Goal: Task Accomplishment & Management: Manage account settings

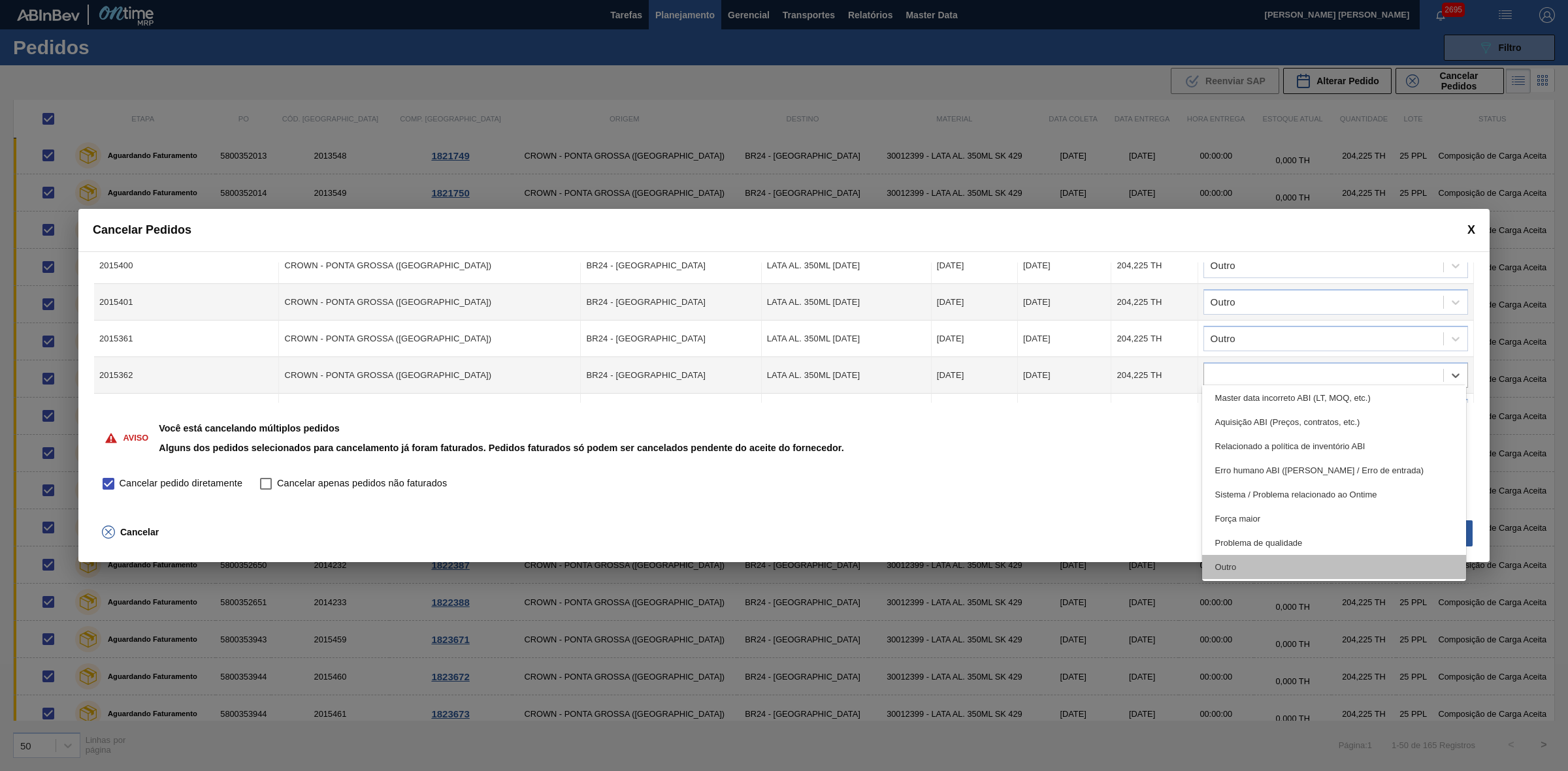
click at [1256, 560] on div "Outro" at bounding box center [1334, 567] width 265 height 24
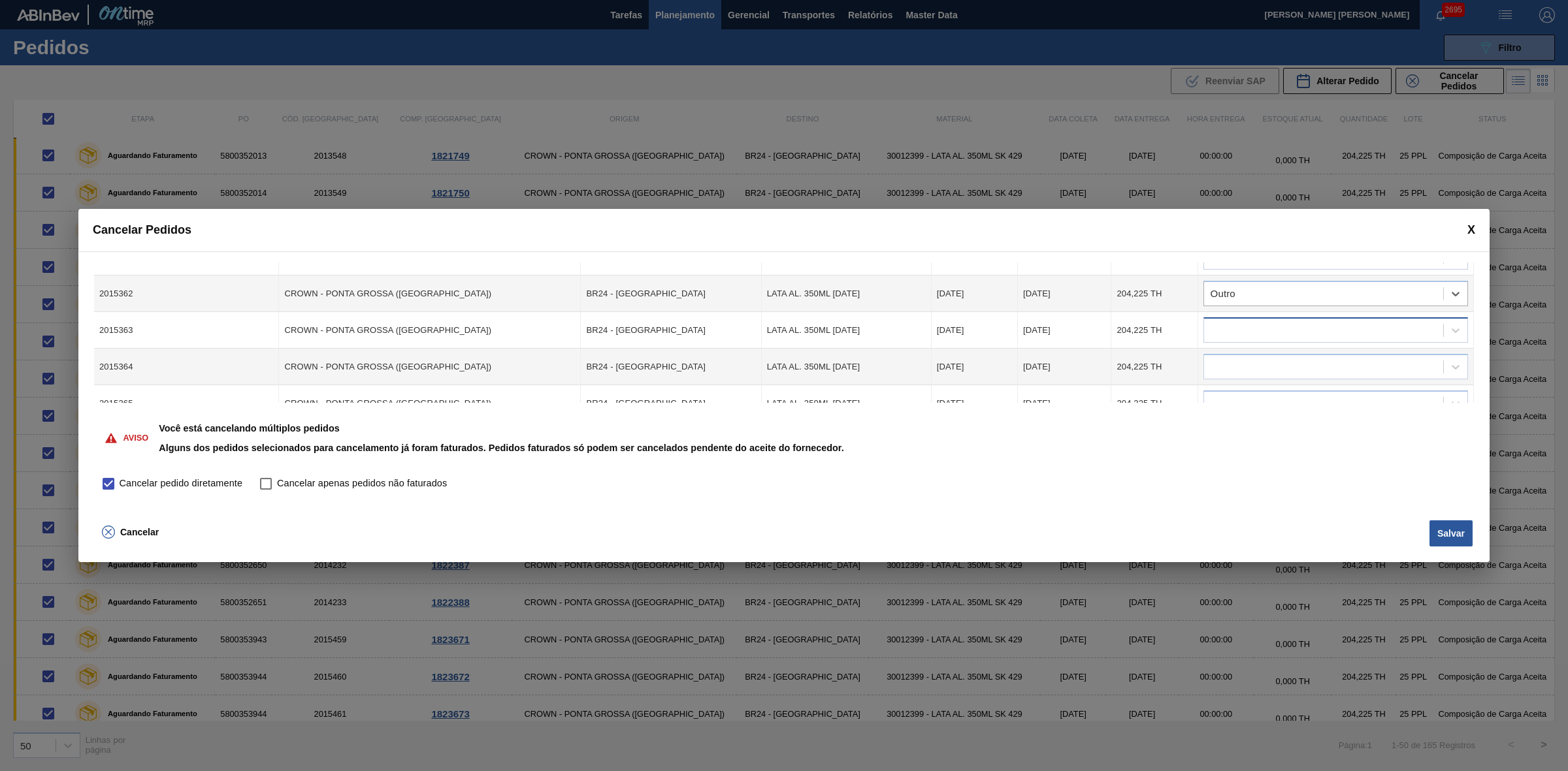
click at [1275, 321] on div at bounding box center [1324, 330] width 239 height 19
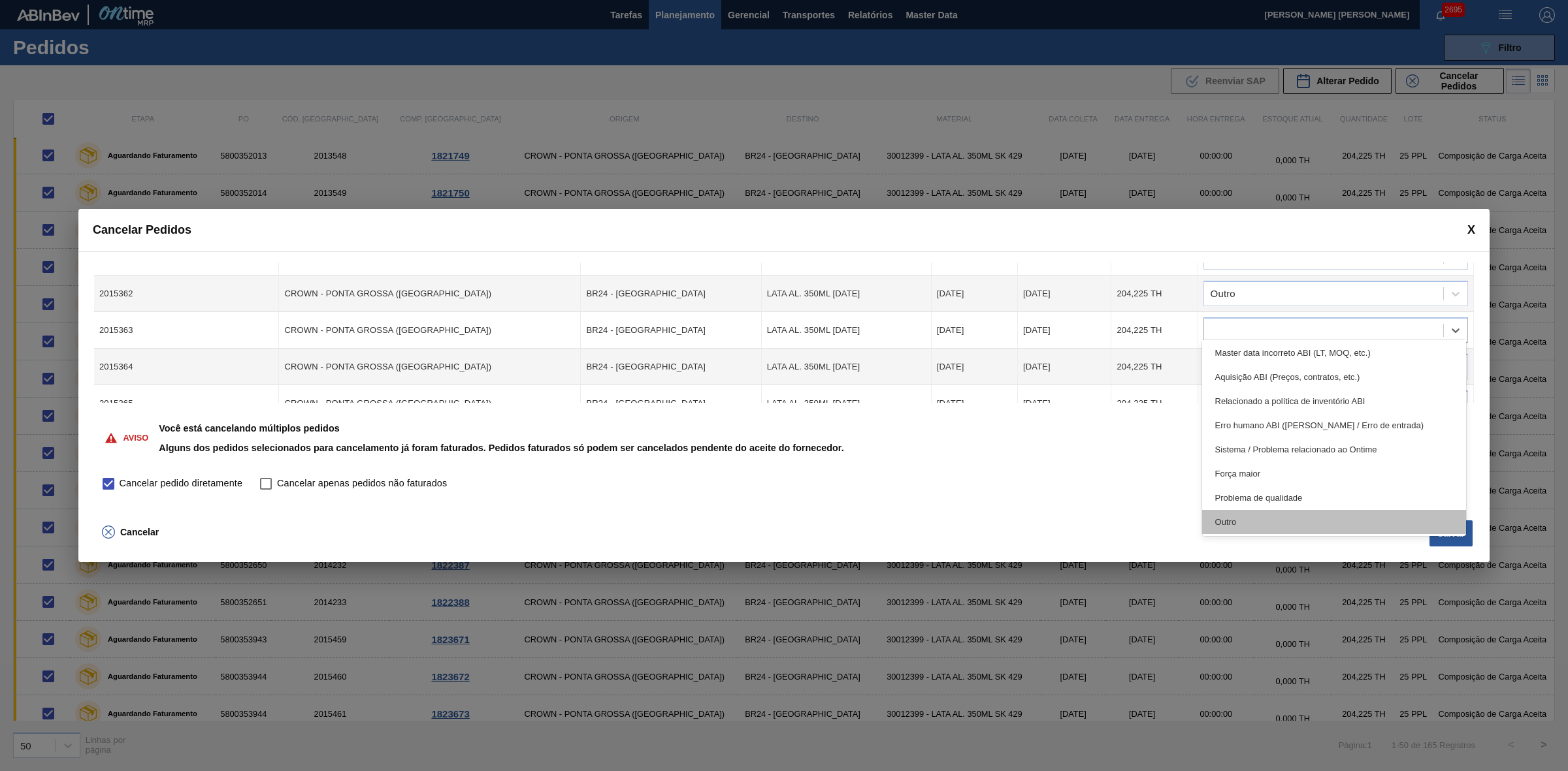
click at [1257, 518] on div "Outro" at bounding box center [1334, 522] width 265 height 24
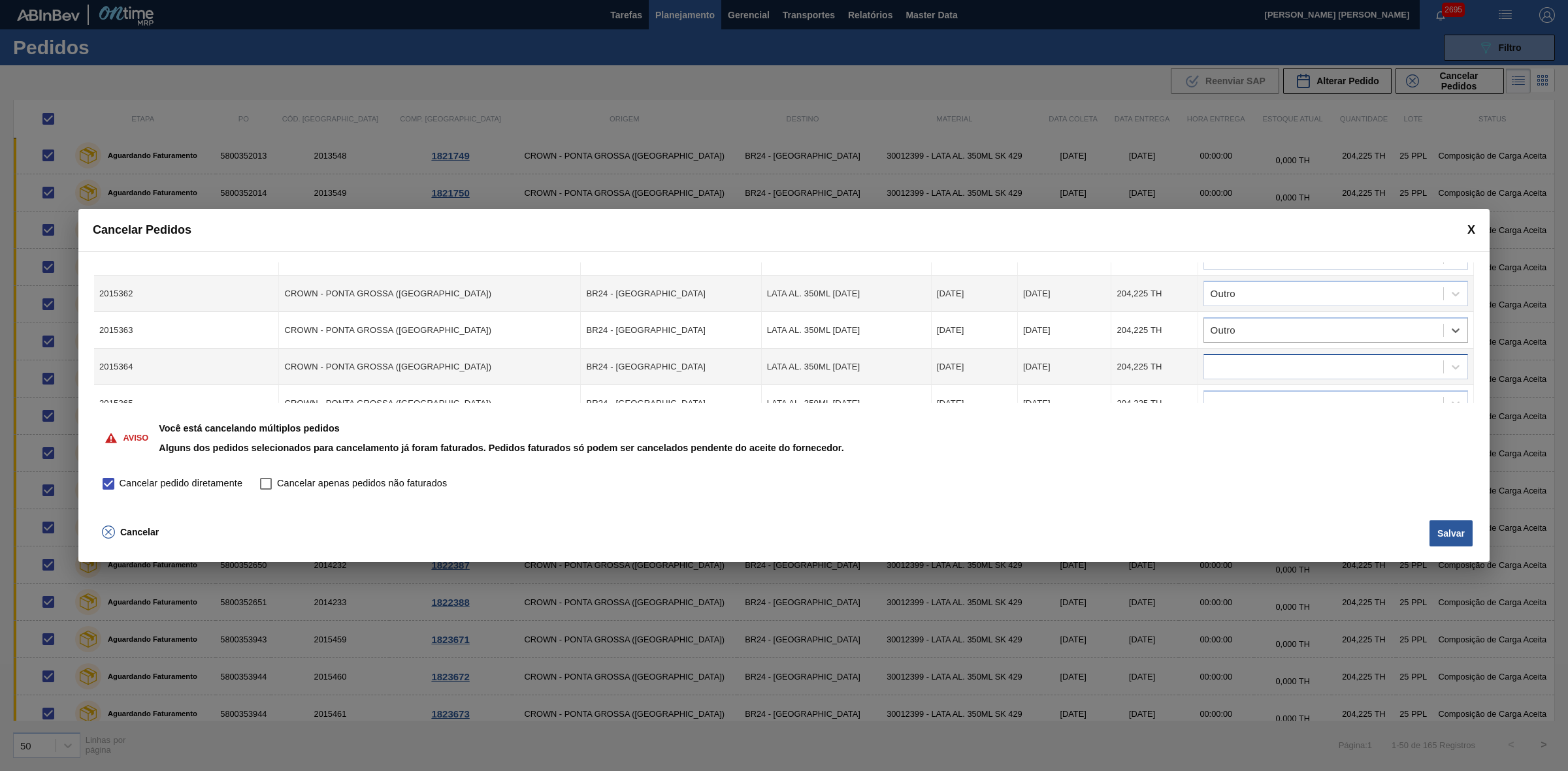
click at [1254, 363] on div at bounding box center [1324, 367] width 239 height 19
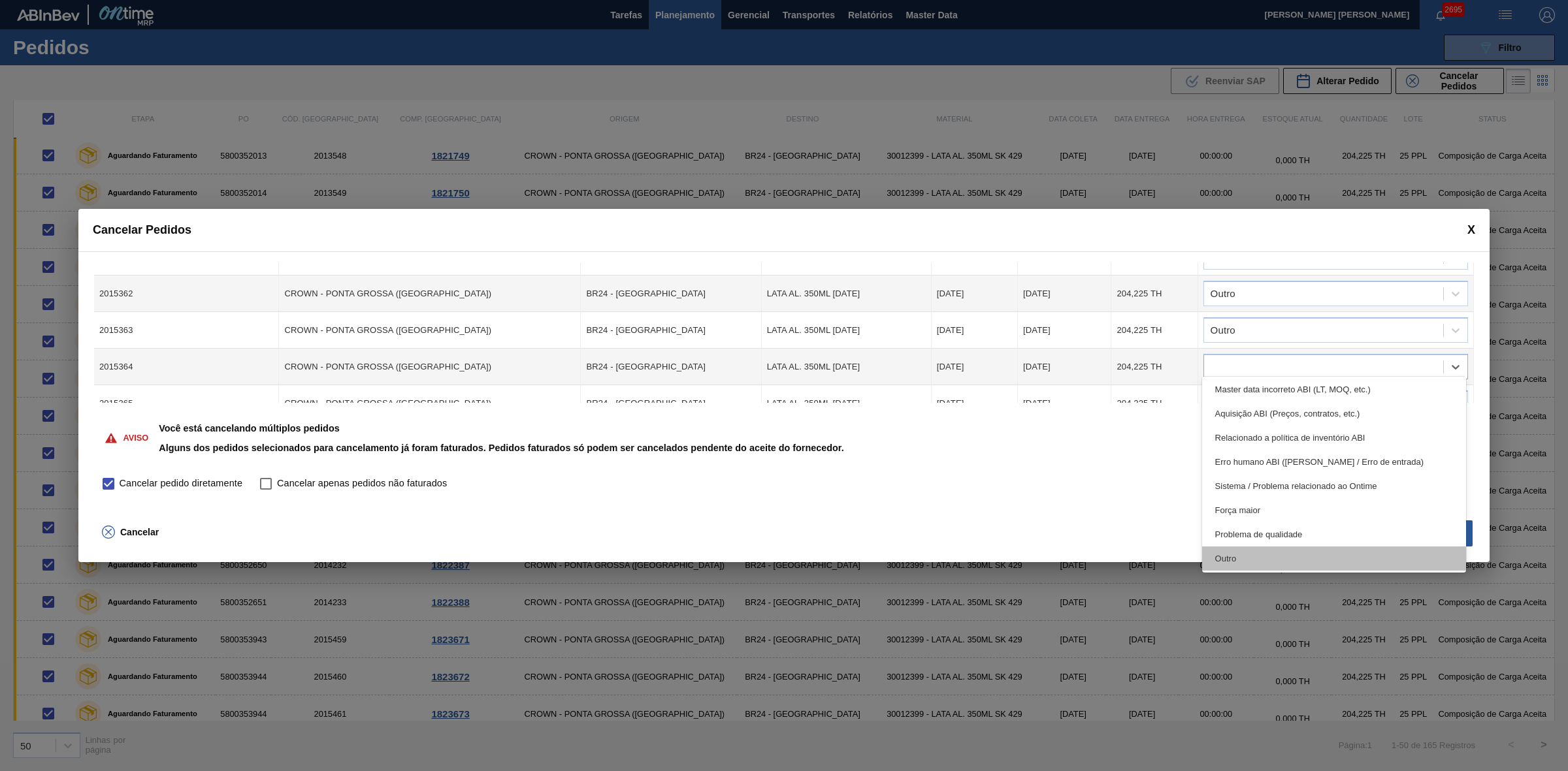
click at [1245, 556] on div "Outro" at bounding box center [1334, 558] width 265 height 24
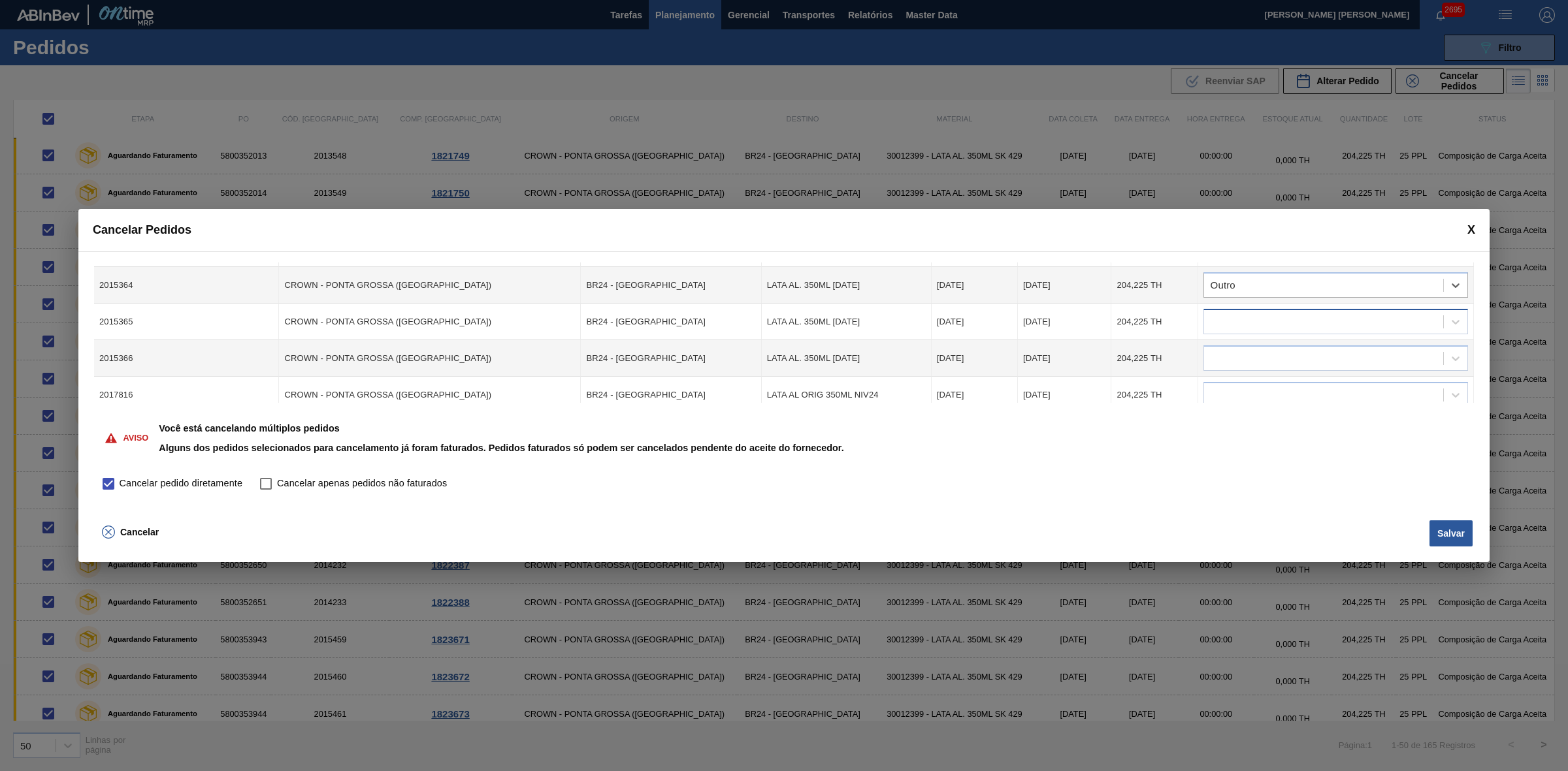
click at [1261, 315] on div at bounding box center [1324, 322] width 239 height 19
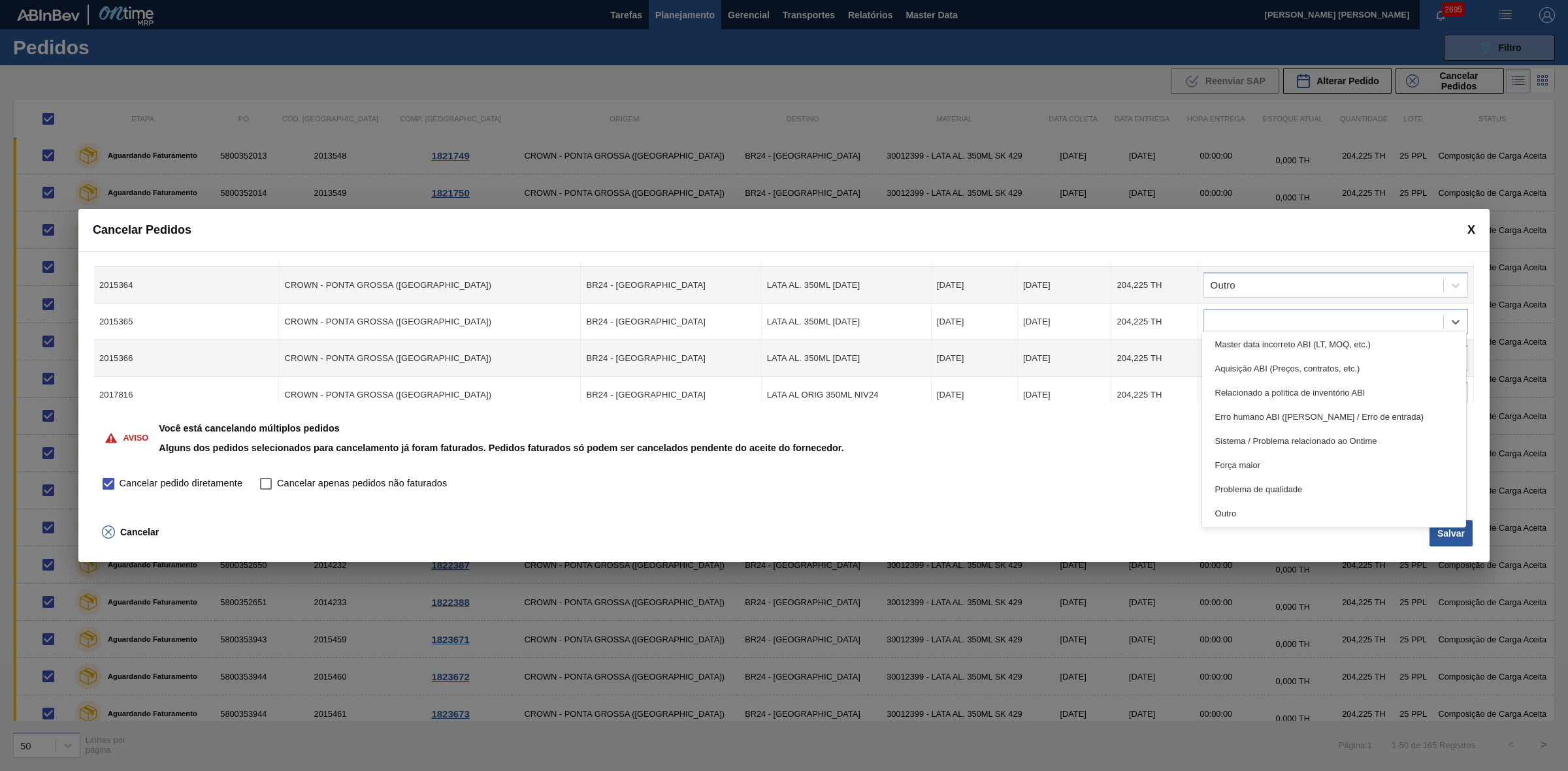
click at [1240, 519] on div "Outro" at bounding box center [1334, 514] width 265 height 24
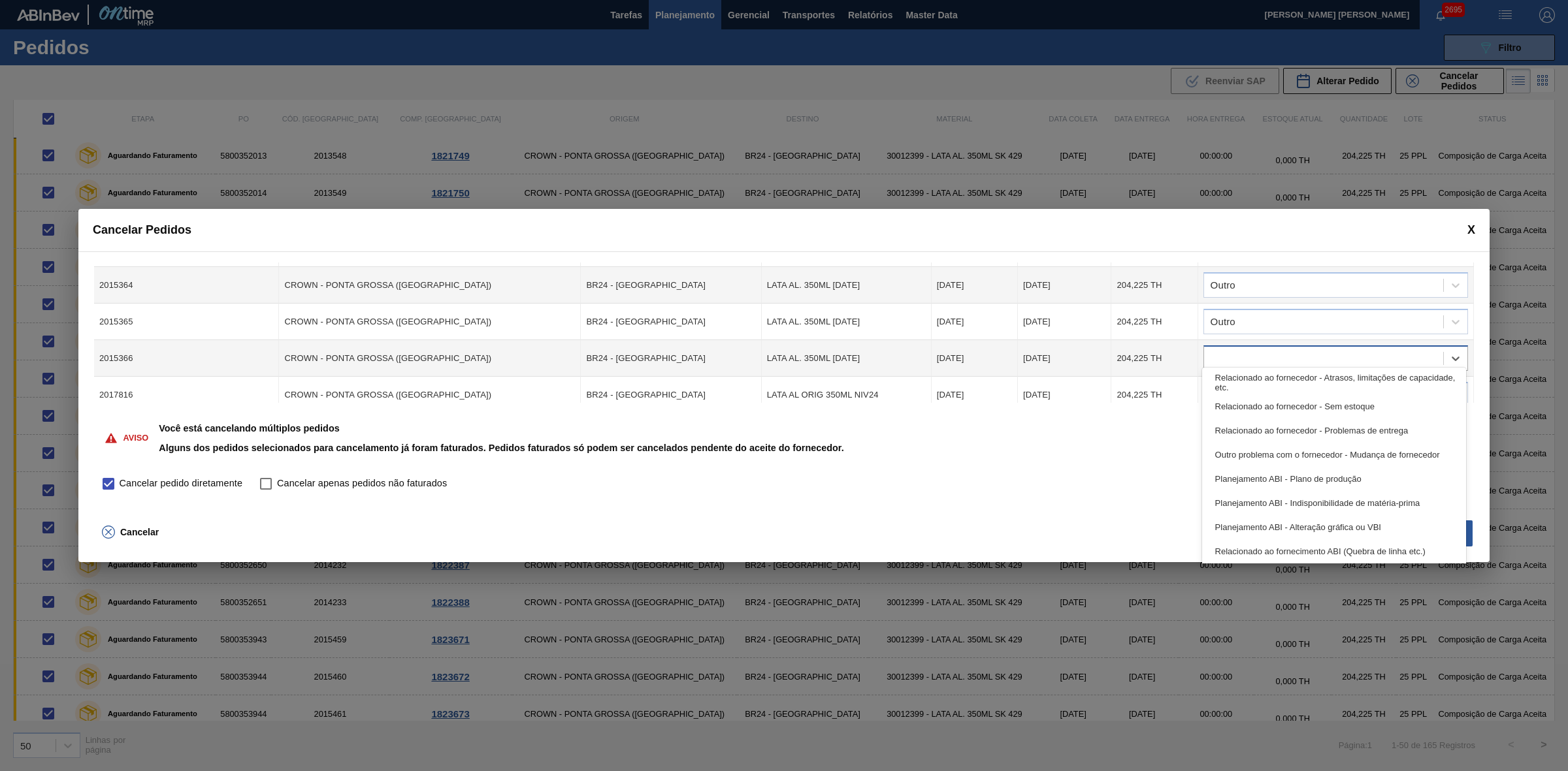
click at [1240, 346] on div at bounding box center [1336, 358] width 265 height 25
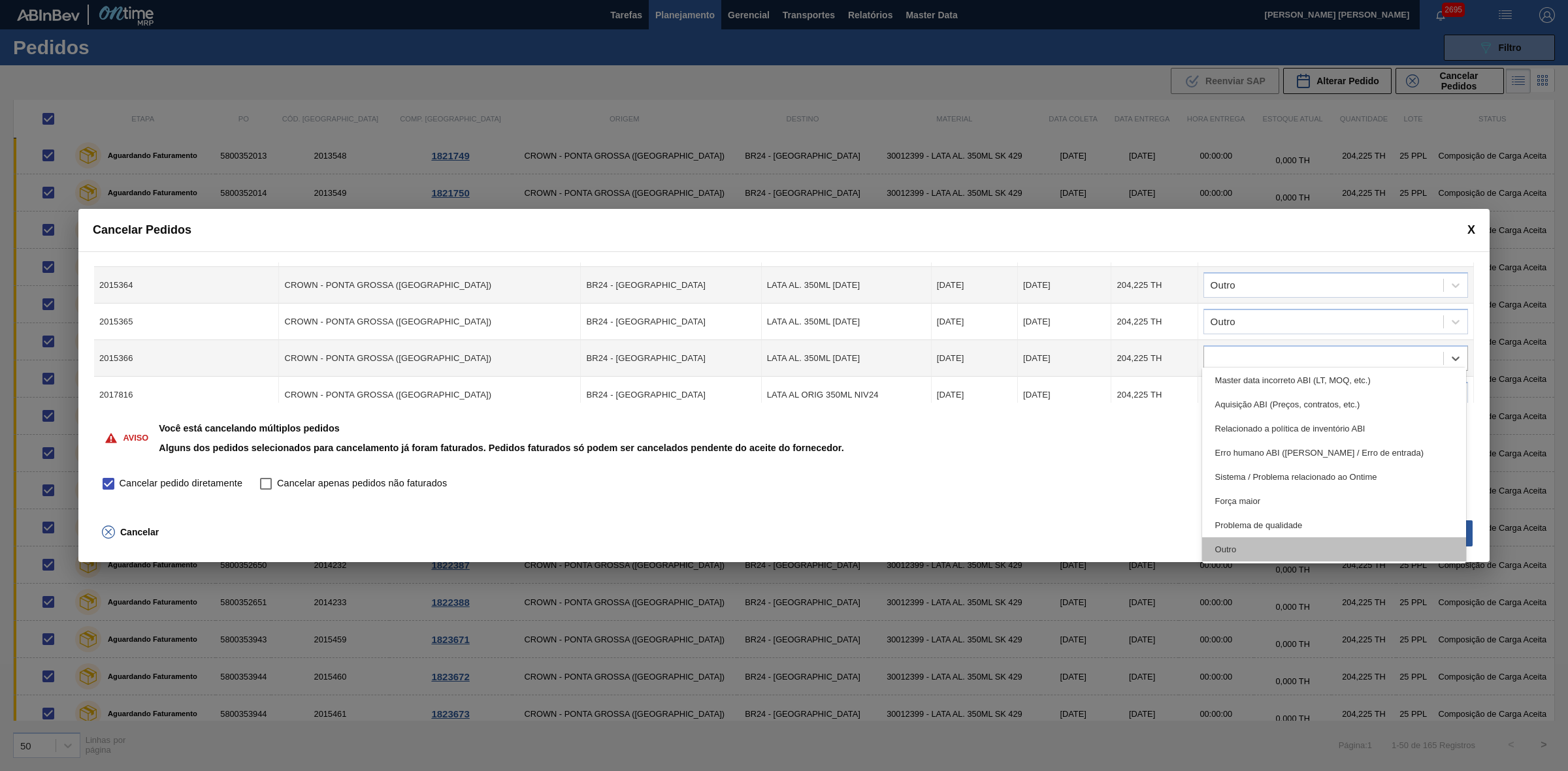
click at [1254, 552] on div "Outro" at bounding box center [1334, 549] width 265 height 24
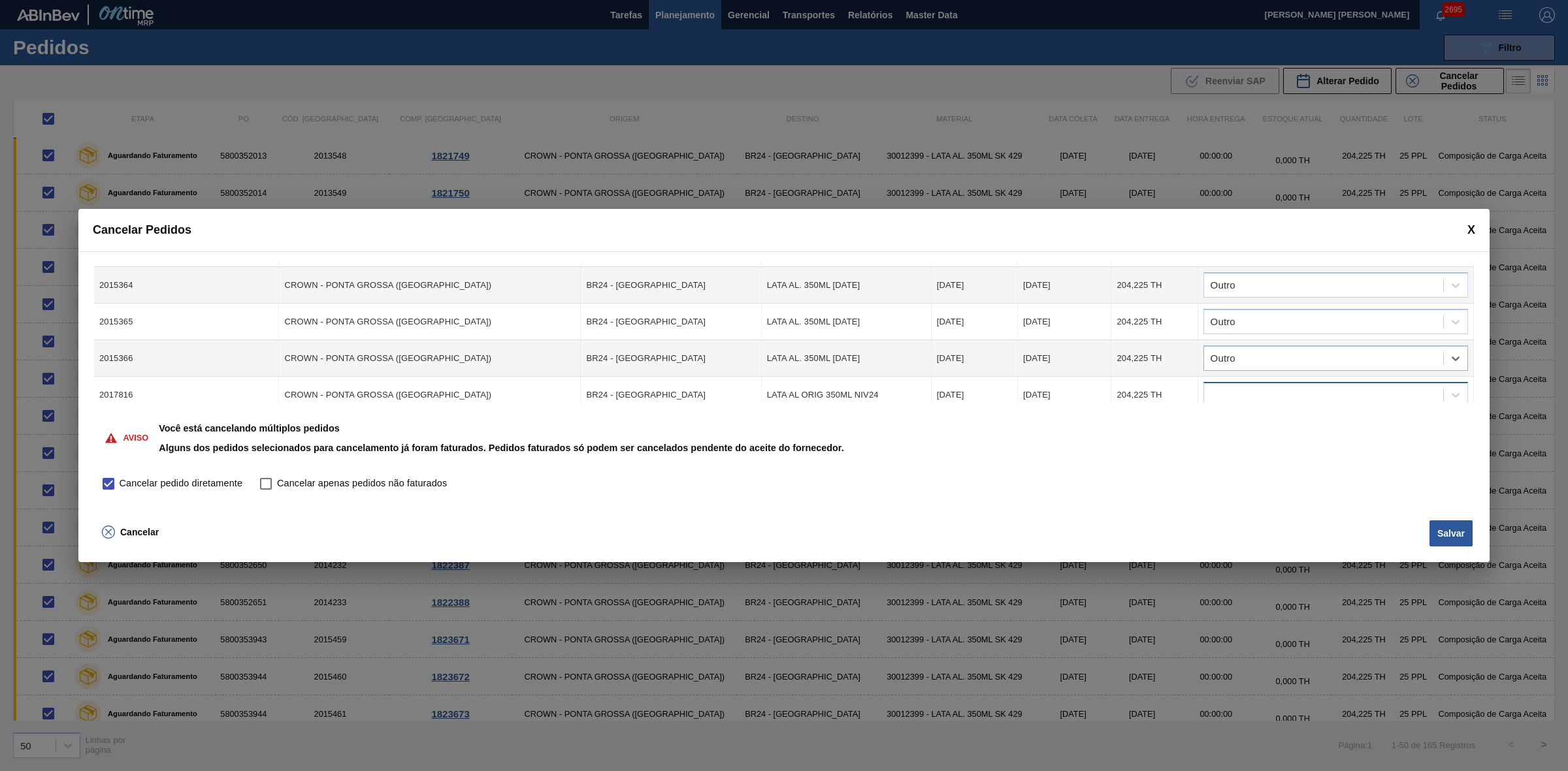
click at [1253, 386] on div at bounding box center [1324, 395] width 239 height 19
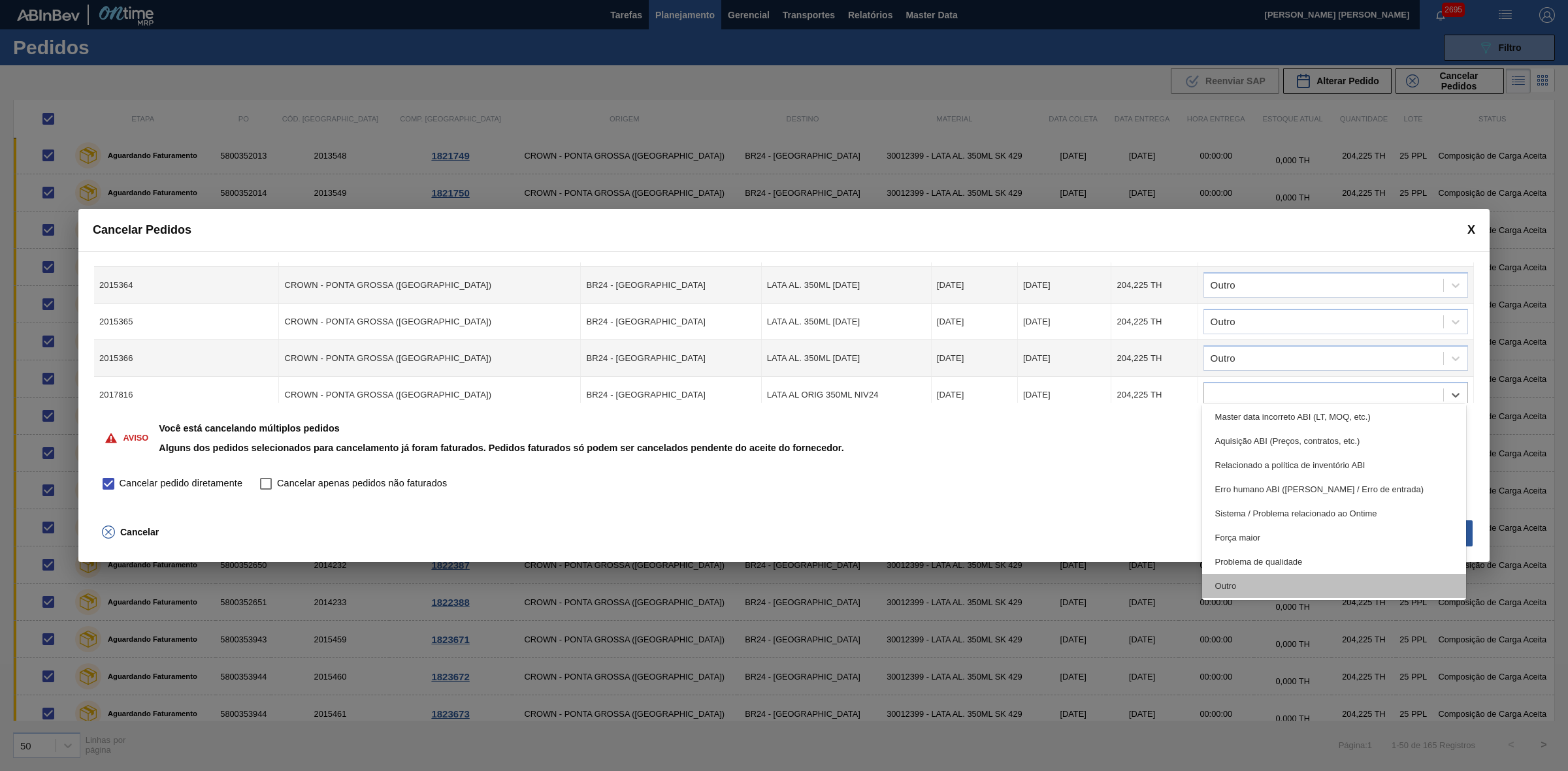
click at [1258, 586] on div "Outro" at bounding box center [1334, 586] width 265 height 24
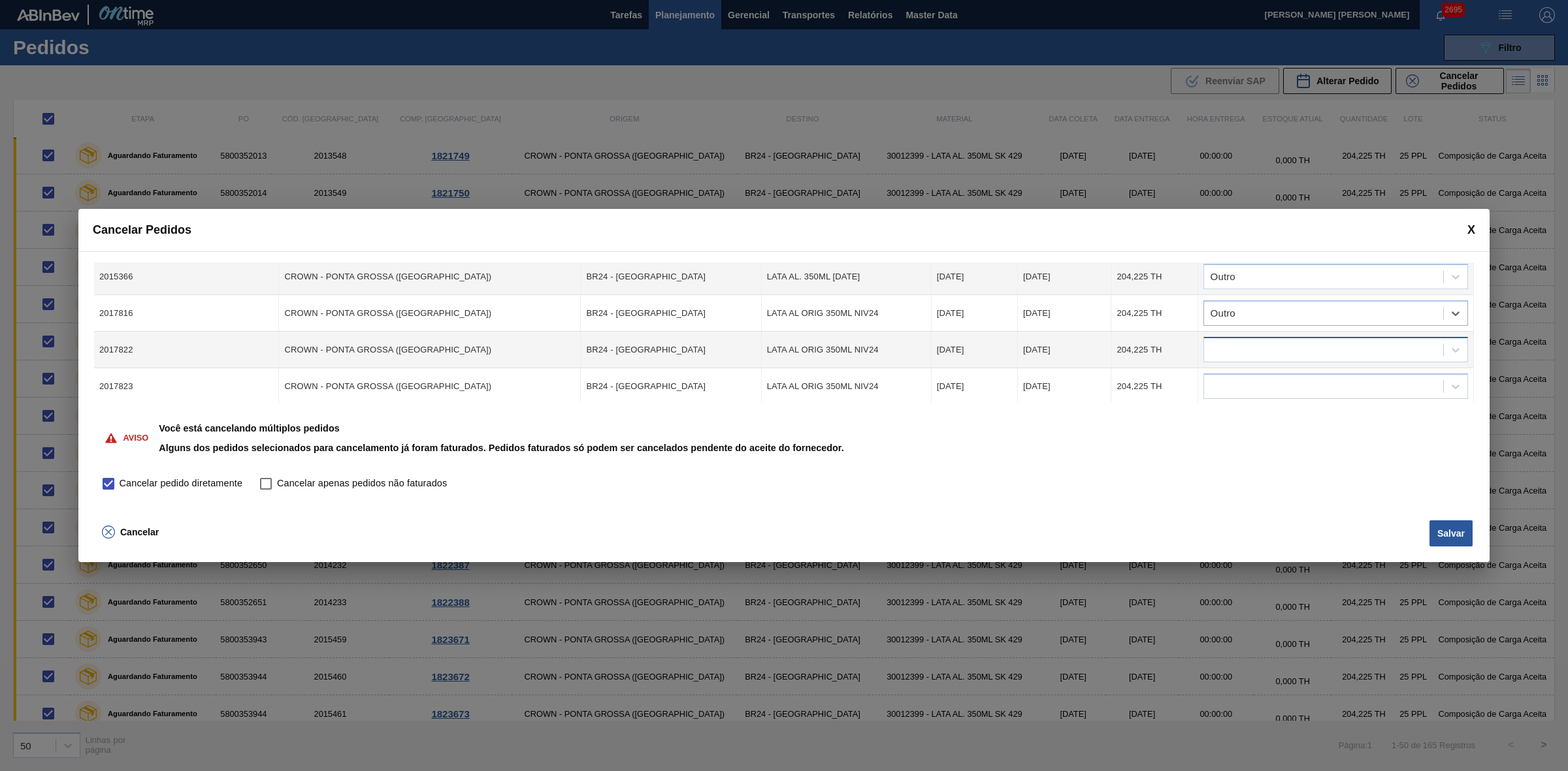
click at [1250, 341] on div at bounding box center [1324, 350] width 239 height 19
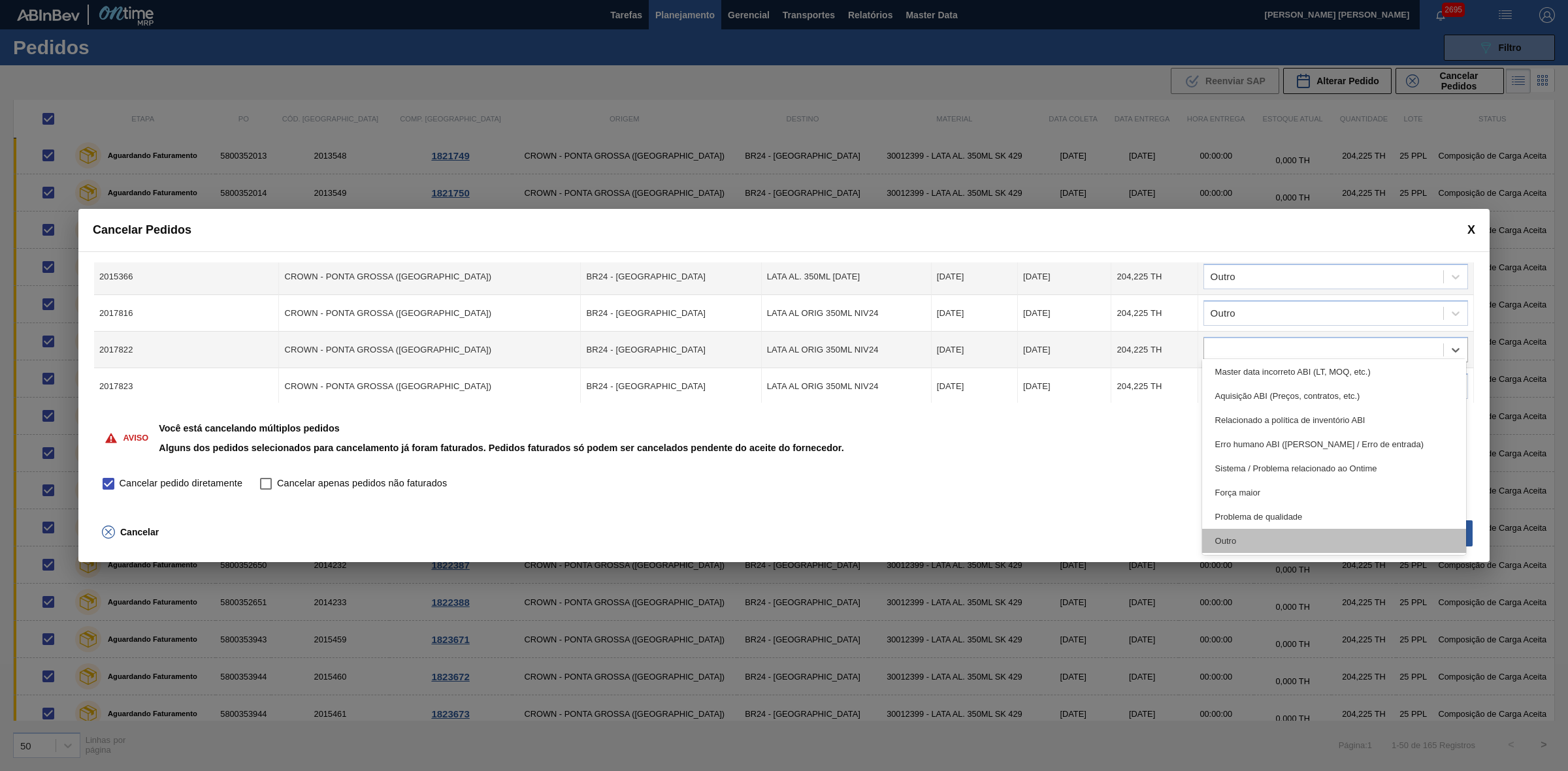
click at [1264, 536] on div "Outro" at bounding box center [1334, 541] width 265 height 24
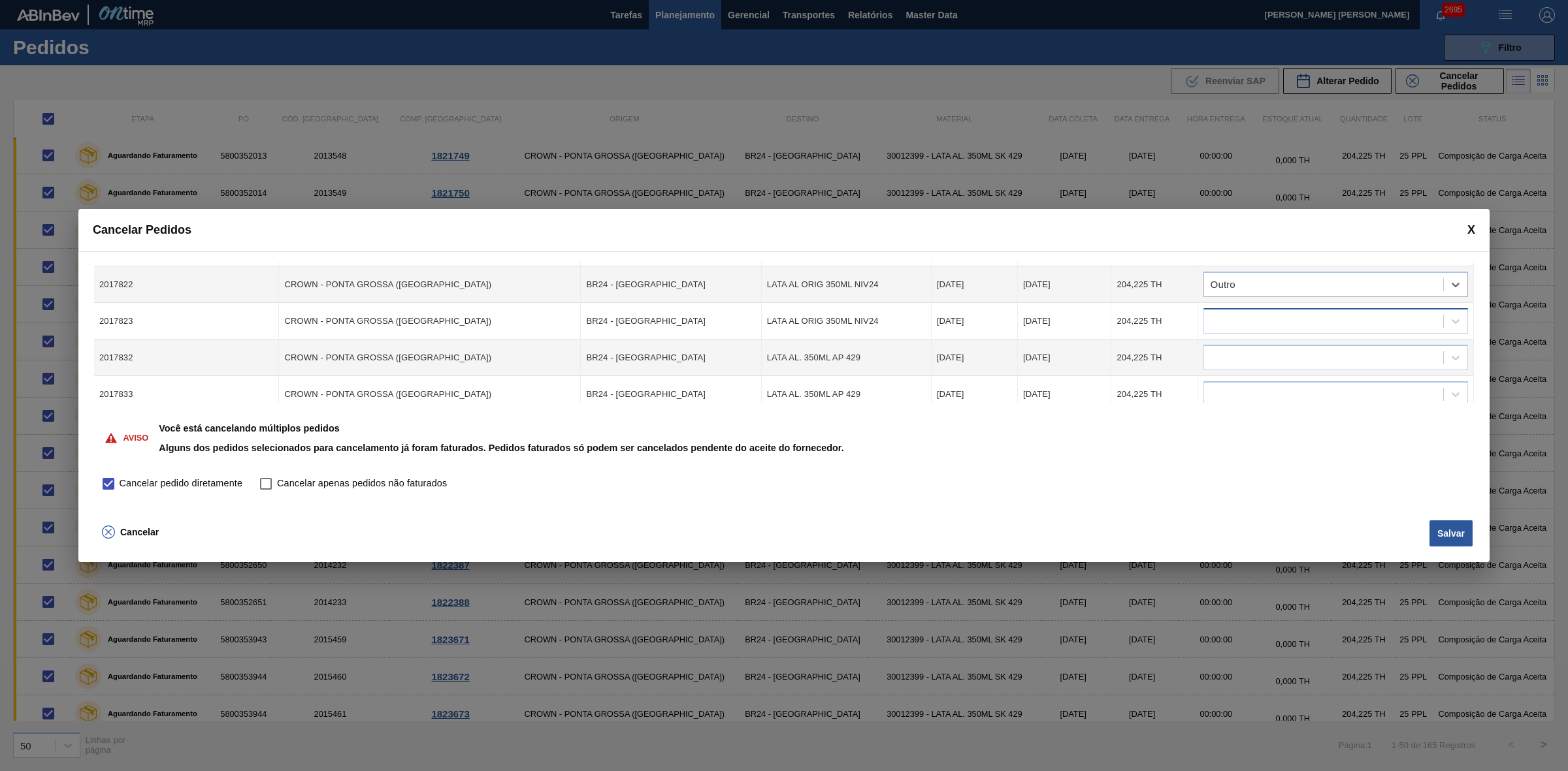
click at [1304, 314] on div at bounding box center [1324, 321] width 239 height 19
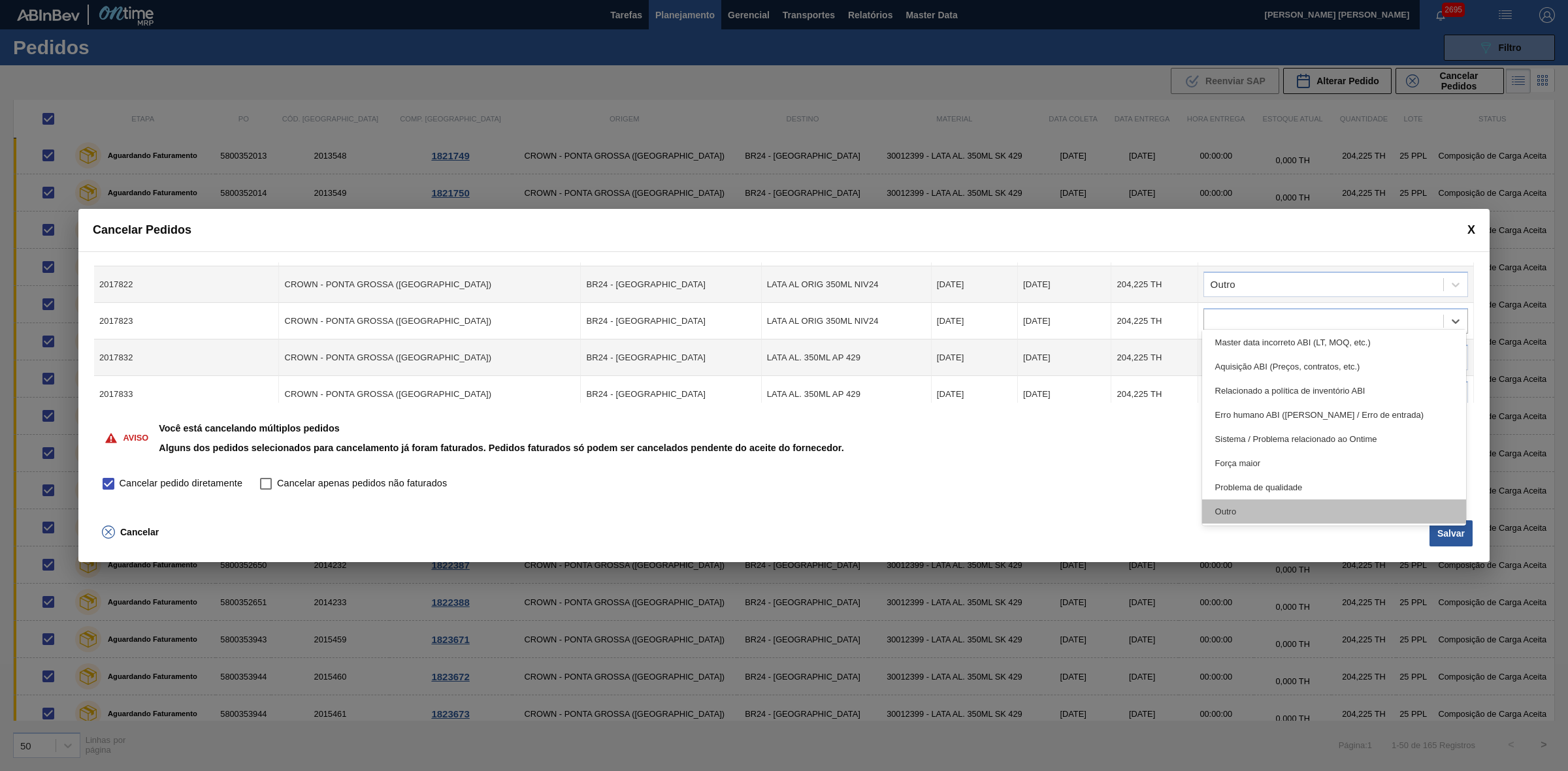
click at [1258, 503] on div "Outro" at bounding box center [1334, 511] width 265 height 24
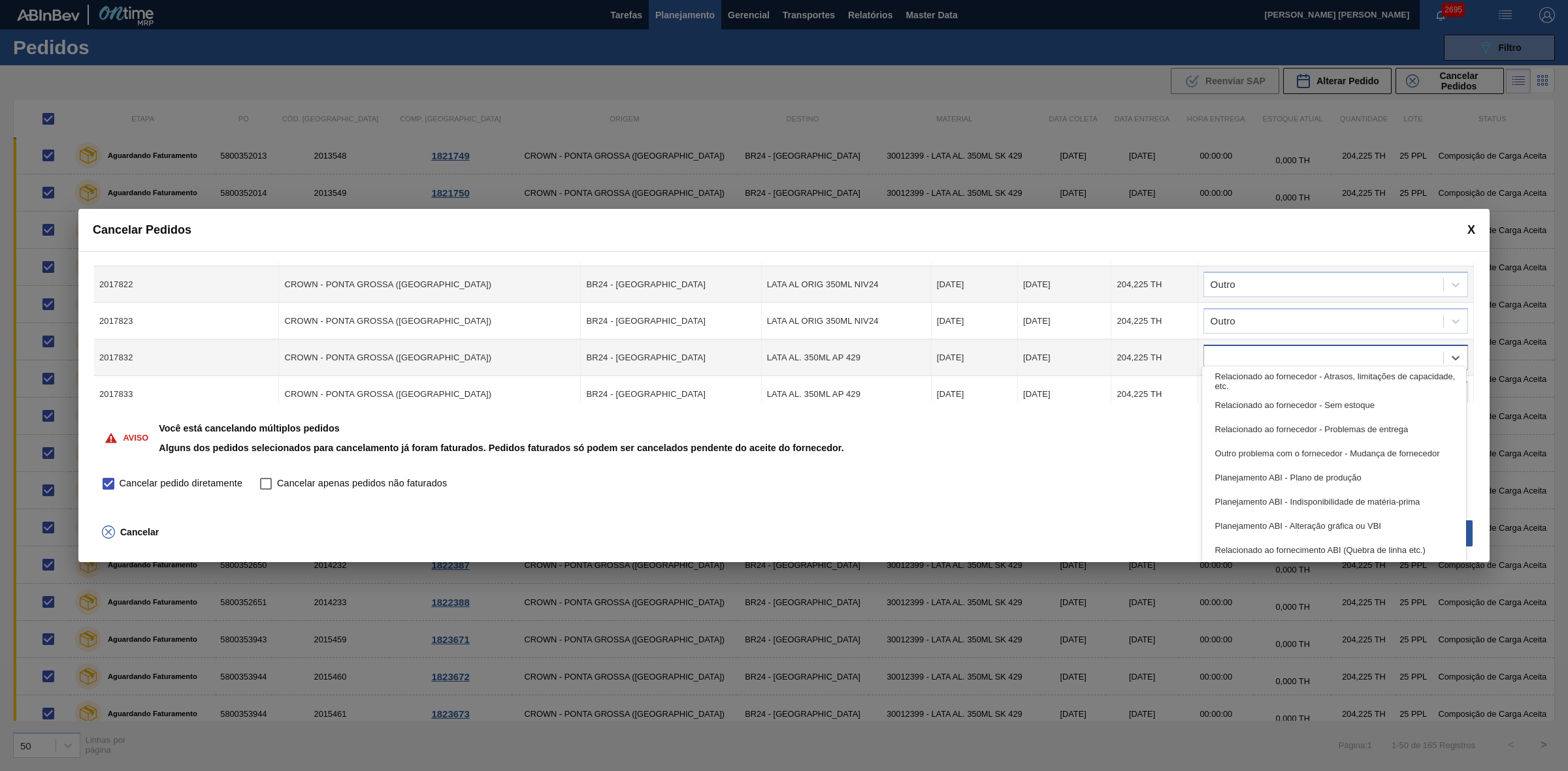
click at [1263, 354] on div at bounding box center [1324, 358] width 239 height 19
click at [1257, 536] on div "Outro" at bounding box center [1334, 548] width 265 height 24
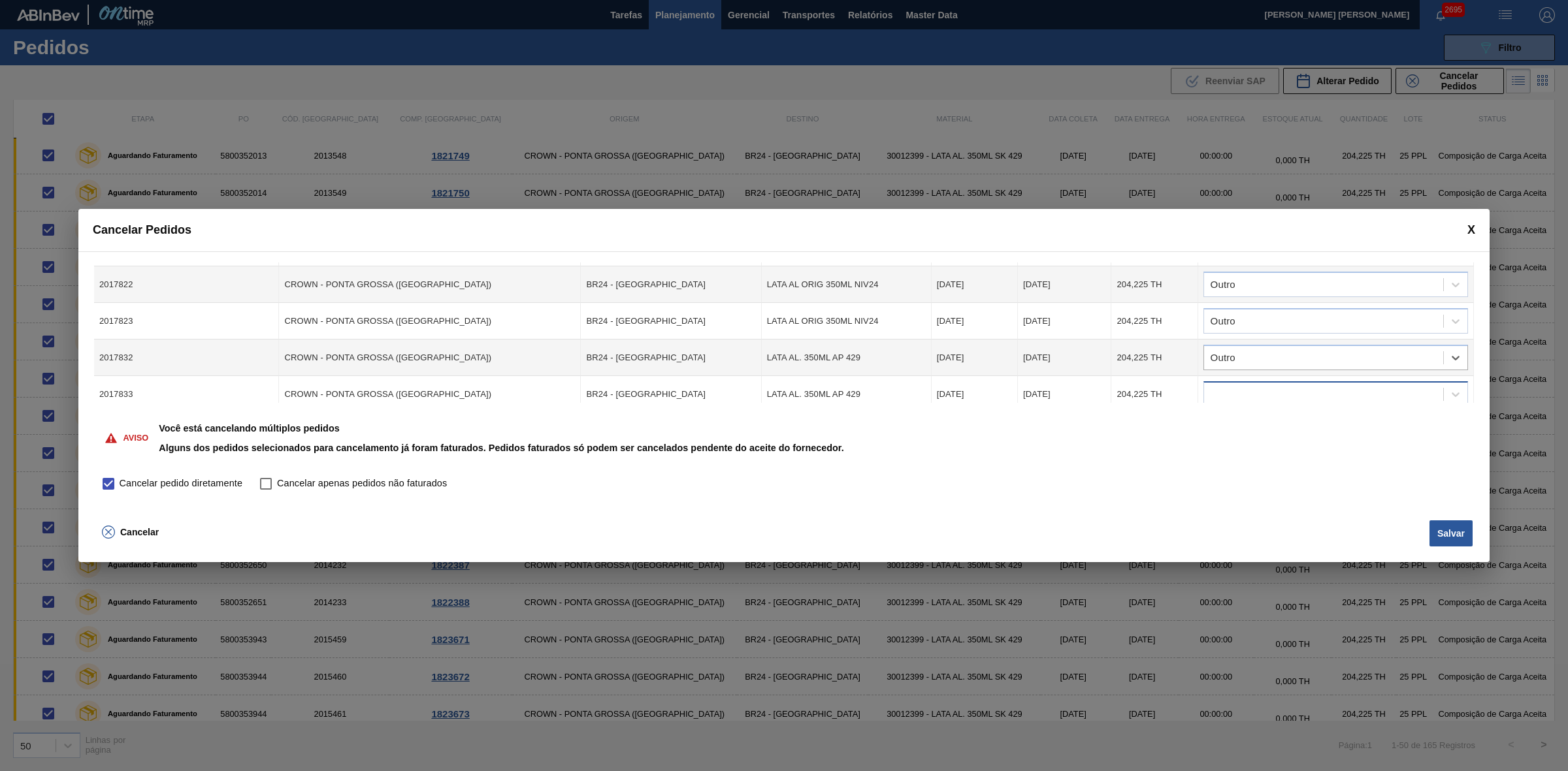
click at [1278, 386] on div at bounding box center [1324, 395] width 239 height 19
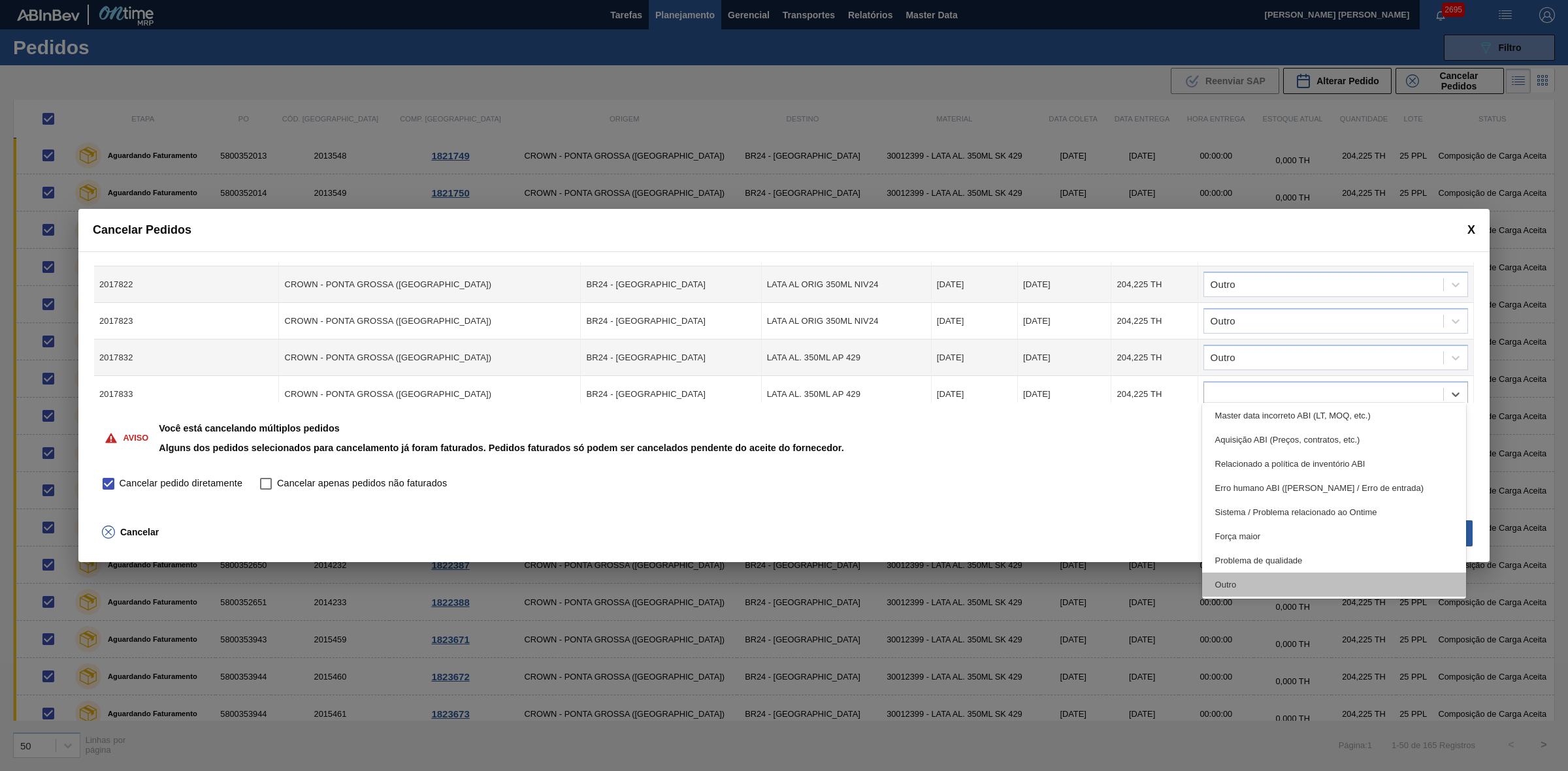
click at [1263, 584] on div "Outro" at bounding box center [1334, 584] width 265 height 24
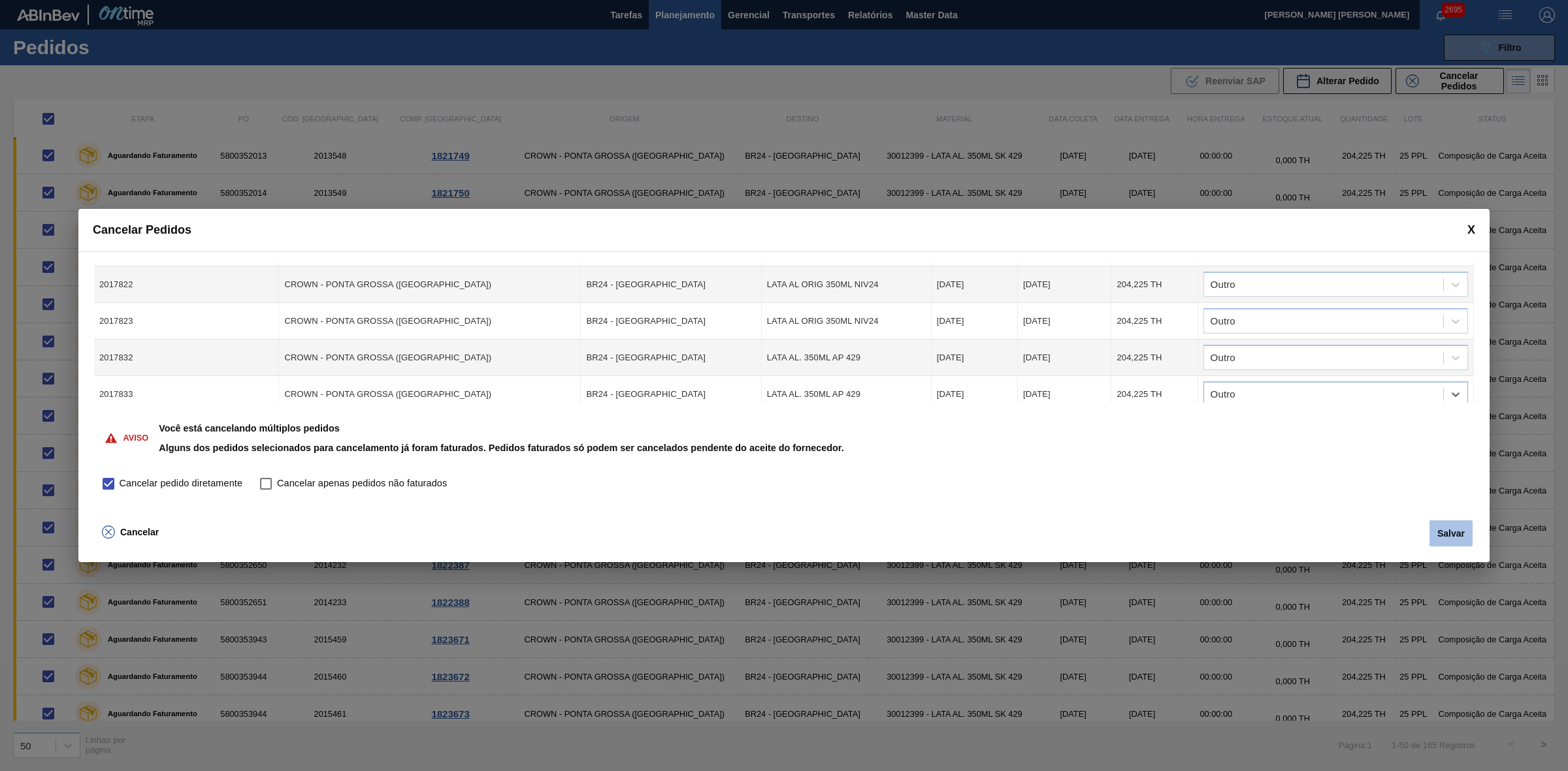
click at [1451, 531] on button "Salvar" at bounding box center [1451, 533] width 43 height 26
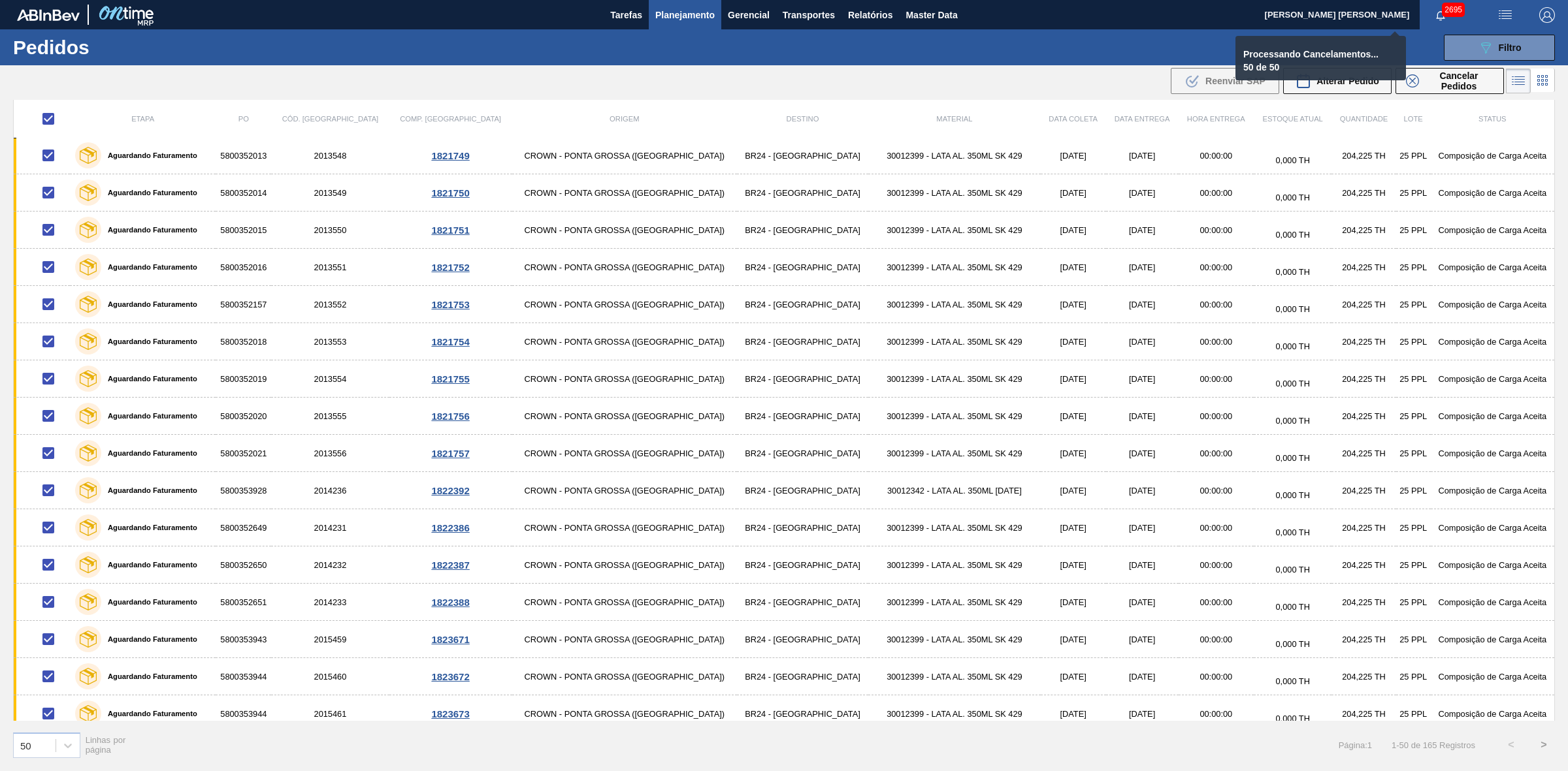
checkbox input "false"
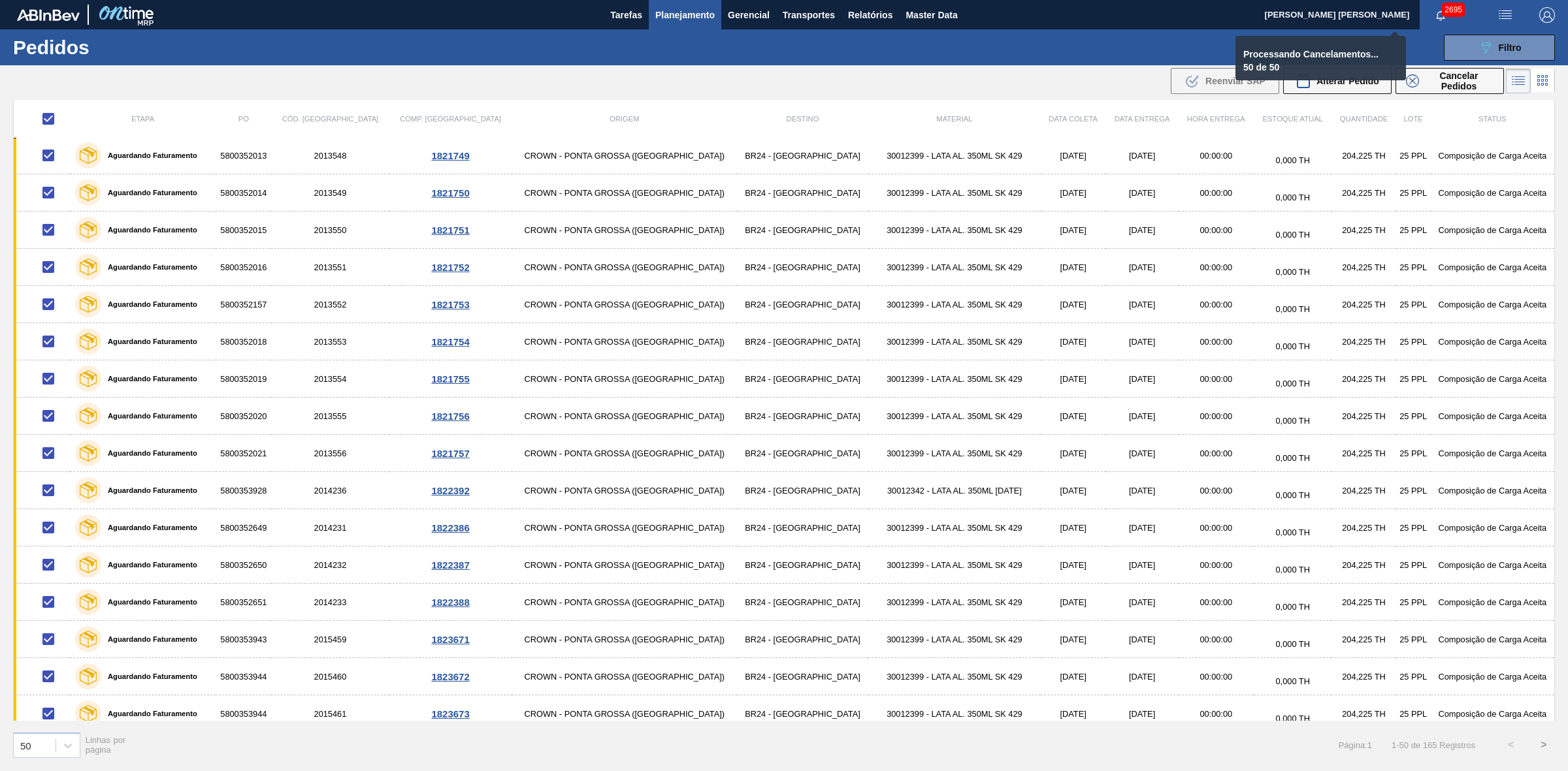
checkbox input "false"
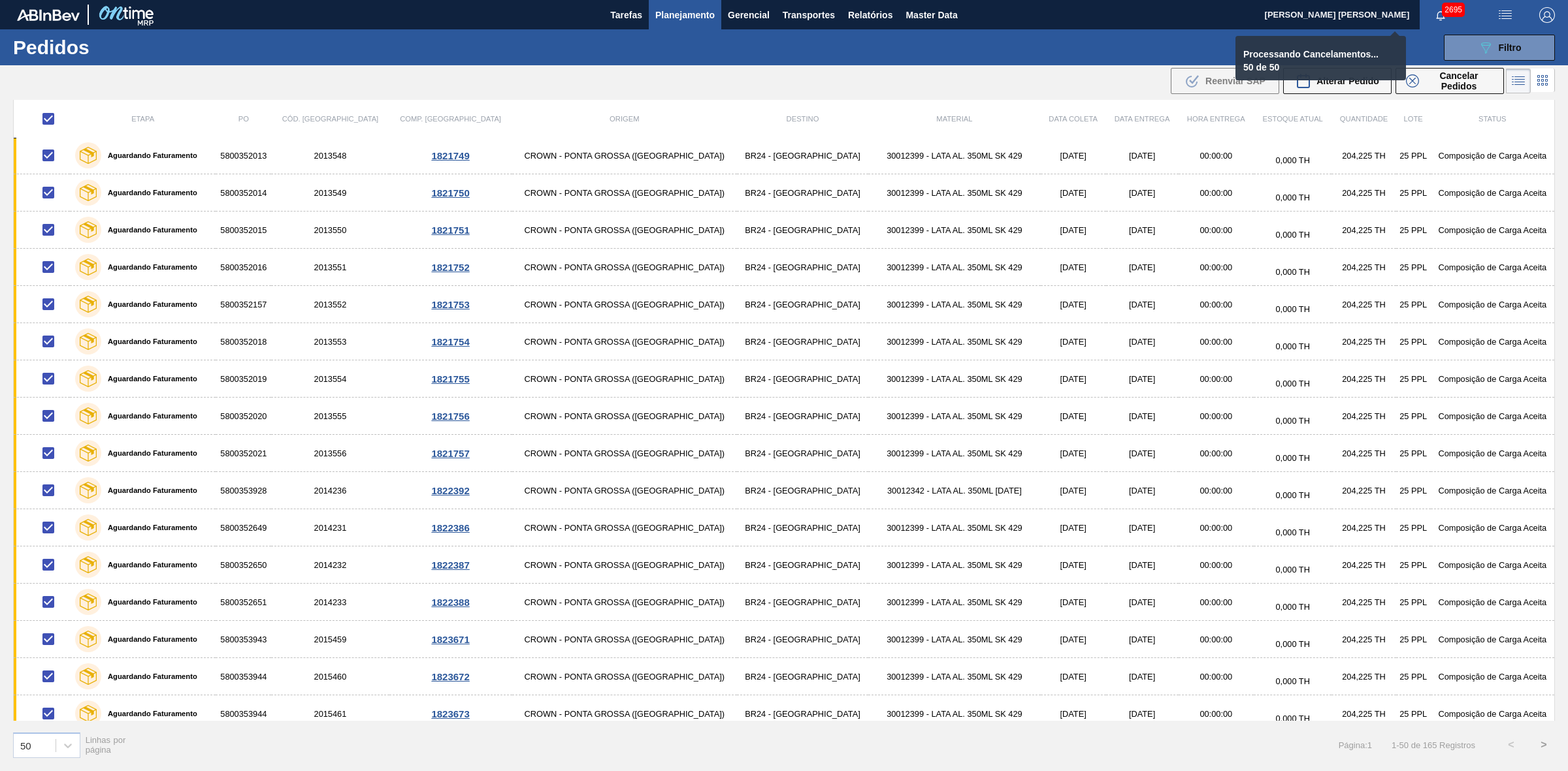
checkbox input "false"
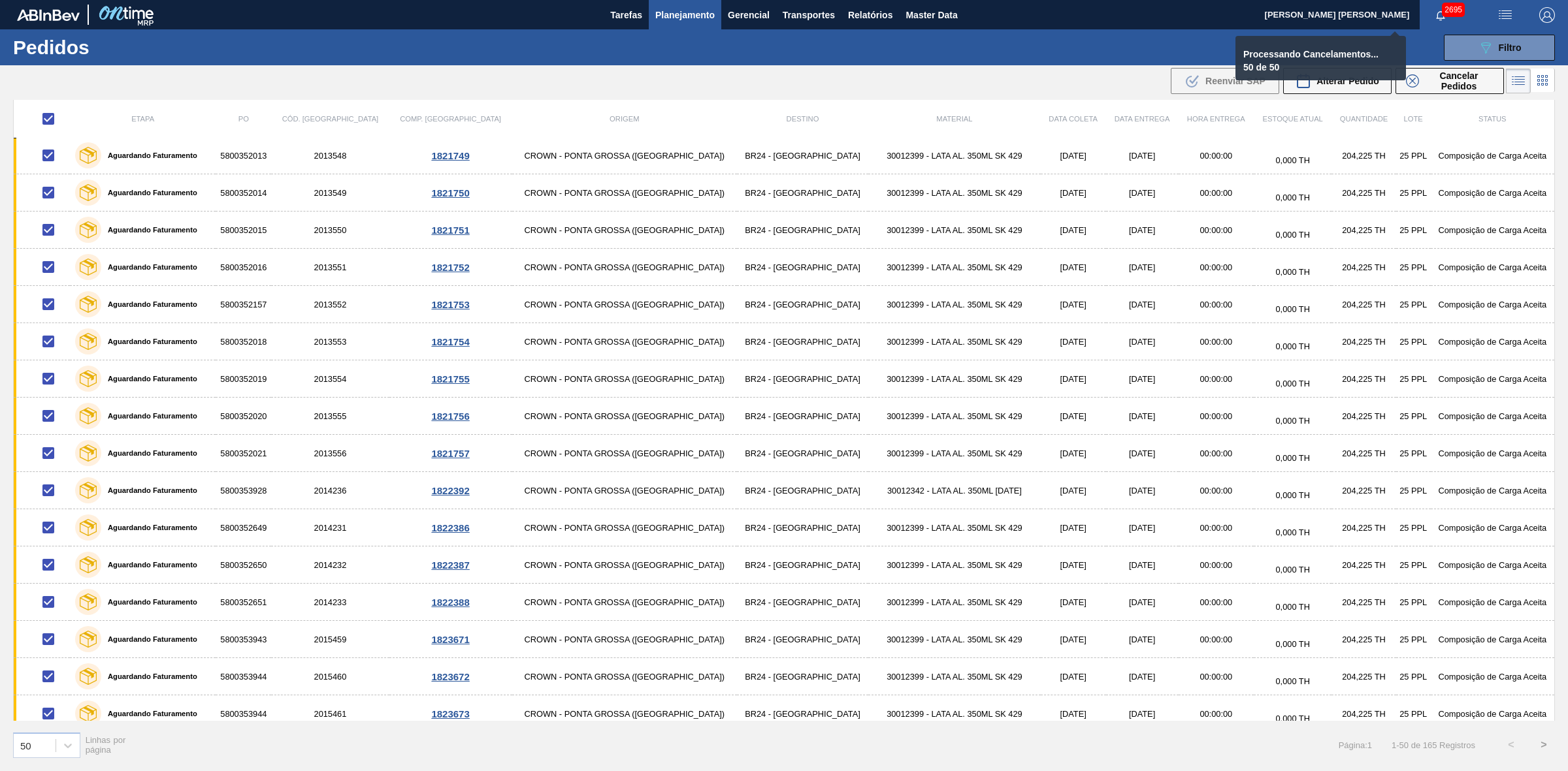
checkbox input "false"
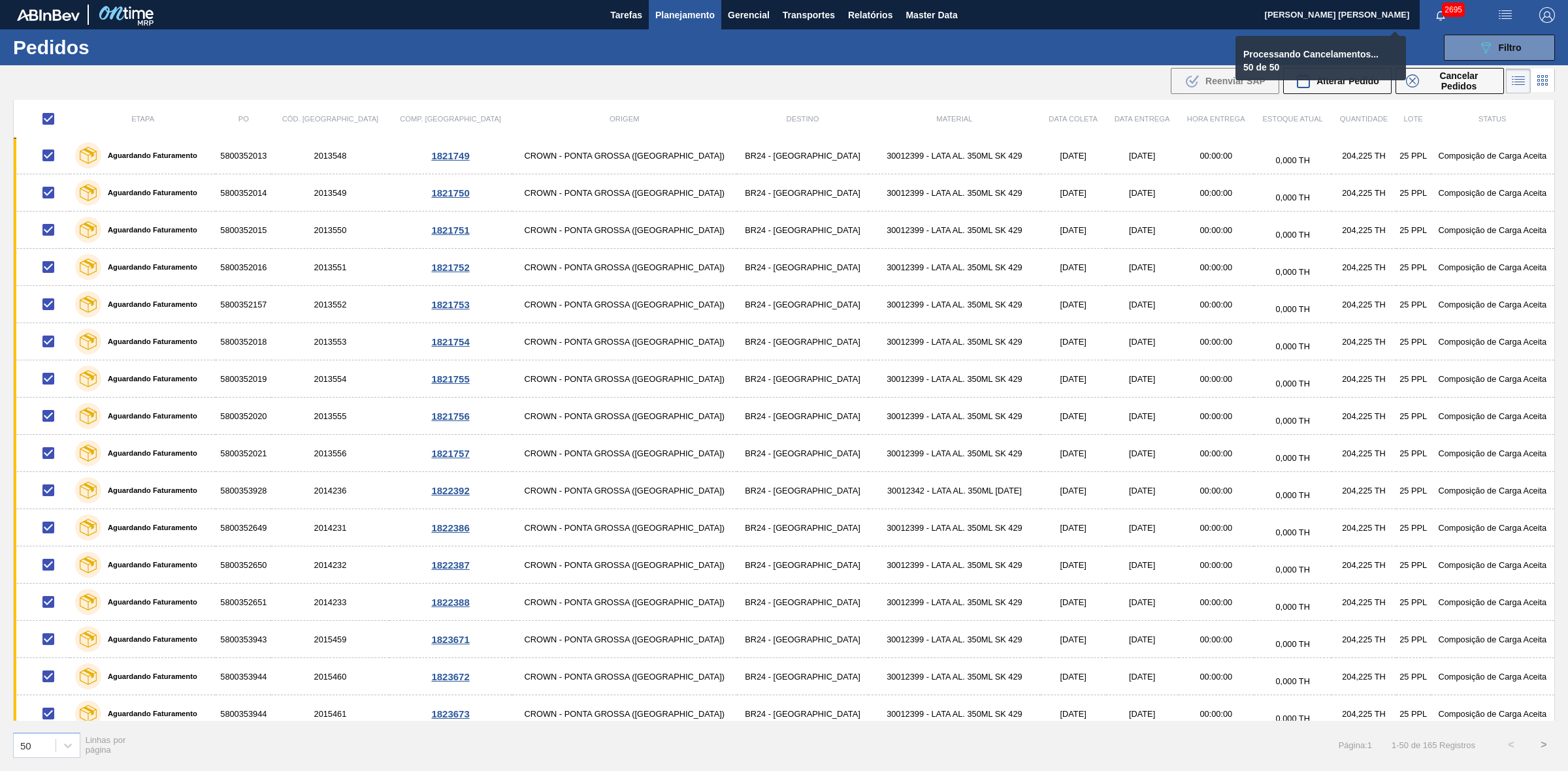
checkbox input "false"
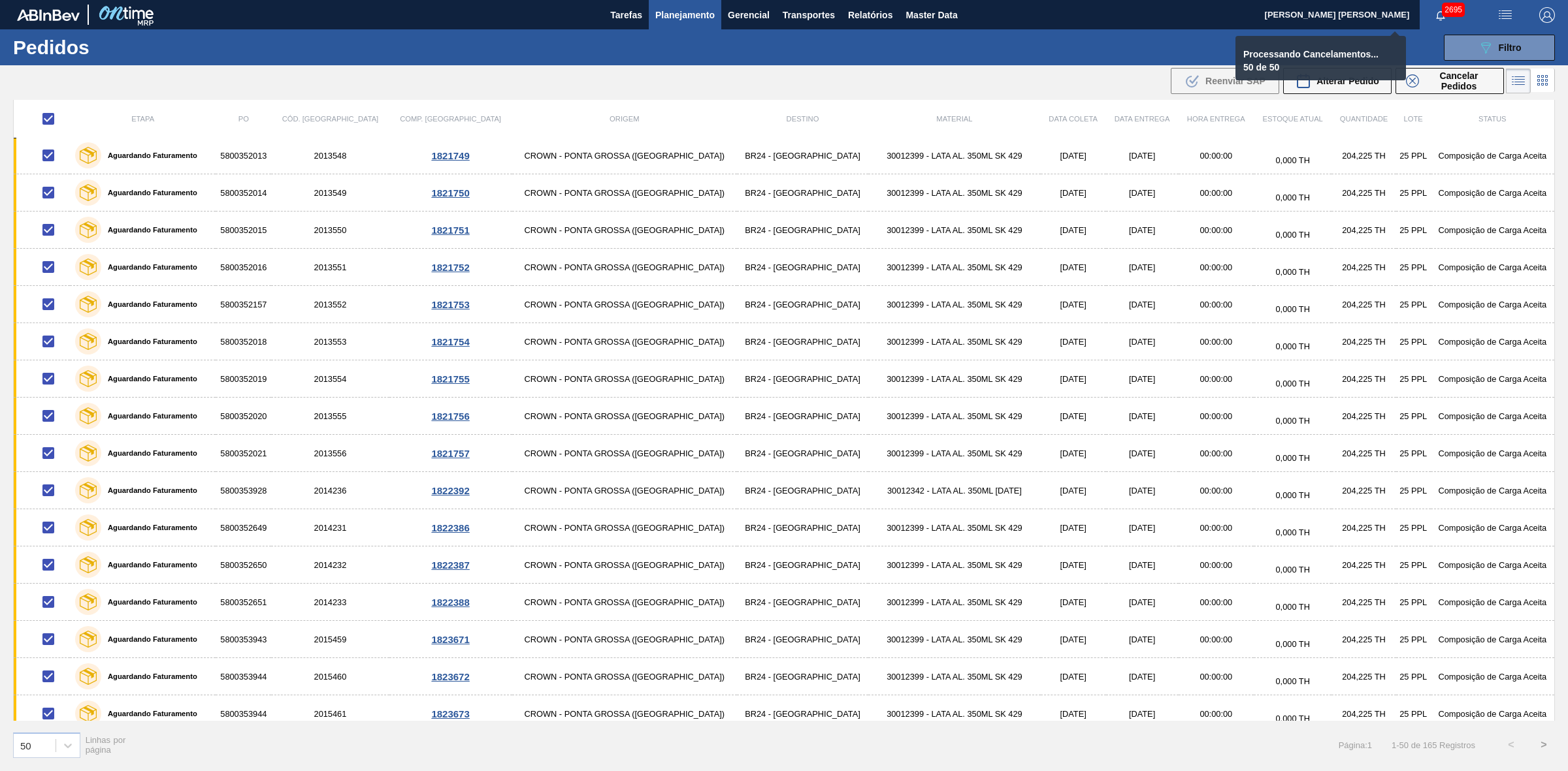
checkbox input "false"
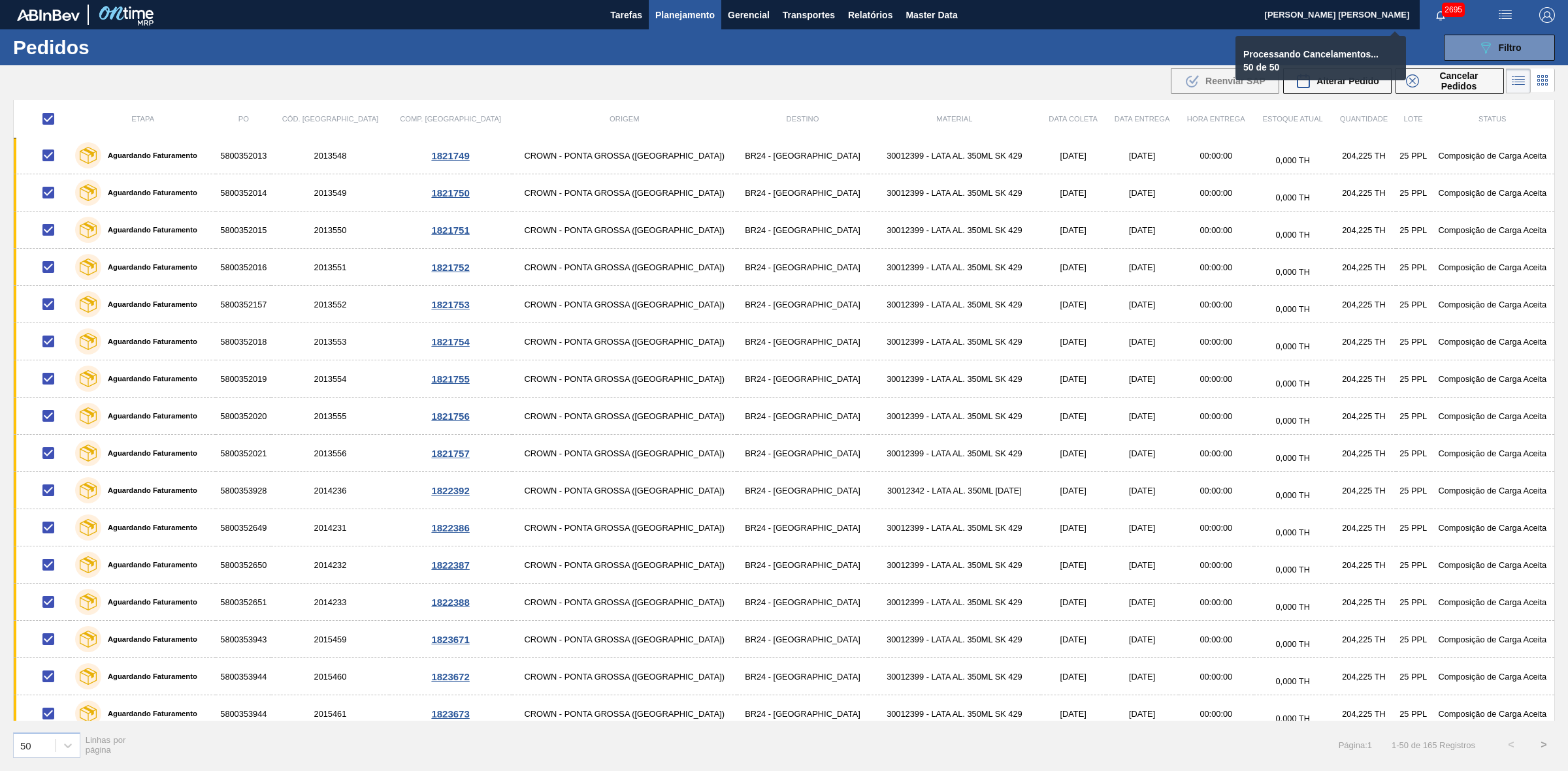
checkbox input "false"
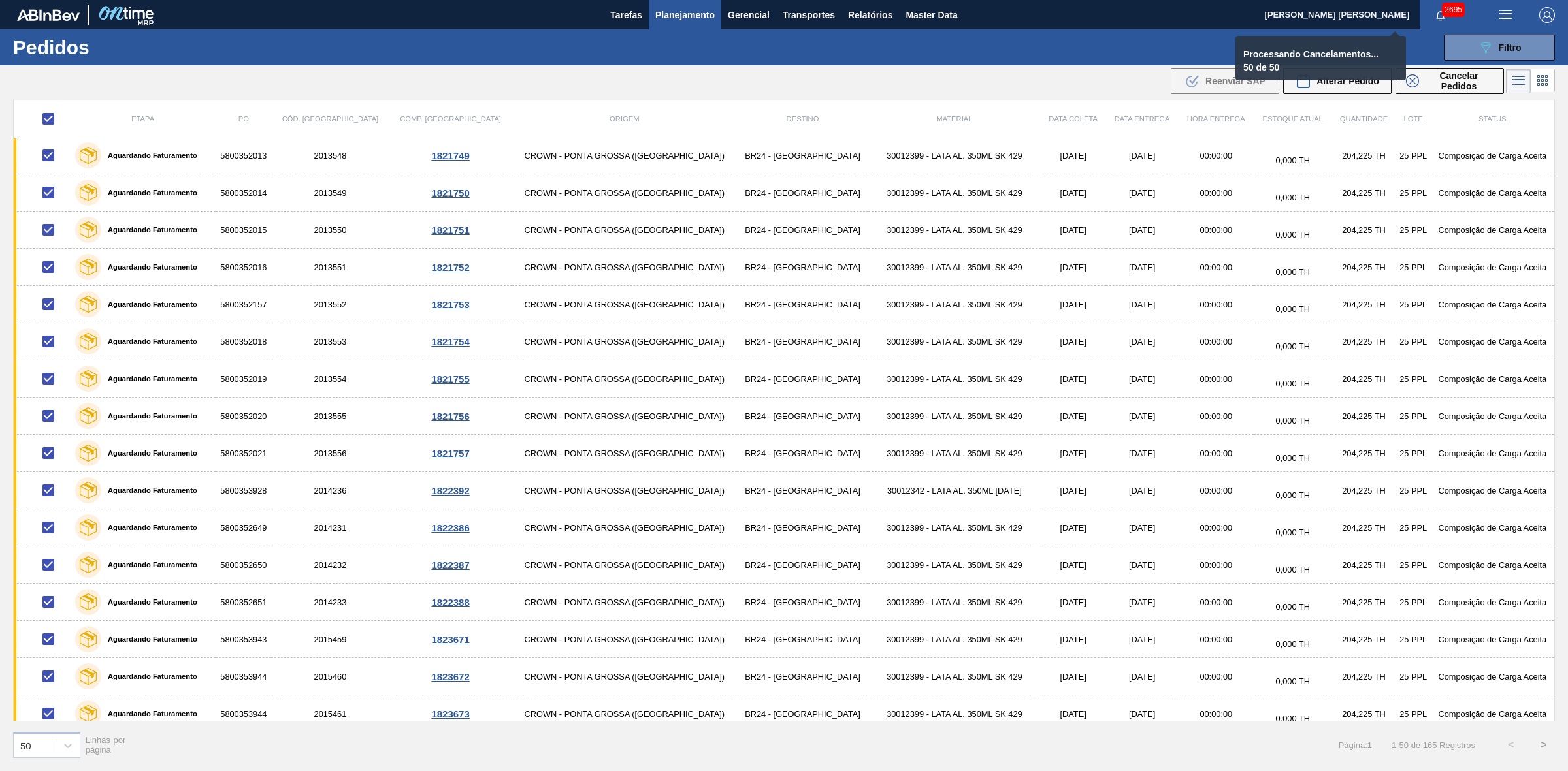
checkbox input "false"
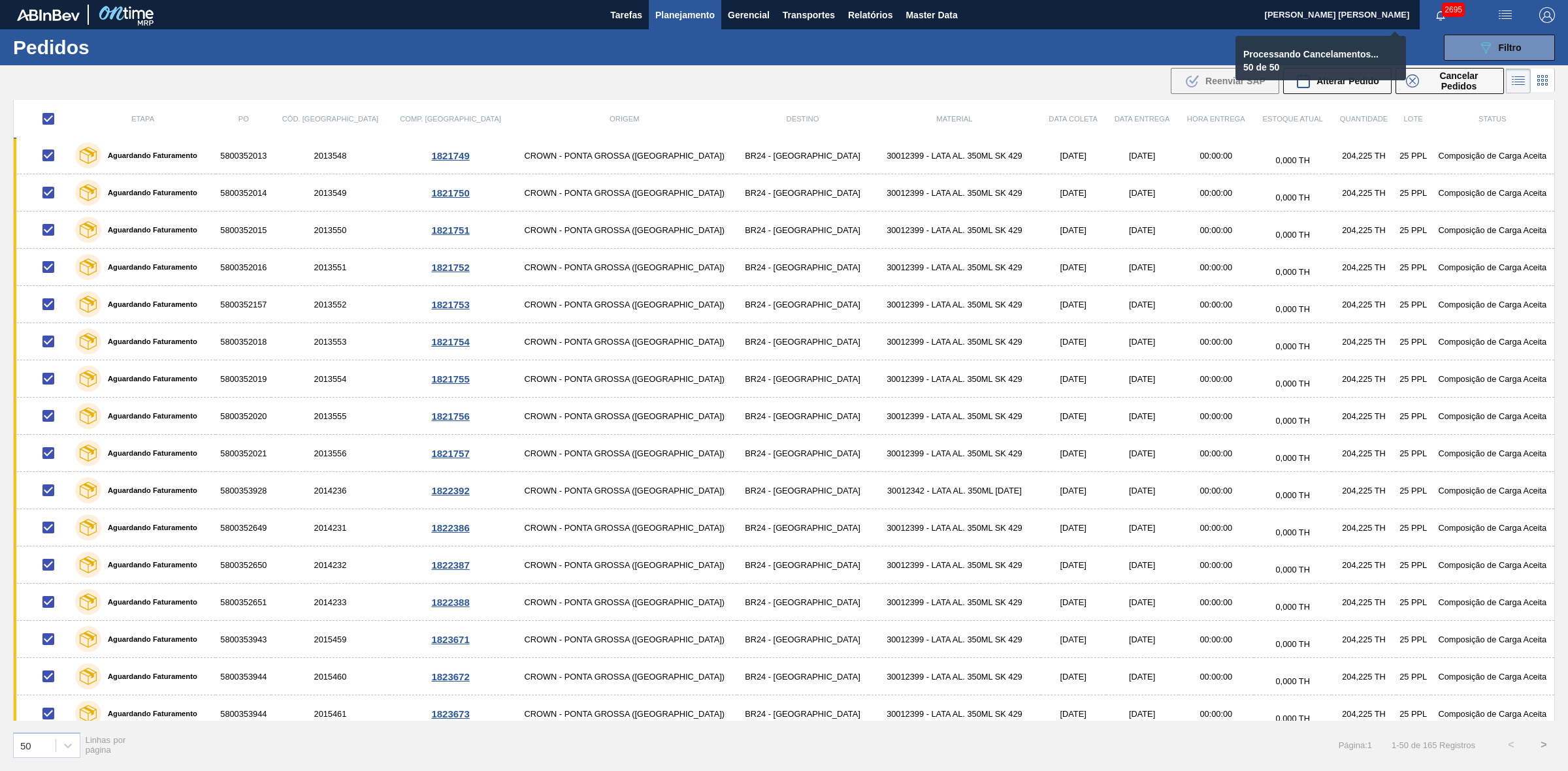
checkbox input "false"
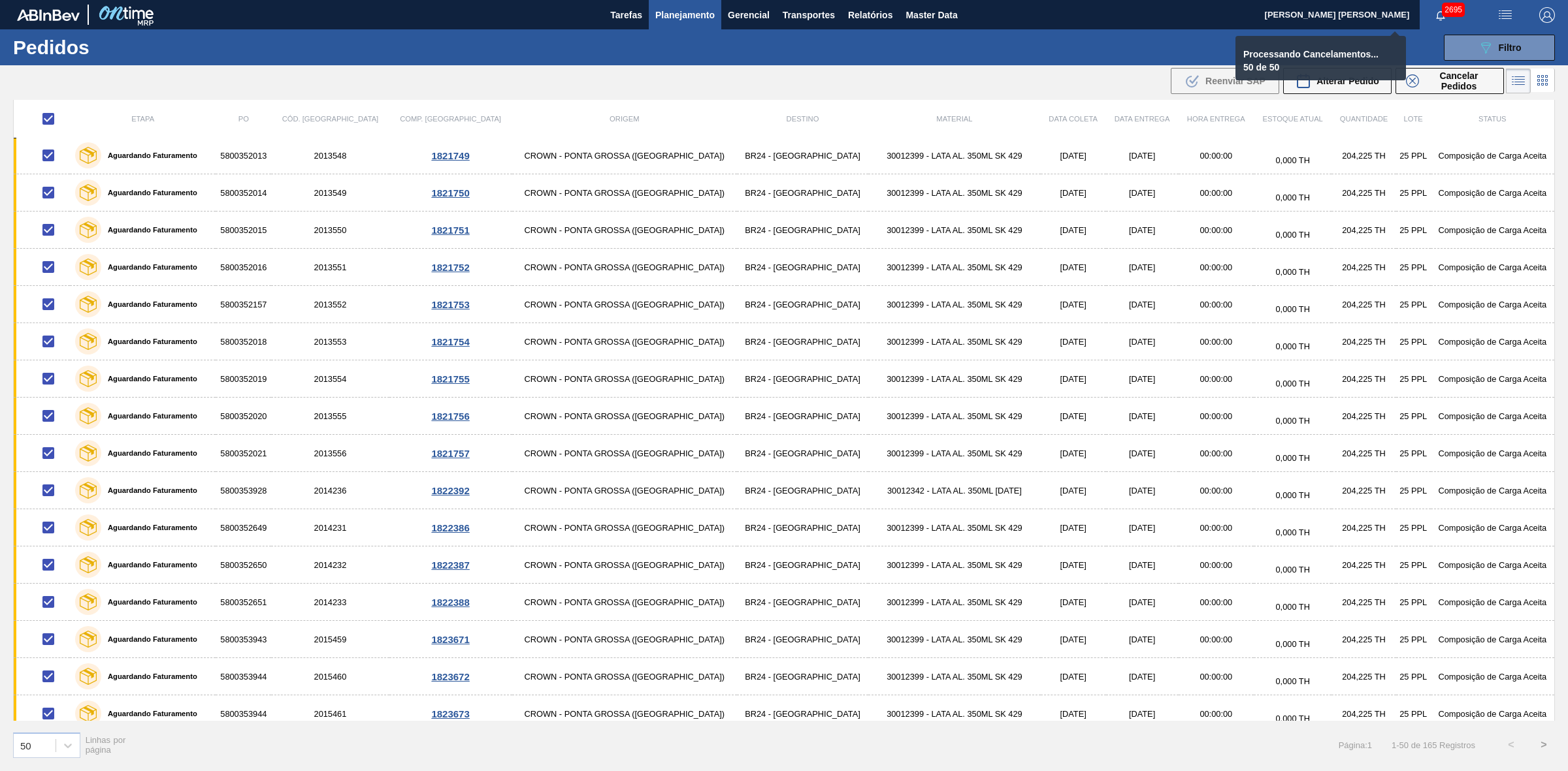
checkbox input "false"
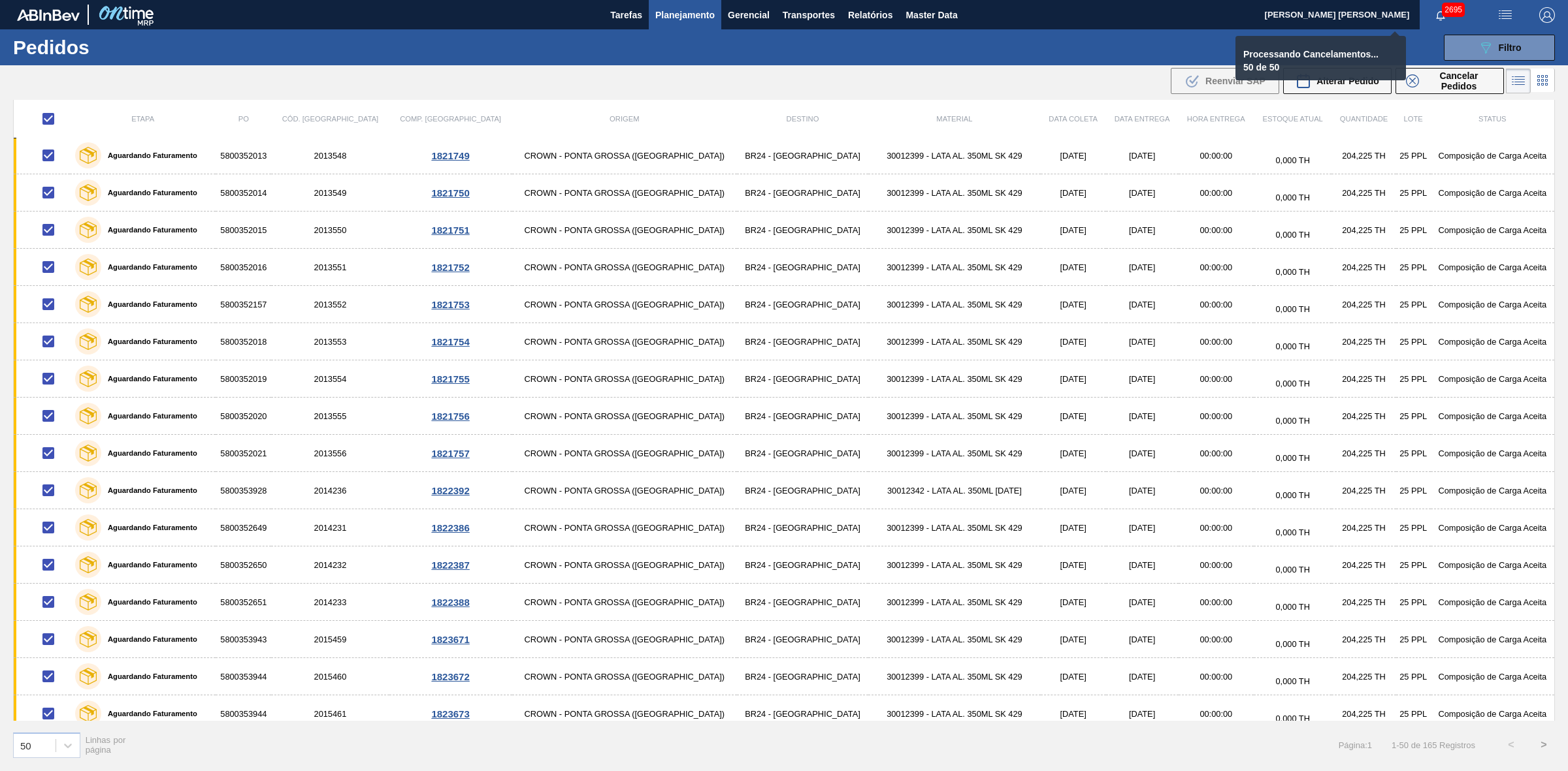
checkbox input "false"
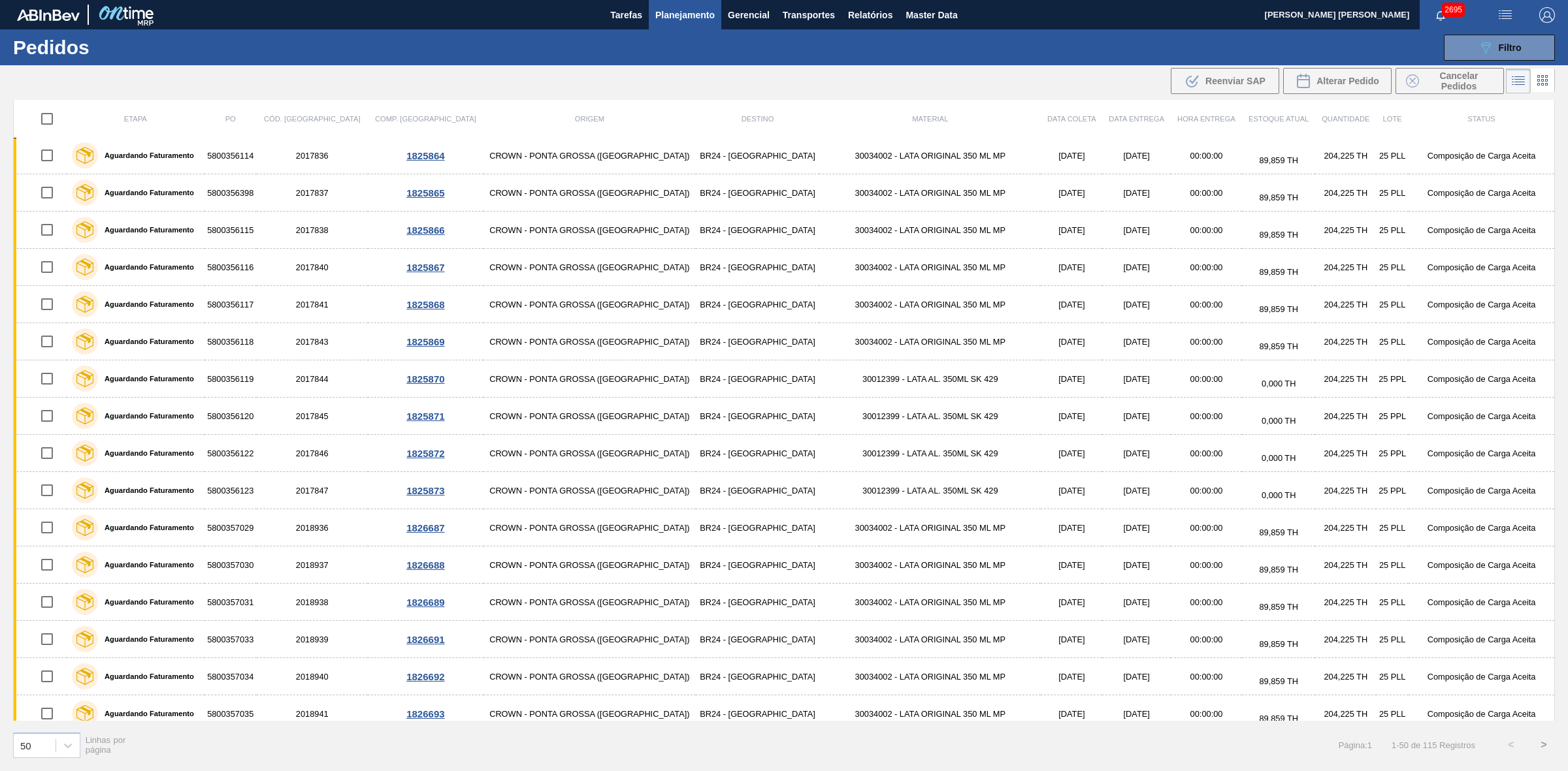
click at [53, 115] on input "checkbox" at bounding box center [47, 118] width 27 height 27
checkbox input "true"
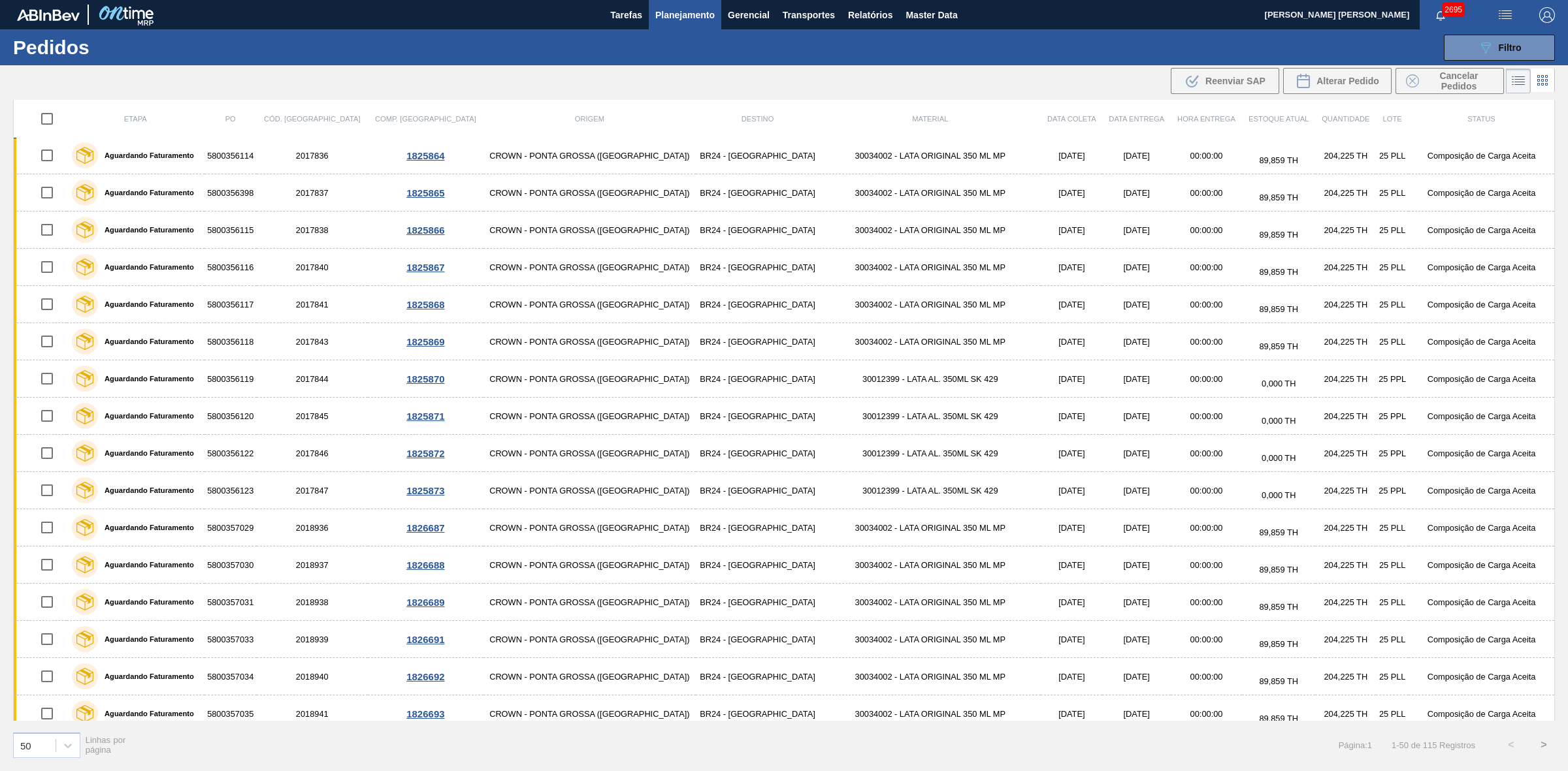
checkbox input "true"
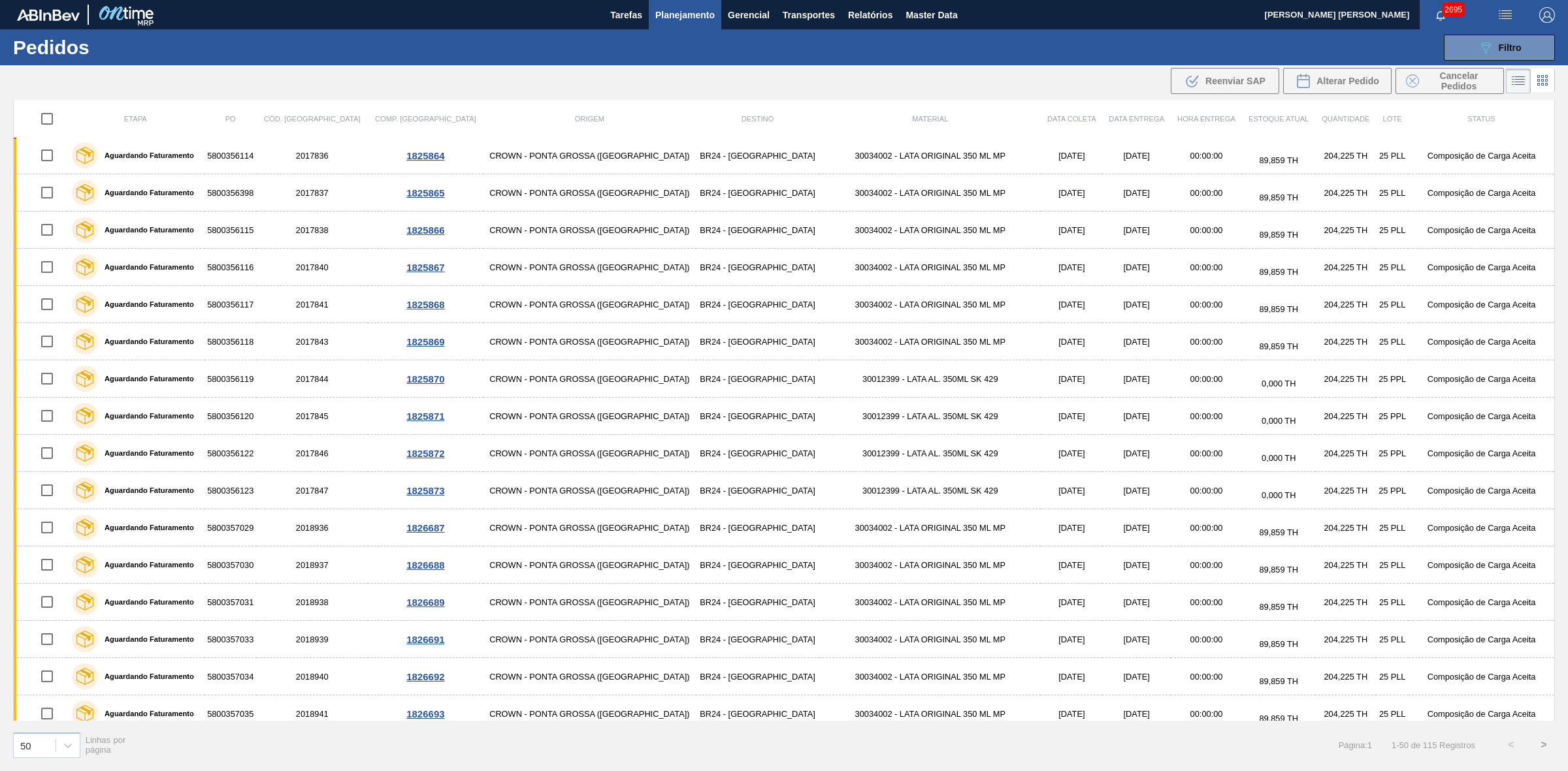
checkbox input "true"
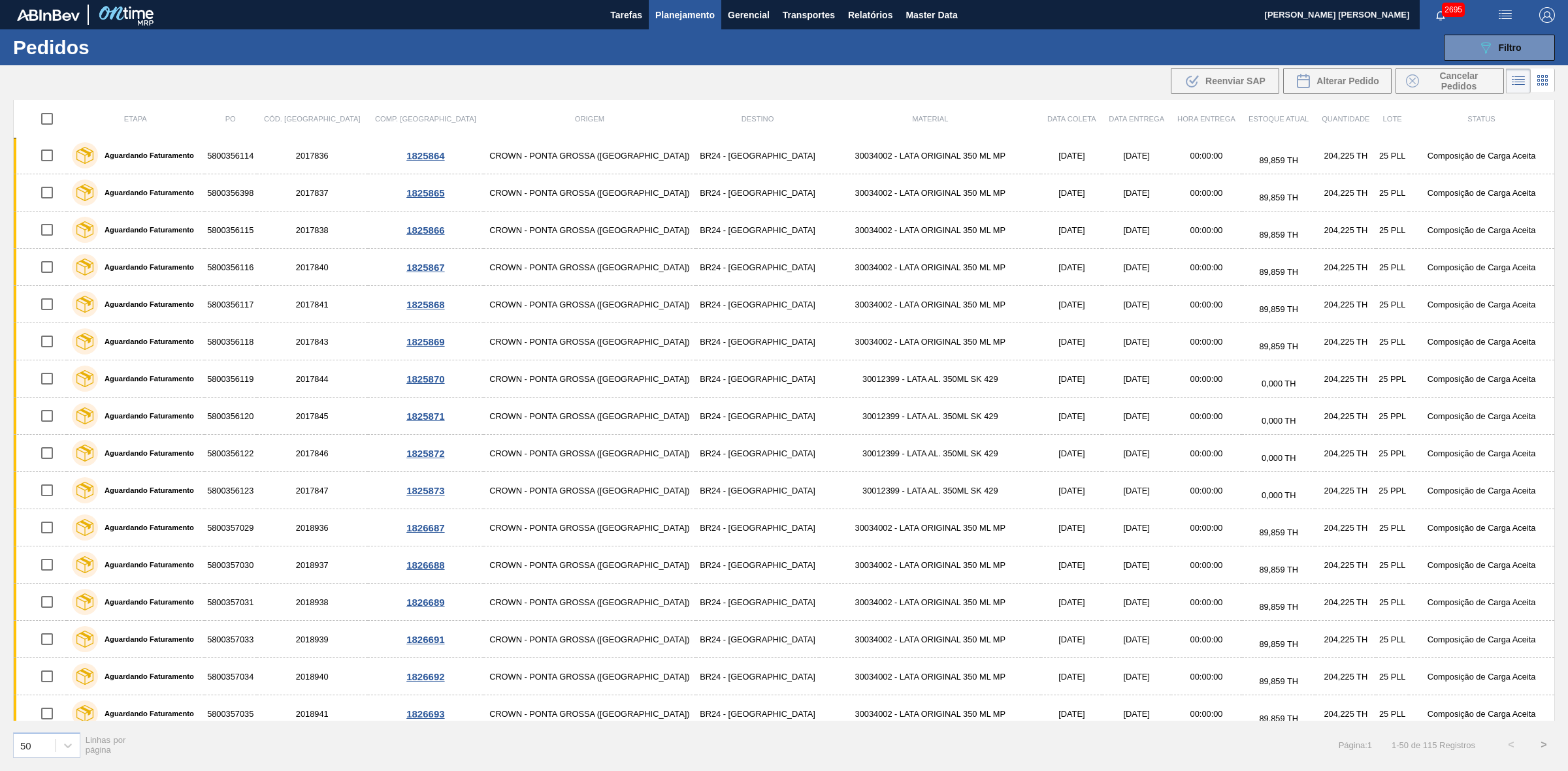
checkbox input "true"
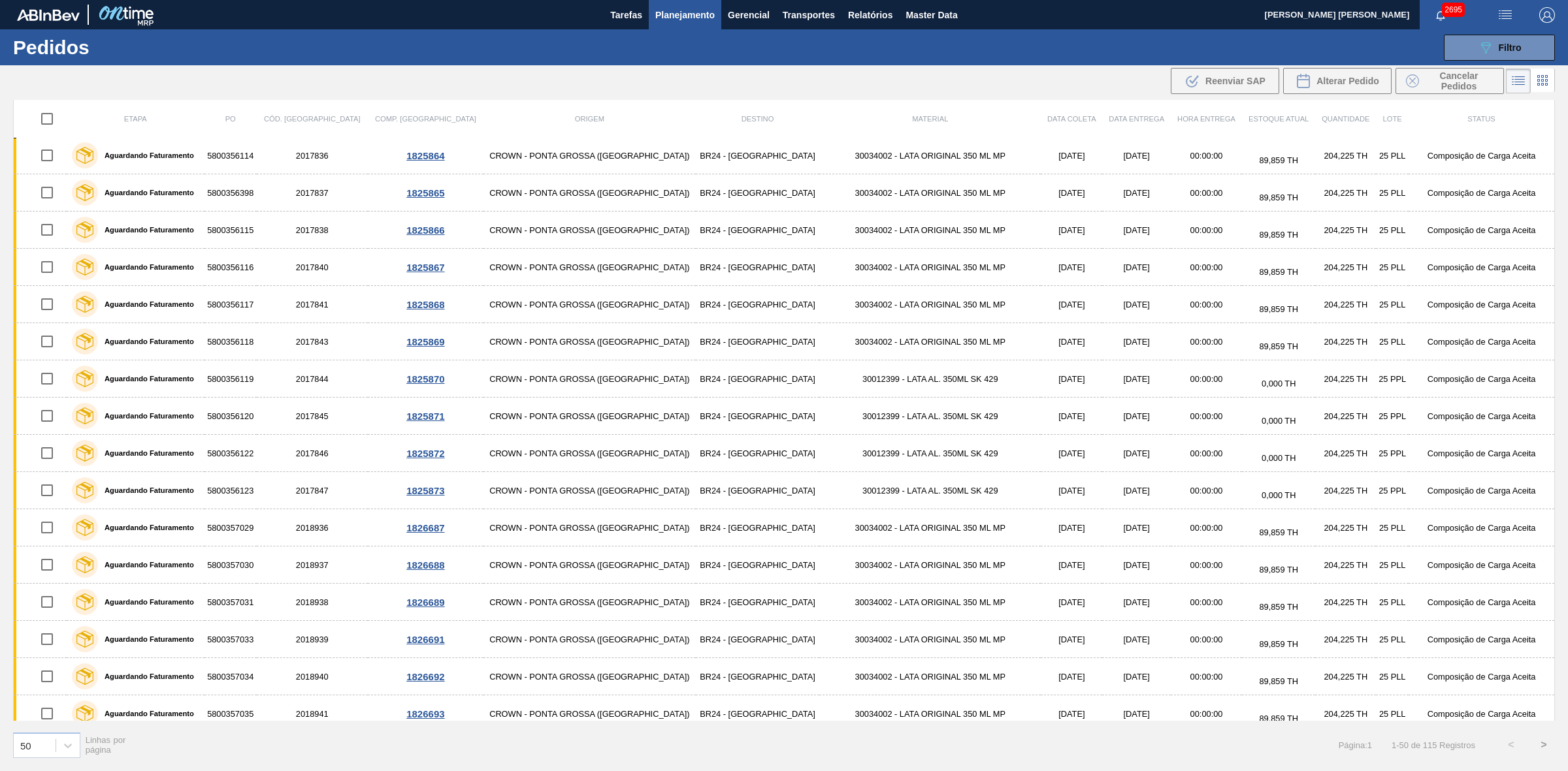
checkbox input "true"
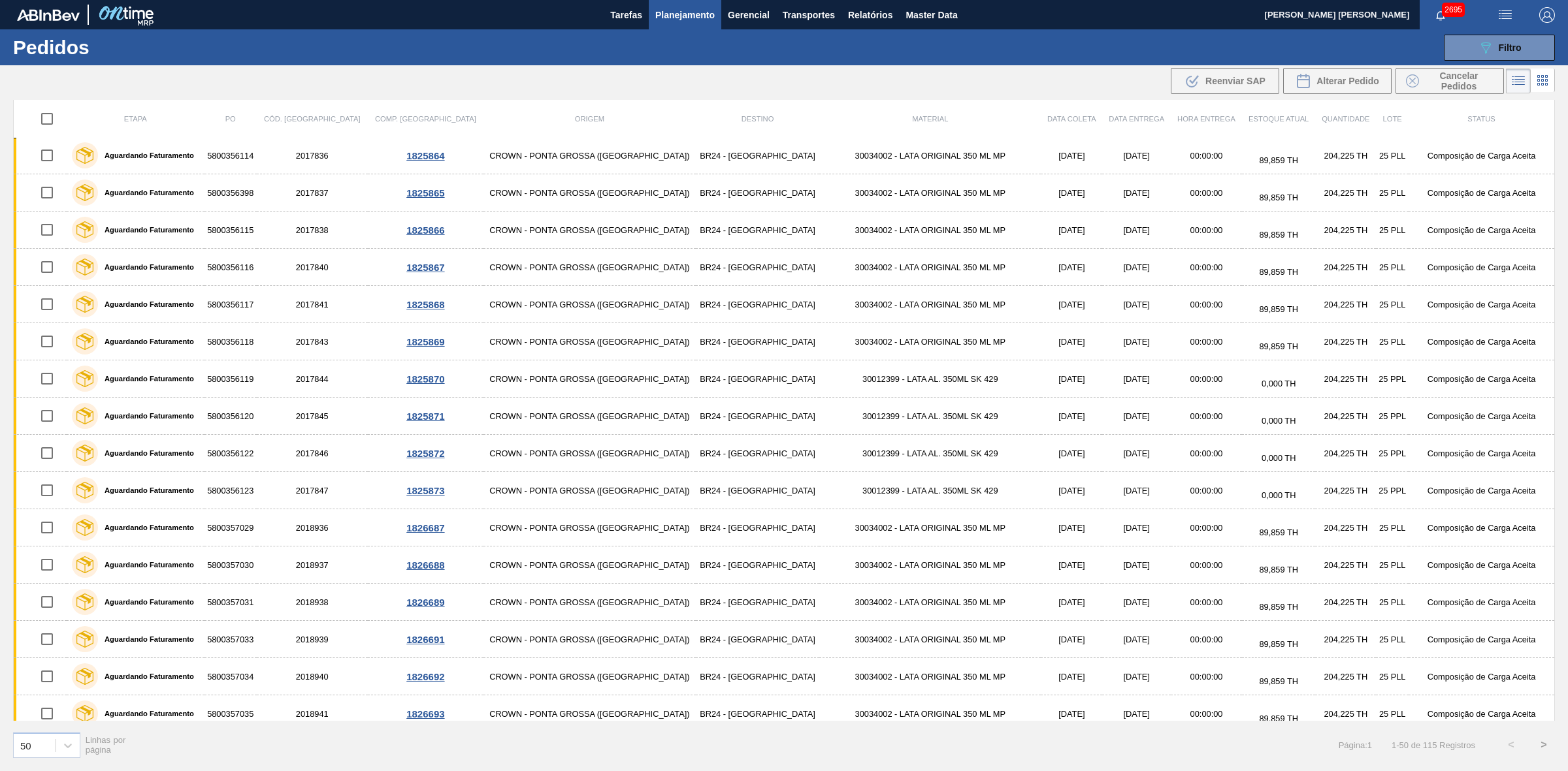
checkbox input "true"
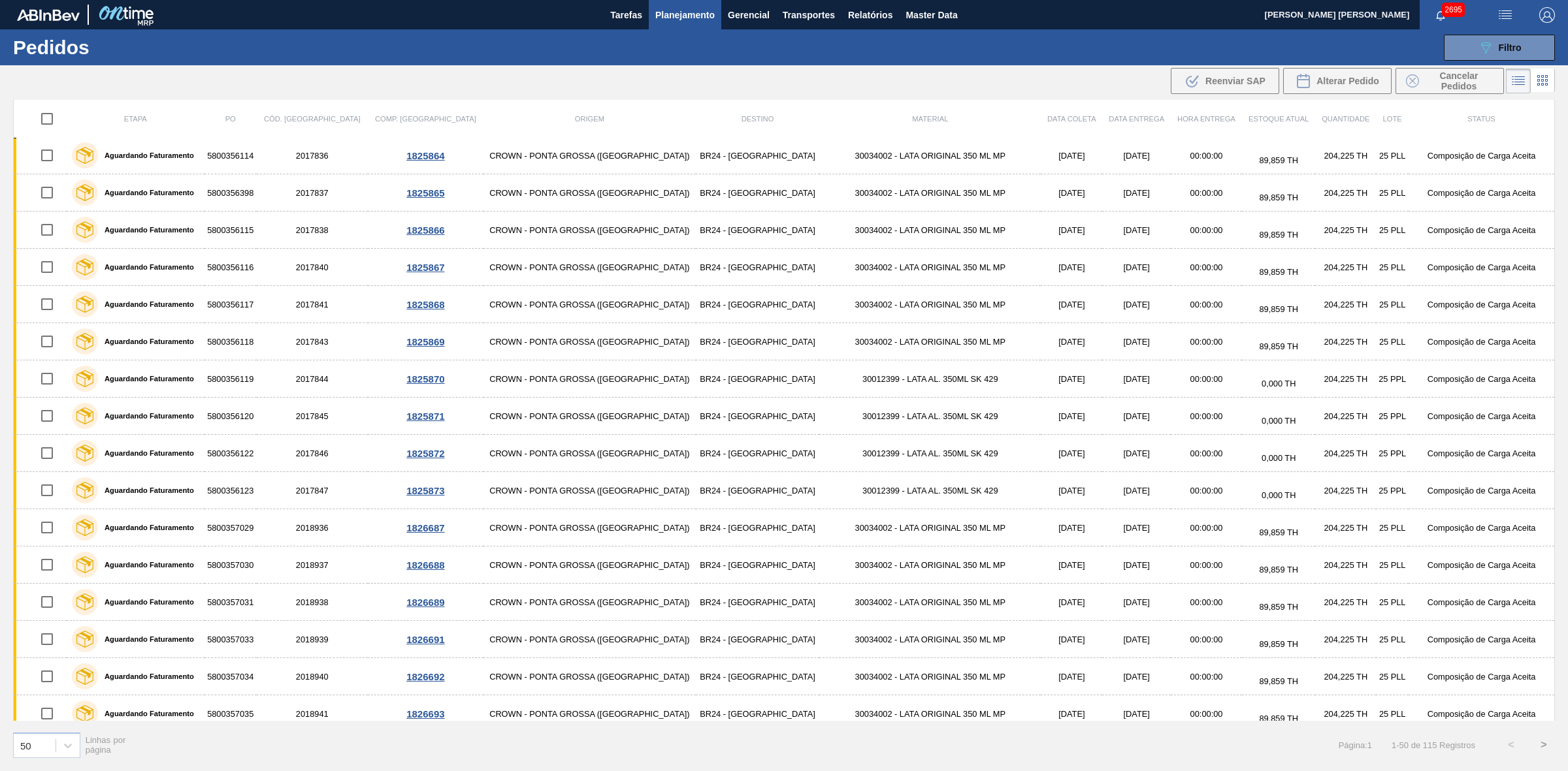
checkbox input "true"
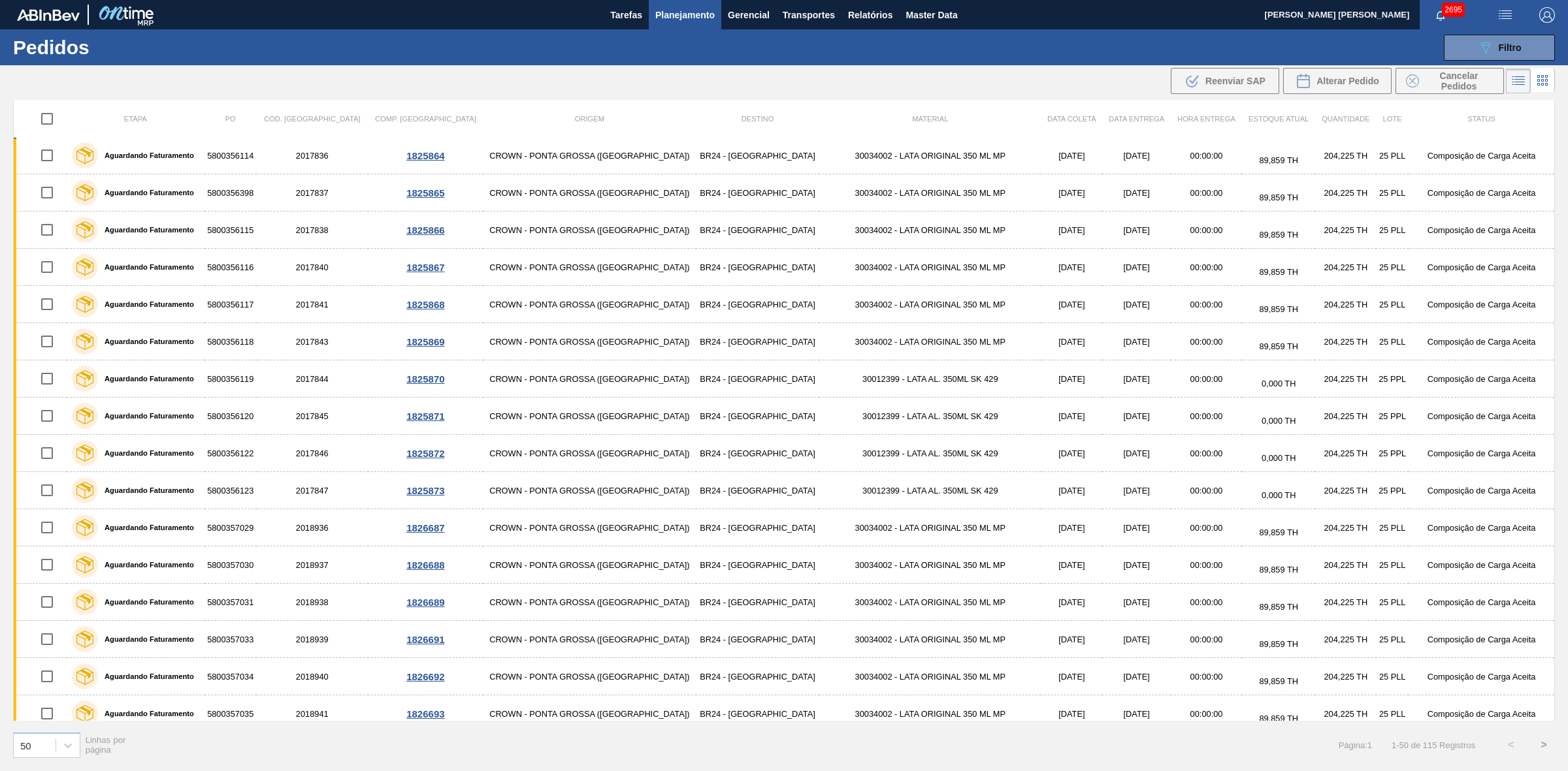
checkbox input "true"
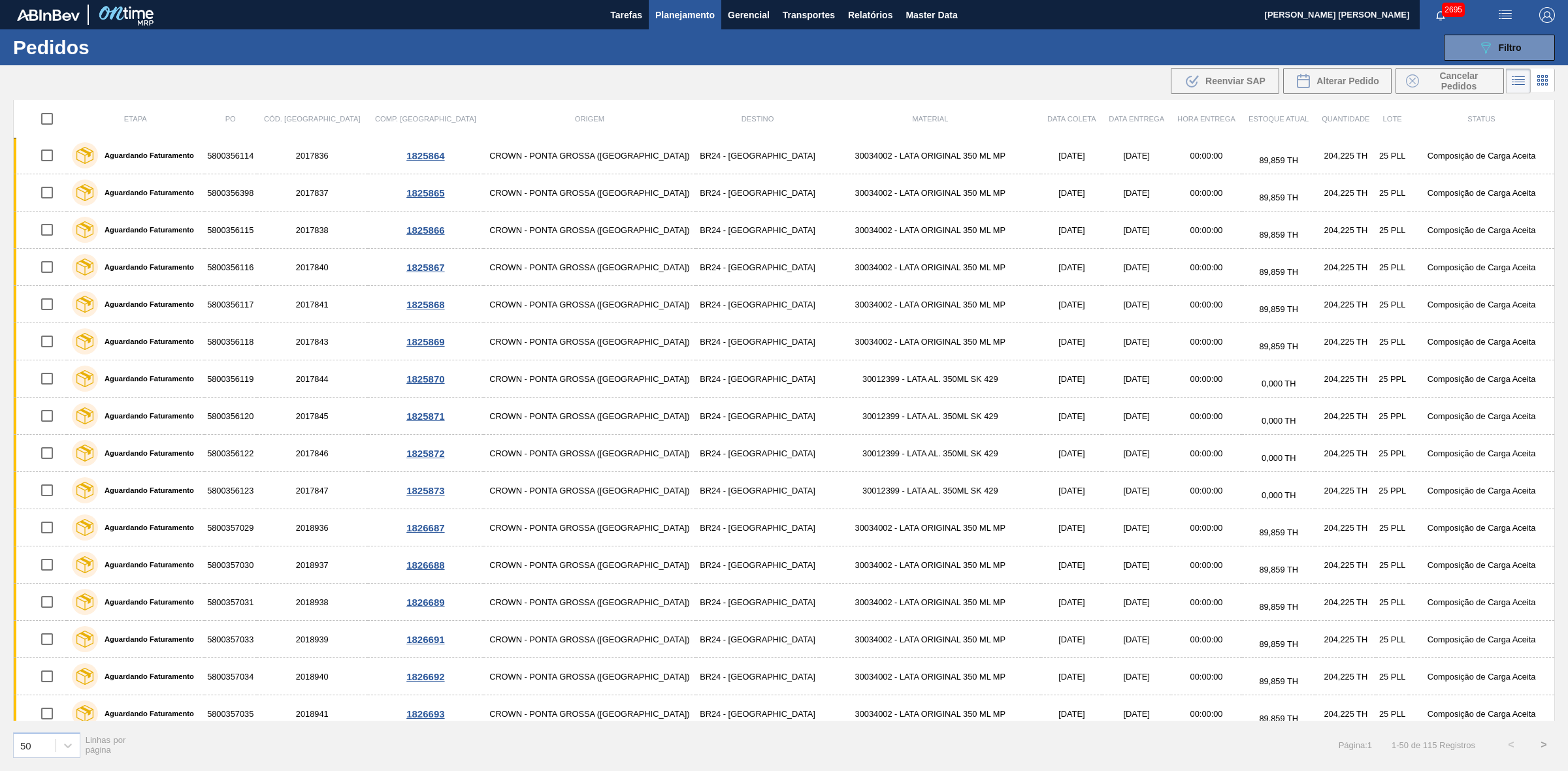
checkbox input "true"
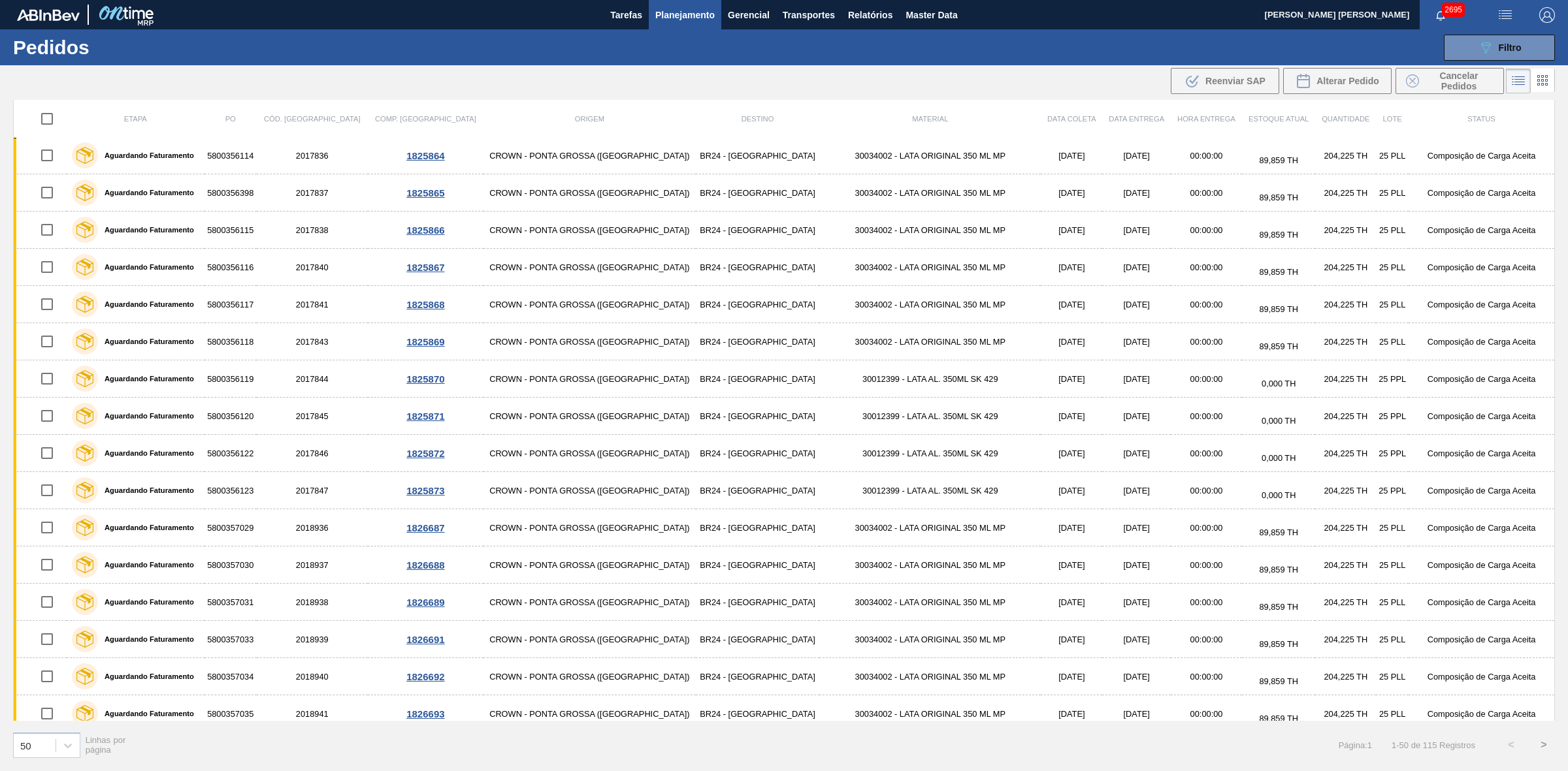
checkbox input "true"
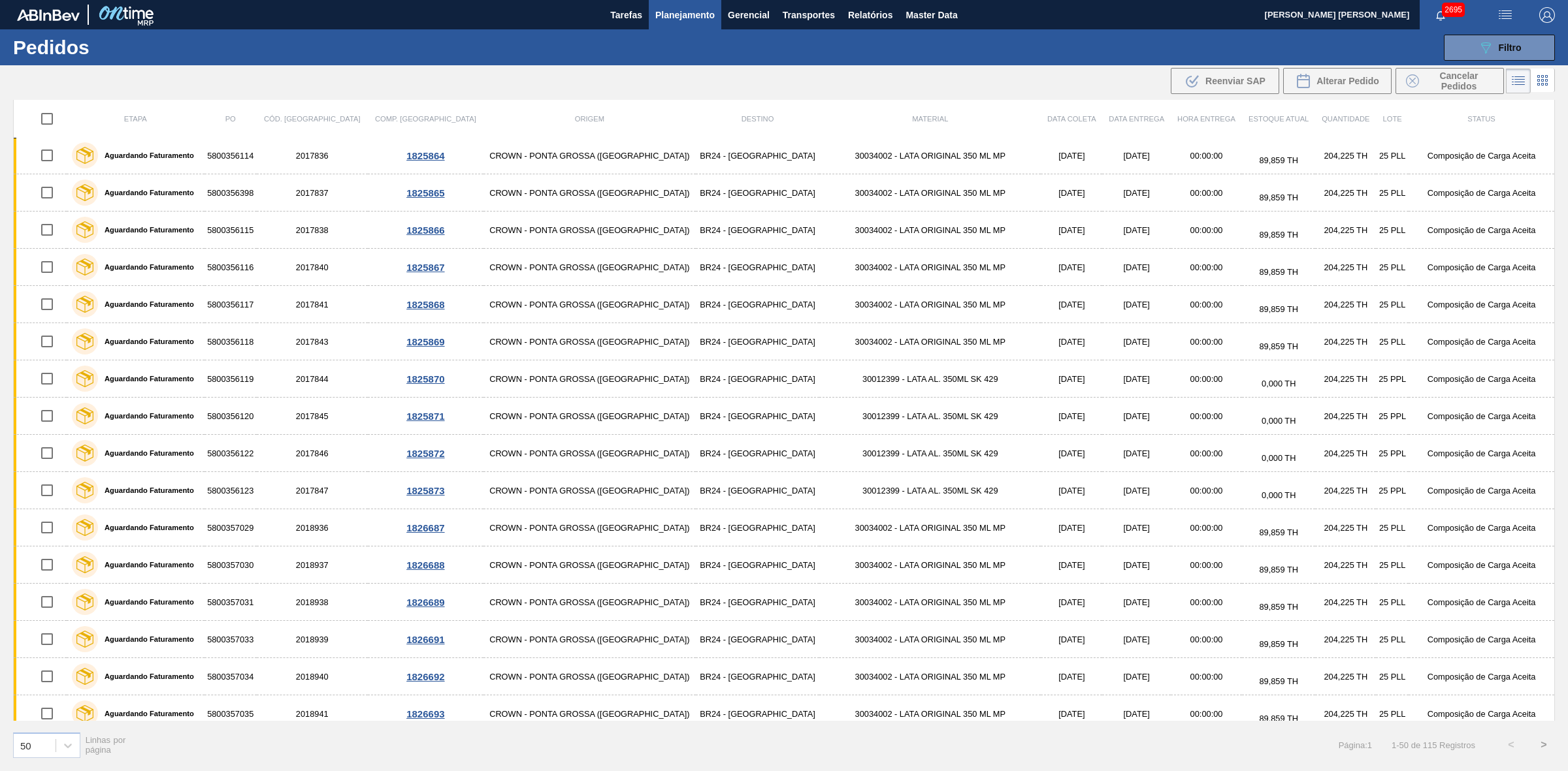
checkbox input "true"
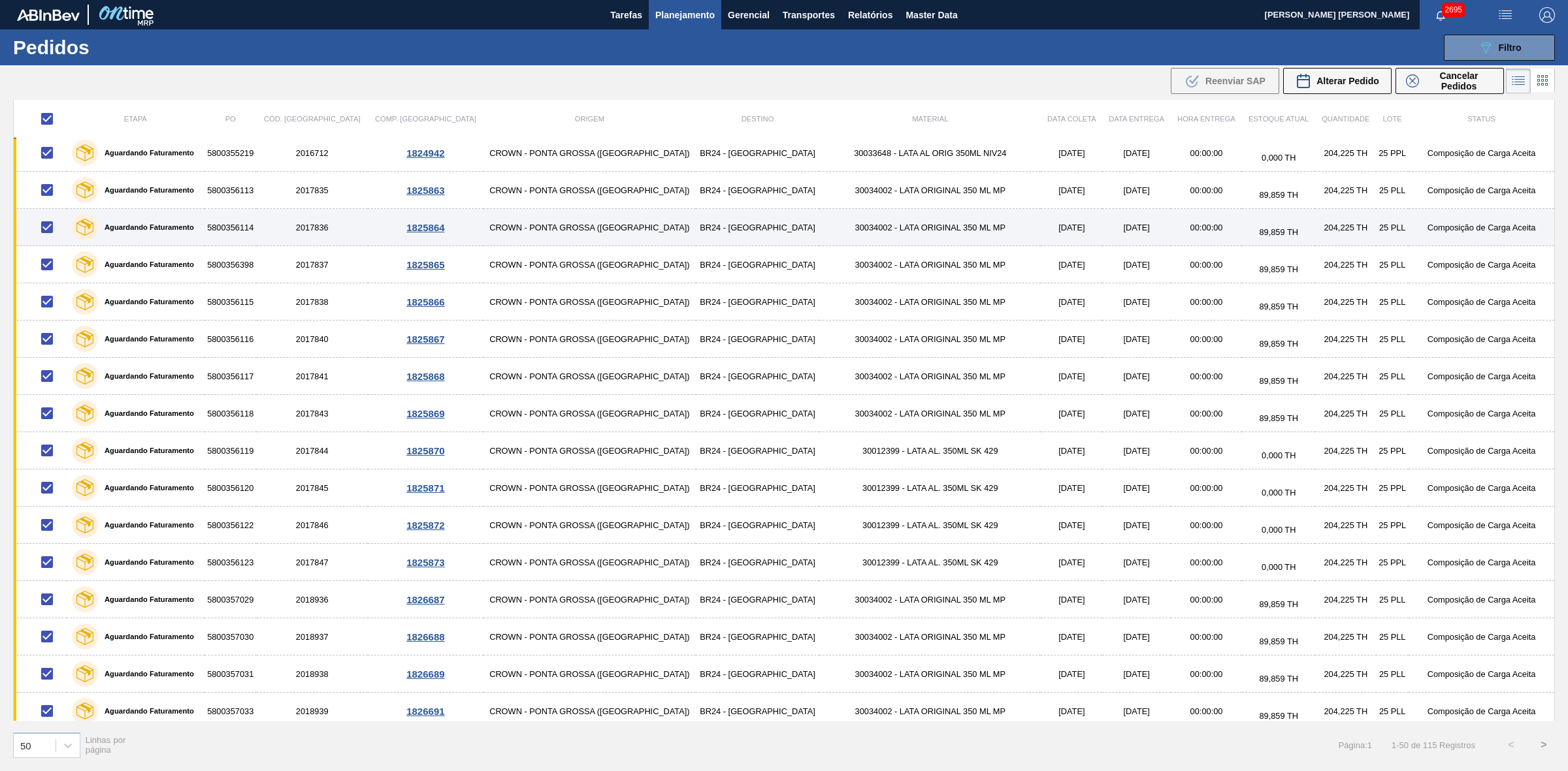
scroll to position [62, 0]
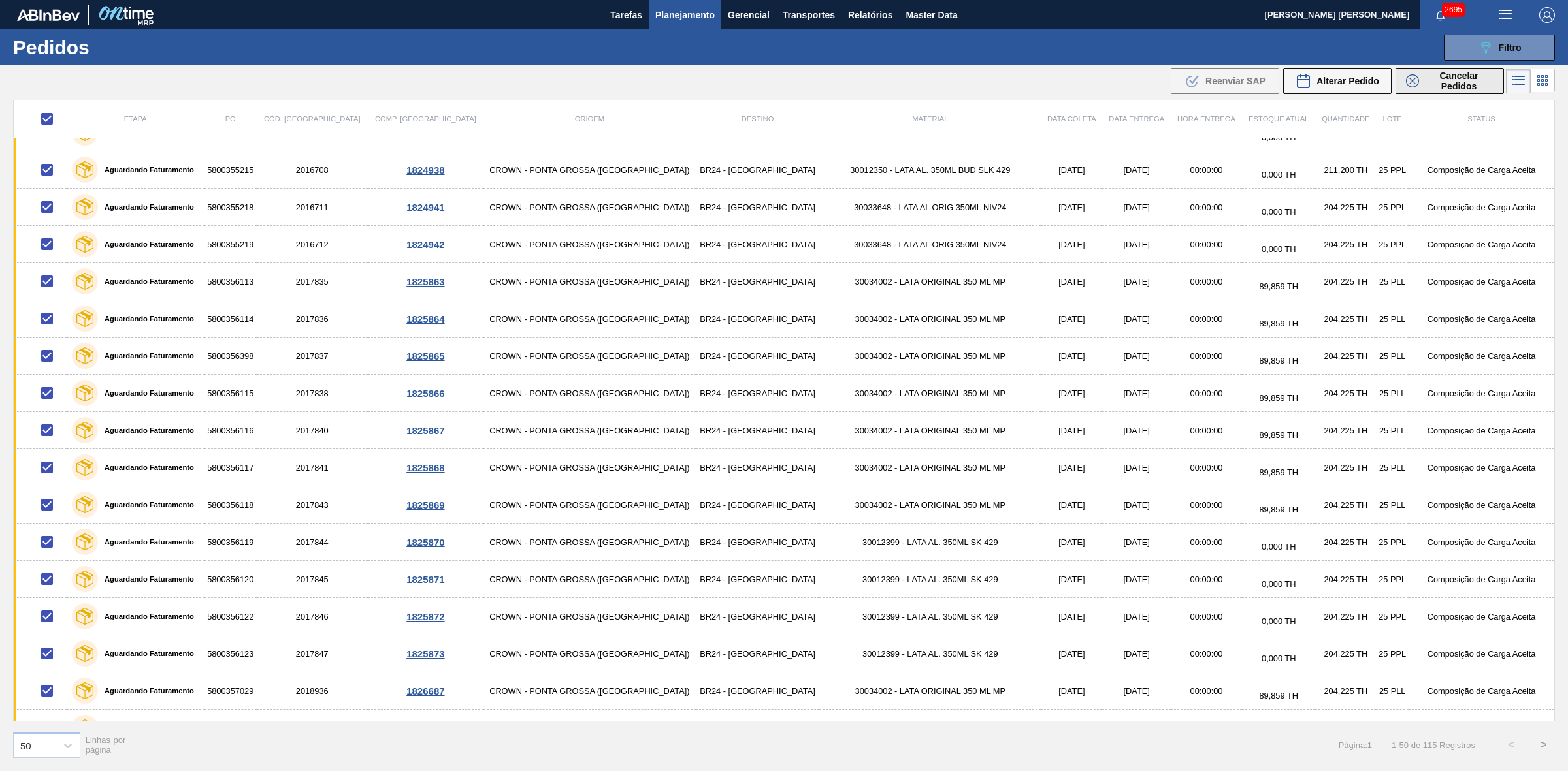
click at [1414, 85] on icon at bounding box center [1412, 80] width 13 height 13
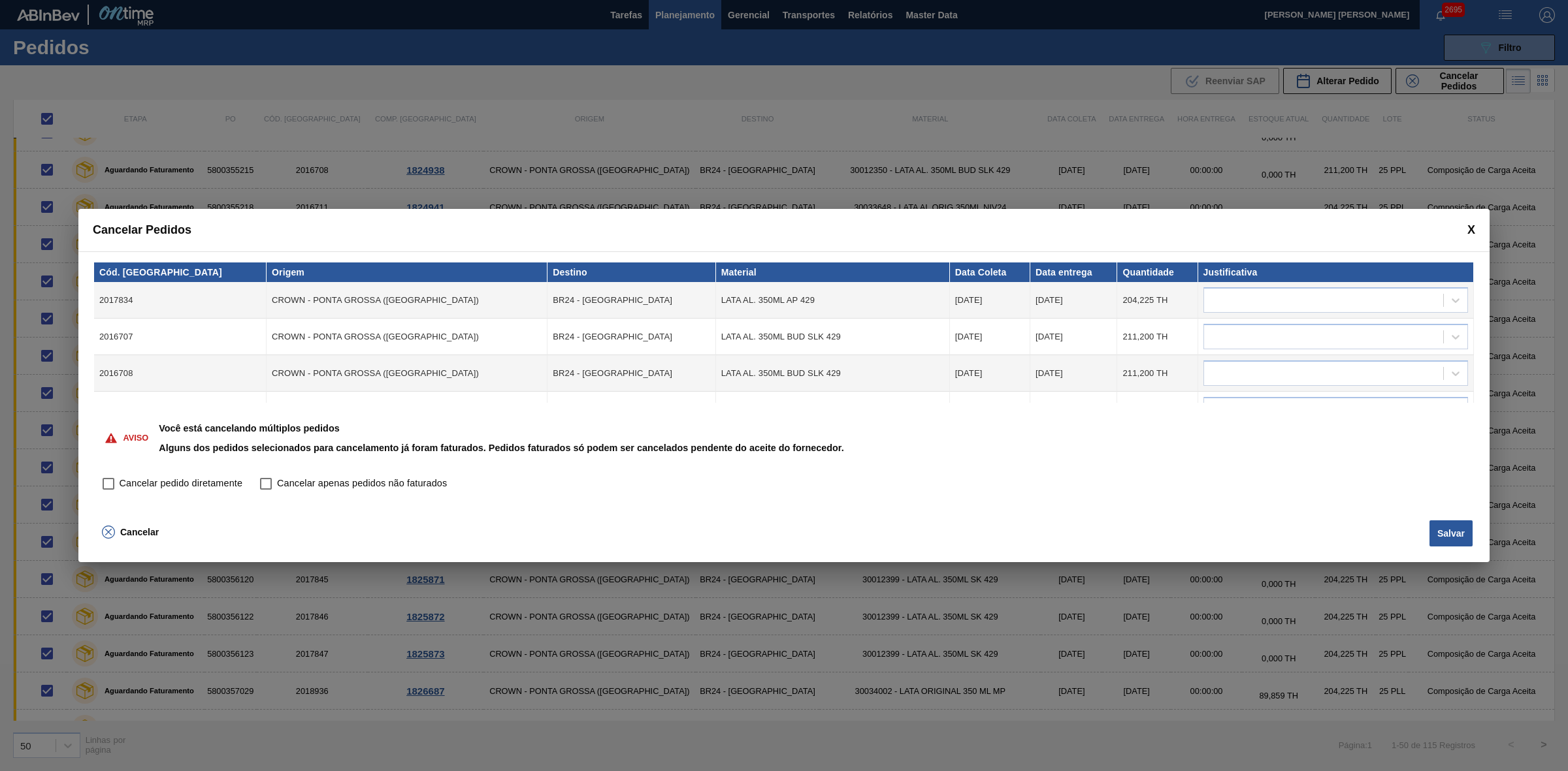
click at [191, 479] on span "Cancelar pedido diretamente" at bounding box center [181, 483] width 122 height 15
click at [120, 479] on input "Cancelar pedido diretamente" at bounding box center [108, 484] width 22 height 22
checkbox input "true"
click at [1242, 304] on div at bounding box center [1324, 300] width 239 height 19
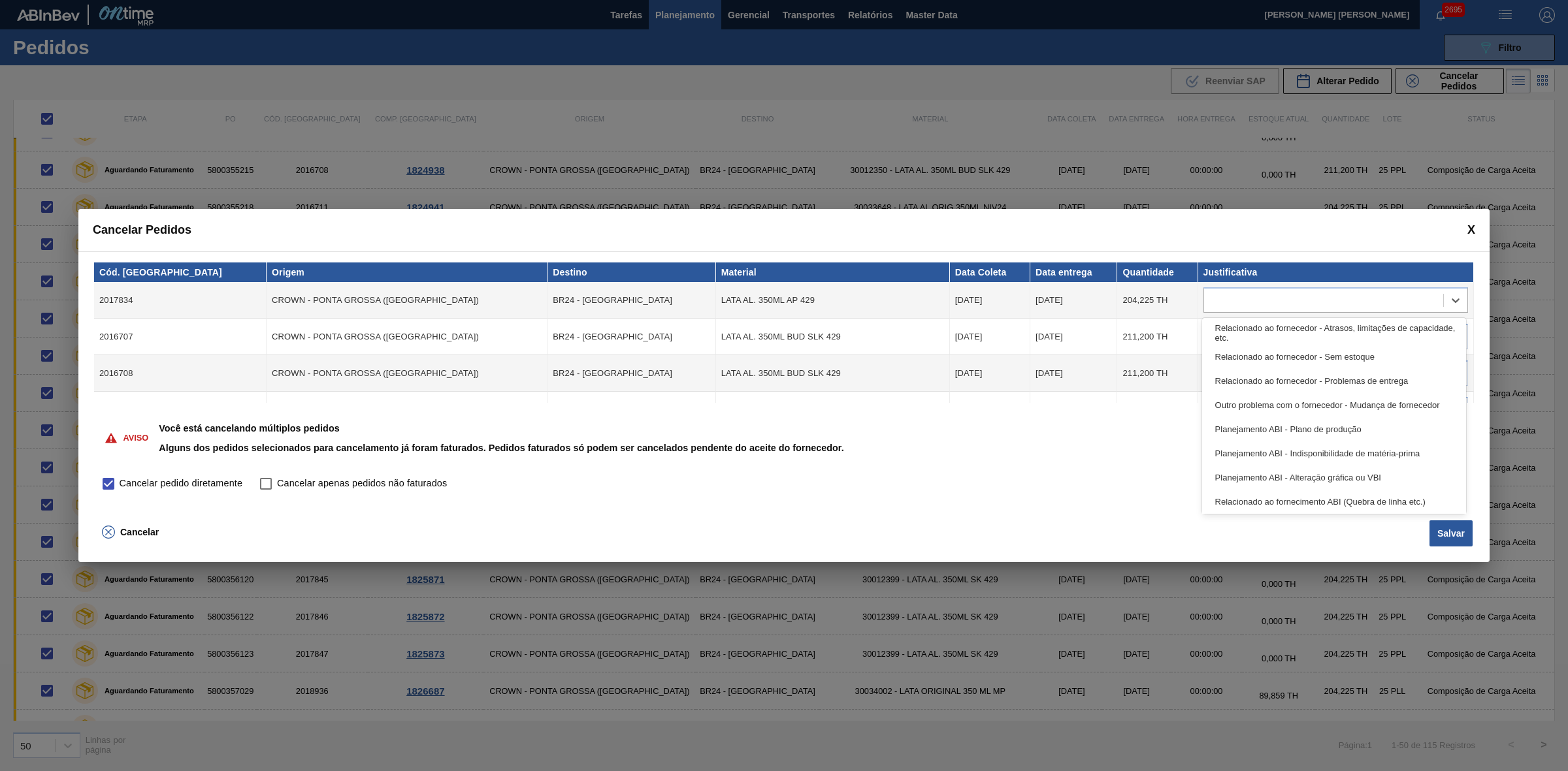
scroll to position [243, 0]
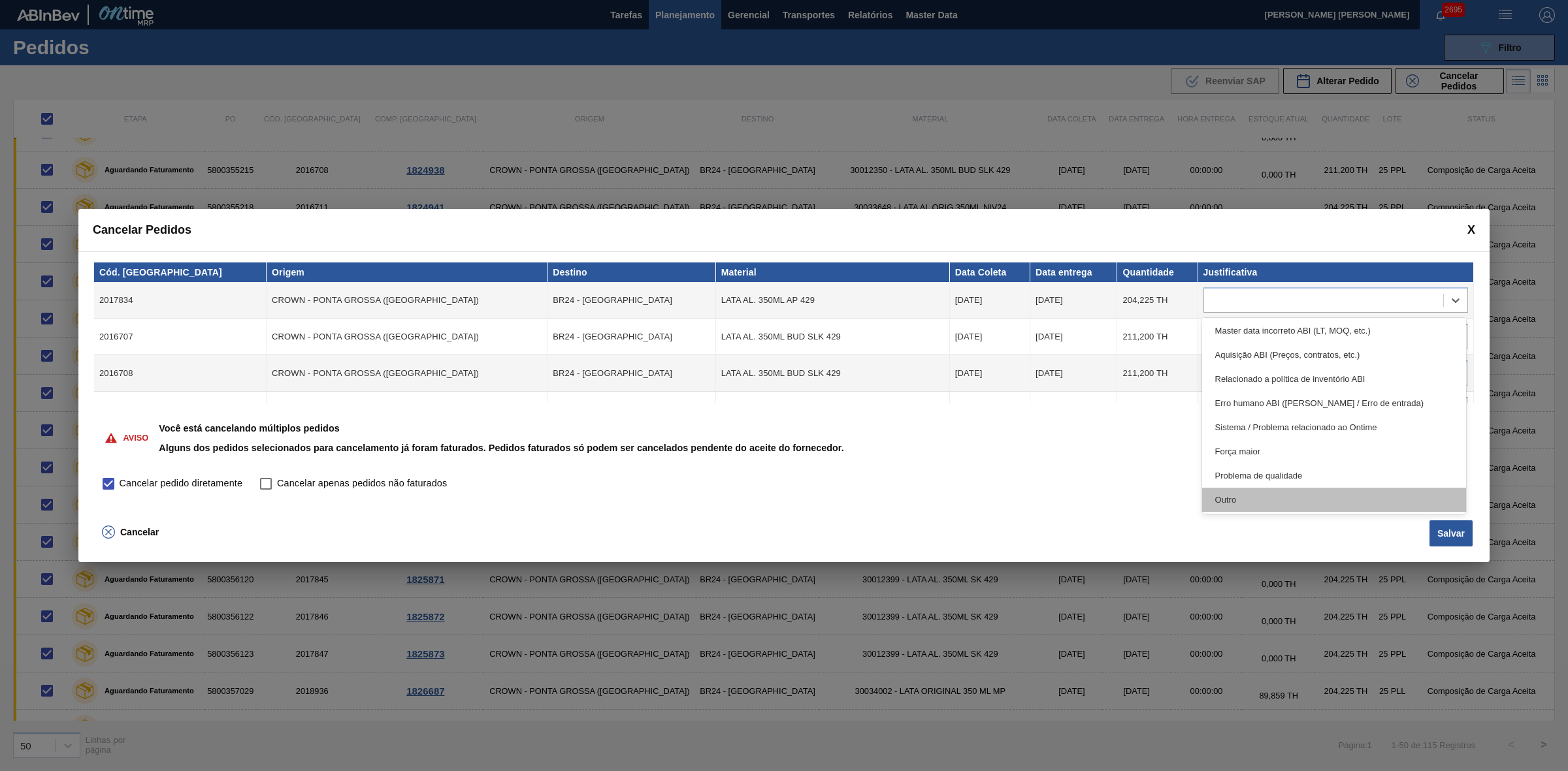
click at [1240, 498] on div "Outro" at bounding box center [1334, 500] width 265 height 24
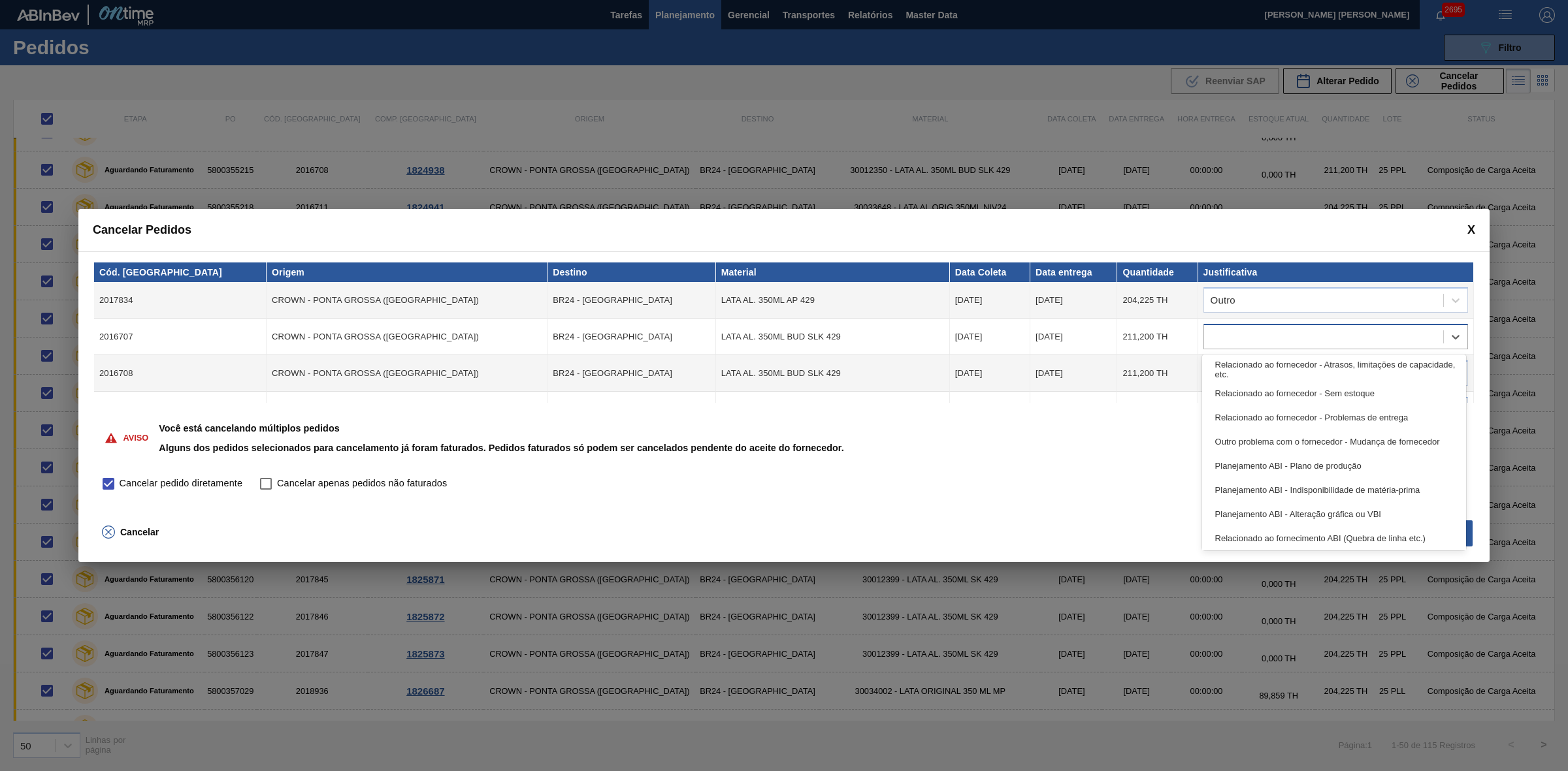
click at [1261, 334] on div at bounding box center [1324, 337] width 239 height 19
click at [1236, 542] on div "Outro" at bounding box center [1334, 536] width 265 height 24
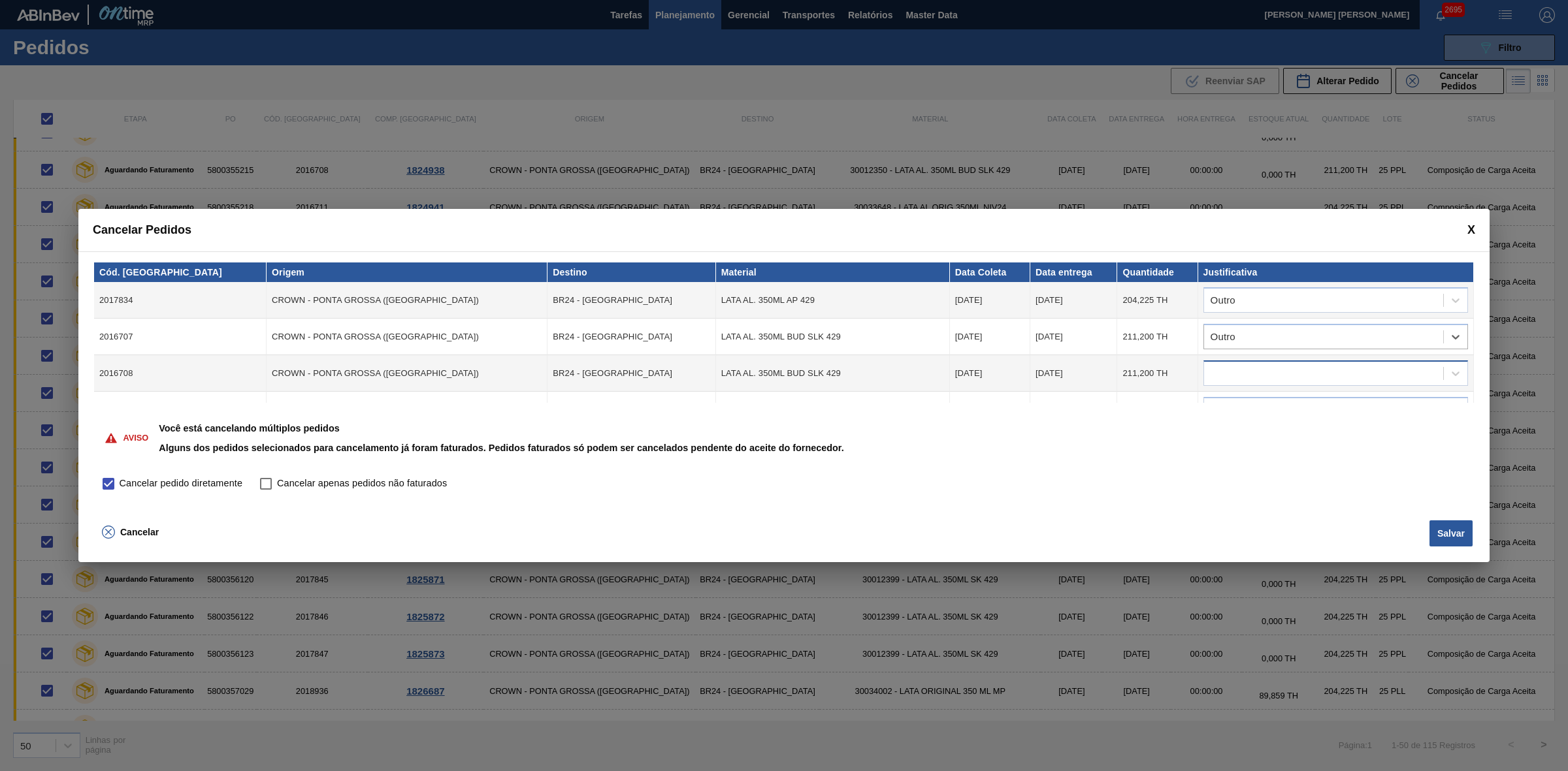
click at [1250, 370] on div at bounding box center [1324, 374] width 239 height 19
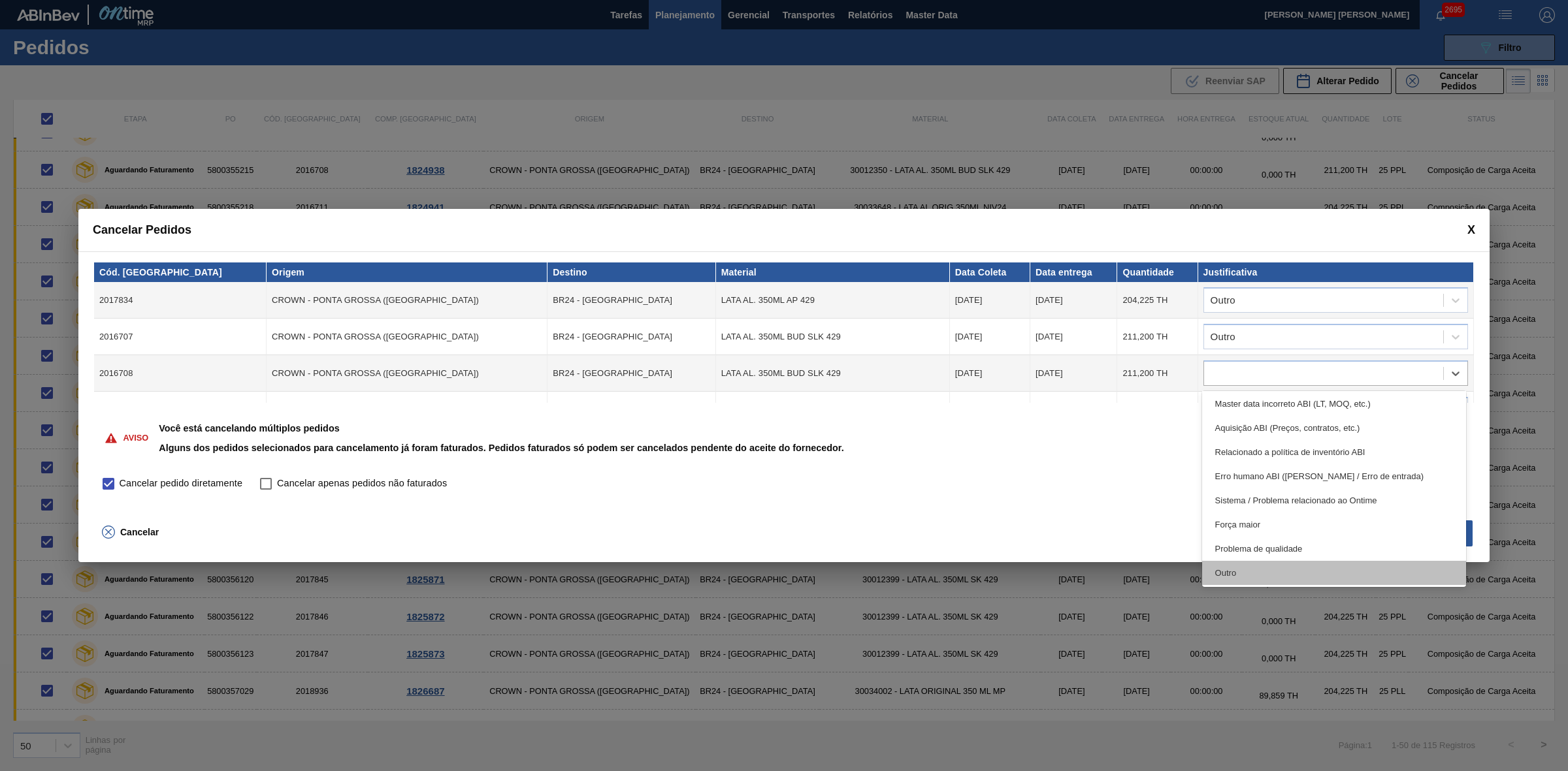
click at [1233, 573] on div "Outro" at bounding box center [1334, 573] width 265 height 24
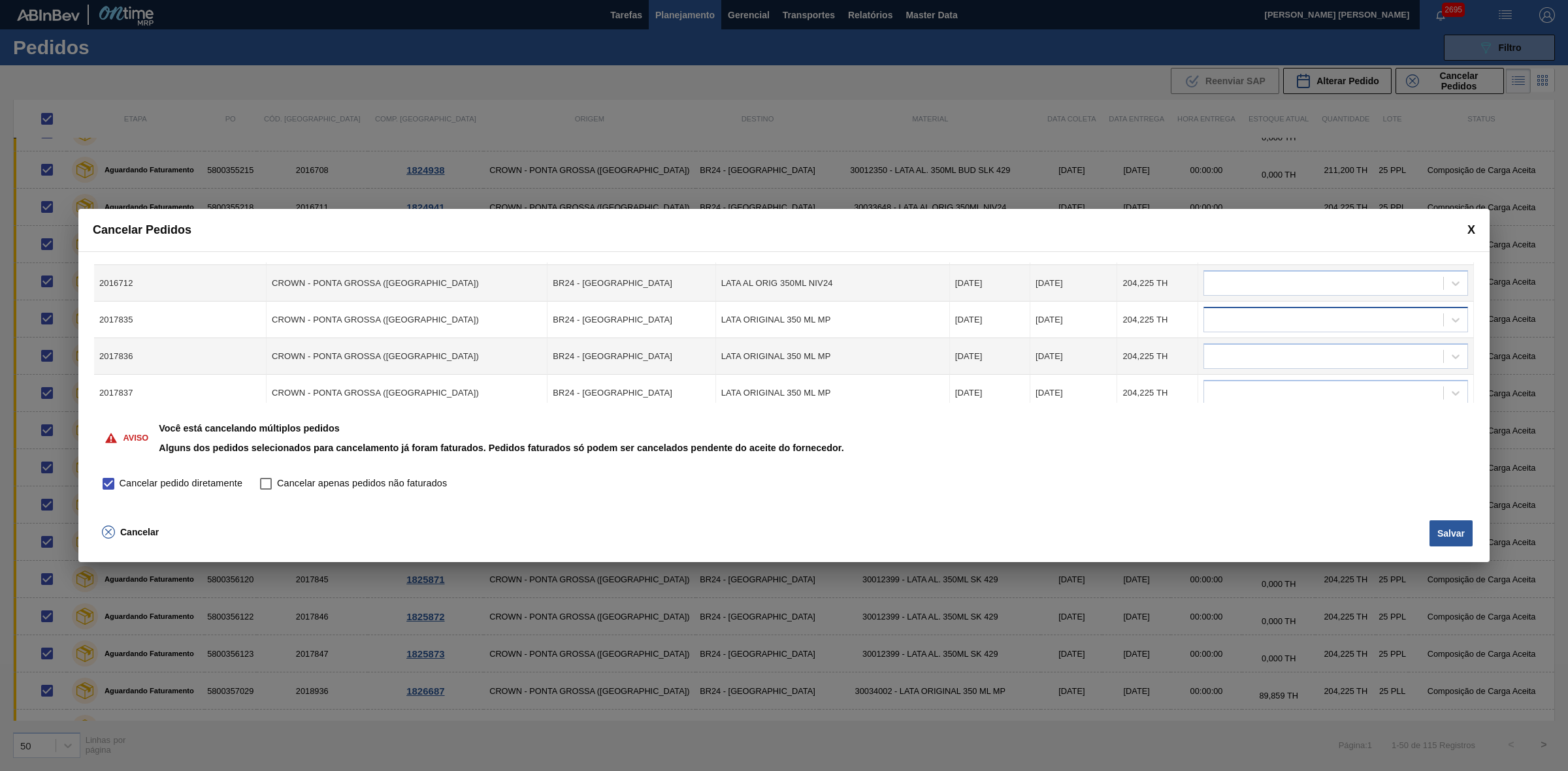
scroll to position [82, 0]
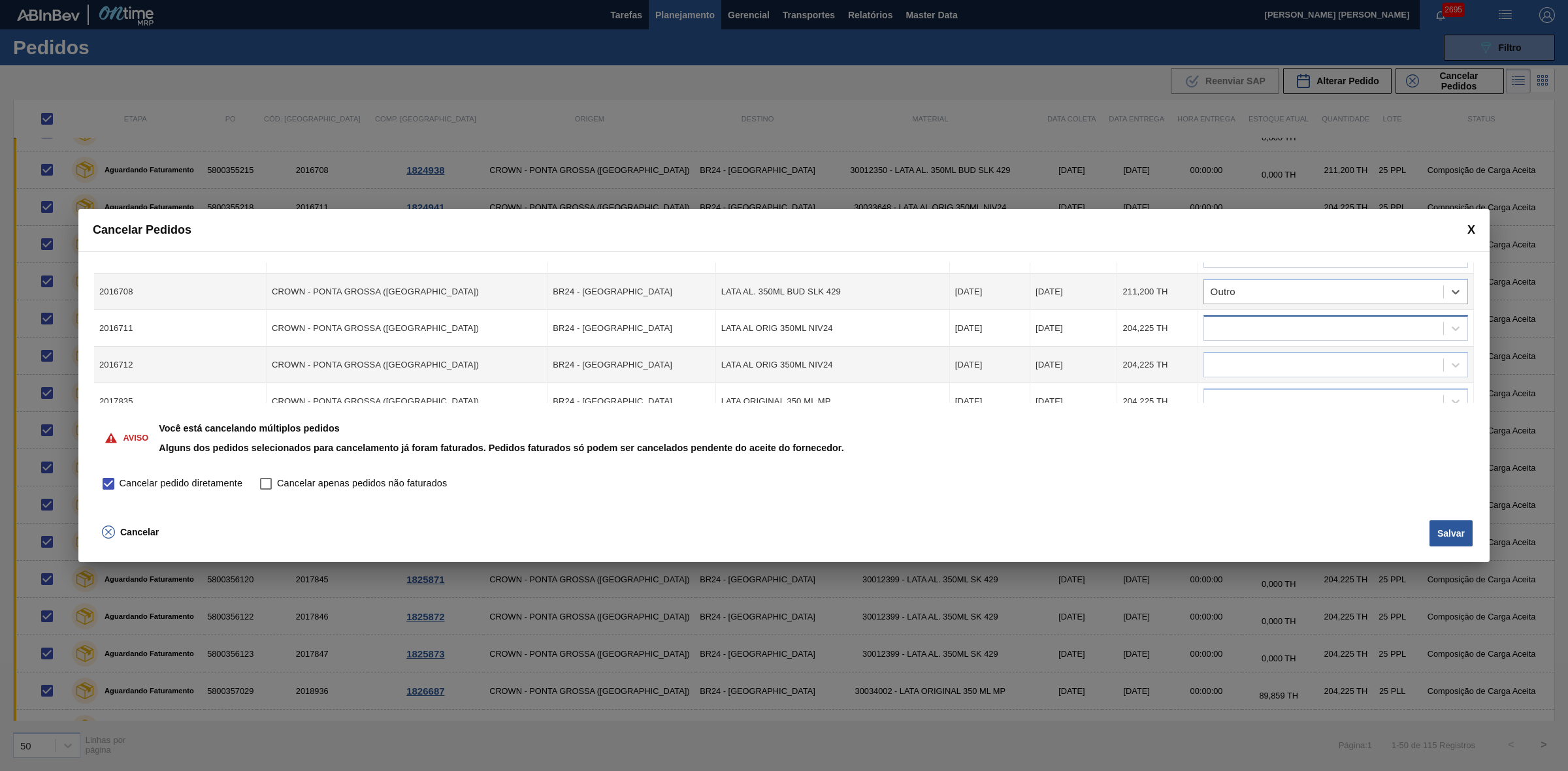
click at [1252, 334] on div at bounding box center [1324, 328] width 239 height 19
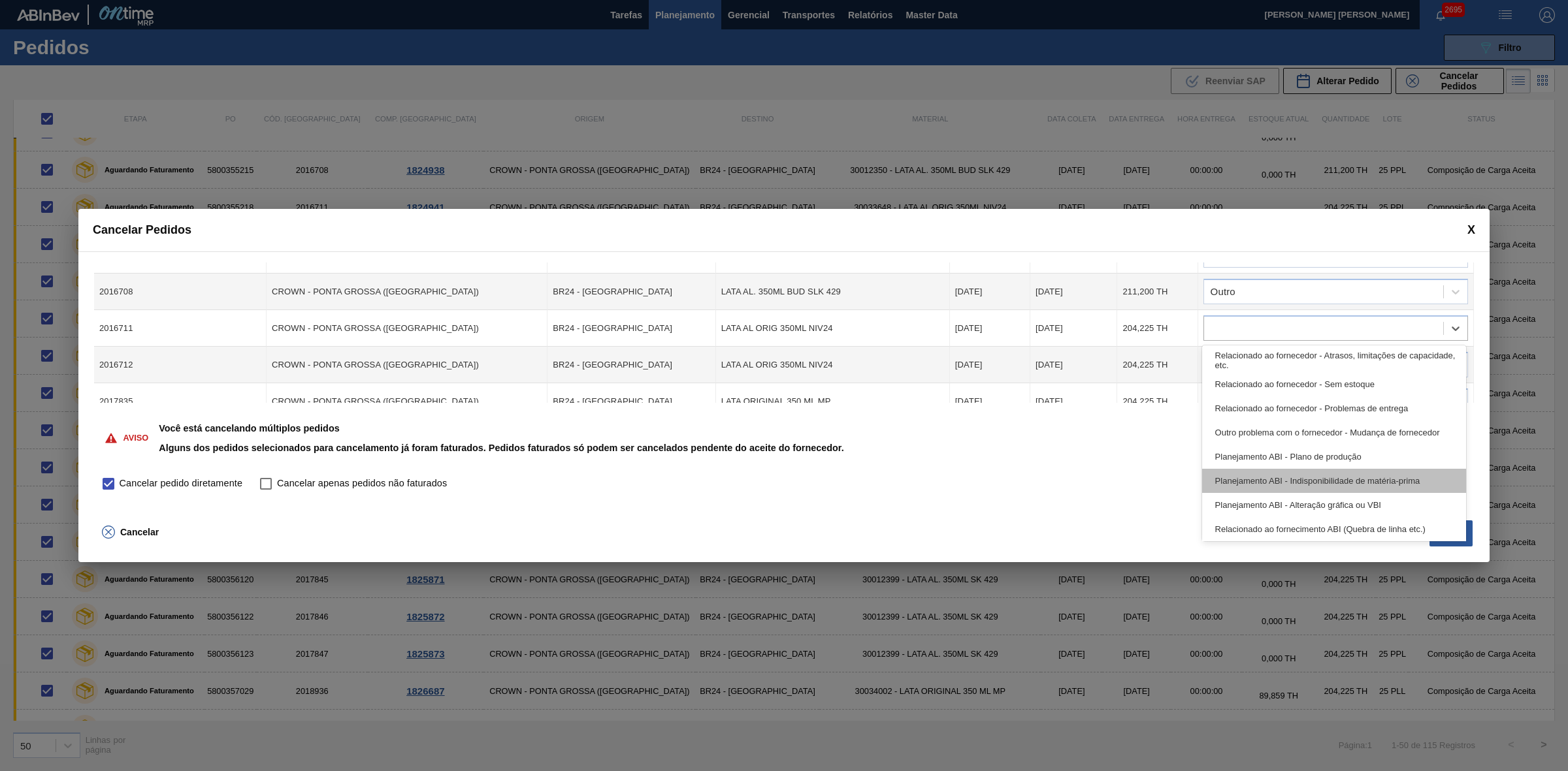
scroll to position [243, 0]
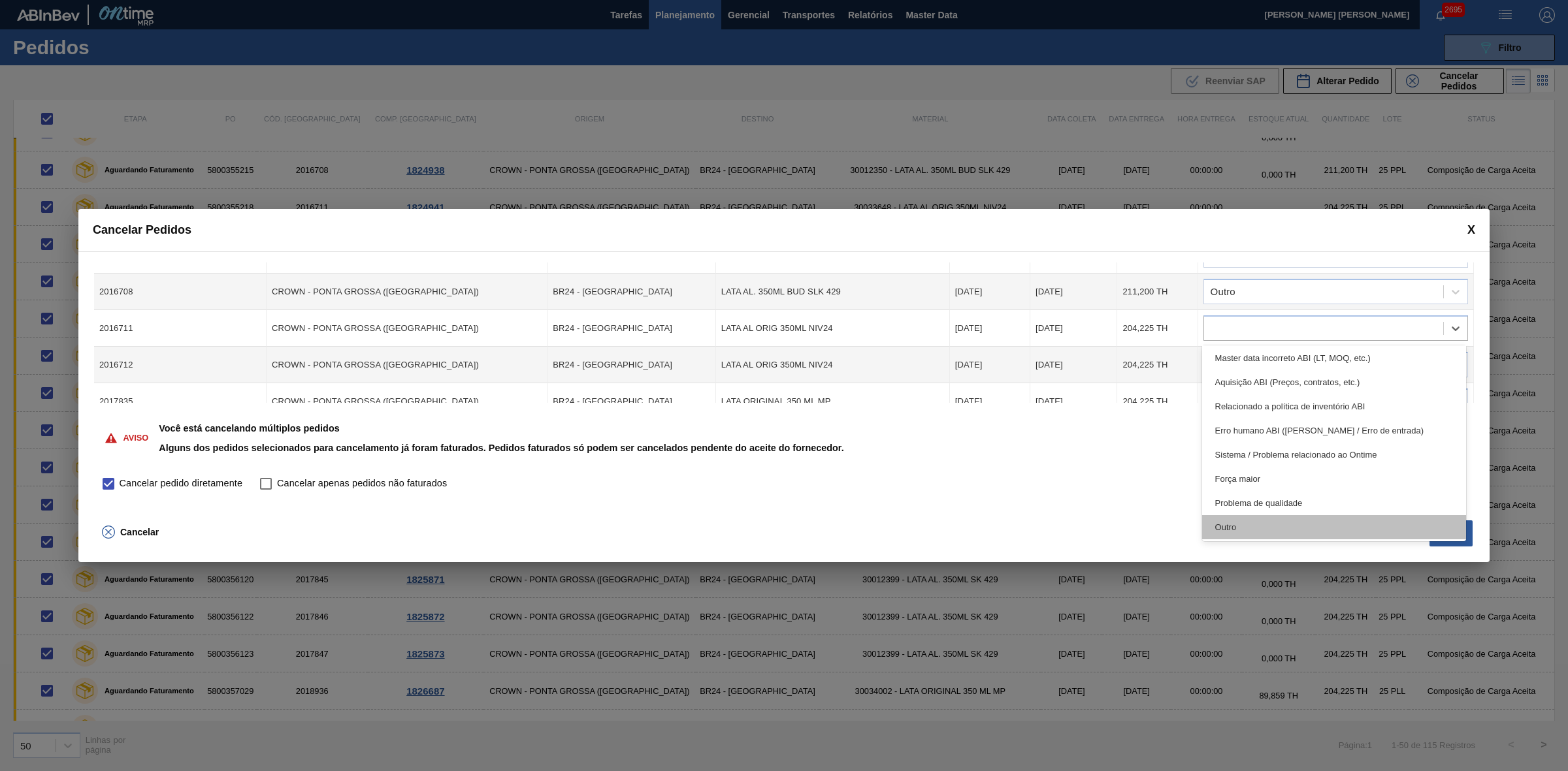
click at [1233, 527] on div "Outro" at bounding box center [1334, 527] width 265 height 24
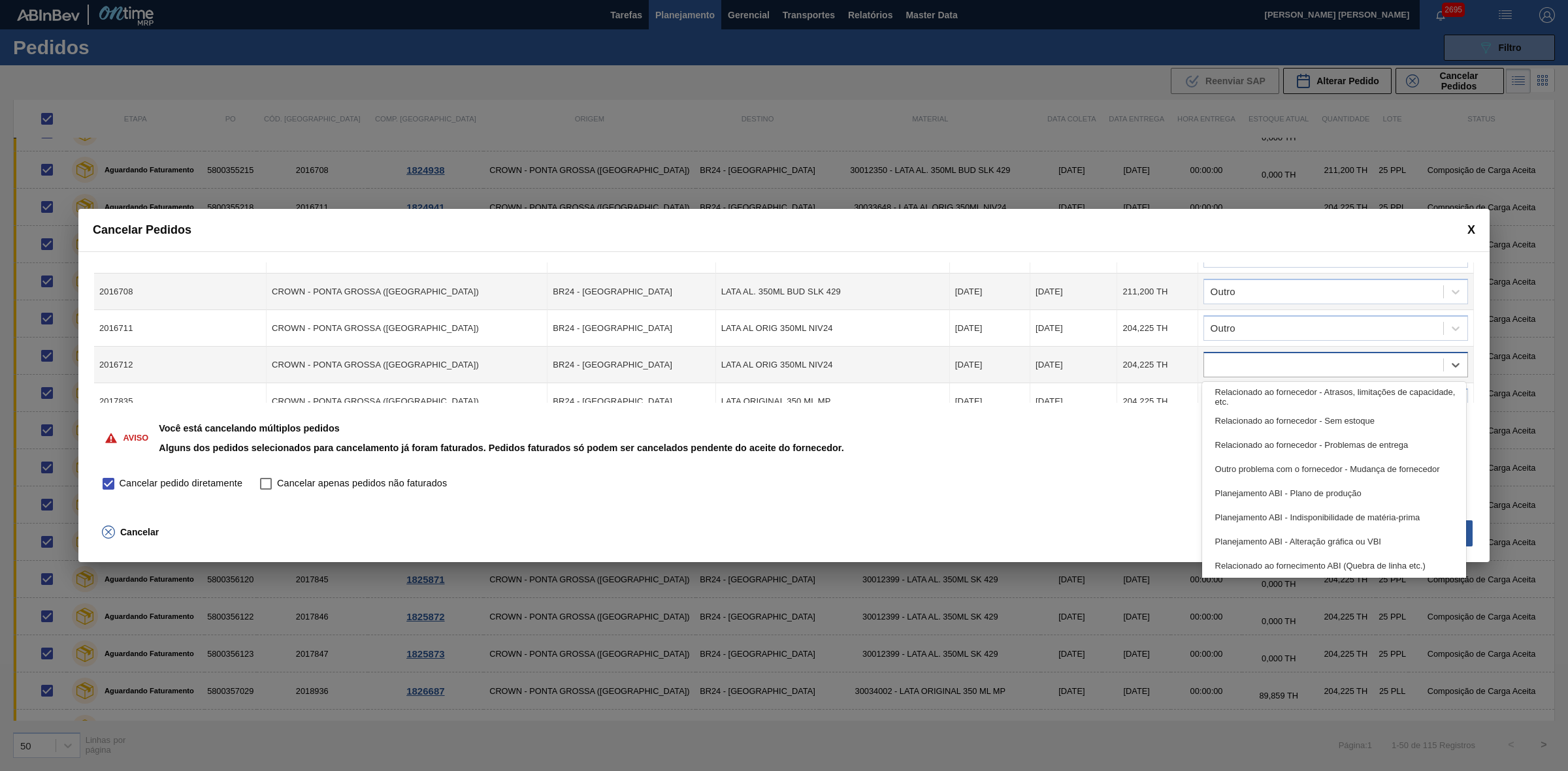
click at [1254, 360] on div at bounding box center [1324, 365] width 239 height 19
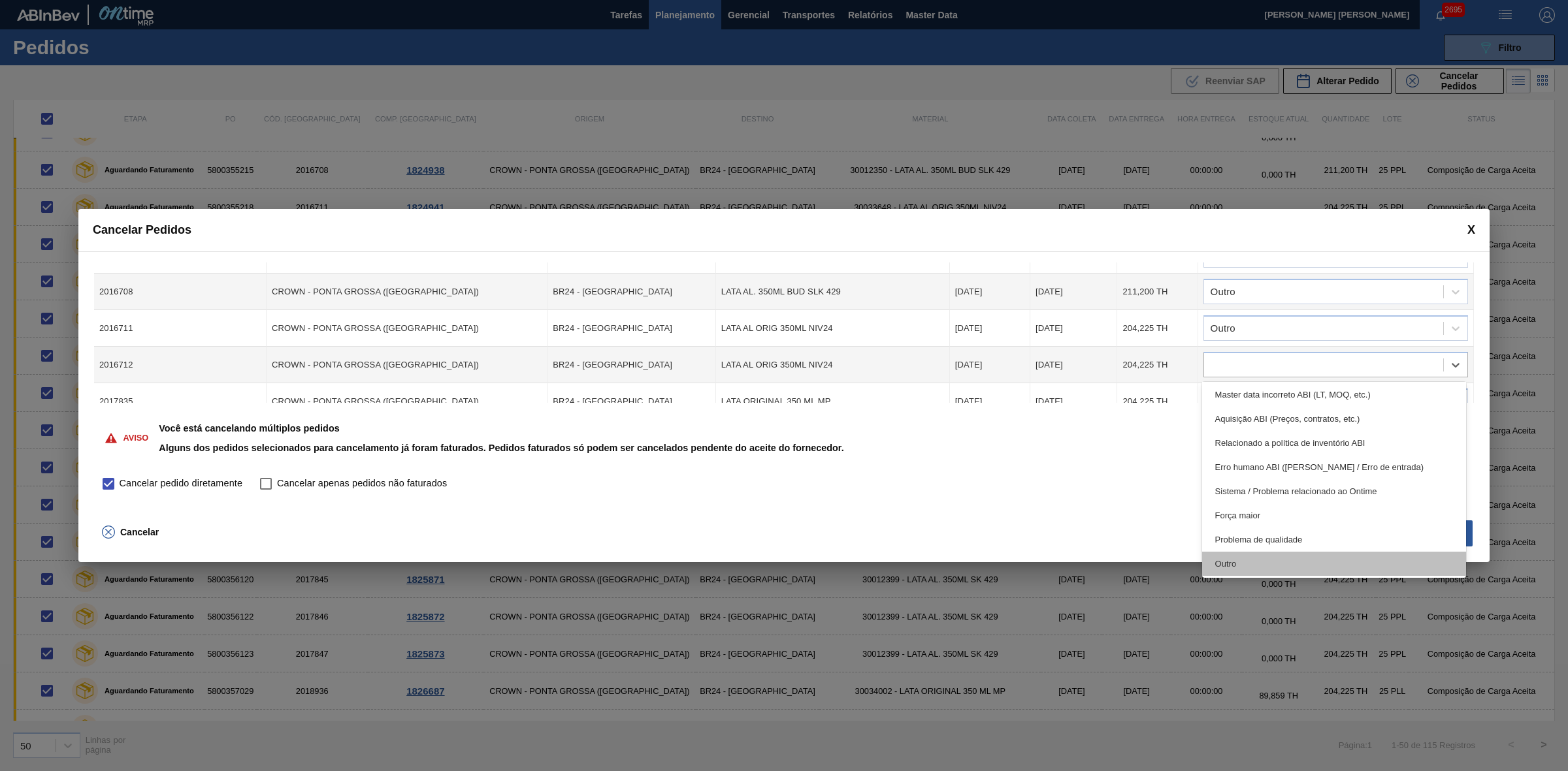
click at [1247, 567] on div "Outro" at bounding box center [1334, 564] width 265 height 24
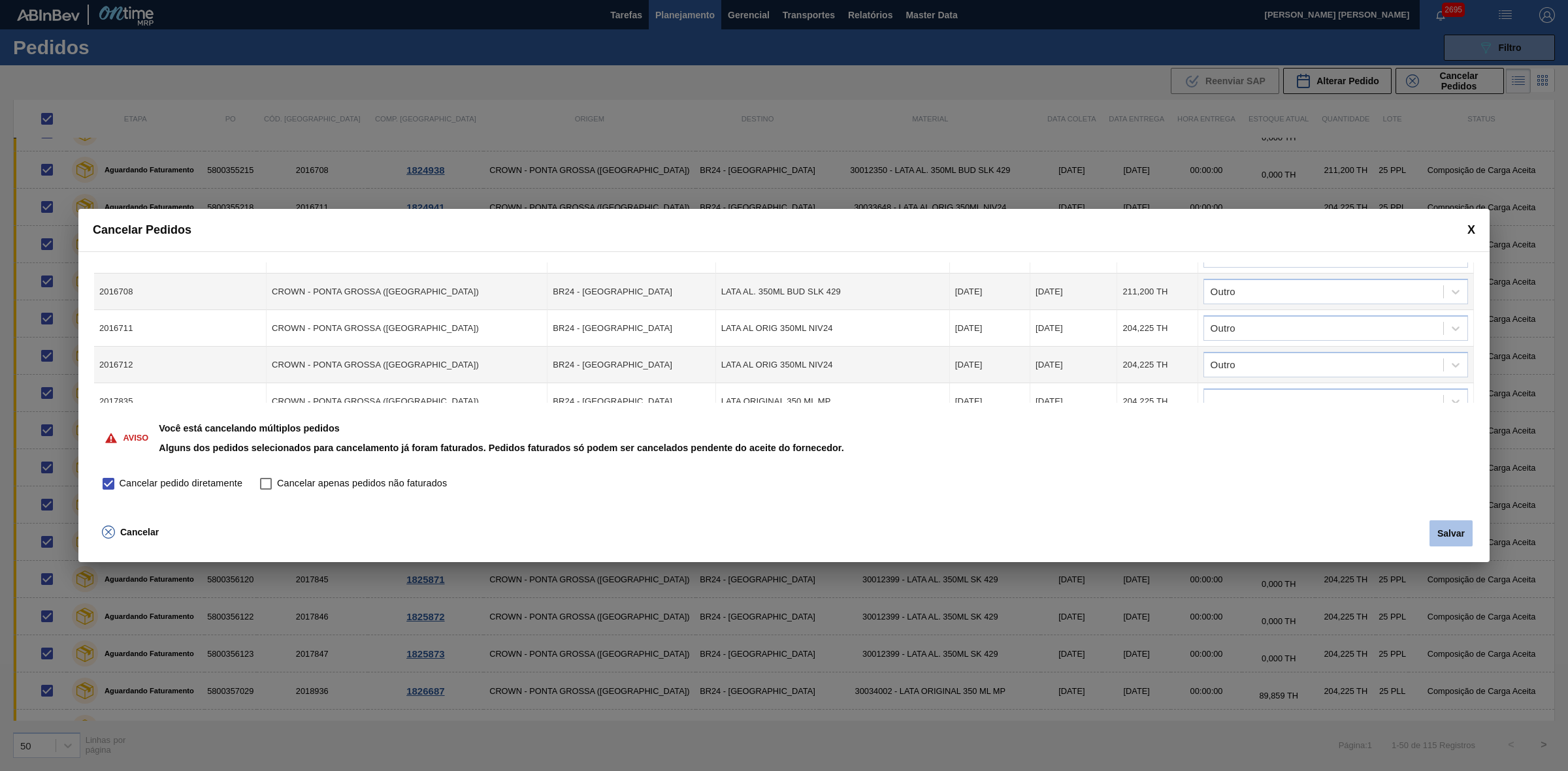
click at [1452, 532] on button "Salvar" at bounding box center [1451, 533] width 43 height 26
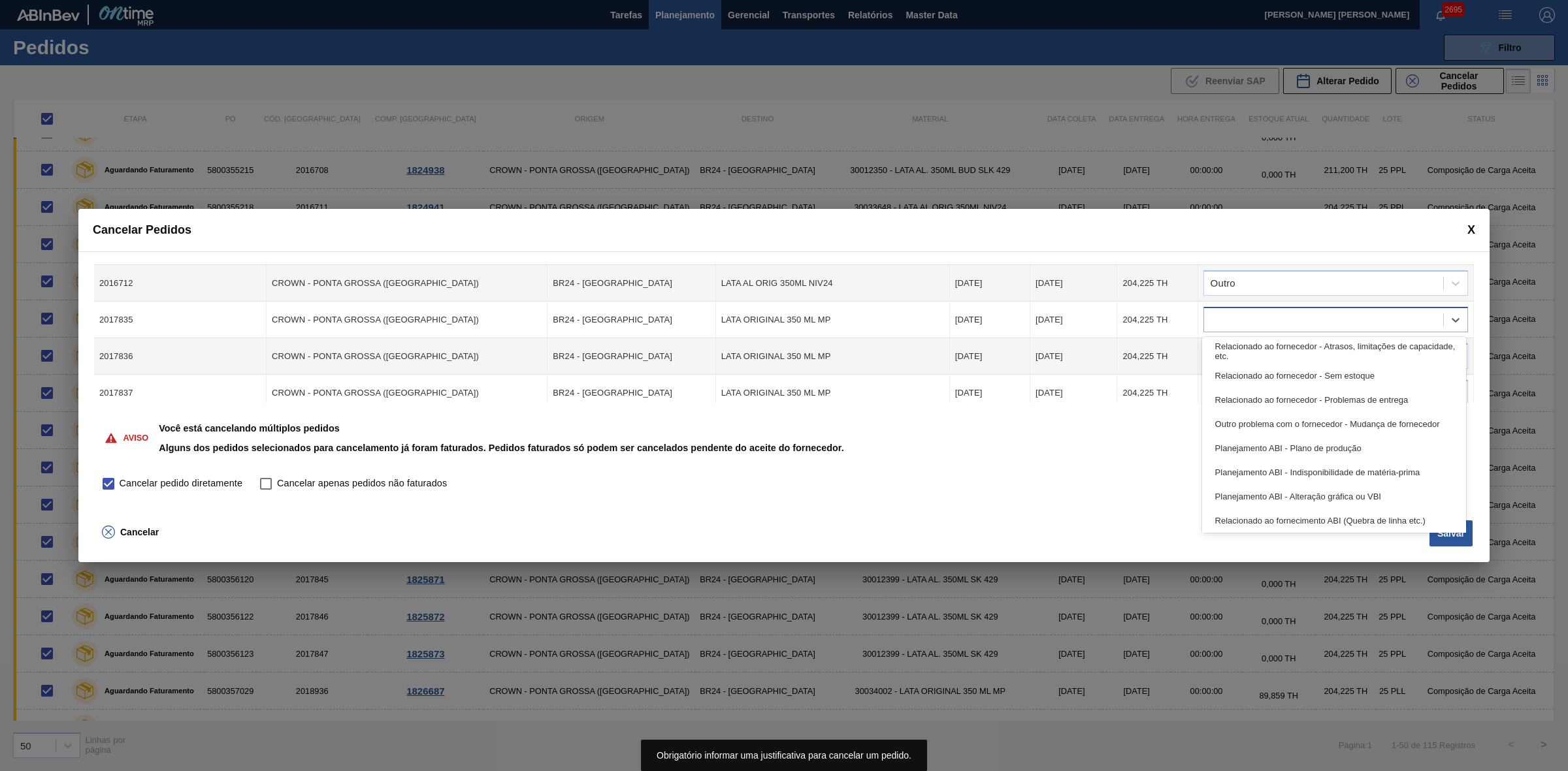
click at [1232, 312] on div at bounding box center [1324, 320] width 239 height 19
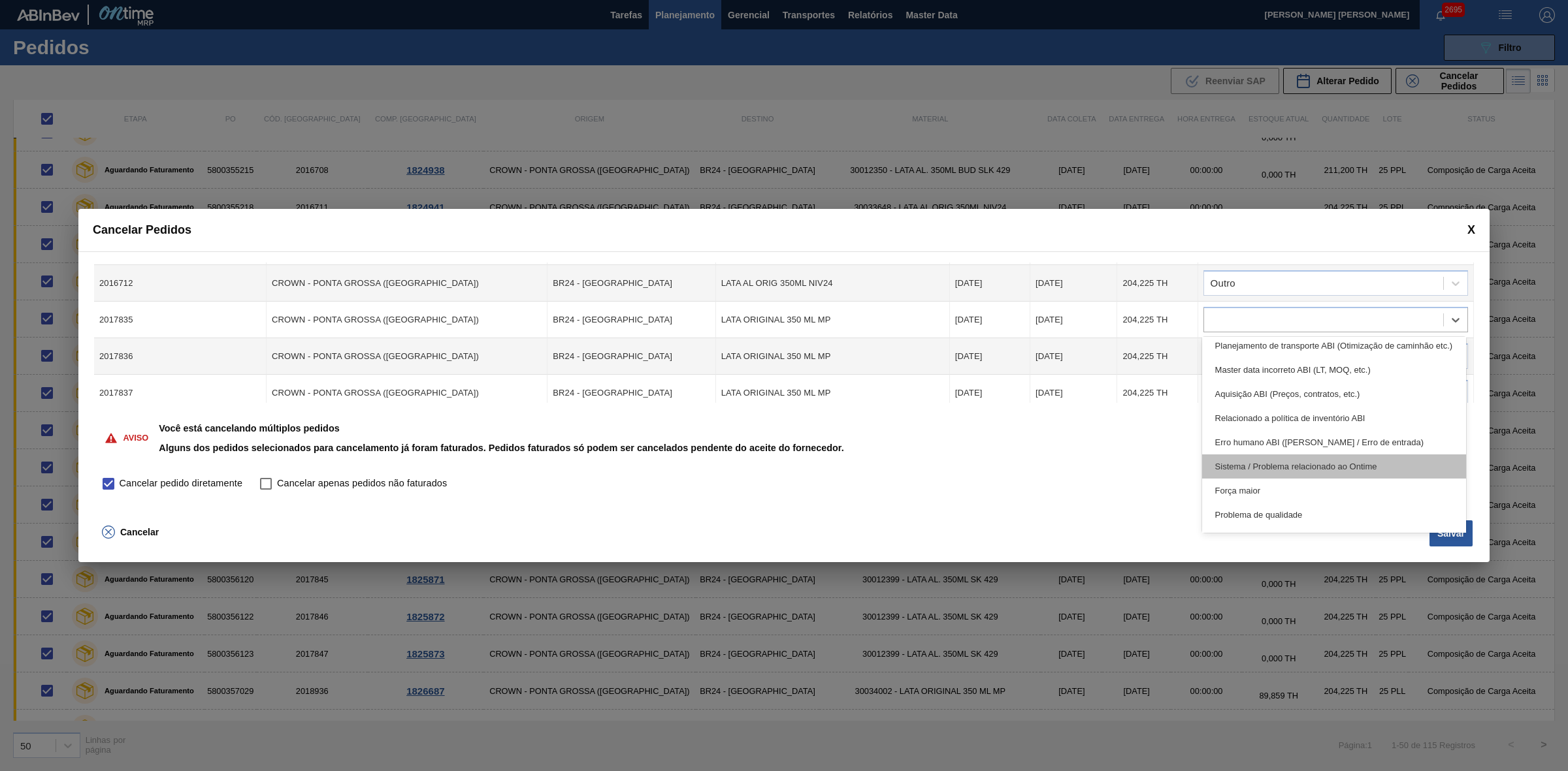
scroll to position [243, 0]
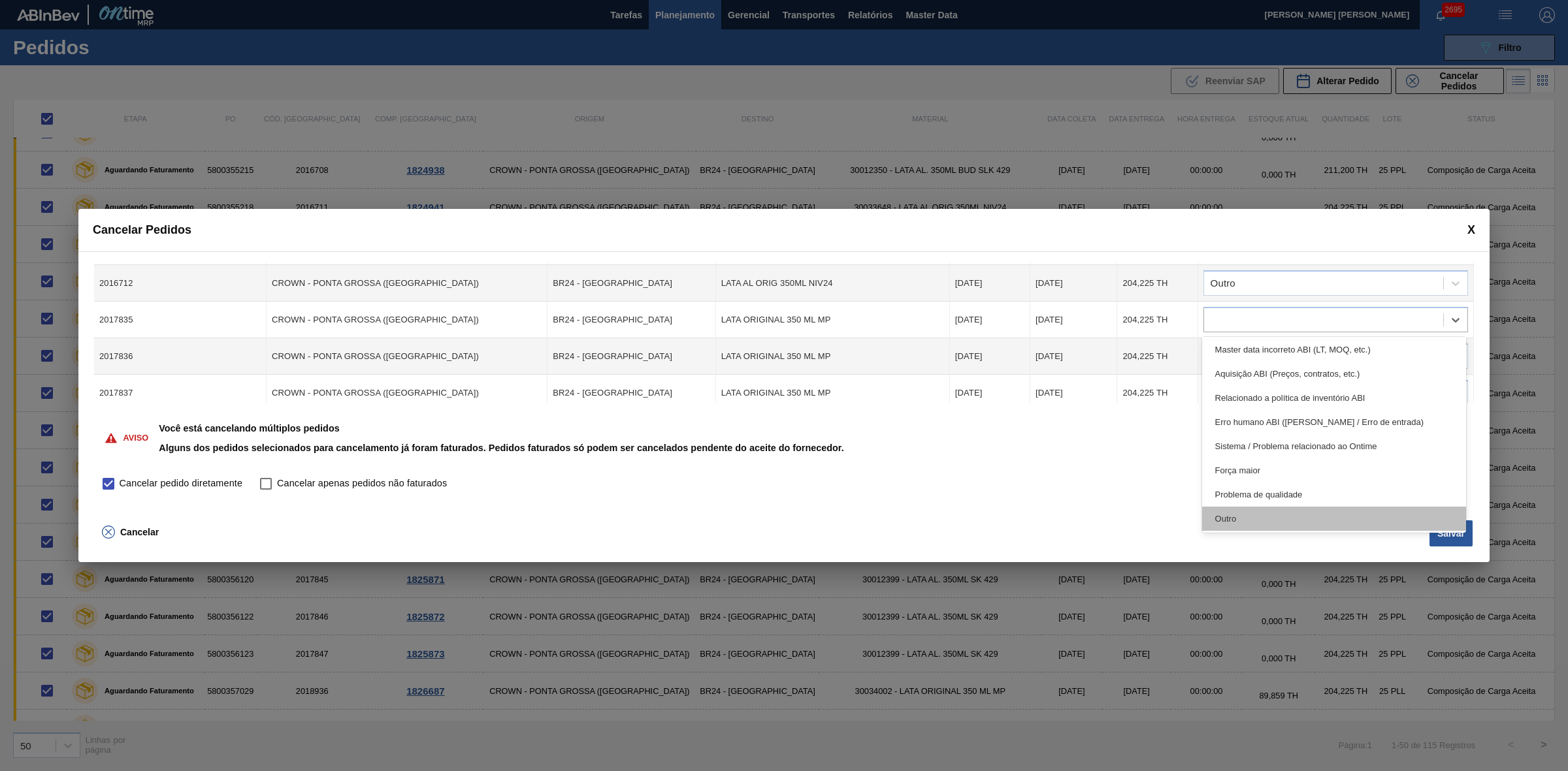
click at [1250, 518] on div "Outro" at bounding box center [1334, 518] width 265 height 24
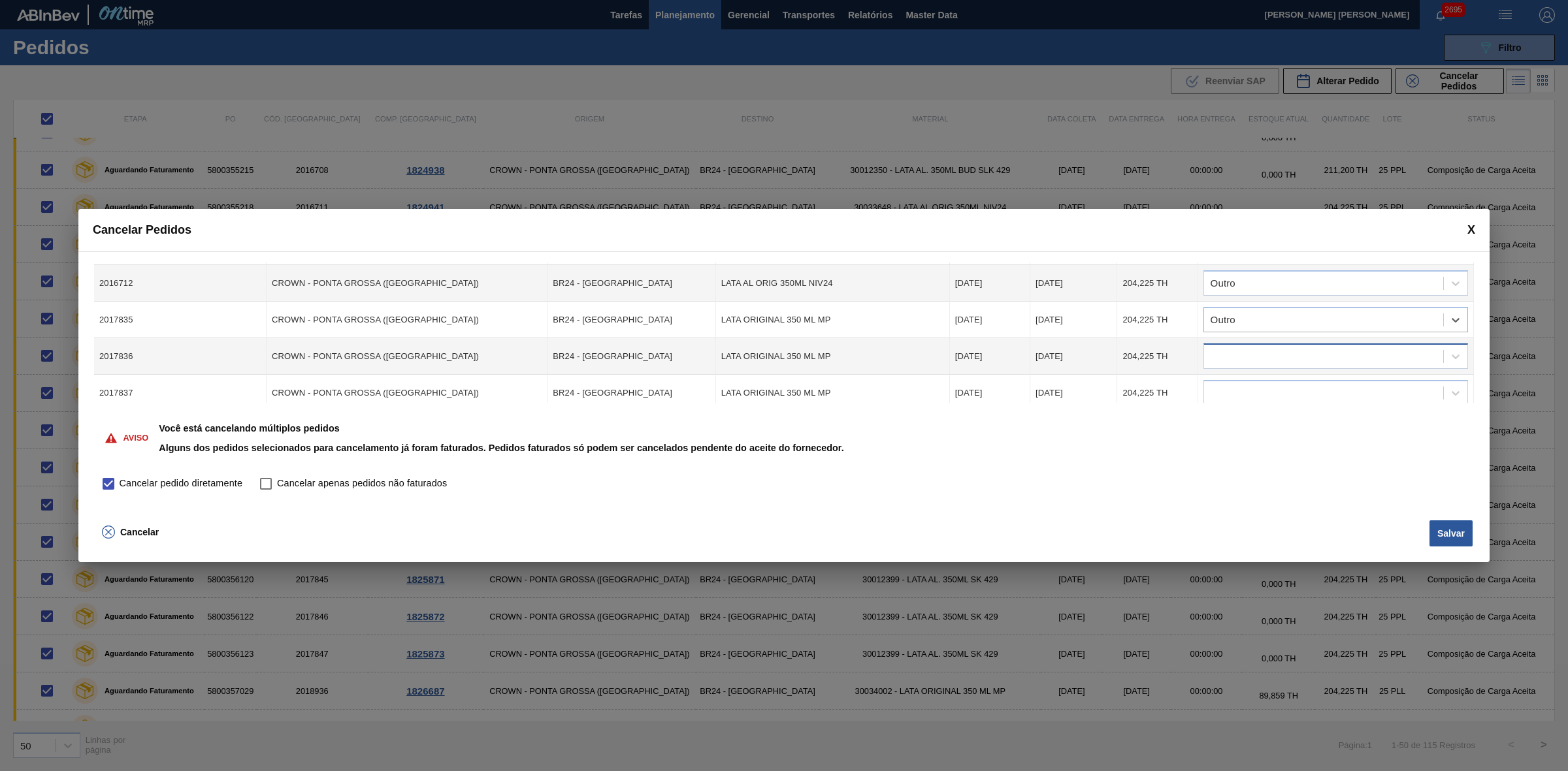
click at [1252, 356] on div at bounding box center [1324, 356] width 239 height 19
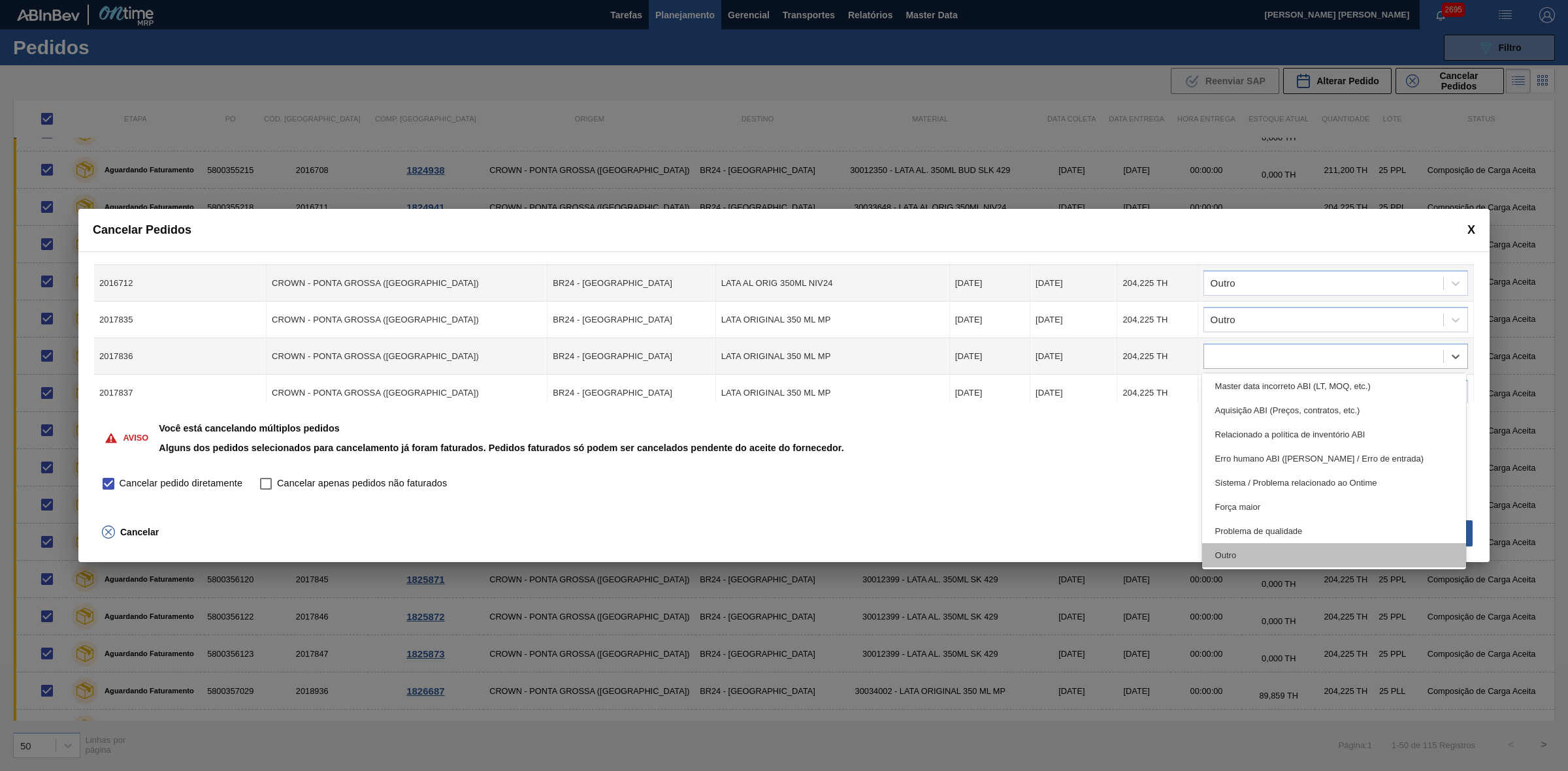
click at [1246, 552] on div "Outro" at bounding box center [1334, 555] width 265 height 24
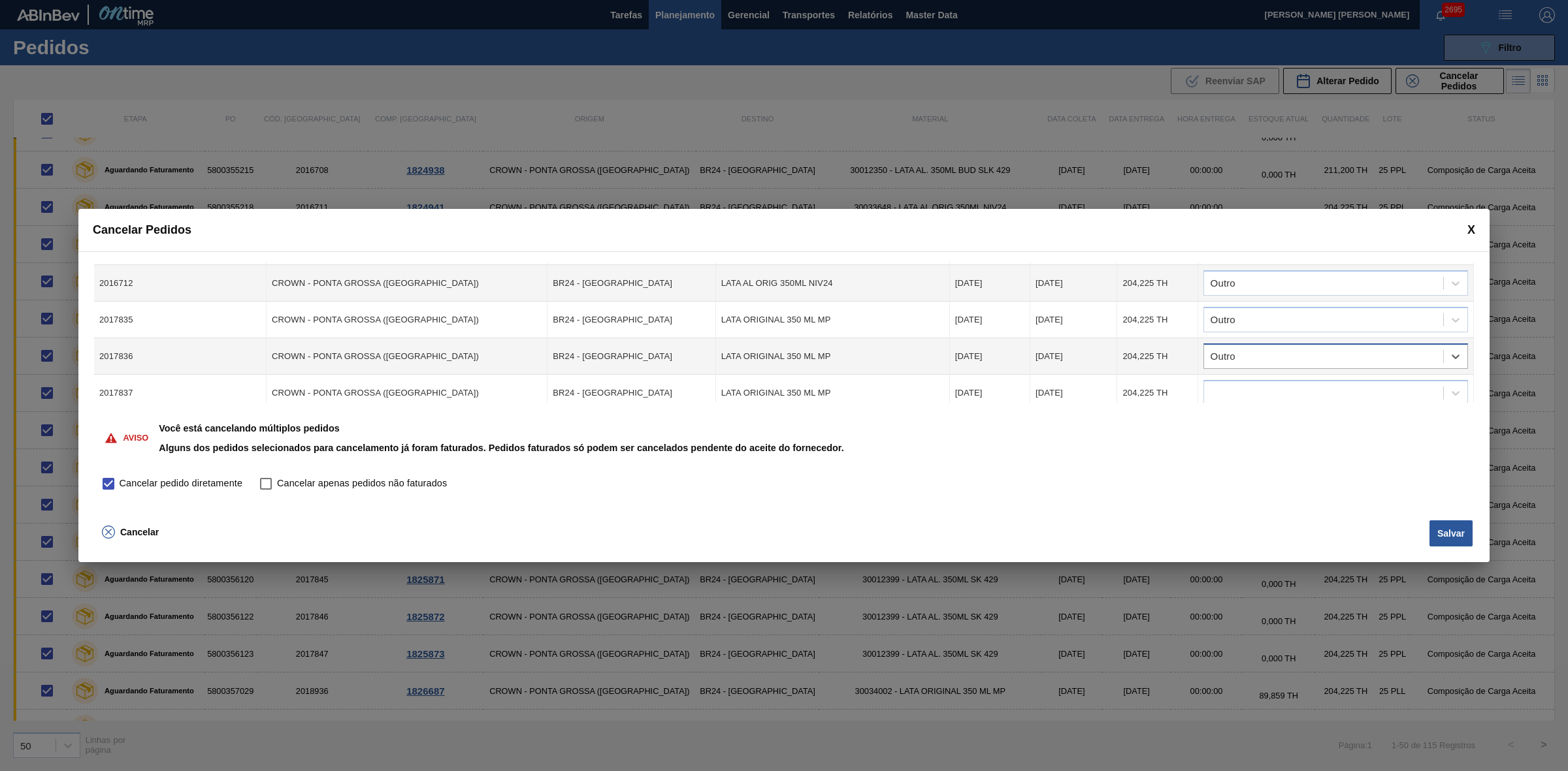
scroll to position [245, 0]
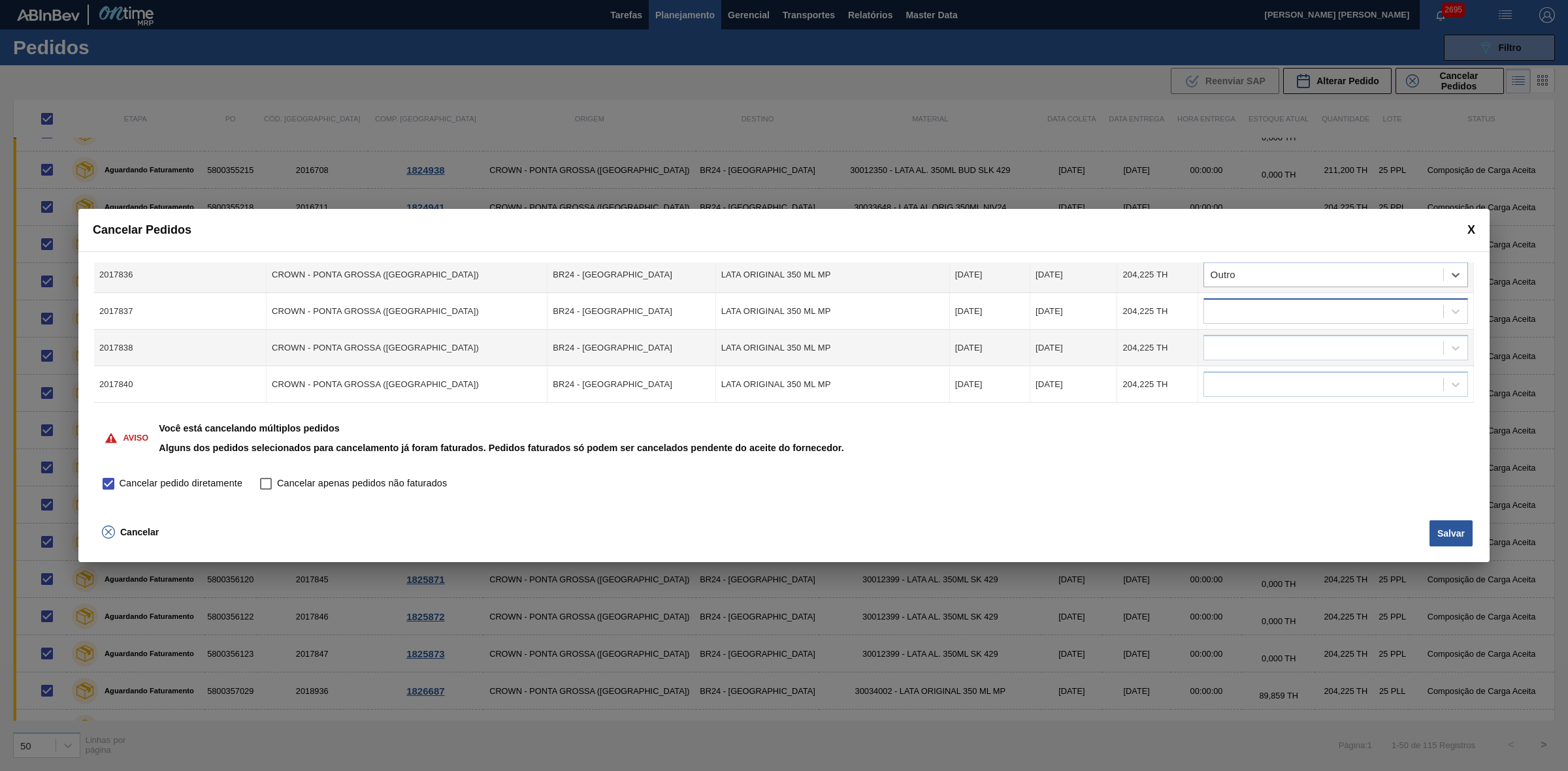
click at [1239, 310] on div at bounding box center [1324, 311] width 239 height 19
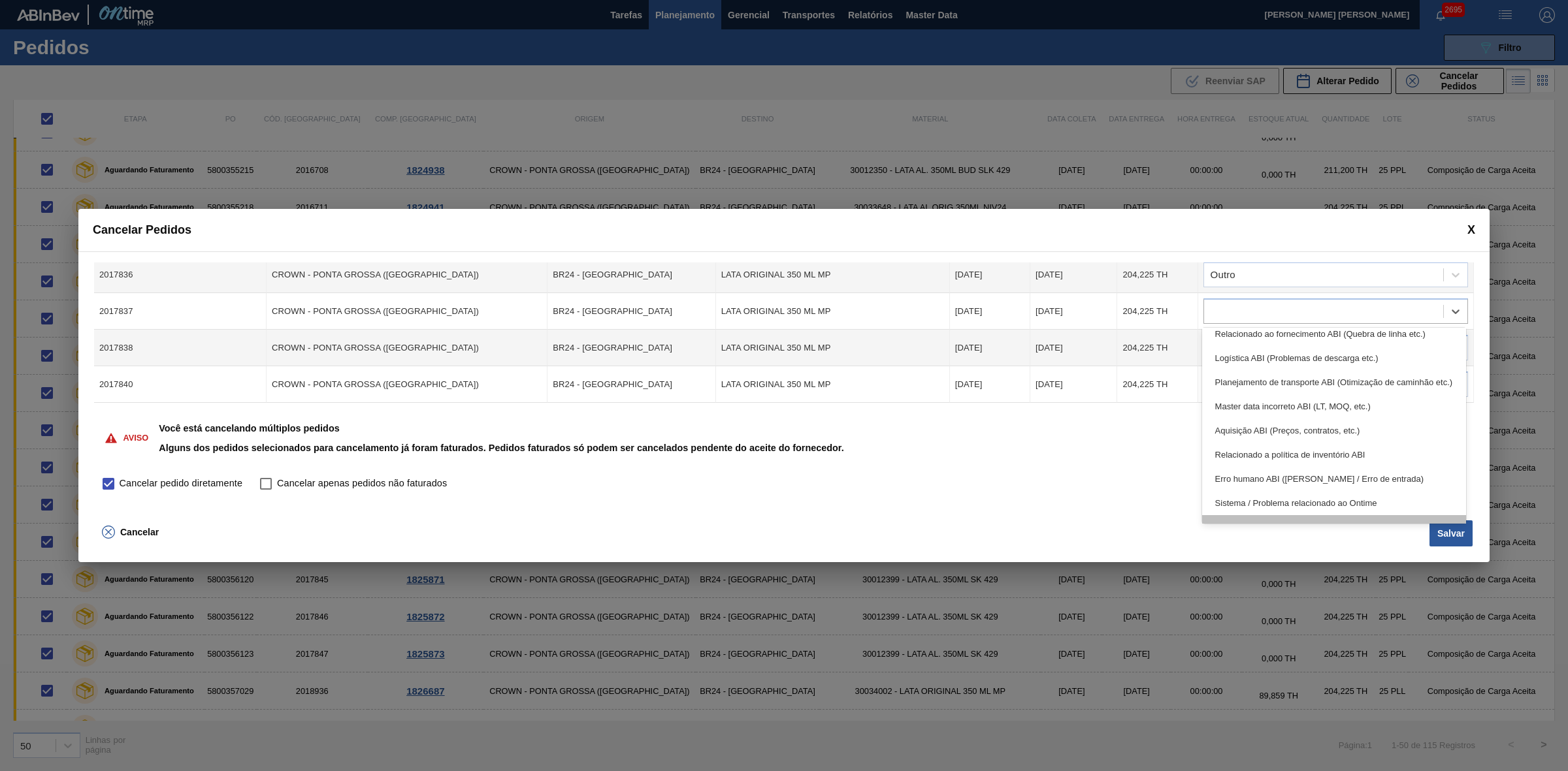
scroll to position [243, 0]
click at [1249, 516] on div "Outro" at bounding box center [1334, 509] width 265 height 24
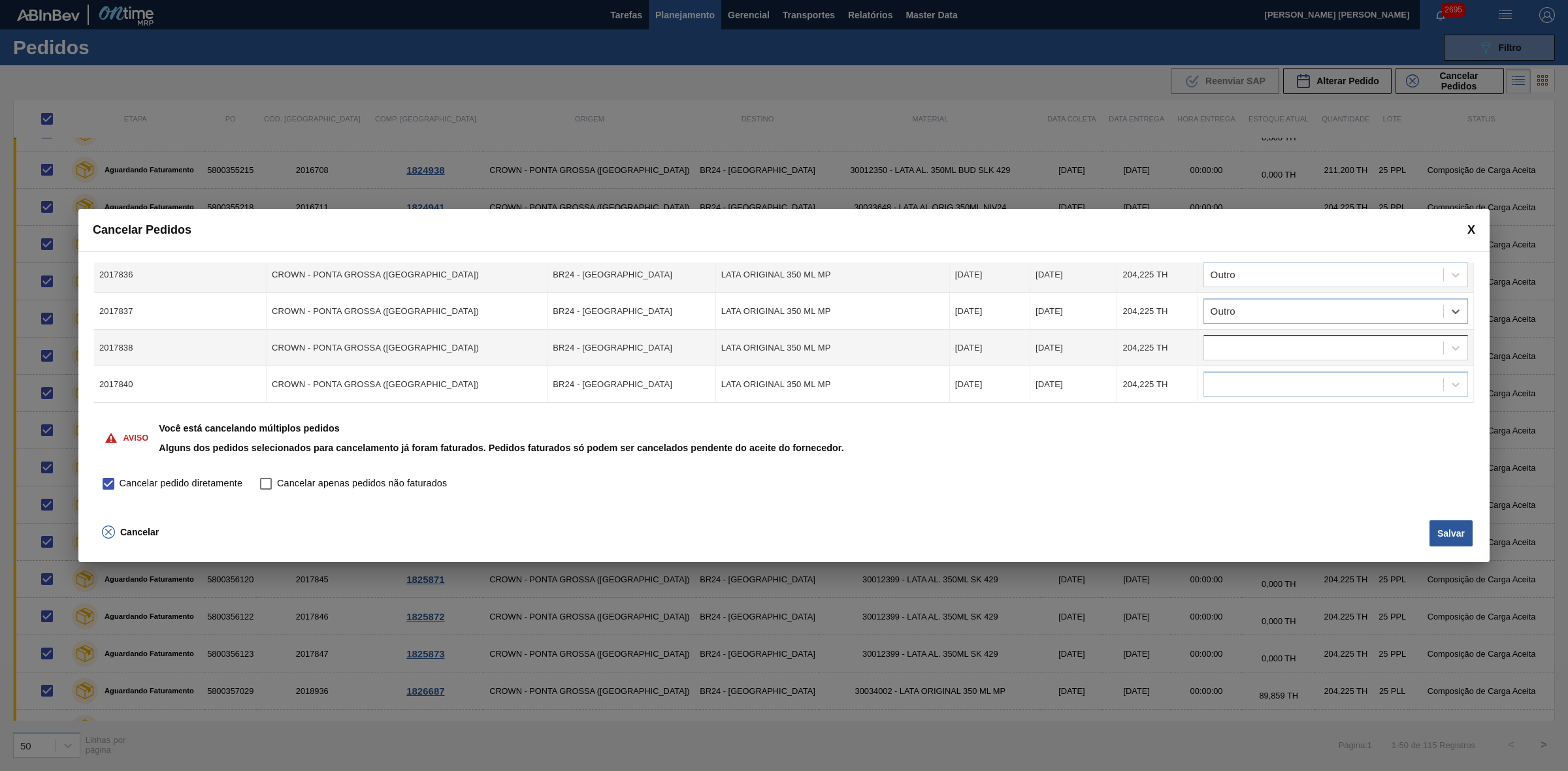
click at [1248, 345] on div at bounding box center [1324, 348] width 239 height 19
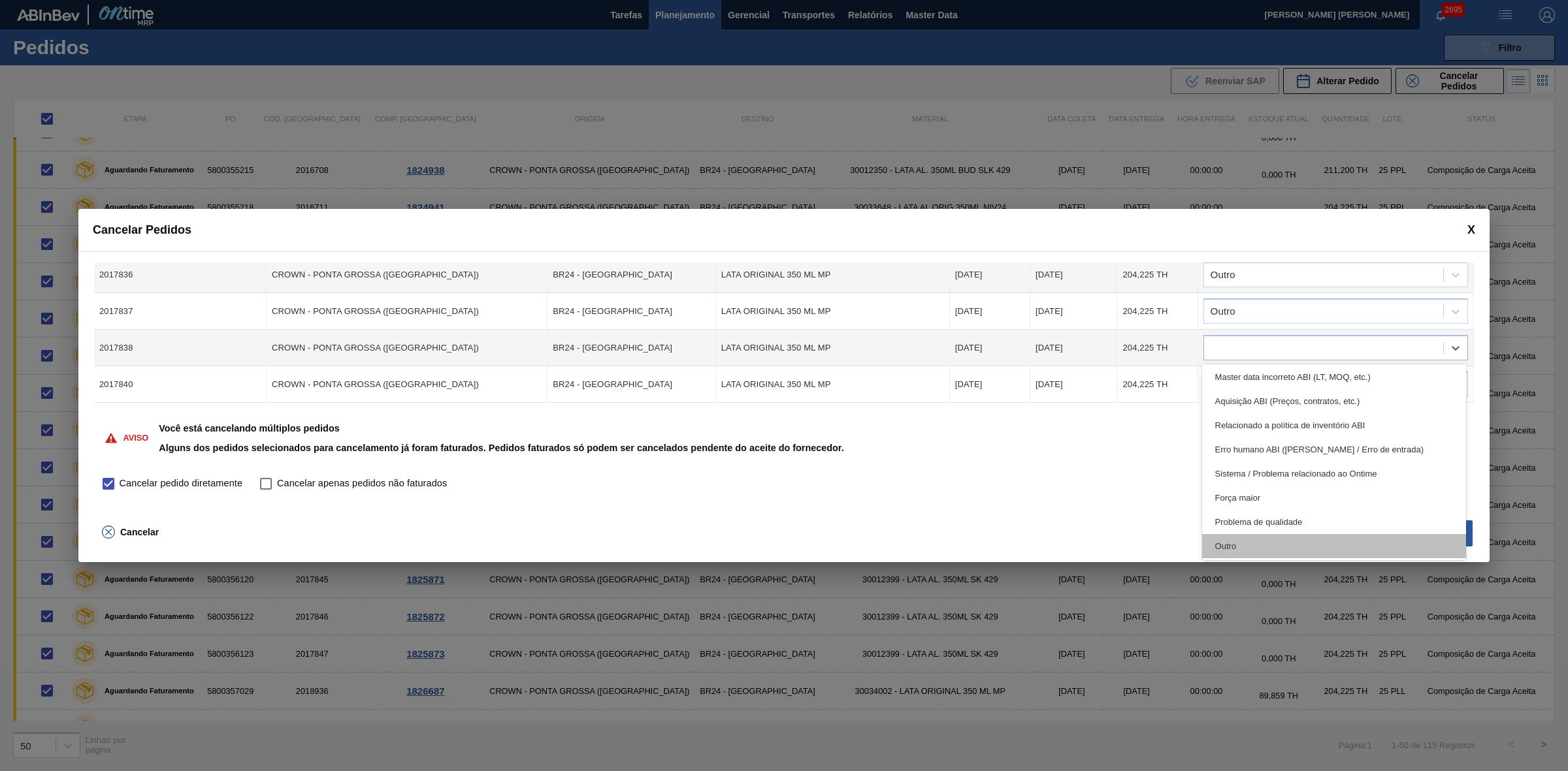
click at [1246, 536] on div "Outro" at bounding box center [1334, 546] width 265 height 24
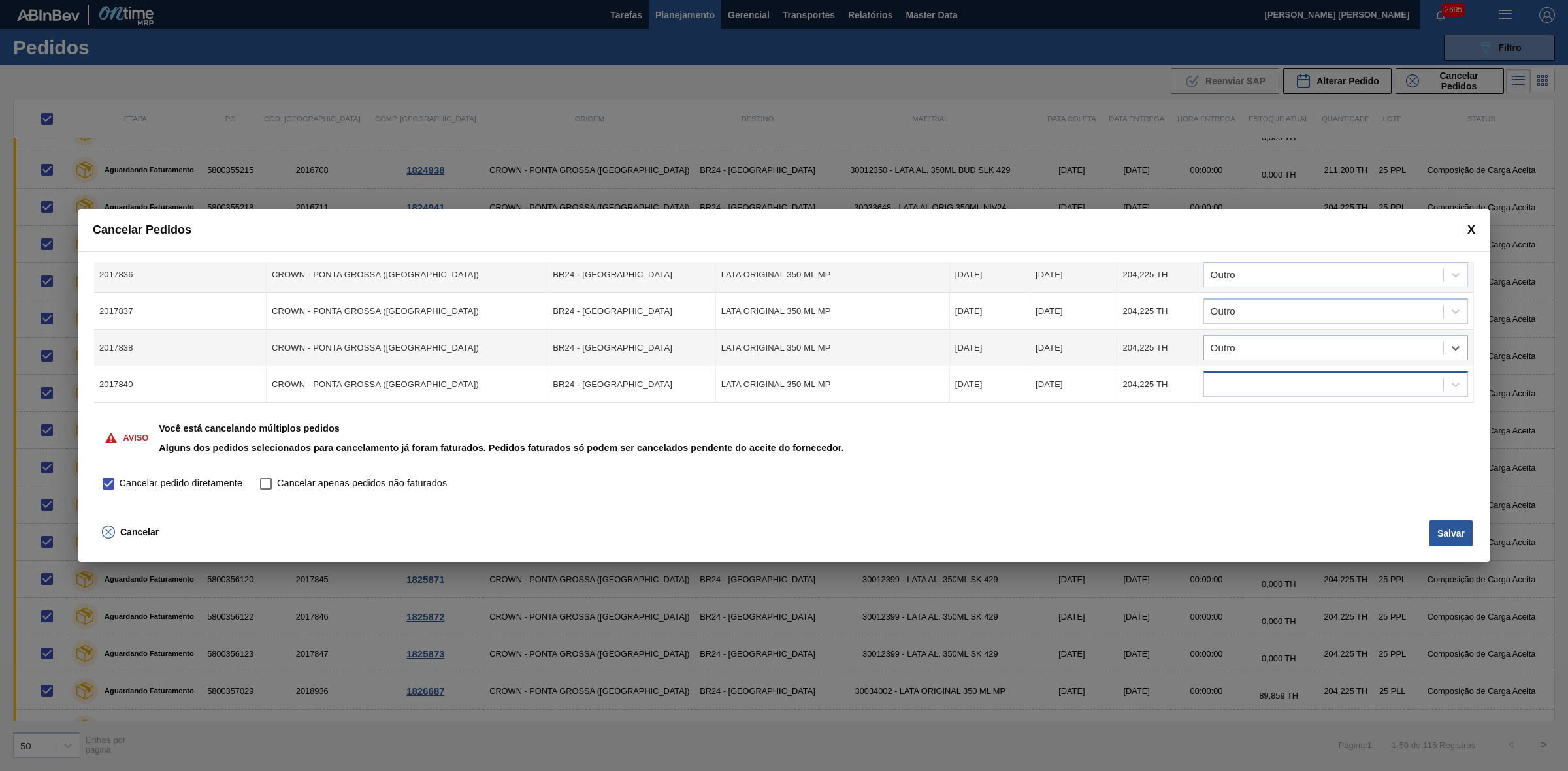
click at [1247, 376] on div at bounding box center [1324, 385] width 239 height 19
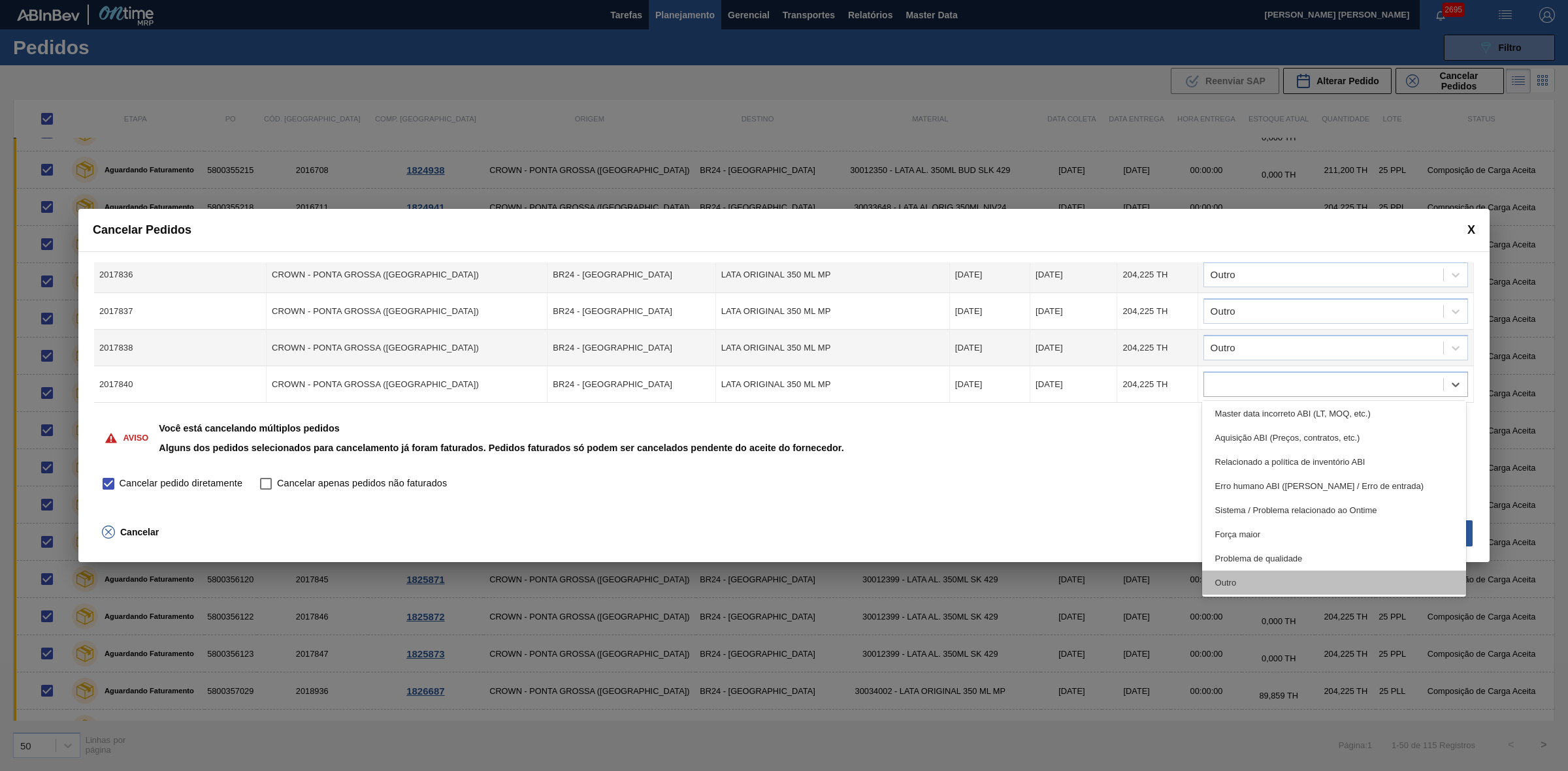
click at [1245, 581] on div "Outro" at bounding box center [1334, 583] width 265 height 24
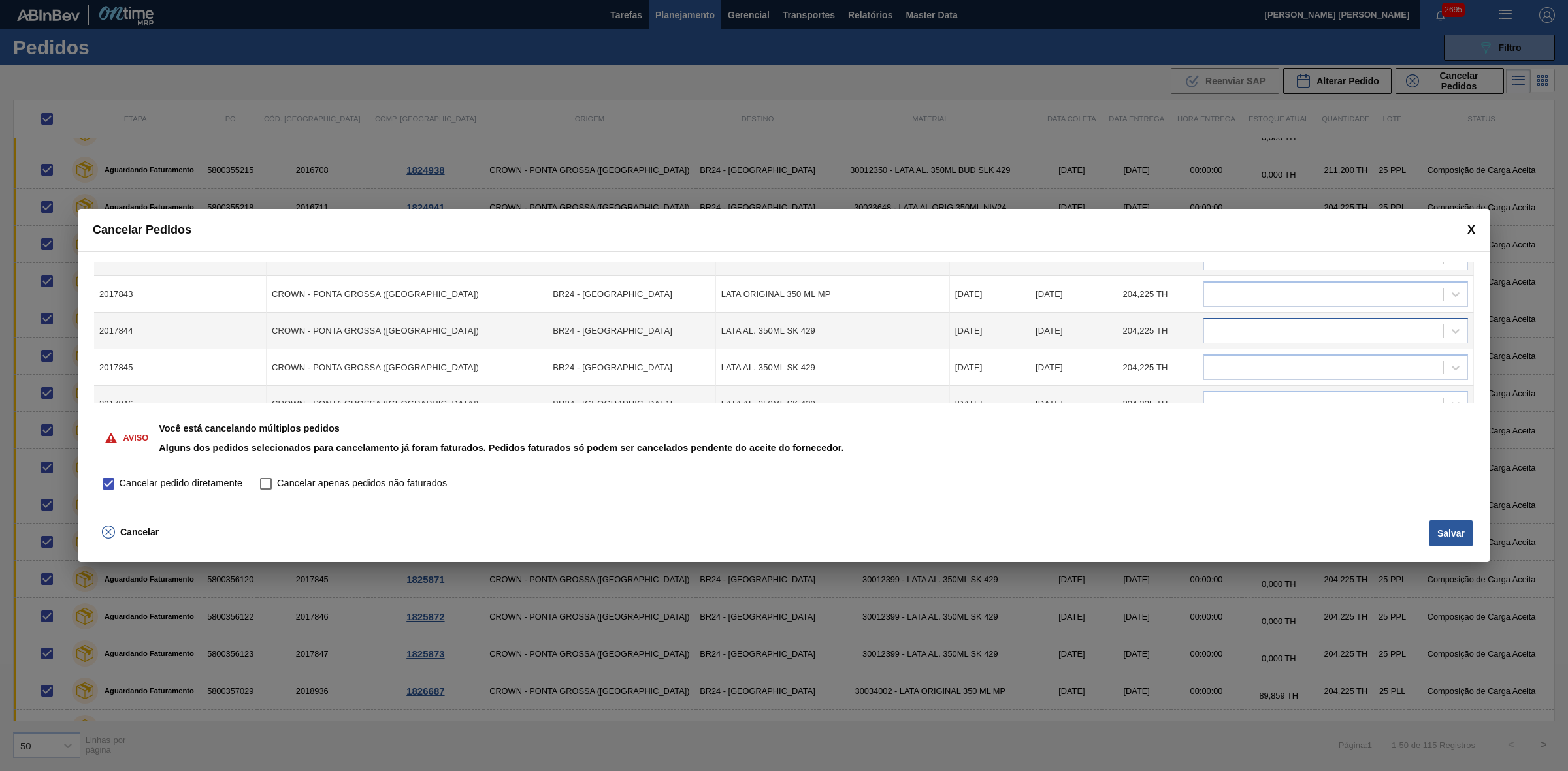
scroll to position [327, 0]
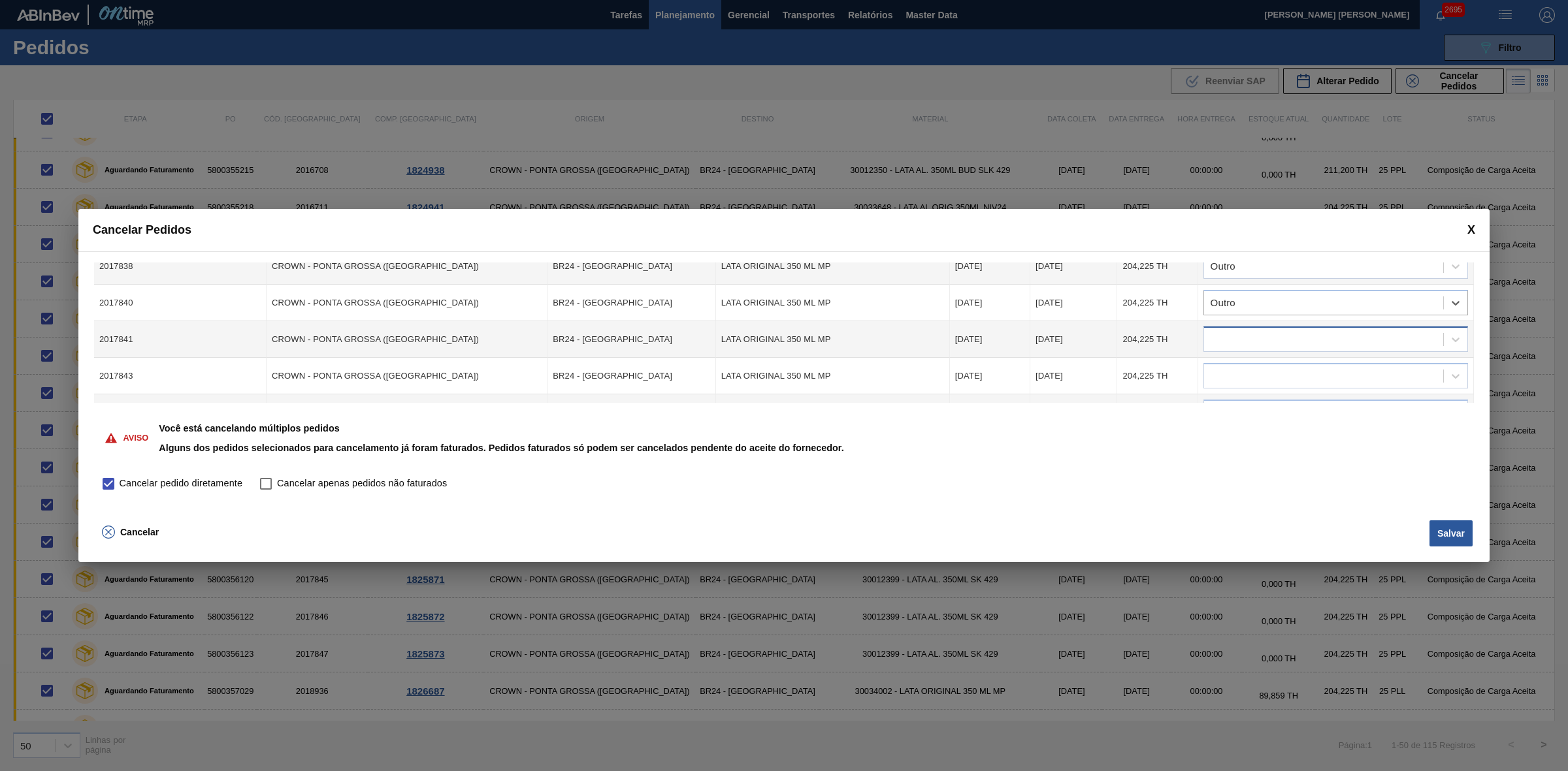
click at [1252, 337] on div at bounding box center [1324, 339] width 239 height 19
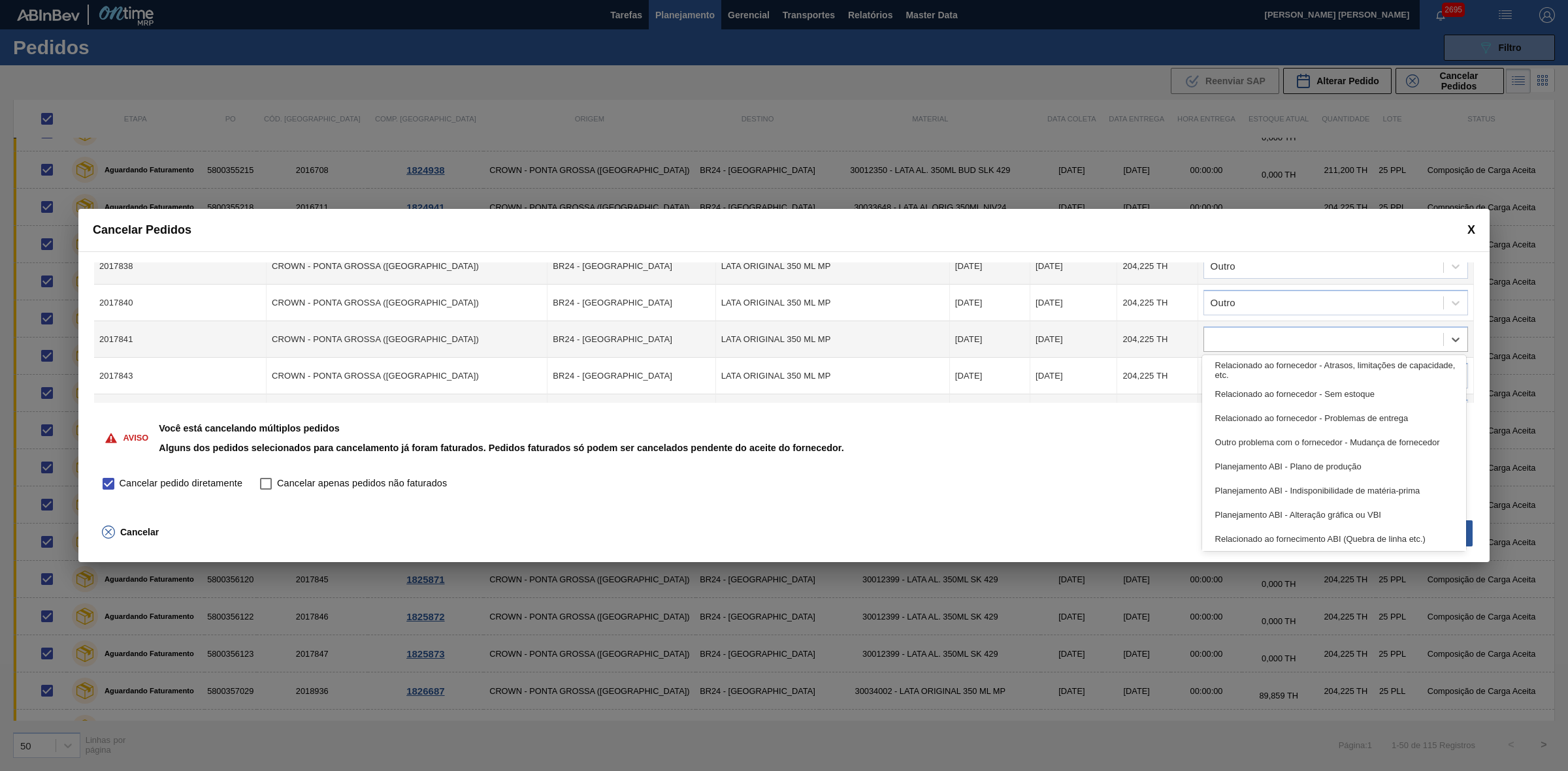
scroll to position [243, 0]
click at [1259, 533] on div "Outro" at bounding box center [1334, 537] width 265 height 24
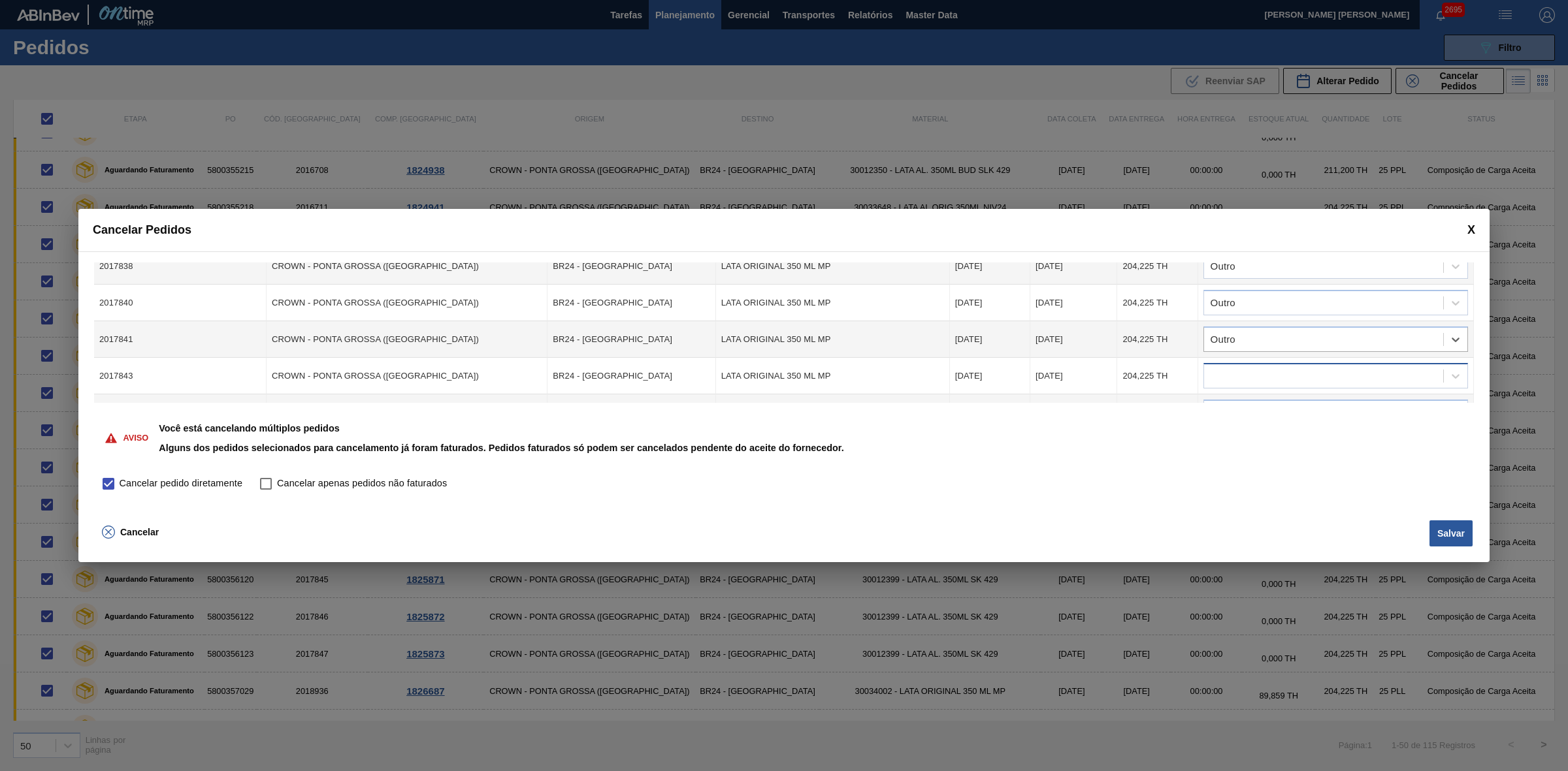
click at [1277, 377] on div at bounding box center [1324, 376] width 239 height 19
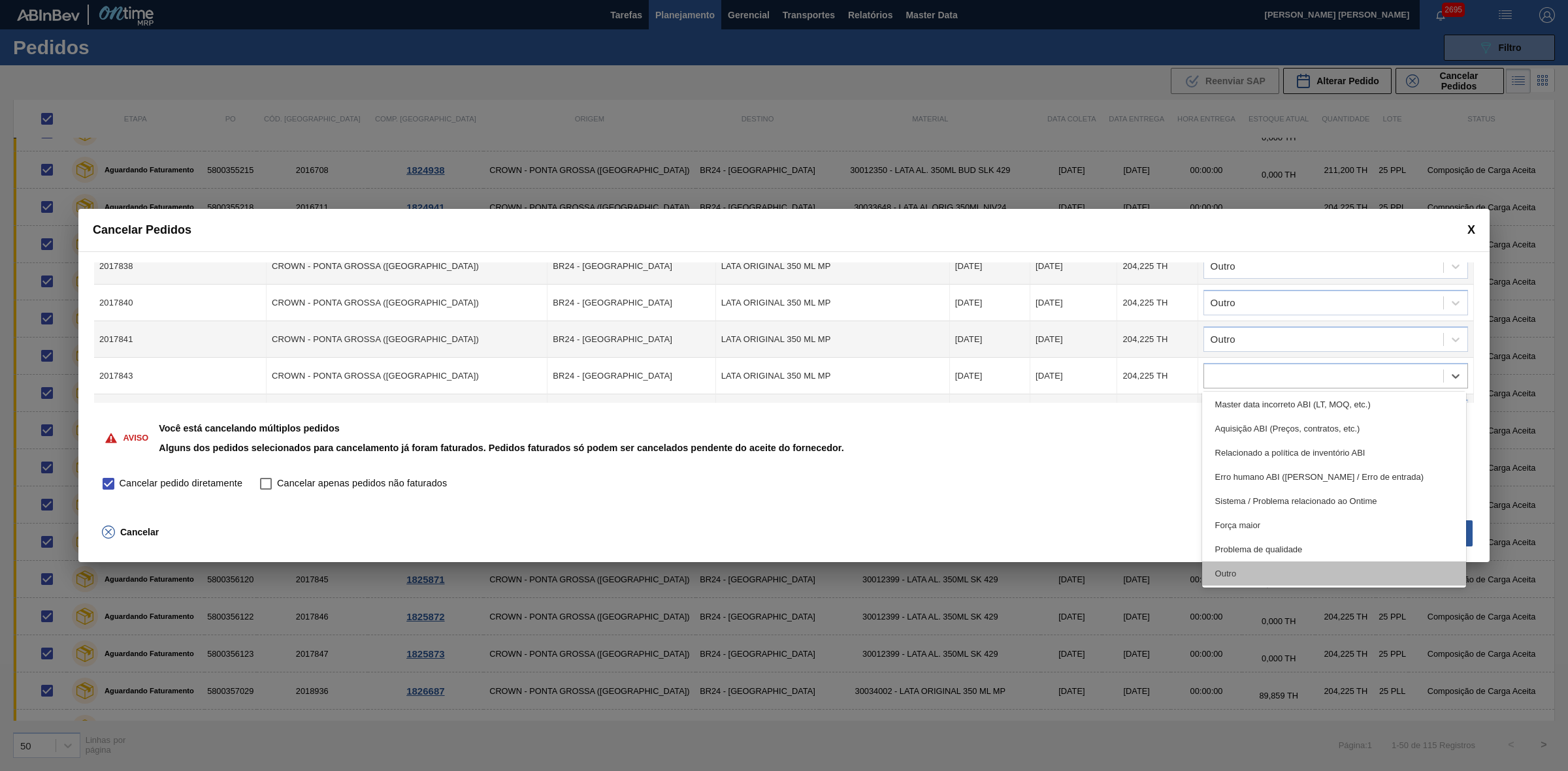
click at [1251, 569] on div "Outro" at bounding box center [1334, 574] width 265 height 24
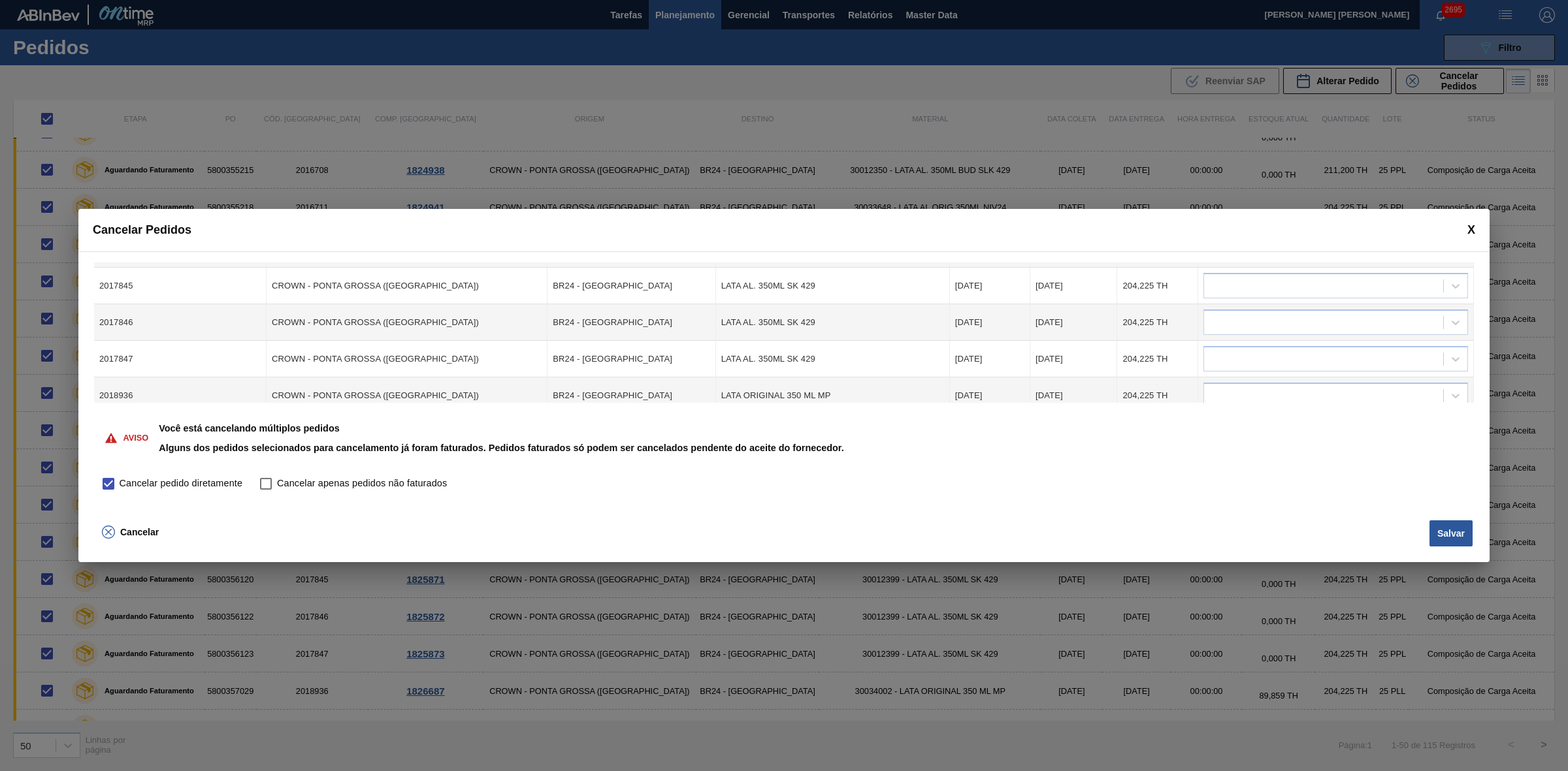
scroll to position [408, 0]
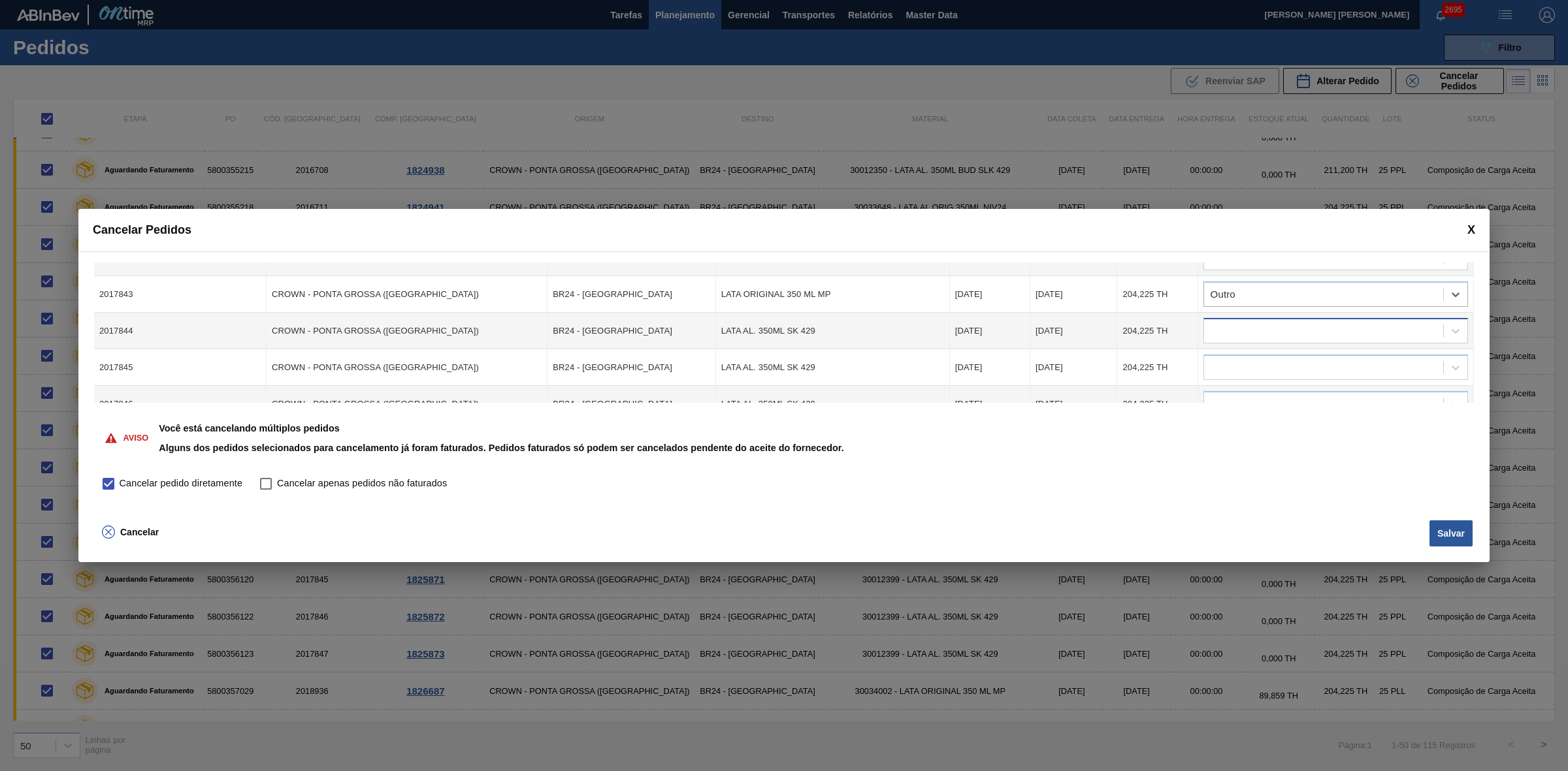
click at [1245, 332] on div at bounding box center [1324, 331] width 239 height 19
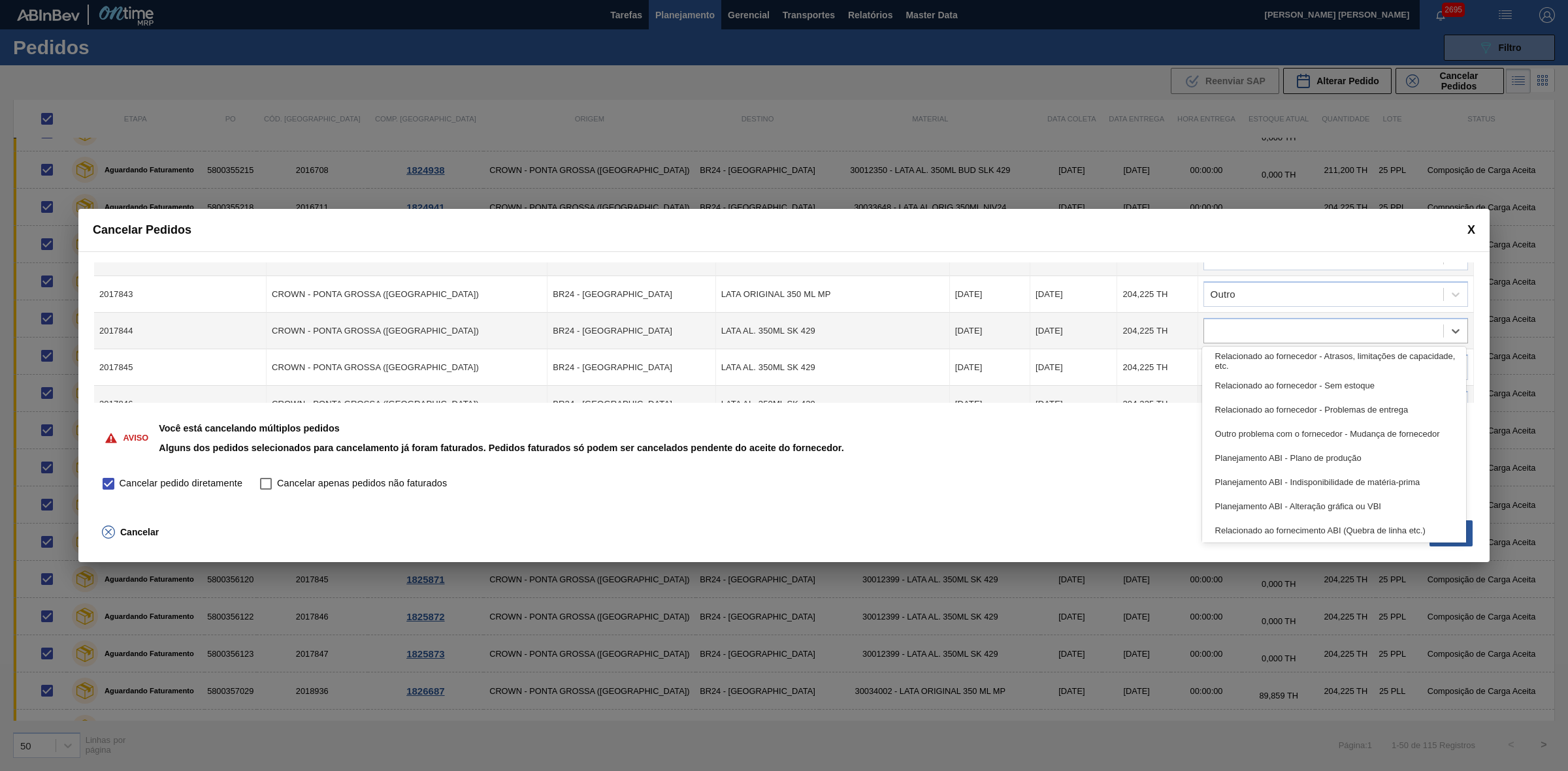
scroll to position [243, 0]
click at [1256, 528] on div "Outro" at bounding box center [1334, 528] width 265 height 24
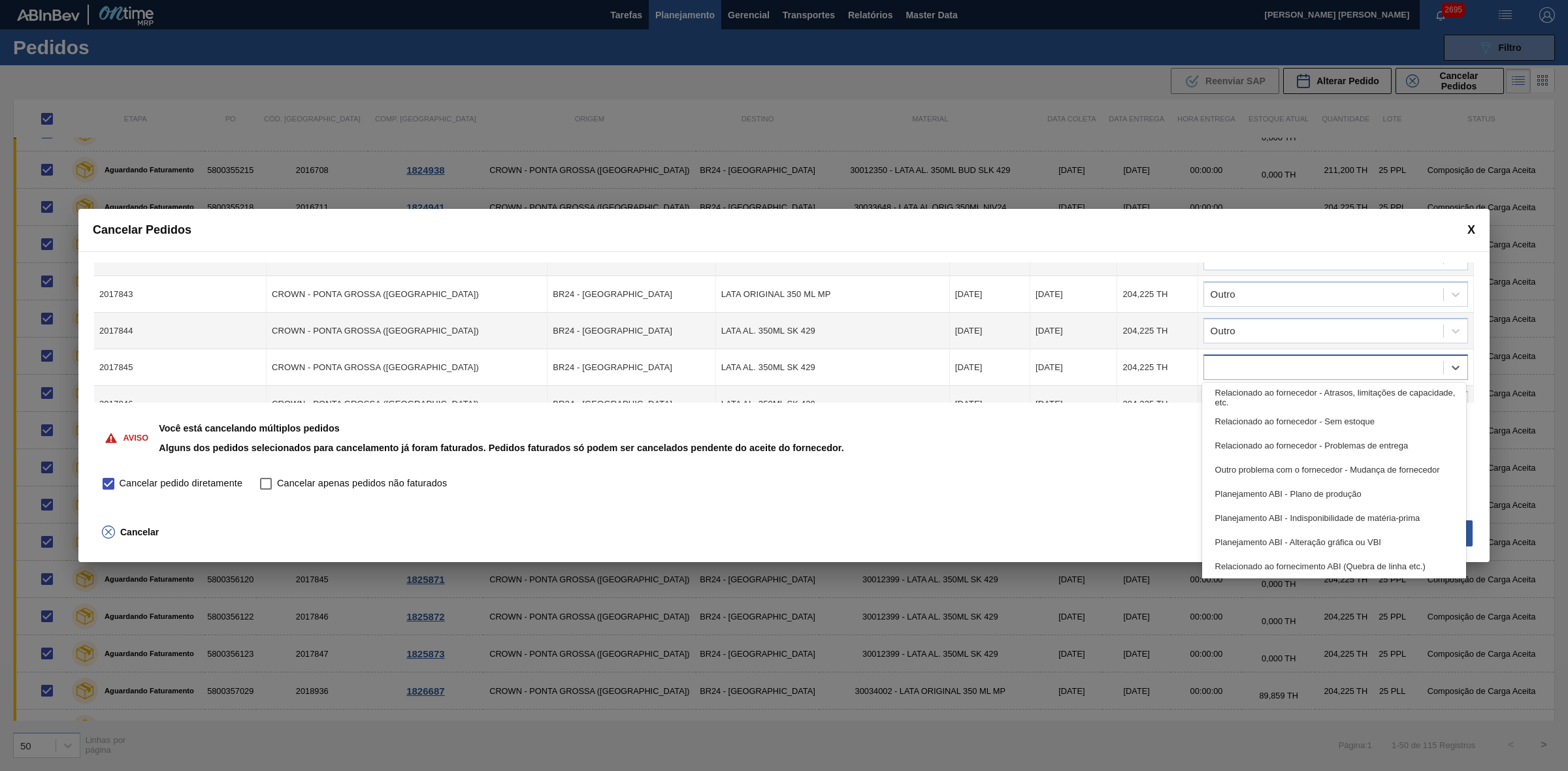
click at [1246, 367] on div at bounding box center [1324, 367] width 239 height 19
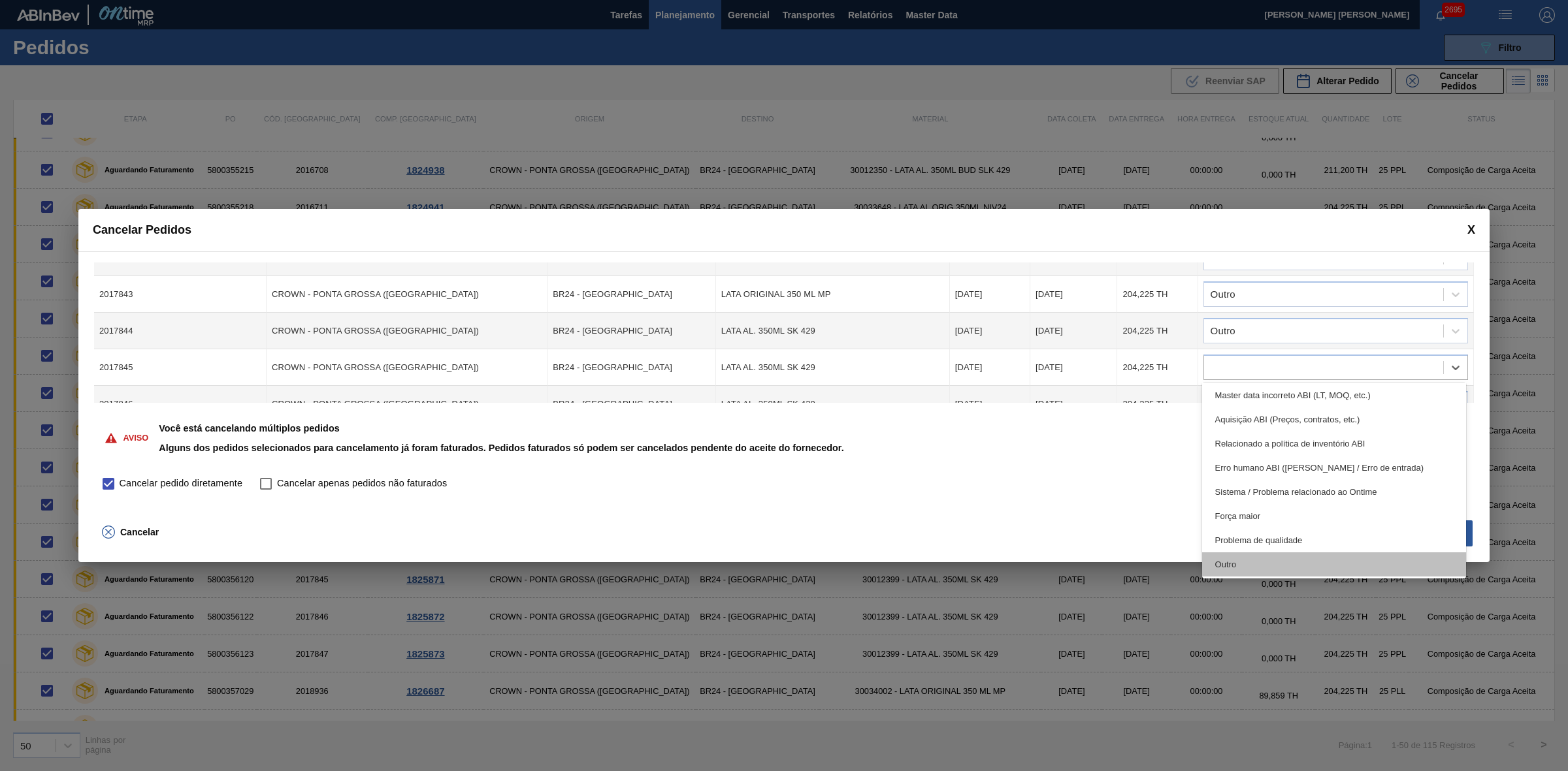
click at [1242, 567] on div "Outro" at bounding box center [1334, 564] width 265 height 24
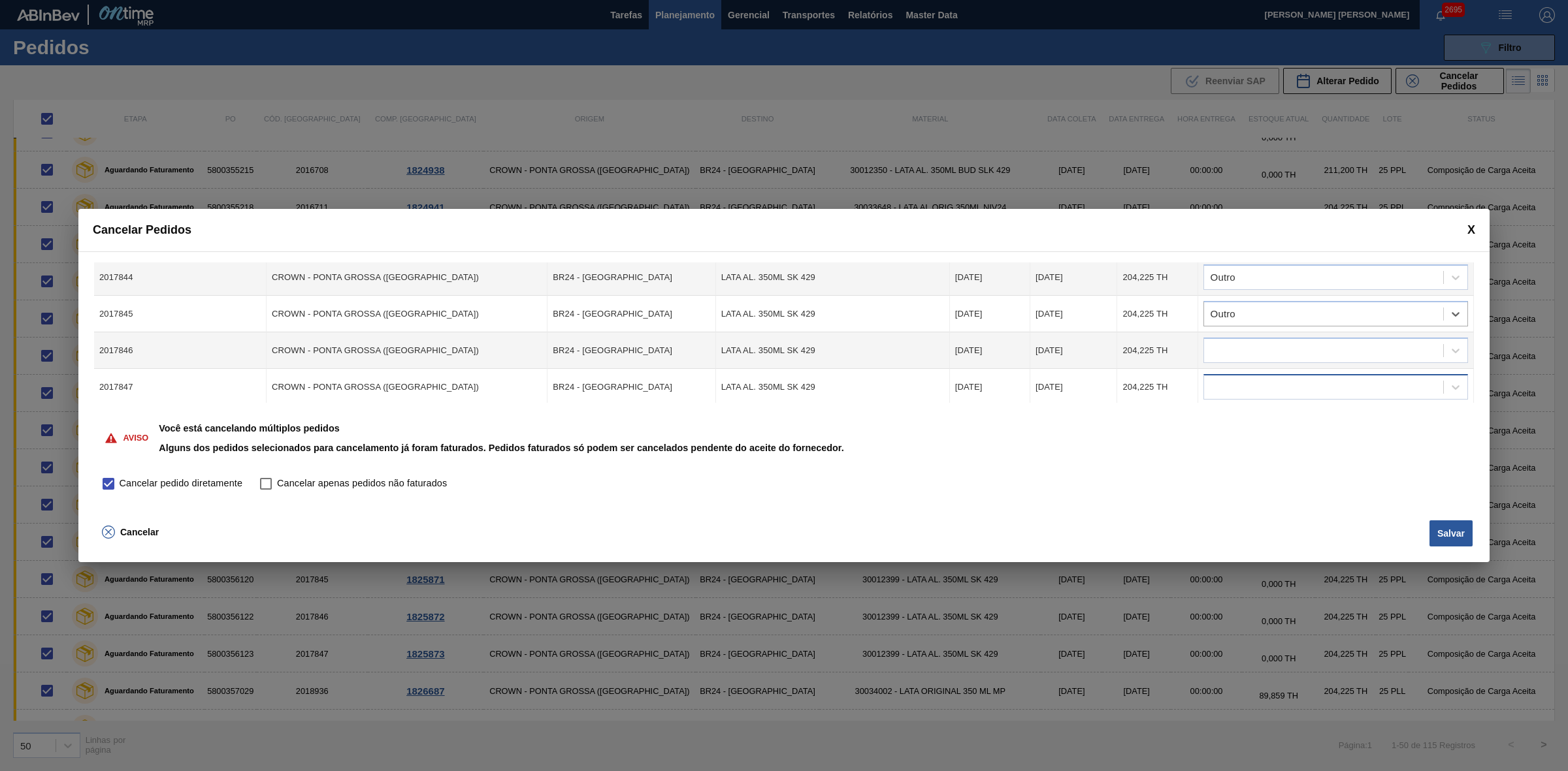
scroll to position [490, 0]
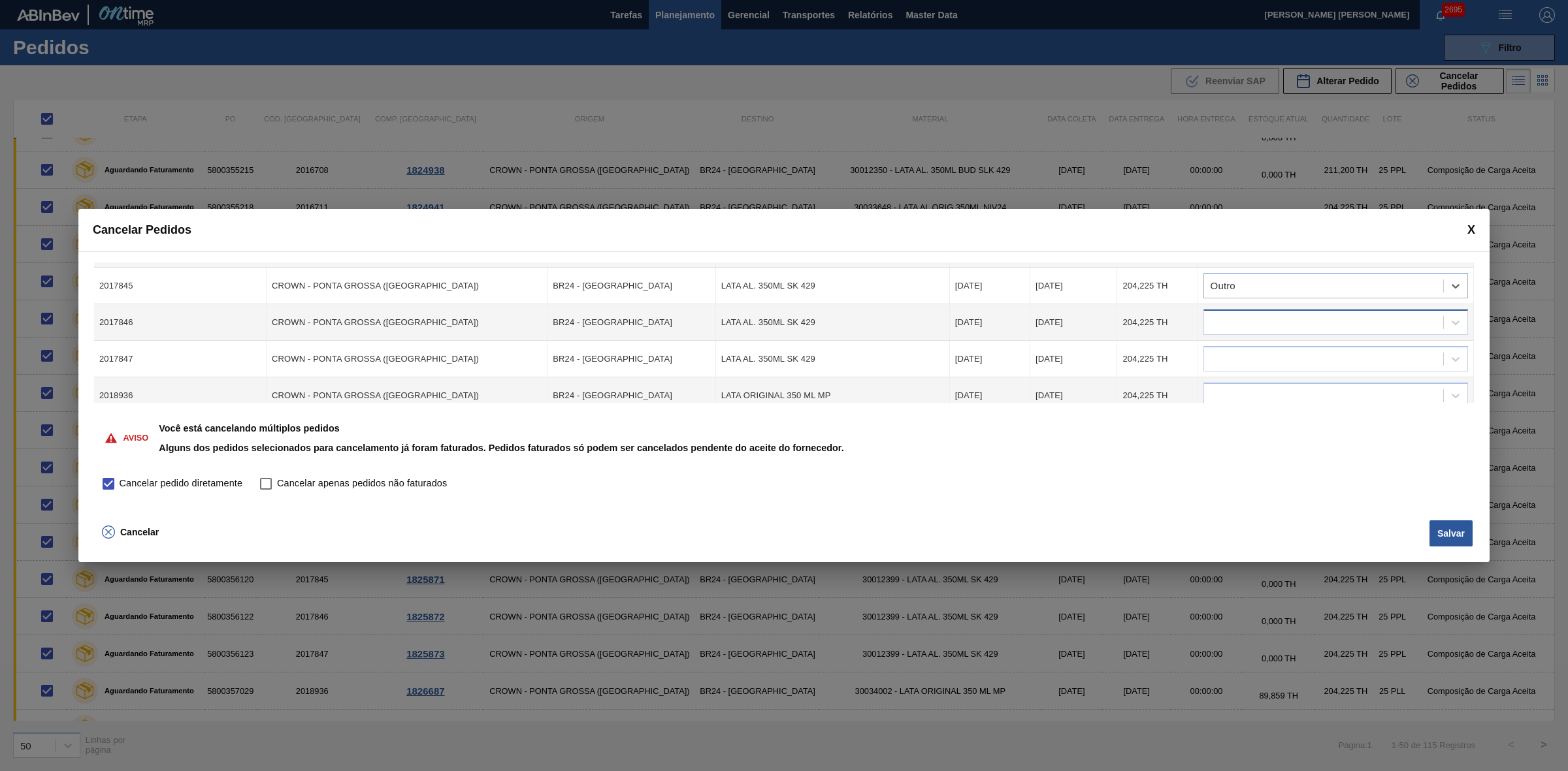
click at [1250, 316] on div at bounding box center [1324, 323] width 239 height 19
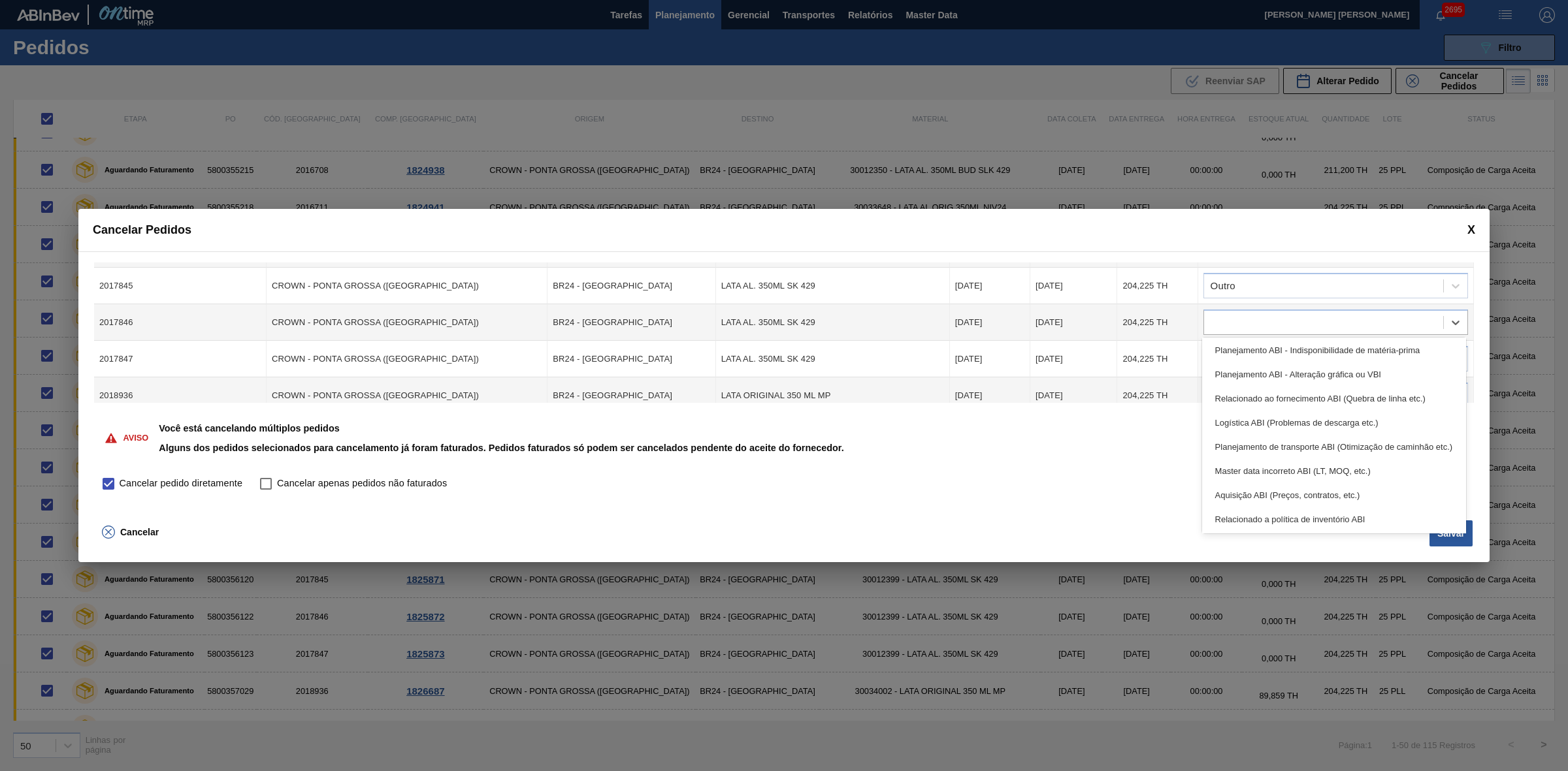
scroll to position [243, 0]
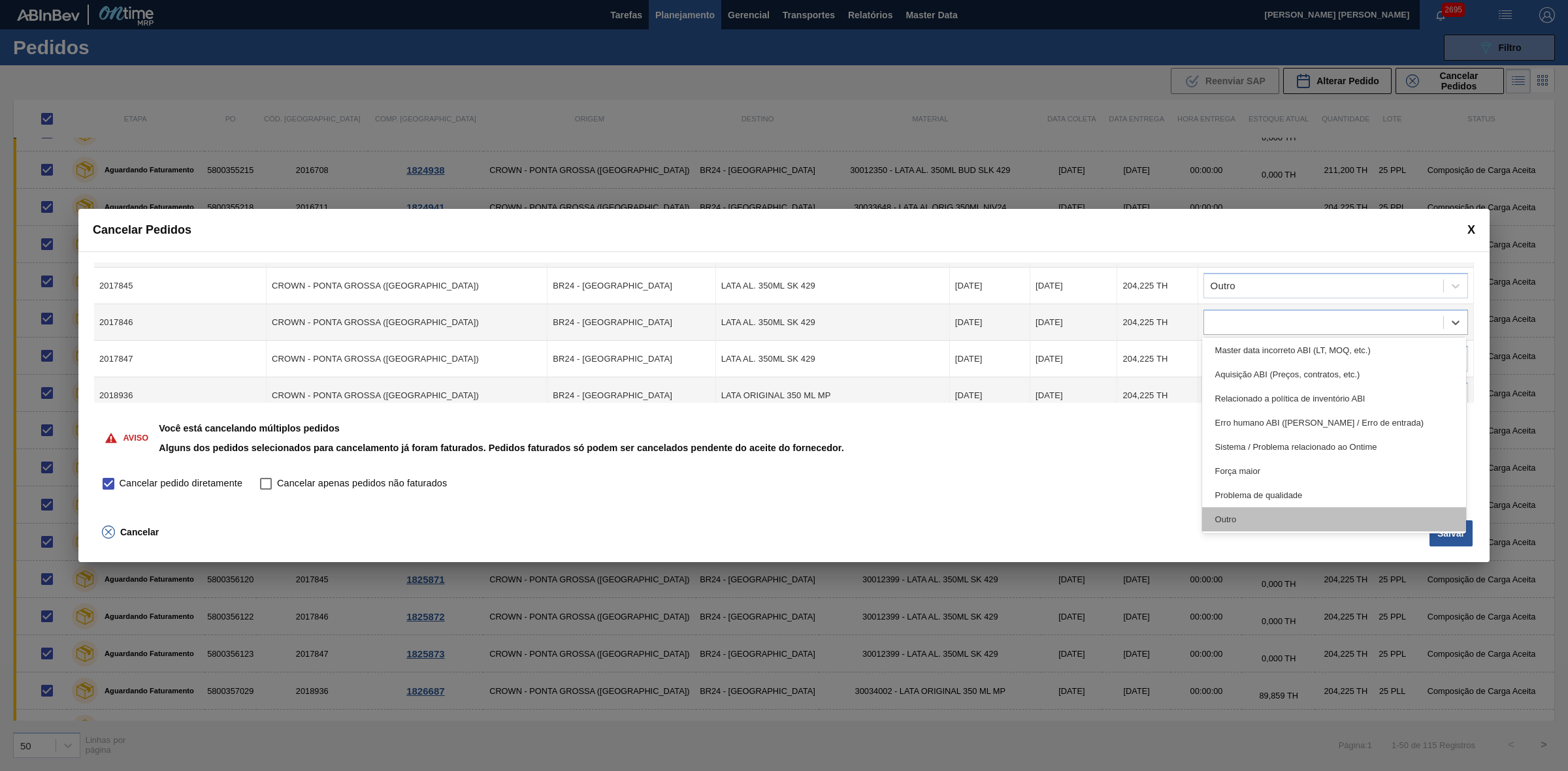
click at [1246, 516] on div "Outro" at bounding box center [1334, 519] width 265 height 24
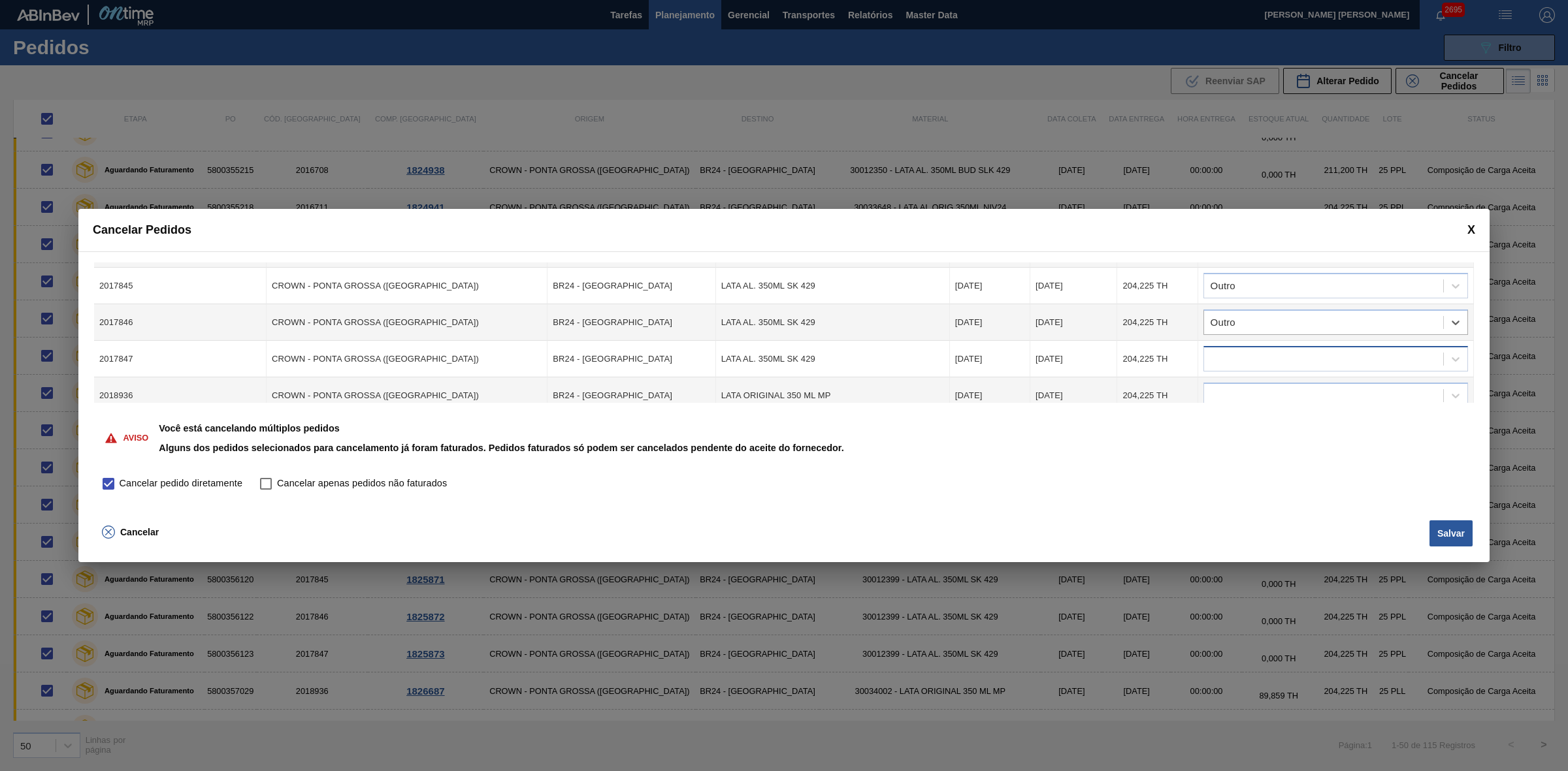
click at [1247, 360] on div at bounding box center [1324, 359] width 239 height 19
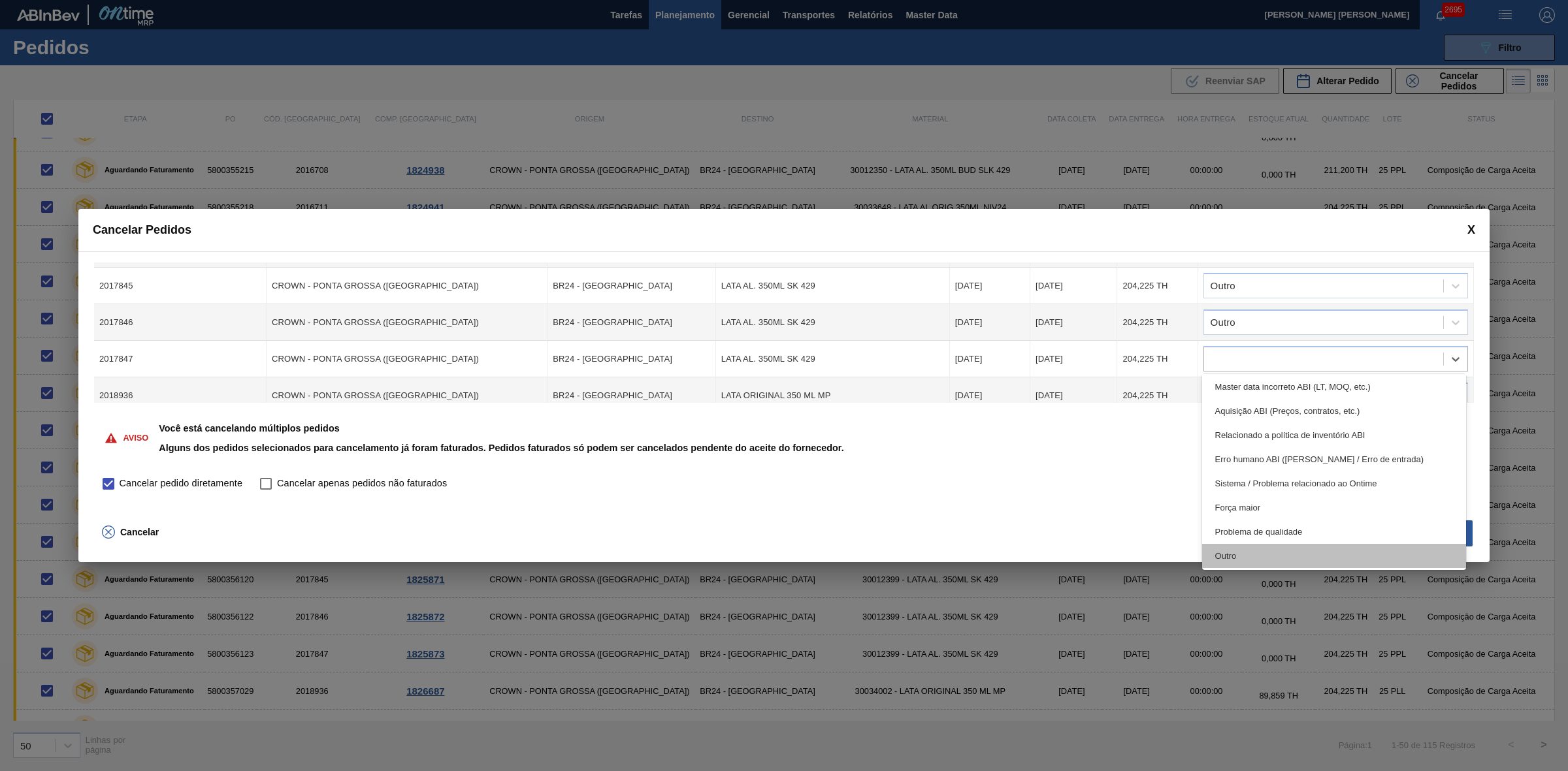
click at [1240, 552] on div "Outro" at bounding box center [1334, 556] width 265 height 24
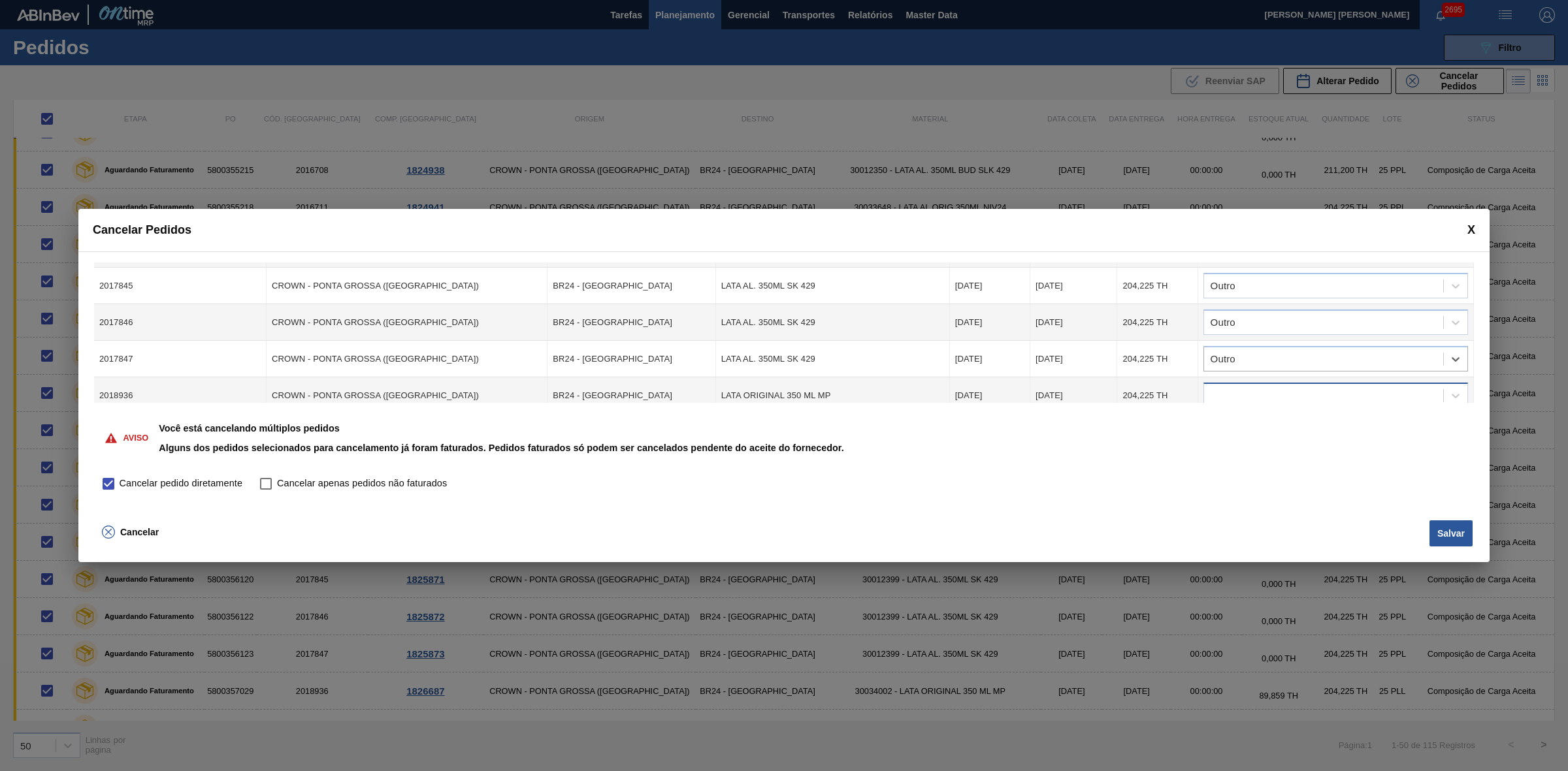
click at [1261, 388] on div at bounding box center [1324, 395] width 239 height 19
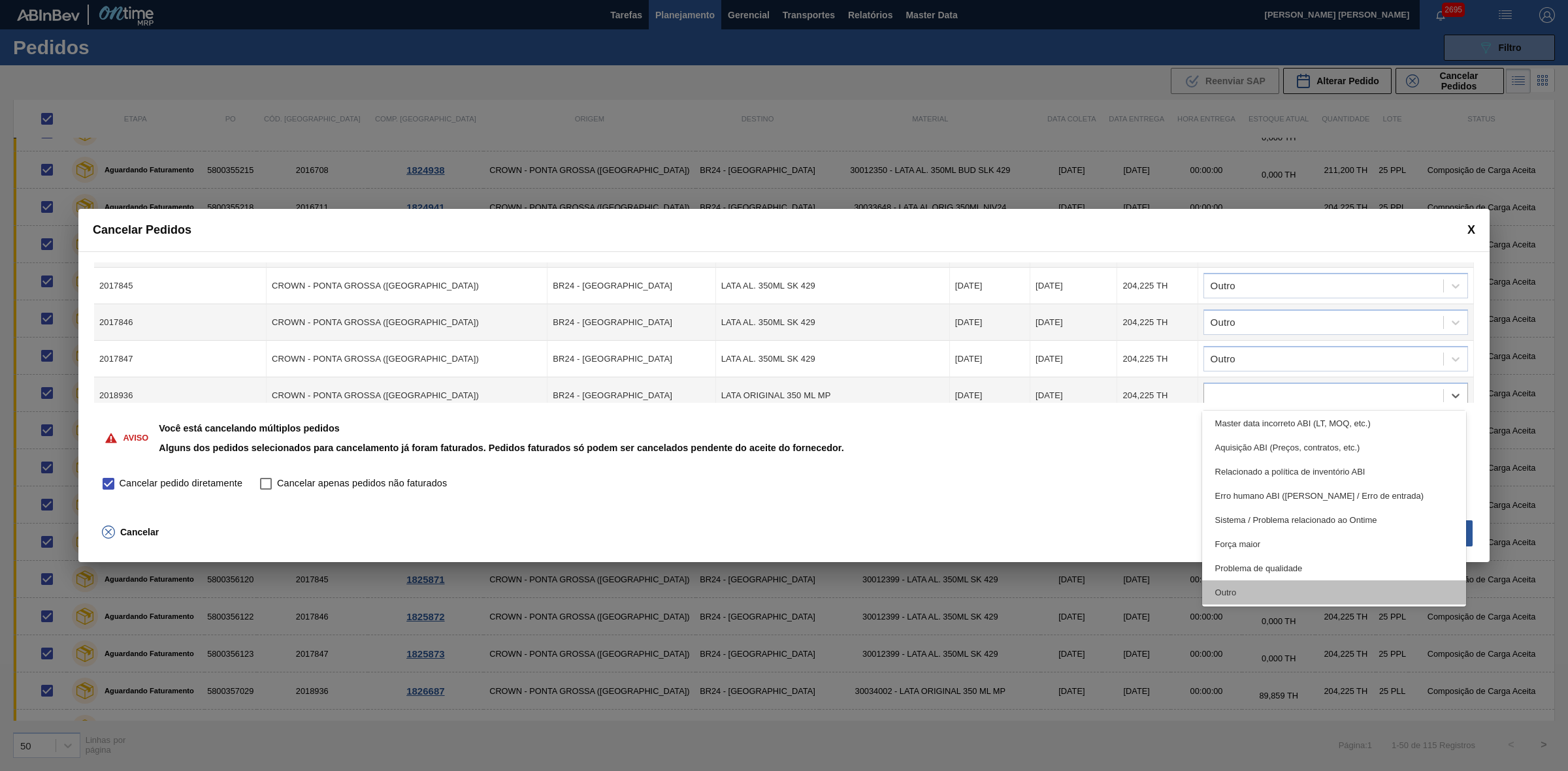
click at [1250, 588] on div "Outro" at bounding box center [1334, 593] width 265 height 24
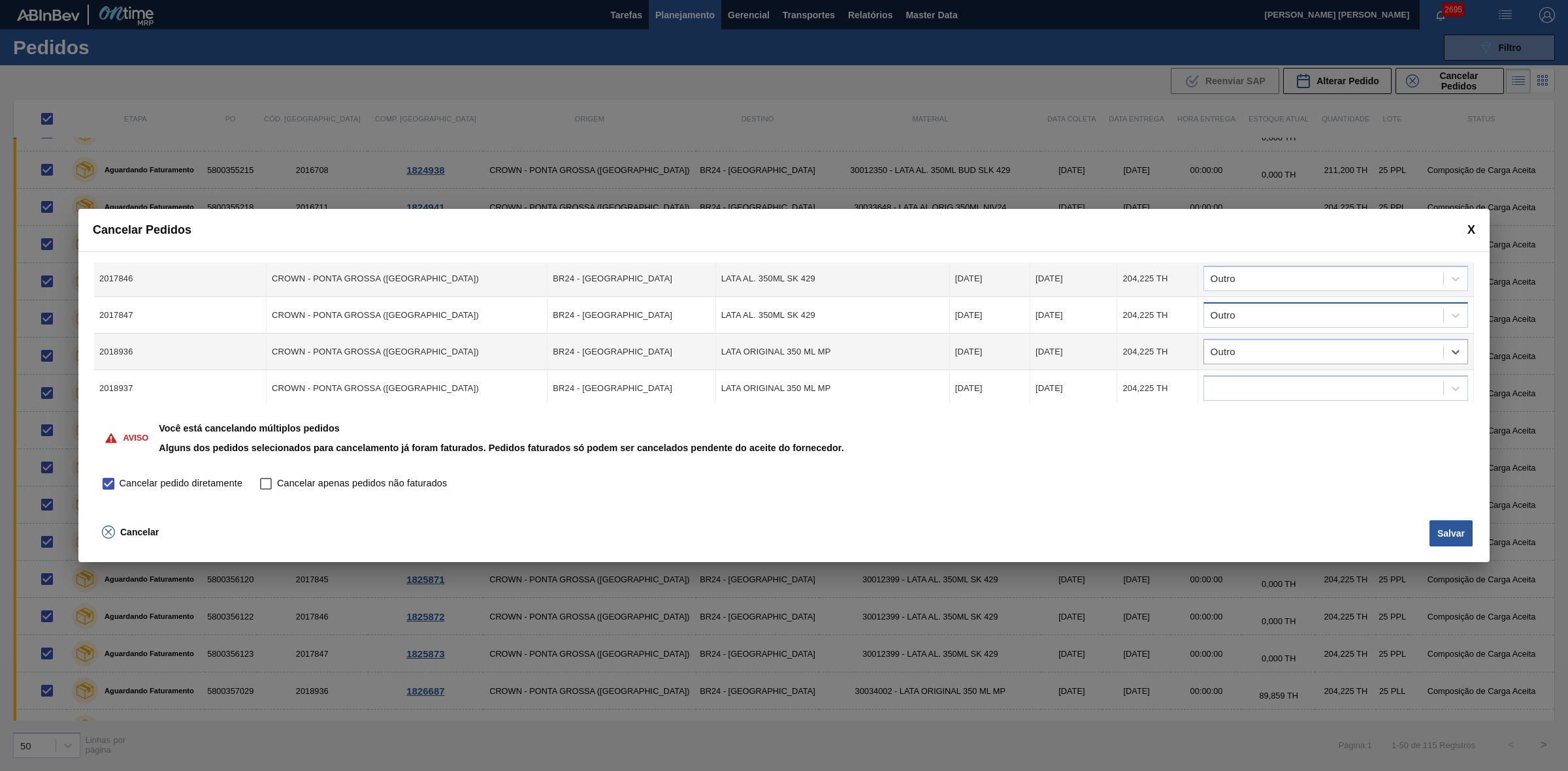
scroll to position [571, 0]
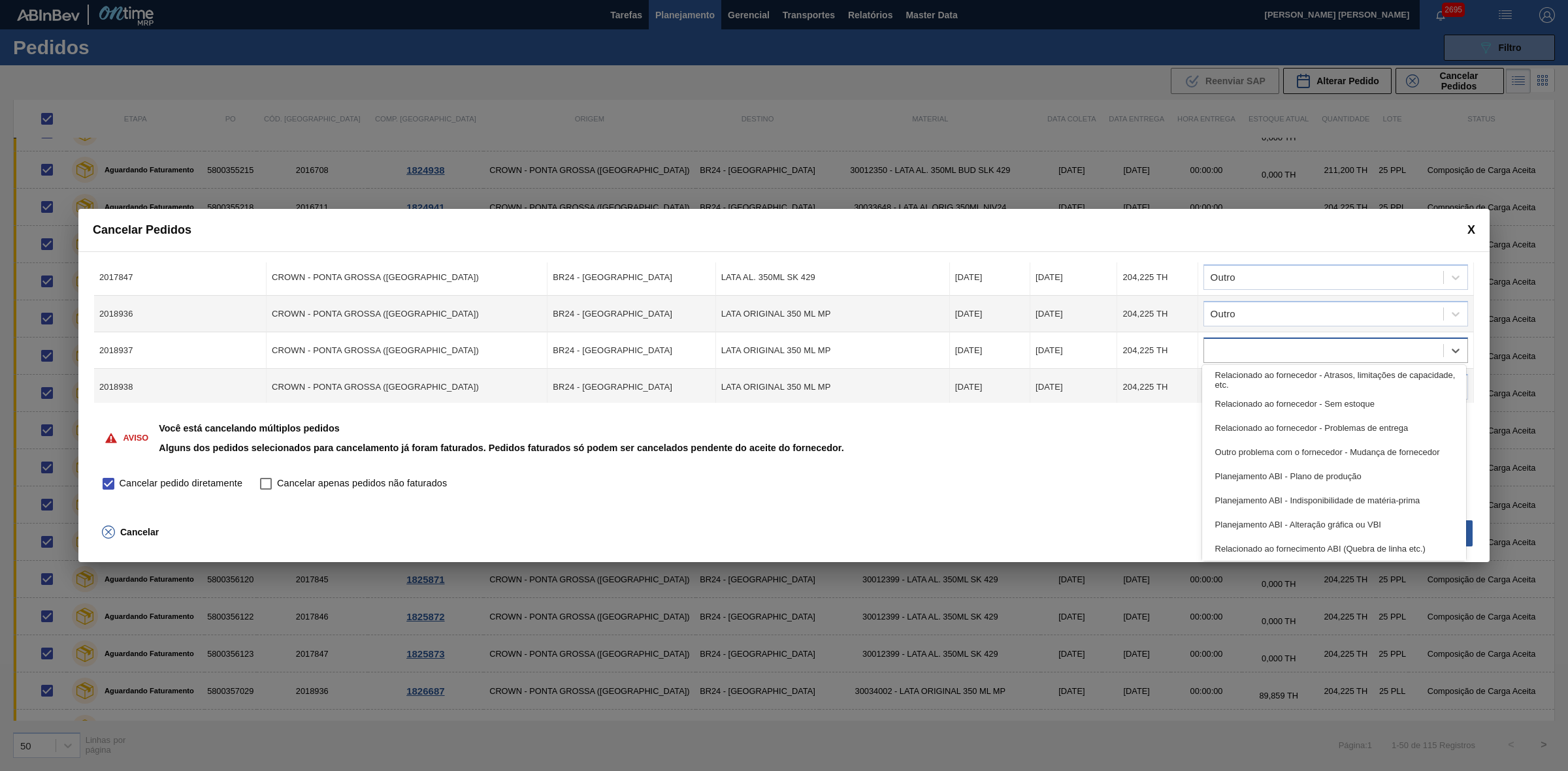
click at [1270, 350] on div at bounding box center [1324, 351] width 239 height 19
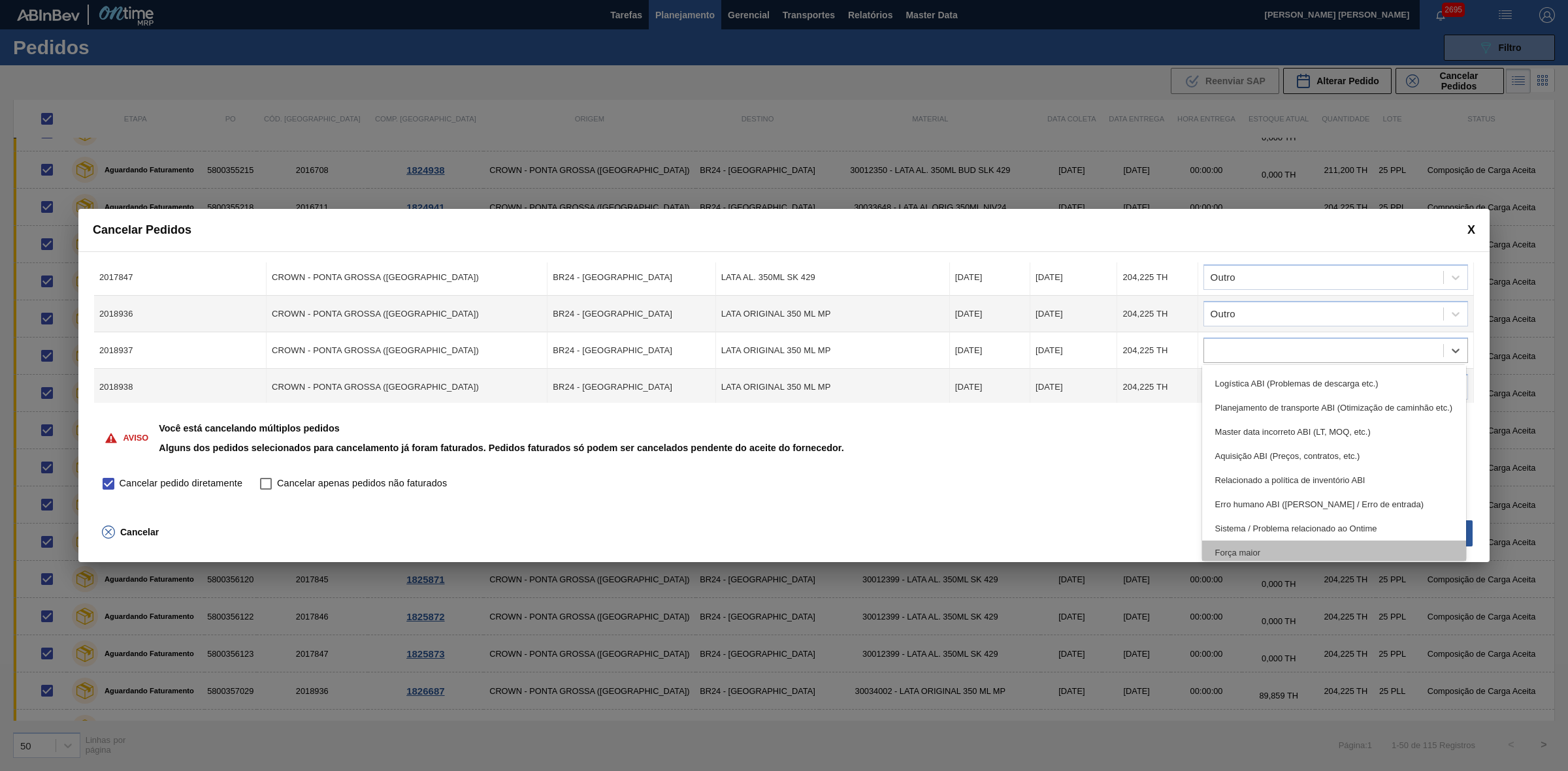
scroll to position [243, 0]
click at [1259, 537] on div "Outro" at bounding box center [1334, 546] width 265 height 24
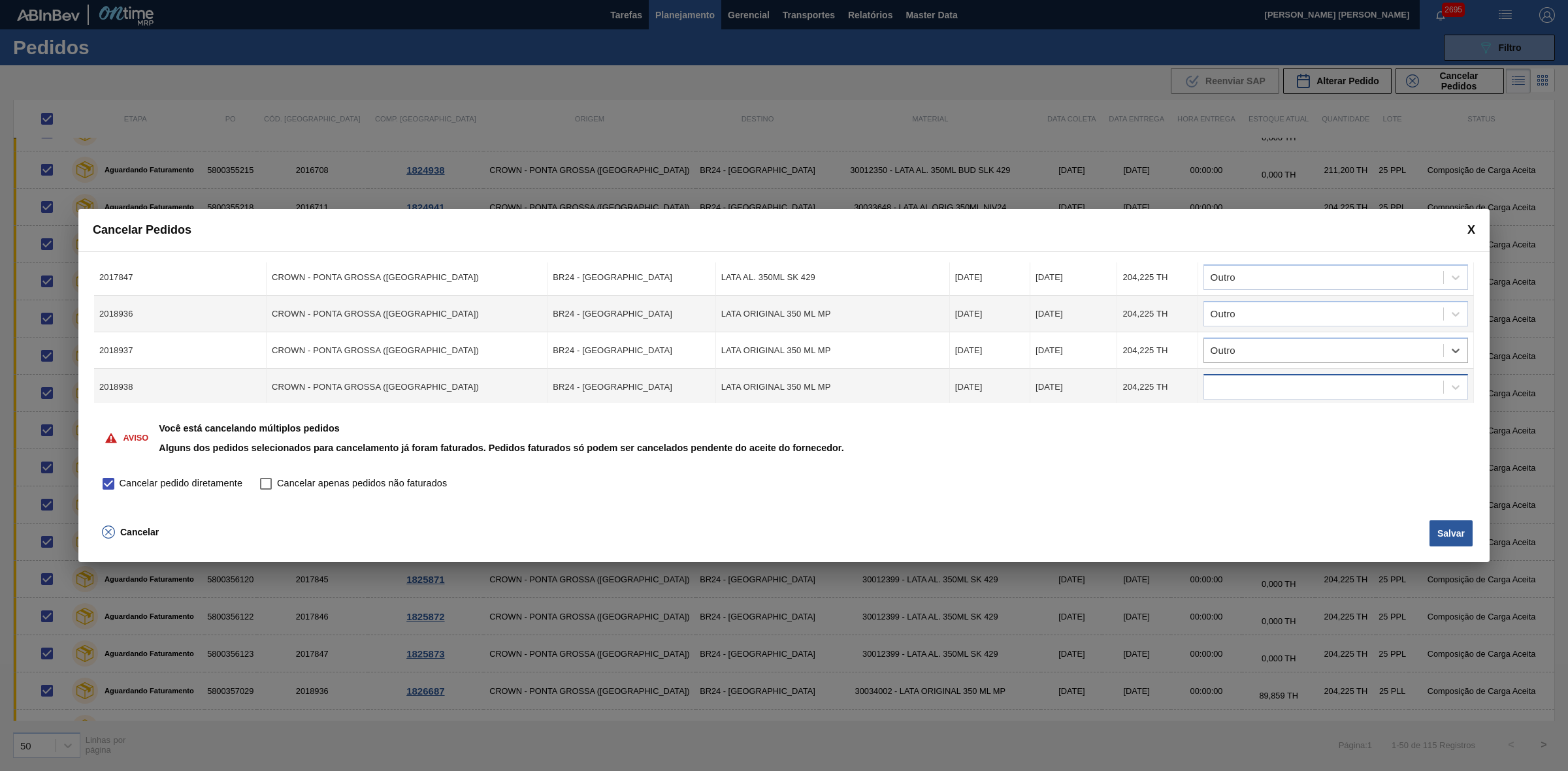
click at [1273, 378] on div at bounding box center [1324, 387] width 239 height 19
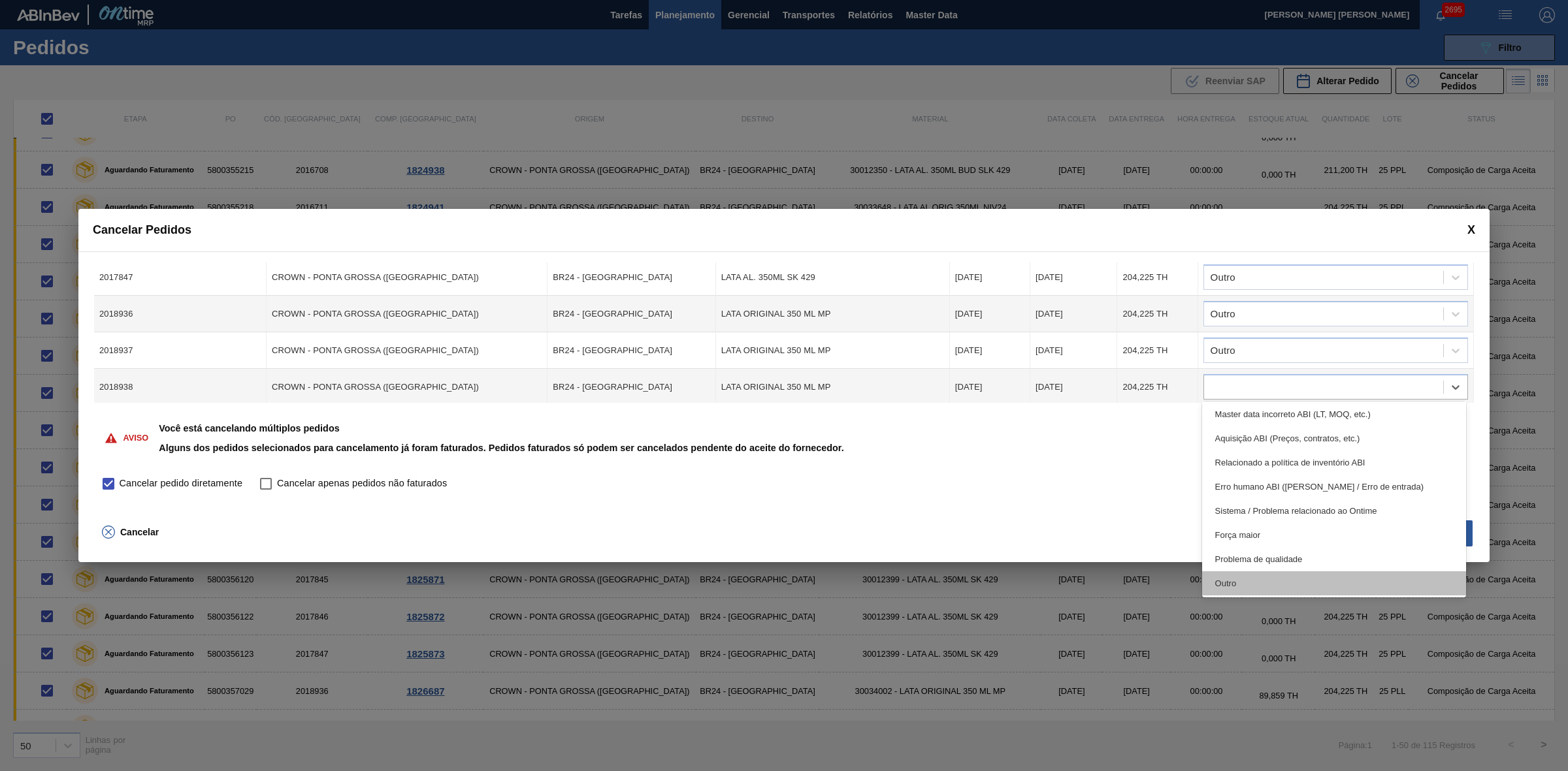
click at [1249, 579] on div "Outro" at bounding box center [1334, 583] width 265 height 24
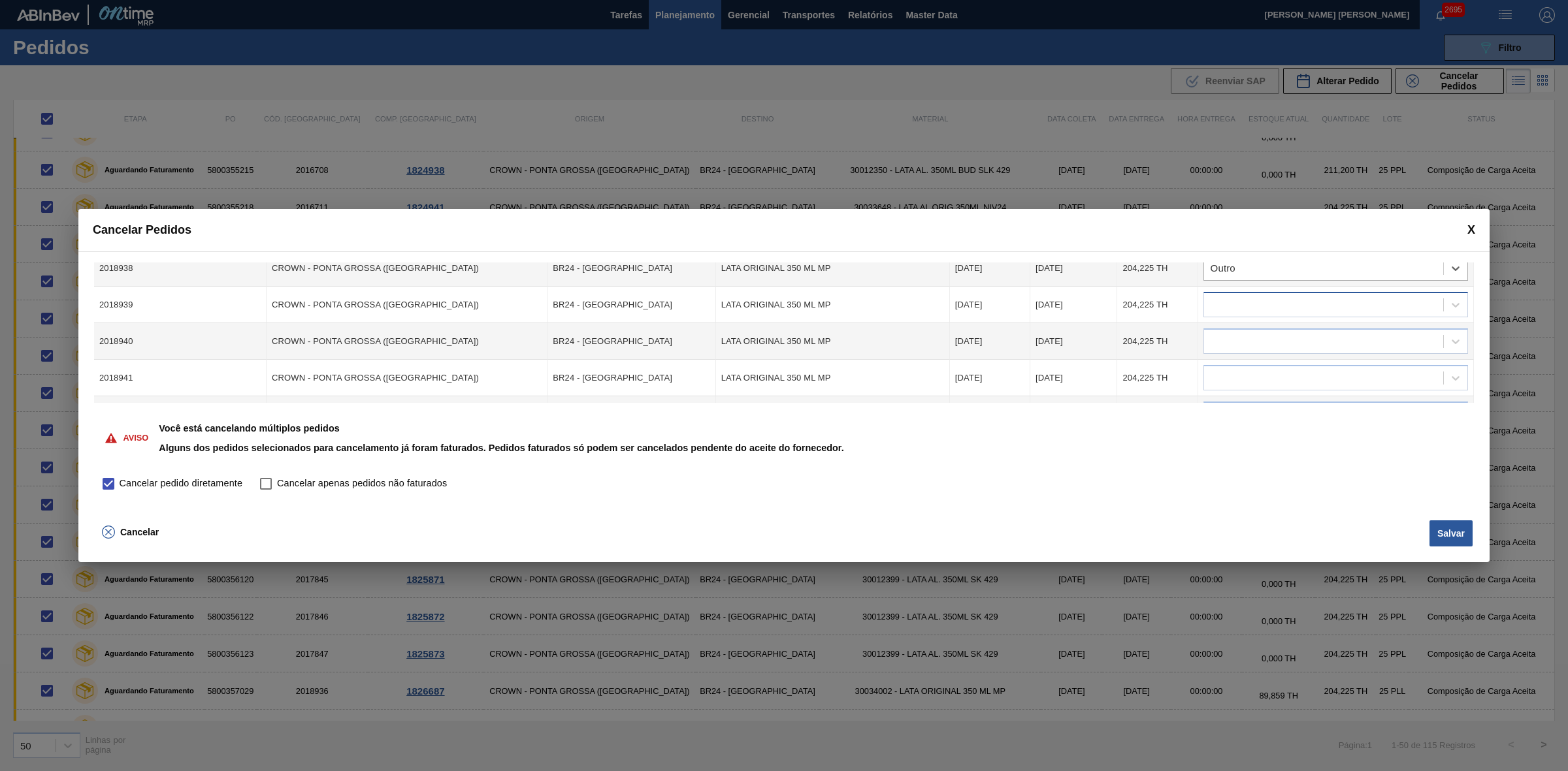
scroll to position [653, 0]
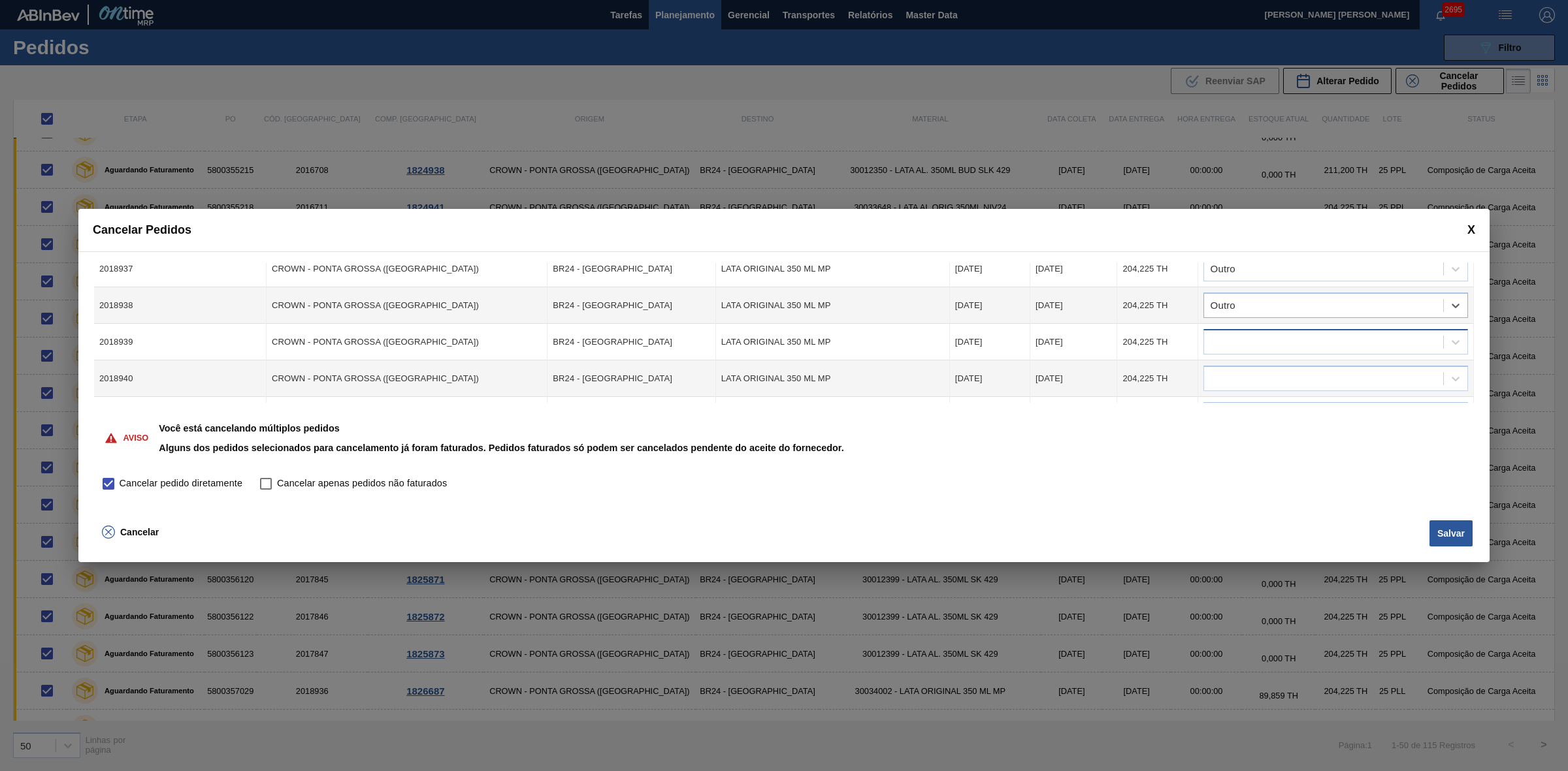
click at [1262, 341] on div at bounding box center [1324, 342] width 239 height 19
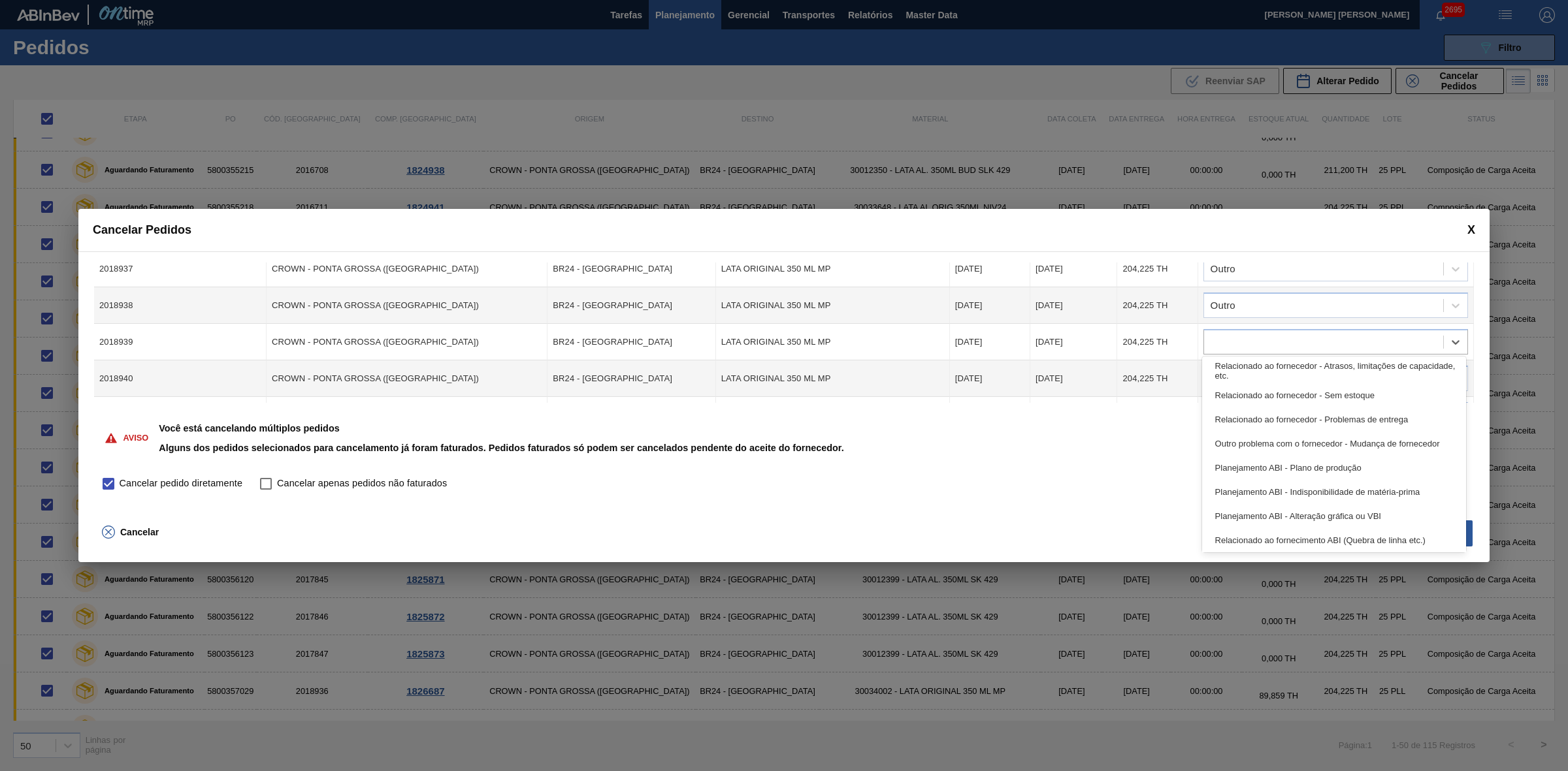
scroll to position [243, 0]
drag, startPoint x: 1259, startPoint y: 539, endPoint x: 1266, endPoint y: 497, distance: 42.6
click at [1258, 539] on div "Outro" at bounding box center [1334, 538] width 265 height 24
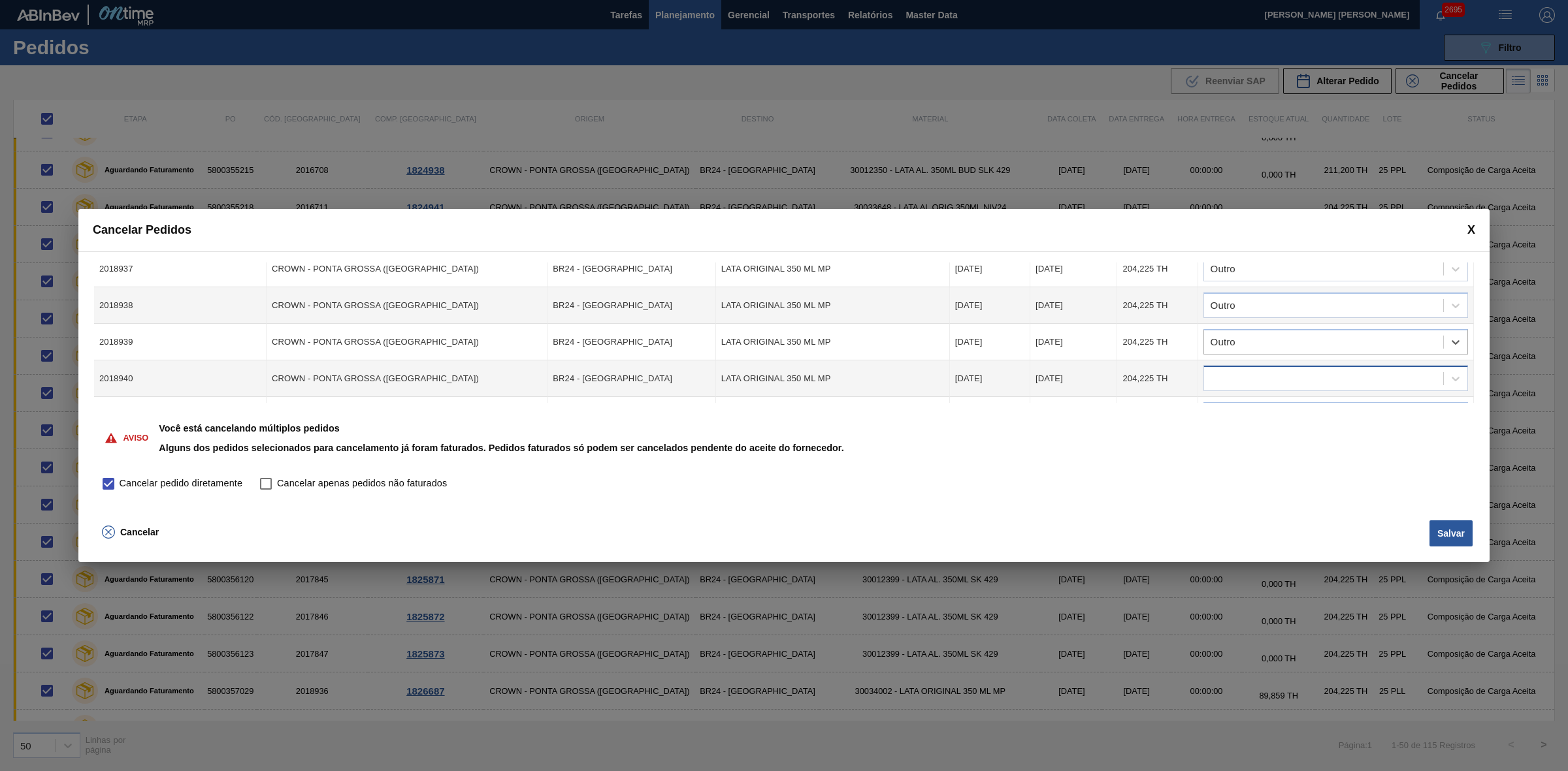
click at [1252, 381] on div at bounding box center [1324, 379] width 239 height 19
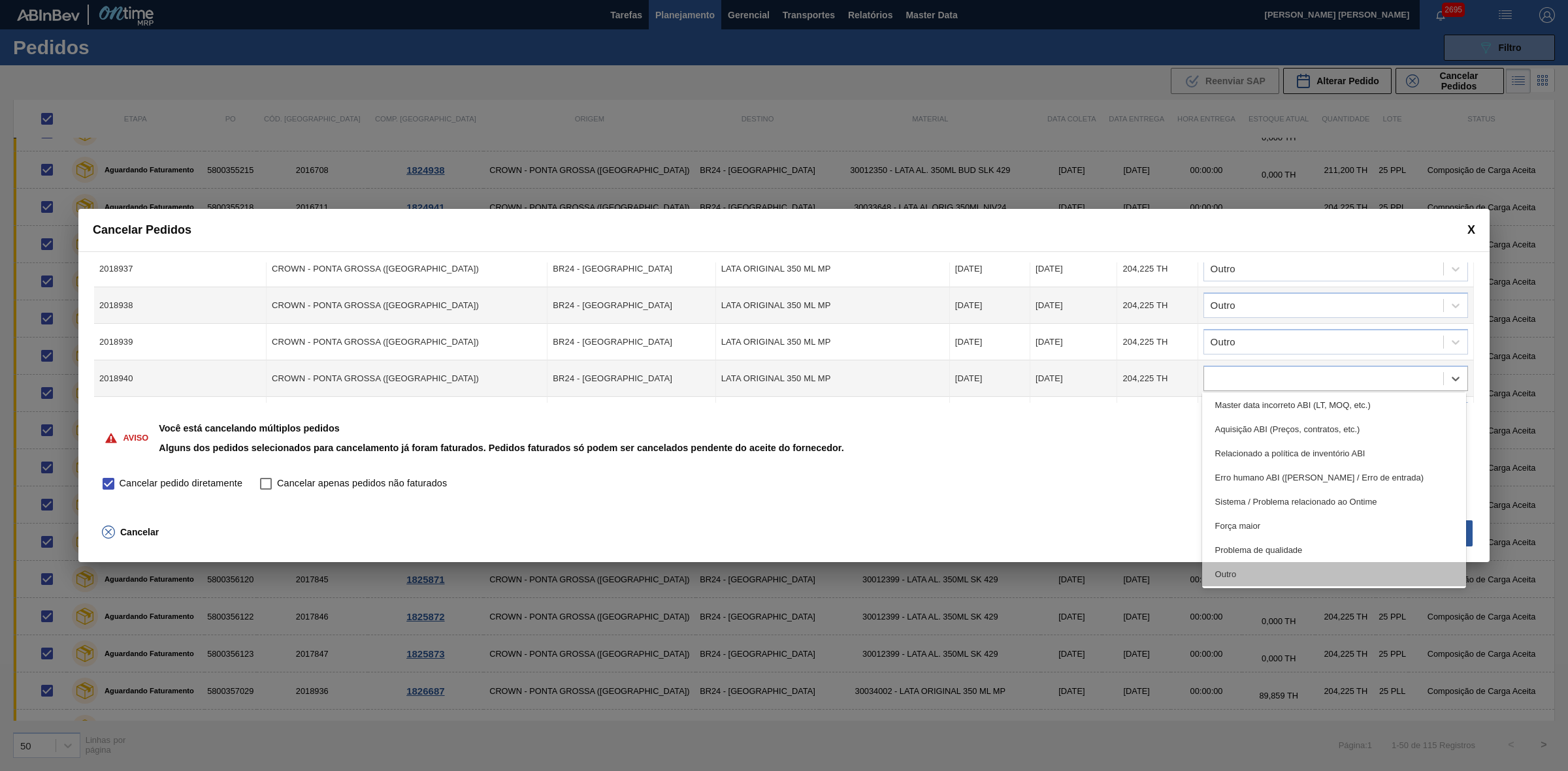
click at [1233, 574] on div "Outro" at bounding box center [1334, 574] width 265 height 24
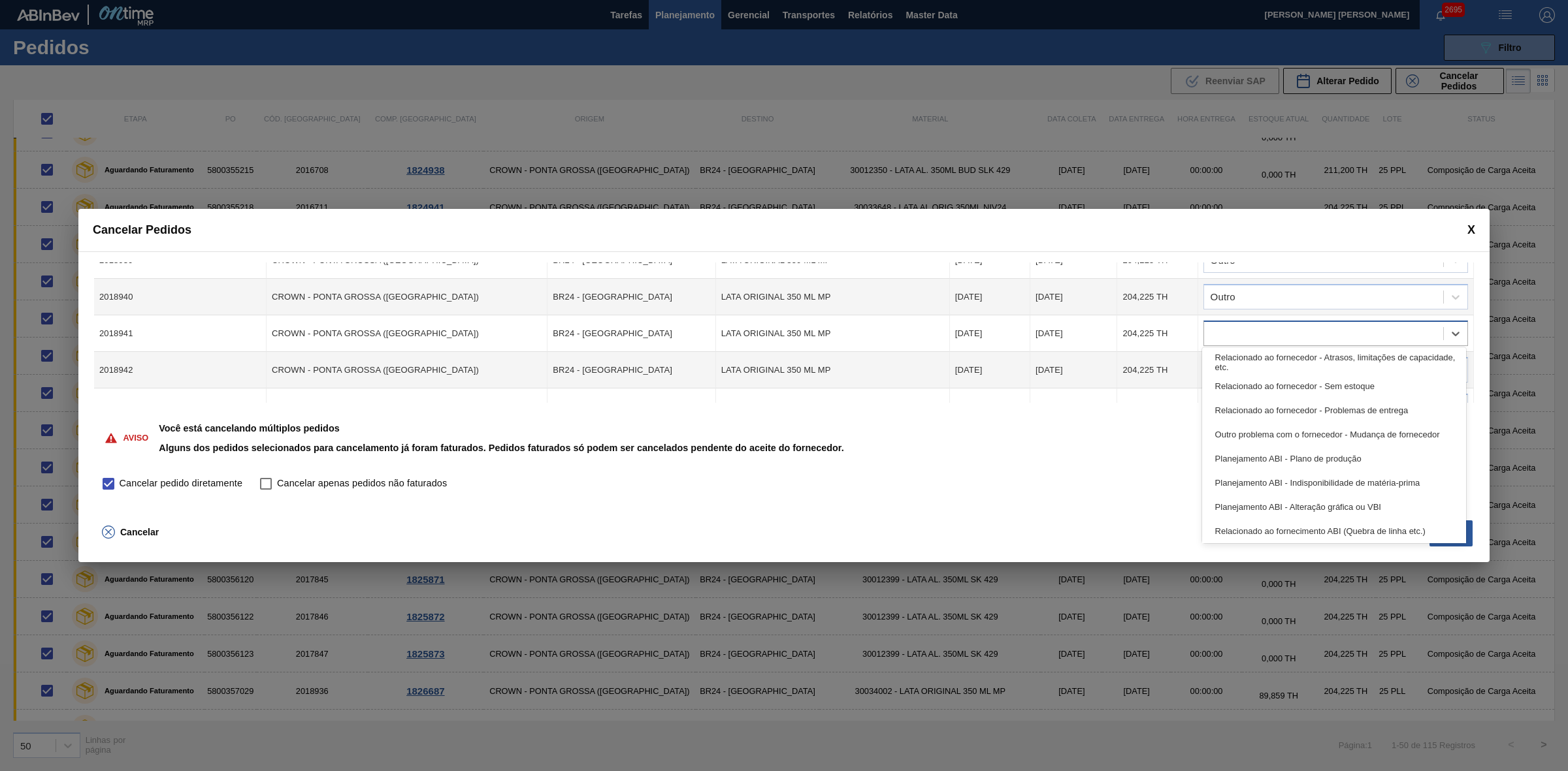
click at [1239, 328] on div at bounding box center [1324, 334] width 239 height 19
click at [1238, 529] on div "Outro" at bounding box center [1334, 529] width 265 height 24
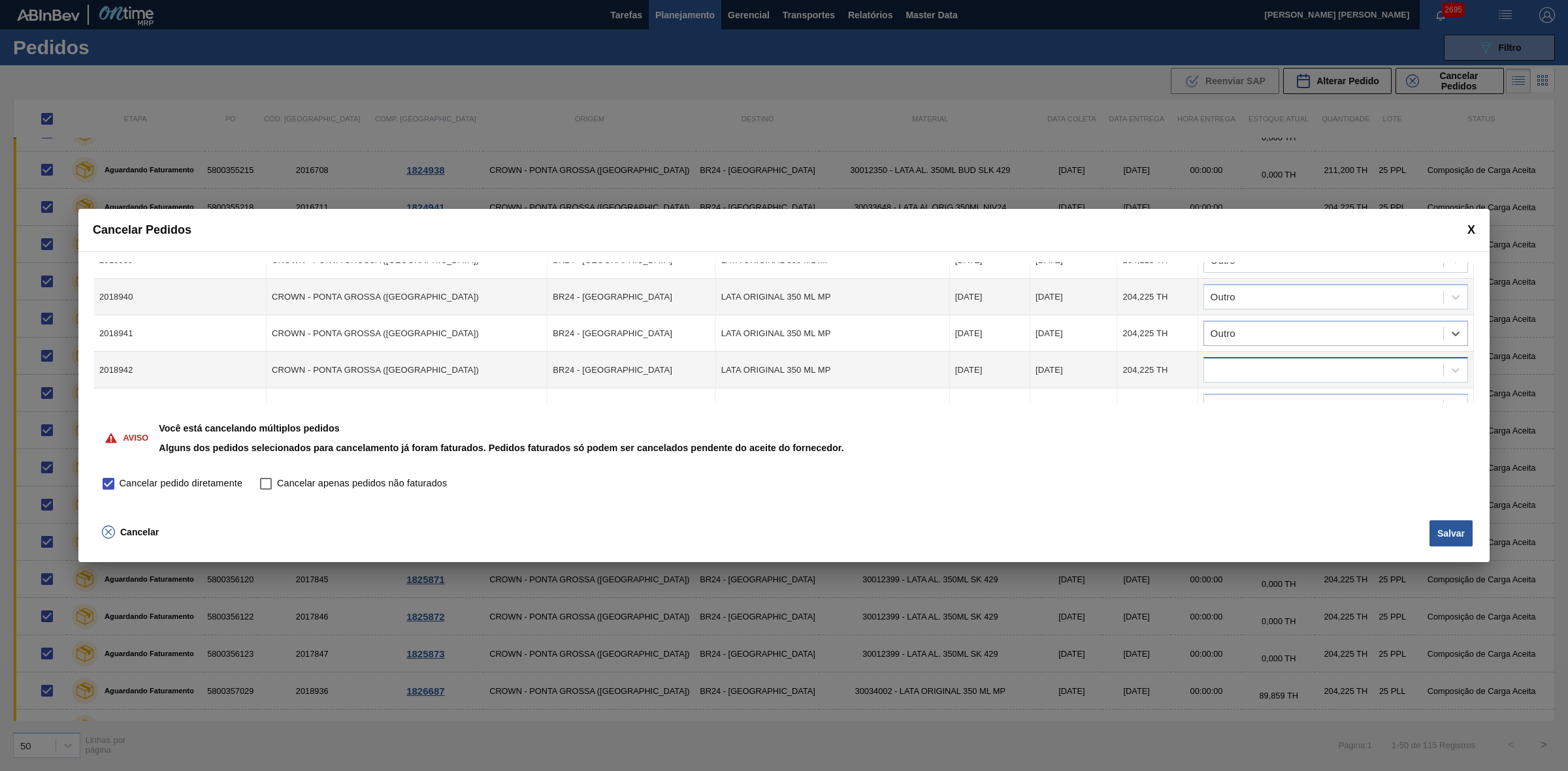
click at [1253, 370] on div at bounding box center [1324, 370] width 239 height 19
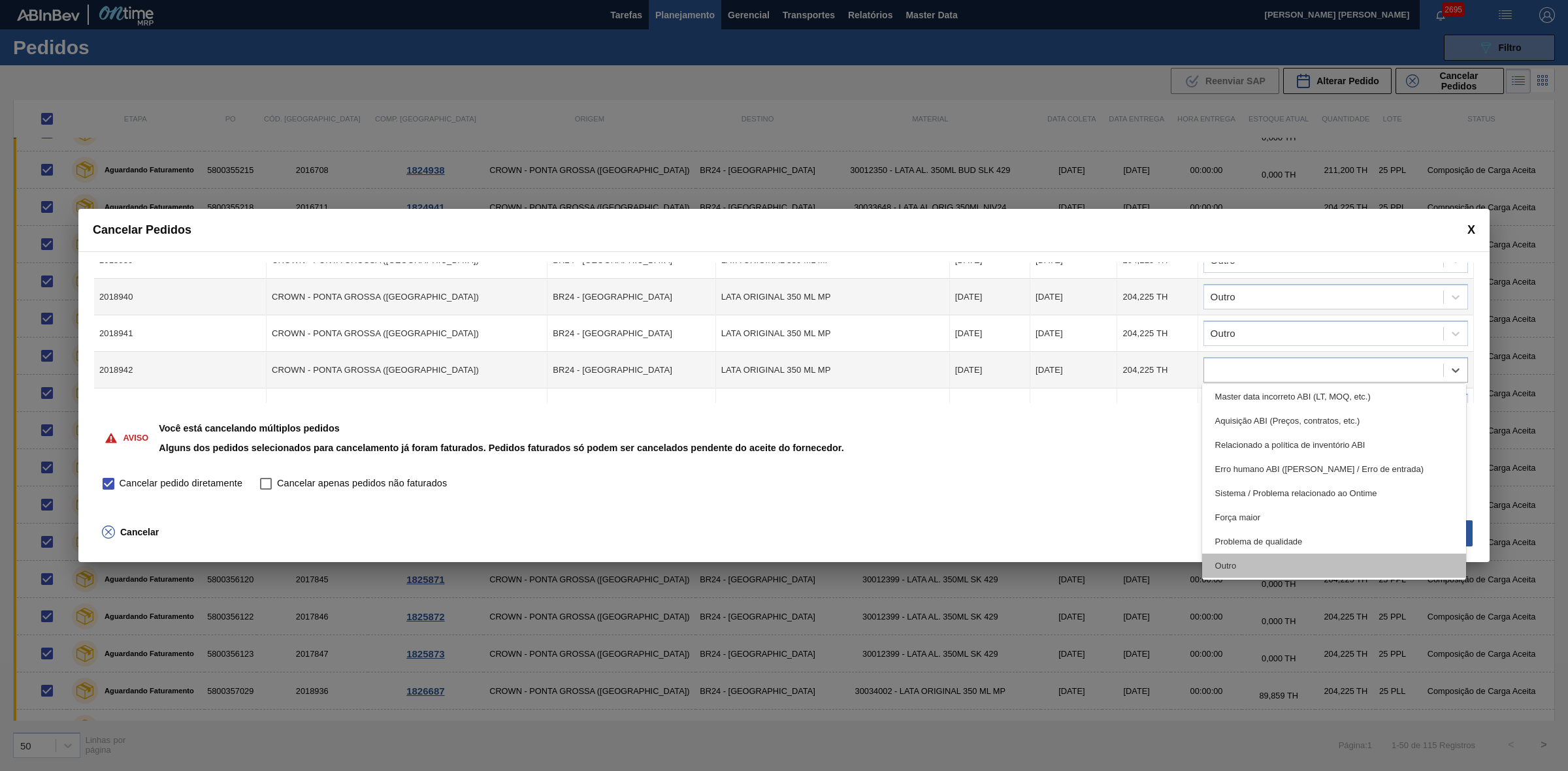
click at [1236, 556] on div "Outro" at bounding box center [1334, 565] width 265 height 24
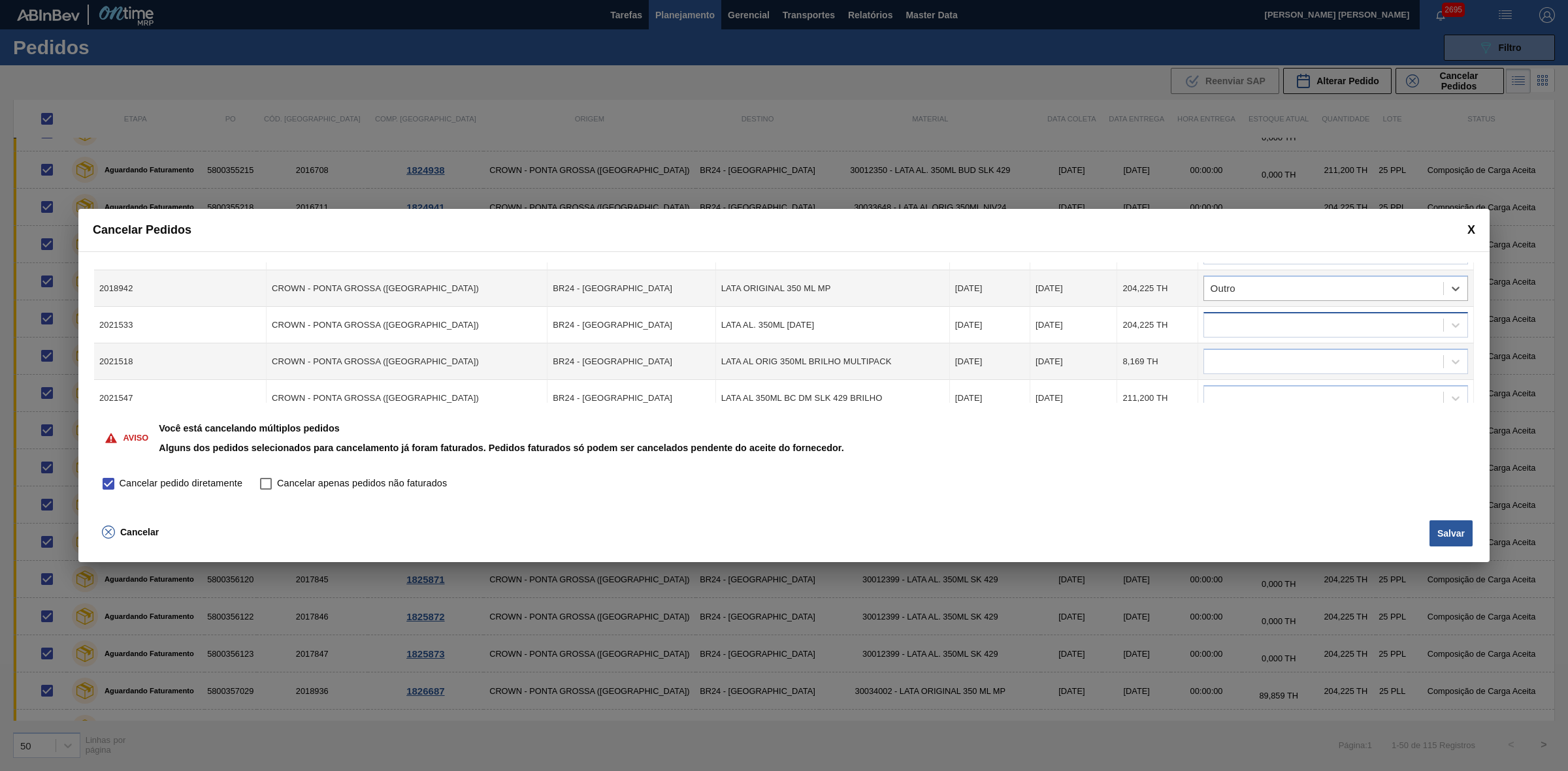
click at [1243, 320] on div at bounding box center [1324, 325] width 239 height 19
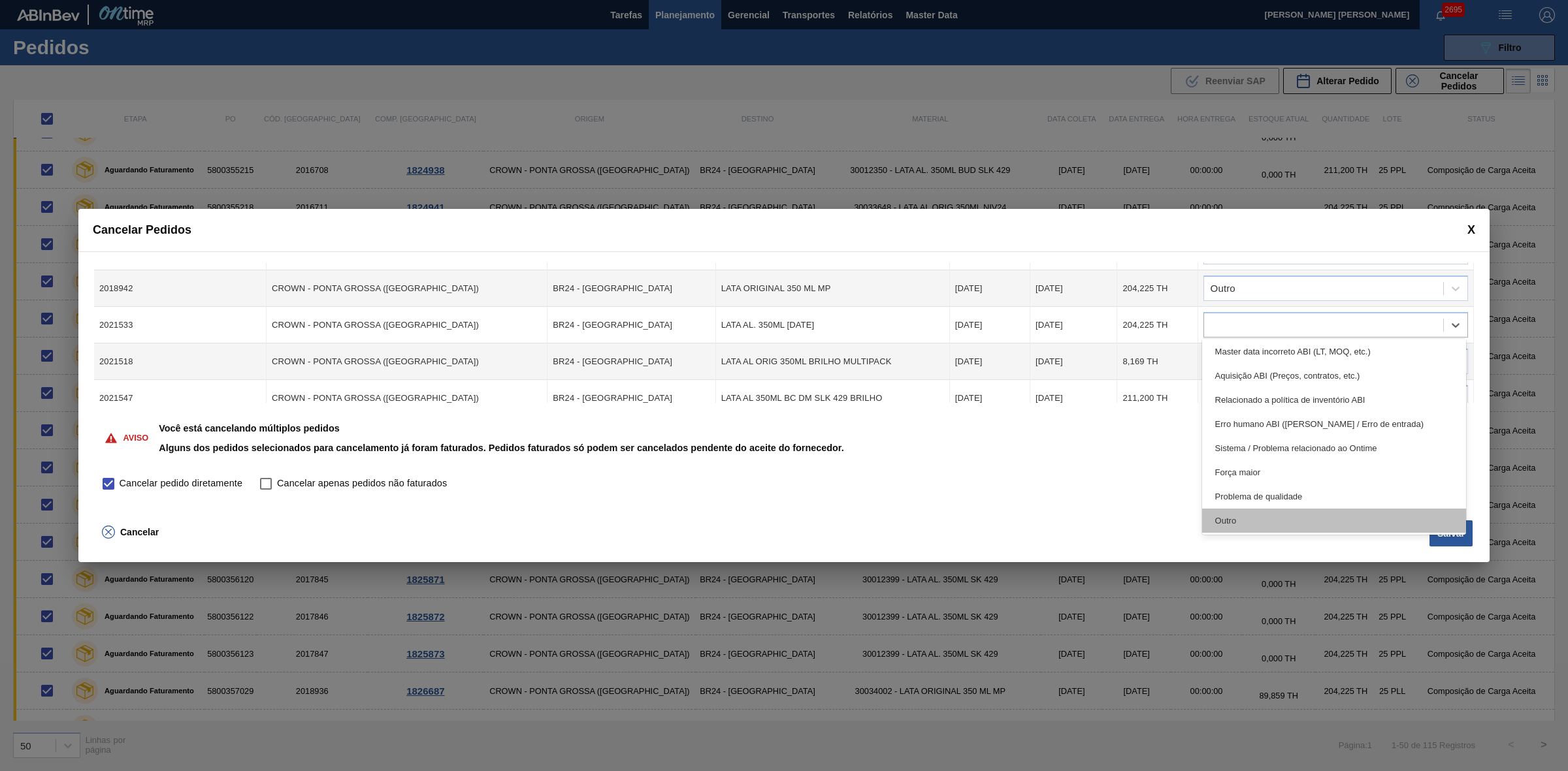
click at [1257, 516] on div "Outro" at bounding box center [1334, 521] width 265 height 24
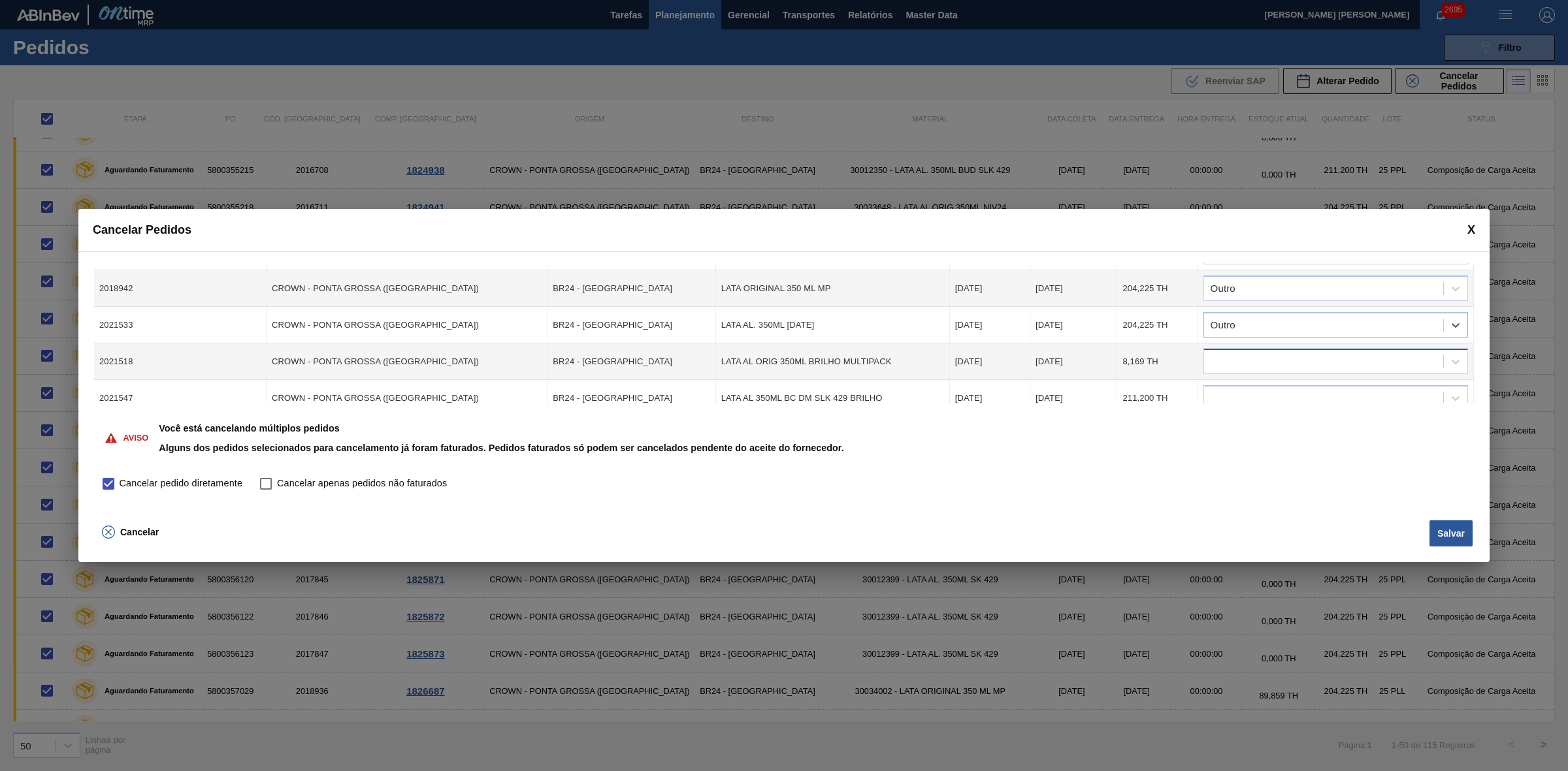
click at [1245, 353] on div at bounding box center [1324, 362] width 239 height 19
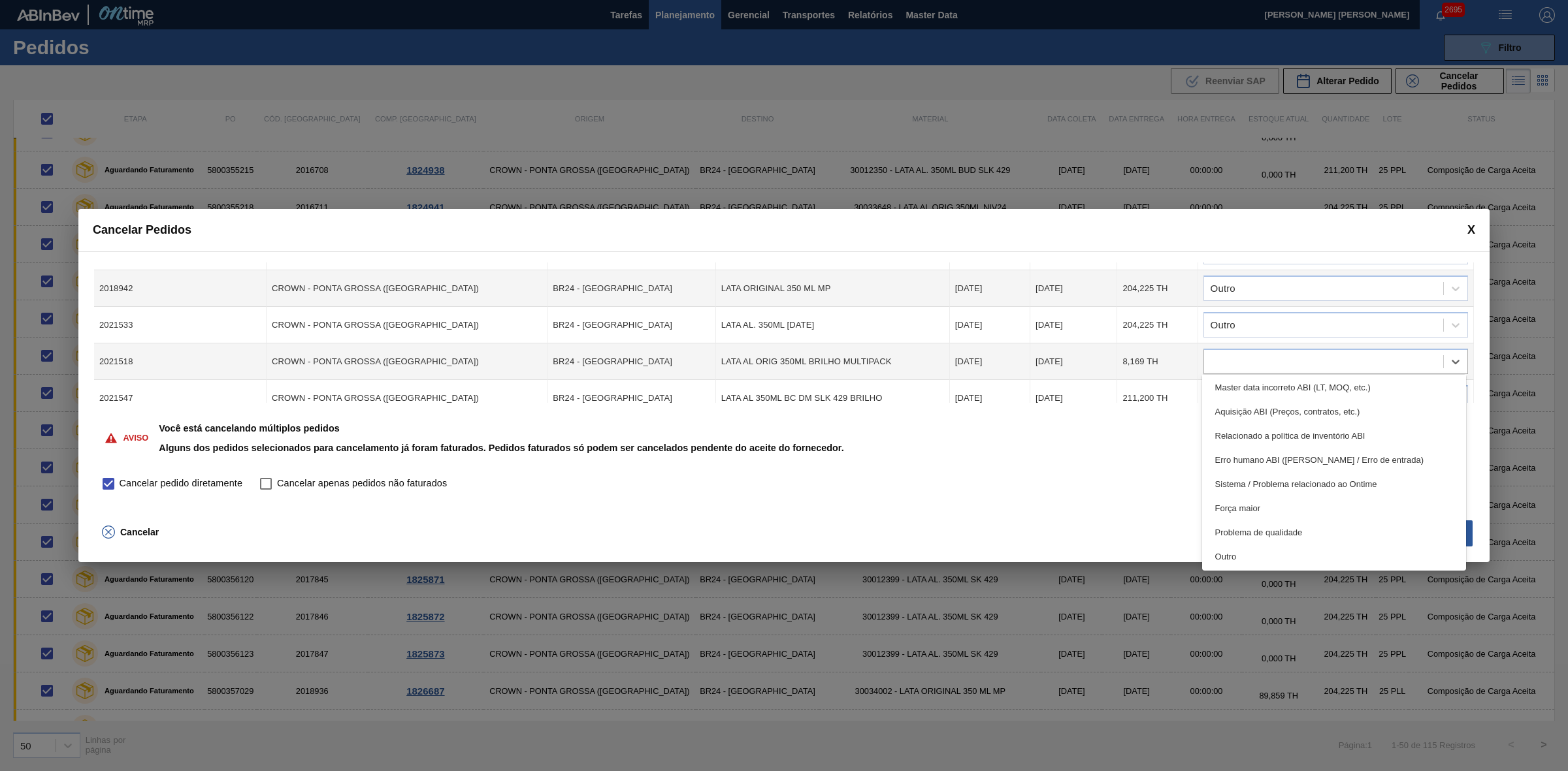
drag, startPoint x: 1241, startPoint y: 552, endPoint x: 1242, endPoint y: 541, distance: 11.0
click at [1240, 552] on div "Outro" at bounding box center [1334, 556] width 265 height 24
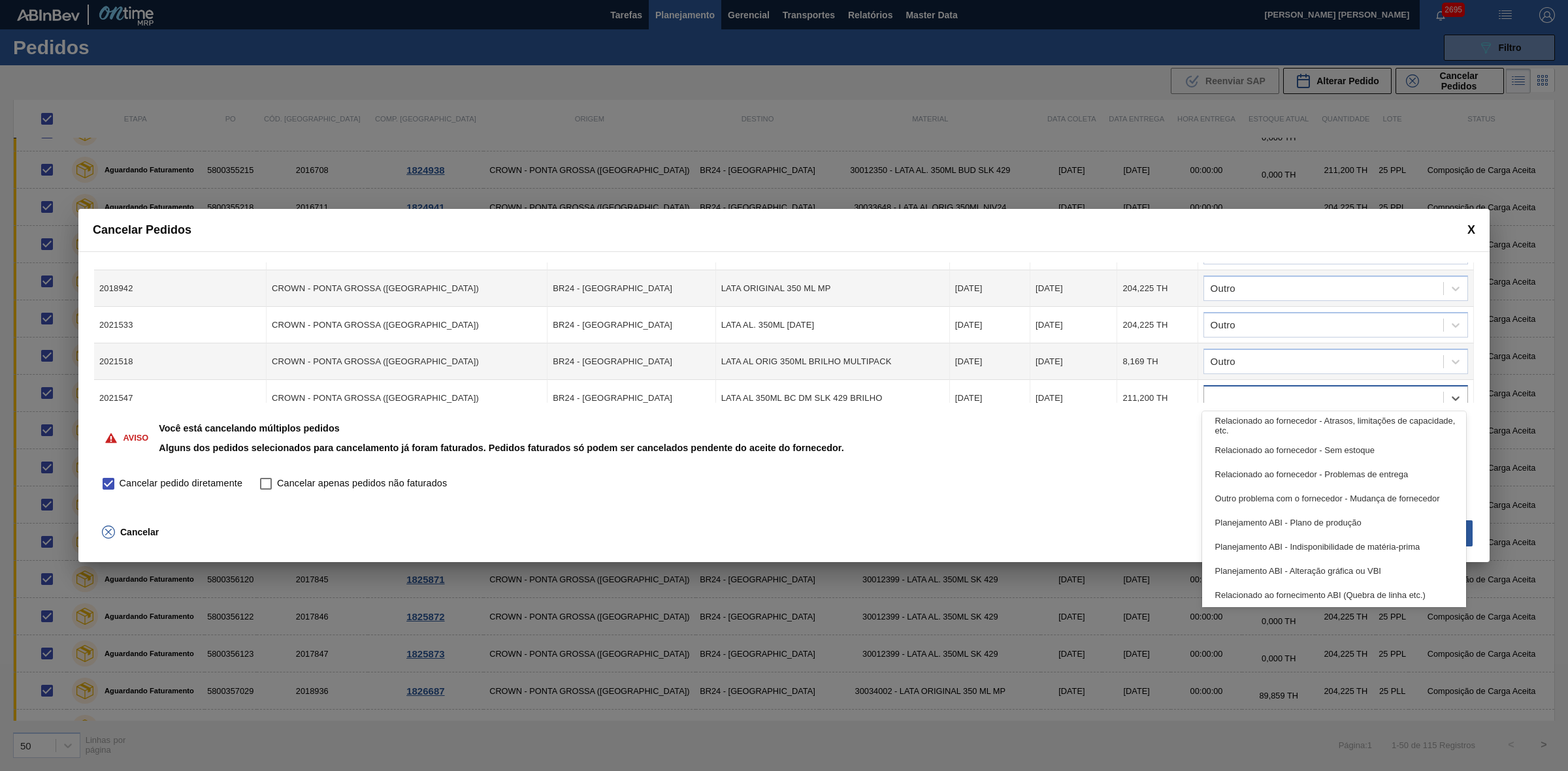
click at [1256, 389] on div at bounding box center [1324, 398] width 239 height 19
click at [1239, 586] on div "Outro" at bounding box center [1334, 593] width 265 height 24
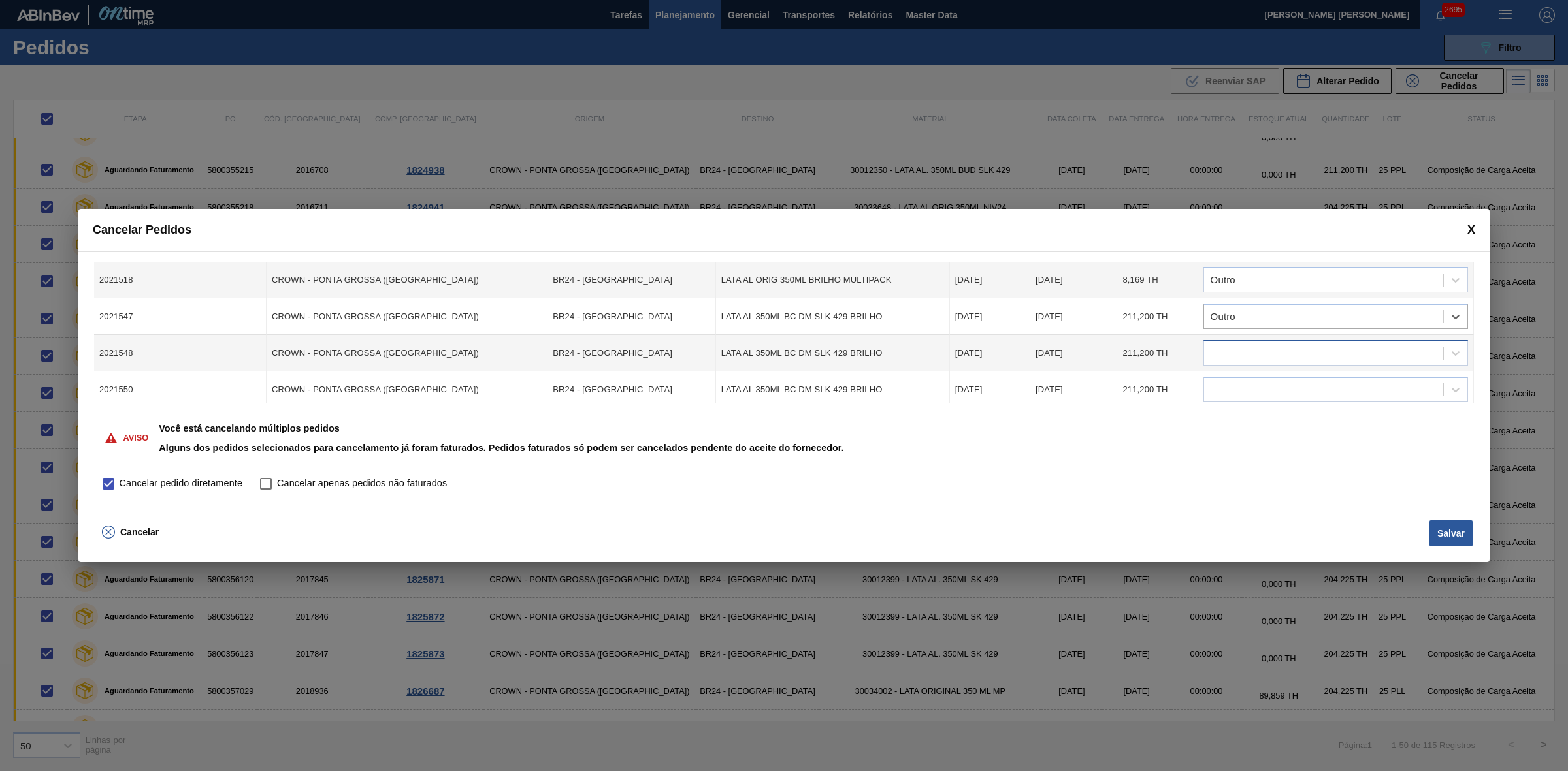
click at [1261, 351] on div at bounding box center [1324, 353] width 239 height 19
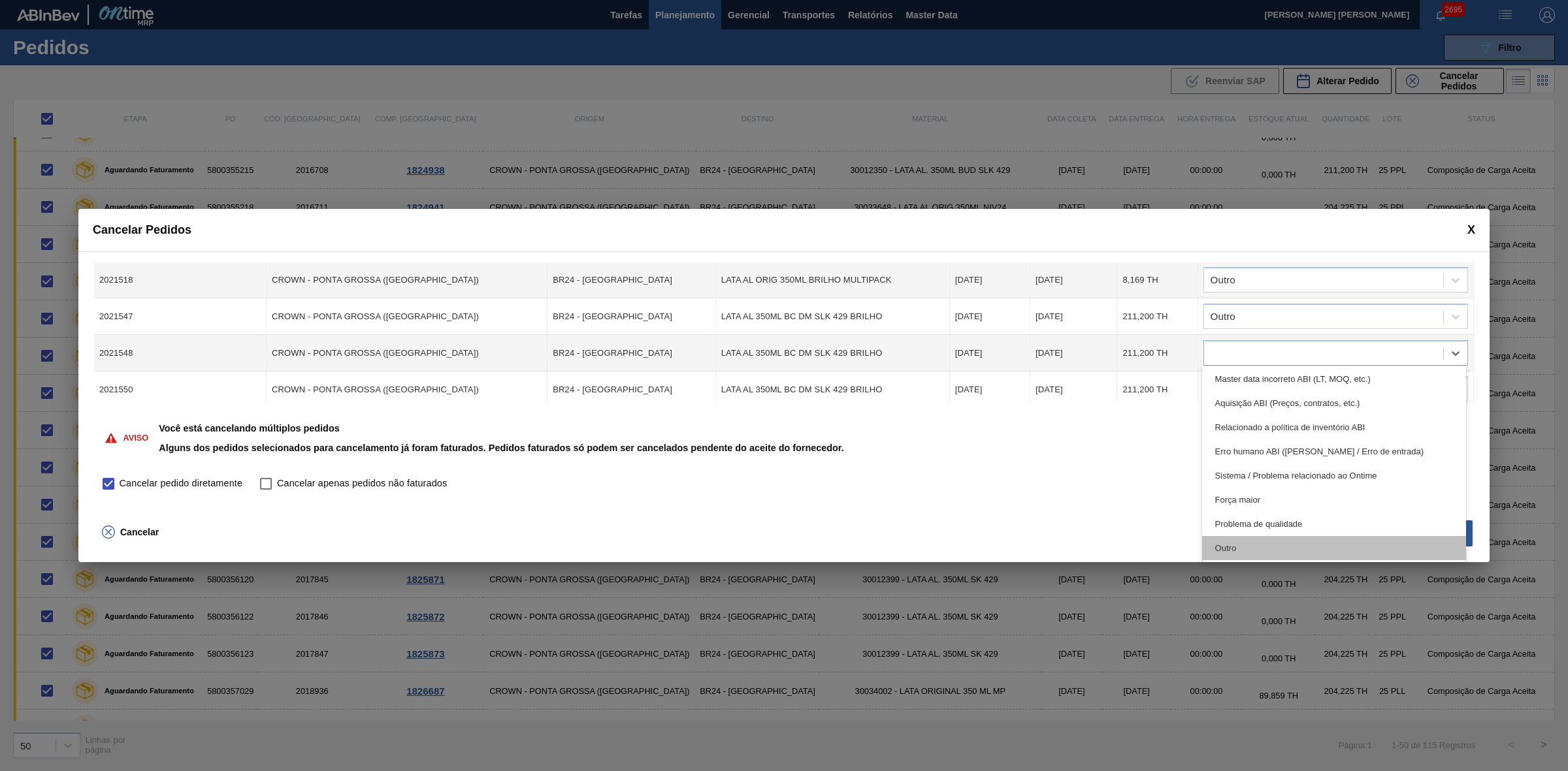
click at [1253, 539] on div "Outro" at bounding box center [1334, 548] width 265 height 24
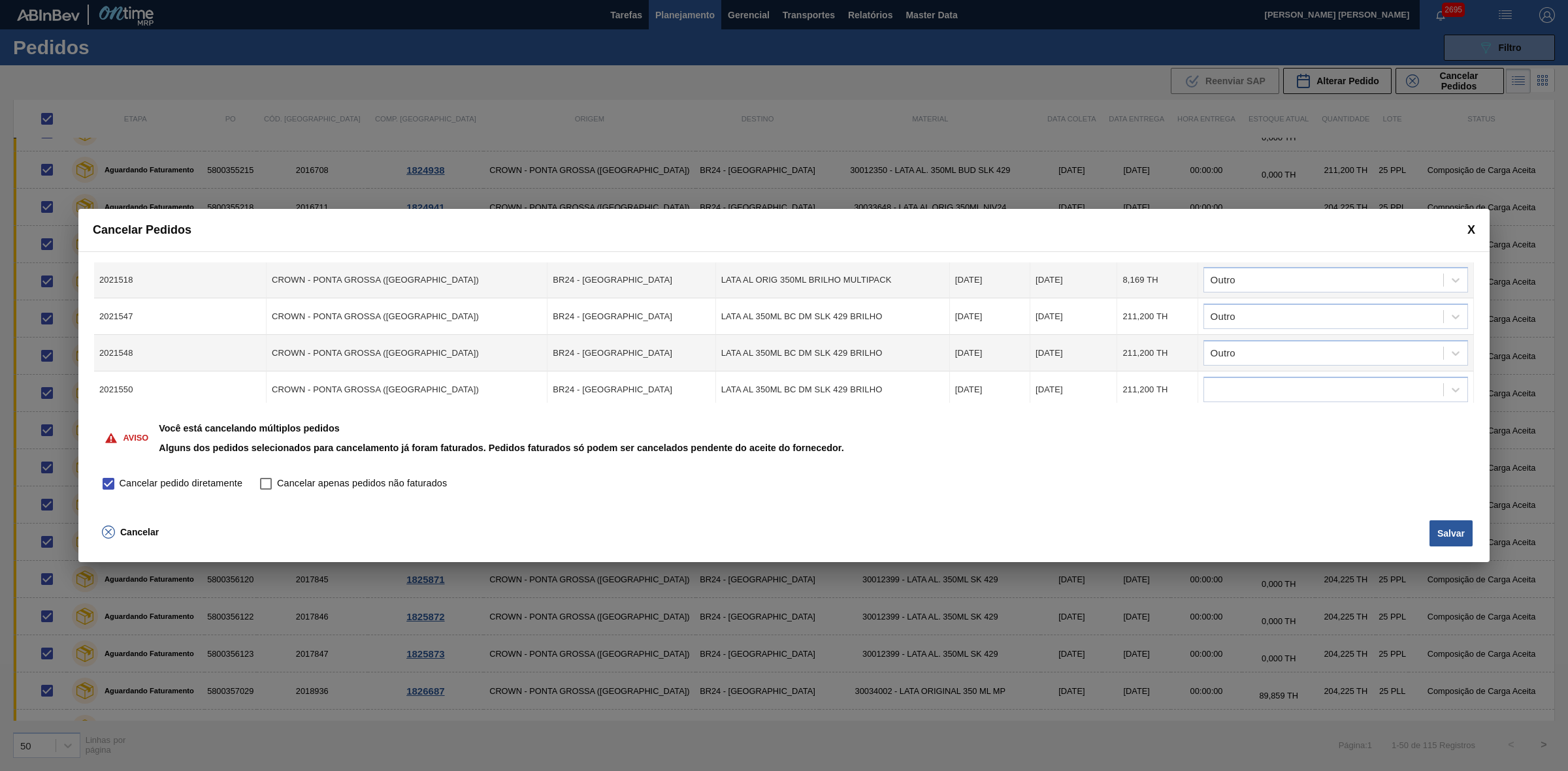
click at [1269, 372] on td at bounding box center [1336, 390] width 276 height 36
click at [1269, 384] on div at bounding box center [1324, 390] width 239 height 19
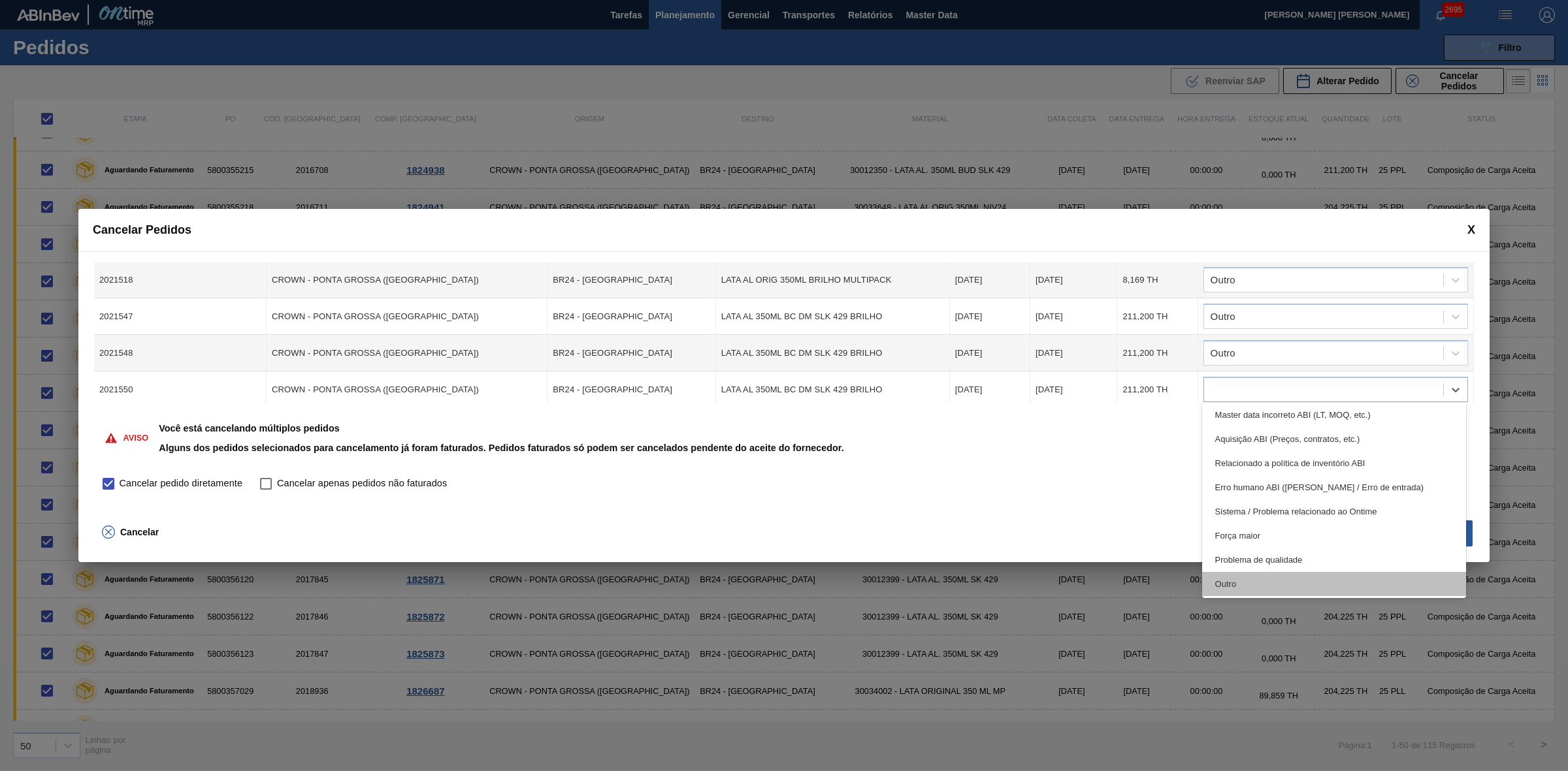
drag, startPoint x: 1248, startPoint y: 595, endPoint x: 1259, endPoint y: 516, distance: 79.8
click at [1248, 594] on div "Outro" at bounding box center [1334, 583] width 265 height 24
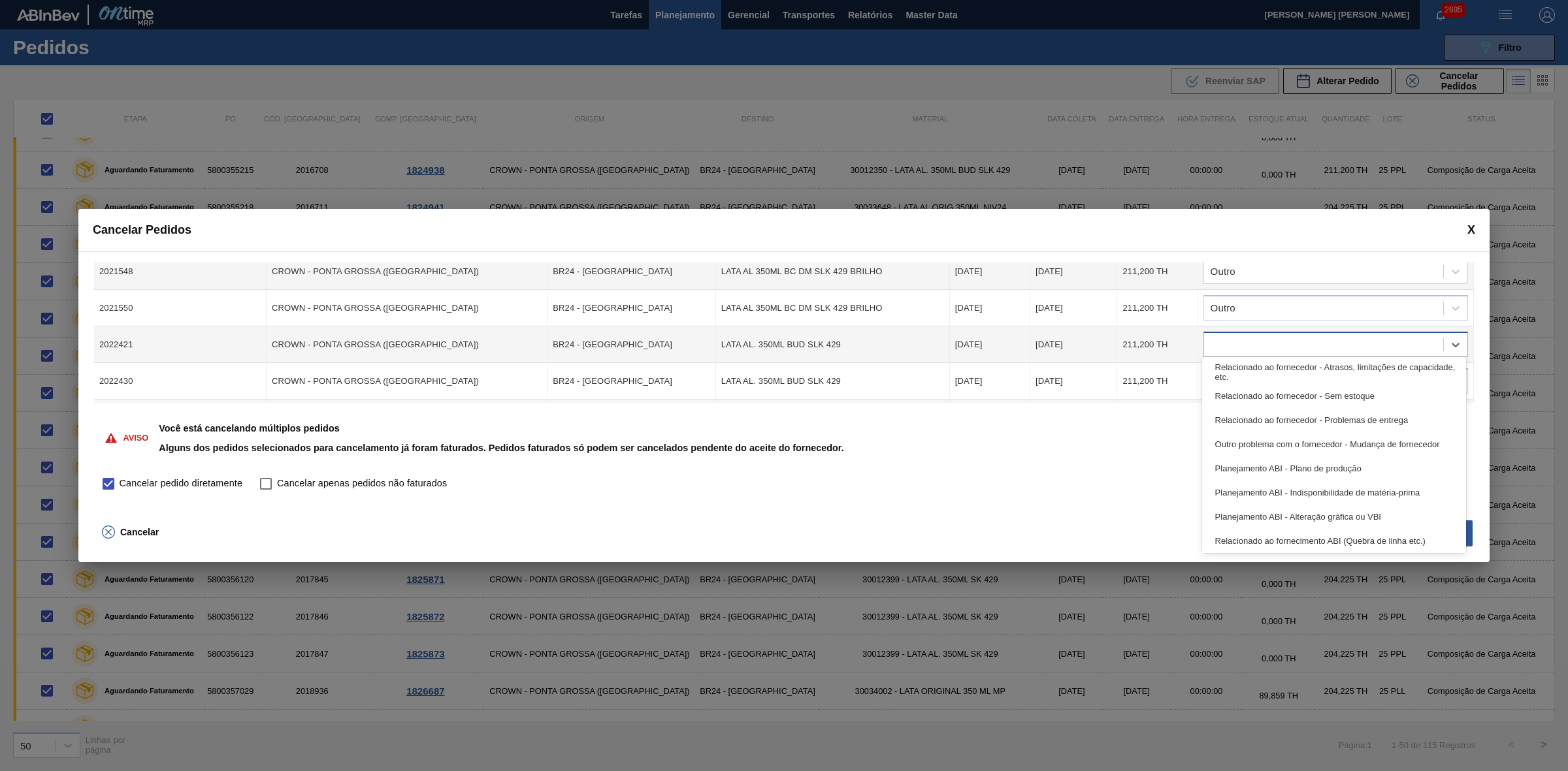
click at [1255, 336] on div at bounding box center [1324, 345] width 239 height 19
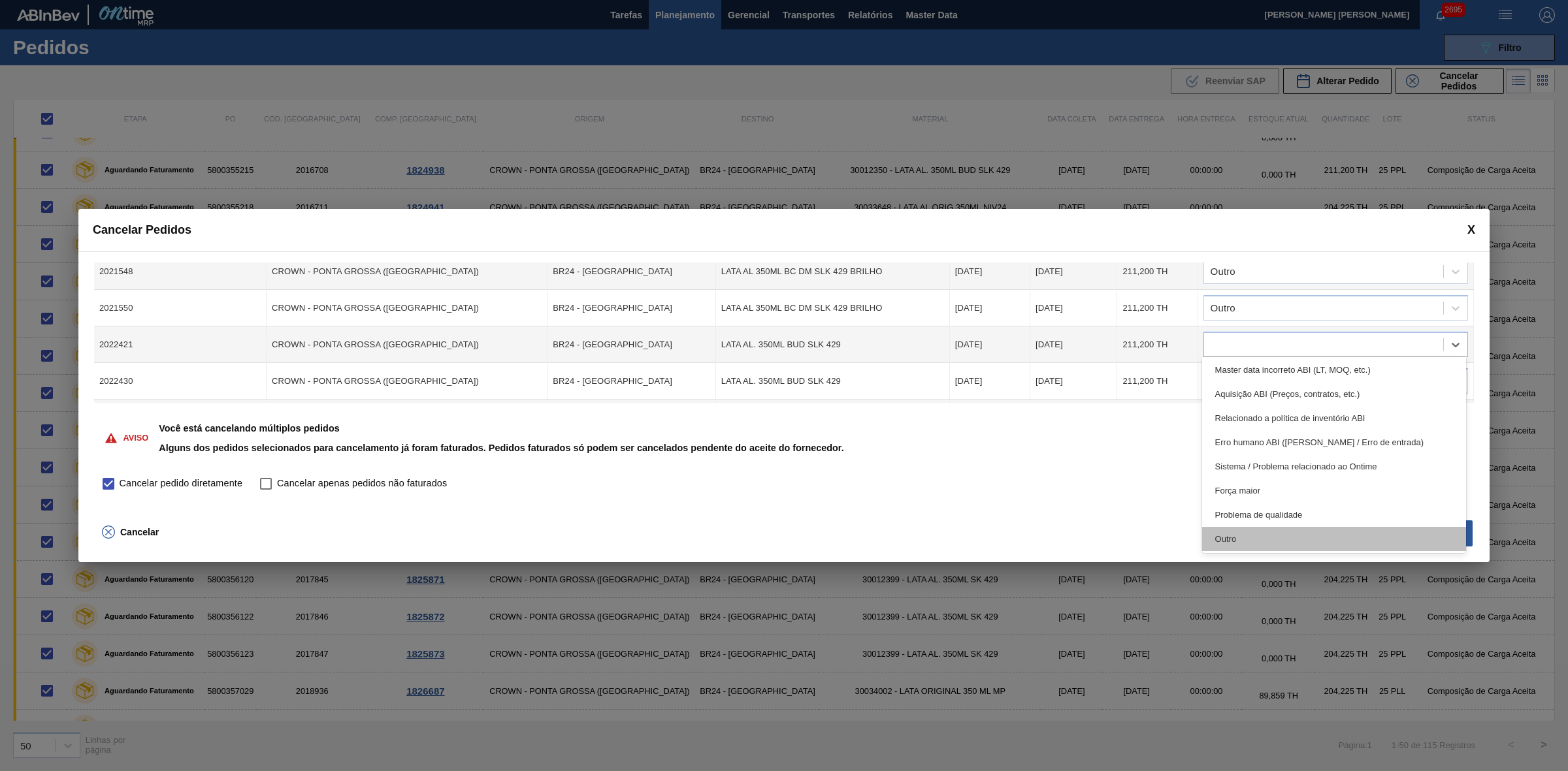
click at [1250, 543] on div "Outro" at bounding box center [1334, 539] width 265 height 24
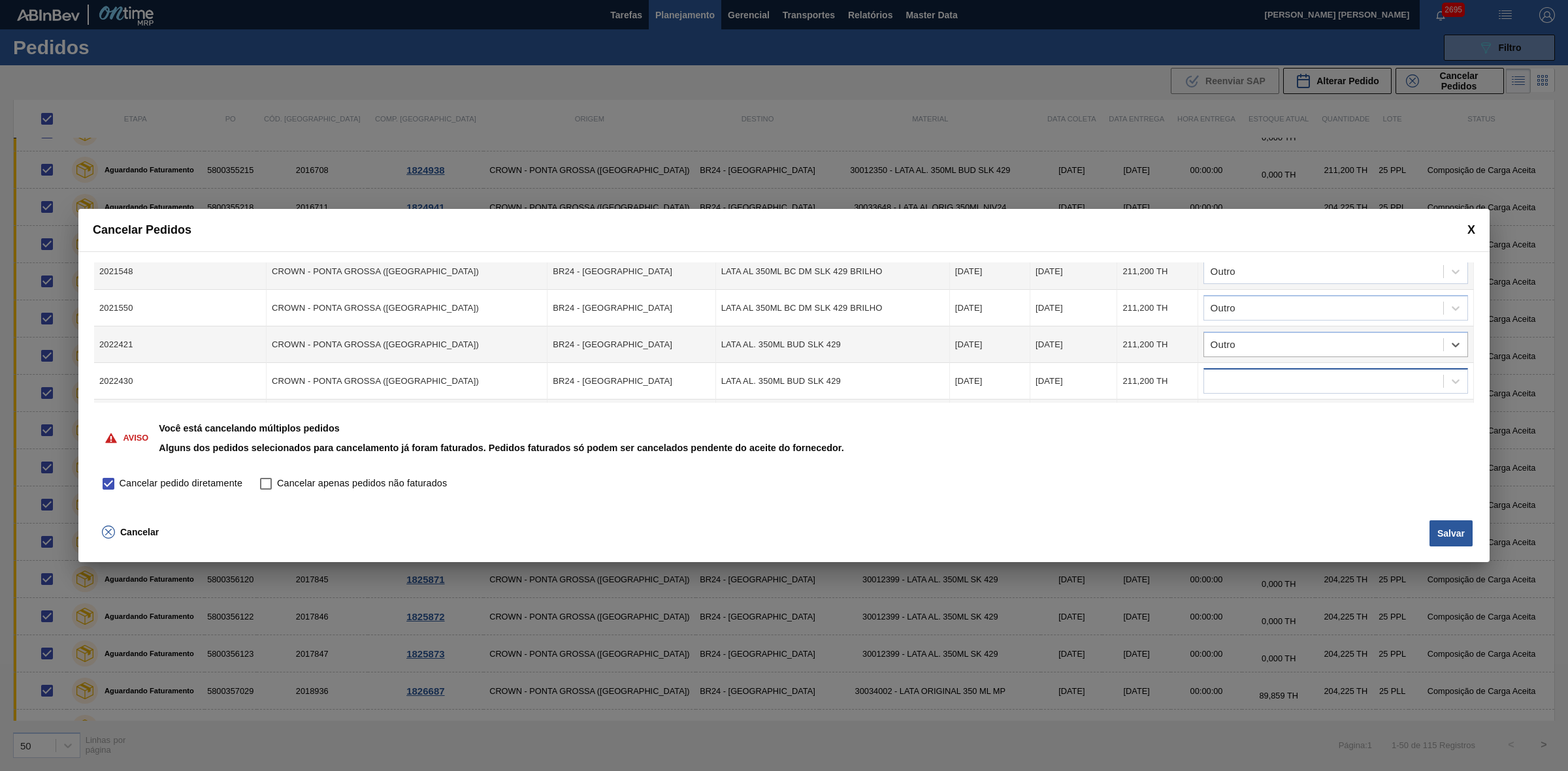
click at [1252, 386] on div at bounding box center [1336, 381] width 265 height 25
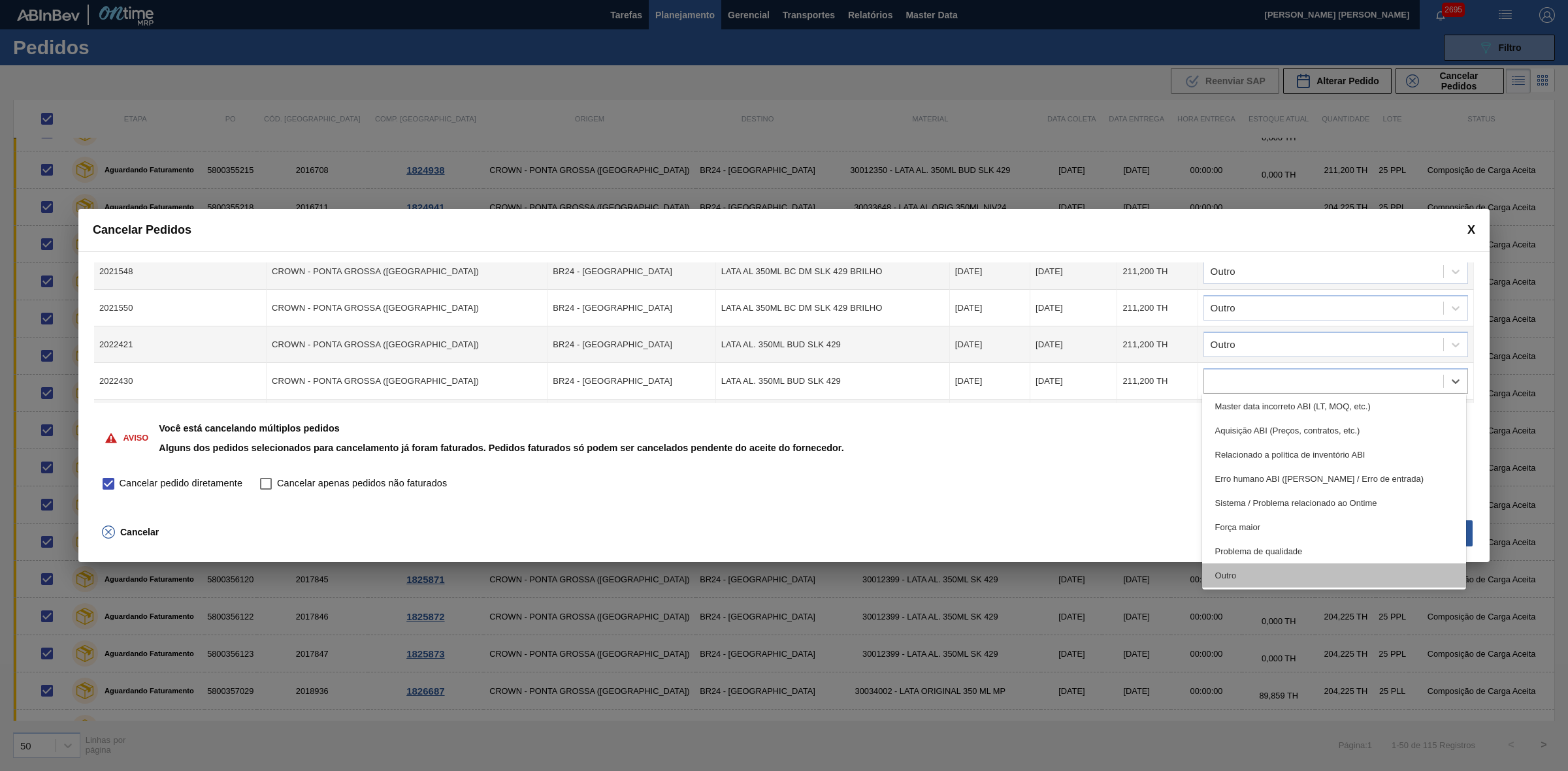
click at [1257, 579] on div "Outro" at bounding box center [1334, 575] width 265 height 24
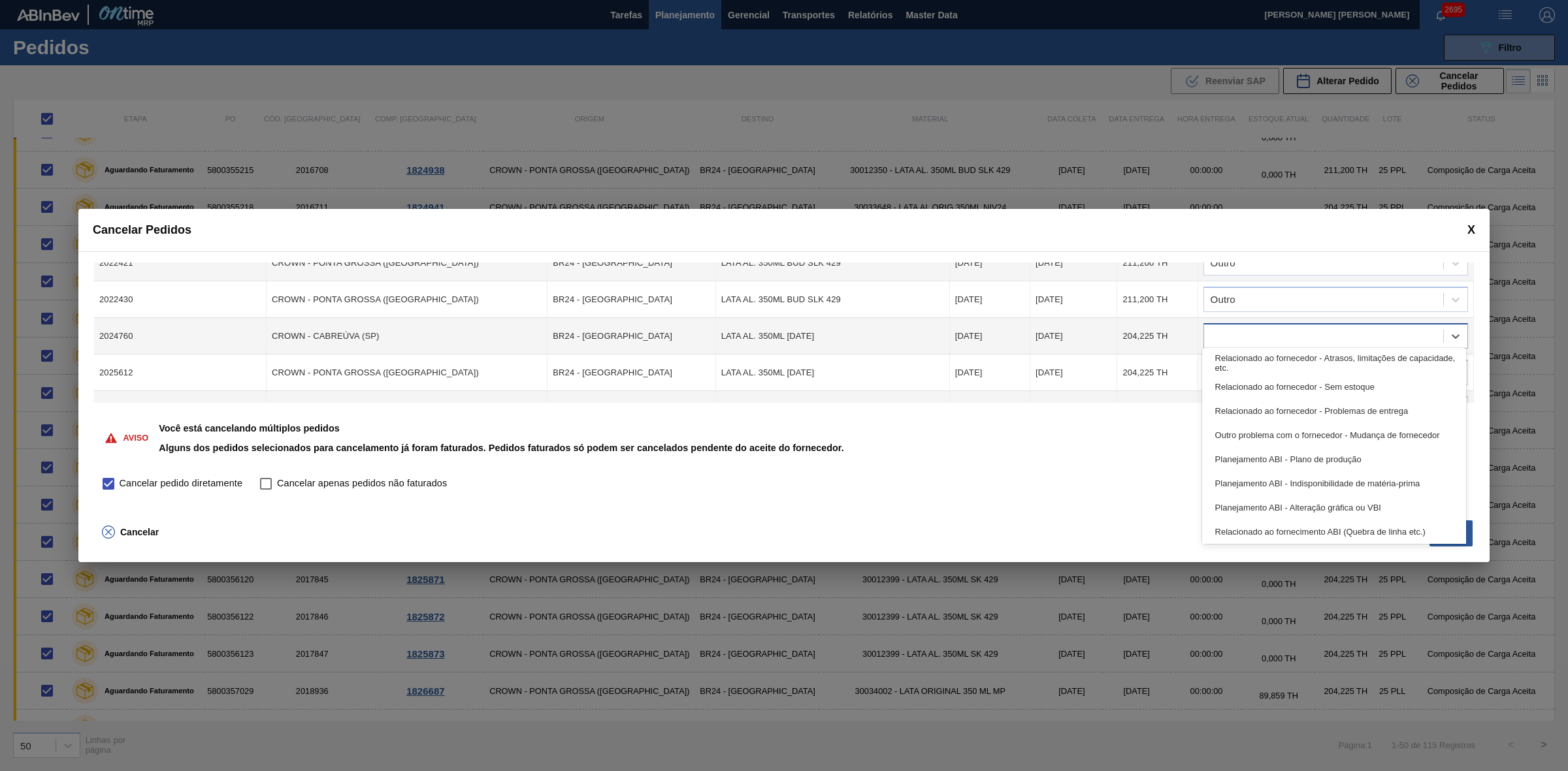
click at [1250, 332] on div at bounding box center [1324, 337] width 239 height 19
click at [1245, 535] on div "Outro" at bounding box center [1334, 530] width 265 height 24
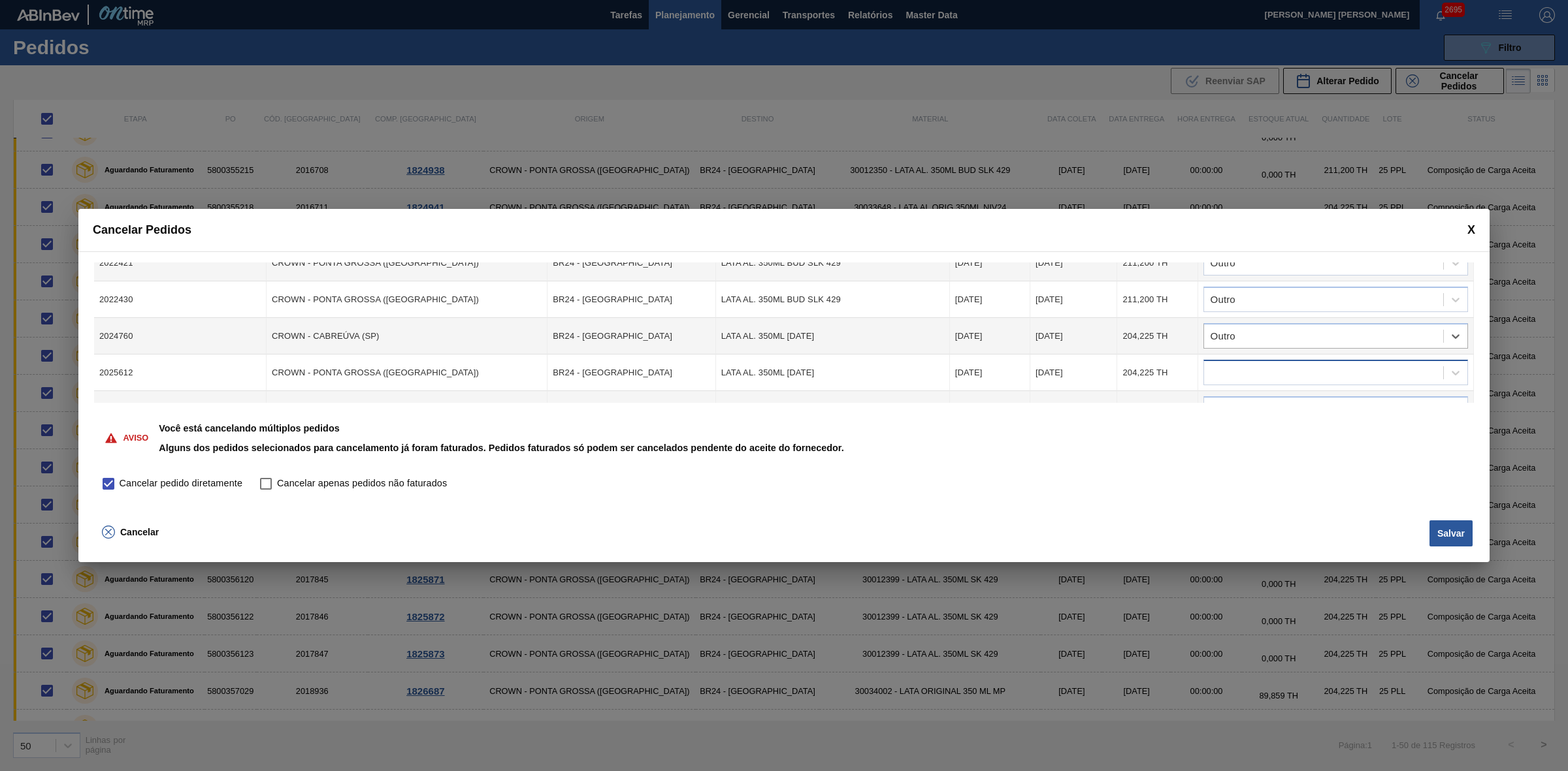
click at [1243, 374] on div at bounding box center [1324, 373] width 239 height 19
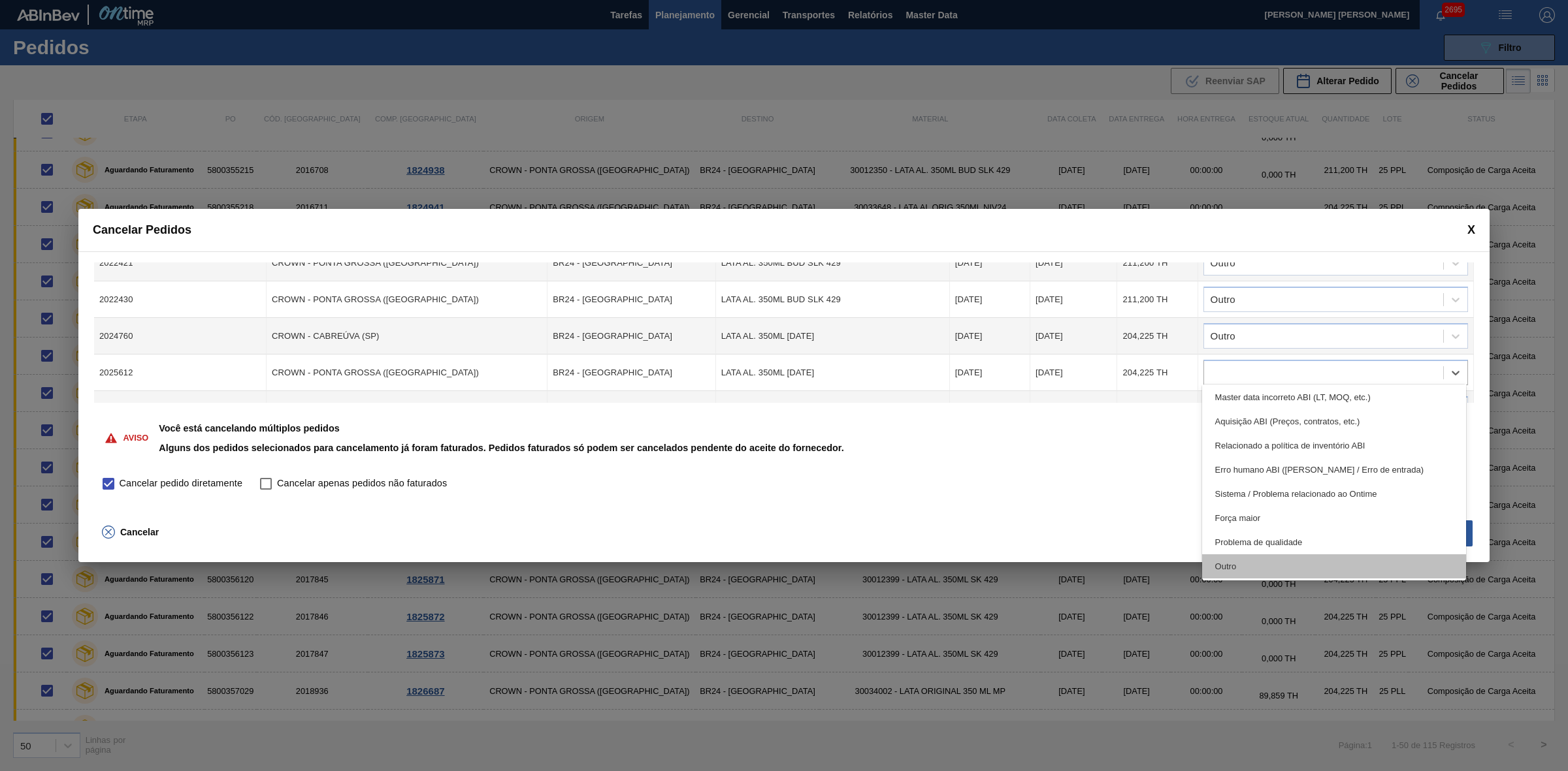
drag, startPoint x: 1248, startPoint y: 565, endPoint x: 1249, endPoint y: 549, distance: 16.0
click at [1248, 563] on div "Outro" at bounding box center [1334, 566] width 265 height 24
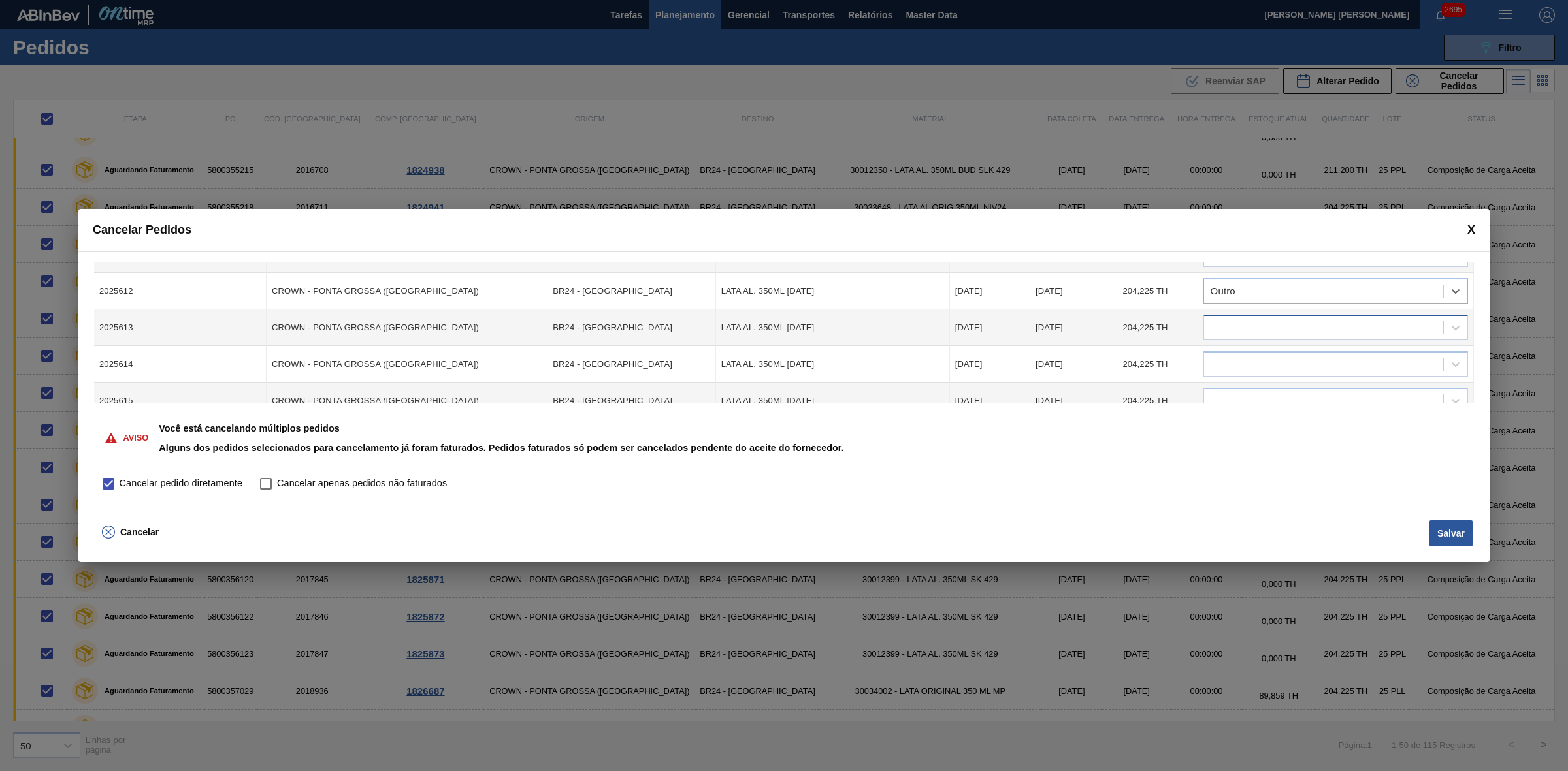
click at [1250, 325] on div at bounding box center [1324, 327] width 239 height 19
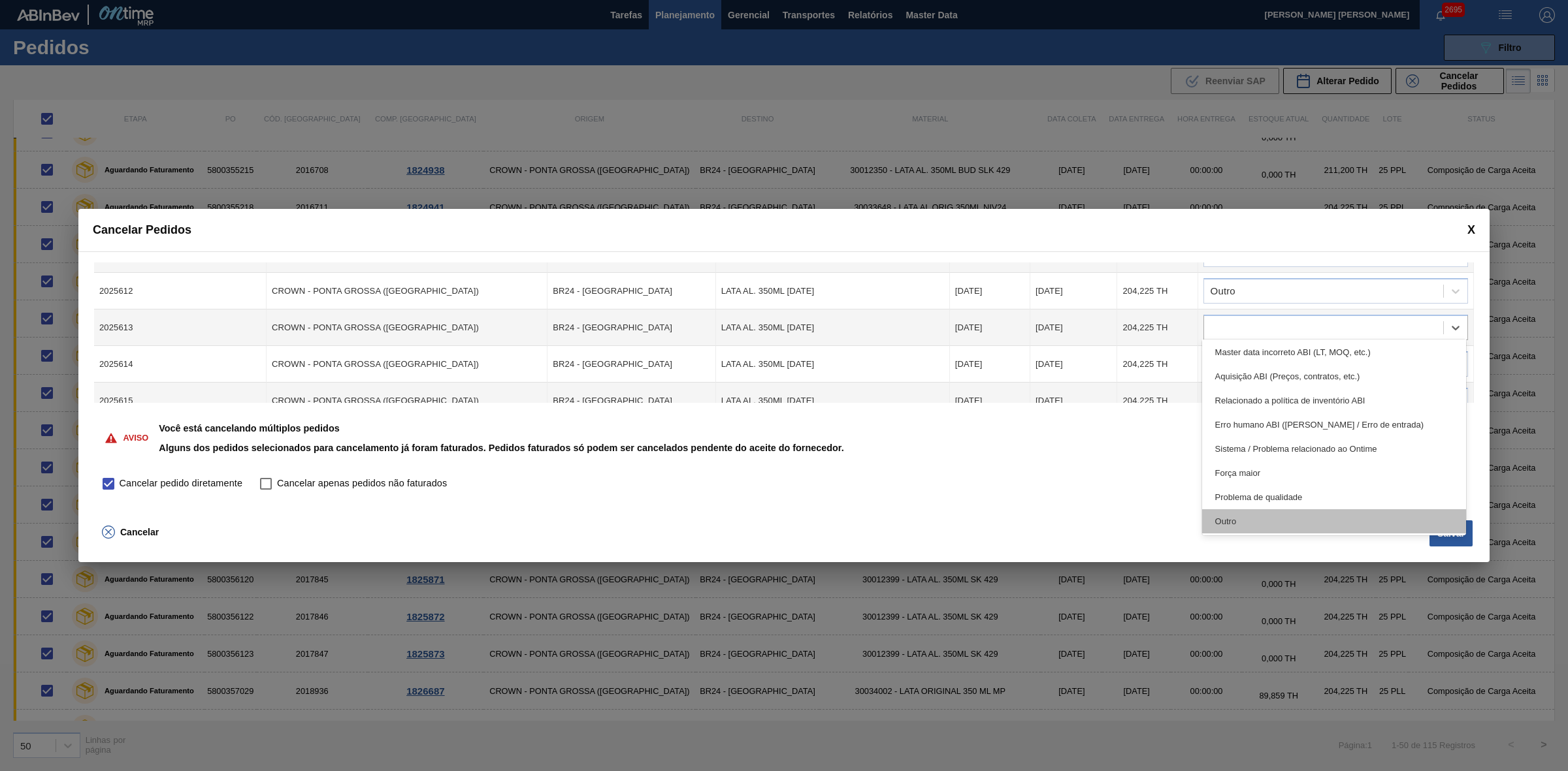
drag, startPoint x: 1252, startPoint y: 518, endPoint x: 1255, endPoint y: 498, distance: 20.2
click at [1252, 516] on div "Outro" at bounding box center [1334, 521] width 265 height 24
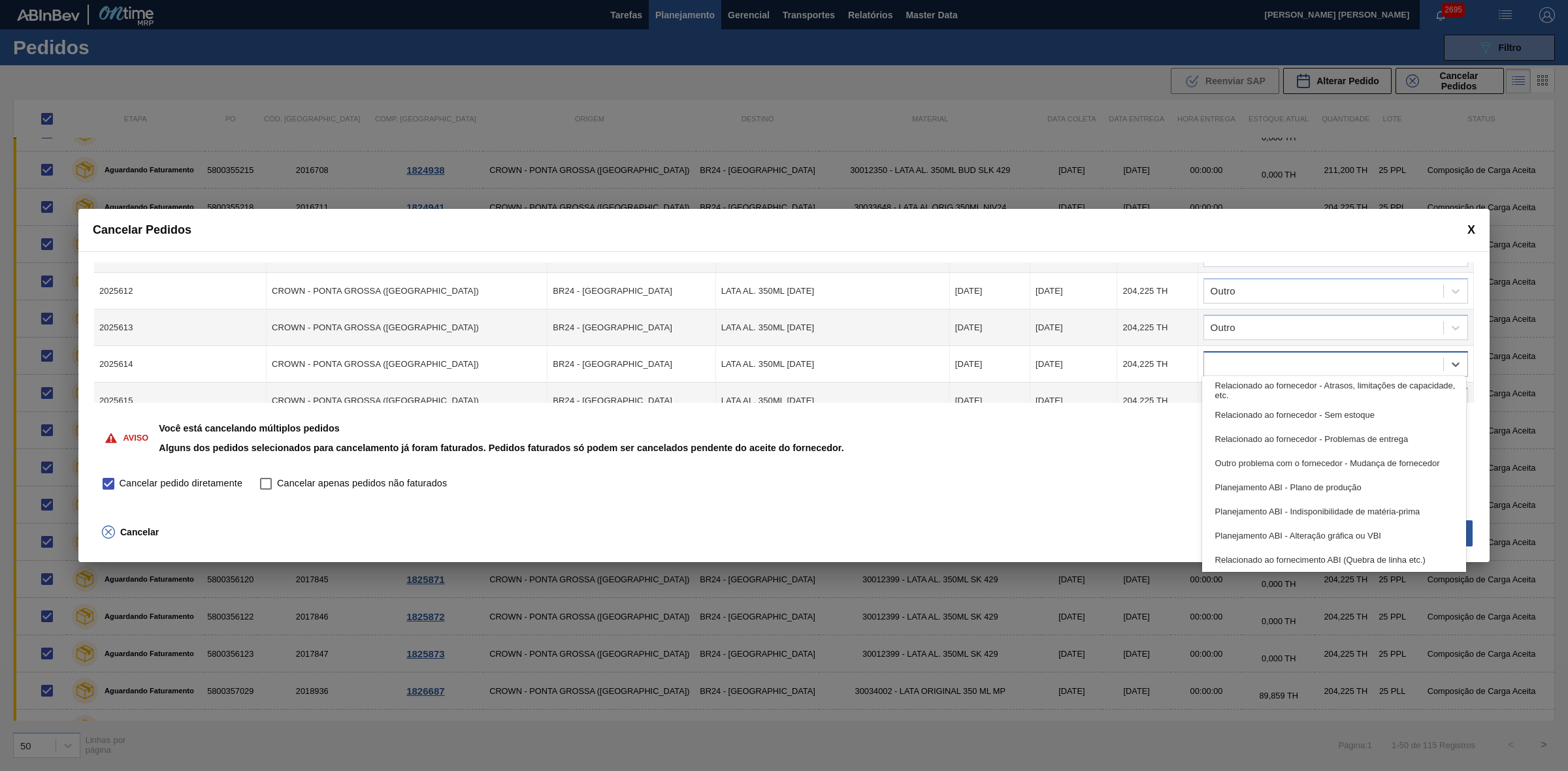
click at [1242, 362] on div at bounding box center [1324, 365] width 239 height 19
click at [1252, 558] on div "Outro" at bounding box center [1334, 558] width 265 height 24
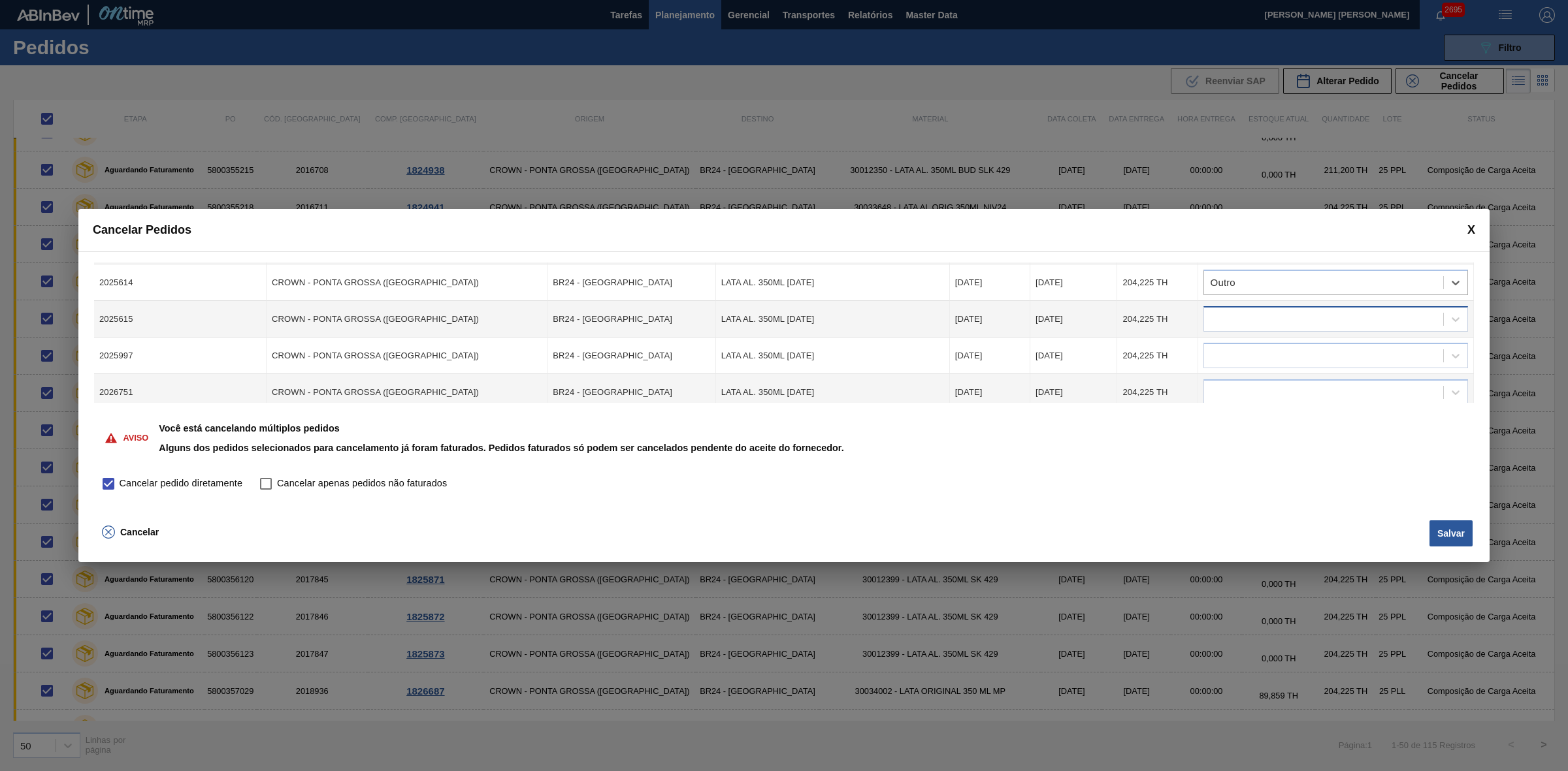
click at [1245, 318] on div at bounding box center [1324, 319] width 239 height 19
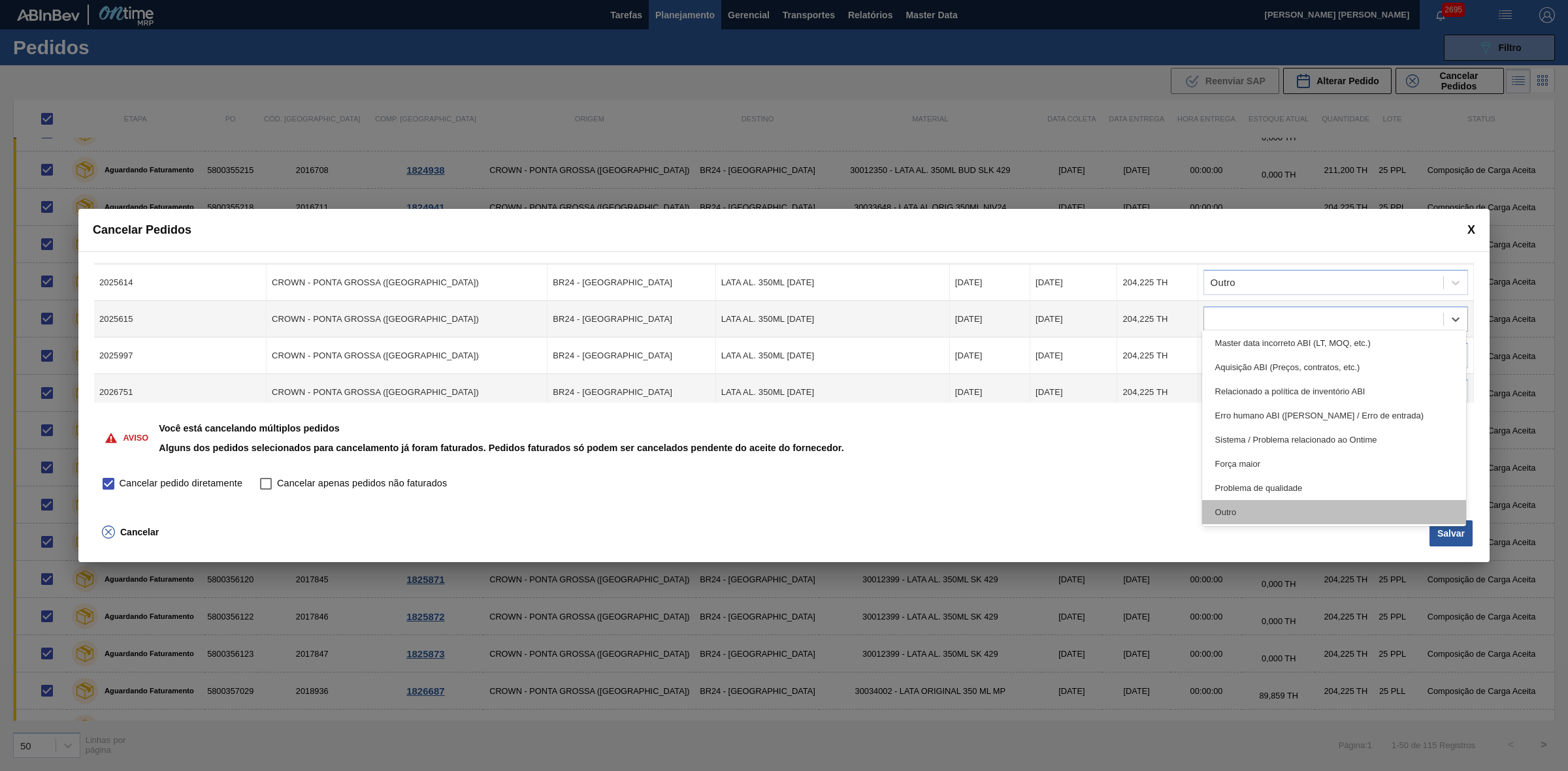
click at [1248, 516] on div "Outro" at bounding box center [1334, 512] width 265 height 24
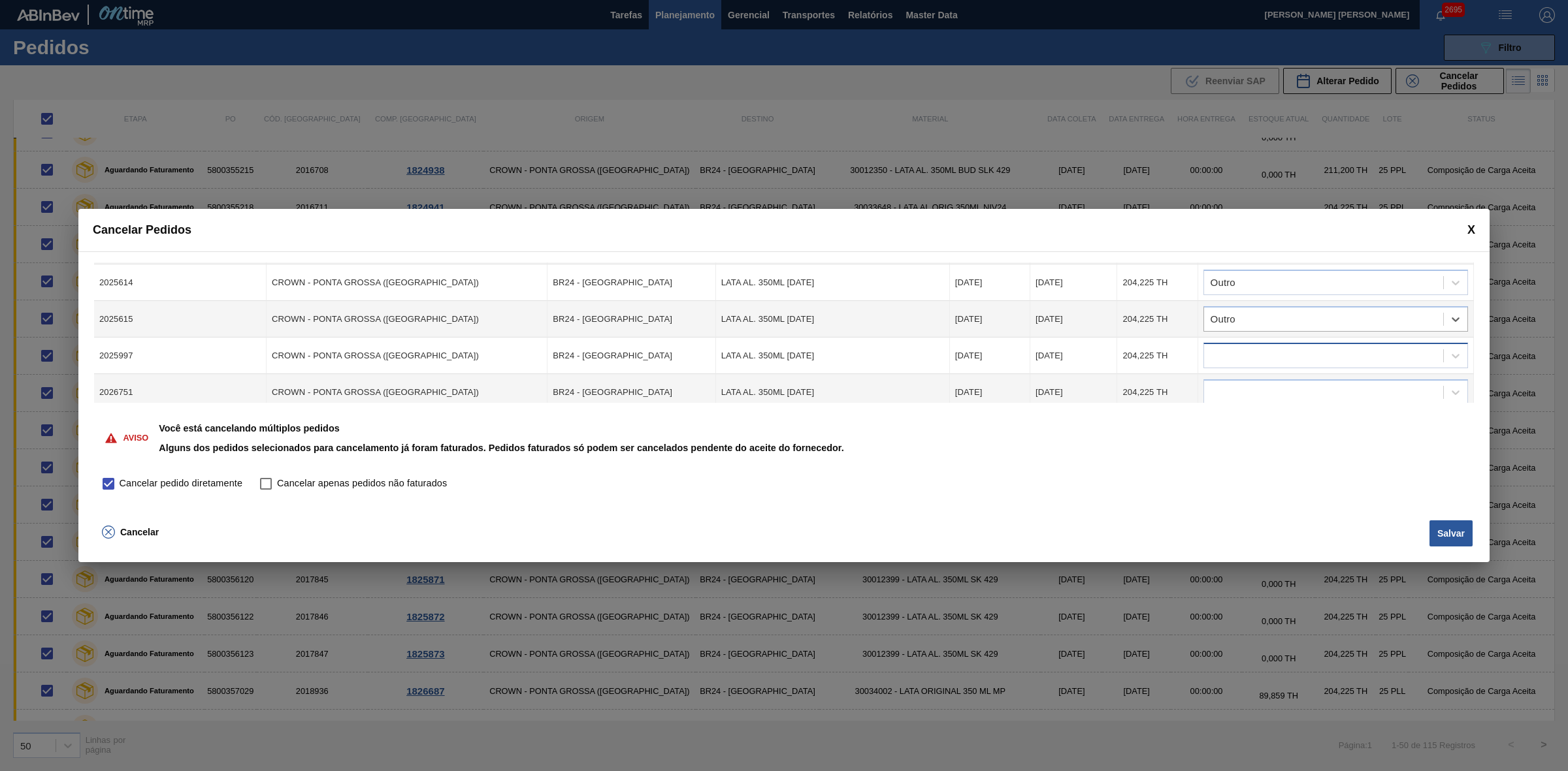
click at [1266, 353] on div at bounding box center [1324, 355] width 239 height 19
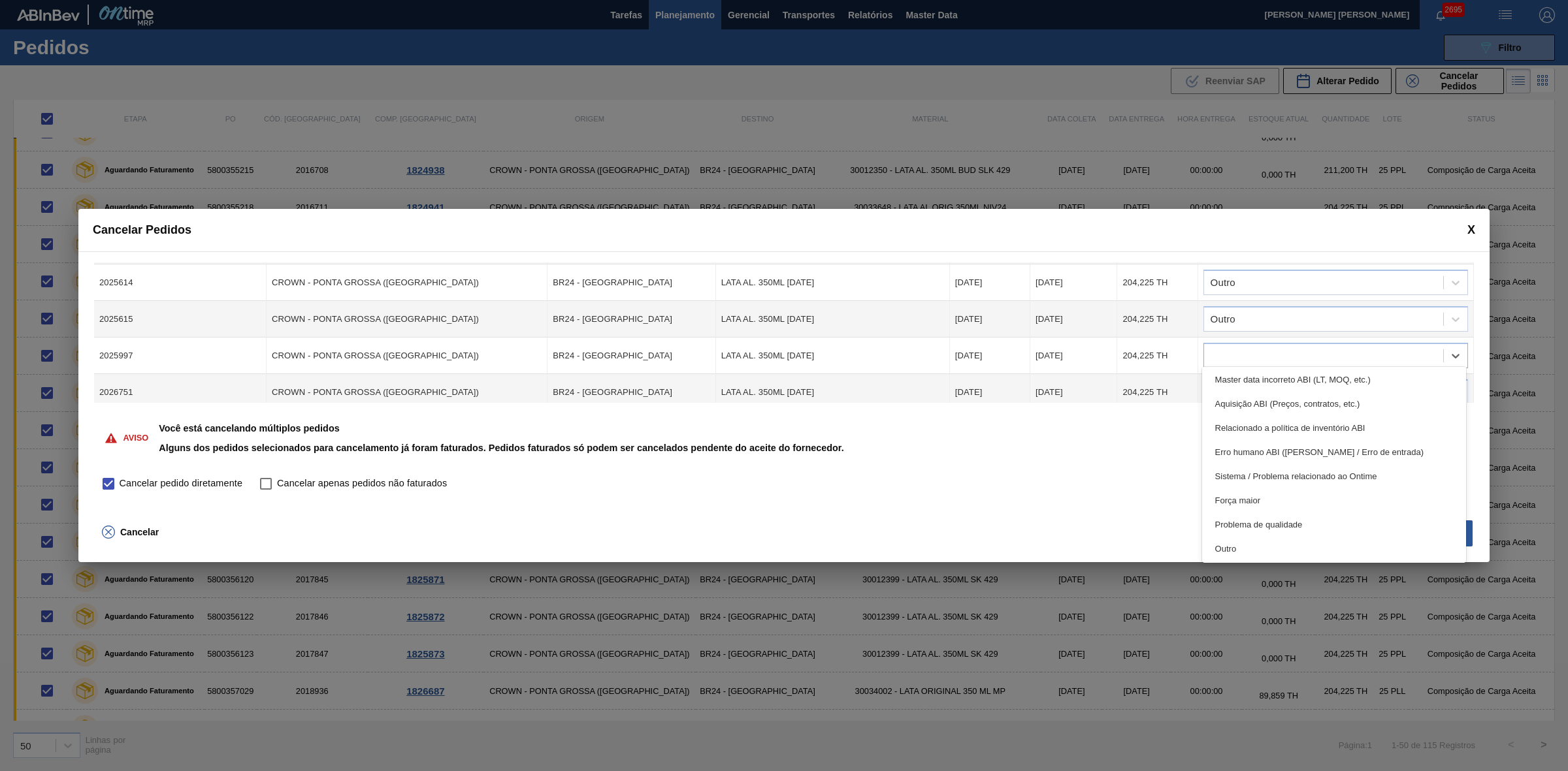
drag, startPoint x: 1249, startPoint y: 545, endPoint x: 1245, endPoint y: 433, distance: 112.1
click at [1248, 545] on div "Outro" at bounding box center [1334, 549] width 265 height 24
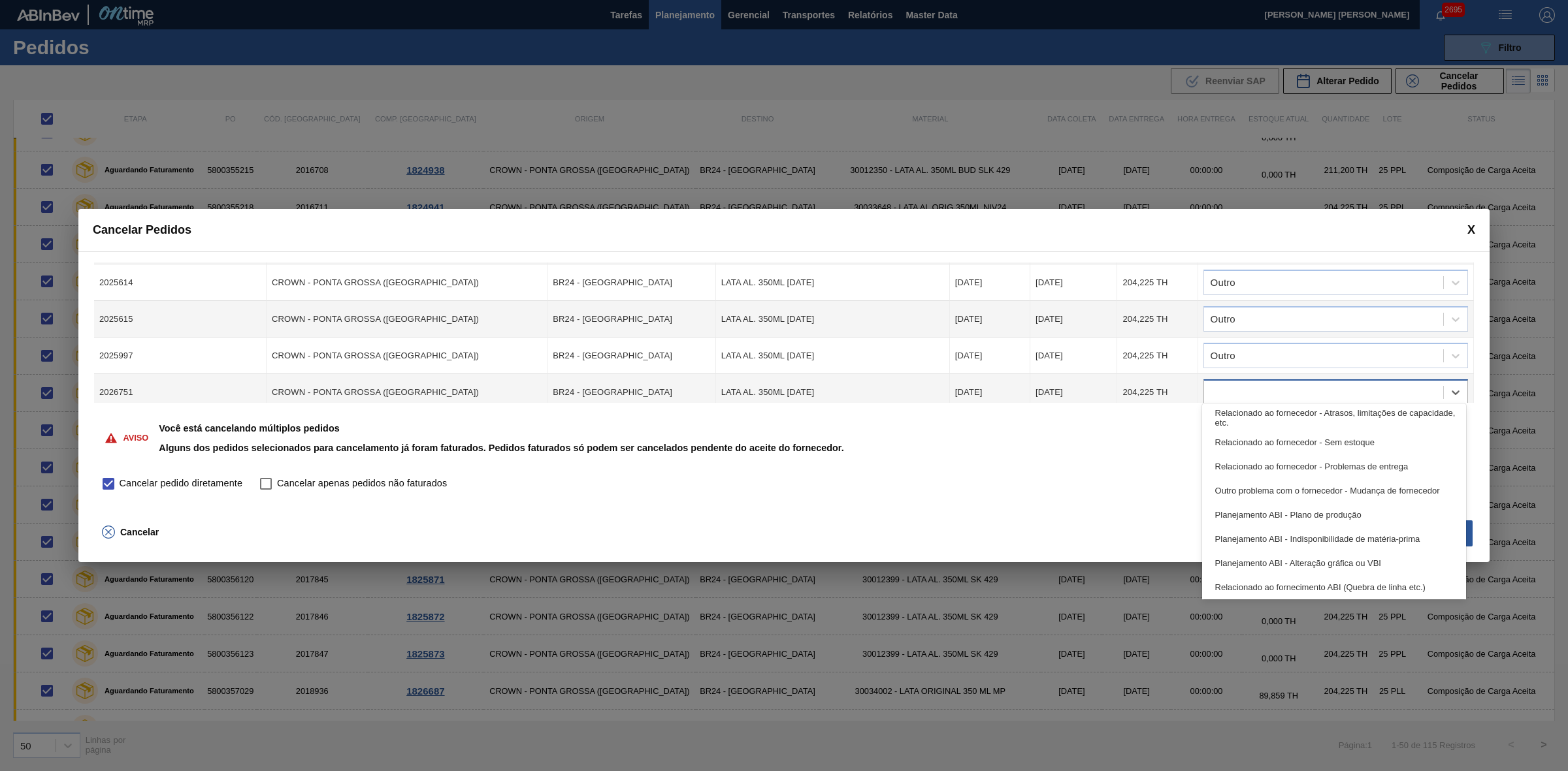
click at [1251, 384] on div at bounding box center [1324, 392] width 239 height 19
click at [1255, 586] on div "Outro" at bounding box center [1334, 585] width 265 height 24
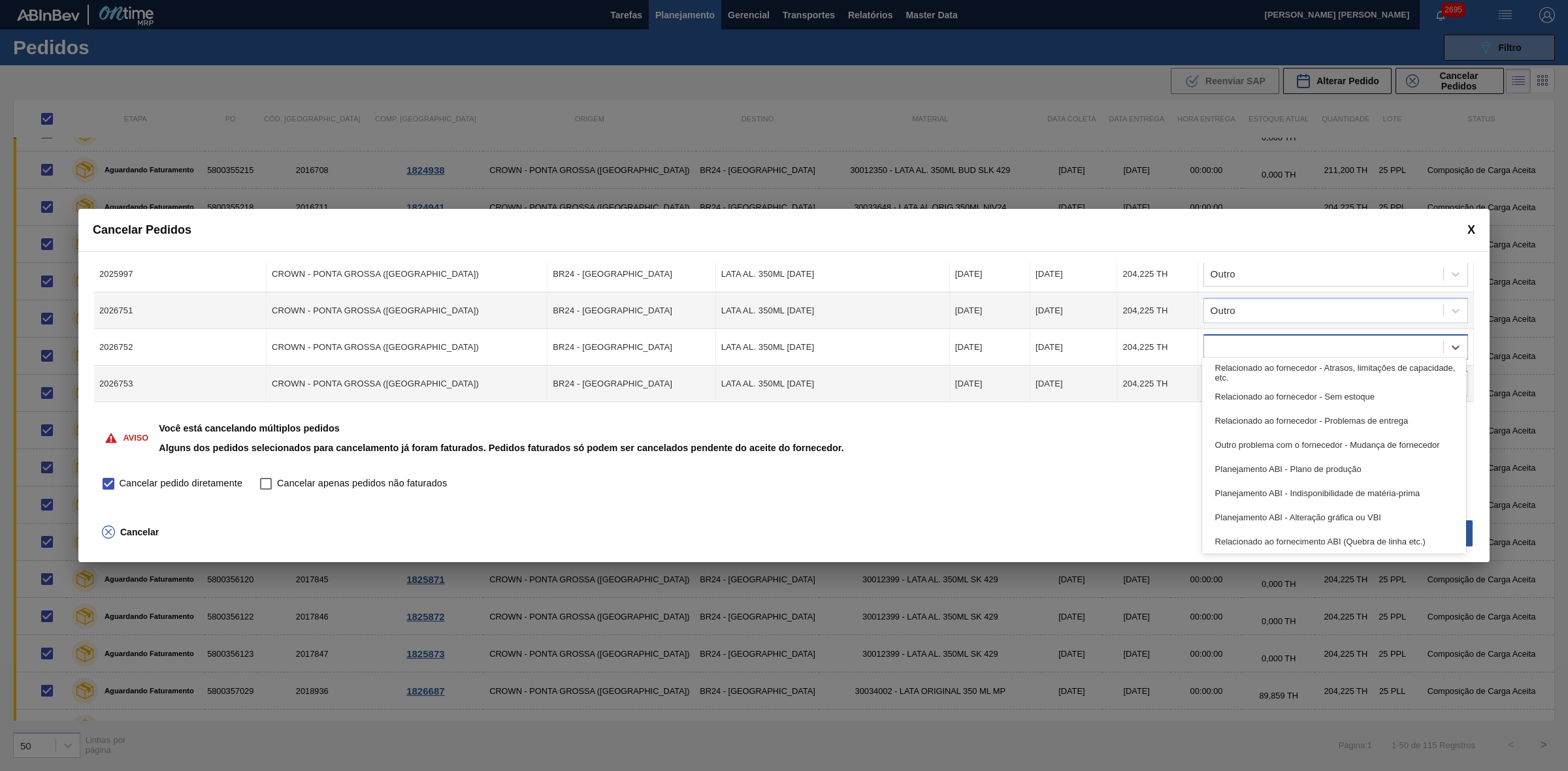
click at [1277, 340] on div at bounding box center [1324, 347] width 239 height 19
click at [1253, 541] on div "Outro" at bounding box center [1334, 539] width 265 height 24
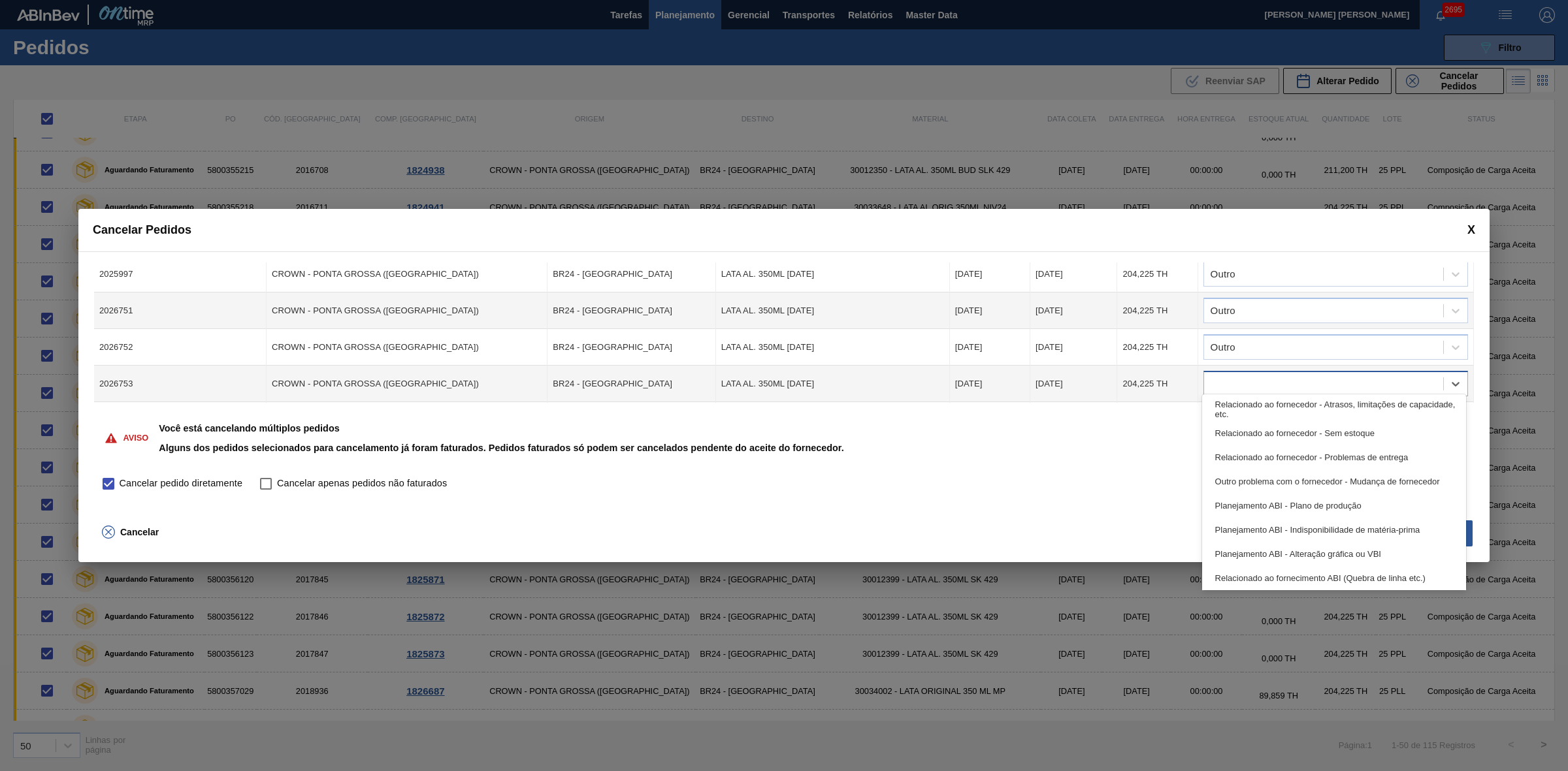
click at [1264, 375] on div at bounding box center [1324, 384] width 239 height 19
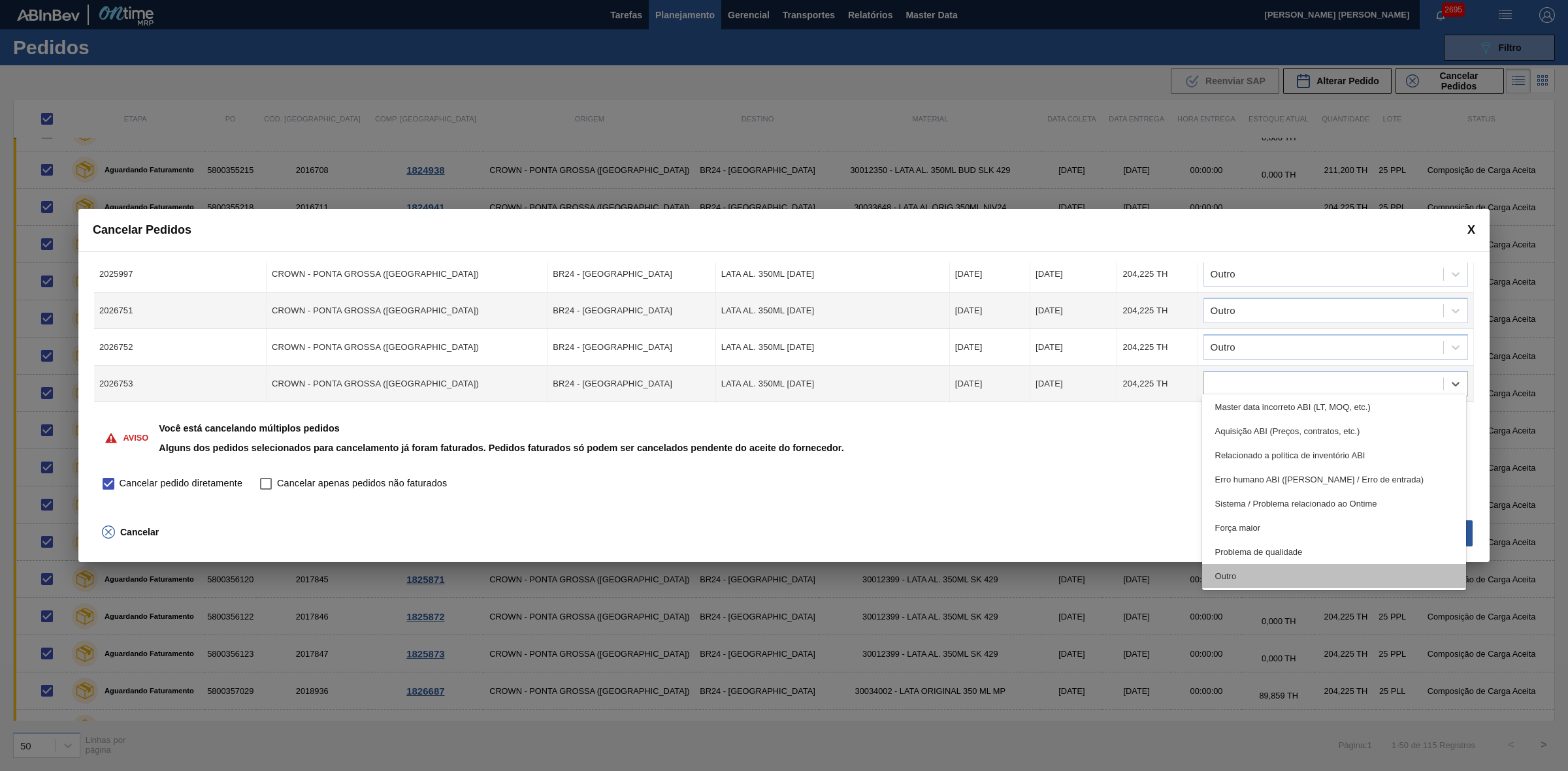
click at [1255, 578] on div "Outro" at bounding box center [1334, 576] width 265 height 24
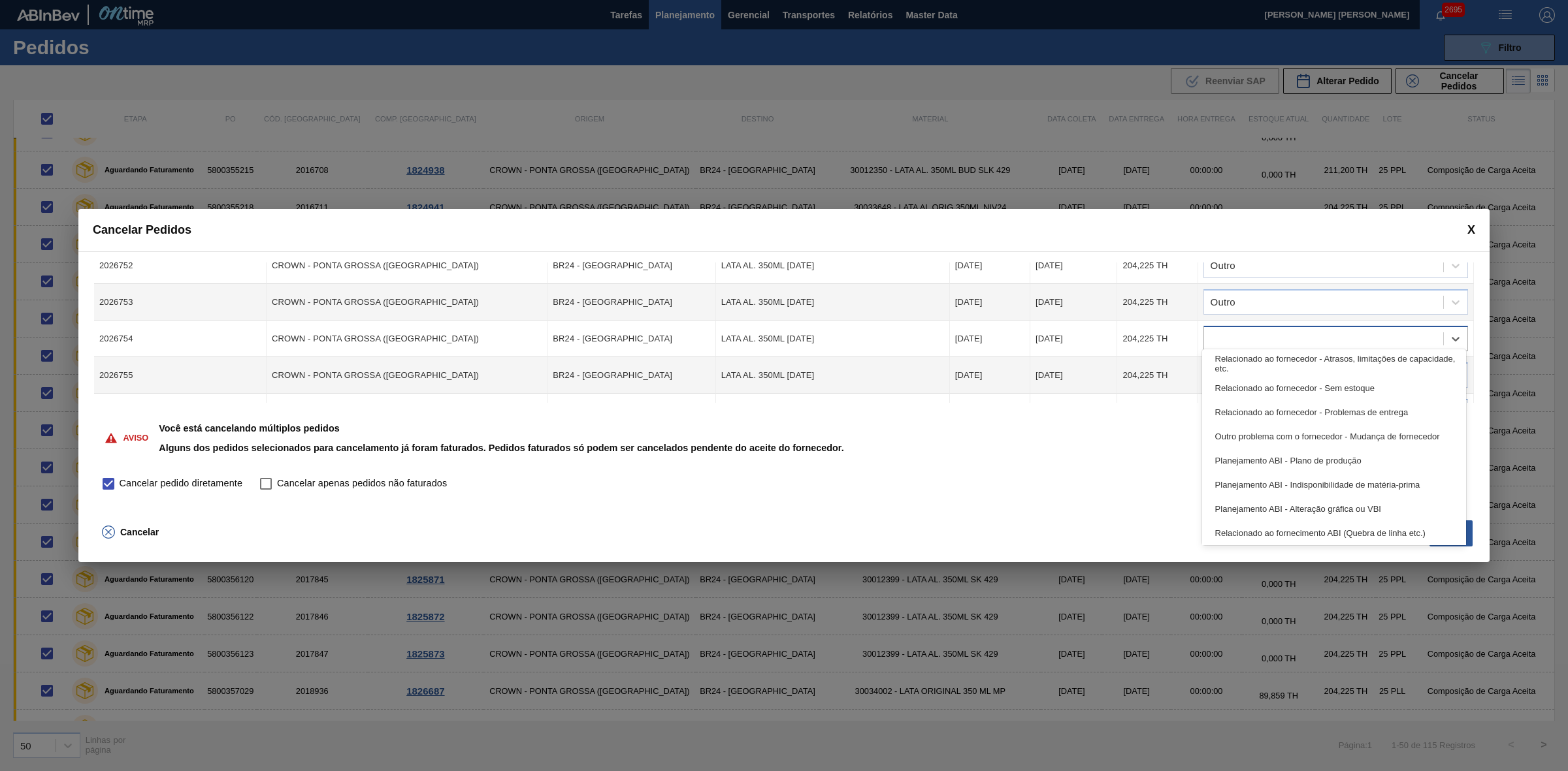
click at [1278, 331] on div at bounding box center [1324, 339] width 239 height 19
drag, startPoint x: 1267, startPoint y: 530, endPoint x: 1275, endPoint y: 464, distance: 66.5
click at [1266, 530] on div "Outro" at bounding box center [1334, 531] width 265 height 24
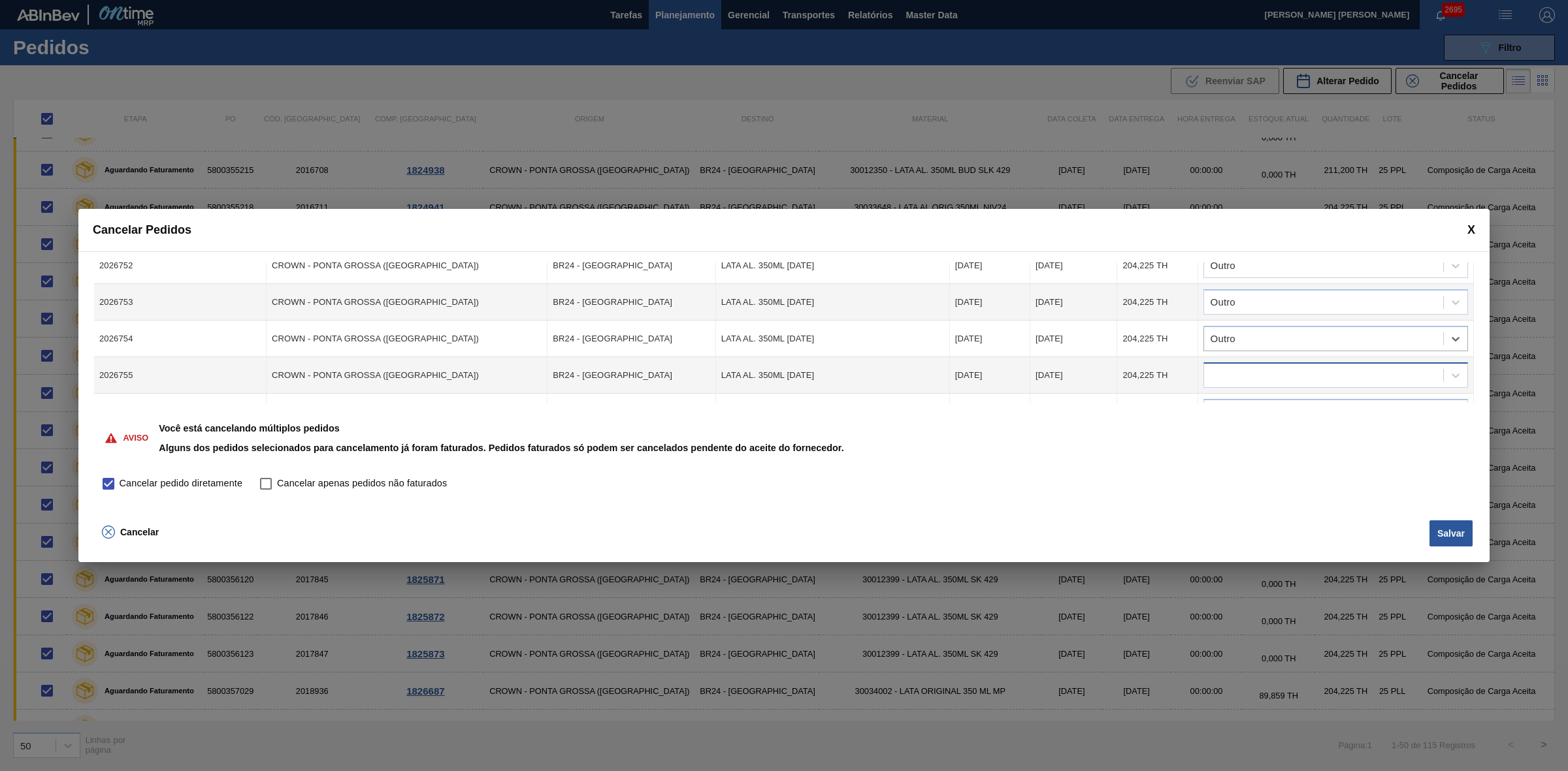
click at [1282, 366] on div at bounding box center [1324, 375] width 239 height 19
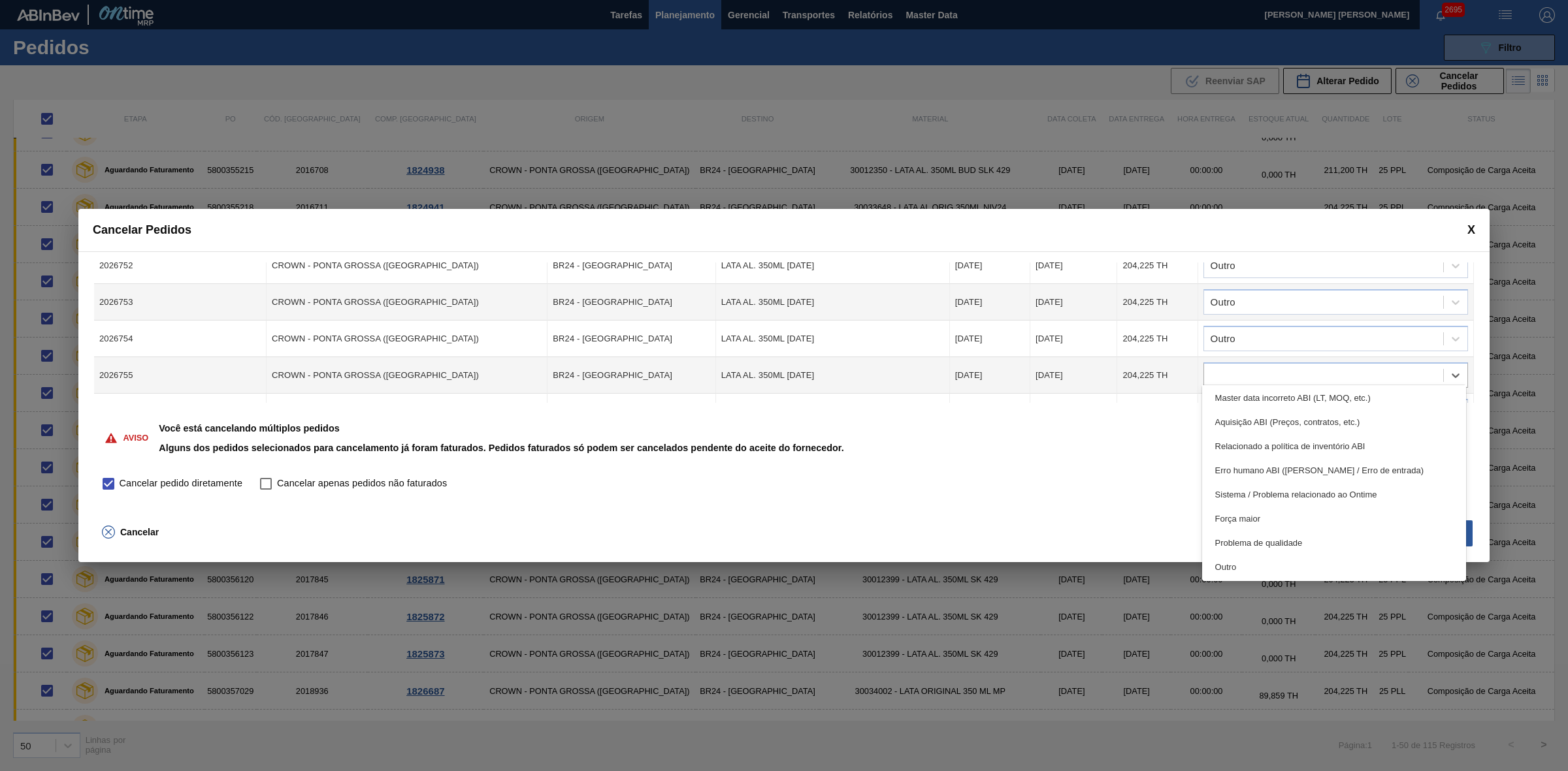
click at [1255, 556] on div "Outro" at bounding box center [1334, 567] width 265 height 24
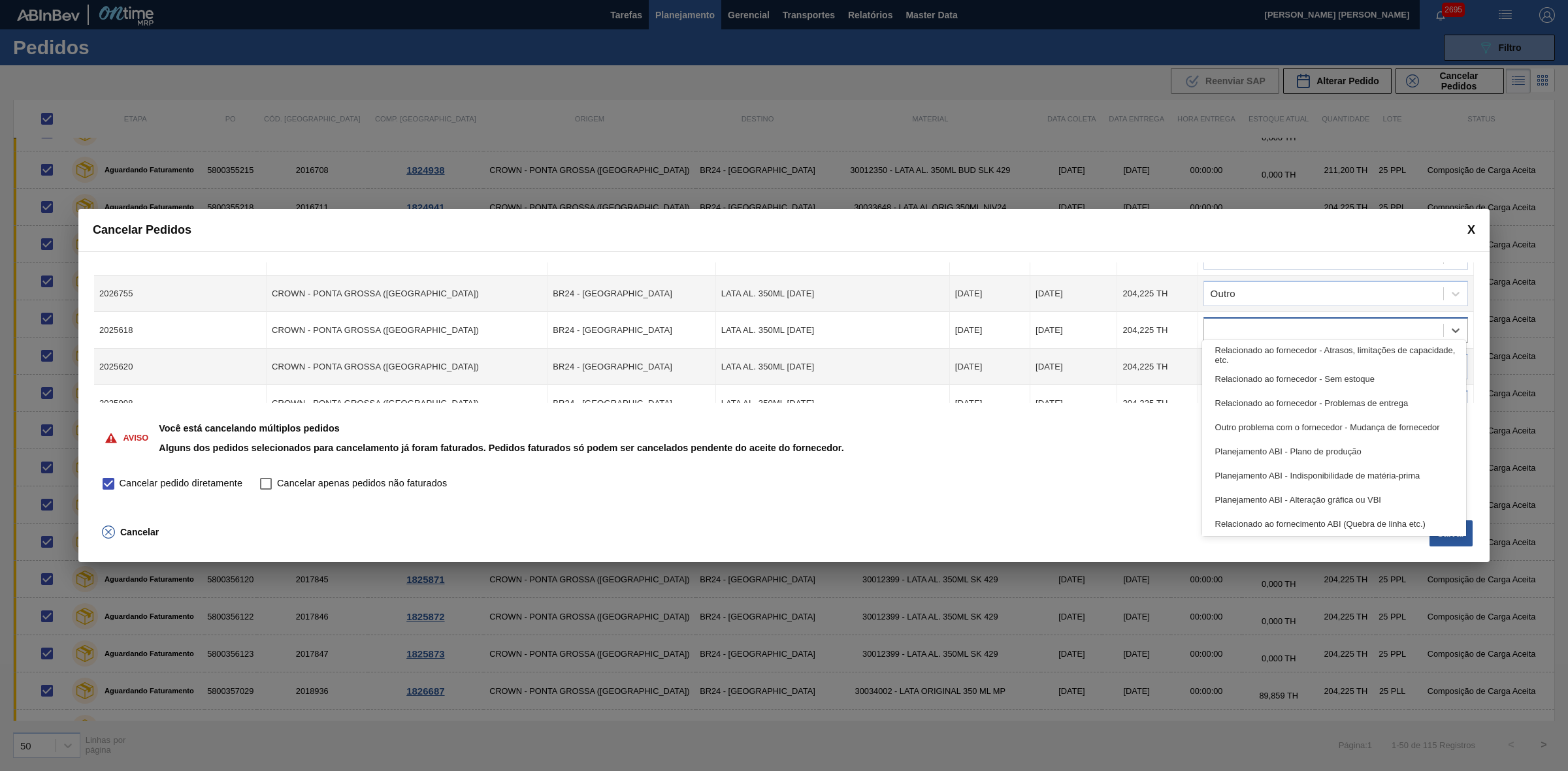
click at [1273, 327] on div at bounding box center [1324, 330] width 239 height 19
drag, startPoint x: 1277, startPoint y: 524, endPoint x: 1275, endPoint y: 516, distance: 8.2
click at [1277, 523] on div "Outro" at bounding box center [1334, 522] width 265 height 24
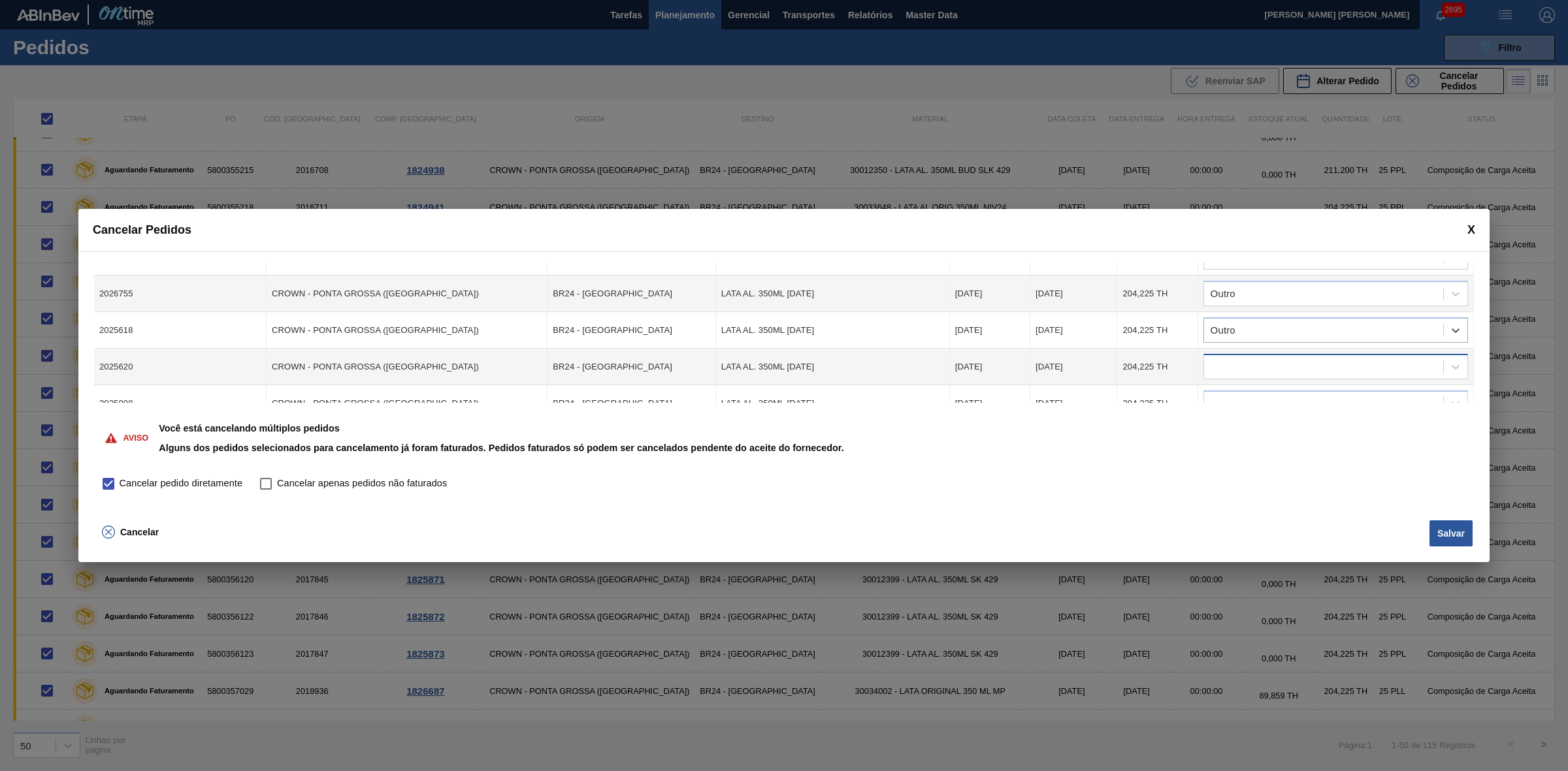
click at [1273, 367] on div at bounding box center [1324, 367] width 239 height 19
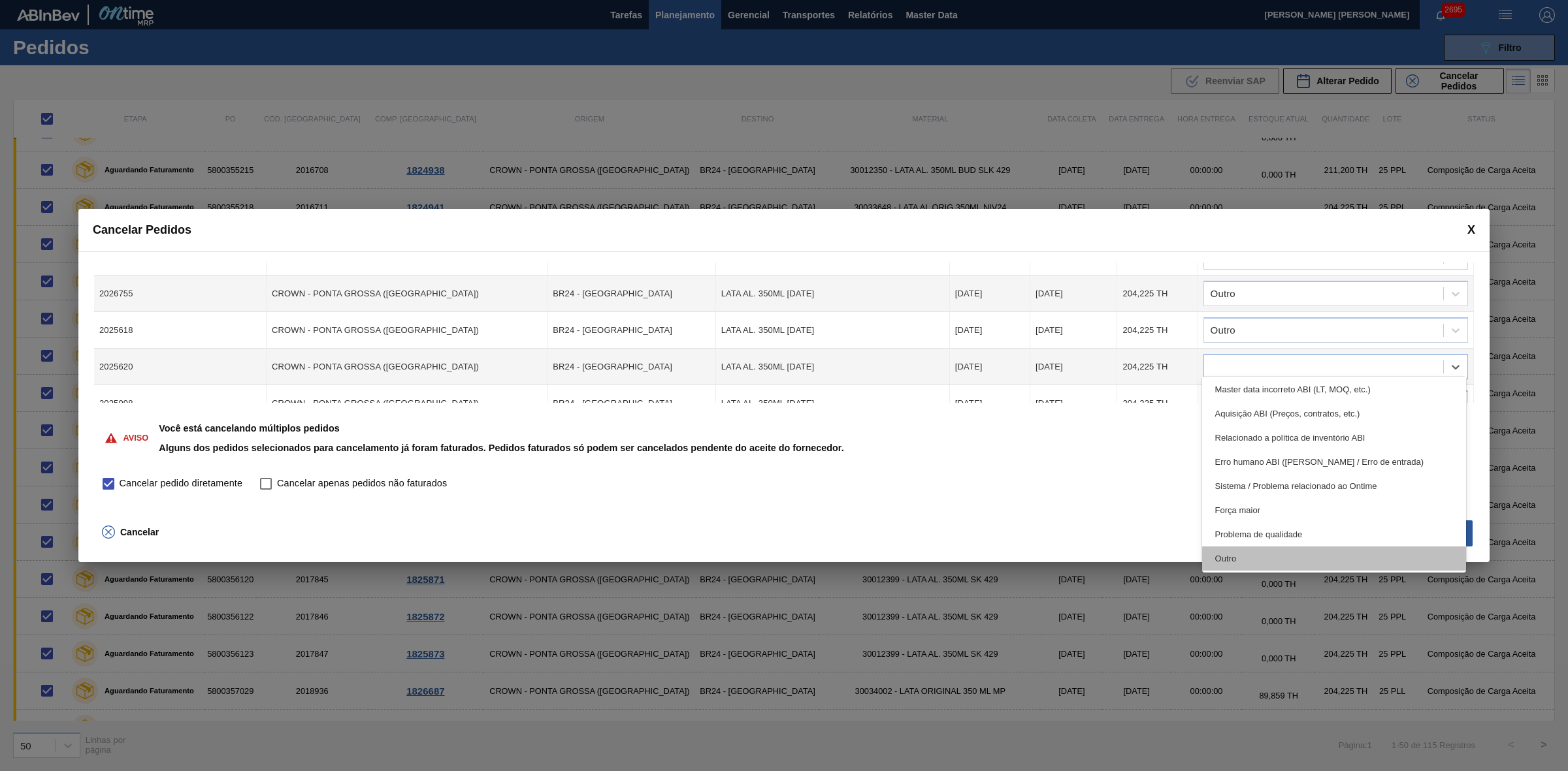
click at [1272, 552] on div "Outro" at bounding box center [1334, 558] width 265 height 24
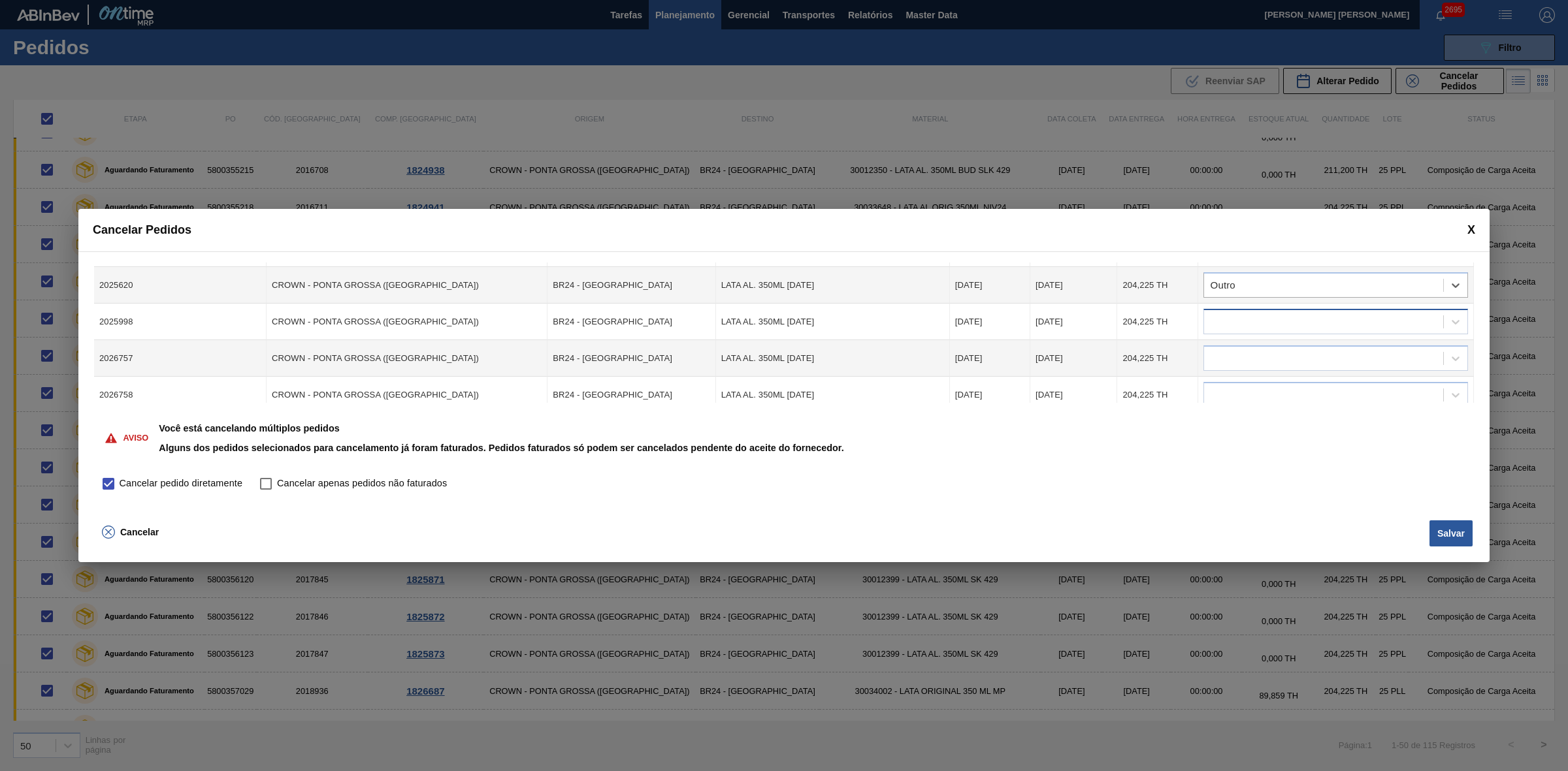
click at [1269, 313] on div at bounding box center [1324, 322] width 239 height 19
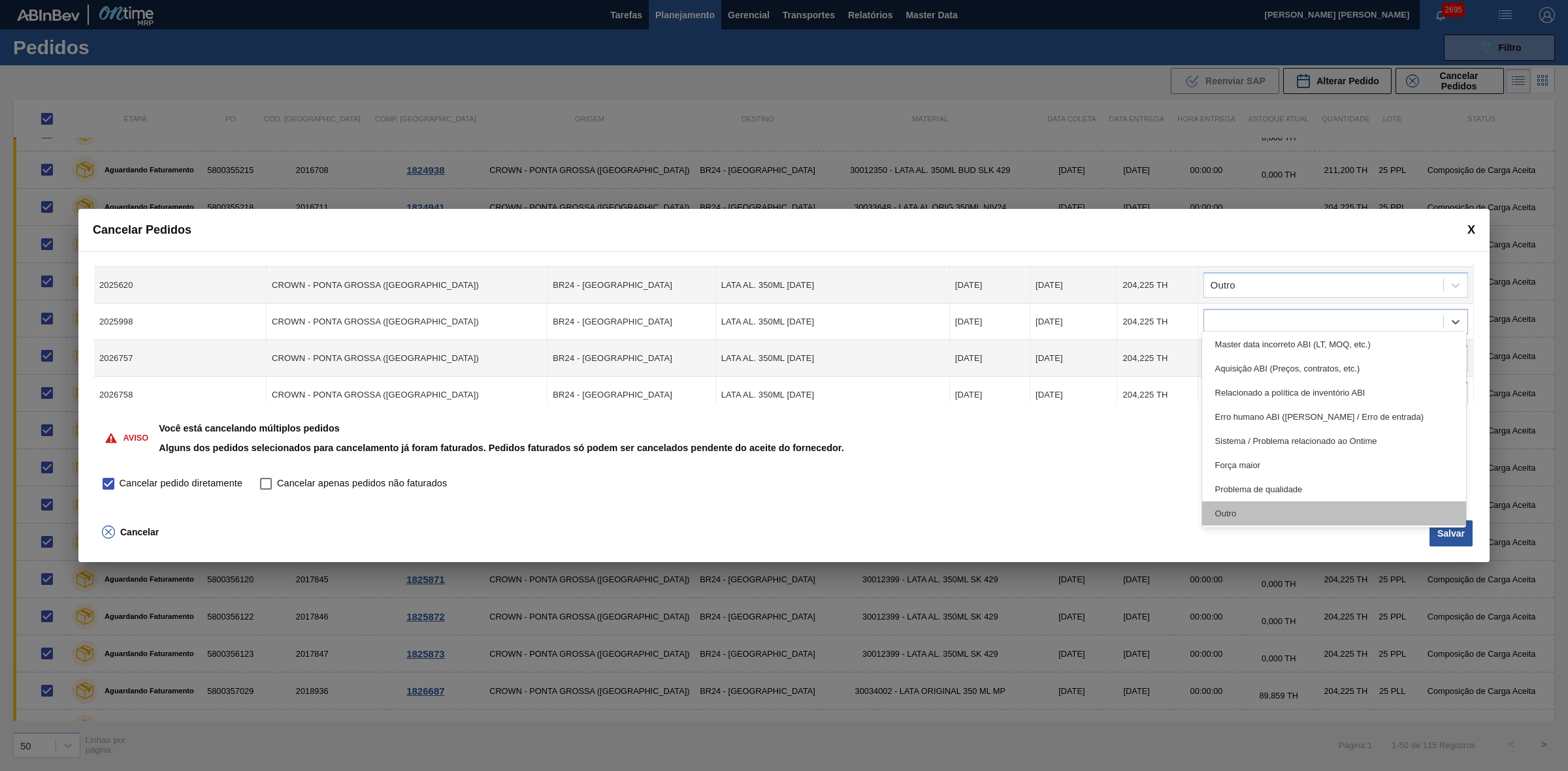
click at [1292, 511] on div "Outro" at bounding box center [1334, 514] width 265 height 24
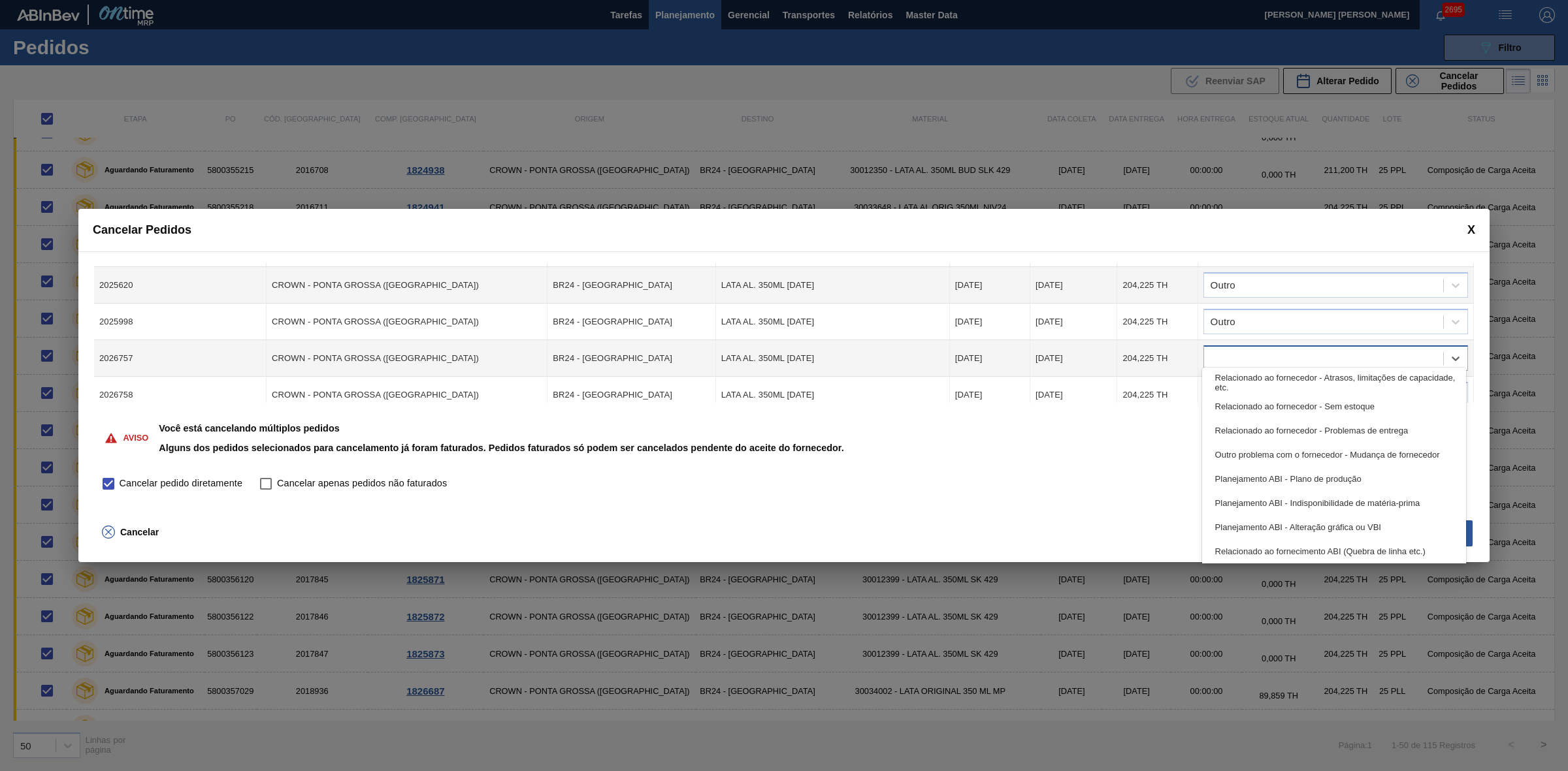
click at [1248, 351] on div at bounding box center [1324, 358] width 239 height 19
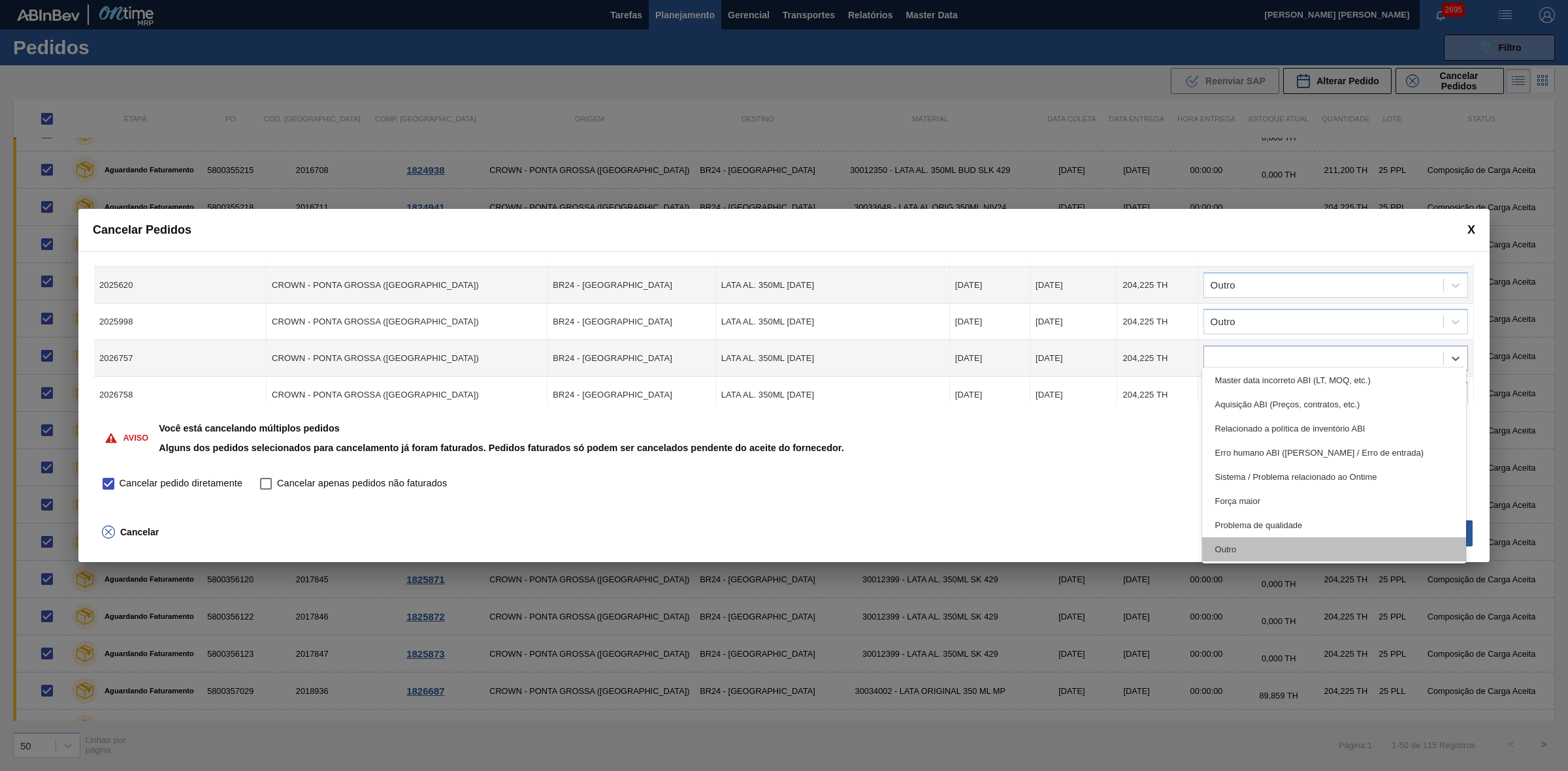
click at [1258, 542] on div "Outro" at bounding box center [1334, 549] width 265 height 24
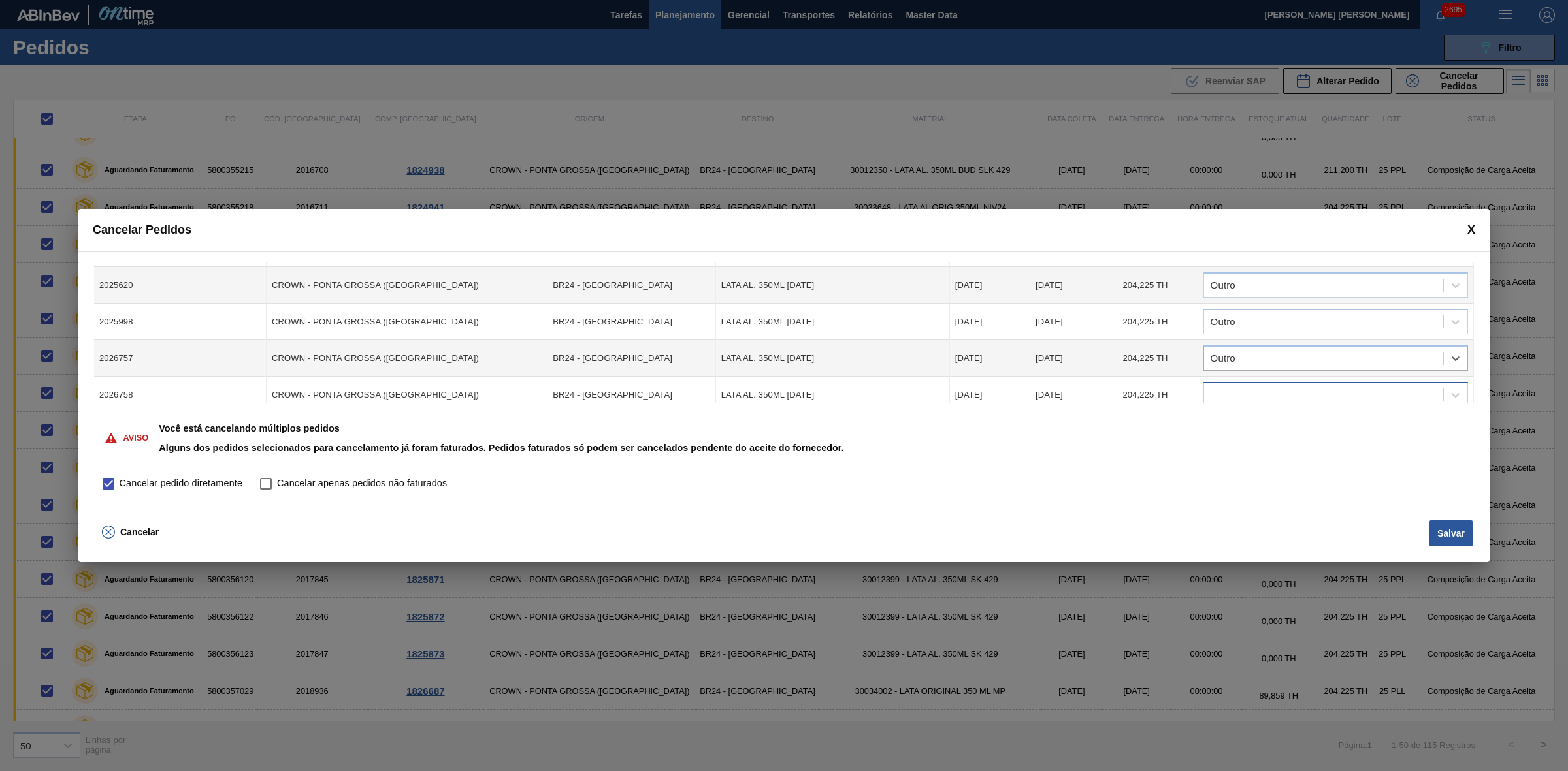
click at [1270, 386] on div at bounding box center [1324, 395] width 239 height 19
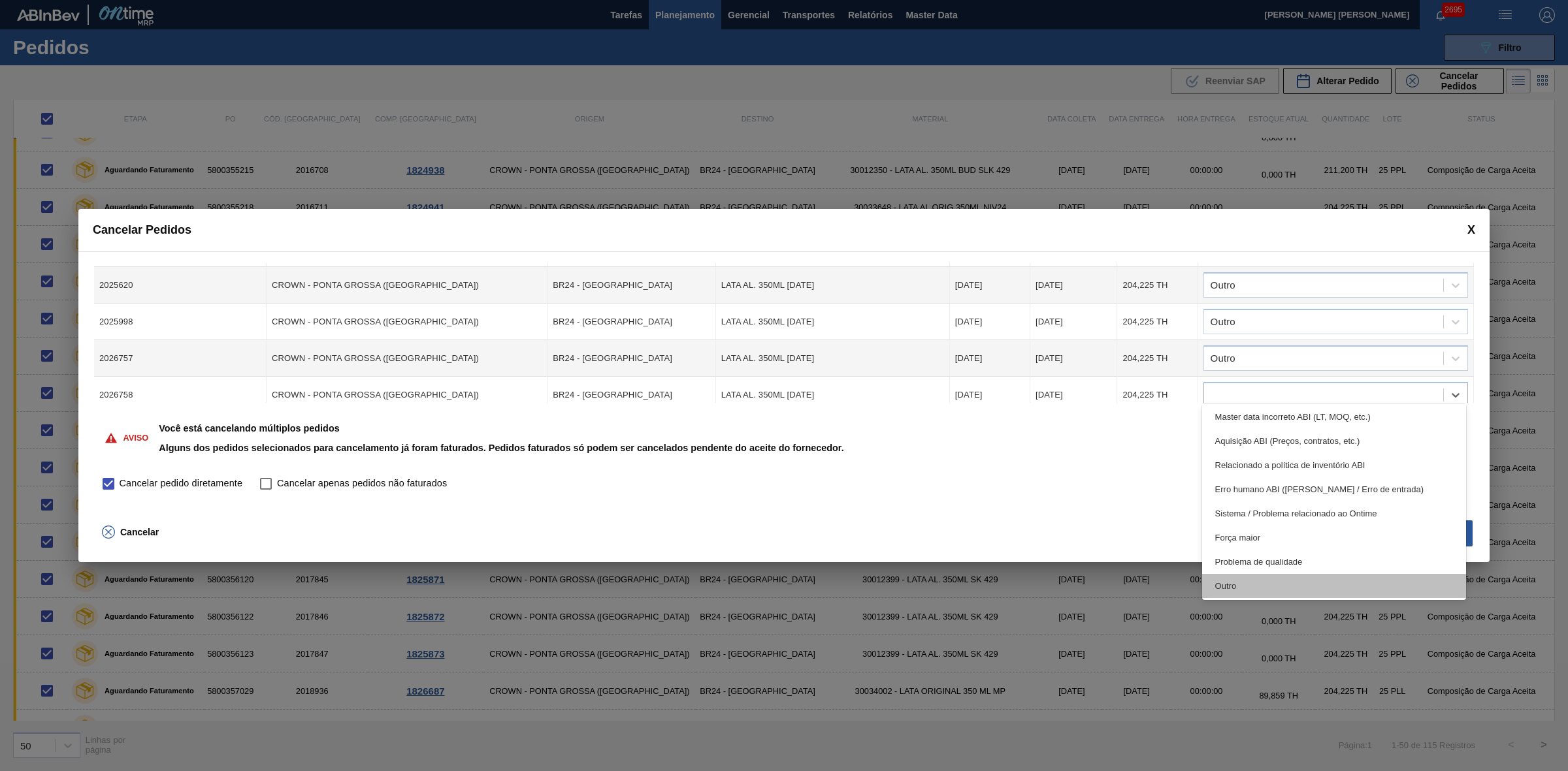
click at [1256, 580] on div "Outro" at bounding box center [1334, 586] width 265 height 24
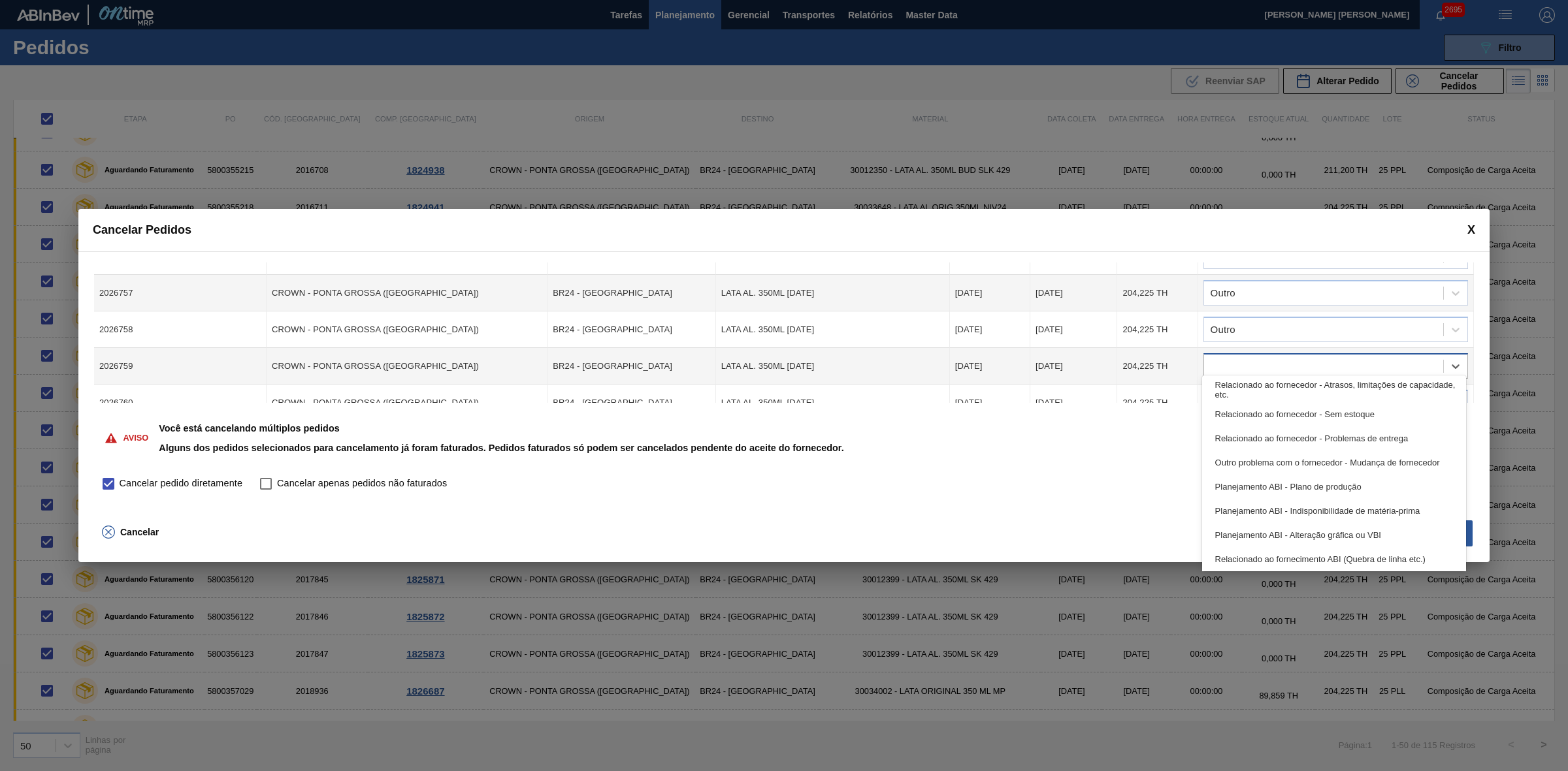
click at [1258, 357] on div at bounding box center [1324, 366] width 239 height 19
click at [1217, 555] on div "Outro" at bounding box center [1334, 557] width 265 height 24
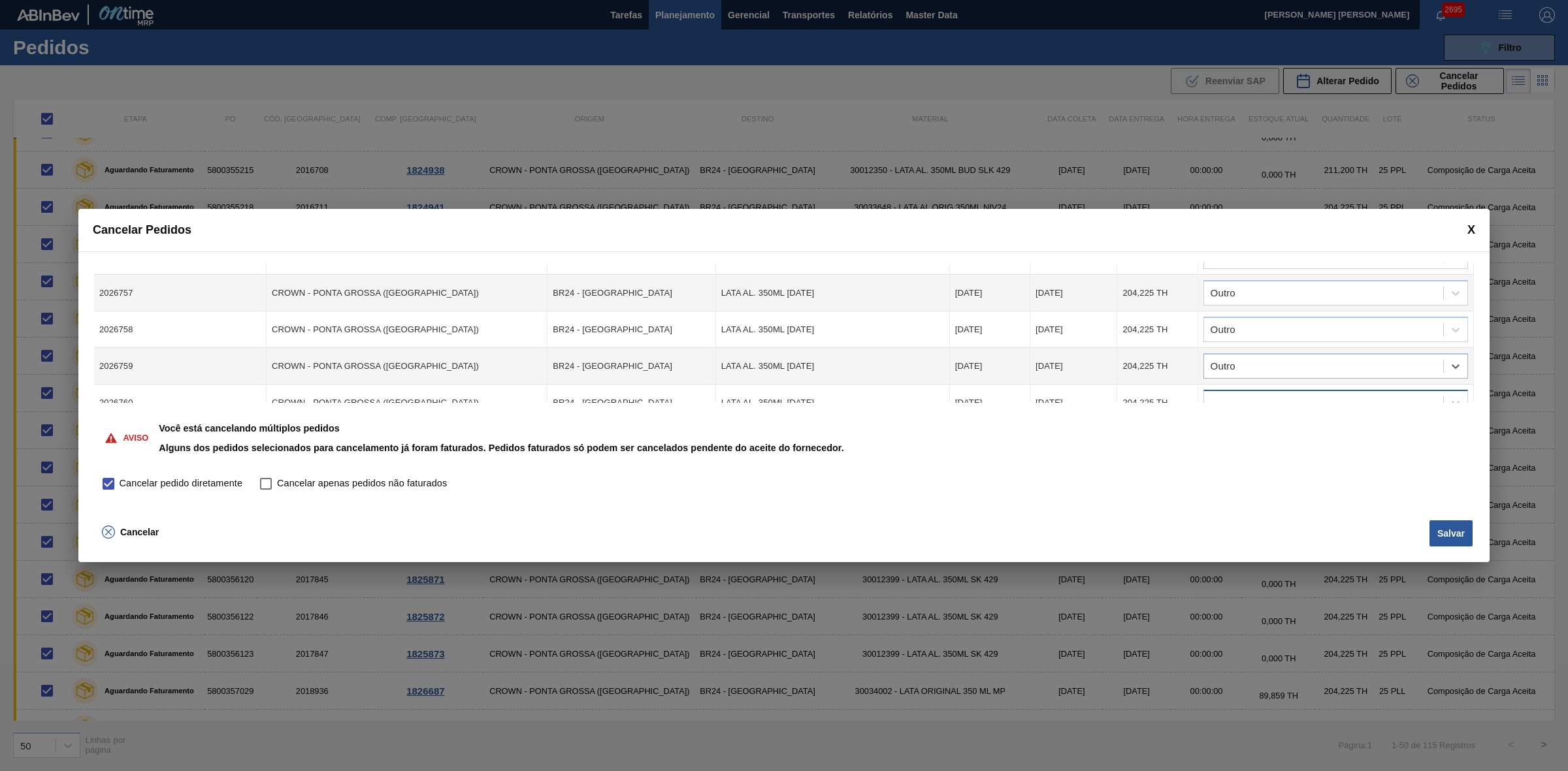
click at [1259, 394] on div at bounding box center [1324, 403] width 239 height 19
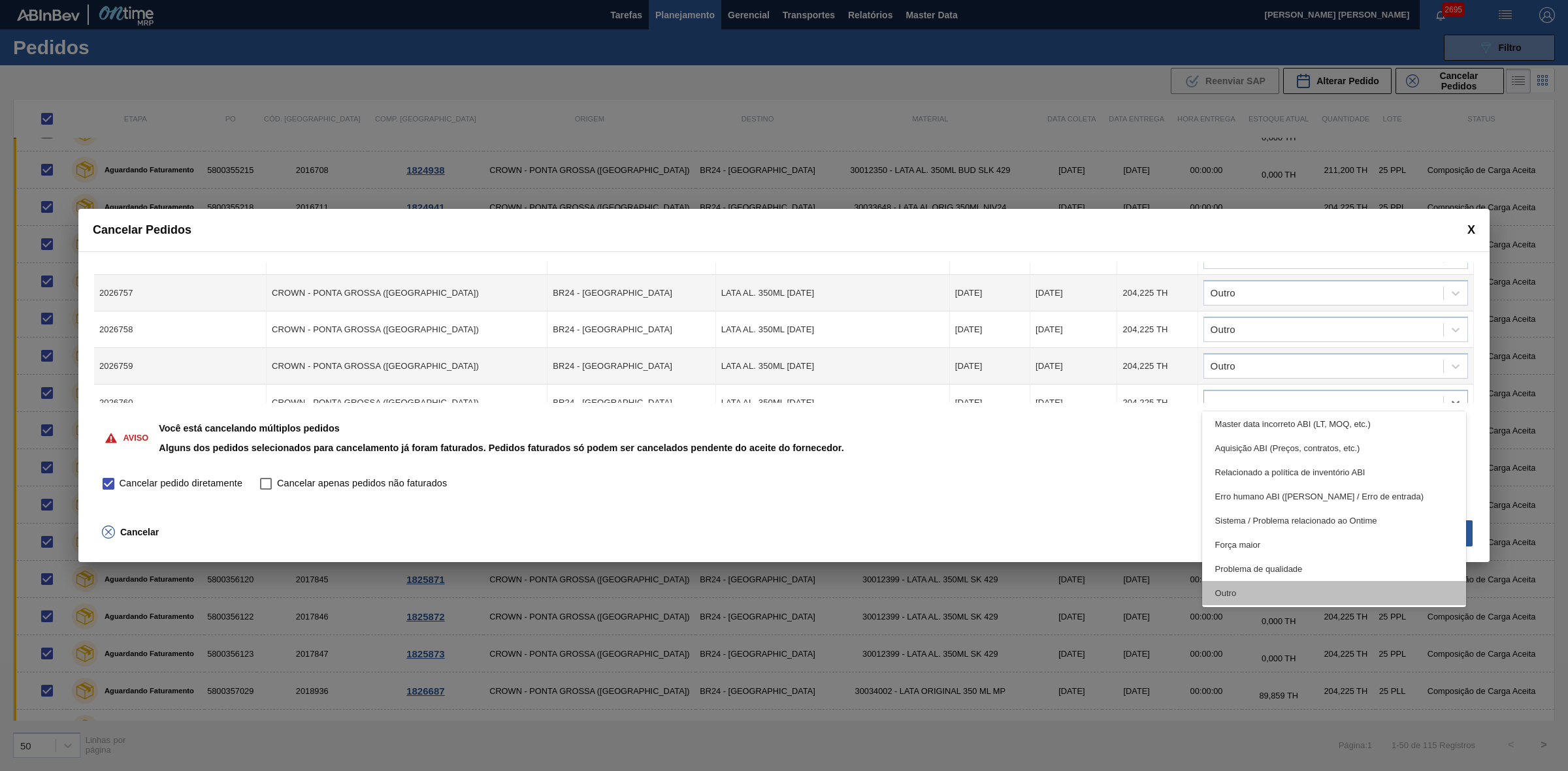
click at [1242, 590] on div "Outro" at bounding box center [1334, 593] width 265 height 24
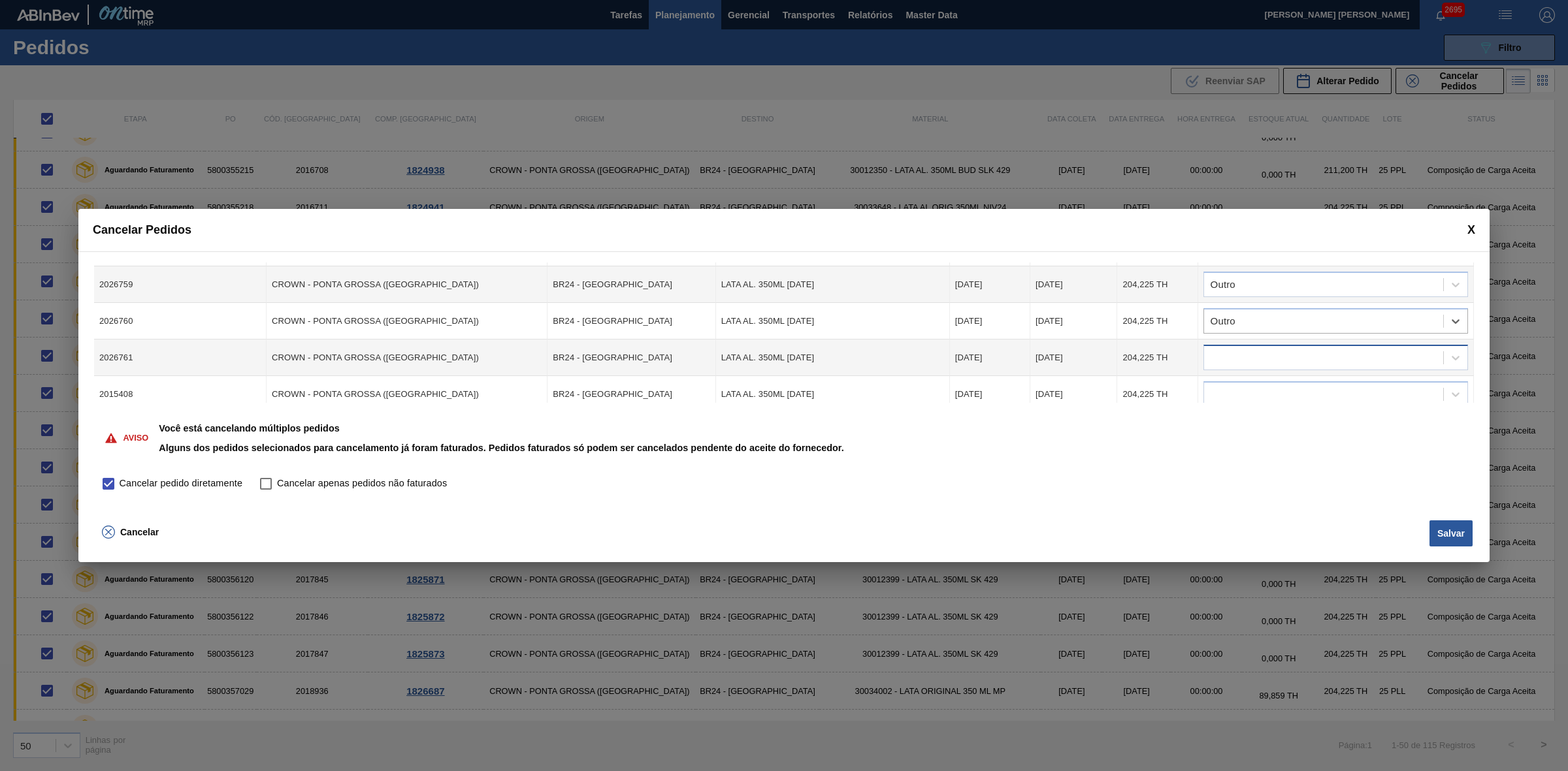
click at [1285, 348] on div at bounding box center [1324, 358] width 239 height 19
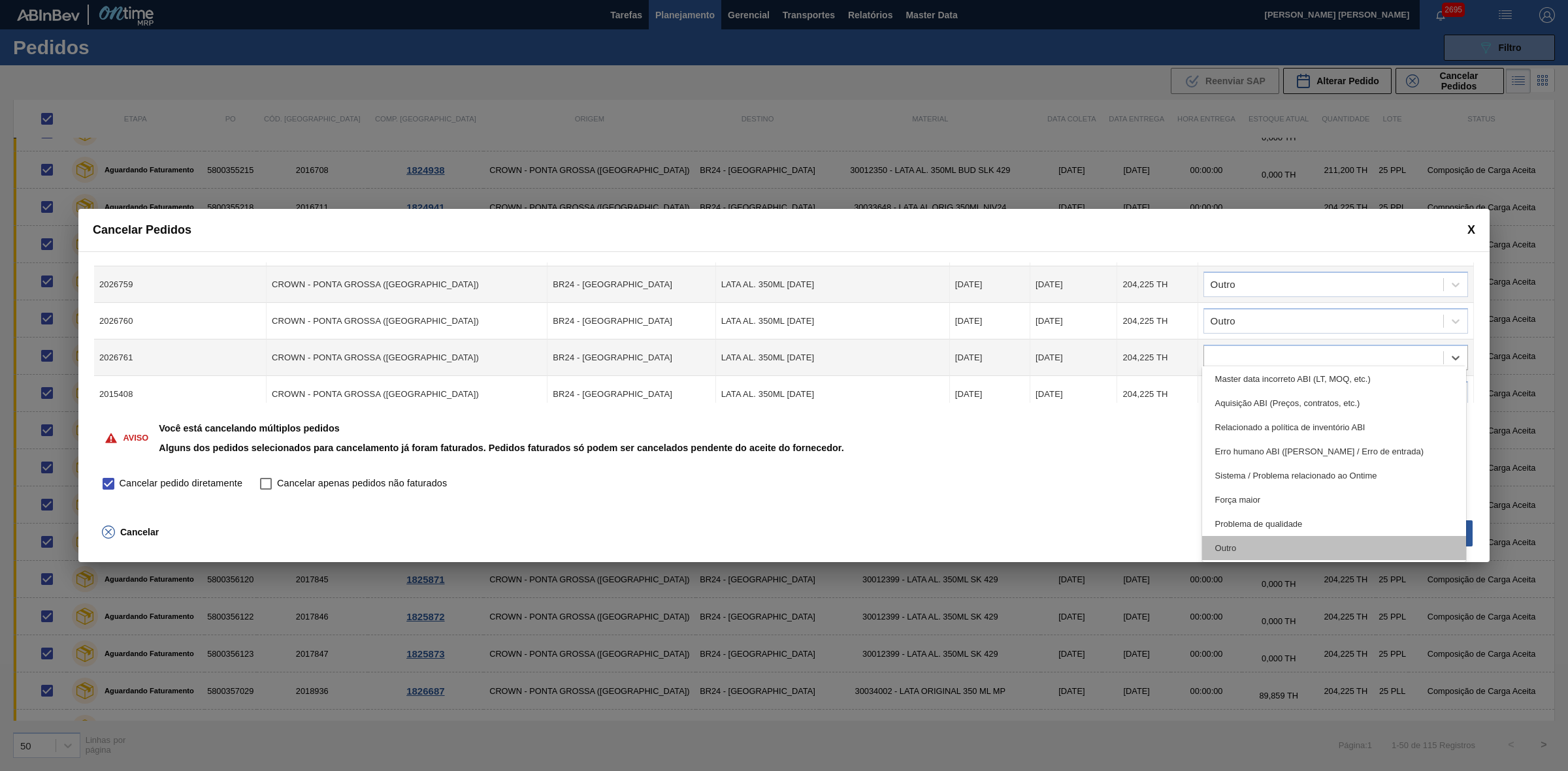
click at [1238, 551] on div "Outro" at bounding box center [1334, 548] width 265 height 24
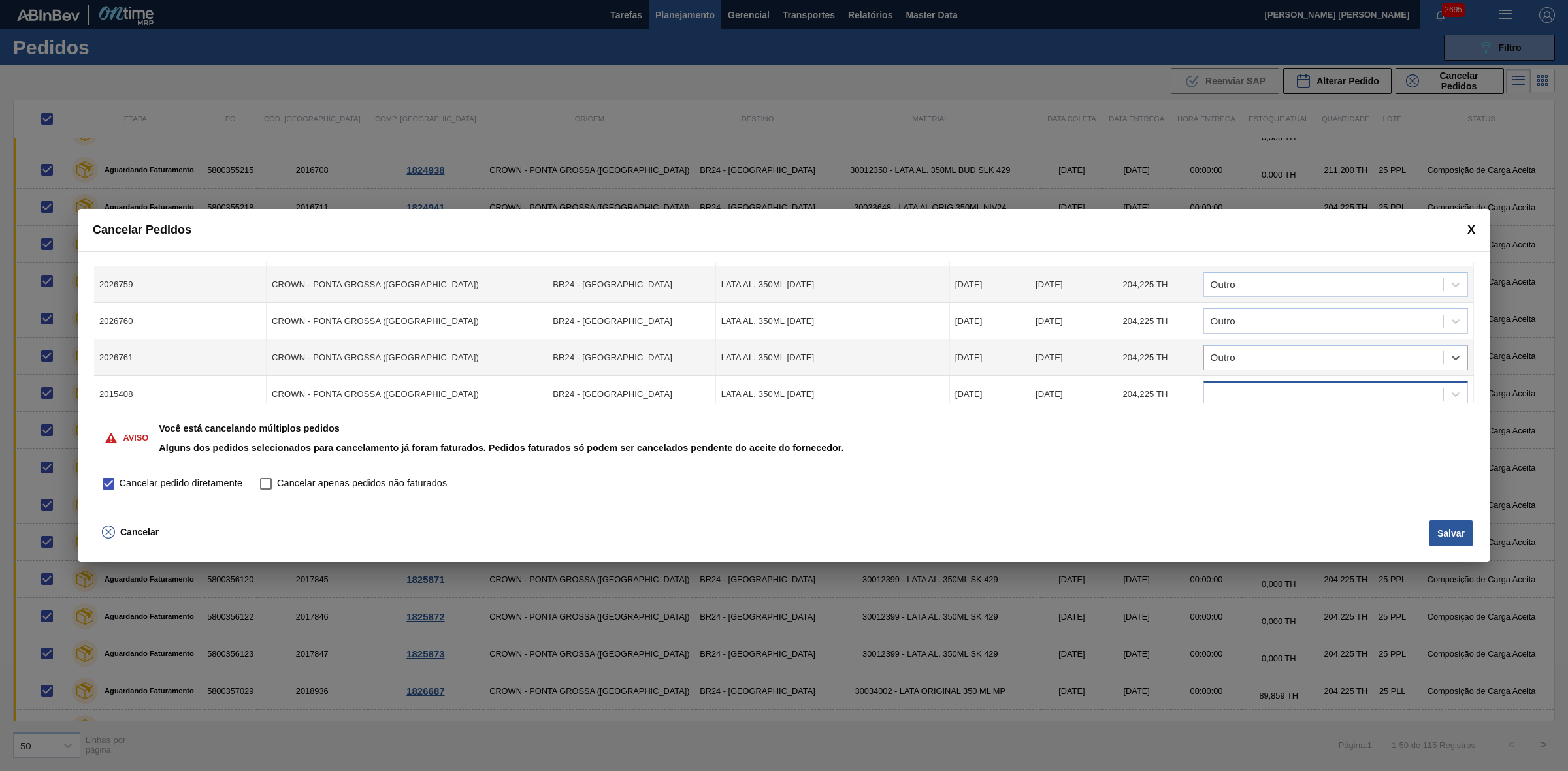
click at [1231, 386] on div at bounding box center [1324, 395] width 239 height 19
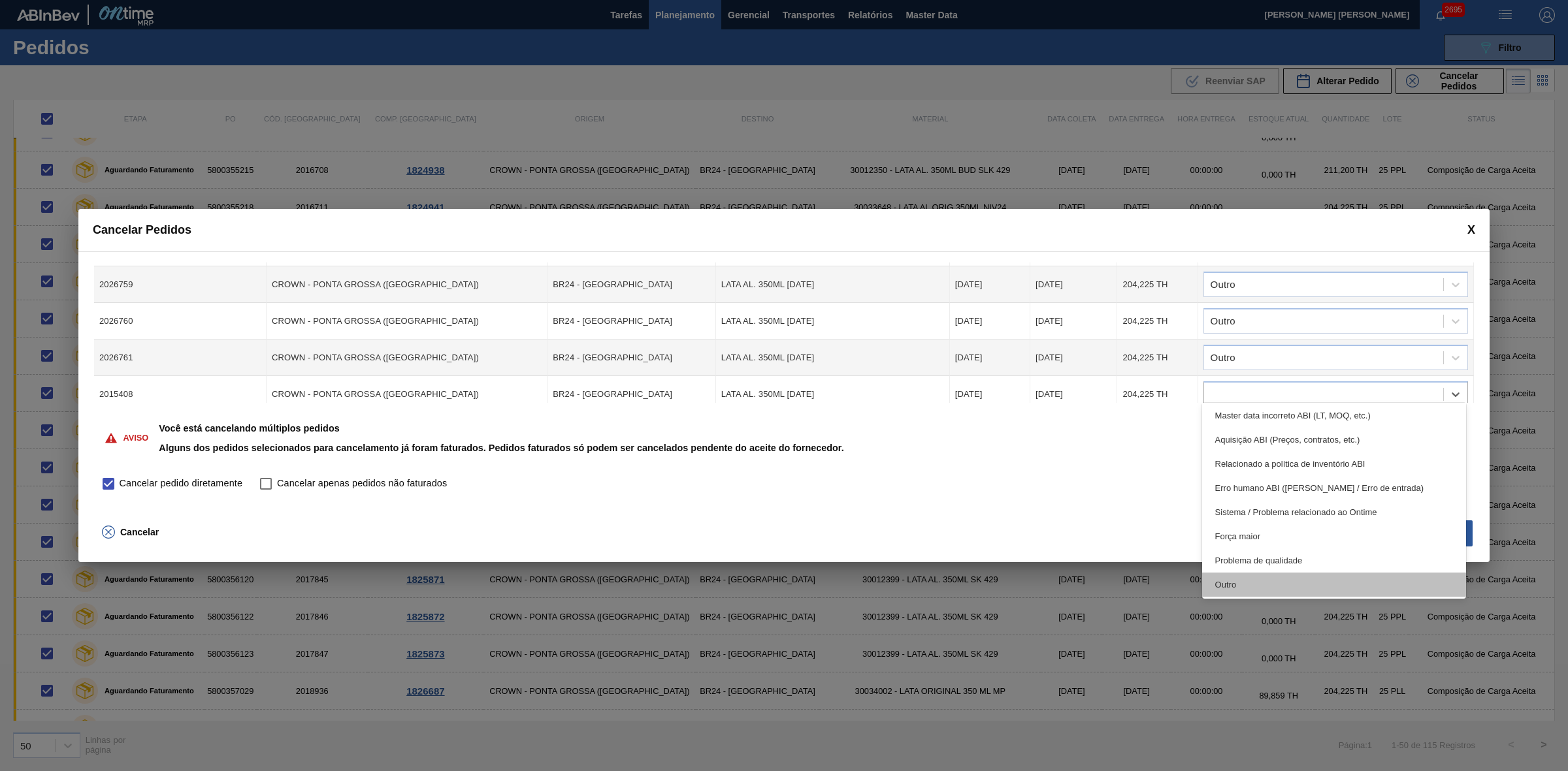
click at [1265, 581] on div "Outro" at bounding box center [1334, 584] width 265 height 24
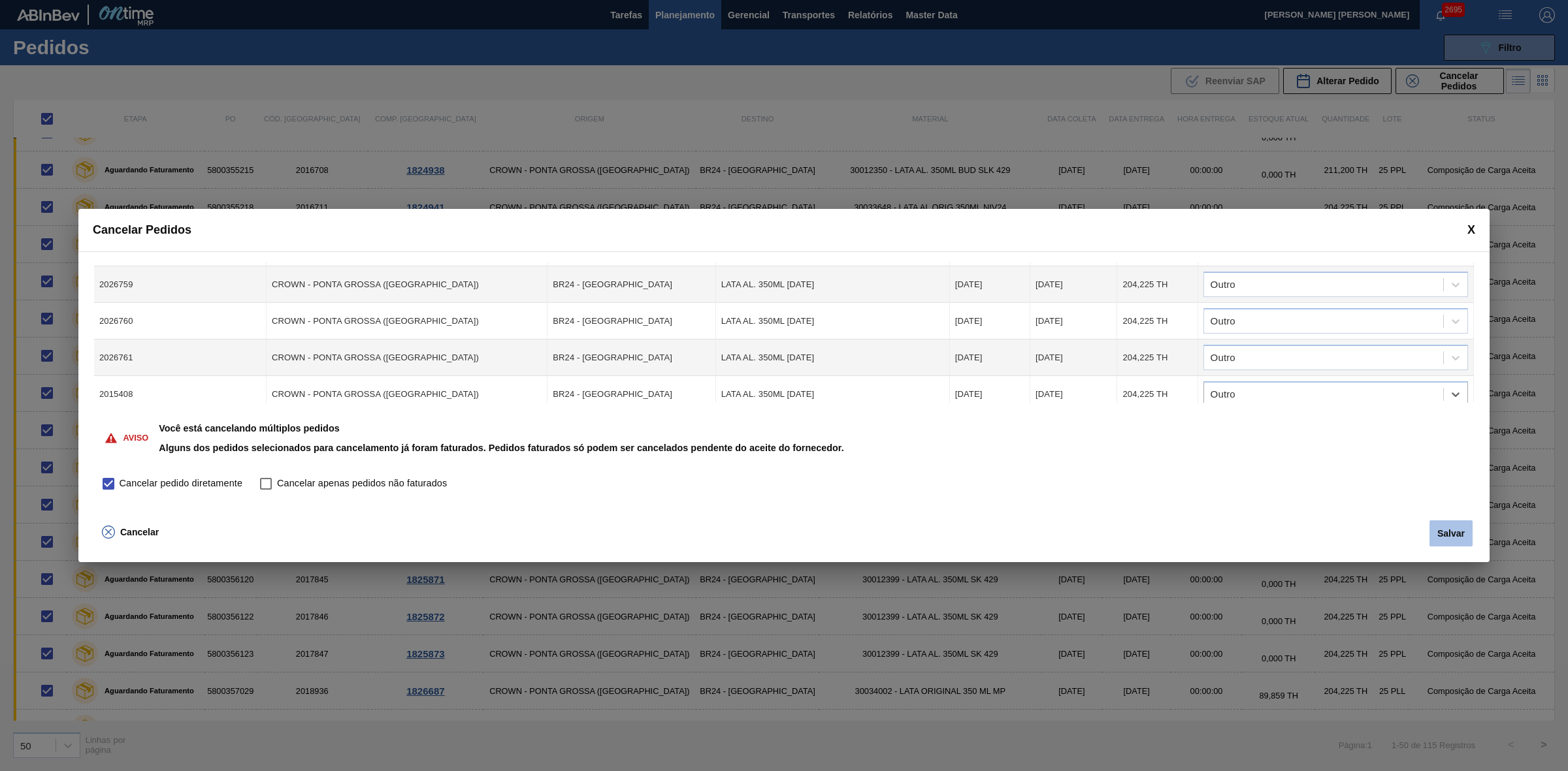
click at [1444, 531] on button "Salvar" at bounding box center [1451, 533] width 43 height 26
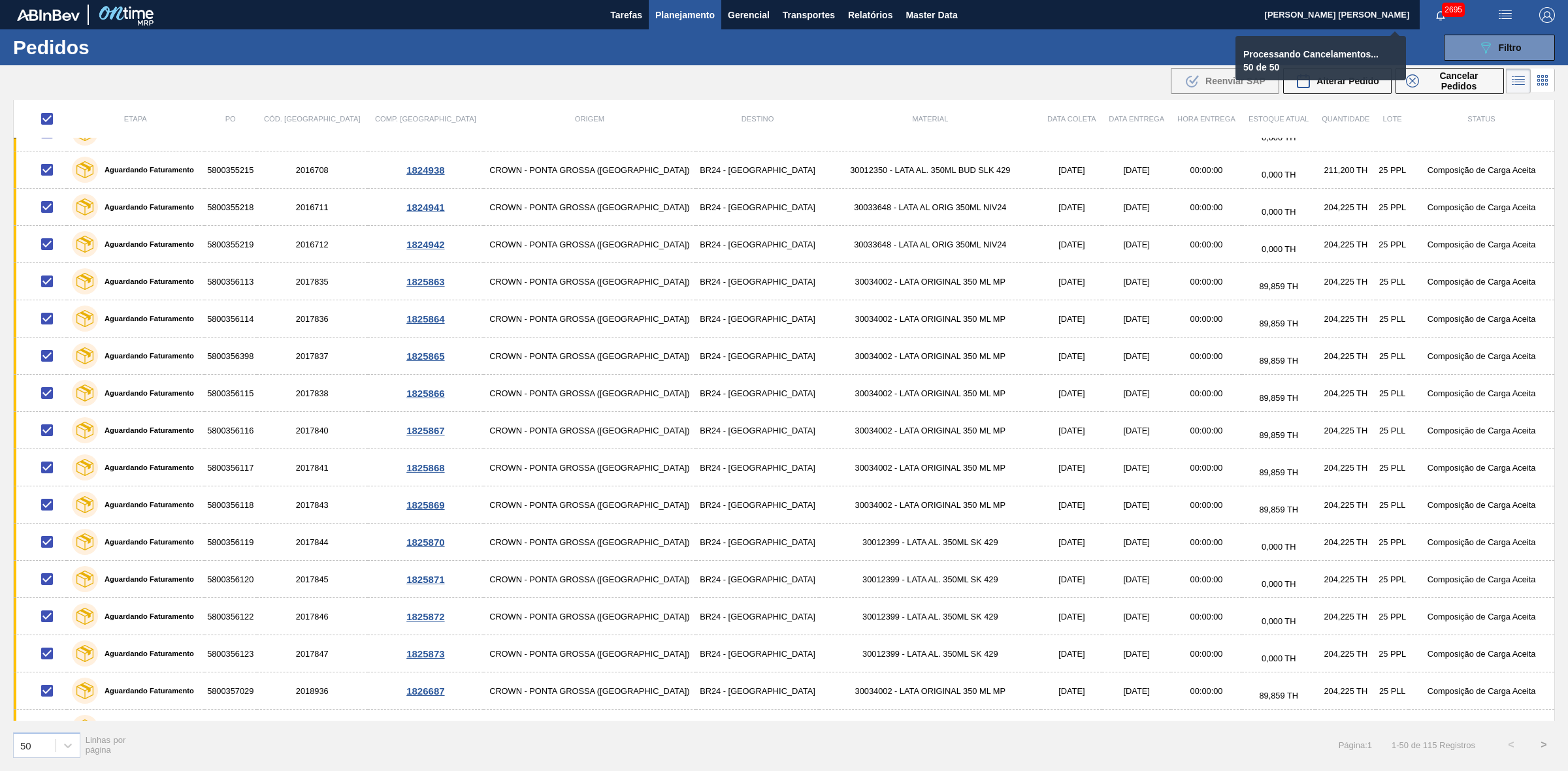
checkbox input "false"
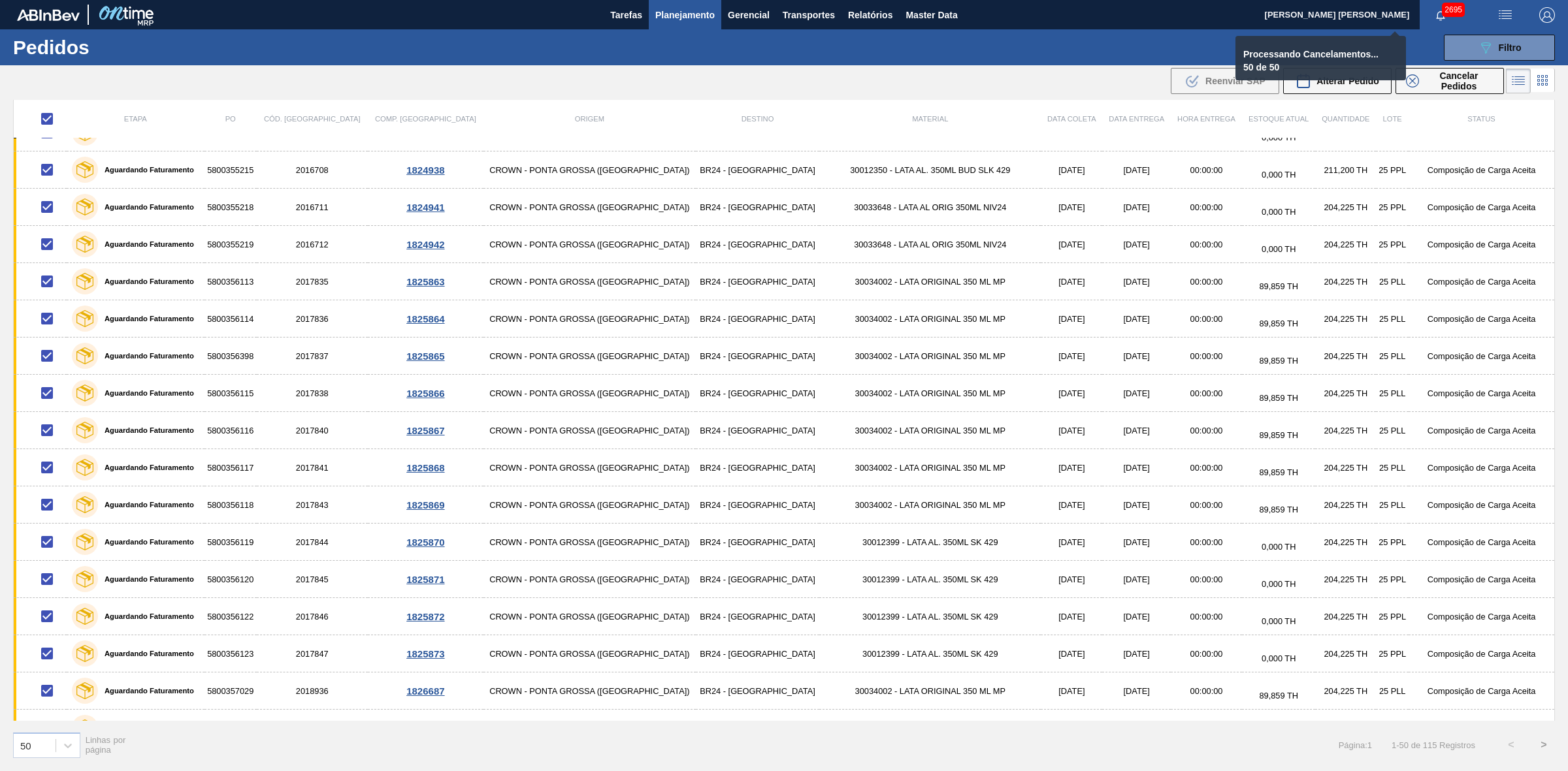
checkbox input "false"
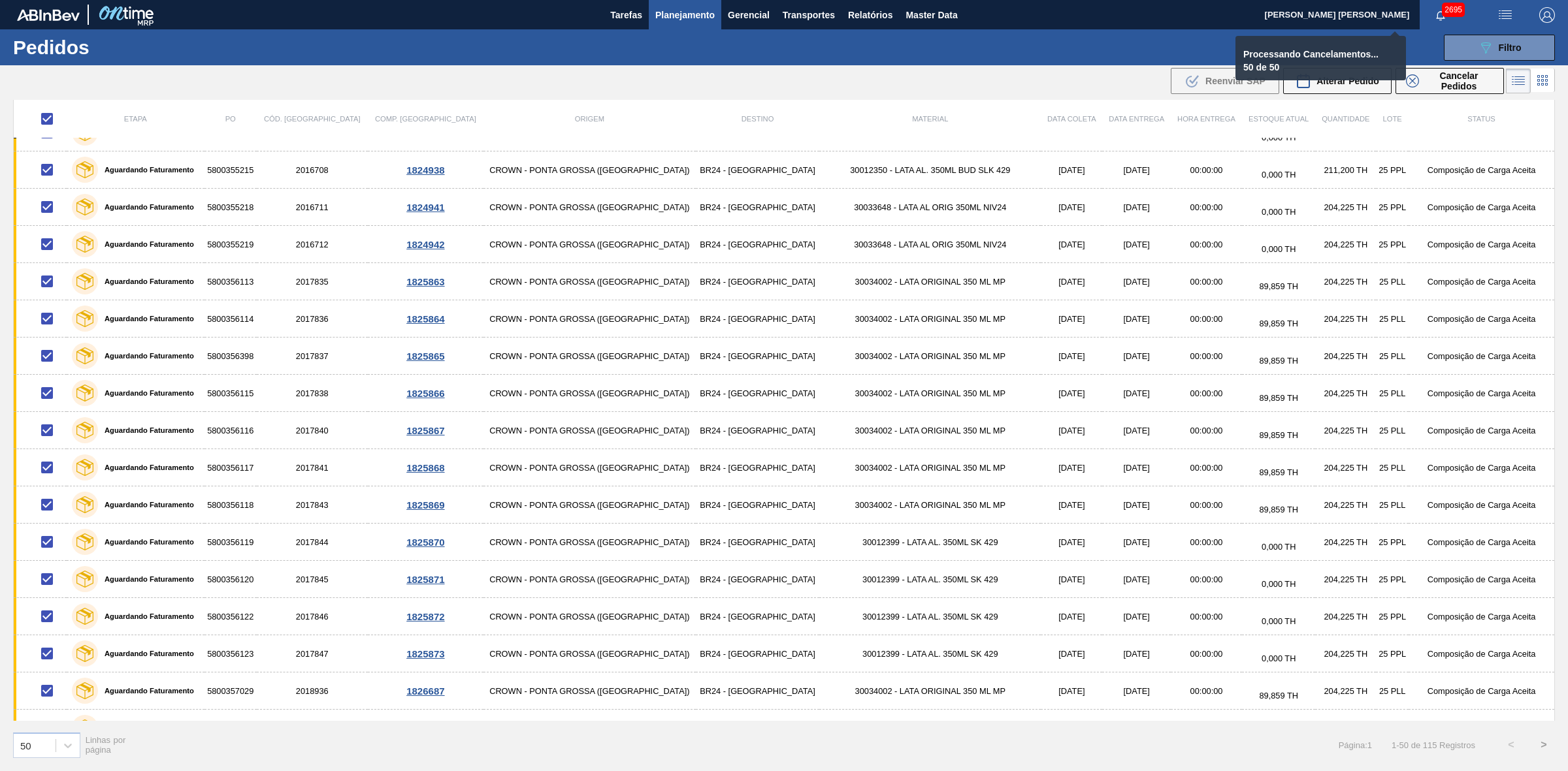
checkbox input "false"
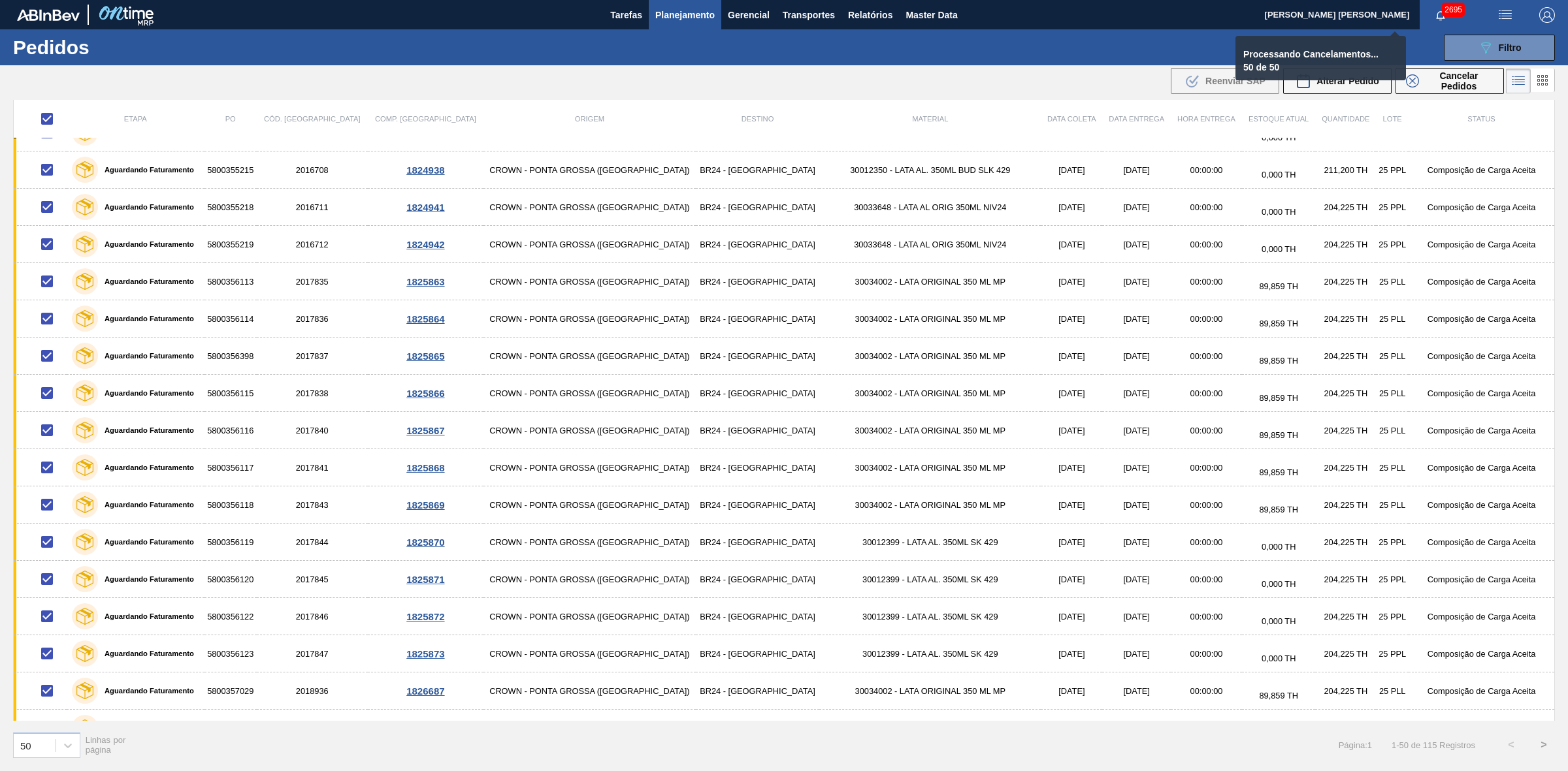
checkbox input "false"
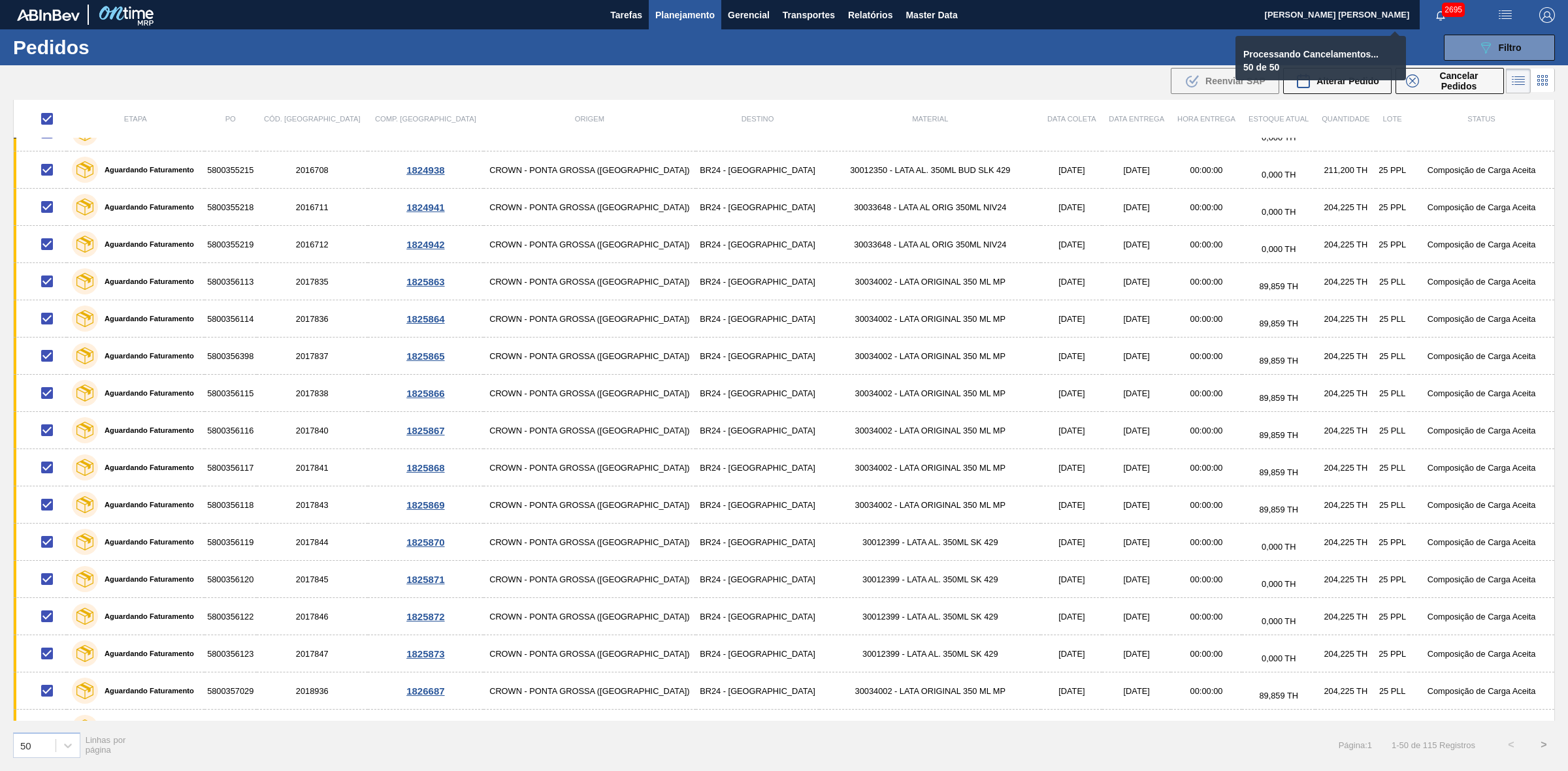
checkbox input "false"
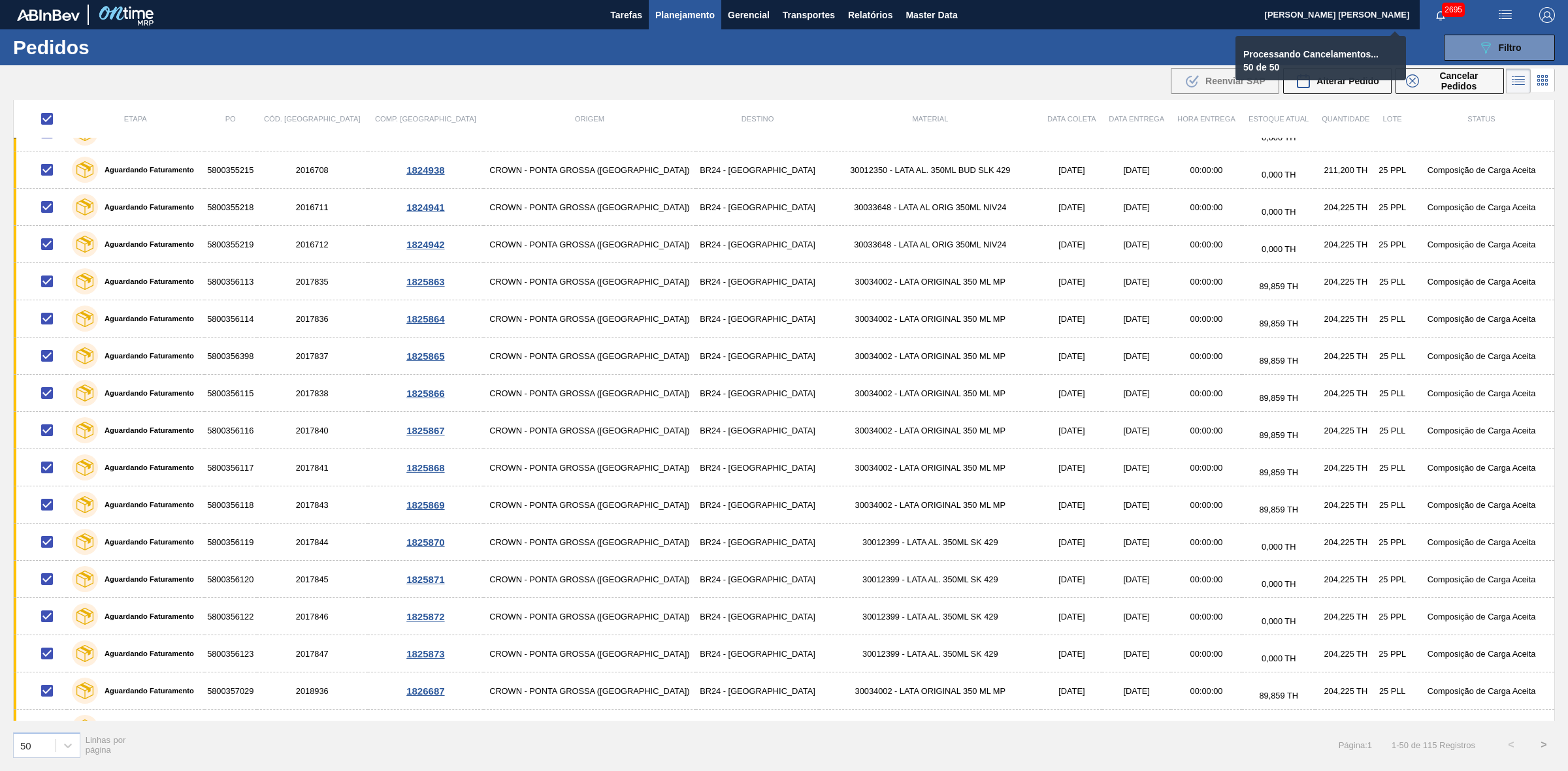
checkbox input "false"
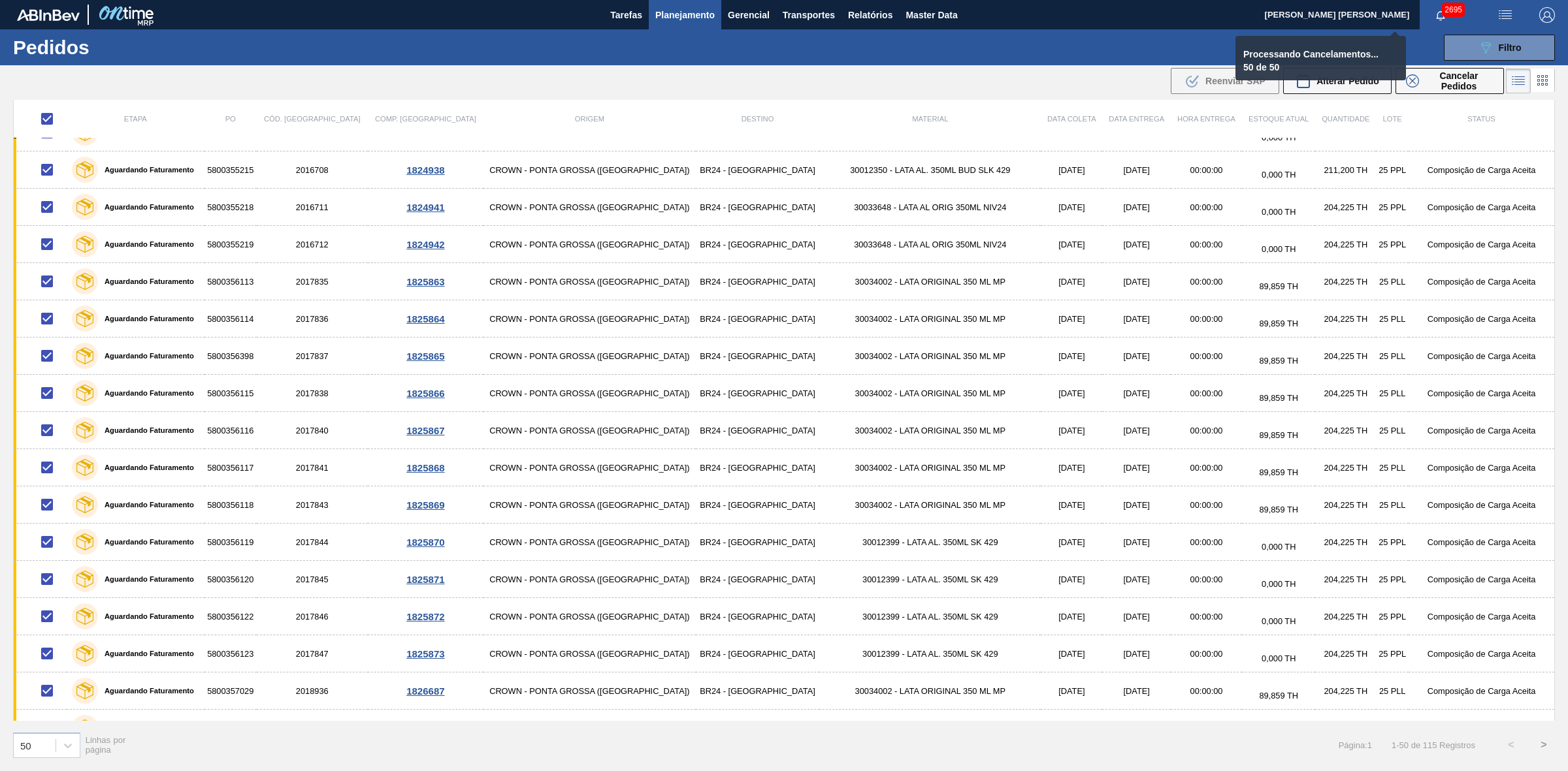
checkbox input "false"
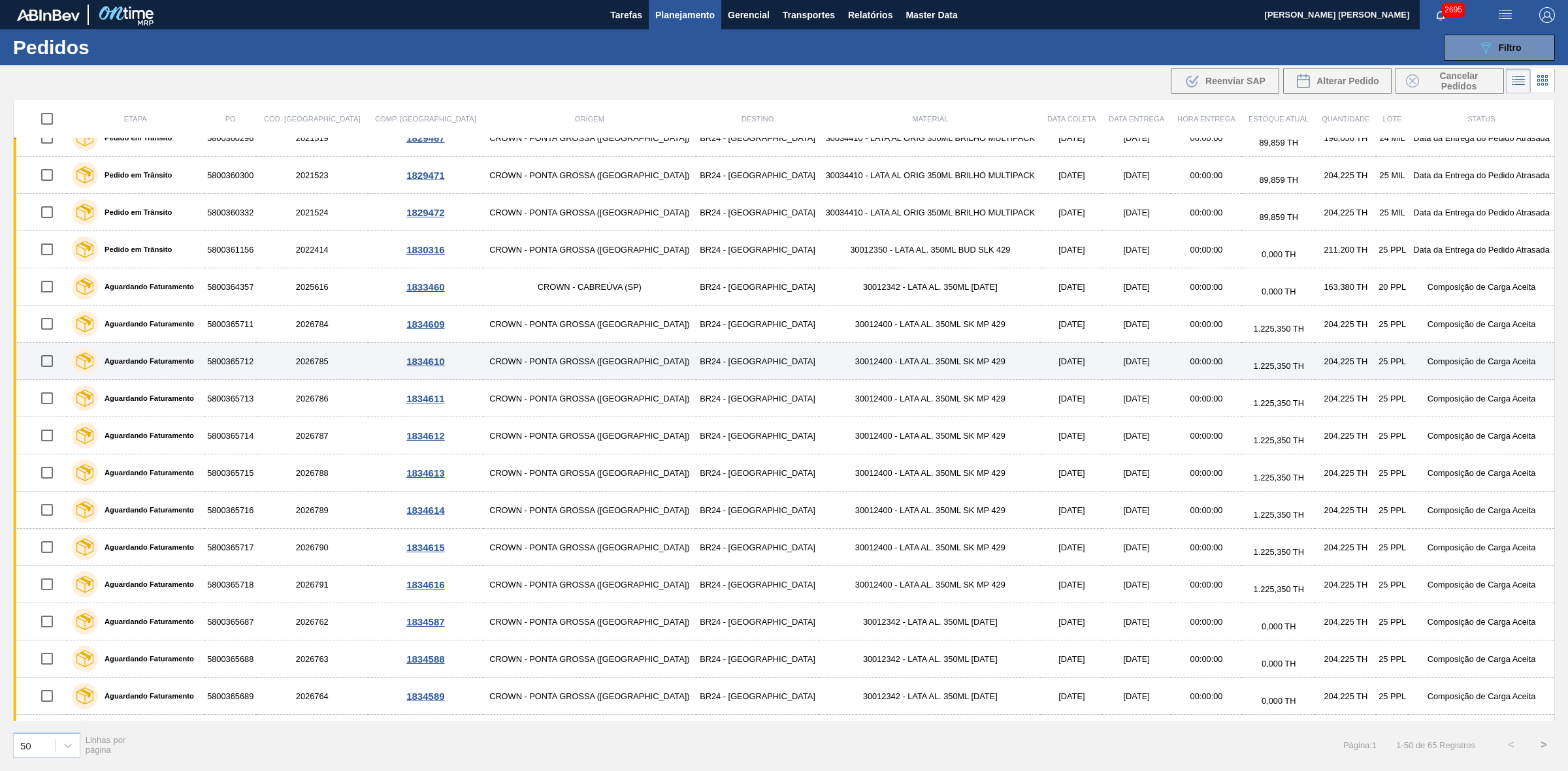
scroll to position [0, 0]
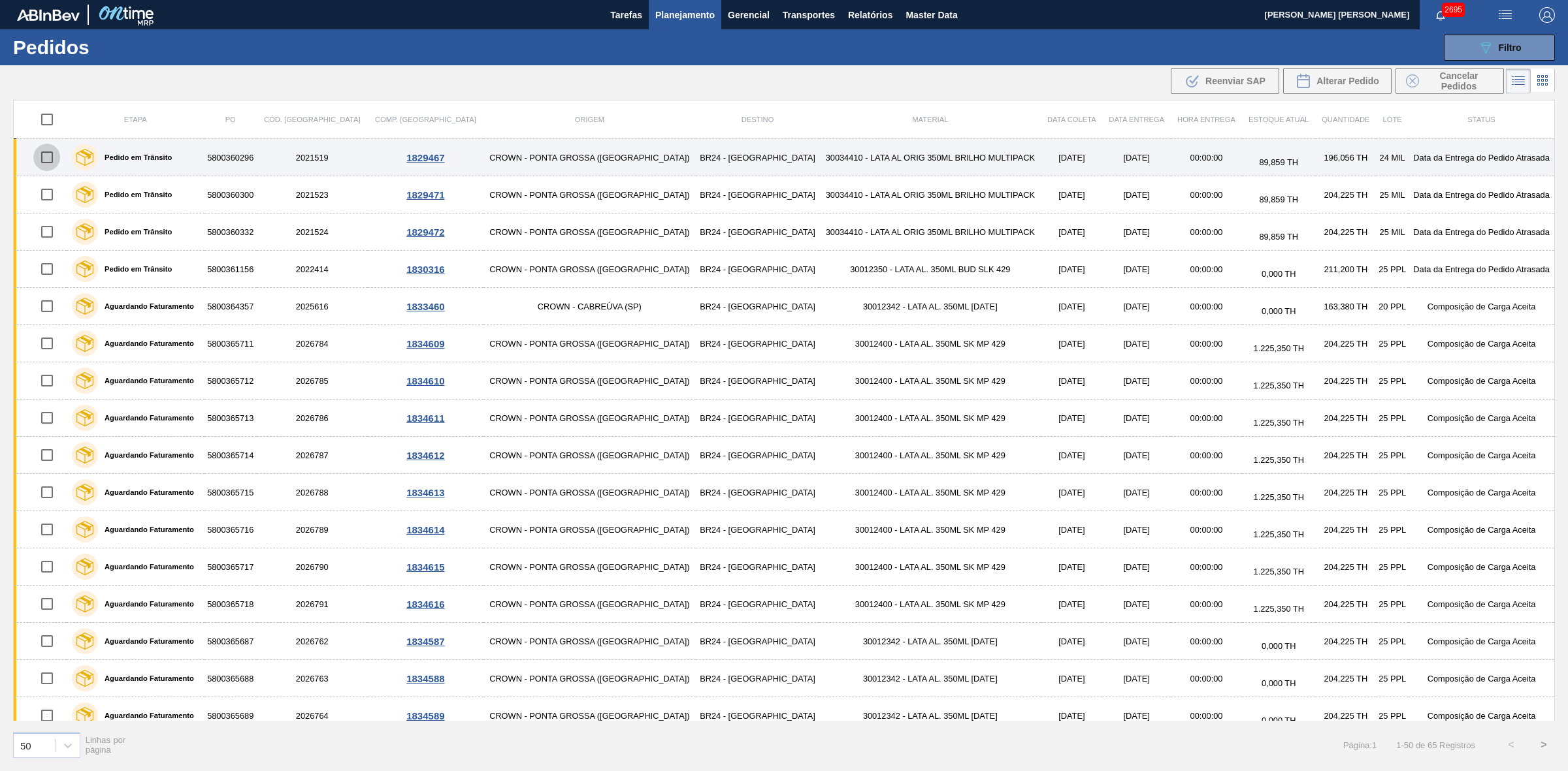
click at [54, 158] on input "checkbox" at bounding box center [47, 157] width 27 height 27
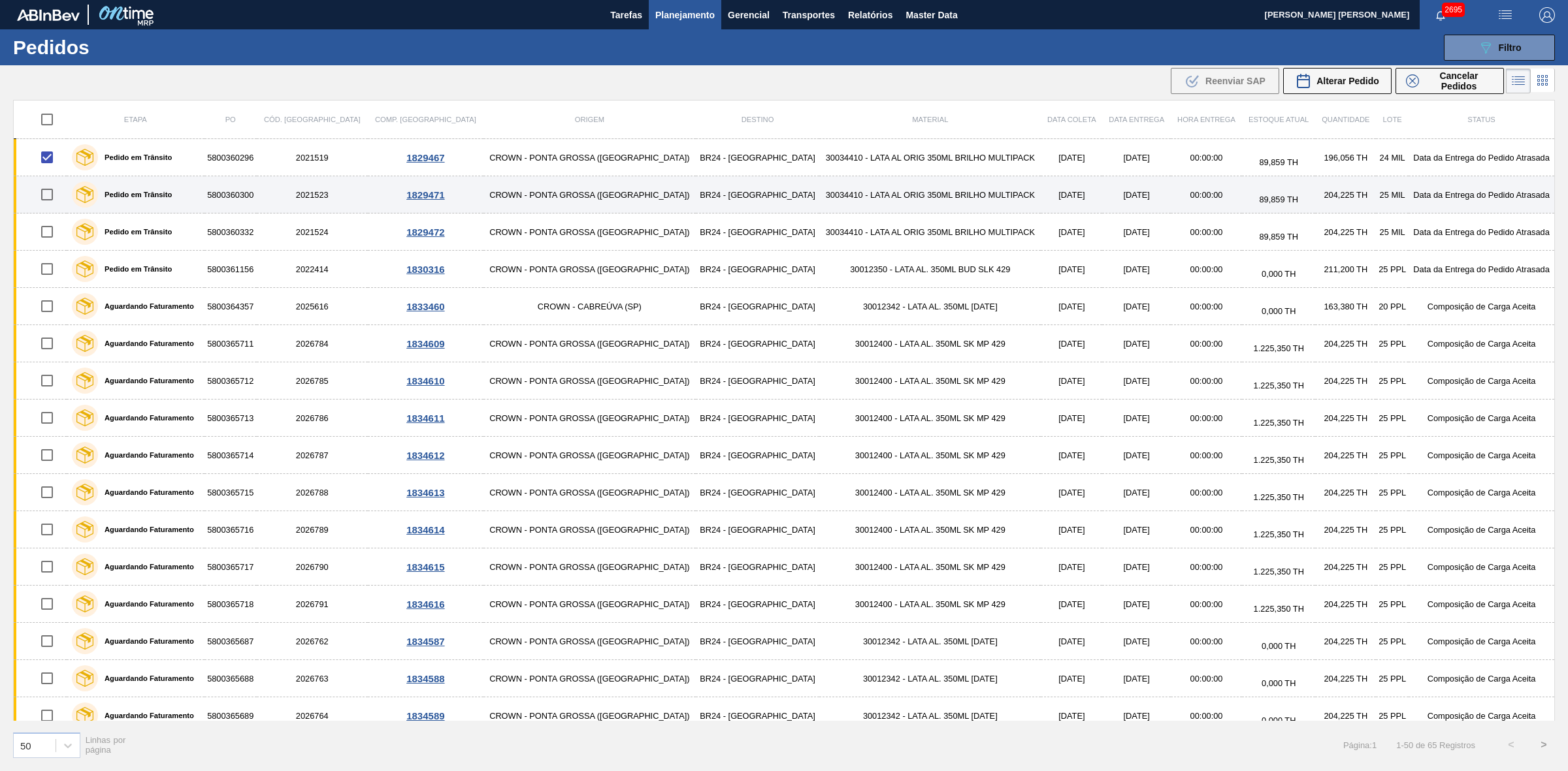
click at [50, 194] on input "checkbox" at bounding box center [47, 194] width 27 height 27
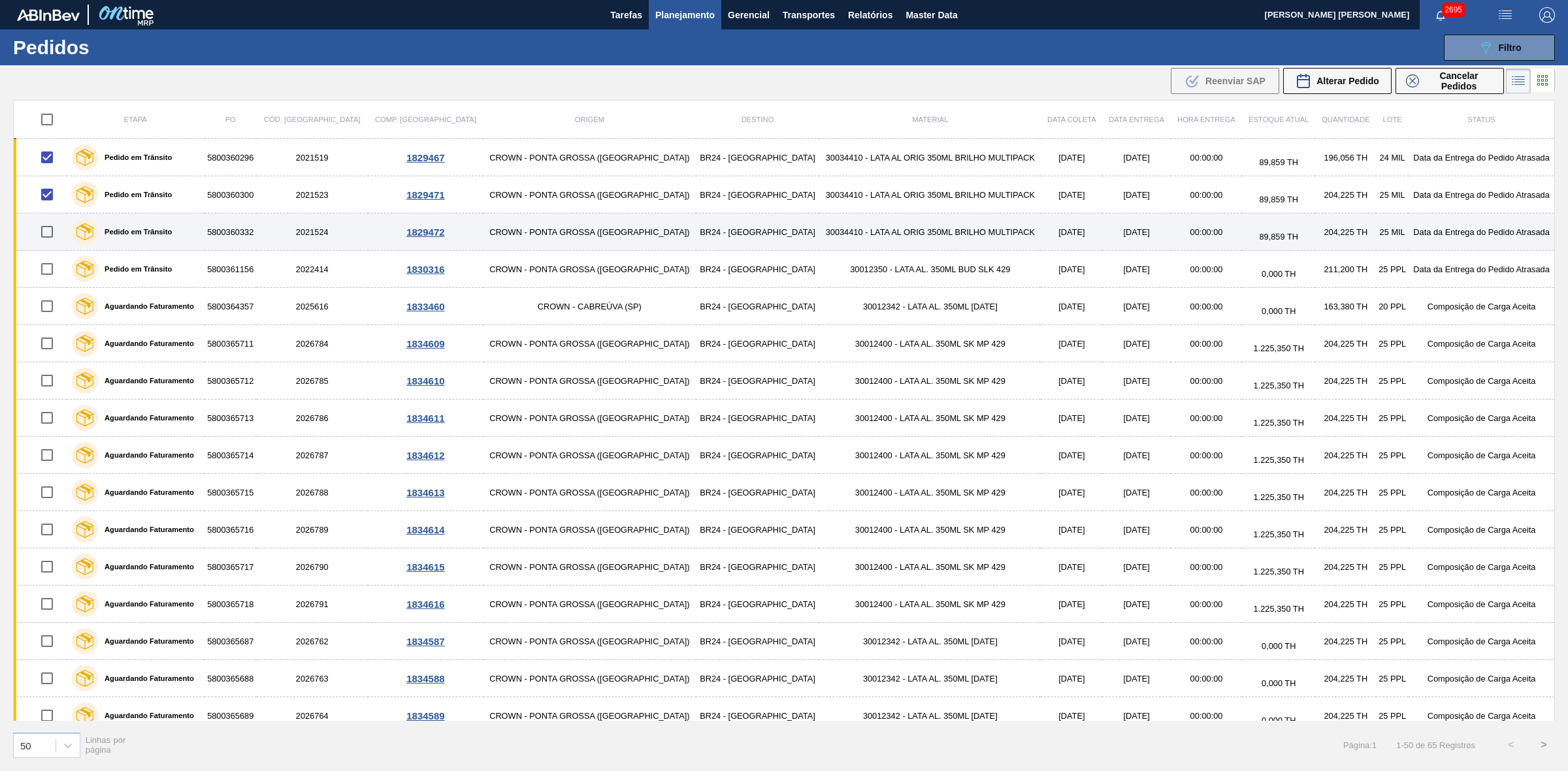
click at [51, 239] on input "checkbox" at bounding box center [47, 232] width 27 height 27
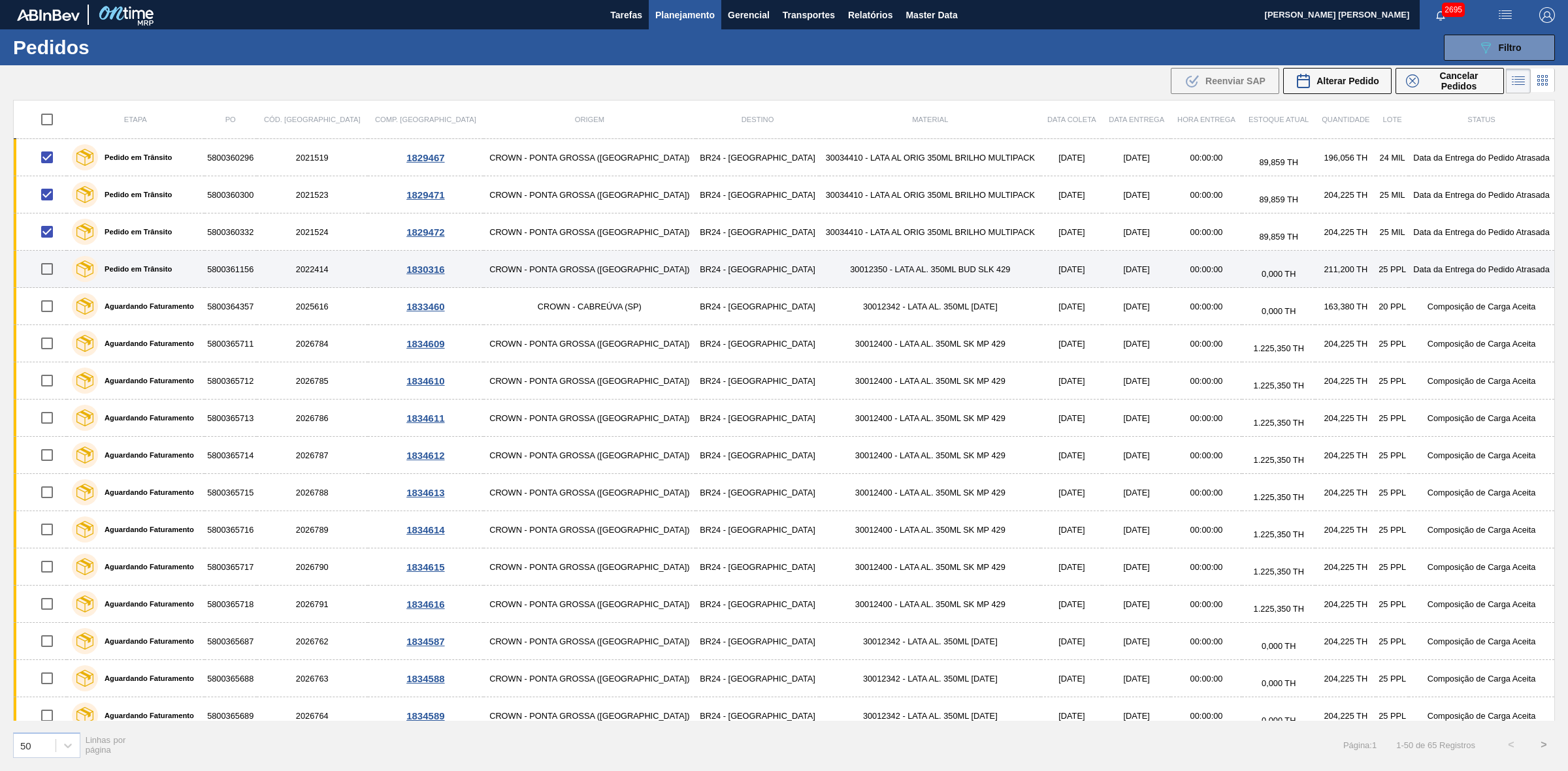
click at [51, 271] on input "checkbox" at bounding box center [47, 269] width 27 height 27
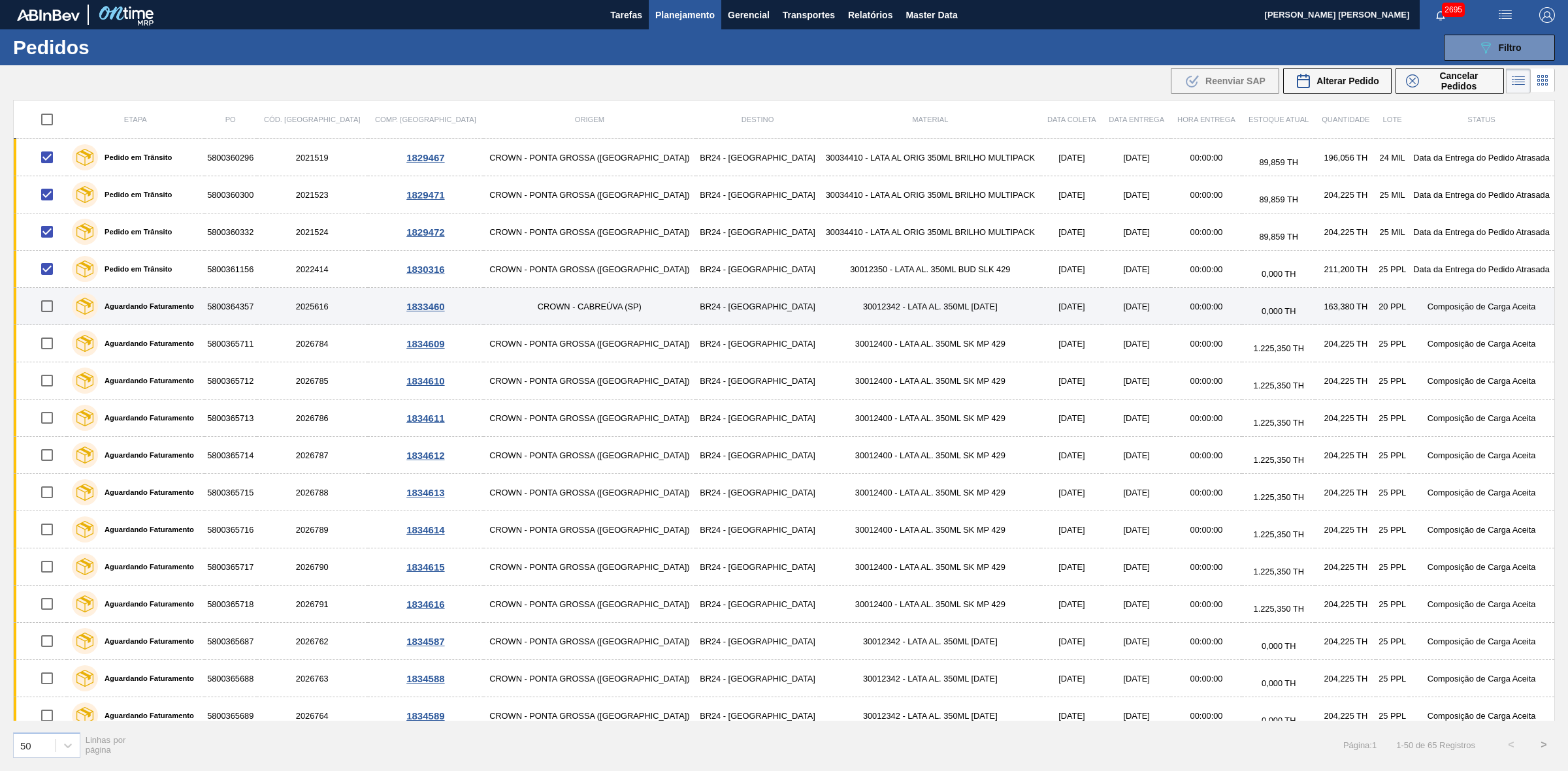
click at [52, 306] on input "checkbox" at bounding box center [47, 306] width 27 height 27
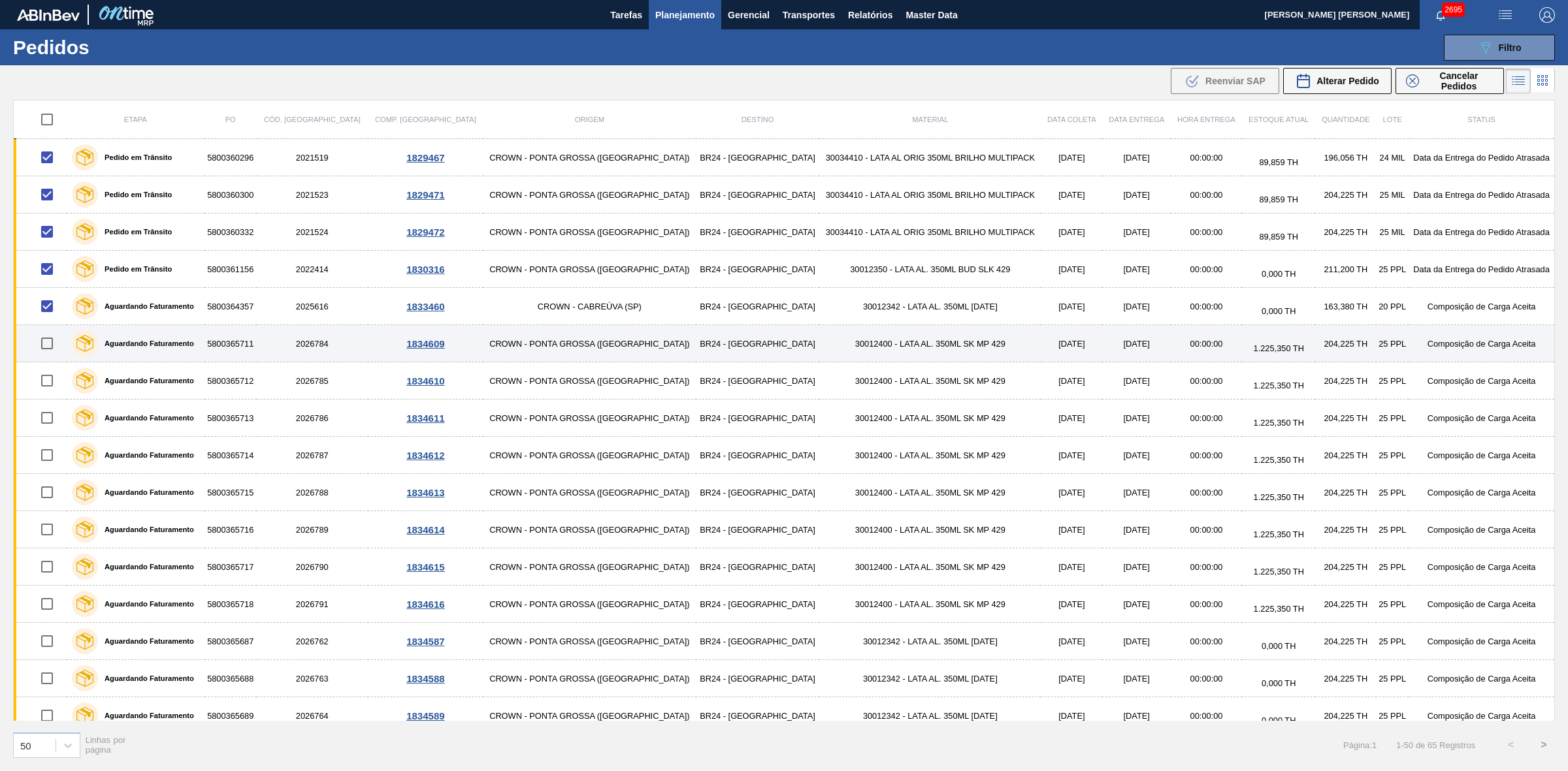
click at [56, 346] on input "checkbox" at bounding box center [47, 343] width 27 height 27
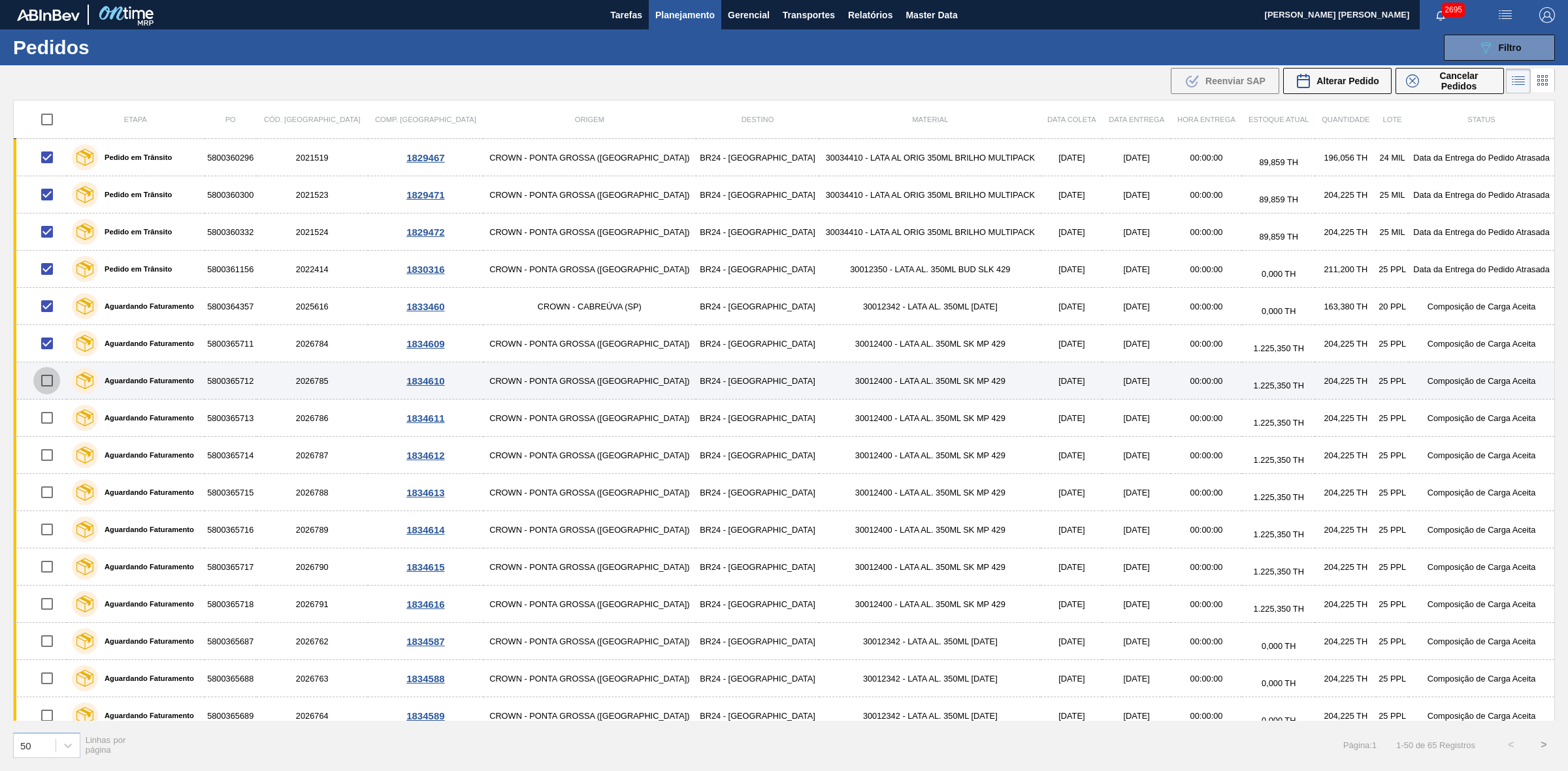
click at [50, 384] on input "checkbox" at bounding box center [47, 380] width 27 height 27
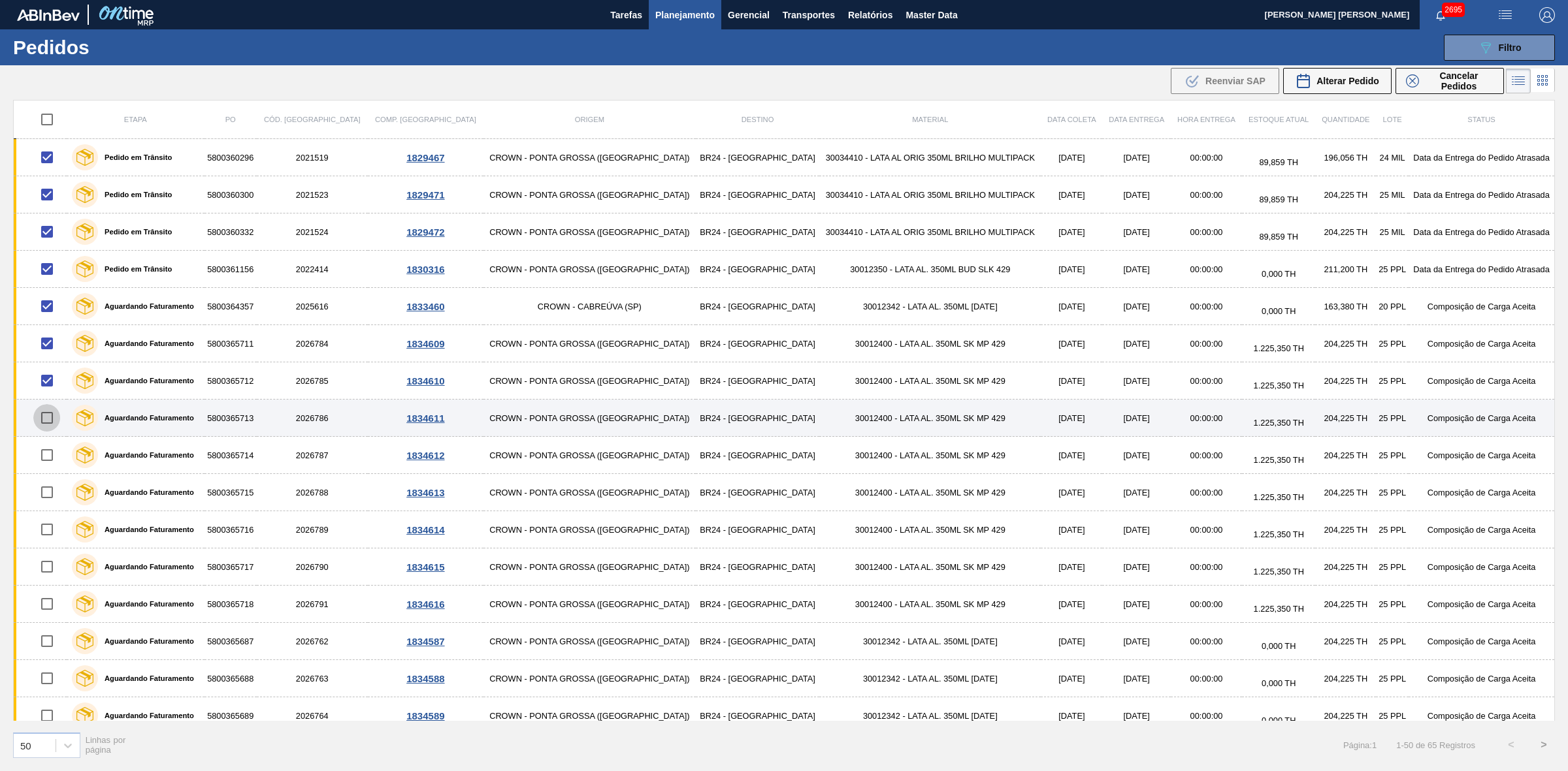
click at [51, 418] on input "checkbox" at bounding box center [47, 418] width 27 height 27
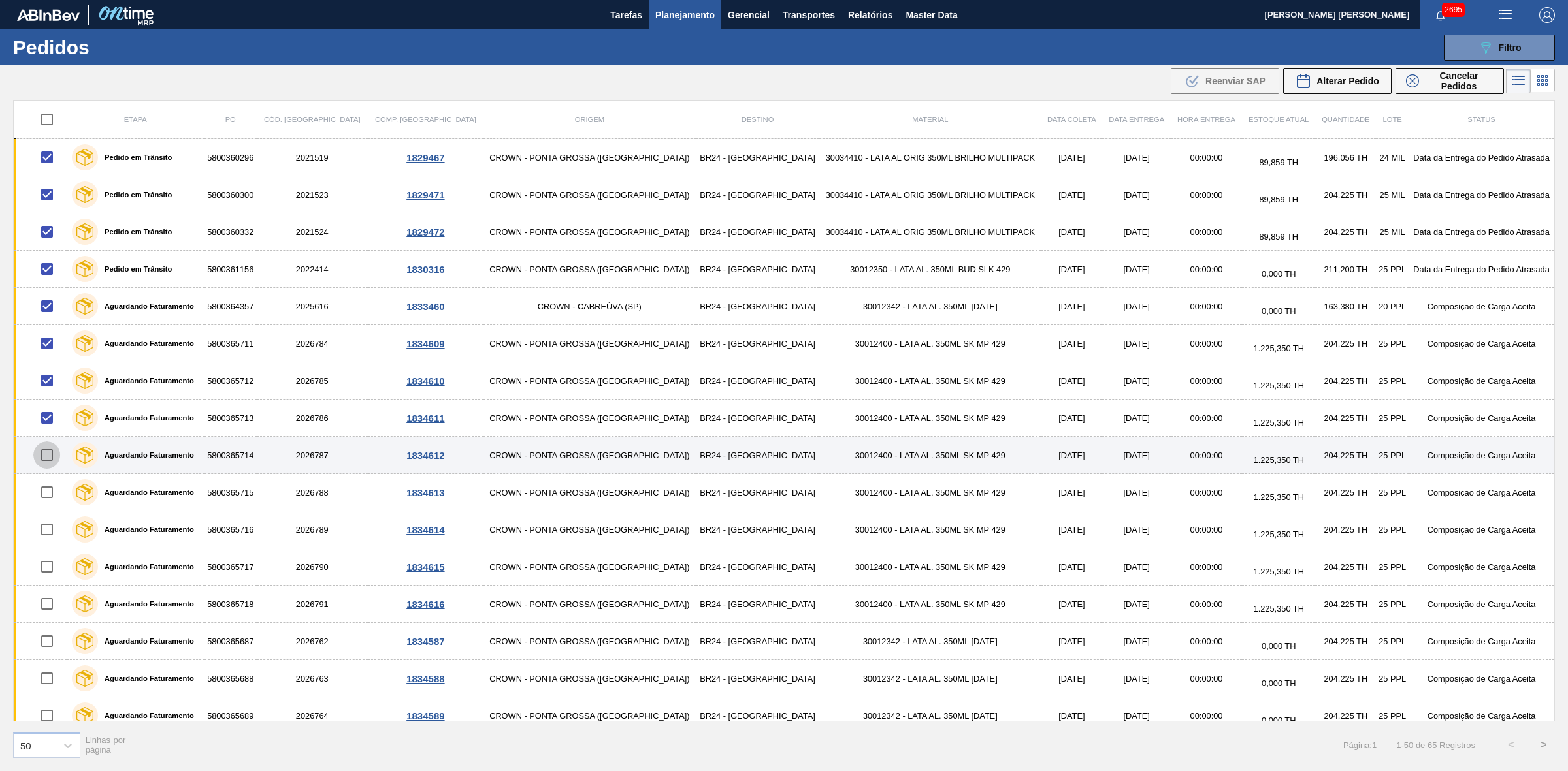
click at [46, 454] on input "checkbox" at bounding box center [47, 455] width 27 height 27
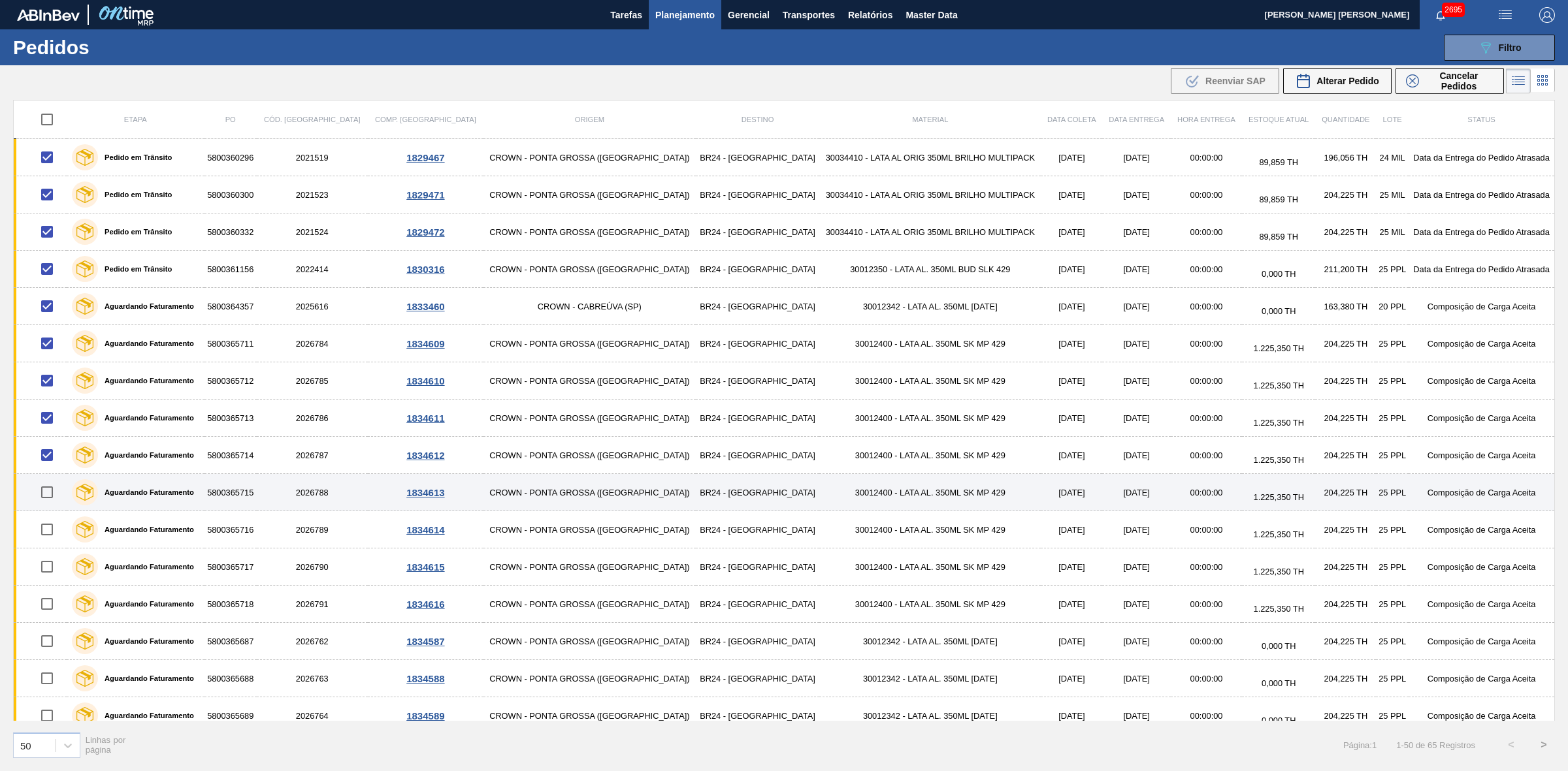
click at [49, 492] on input "checkbox" at bounding box center [47, 492] width 27 height 27
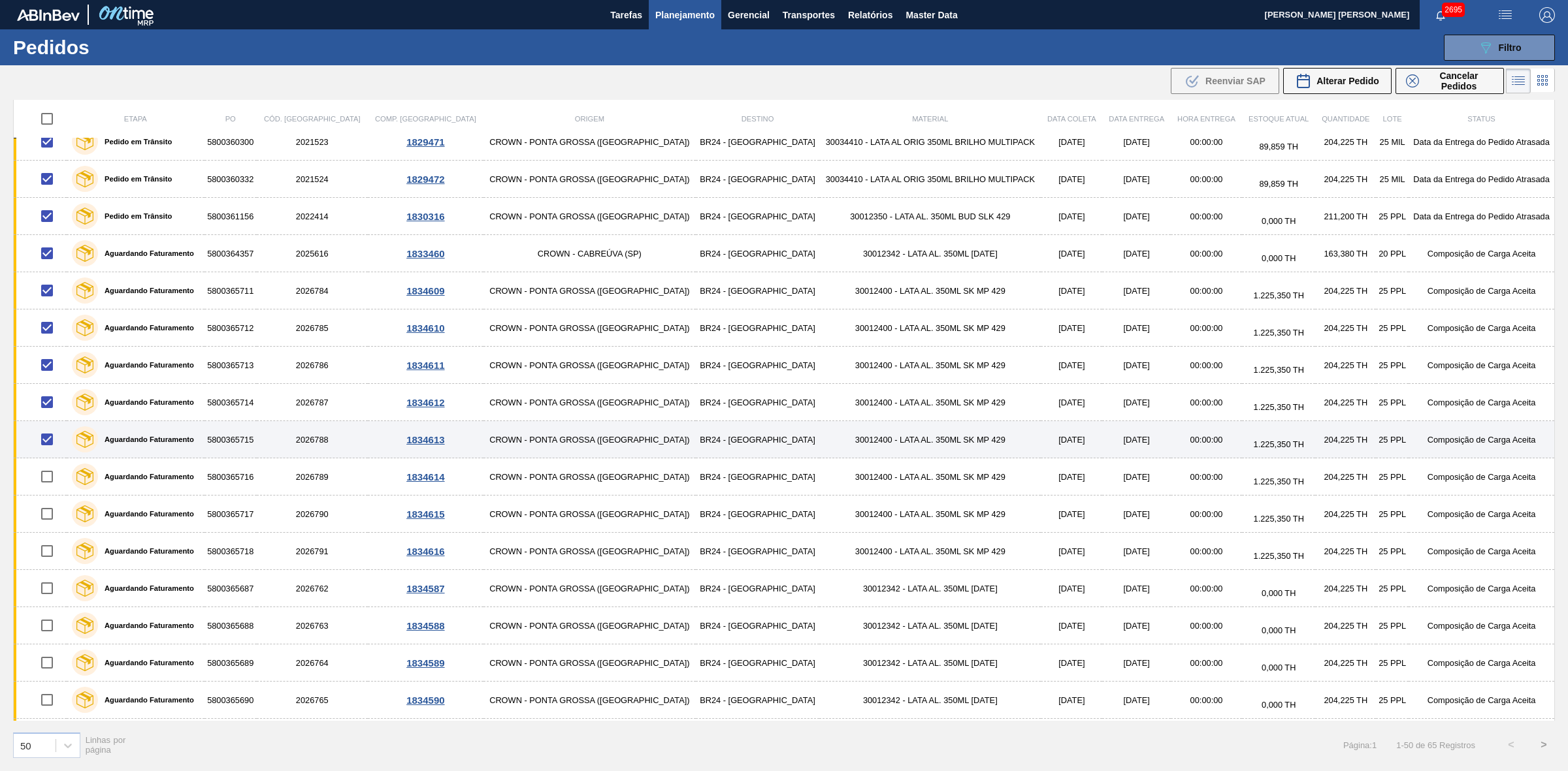
scroll to position [82, 0]
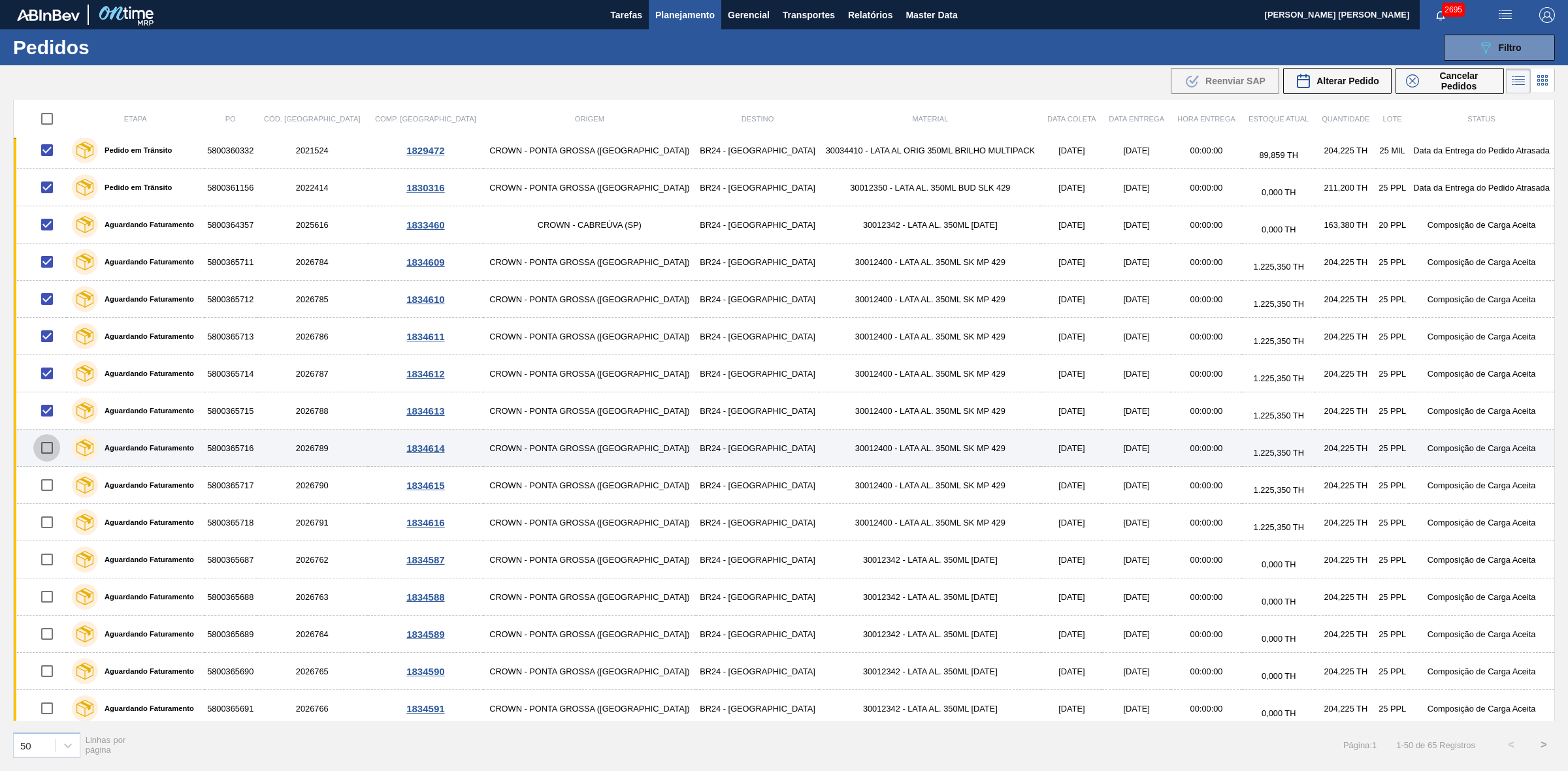
click at [52, 448] on input "checkbox" at bounding box center [47, 448] width 27 height 27
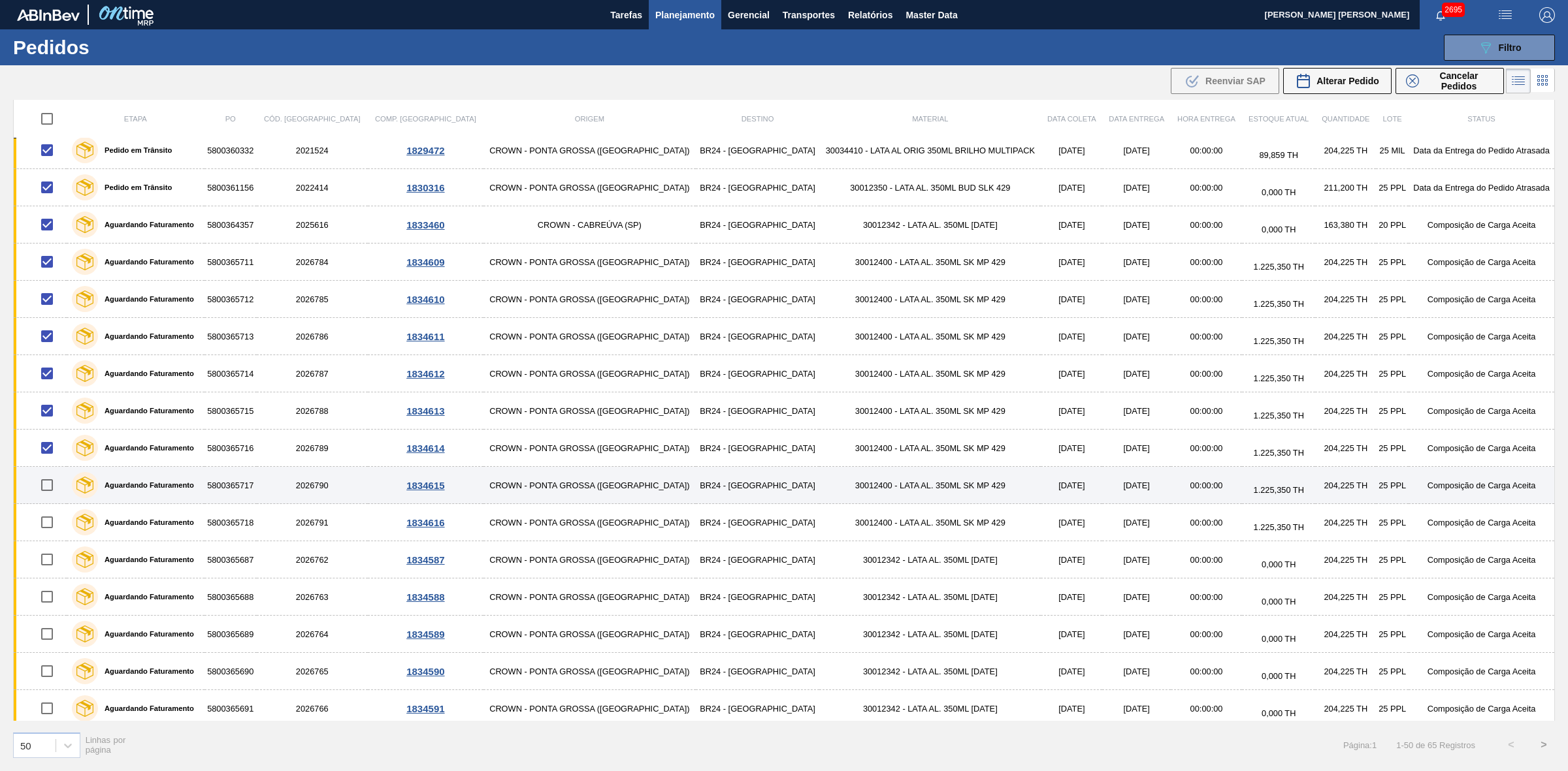
click at [53, 483] on input "checkbox" at bounding box center [47, 485] width 27 height 27
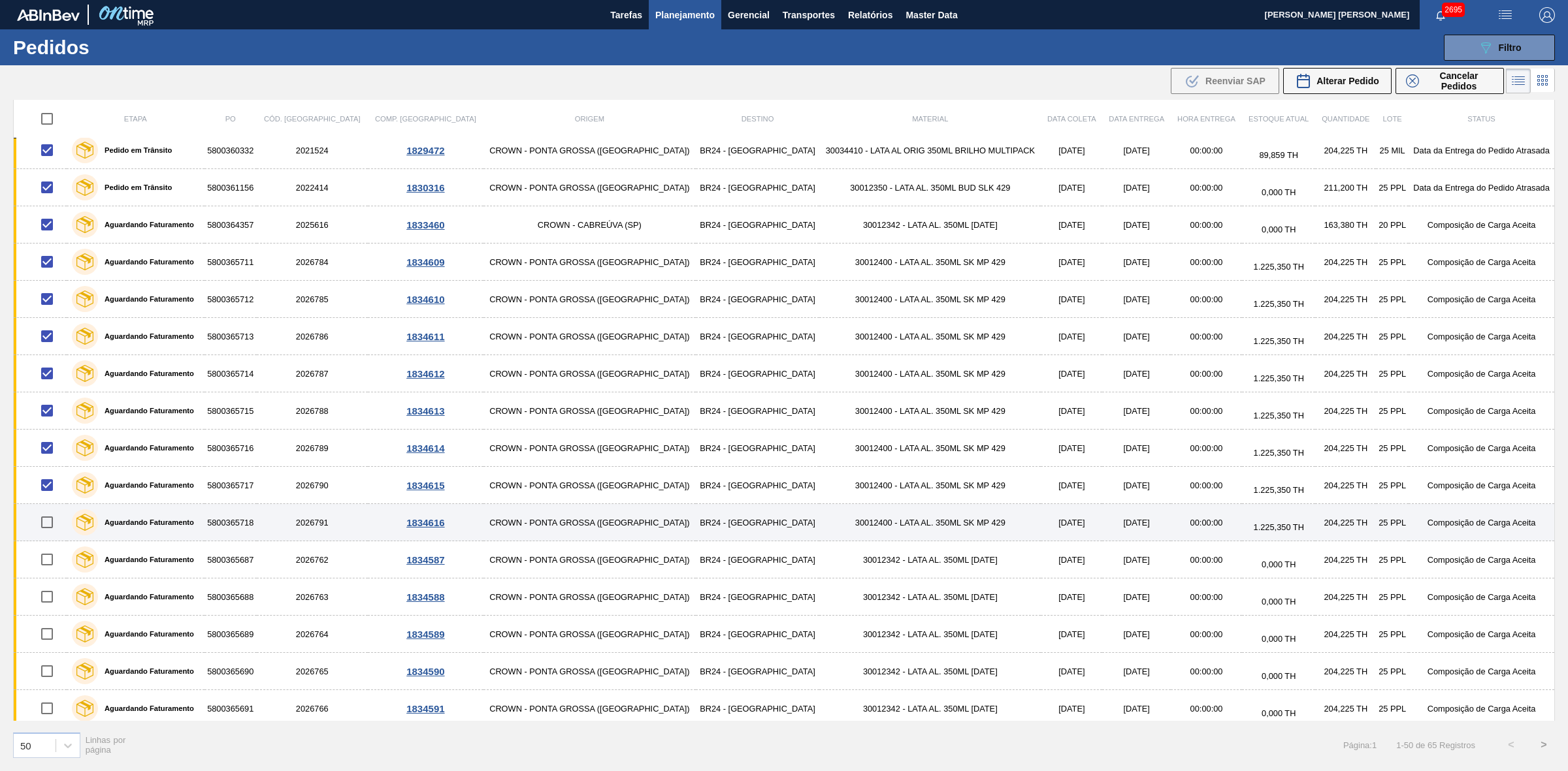
click at [50, 523] on input "checkbox" at bounding box center [47, 522] width 27 height 27
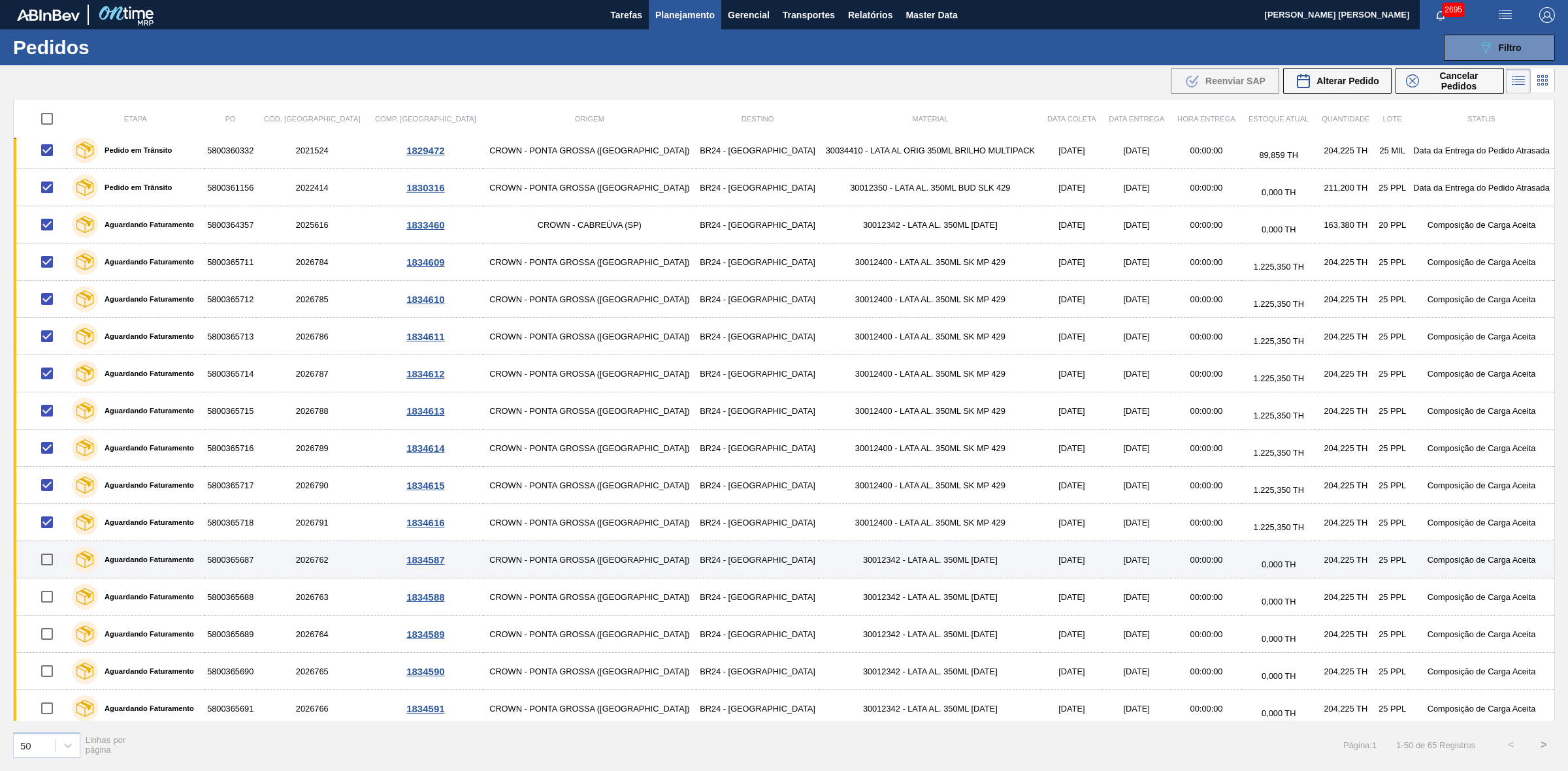
click at [50, 562] on input "checkbox" at bounding box center [47, 559] width 27 height 27
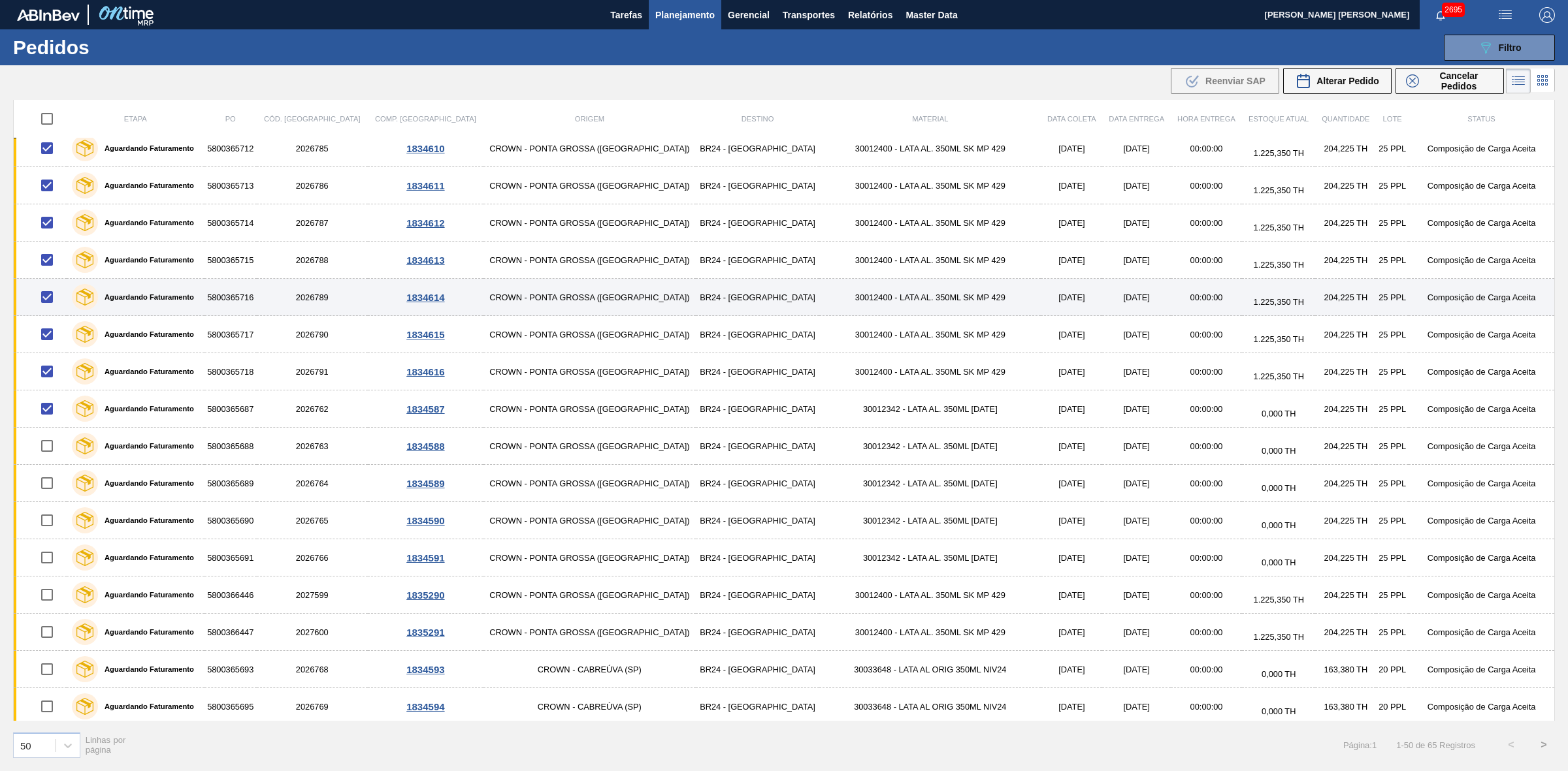
scroll to position [245, 0]
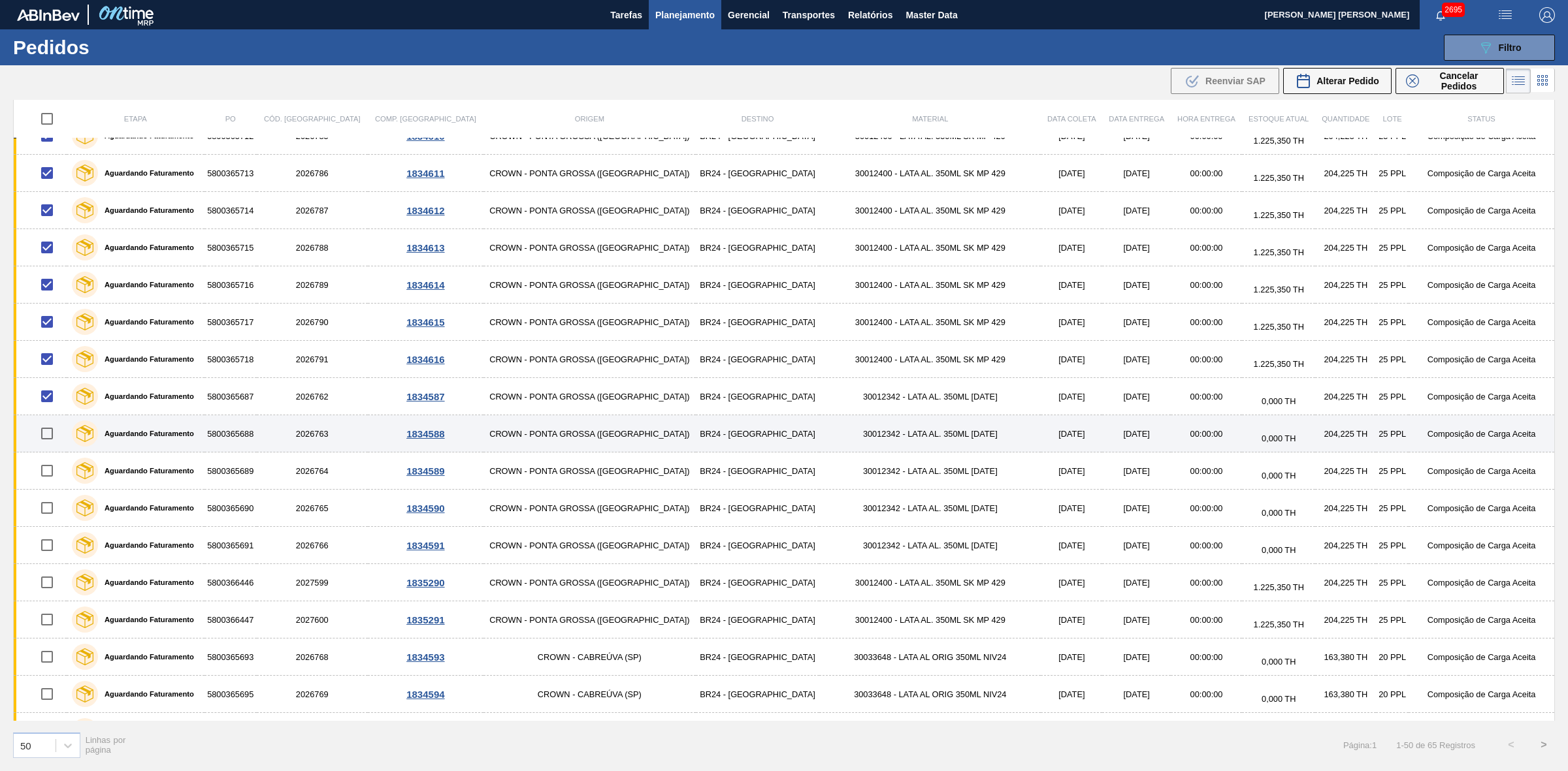
click at [49, 433] on input "checkbox" at bounding box center [47, 433] width 27 height 27
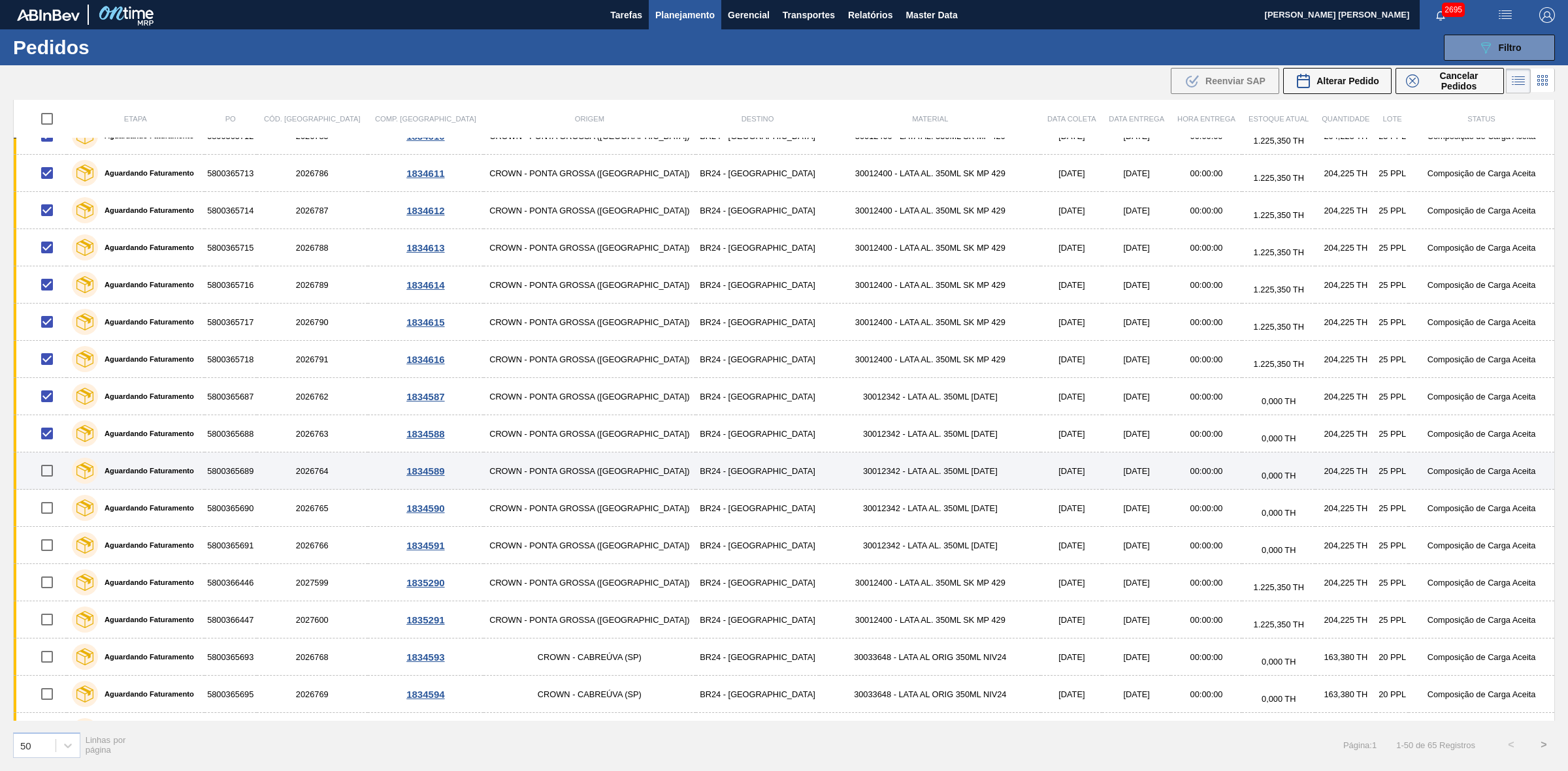
click at [49, 474] on input "checkbox" at bounding box center [47, 470] width 27 height 27
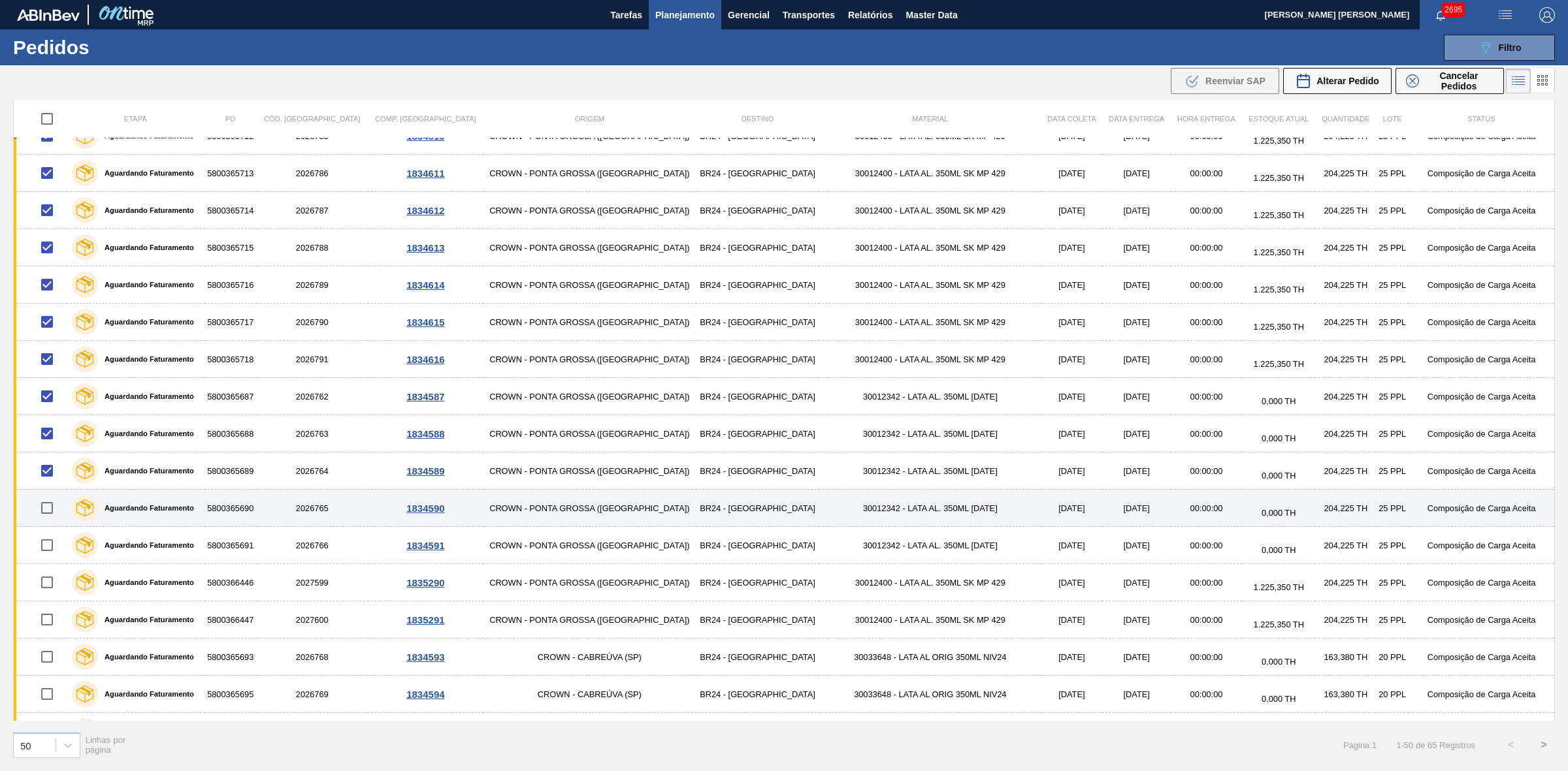
click at [49, 513] on input "checkbox" at bounding box center [47, 507] width 27 height 27
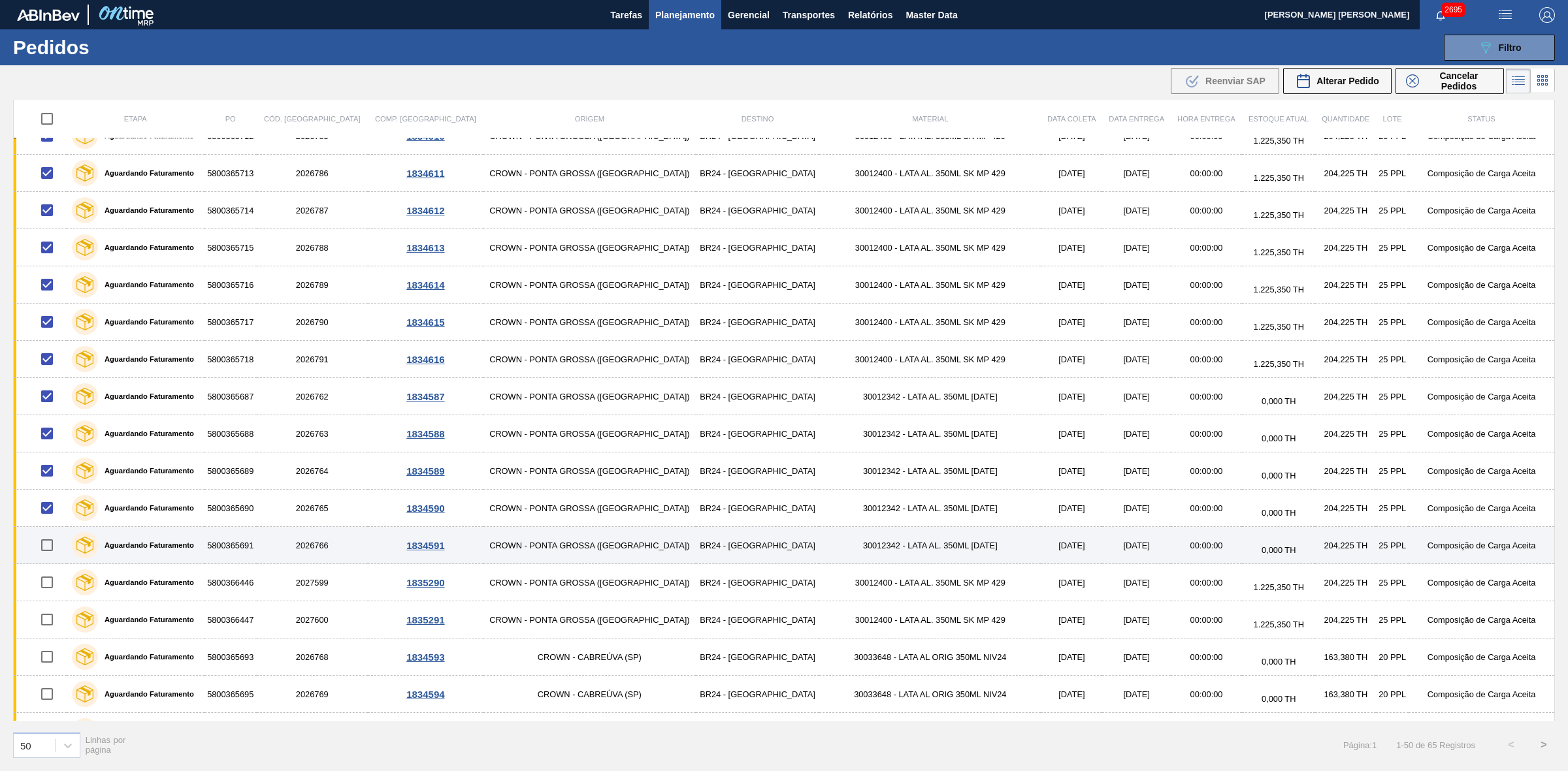
click at [50, 547] on input "checkbox" at bounding box center [47, 545] width 27 height 27
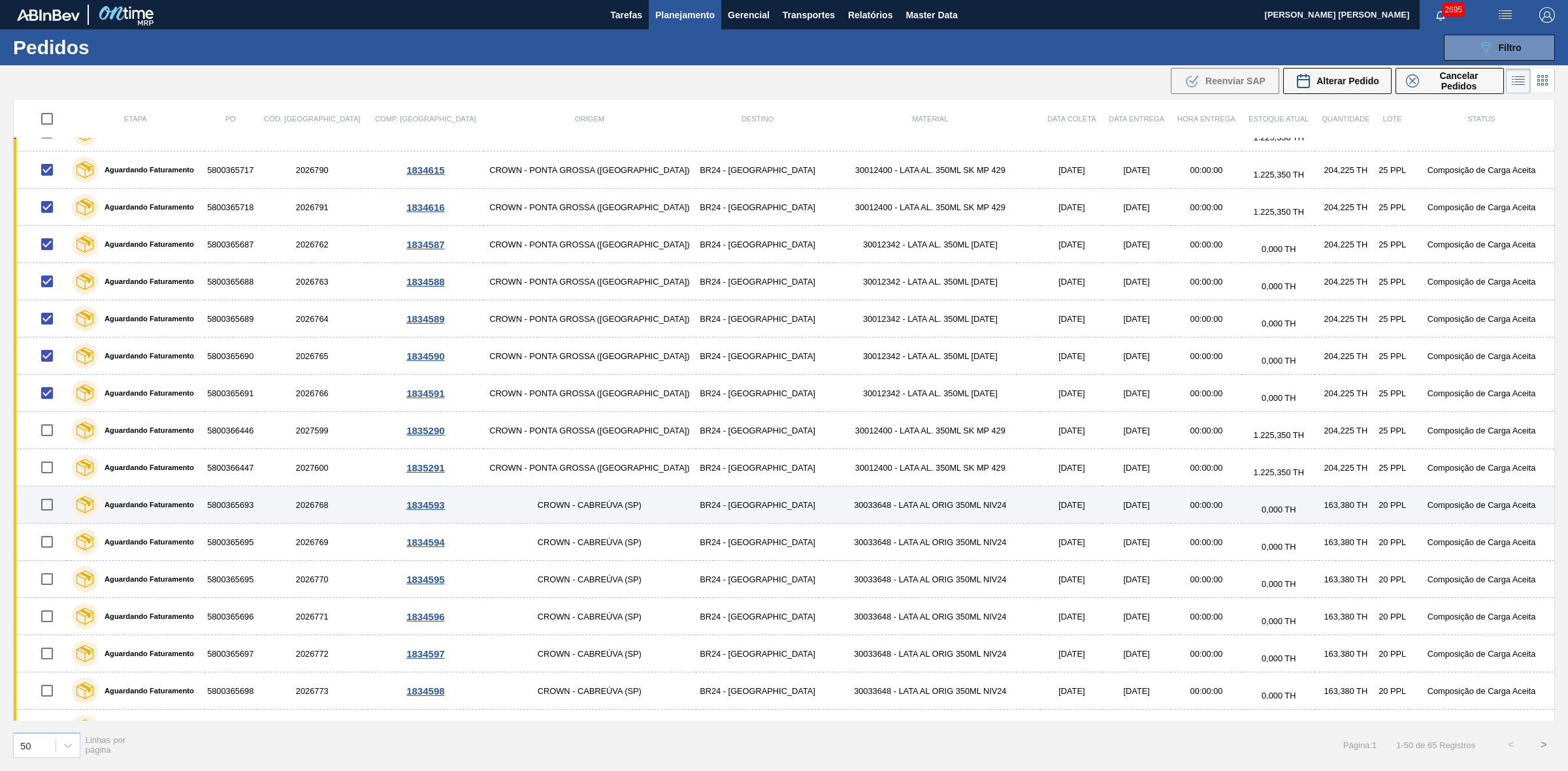
scroll to position [408, 0]
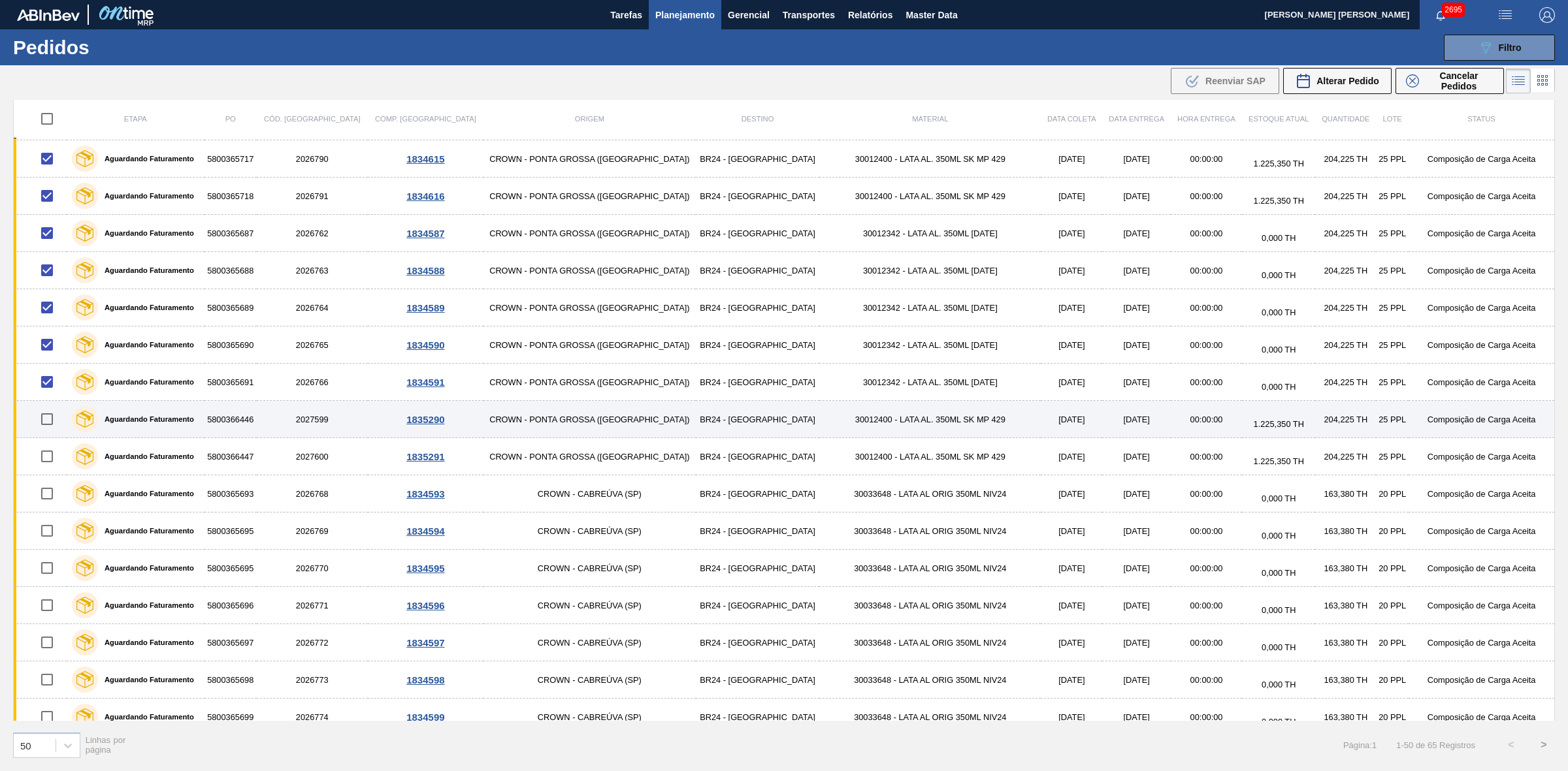
click at [50, 425] on input "checkbox" at bounding box center [47, 418] width 27 height 27
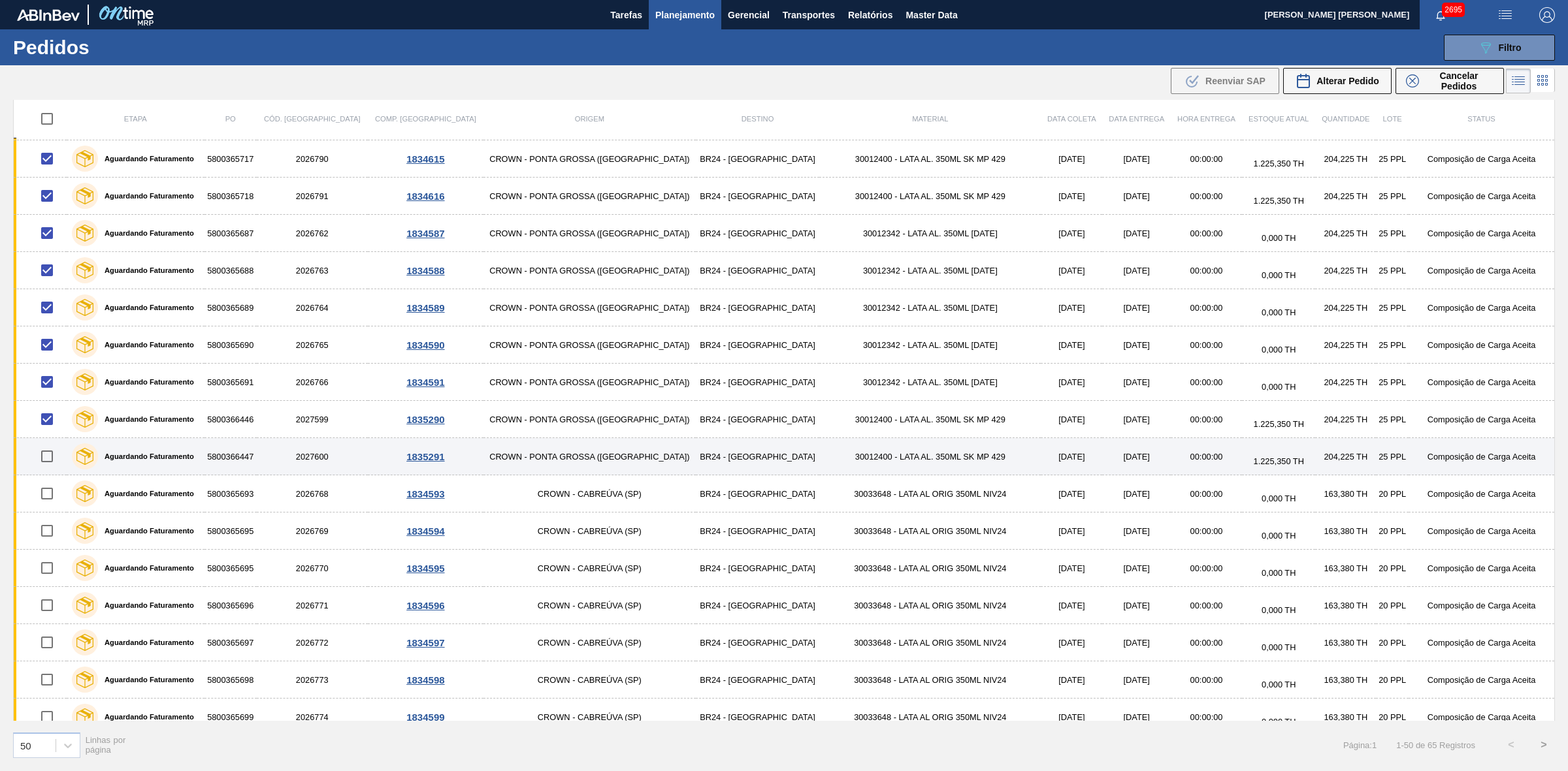
click at [54, 455] on input "checkbox" at bounding box center [47, 456] width 27 height 27
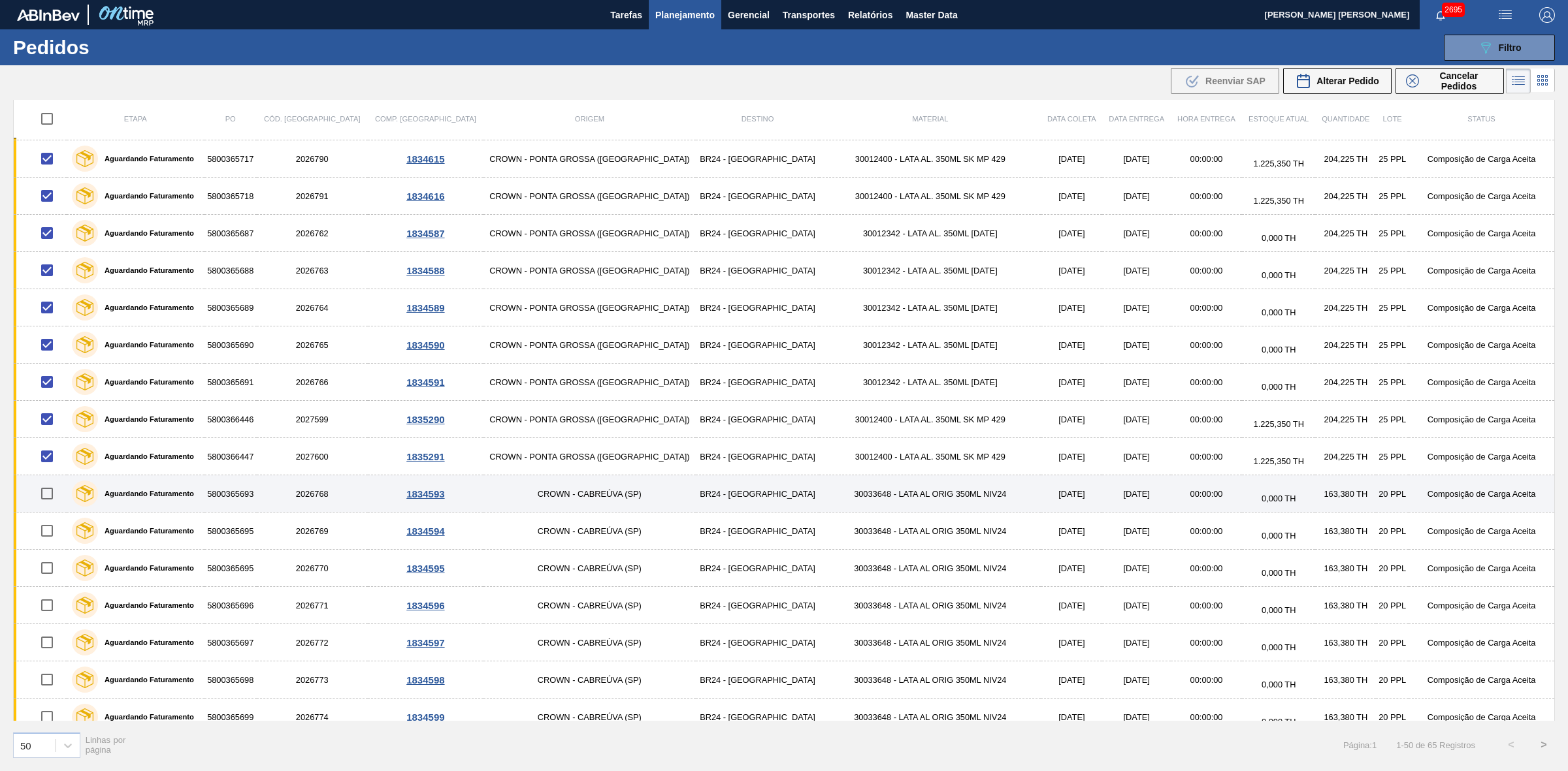
click at [50, 500] on input "checkbox" at bounding box center [47, 493] width 27 height 27
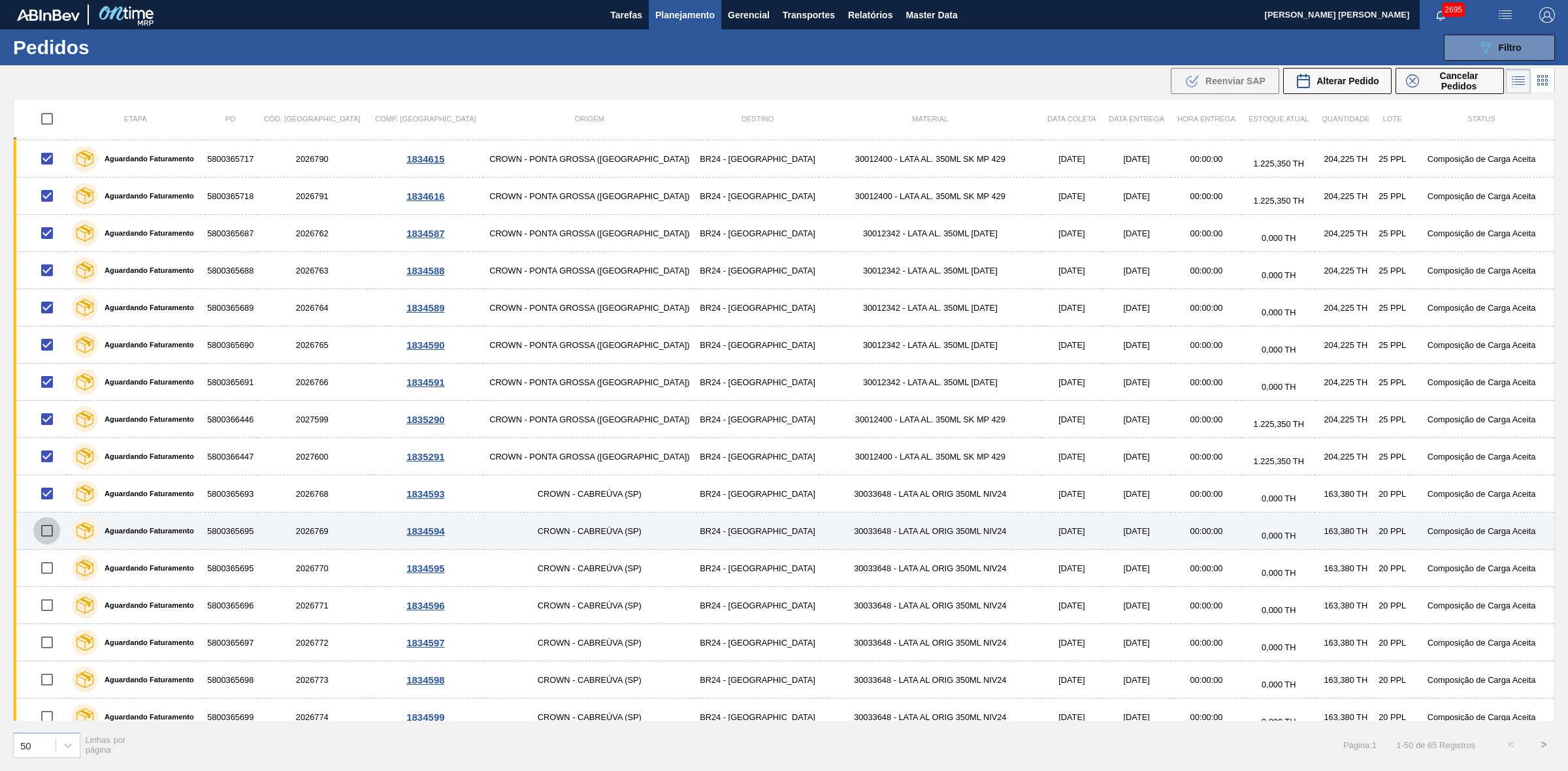
click at [48, 536] on input "checkbox" at bounding box center [47, 530] width 27 height 27
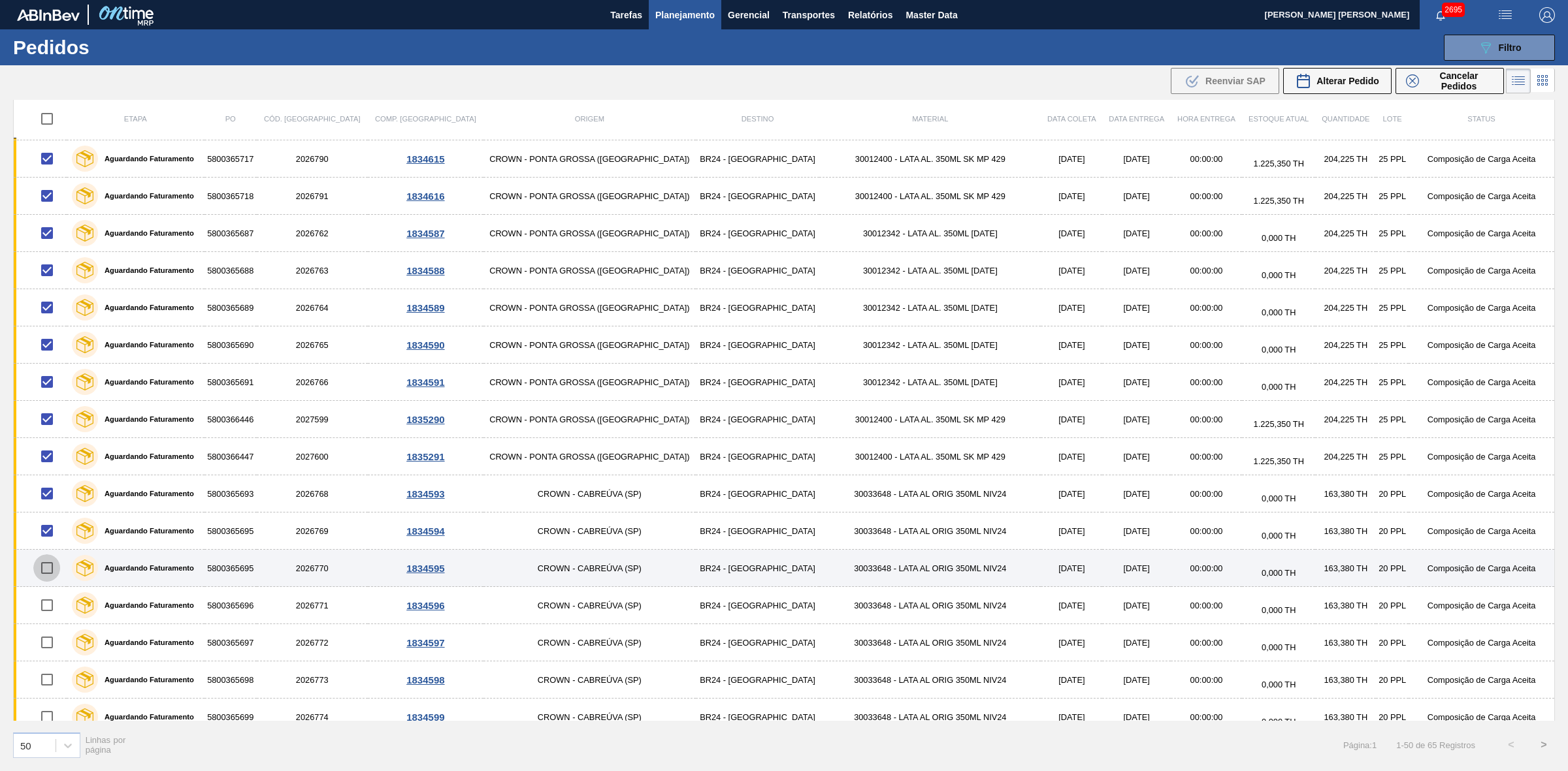
click at [49, 572] on input "checkbox" at bounding box center [47, 567] width 27 height 27
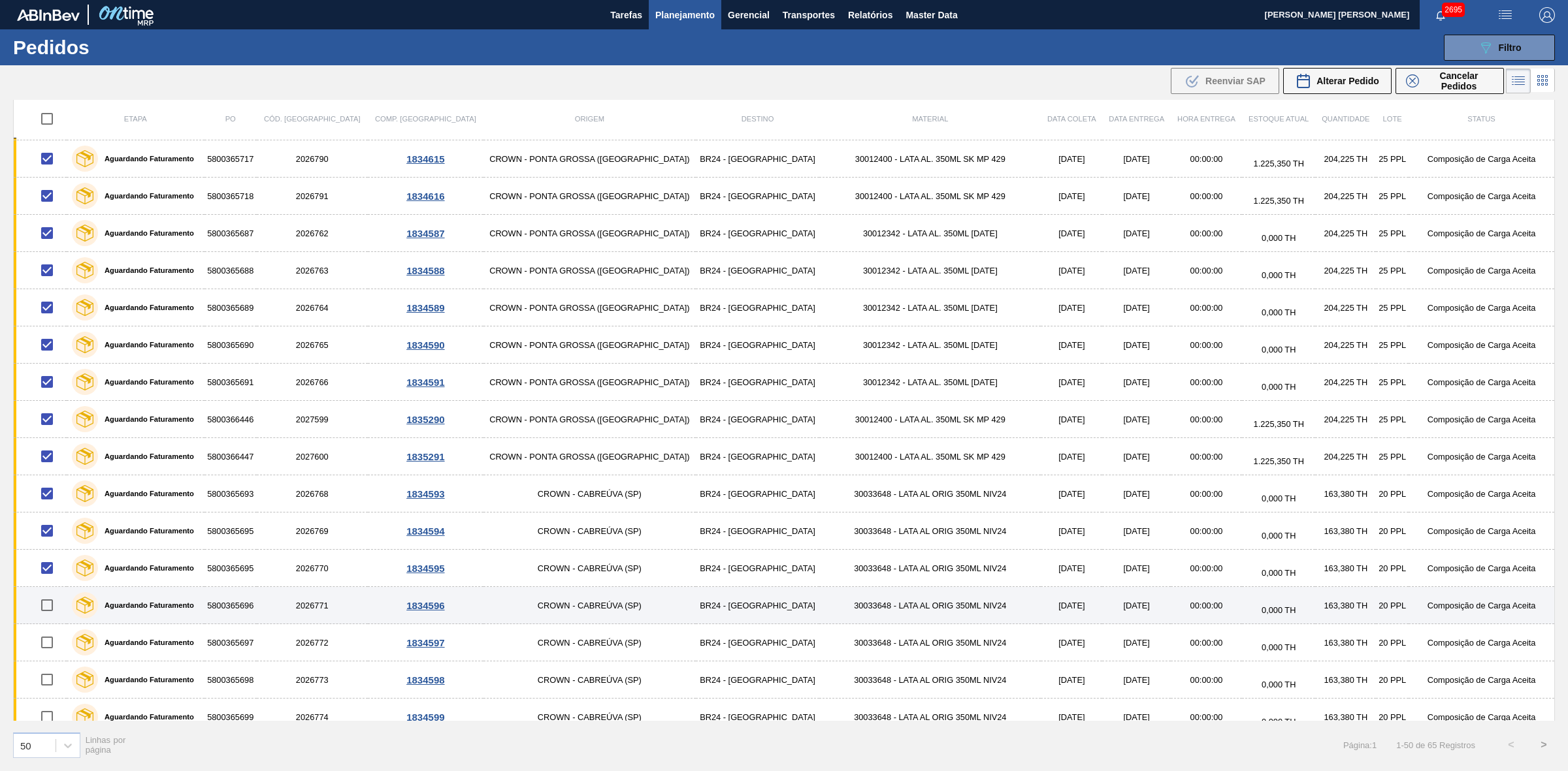
click at [51, 607] on input "checkbox" at bounding box center [47, 604] width 27 height 27
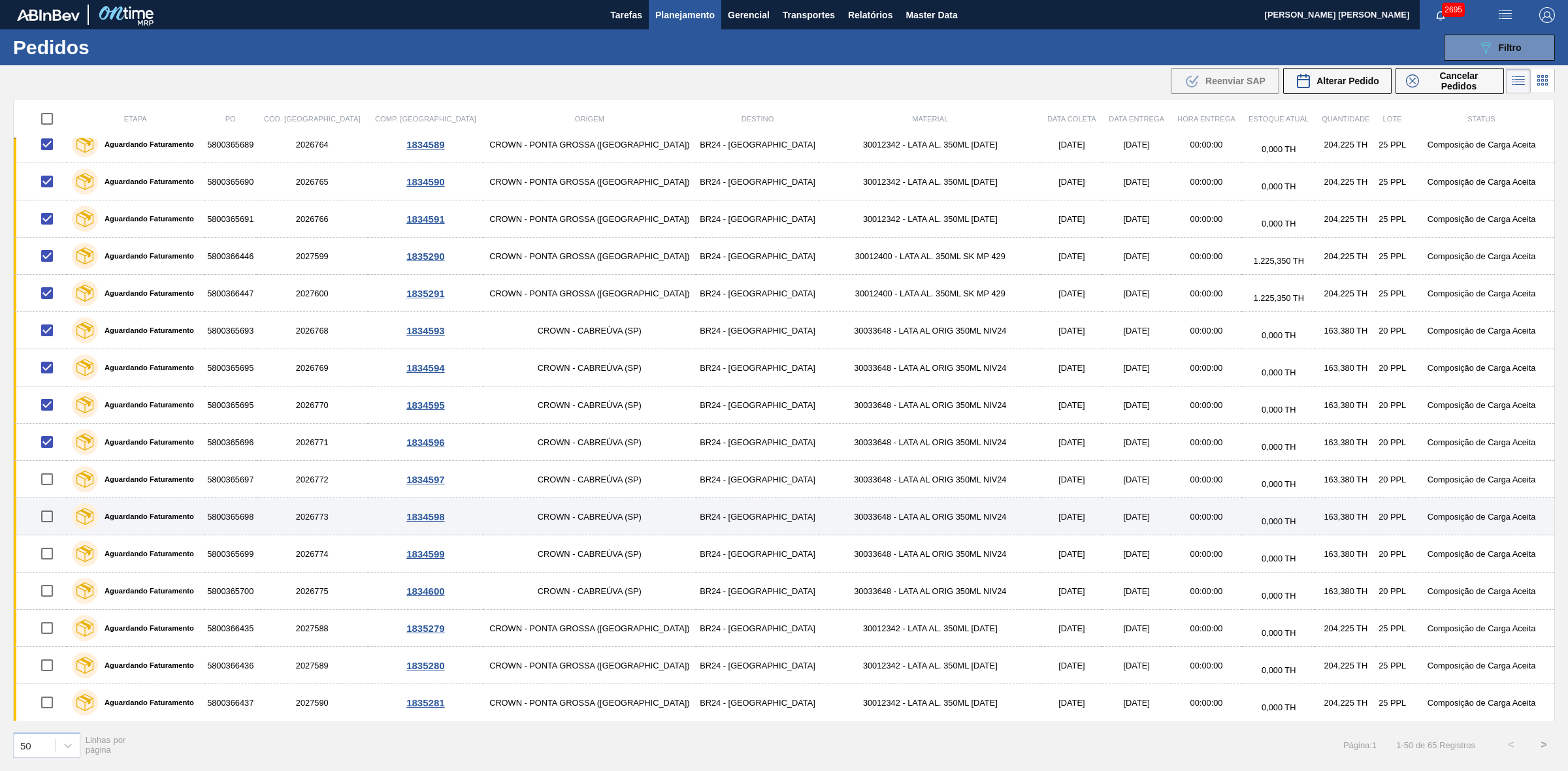
scroll to position [653, 0]
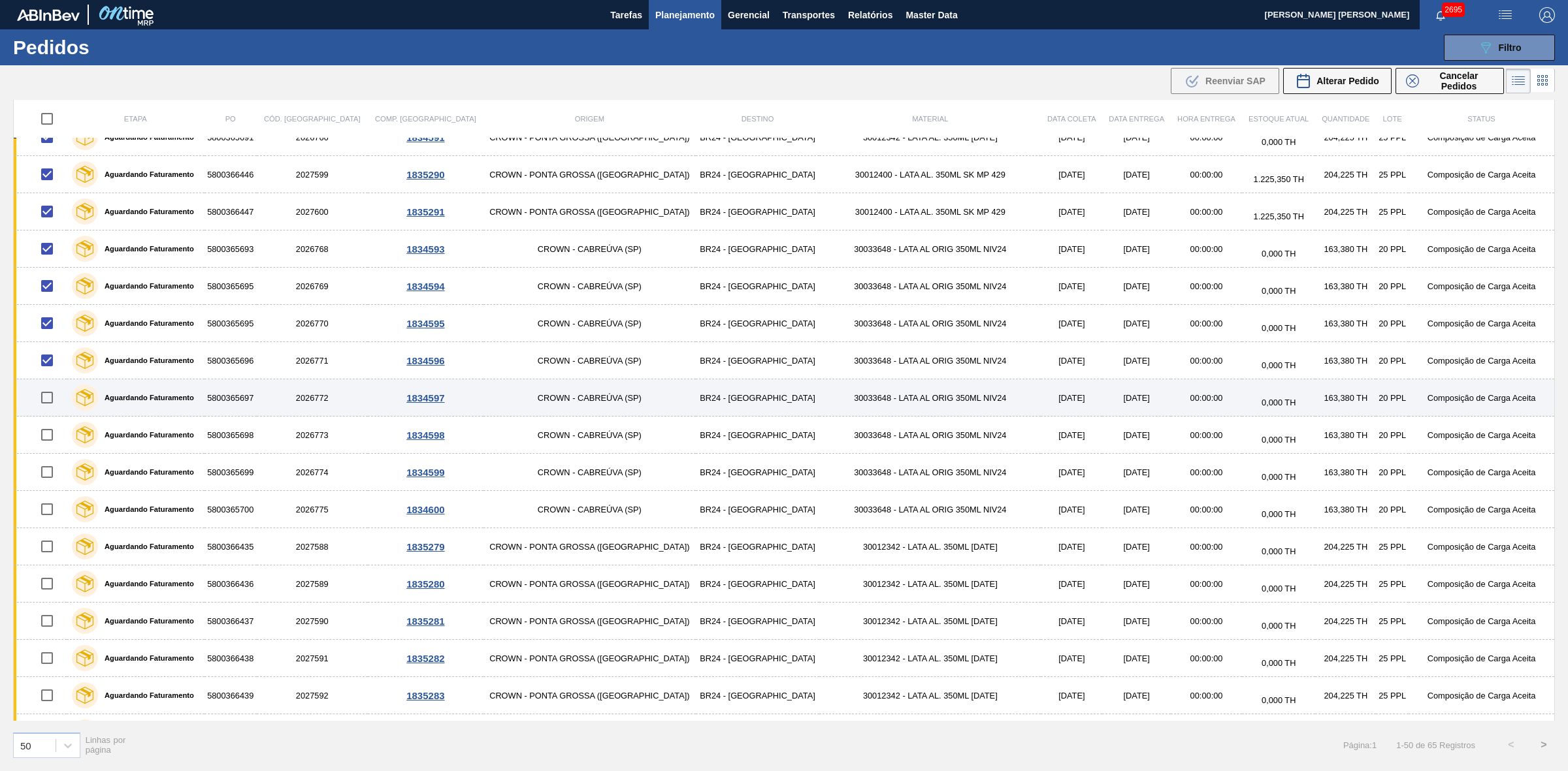
click at [52, 402] on input "checkbox" at bounding box center [47, 397] width 27 height 27
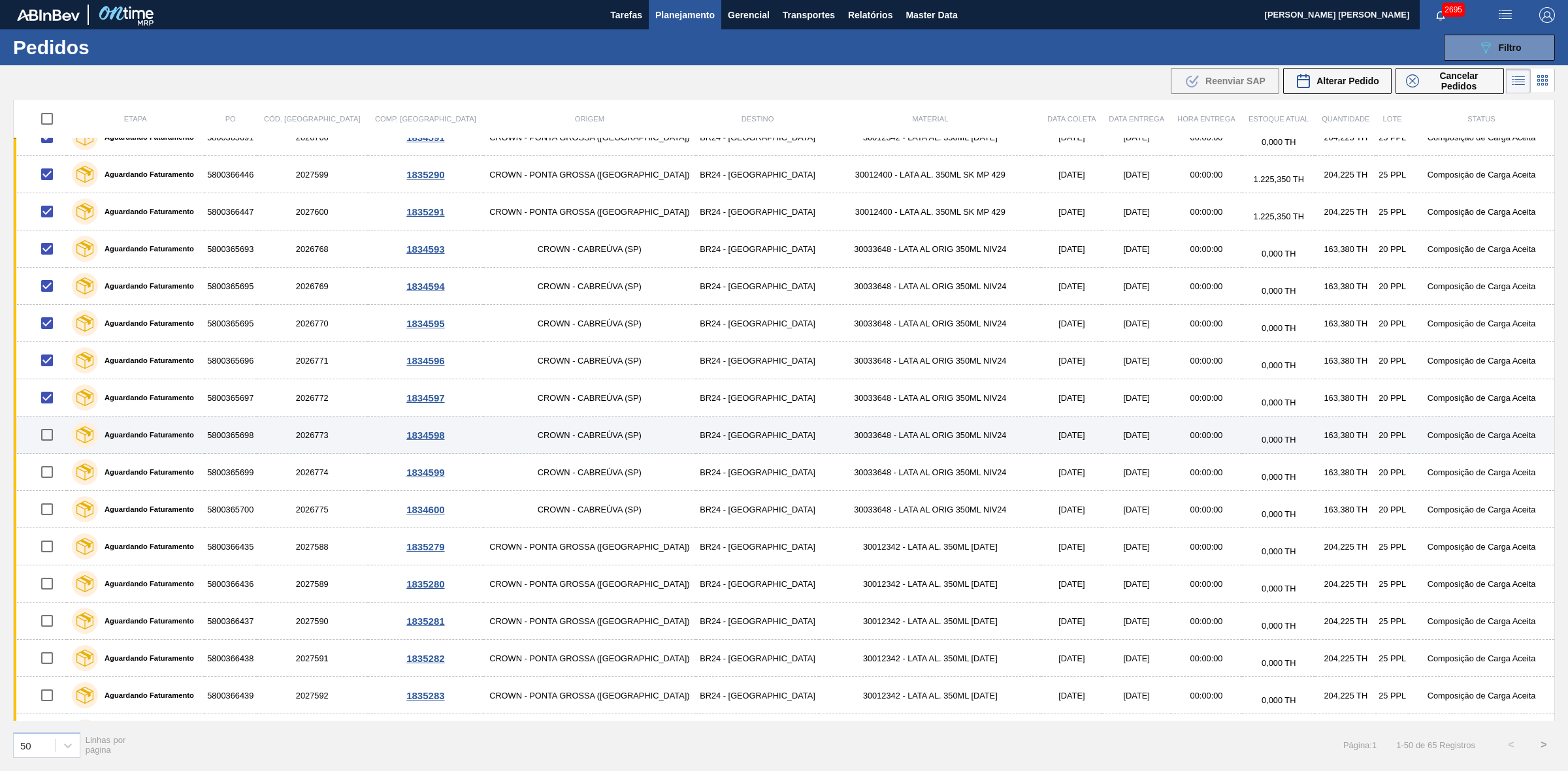
click at [49, 436] on input "checkbox" at bounding box center [47, 434] width 27 height 27
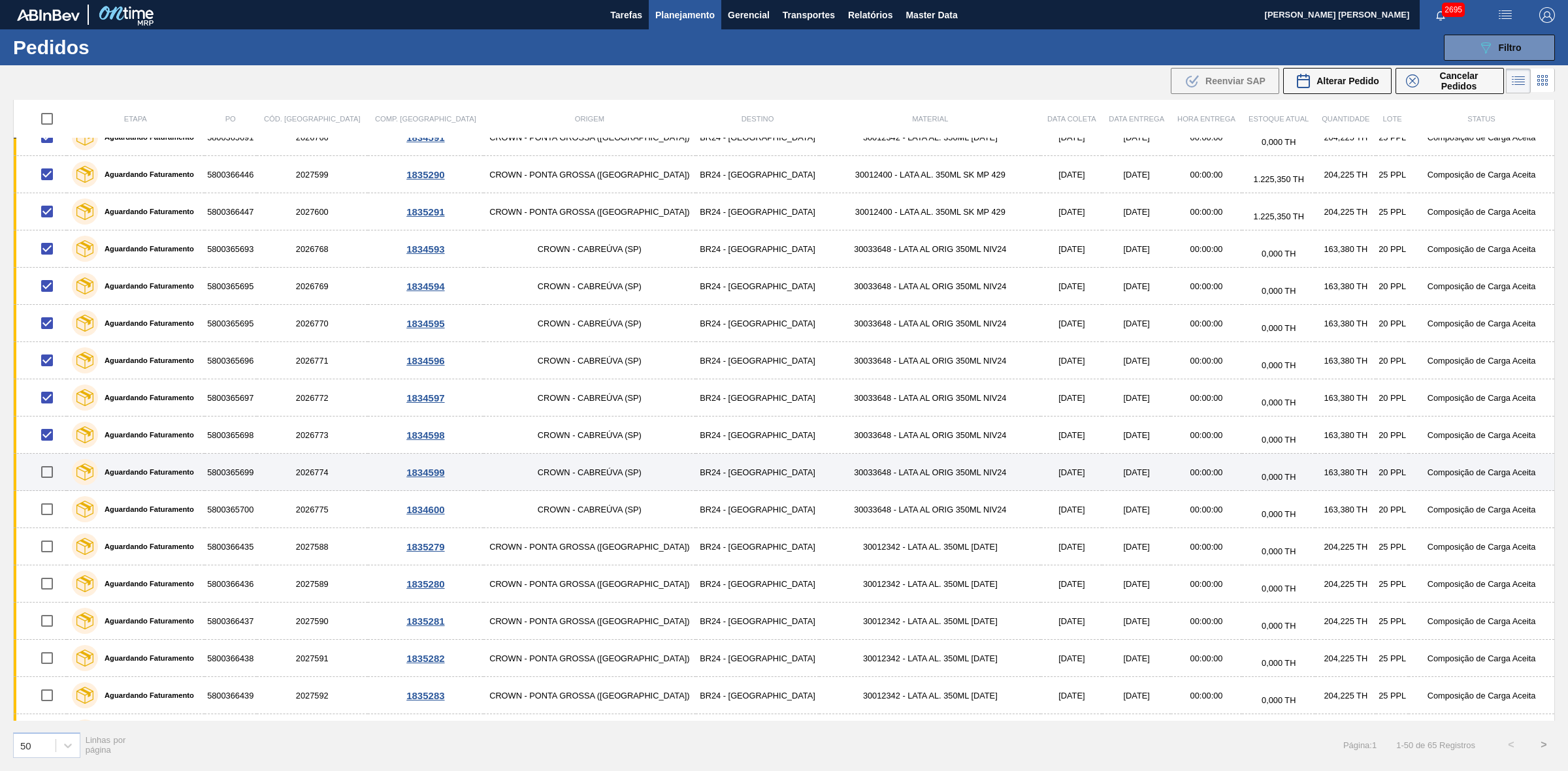
click at [46, 458] on td at bounding box center [41, 472] width 54 height 37
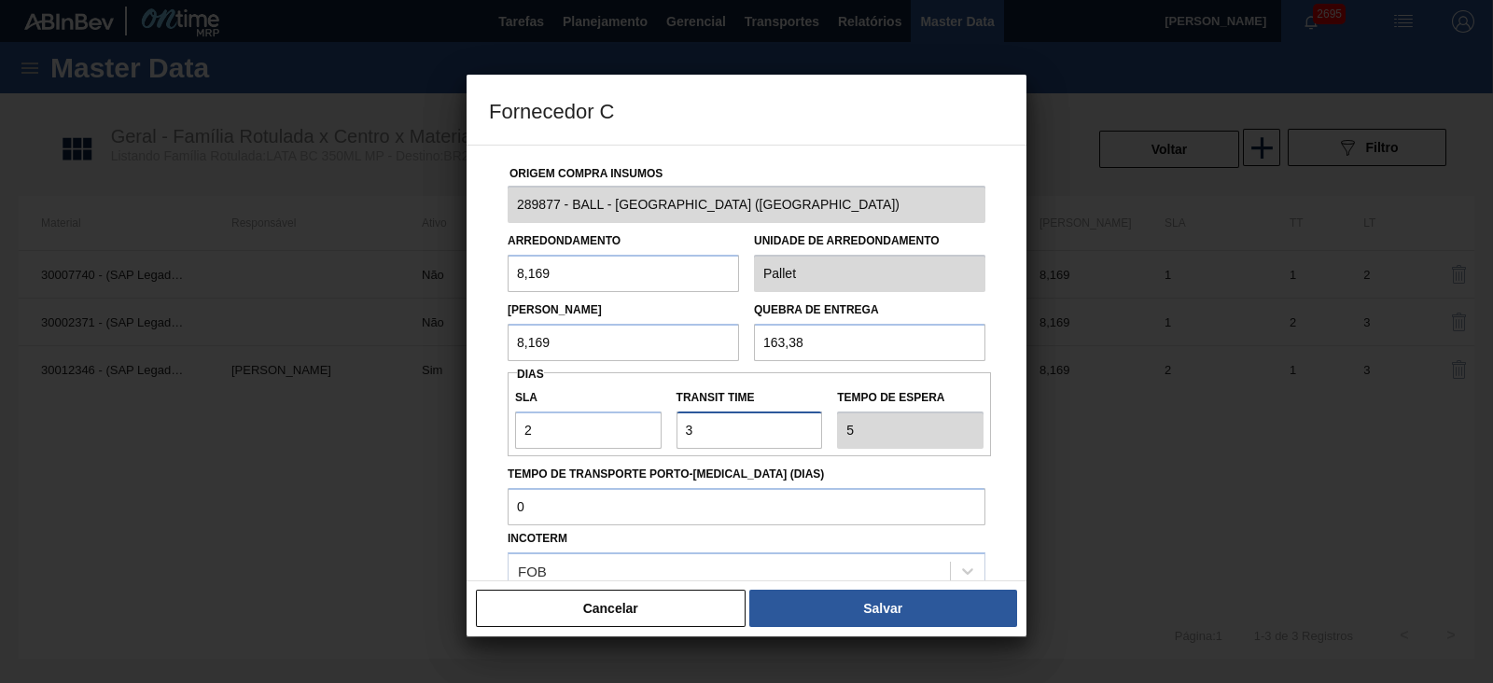
click at [678, 417] on input "Transit Time" at bounding box center [750, 430] width 147 height 37
type input "2"
type input "4"
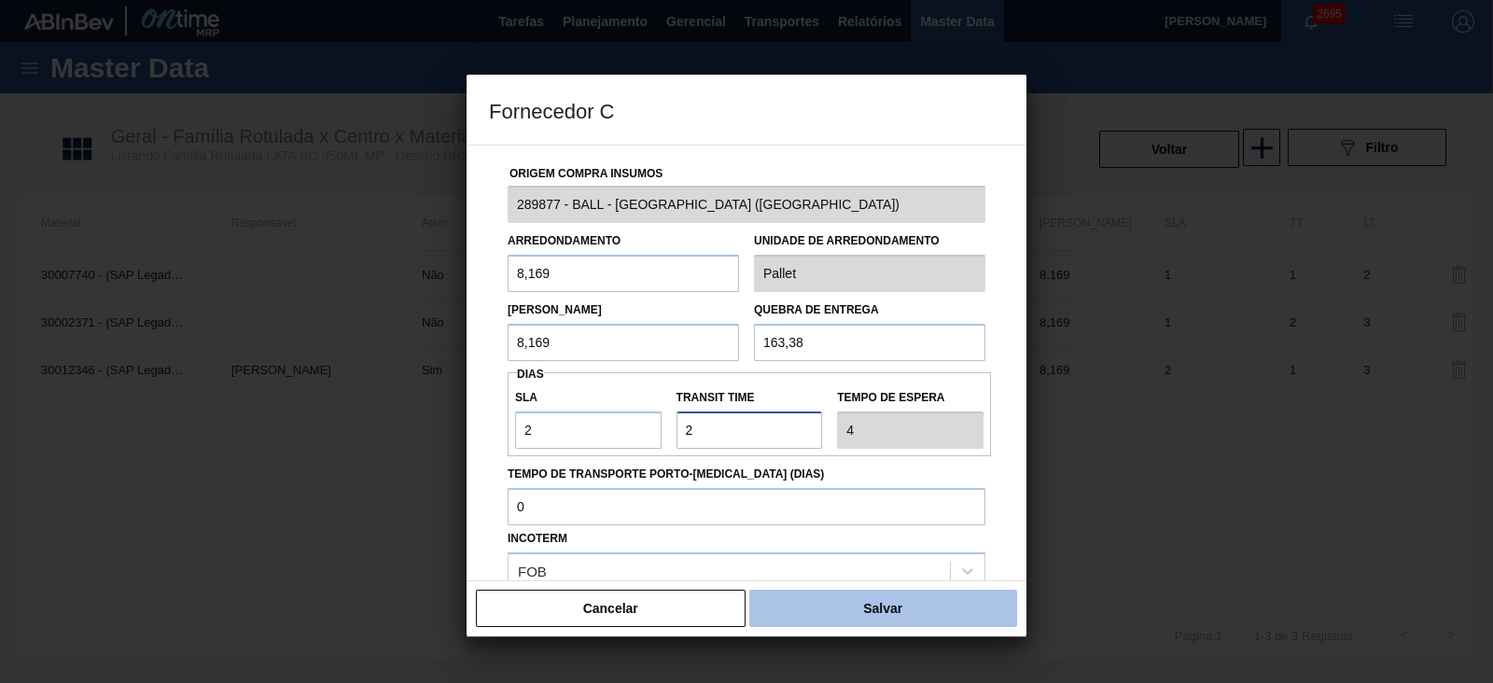
type input "2"
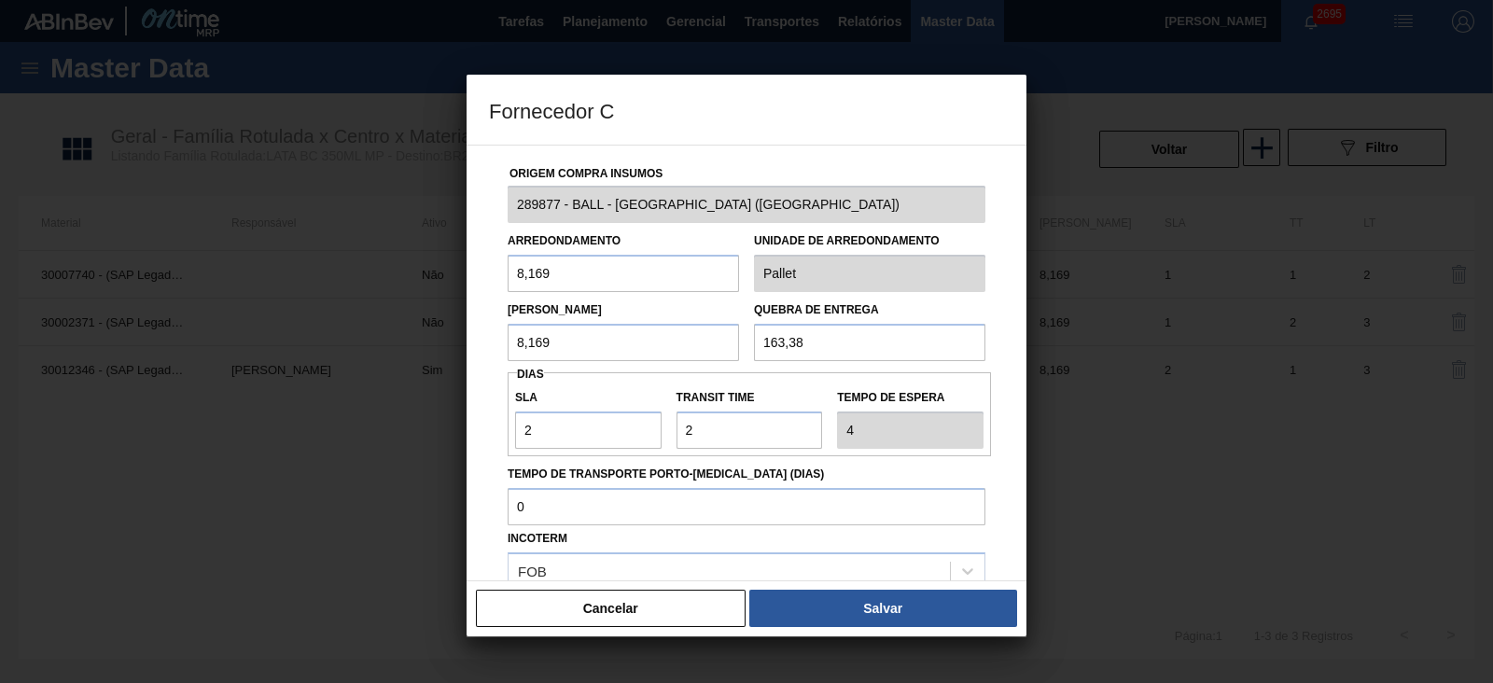
click at [818, 611] on button "Salvar" at bounding box center [883, 608] width 268 height 37
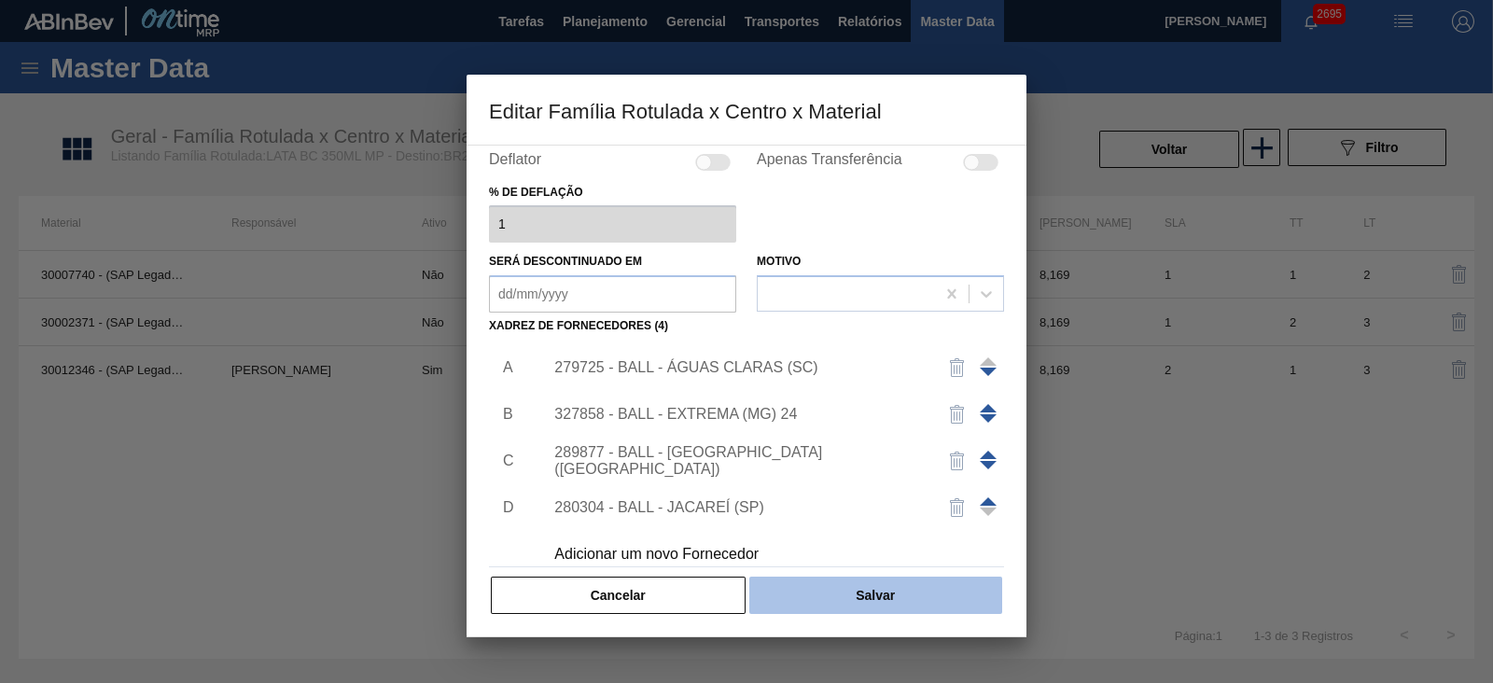
click at [858, 600] on button "Salvar" at bounding box center [875, 595] width 253 height 37
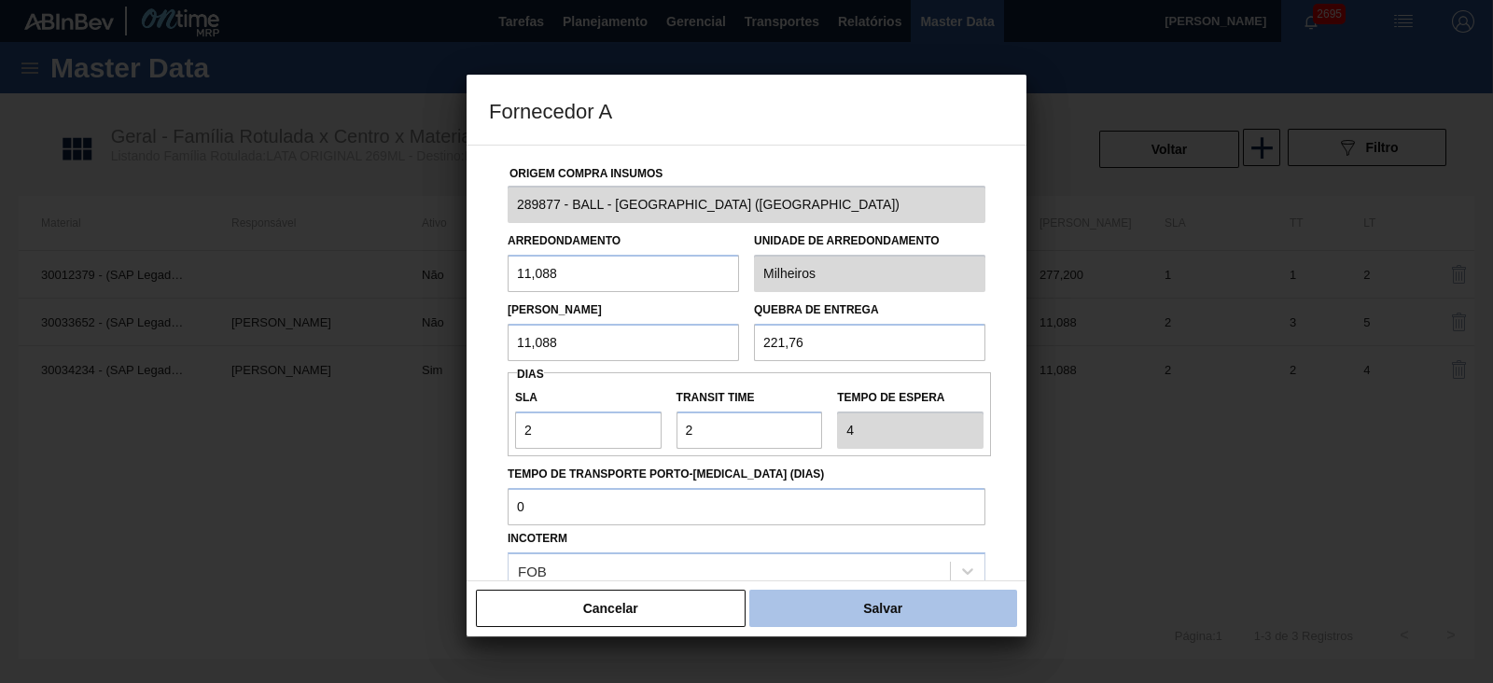
click at [811, 594] on button "Salvar" at bounding box center [883, 608] width 268 height 37
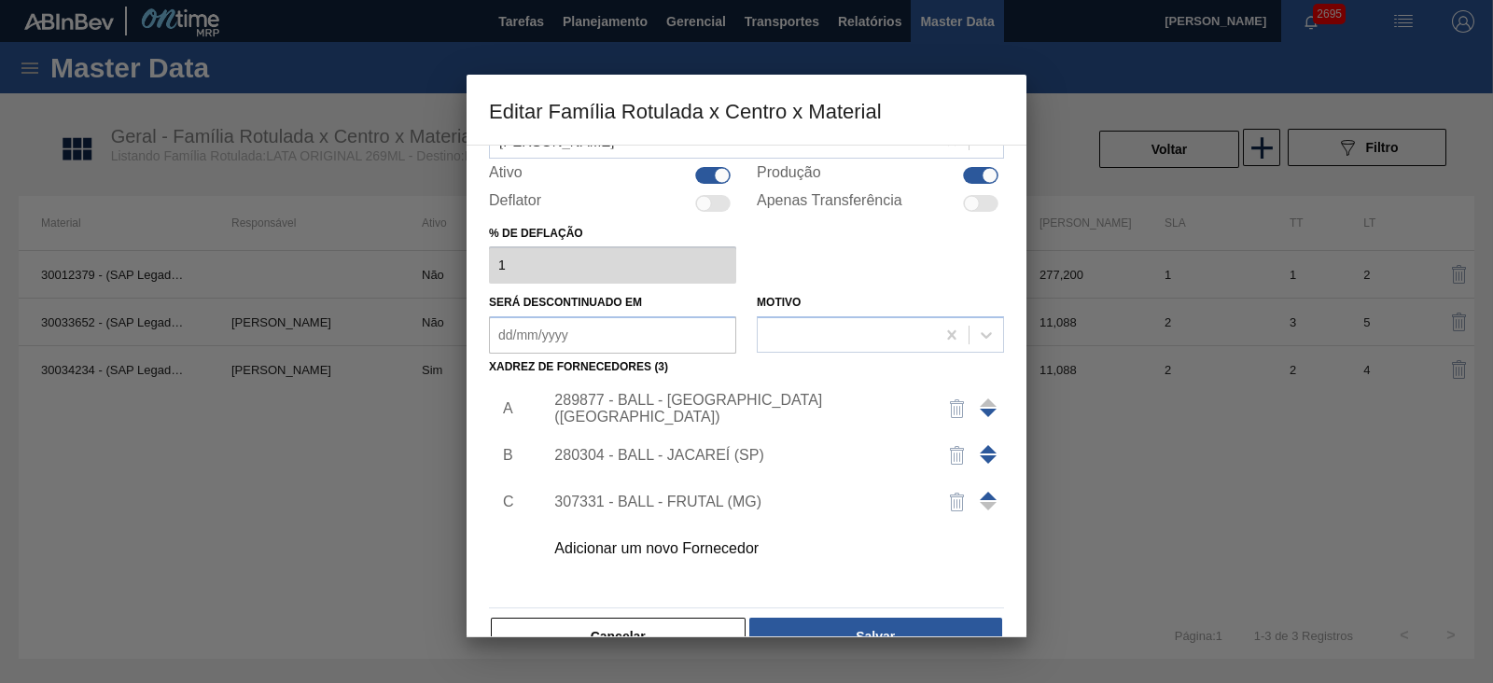
scroll to position [156, 0]
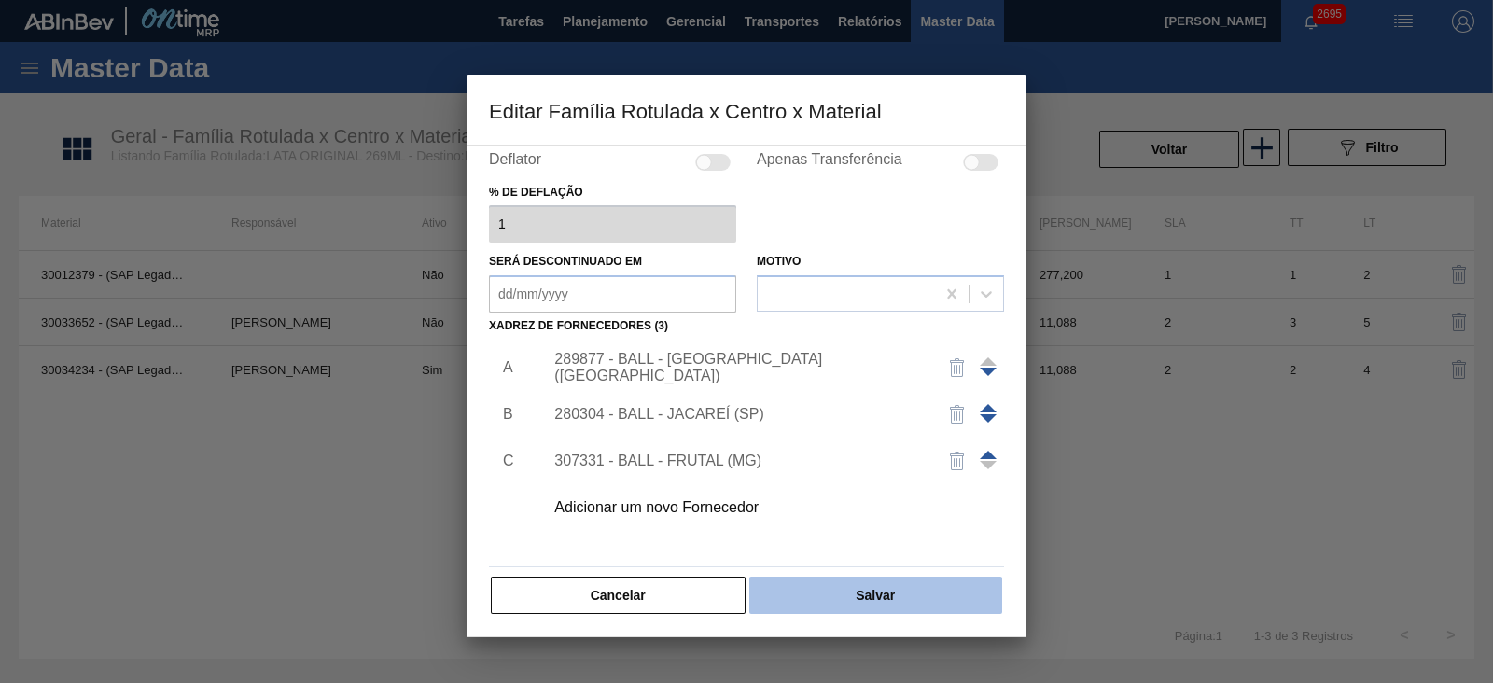
click at [866, 587] on button "Salvar" at bounding box center [875, 595] width 253 height 37
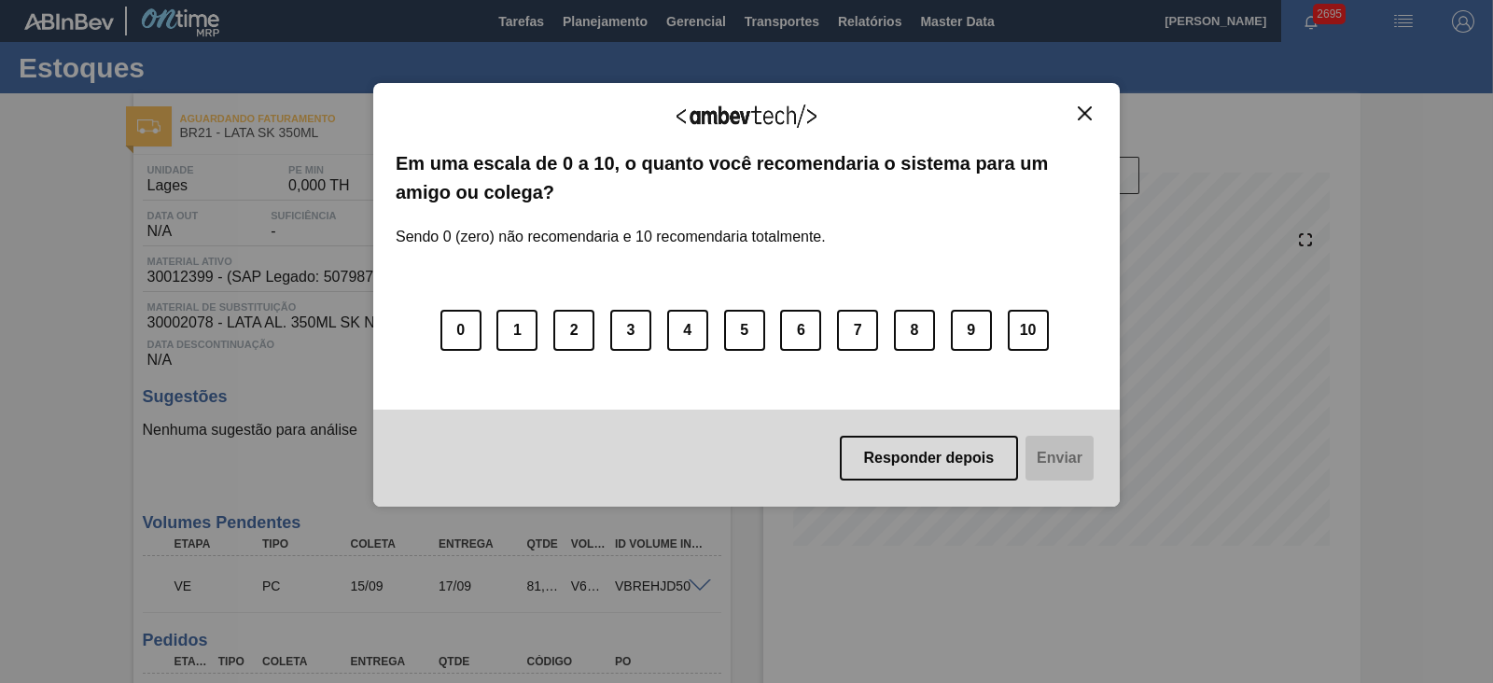
click at [1088, 119] on img "Close" at bounding box center [1085, 113] width 14 height 14
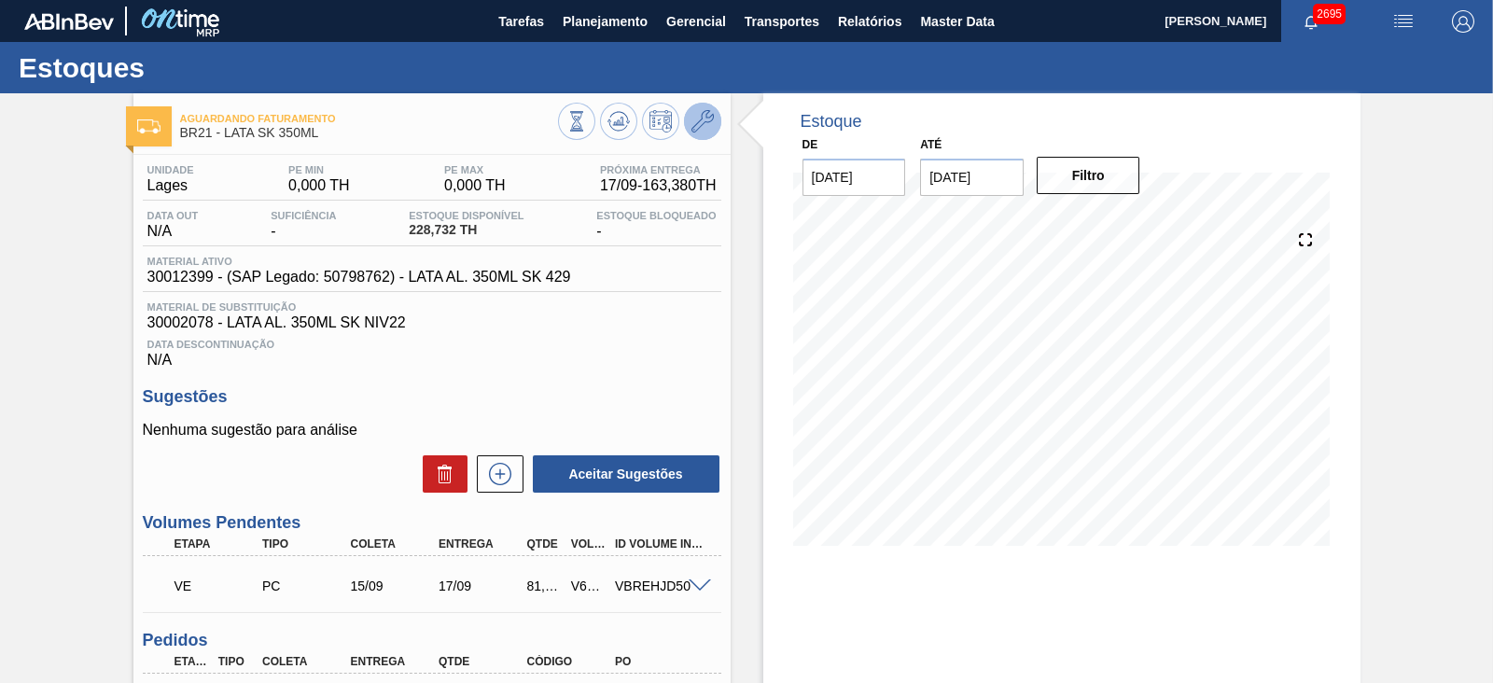
click at [712, 125] on button at bounding box center [702, 121] width 37 height 37
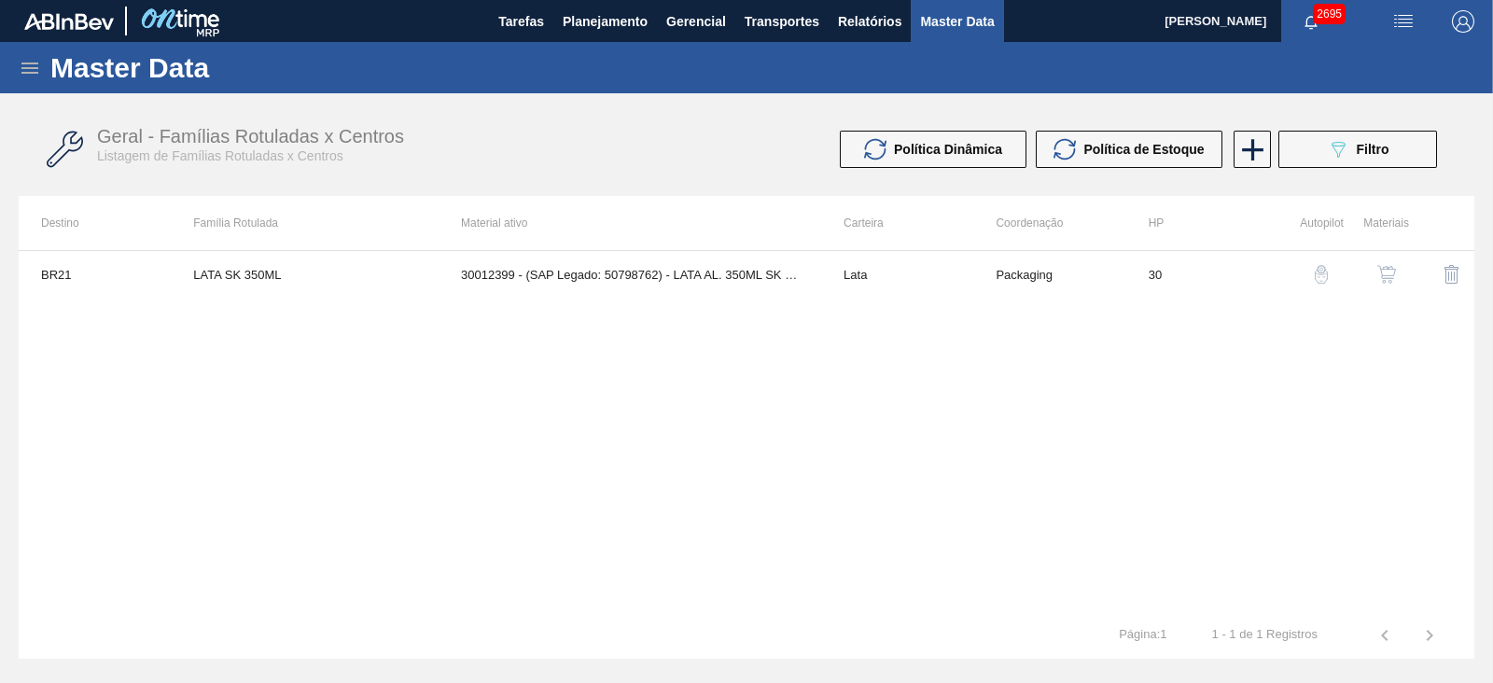
click at [1387, 276] on img "button" at bounding box center [1386, 274] width 19 height 19
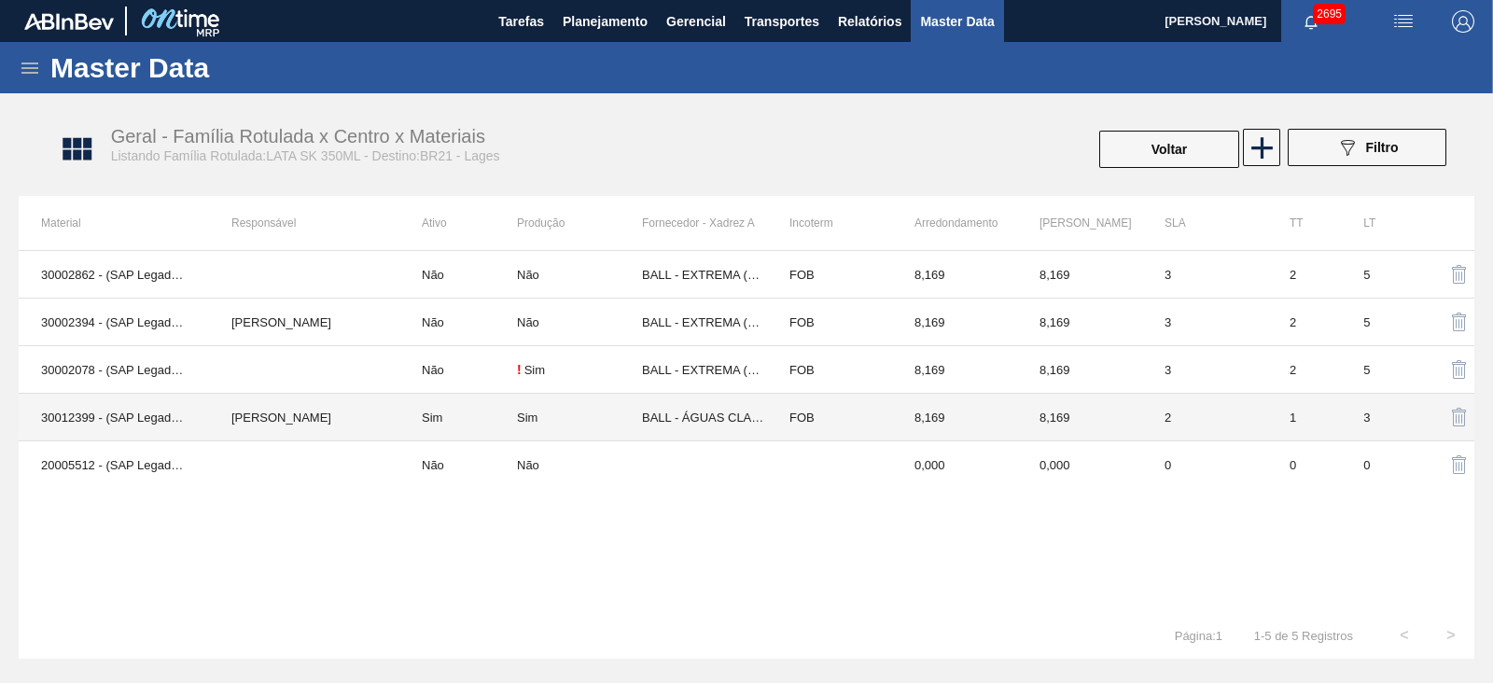
click at [640, 403] on td "Sim" at bounding box center [579, 418] width 125 height 48
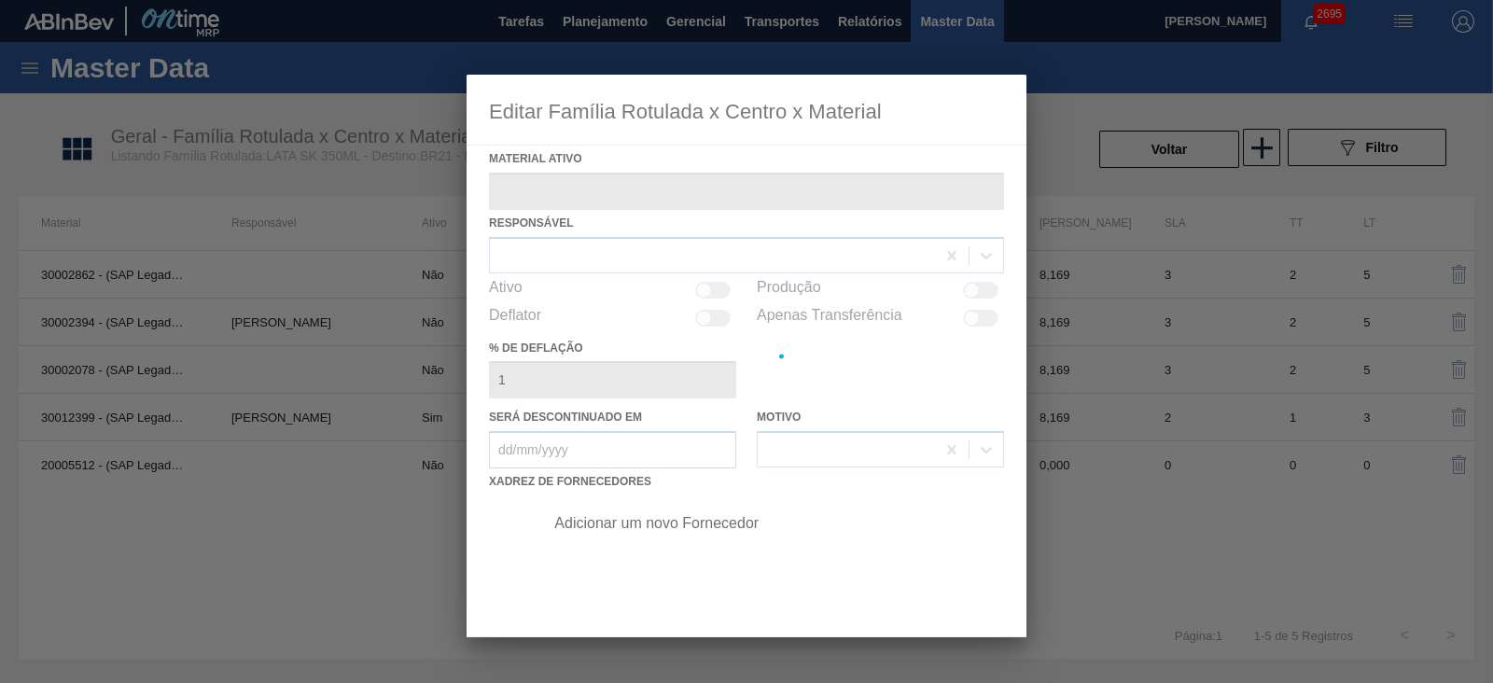
type ativo "30012399 - (SAP Legado: 50798762) - LATA AL. 350ML SK 429"
checkbox input "true"
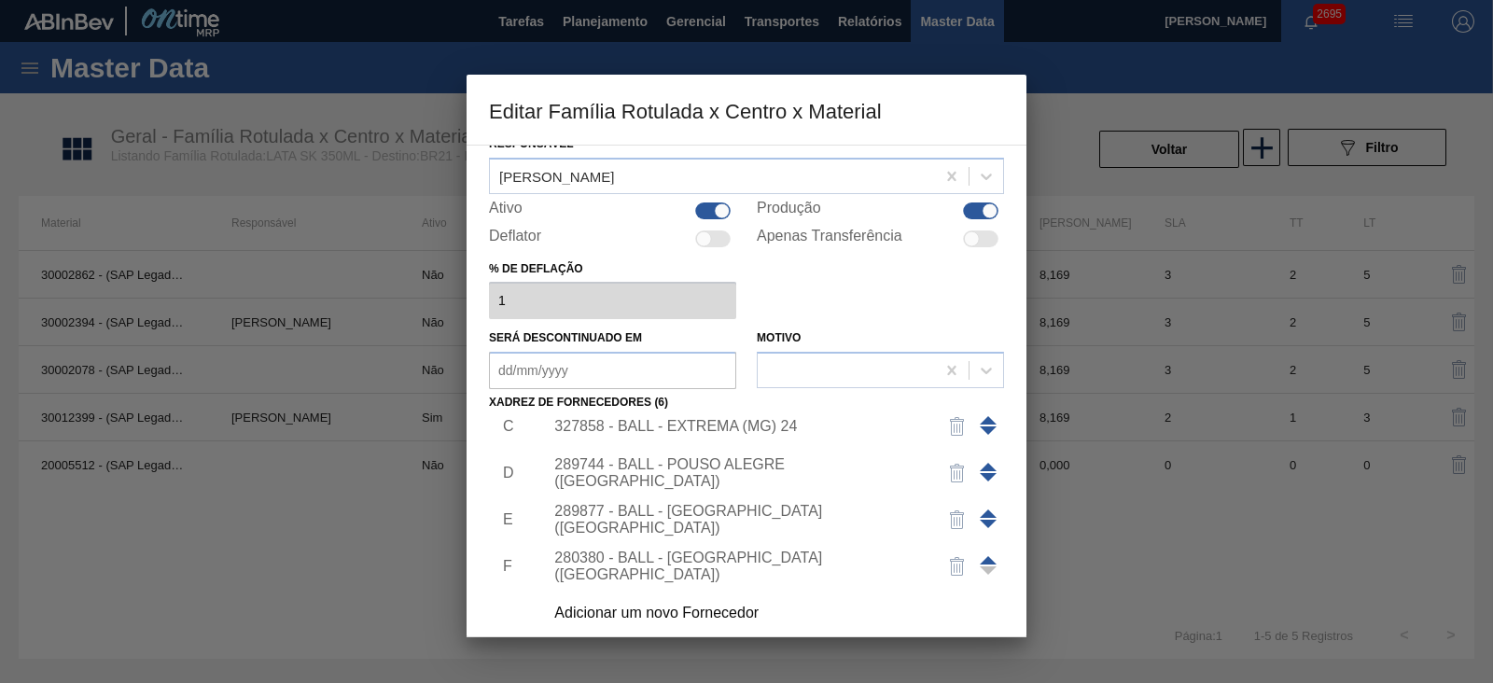
scroll to position [116, 0]
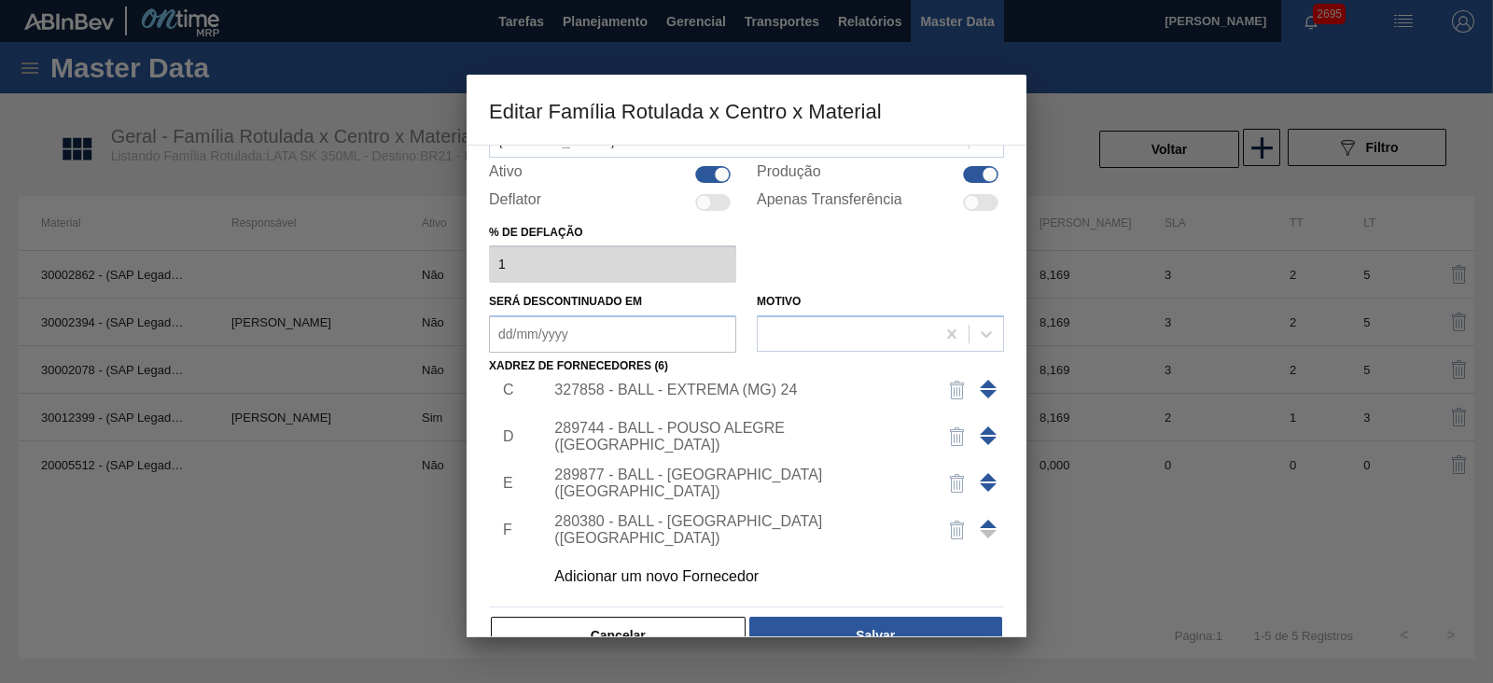
click at [728, 486] on div "289877 - BALL - [GEOGRAPHIC_DATA] ([GEOGRAPHIC_DATA])" at bounding box center [737, 484] width 366 height 34
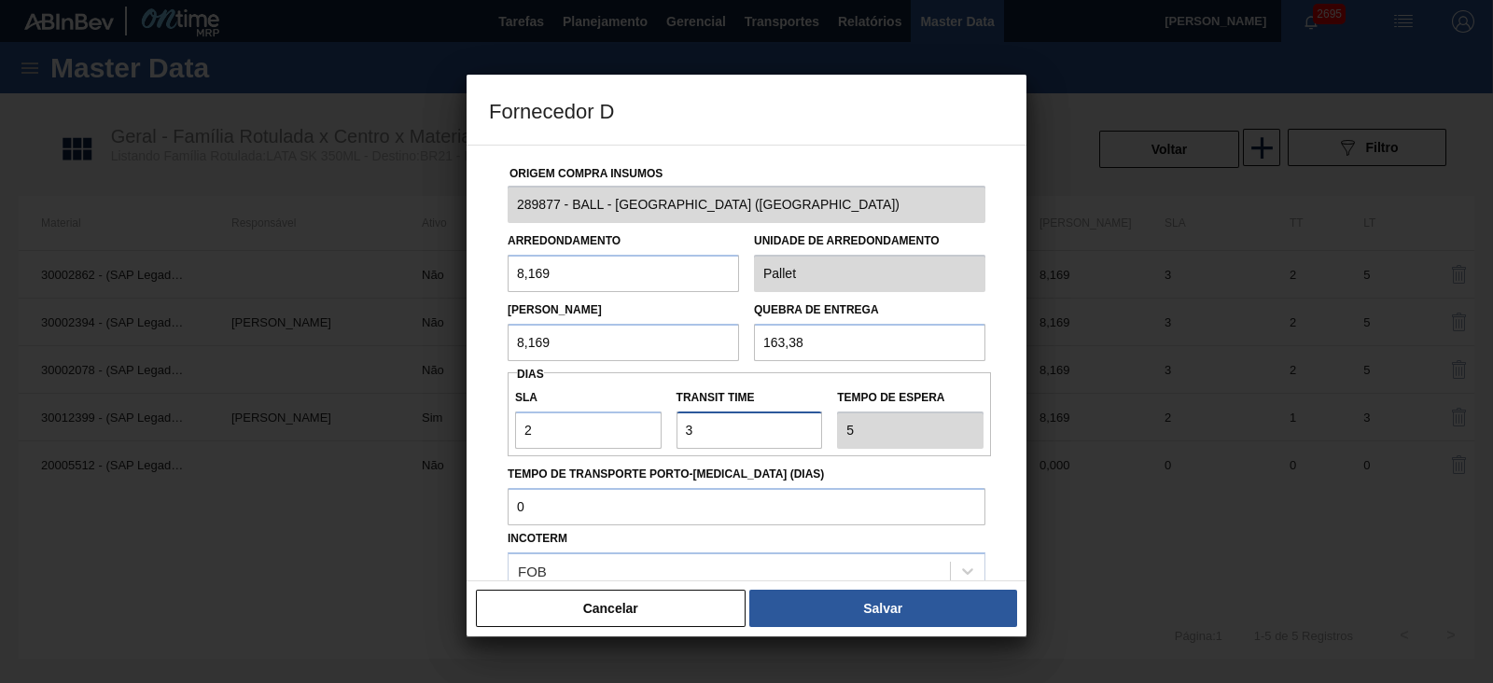
drag, startPoint x: 751, startPoint y: 427, endPoint x: 665, endPoint y: 415, distance: 86.7
click at [665, 415] on div "SLA 2 Transit Time Tempo de espera 5" at bounding box center [749, 414] width 483 height 69
type input "2"
type input "4"
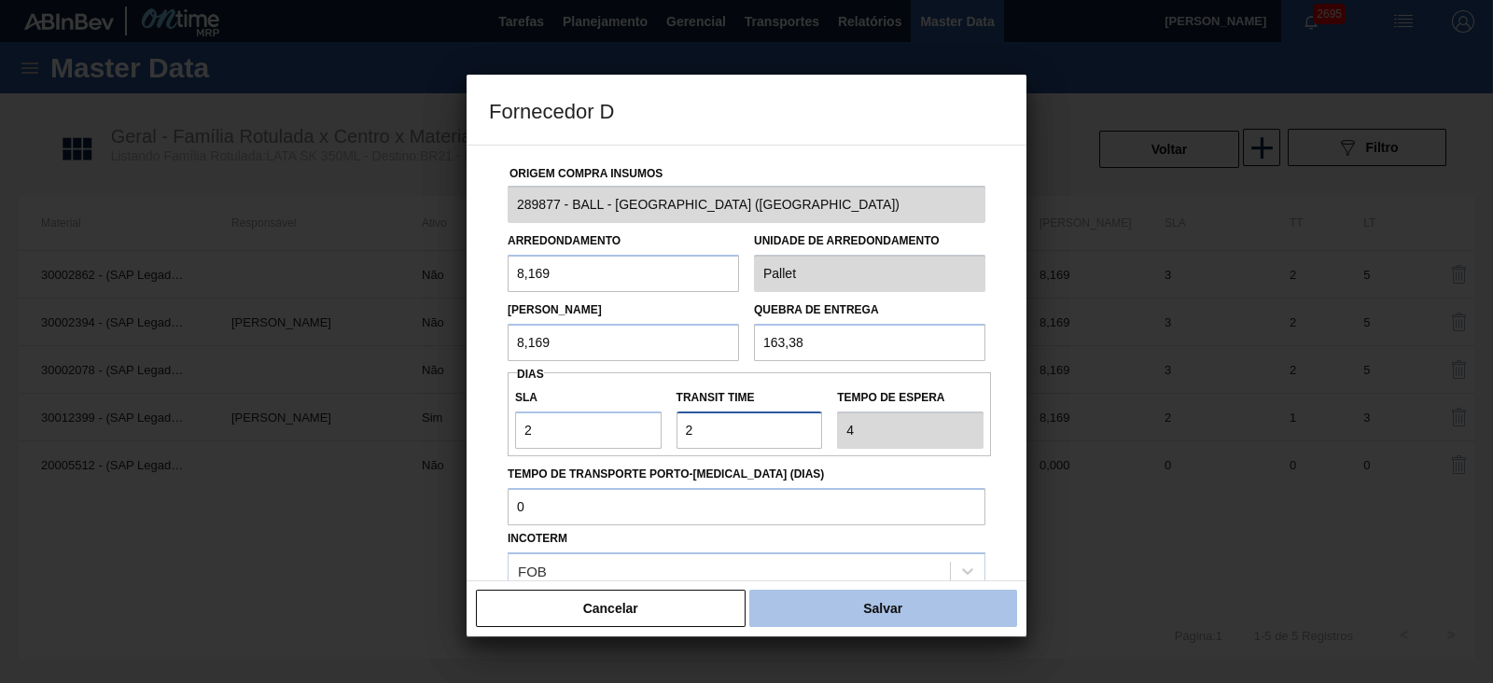
type input "2"
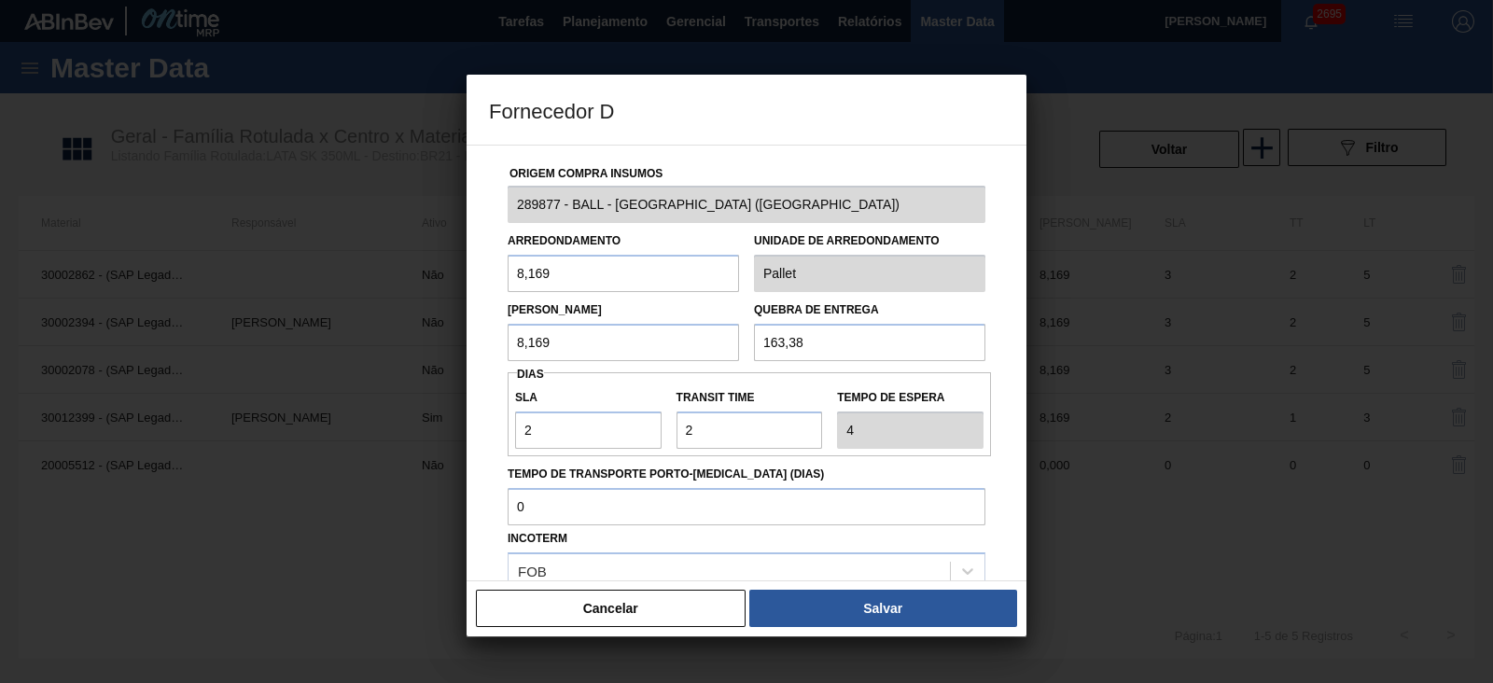
click at [837, 596] on button "Salvar" at bounding box center [883, 608] width 268 height 37
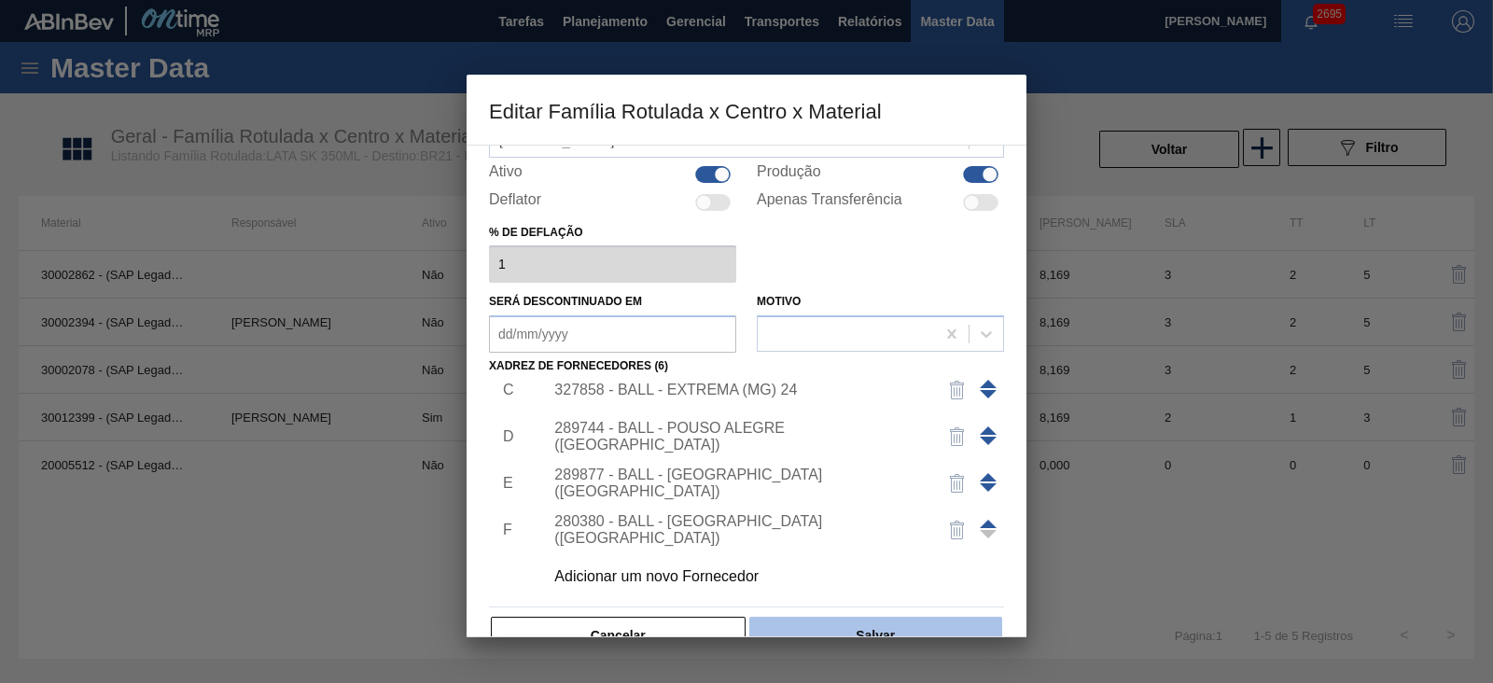
click at [886, 627] on button "Salvar" at bounding box center [875, 635] width 253 height 37
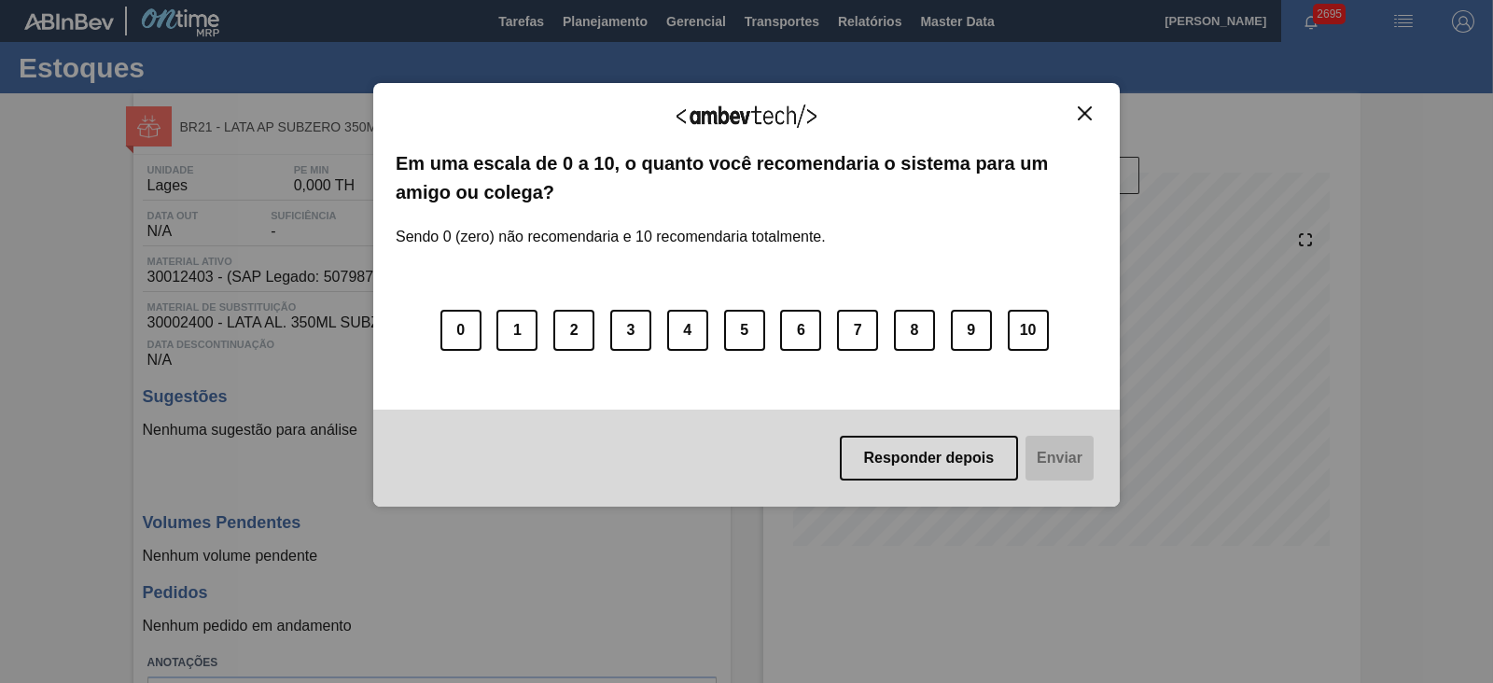
click at [1080, 112] on img "Close" at bounding box center [1085, 113] width 14 height 14
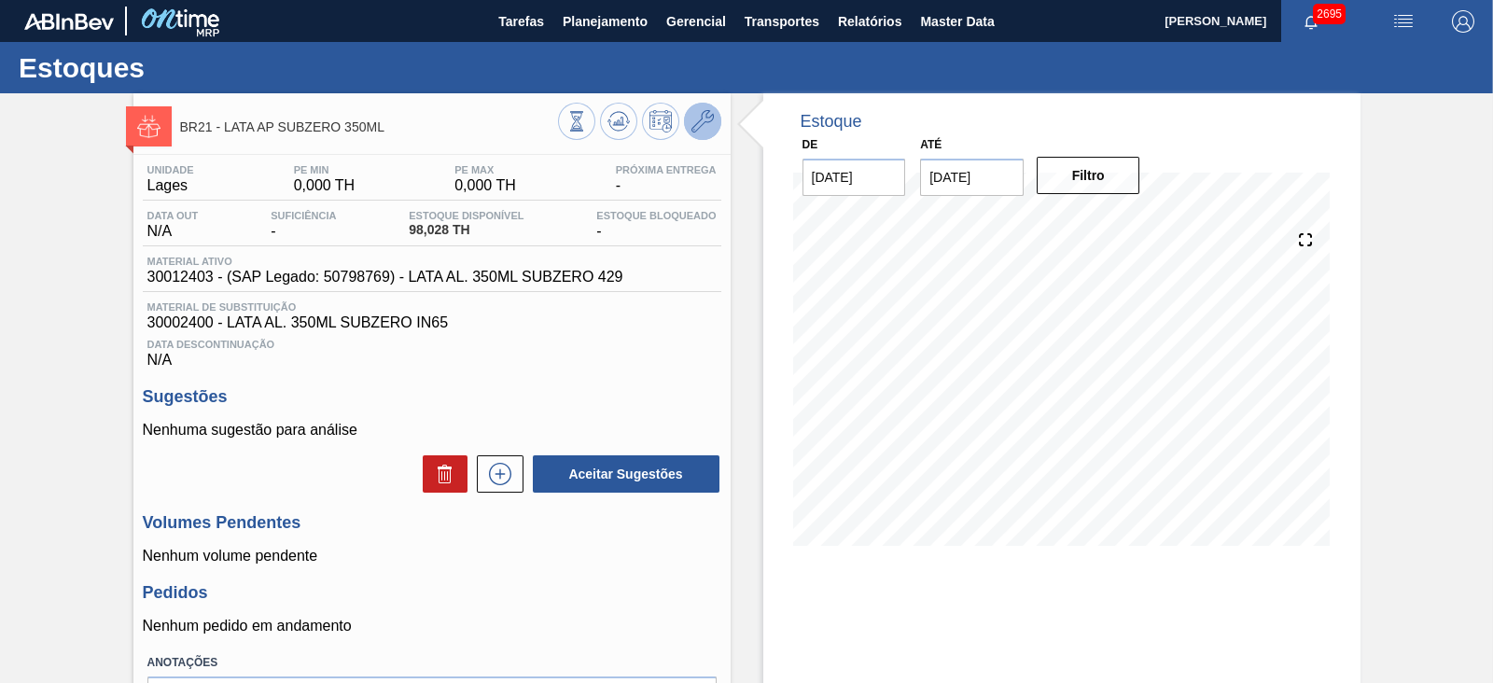
click at [696, 119] on icon at bounding box center [702, 121] width 22 height 22
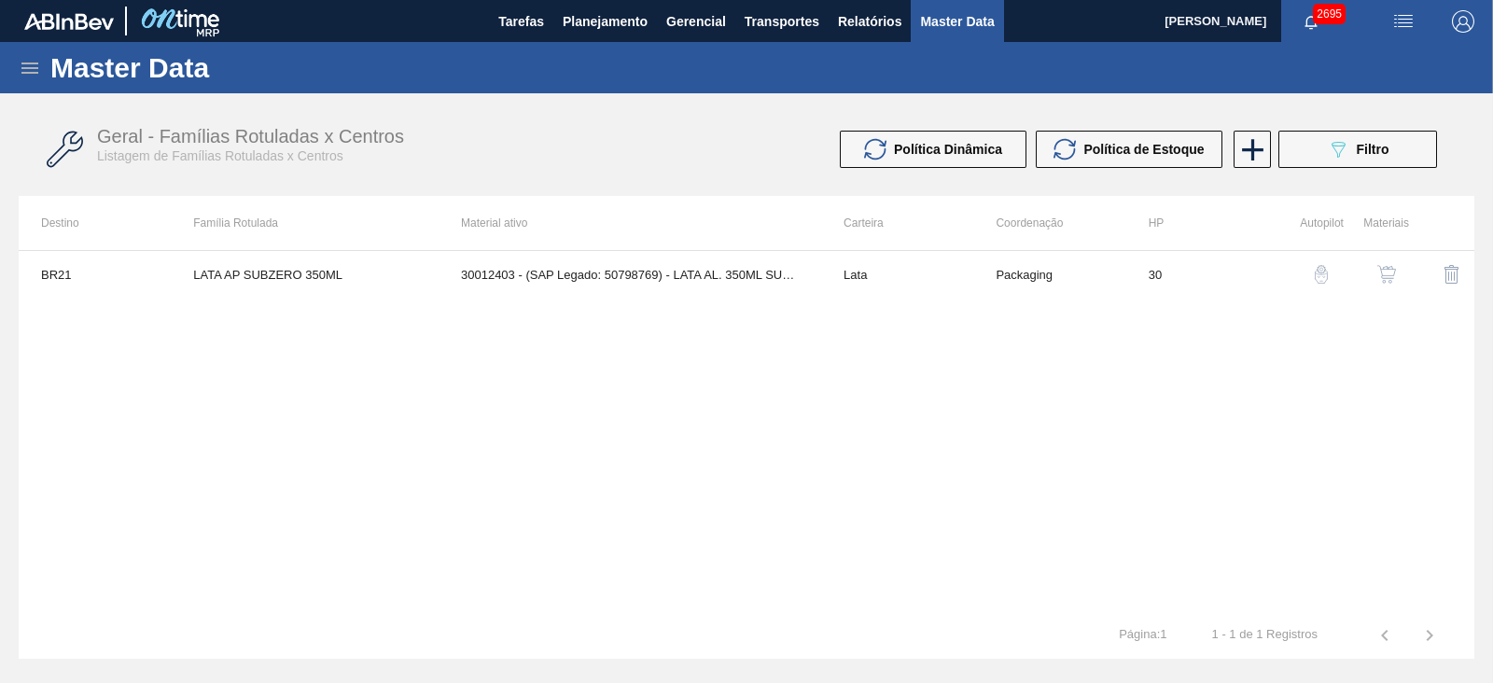
click at [1390, 272] on img "button" at bounding box center [1386, 274] width 19 height 19
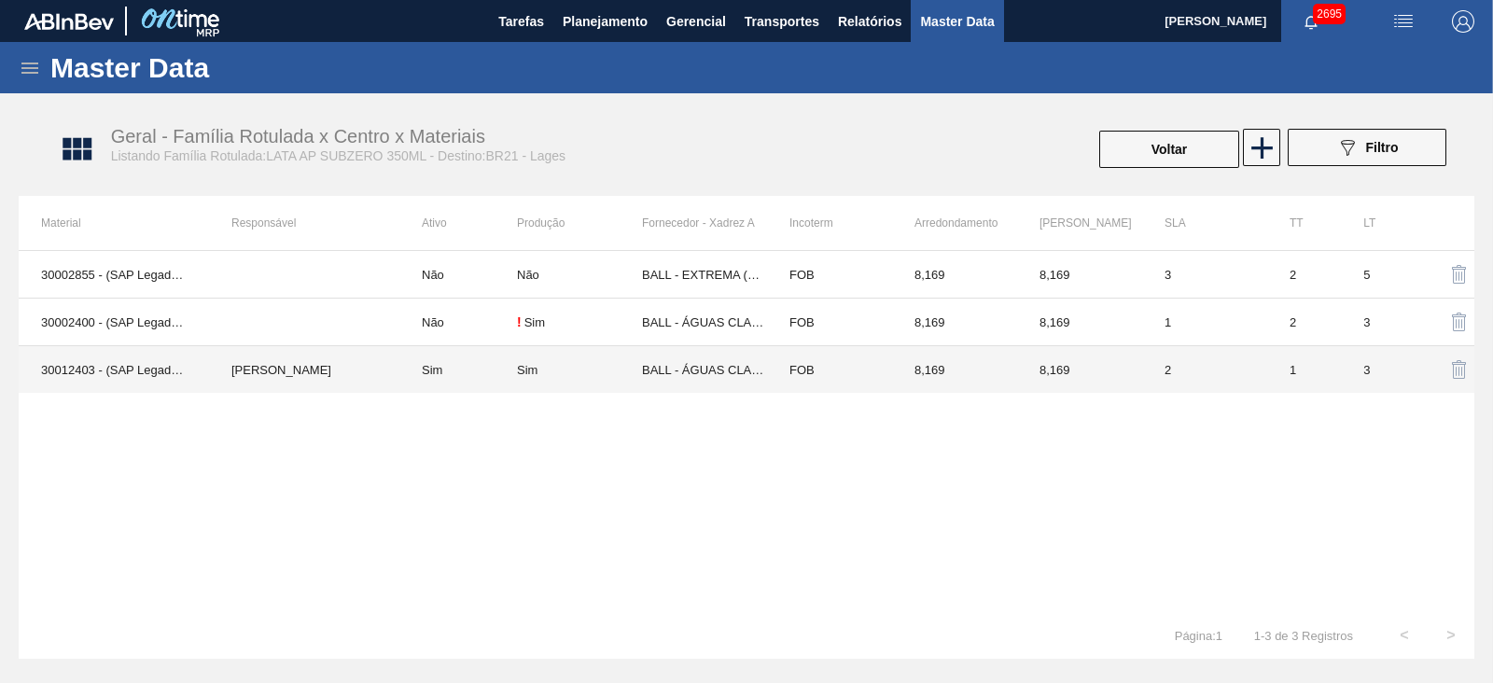
click at [723, 356] on td "BALL - ÁGUAS CLARAS (SC)" at bounding box center [704, 370] width 125 height 48
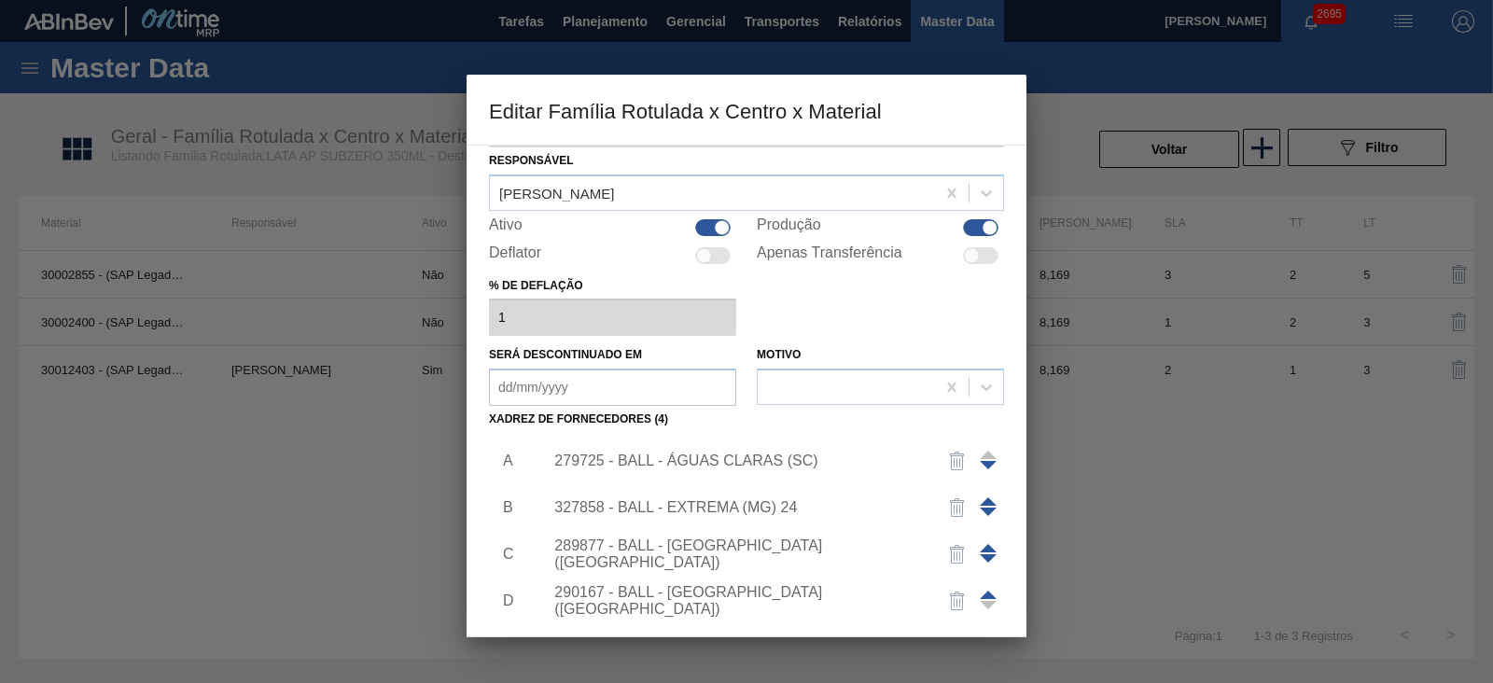
scroll to position [116, 0]
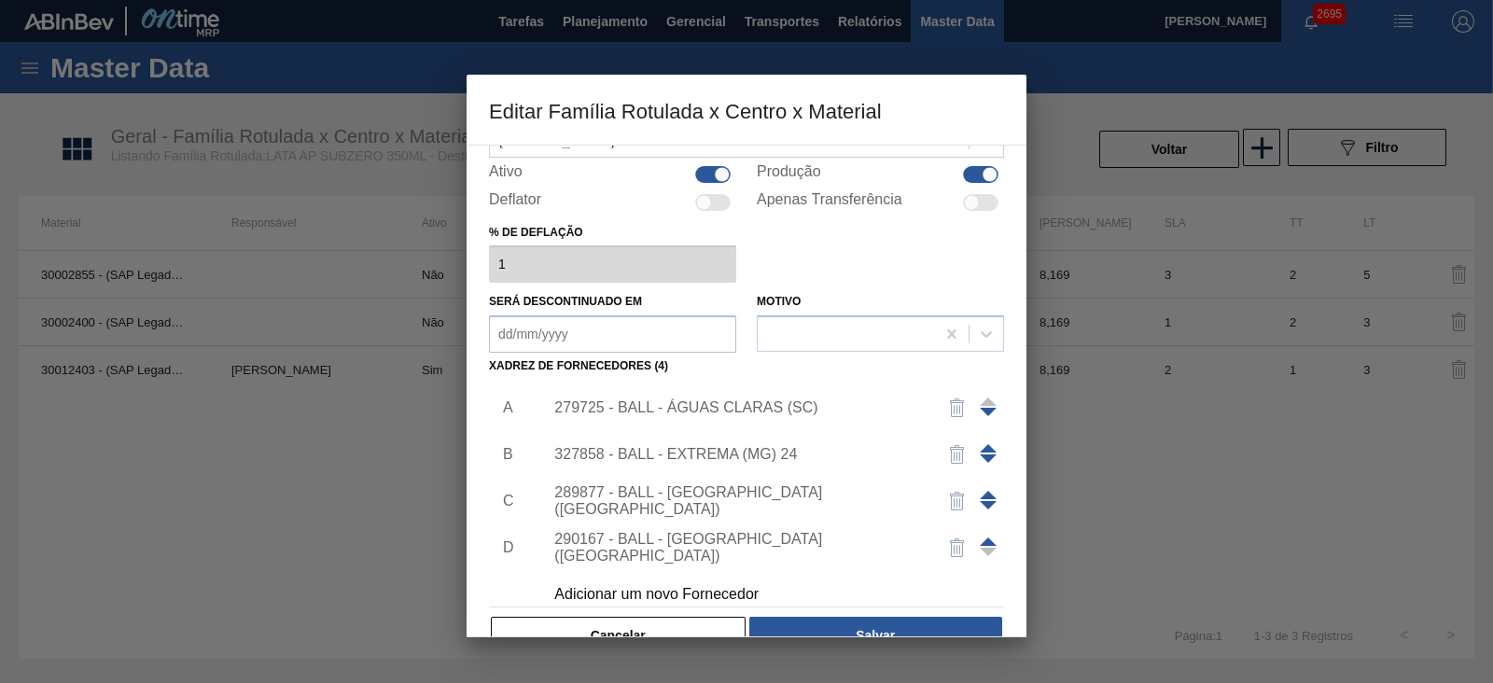
click at [778, 492] on div "289877 - BALL - [GEOGRAPHIC_DATA] ([GEOGRAPHIC_DATA])" at bounding box center [737, 501] width 366 height 34
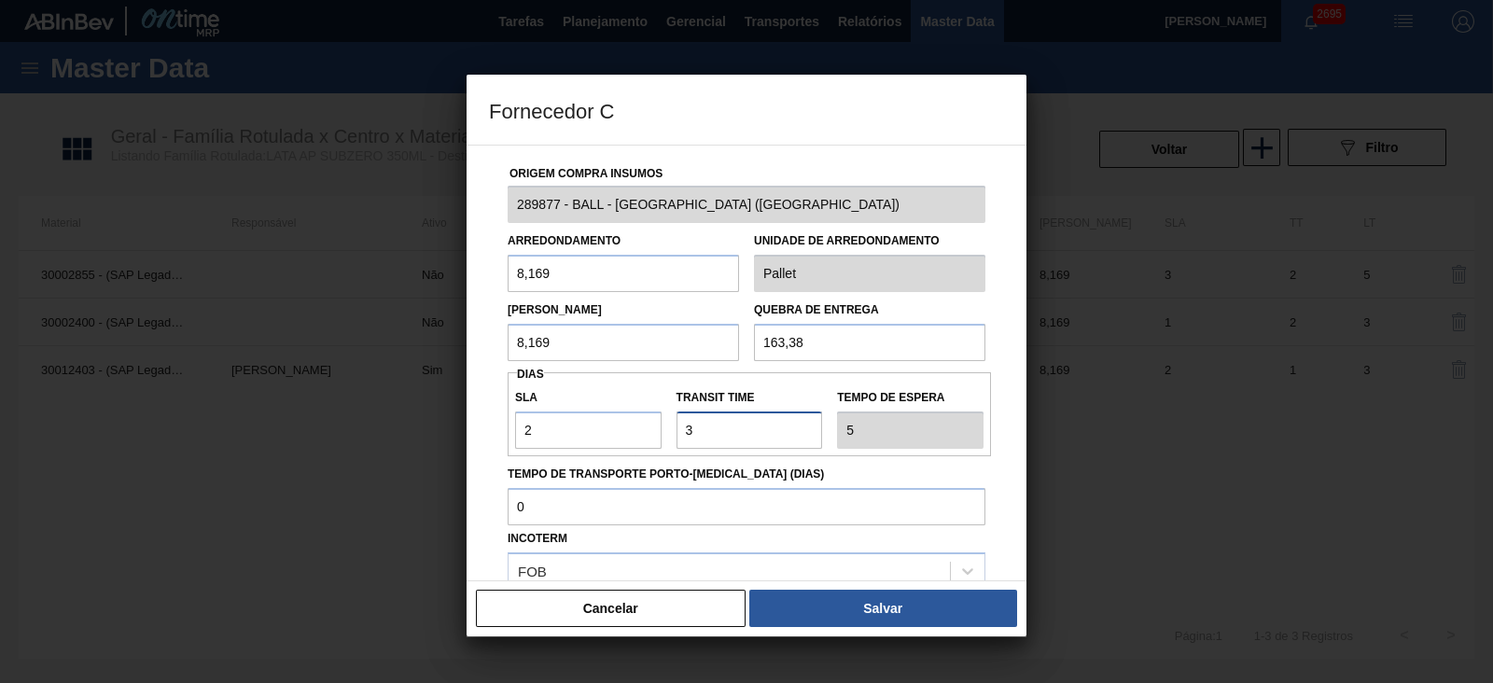
drag, startPoint x: 719, startPoint y: 432, endPoint x: 669, endPoint y: 437, distance: 49.7
click at [669, 437] on div "Transit Time" at bounding box center [749, 416] width 161 height 64
type input "2"
type input "4"
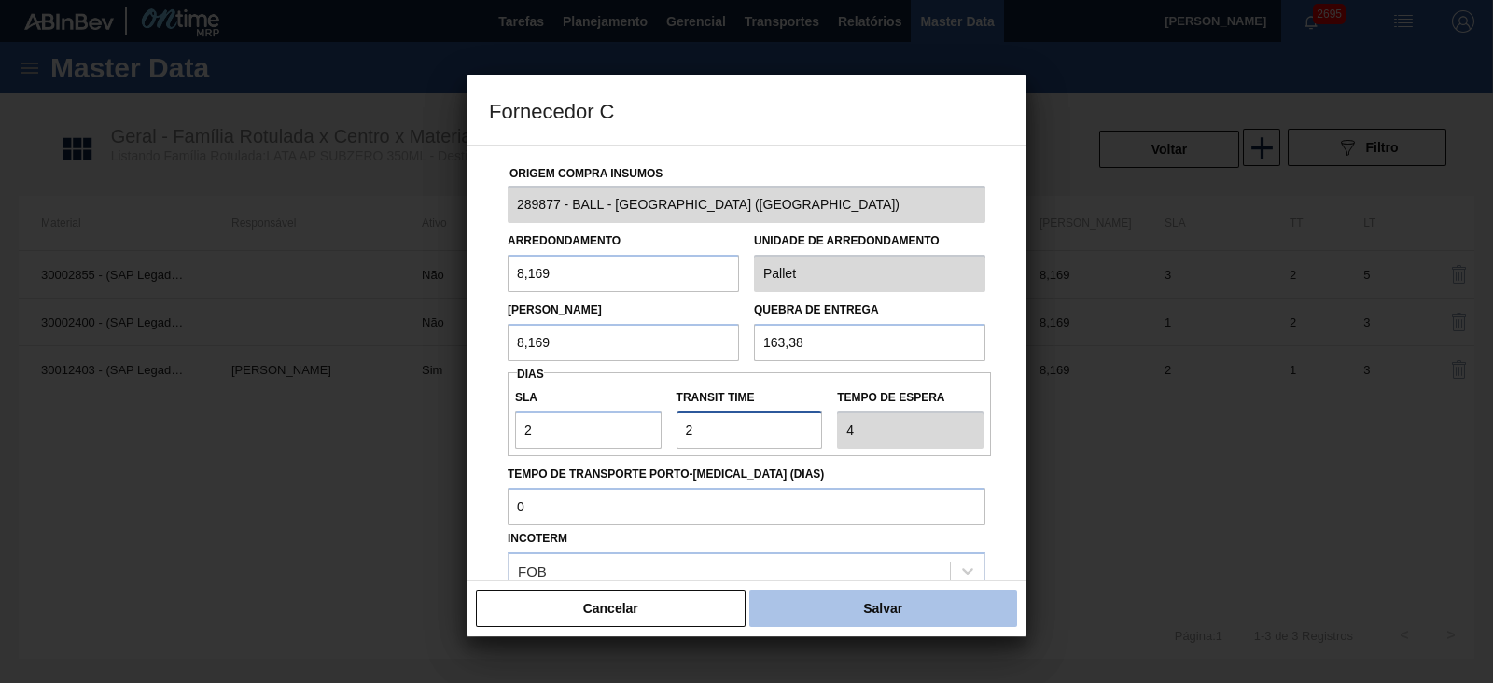
type input "2"
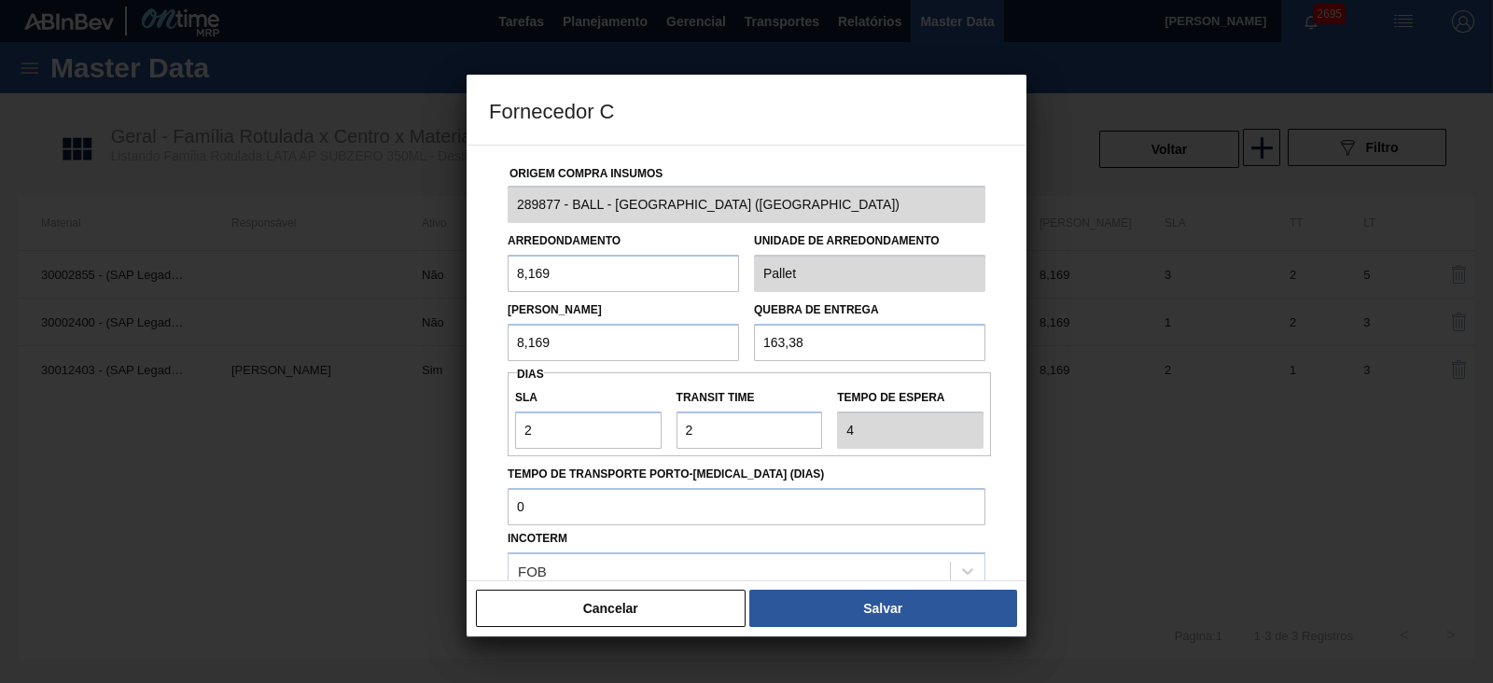
click at [852, 602] on button "Salvar" at bounding box center [883, 608] width 268 height 37
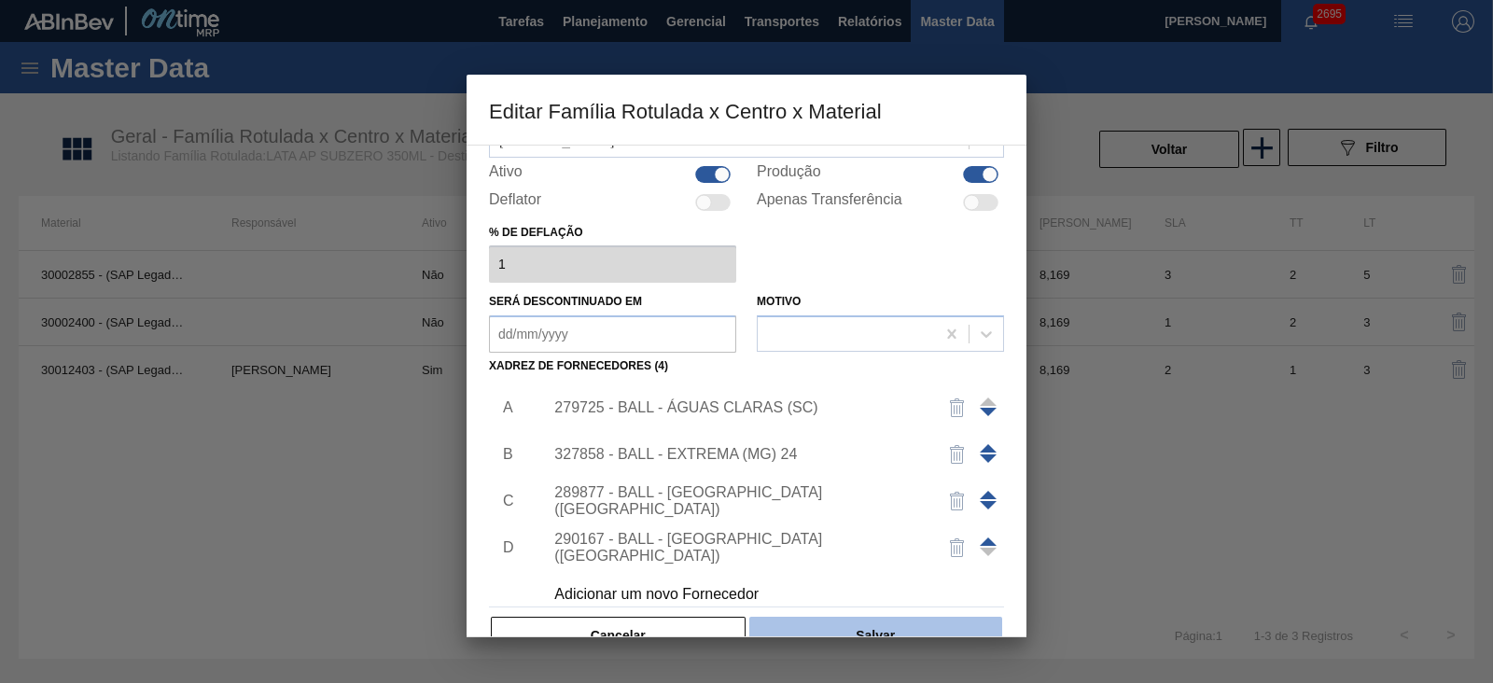
click at [891, 622] on button "Salvar" at bounding box center [875, 635] width 253 height 37
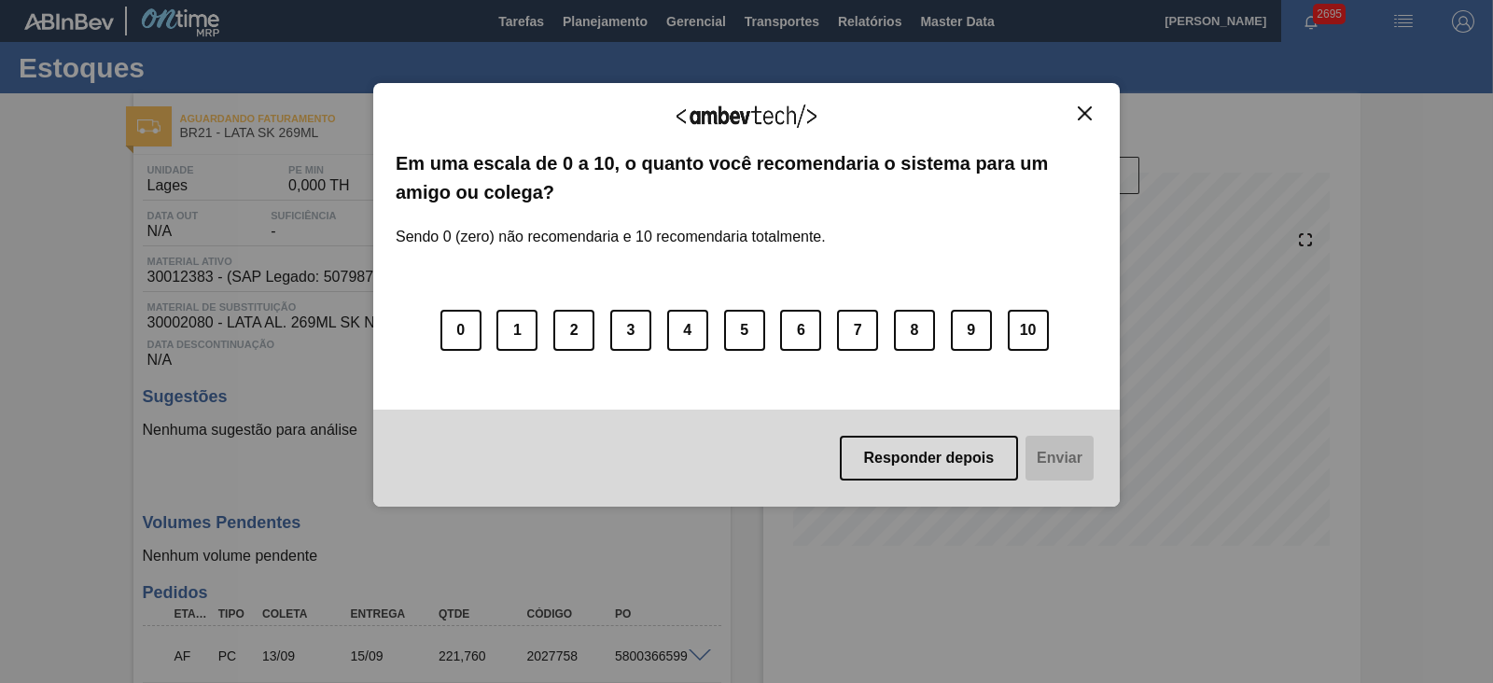
drag, startPoint x: 1086, startPoint y: 113, endPoint x: 1043, endPoint y: 127, distance: 45.1
click at [1086, 113] on img "Close" at bounding box center [1085, 113] width 14 height 14
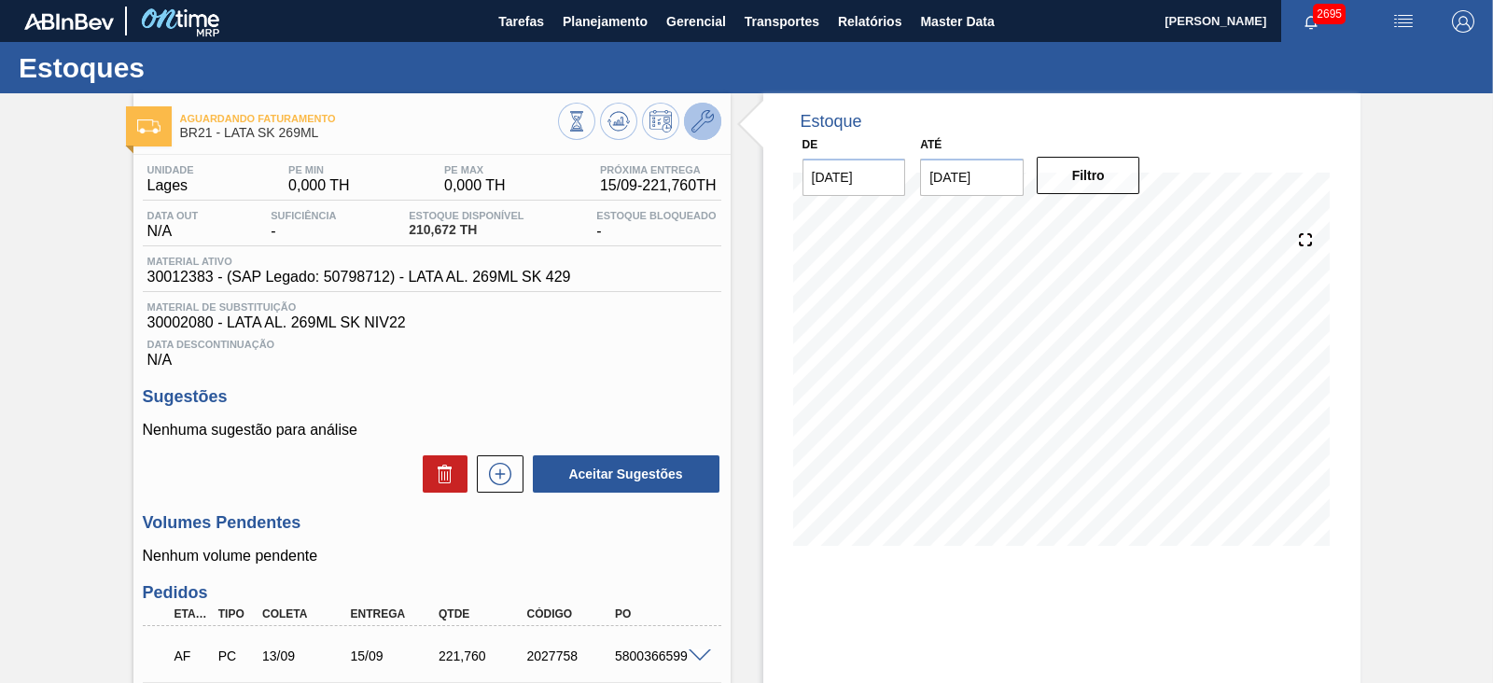
click at [703, 127] on icon at bounding box center [702, 121] width 22 height 22
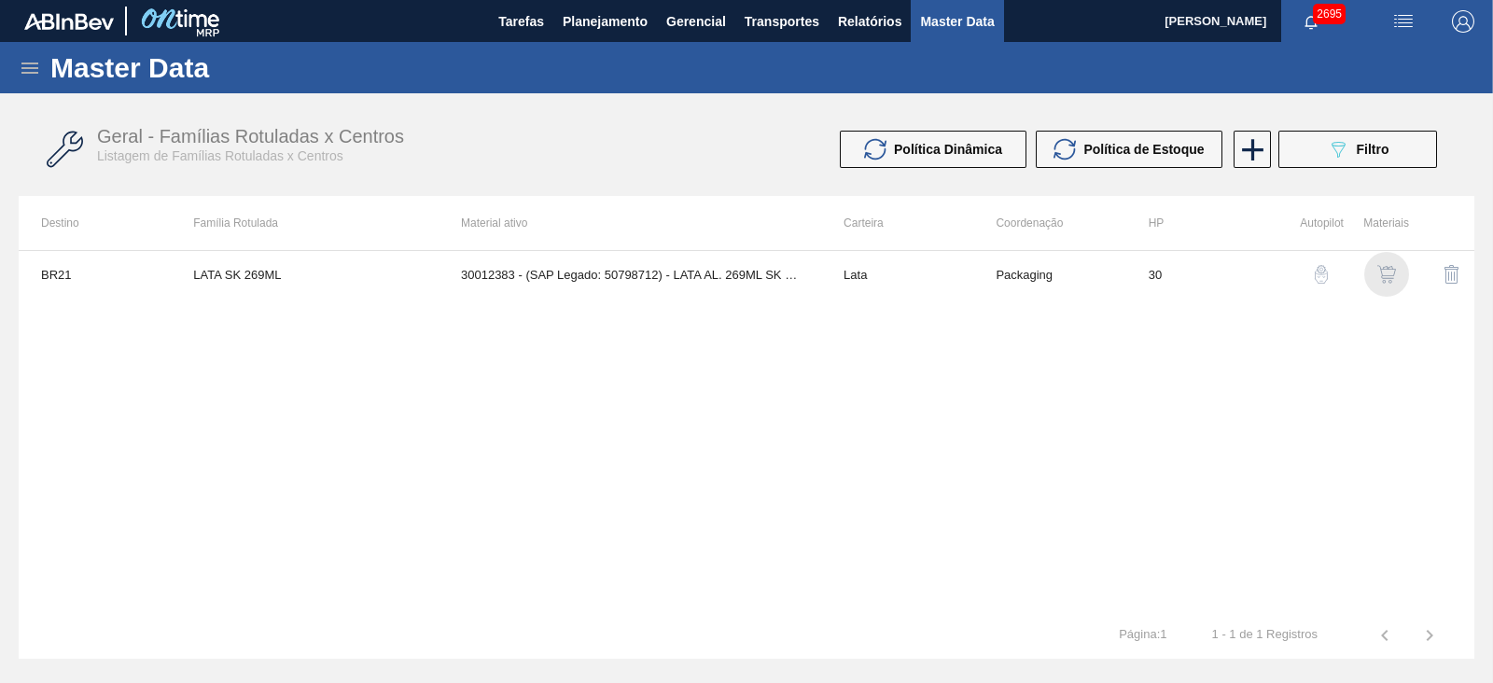
click at [1388, 272] on img "button" at bounding box center [1386, 274] width 19 height 19
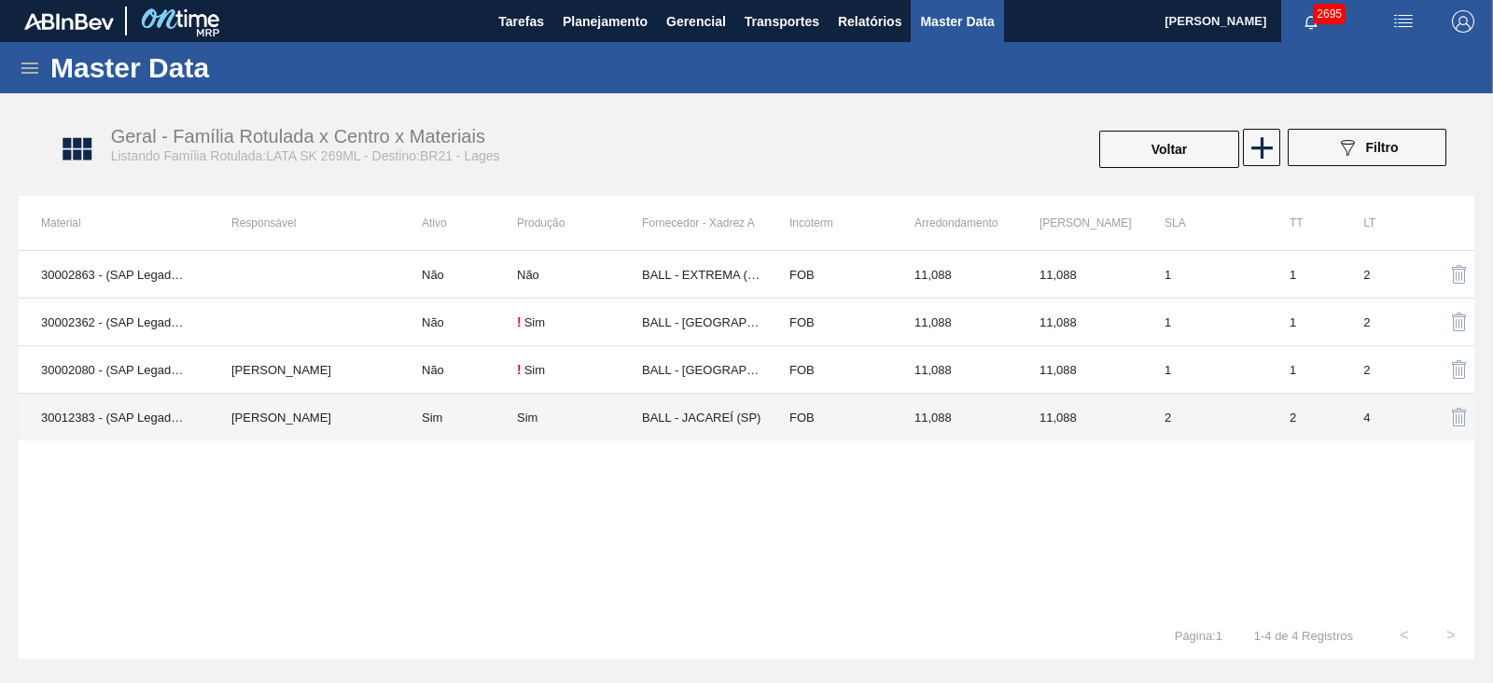
click at [588, 421] on div "Sim" at bounding box center [579, 418] width 125 height 14
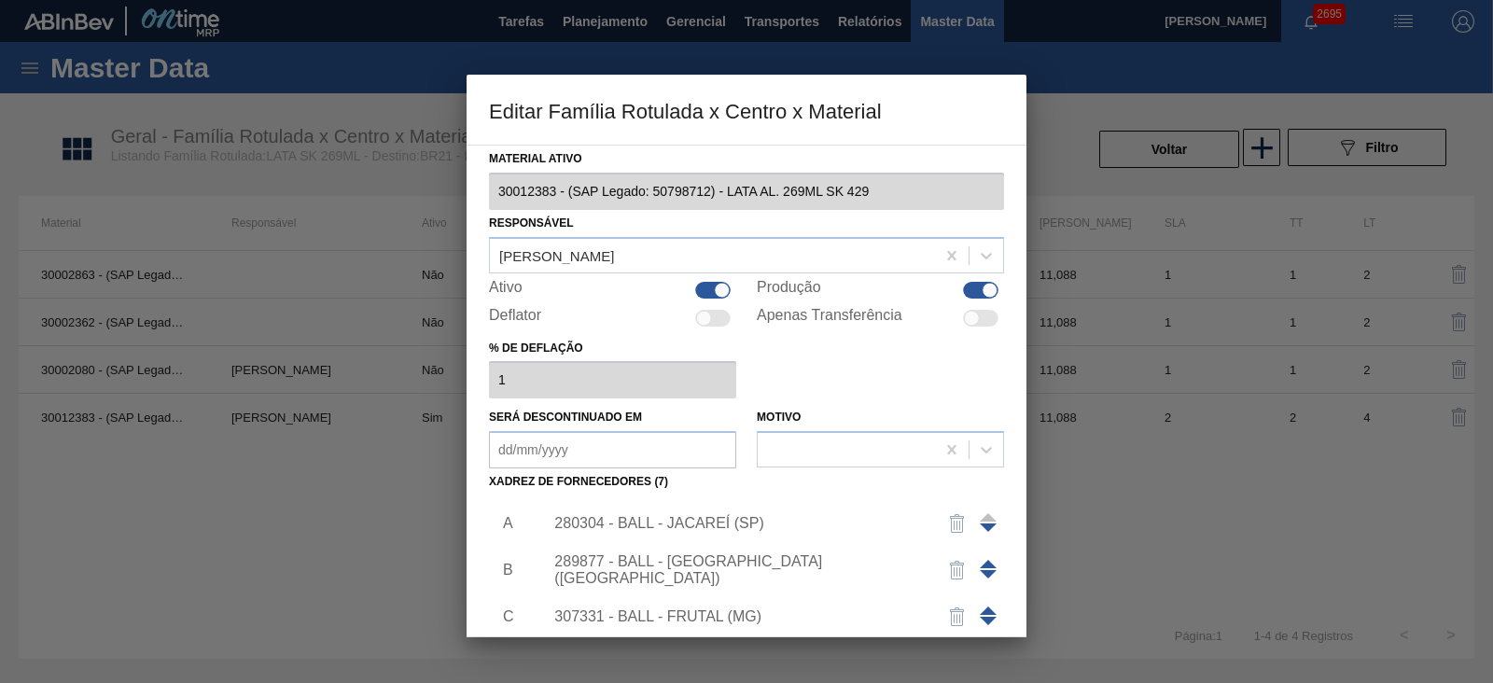
click at [733, 567] on div "289877 - BALL - [GEOGRAPHIC_DATA] ([GEOGRAPHIC_DATA])" at bounding box center [737, 570] width 366 height 34
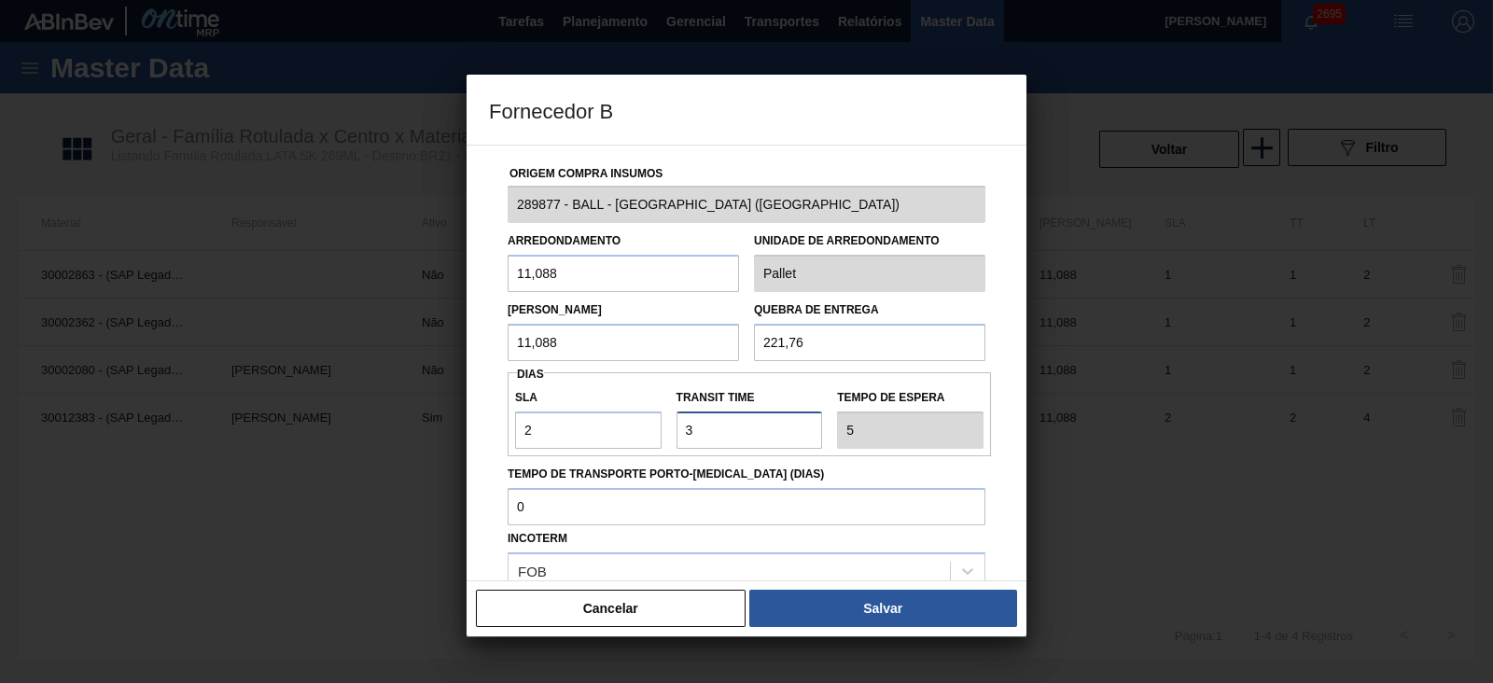
drag, startPoint x: 721, startPoint y: 434, endPoint x: 672, endPoint y: 431, distance: 49.5
click at [672, 431] on div "Transit Time" at bounding box center [749, 416] width 161 height 64
type input "2"
type input "4"
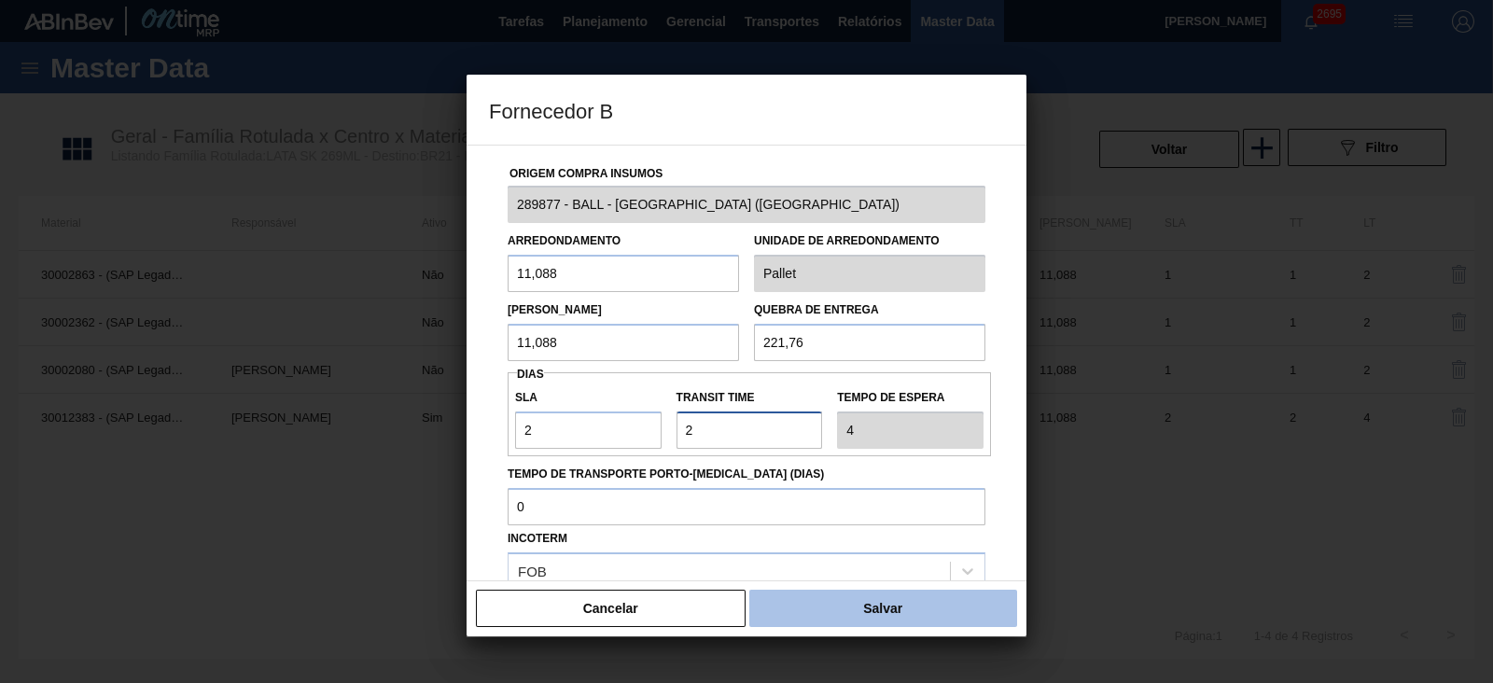
type input "2"
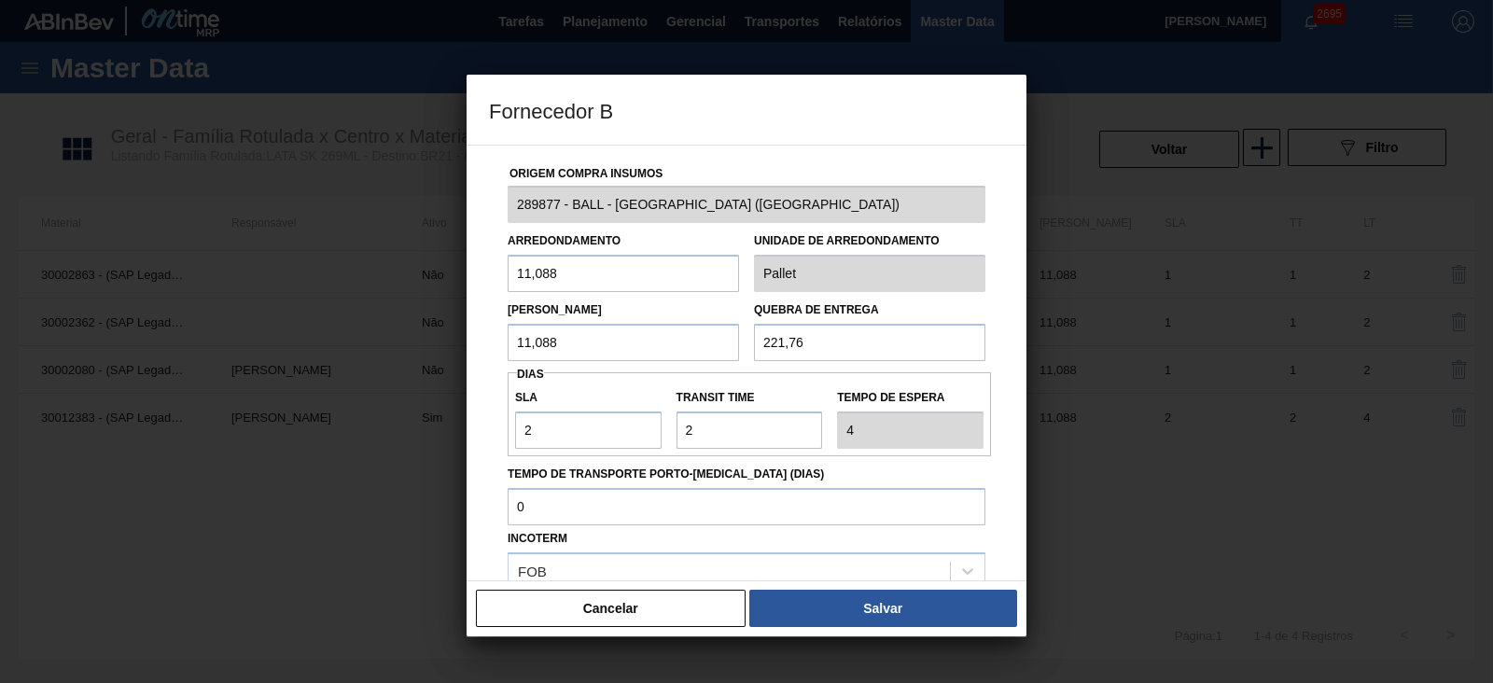
click at [854, 611] on button "Salvar" at bounding box center [883, 608] width 268 height 37
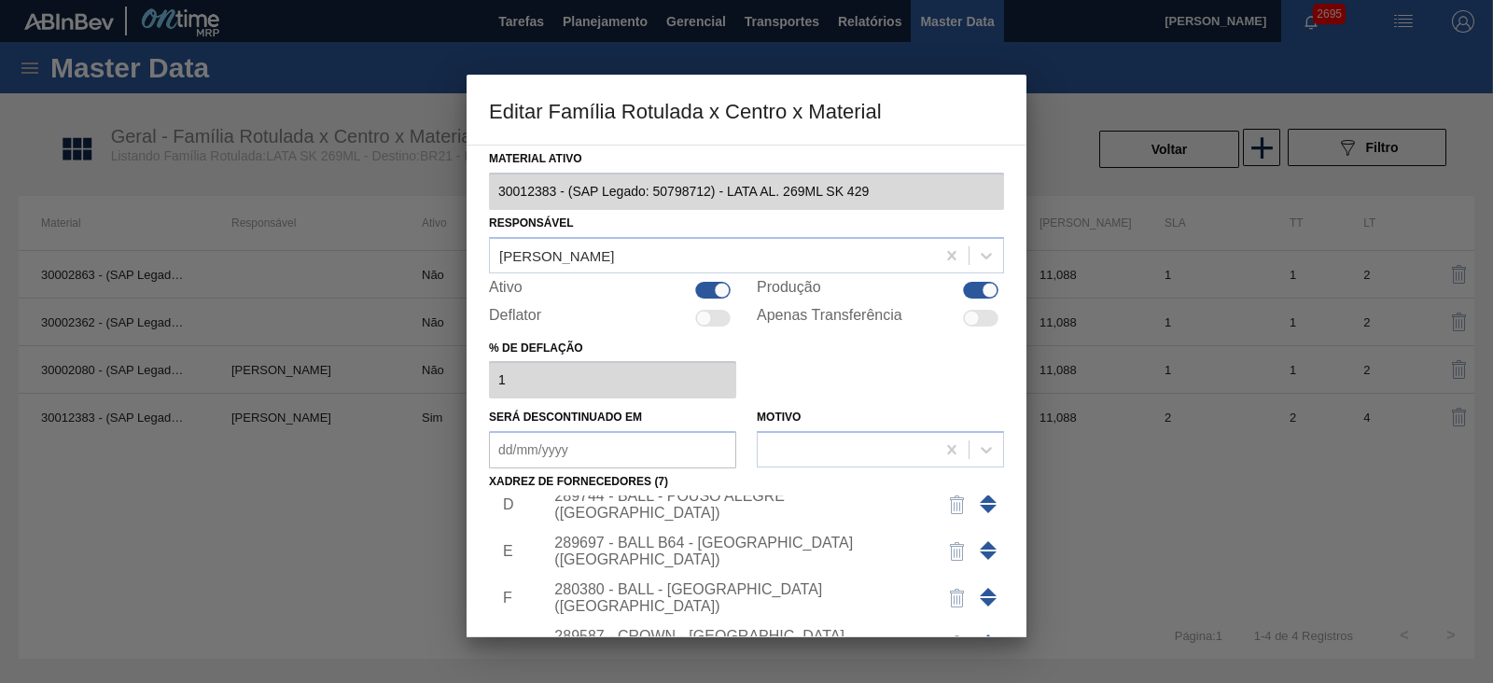
scroll to position [156, 0]
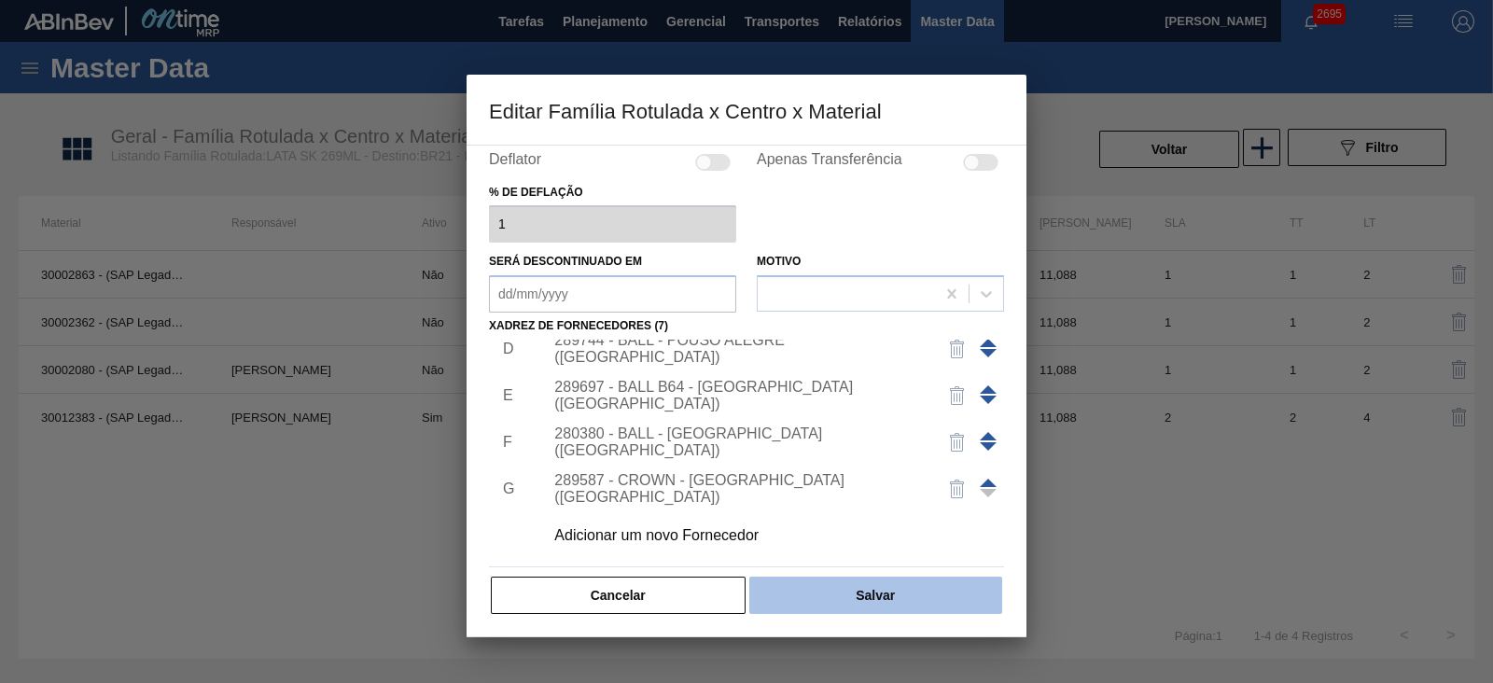
click at [855, 586] on button "Salvar" at bounding box center [875, 595] width 253 height 37
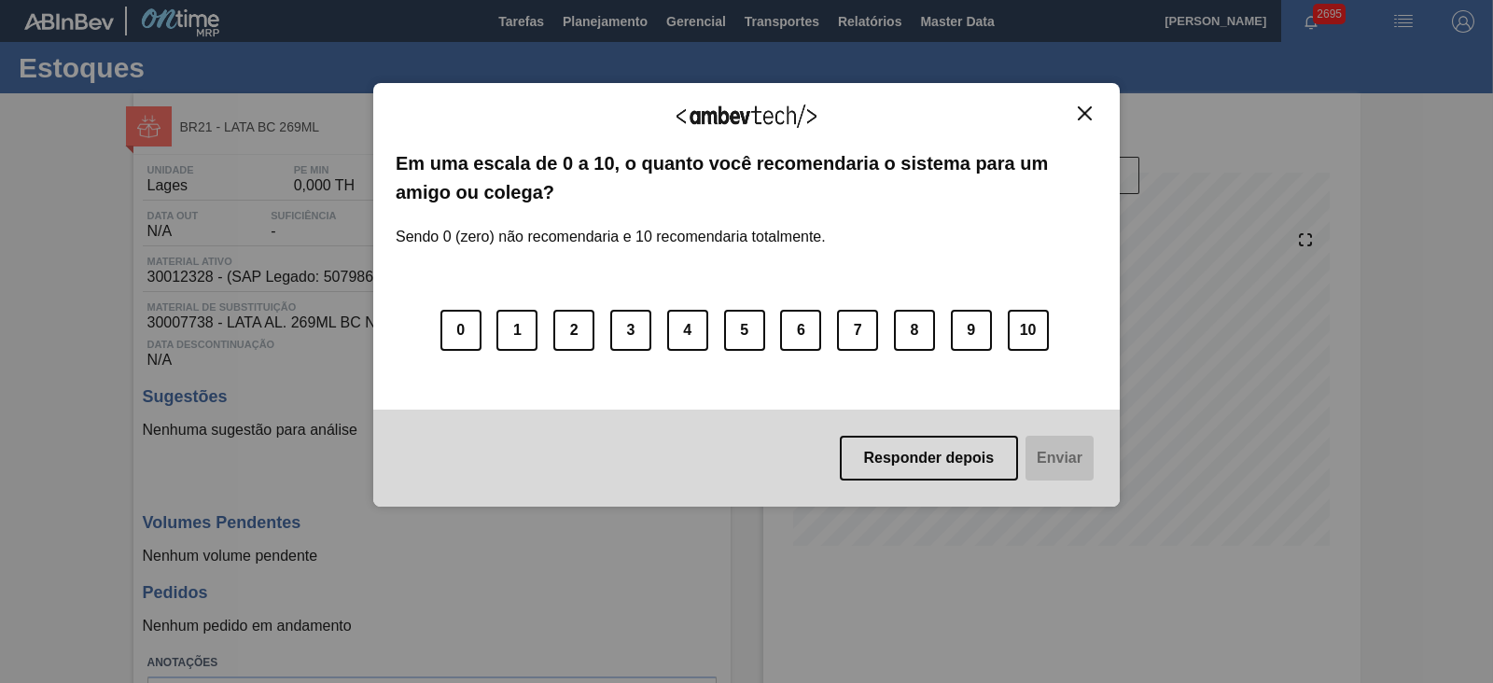
click at [1086, 110] on img "Close" at bounding box center [1085, 113] width 14 height 14
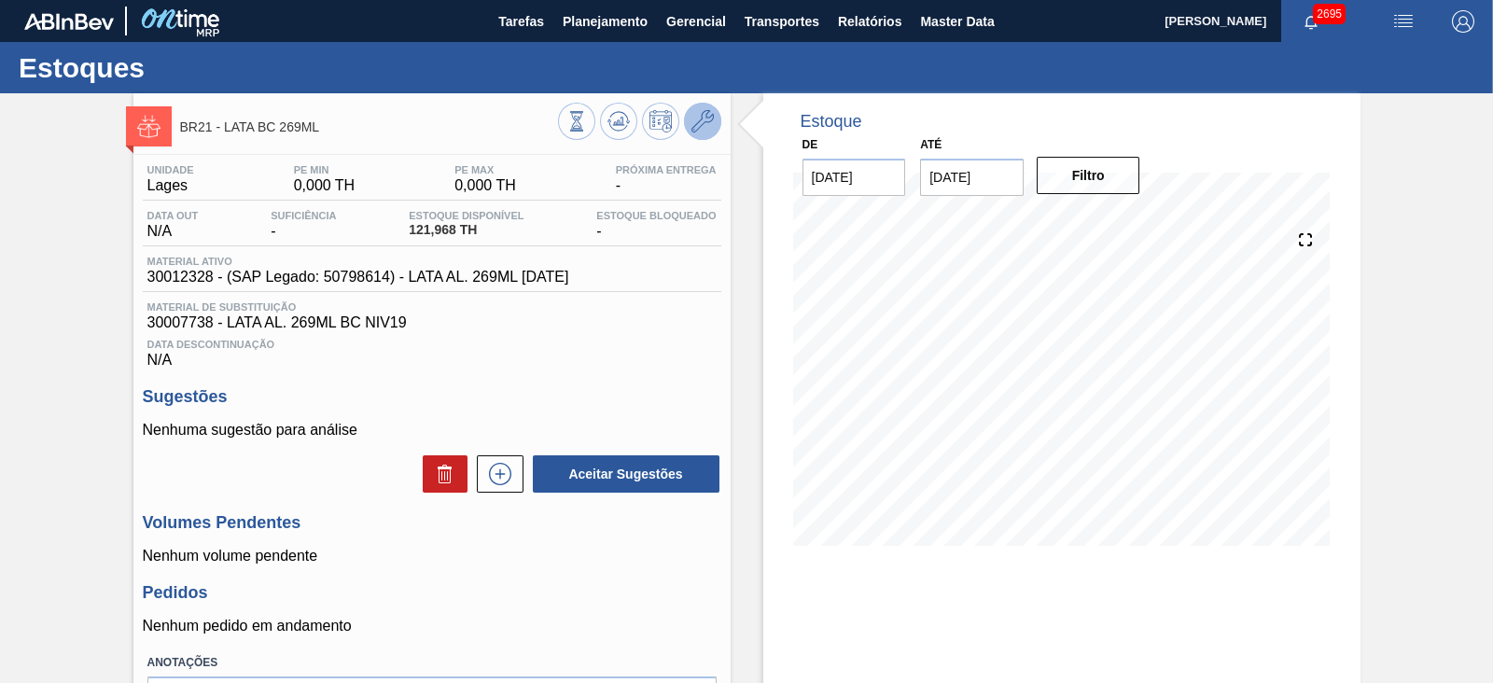
click at [703, 123] on icon at bounding box center [702, 121] width 22 height 22
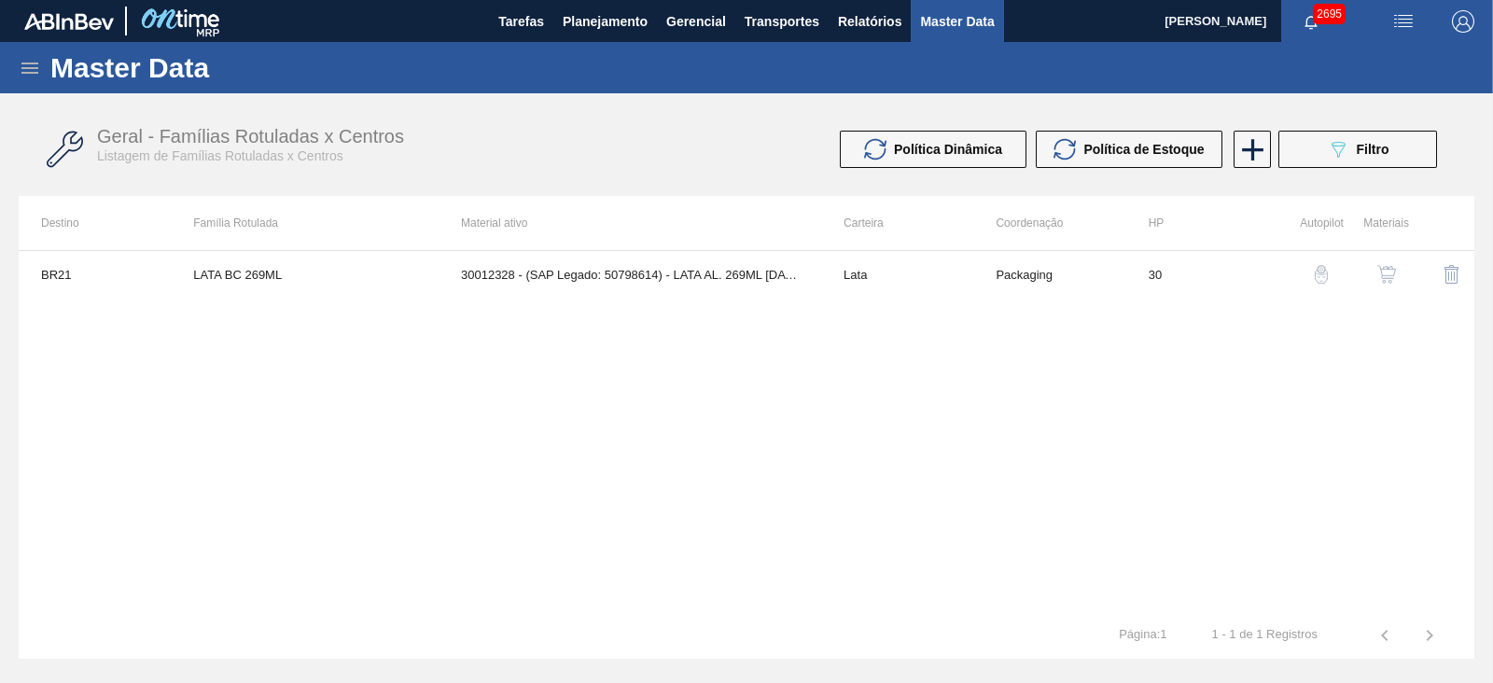
click at [1395, 277] on img "button" at bounding box center [1386, 274] width 19 height 19
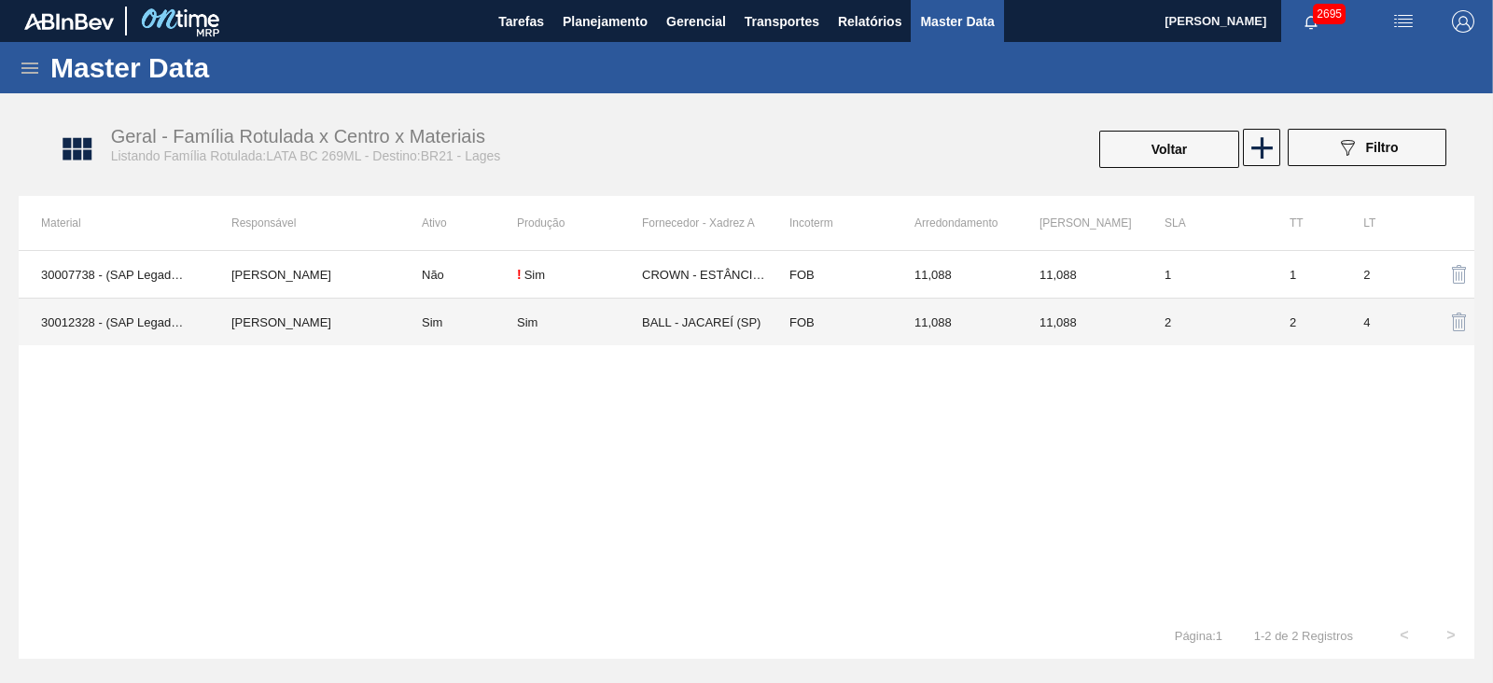
click at [714, 317] on td "BALL - JACAREÍ (SP)" at bounding box center [704, 323] width 125 height 48
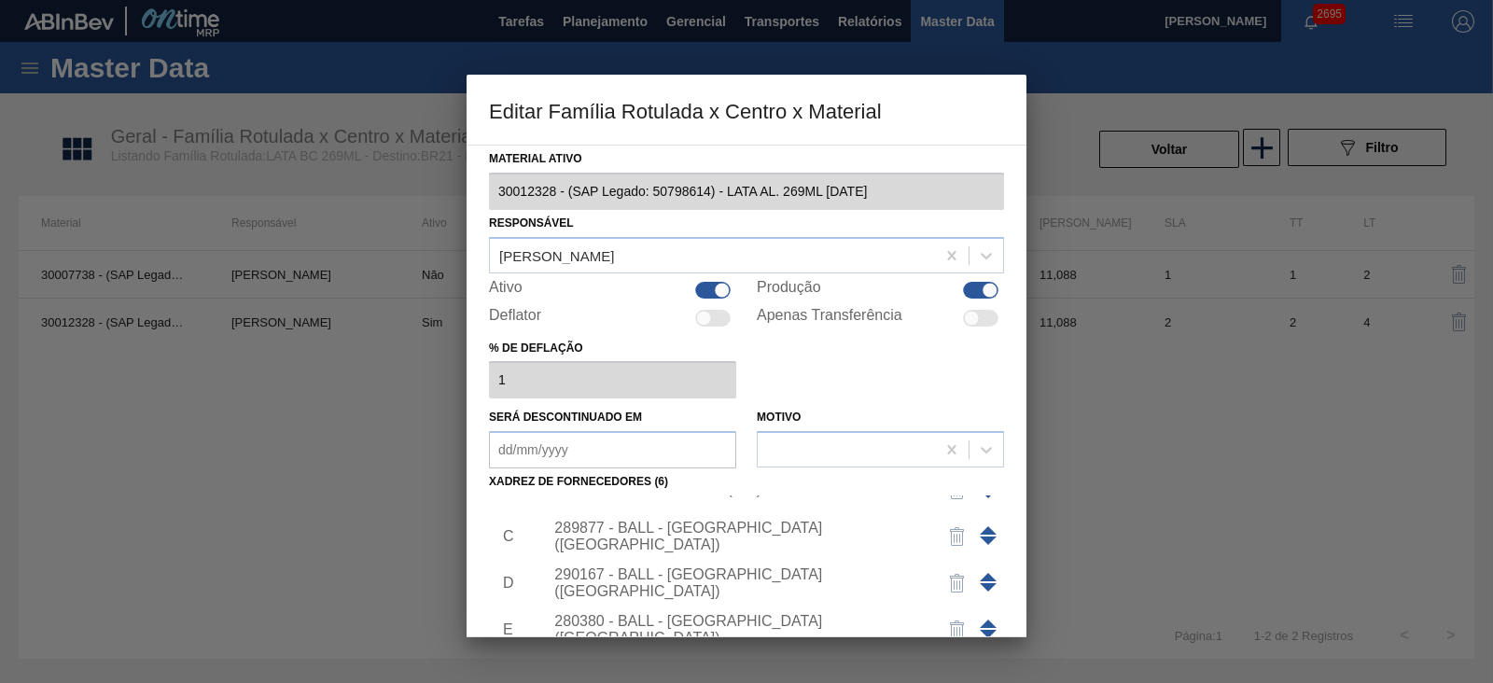
scroll to position [111, 0]
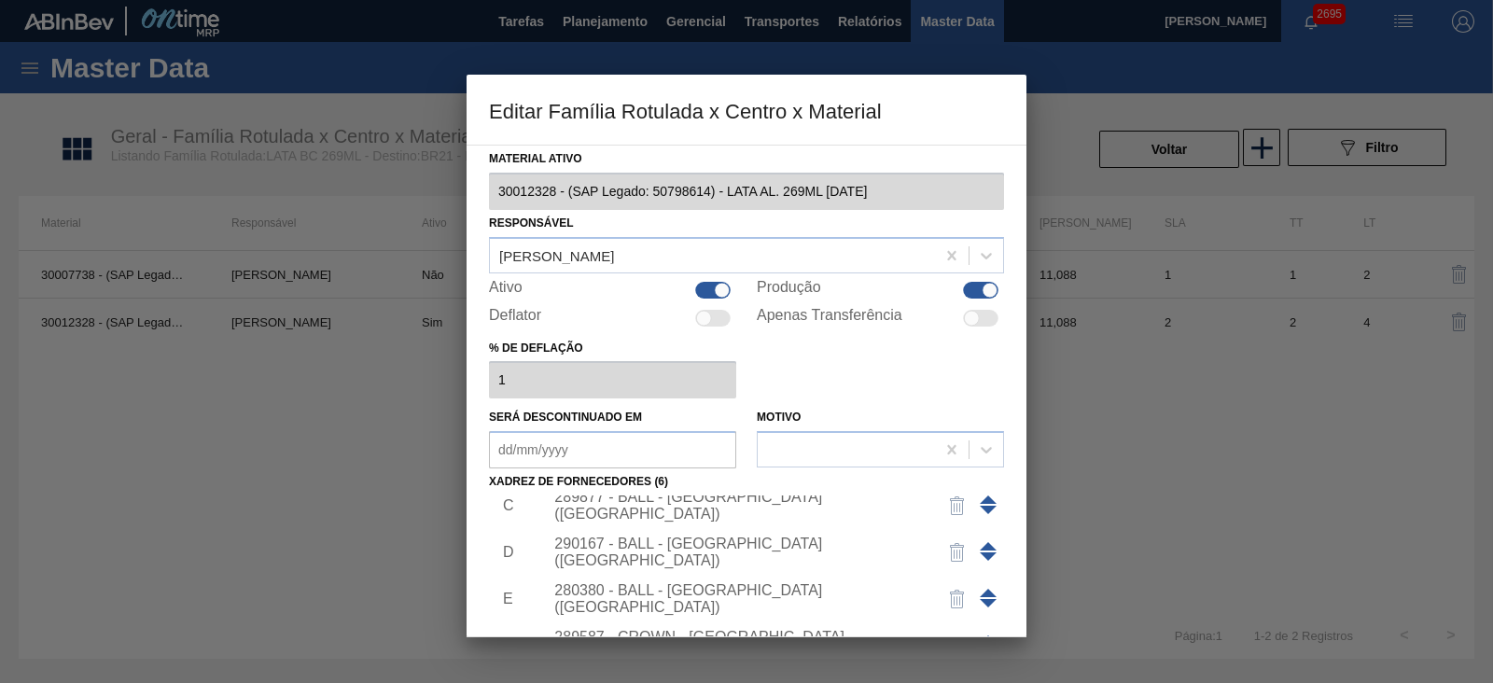
click at [707, 503] on div "289877 - BALL - [GEOGRAPHIC_DATA] ([GEOGRAPHIC_DATA])" at bounding box center [737, 506] width 366 height 34
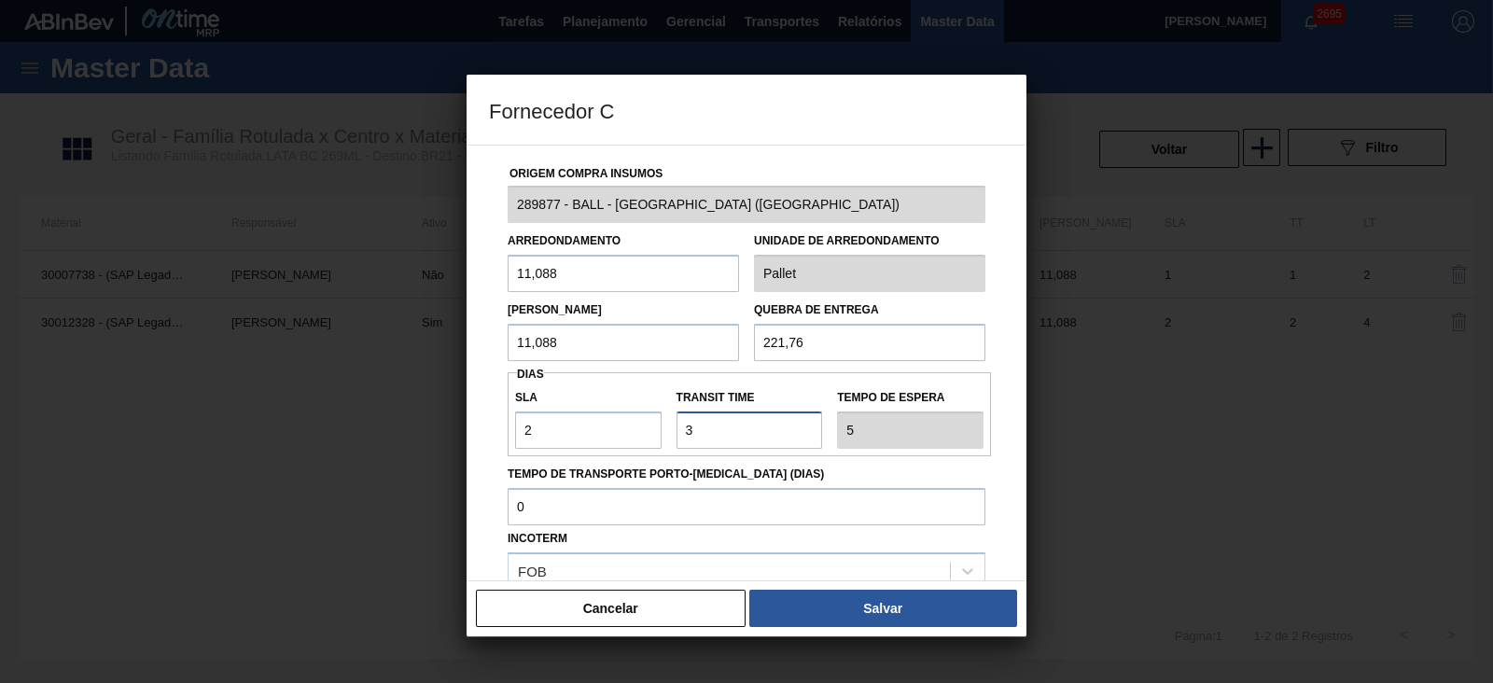
drag, startPoint x: 711, startPoint y: 433, endPoint x: 666, endPoint y: 433, distance: 44.8
click at [666, 433] on div "SLA 2 Transit Time Tempo de espera 5" at bounding box center [749, 414] width 483 height 69
type input "2"
type input "4"
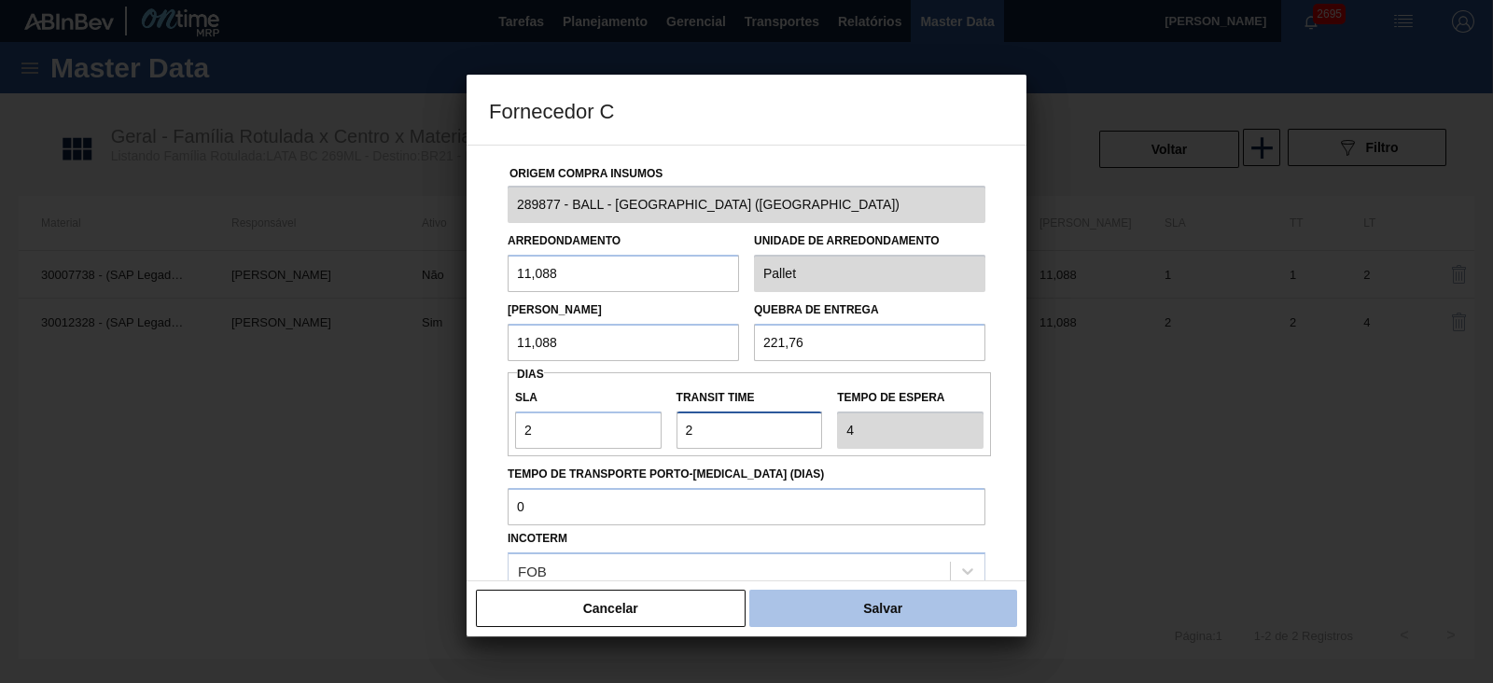
type input "2"
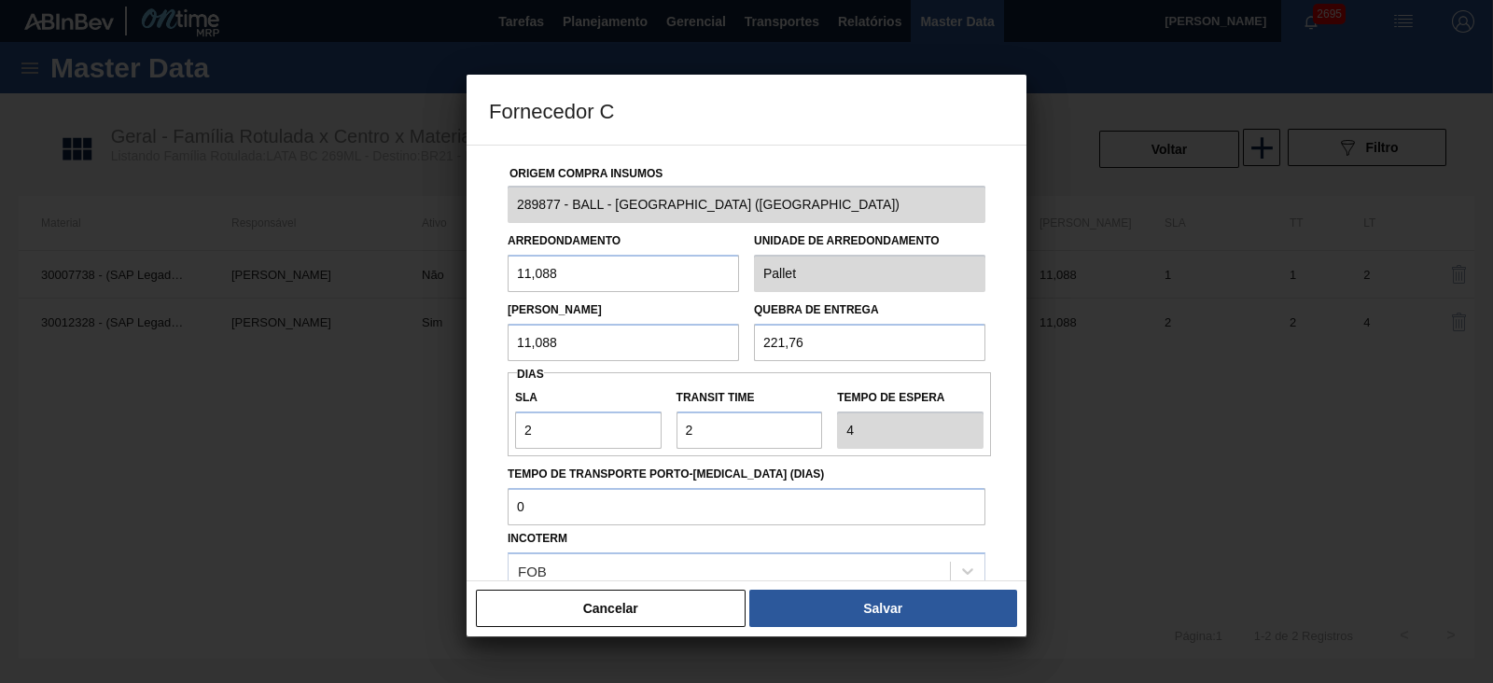
click at [816, 618] on button "Salvar" at bounding box center [883, 608] width 268 height 37
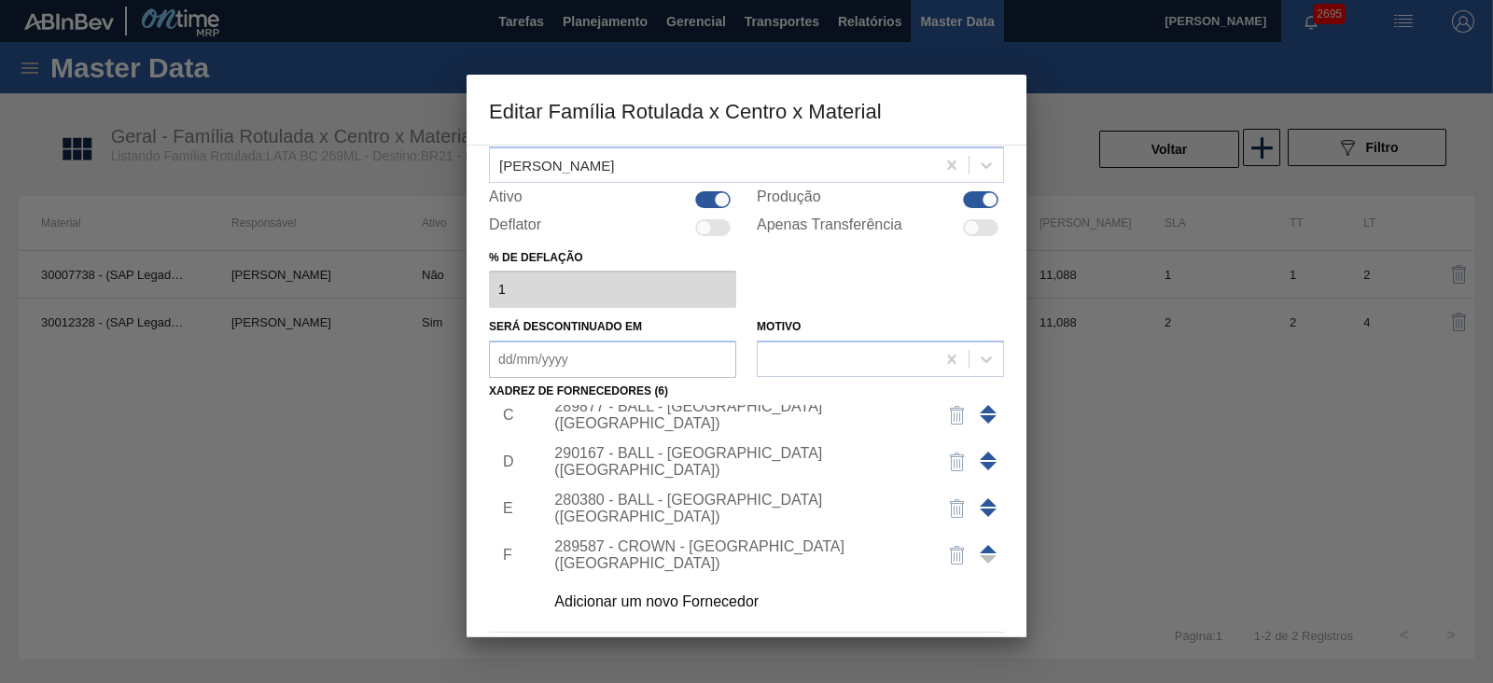
scroll to position [156, 0]
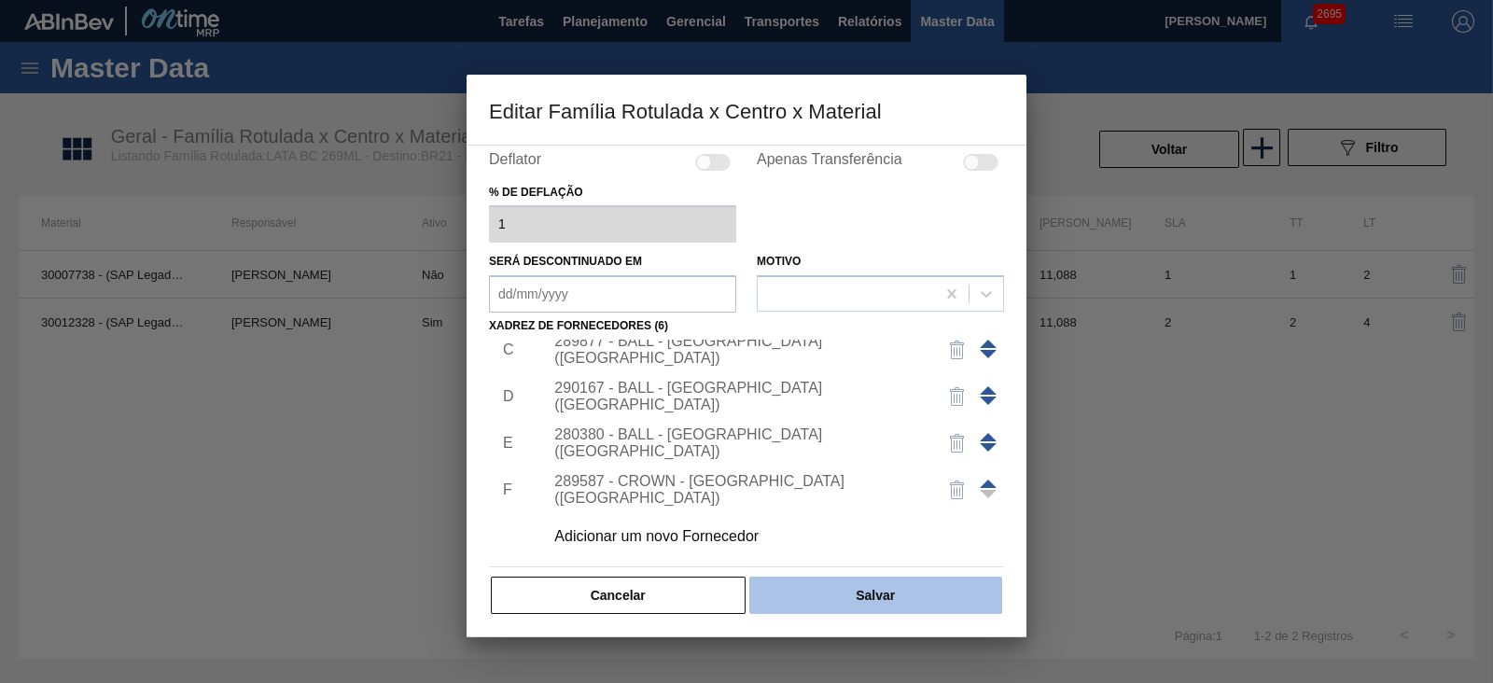
click at [860, 584] on button "Salvar" at bounding box center [875, 595] width 253 height 37
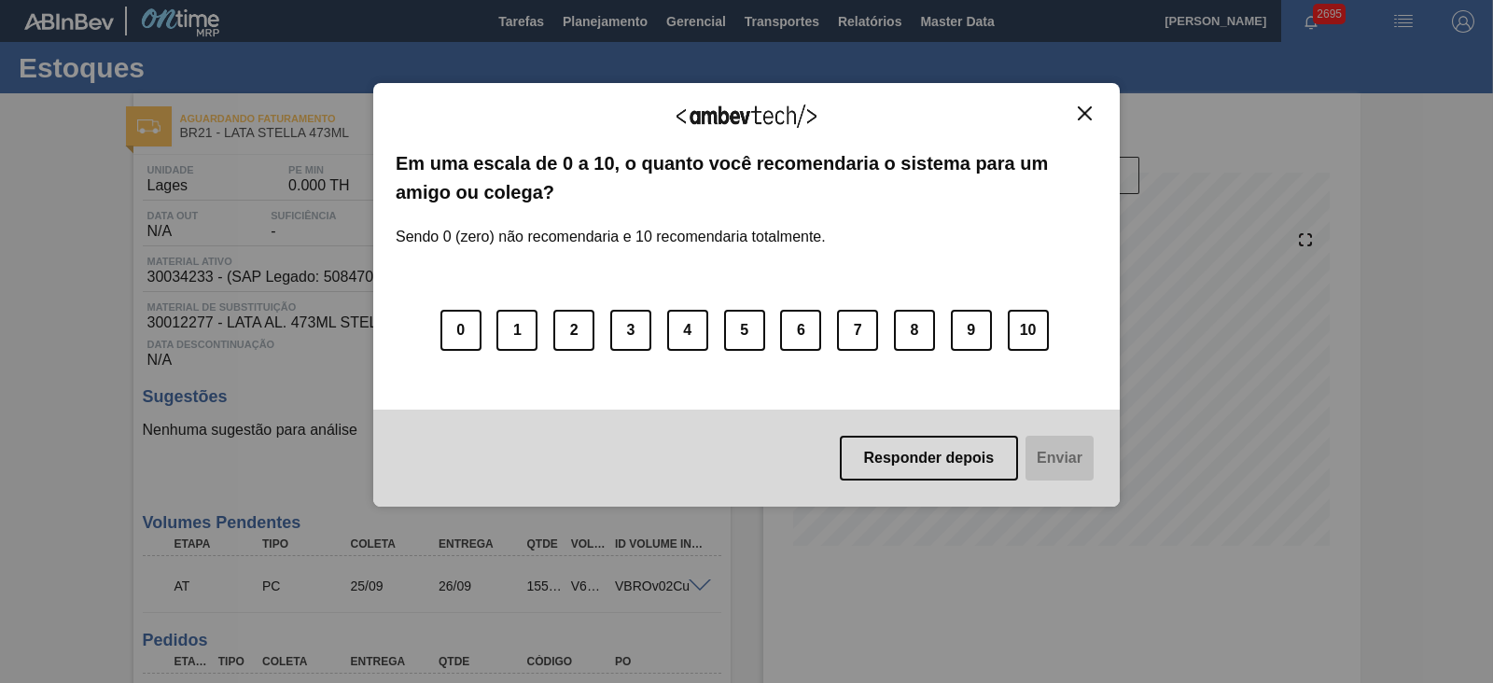
click at [1082, 110] on img "Close" at bounding box center [1085, 113] width 14 height 14
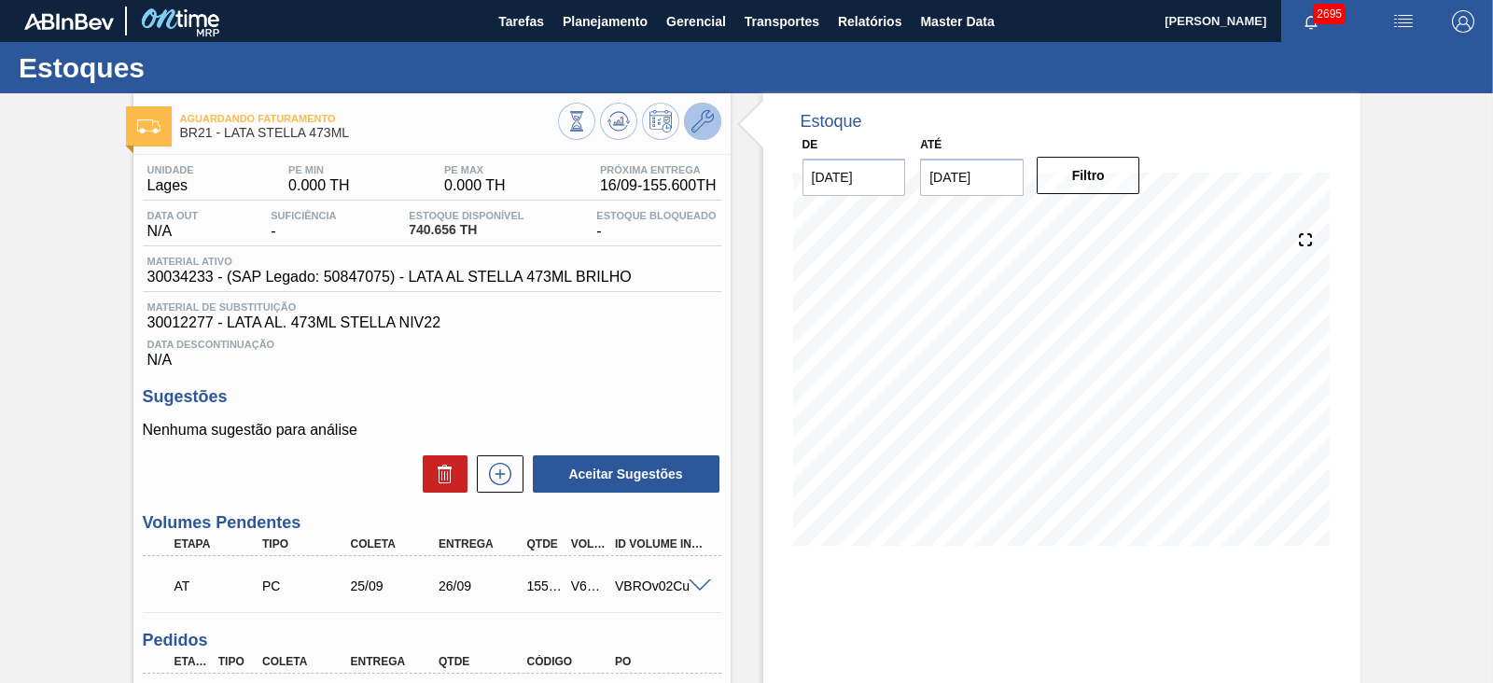
click at [701, 122] on icon at bounding box center [702, 121] width 22 height 22
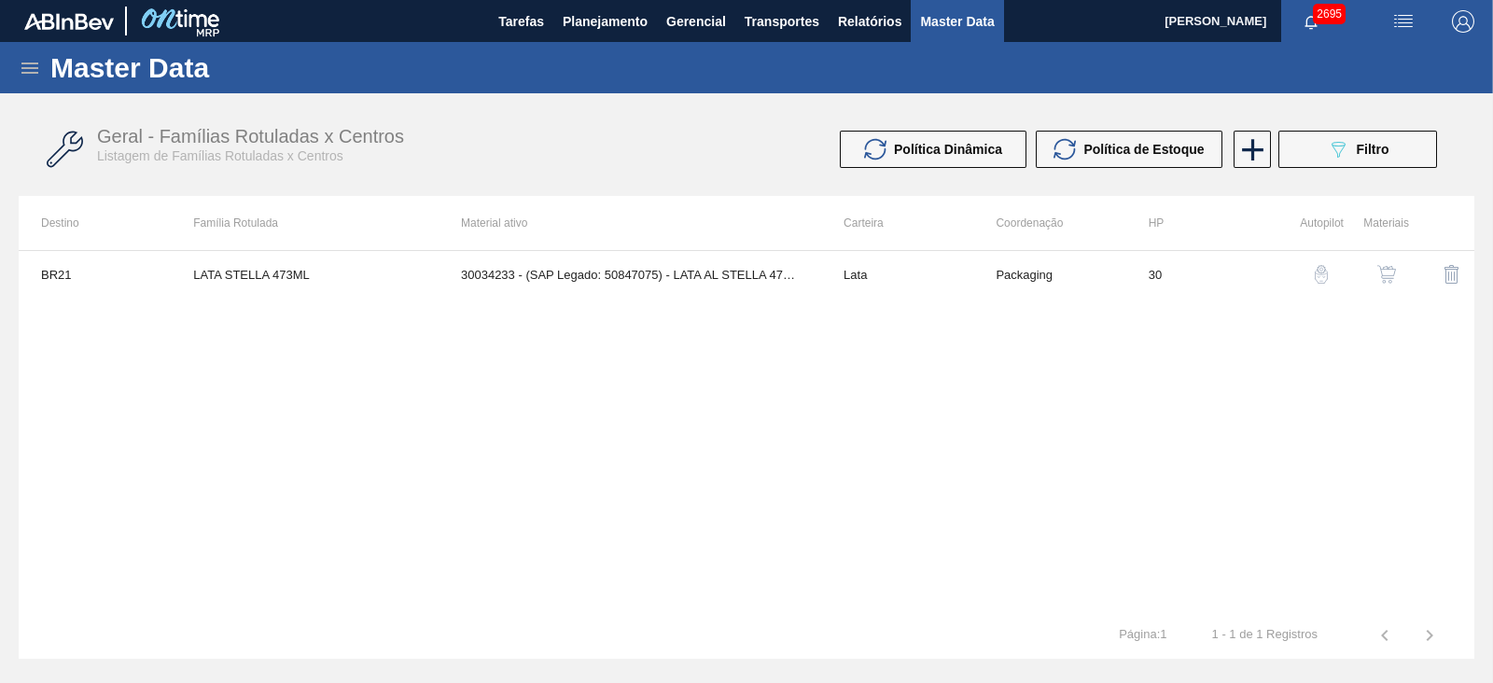
click at [1389, 280] on img "button" at bounding box center [1386, 274] width 19 height 19
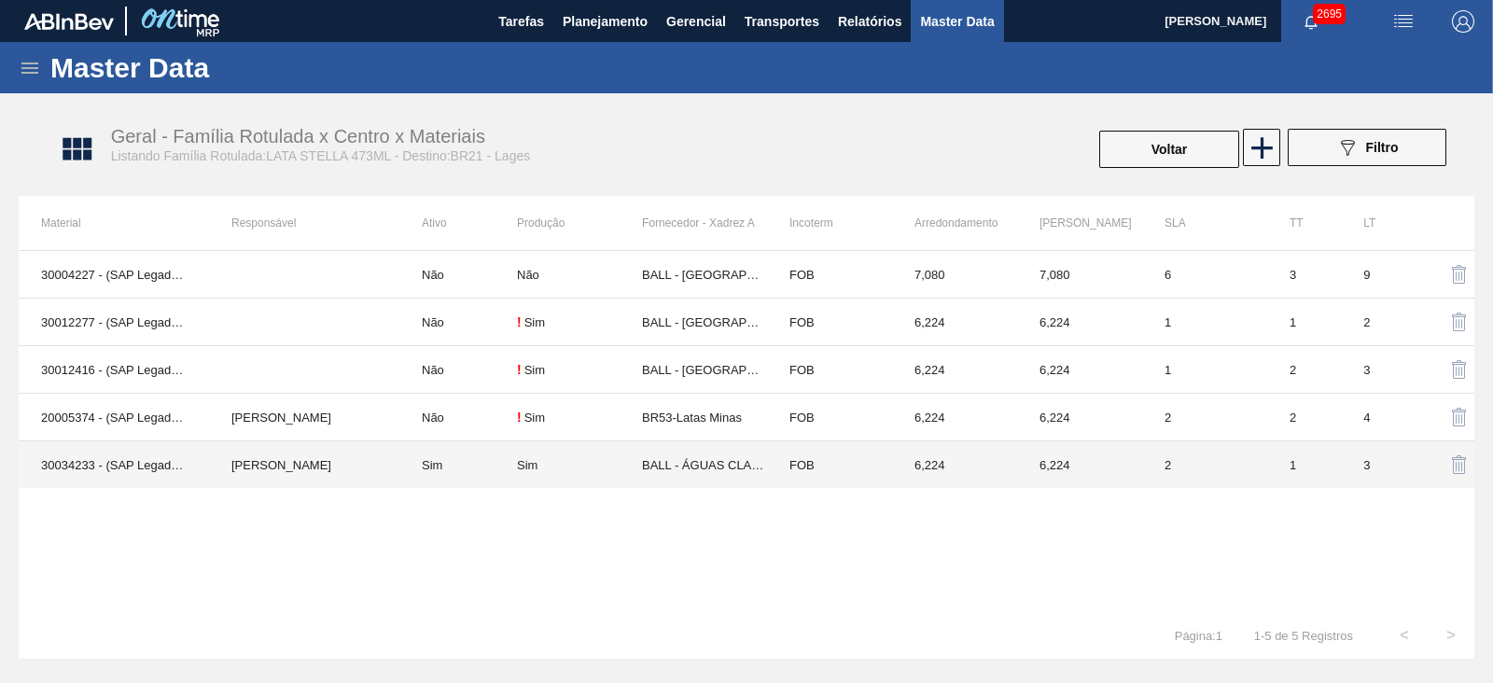
click at [504, 454] on td "Sim" at bounding box center [458, 465] width 118 height 48
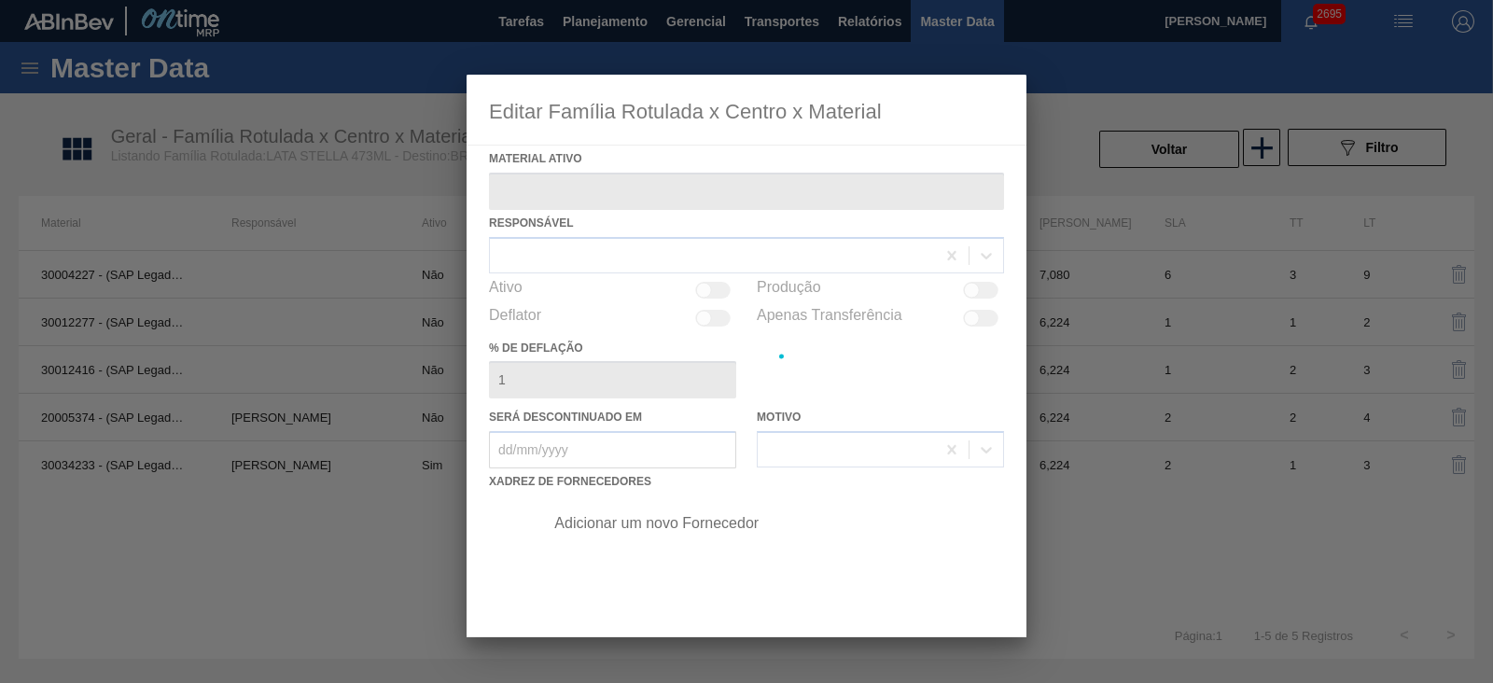
type ativo "30034233 - (SAP Legado: 50847075) - LATA AL STELLA 473ML BRILHO"
checkbox input "true"
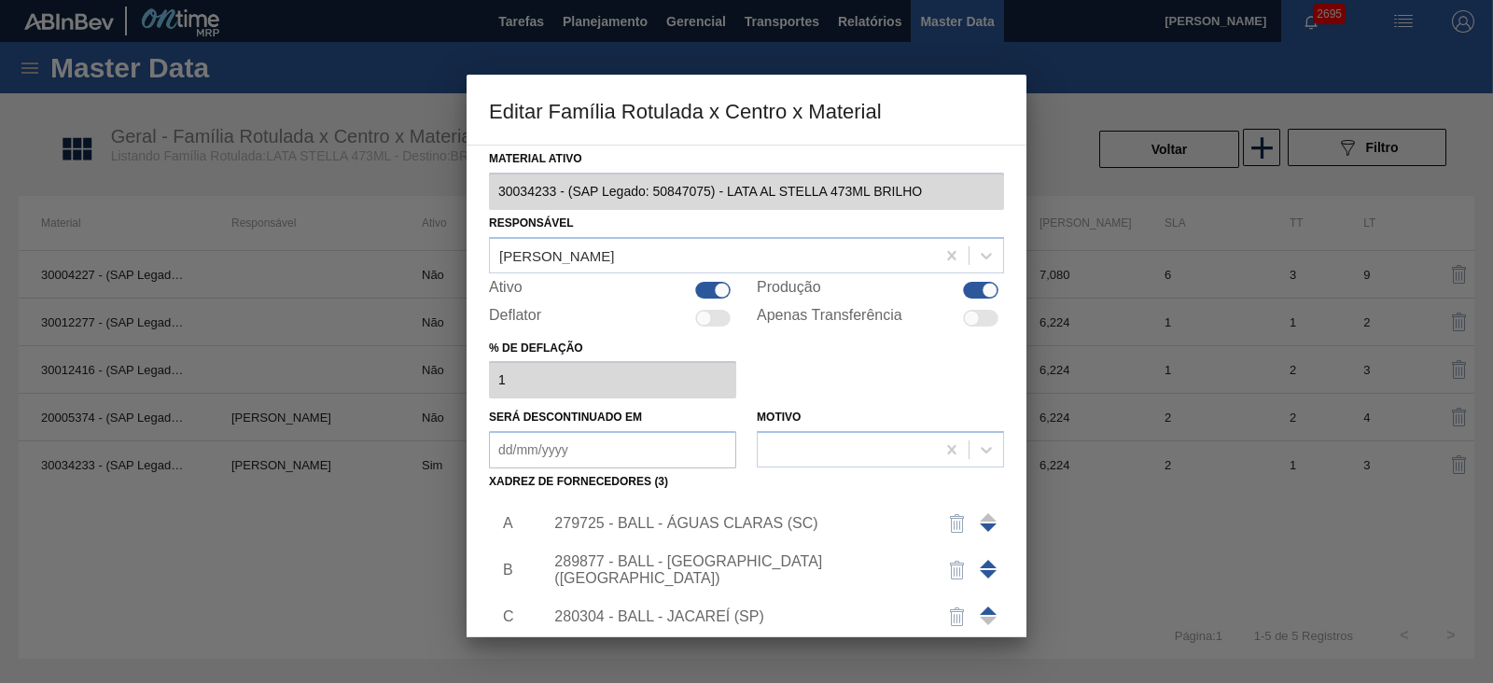
click at [730, 576] on div "289877 - BALL - [GEOGRAPHIC_DATA] ([GEOGRAPHIC_DATA])" at bounding box center [737, 570] width 366 height 34
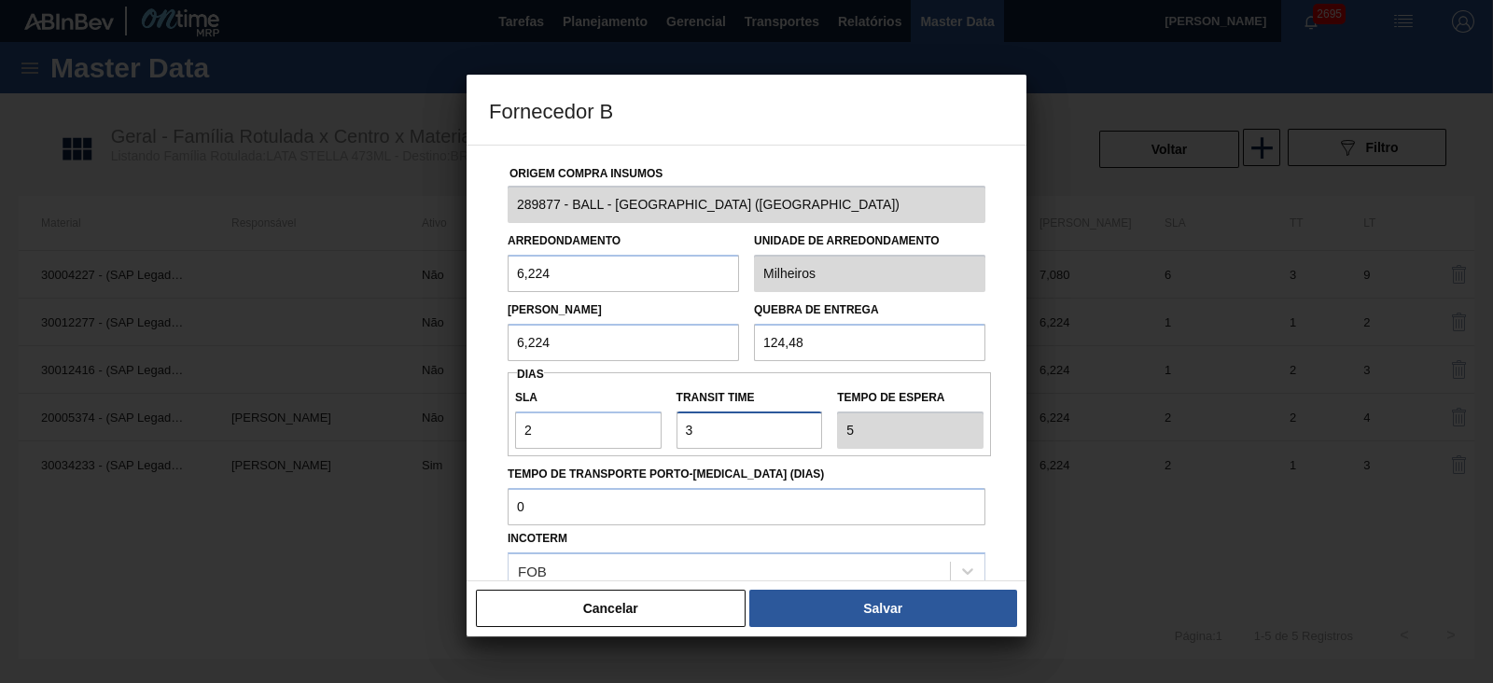
drag, startPoint x: 722, startPoint y: 440, endPoint x: 660, endPoint y: 433, distance: 63.0
click at [660, 433] on div "SLA 2 Transit Time Tempo de espera 5" at bounding box center [749, 414] width 483 height 69
type input "2"
type input "4"
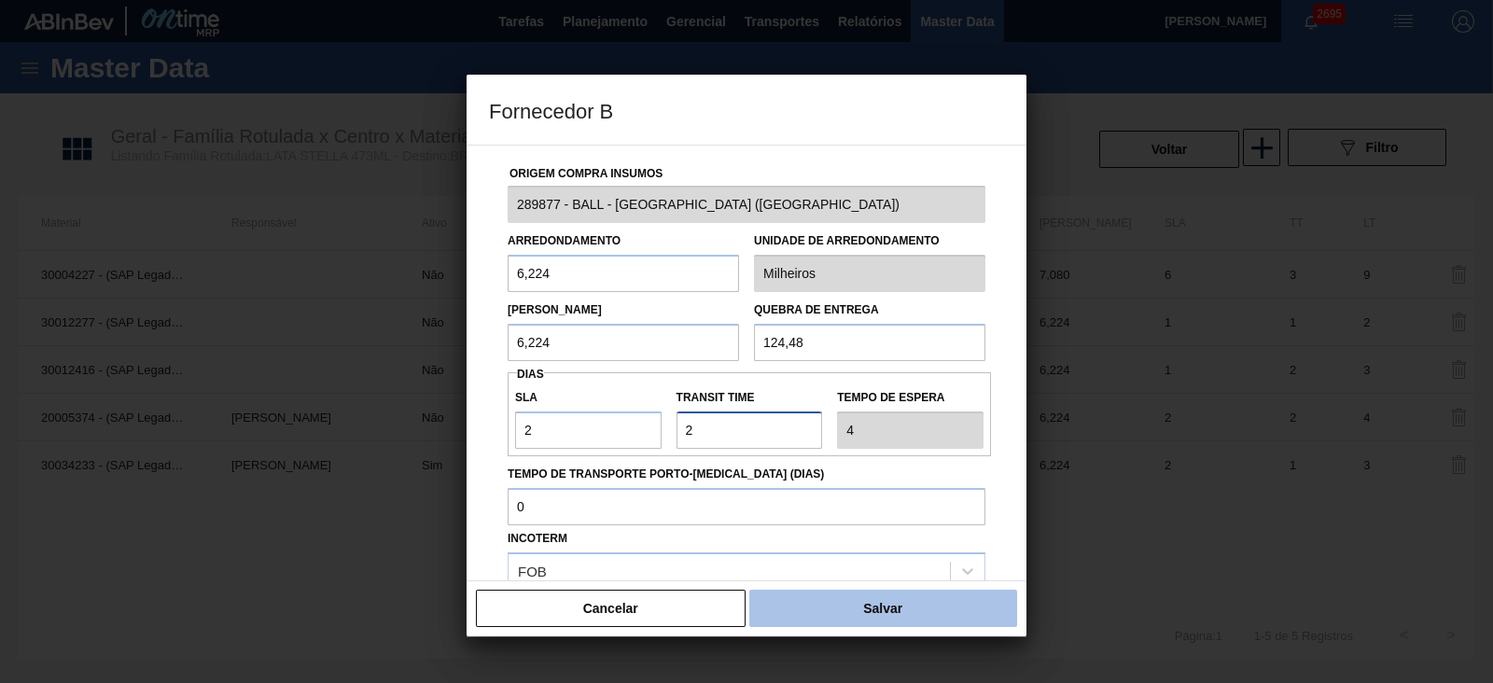
type input "2"
click at [852, 610] on button "Salvar" at bounding box center [883, 608] width 268 height 37
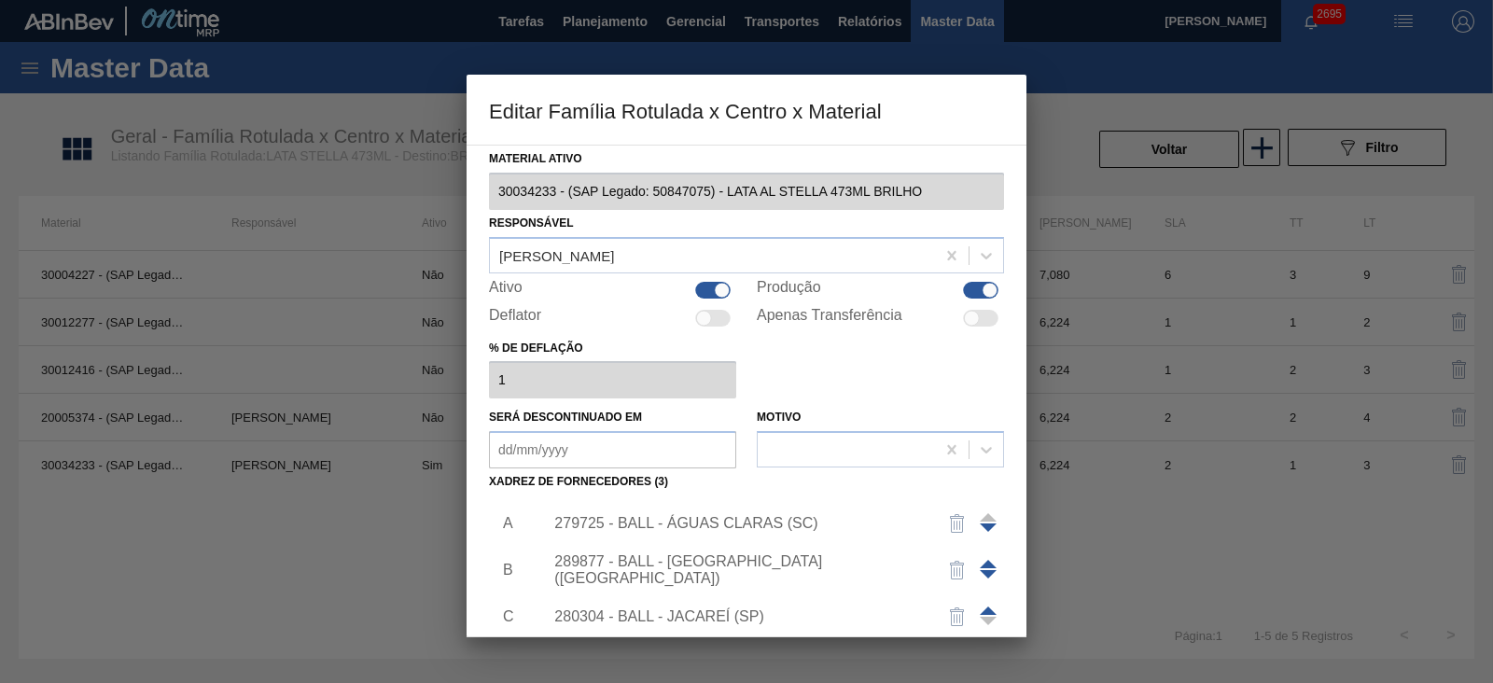
scroll to position [156, 0]
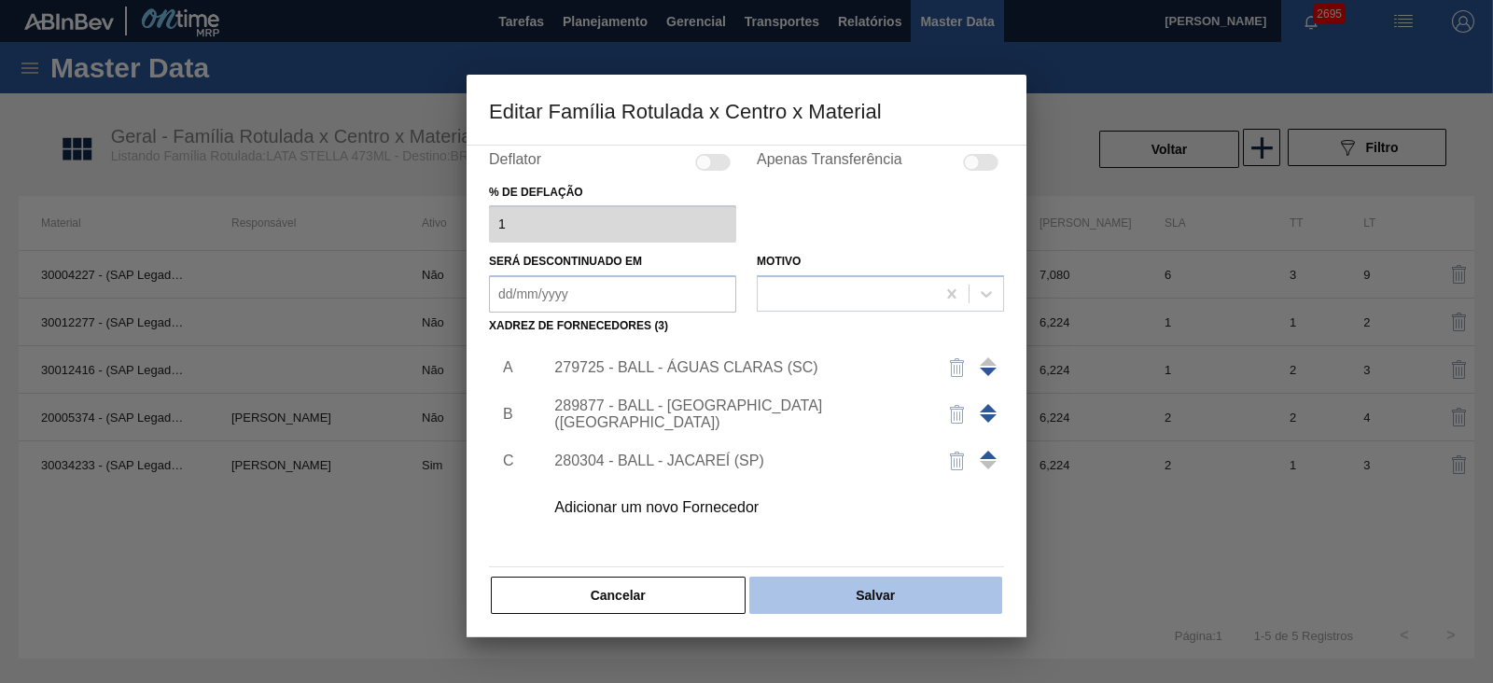
click at [895, 596] on button "Salvar" at bounding box center [875, 595] width 253 height 37
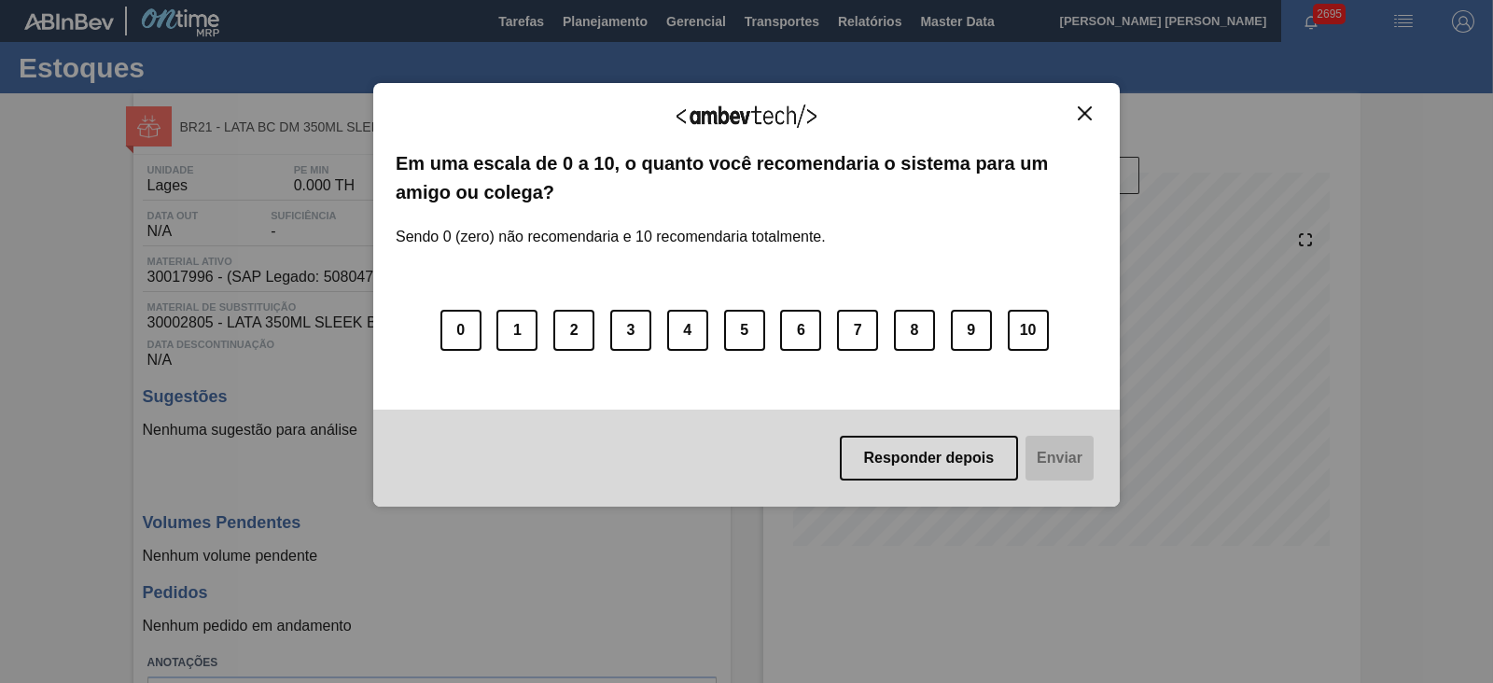
click at [1079, 115] on img "Close" at bounding box center [1085, 113] width 14 height 14
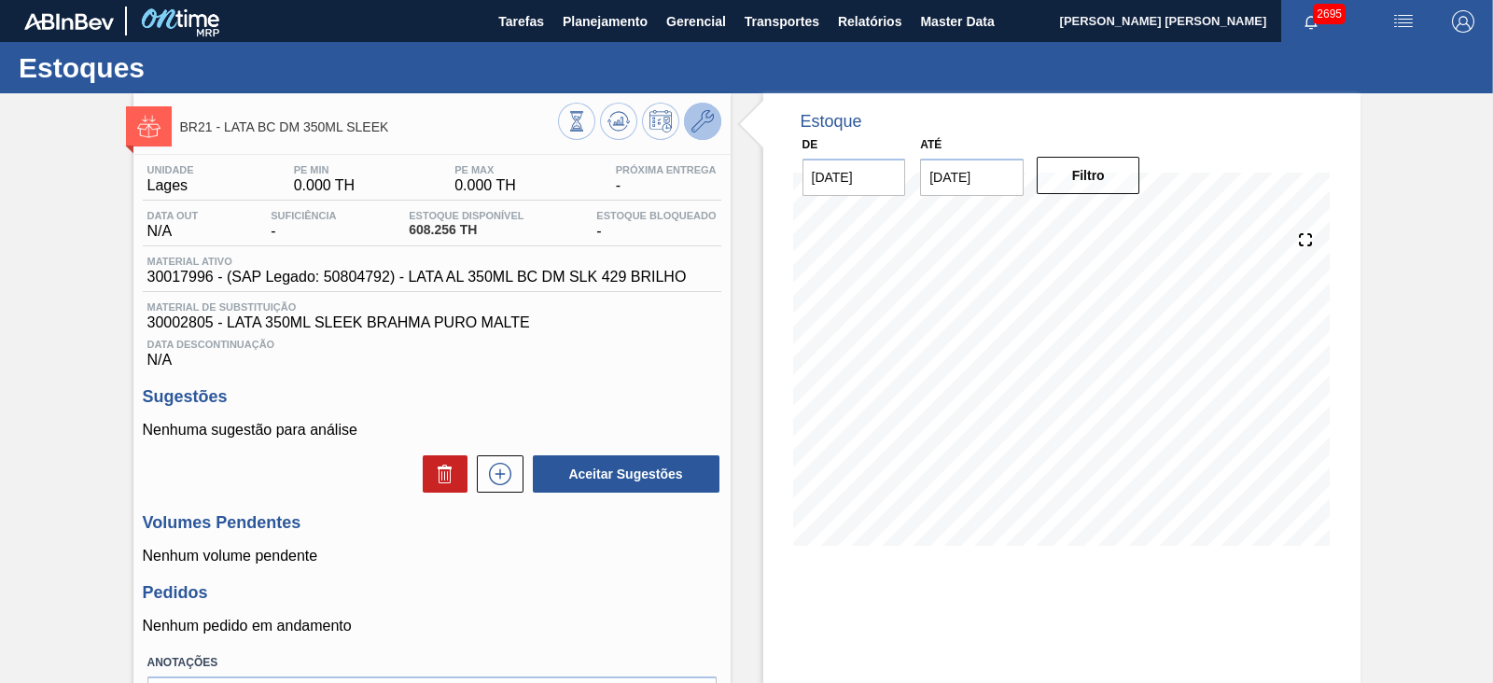
click at [709, 127] on icon at bounding box center [702, 121] width 22 height 22
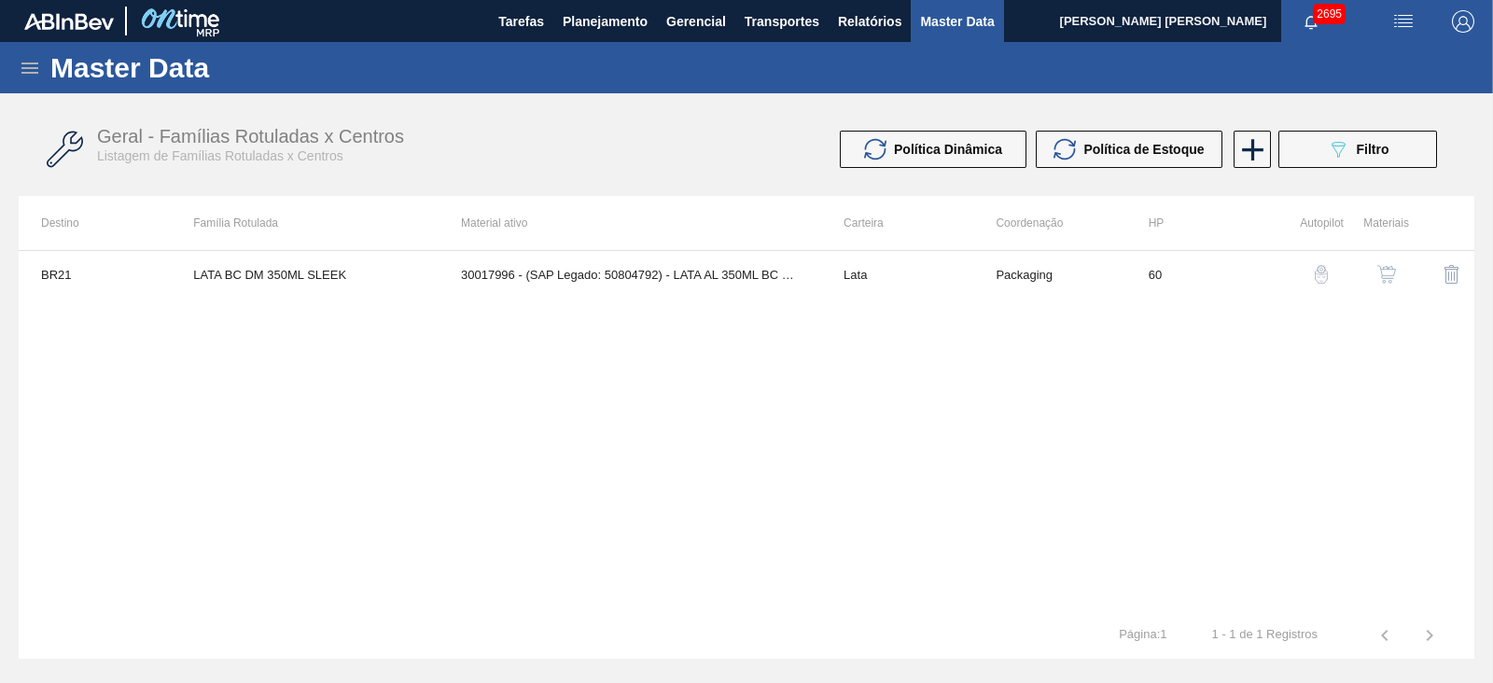
click at [1376, 272] on div "button" at bounding box center [1386, 274] width 22 height 19
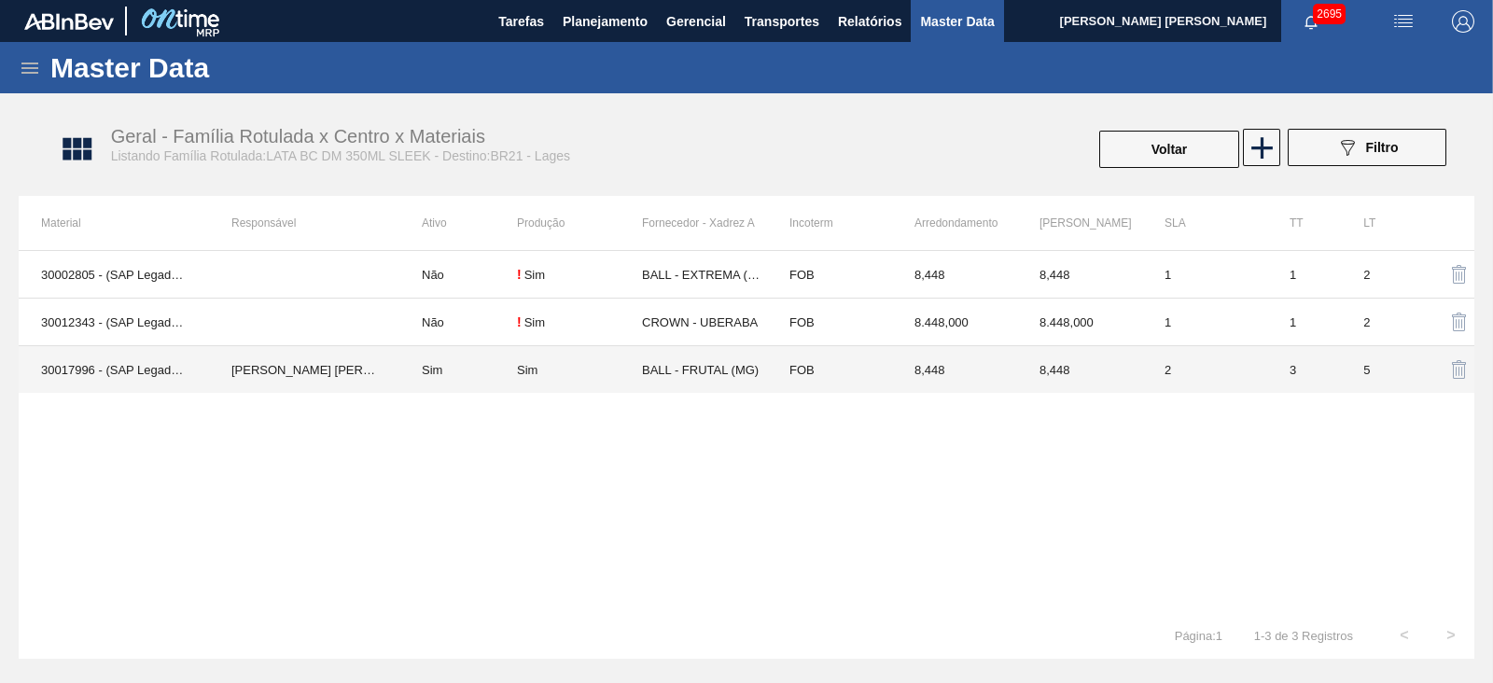
click at [697, 375] on td "BALL - FRUTAL (MG)" at bounding box center [704, 370] width 125 height 48
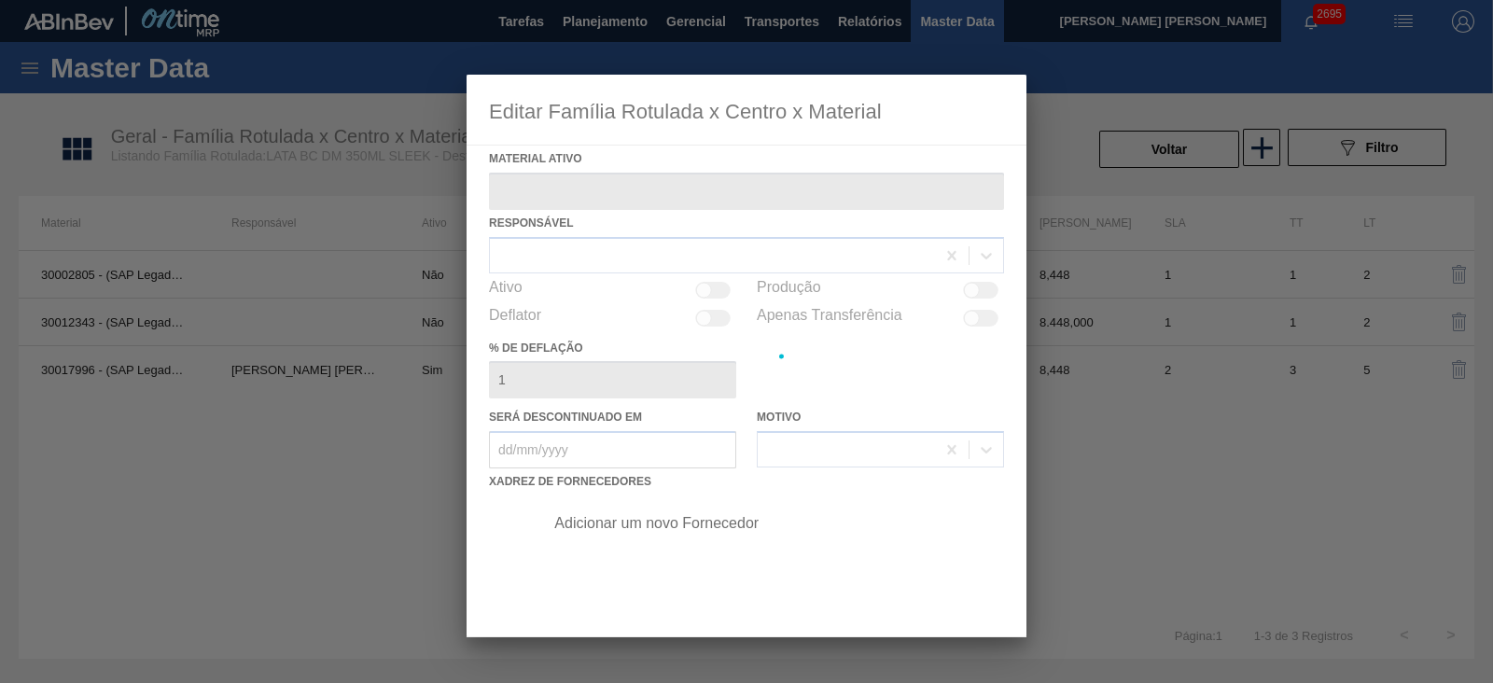
type ativo "30017996 - (SAP Legado: 50804792) - LATA AL 350ML BC DM SLK 429 BRILHO"
checkbox input "true"
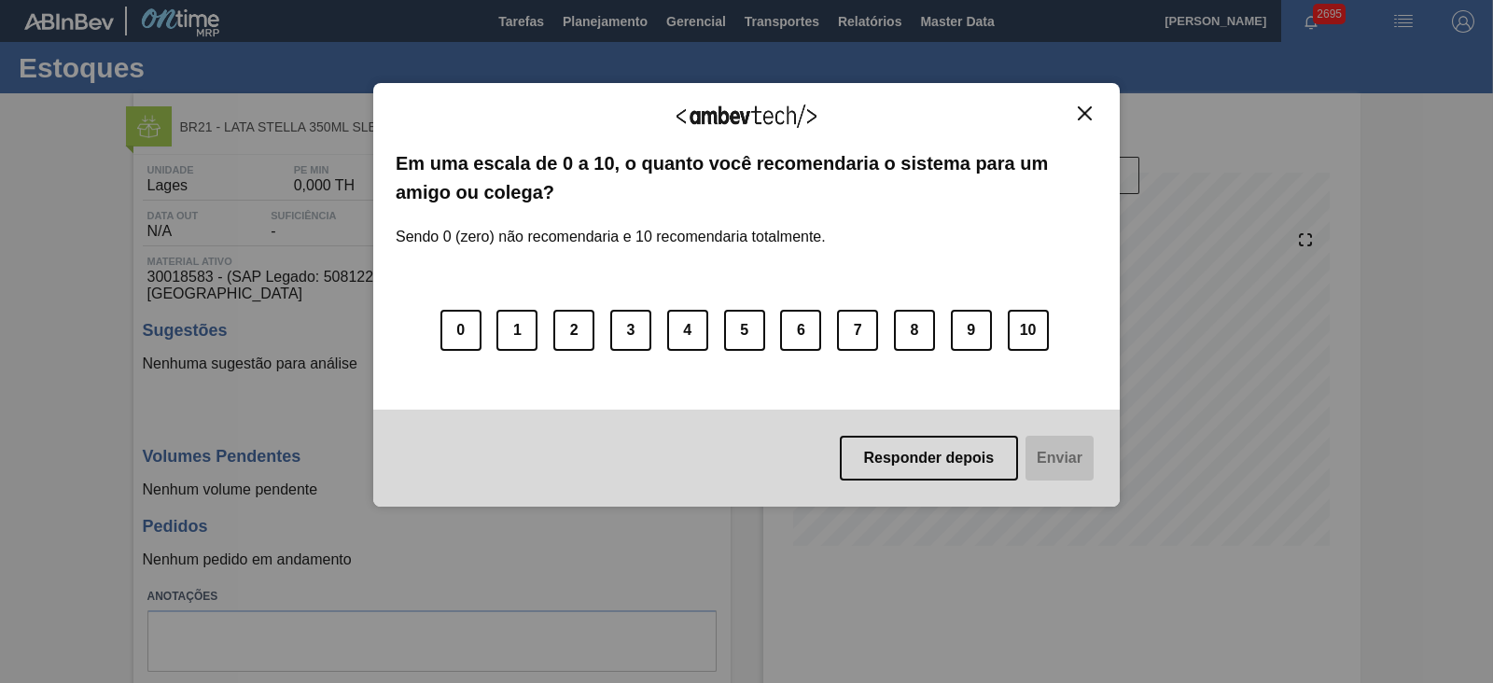
click at [1080, 114] on img "Close" at bounding box center [1085, 113] width 14 height 14
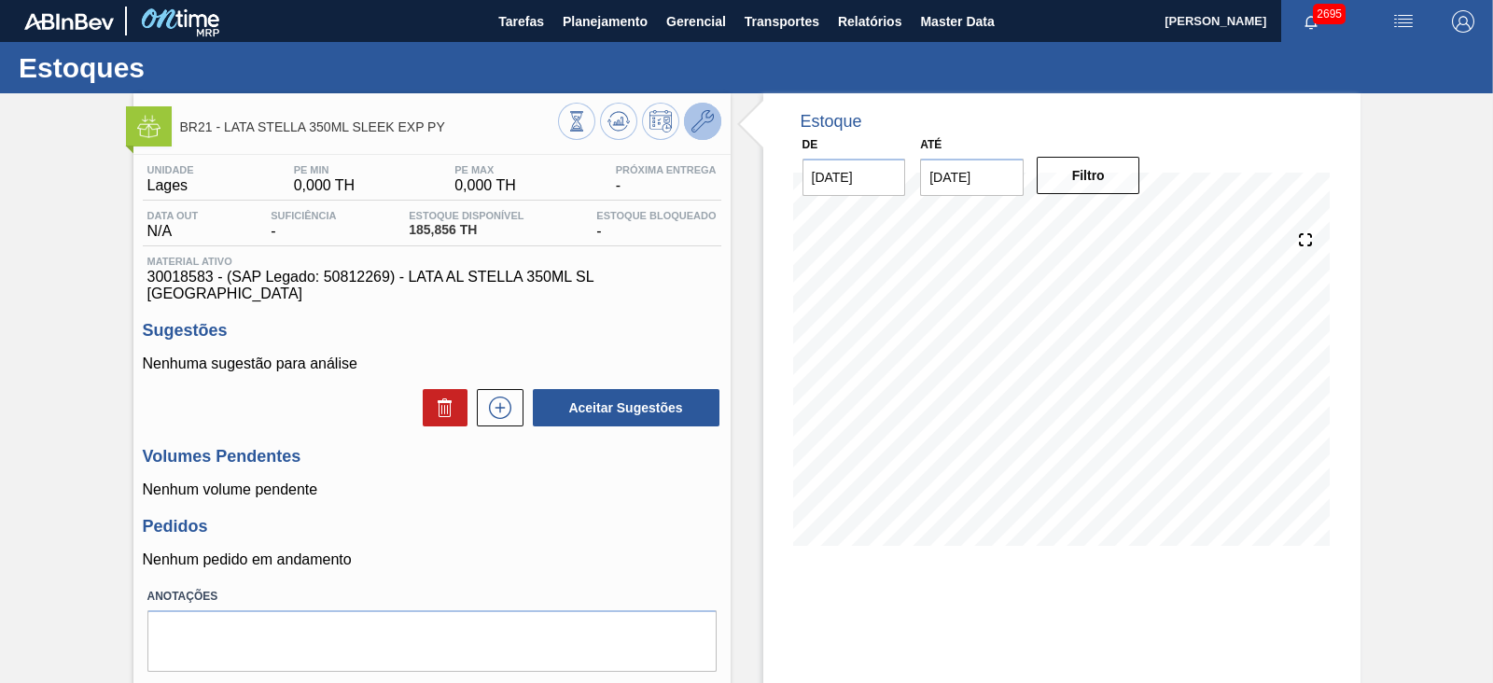
click at [704, 126] on icon at bounding box center [702, 121] width 22 height 22
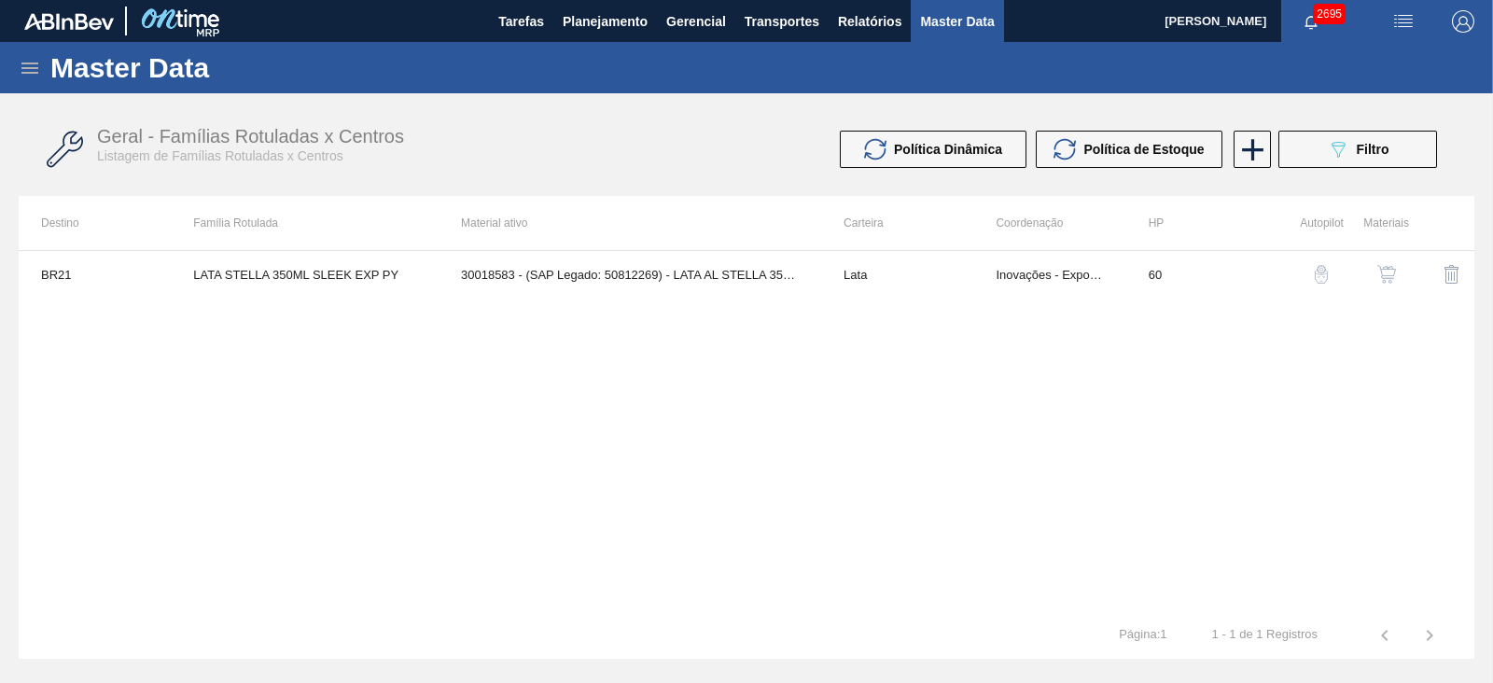
click at [1381, 276] on img "button" at bounding box center [1386, 274] width 19 height 19
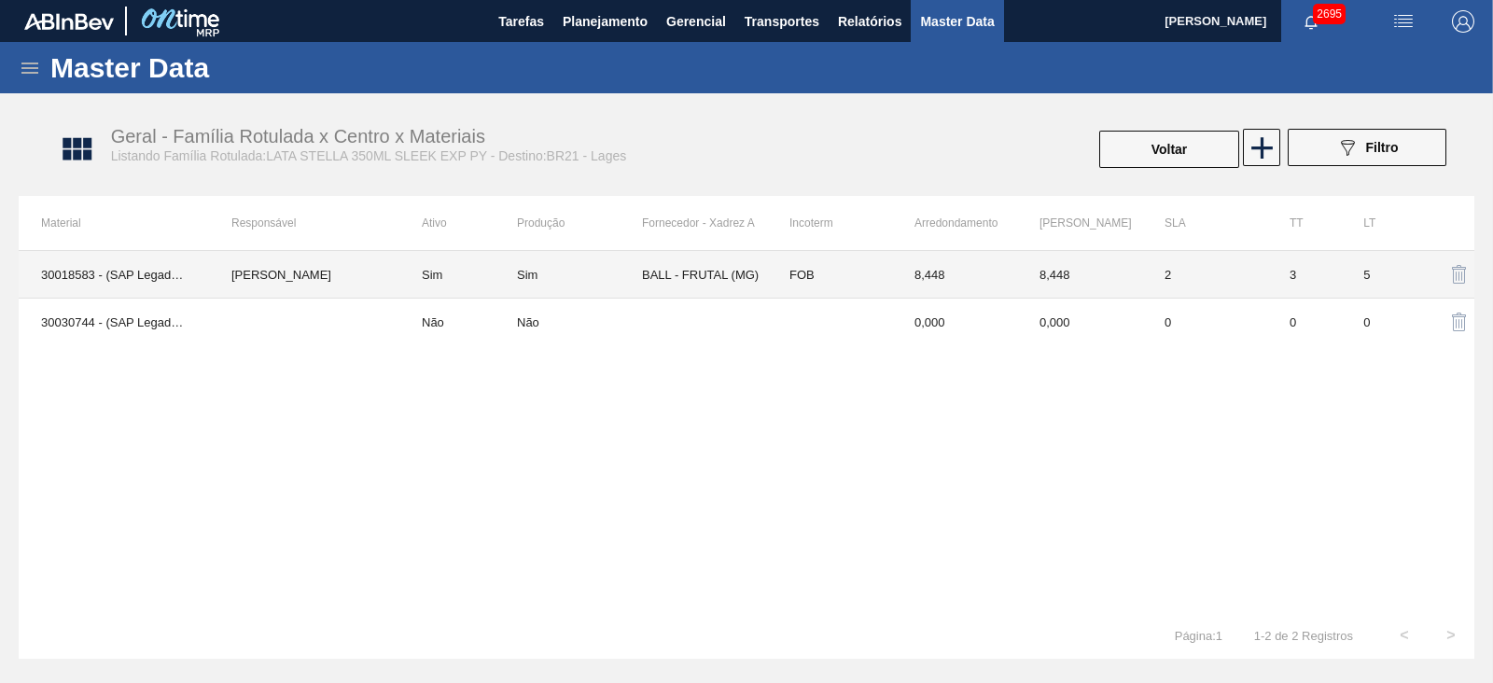
click at [710, 282] on td "BALL - FRUTAL (MG)" at bounding box center [704, 275] width 125 height 48
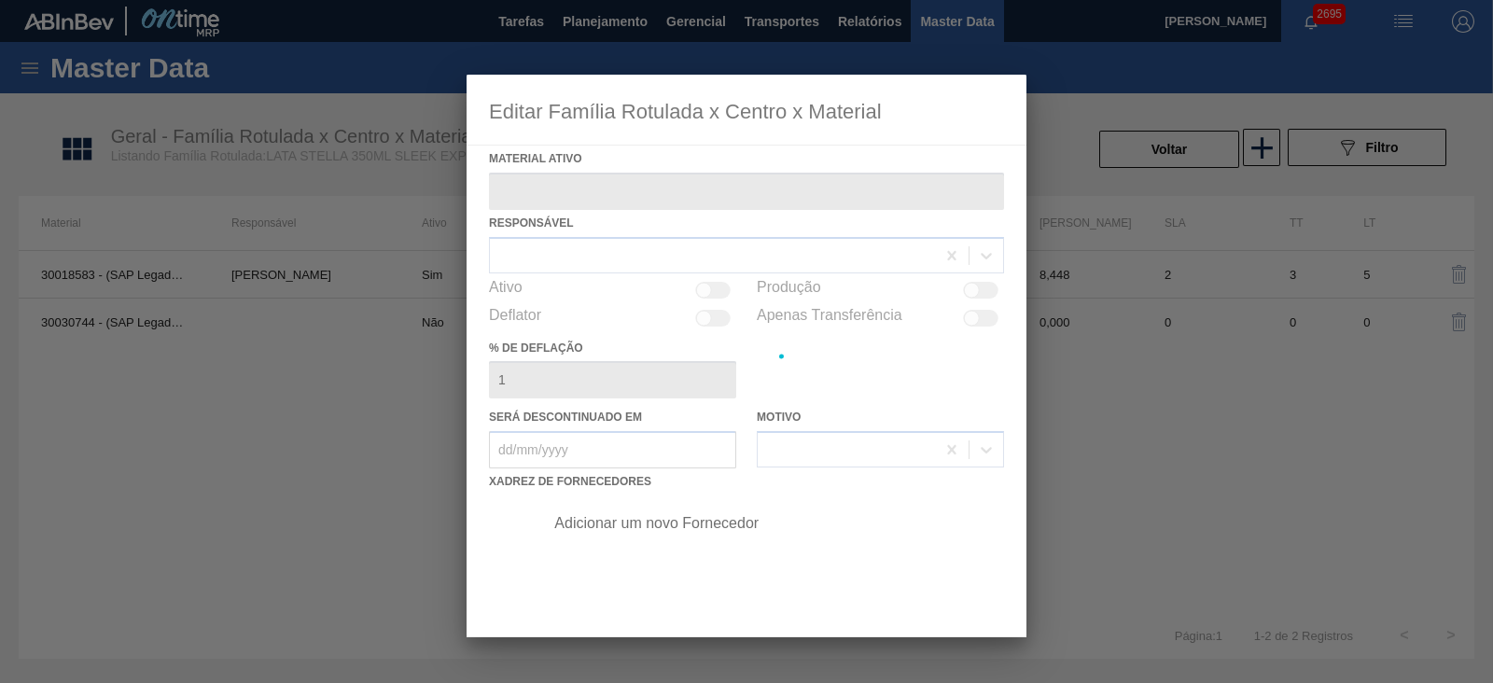
type ativo "30018583 - (SAP Legado: 50812269) - LATA AL STELLA 350ML SL PARAGUAI"
checkbox input "true"
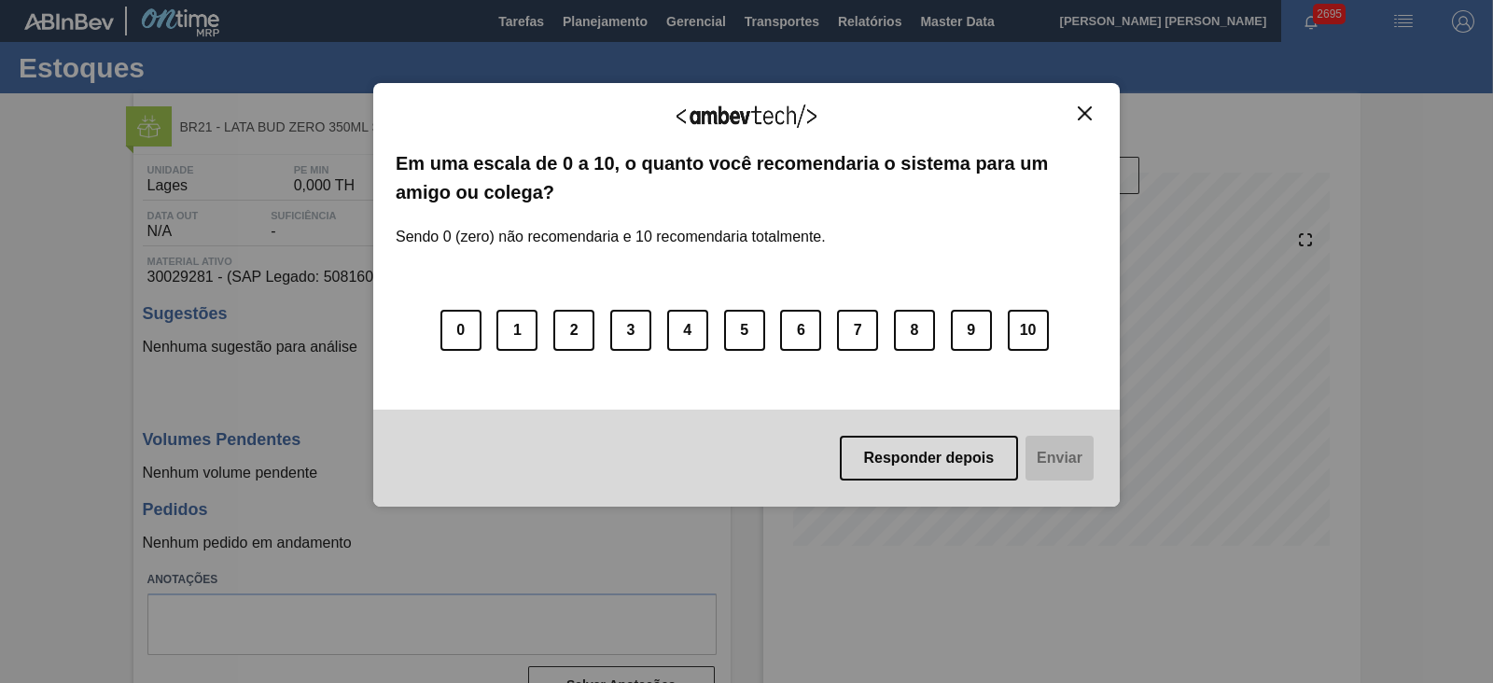
click at [1082, 114] on img "Close" at bounding box center [1085, 113] width 14 height 14
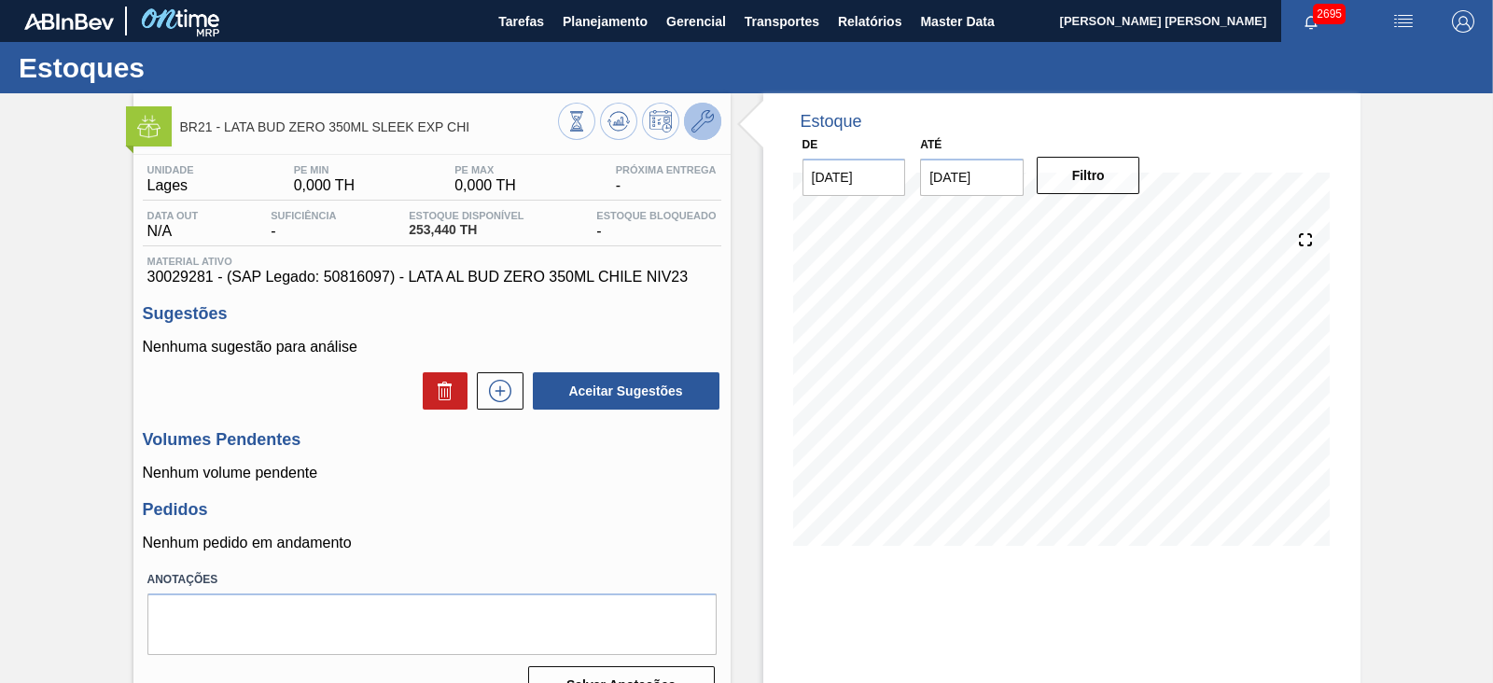
click at [711, 129] on icon at bounding box center [702, 121] width 22 height 22
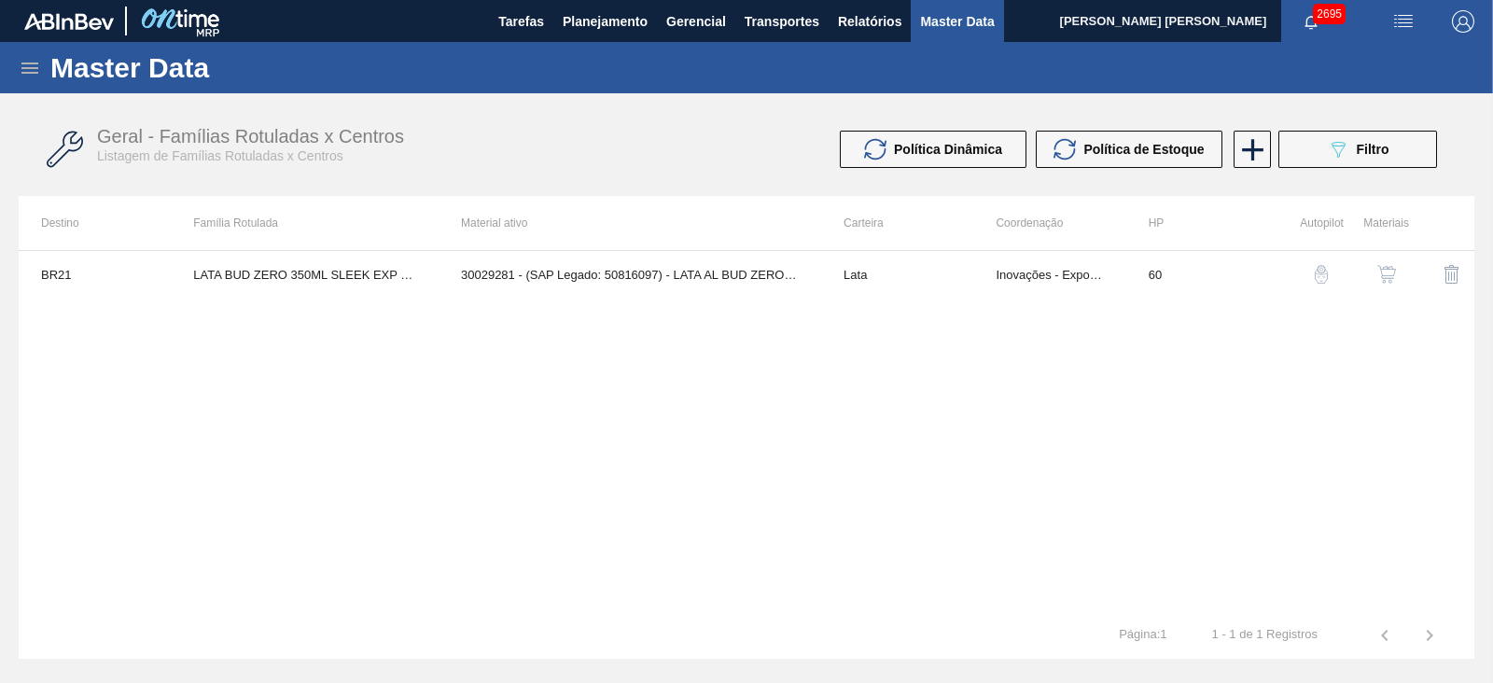
click at [1386, 280] on img "button" at bounding box center [1386, 274] width 19 height 19
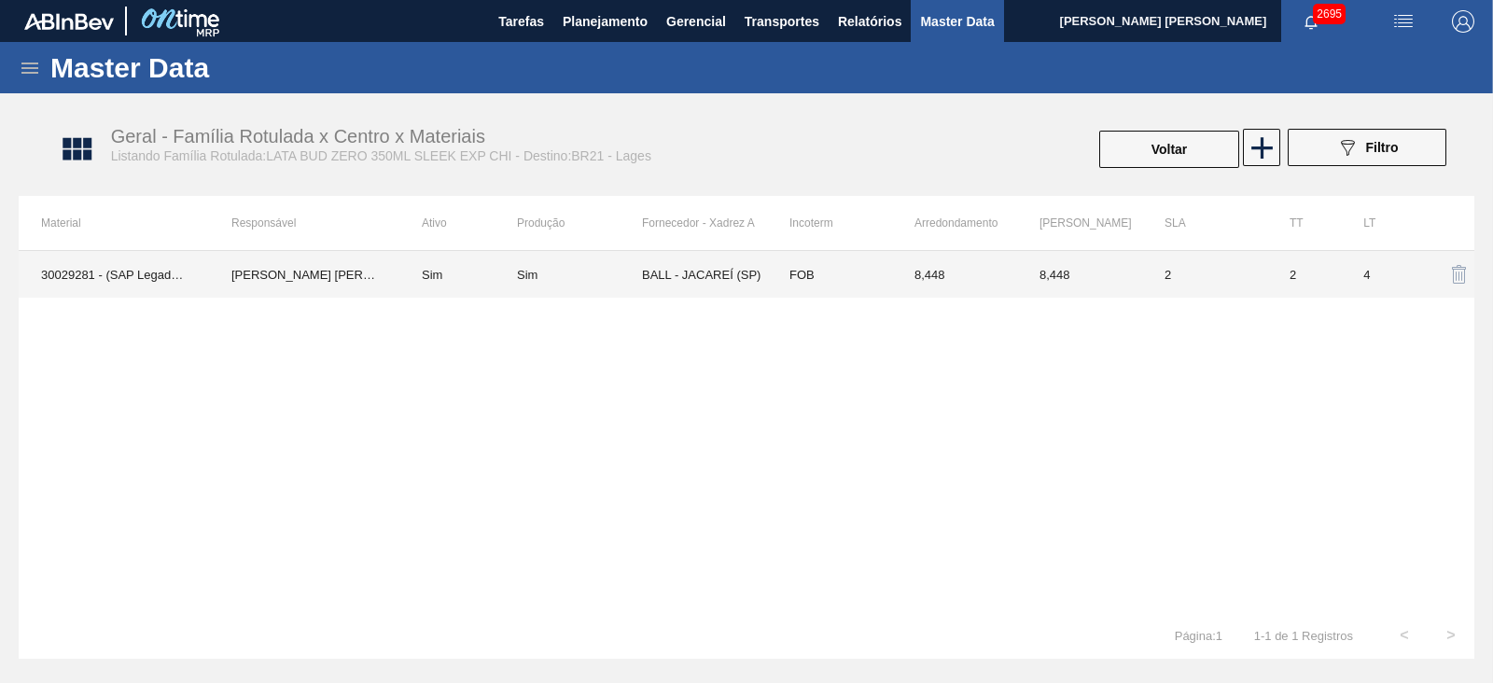
click at [684, 286] on td "BALL - JACAREÍ (SP)" at bounding box center [704, 274] width 125 height 47
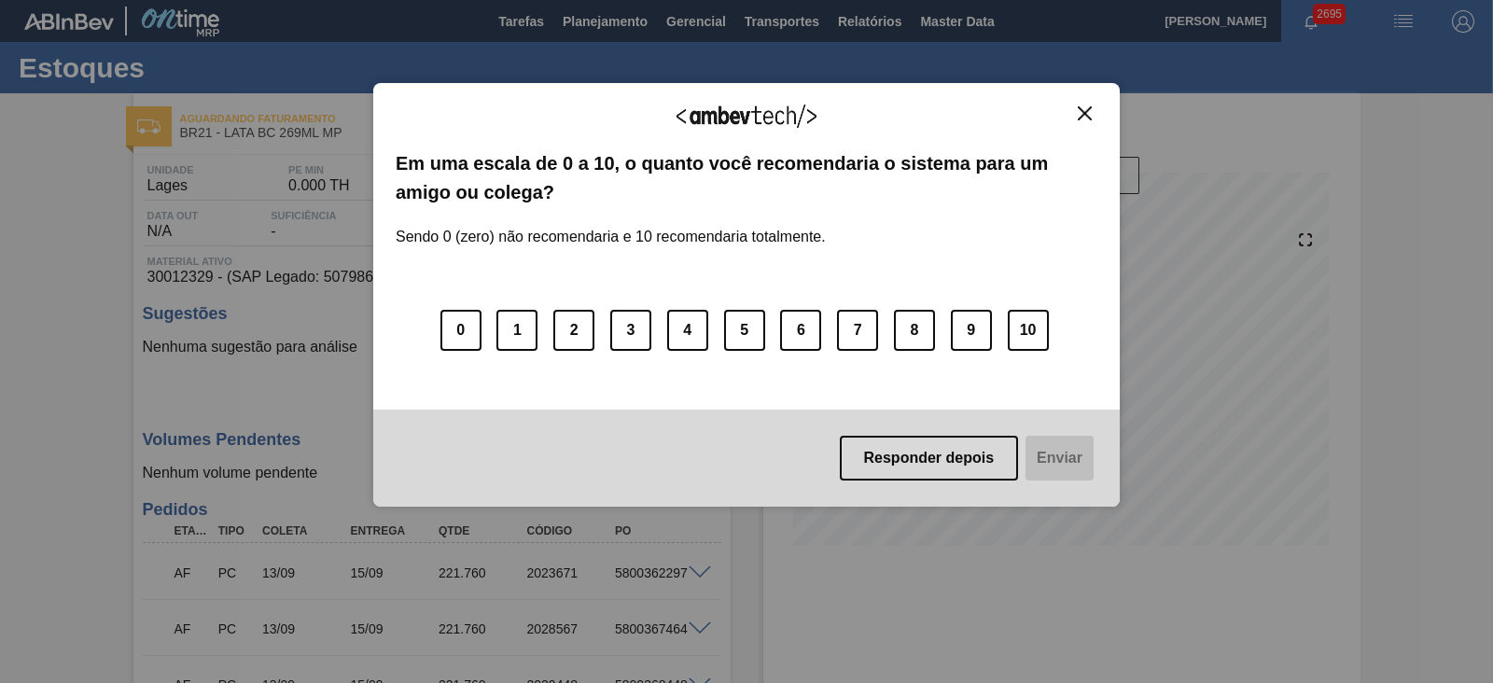
drag, startPoint x: 1080, startPoint y: 112, endPoint x: 1066, endPoint y: 115, distance: 14.3
click at [1080, 112] on img "Close" at bounding box center [1085, 113] width 14 height 14
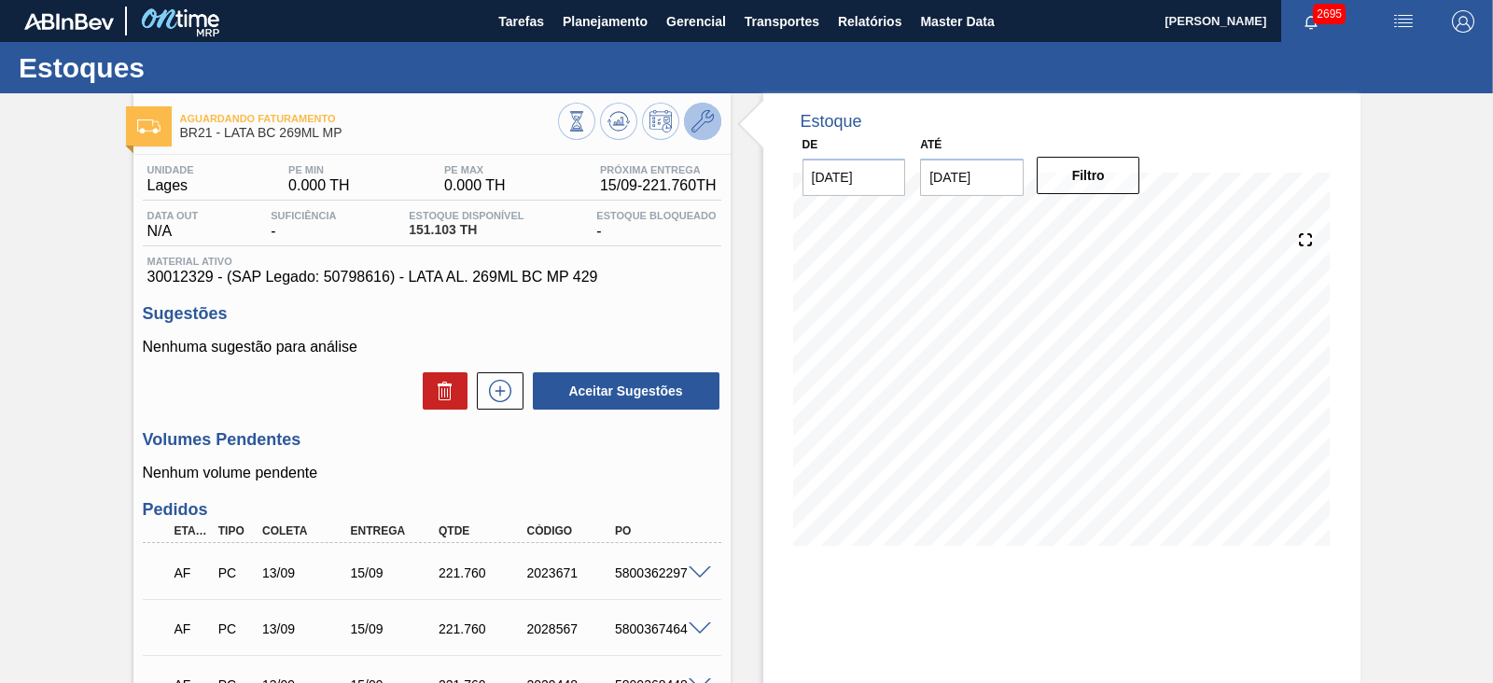
click at [703, 118] on icon at bounding box center [702, 121] width 22 height 22
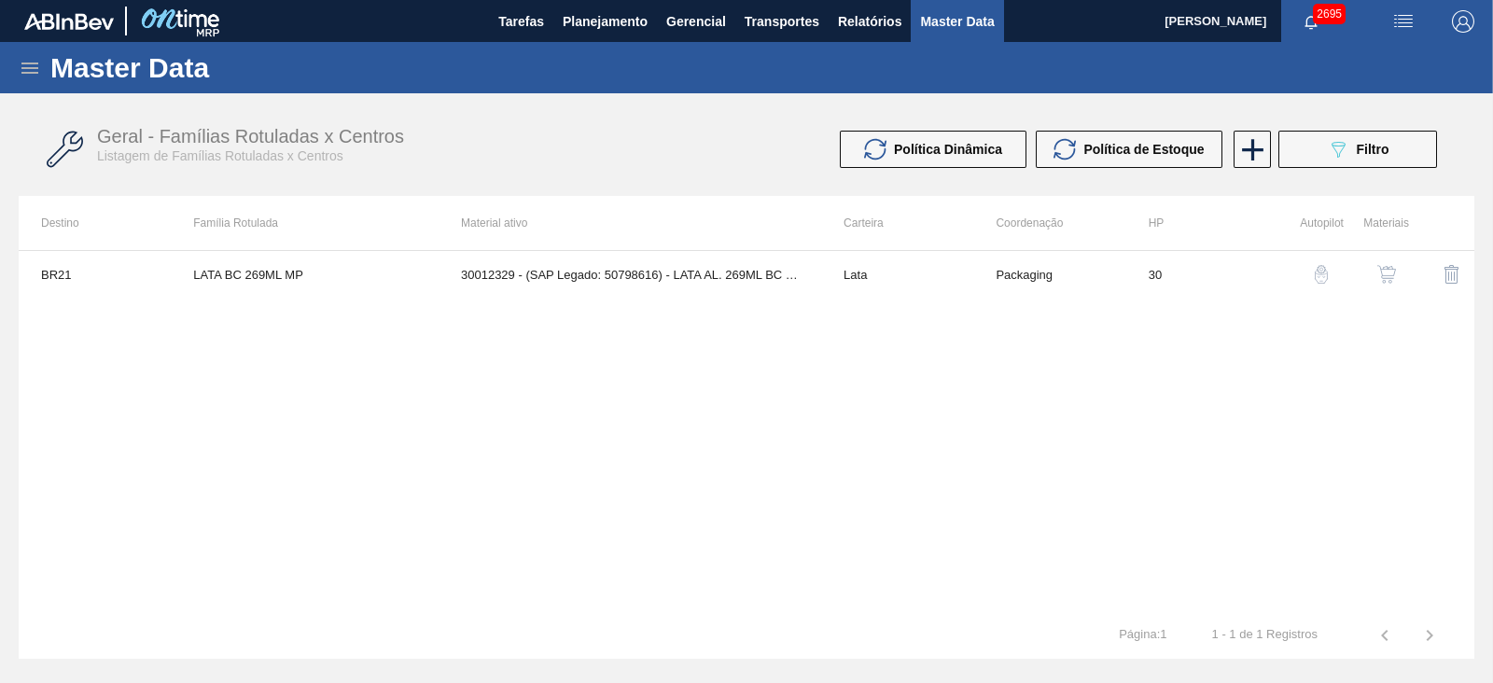
click at [1394, 282] on img "button" at bounding box center [1386, 274] width 19 height 19
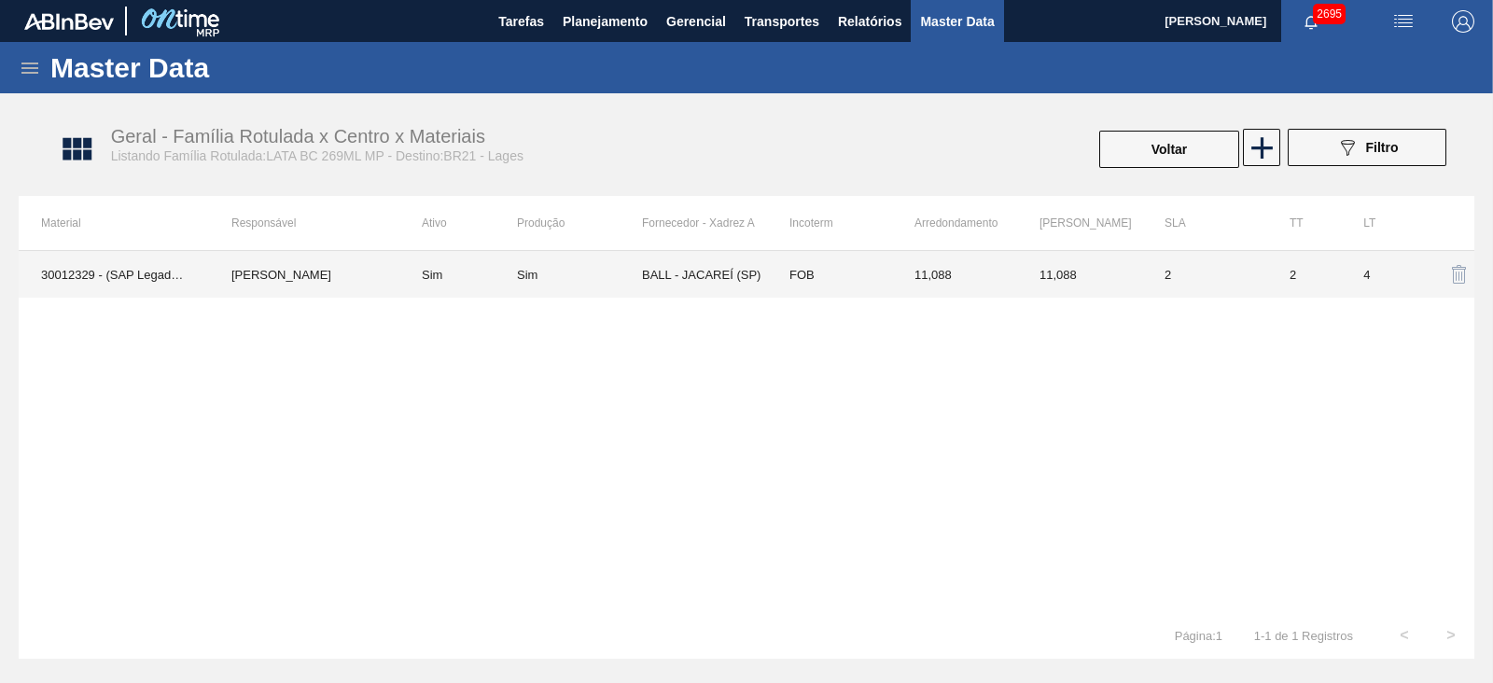
click at [718, 268] on td "BALL - JACAREÍ (SP)" at bounding box center [704, 274] width 125 height 47
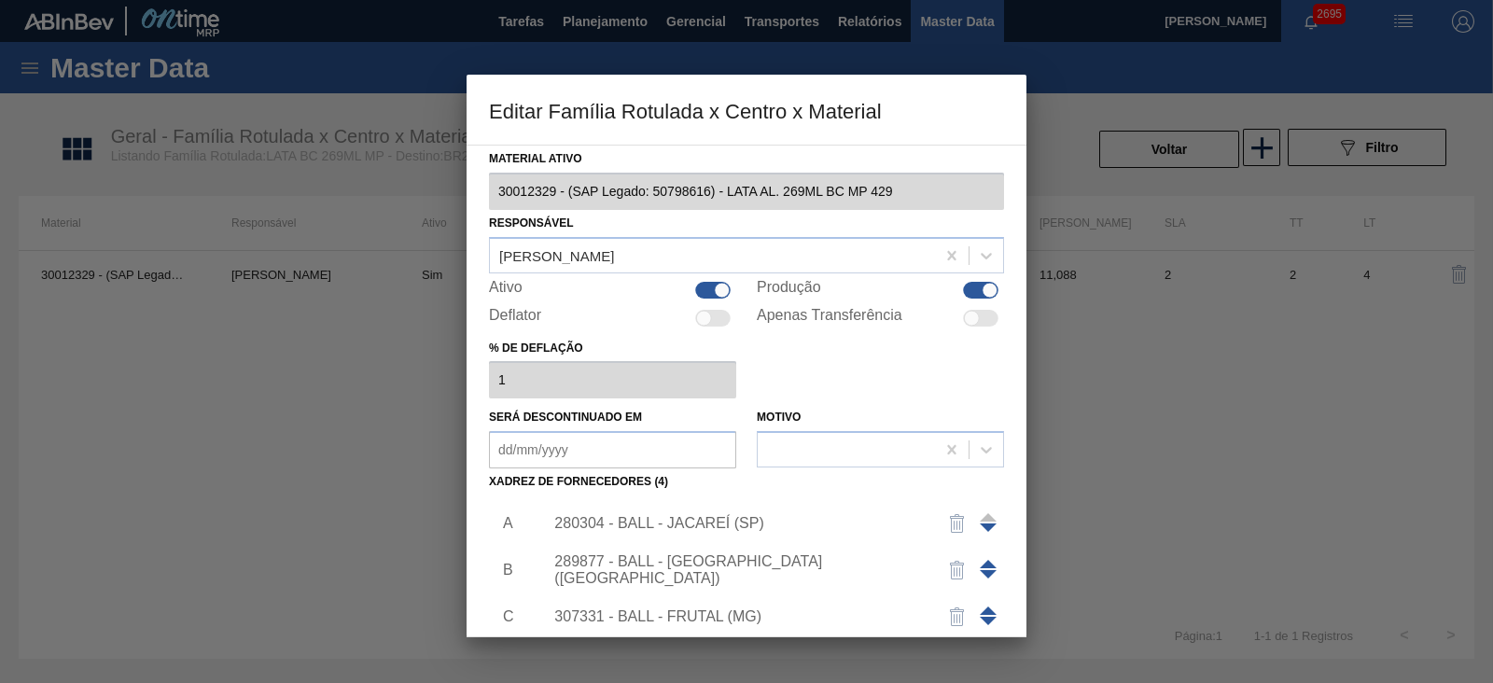
click at [737, 562] on div "289877 - BALL - TRÊS RIOS (RJ)" at bounding box center [737, 570] width 366 height 34
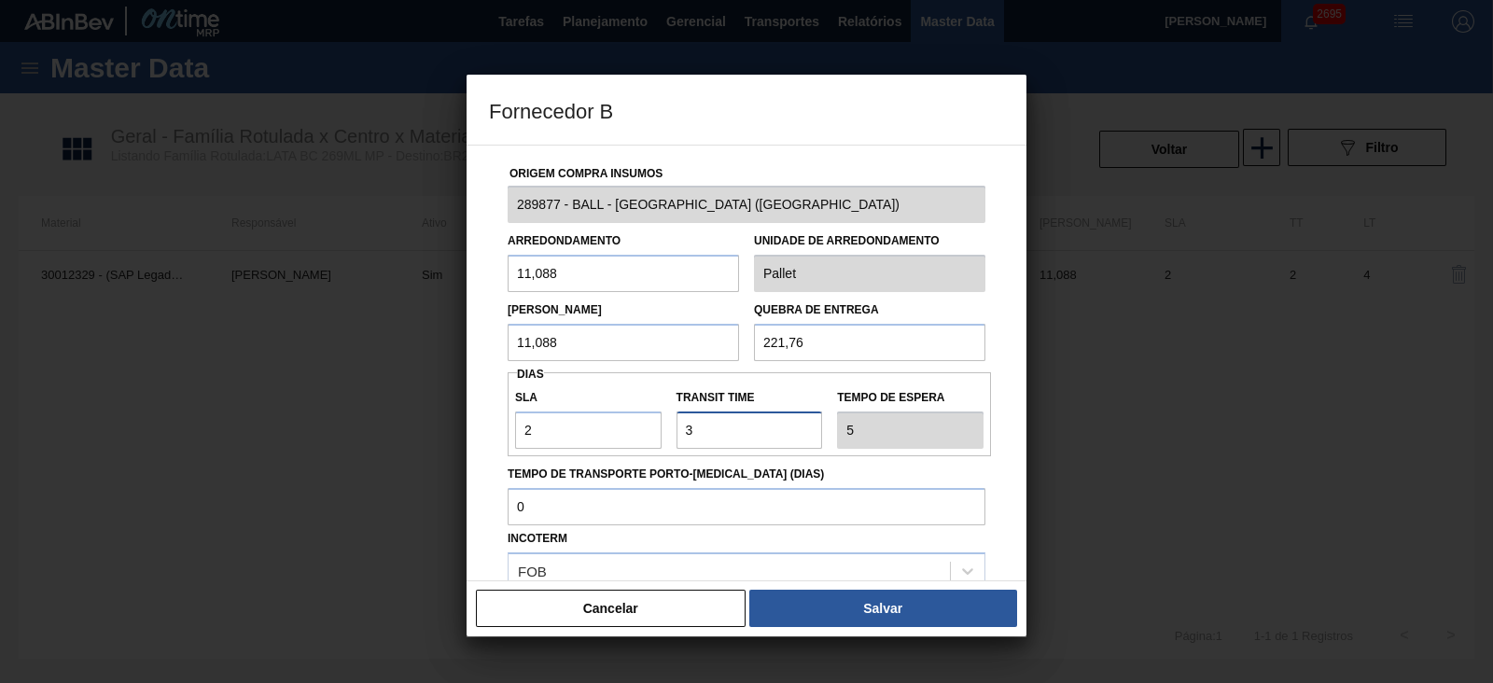
drag, startPoint x: 708, startPoint y: 431, endPoint x: 666, endPoint y: 428, distance: 42.1
click at [666, 428] on div "SLA 2 Transit Time Tempo de espera 5" at bounding box center [749, 414] width 483 height 69
type input "2"
type input "4"
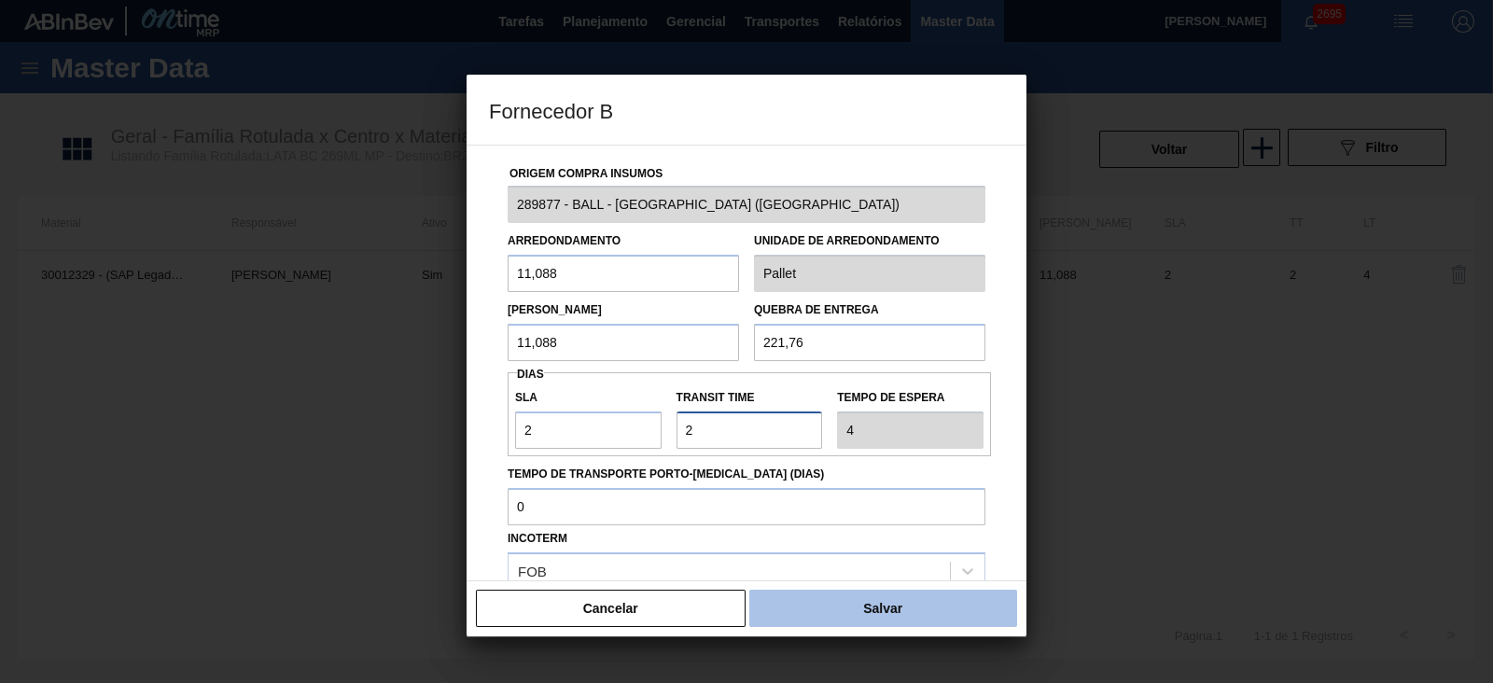
type input "2"
click at [809, 613] on button "Salvar" at bounding box center [883, 608] width 268 height 37
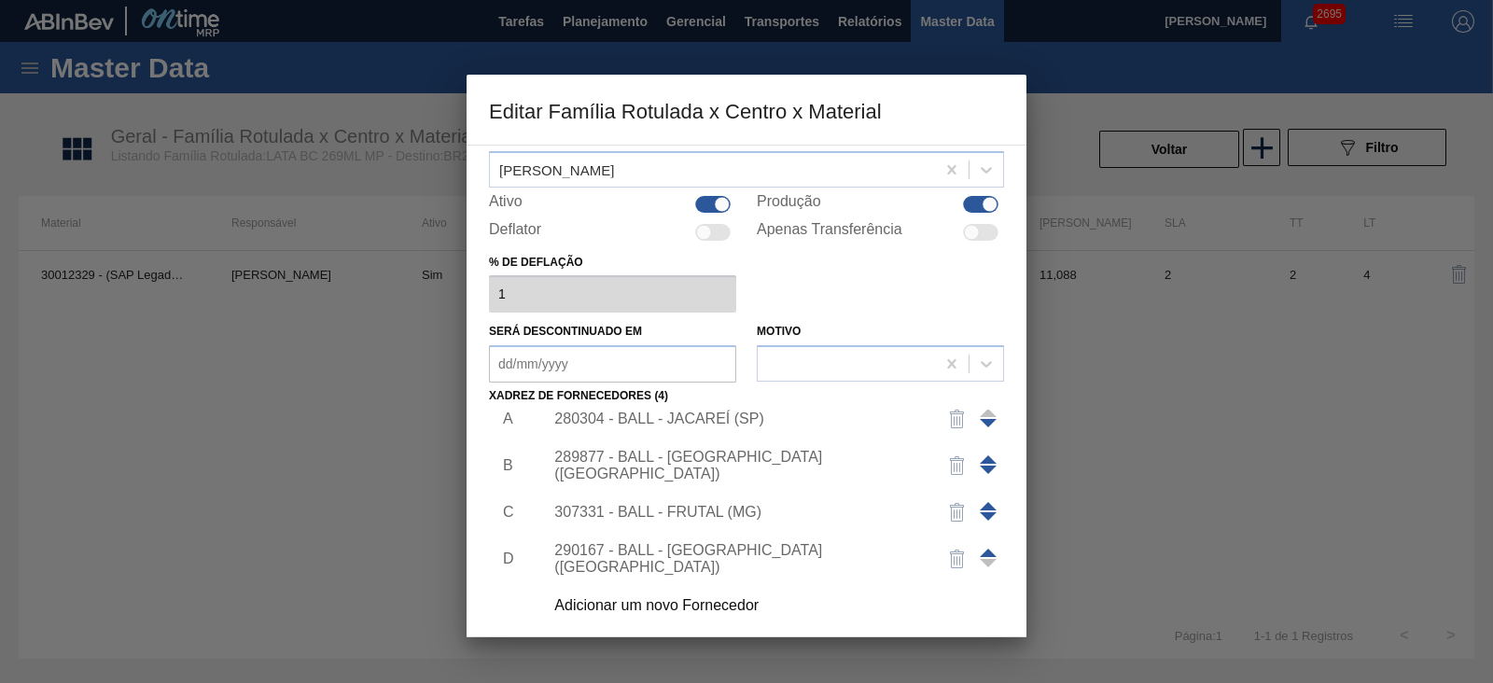
scroll to position [156, 0]
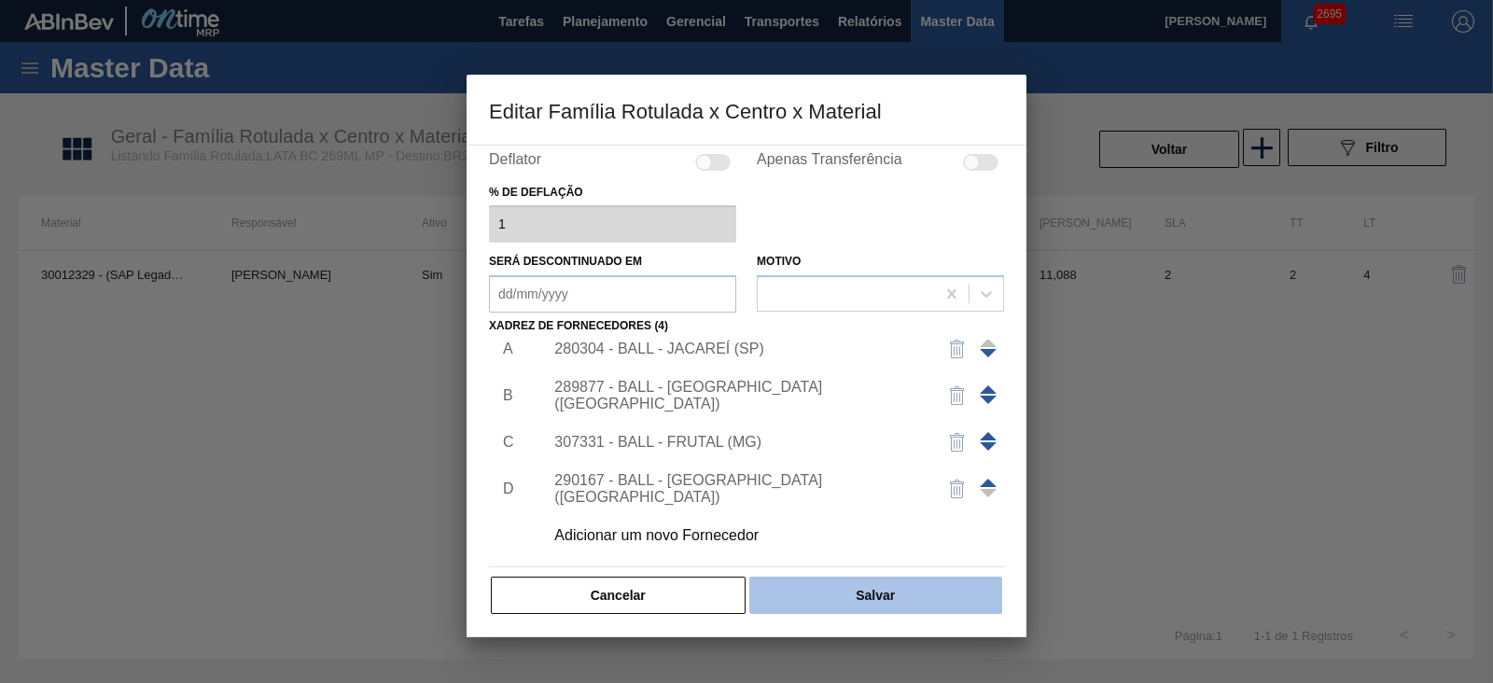
click at [927, 593] on button "Salvar" at bounding box center [875, 595] width 253 height 37
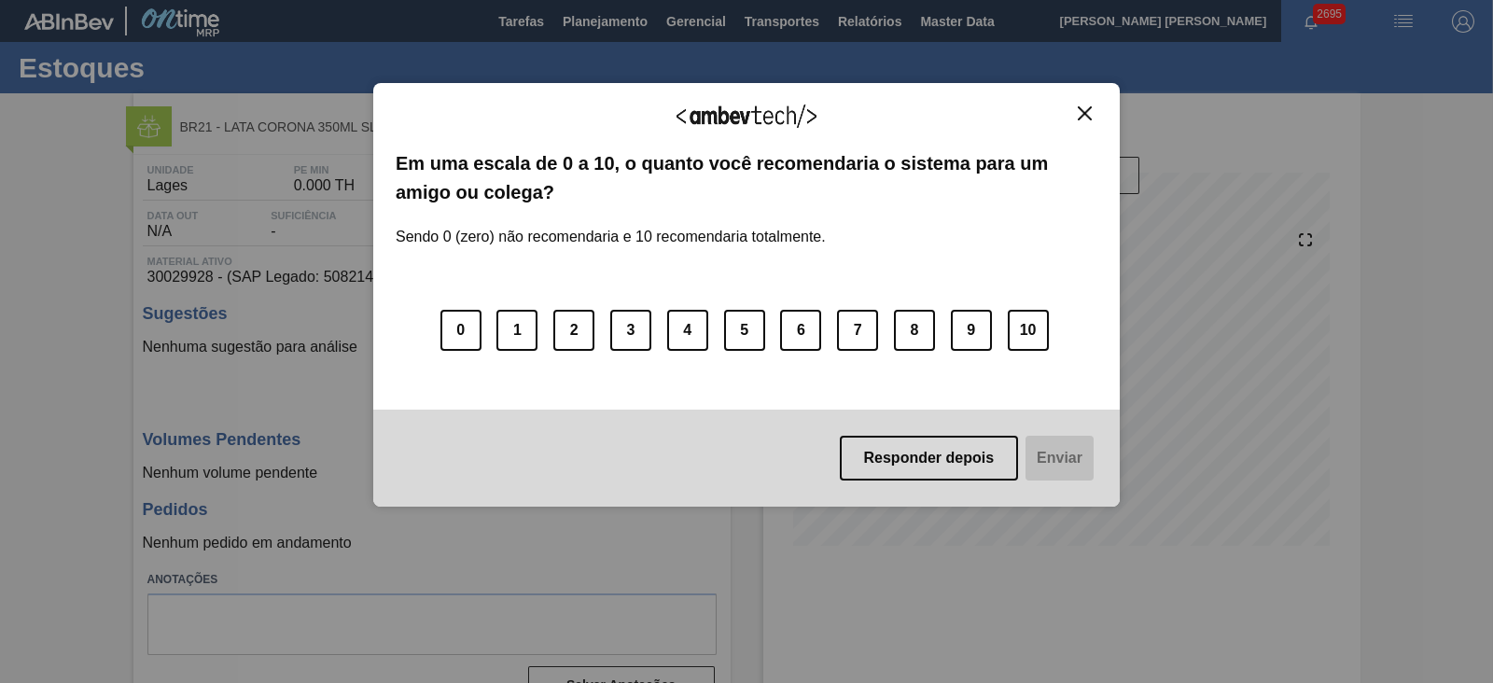
click at [1086, 106] on img "Close" at bounding box center [1085, 113] width 14 height 14
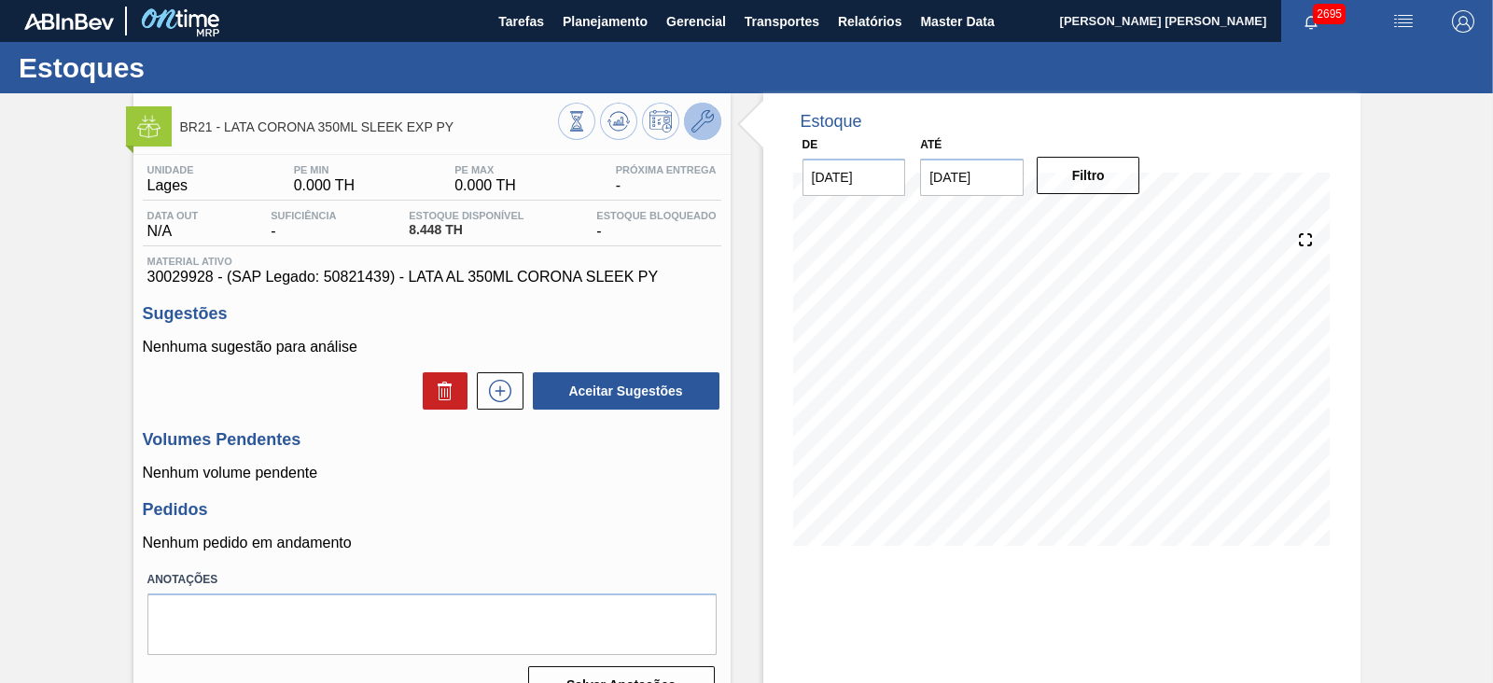
click at [710, 119] on icon at bounding box center [702, 121] width 22 height 22
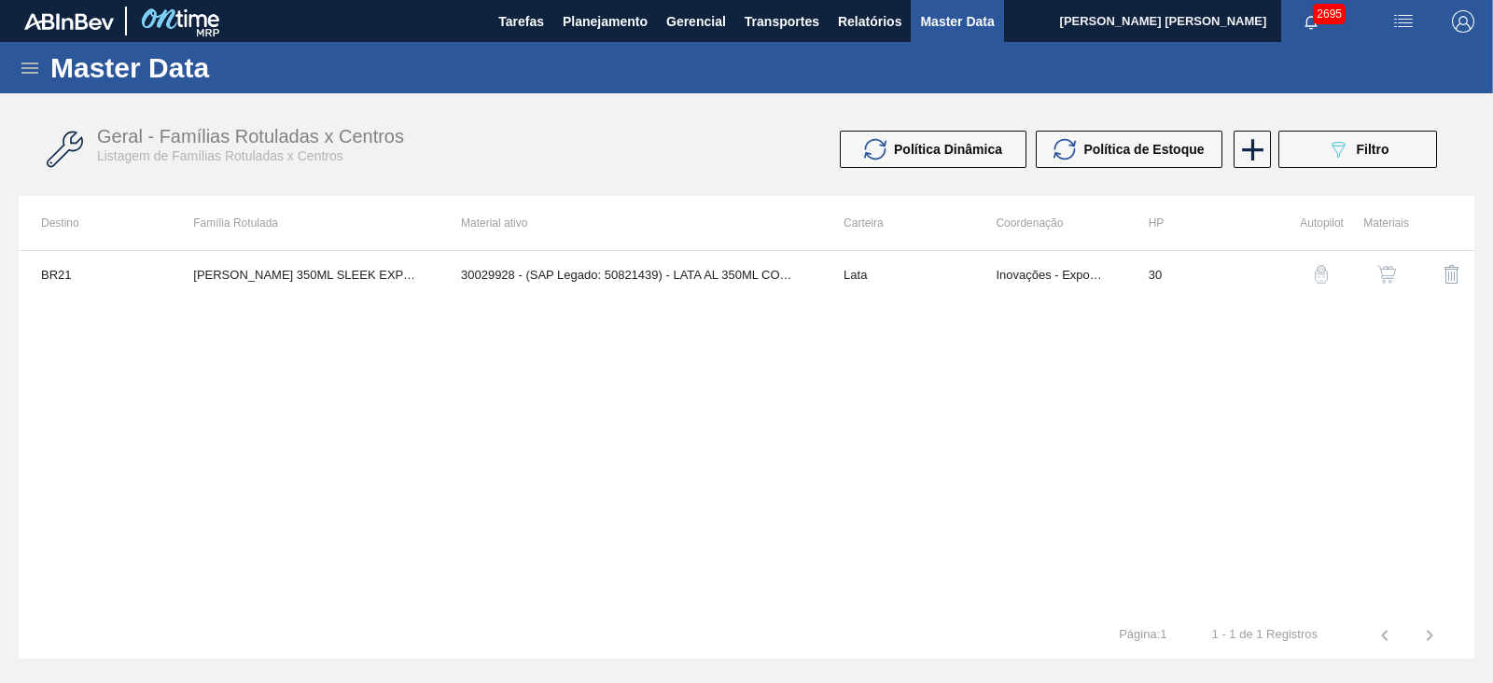
click at [1377, 272] on img "button" at bounding box center [1386, 274] width 19 height 19
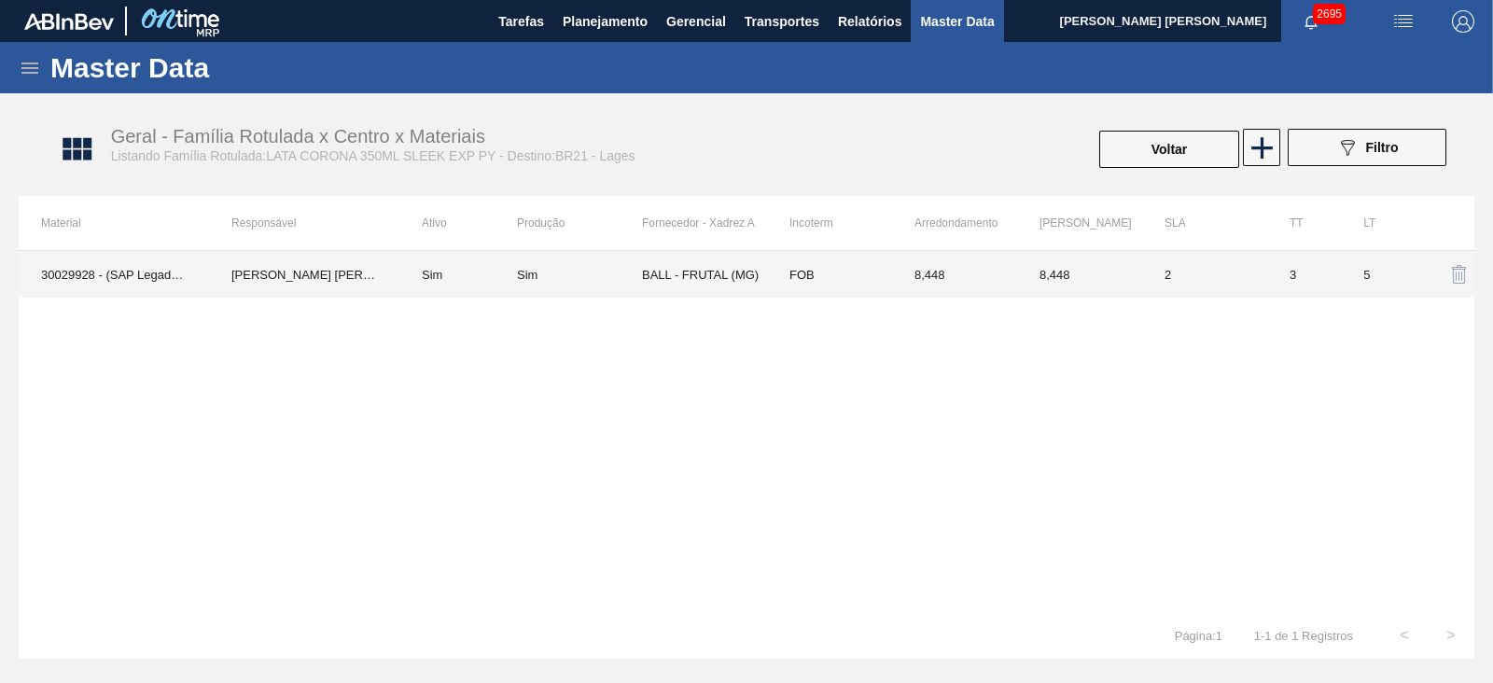
click at [715, 285] on td "BALL - FRUTAL (MG)" at bounding box center [704, 274] width 125 height 47
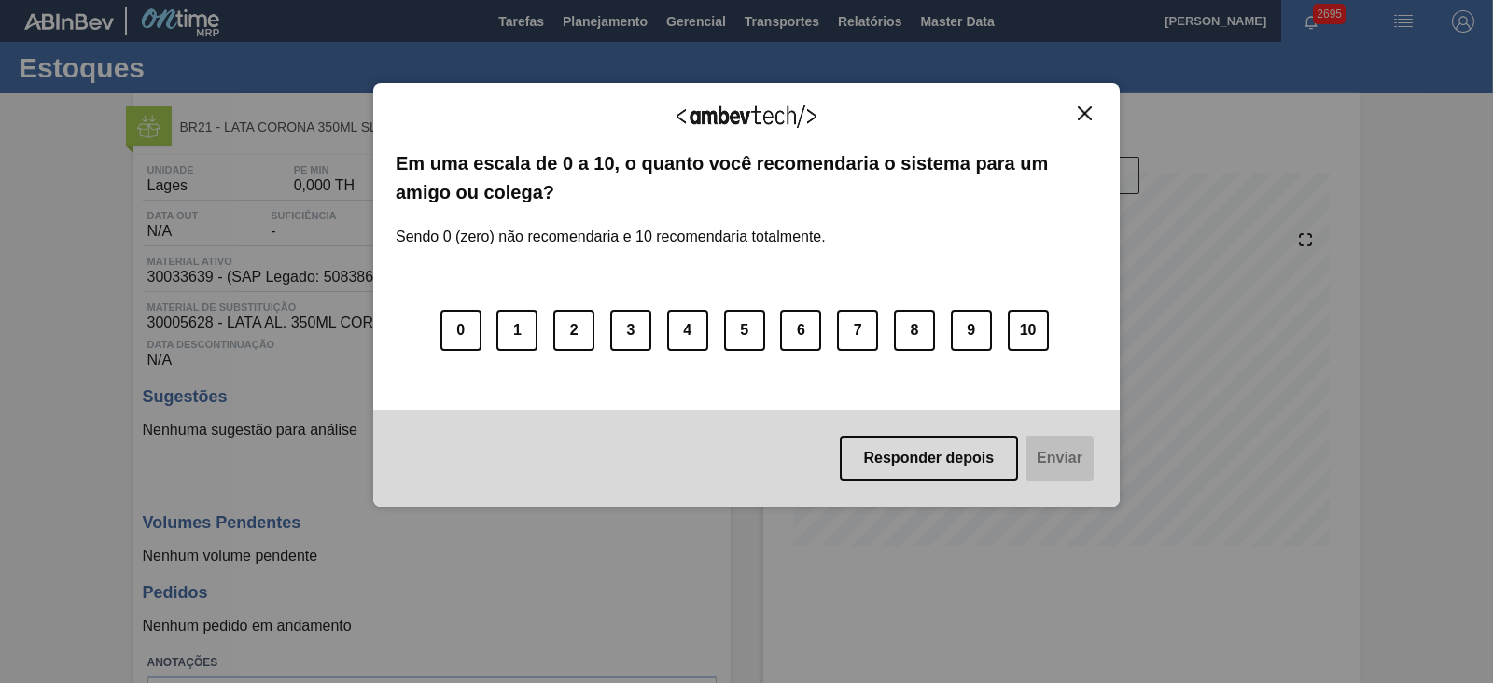
click at [1087, 113] on img "Close" at bounding box center [1085, 113] width 14 height 14
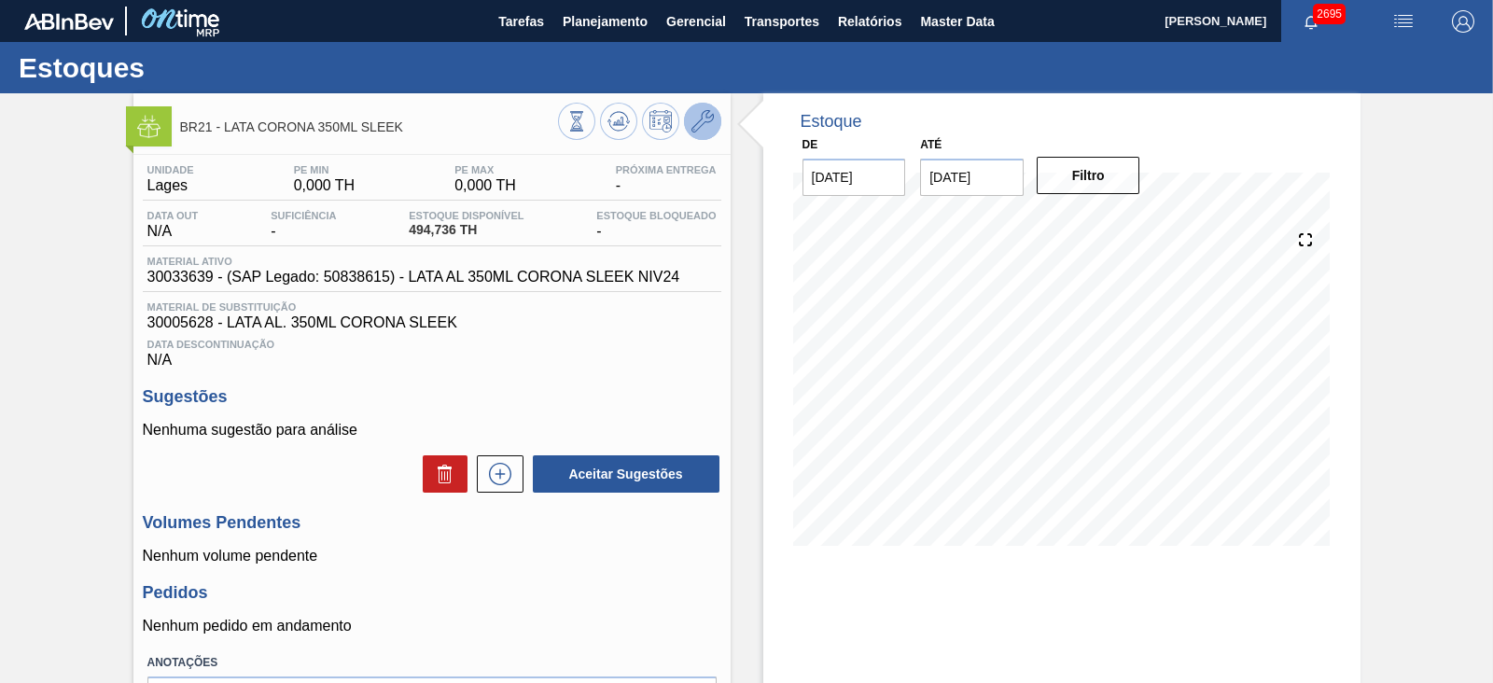
click at [691, 130] on icon at bounding box center [702, 121] width 22 height 22
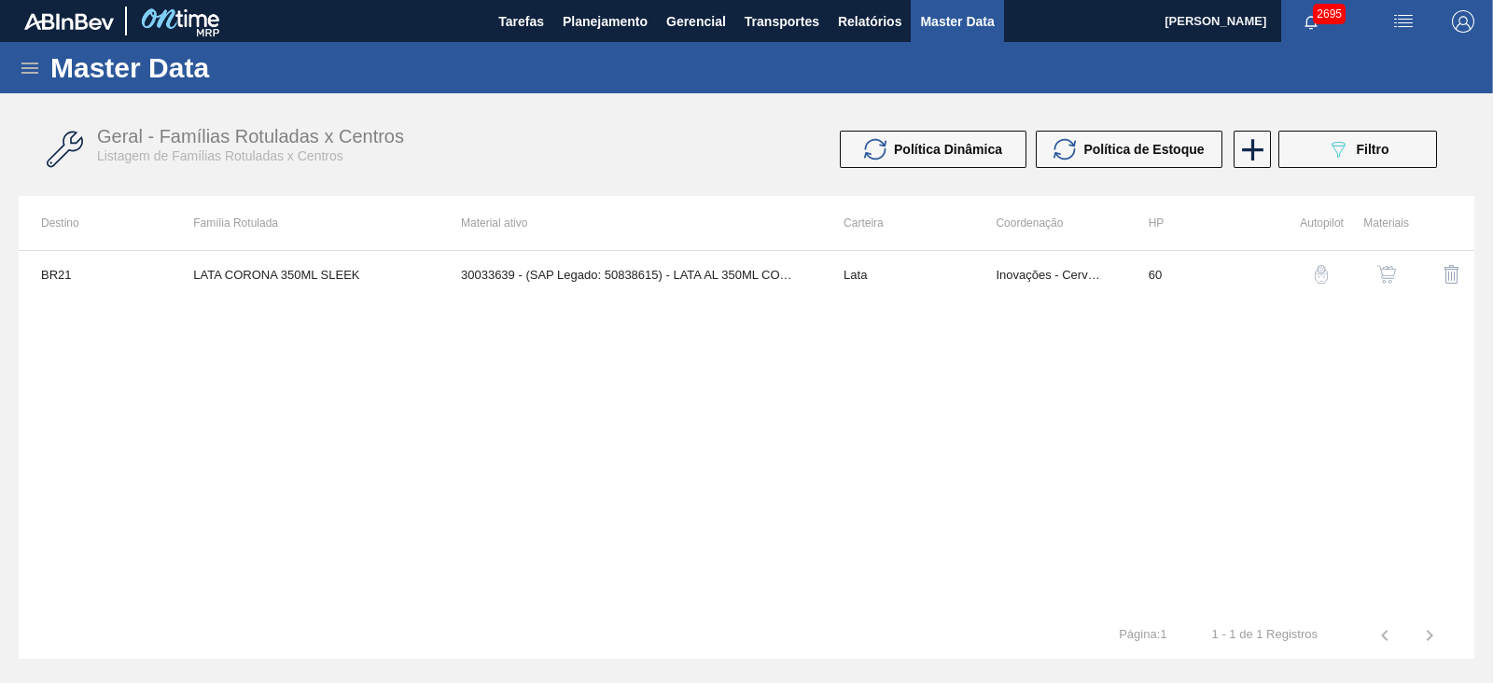
click at [1386, 273] on img "button" at bounding box center [1386, 274] width 19 height 19
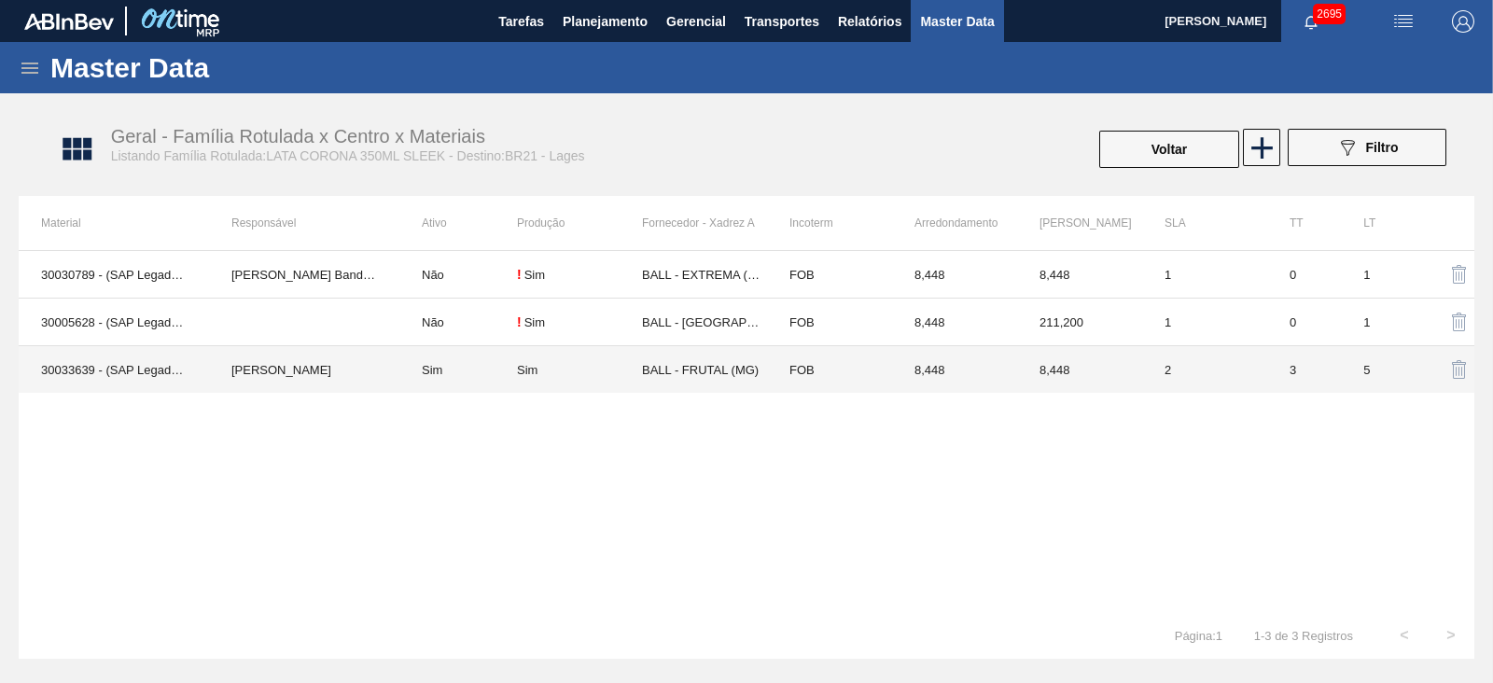
click at [706, 375] on td "BALL - FRUTAL (MG)" at bounding box center [704, 370] width 125 height 48
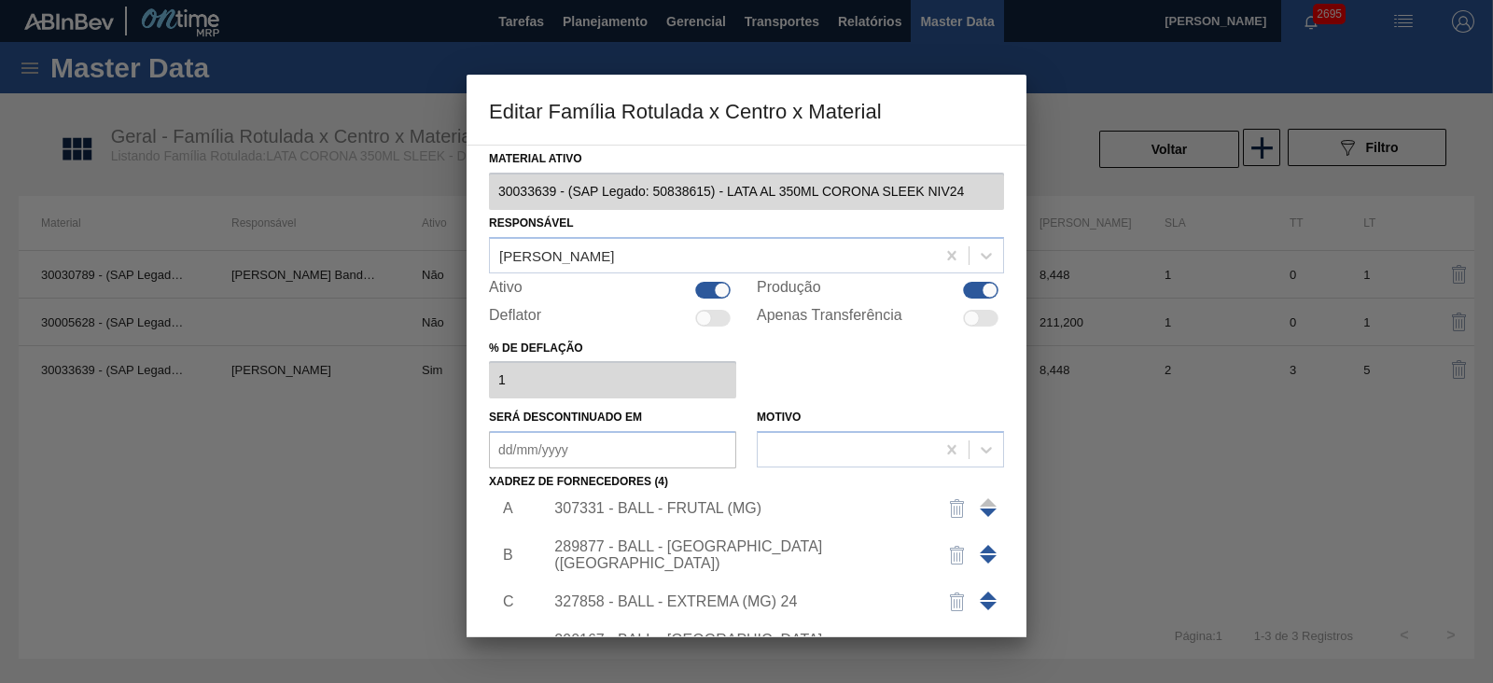
scroll to position [19, 0]
click at [749, 552] on div "289877 - BALL - [GEOGRAPHIC_DATA] ([GEOGRAPHIC_DATA])" at bounding box center [737, 552] width 366 height 34
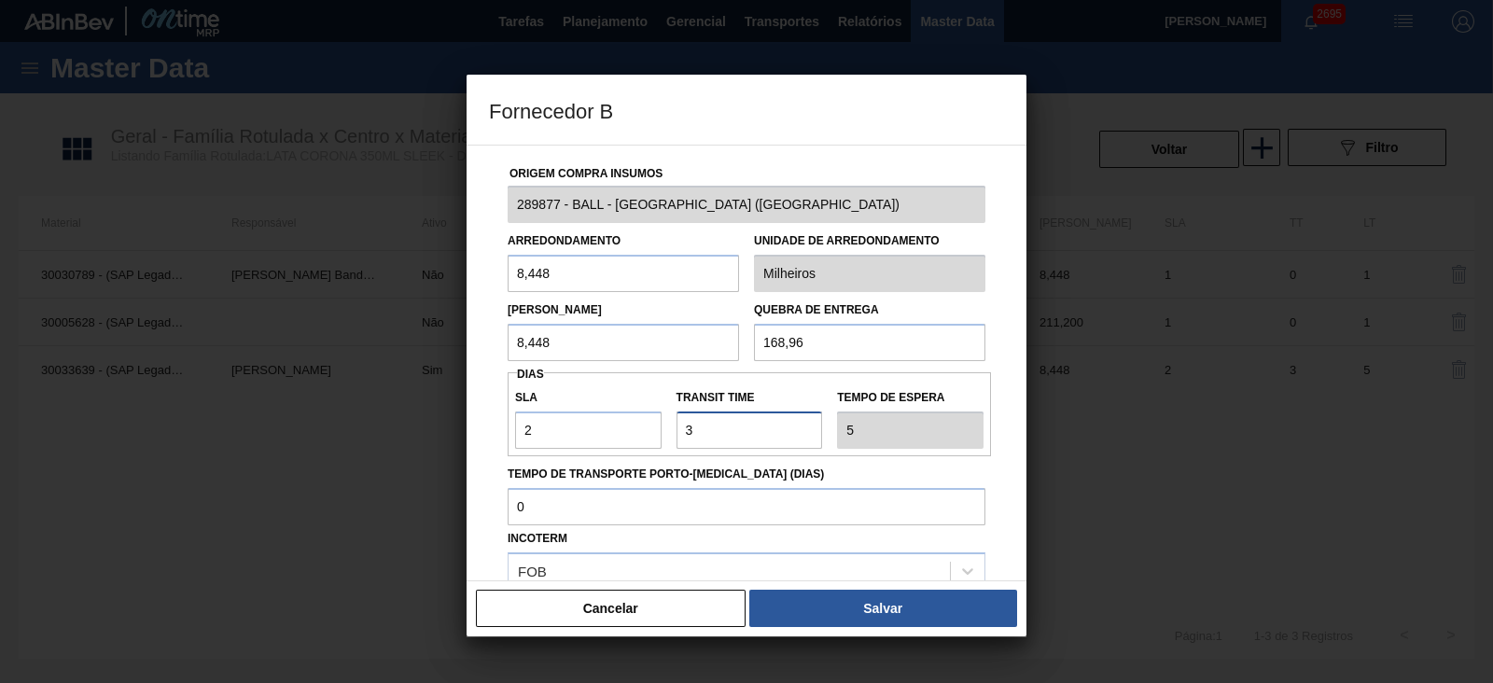
drag, startPoint x: 715, startPoint y: 434, endPoint x: 676, endPoint y: 429, distance: 39.5
click at [677, 429] on input "Transit Time" at bounding box center [750, 430] width 147 height 37
type input "2"
type input "4"
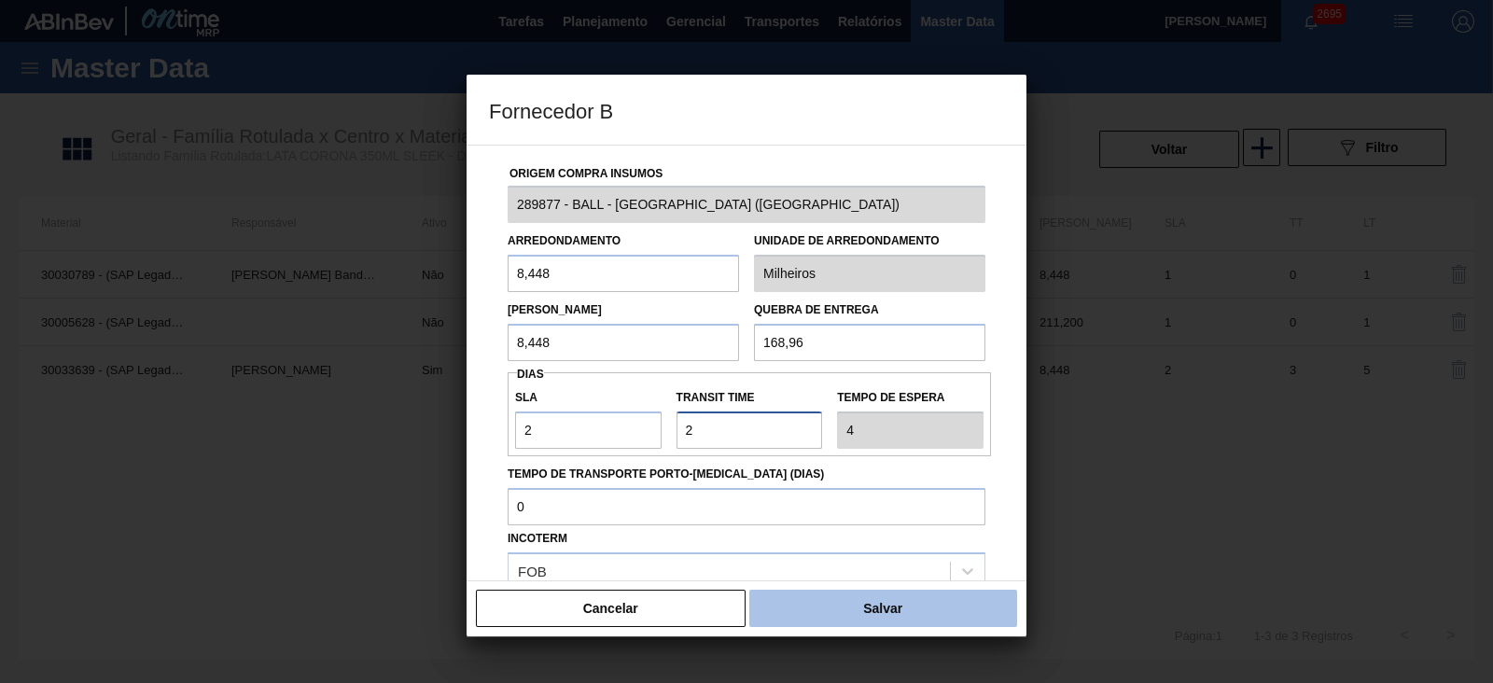
type input "2"
click at [840, 613] on button "Salvar" at bounding box center [883, 608] width 268 height 37
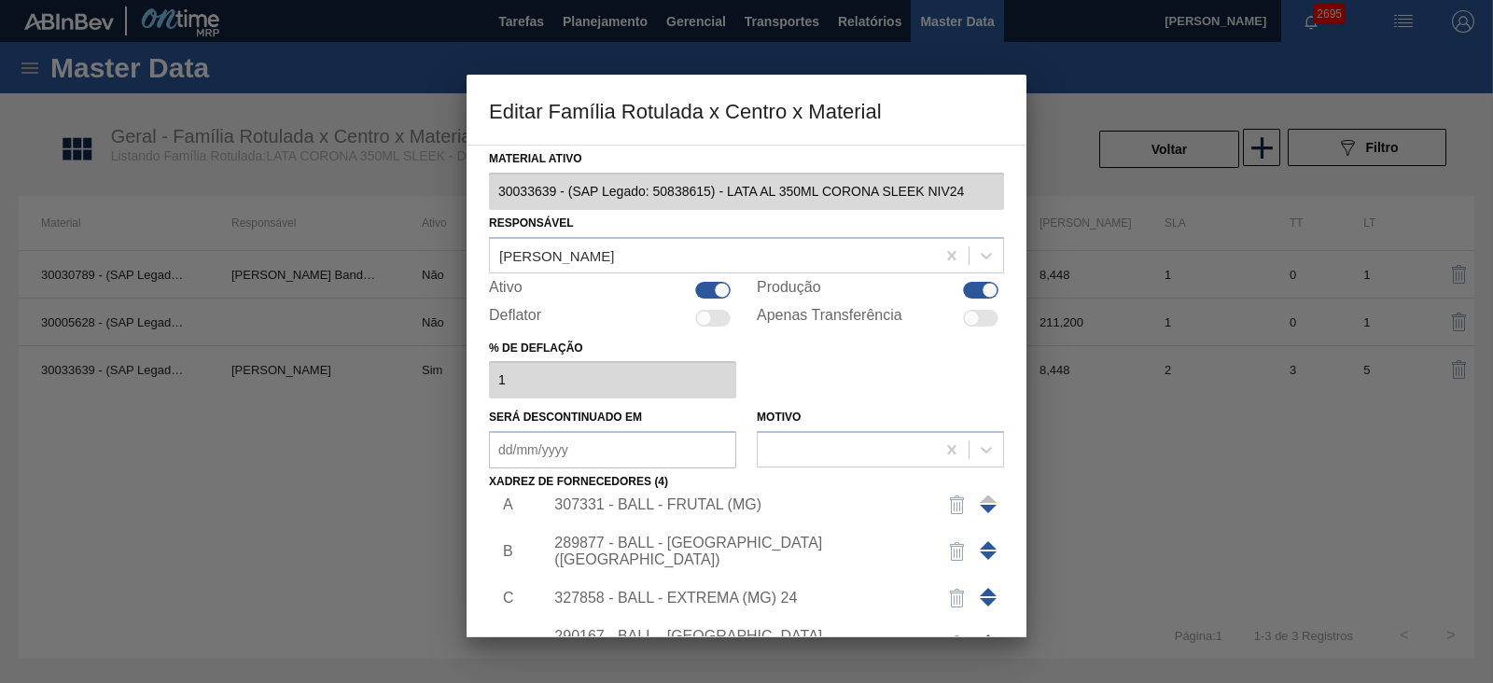
scroll to position [156, 0]
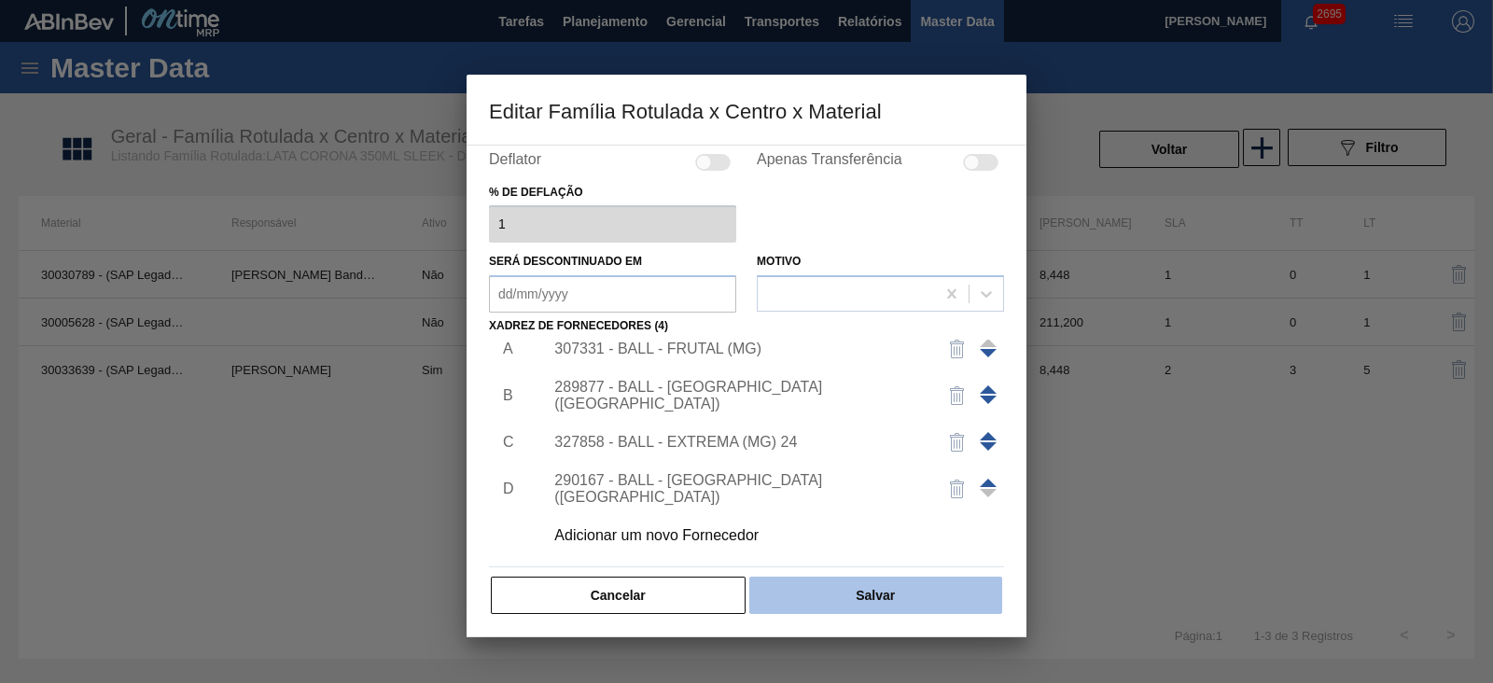
click at [905, 600] on button "Salvar" at bounding box center [875, 595] width 253 height 37
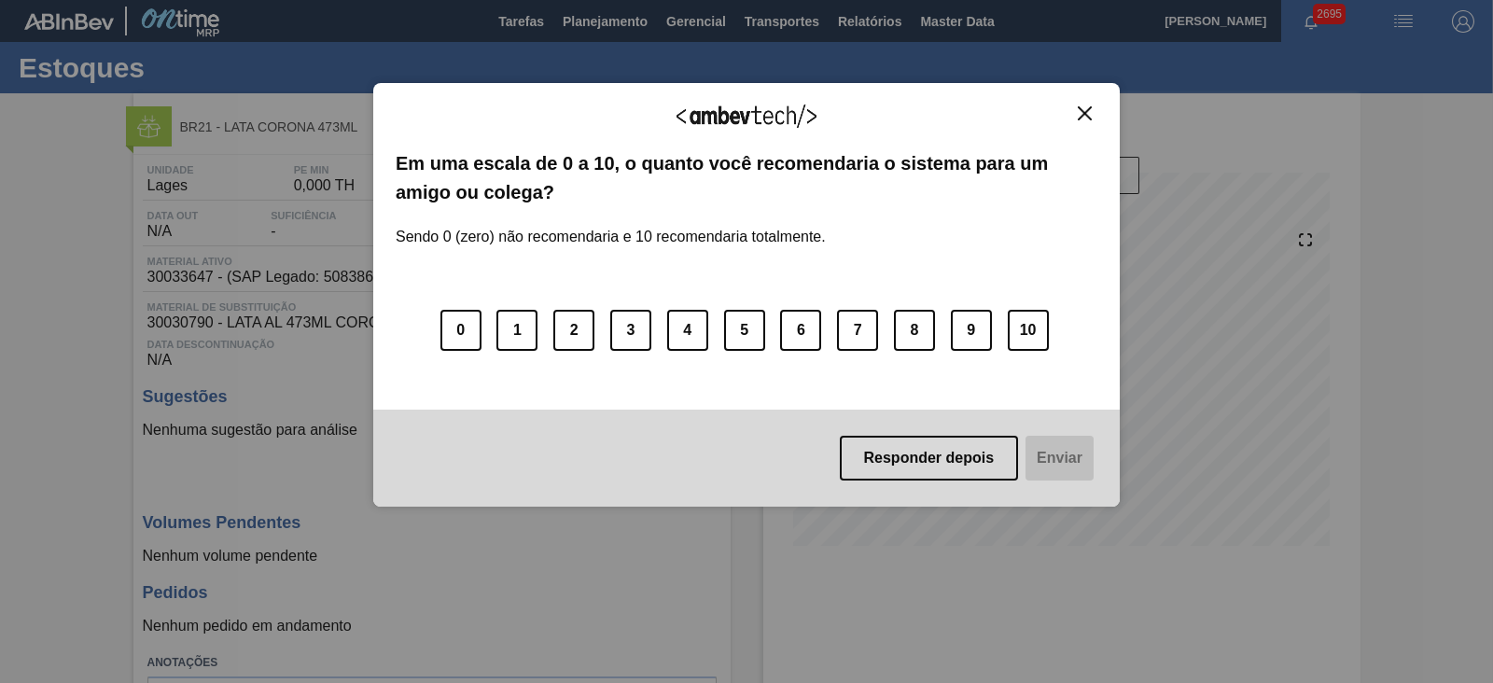
click at [1086, 109] on img "Close" at bounding box center [1085, 113] width 14 height 14
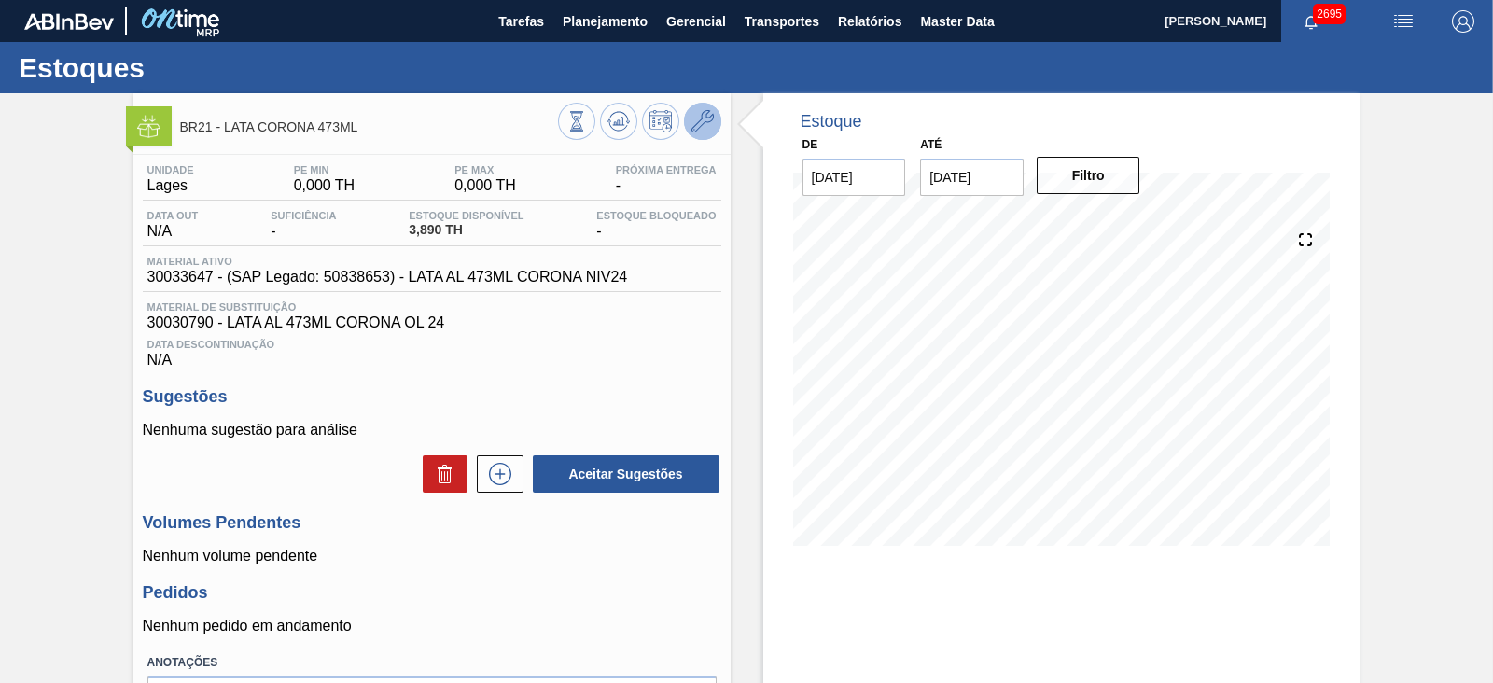
click at [703, 136] on button at bounding box center [702, 121] width 37 height 37
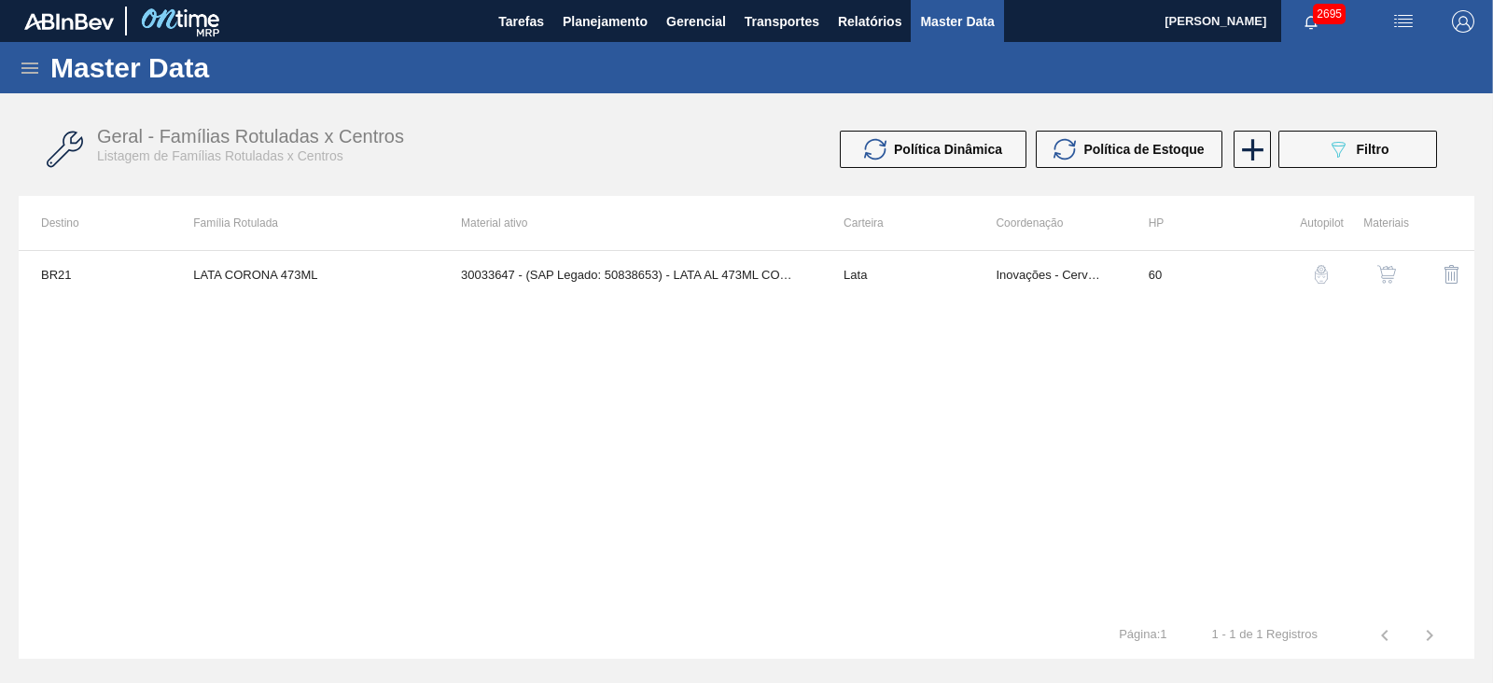
click at [1390, 283] on img "button" at bounding box center [1386, 274] width 19 height 19
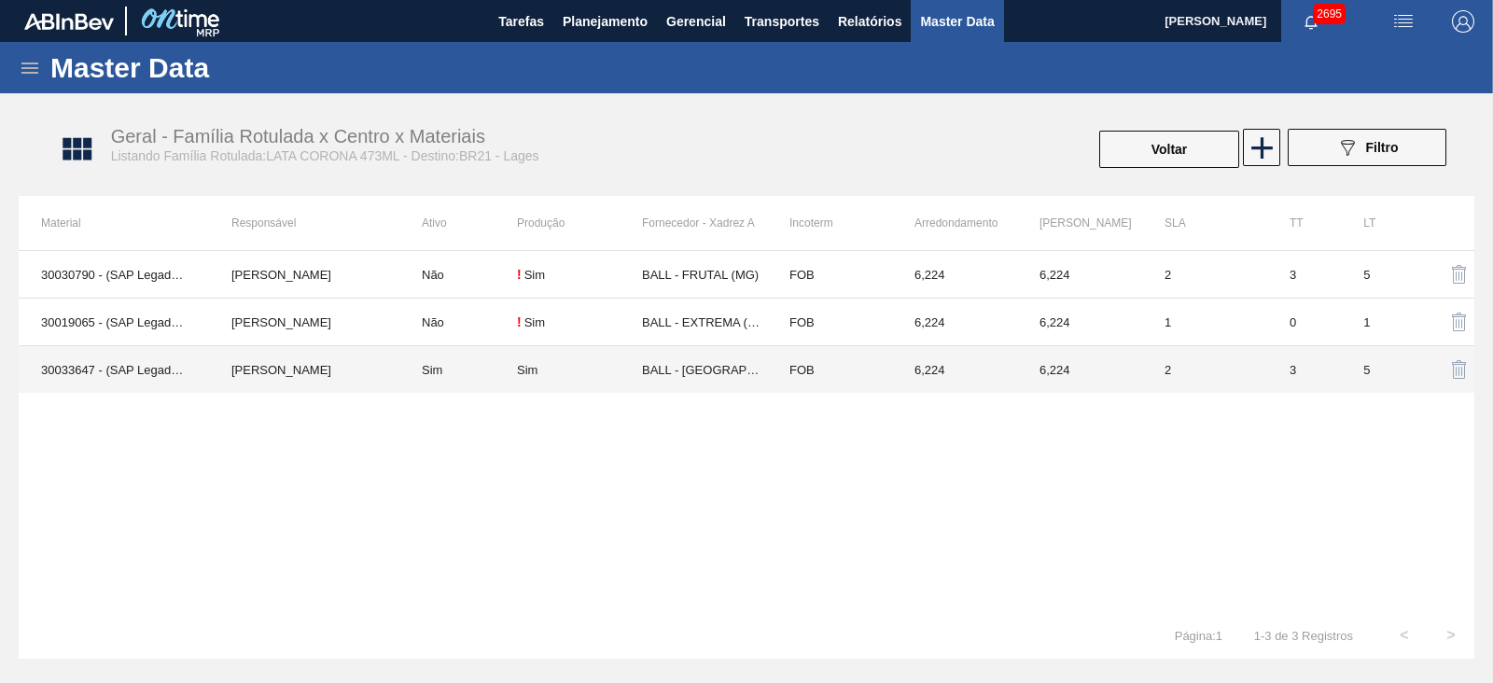
click at [588, 363] on div "Sim" at bounding box center [579, 370] width 125 height 14
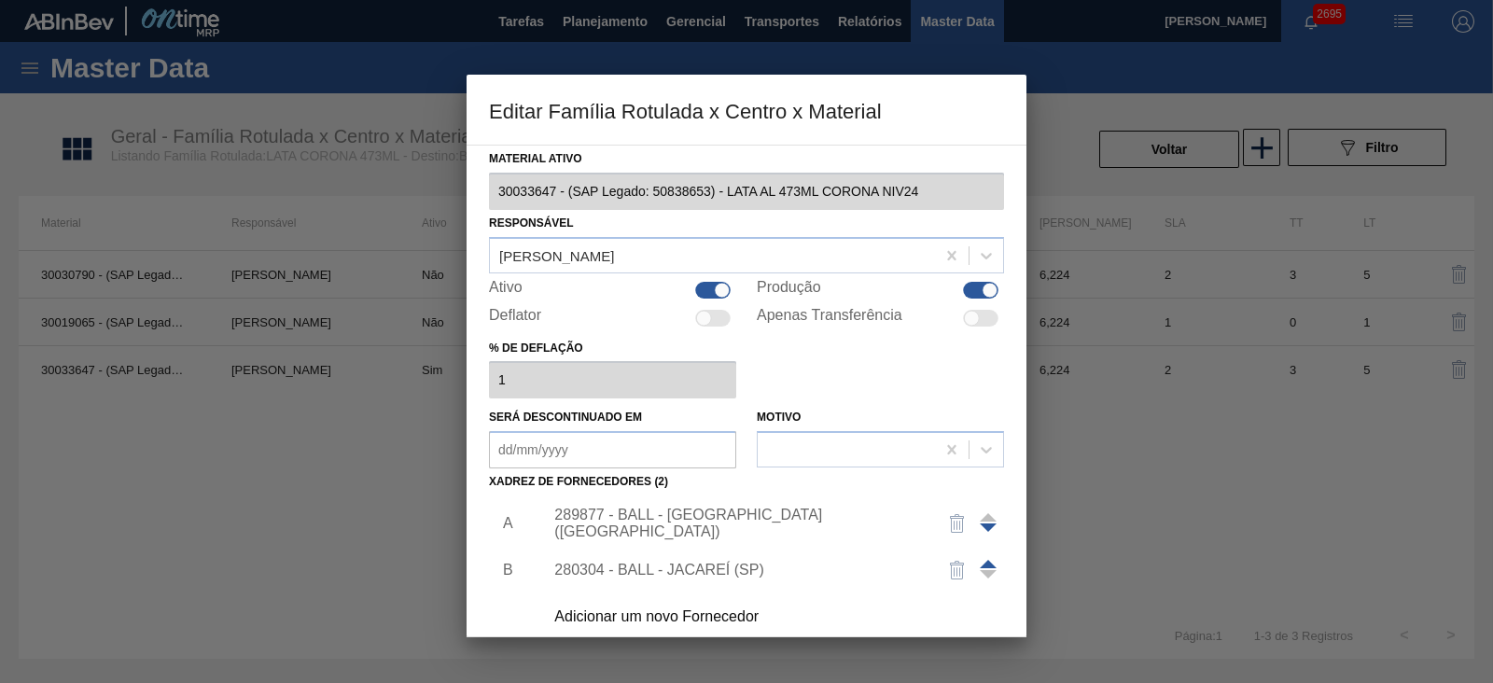
click at [677, 513] on div "289877 - BALL - TRÊS RIOS (RJ)" at bounding box center [737, 524] width 366 height 34
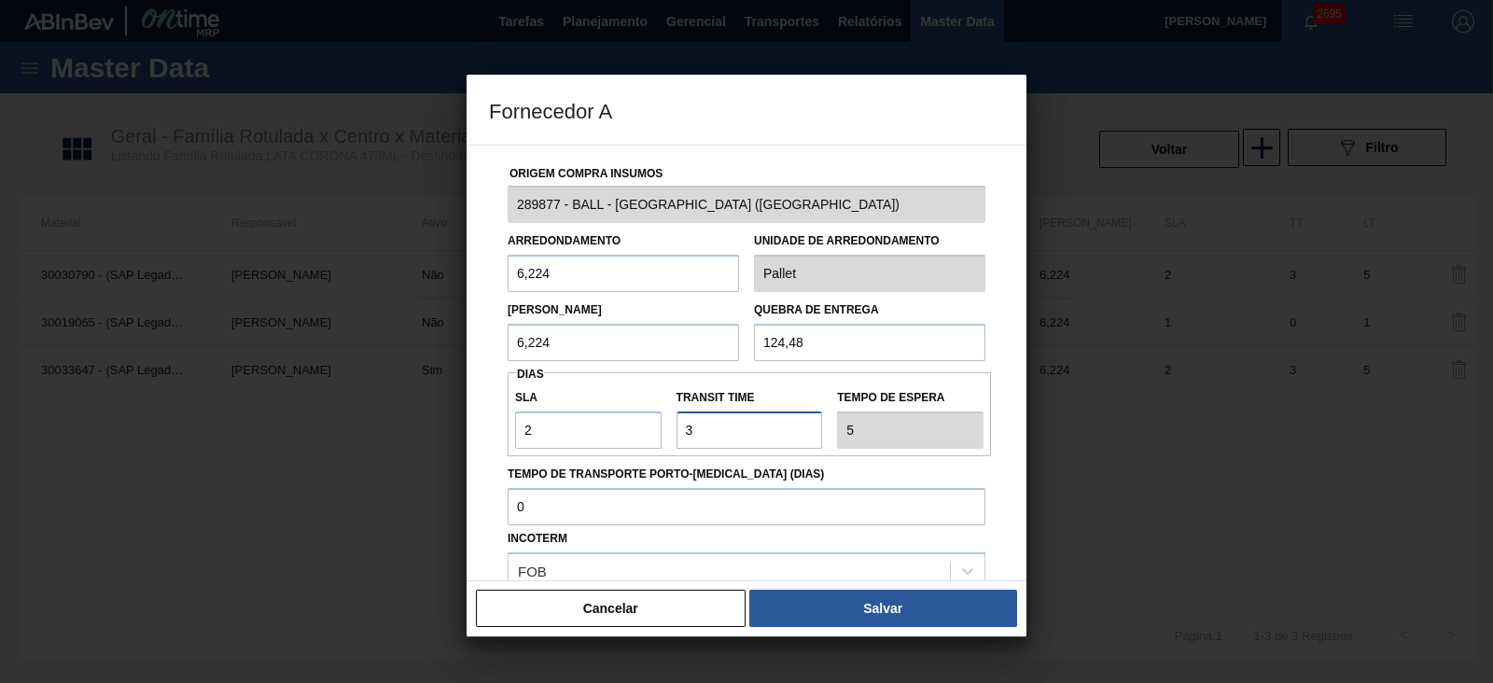
drag, startPoint x: 714, startPoint y: 436, endPoint x: 653, endPoint y: 440, distance: 60.8
click at [656, 433] on div "SLA 2 Transit Time Tempo de espera 5" at bounding box center [749, 414] width 483 height 69
type input "2"
type input "4"
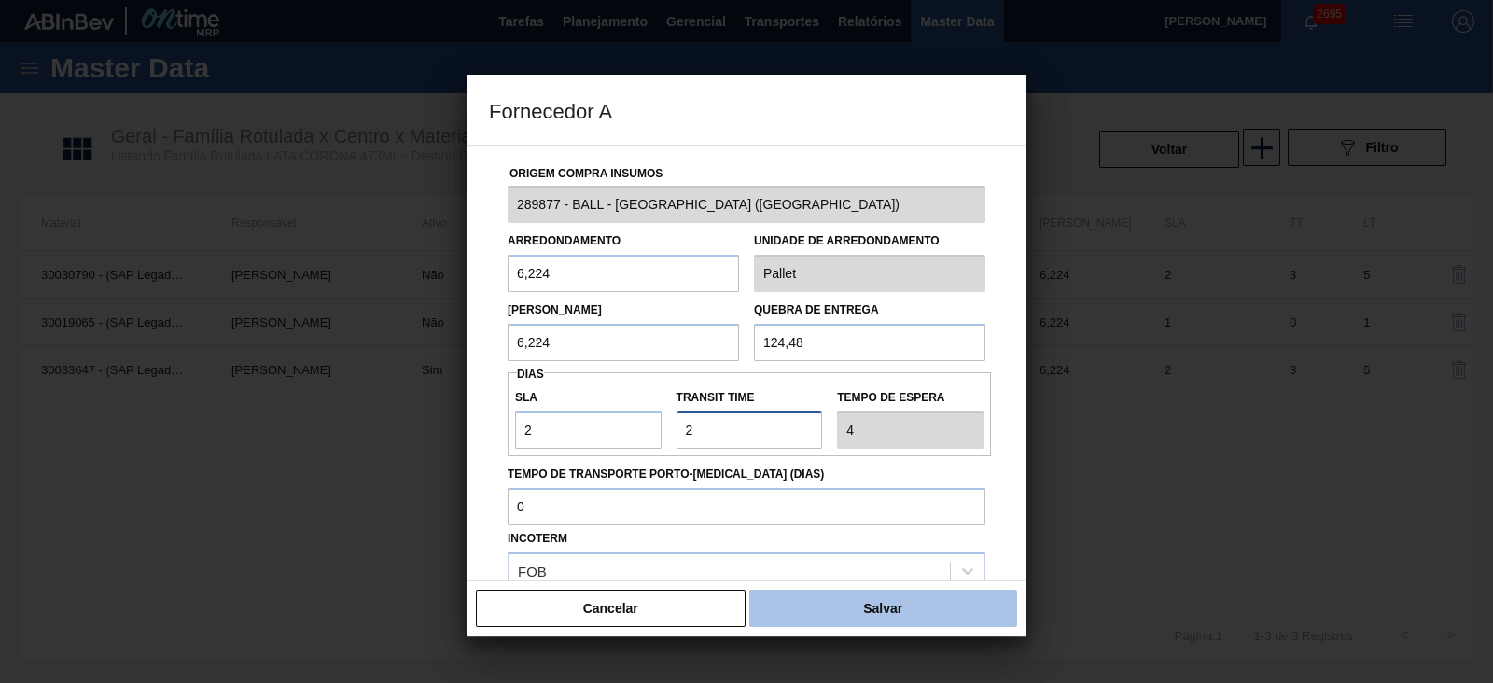
type input "2"
click at [818, 598] on button "Salvar" at bounding box center [883, 608] width 268 height 37
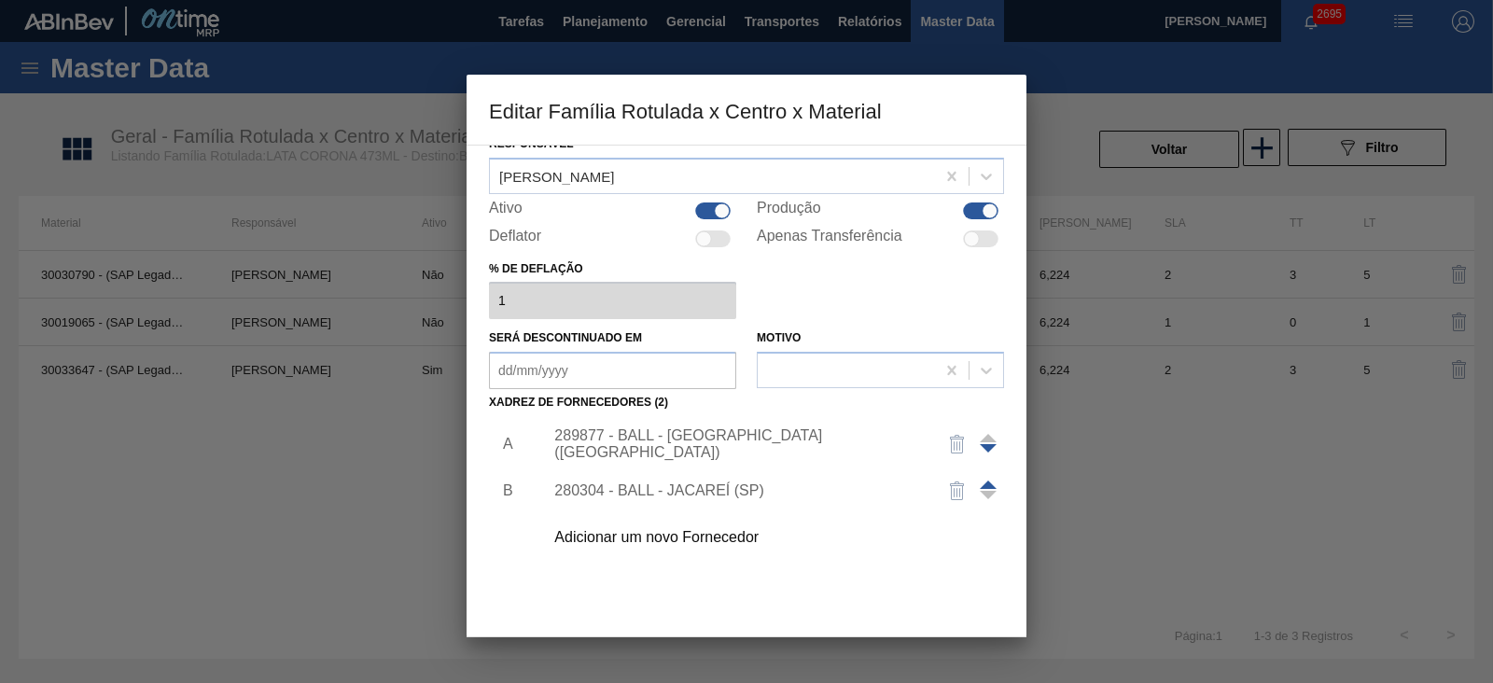
scroll to position [156, 0]
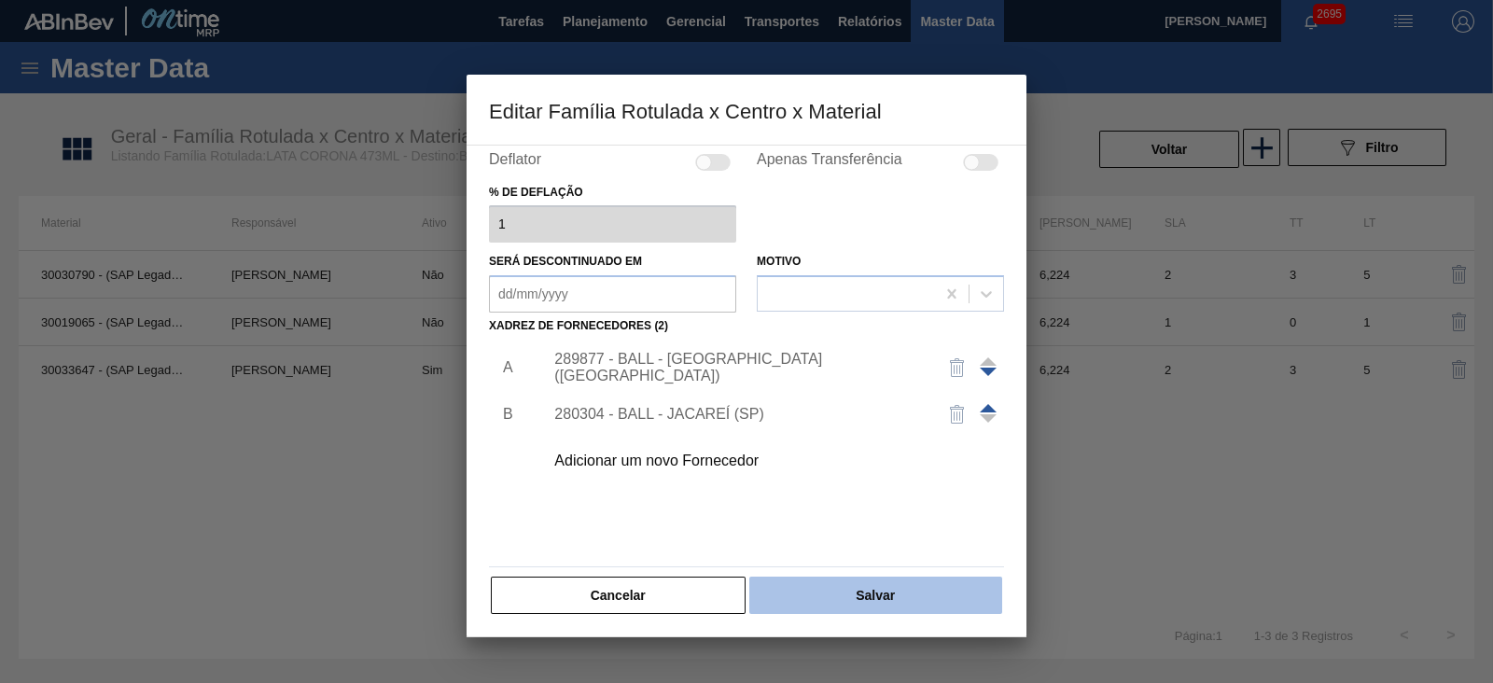
click at [868, 585] on button "Salvar" at bounding box center [875, 595] width 253 height 37
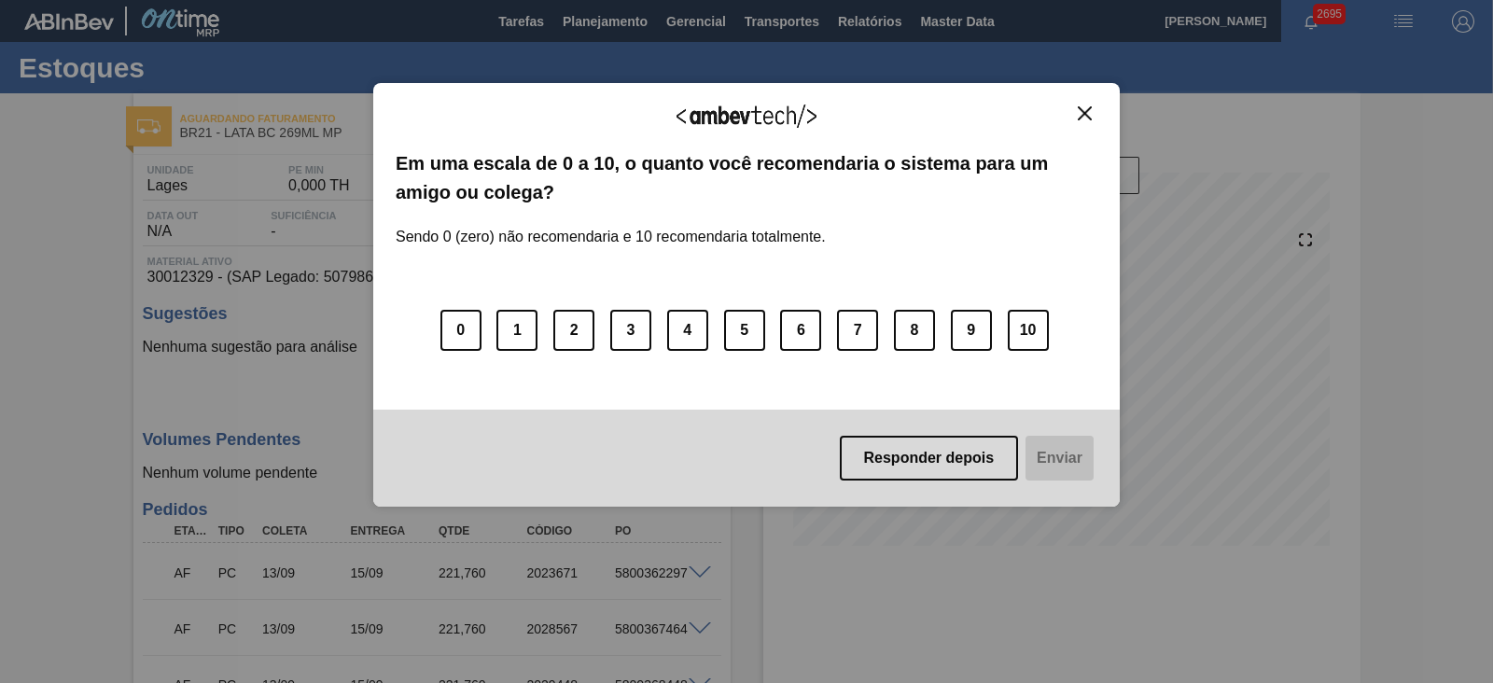
click at [1087, 110] on img "Close" at bounding box center [1085, 113] width 14 height 14
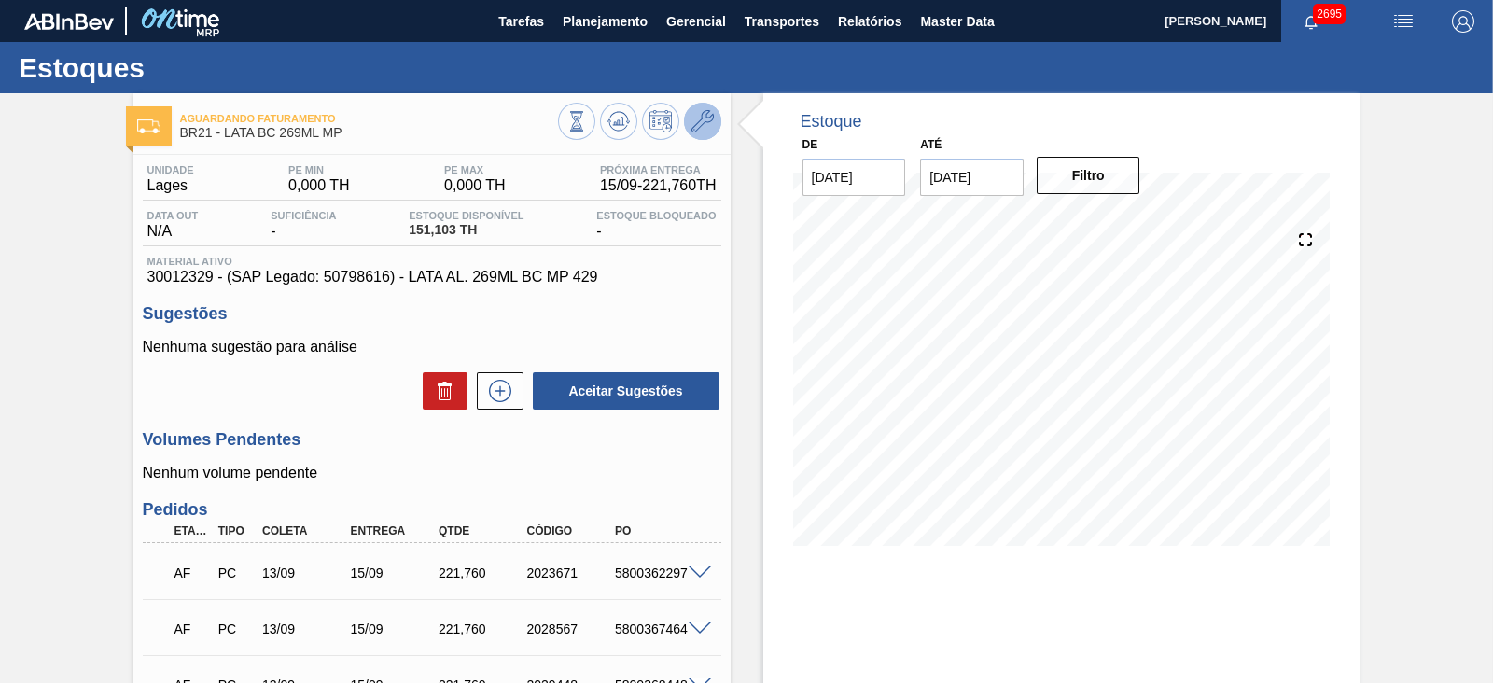
click at [696, 128] on icon at bounding box center [702, 121] width 22 height 22
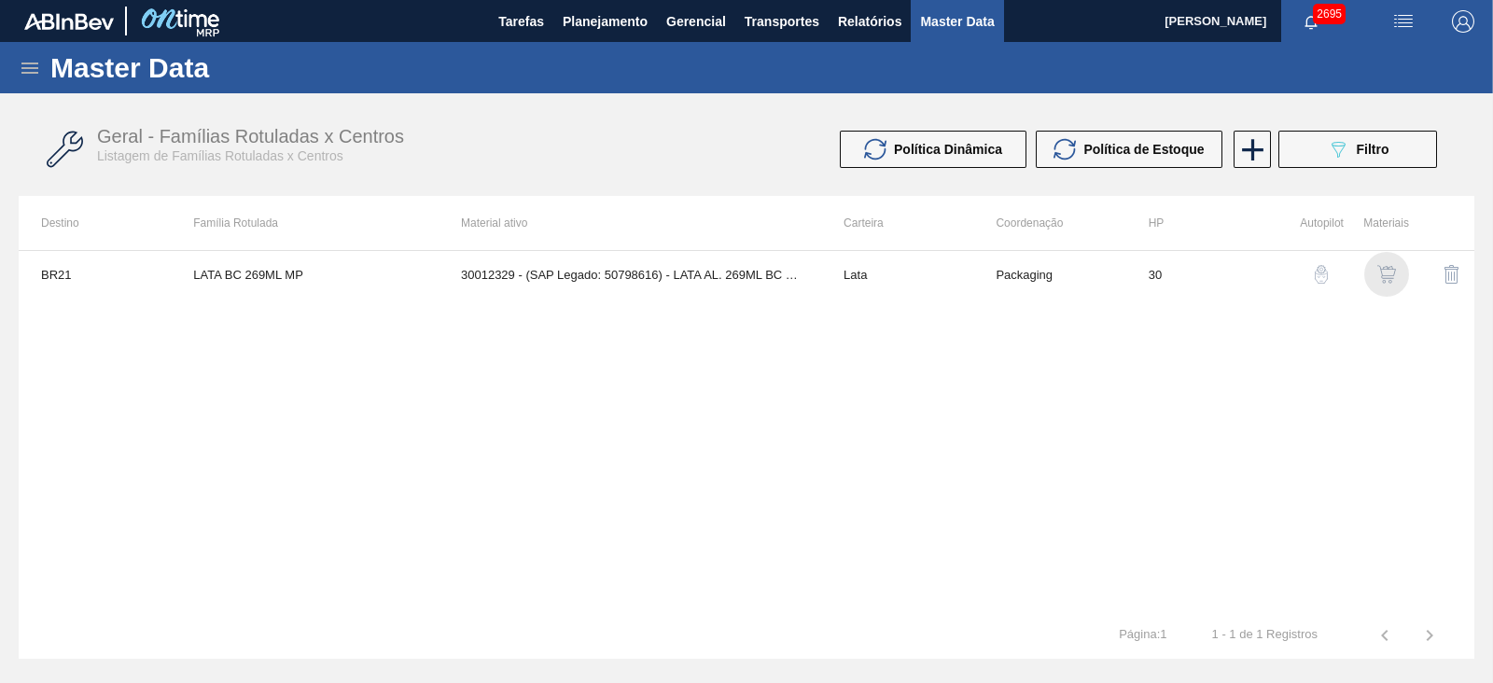
click at [1386, 272] on img "button" at bounding box center [1386, 274] width 19 height 19
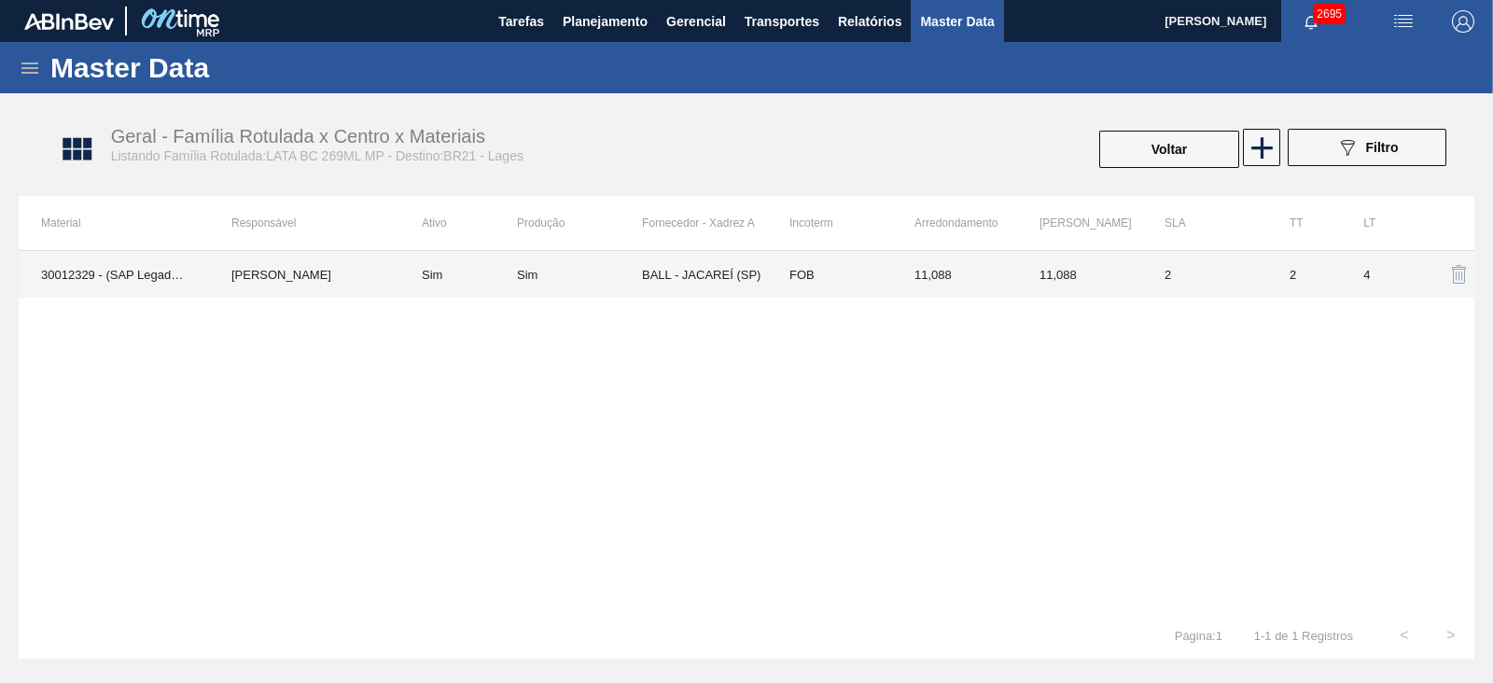
click at [681, 281] on td "BALL - JACAREÍ (SP)" at bounding box center [704, 274] width 125 height 47
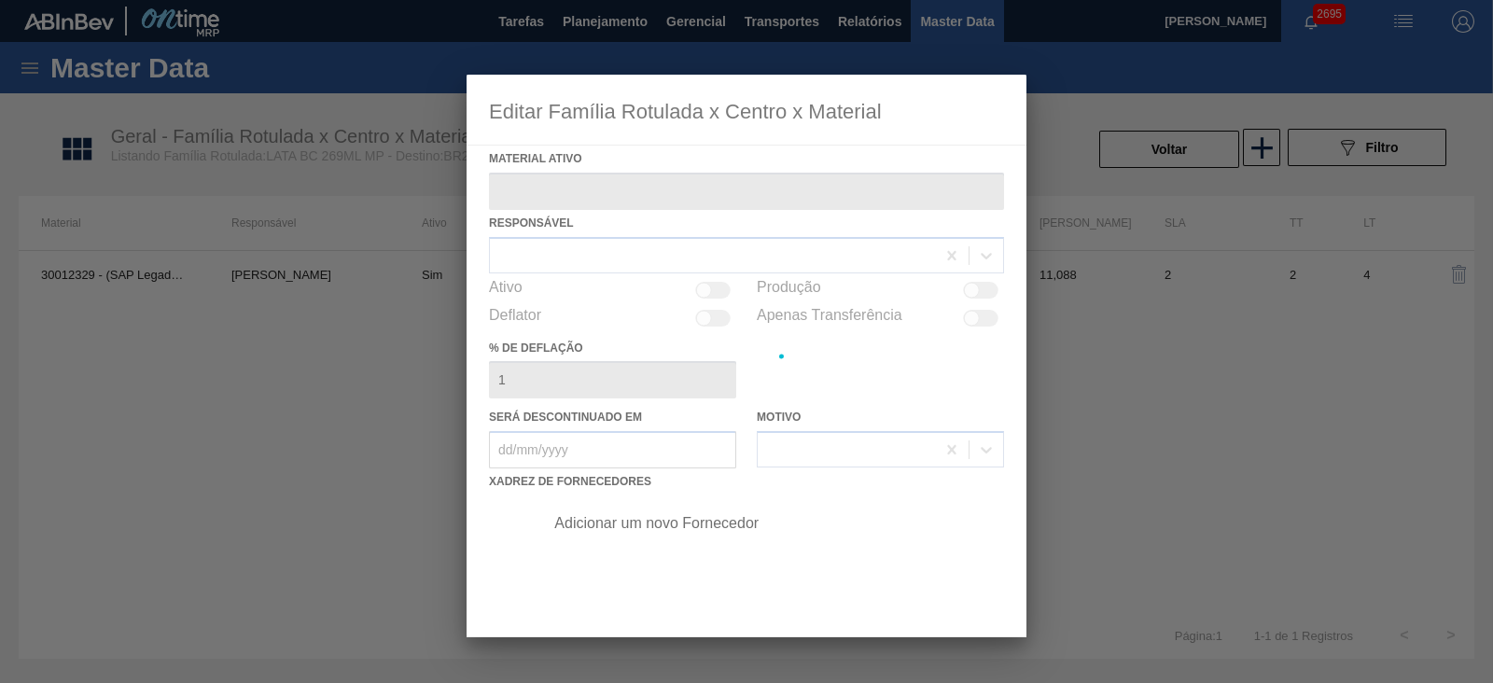
type ativo "30012329 - (SAP Legado: 50798616) - LATA AL. 269ML BC MP 429"
checkbox input "true"
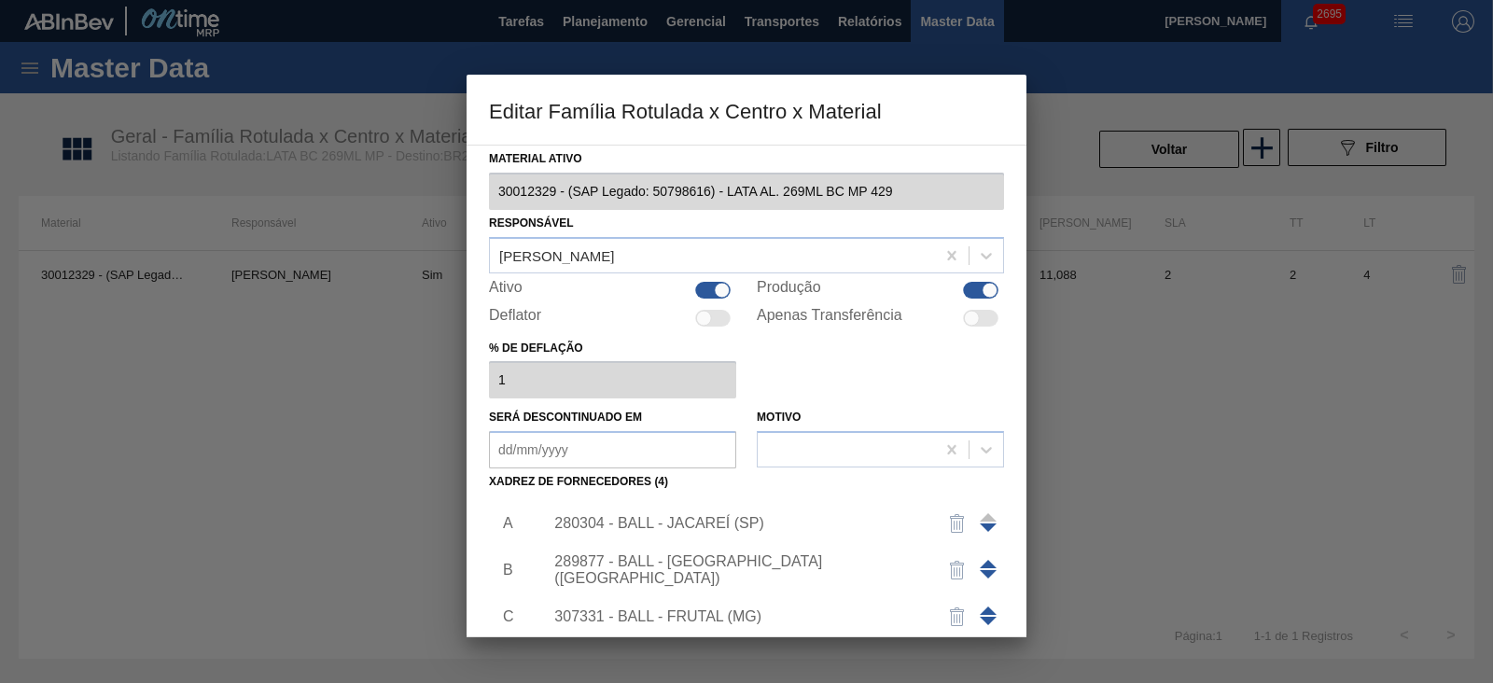
click at [712, 571] on div "289877 - BALL - [GEOGRAPHIC_DATA] ([GEOGRAPHIC_DATA])" at bounding box center [737, 570] width 366 height 34
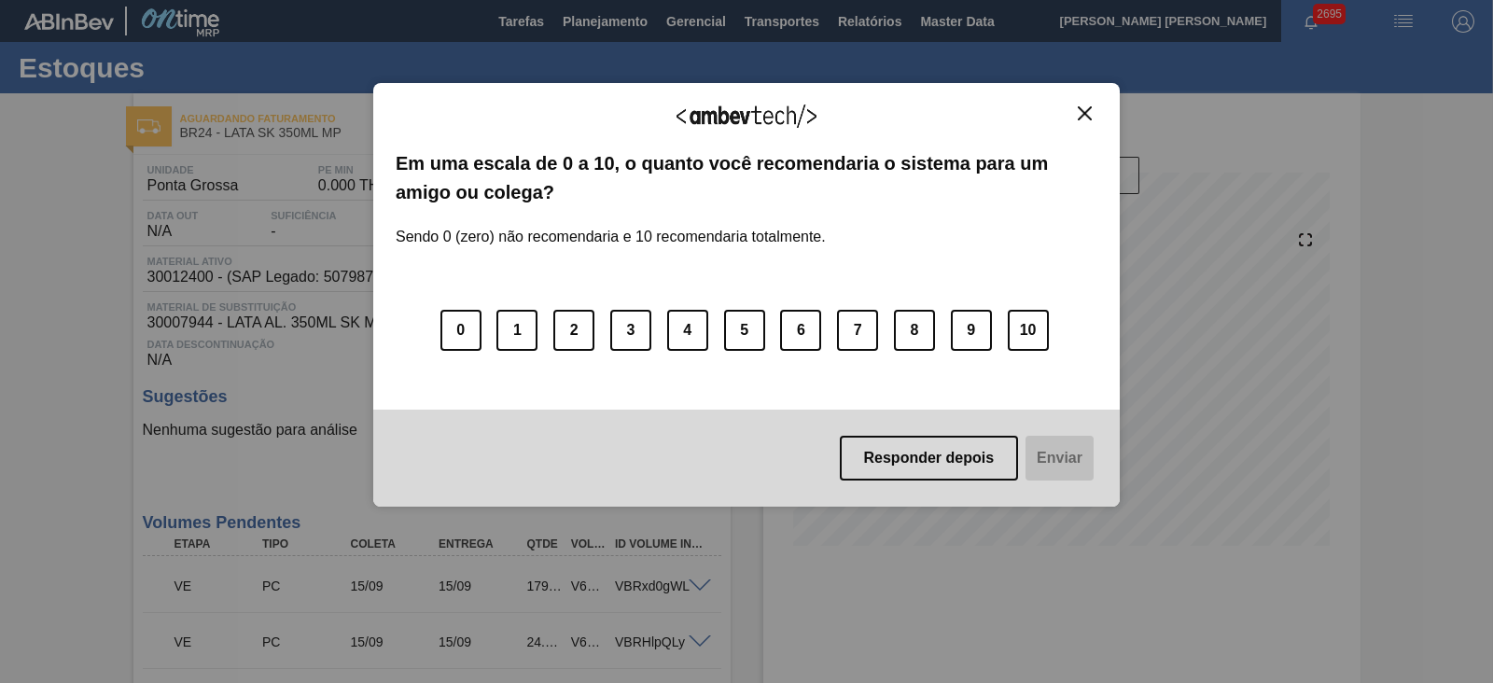
click at [1083, 114] on img "Close" at bounding box center [1085, 113] width 14 height 14
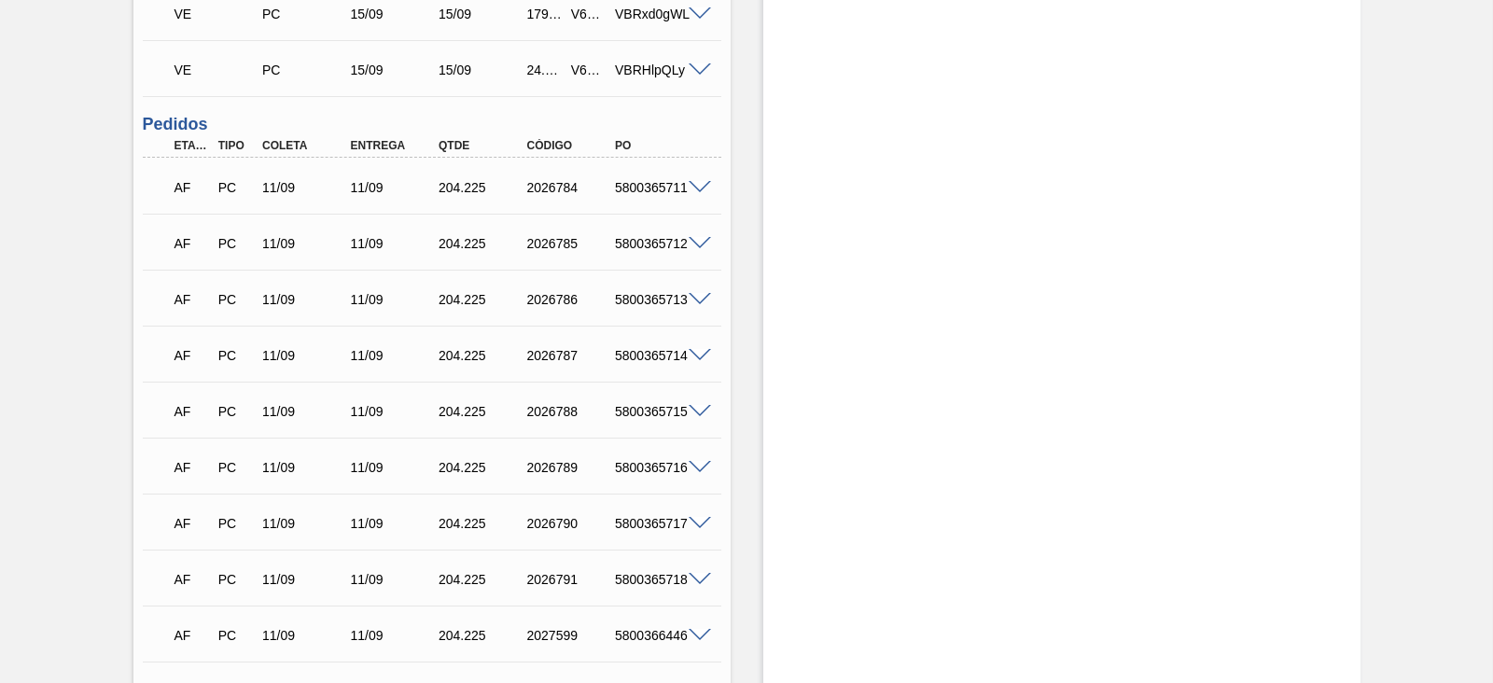
scroll to position [339, 0]
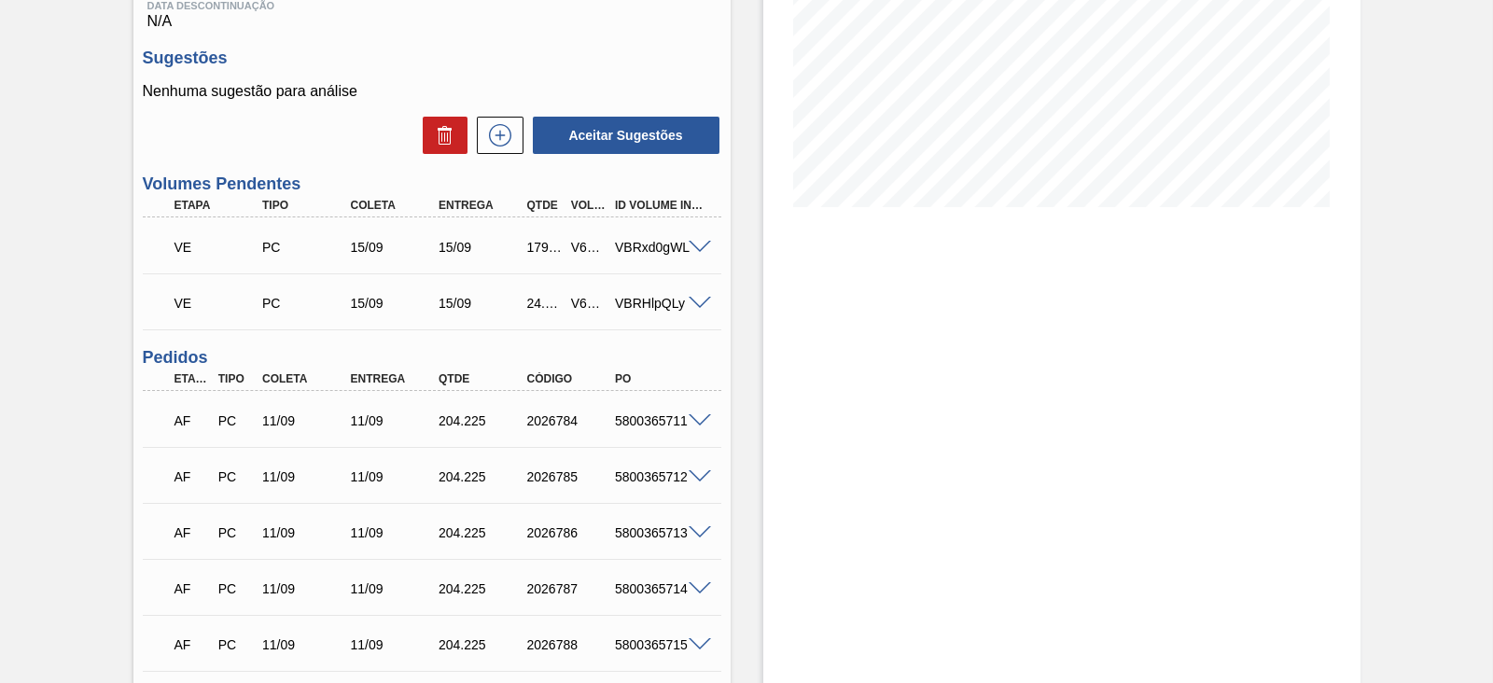
click at [700, 246] on span at bounding box center [700, 248] width 22 height 14
type input "8,169"
type input "179,718"
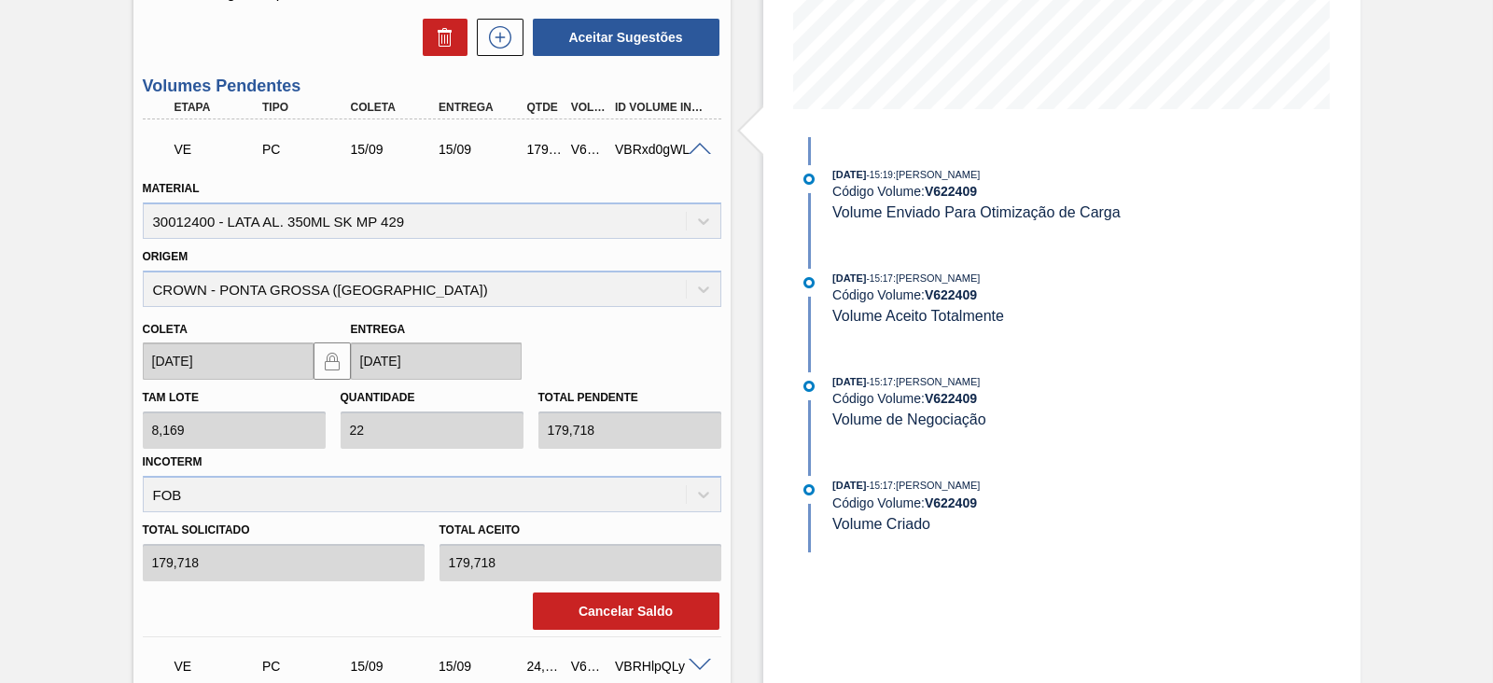
scroll to position [572, 0]
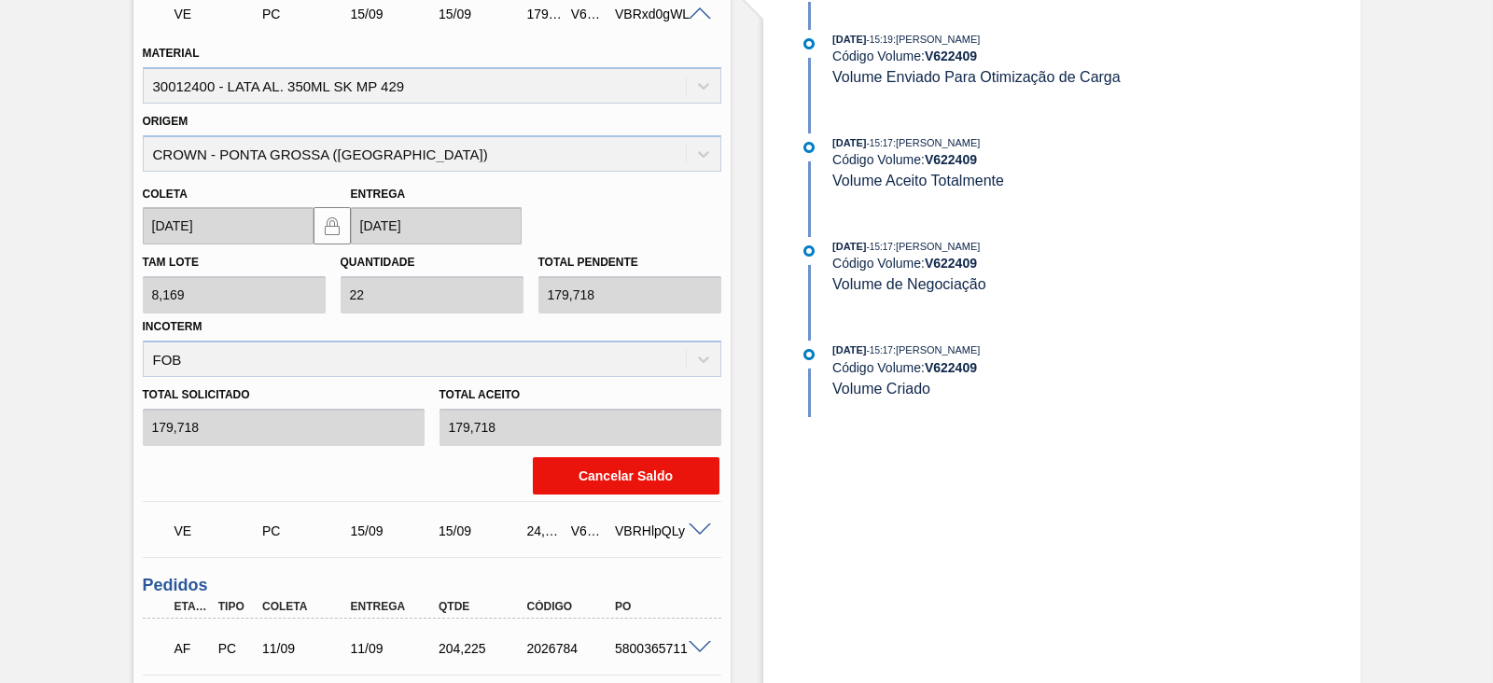
click at [621, 473] on button "Cancelar Saldo" at bounding box center [626, 475] width 187 height 37
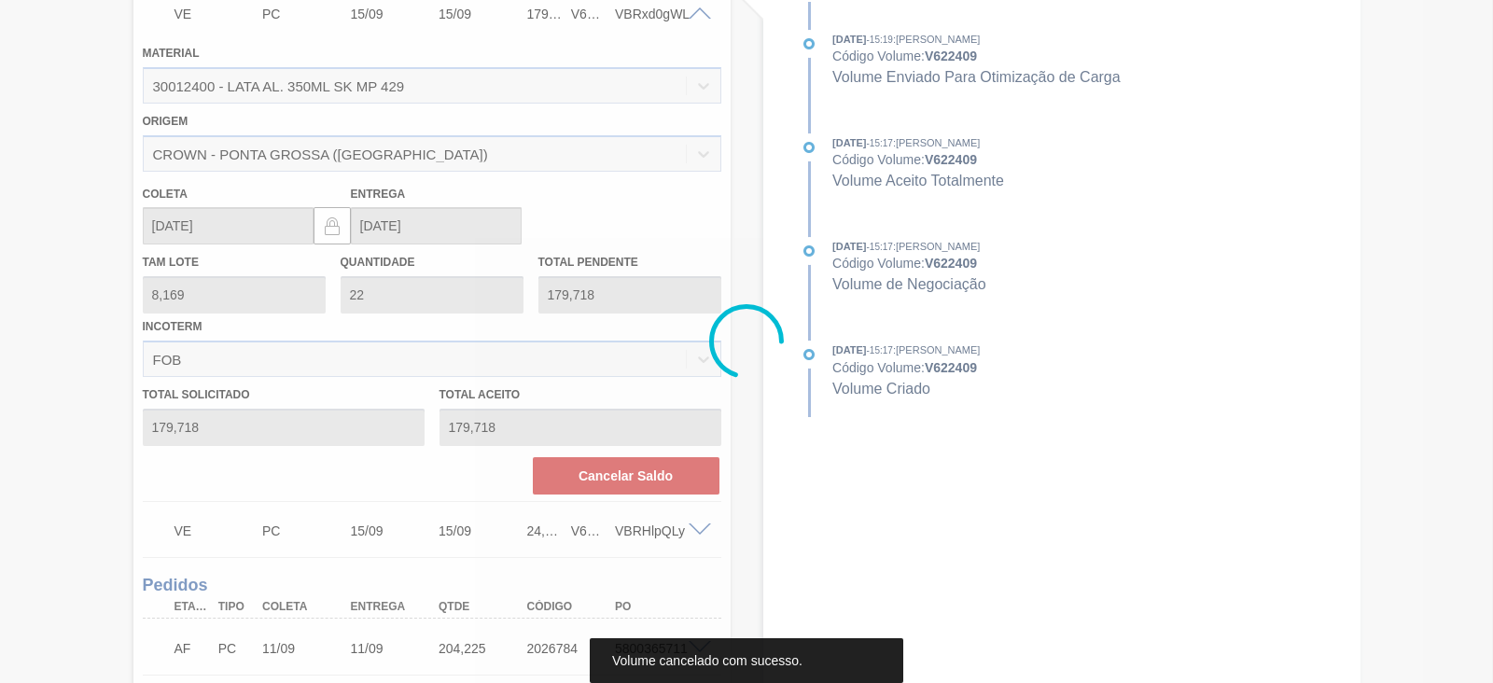
scroll to position [56, 0]
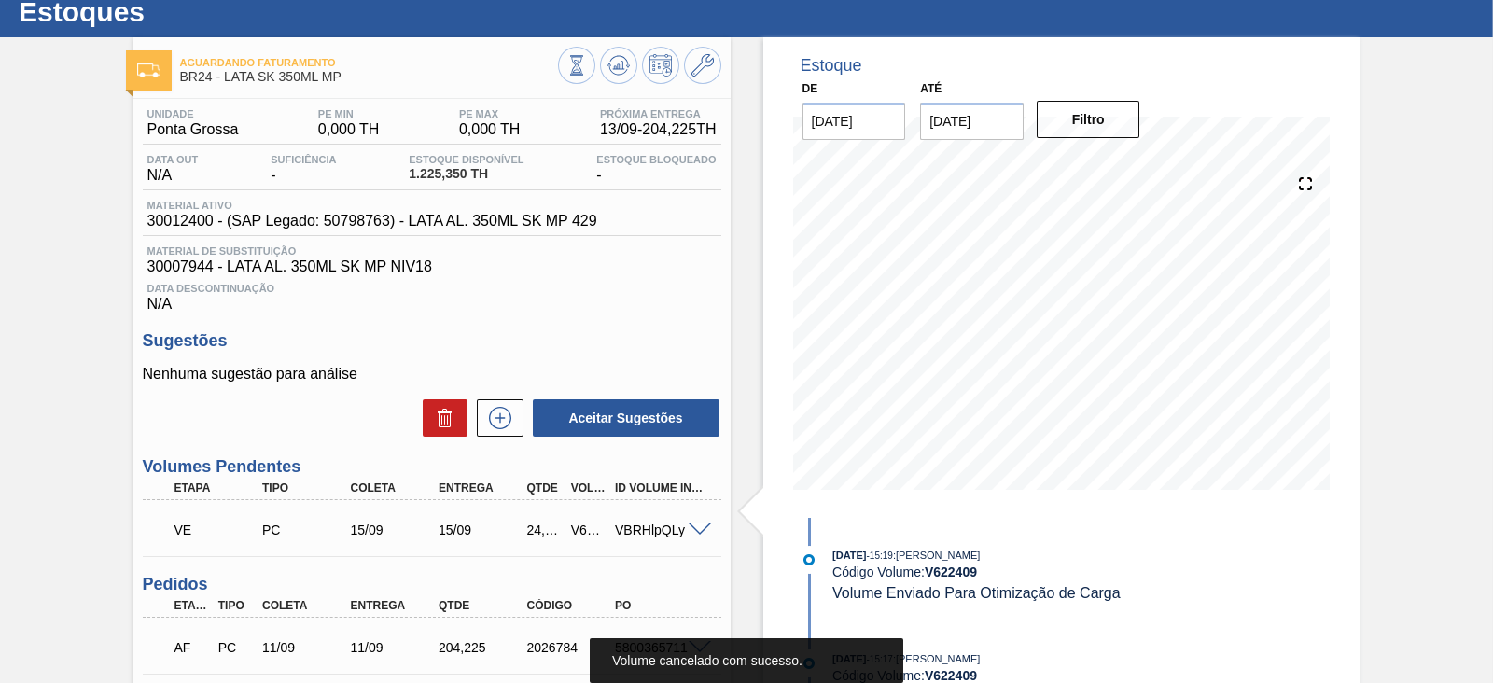
click at [696, 534] on span at bounding box center [700, 530] width 22 height 14
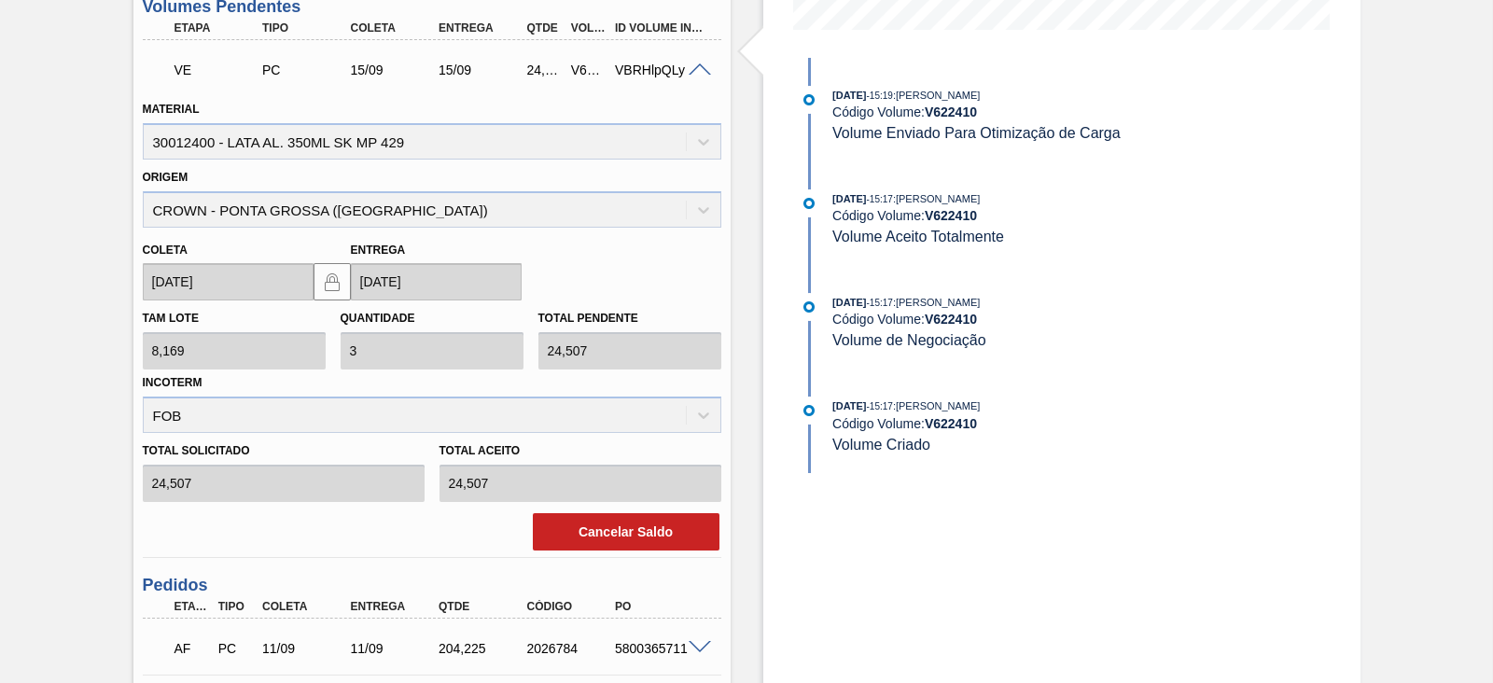
scroll to position [523, 0]
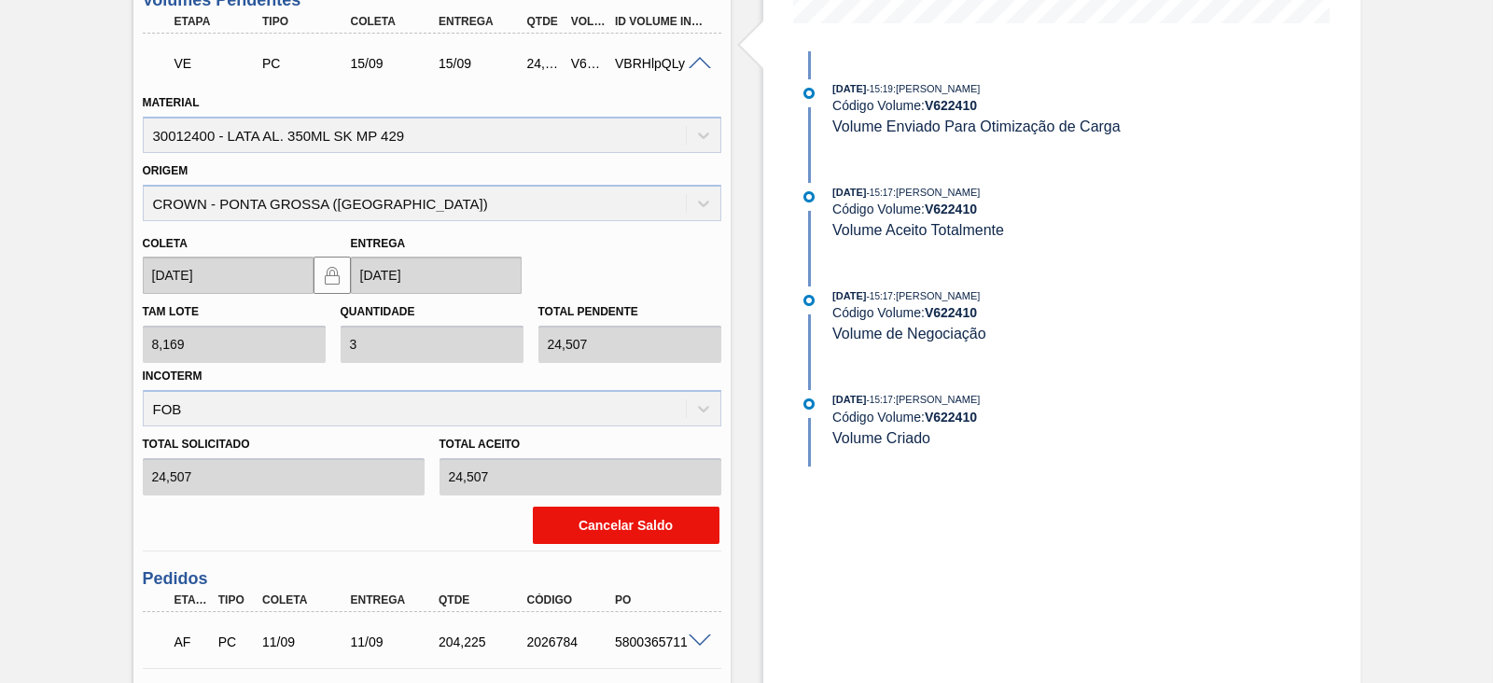
click at [639, 524] on button "Cancelar Saldo" at bounding box center [626, 525] width 187 height 37
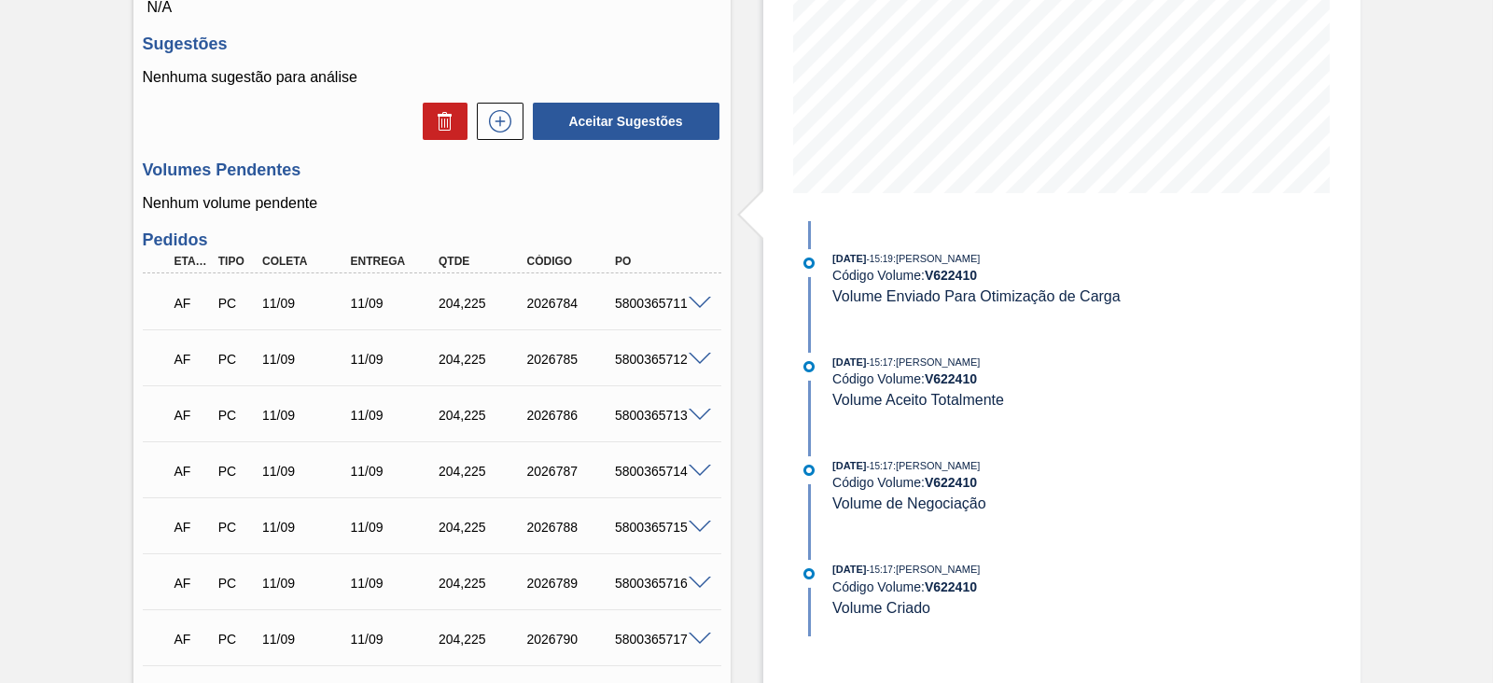
scroll to position [0, 0]
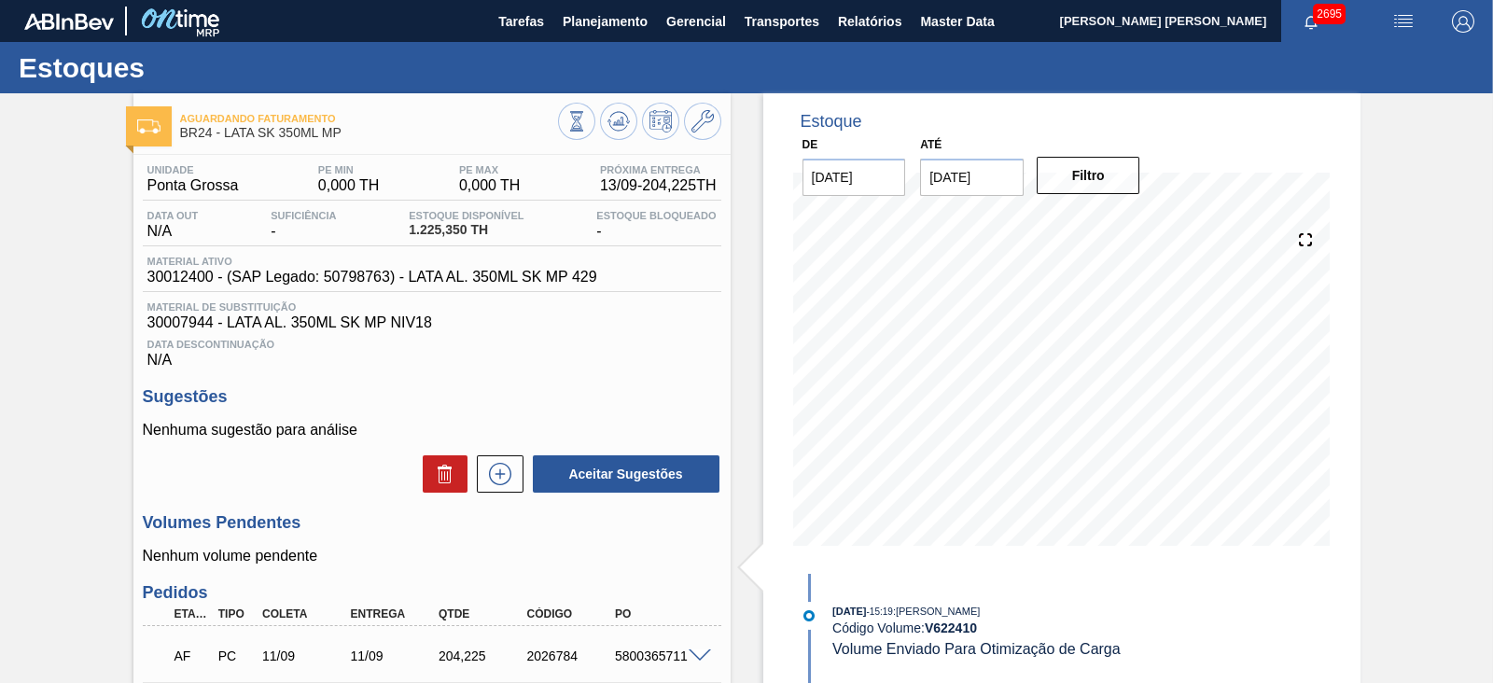
click at [1398, 29] on img "button" at bounding box center [1403, 21] width 22 height 22
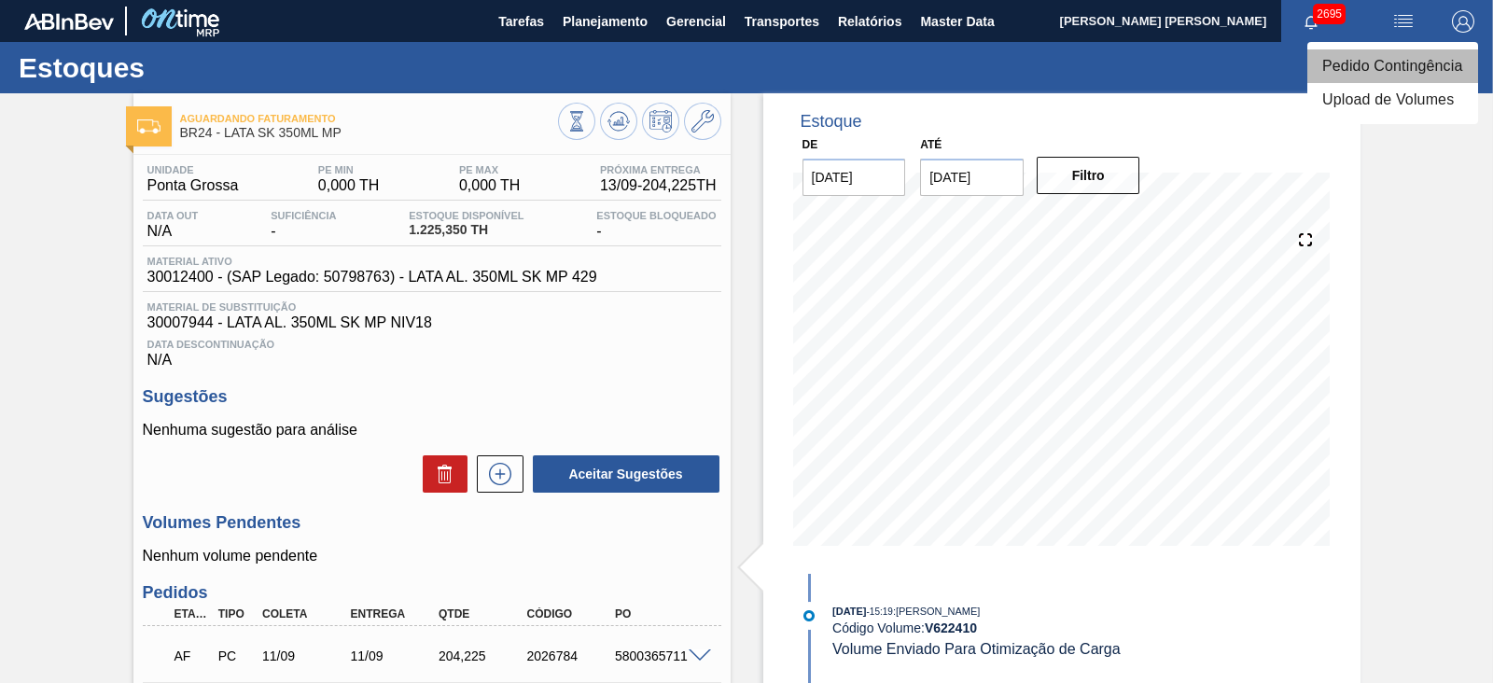
click at [1362, 67] on li "Pedido Contingência" at bounding box center [1392, 66] width 171 height 34
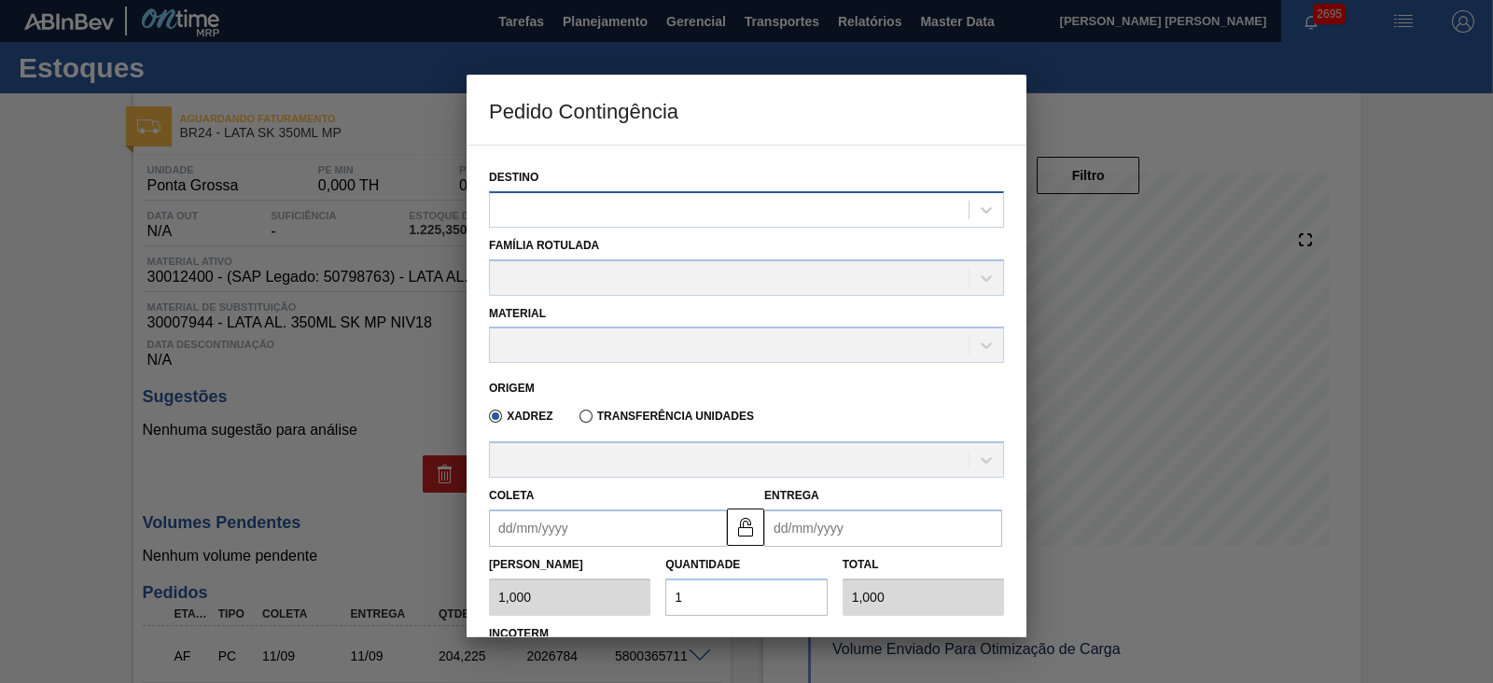
click at [681, 199] on div at bounding box center [729, 209] width 479 height 27
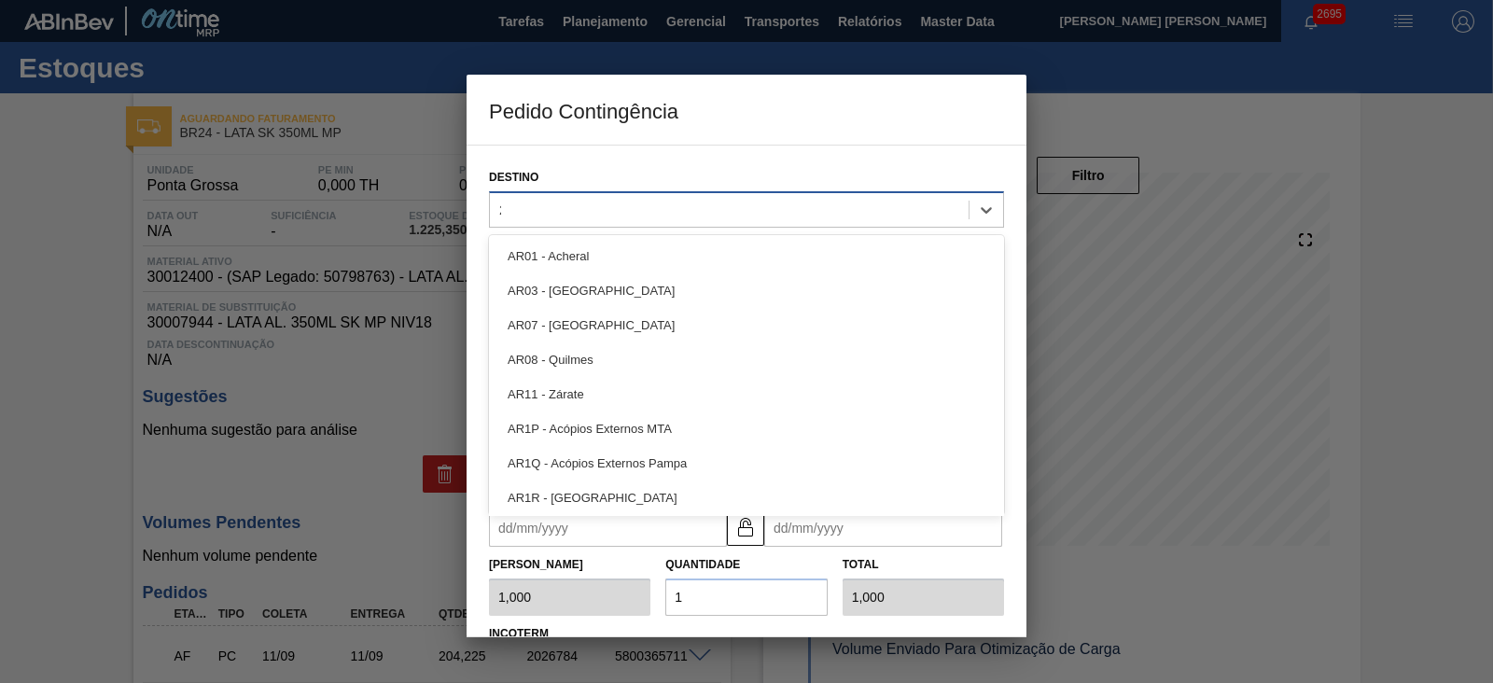
type input "24"
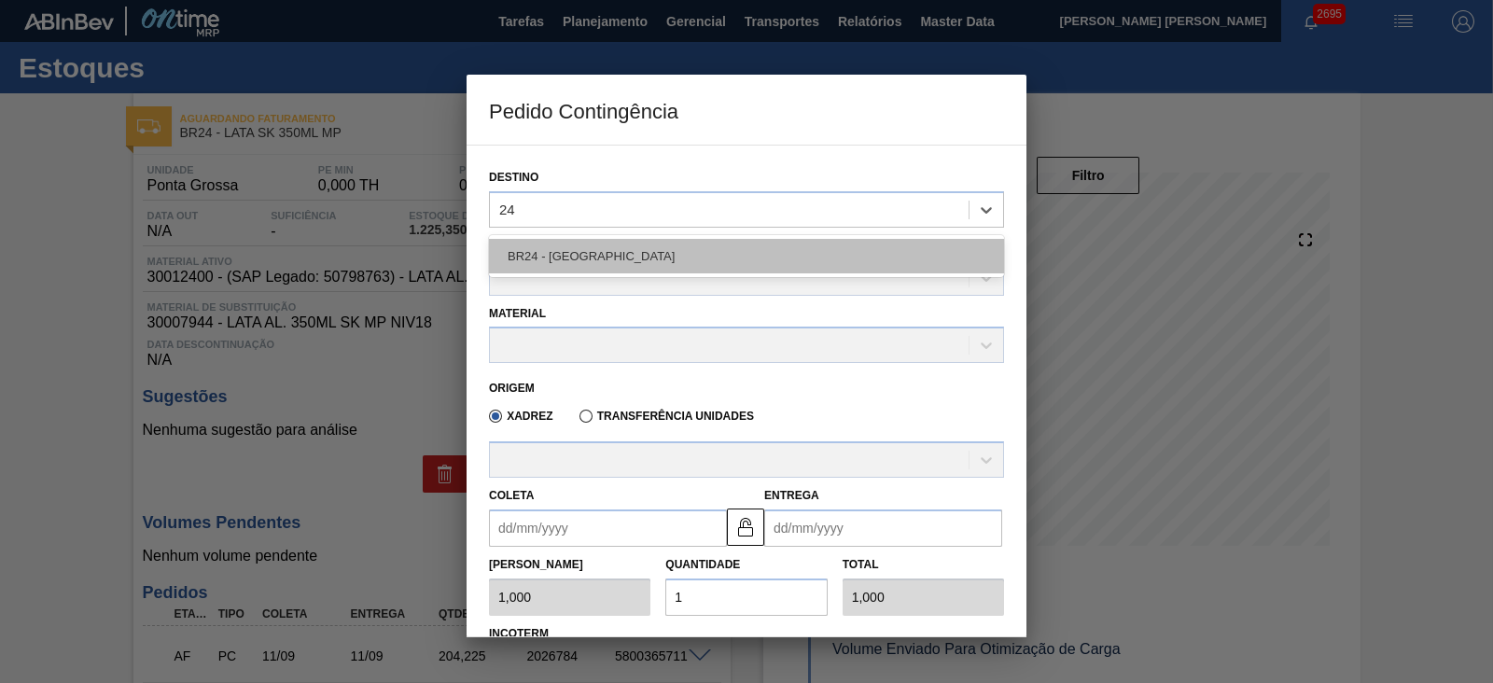
click at [615, 266] on div "BR24 - Ponta Grossa" at bounding box center [746, 256] width 515 height 35
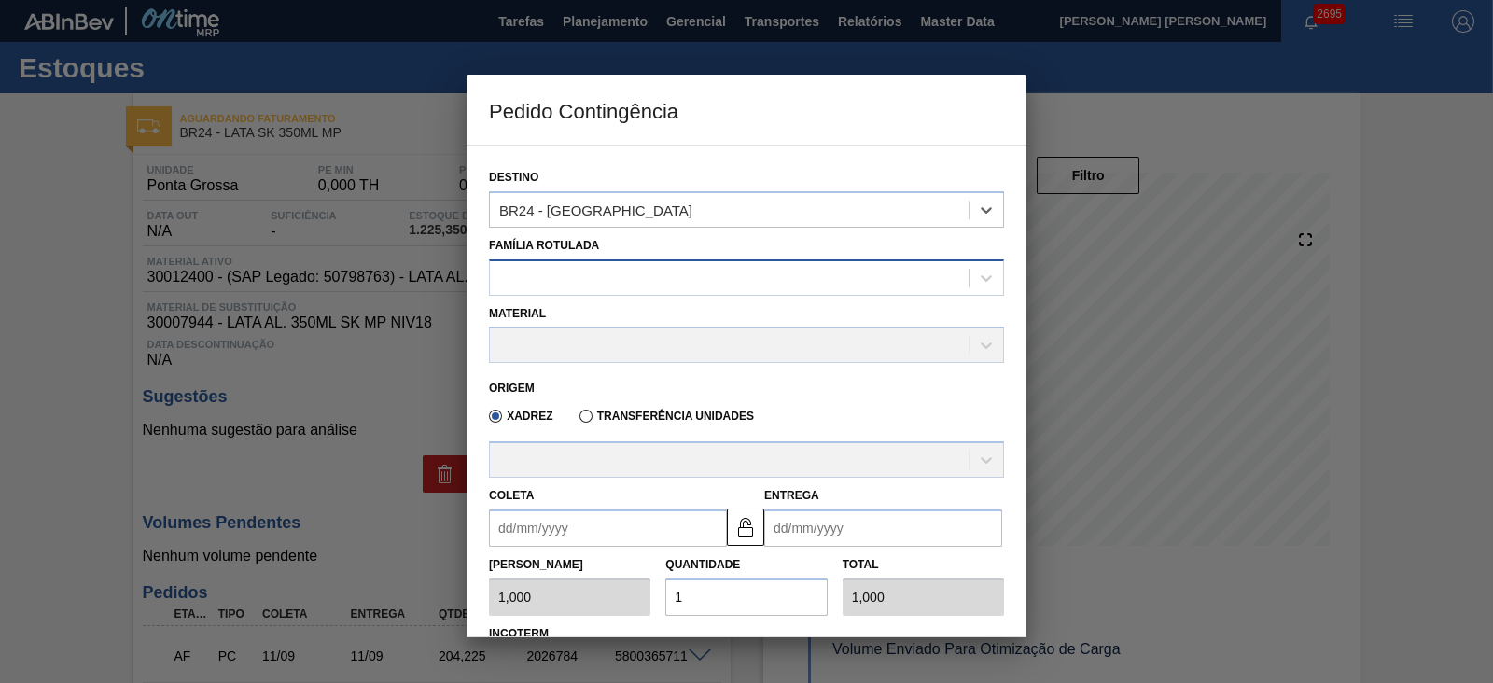
click at [565, 272] on div at bounding box center [729, 277] width 479 height 27
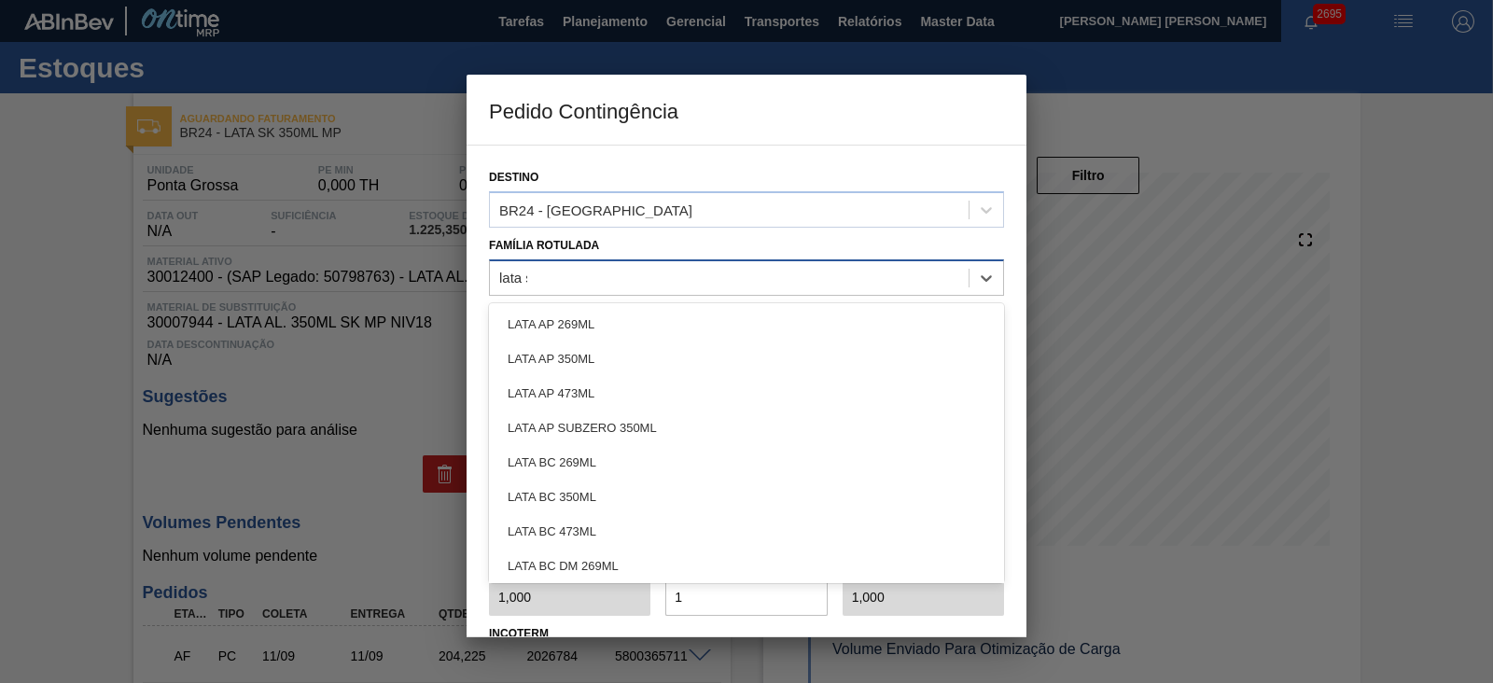
type Rotulada "lata sk"
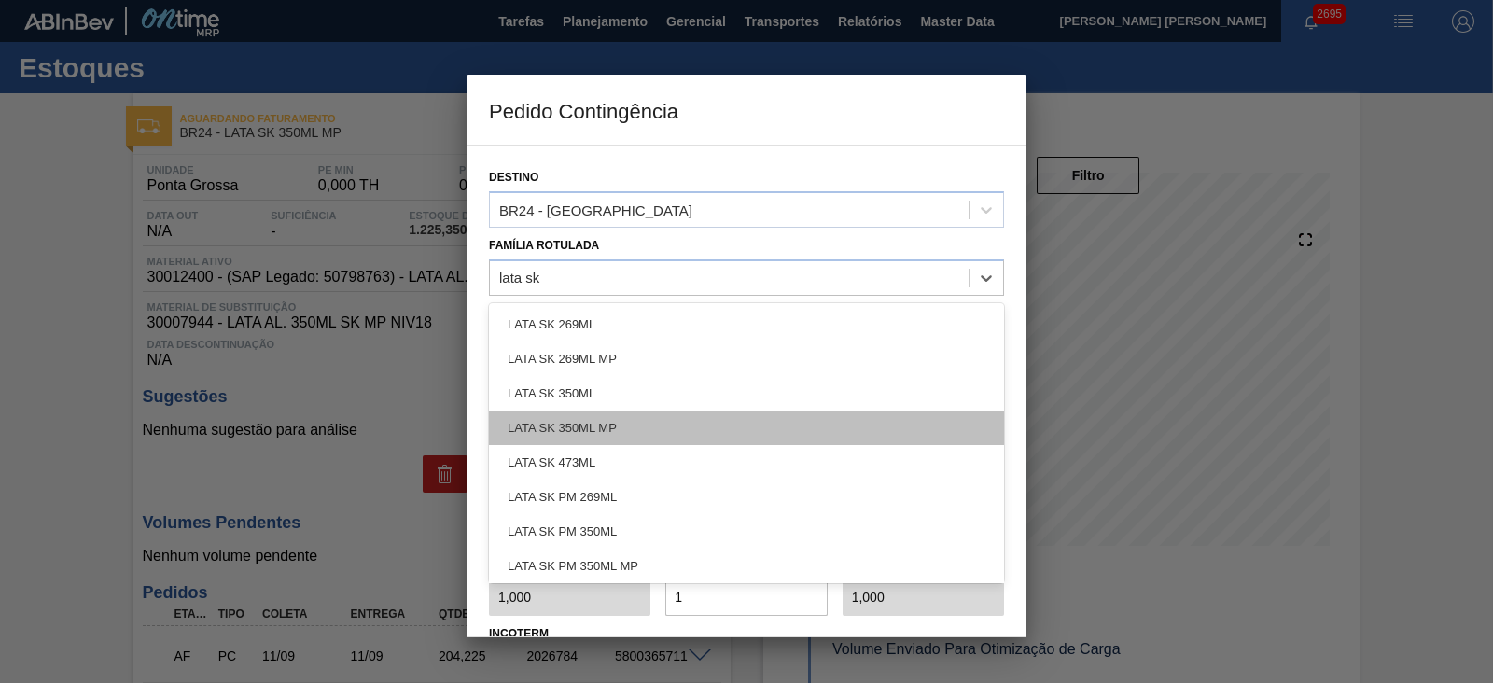
click at [580, 417] on div "LATA SK 350ML MP" at bounding box center [746, 428] width 515 height 35
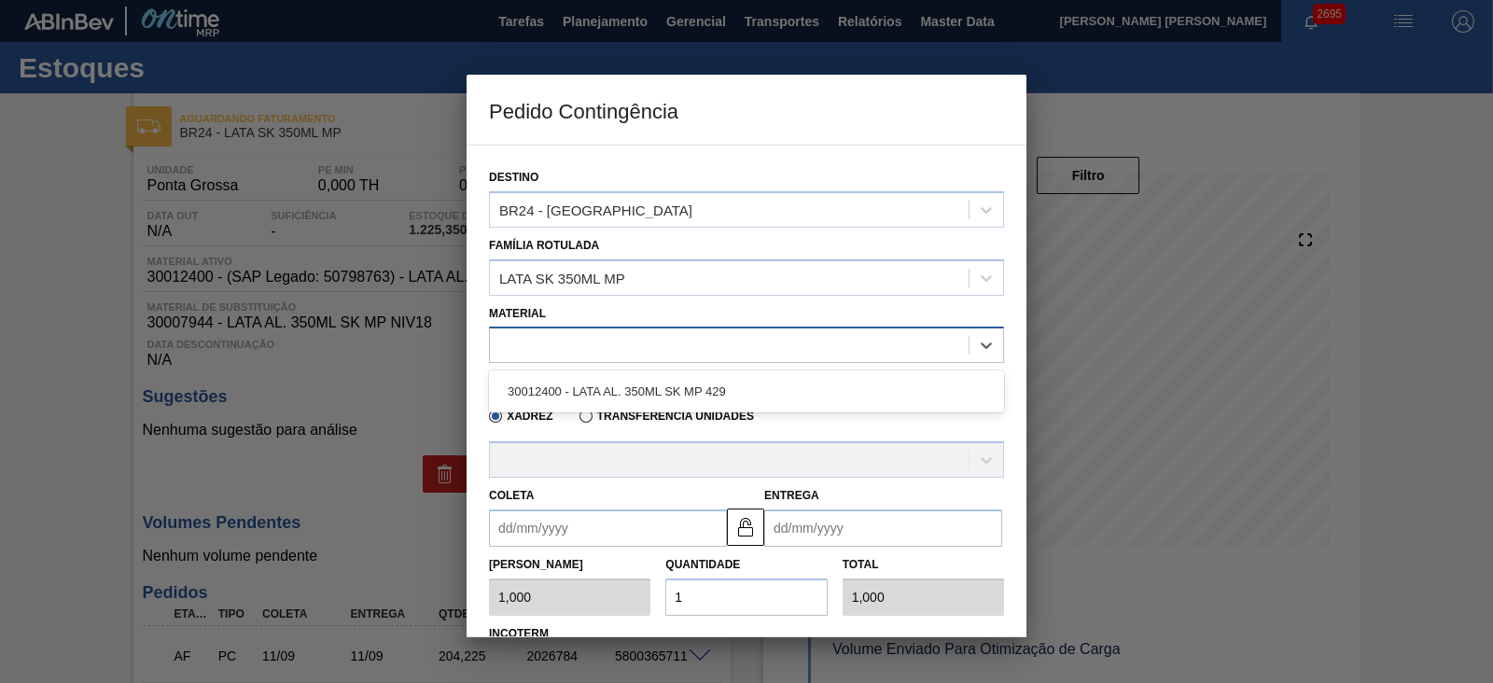
click at [613, 350] on div at bounding box center [729, 345] width 479 height 27
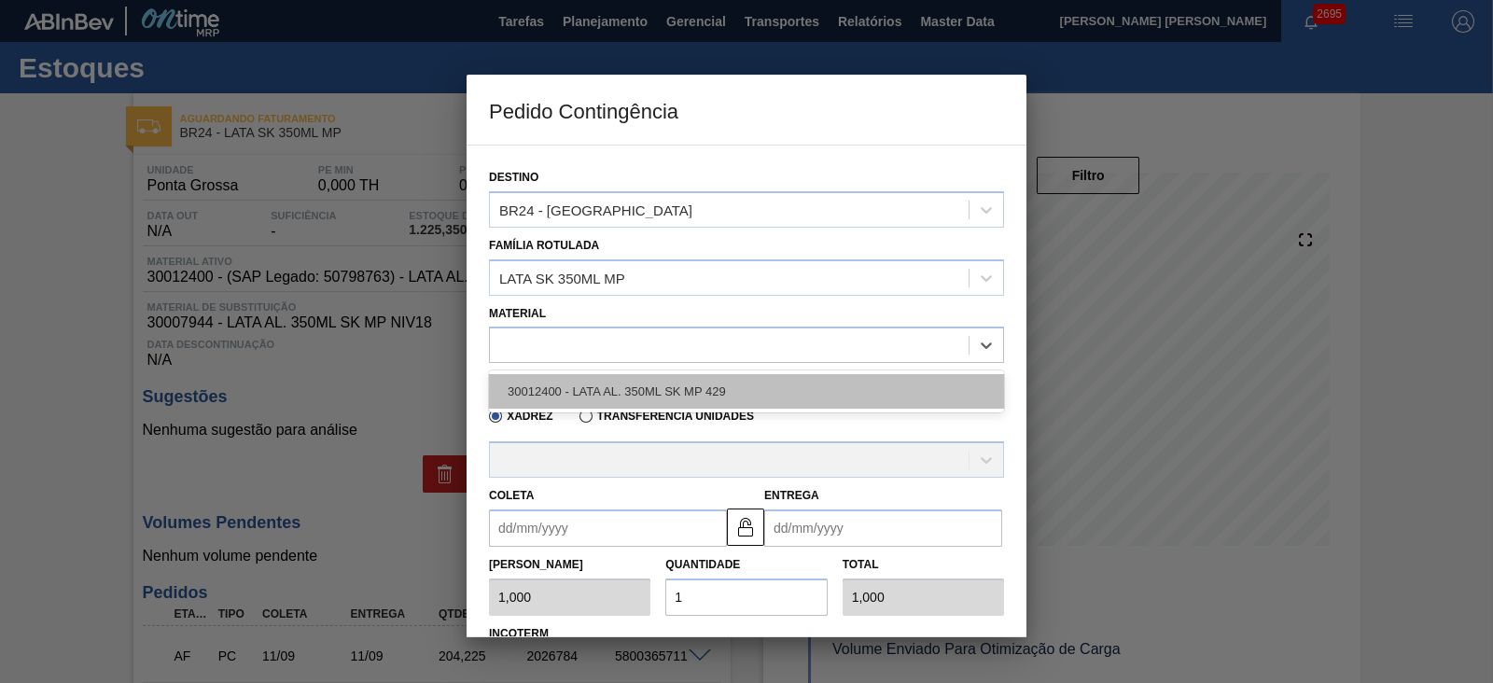
click at [634, 385] on div "30012400 - LATA AL. 350ML SK MP 429" at bounding box center [746, 391] width 515 height 35
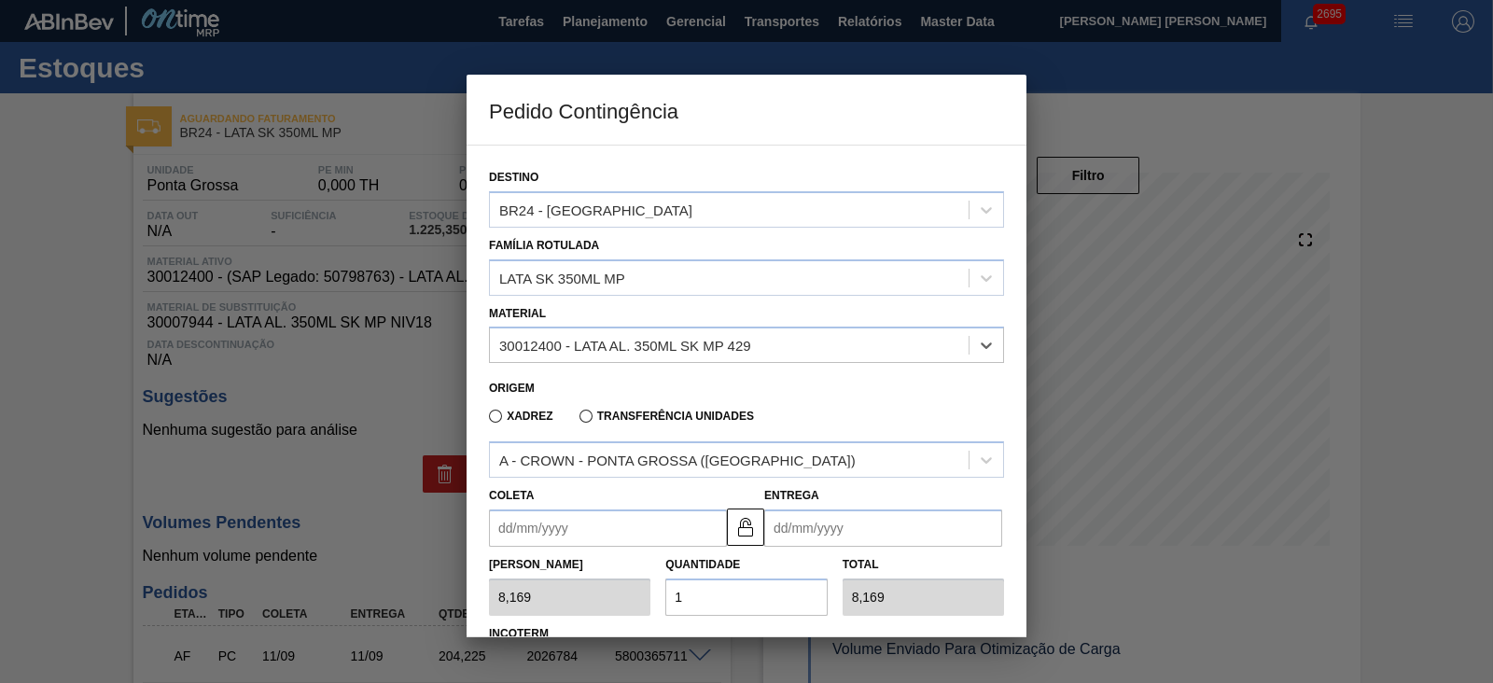
type input "8,169"
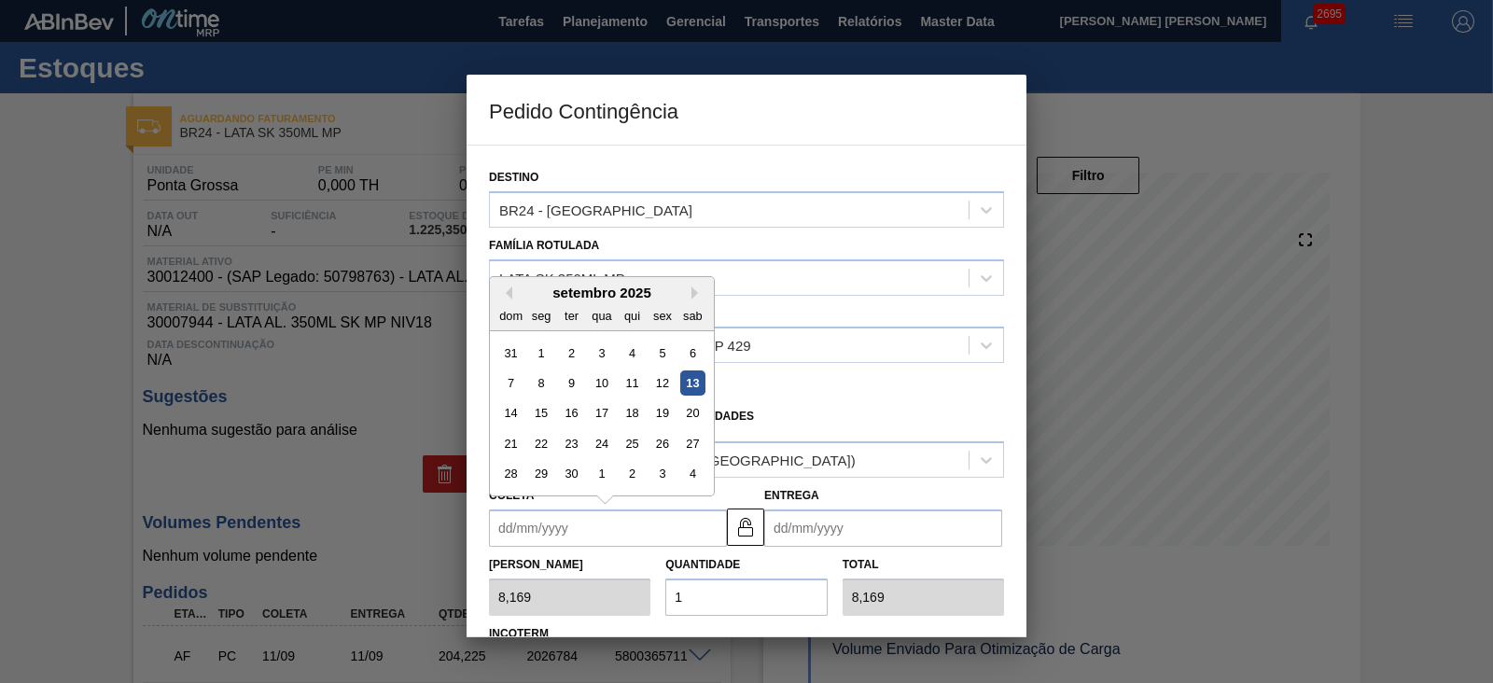
click at [622, 534] on input "Coleta" at bounding box center [608, 527] width 238 height 37
drag, startPoint x: 543, startPoint y: 411, endPoint x: 576, endPoint y: 438, distance: 42.4
click at [543, 411] on div "15" at bounding box center [541, 413] width 25 height 25
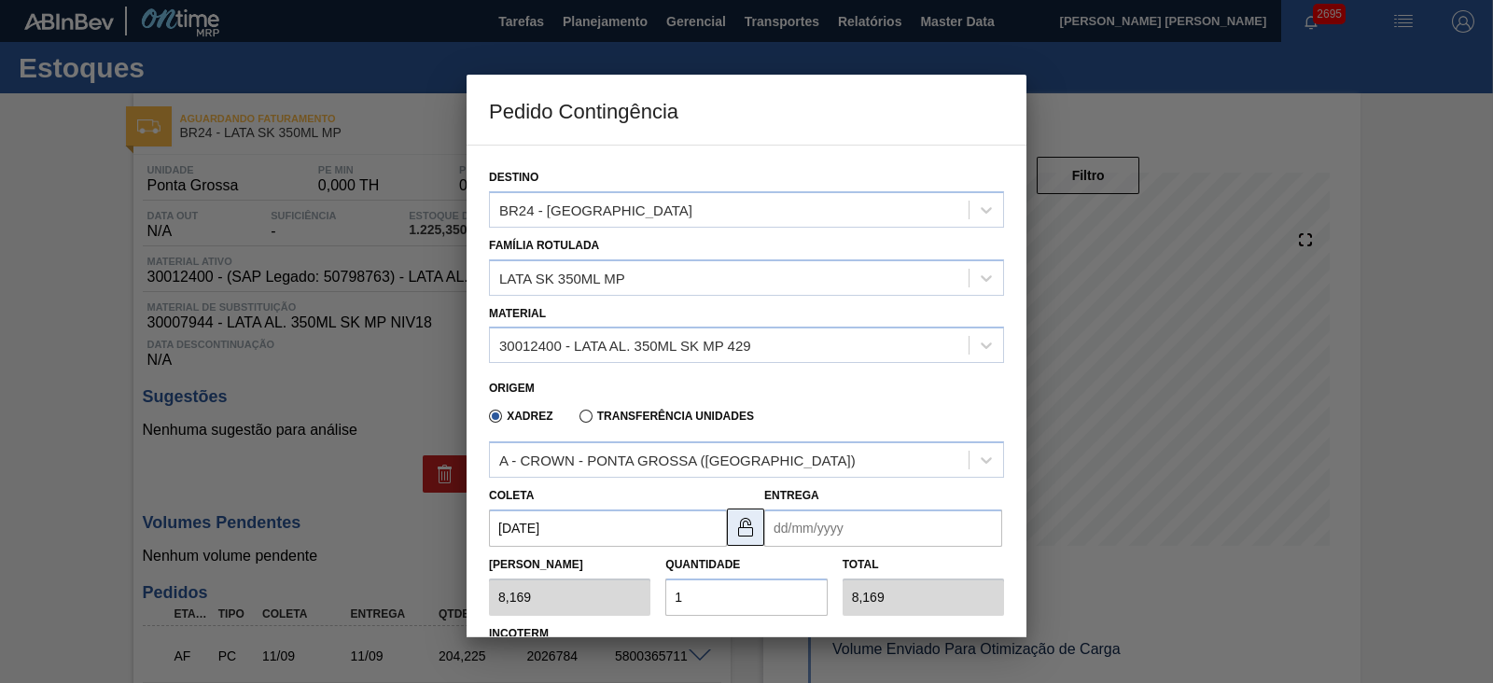
click at [753, 531] on img at bounding box center [745, 527] width 22 height 22
click at [677, 529] on input "15/09/2025" at bounding box center [608, 527] width 238 height 37
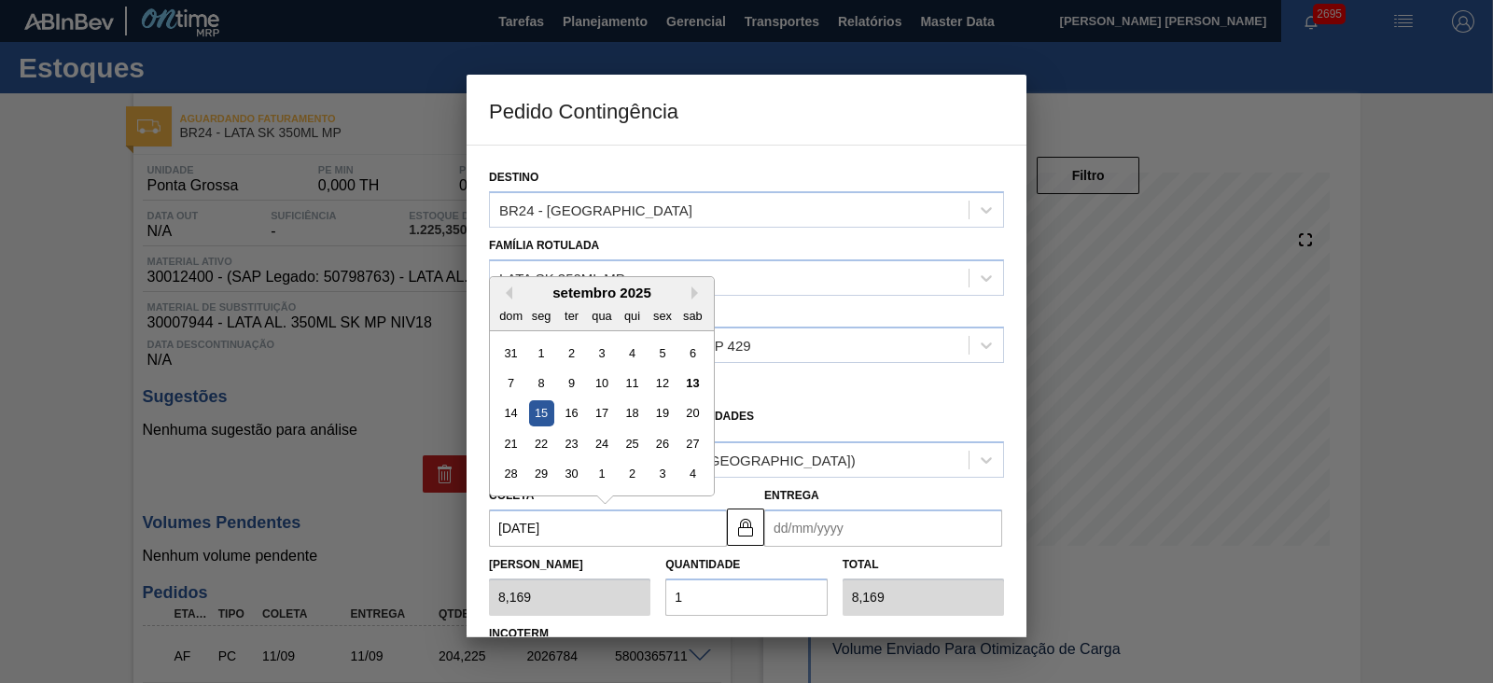
click at [550, 413] on div "15" at bounding box center [541, 413] width 25 height 25
click at [616, 534] on input "15/09/2025" at bounding box center [608, 527] width 238 height 37
click at [566, 405] on div "16" at bounding box center [571, 413] width 25 height 25
type input "16/09/2025"
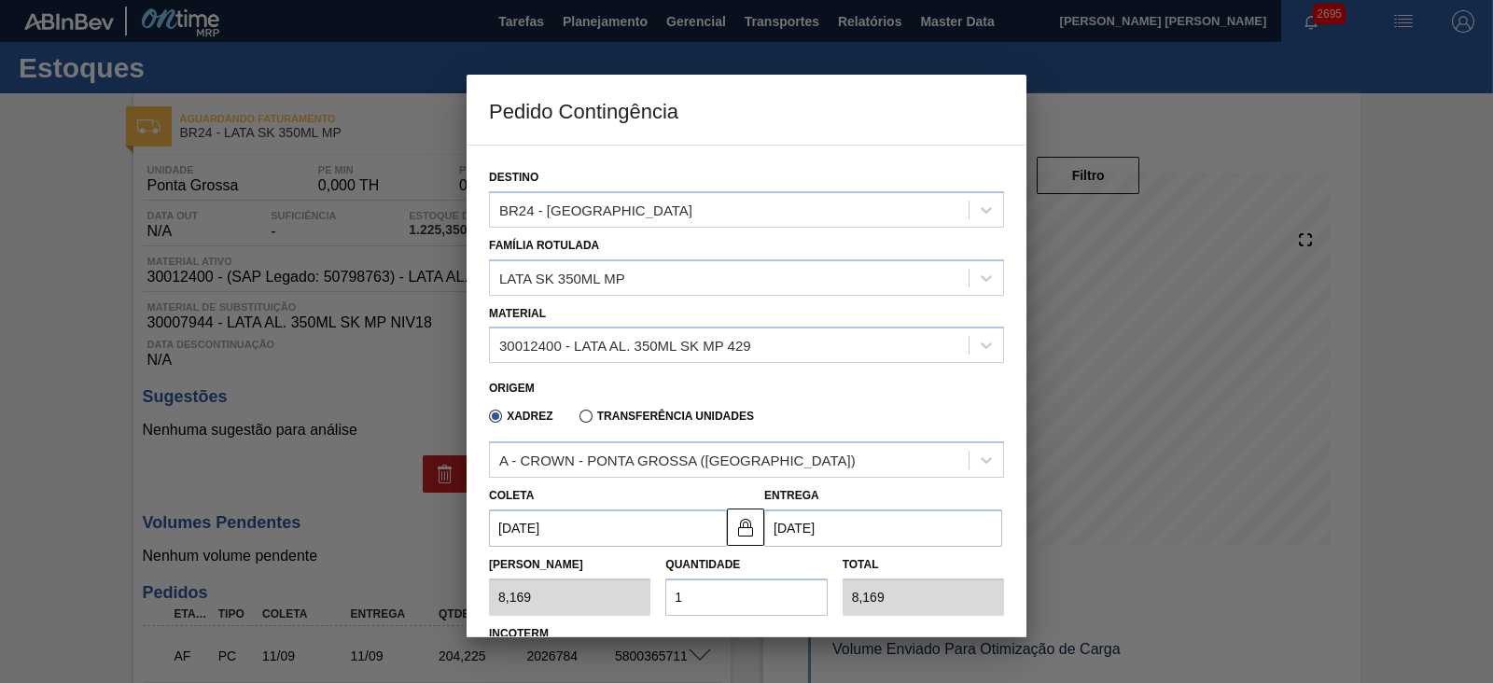
click at [580, 521] on input "16/09/2025" at bounding box center [608, 527] width 238 height 37
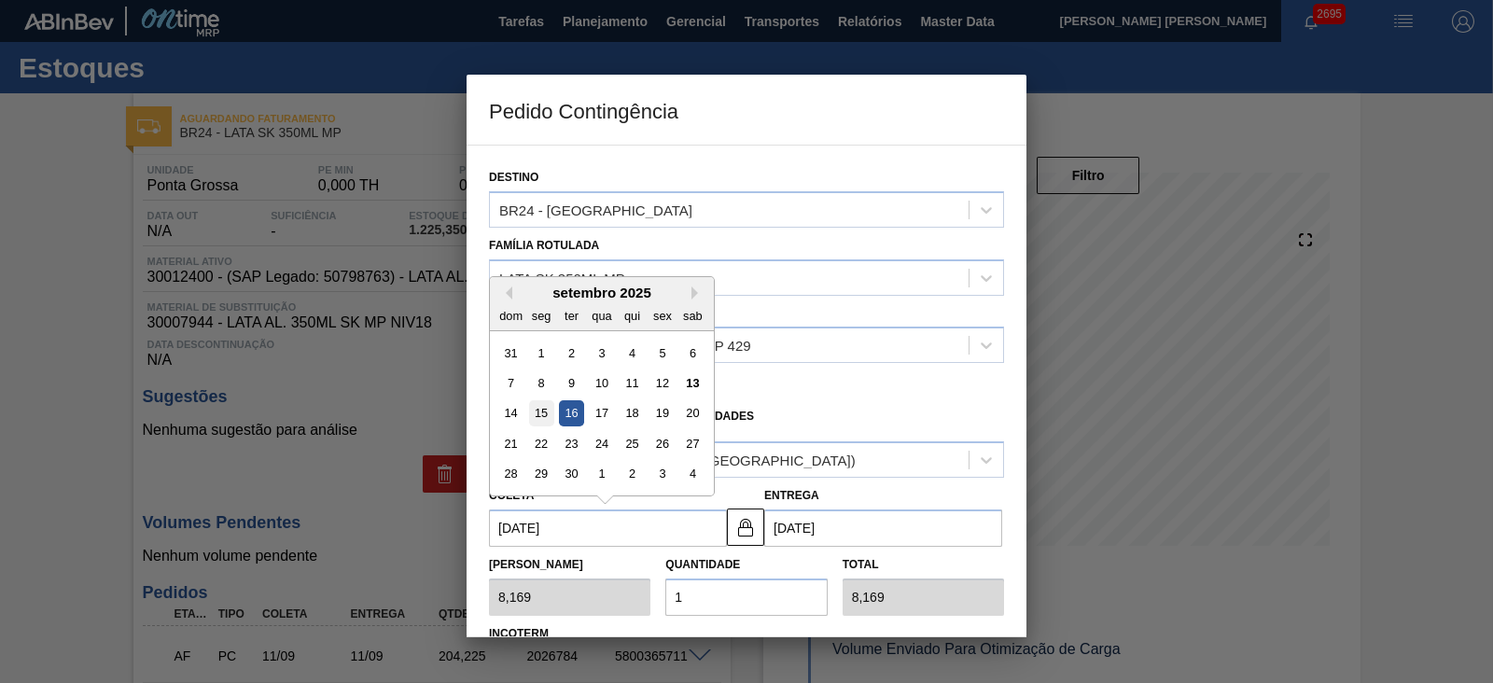
click at [541, 408] on div "15" at bounding box center [541, 413] width 25 height 25
type input "15/09/2025"
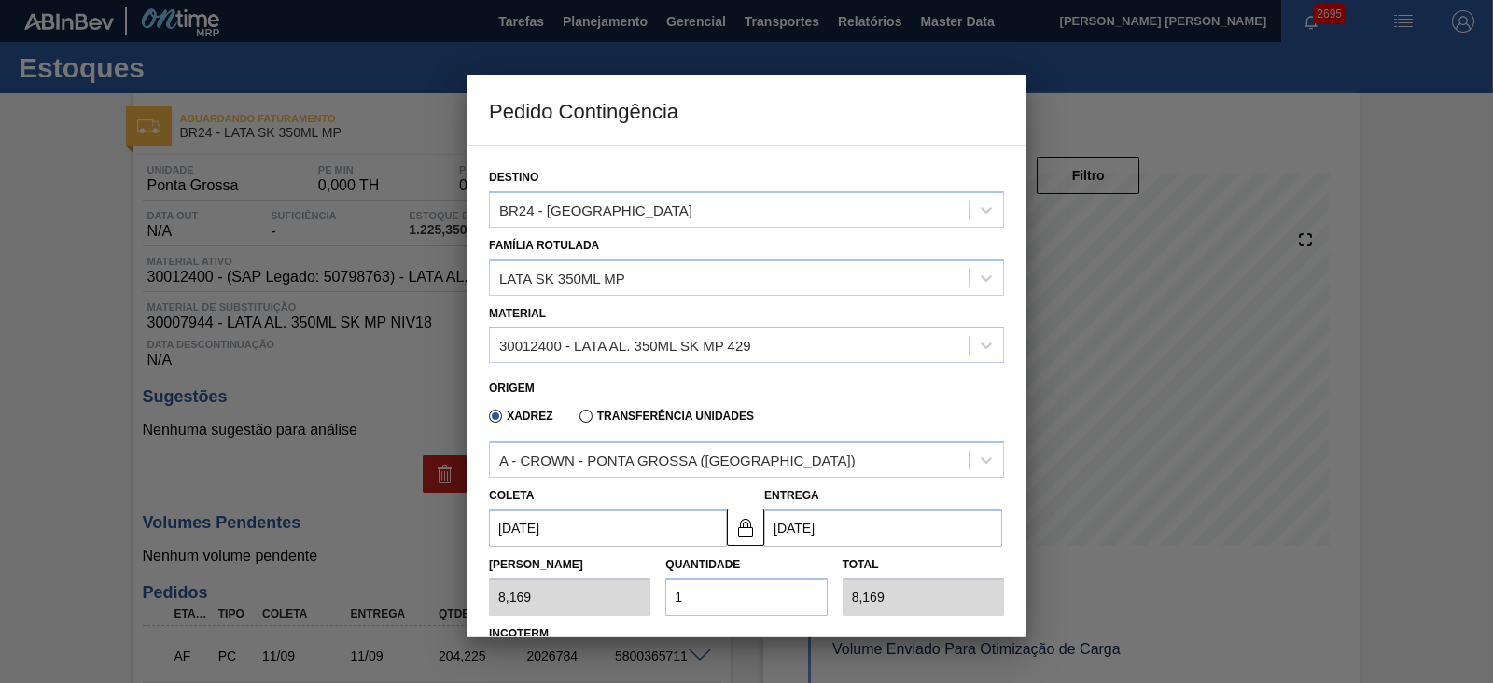
drag, startPoint x: 691, startPoint y: 596, endPoint x: 653, endPoint y: 593, distance: 37.5
click at [653, 593] on div "Tam Lote 8,169 Quantidade 1 Total 8,169" at bounding box center [747, 581] width 530 height 69
type input "2"
type input "16,338"
type input "25"
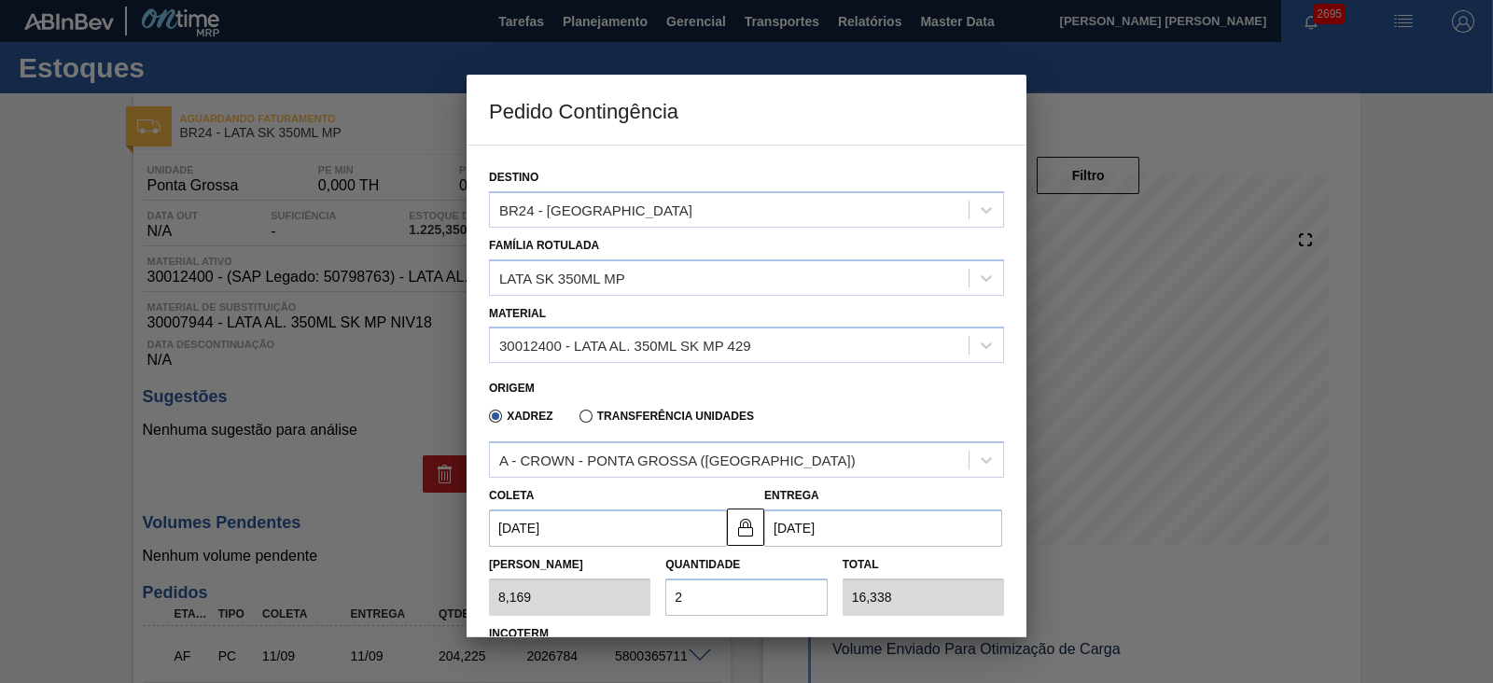
type input "204,225"
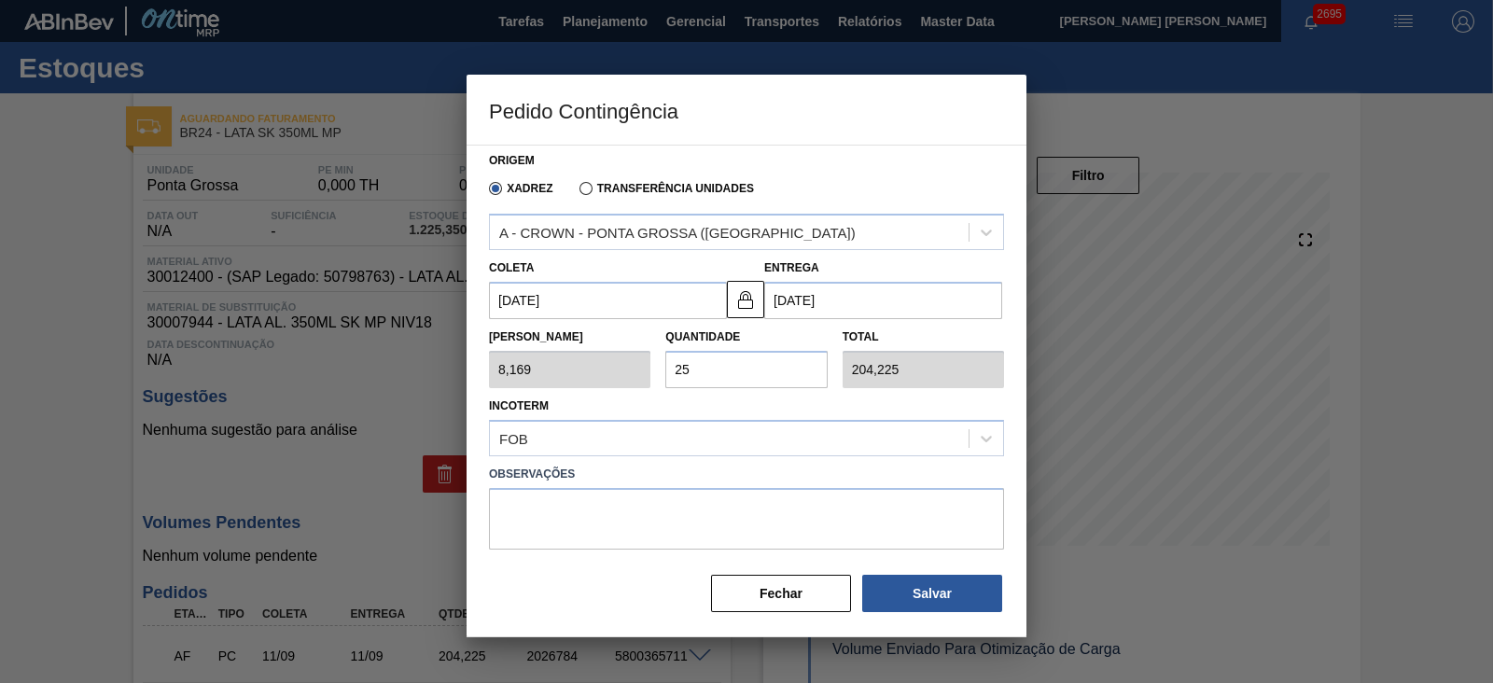
scroll to position [228, 0]
type input "25"
click at [895, 594] on button "Salvar" at bounding box center [932, 593] width 140 height 37
type input "1,000"
type input "1"
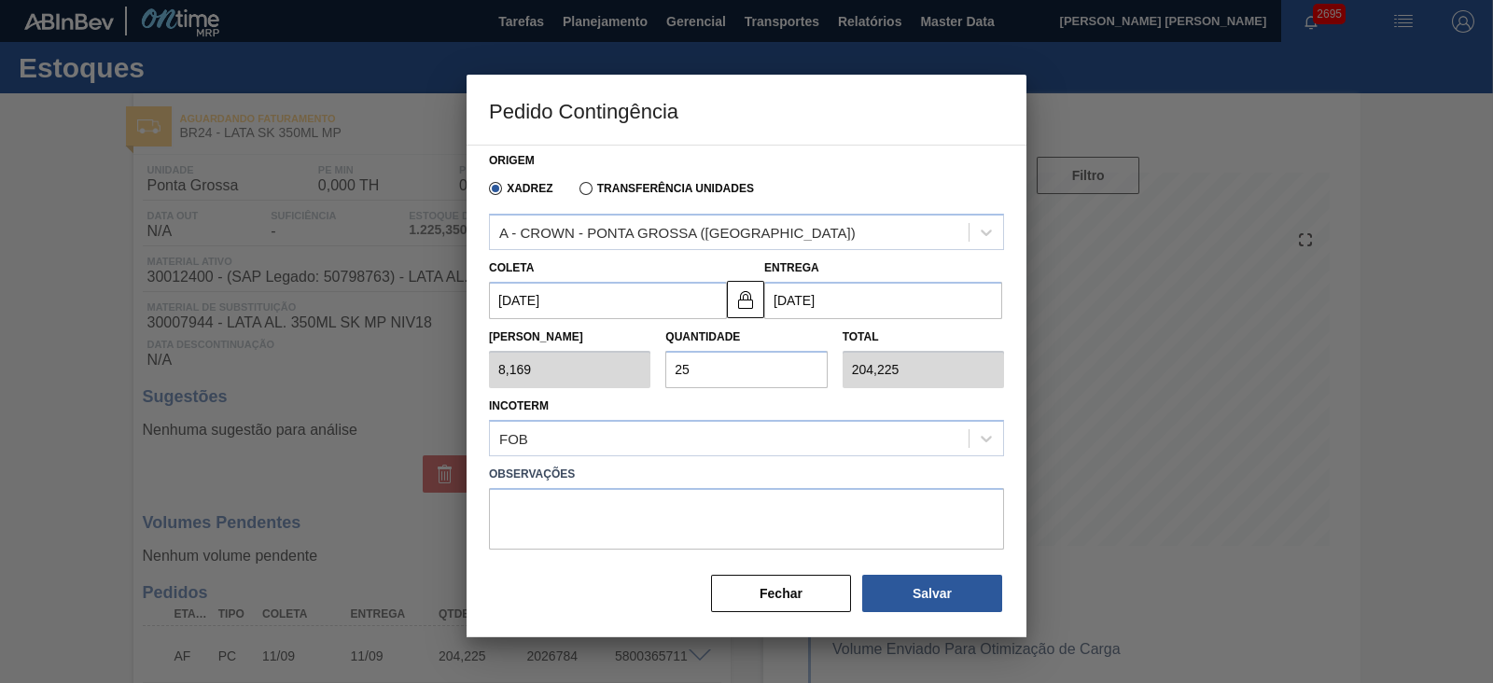
type input "1,000"
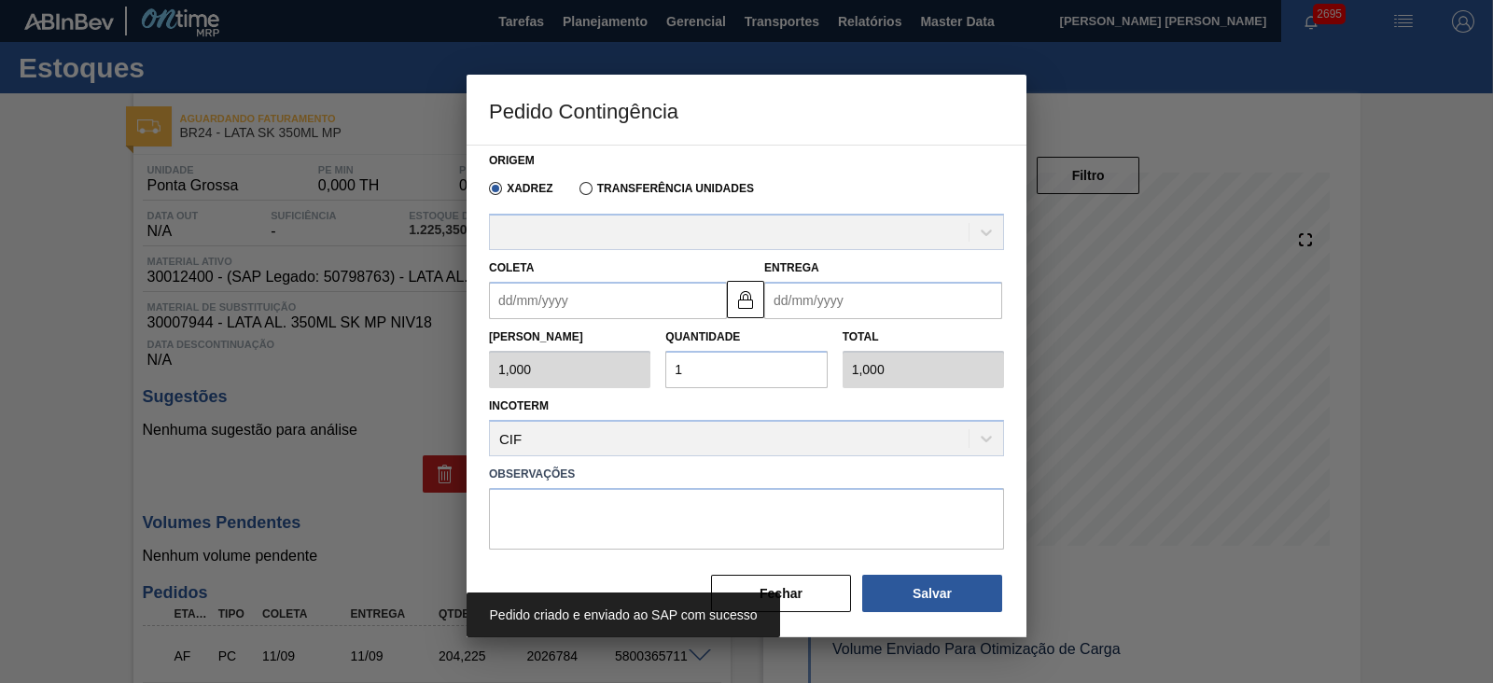
drag, startPoint x: 1371, startPoint y: 467, endPoint x: 1246, endPoint y: 298, distance: 210.1
click at [1371, 466] on div at bounding box center [746, 341] width 1493 height 683
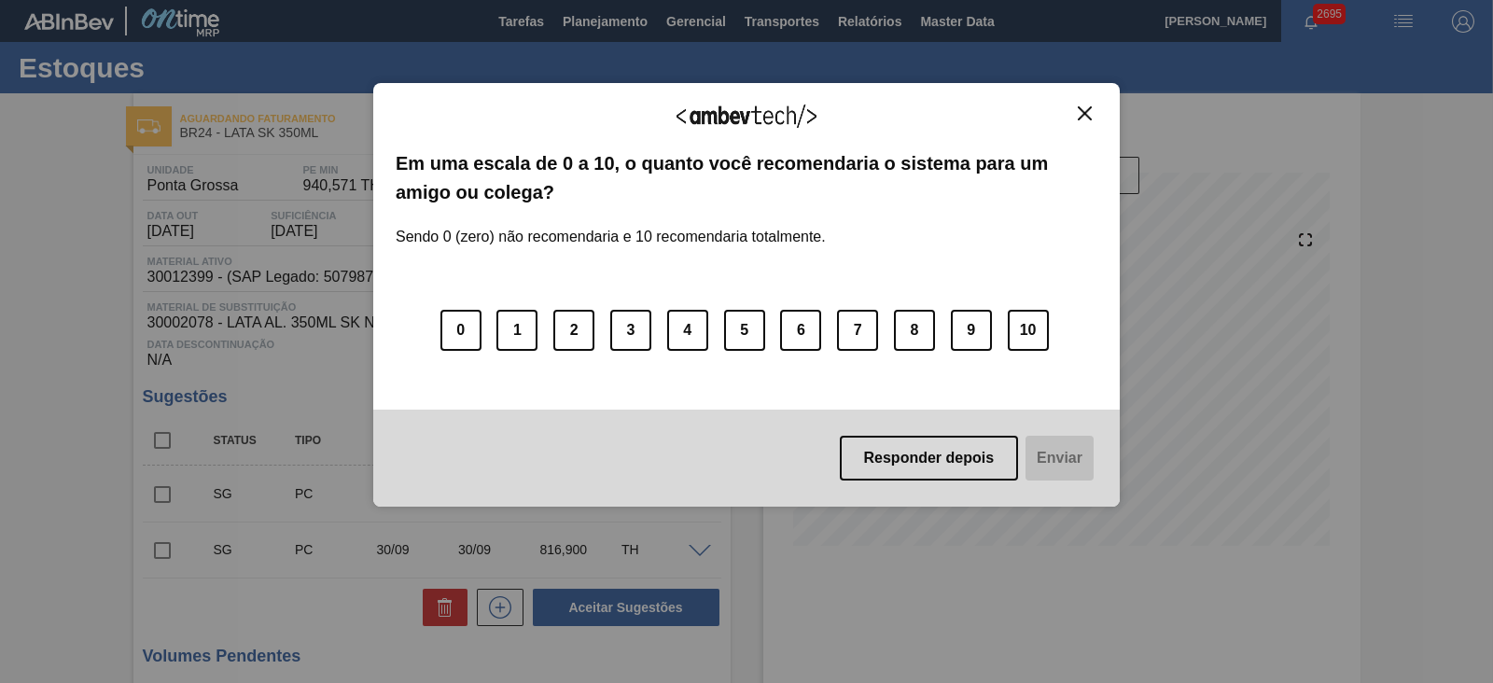
click at [1083, 114] on img "Close" at bounding box center [1085, 113] width 14 height 14
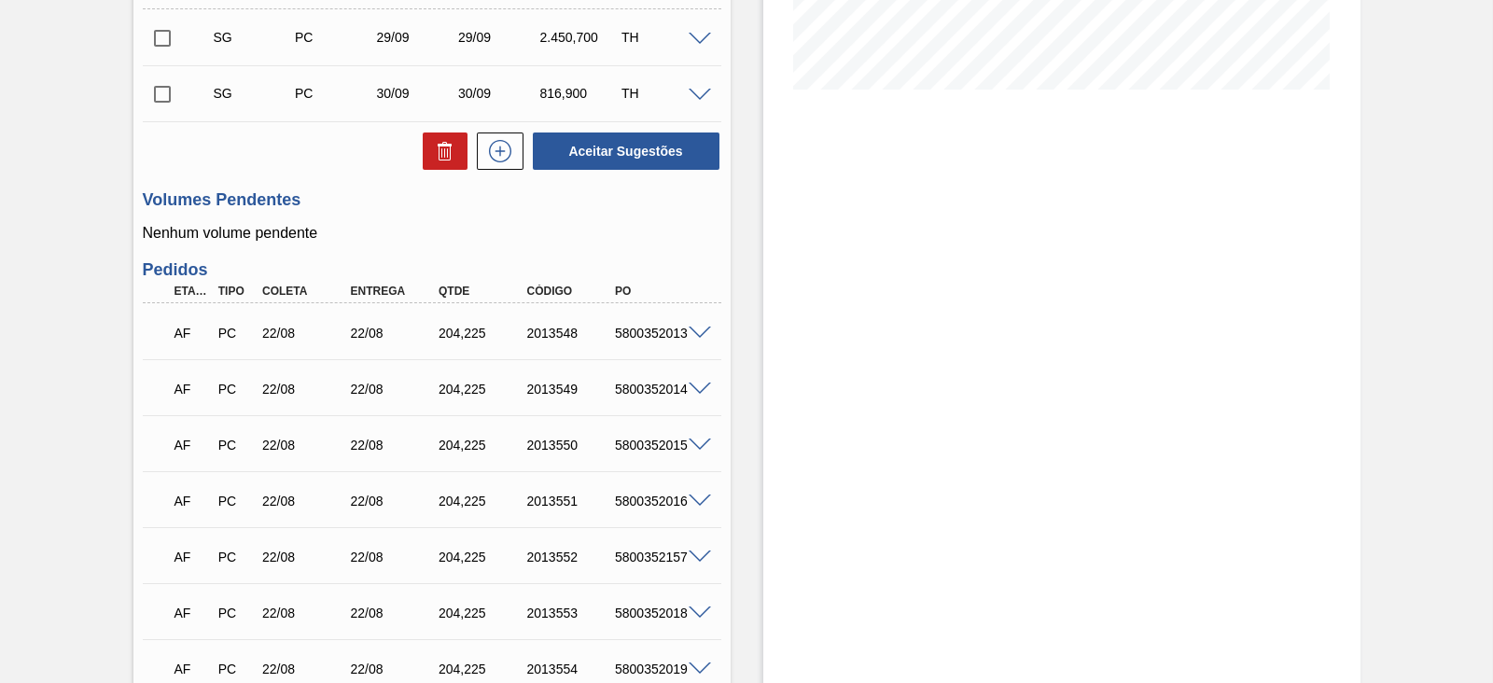
scroll to position [247, 0]
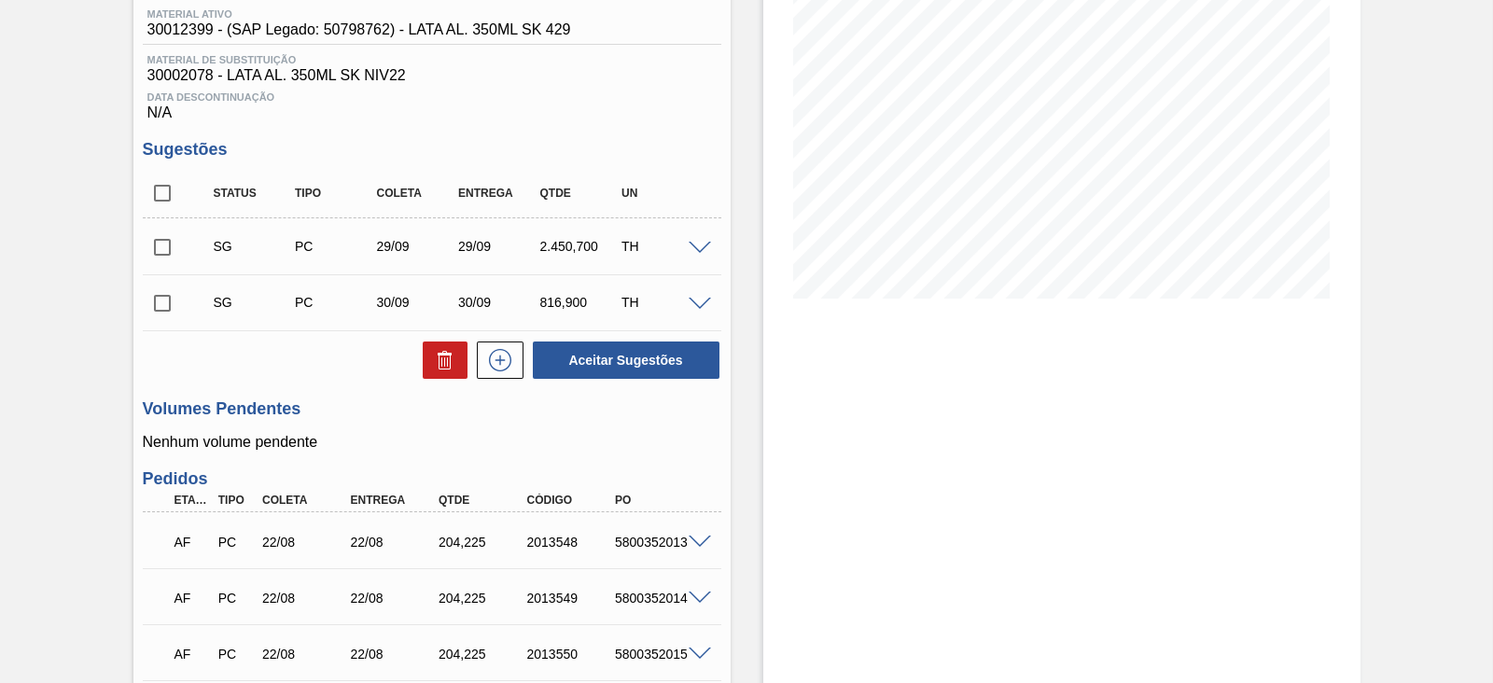
click at [701, 246] on span at bounding box center [700, 249] width 22 height 14
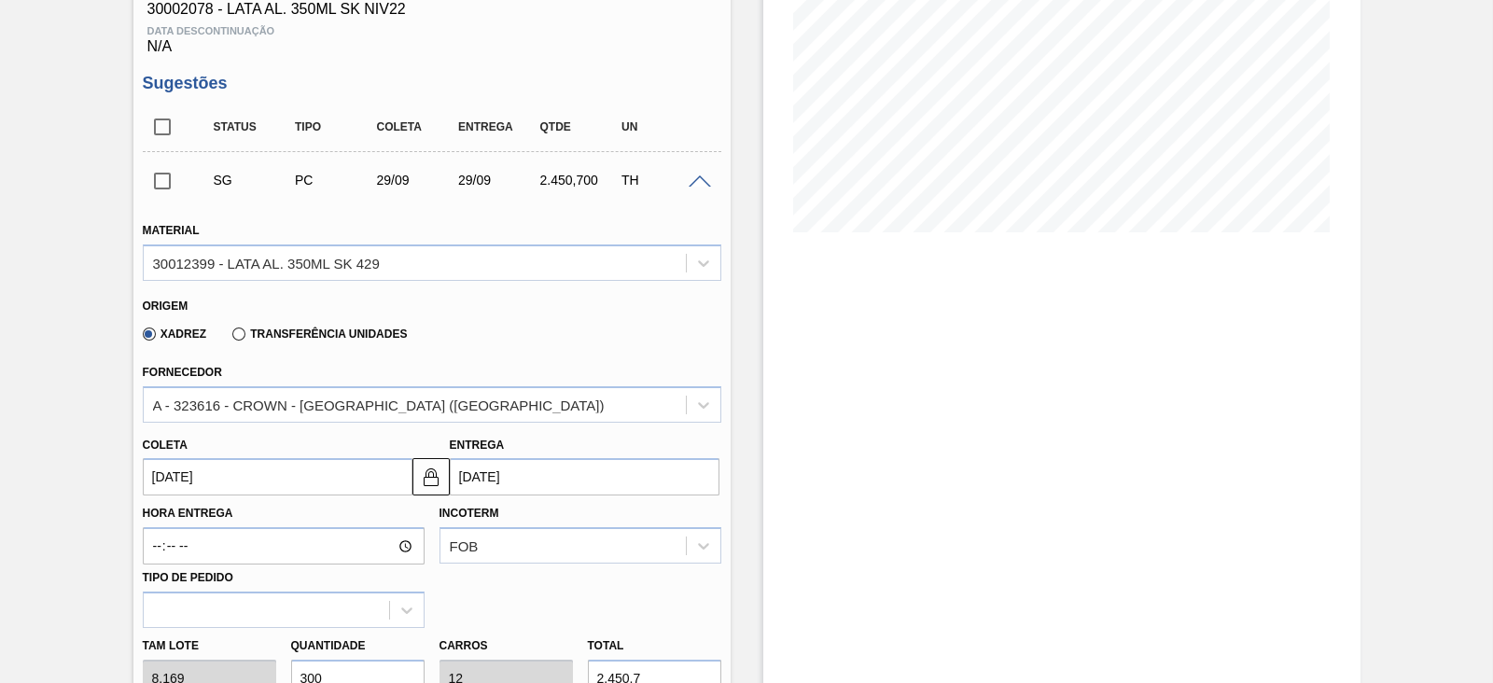
scroll to position [364, 0]
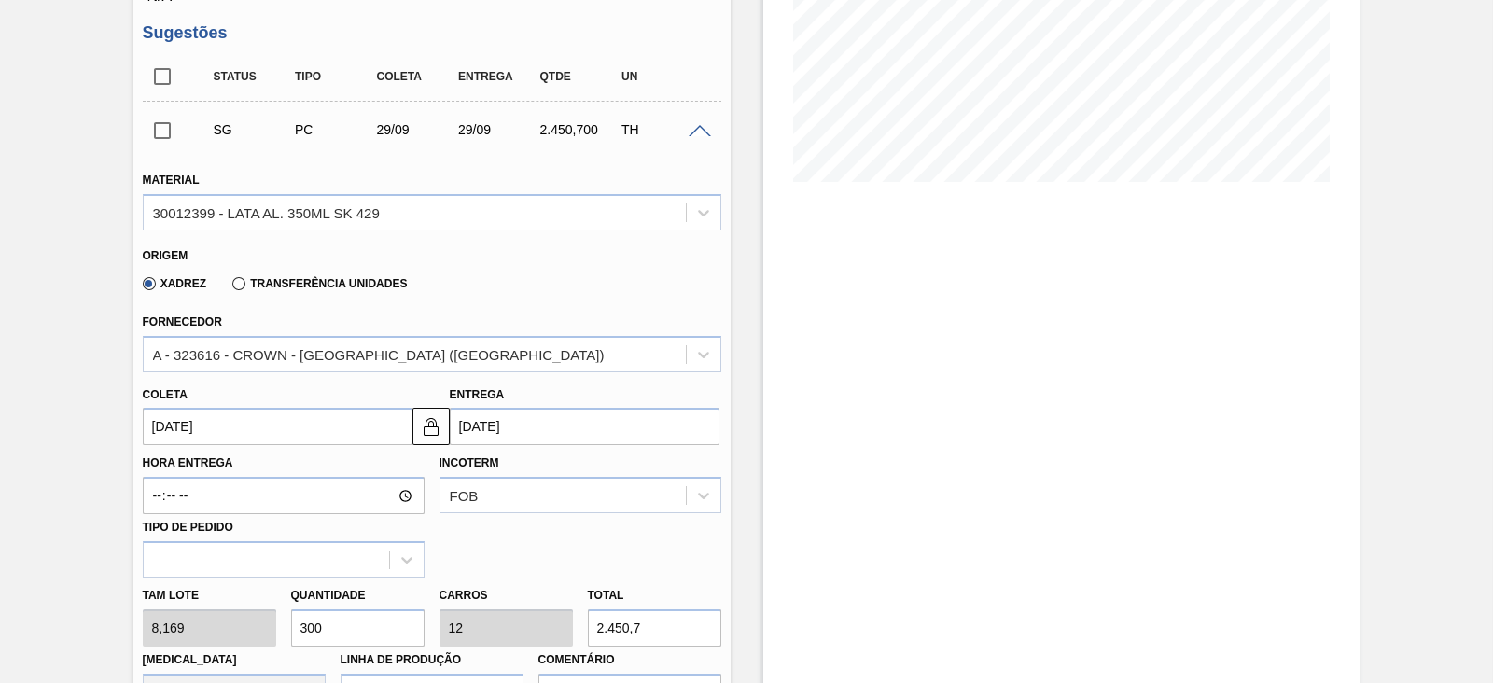
click at [224, 620] on div "Tam lote 8,169 Quantidade 300 Carros 12 Total 2.450,7 Doca N/A Linha de Produçã…" at bounding box center [431, 644] width 593 height 133
type input "2"
type input "0,08"
type input "16,338"
type input "22"
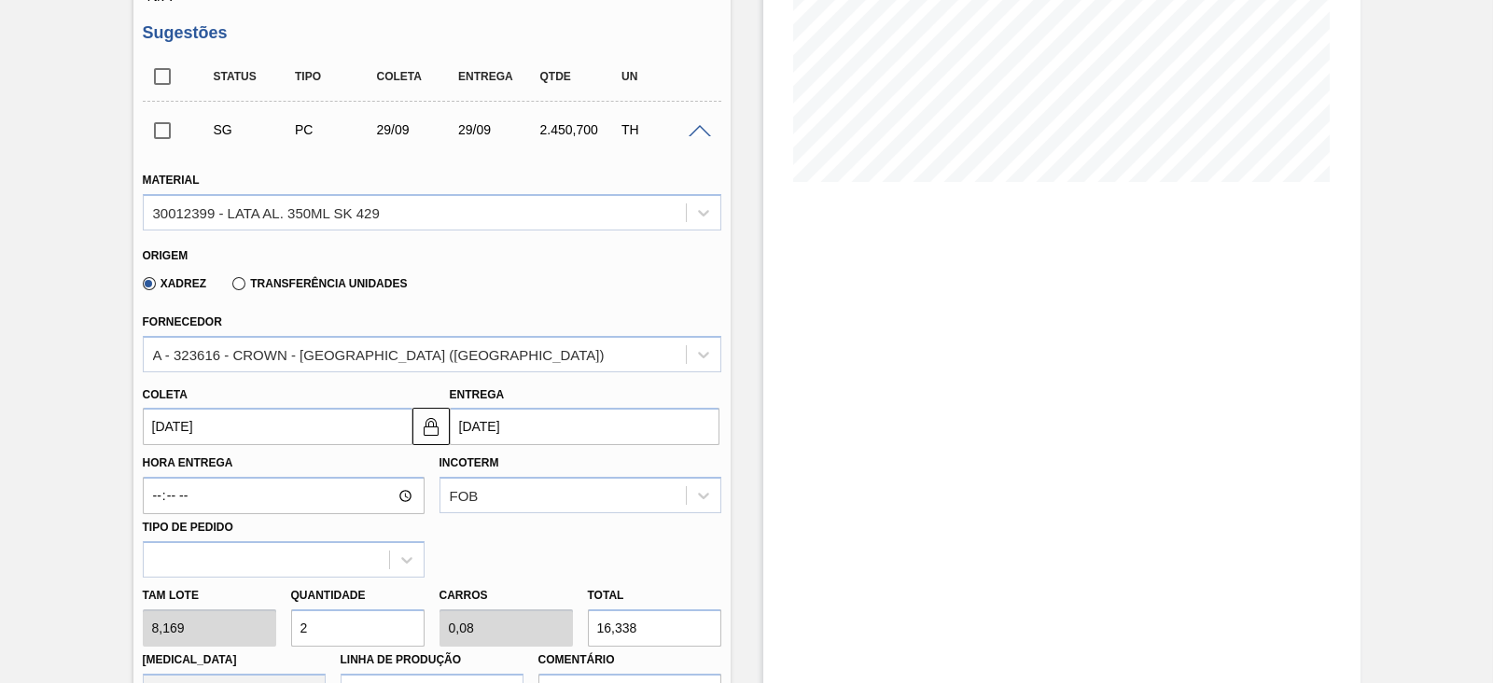
type input "0,88"
type input "179,718"
type input "225"
type input "9"
type input "1.838,025"
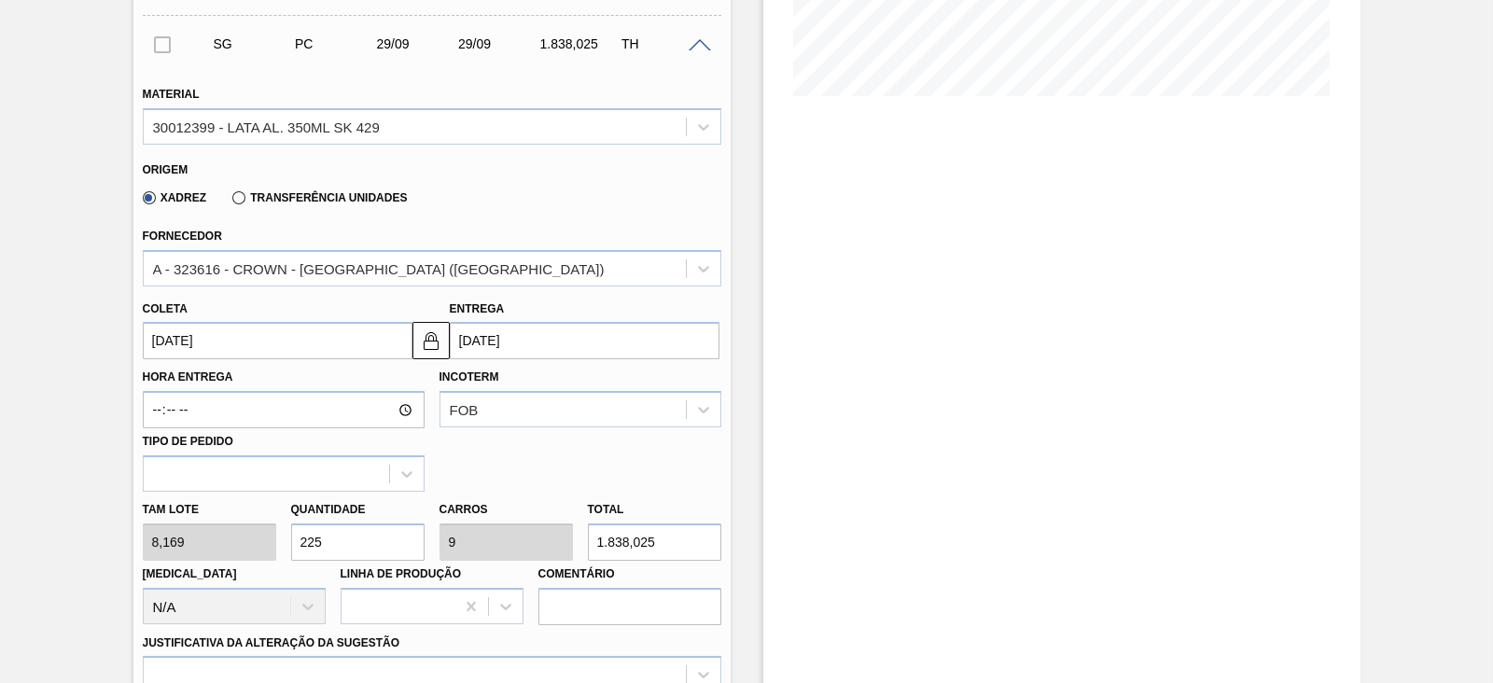
scroll to position [481, 0]
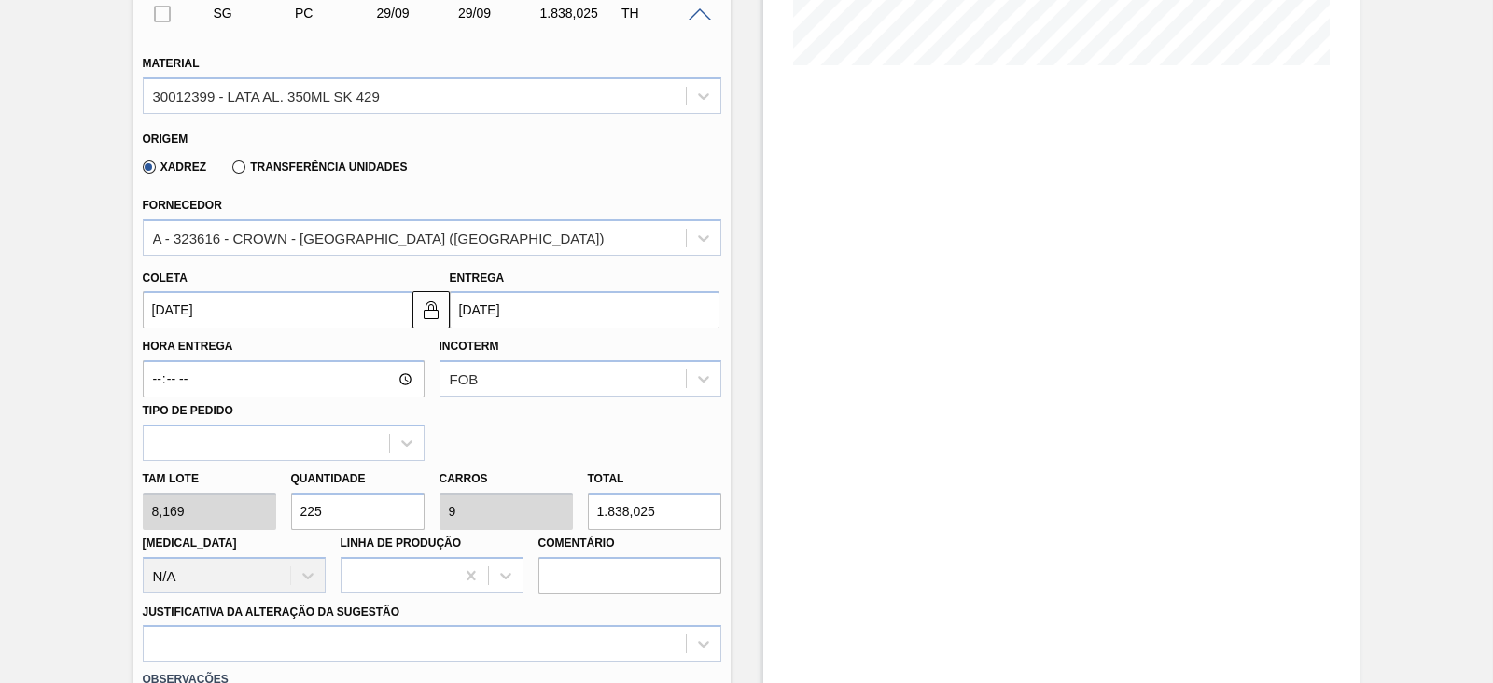
type input "225"
click at [294, 314] on input "29/09/2025" at bounding box center [278, 309] width 270 height 37
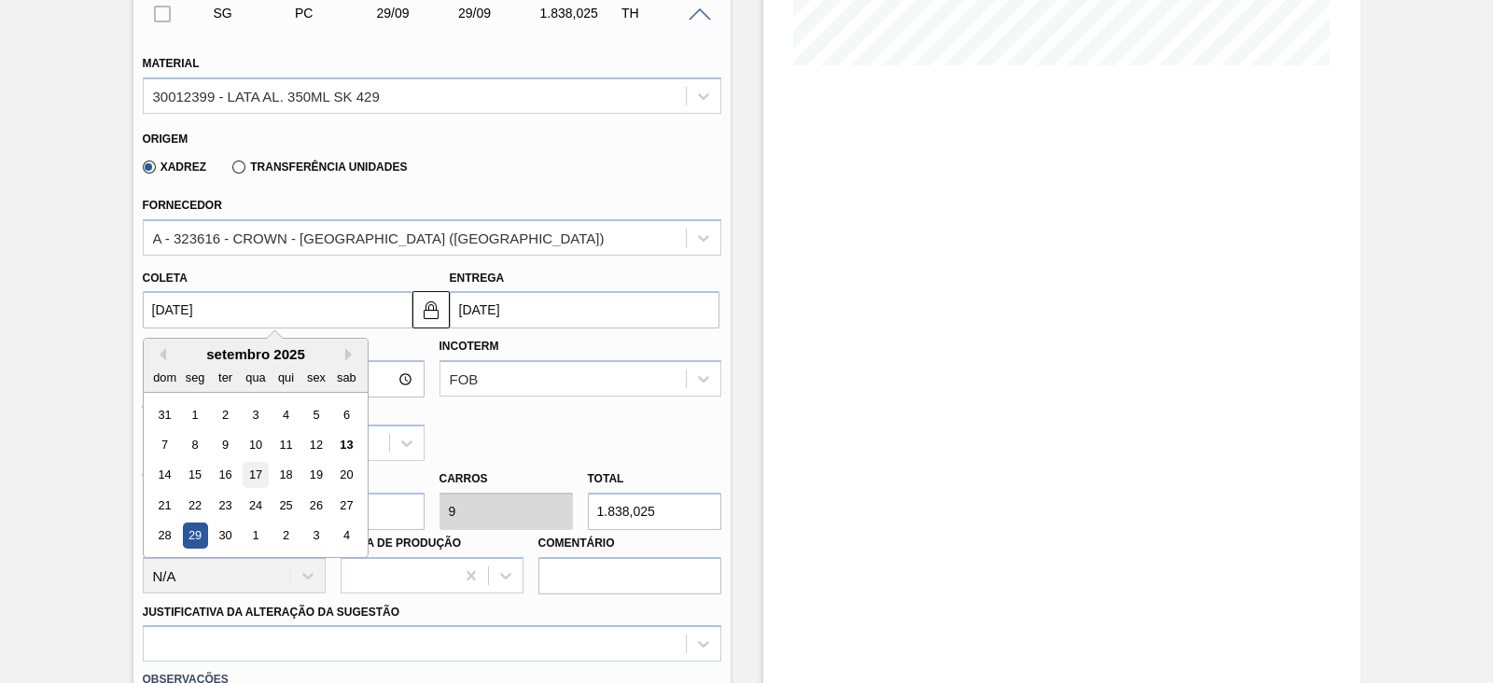
click at [250, 477] on div "17" at bounding box center [255, 475] width 25 height 25
type input "17/09/2025"
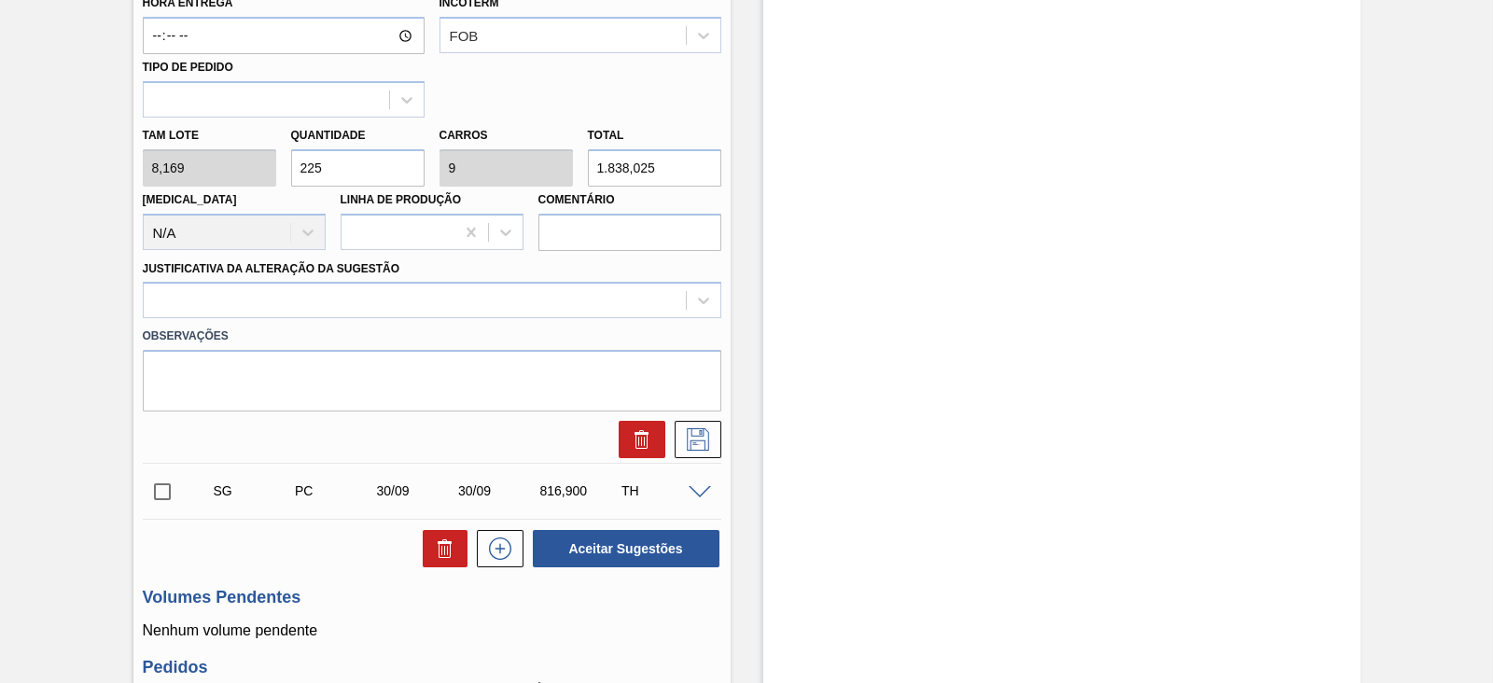
scroll to position [830, 0]
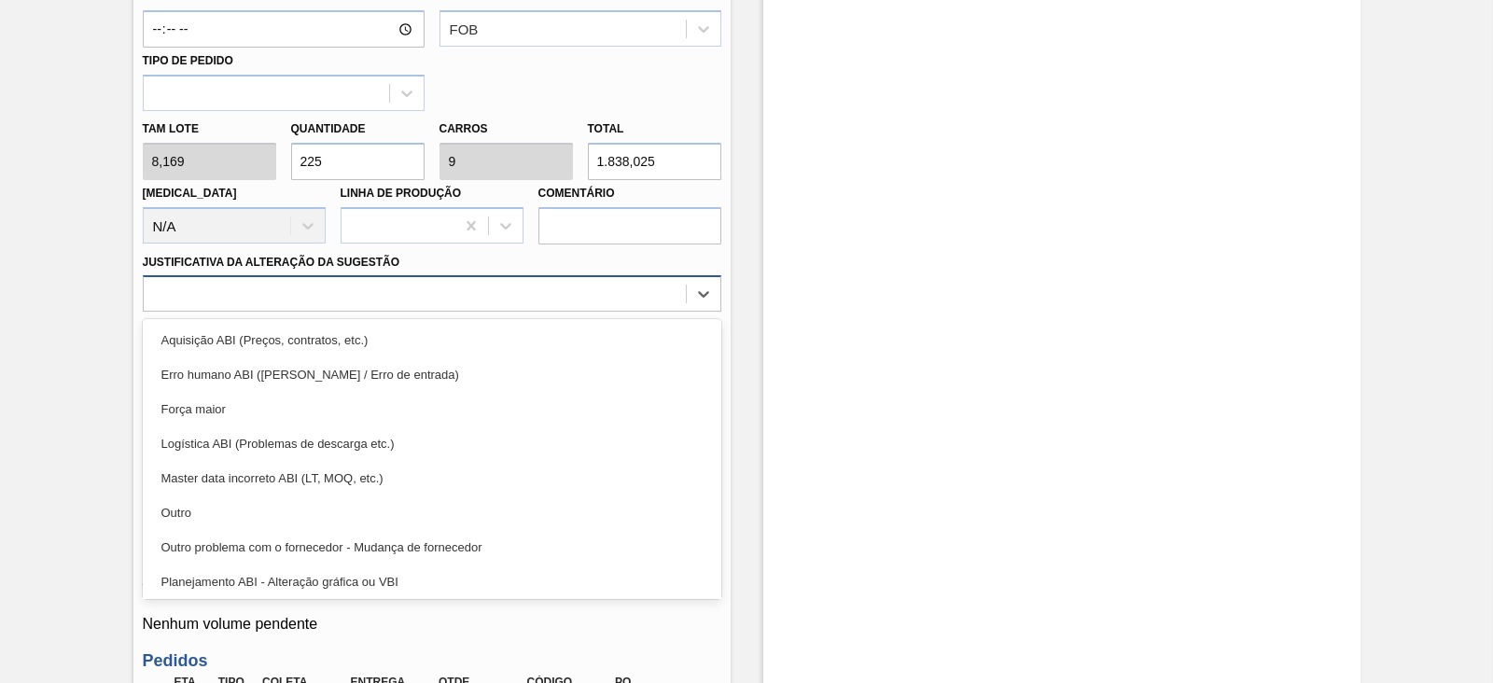
click at [304, 286] on div at bounding box center [415, 294] width 542 height 27
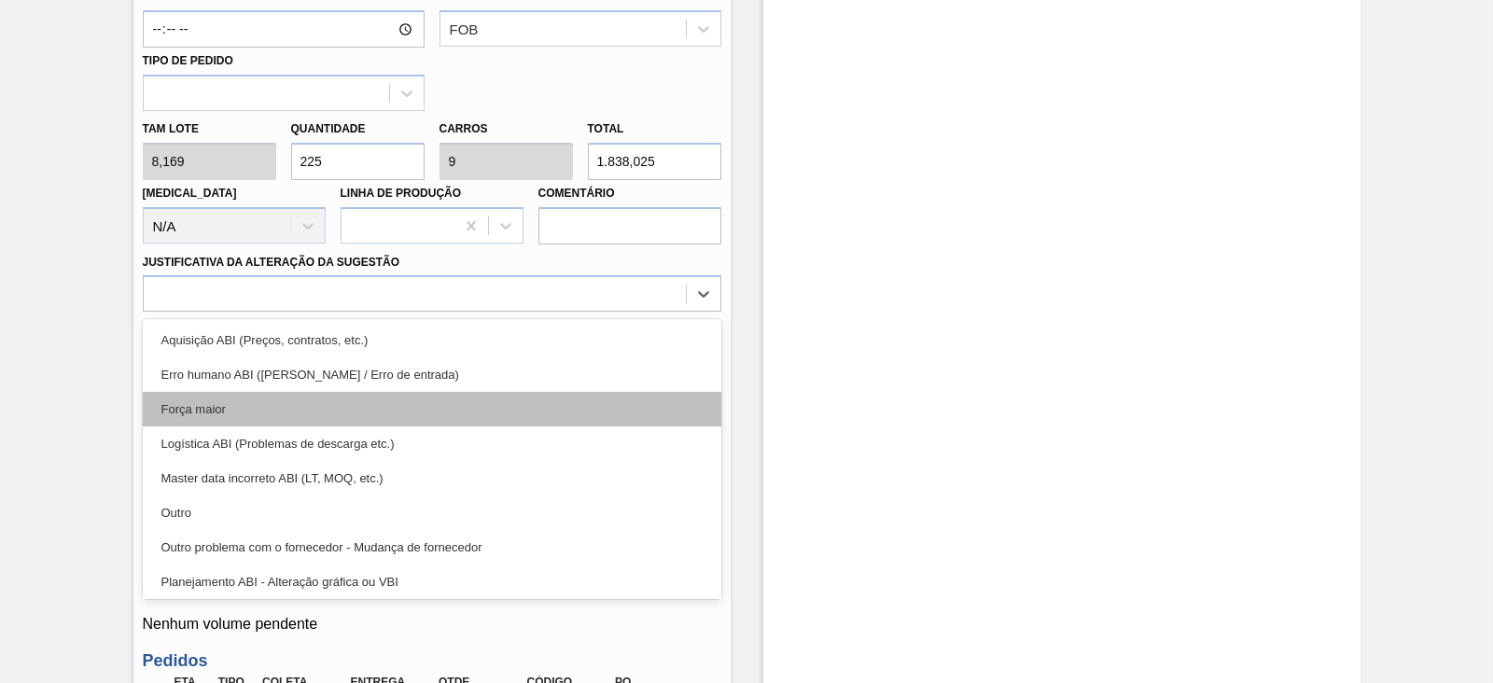
click at [243, 414] on div "Força maior" at bounding box center [432, 409] width 579 height 35
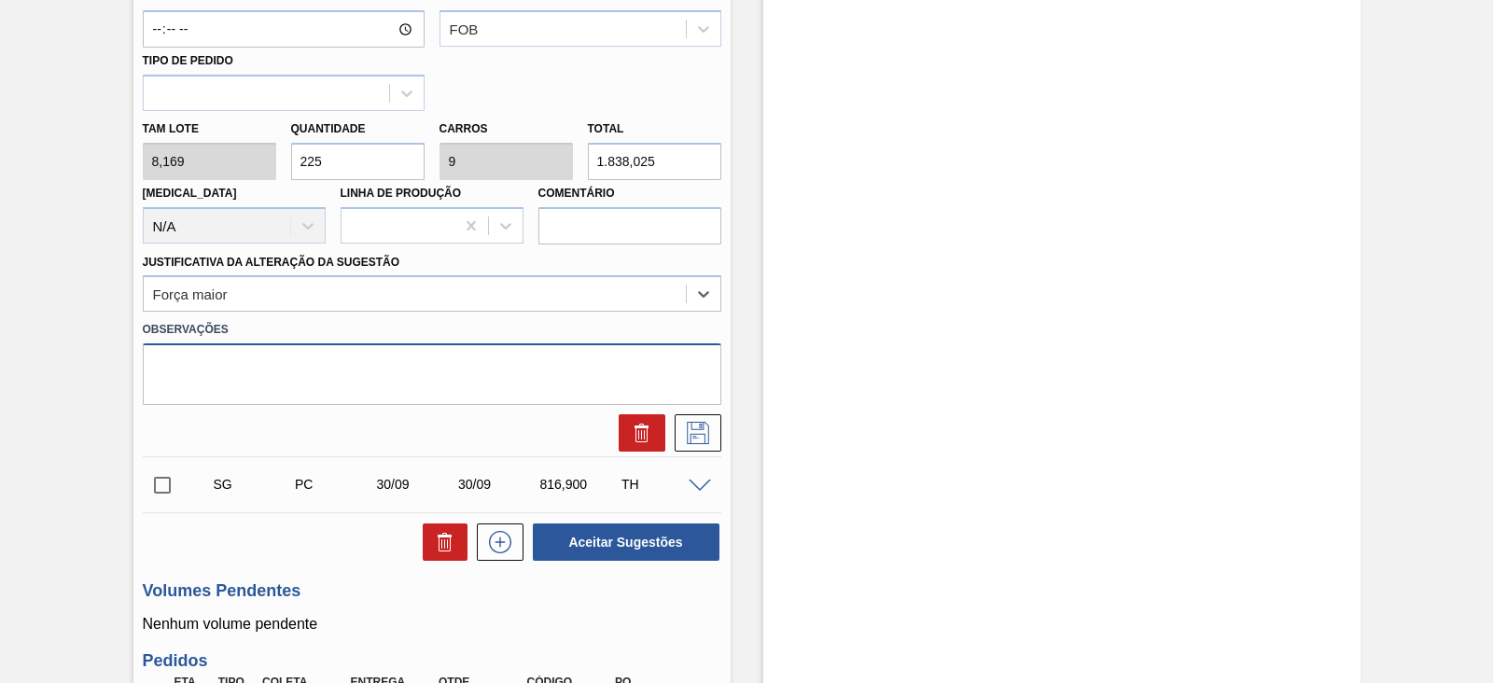
click at [300, 384] on textarea at bounding box center [432, 374] width 579 height 62
drag, startPoint x: 256, startPoint y: 366, endPoint x: 129, endPoint y: 370, distance: 127.0
click at [129, 370] on div "Aguardando Faturamento BR24 - LATA SK 350ML Unidade Ponta Grossa PE MIN 940,571…" at bounding box center [746, 587] width 1493 height 2648
type textarea "Reflexo de grade atual no portal"
click at [698, 427] on icon at bounding box center [696, 431] width 9 height 15
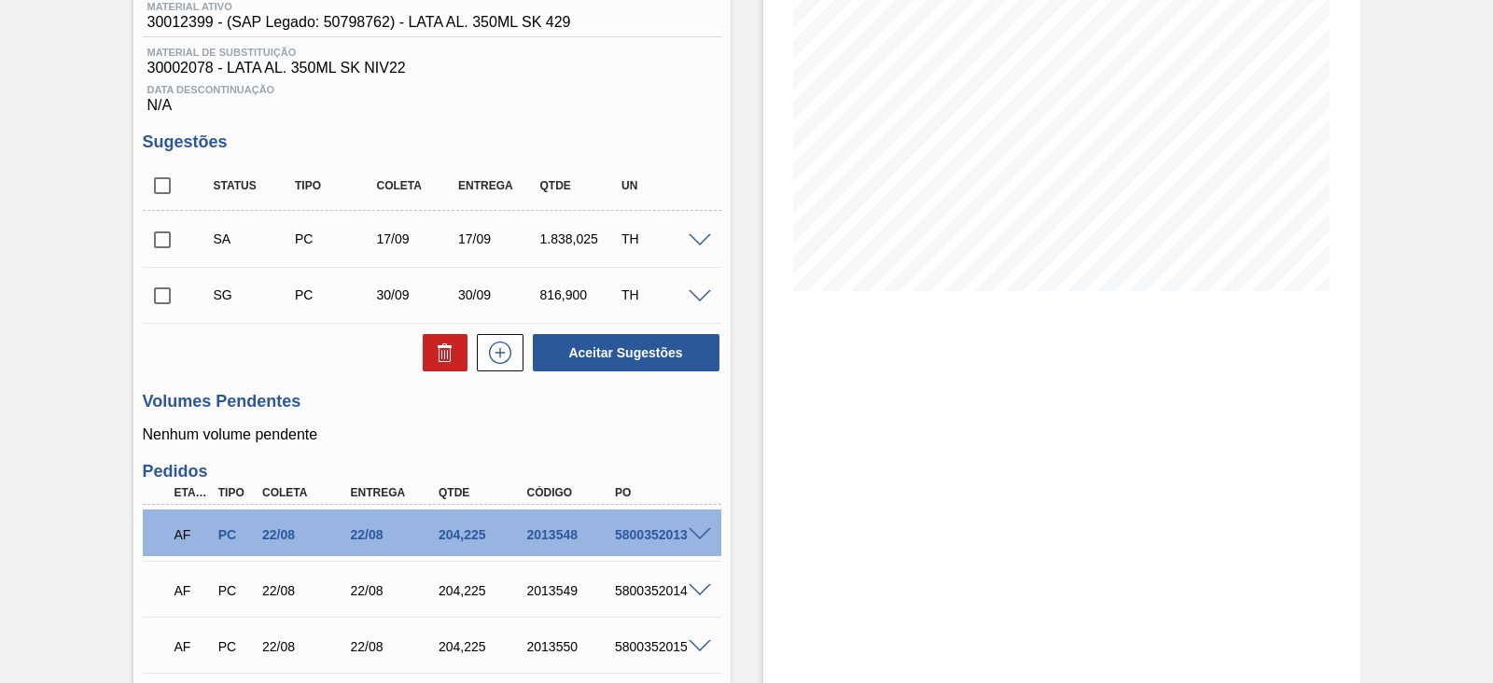
scroll to position [247, 0]
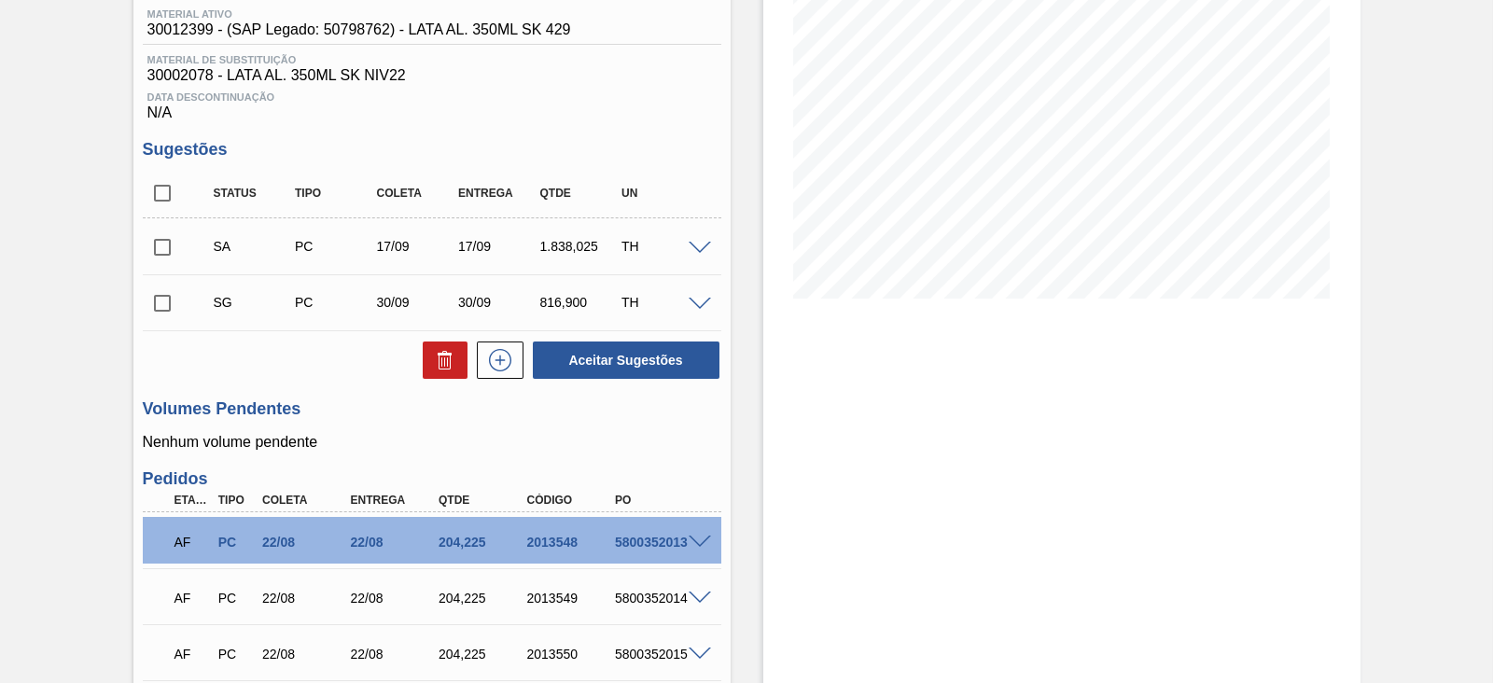
click at [701, 306] on span at bounding box center [700, 305] width 22 height 14
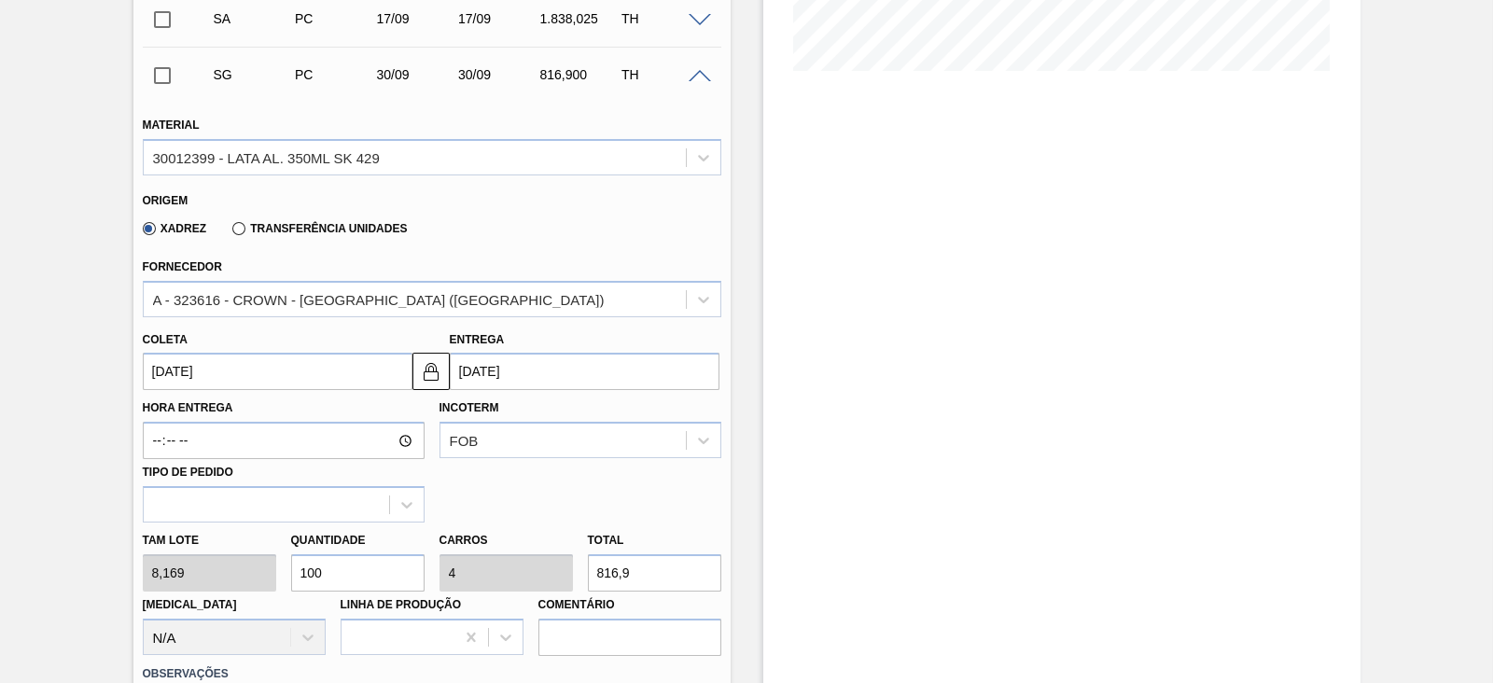
scroll to position [481, 0]
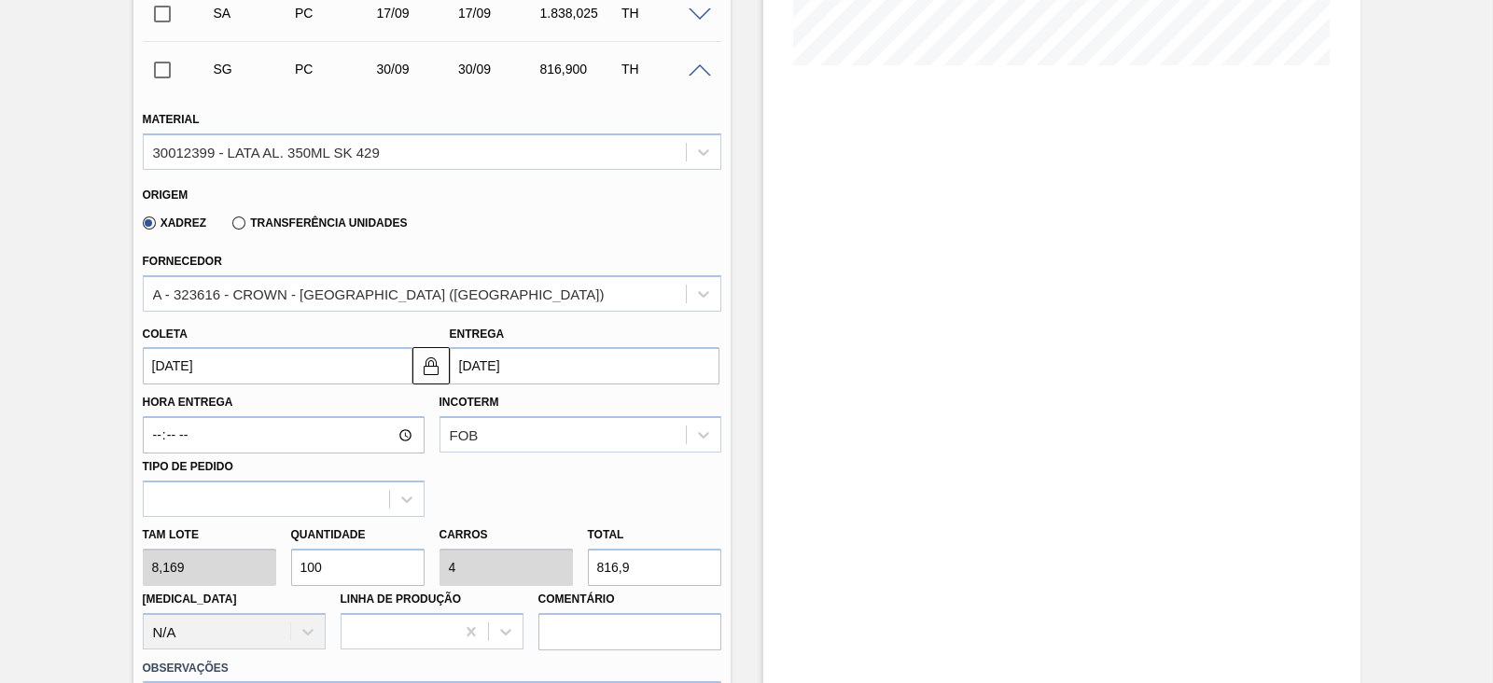
click at [272, 366] on input "30/09/2025" at bounding box center [278, 365] width 270 height 37
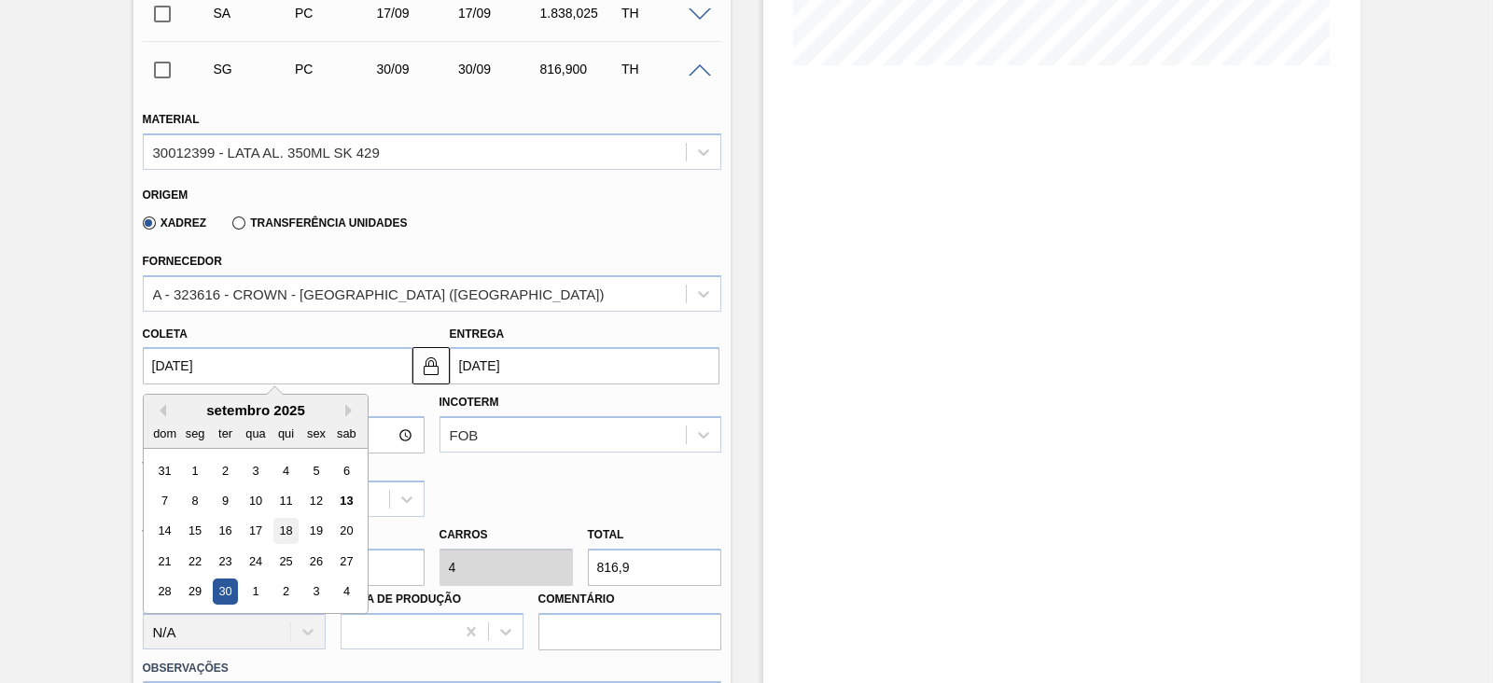
click at [282, 539] on div "18" at bounding box center [284, 531] width 25 height 25
type input "18/09/2025"
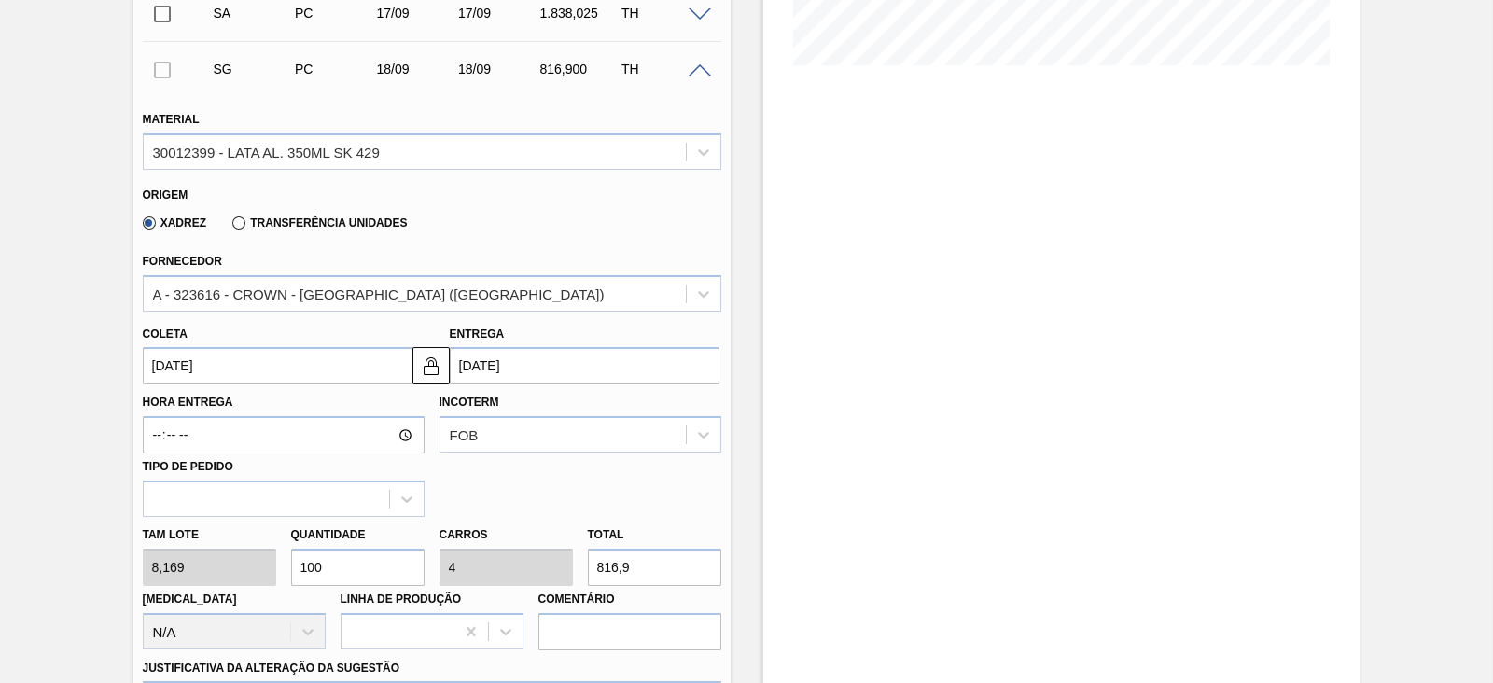
drag, startPoint x: 333, startPoint y: 567, endPoint x: 276, endPoint y: 557, distance: 57.8
click at [276, 558] on div "Tam lote 8,169 Quantidade 100 Carros 4 Total 816,9 Doca N/A Linha de Produção C…" at bounding box center [431, 583] width 593 height 133
type input "2"
type input "0,08"
type input "16,338"
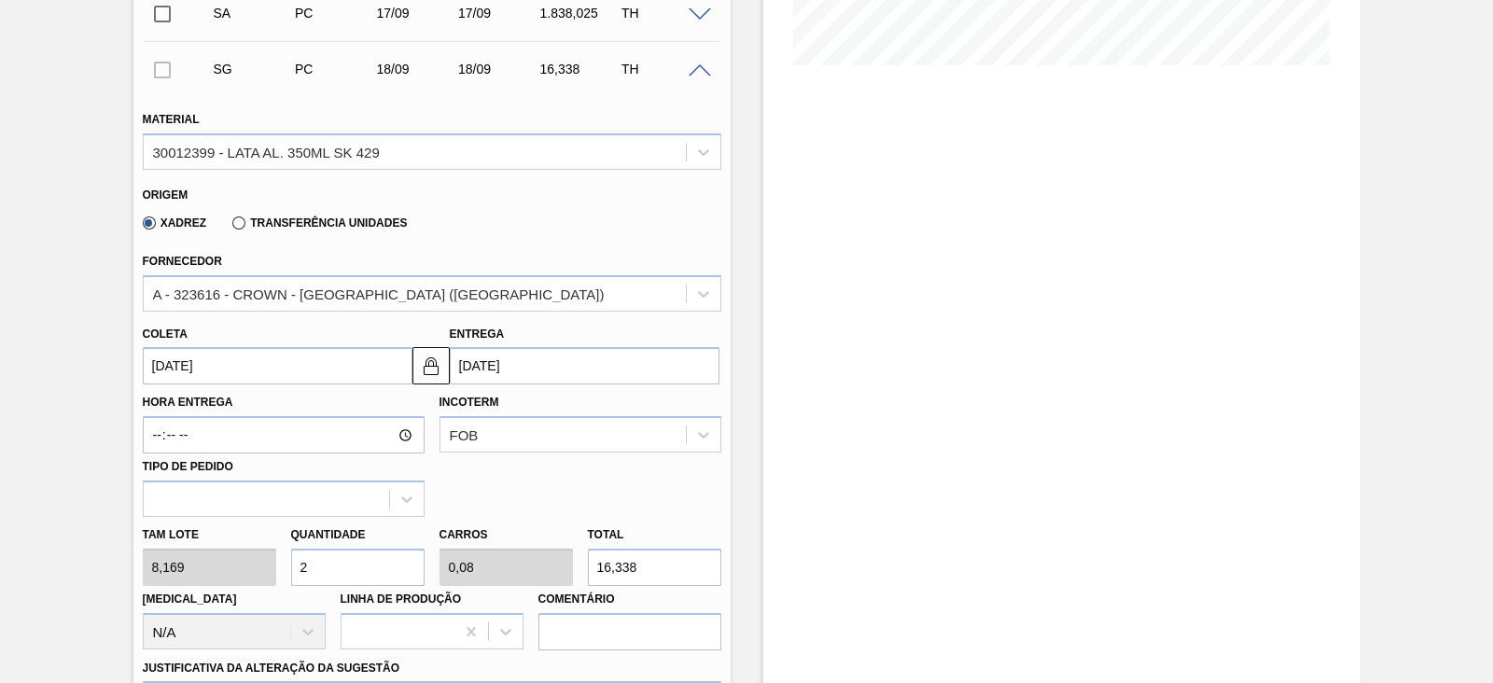
type input "20"
type input "0,8"
type input "163,38"
type input "200"
type input "8"
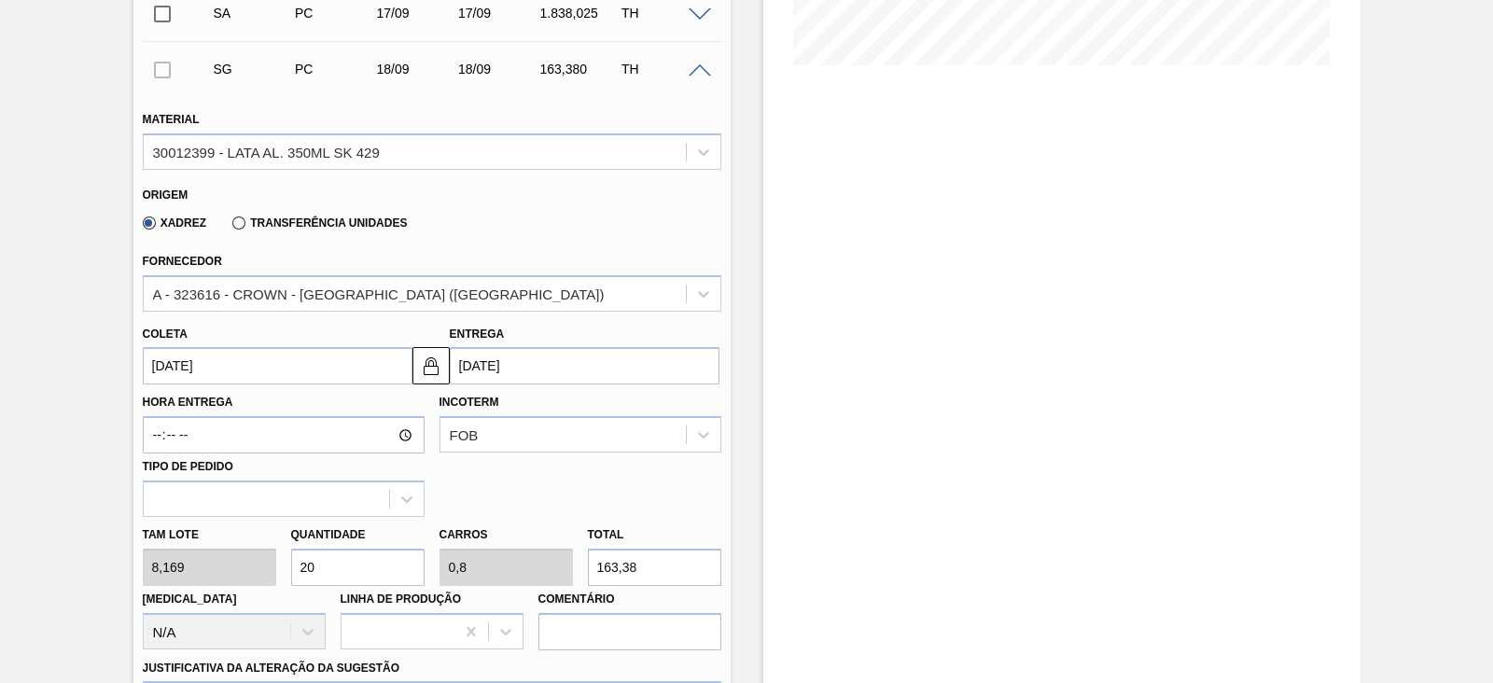
type input "1.633,8"
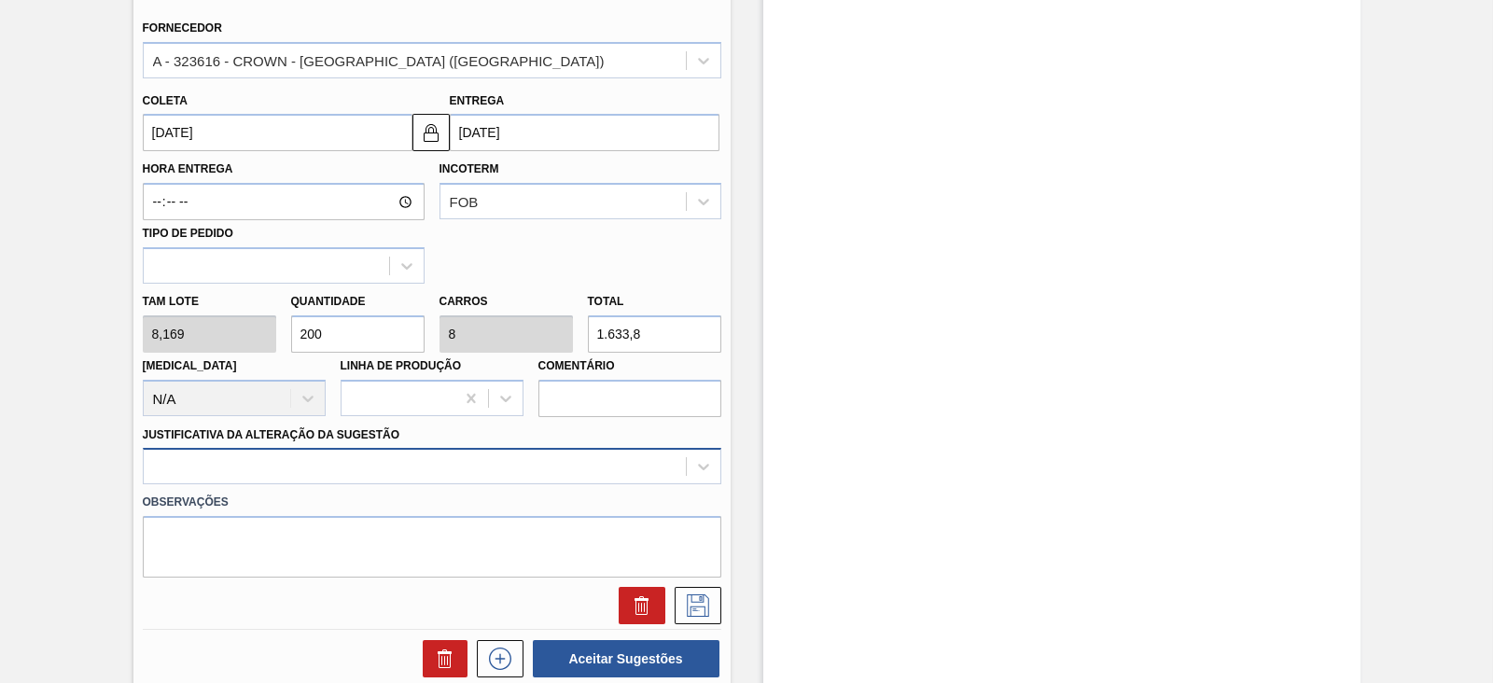
type input "200"
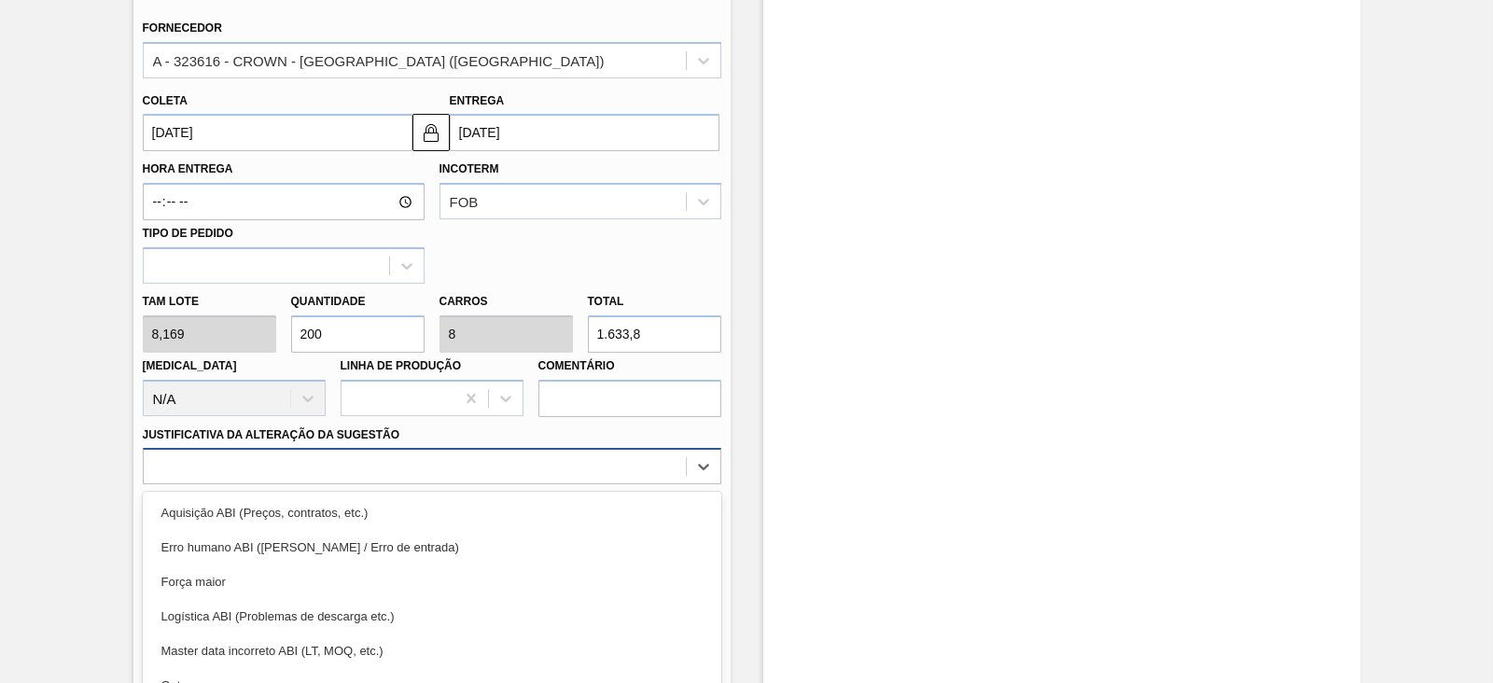
click at [388, 469] on div "option Força maior focused, 3 of 18. 18 results available. Use Up and Down to c…" at bounding box center [432, 466] width 579 height 36
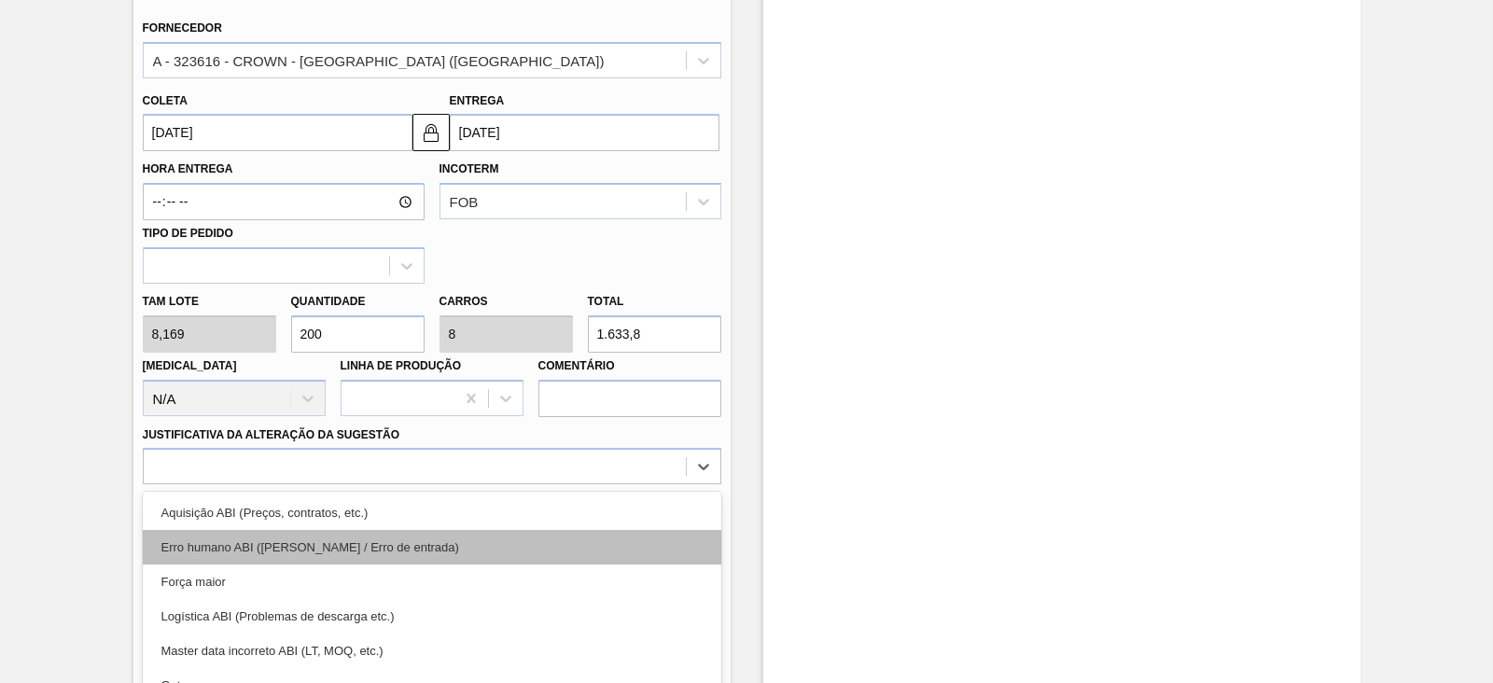
scroll to position [811, 0]
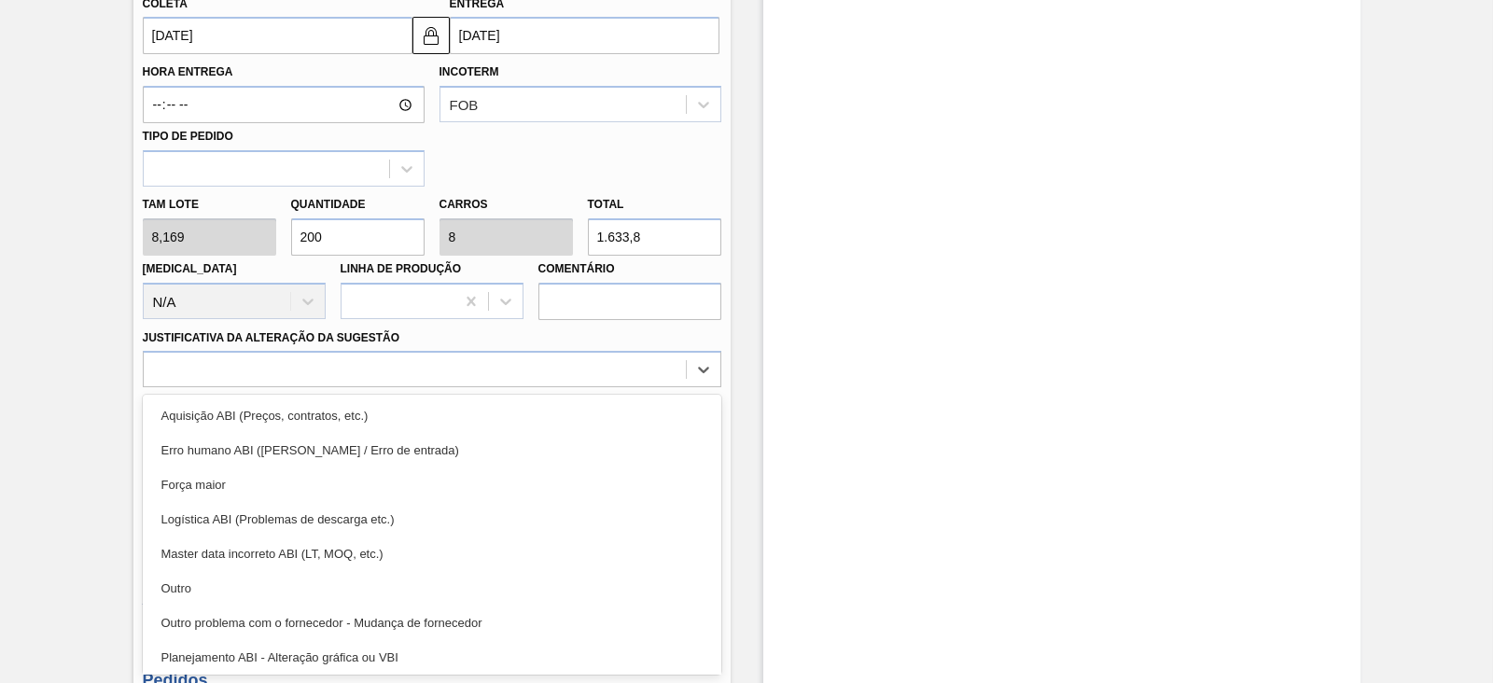
drag, startPoint x: 227, startPoint y: 484, endPoint x: 317, endPoint y: 502, distance: 92.2
click at [227, 483] on div "Força maior" at bounding box center [432, 485] width 579 height 35
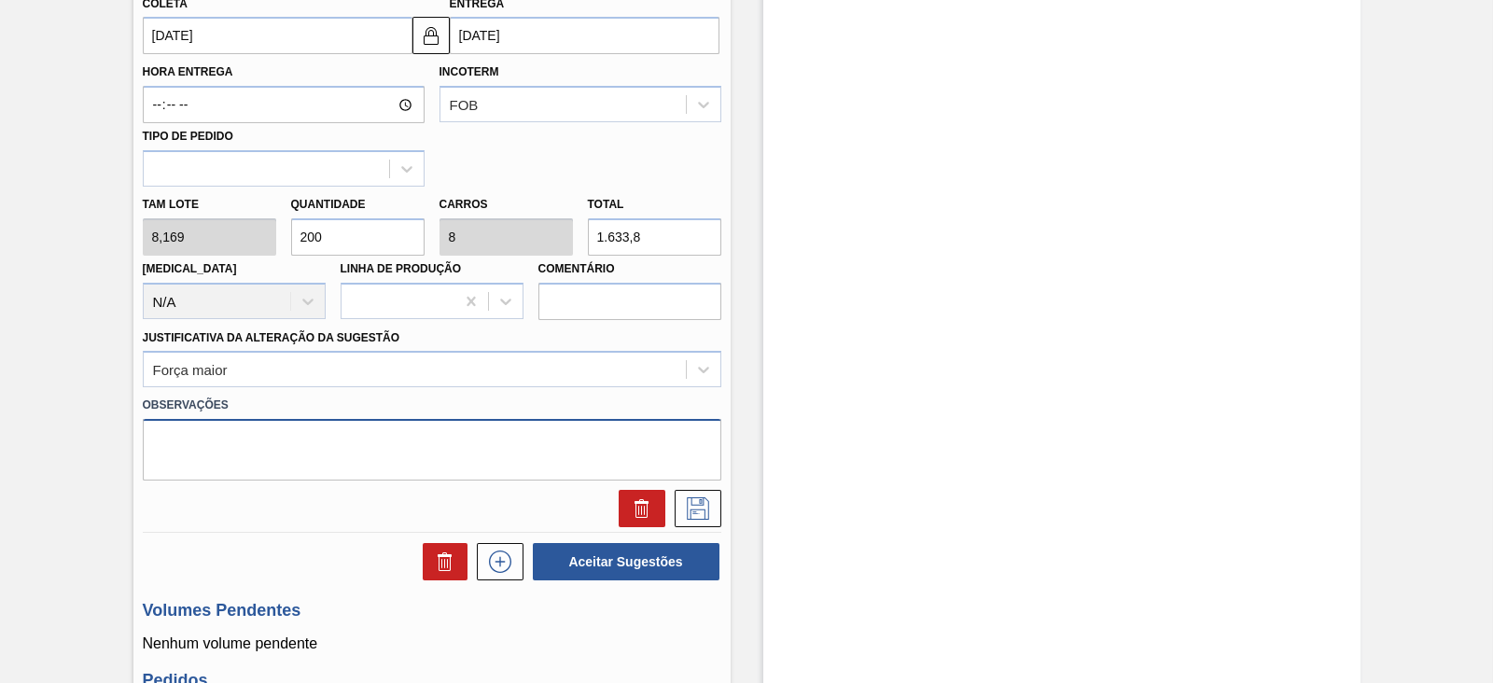
click at [310, 454] on textarea at bounding box center [432, 450] width 579 height 62
paste textarea "Reflexo de grade atual no portal"
type textarea "Reflexo de grade atual no portal"
click at [697, 502] on icon at bounding box center [698, 508] width 30 height 22
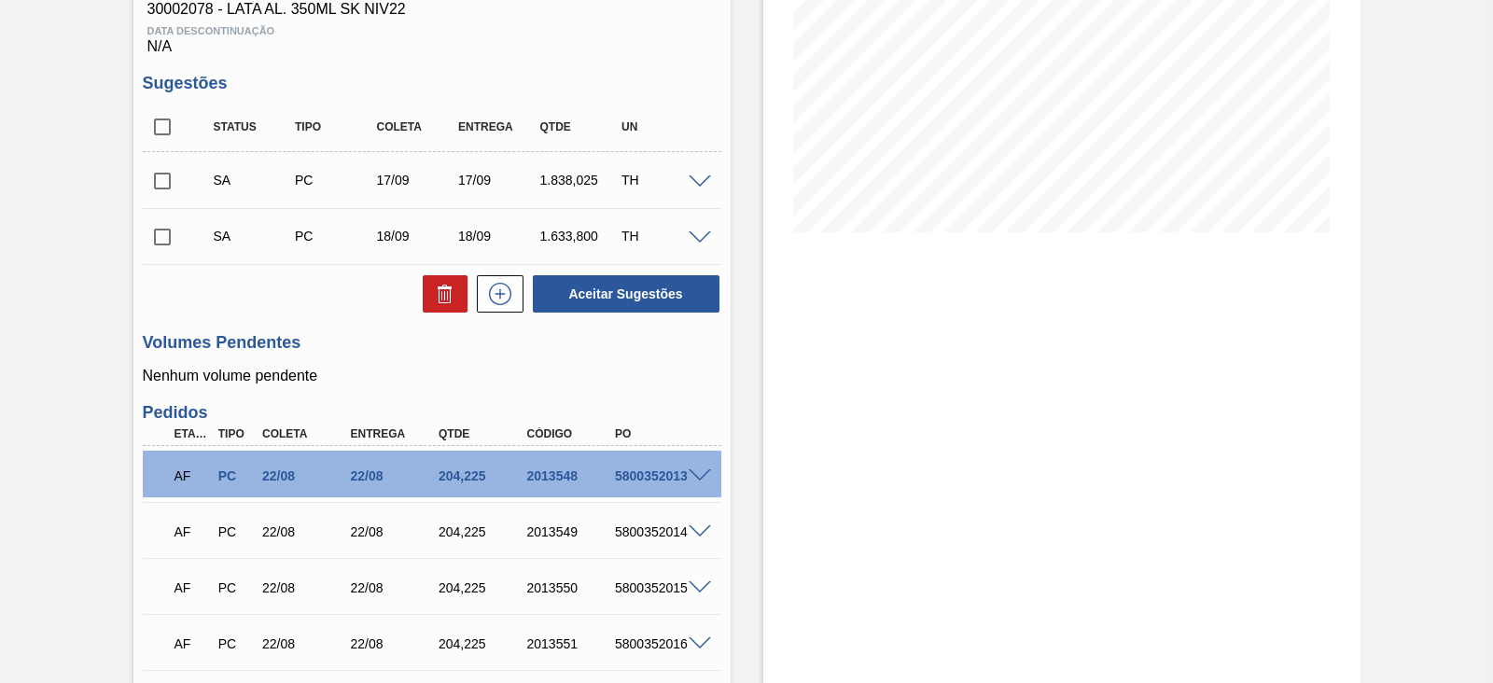
scroll to position [228, 0]
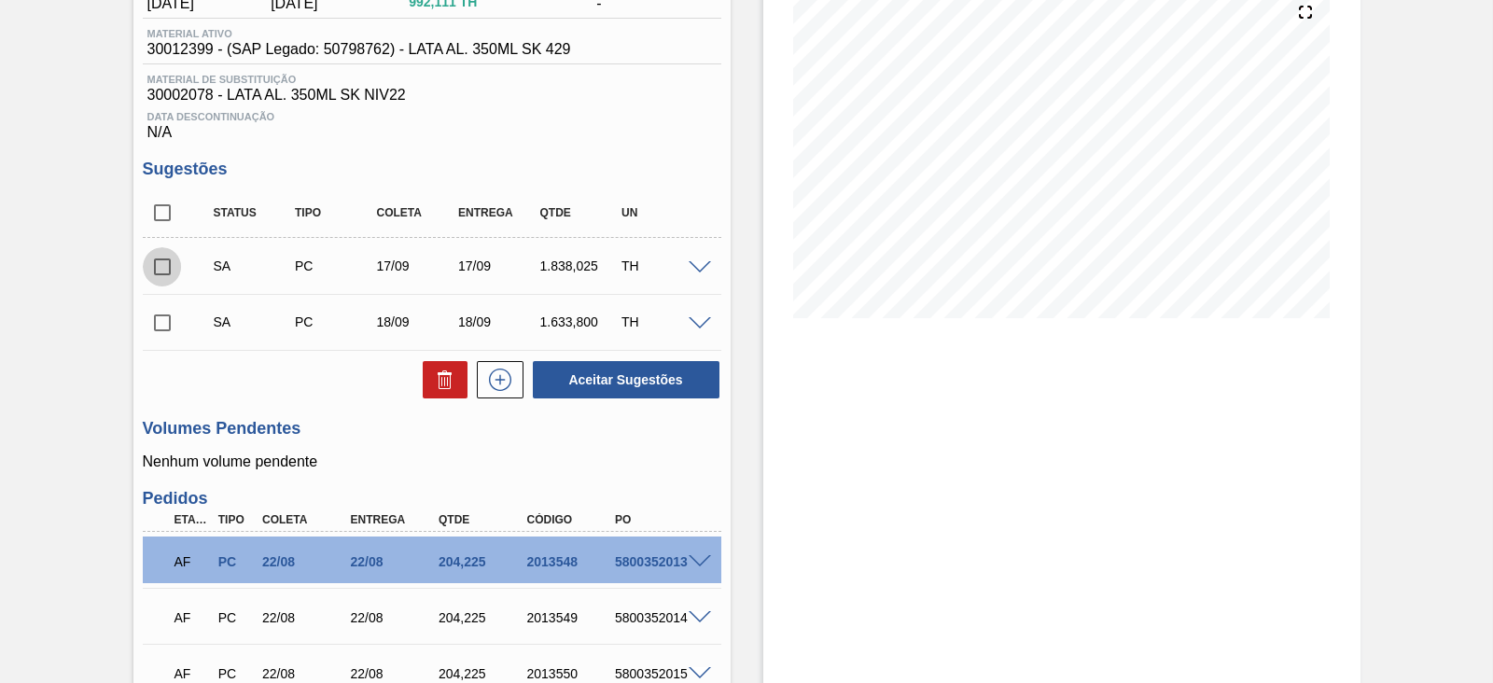
click at [169, 265] on input "checkbox" at bounding box center [162, 266] width 39 height 39
checkbox input "true"
click at [155, 328] on input "checkbox" at bounding box center [162, 322] width 39 height 39
checkbox input "true"
click at [560, 380] on button "Aceitar Sugestões" at bounding box center [626, 379] width 187 height 37
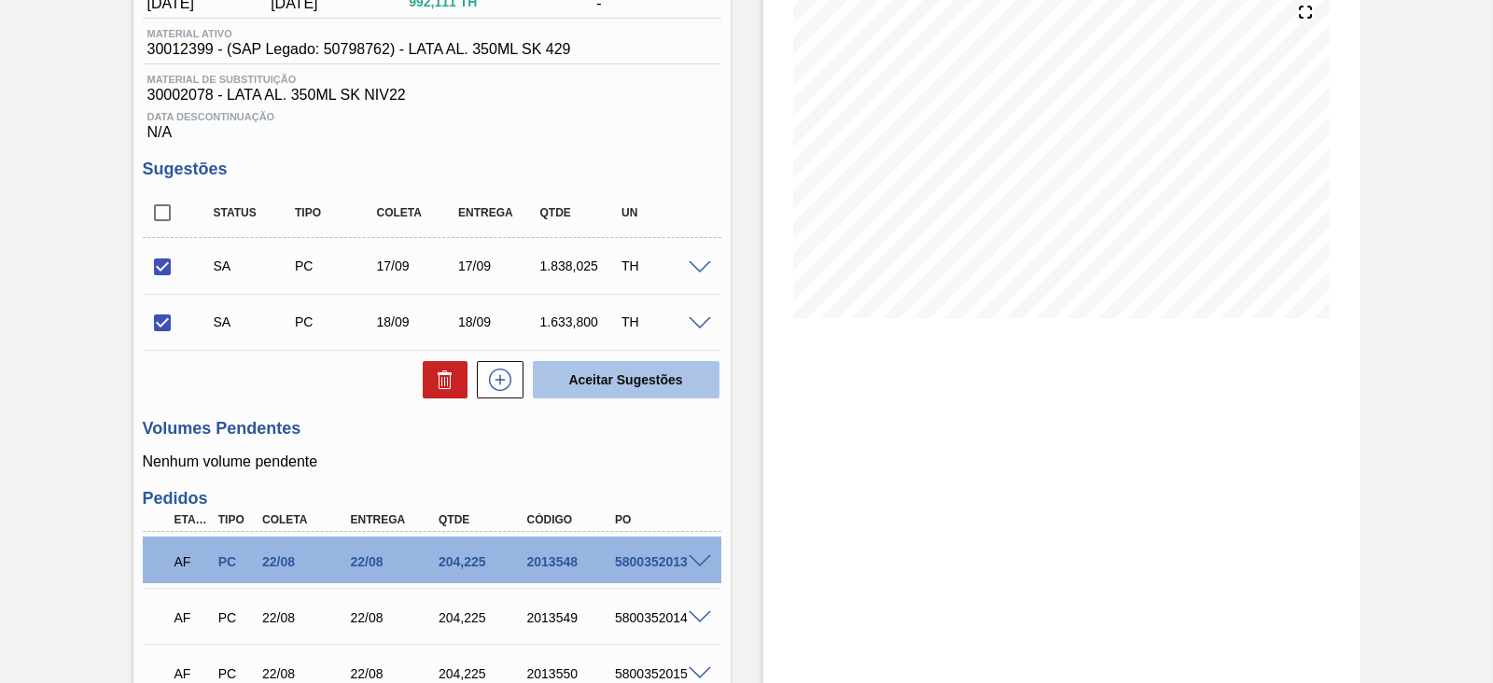
checkbox input "false"
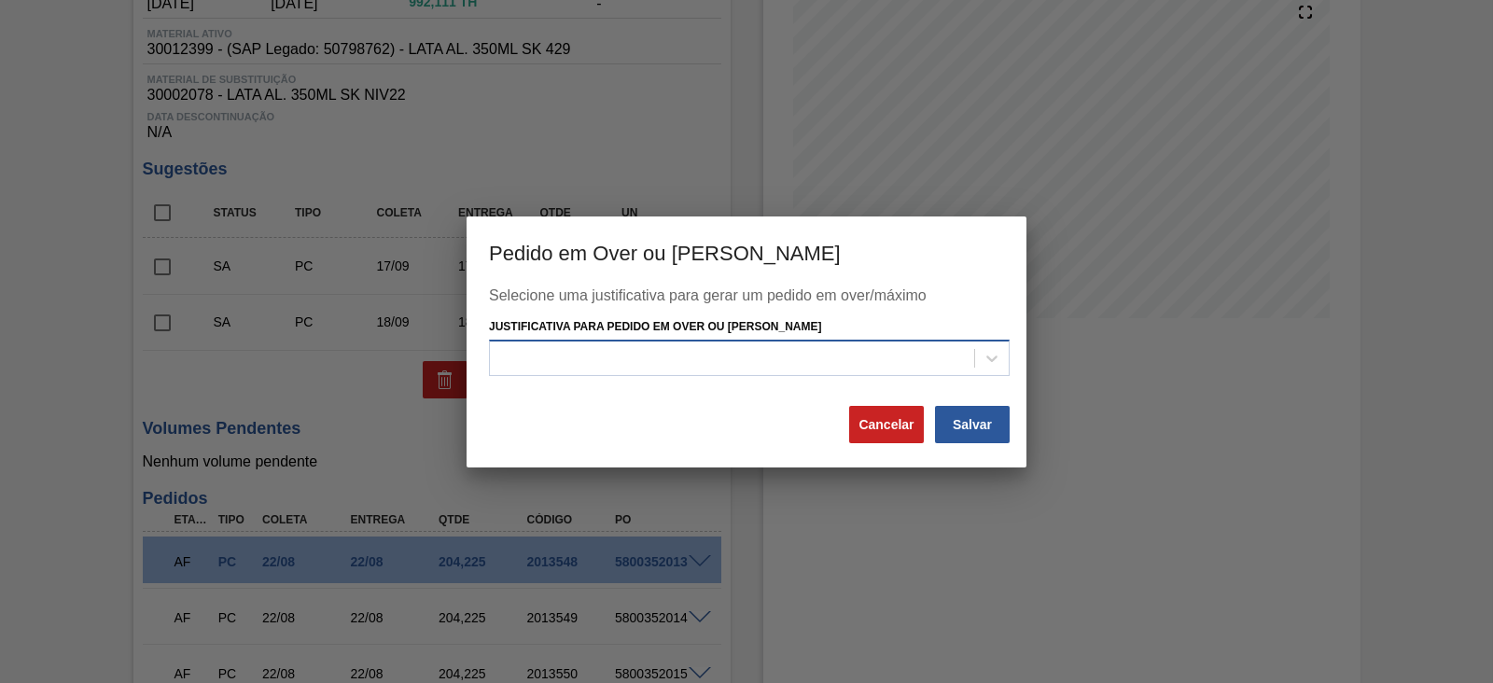
click at [787, 366] on div at bounding box center [732, 358] width 484 height 27
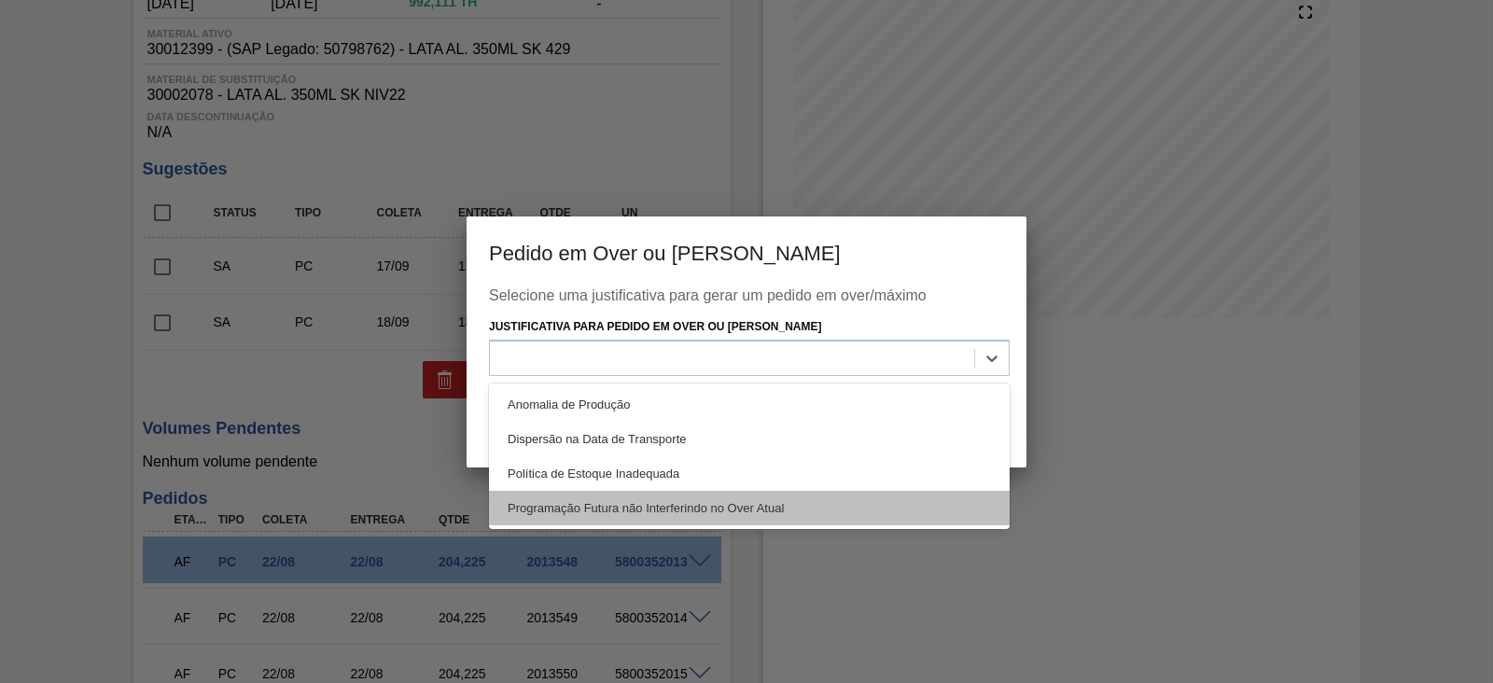
click at [632, 501] on div "Programação Futura não Interferindo no Over Atual" at bounding box center [749, 508] width 521 height 35
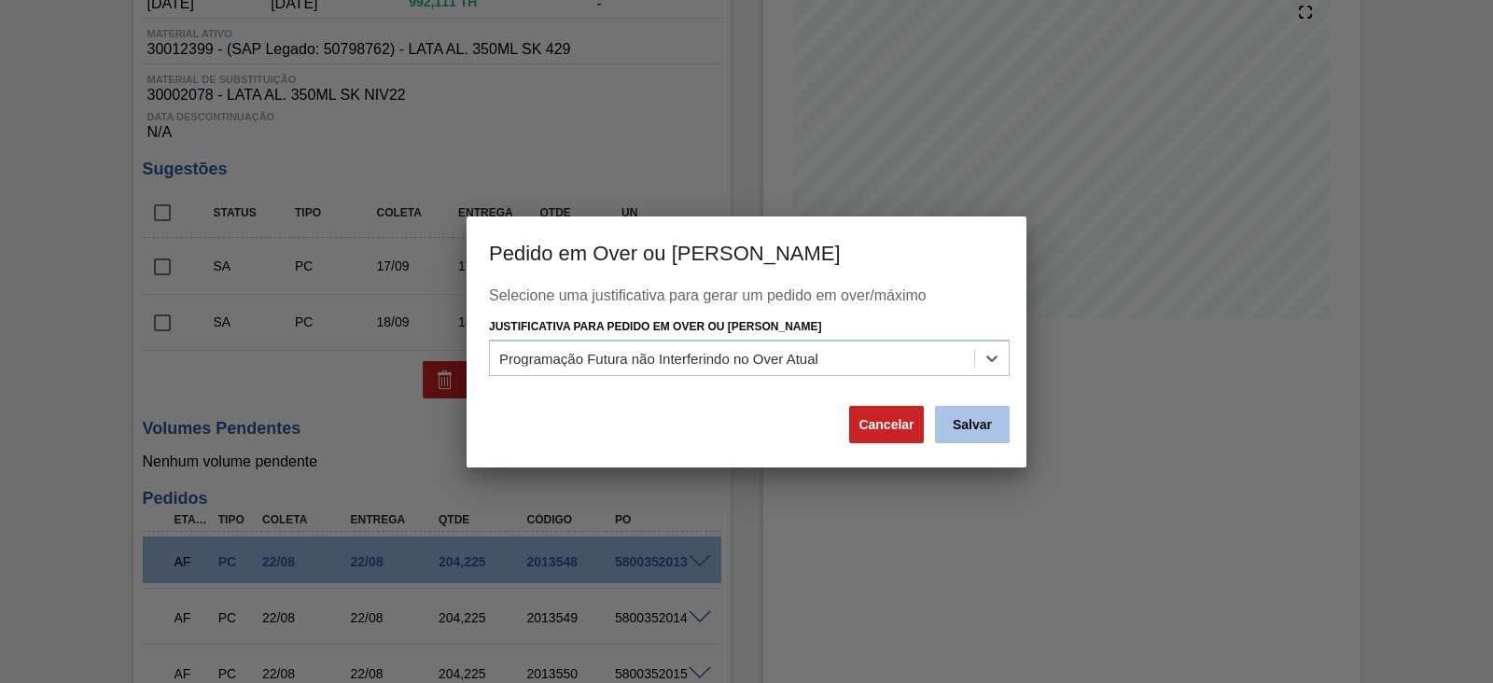
click at [961, 428] on button "Salvar" at bounding box center [972, 424] width 75 height 37
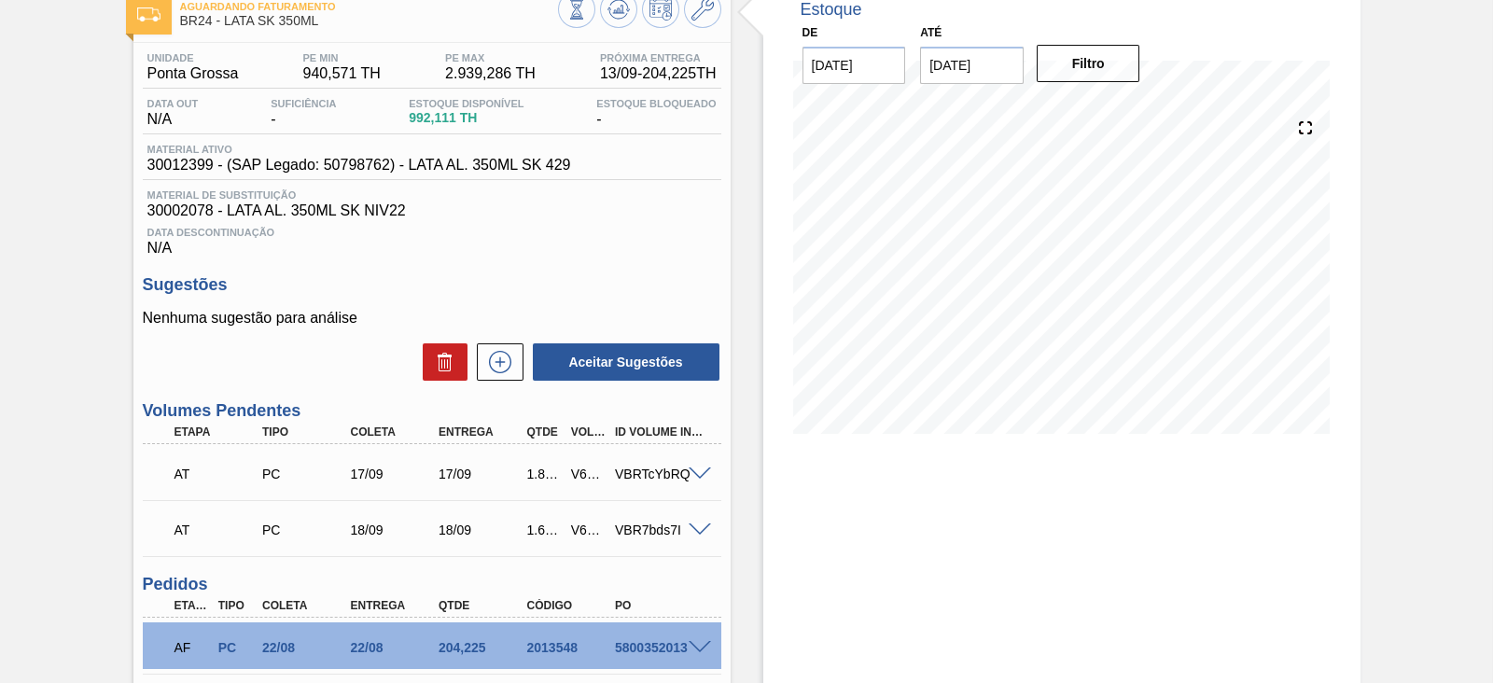
scroll to position [111, 0]
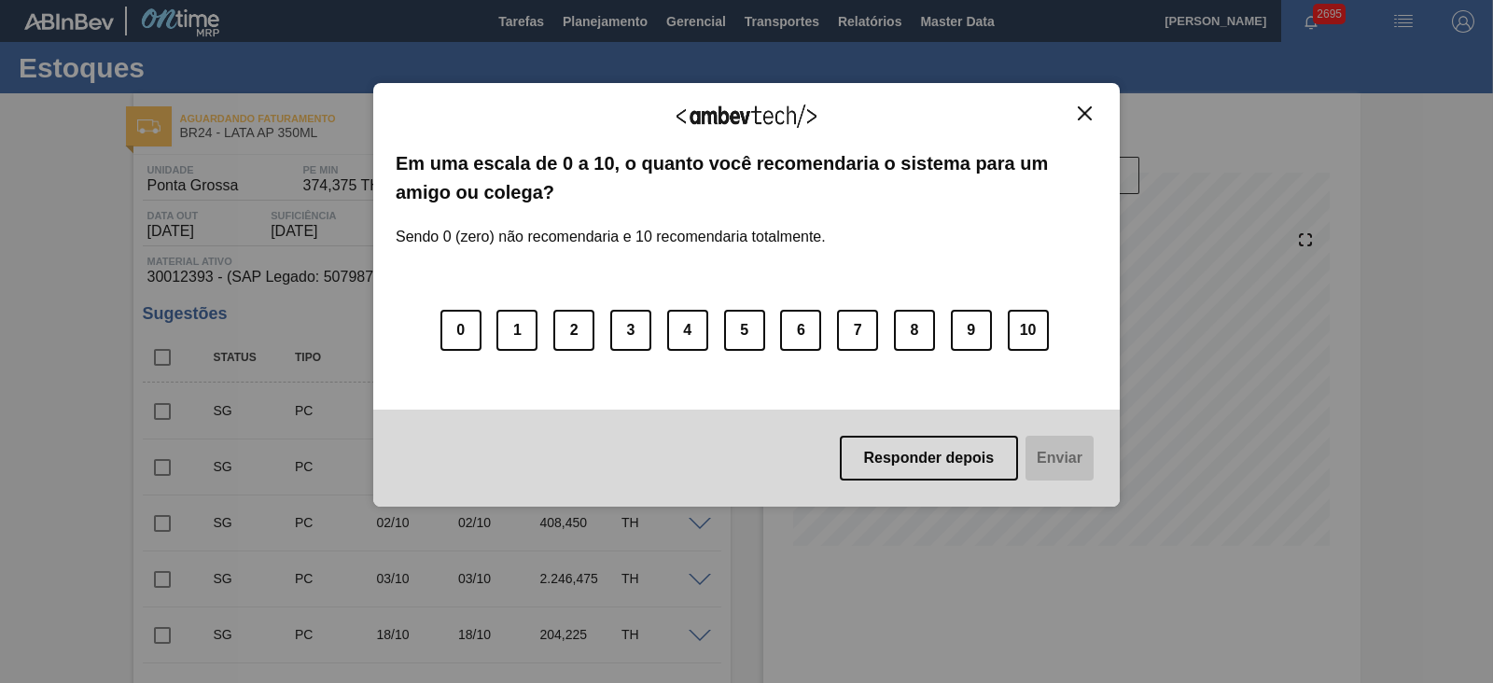
click at [1083, 109] on img "Close" at bounding box center [1085, 113] width 14 height 14
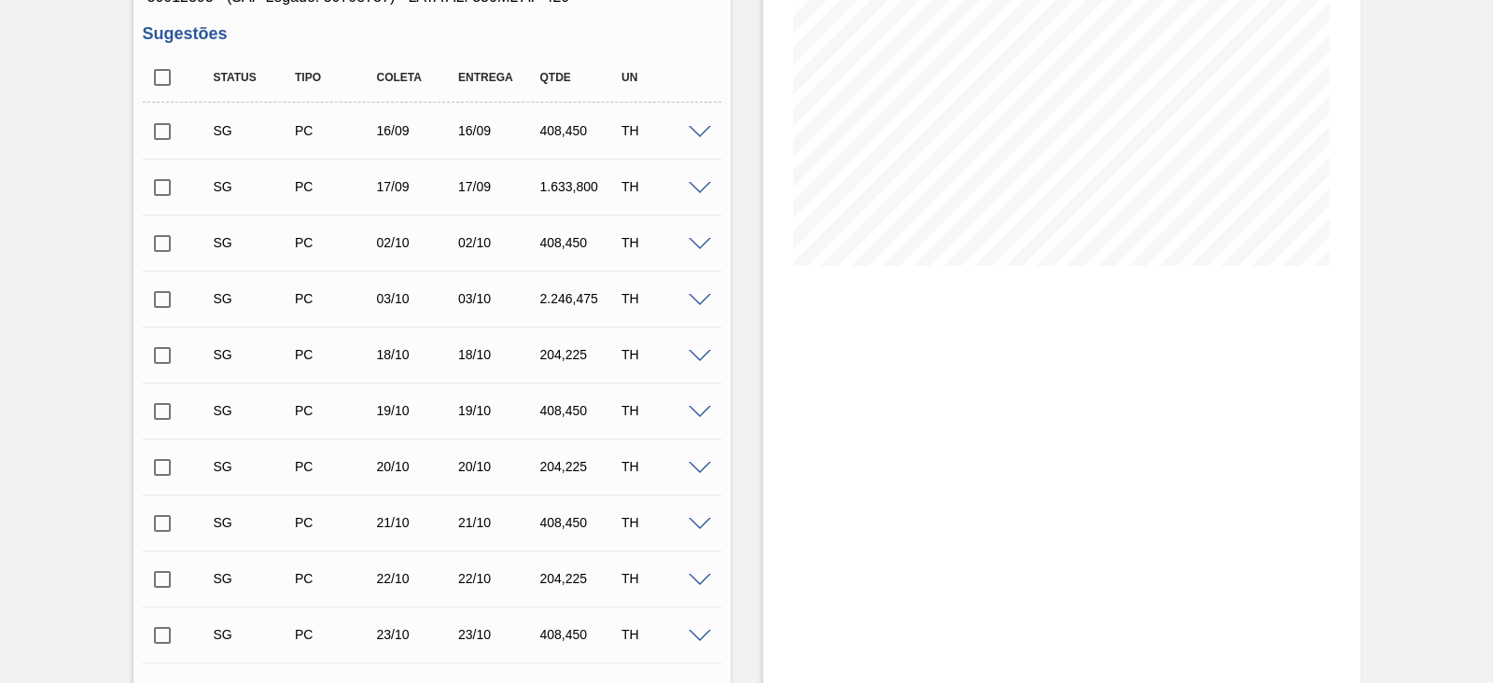
scroll to position [47, 0]
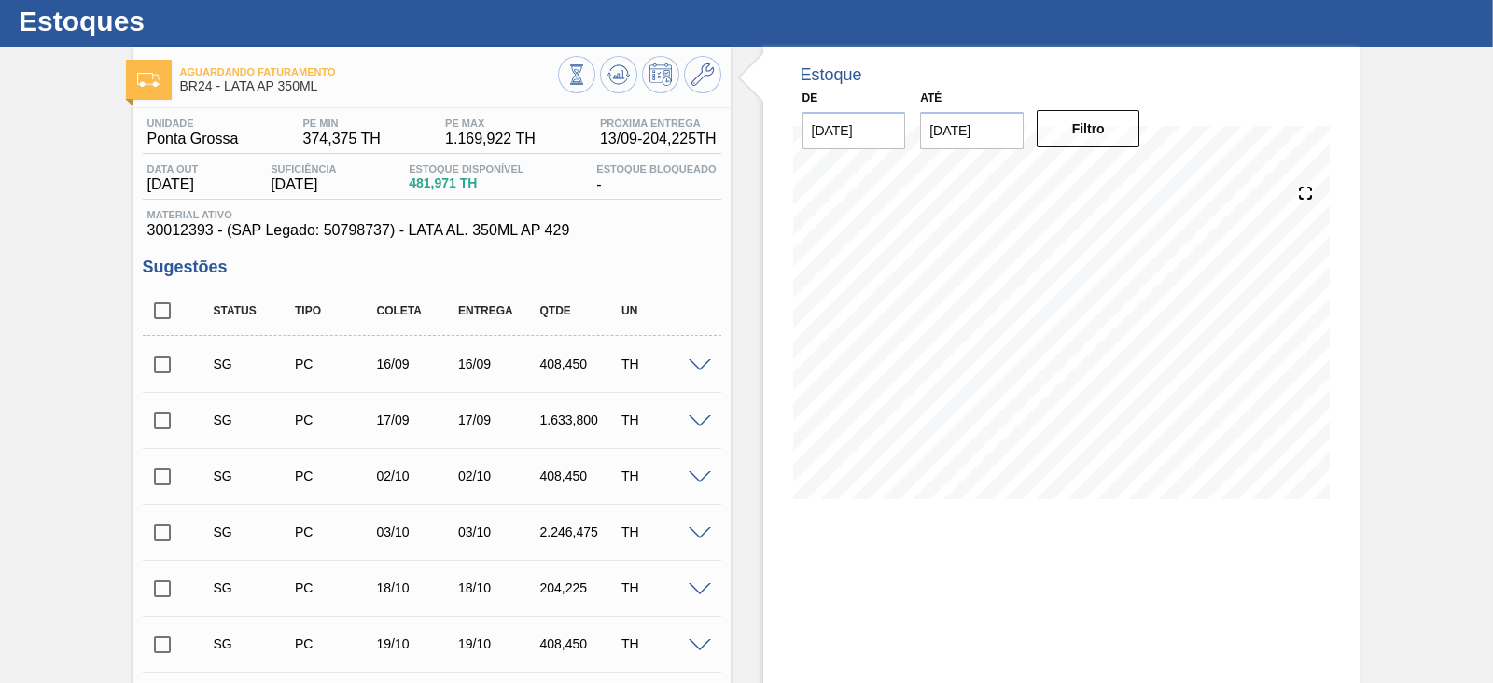
click at [699, 366] on span at bounding box center [700, 366] width 22 height 14
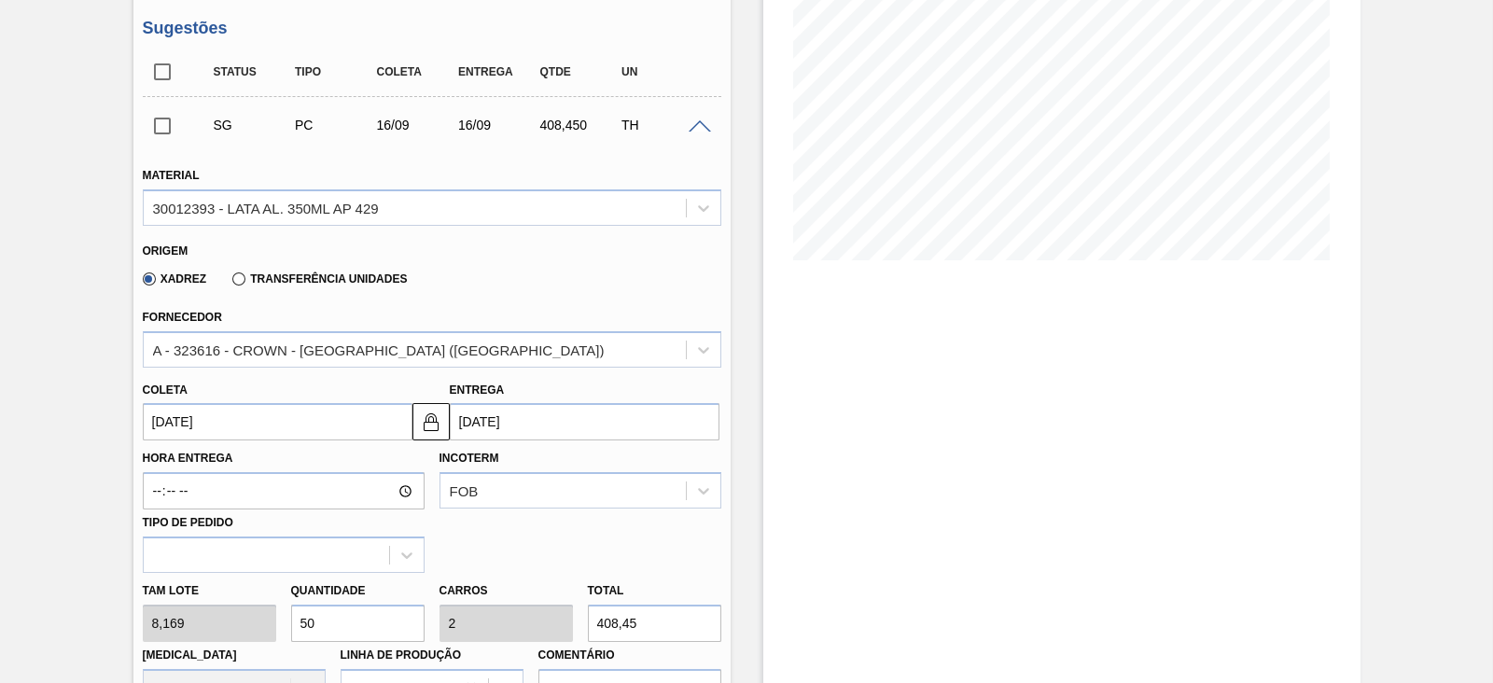
scroll to position [397, 0]
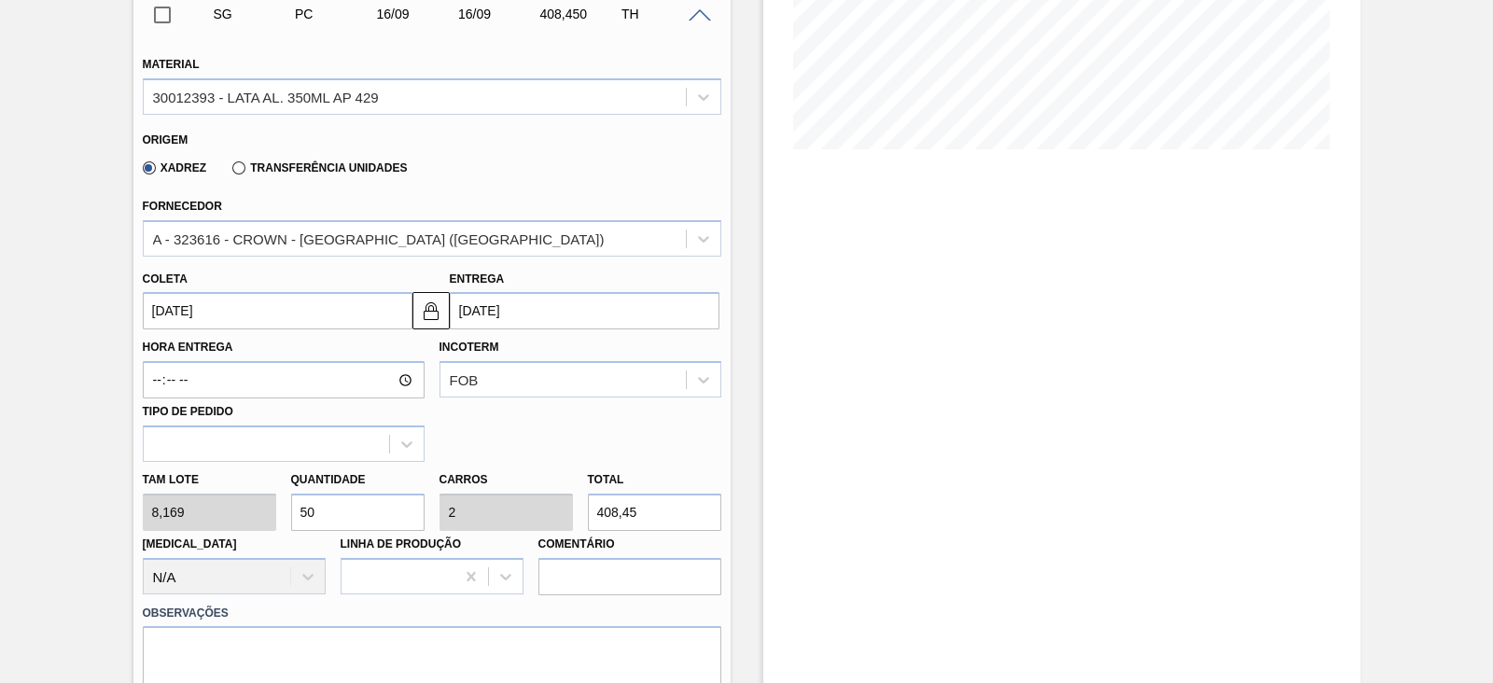
click at [260, 506] on div "Tam lote 8,169 Quantidade 50 Carros 2 Total 408,45 [MEDICAL_DATA] N/A Linha de …" at bounding box center [431, 528] width 593 height 133
type input "1"
type input "0,04"
type input "8,169"
type input "12"
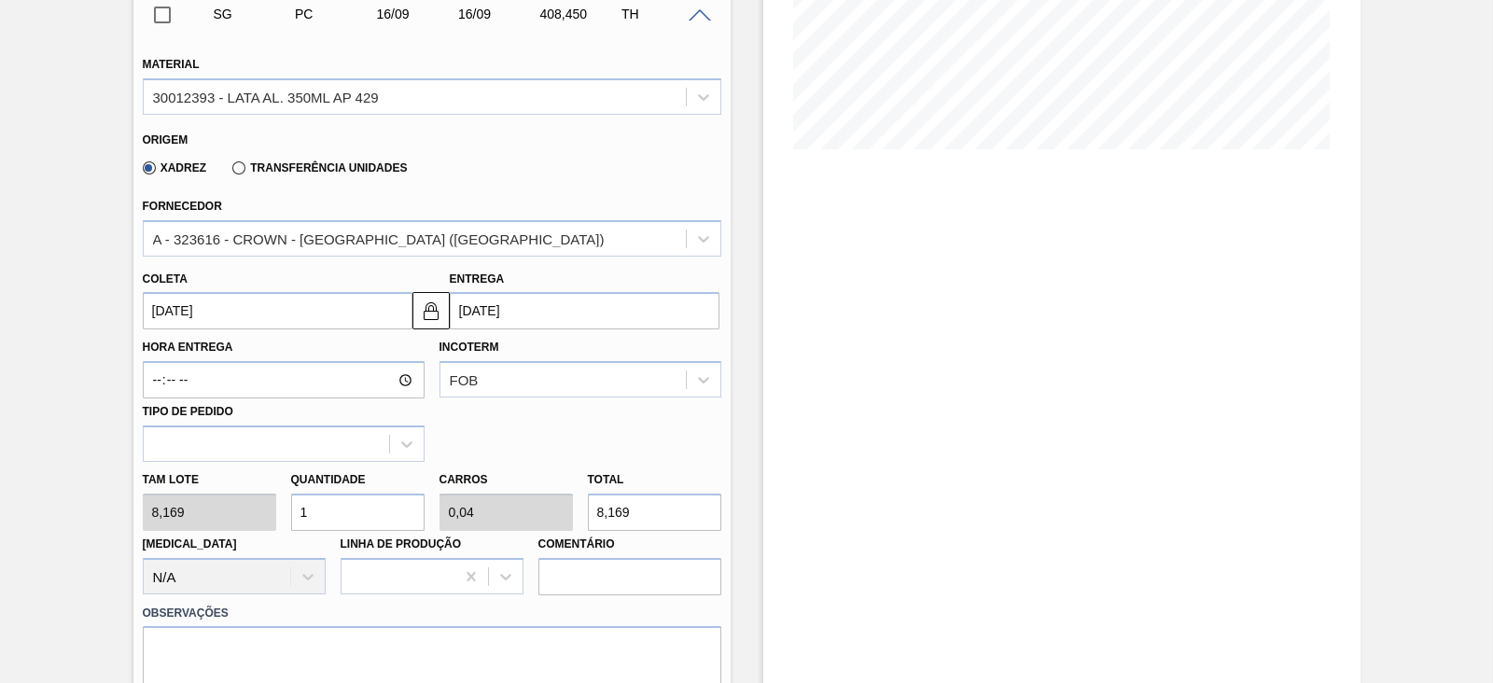
type input "0,48"
type input "98,028"
type input "125"
type input "5"
type input "1.021,125"
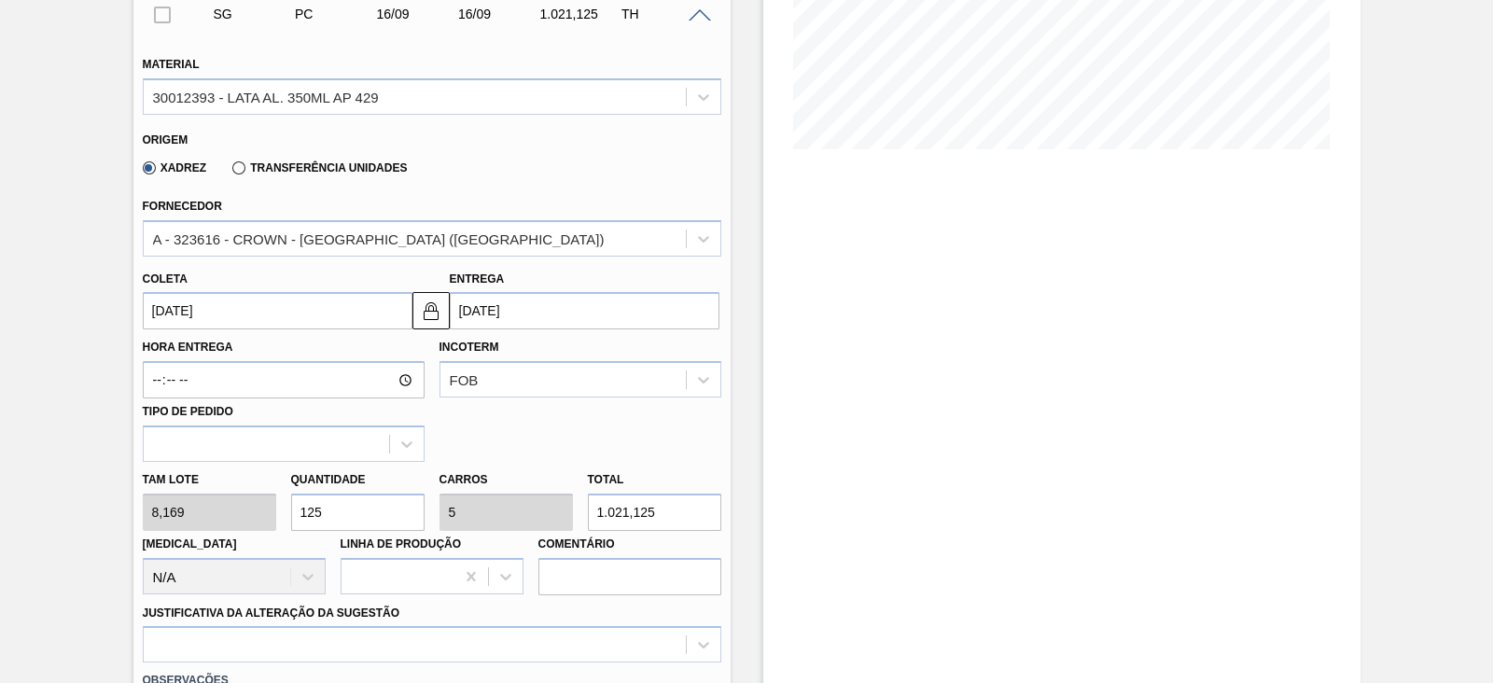
type input "125"
click at [300, 316] on input "[DATE]" at bounding box center [278, 310] width 270 height 37
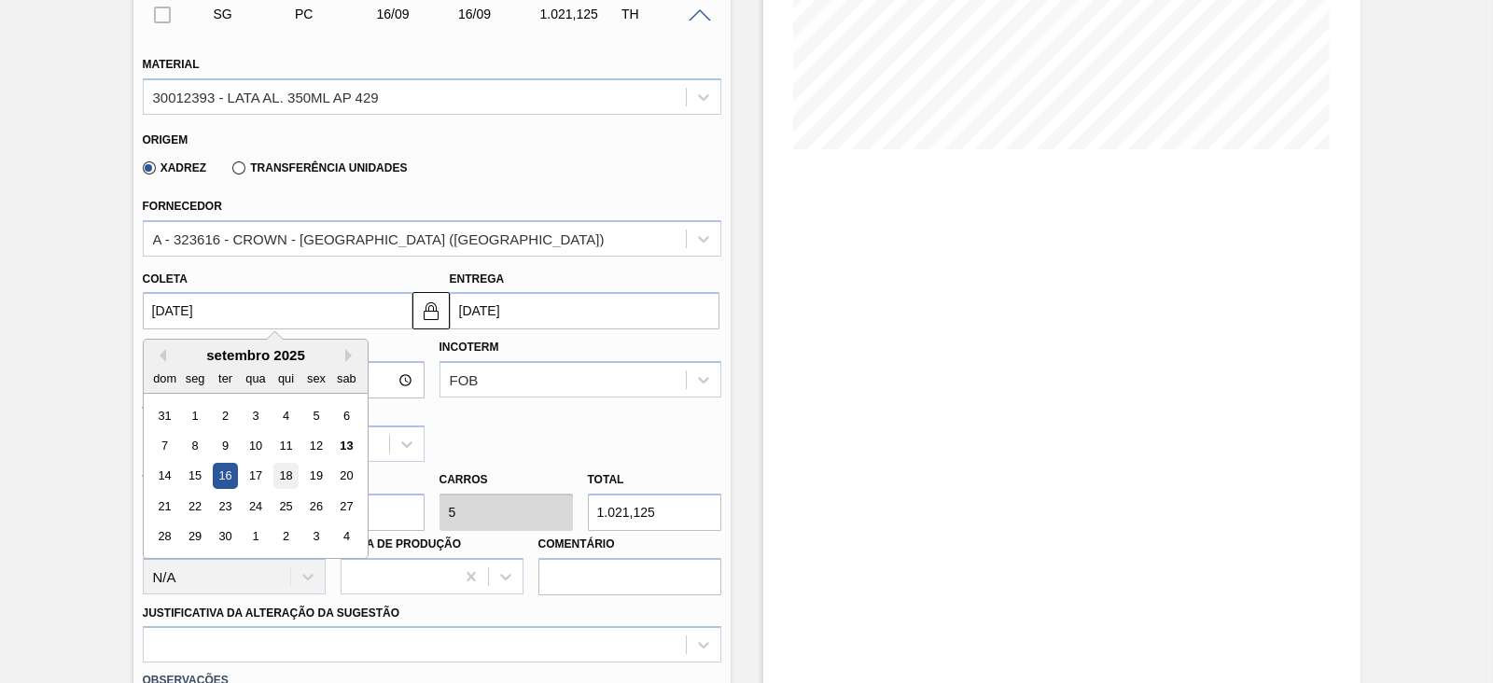
click at [289, 479] on div "18" at bounding box center [284, 476] width 25 height 25
type input "[DATE]"
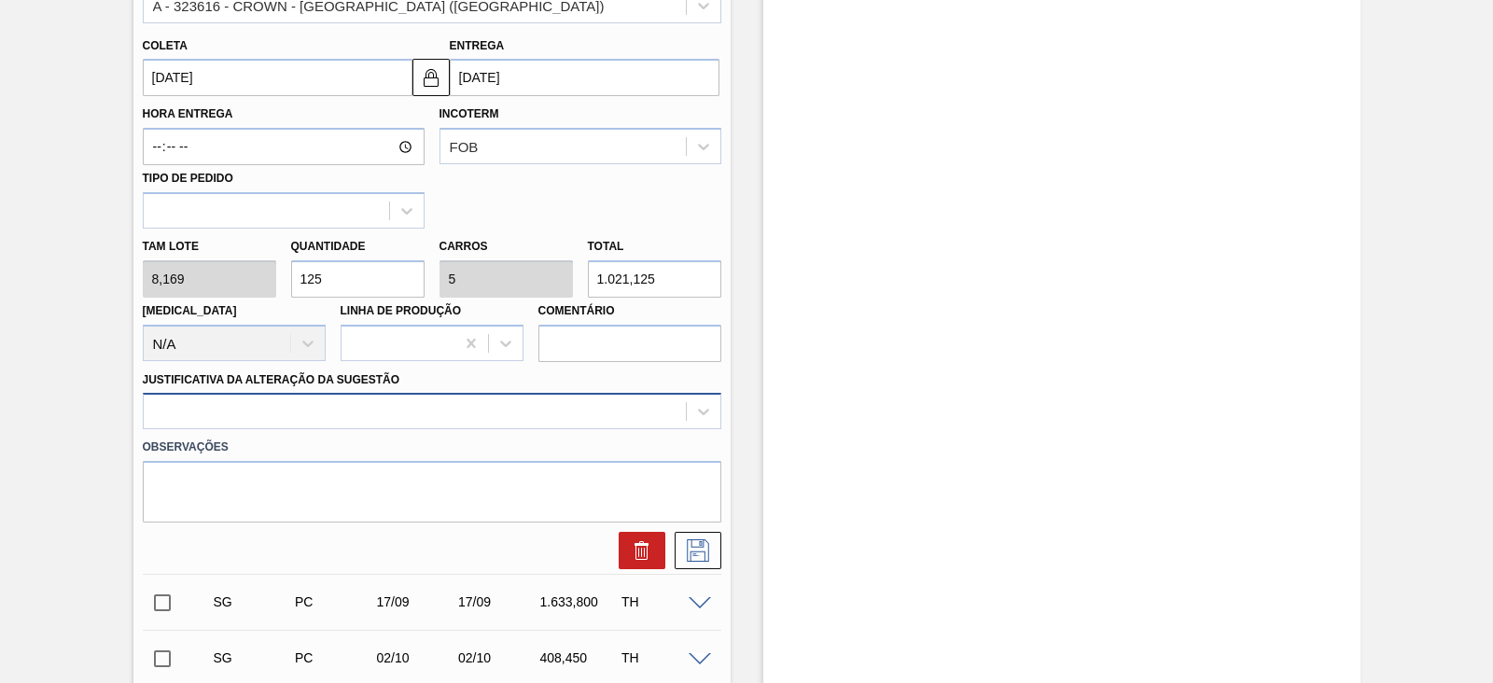
click at [268, 418] on div at bounding box center [432, 411] width 579 height 36
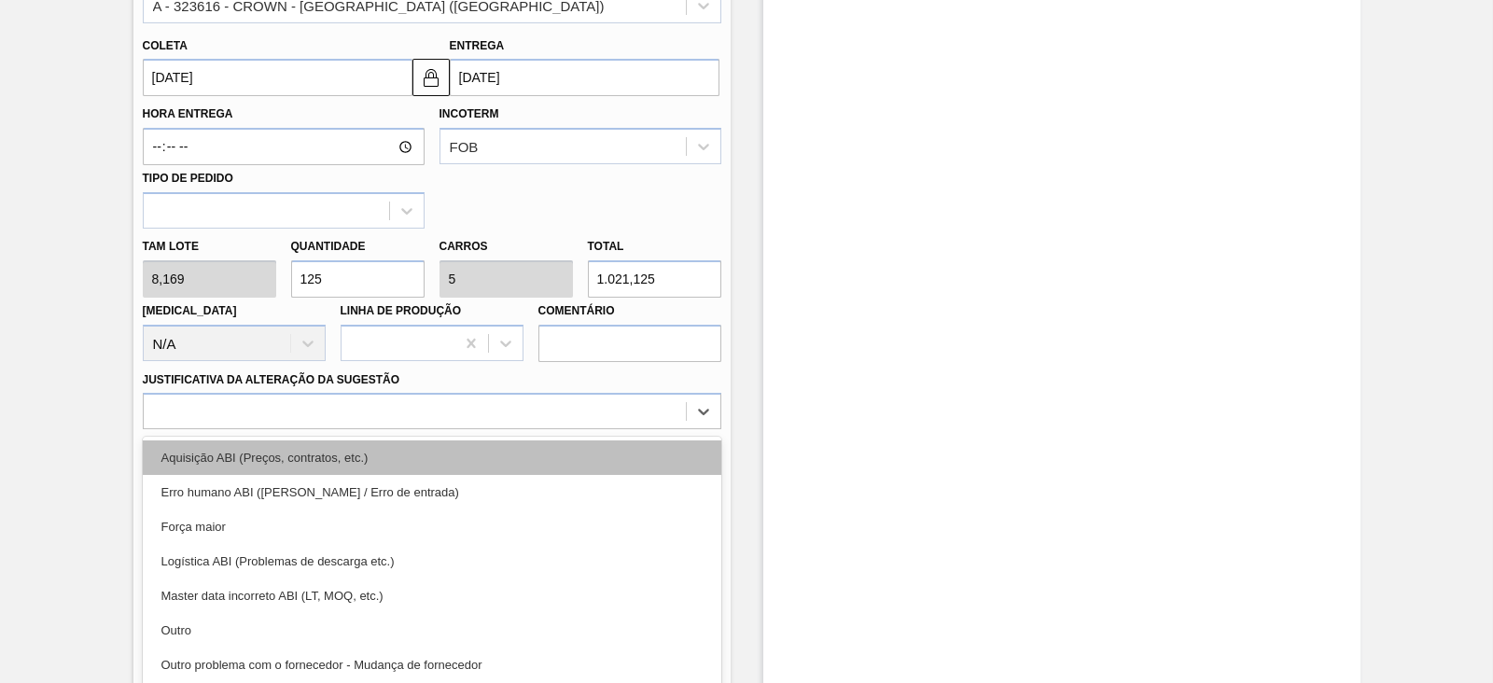
scroll to position [672, 0]
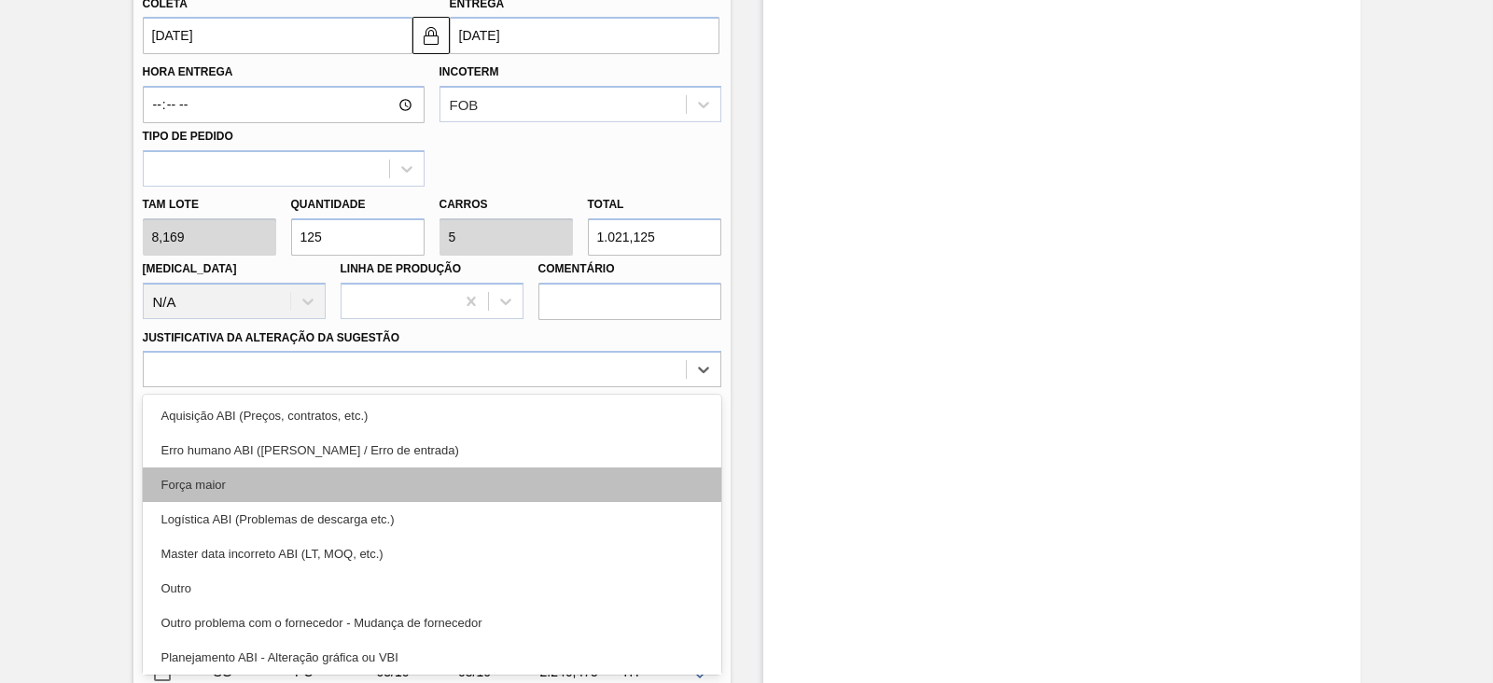
click at [261, 473] on div "Força maior" at bounding box center [432, 485] width 579 height 35
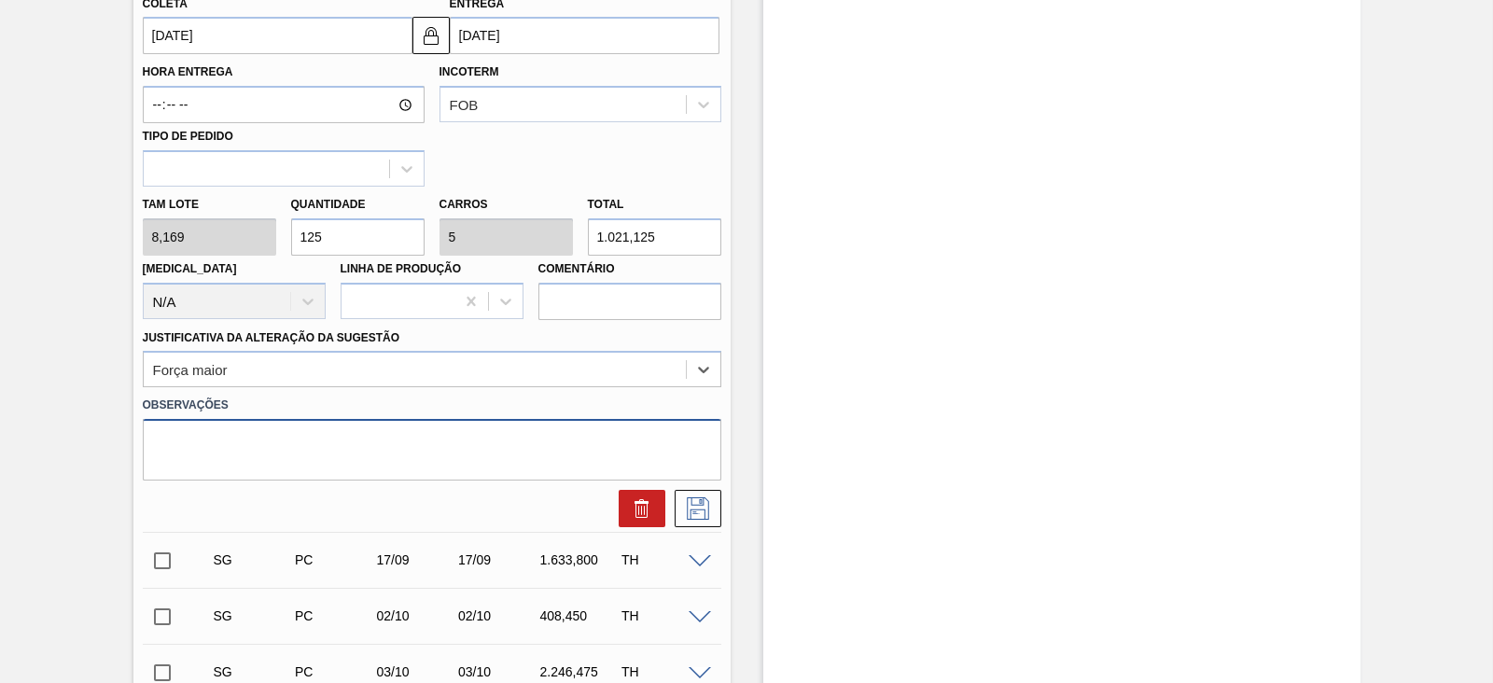
click at [280, 441] on textarea at bounding box center [432, 450] width 579 height 62
paste textarea "Reflexo de grade atual no portal"
type textarea "Reflexo de grade atual no portal"
click at [688, 507] on icon at bounding box center [698, 508] width 30 height 22
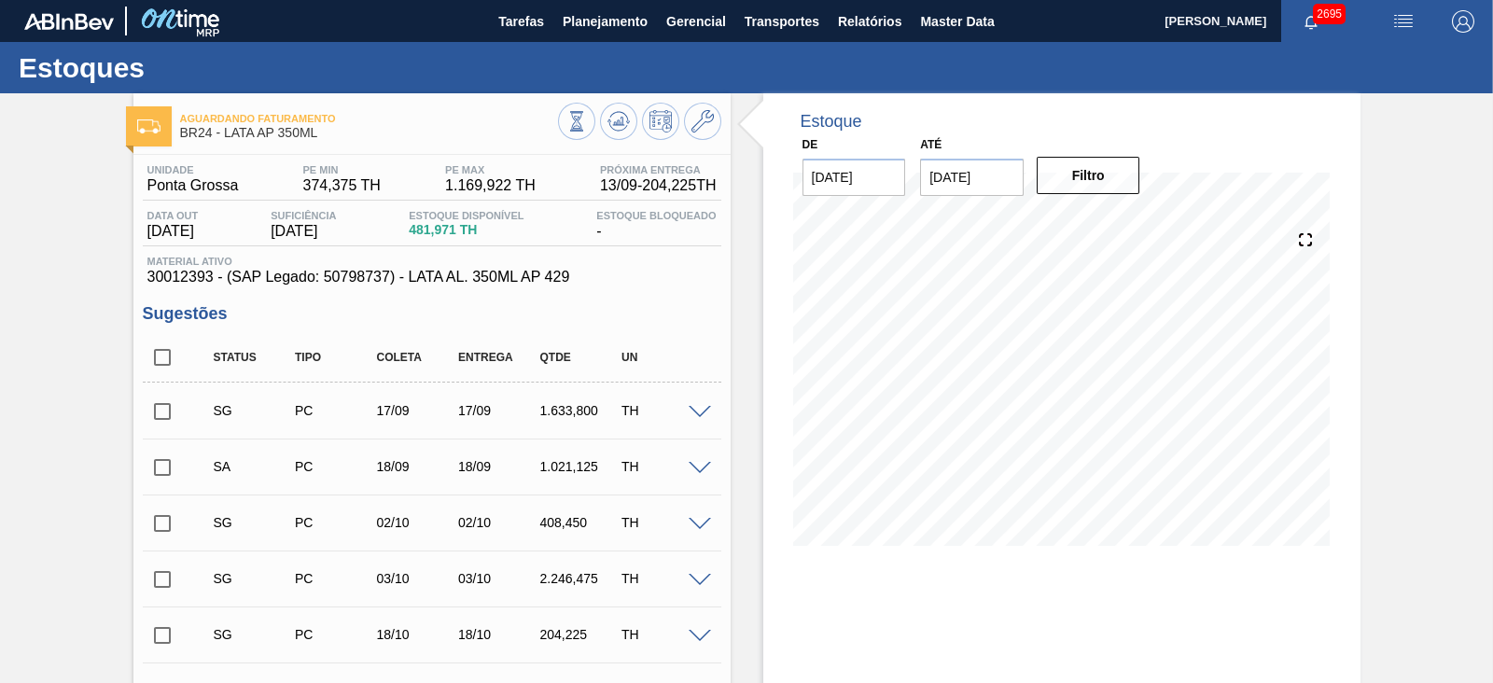
scroll to position [116, 0]
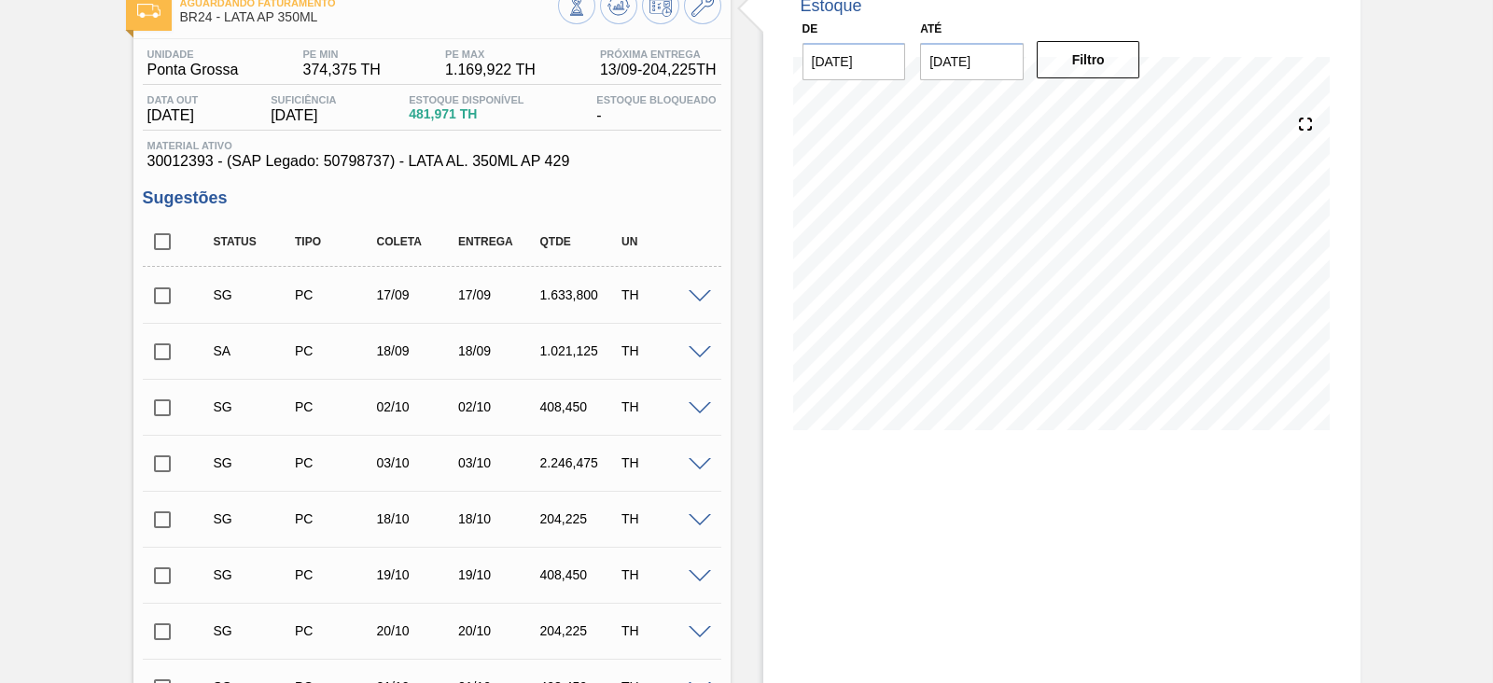
click at [699, 300] on span at bounding box center [700, 297] width 22 height 14
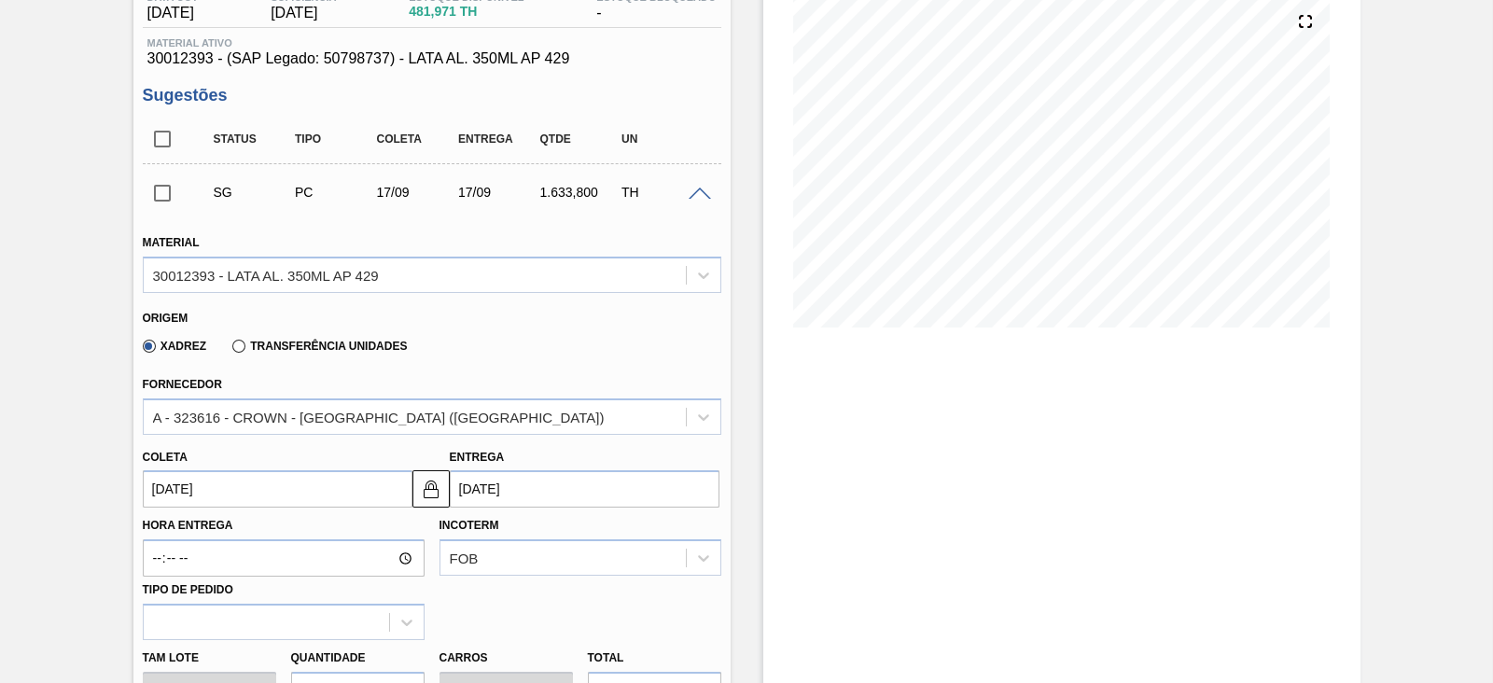
scroll to position [350, 0]
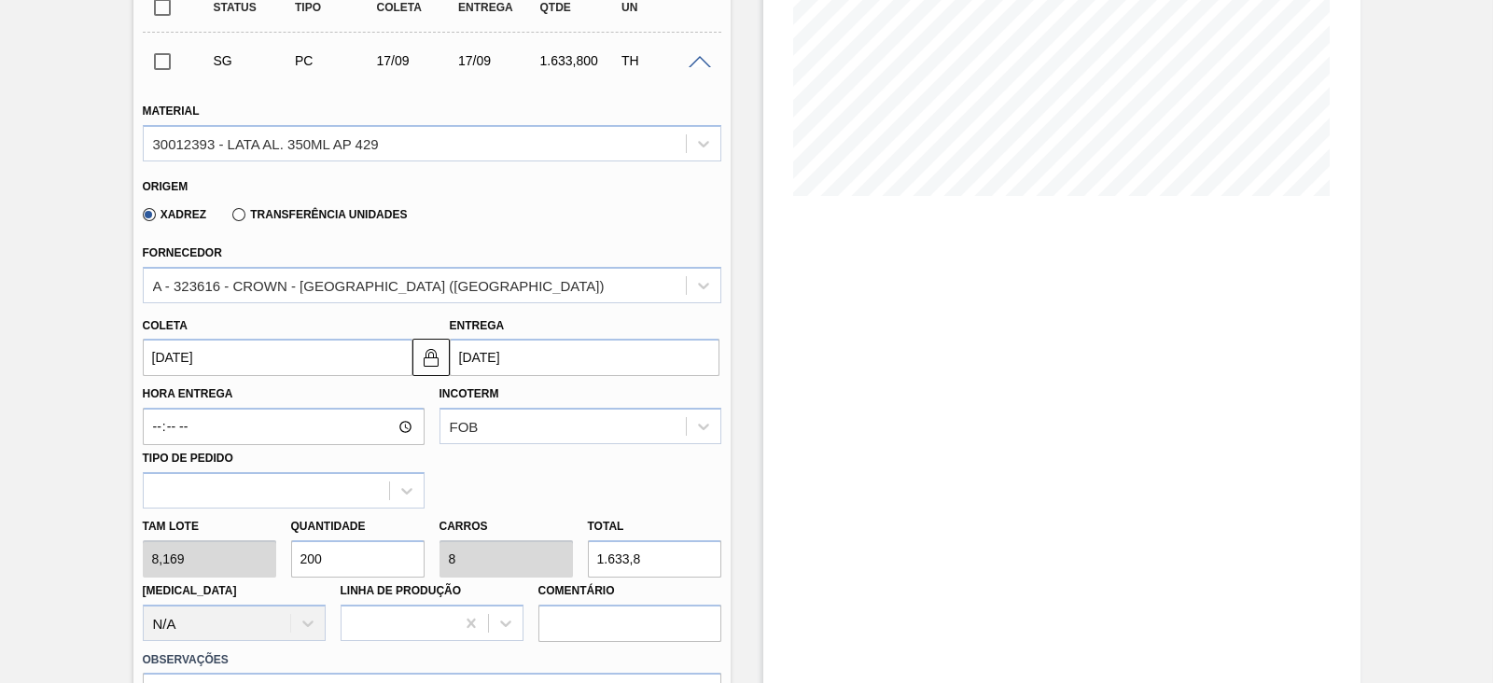
click at [250, 363] on input "[DATE]" at bounding box center [278, 357] width 270 height 37
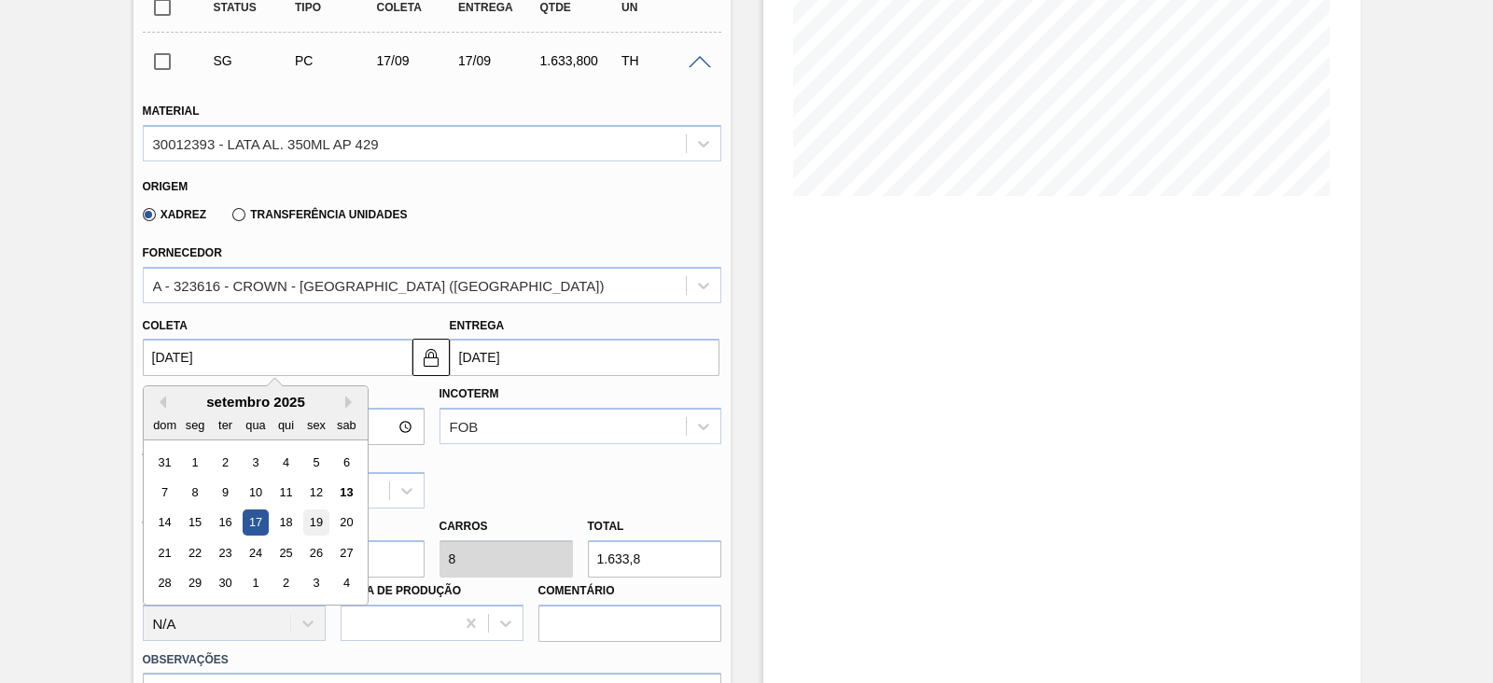
click at [322, 524] on div "19" at bounding box center [315, 522] width 25 height 25
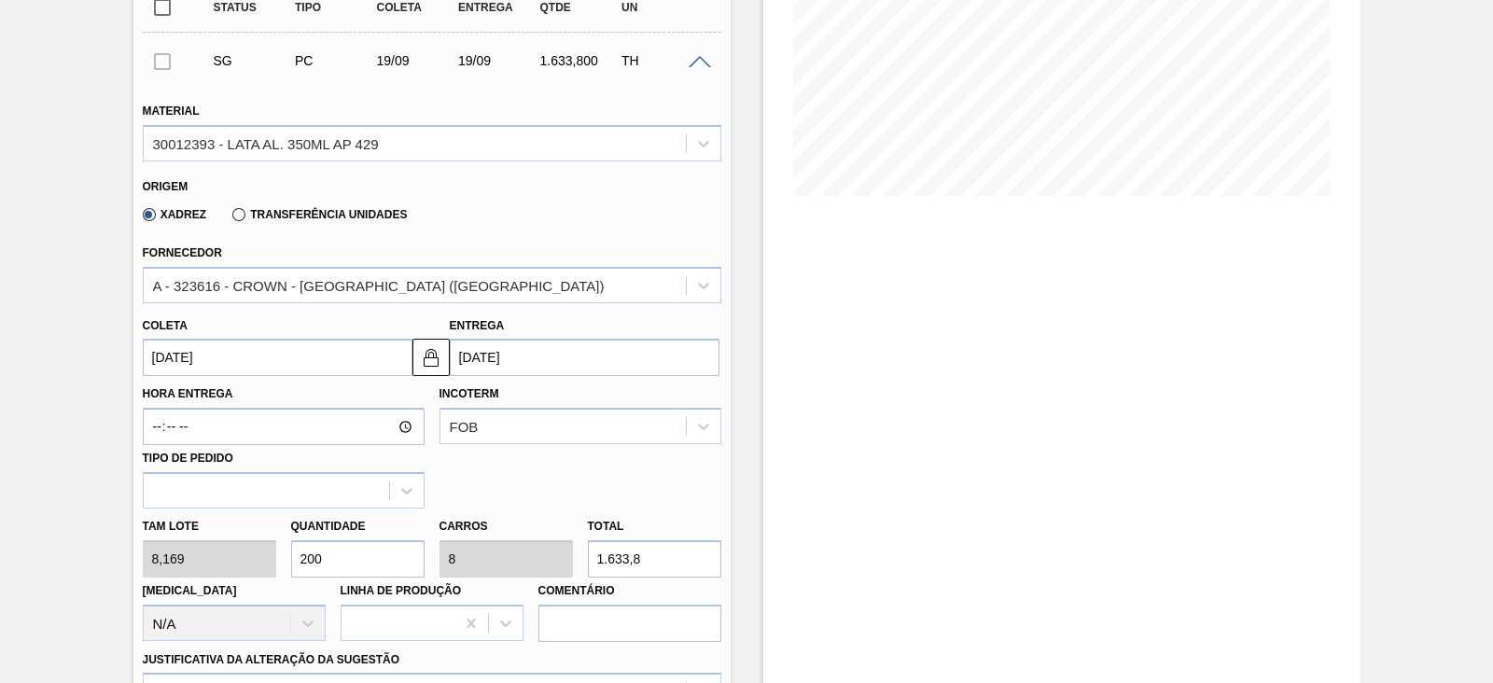
type input "[DATE]"
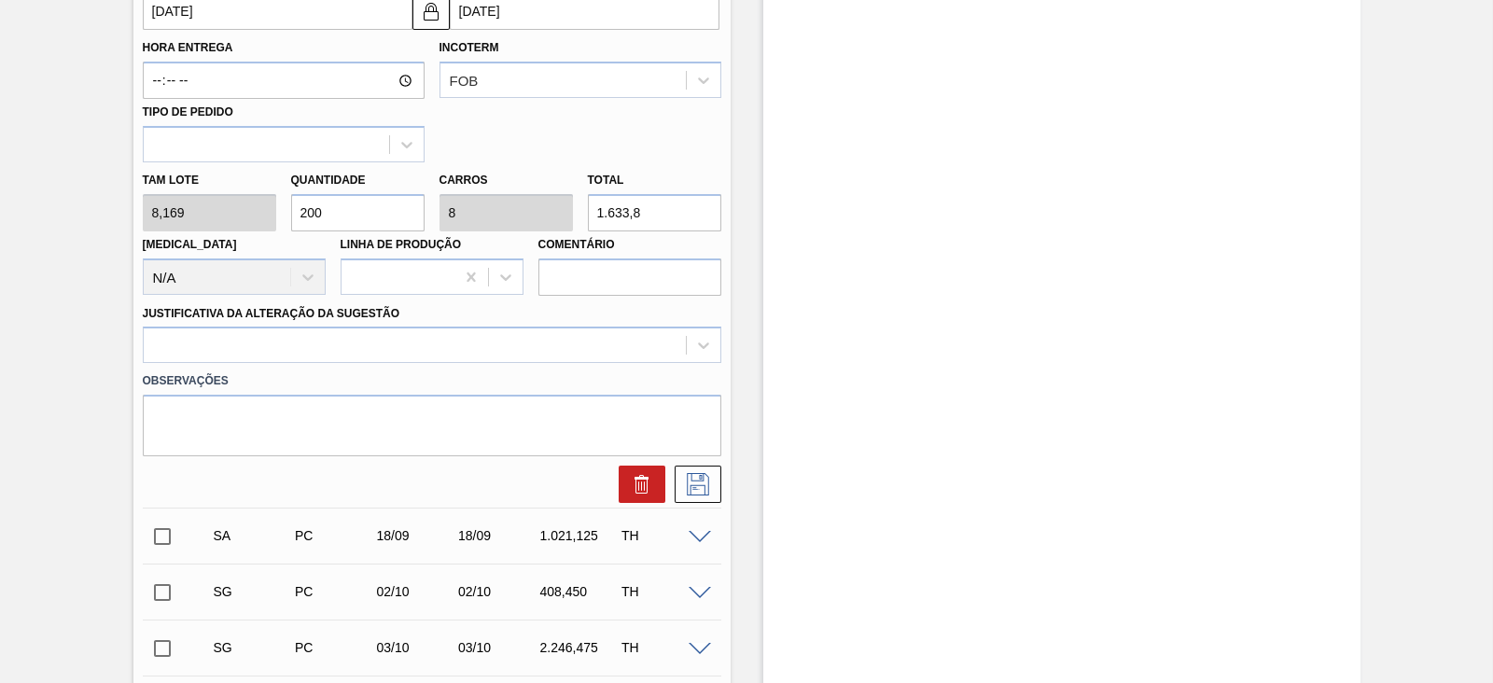
scroll to position [700, 0]
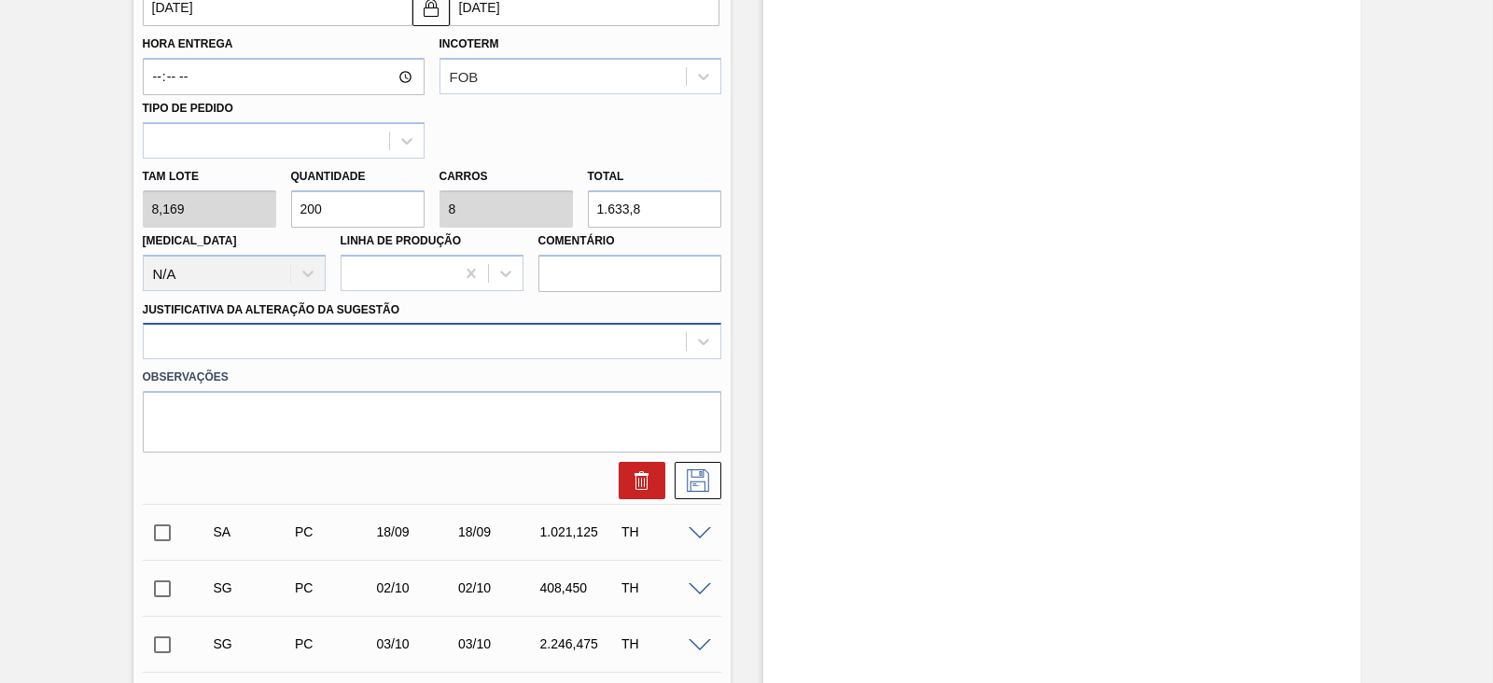
click at [271, 344] on div at bounding box center [415, 341] width 542 height 27
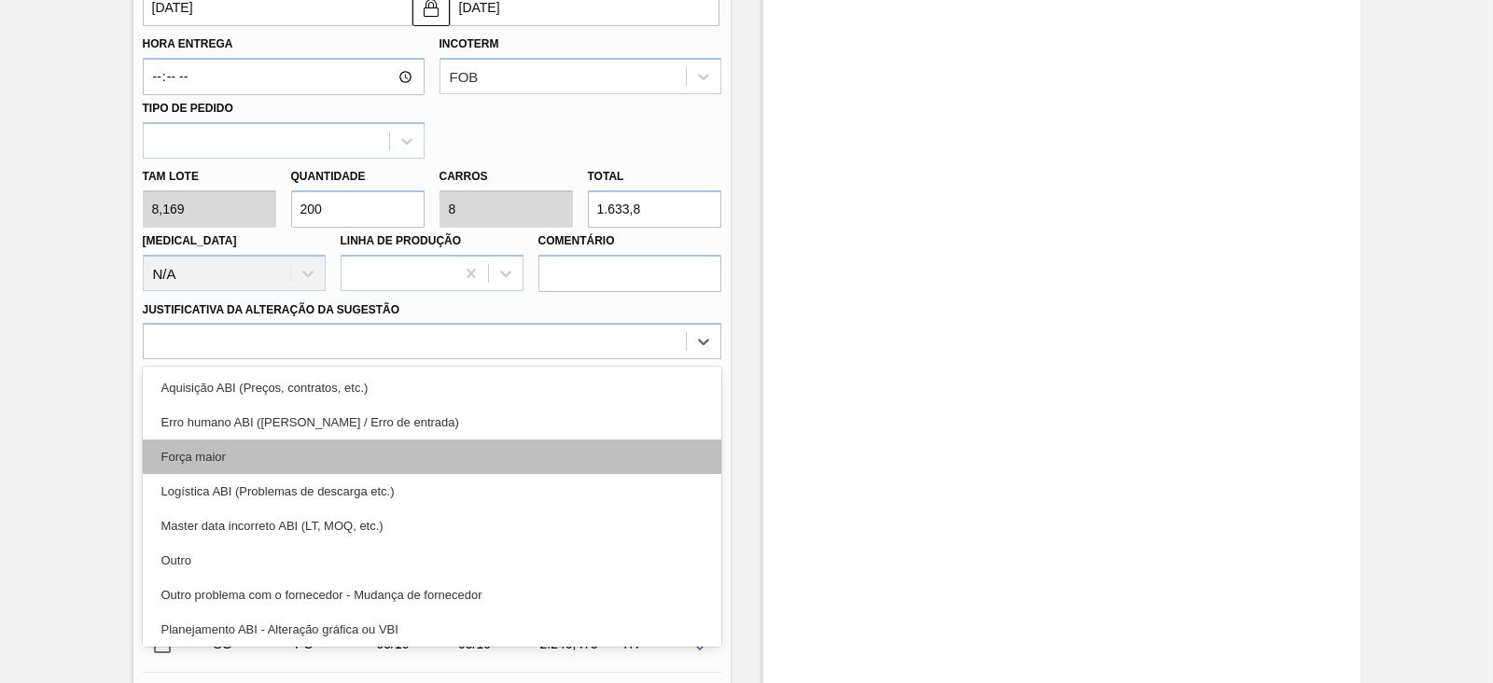
click at [258, 454] on div "Força maior" at bounding box center [432, 457] width 579 height 35
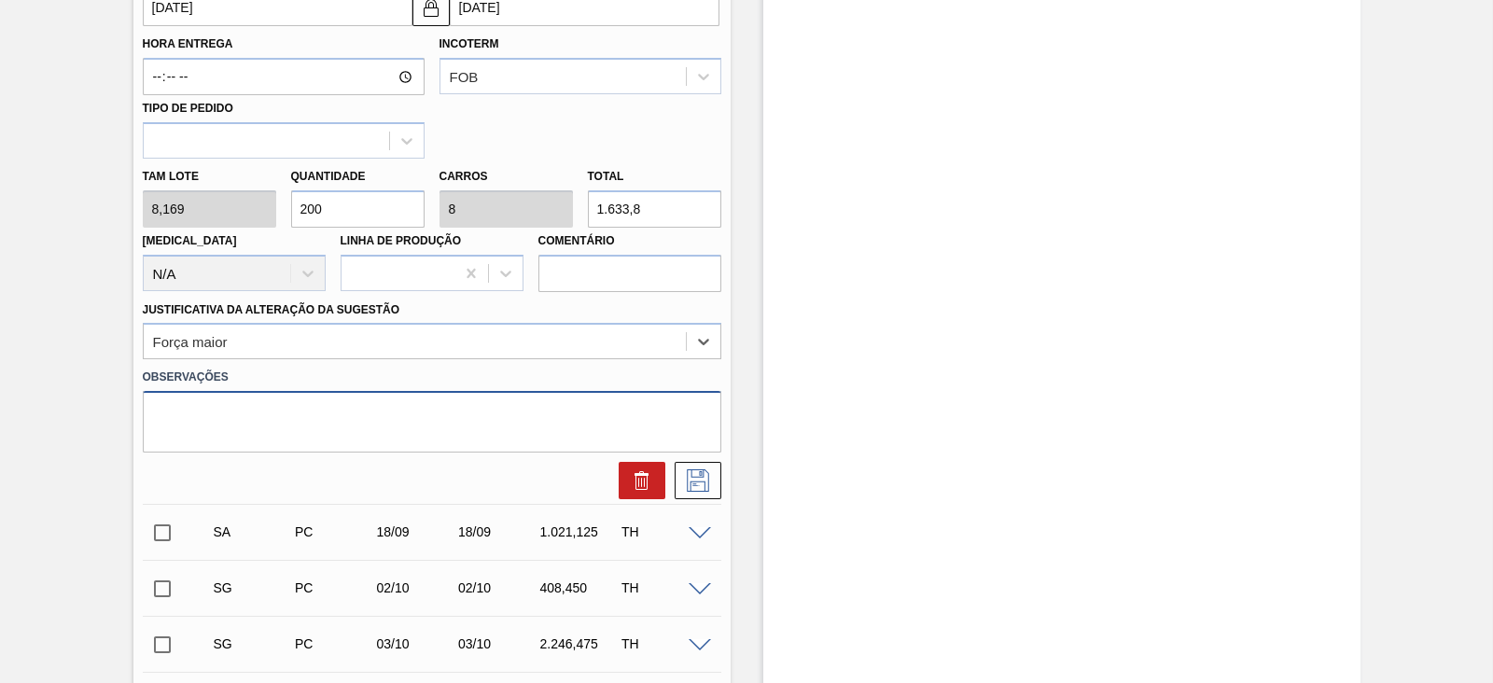
click at [280, 408] on textarea at bounding box center [432, 422] width 579 height 62
paste textarea "Reflexo de grade atual no portal"
type textarea "Reflexo de grade atual no portal"
click at [687, 477] on icon at bounding box center [698, 480] width 30 height 22
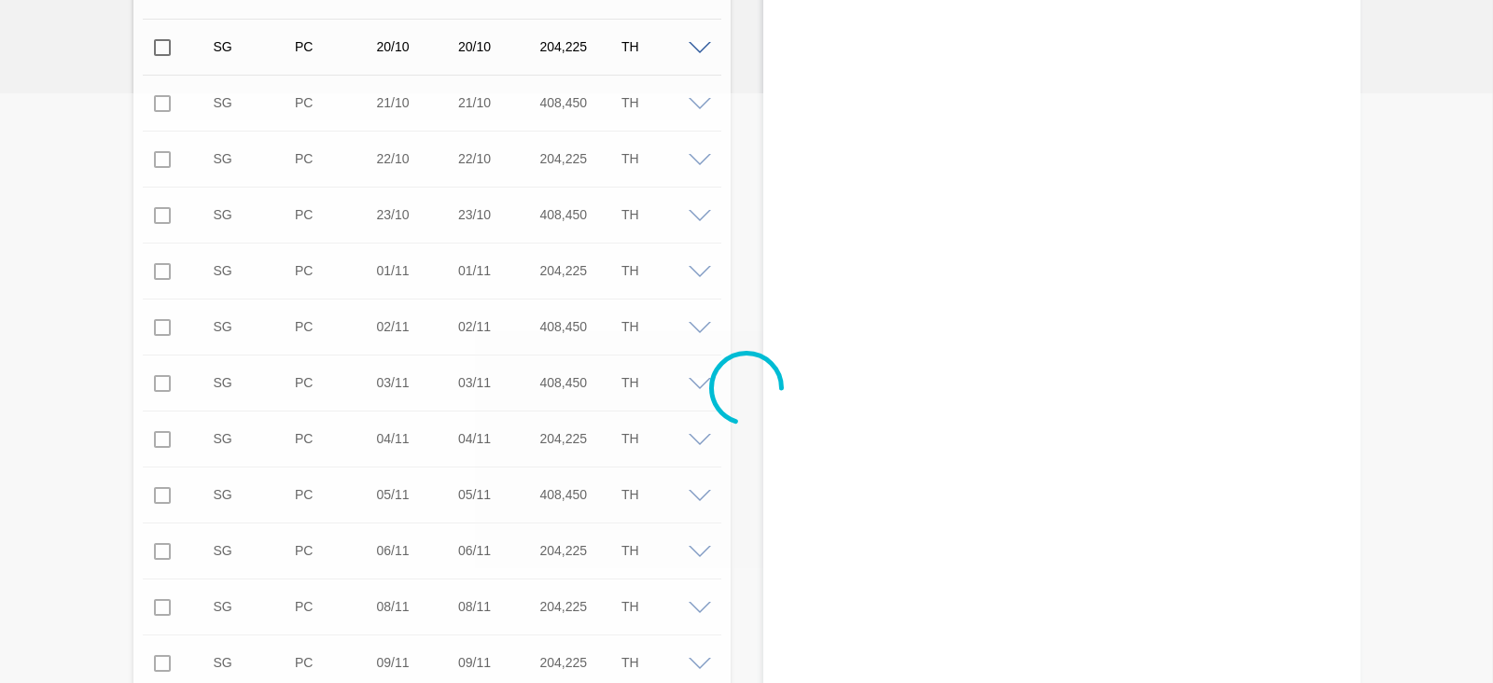
scroll to position [0, 0]
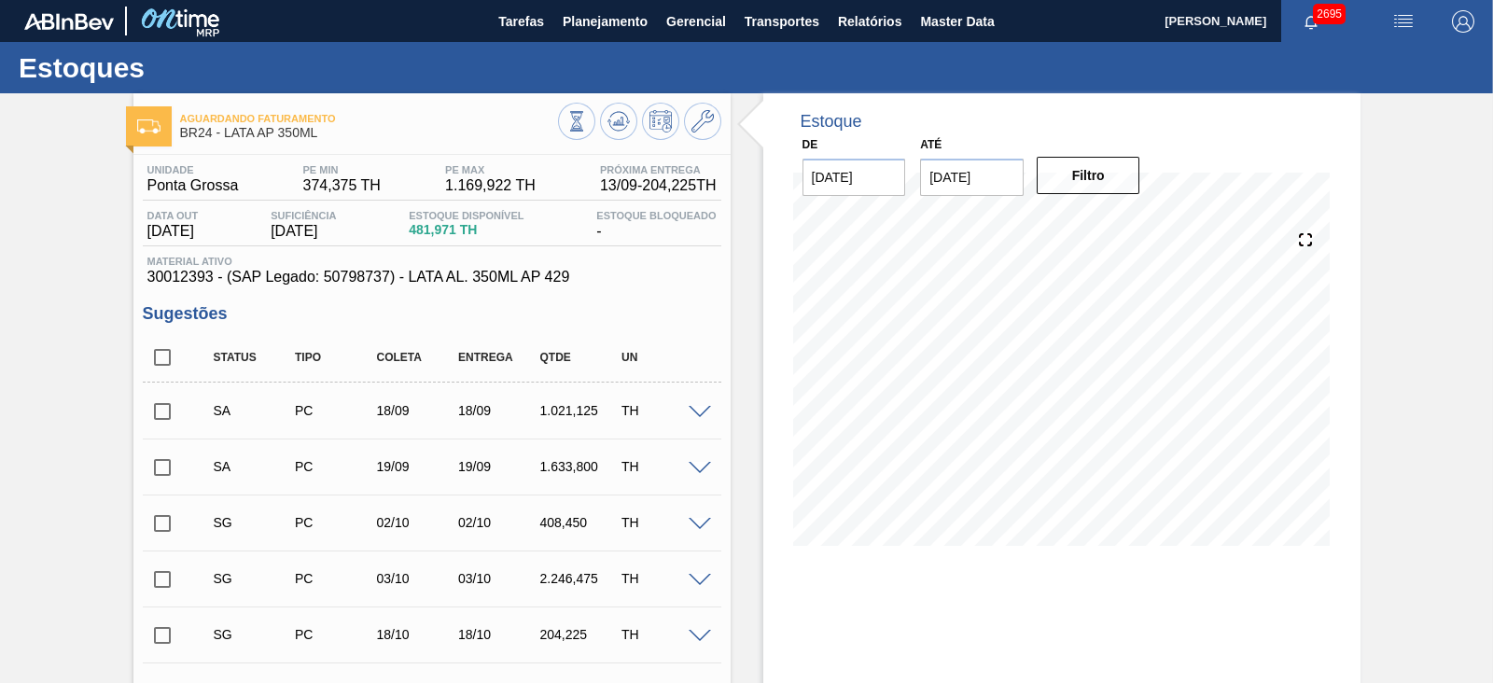
click at [160, 410] on input "checkbox" at bounding box center [162, 411] width 39 height 39
checkbox input "true"
click at [163, 472] on input "checkbox" at bounding box center [162, 467] width 39 height 39
checkbox input "true"
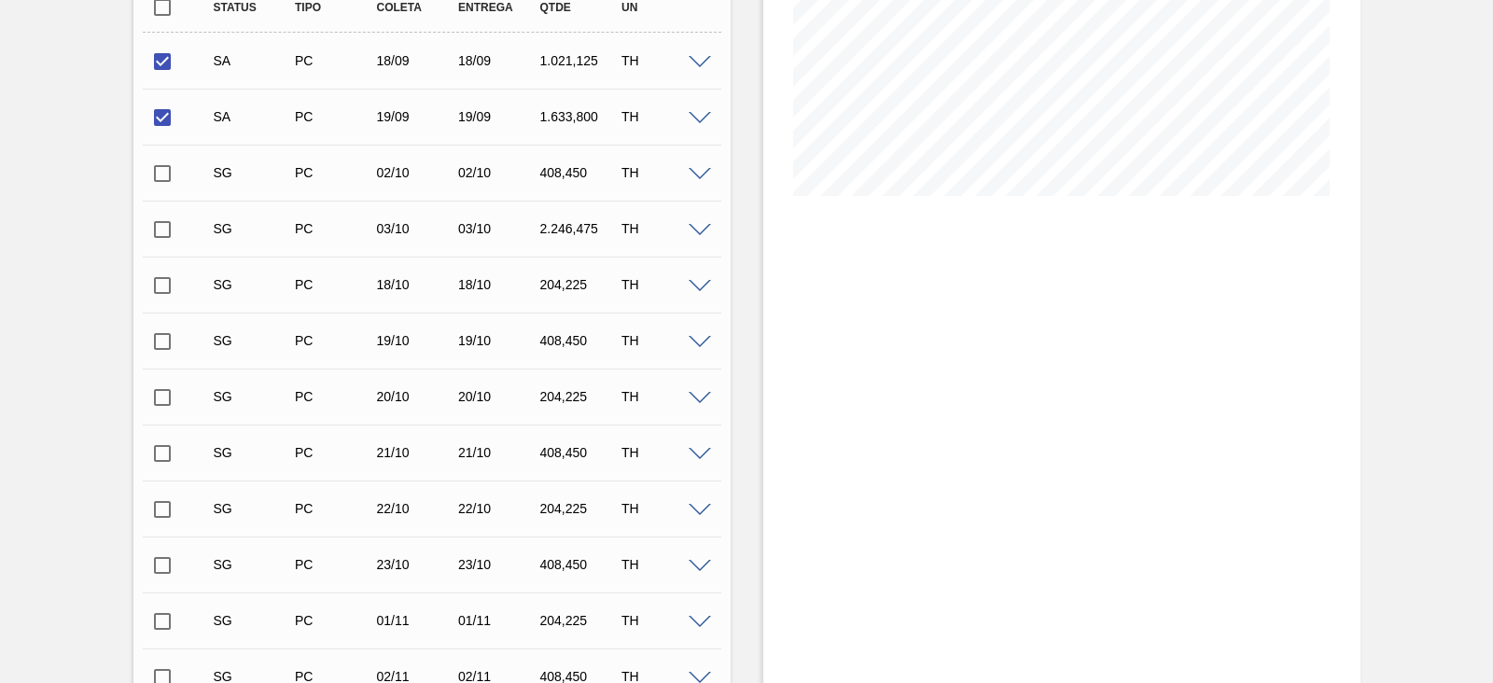
scroll to position [816, 0]
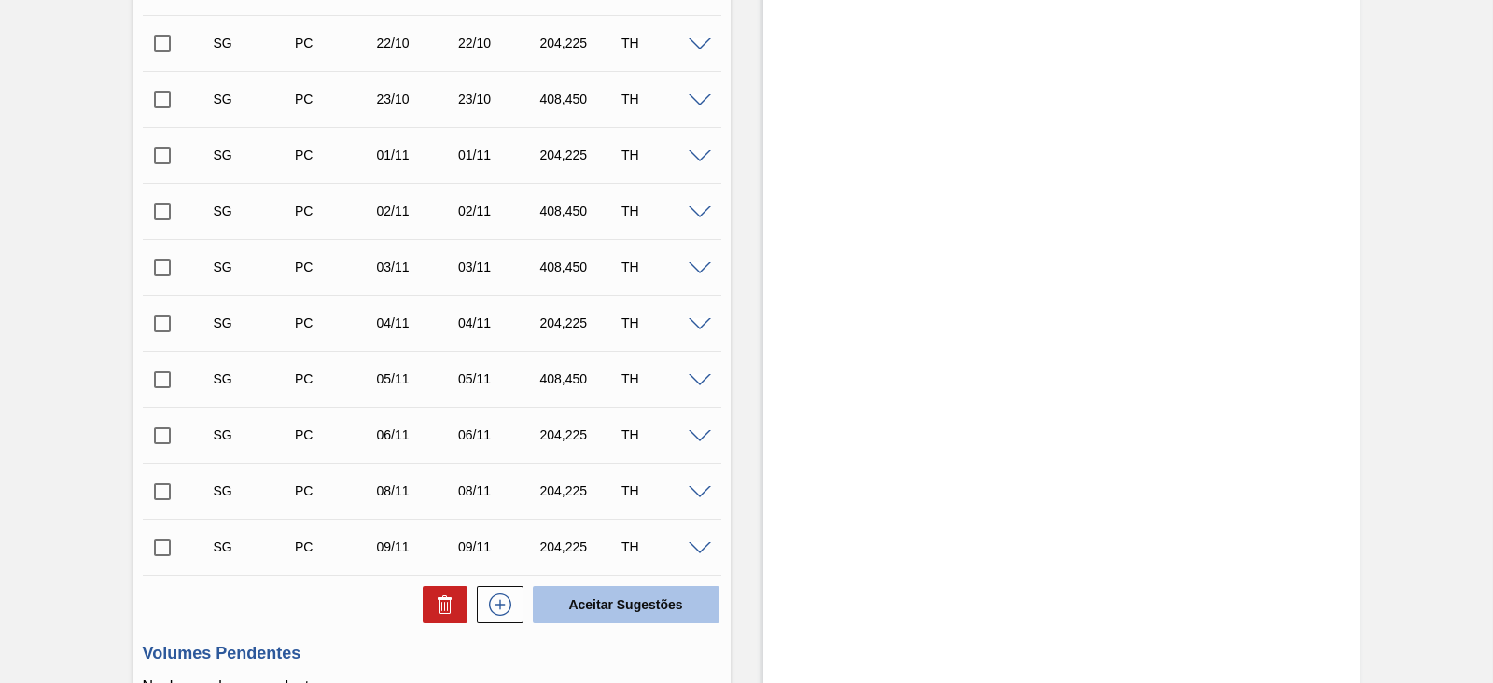
click at [641, 611] on button "Aceitar Sugestões" at bounding box center [626, 604] width 187 height 37
checkbox input "false"
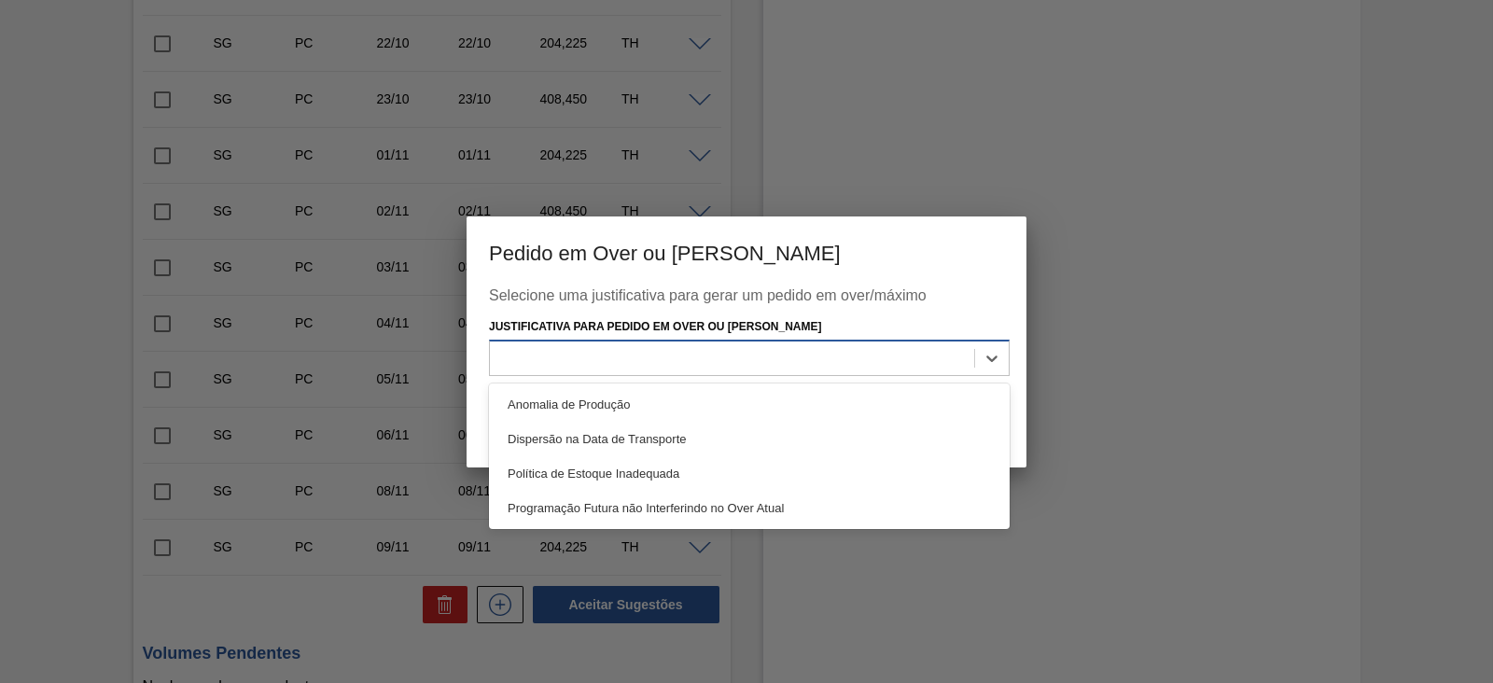
click at [708, 370] on div at bounding box center [732, 358] width 484 height 27
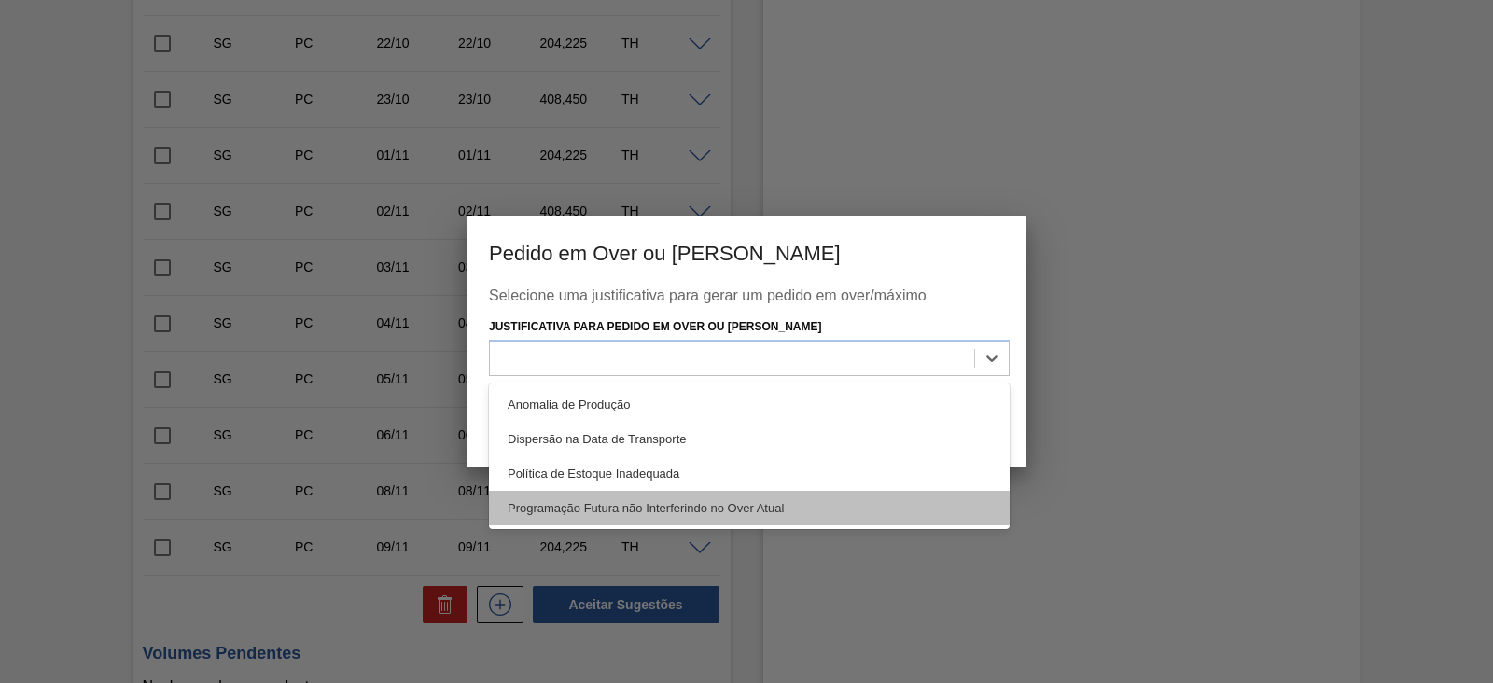
click at [611, 503] on div "Programação Futura não Interferindo no Over Atual" at bounding box center [749, 508] width 521 height 35
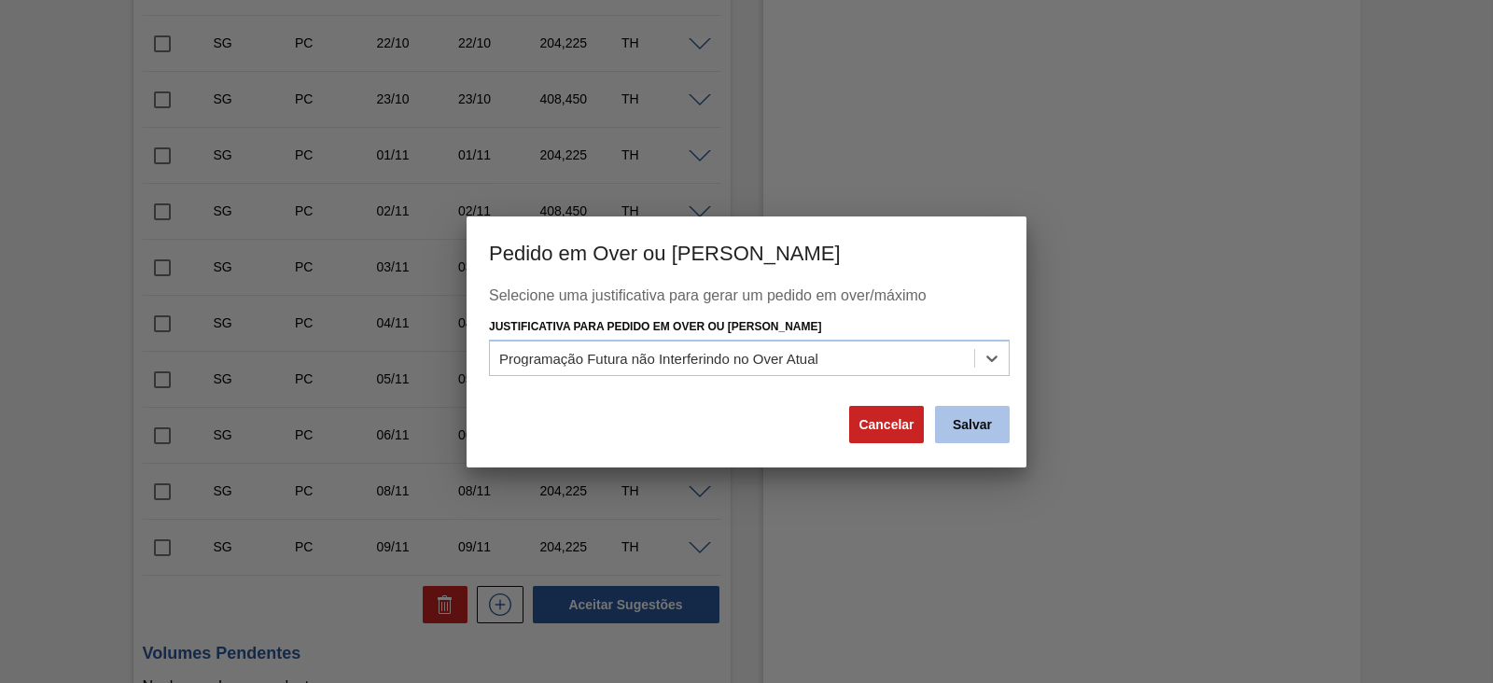
click at [954, 425] on button "Salvar" at bounding box center [972, 424] width 75 height 37
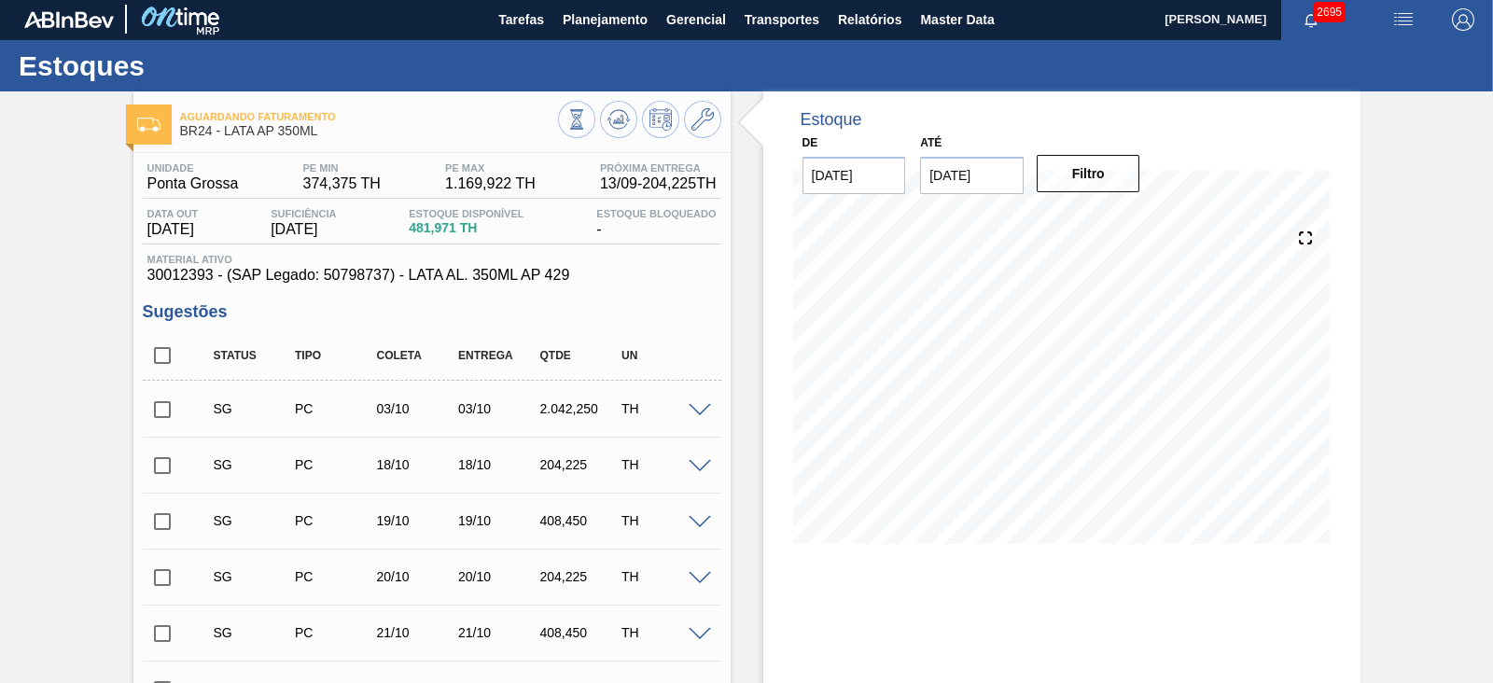
scroll to position [0, 0]
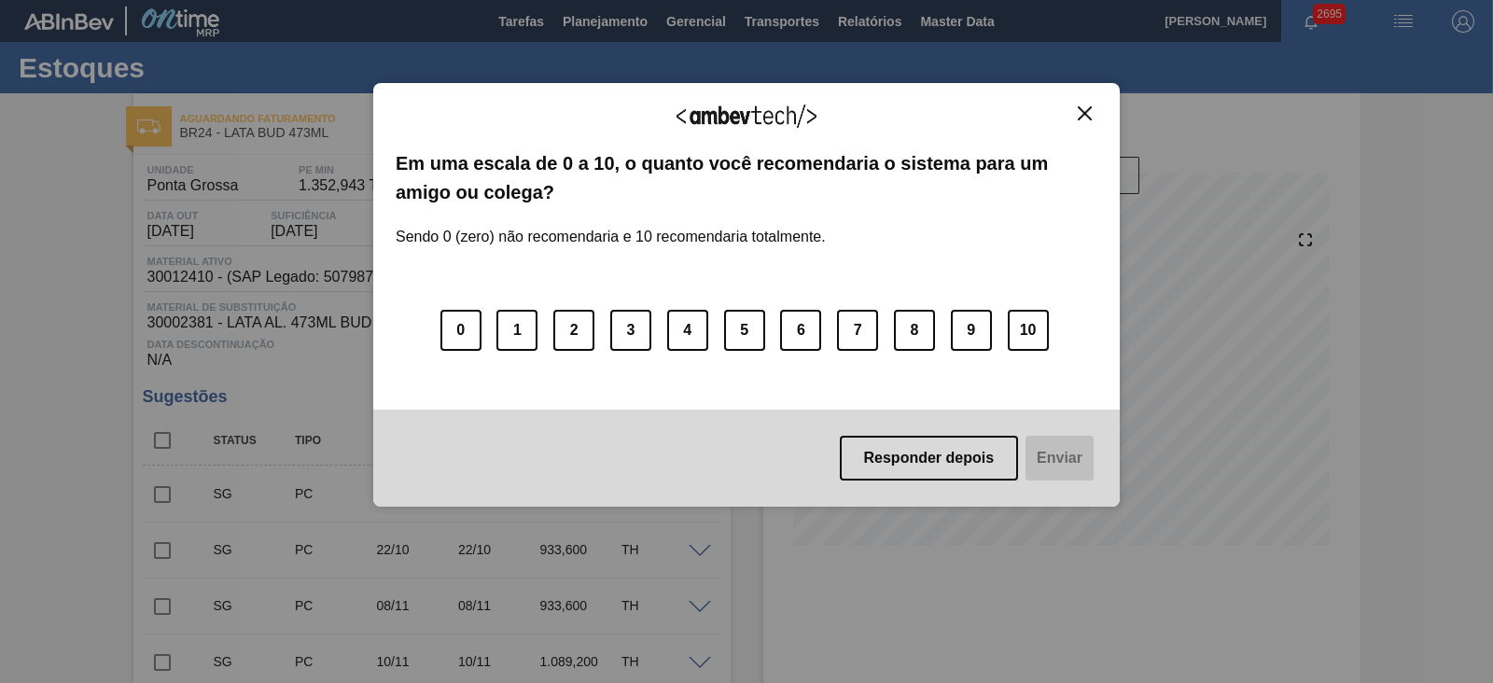
click at [1087, 114] on img "Close" at bounding box center [1085, 113] width 14 height 14
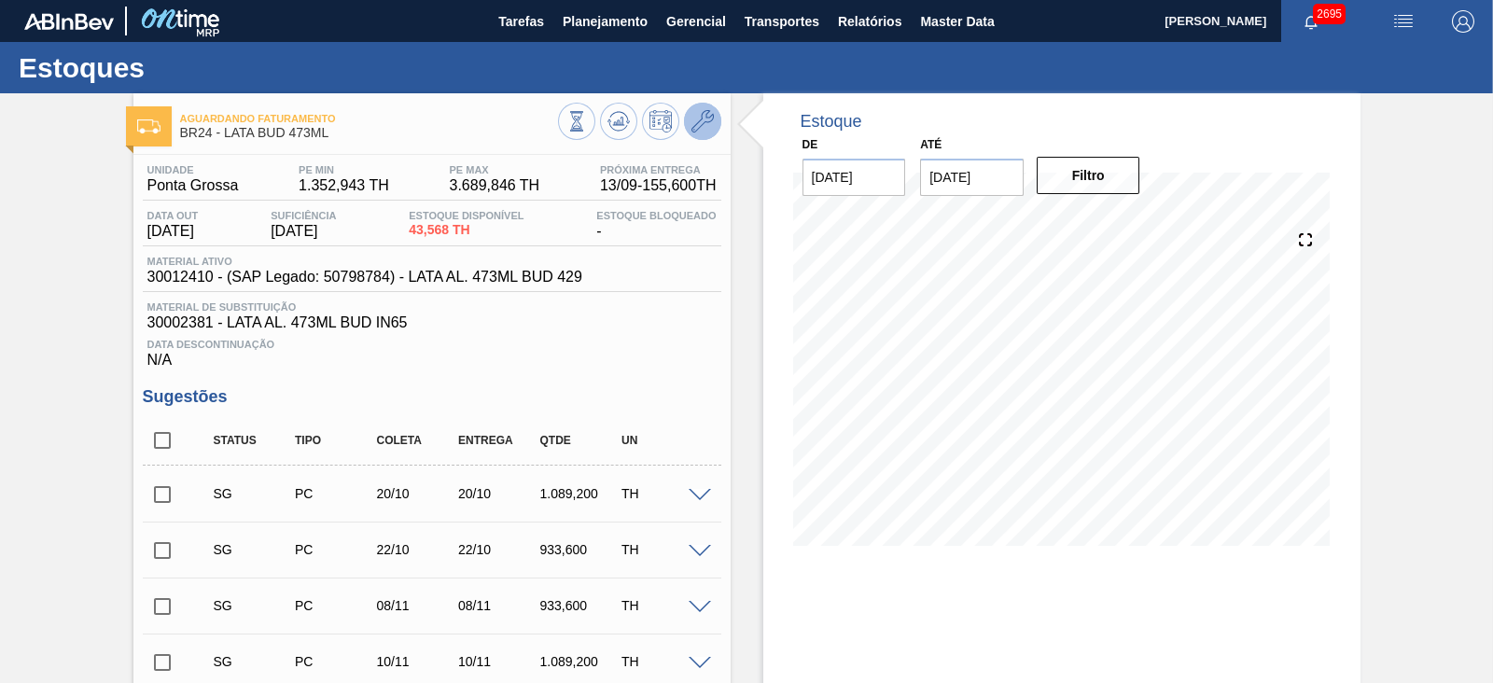
click at [694, 126] on icon at bounding box center [702, 121] width 22 height 22
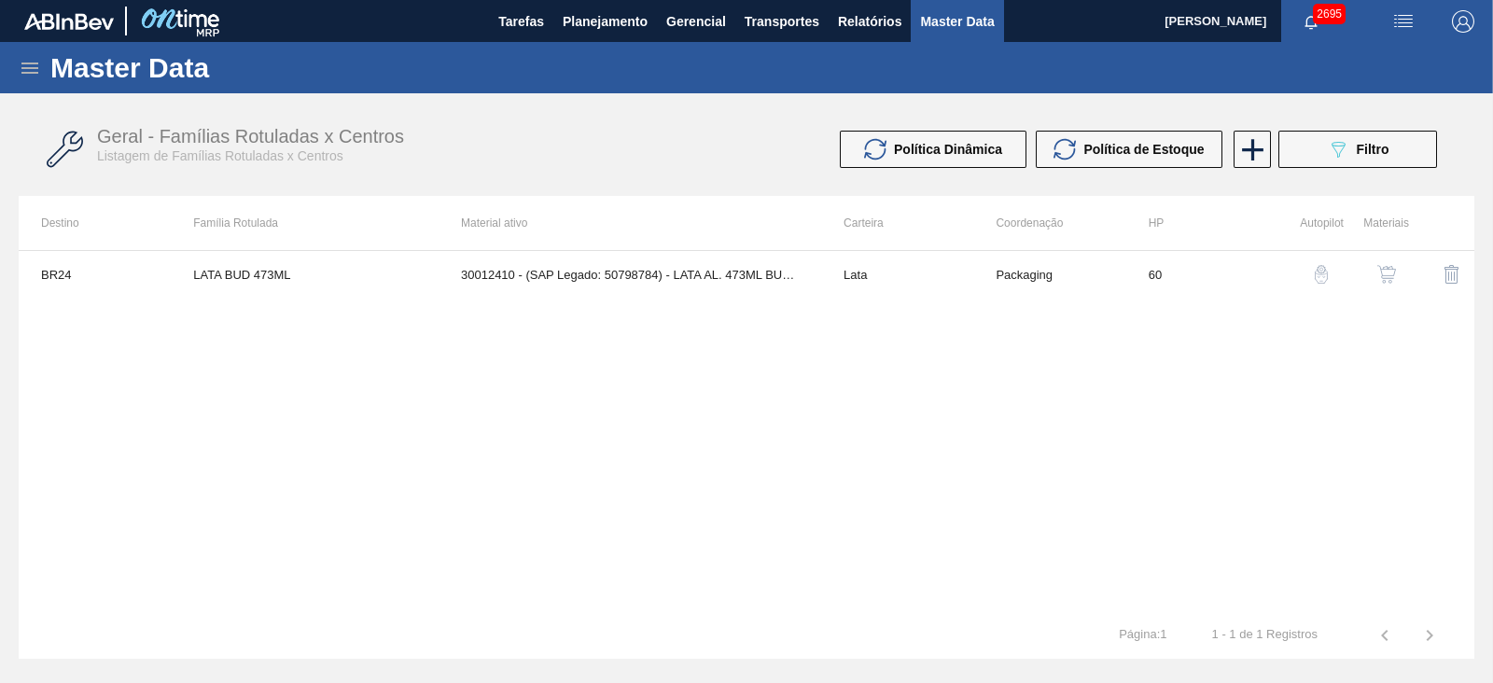
click at [1382, 272] on img "button" at bounding box center [1386, 274] width 19 height 19
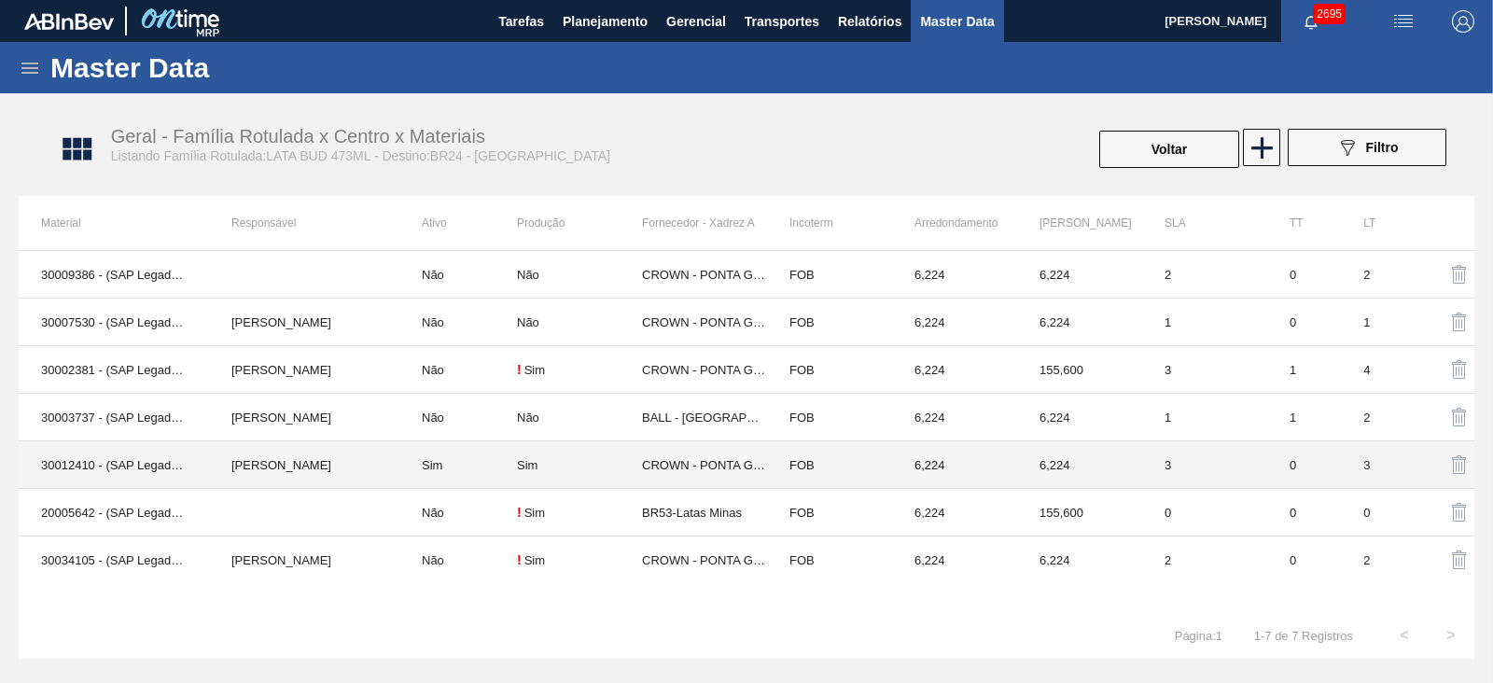
click at [499, 462] on td "Sim" at bounding box center [458, 465] width 118 height 48
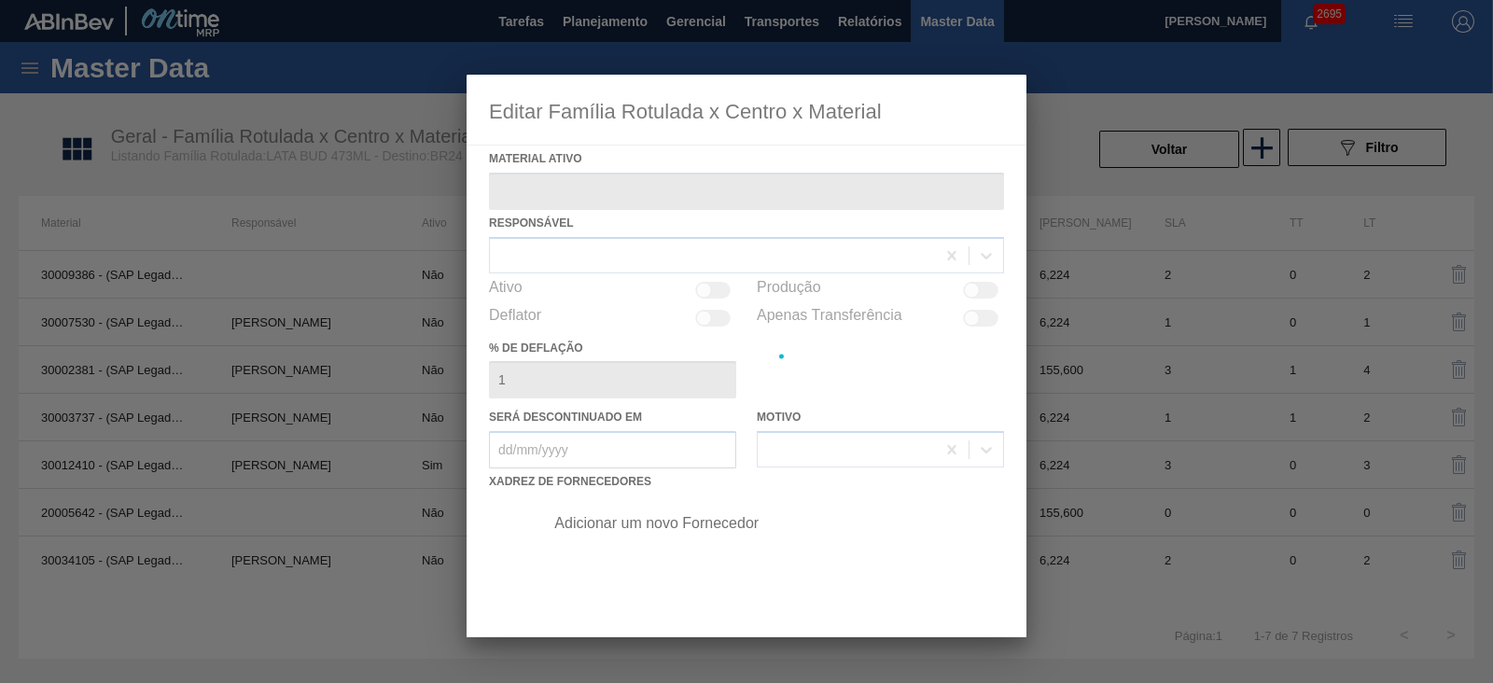
type ativo "30012410 - (SAP Legado: 50798784) - LATA AL. 473ML BUD 429"
checkbox input "true"
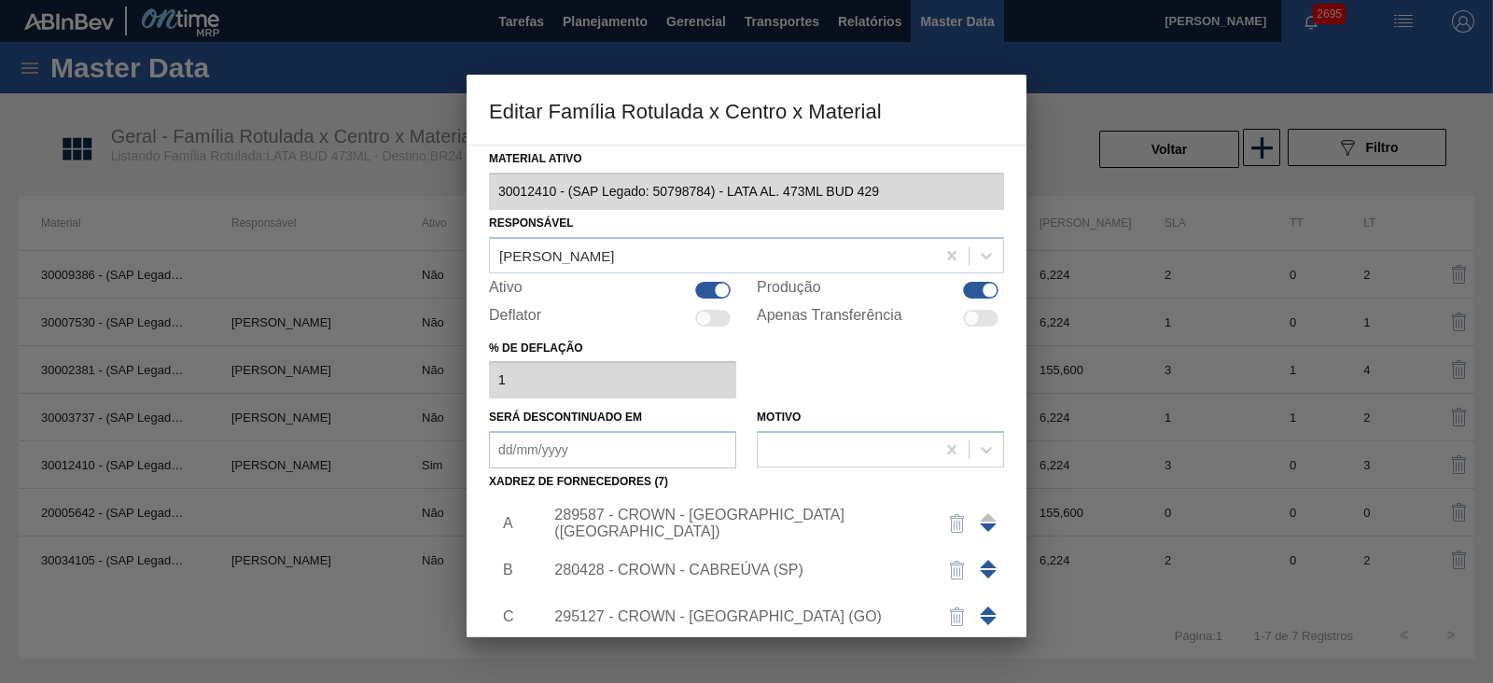
click at [779, 516] on div "289587 - CROWN - [GEOGRAPHIC_DATA] ([GEOGRAPHIC_DATA])" at bounding box center [737, 524] width 366 height 34
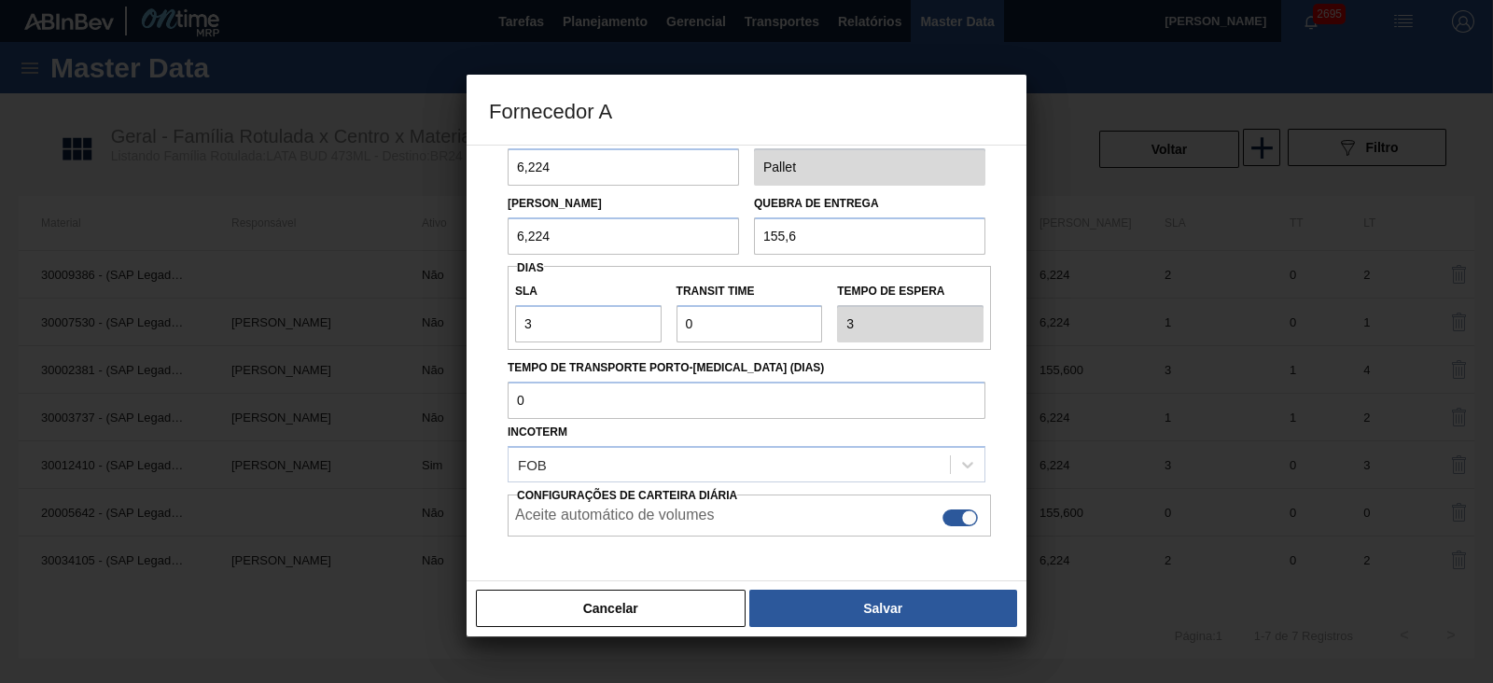
scroll to position [176, 0]
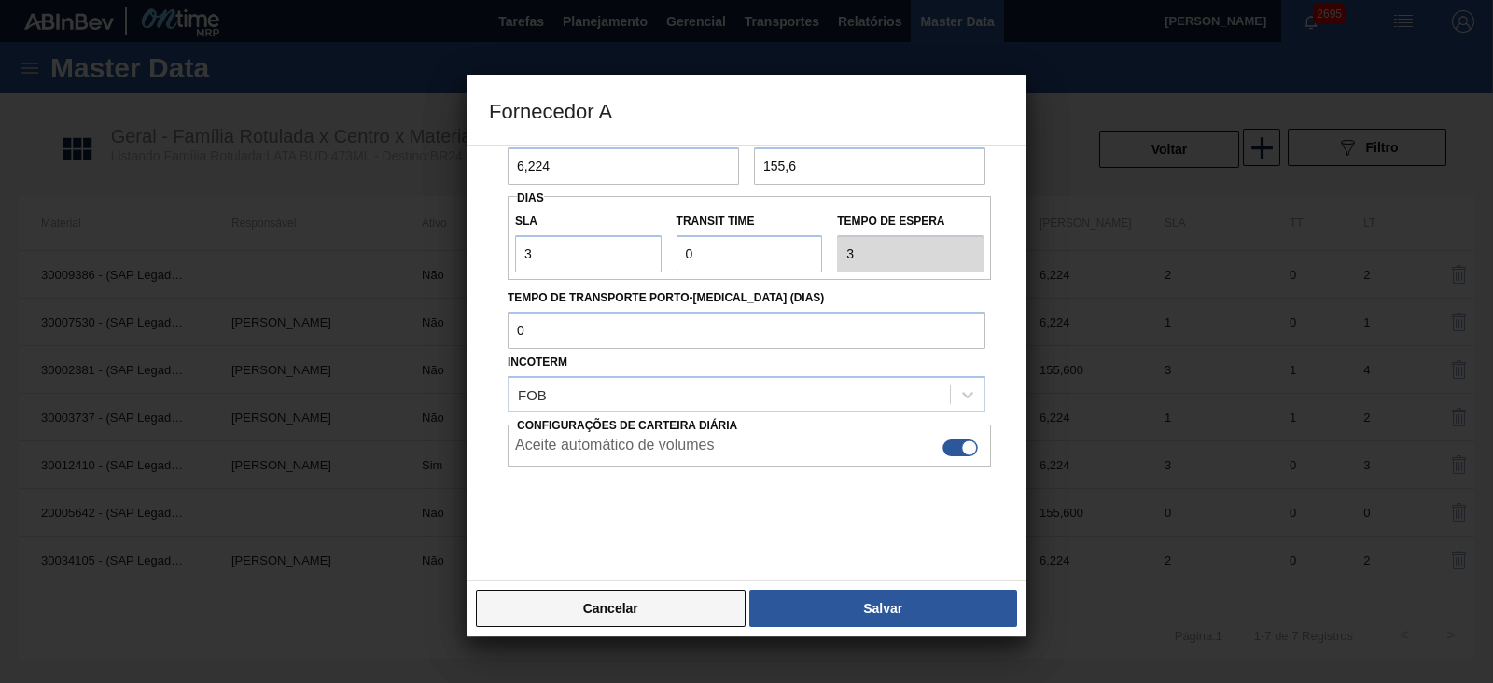
click at [714, 602] on button "Cancelar" at bounding box center [611, 608] width 270 height 37
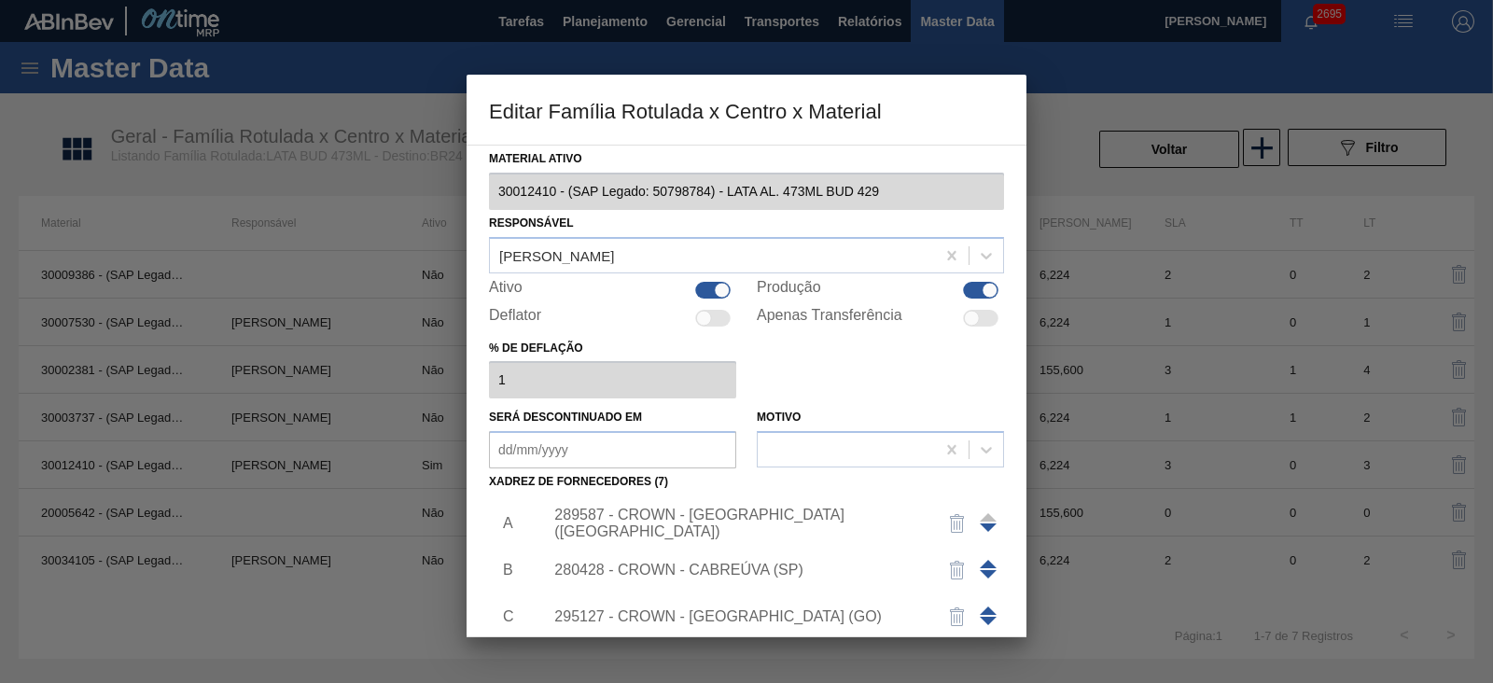
click at [313, 448] on div at bounding box center [746, 341] width 1493 height 683
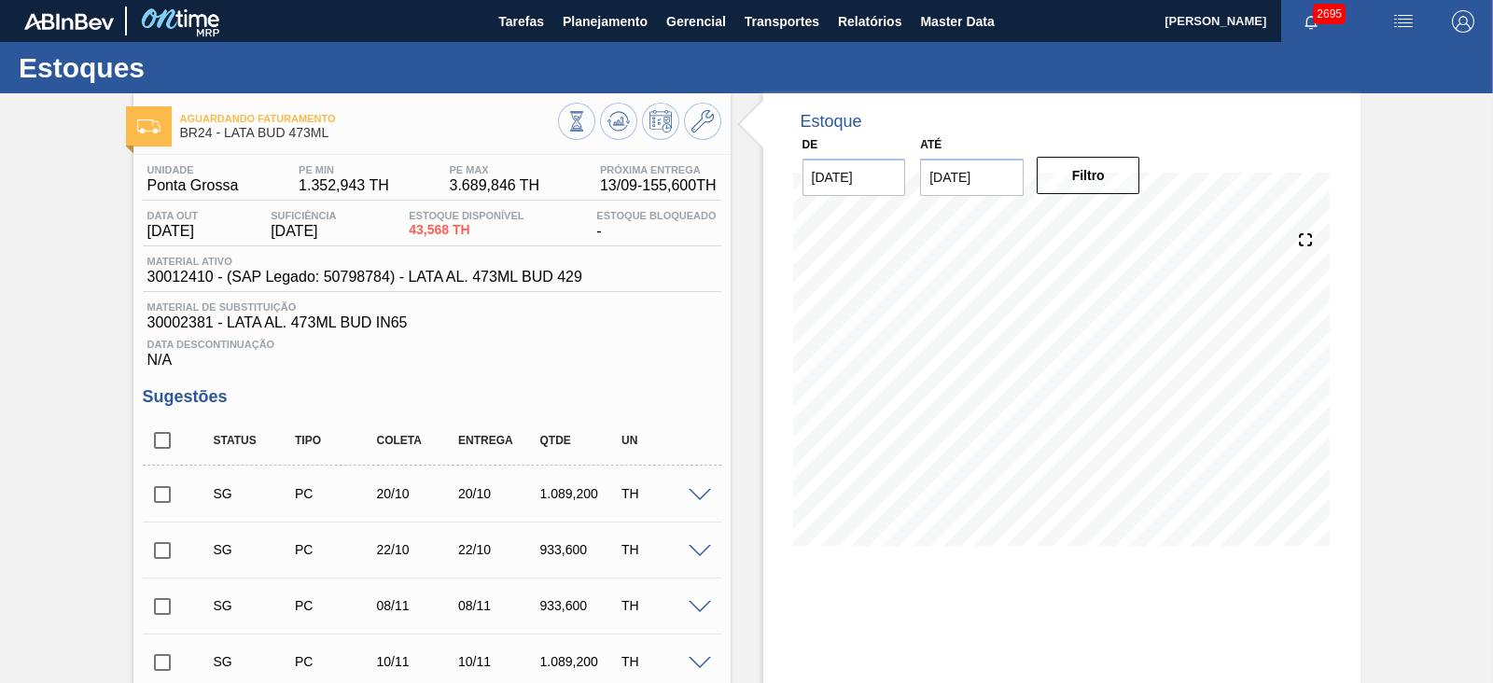
click at [693, 500] on span at bounding box center [700, 496] width 22 height 14
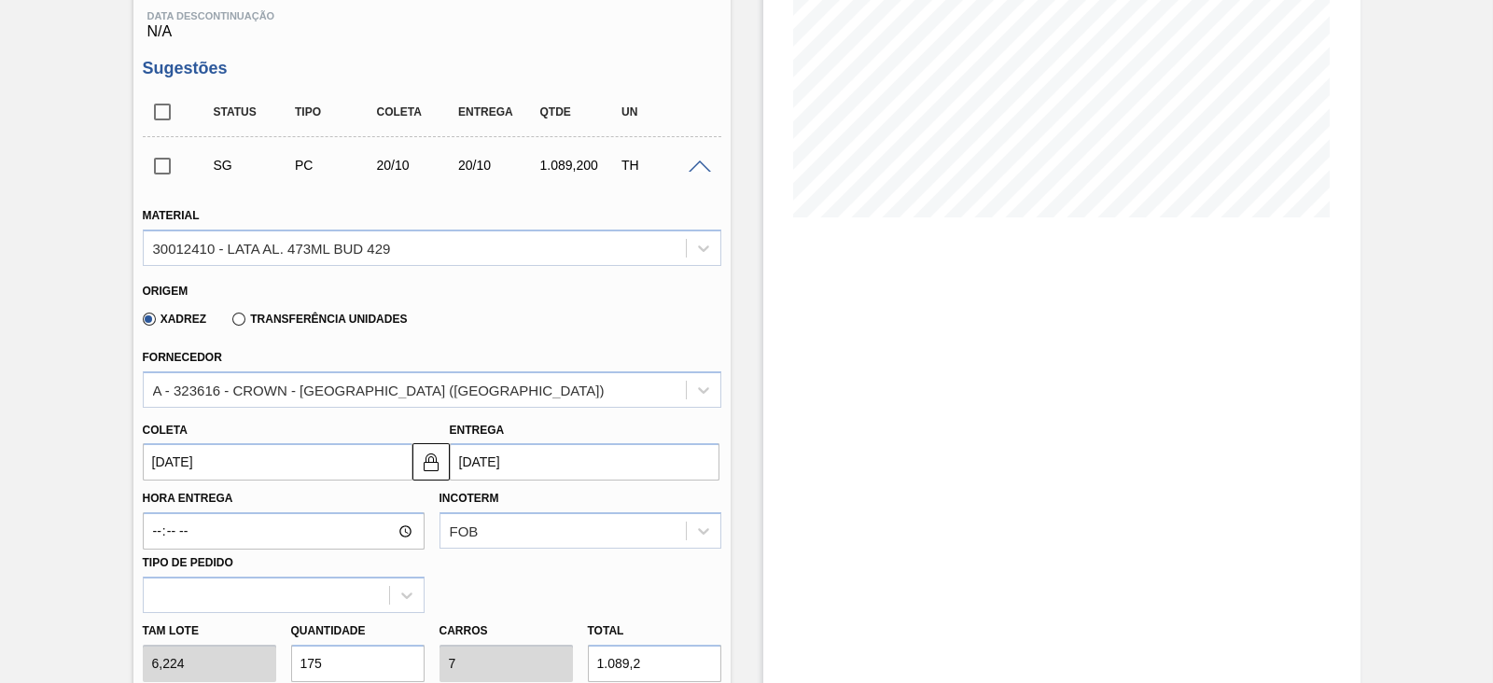
scroll to position [466, 0]
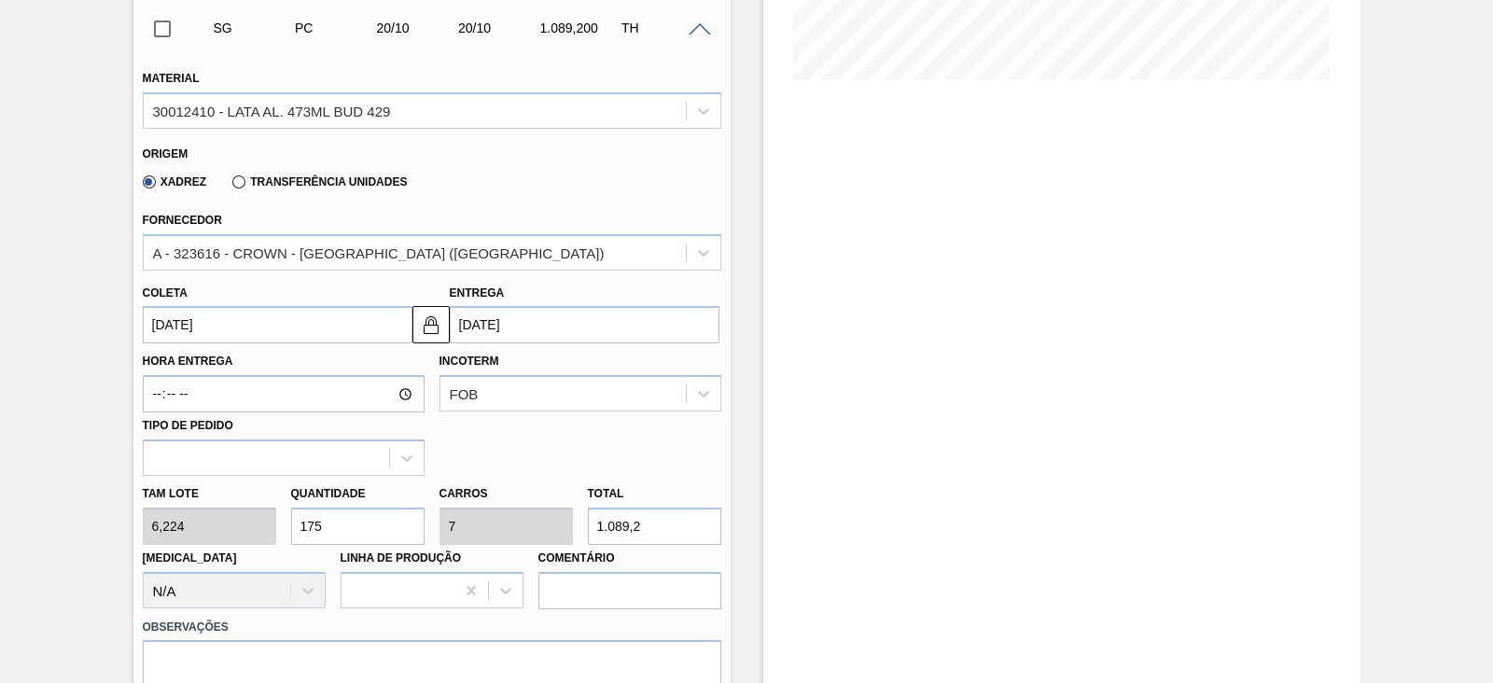
click at [258, 527] on div "Tam lote 6,224 Quantidade 175 Carros 7 Total 1.089,2 [MEDICAL_DATA] N/A Linha d…" at bounding box center [431, 542] width 593 height 133
type input "3"
type input "0,12"
type input "18,672"
type input "30"
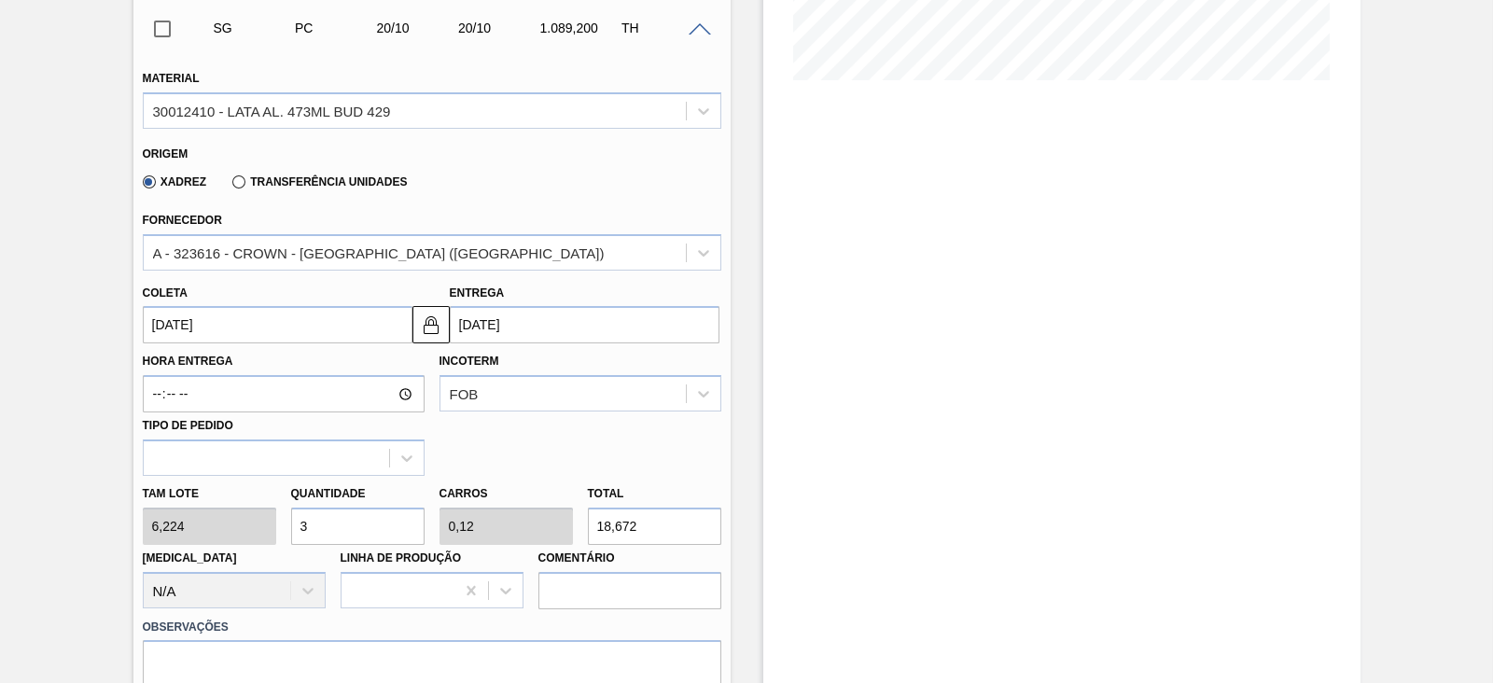
type input "1,2"
type input "186,72"
type input "300"
type input "12"
type input "1.867,2"
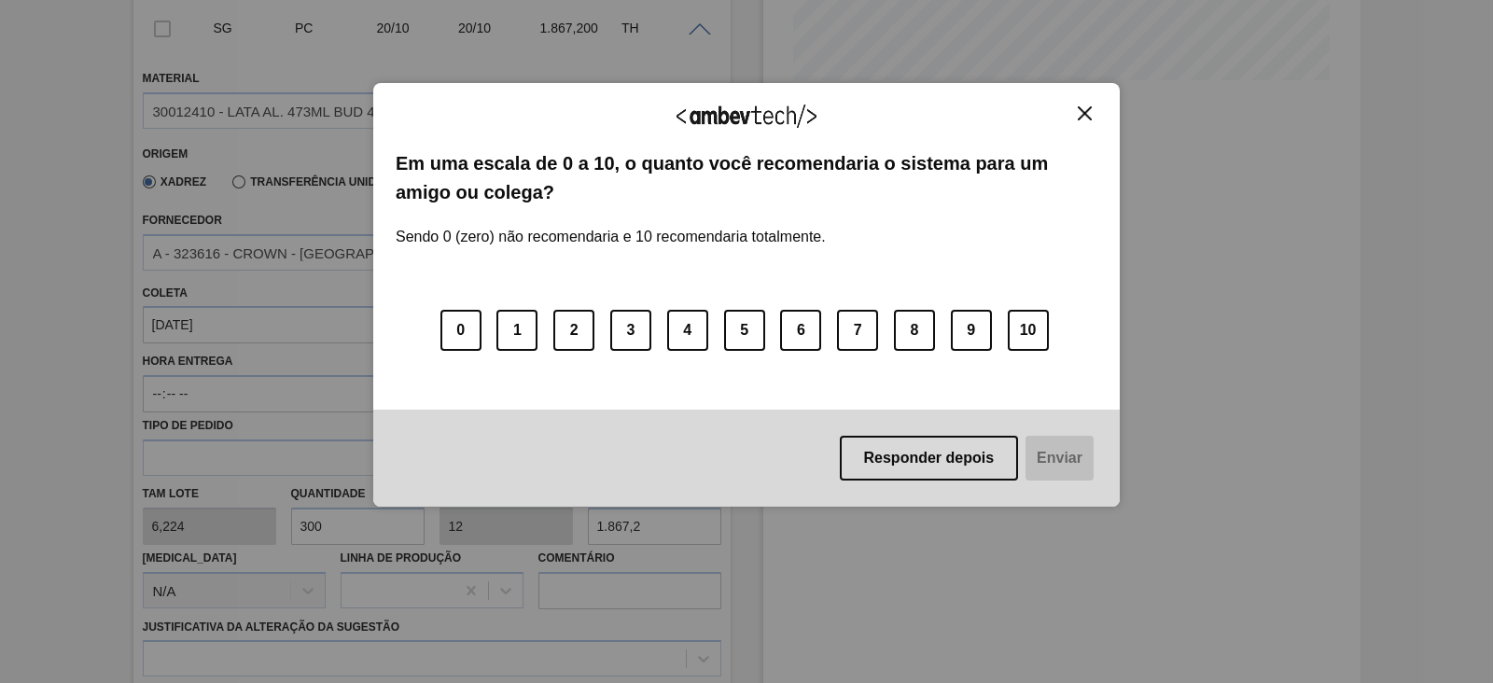
type input "300"
click at [1079, 119] on button "Close" at bounding box center [1084, 113] width 25 height 16
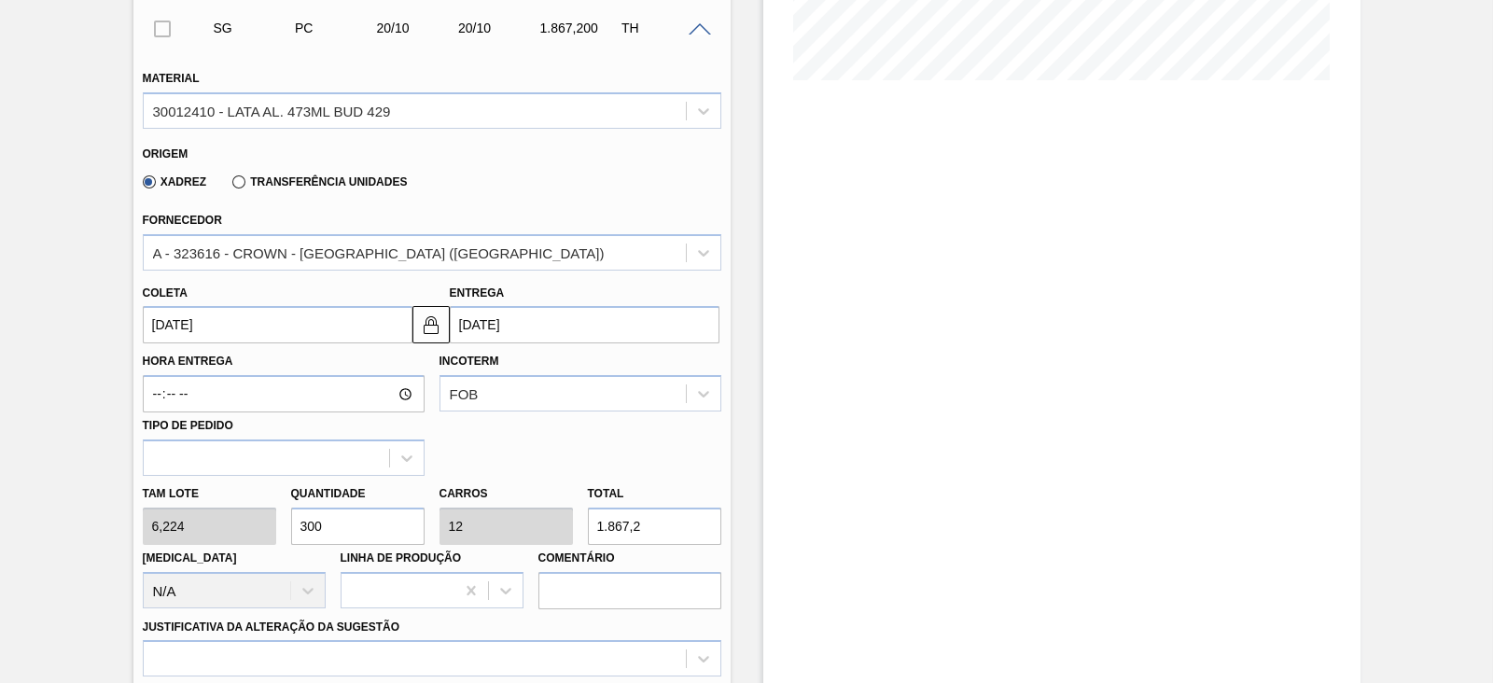
click at [246, 319] on input "[DATE]" at bounding box center [278, 324] width 270 height 37
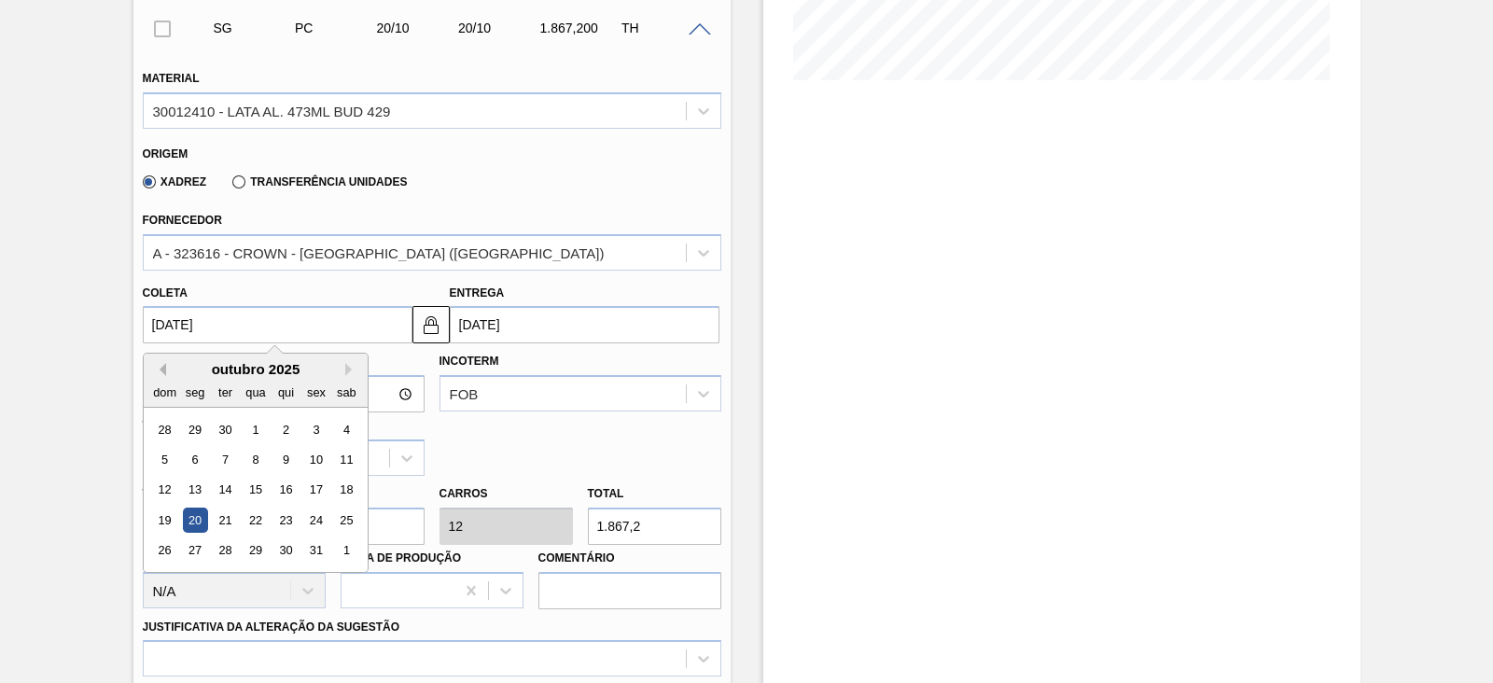
click at [162, 373] on button "Previous Month" at bounding box center [159, 369] width 13 height 13
click at [342, 497] on div "20" at bounding box center [345, 490] width 25 height 25
type input "[DATE]"
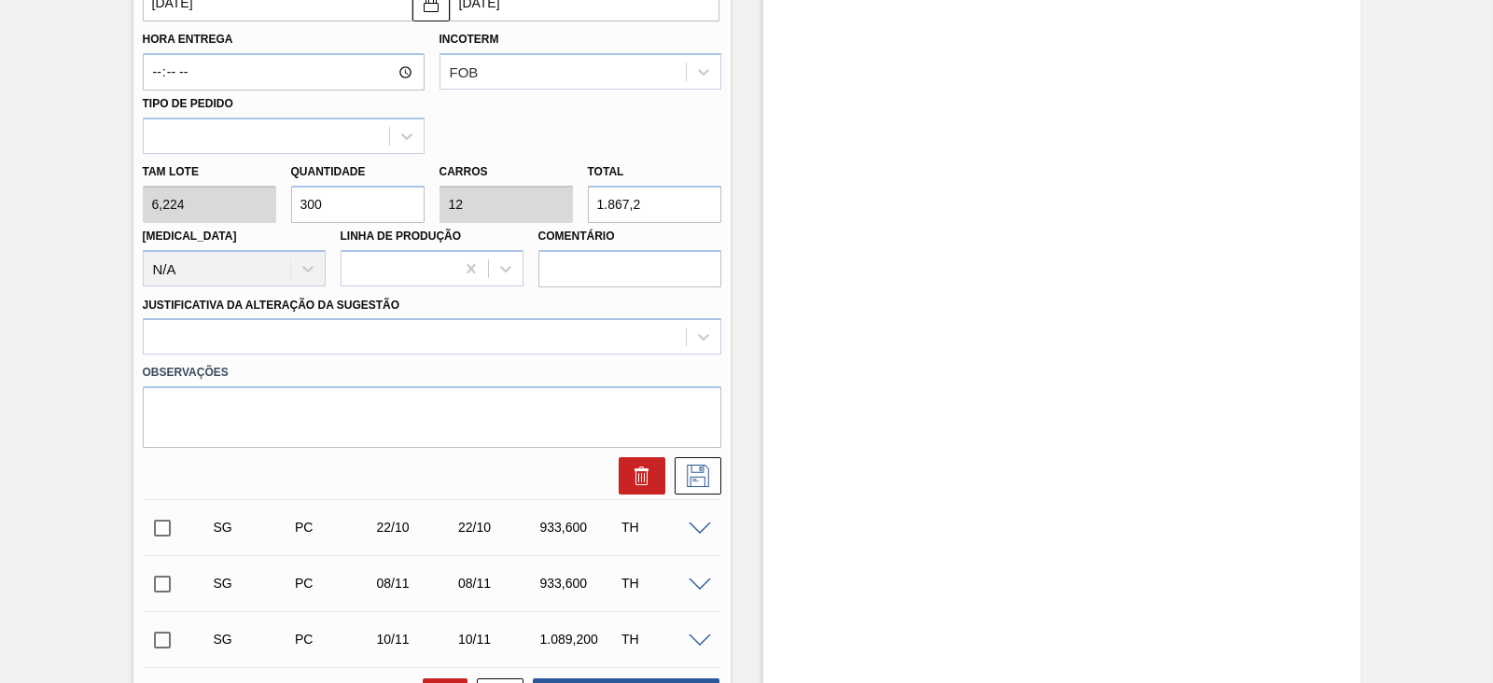
scroll to position [932, 0]
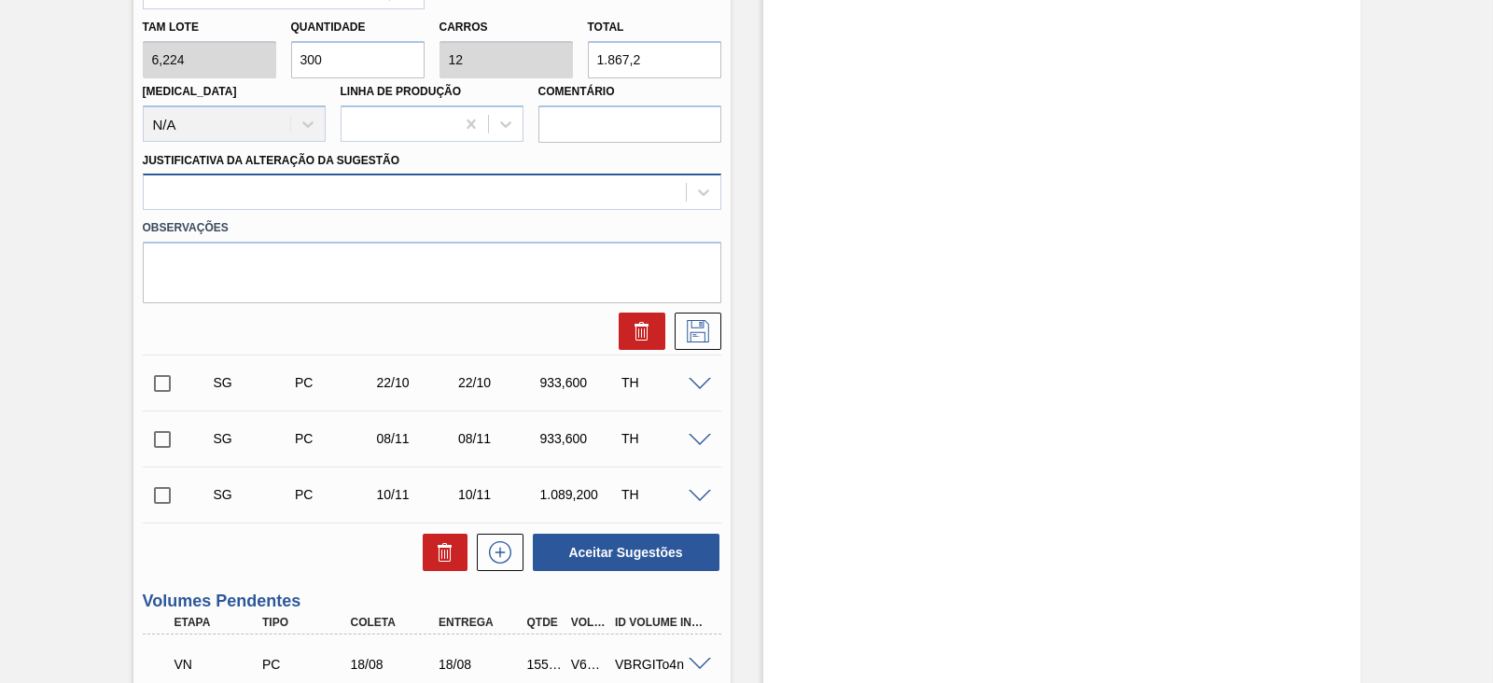
click at [219, 193] on div at bounding box center [415, 192] width 542 height 27
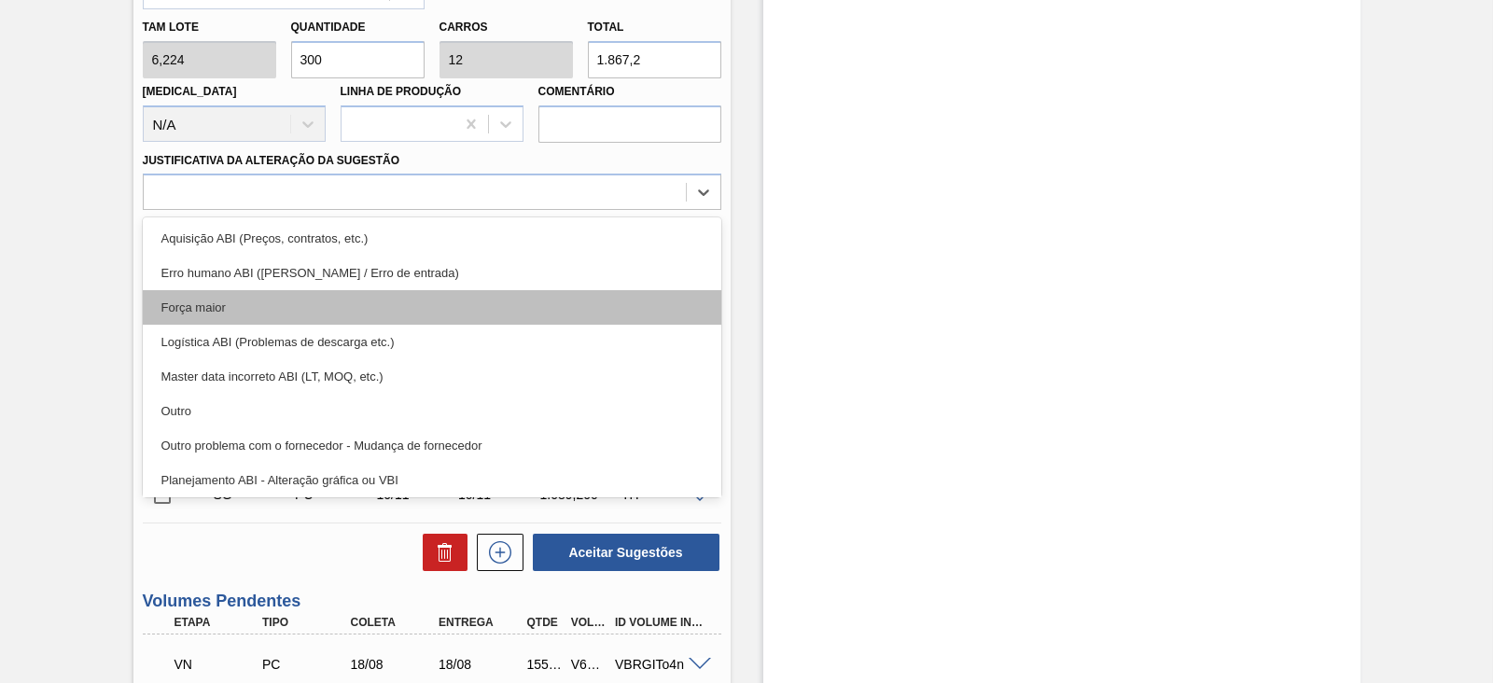
click at [239, 300] on div "Força maior" at bounding box center [432, 307] width 579 height 35
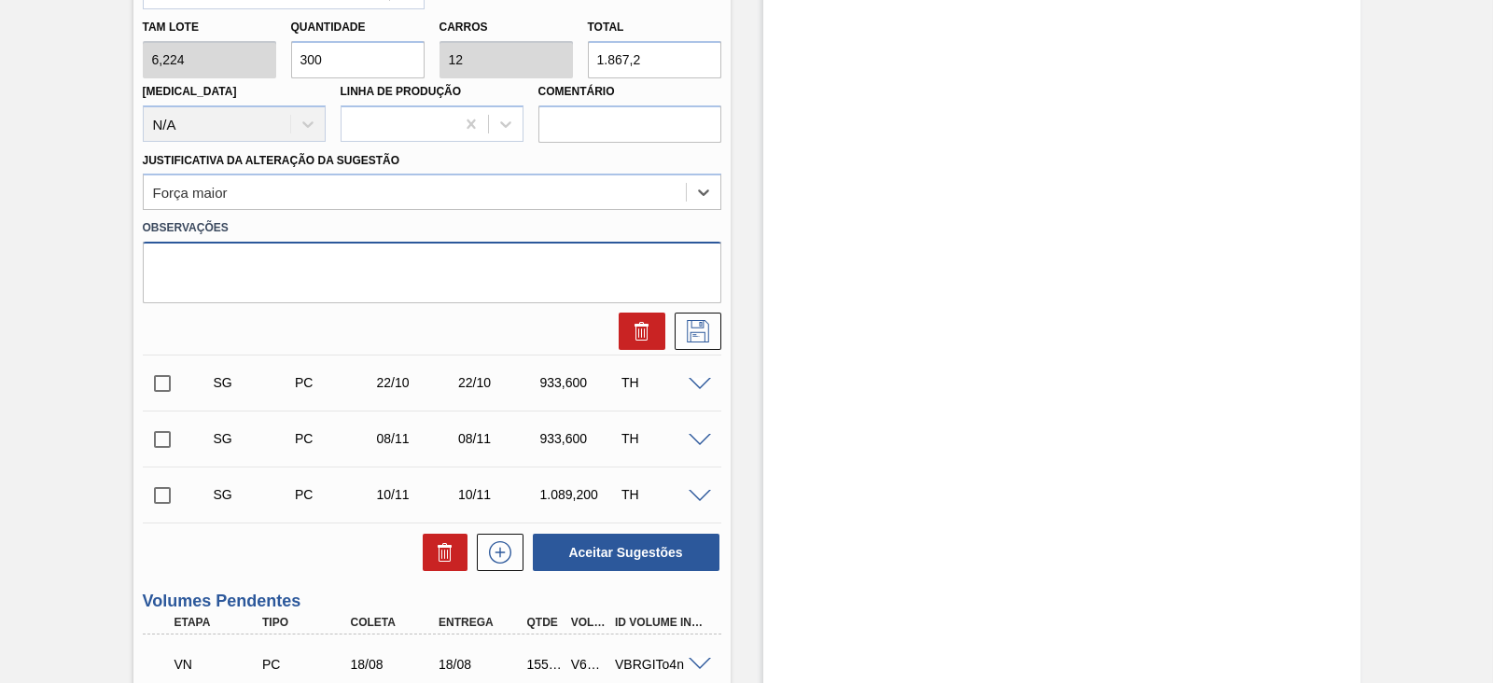
click at [264, 268] on textarea at bounding box center [432, 273] width 579 height 62
paste textarea "Reflexo de grade atual no portal"
type textarea "Reflexo de grade atual no portal"
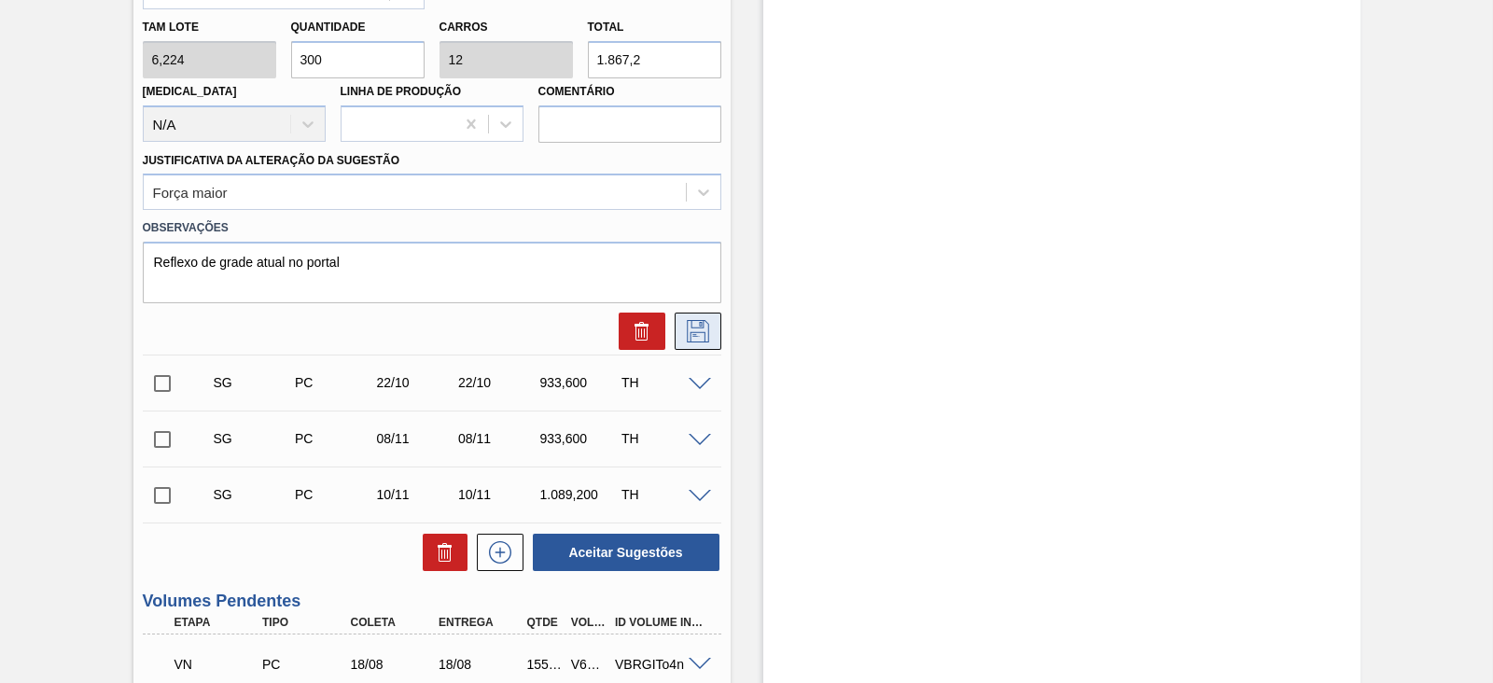
click at [688, 334] on icon at bounding box center [698, 331] width 30 height 22
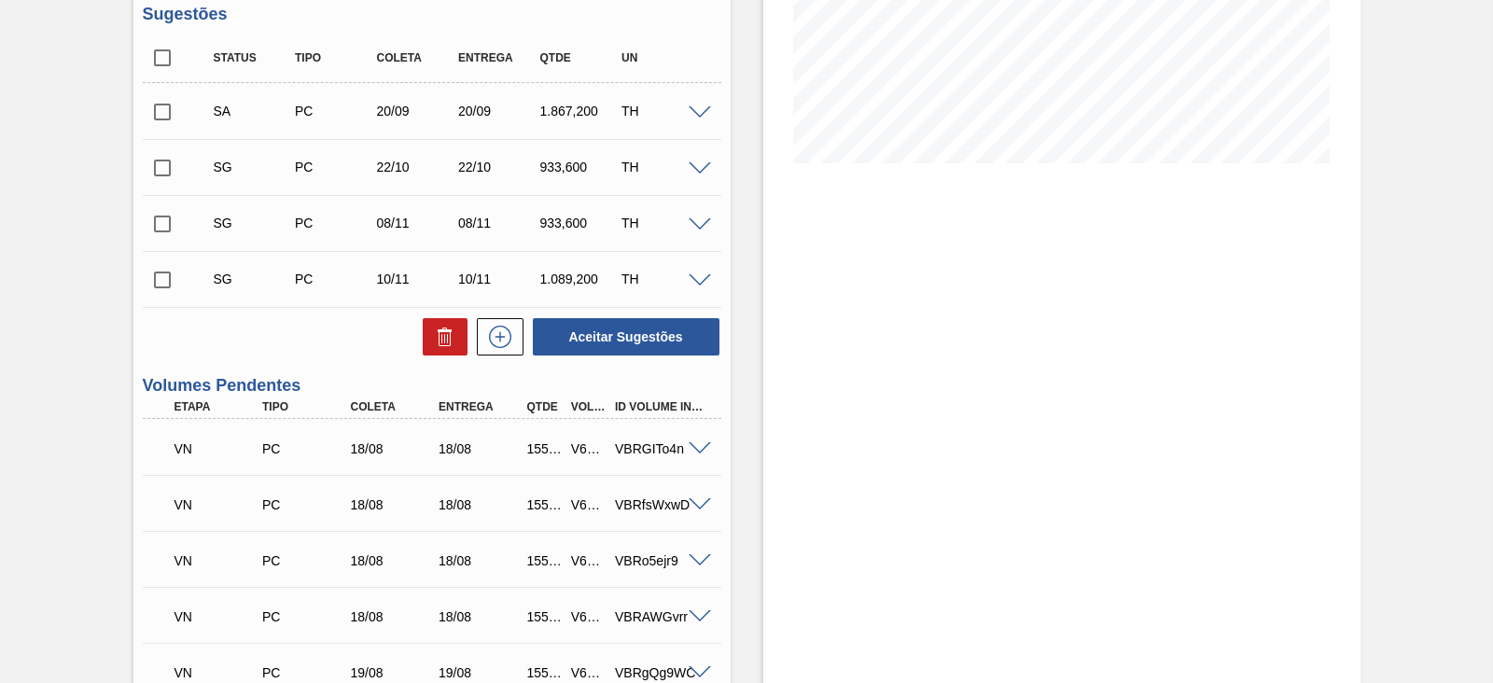
scroll to position [232, 0]
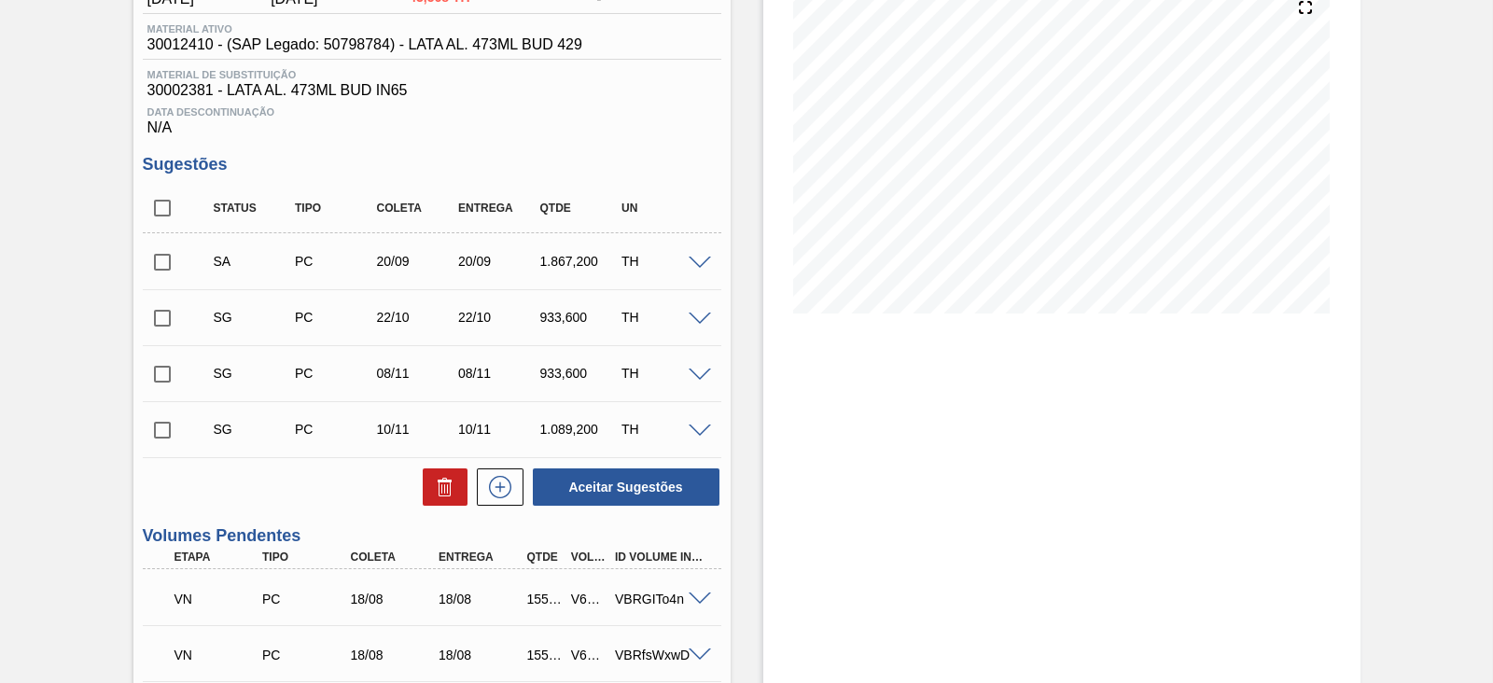
click at [700, 318] on span at bounding box center [700, 320] width 22 height 14
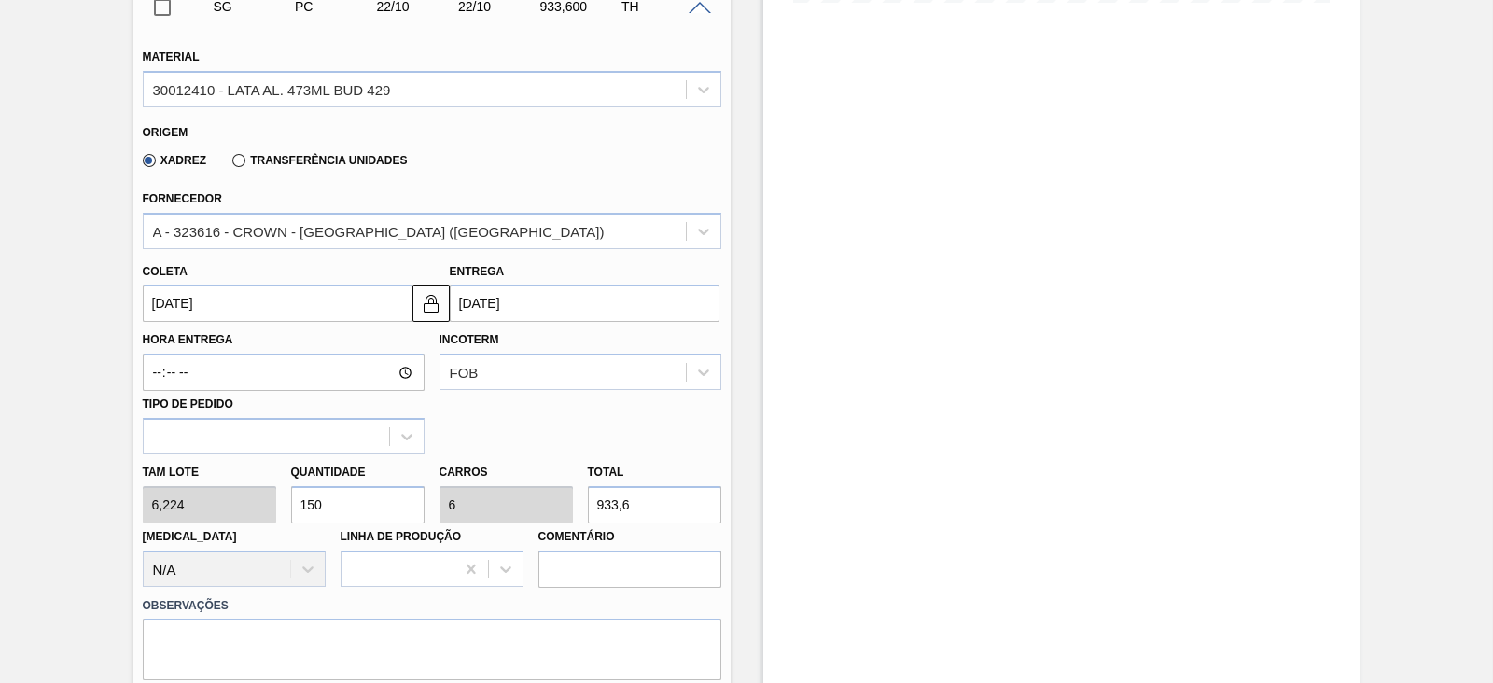
scroll to position [583, 0]
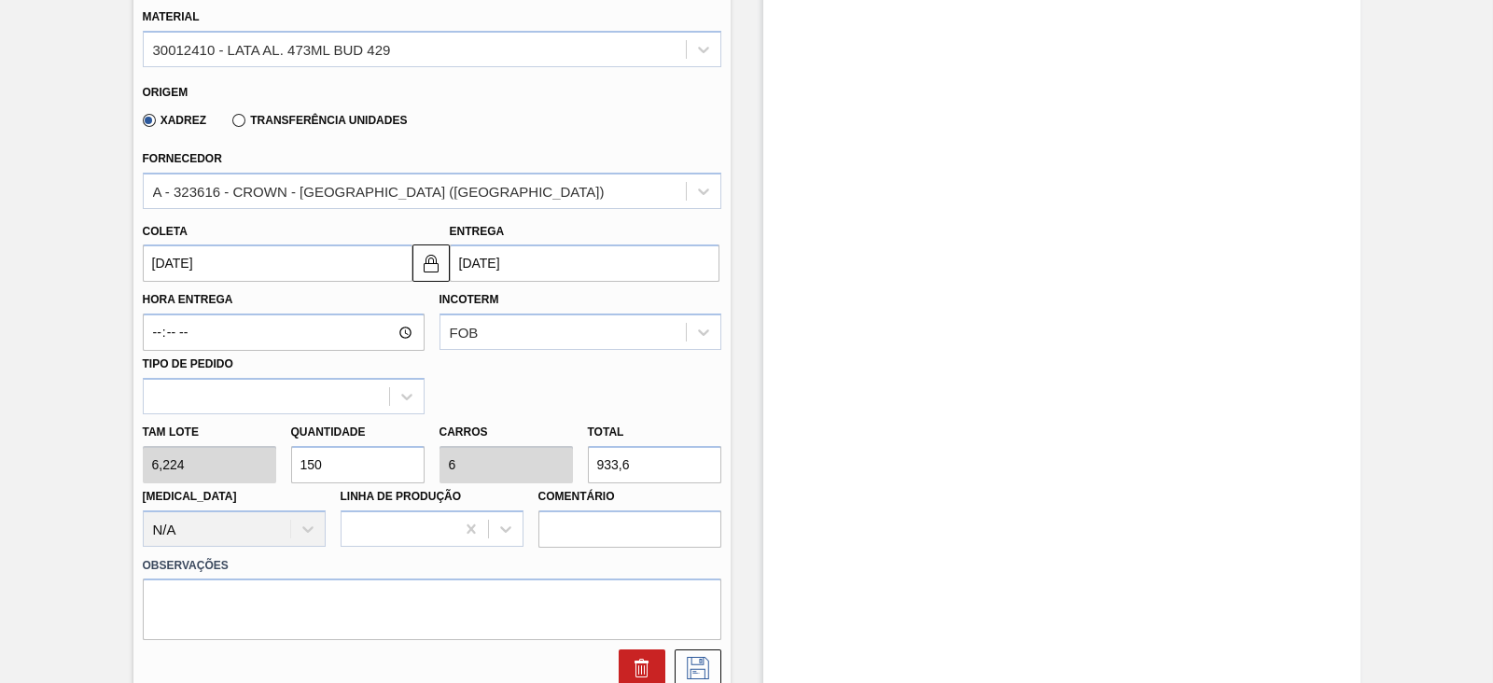
click at [258, 272] on input "[DATE]" at bounding box center [278, 262] width 270 height 37
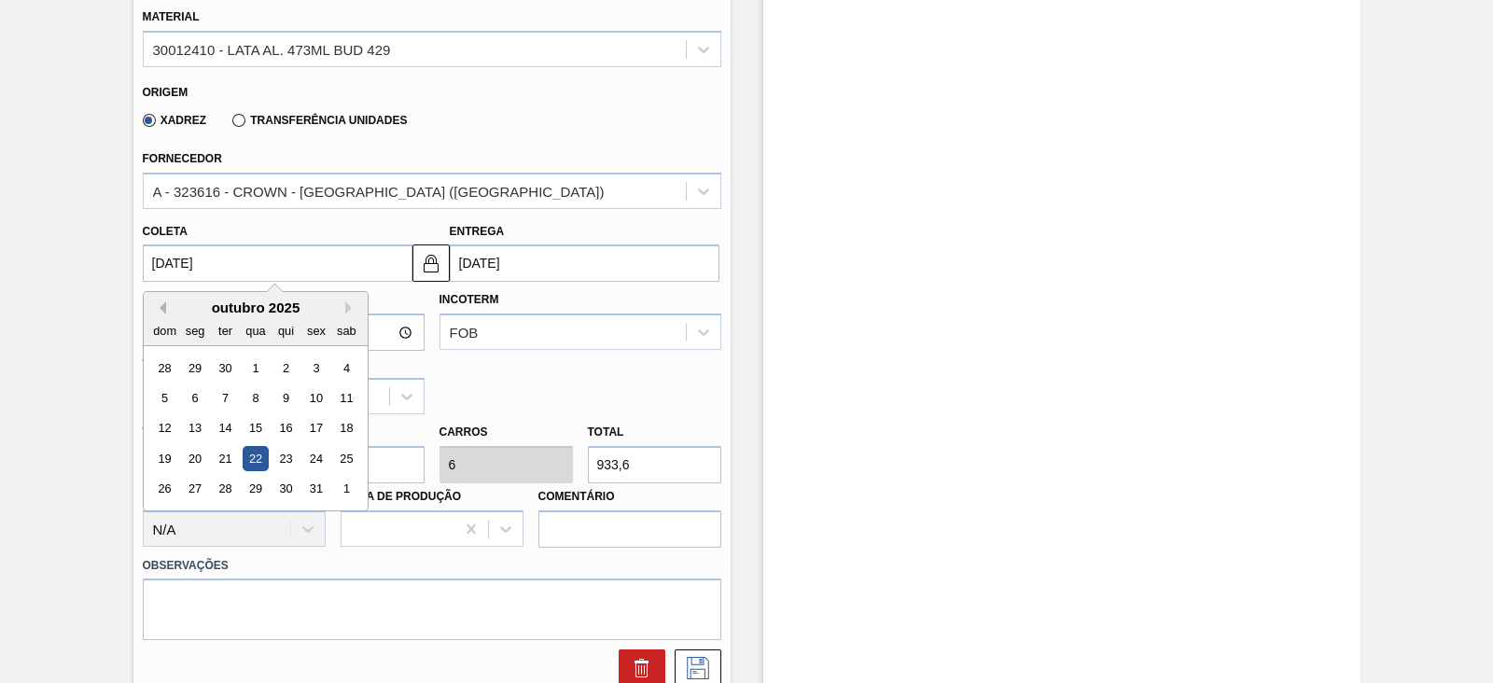
click at [162, 306] on button "Previous Month" at bounding box center [159, 307] width 13 height 13
click at [161, 457] on div "21" at bounding box center [164, 458] width 25 height 25
type input "21/09/2025"
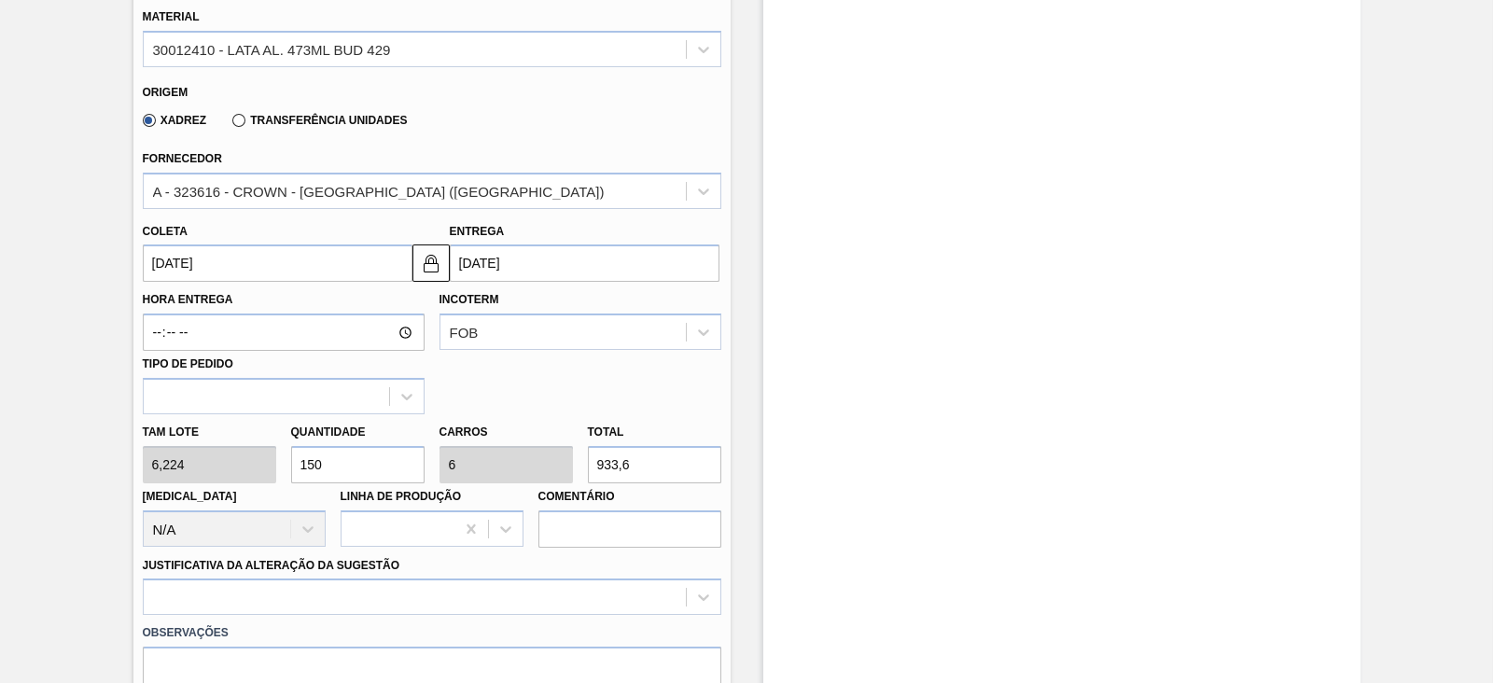
click at [270, 456] on div "Tam lote 6,224 Quantidade 150 Carros 6 Total 933,6 Doca N/A Linha de Produção C…" at bounding box center [431, 480] width 593 height 133
type input "3"
type input "0,12"
type input "18,672"
type input "30"
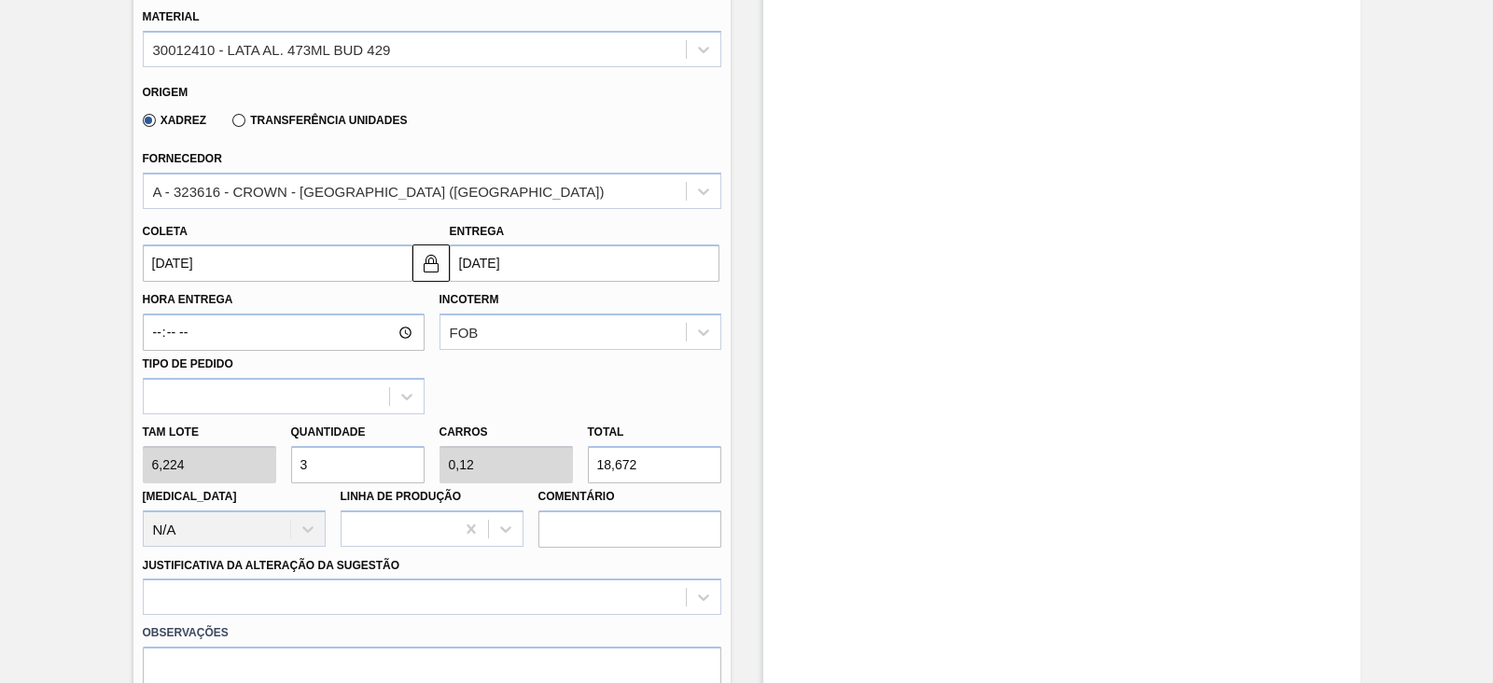
type input "1,2"
type input "186,72"
type input "300"
type input "12"
type input "1.867,2"
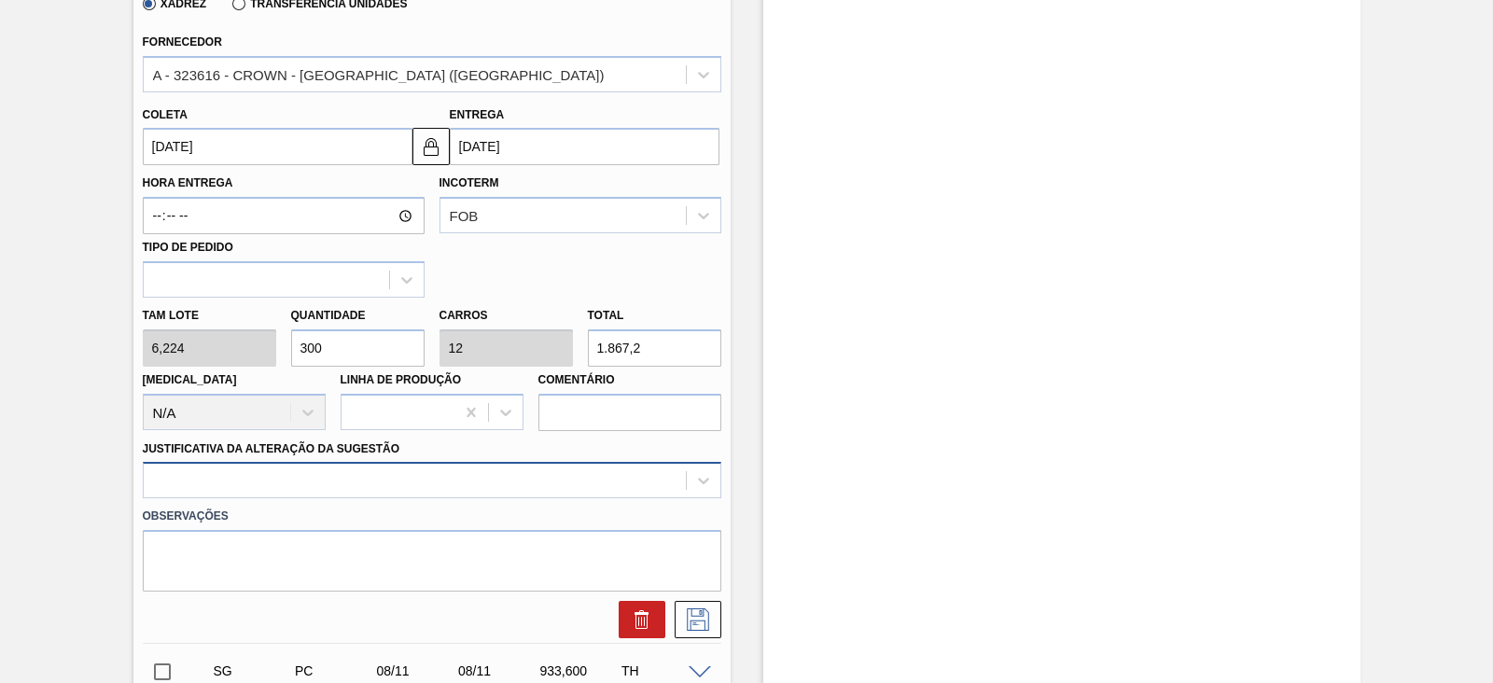
type input "300"
click at [241, 473] on div at bounding box center [432, 480] width 579 height 36
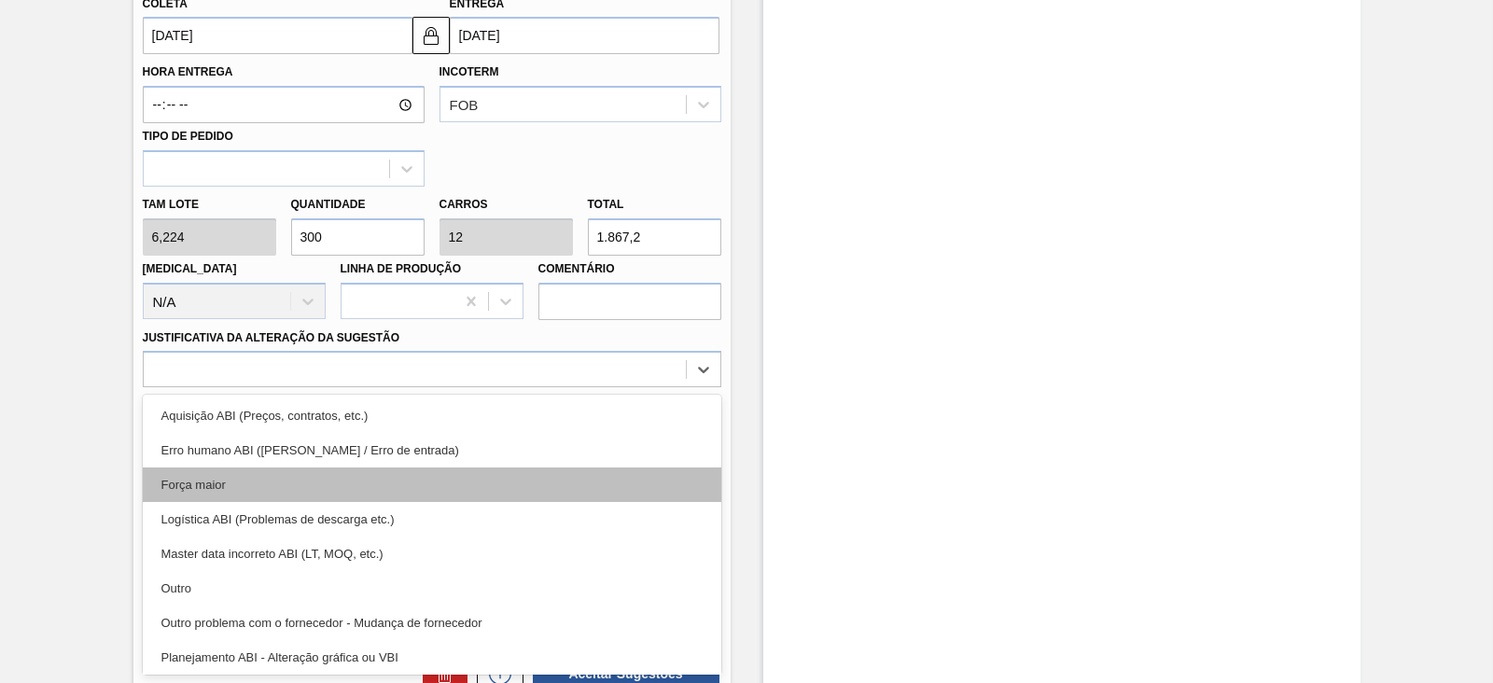
click at [236, 478] on div "Força maior" at bounding box center [432, 485] width 579 height 35
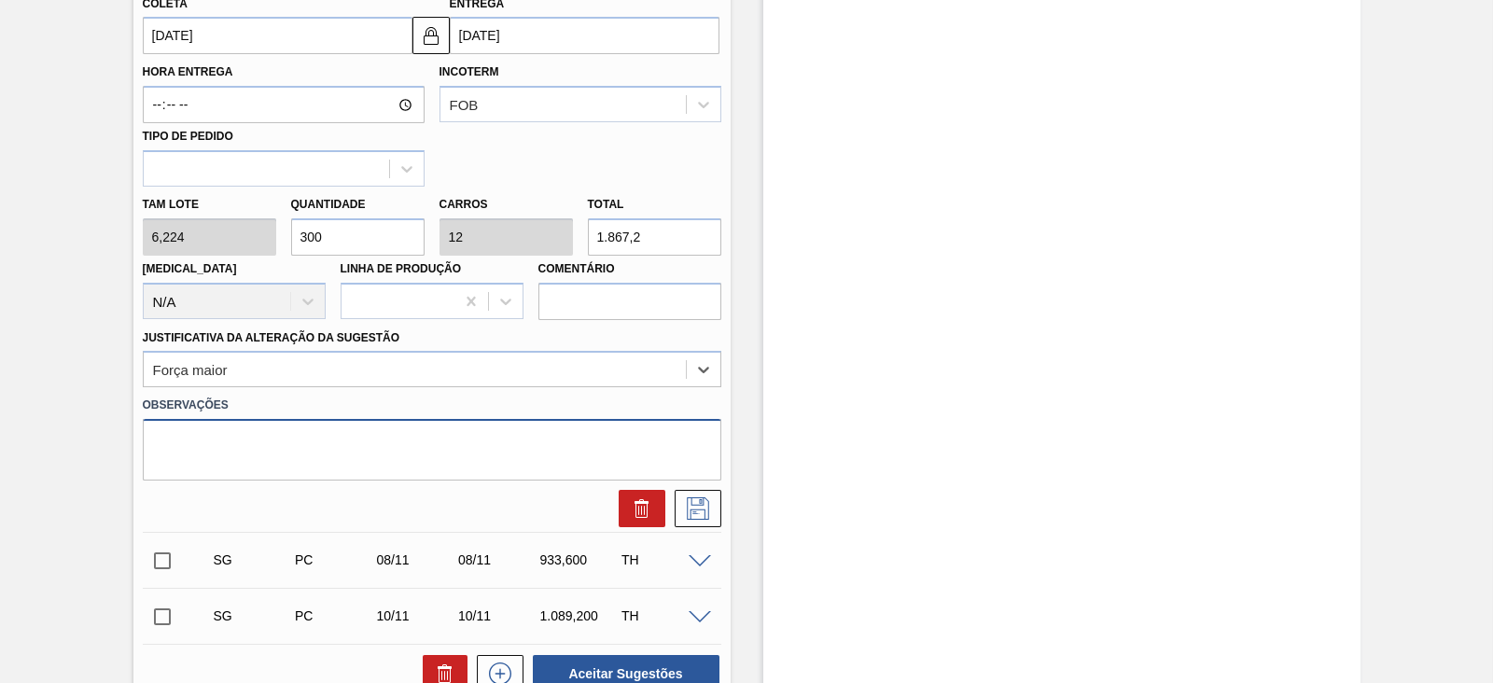
click at [255, 446] on textarea at bounding box center [432, 450] width 579 height 62
paste textarea "Reflexo de grade atual no portal"
type textarea "Reflexo de grade atual no portal"
click at [700, 510] on icon at bounding box center [698, 508] width 30 height 22
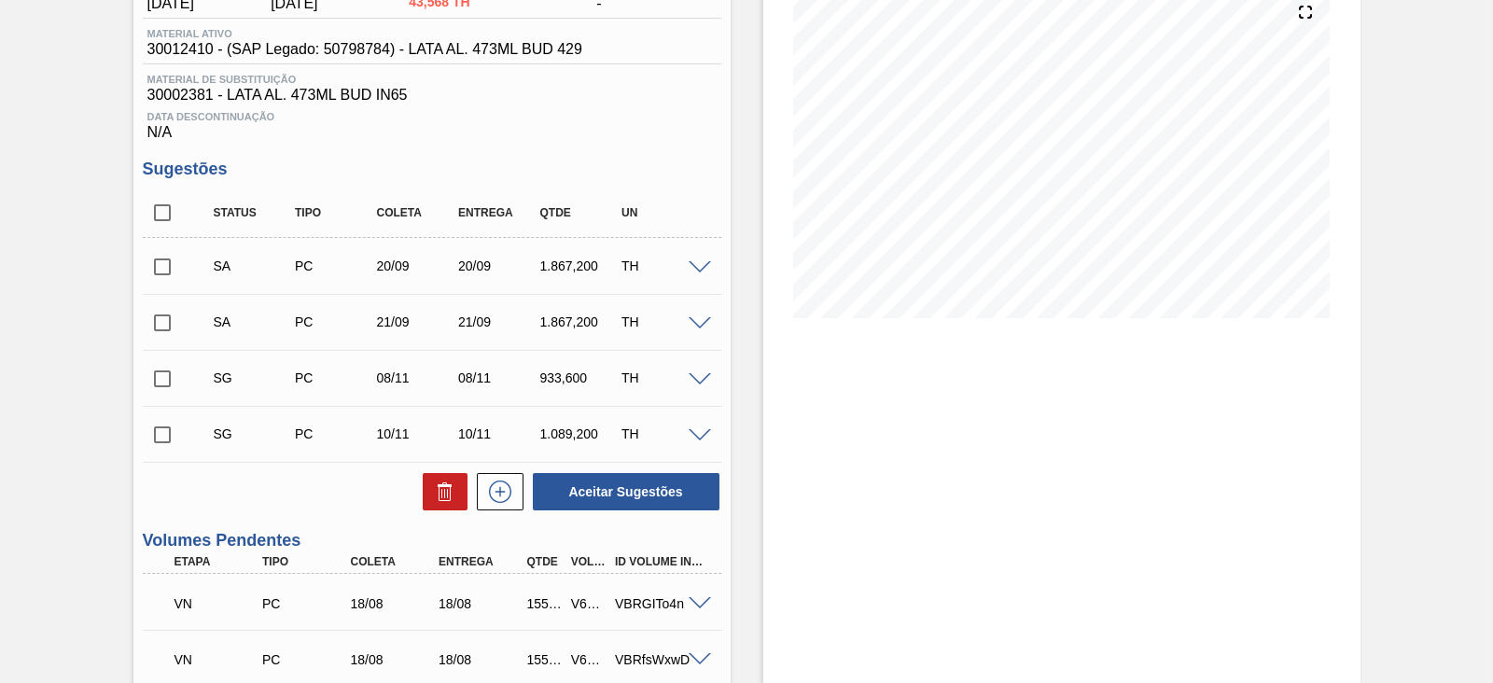
scroll to position [111, 0]
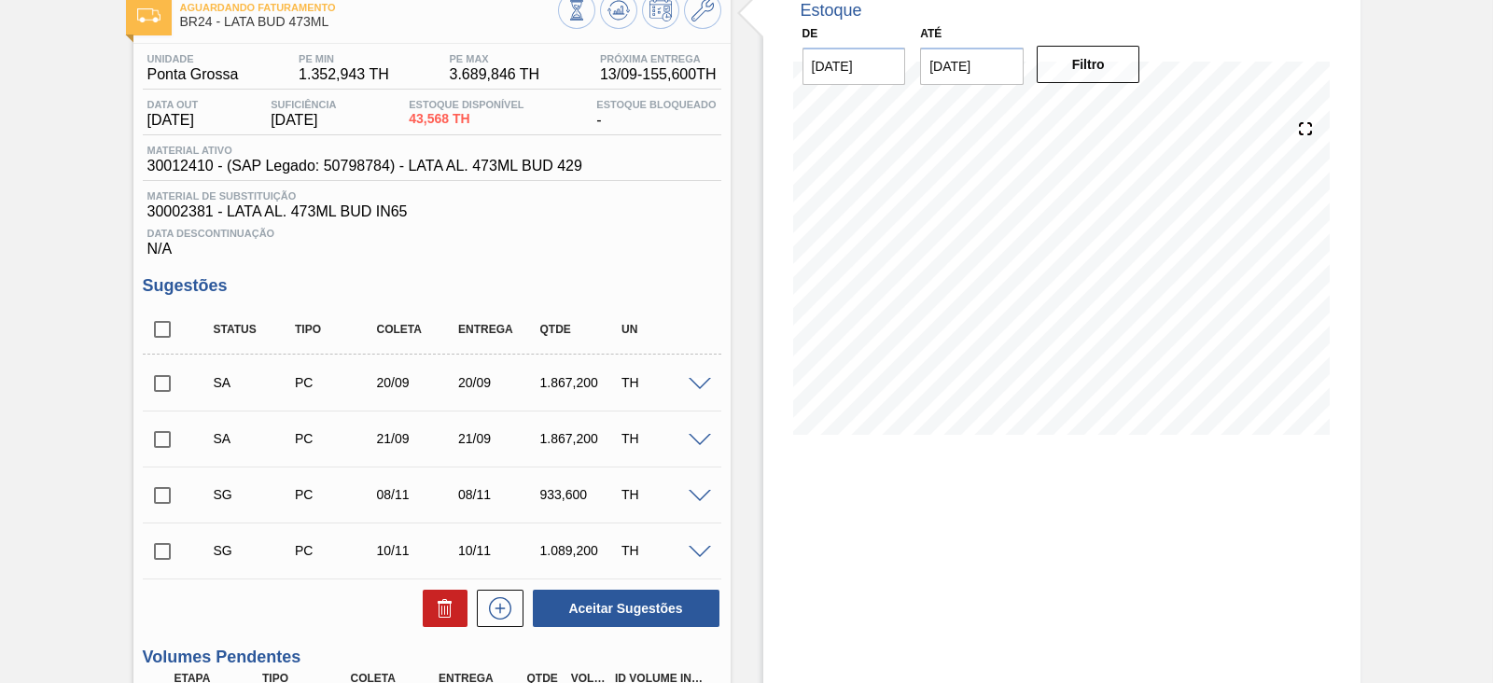
click at [696, 496] on span at bounding box center [700, 497] width 22 height 14
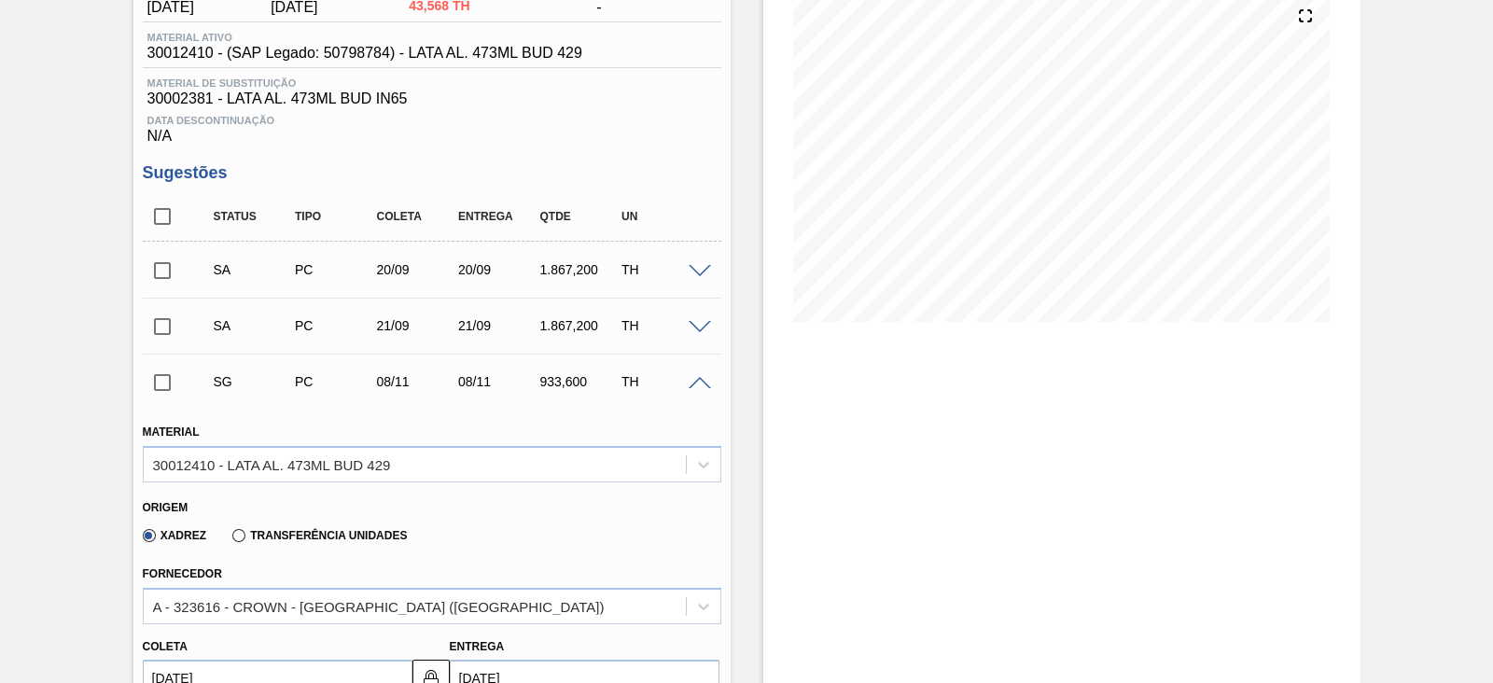
scroll to position [695, 0]
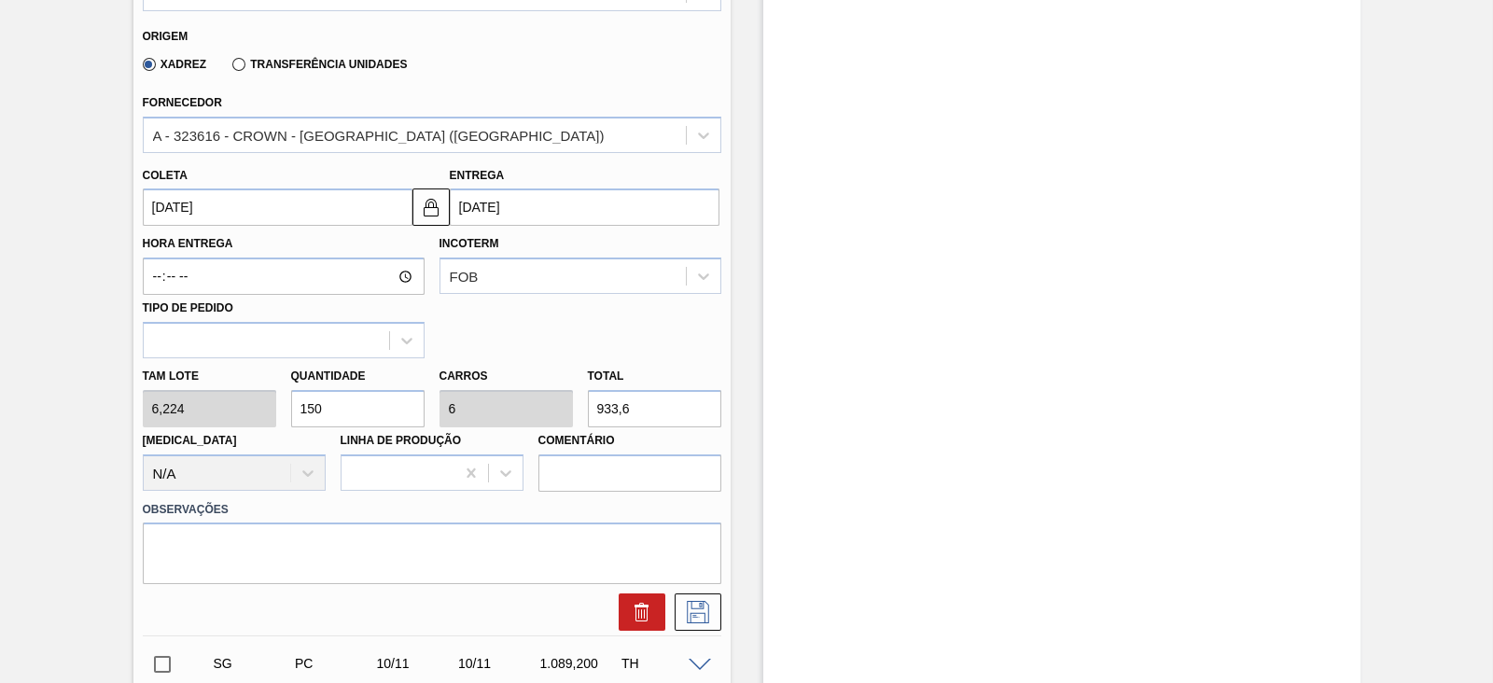
click at [338, 405] on input "150" at bounding box center [357, 408] width 133 height 37
type input "15"
type input "0,6"
type input "93,36"
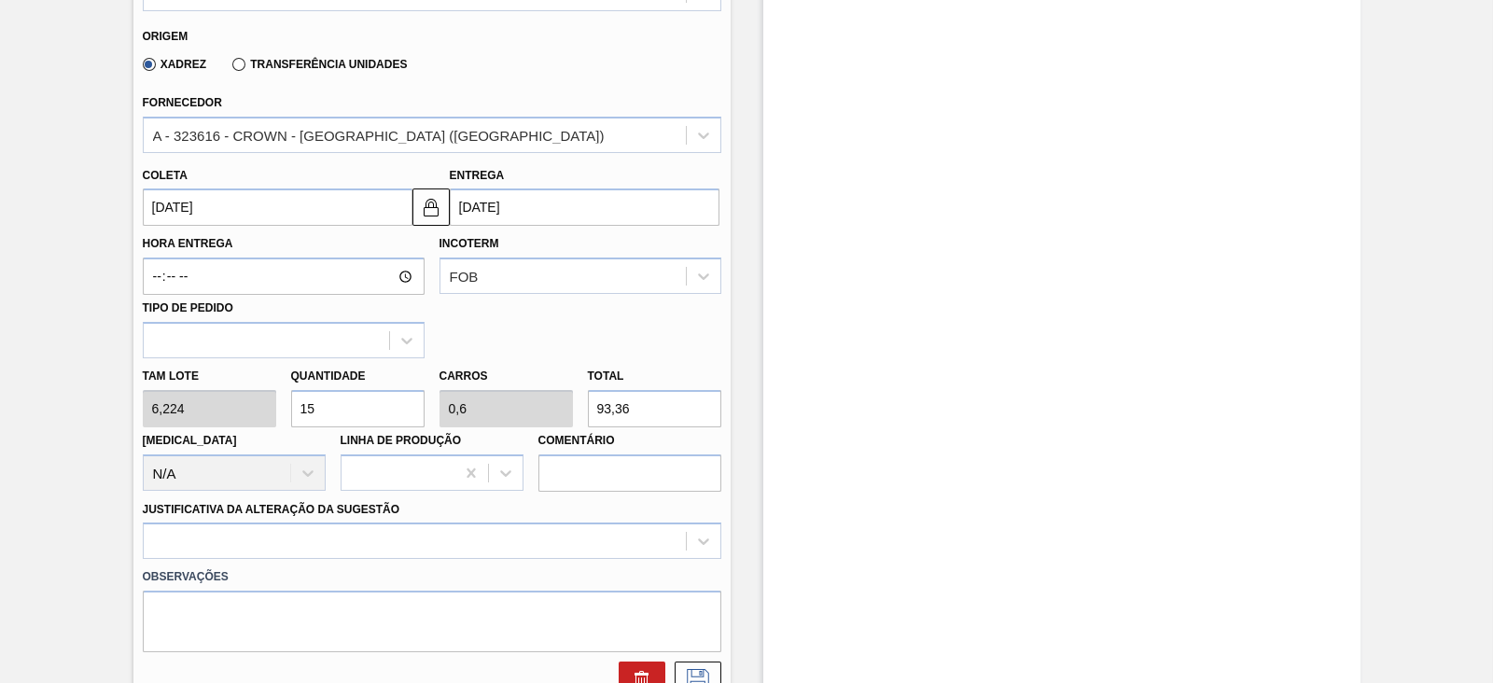
type input "1"
type input "0,04"
type input "6,224"
type input "12"
type input "0,48"
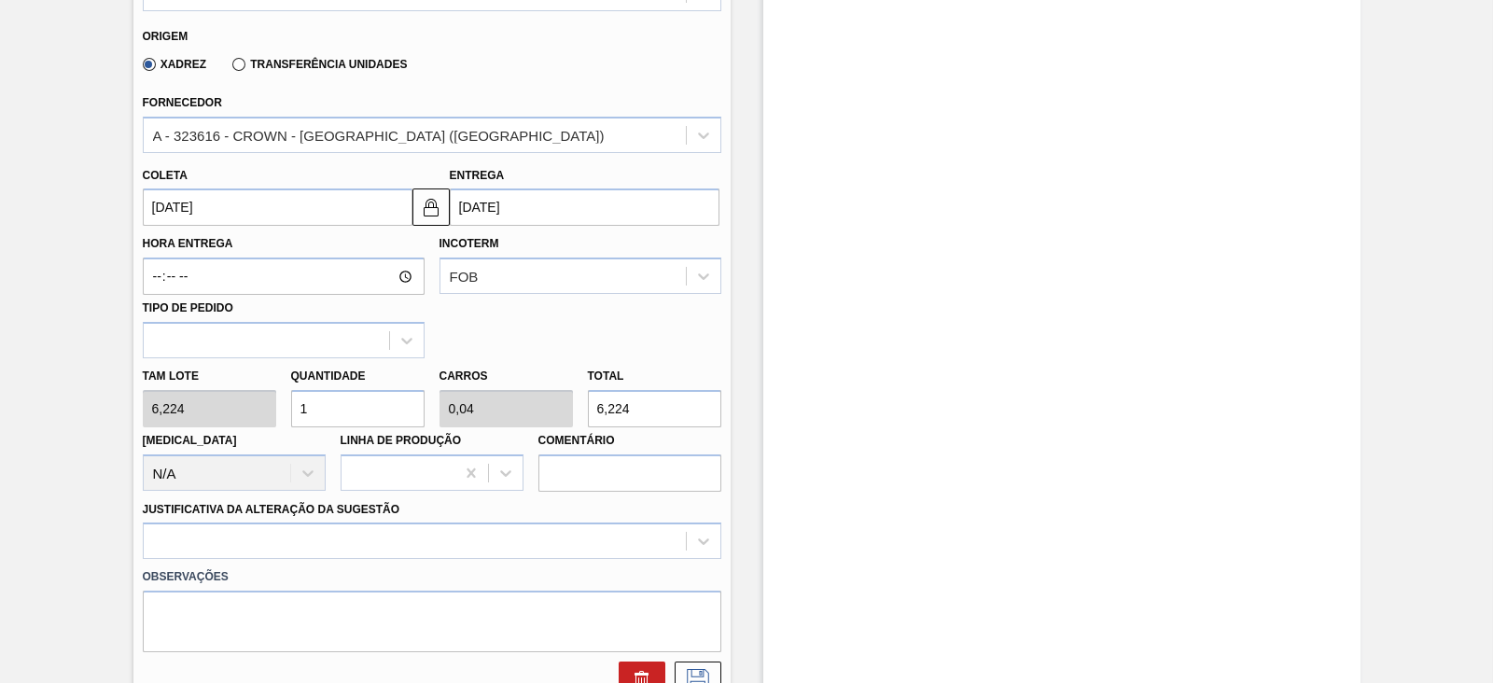
type input "74,688"
type input "125"
type input "5"
type input "778"
type input "125"
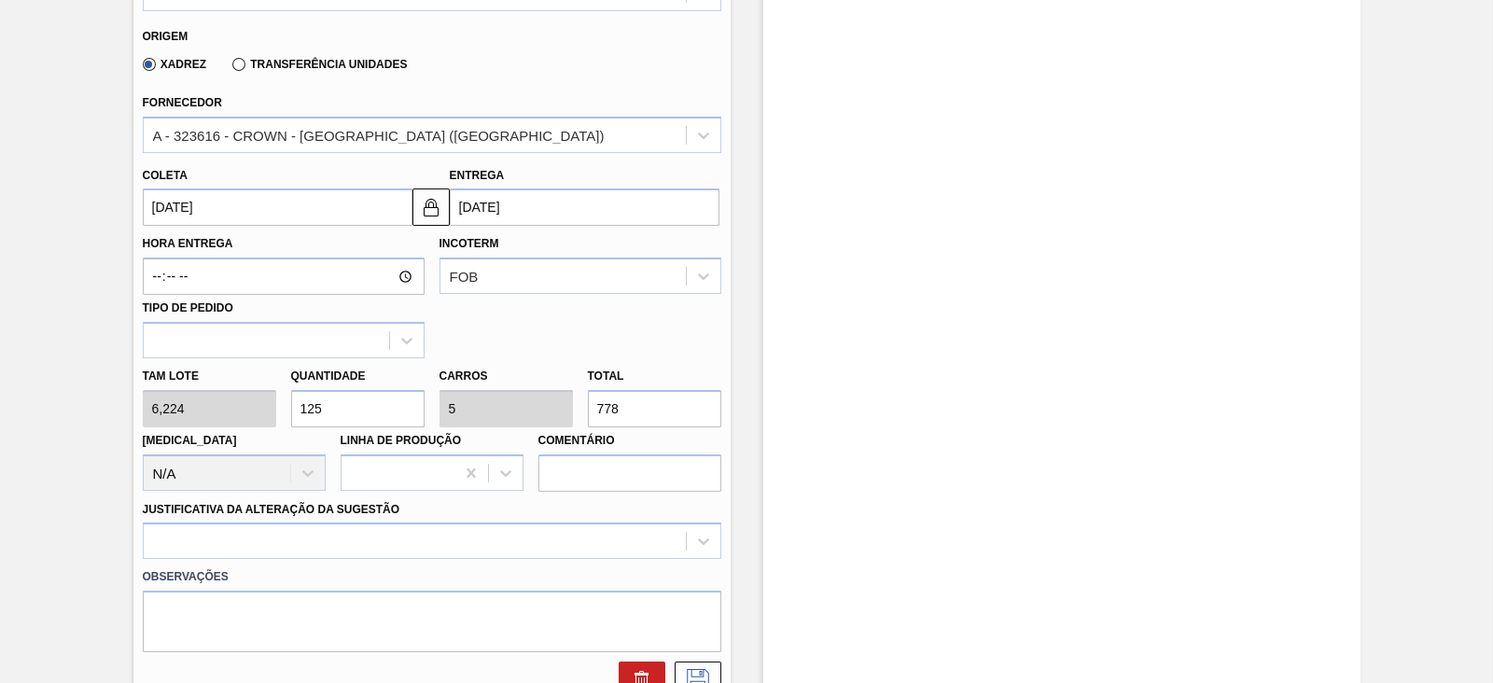
click at [261, 205] on input "08/11/2025" at bounding box center [278, 206] width 270 height 37
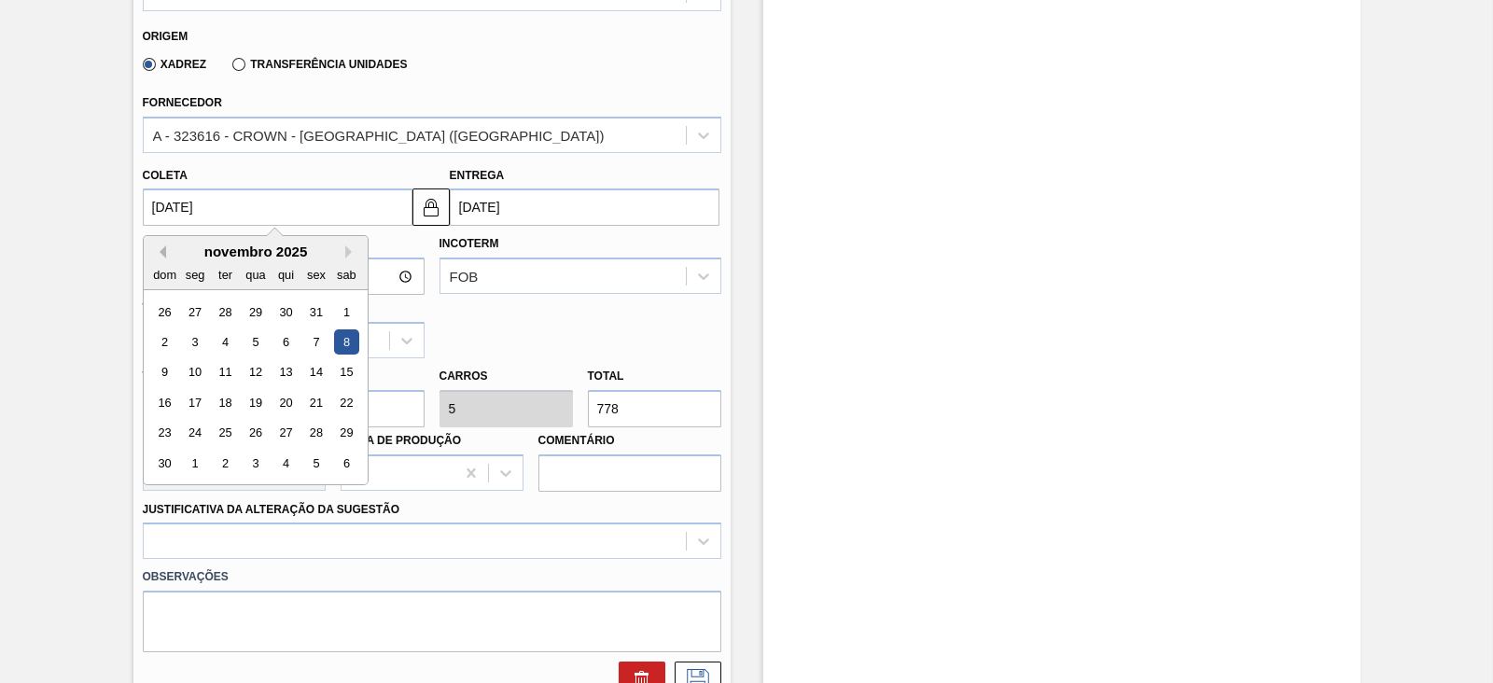
click at [162, 254] on button "Previous Month" at bounding box center [159, 251] width 13 height 13
click at [159, 255] on button "Previous Month" at bounding box center [159, 251] width 13 height 13
click at [190, 410] on div "22" at bounding box center [194, 402] width 25 height 25
type input "[DATE]"
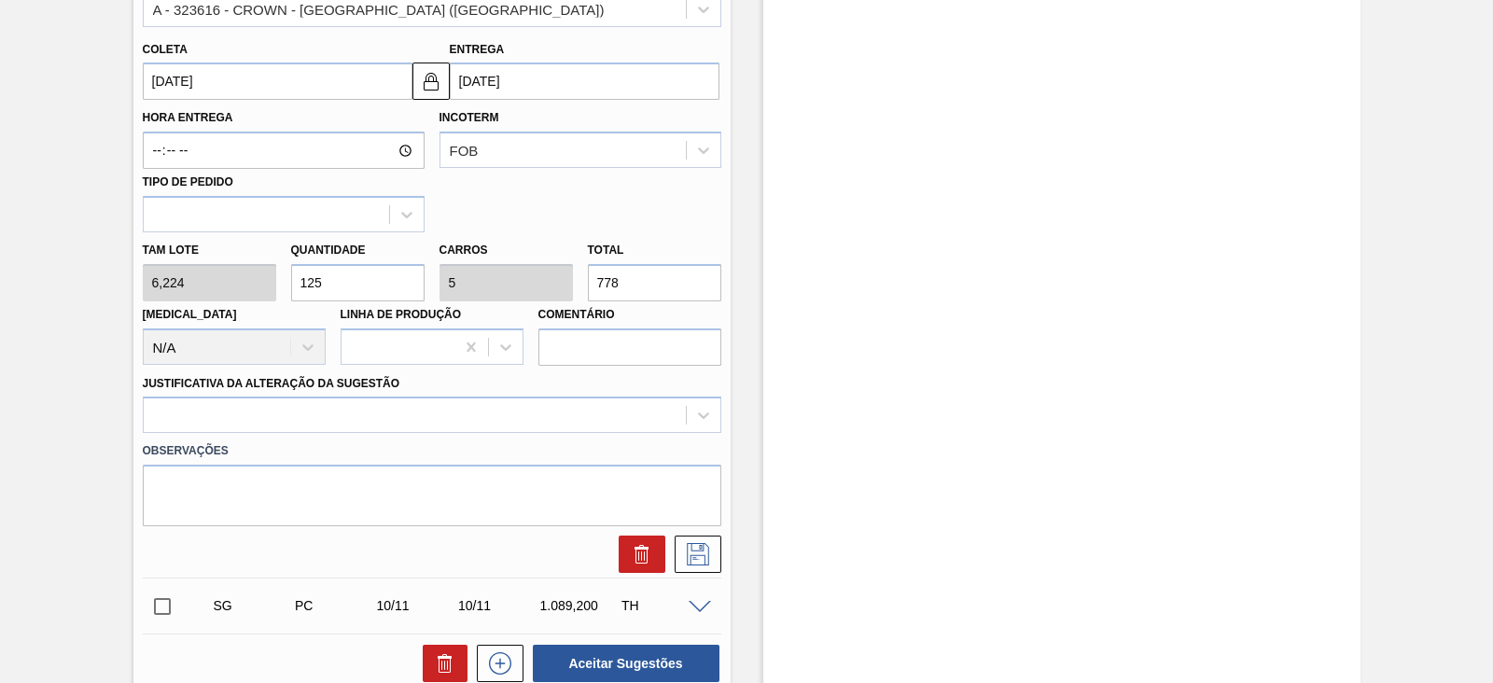
scroll to position [928, 0]
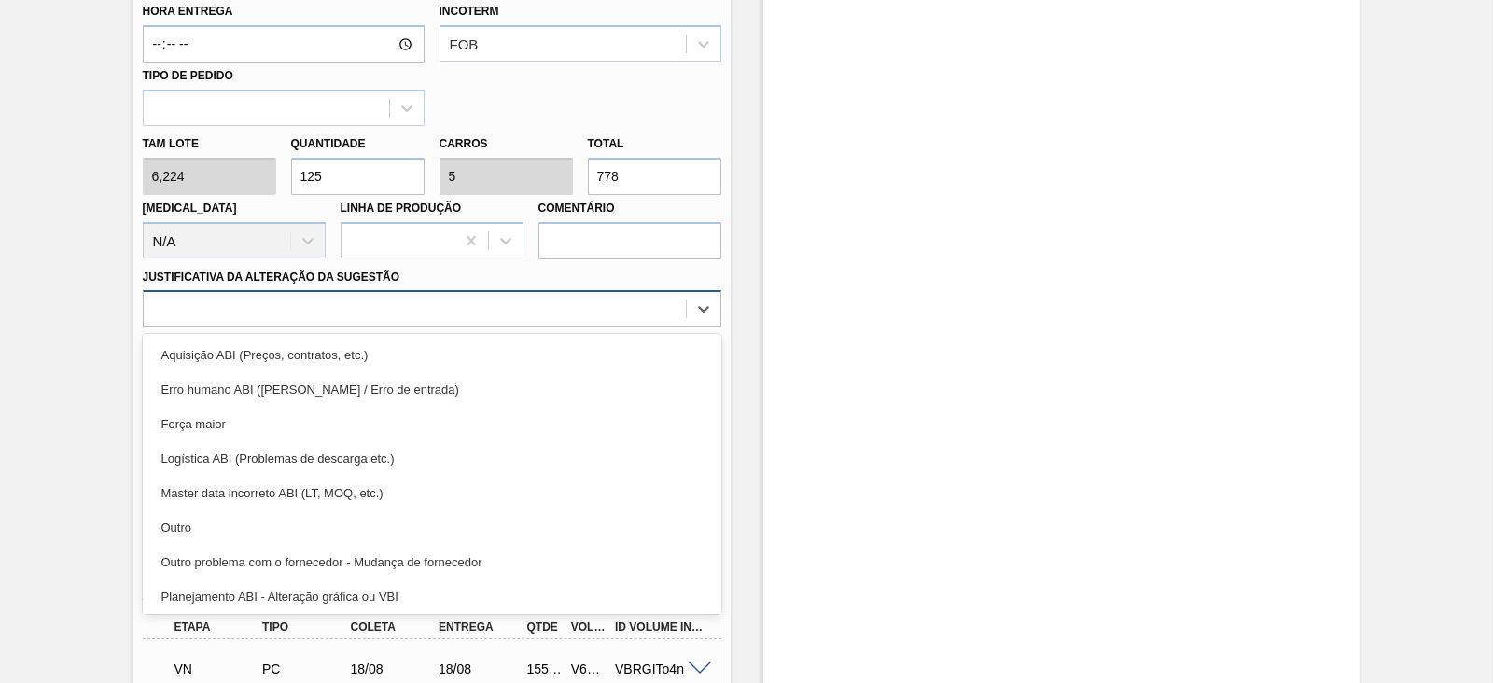
click at [295, 300] on div at bounding box center [415, 309] width 542 height 27
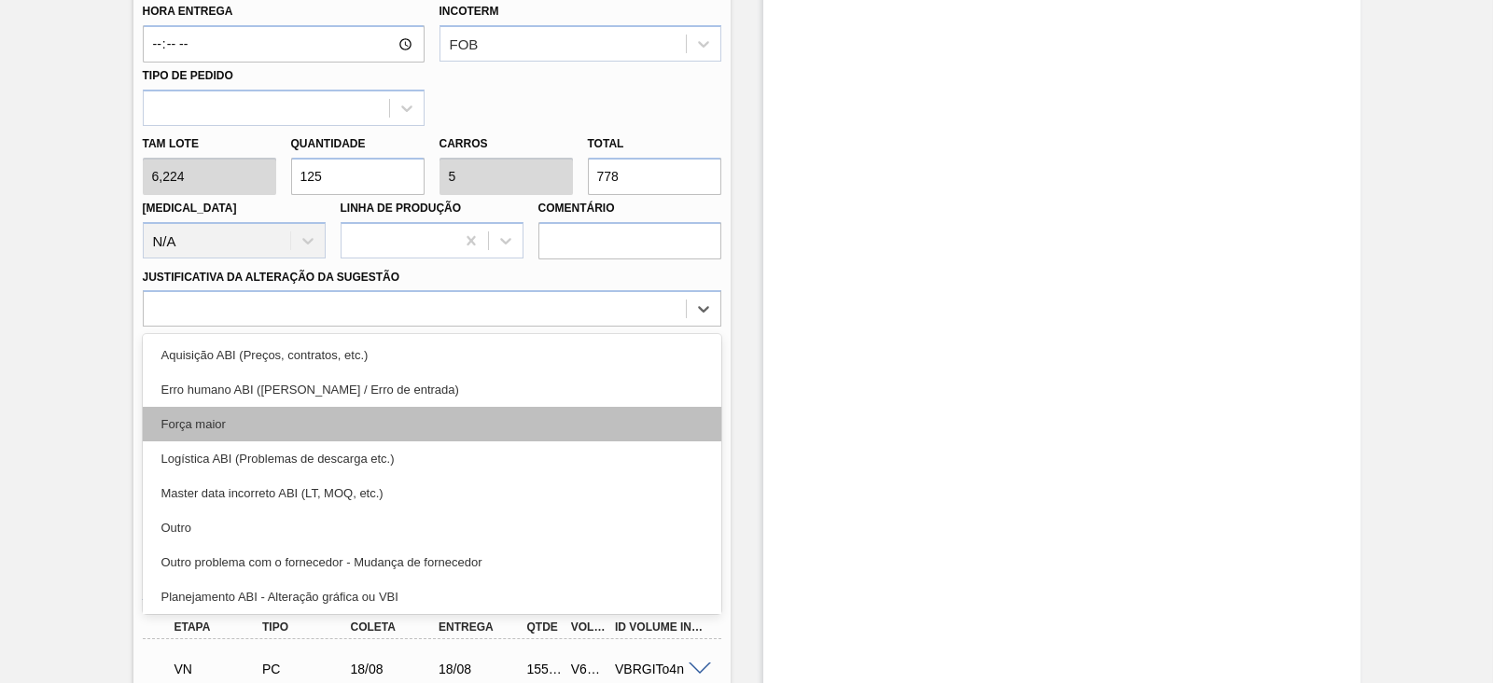
click at [267, 412] on div "Força maior" at bounding box center [432, 424] width 579 height 35
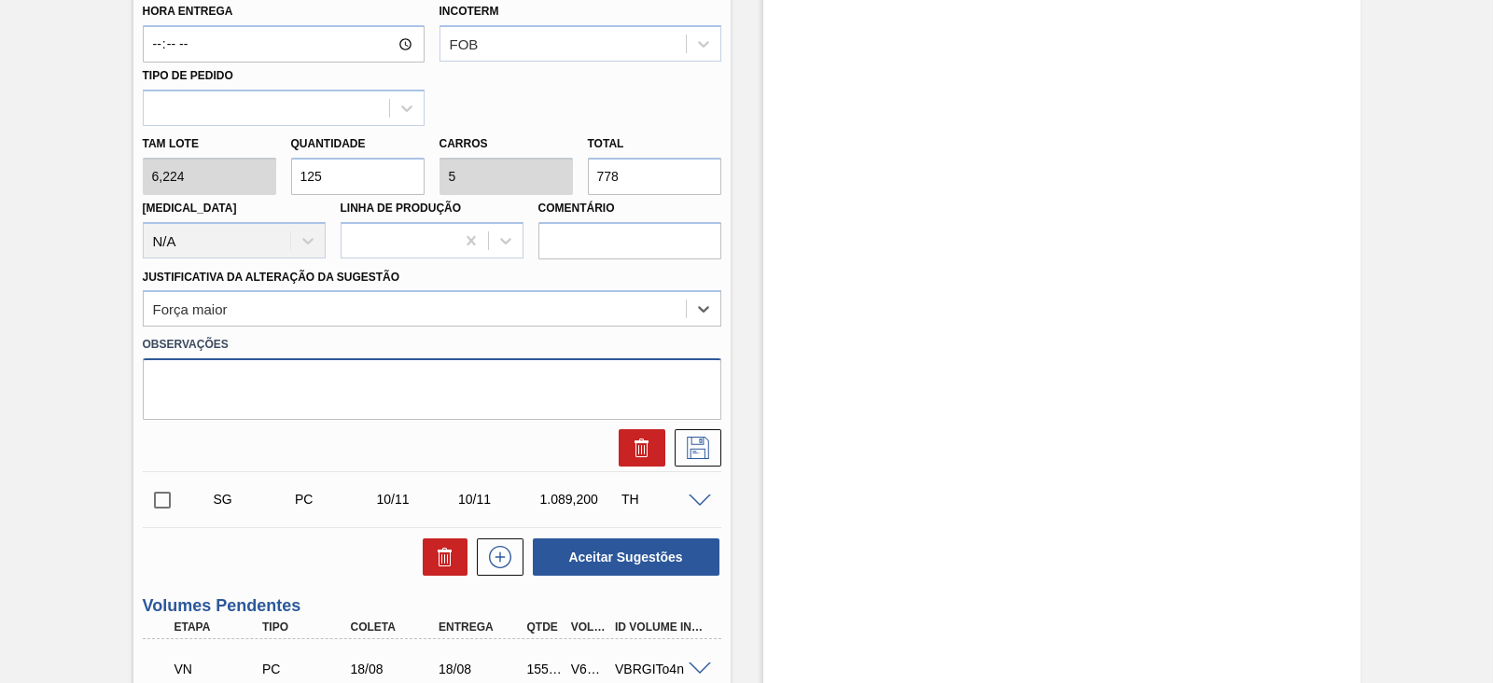
click at [314, 384] on textarea at bounding box center [432, 389] width 579 height 62
paste textarea "Reflexo de grade atual no portal"
type textarea "Reflexo de grade atual no portal"
click at [700, 456] on icon at bounding box center [698, 448] width 30 height 22
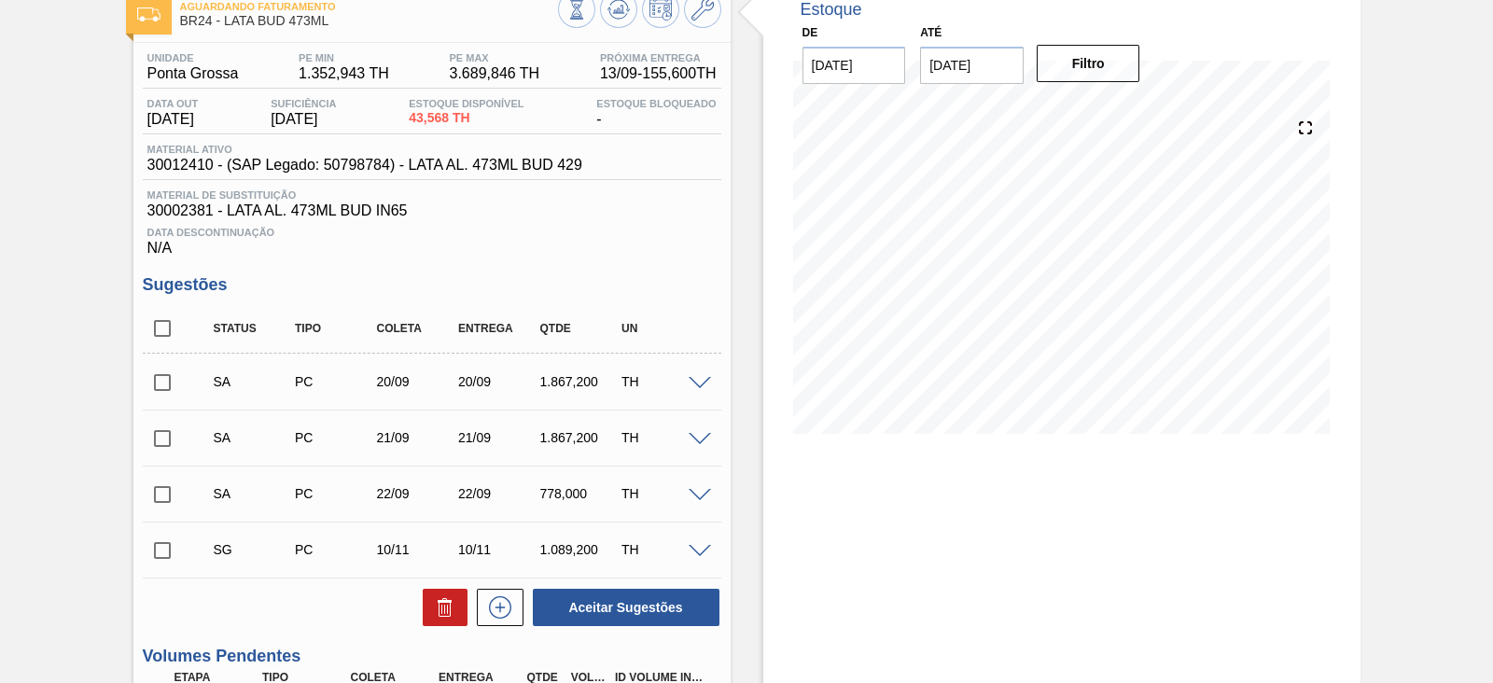
scroll to position [111, 0]
click at [159, 381] on input "checkbox" at bounding box center [162, 383] width 39 height 39
checkbox input "true"
click at [163, 440] on input "checkbox" at bounding box center [162, 439] width 39 height 39
checkbox input "true"
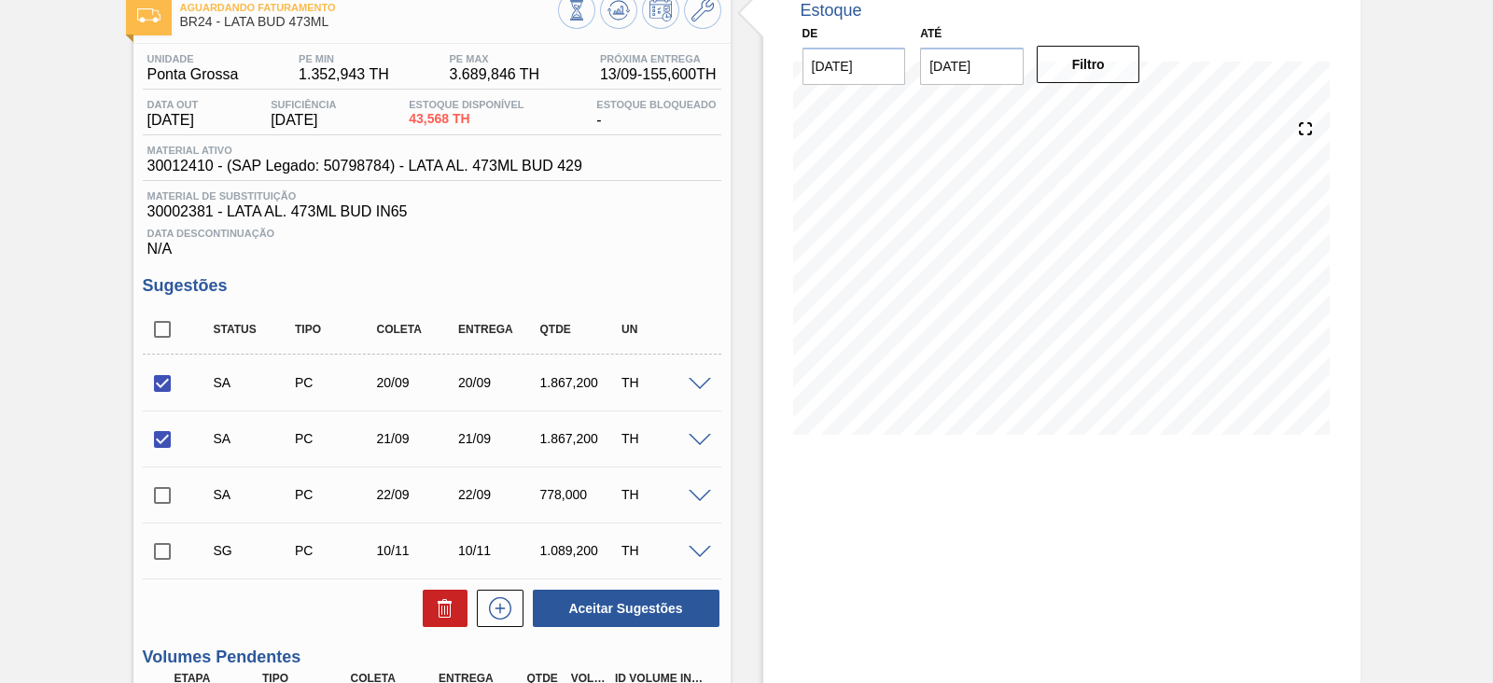
click at [159, 500] on input "checkbox" at bounding box center [162, 495] width 39 height 39
checkbox input "true"
click at [610, 607] on button "Aceitar Sugestões" at bounding box center [626, 608] width 187 height 37
checkbox input "false"
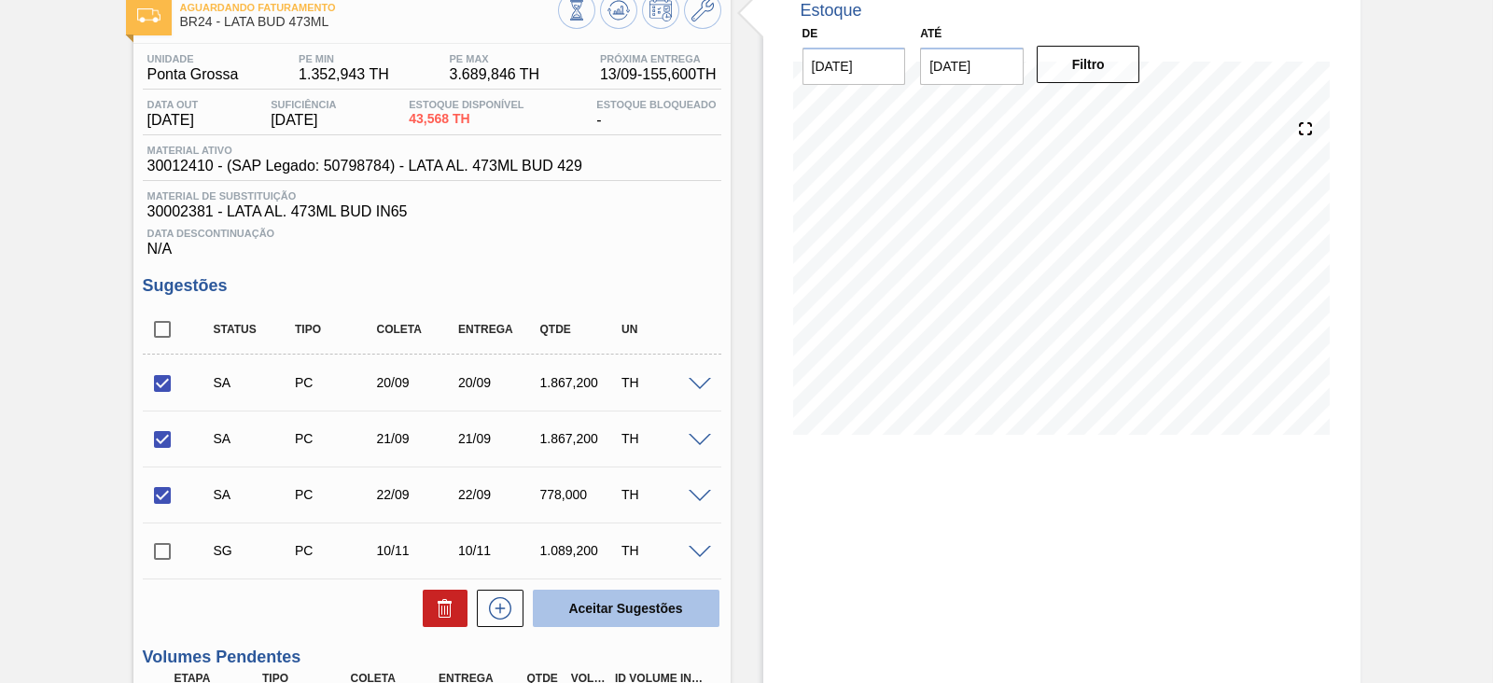
checkbox input "false"
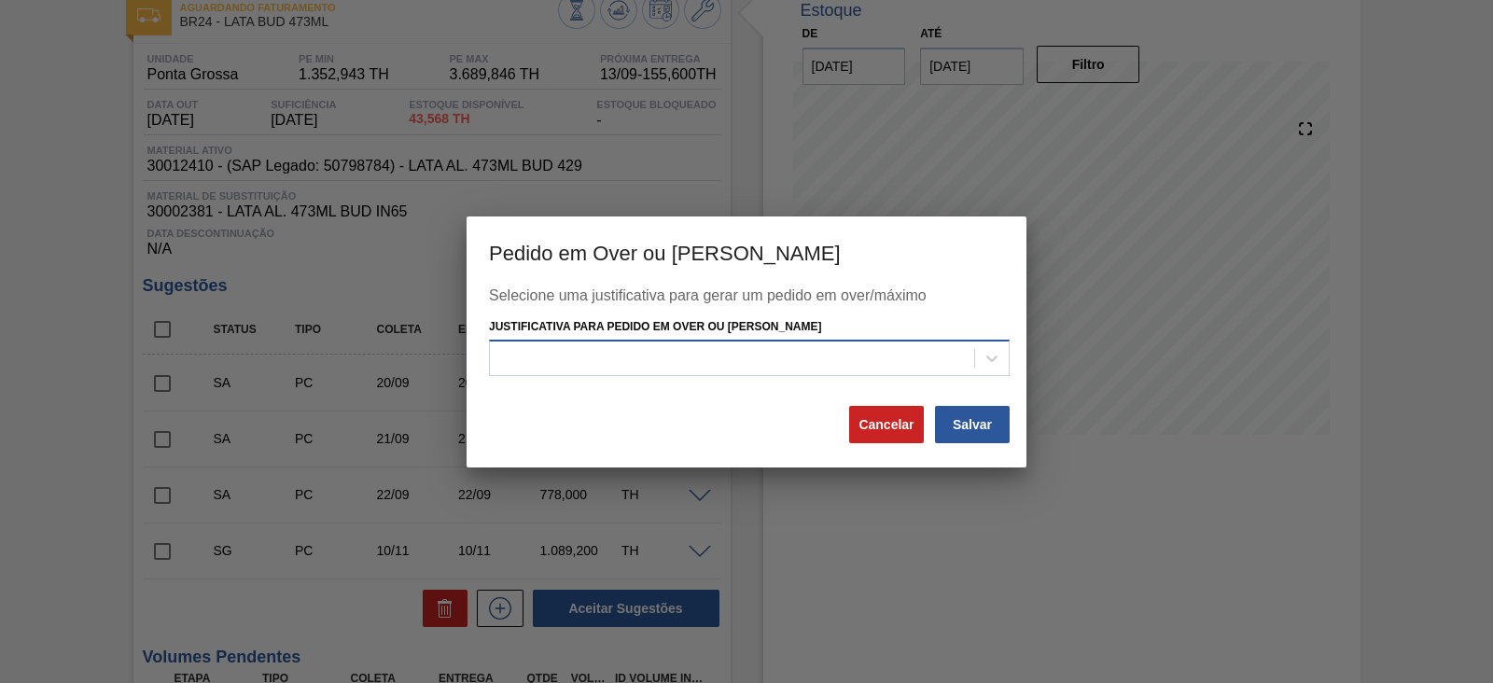
click at [576, 351] on div at bounding box center [732, 358] width 484 height 27
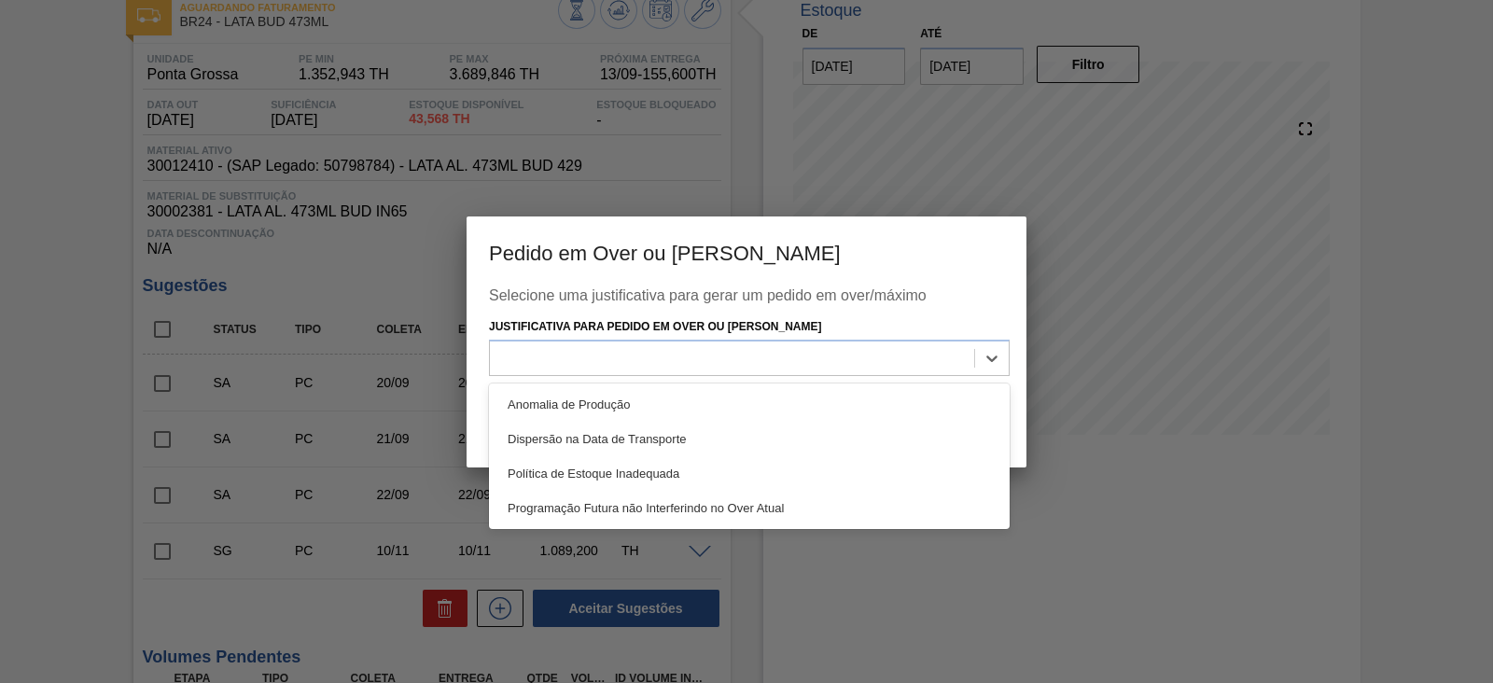
drag, startPoint x: 555, startPoint y: 512, endPoint x: 641, endPoint y: 470, distance: 95.6
click at [555, 511] on div "Programação Futura não Interferindo no Over Atual" at bounding box center [749, 508] width 521 height 35
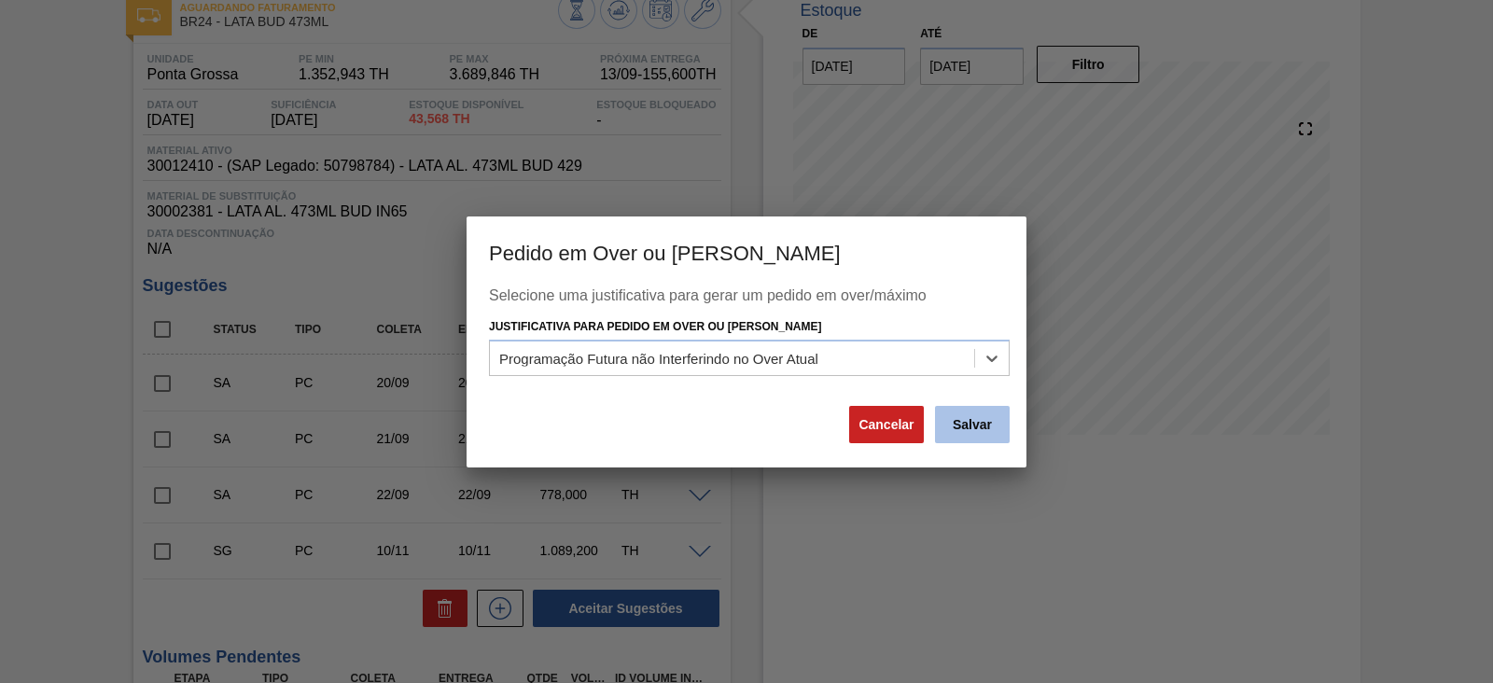
click at [984, 429] on button "Salvar" at bounding box center [972, 424] width 75 height 37
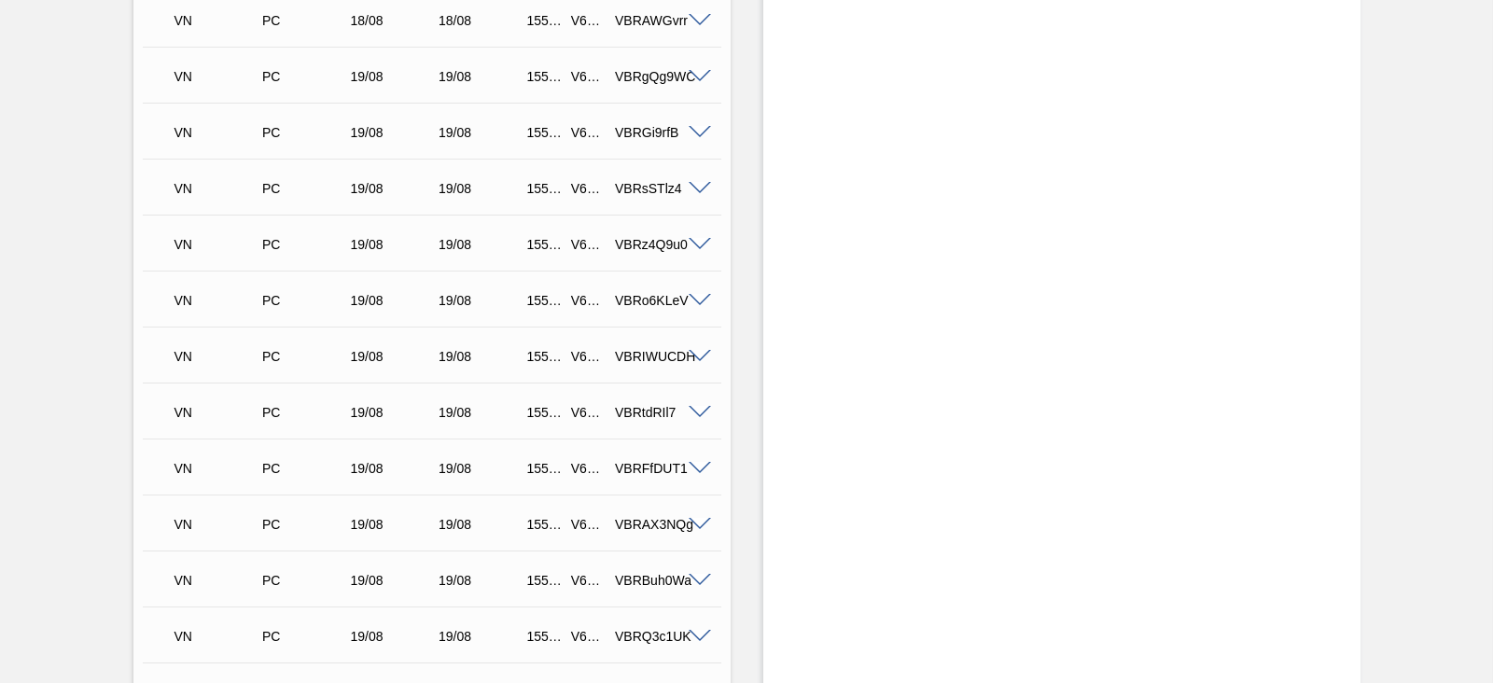
scroll to position [228, 0]
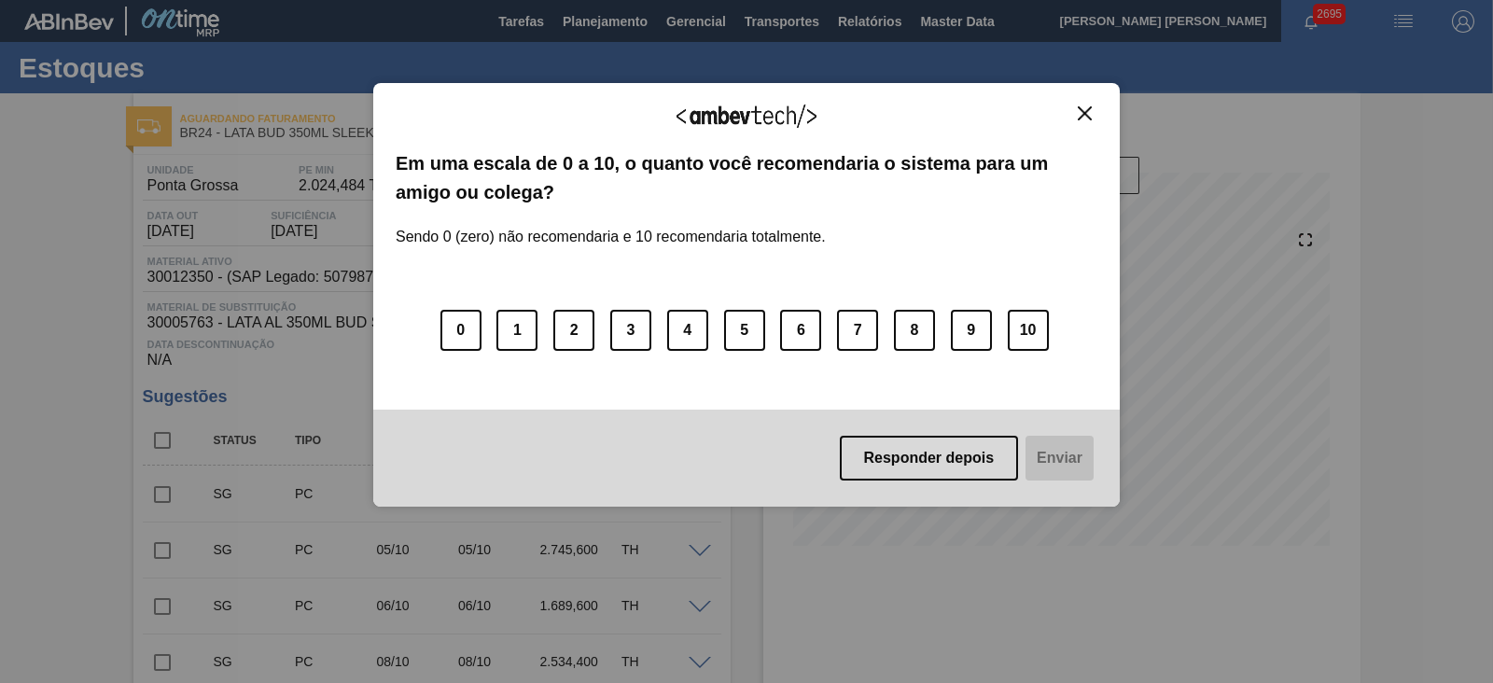
click at [1087, 114] on img "Close" at bounding box center [1085, 113] width 14 height 14
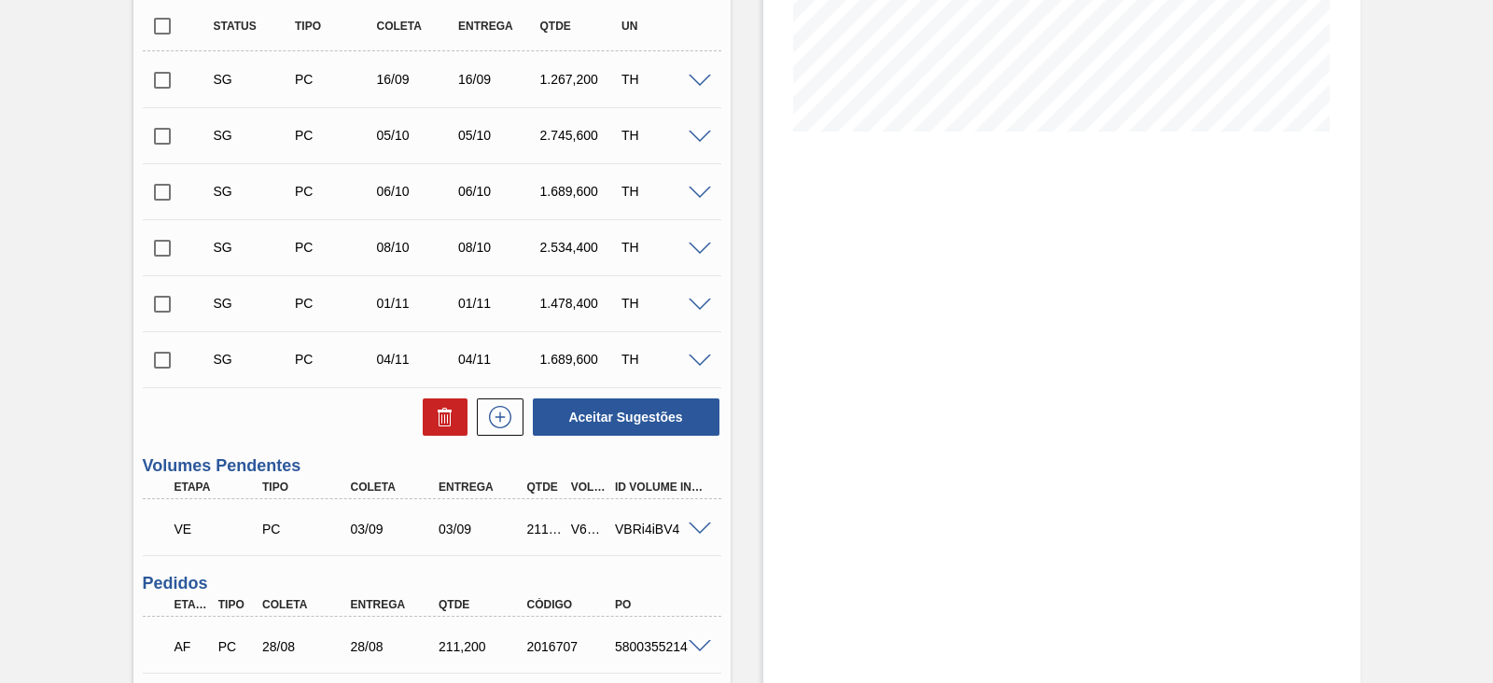
scroll to position [317, 0]
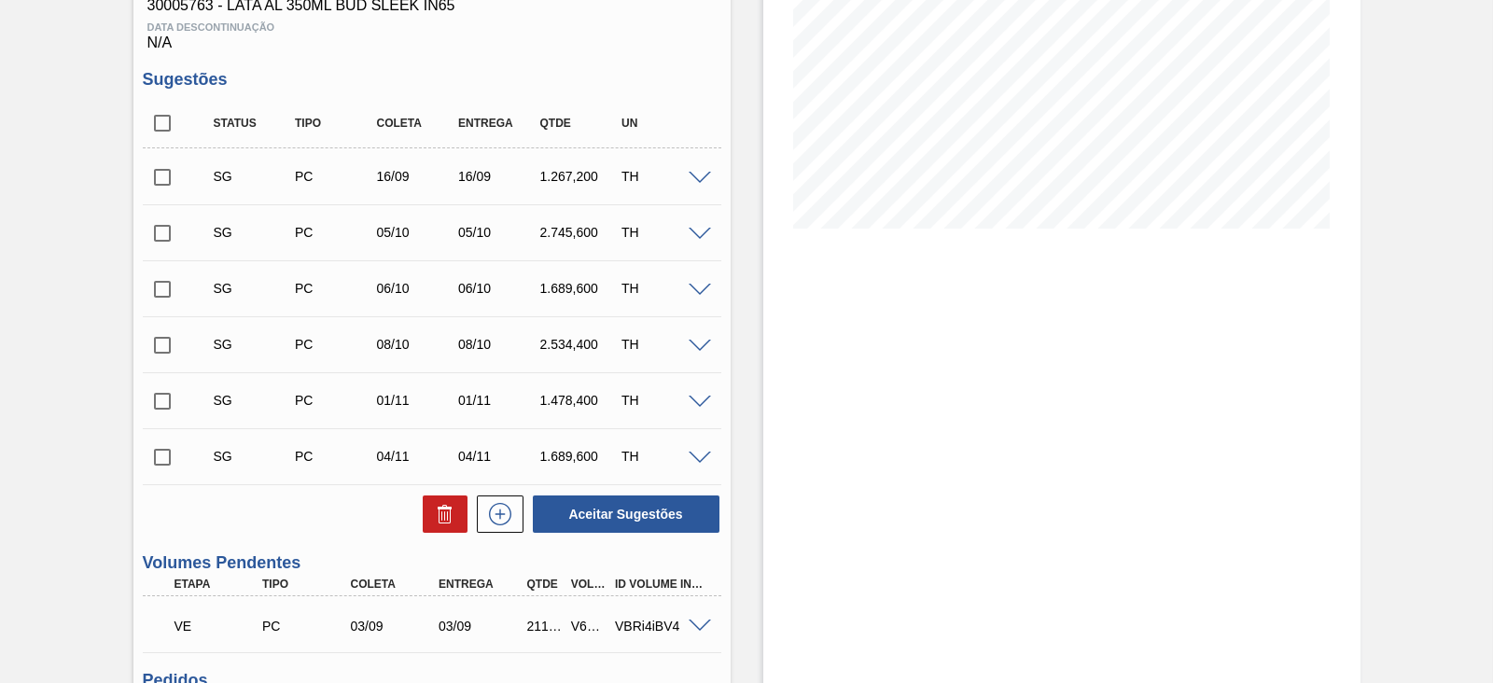
click at [692, 174] on span at bounding box center [700, 179] width 22 height 14
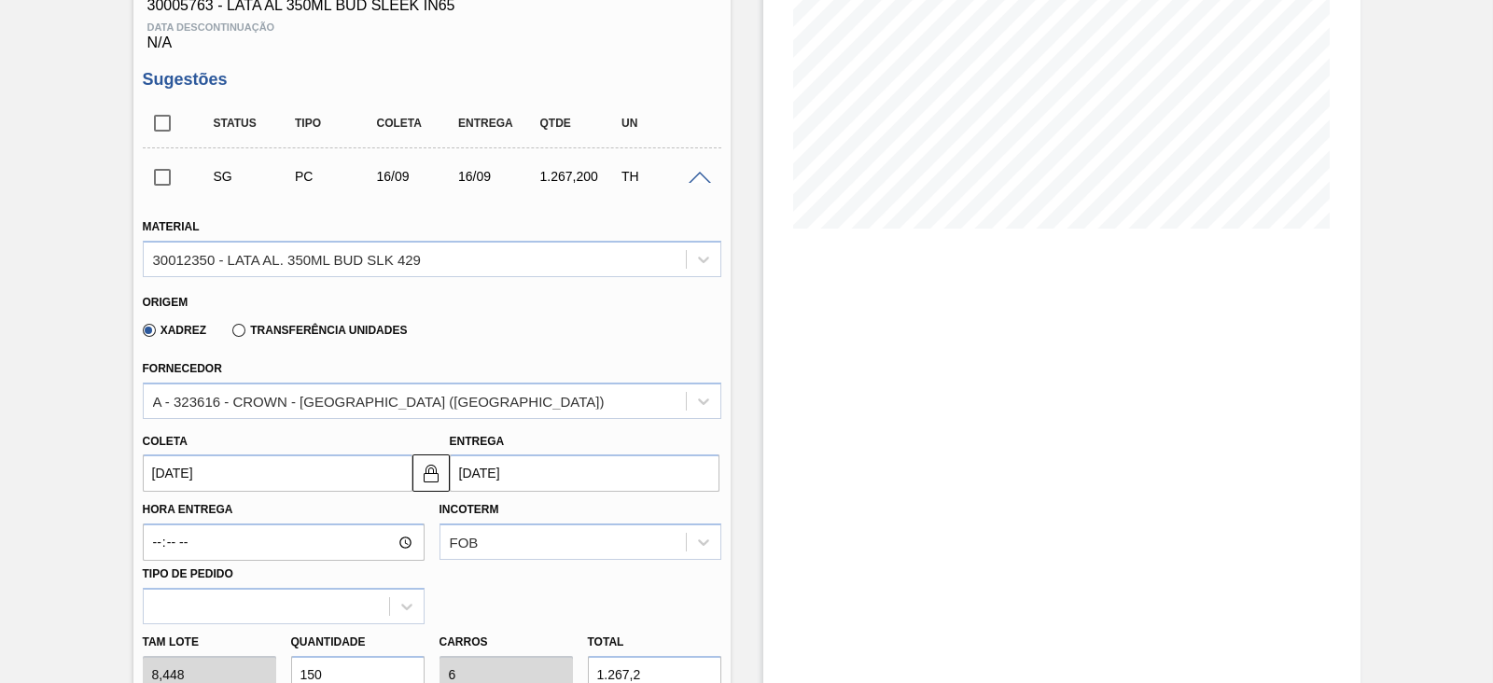
click at [289, 479] on input "[DATE]" at bounding box center [278, 472] width 270 height 37
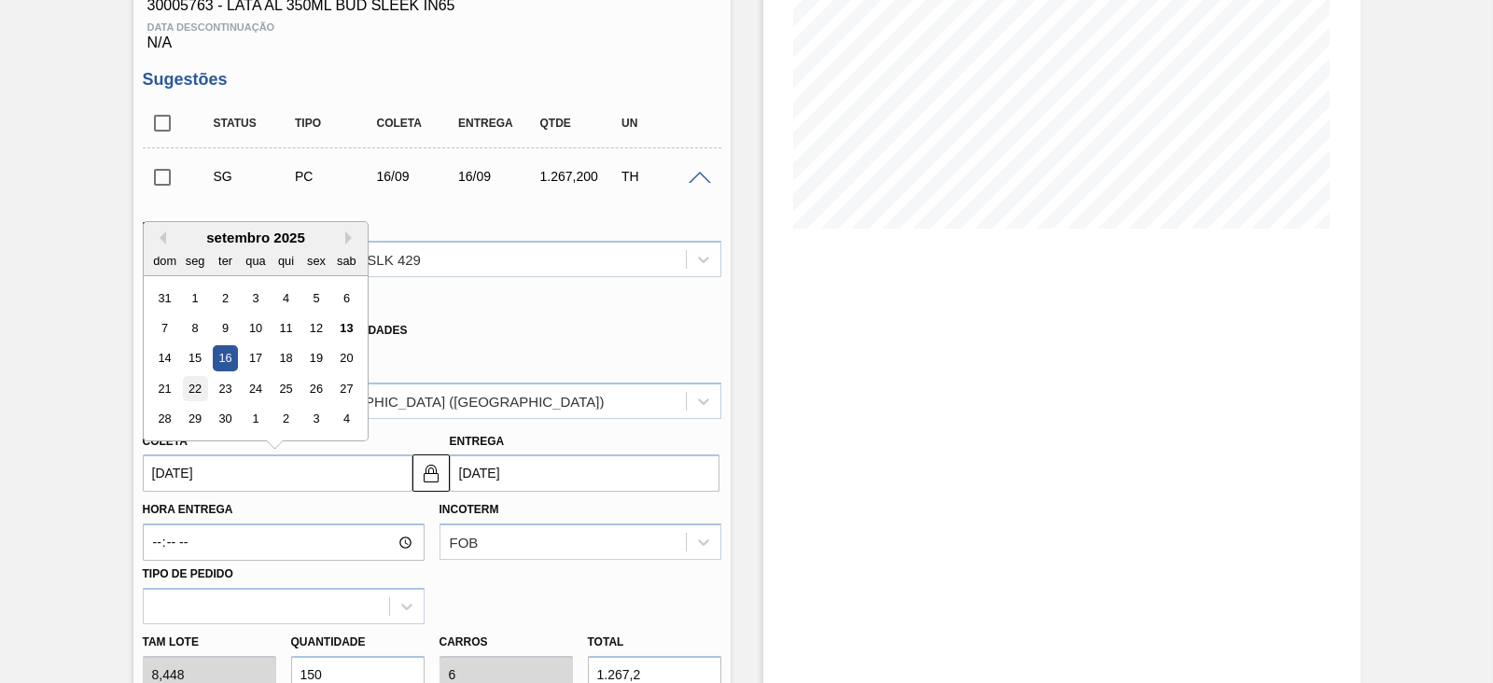
click at [202, 385] on div "22" at bounding box center [194, 388] width 25 height 25
type input "[DATE]"
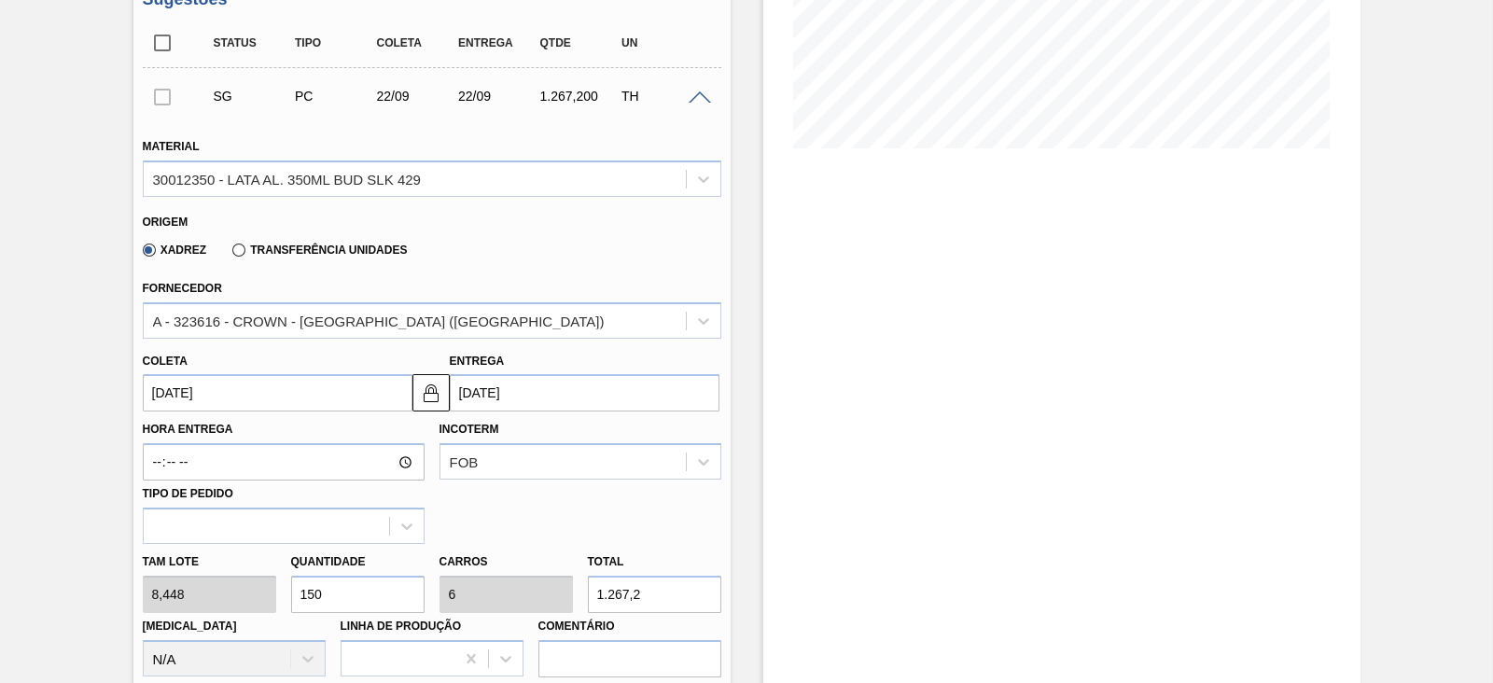
scroll to position [434, 0]
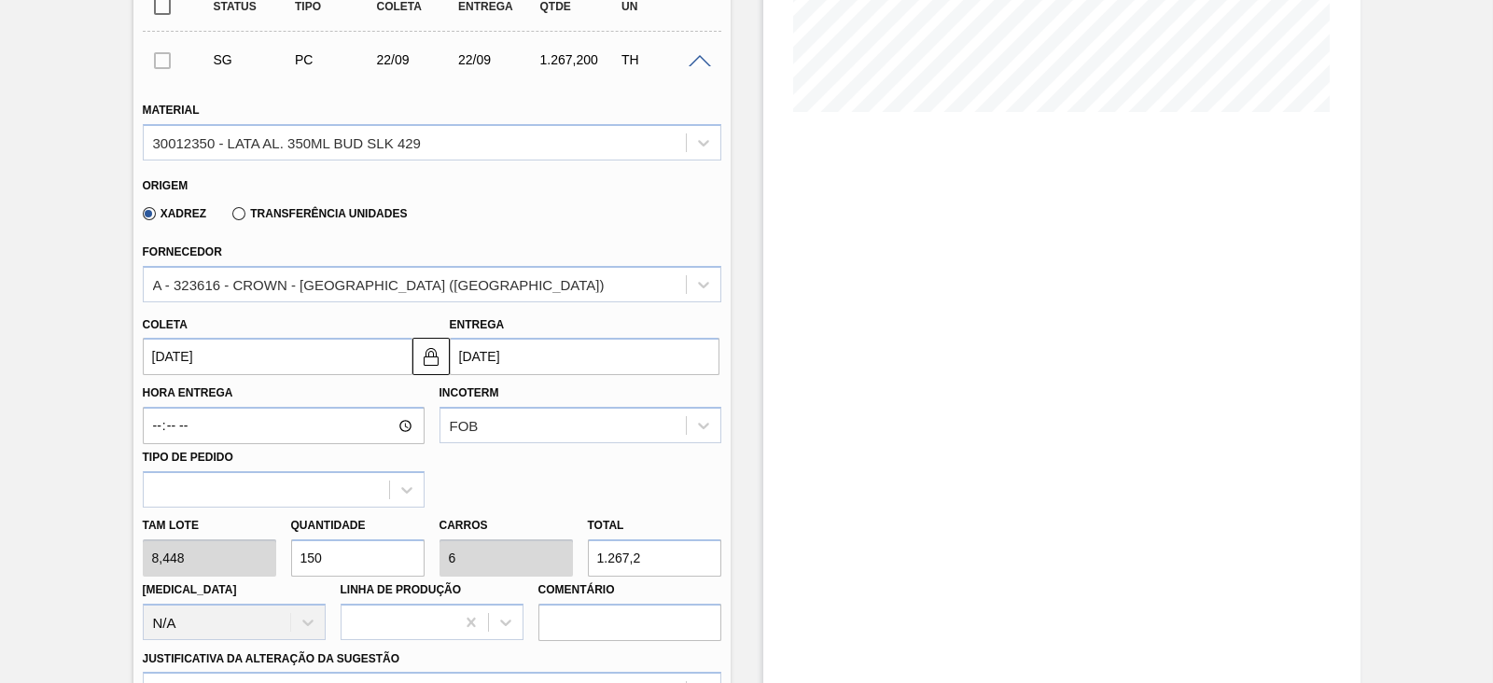
click at [342, 554] on input "150" at bounding box center [357, 557] width 133 height 37
type input "15"
type input "0,6"
type input "126,72"
type input "1"
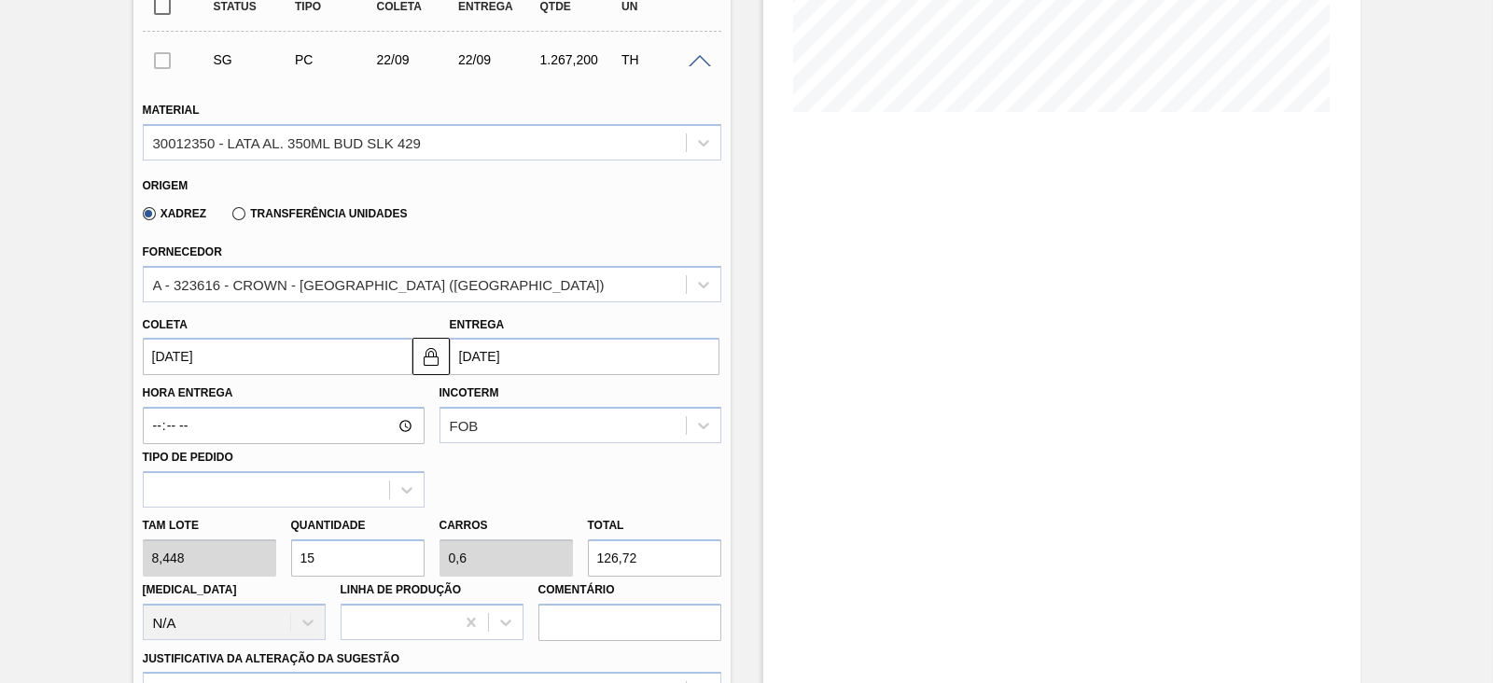
type input "0,04"
type input "8,448"
type input "10"
type input "0,4"
type input "84,48"
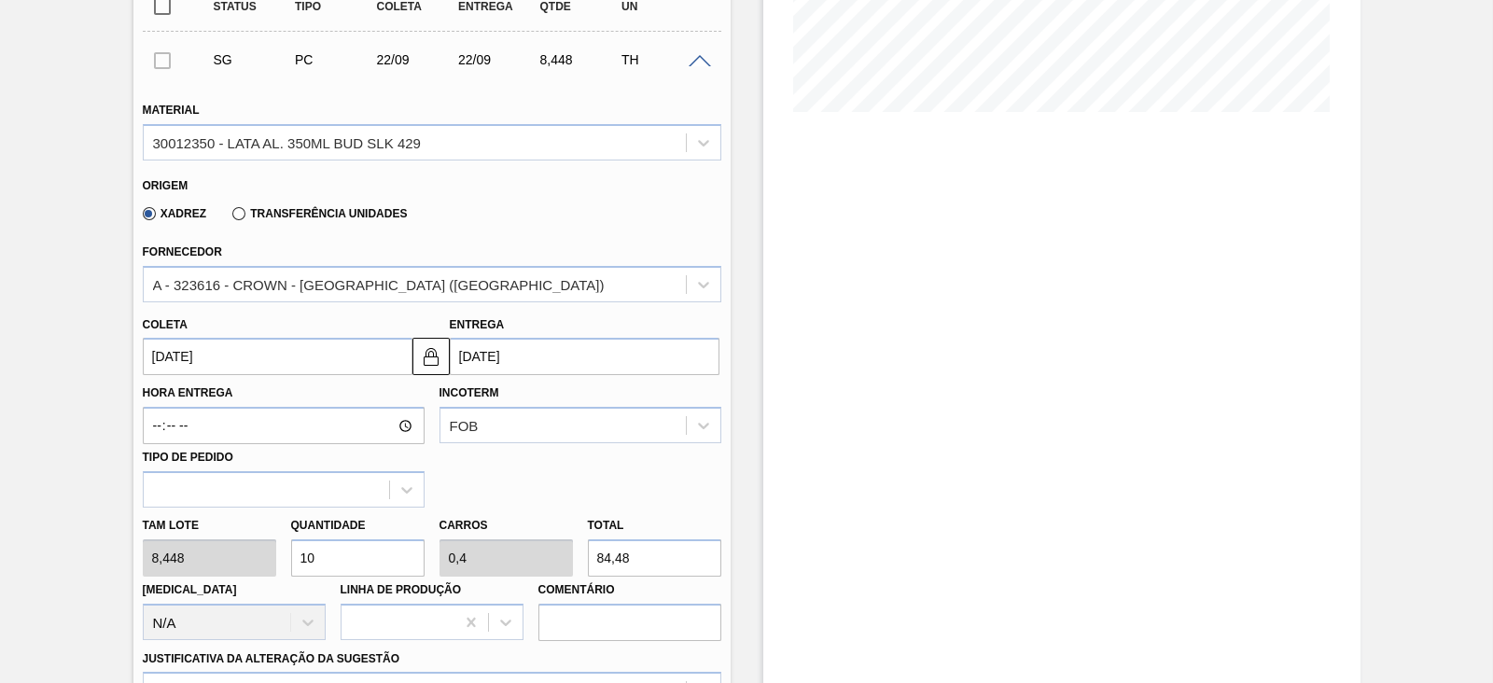
type input "100"
type input "4"
type input "844,8"
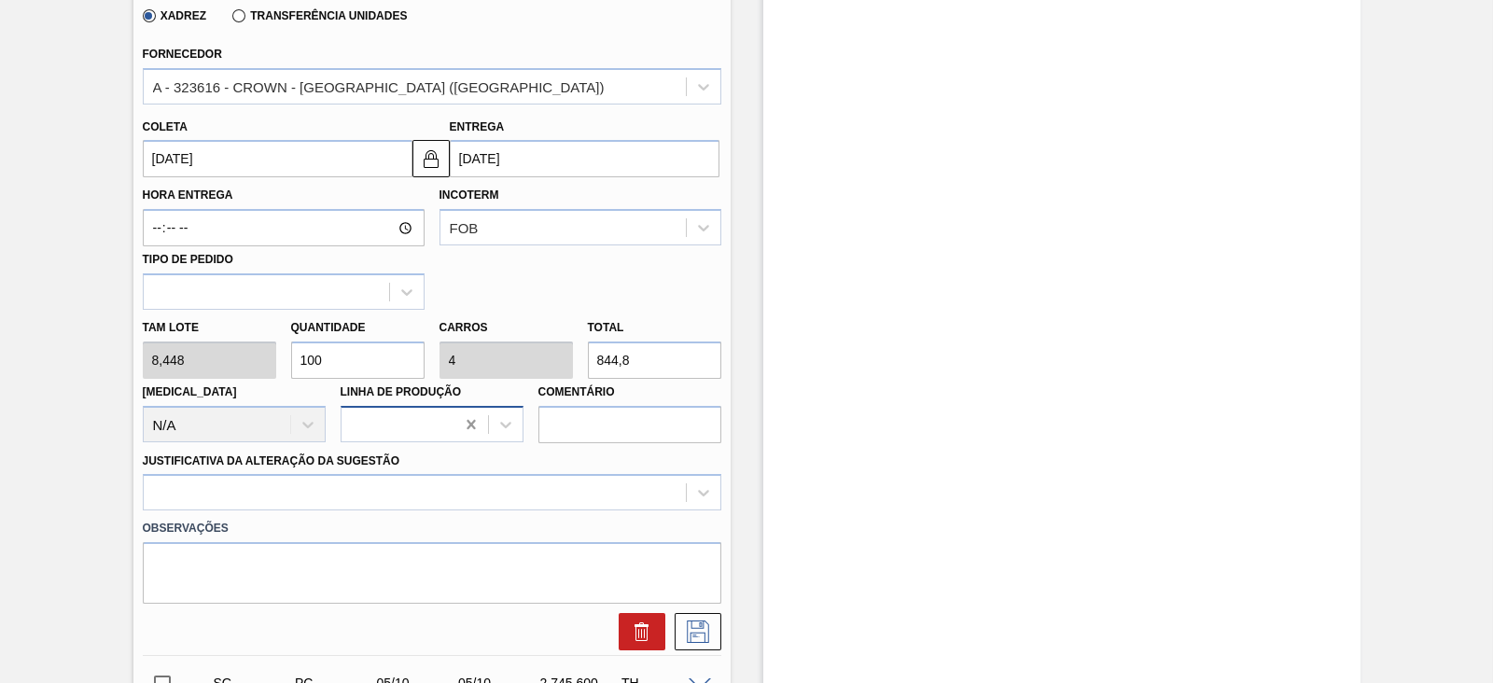
scroll to position [900, 0]
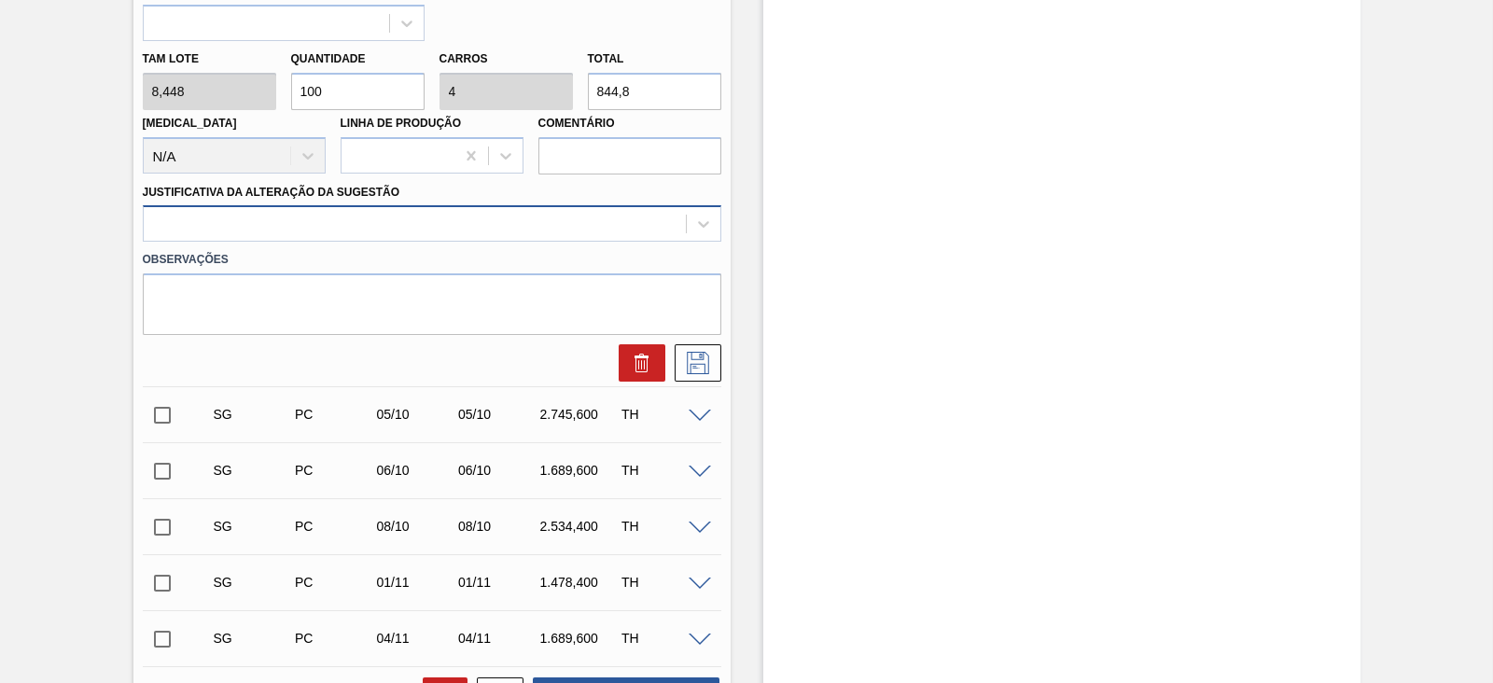
type input "100"
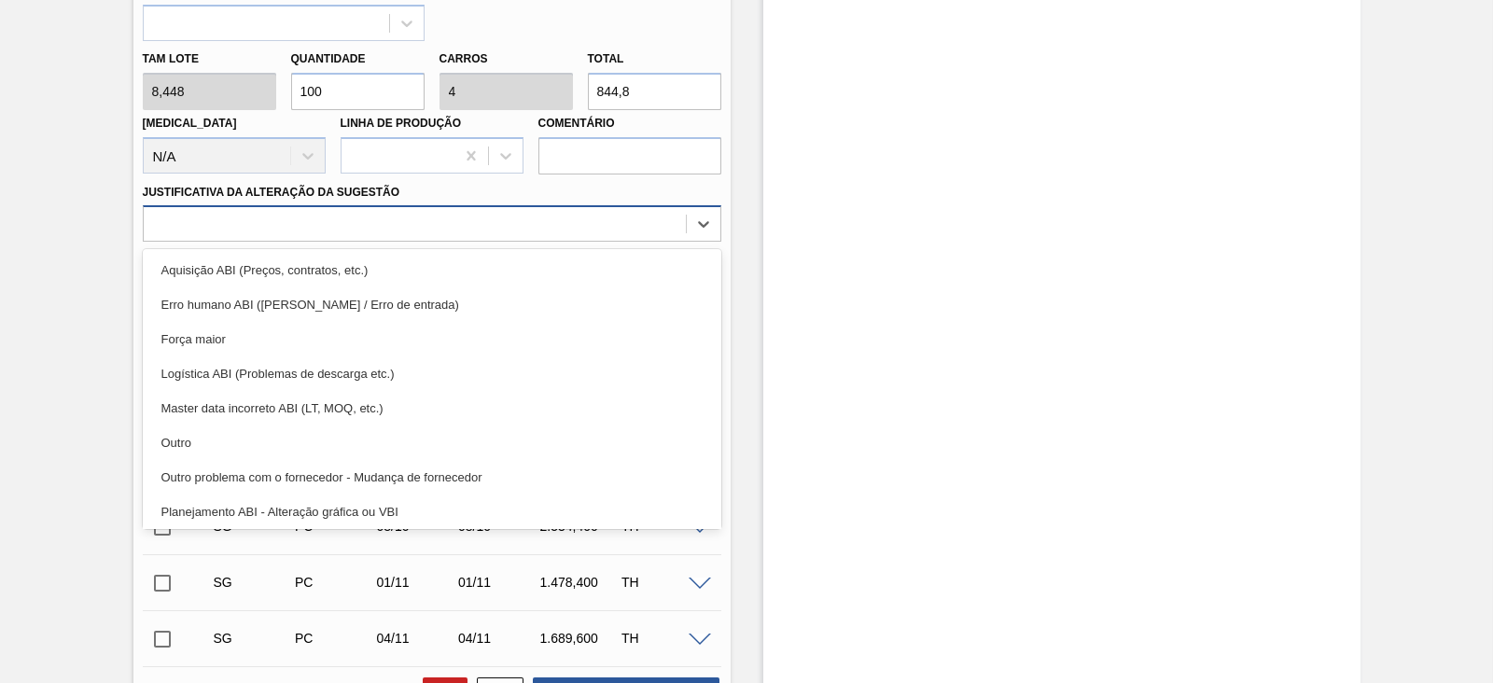
click at [257, 216] on div at bounding box center [415, 224] width 542 height 27
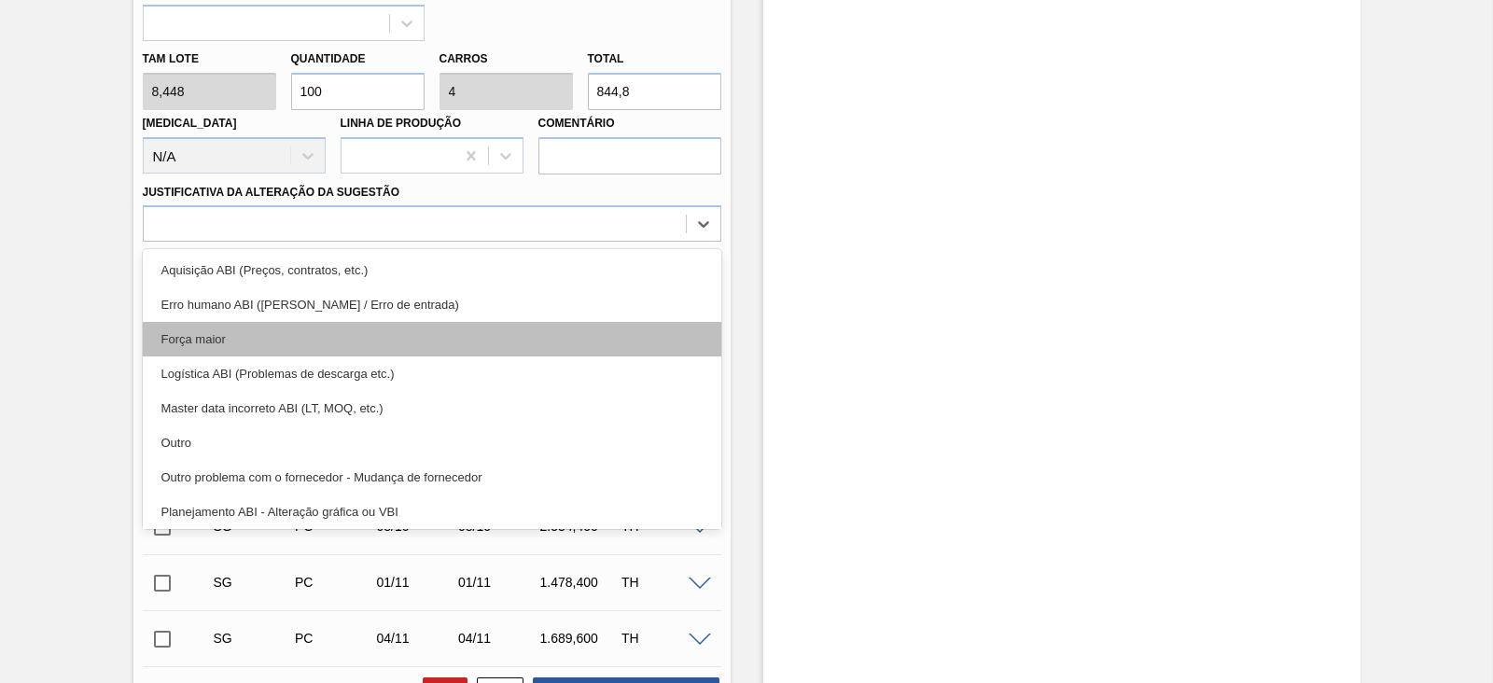
click at [269, 324] on div "Força maior" at bounding box center [432, 339] width 579 height 35
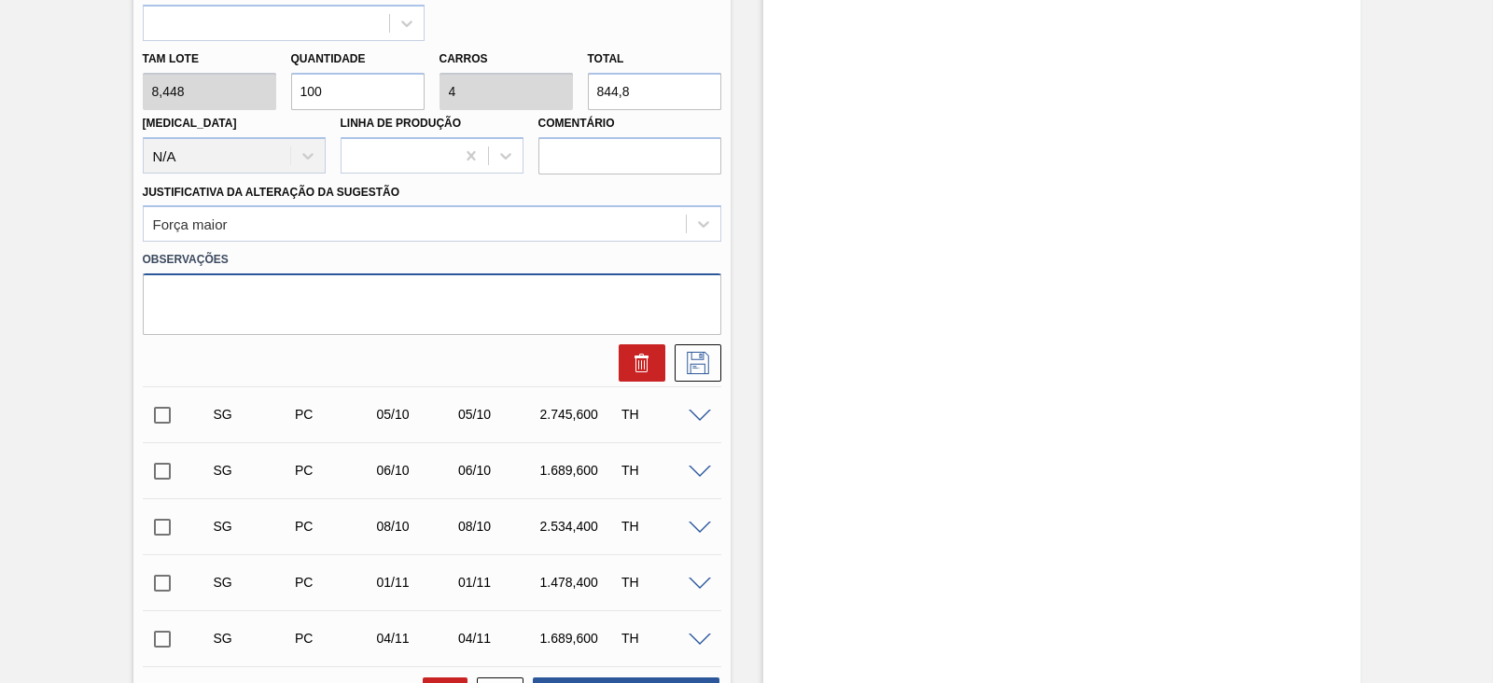
click at [238, 289] on textarea at bounding box center [432, 304] width 579 height 62
paste textarea "Reflexo de grade atual no portal"
type textarea "Reflexo de grade atual no portal"
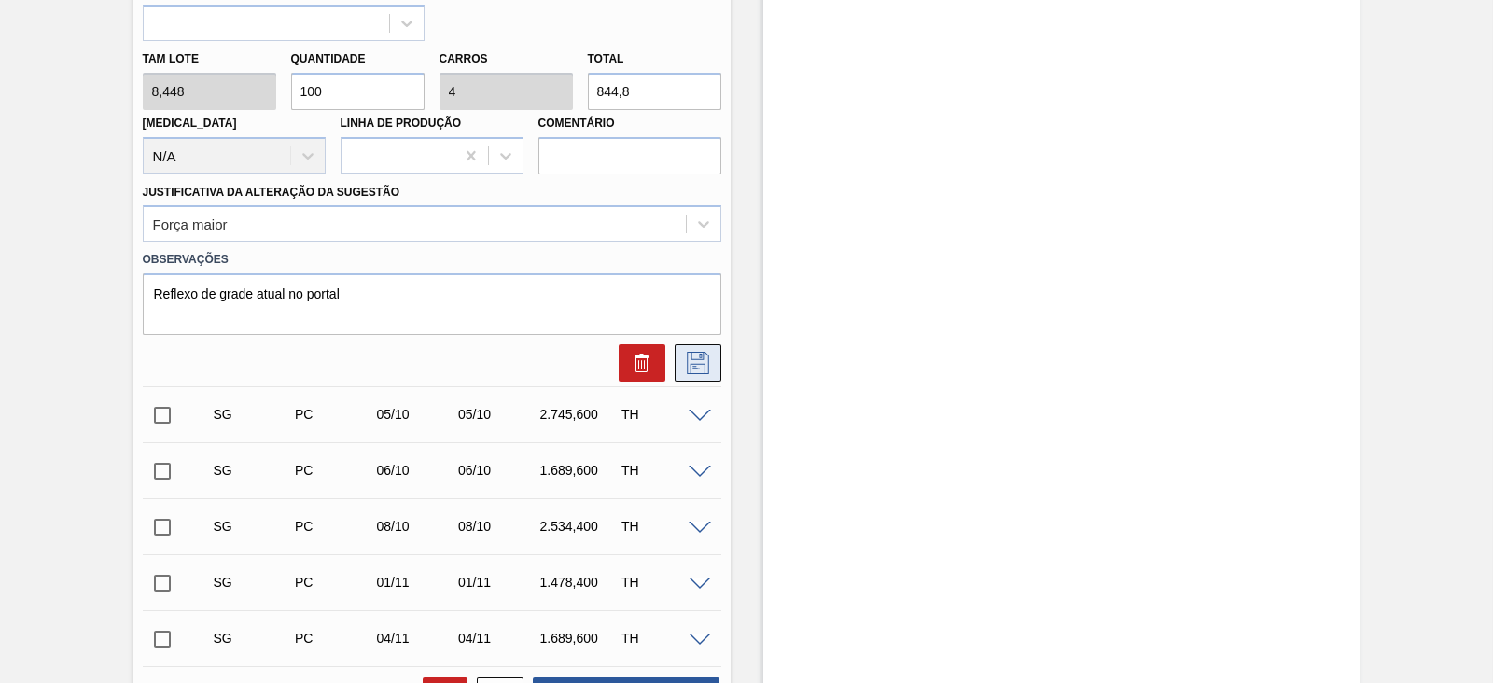
click at [689, 360] on icon at bounding box center [698, 363] width 30 height 22
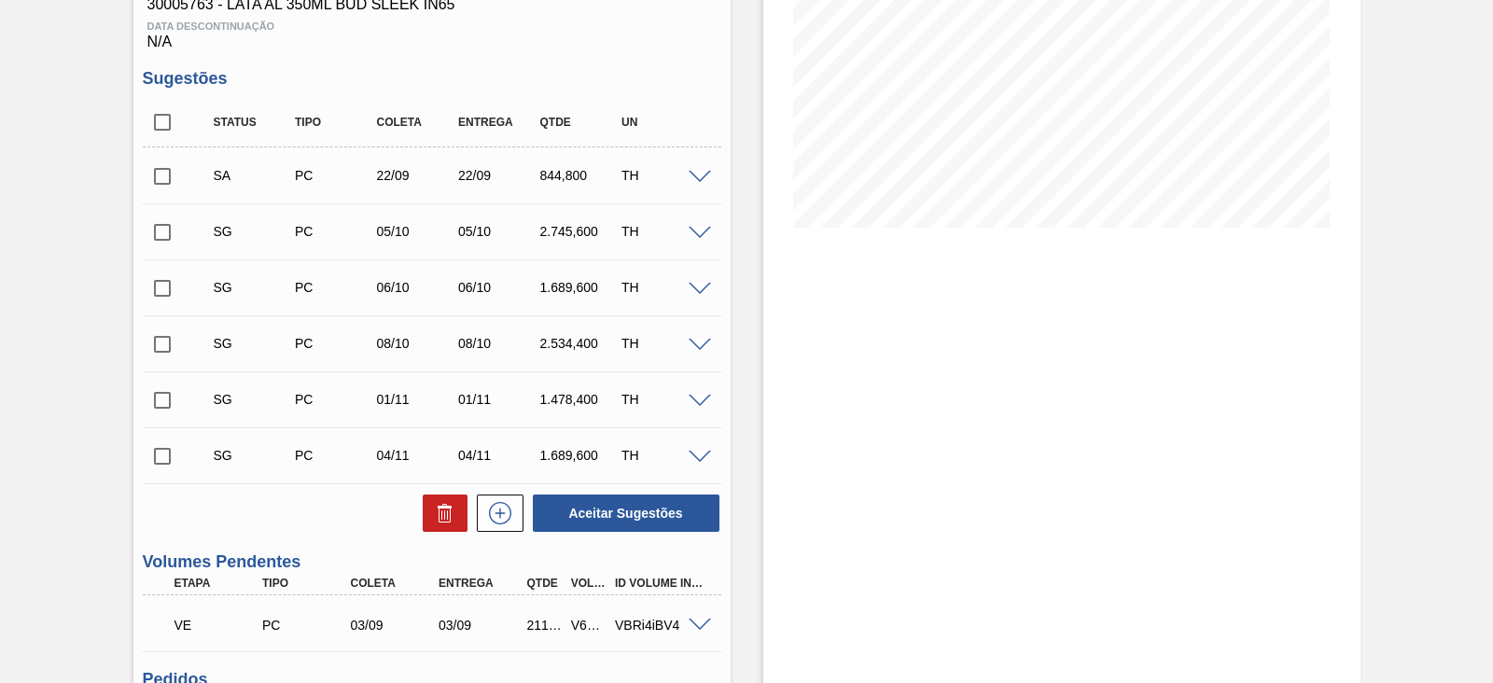
scroll to position [317, 0]
click at [164, 177] on input "checkbox" at bounding box center [162, 177] width 39 height 39
click at [651, 517] on button "Aceitar Sugestões" at bounding box center [626, 513] width 187 height 37
checkbox input "false"
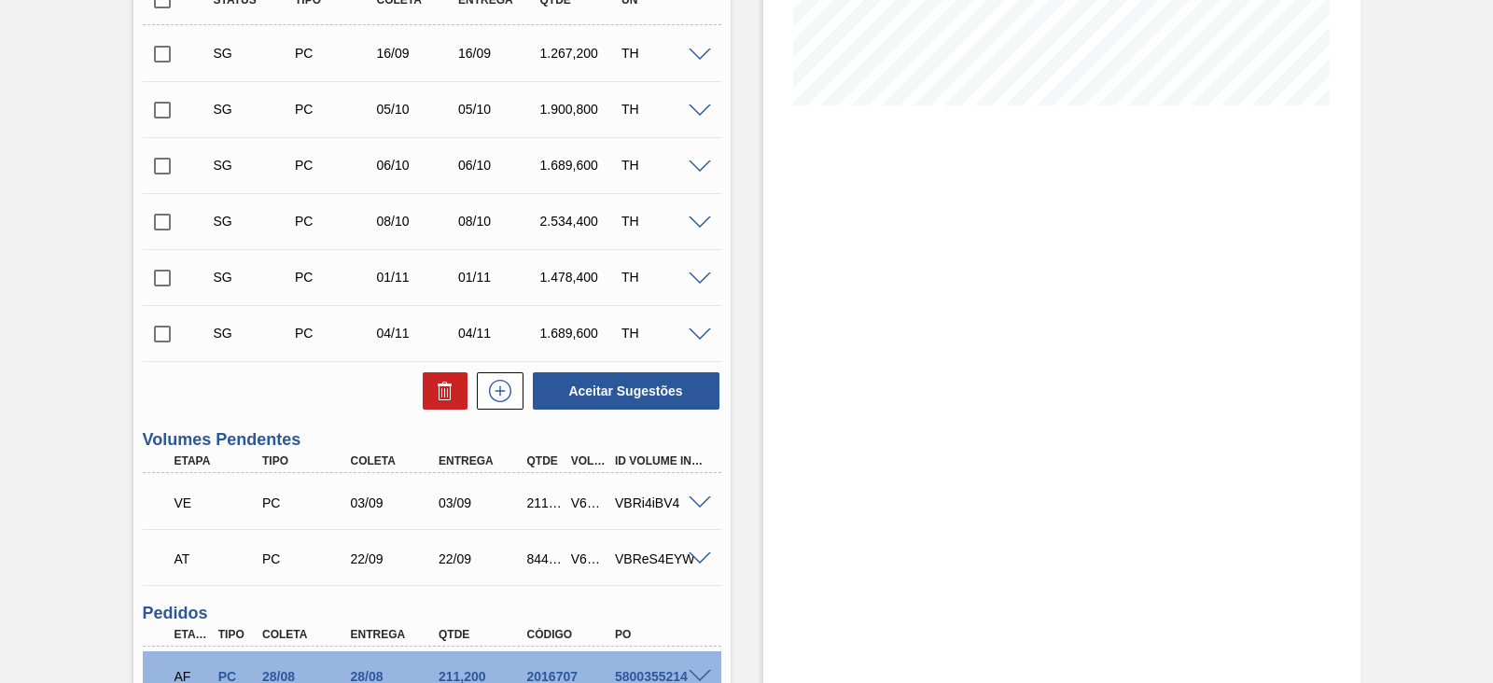
scroll to position [201, 0]
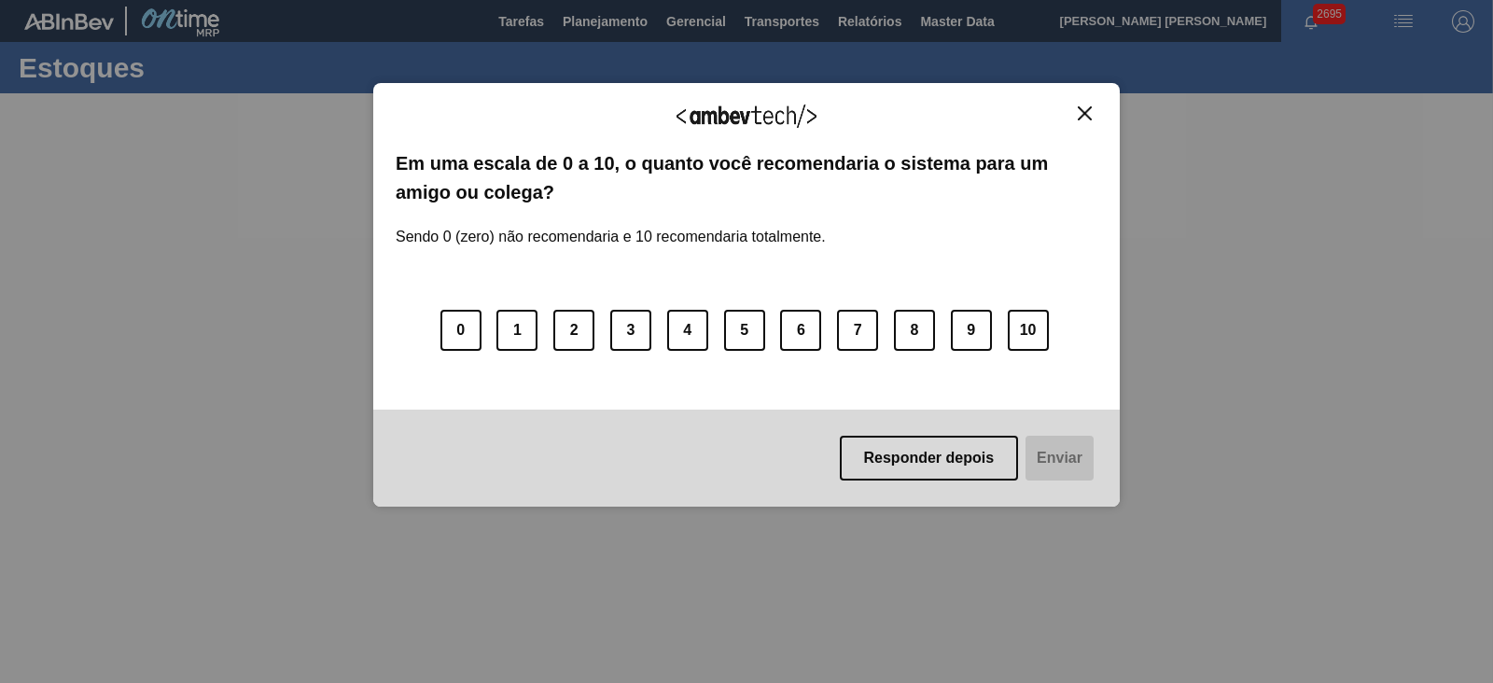
click at [1085, 112] on img "Close" at bounding box center [1085, 113] width 14 height 14
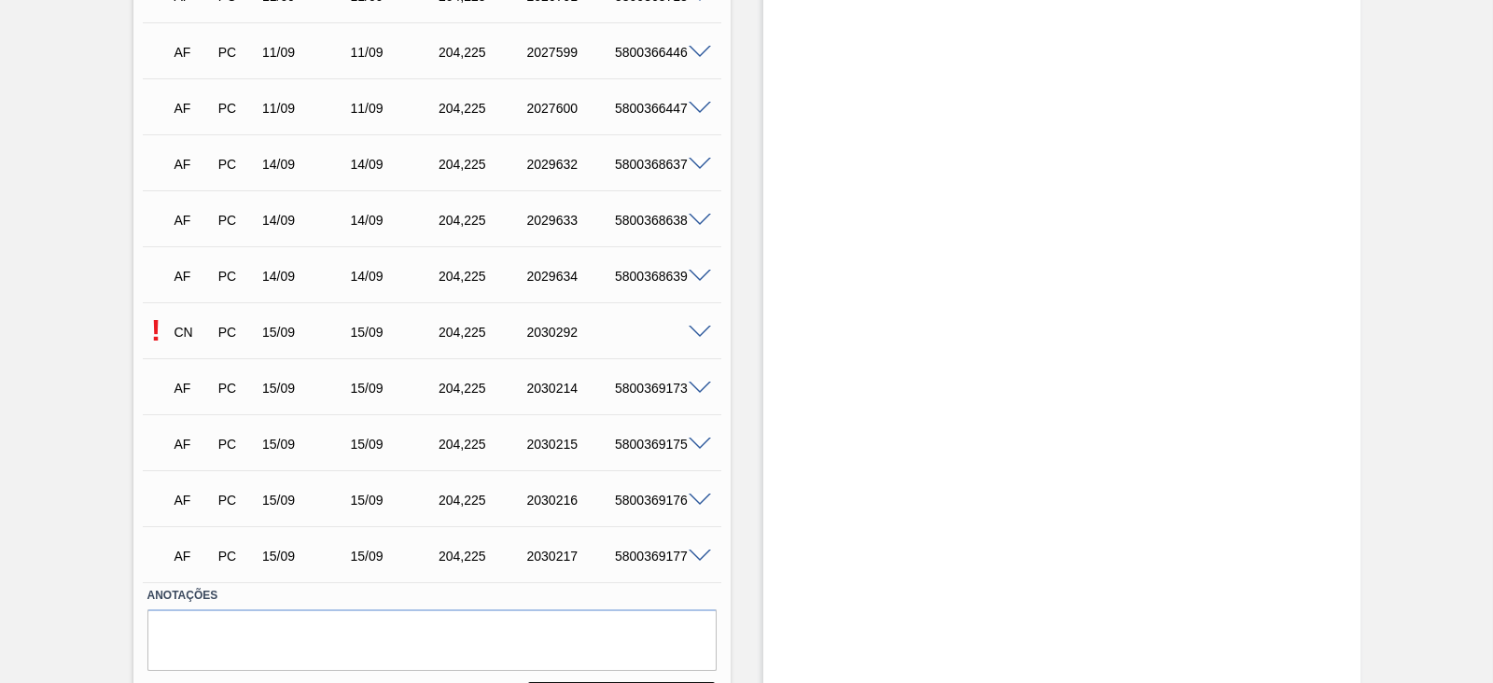
scroll to position [1109, 0]
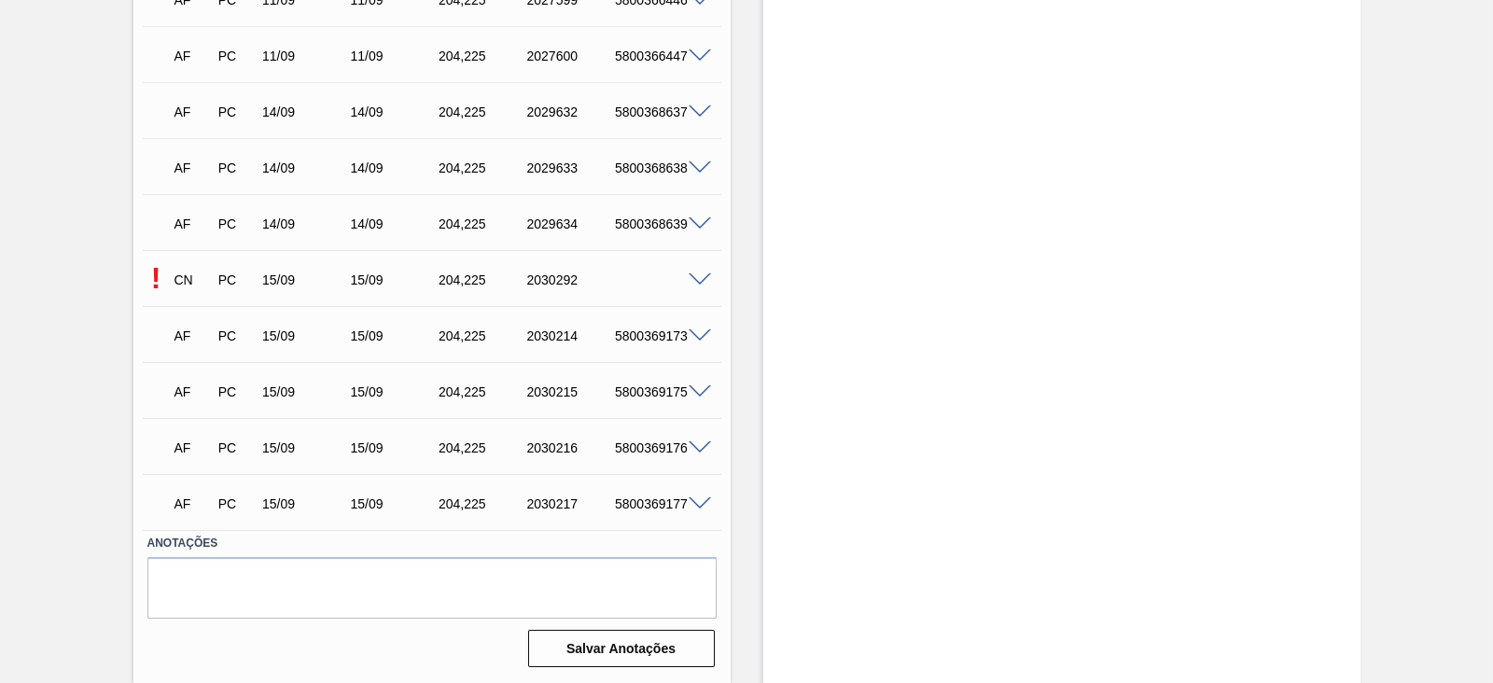
click at [700, 281] on span at bounding box center [700, 280] width 22 height 14
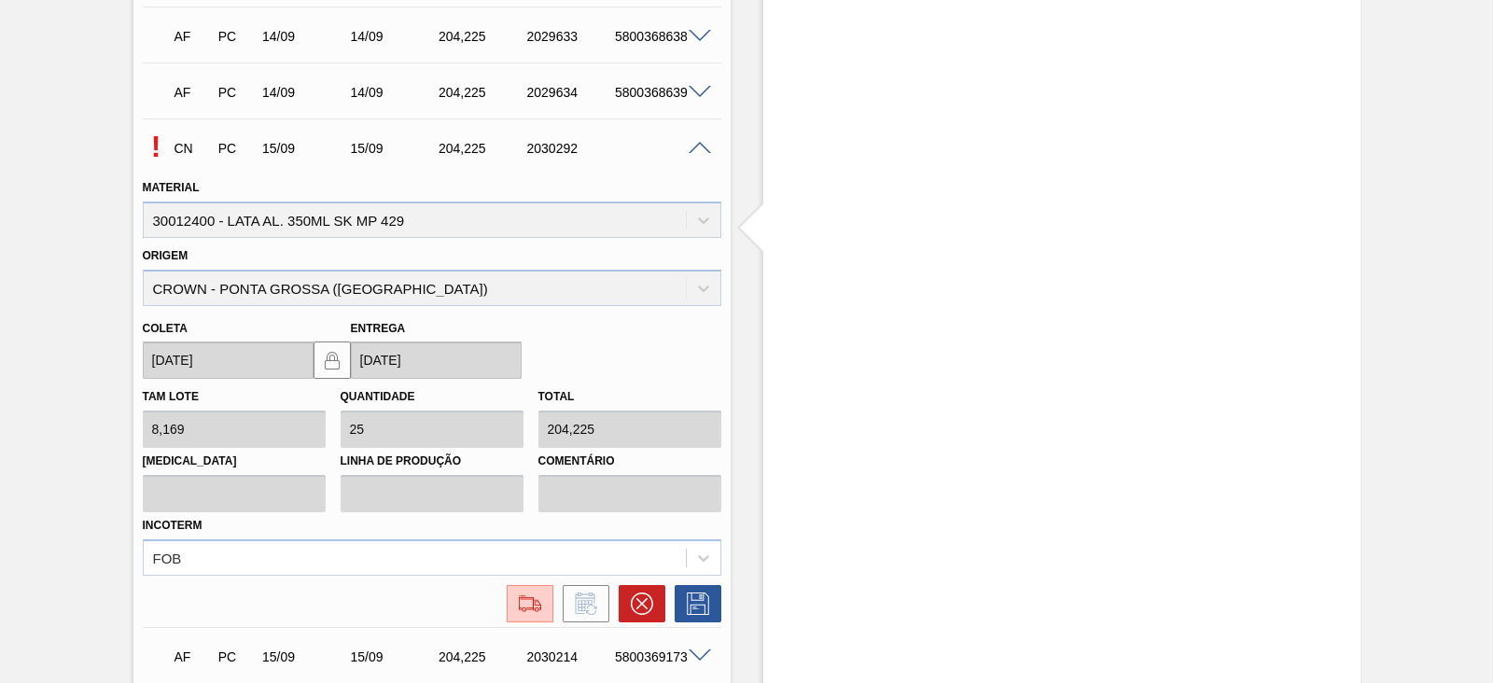
scroll to position [1458, 0]
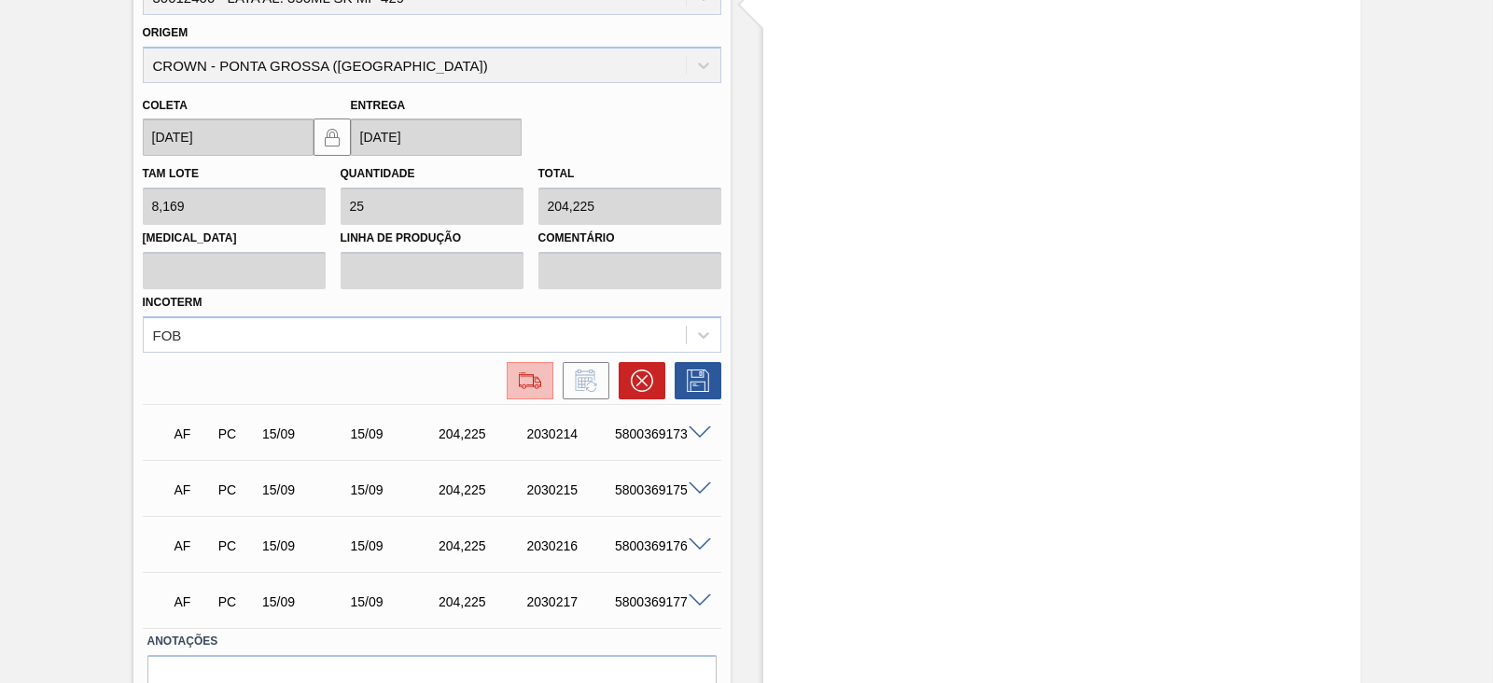
click at [538, 380] on img at bounding box center [530, 381] width 30 height 22
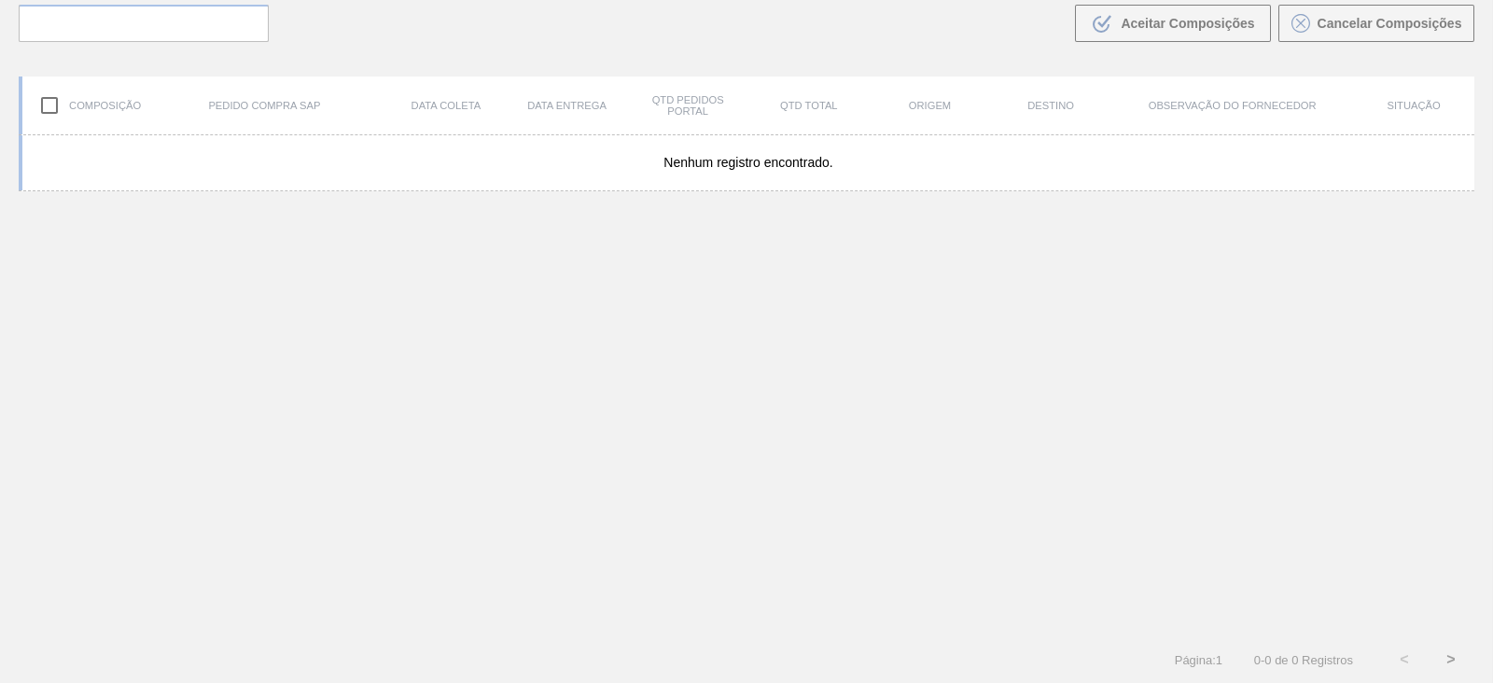
scroll to position [133, 0]
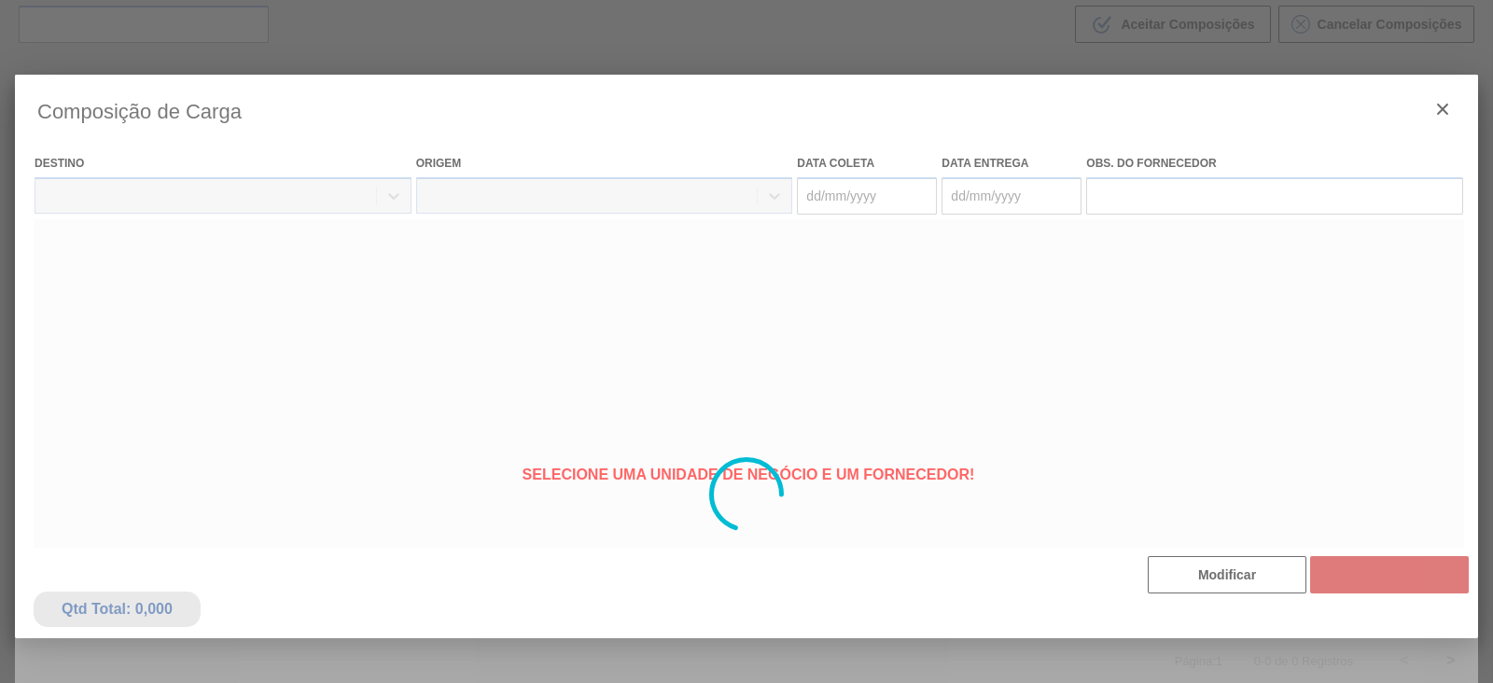
type coleta "[DATE]"
type entrega "[DATE]"
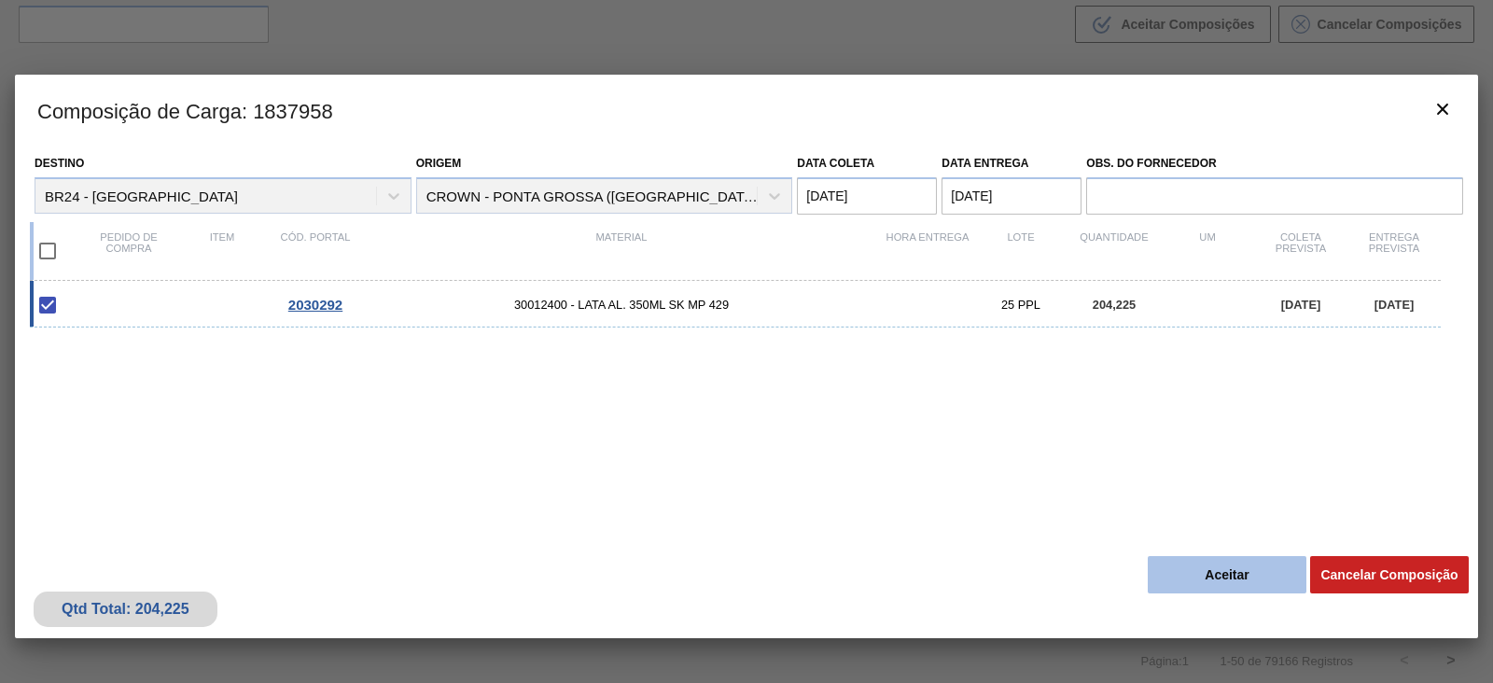
click at [1218, 568] on button "Aceitar" at bounding box center [1227, 574] width 159 height 37
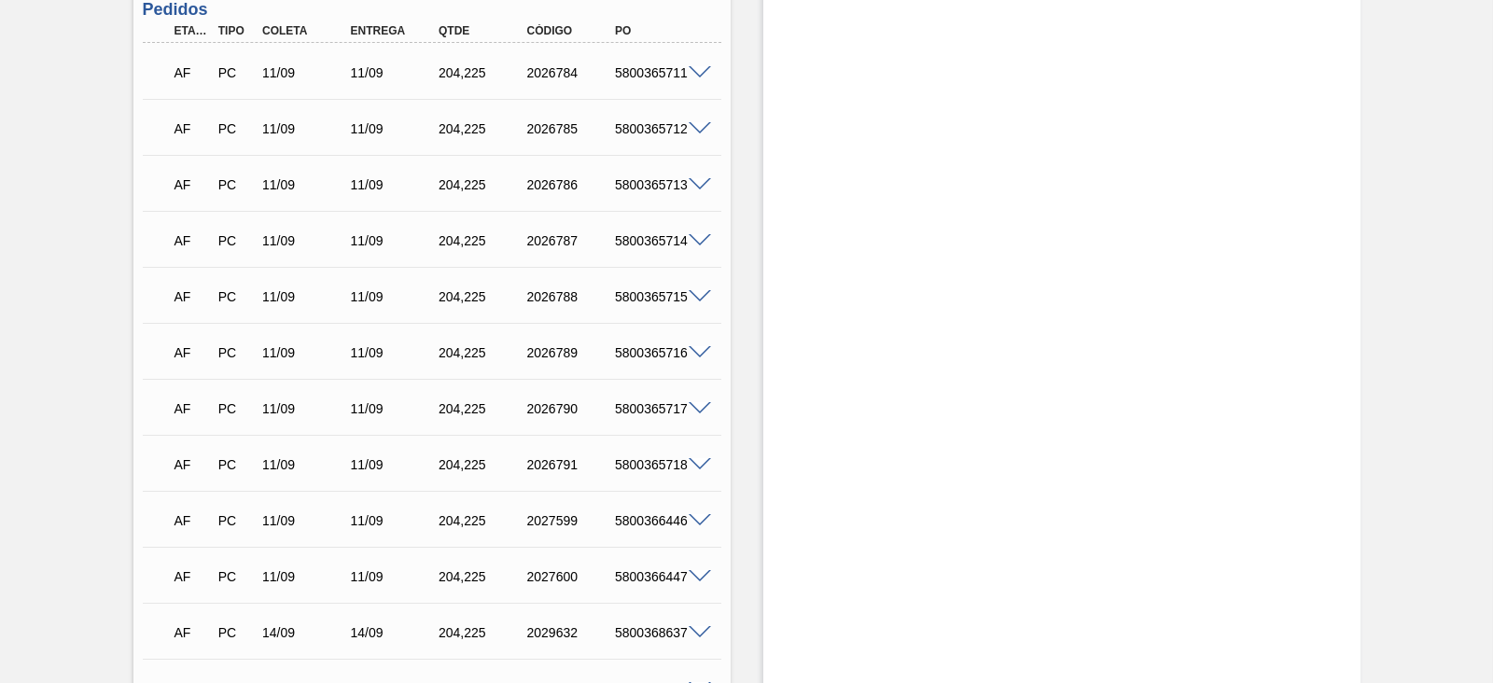
scroll to position [1109, 0]
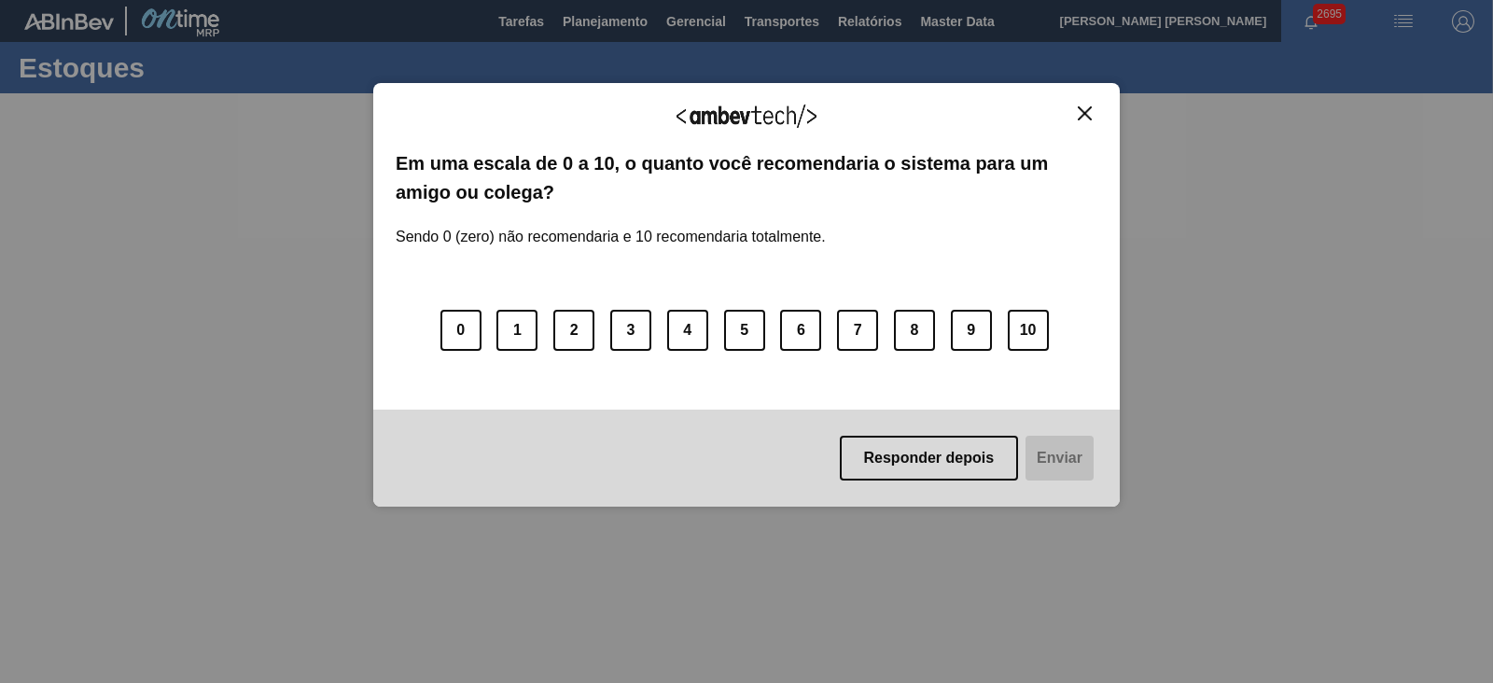
click at [1079, 109] on img "Close" at bounding box center [1085, 113] width 14 height 14
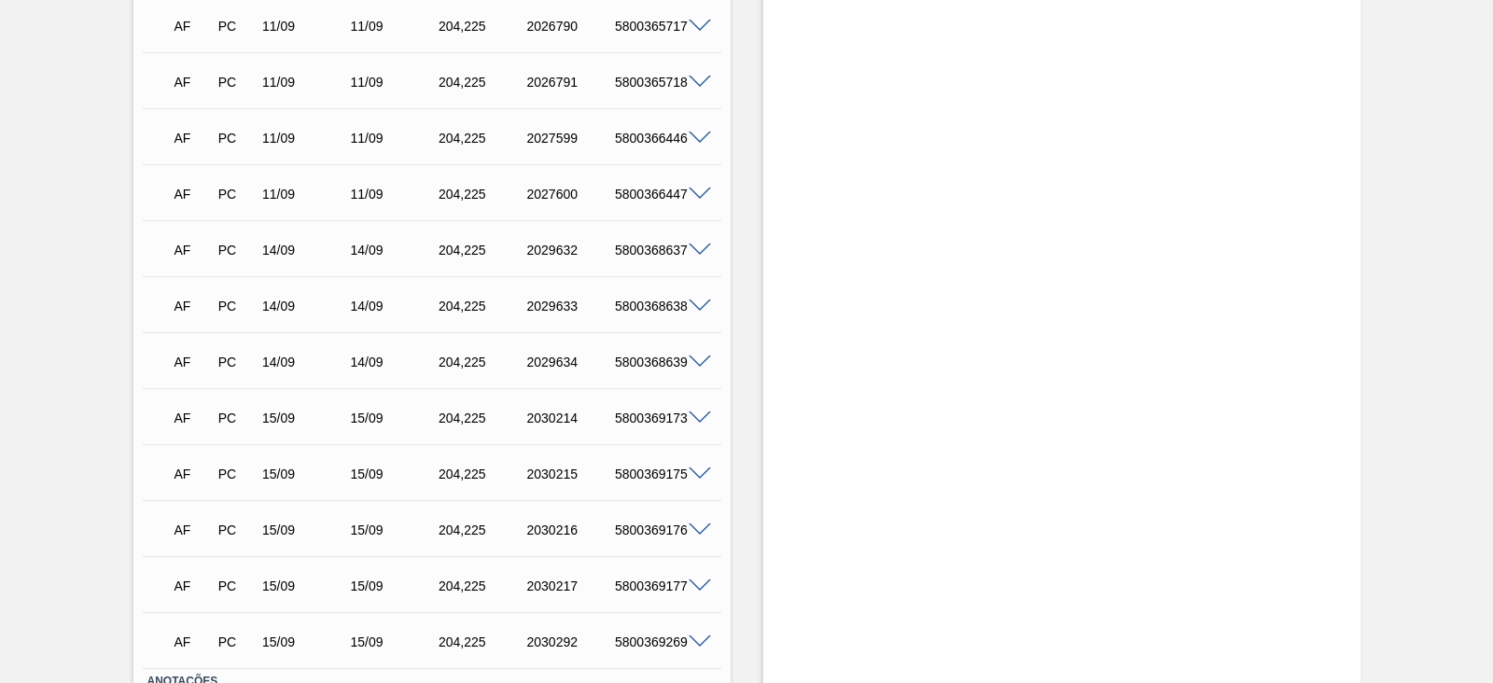
scroll to position [1050, 0]
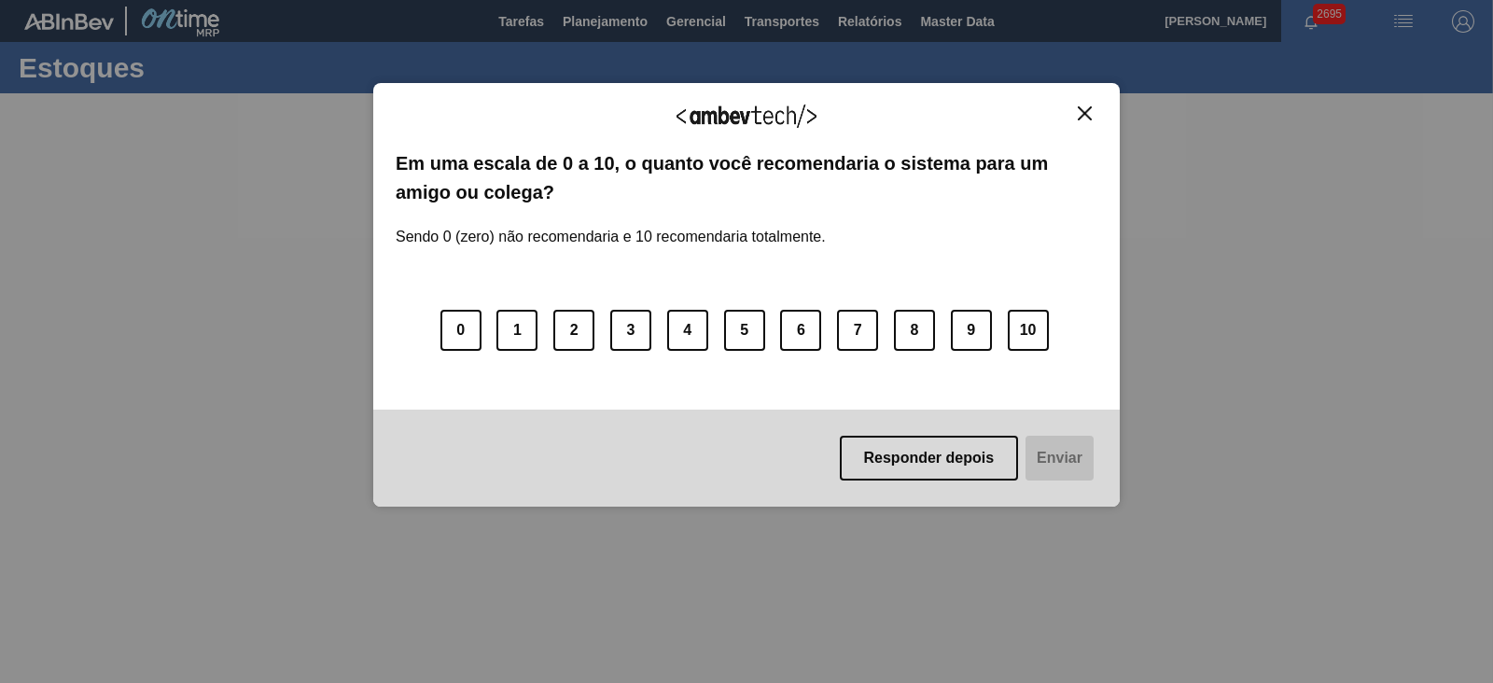
drag, startPoint x: 1082, startPoint y: 119, endPoint x: 1085, endPoint y: 103, distance: 17.0
click at [1082, 119] on button "Close" at bounding box center [1084, 113] width 25 height 16
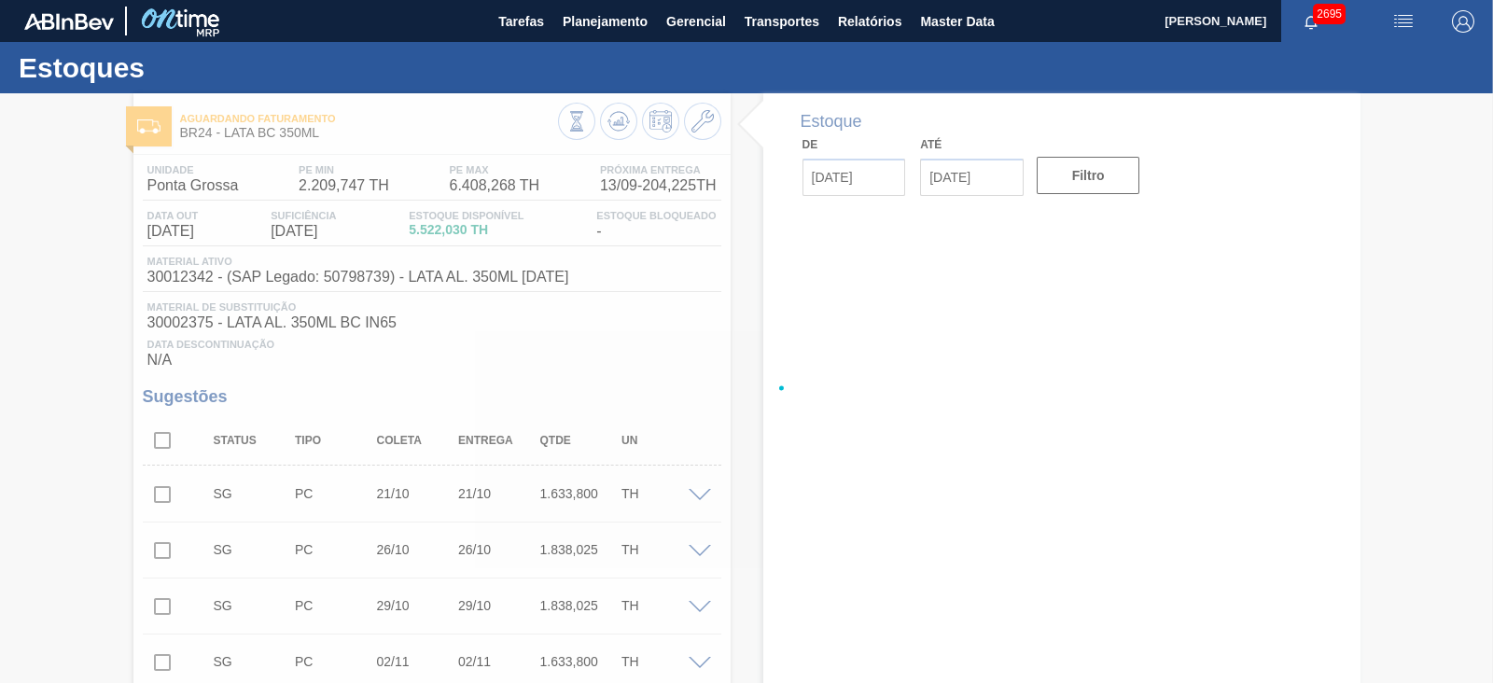
type input "[DATE]"
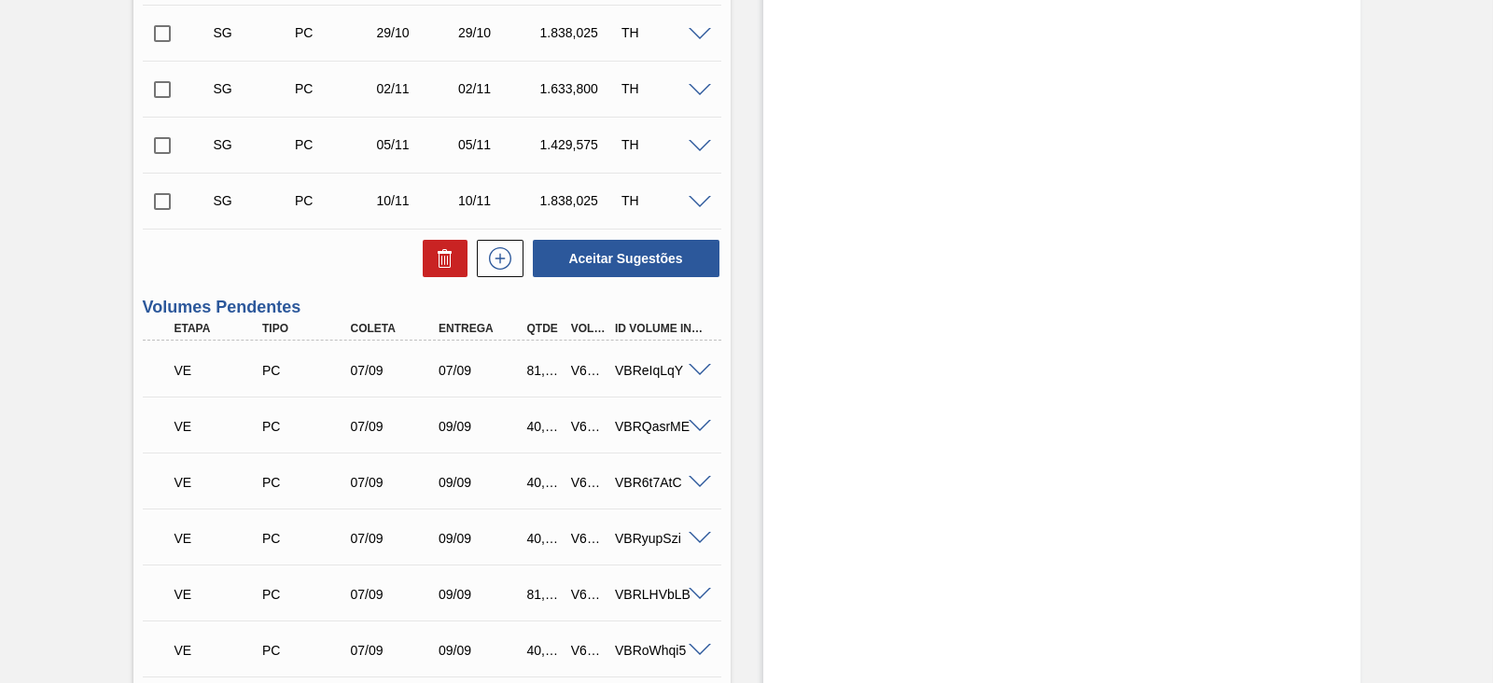
scroll to position [387, 0]
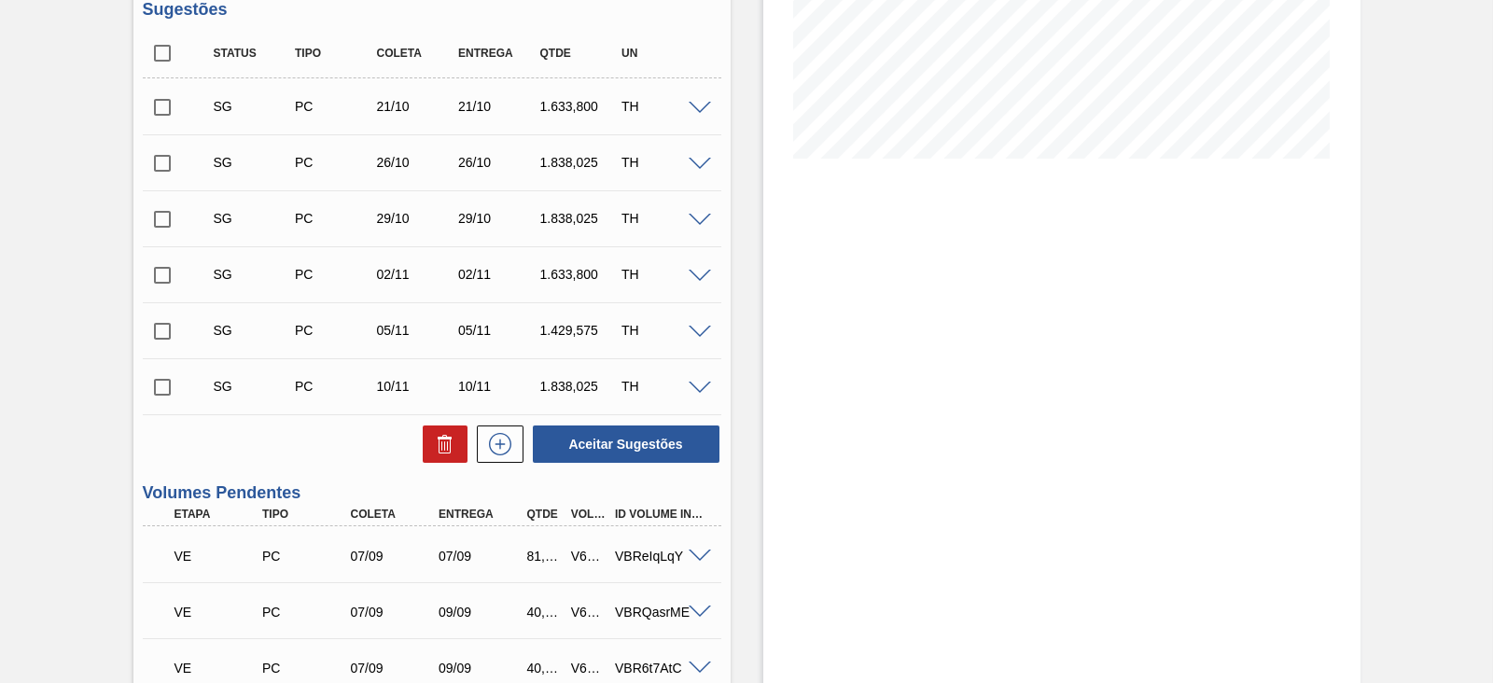
click at [704, 110] on span at bounding box center [700, 109] width 22 height 14
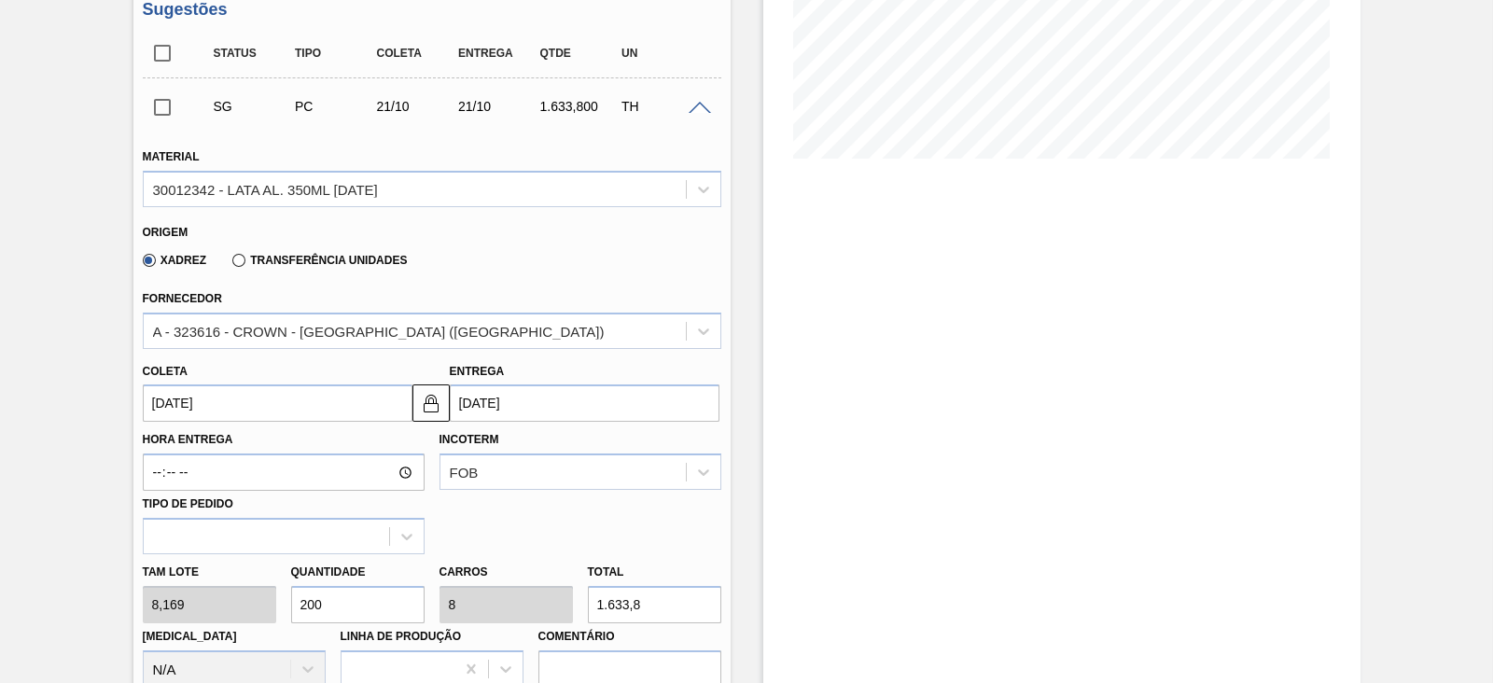
click at [267, 598] on div "Tam lote 8,169 Quantidade 200 Carros 8 Total 1.633,8 [MEDICAL_DATA] N/A Linha d…" at bounding box center [431, 620] width 593 height 133
type input "7"
type input "0,28"
type input "57,183"
type input "75"
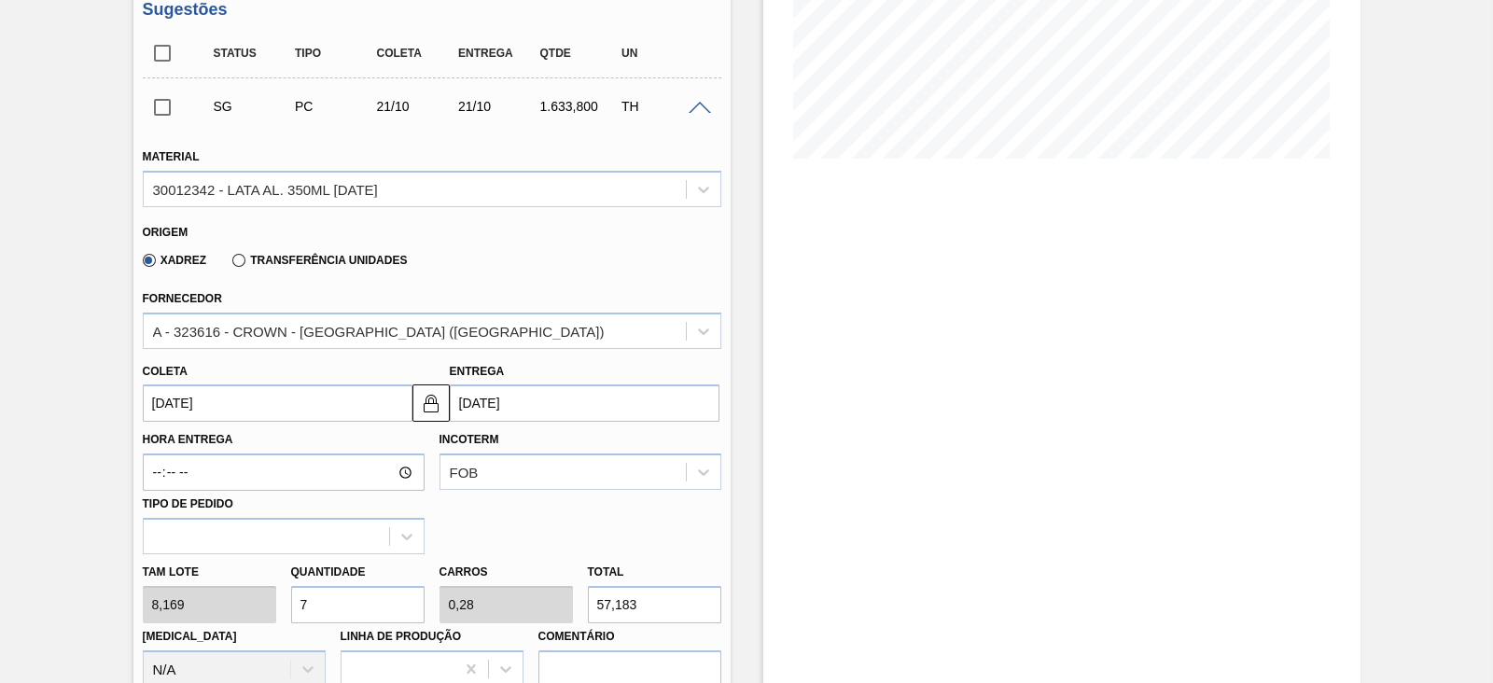
type input "3"
type input "612,675"
type input "75"
click at [238, 398] on input "[DATE]" at bounding box center [278, 402] width 270 height 37
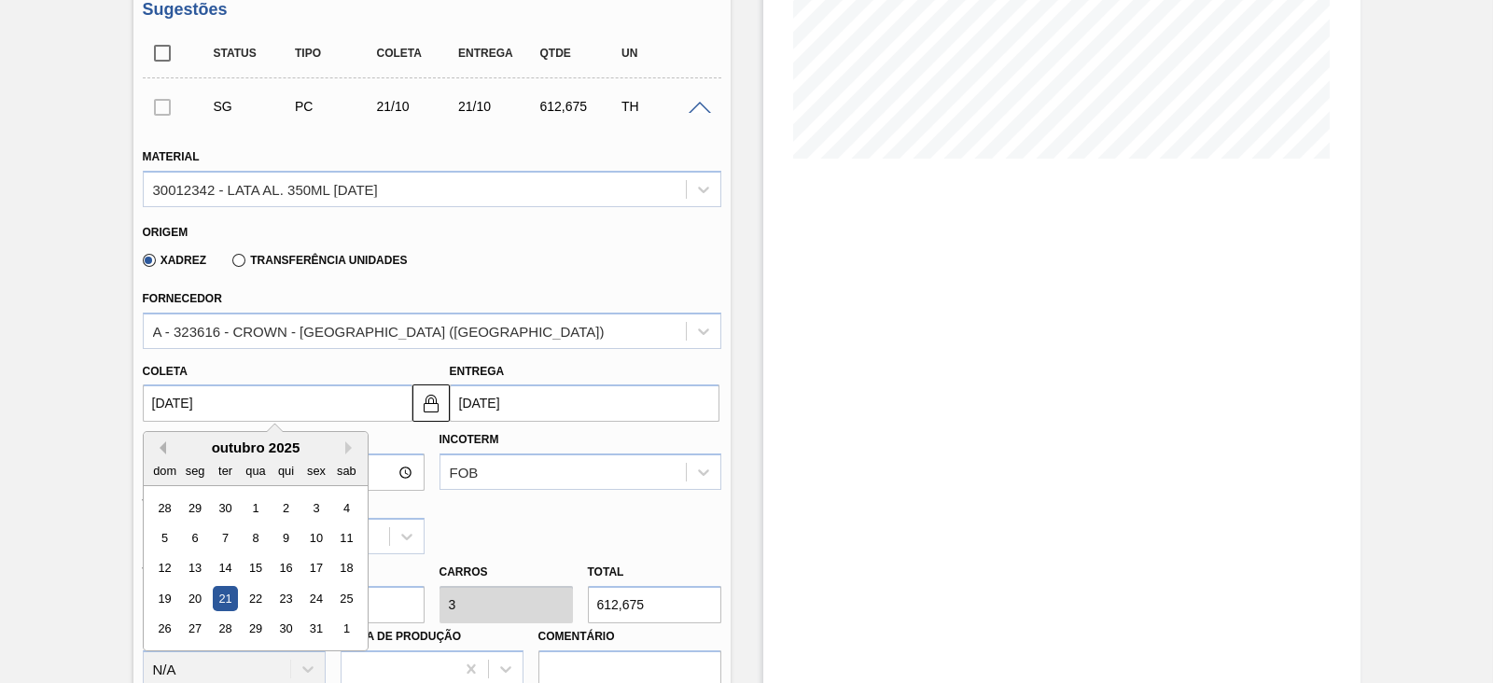
click at [157, 445] on button "Previous Month" at bounding box center [159, 447] width 13 height 13
click at [193, 604] on div "22" at bounding box center [194, 598] width 25 height 25
type input "[DATE]"
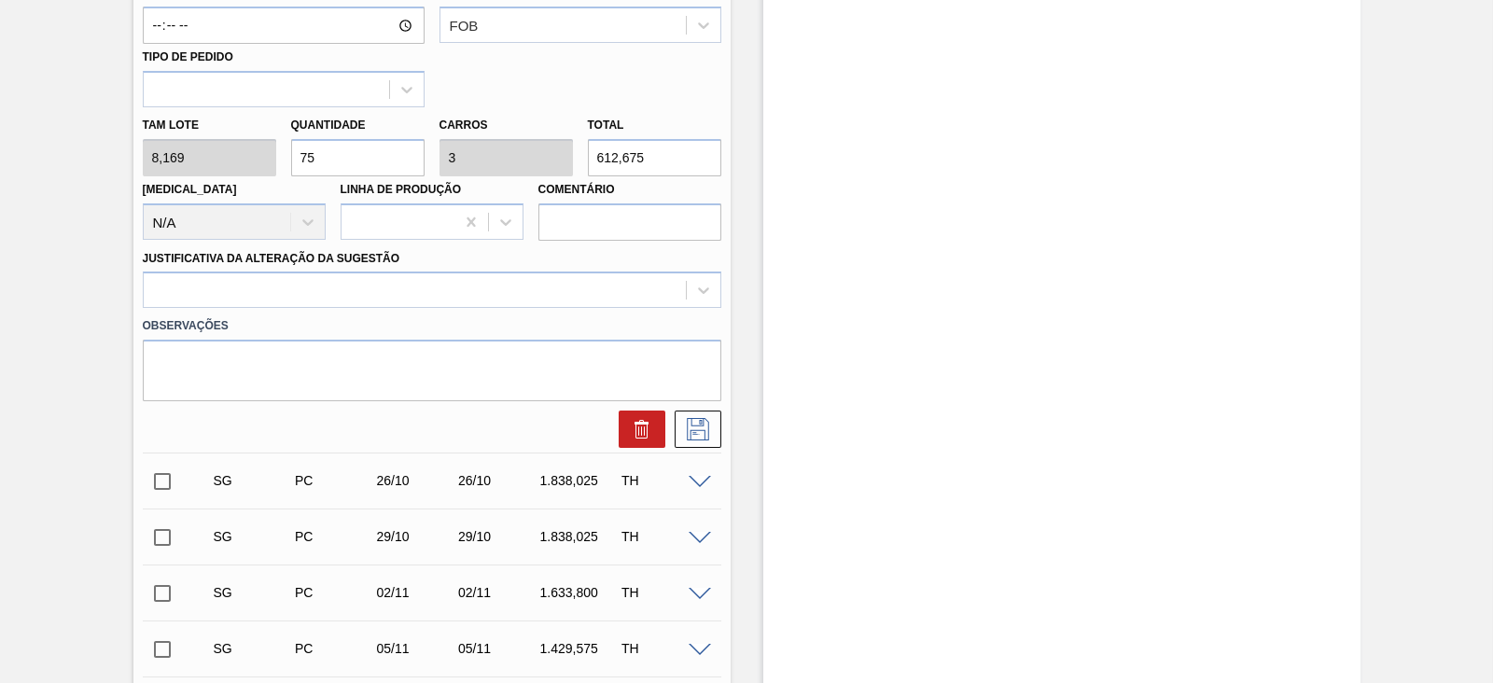
scroll to position [854, 0]
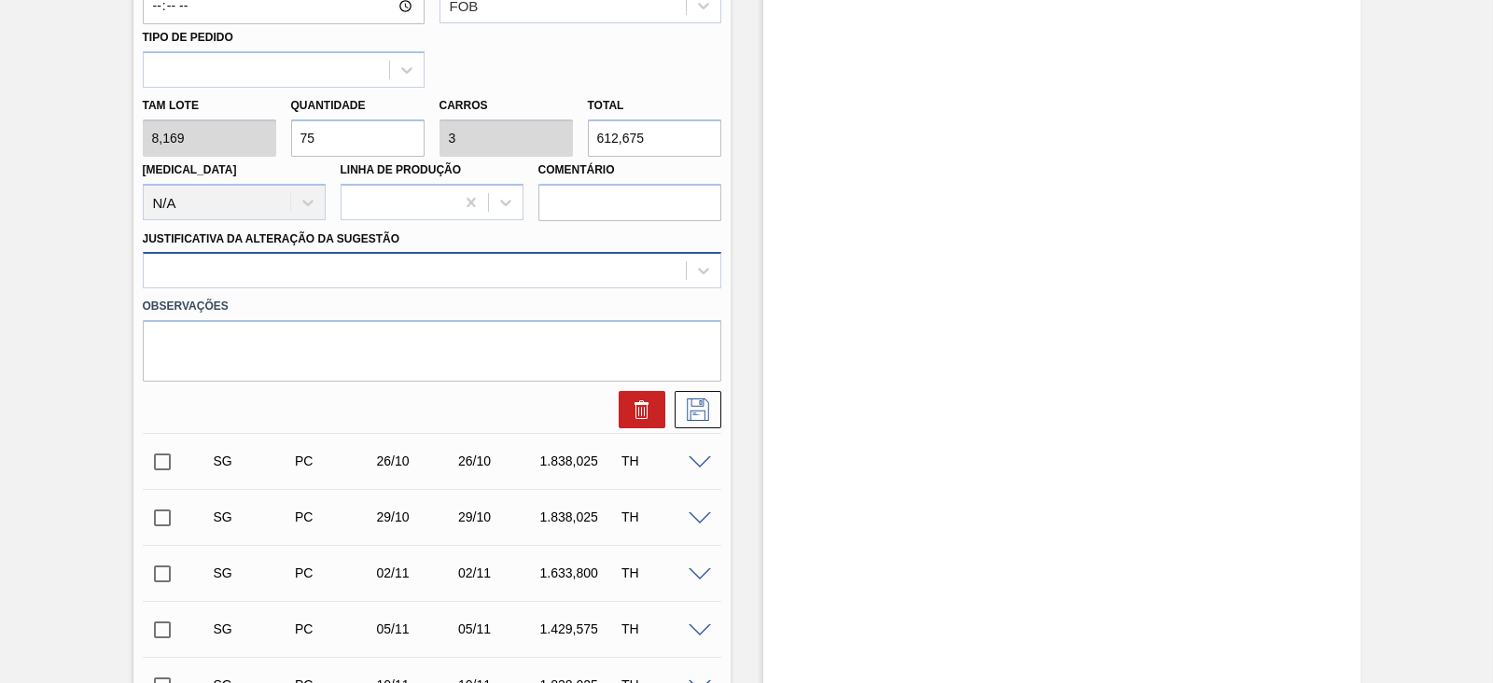
click at [314, 276] on div at bounding box center [415, 271] width 542 height 27
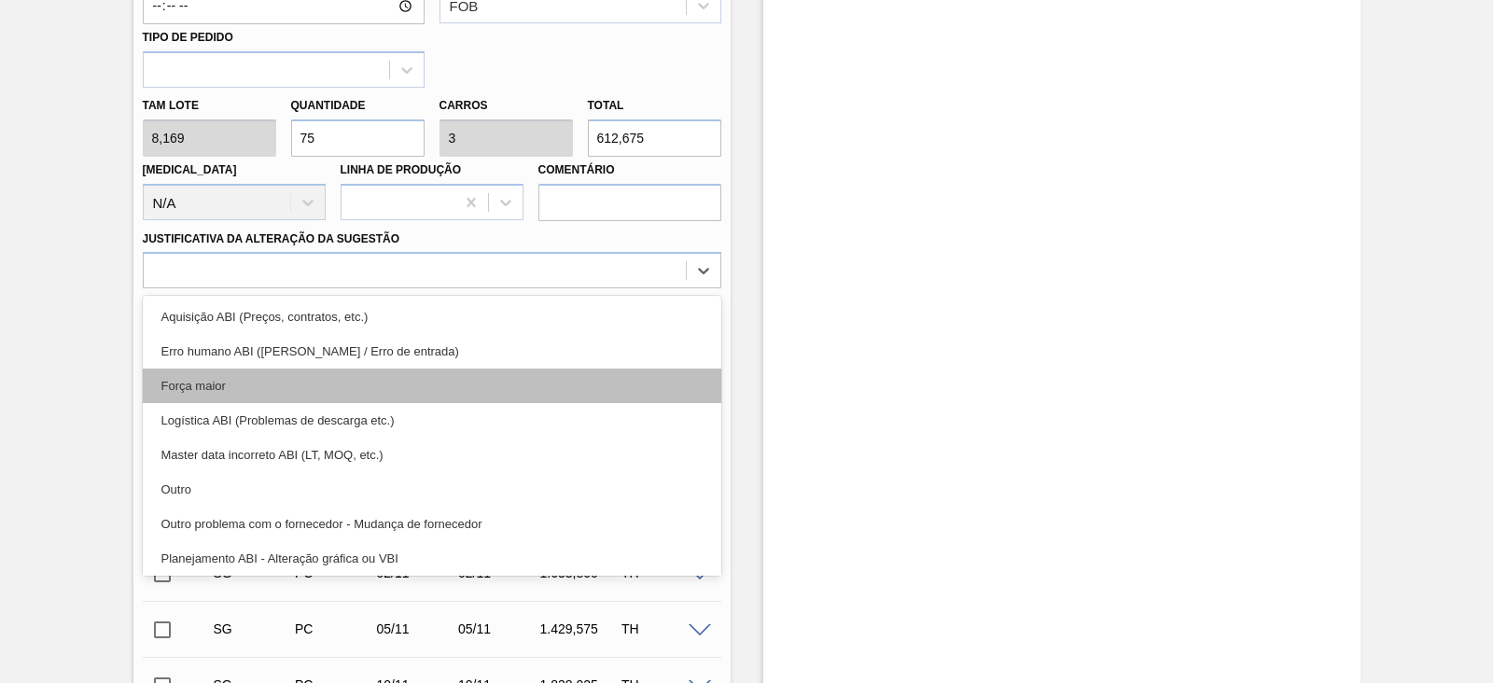
click at [247, 389] on div "Força maior" at bounding box center [432, 386] width 579 height 35
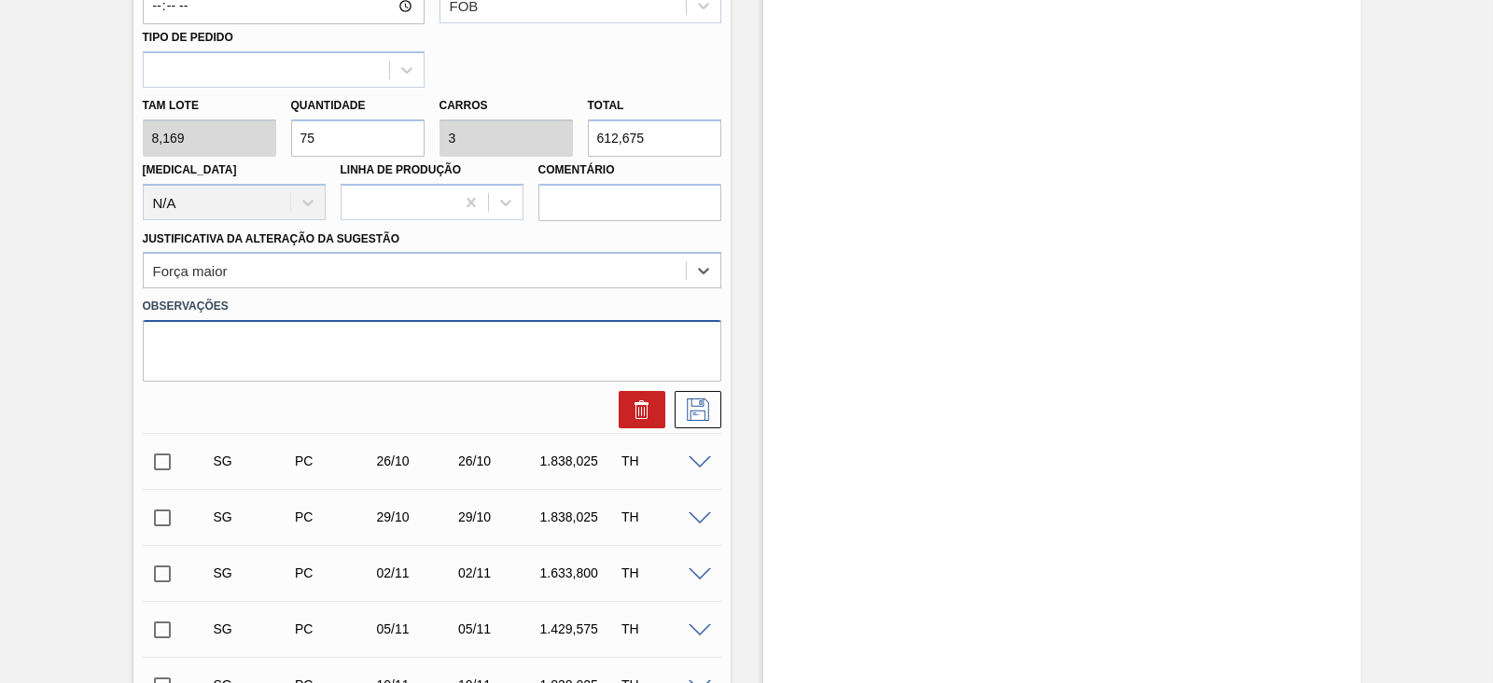
click at [341, 338] on textarea at bounding box center [432, 351] width 579 height 62
paste textarea "Reflexo de grade atual no portal"
type textarea "Reflexo de grade atual no portal"
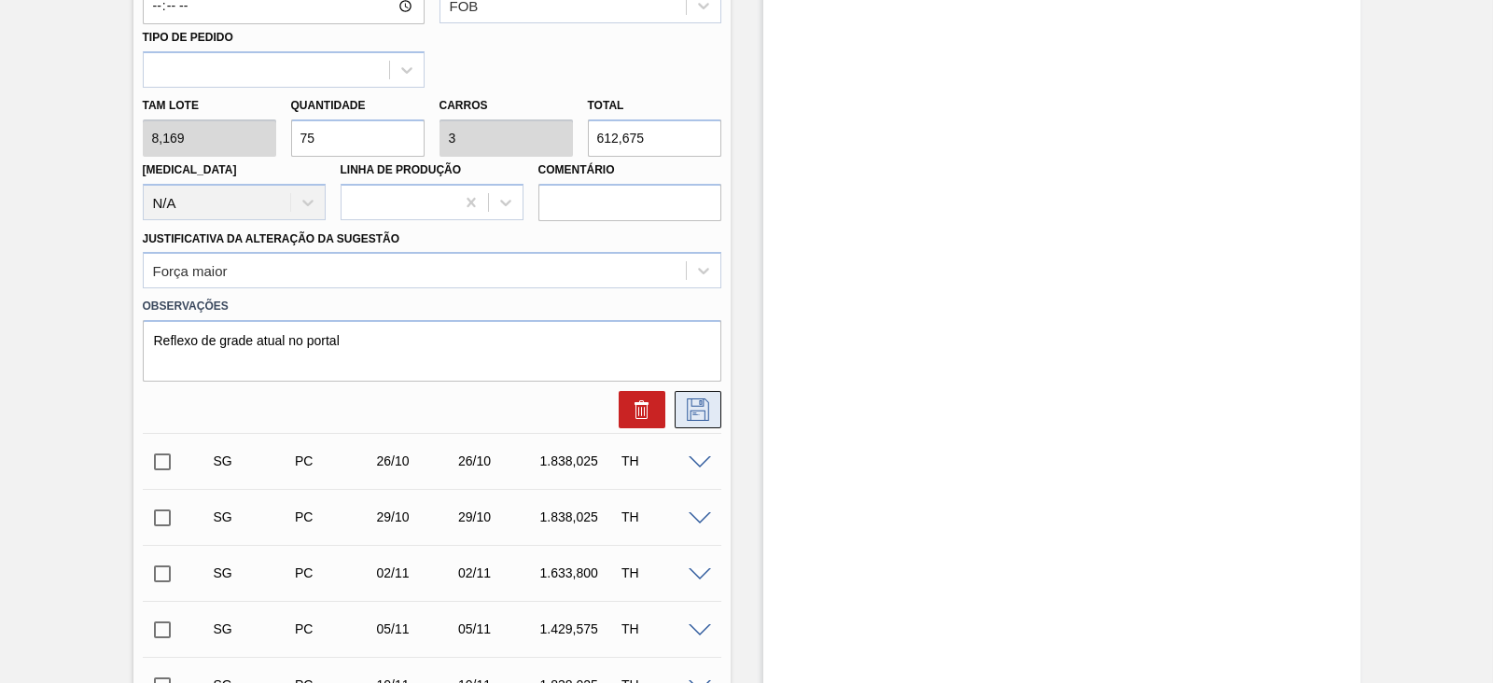
click at [693, 402] on icon at bounding box center [698, 409] width 30 height 22
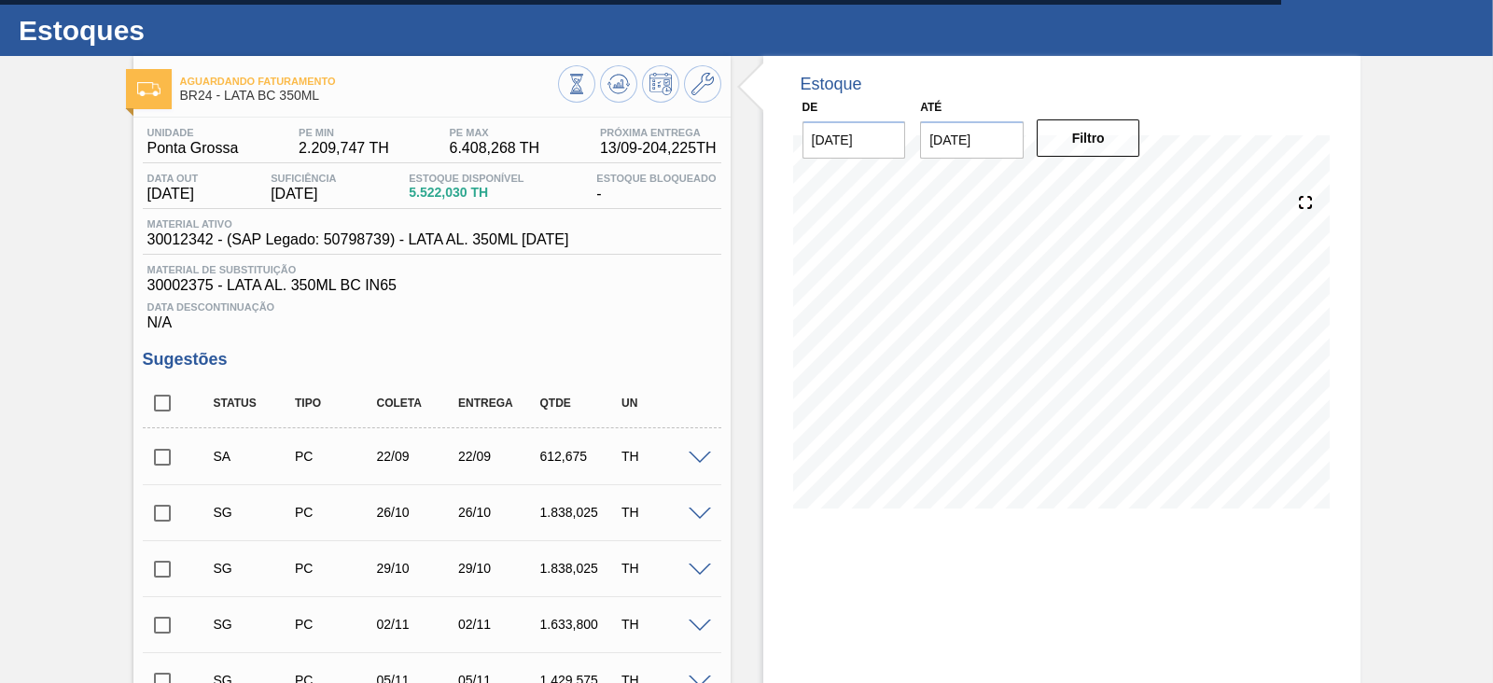
scroll to position [271, 0]
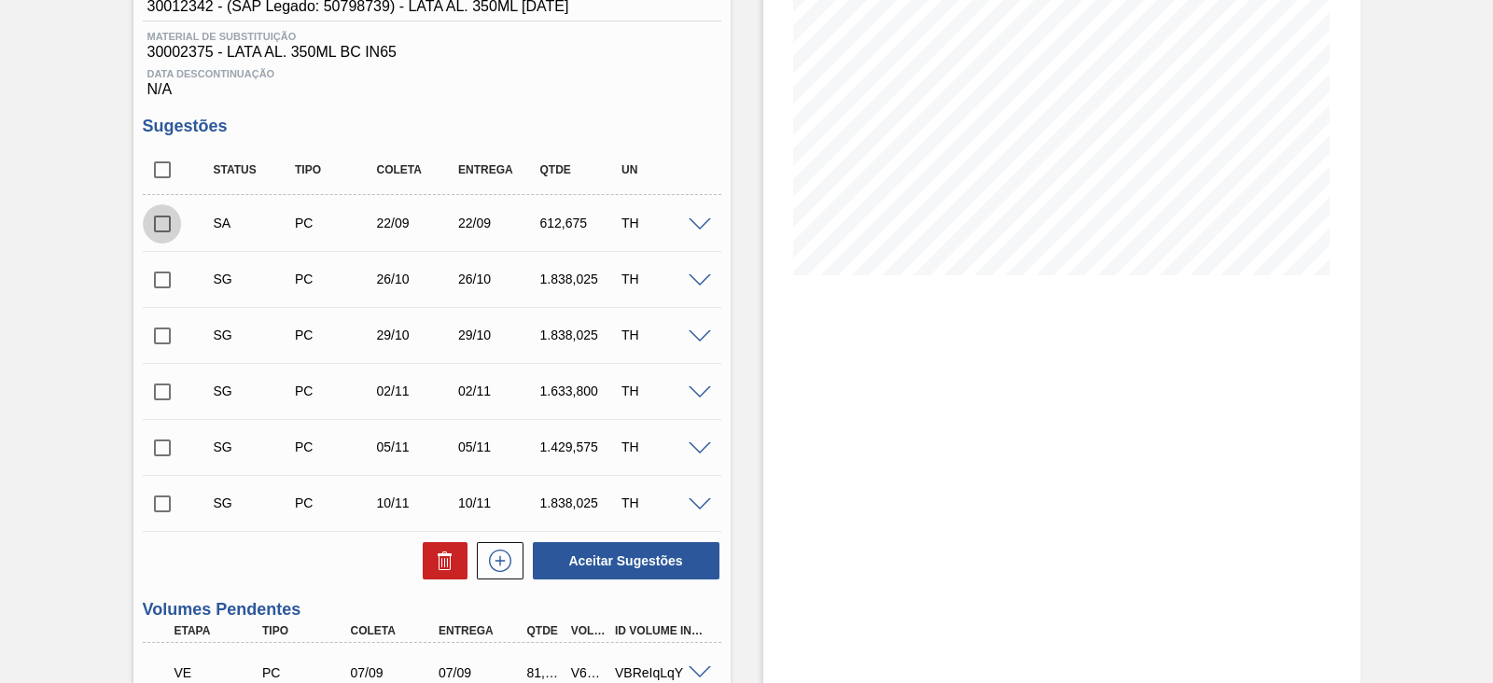
click at [167, 224] on input "checkbox" at bounding box center [162, 223] width 39 height 39
click at [621, 558] on button "Aceitar Sugestões" at bounding box center [626, 560] width 187 height 37
checkbox input "false"
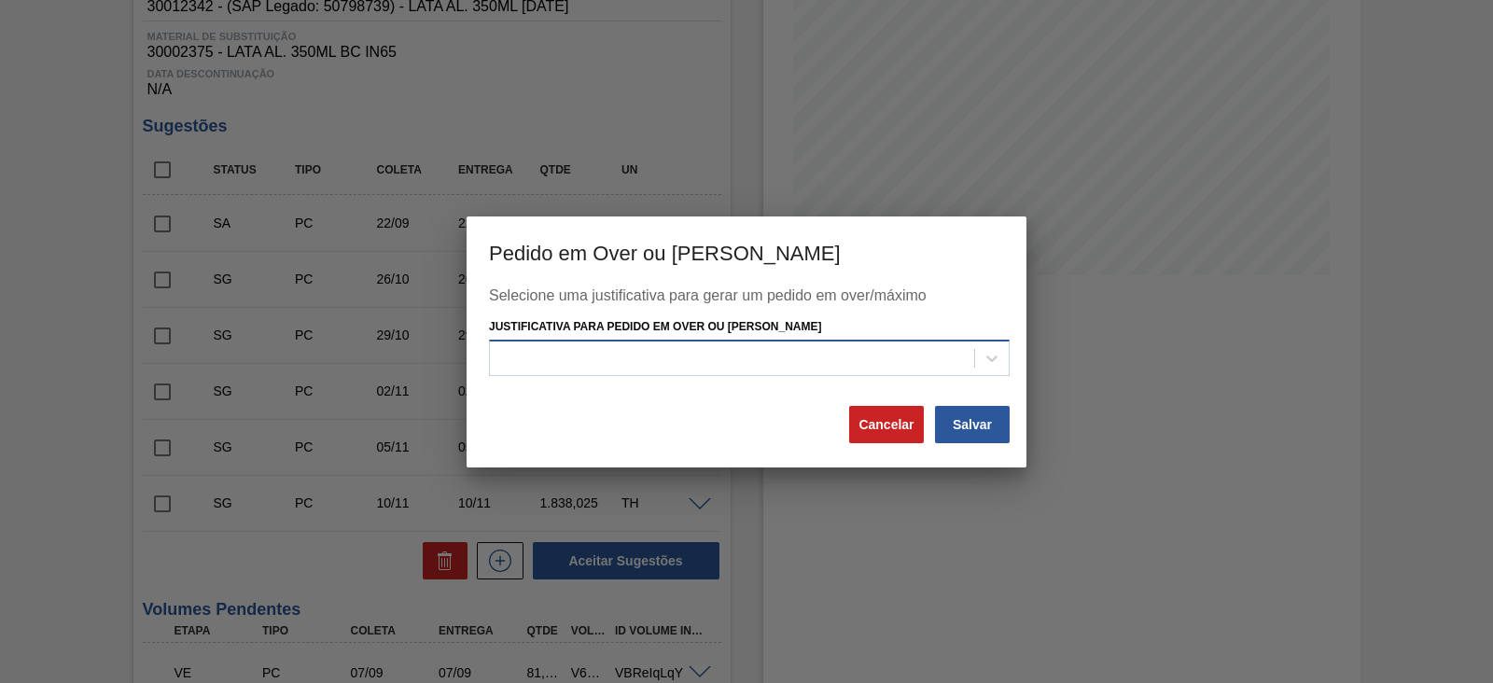
click at [761, 370] on div at bounding box center [732, 358] width 484 height 27
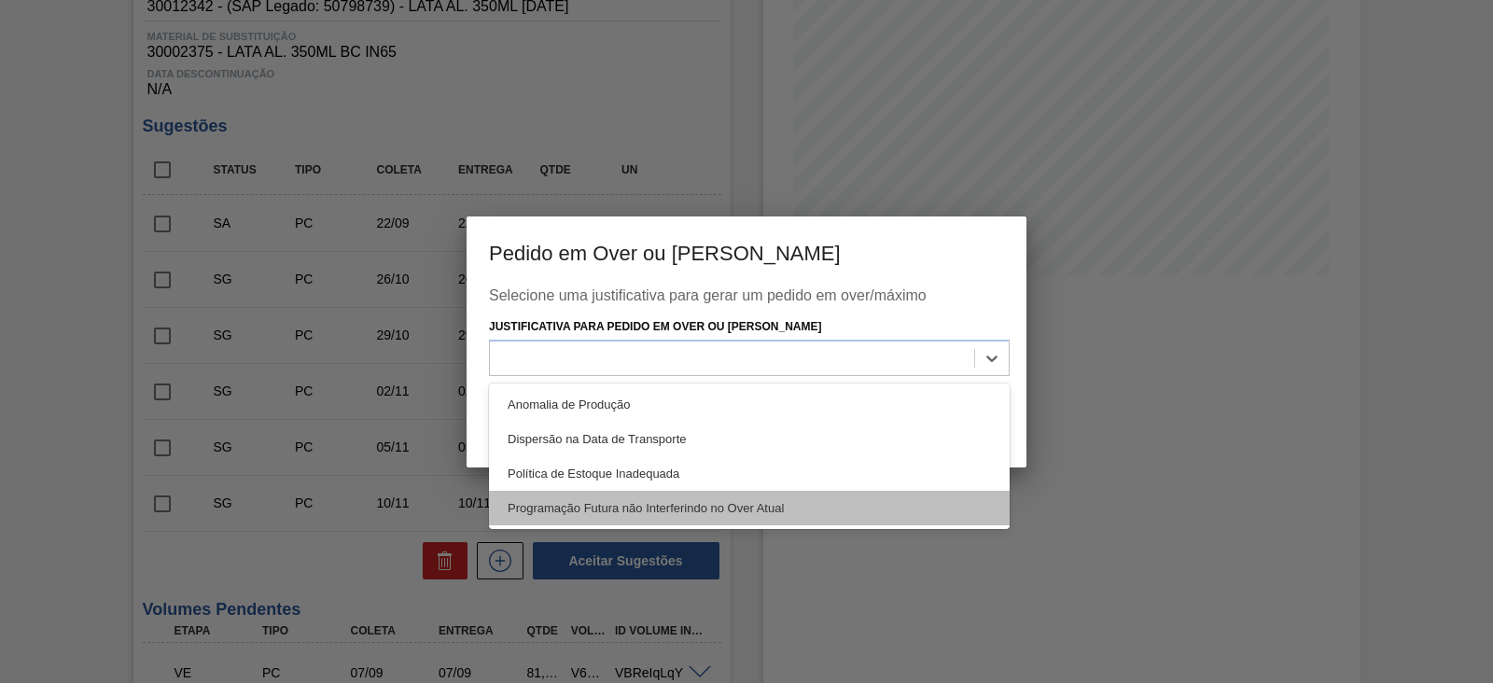
click at [593, 502] on div "Programação Futura não Interferindo no Over Atual" at bounding box center [749, 508] width 521 height 35
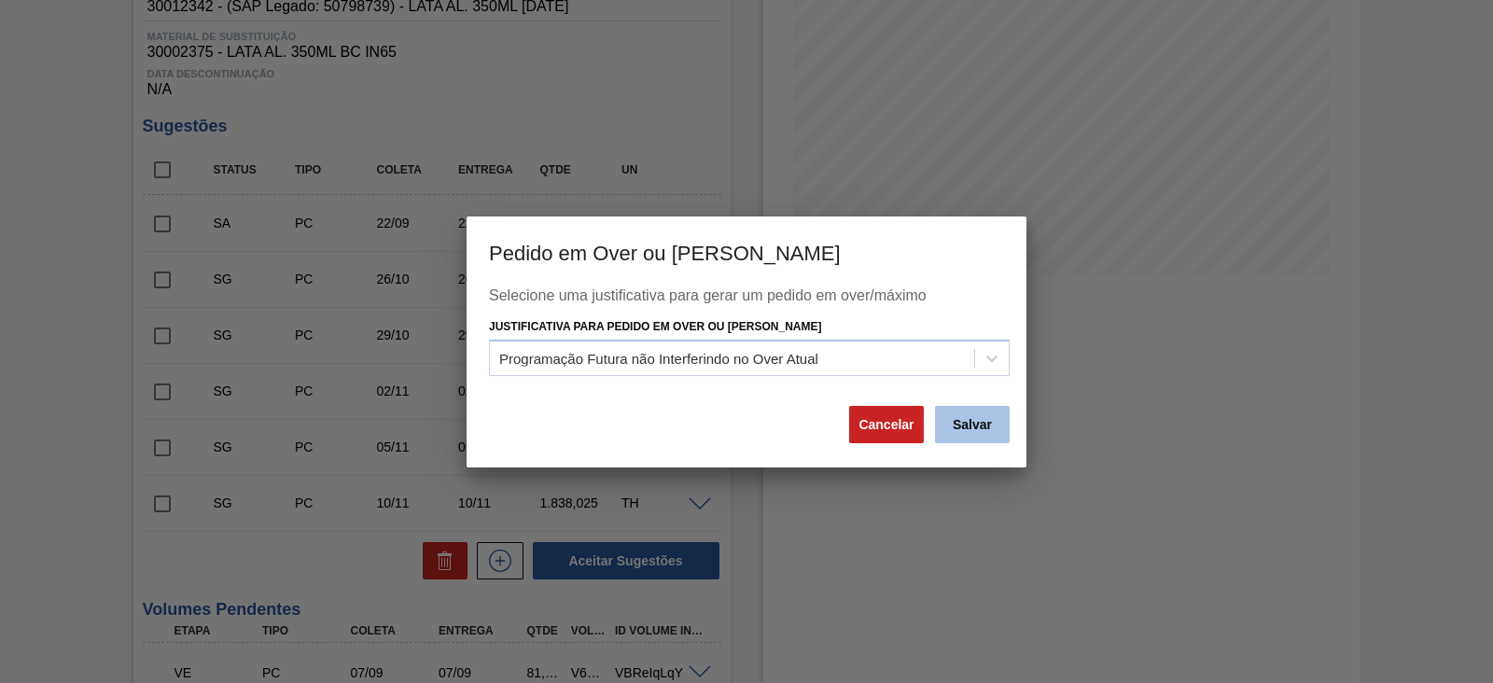
click at [988, 426] on button "Salvar" at bounding box center [972, 424] width 75 height 37
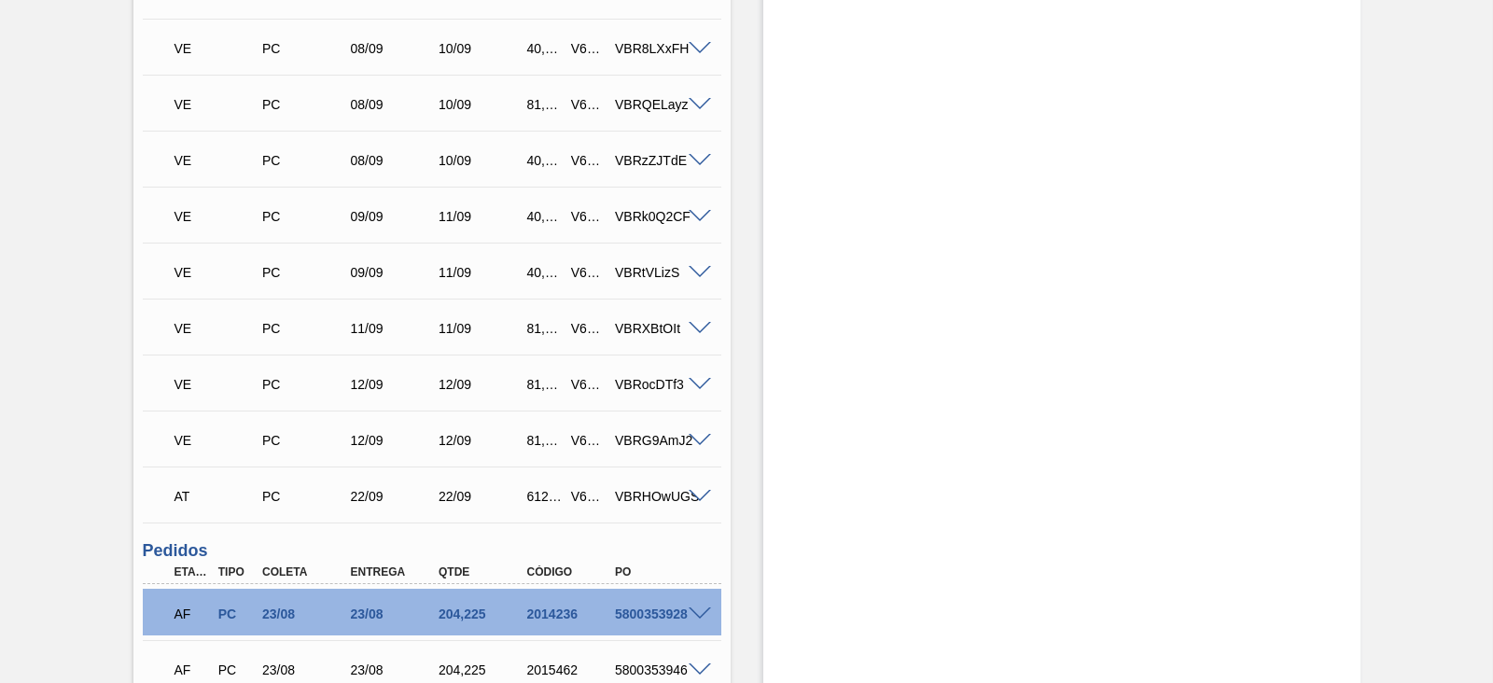
scroll to position [1437, 0]
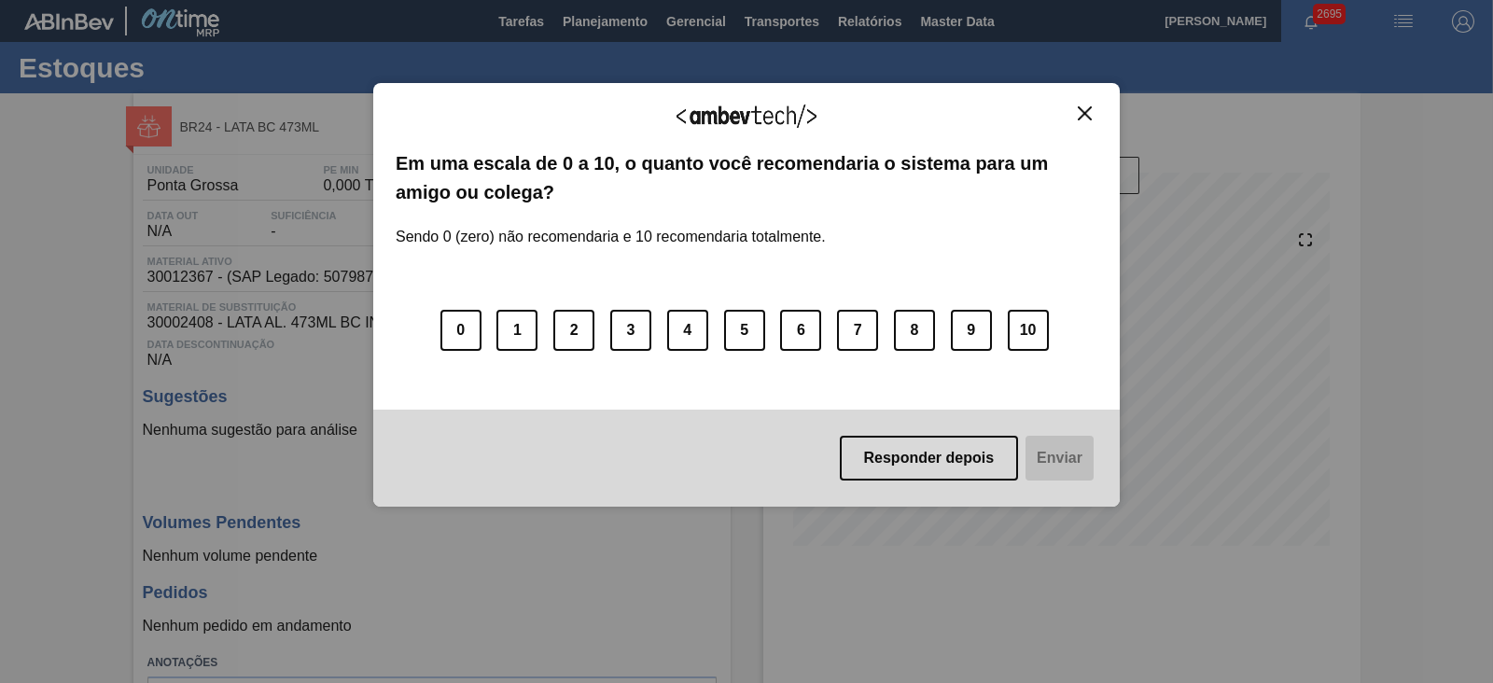
click at [1083, 119] on img "Close" at bounding box center [1085, 113] width 14 height 14
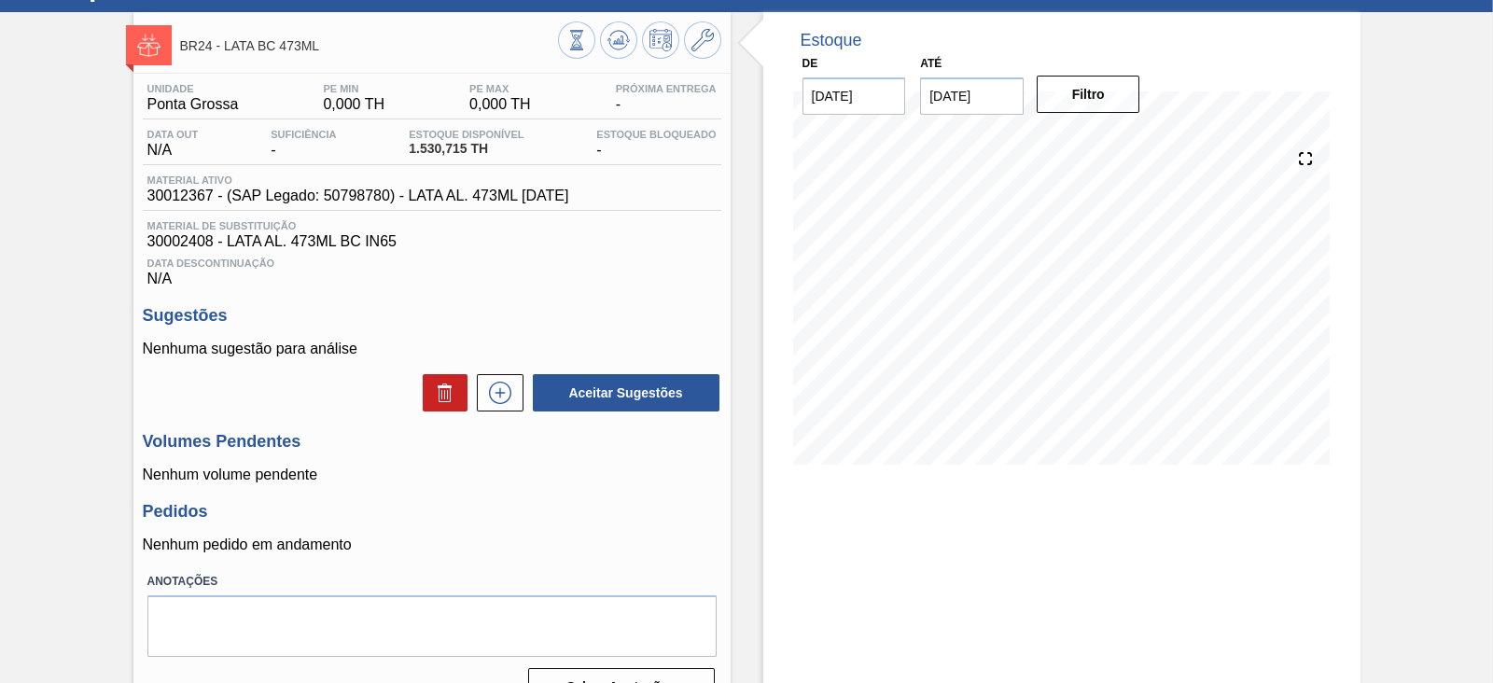
scroll to position [116, 0]
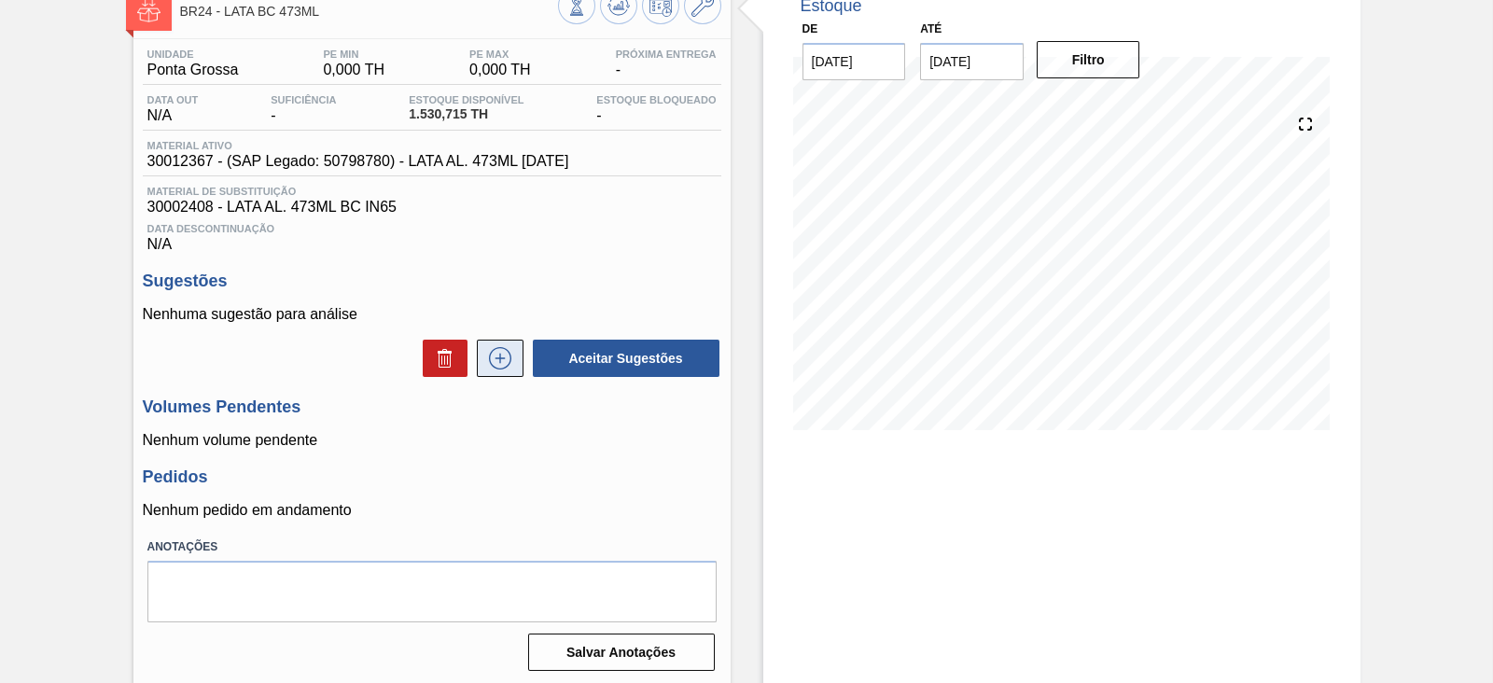
click at [495, 369] on icon at bounding box center [500, 358] width 30 height 22
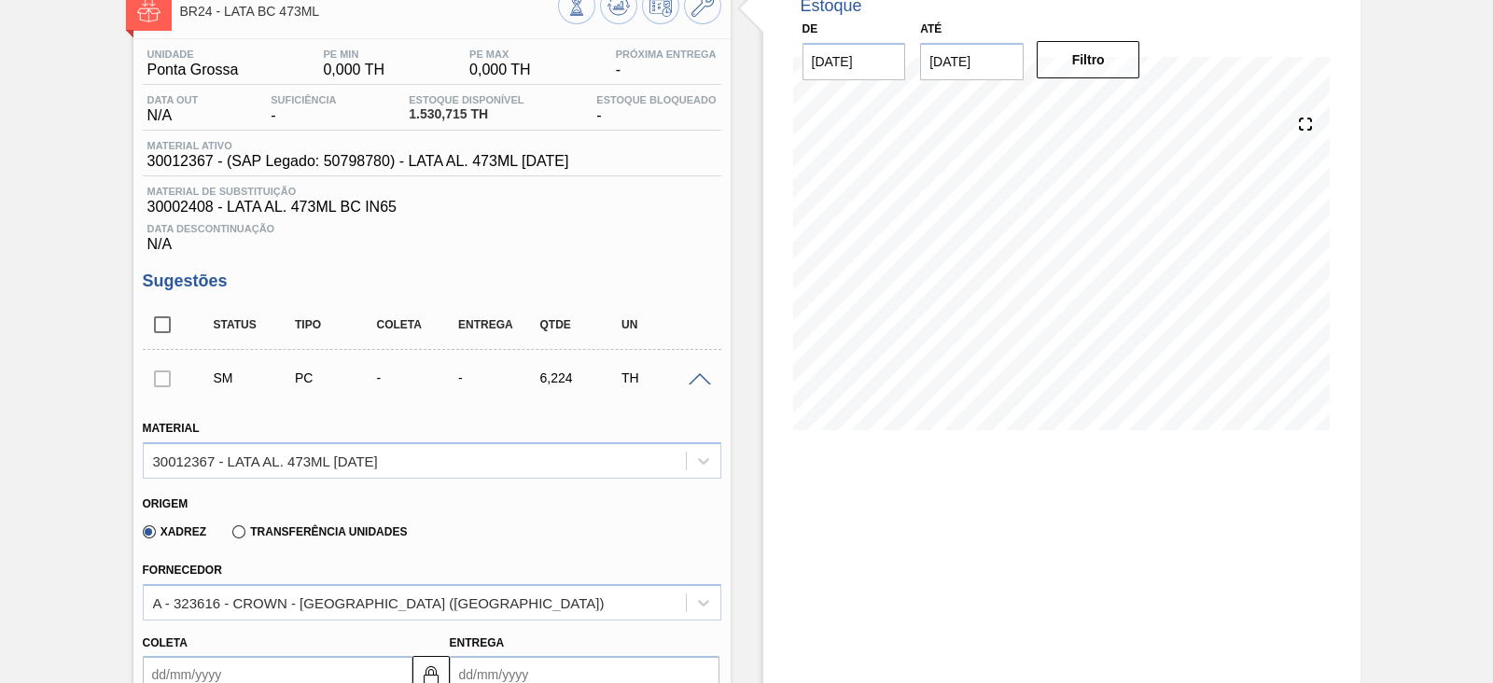
scroll to position [466, 0]
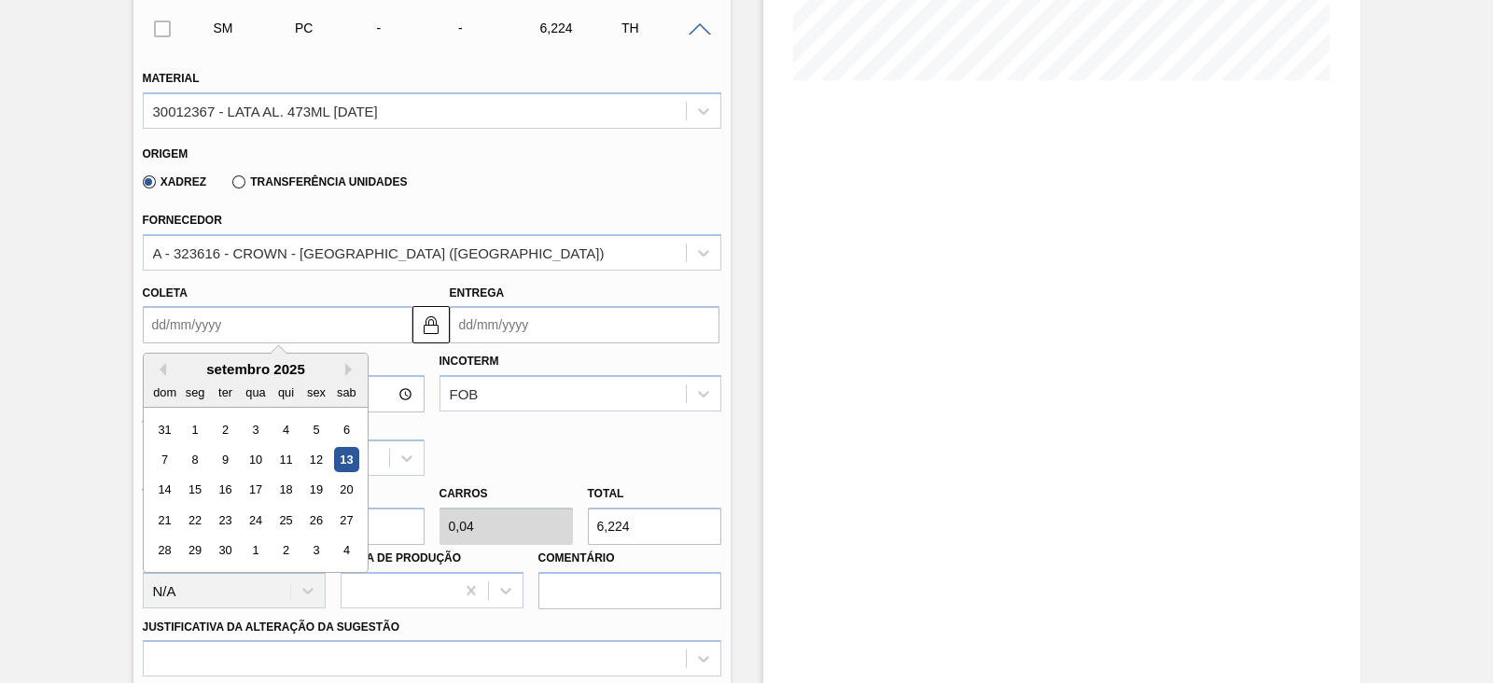
click at [303, 338] on input "Coleta" at bounding box center [278, 324] width 270 height 37
click at [197, 520] on div "22" at bounding box center [194, 520] width 25 height 25
type input "[DATE]"
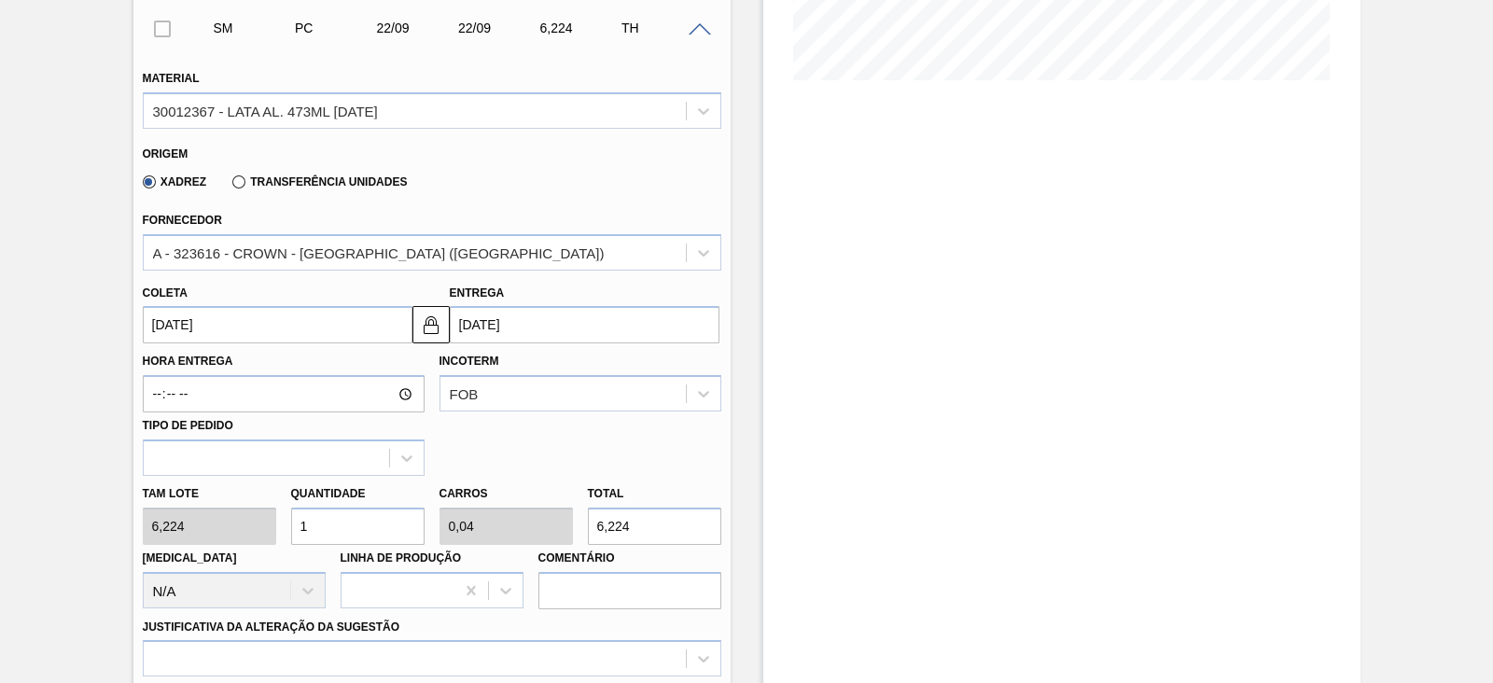
drag, startPoint x: 350, startPoint y: 528, endPoint x: 298, endPoint y: 523, distance: 52.5
click at [298, 523] on input "1" at bounding box center [357, 526] width 133 height 37
type input "7"
type input "0,28"
type input "43,568"
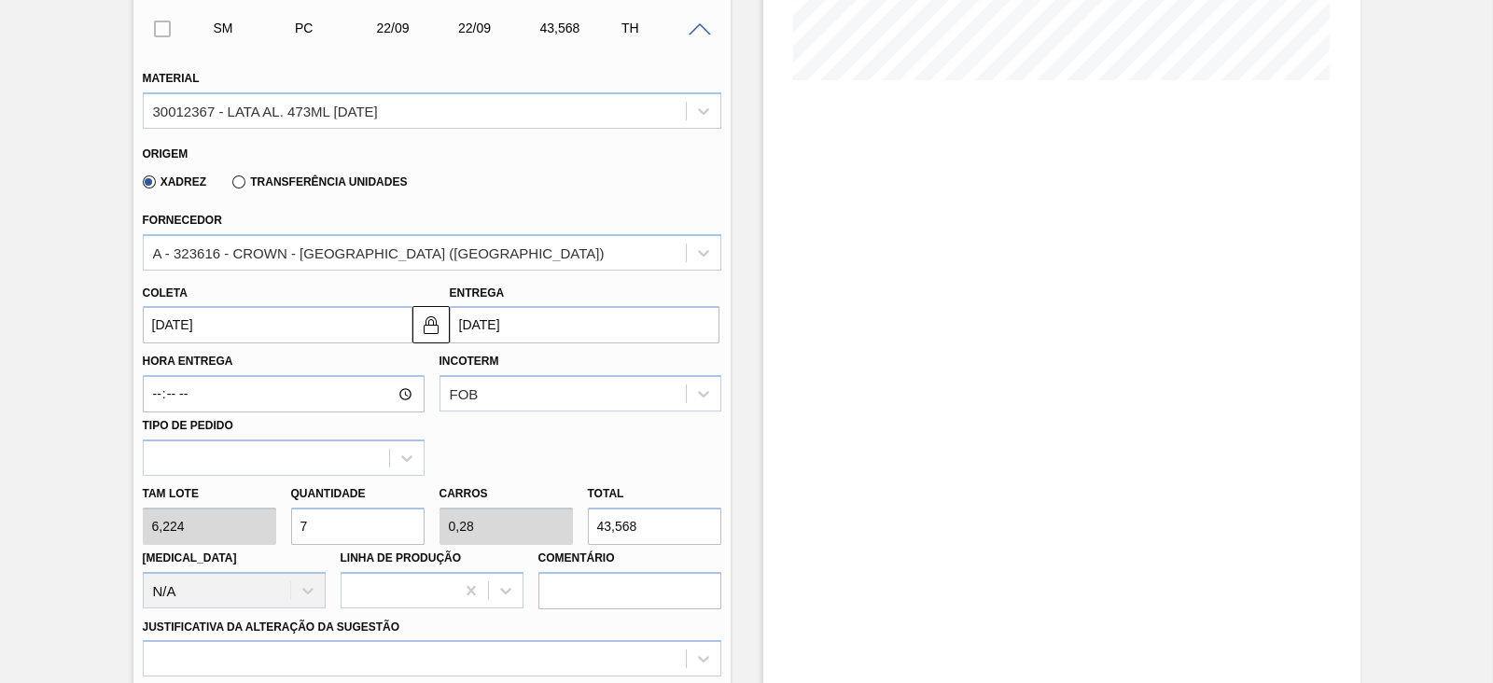
type input "75"
type input "3"
type input "466,8"
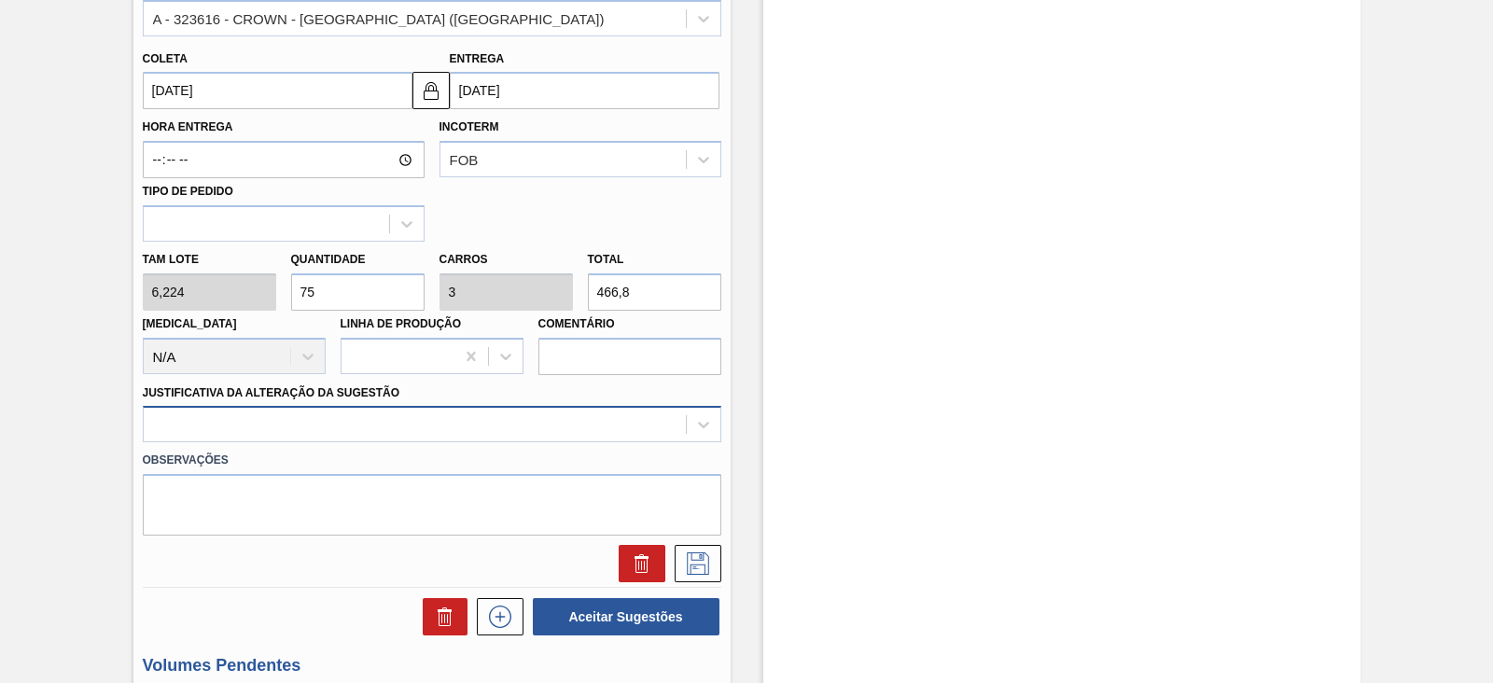
type input "75"
click at [259, 426] on div at bounding box center [432, 424] width 579 height 36
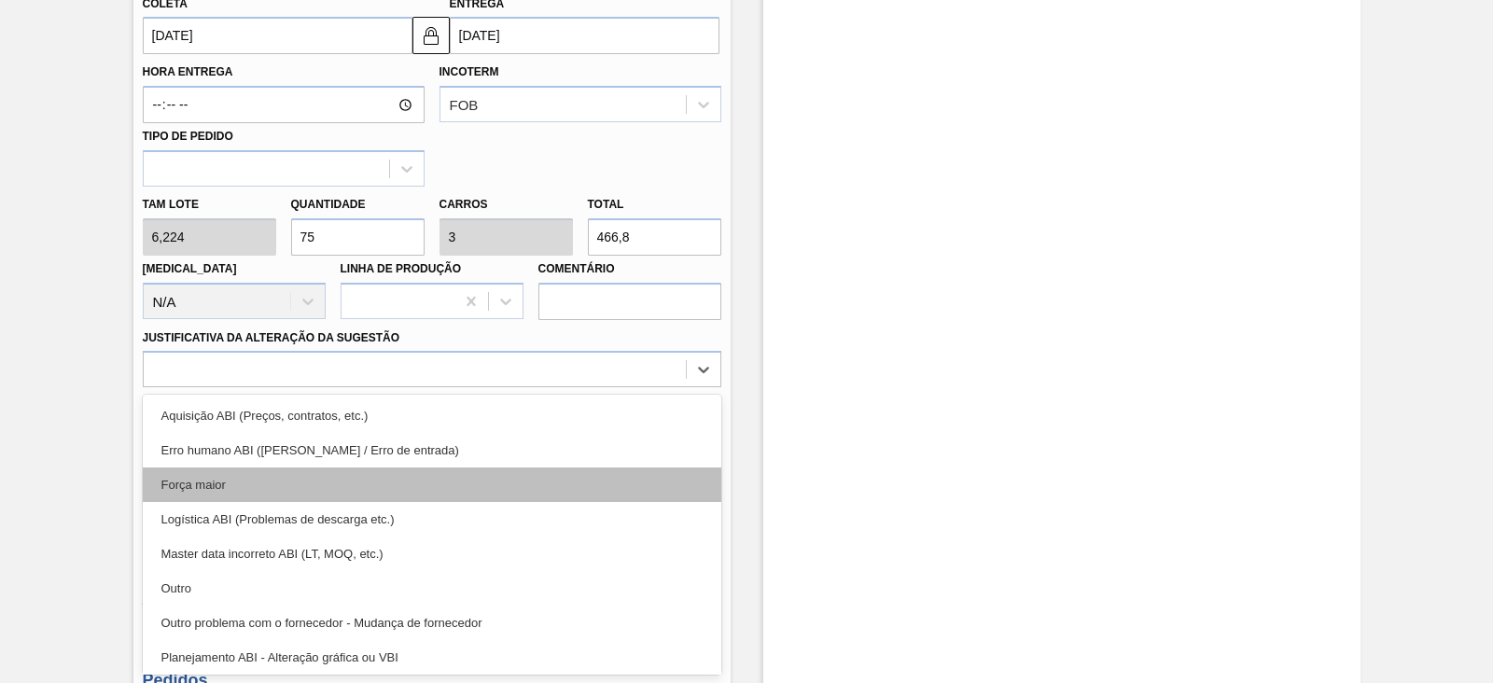
click at [239, 482] on div "Força maior" at bounding box center [432, 485] width 579 height 35
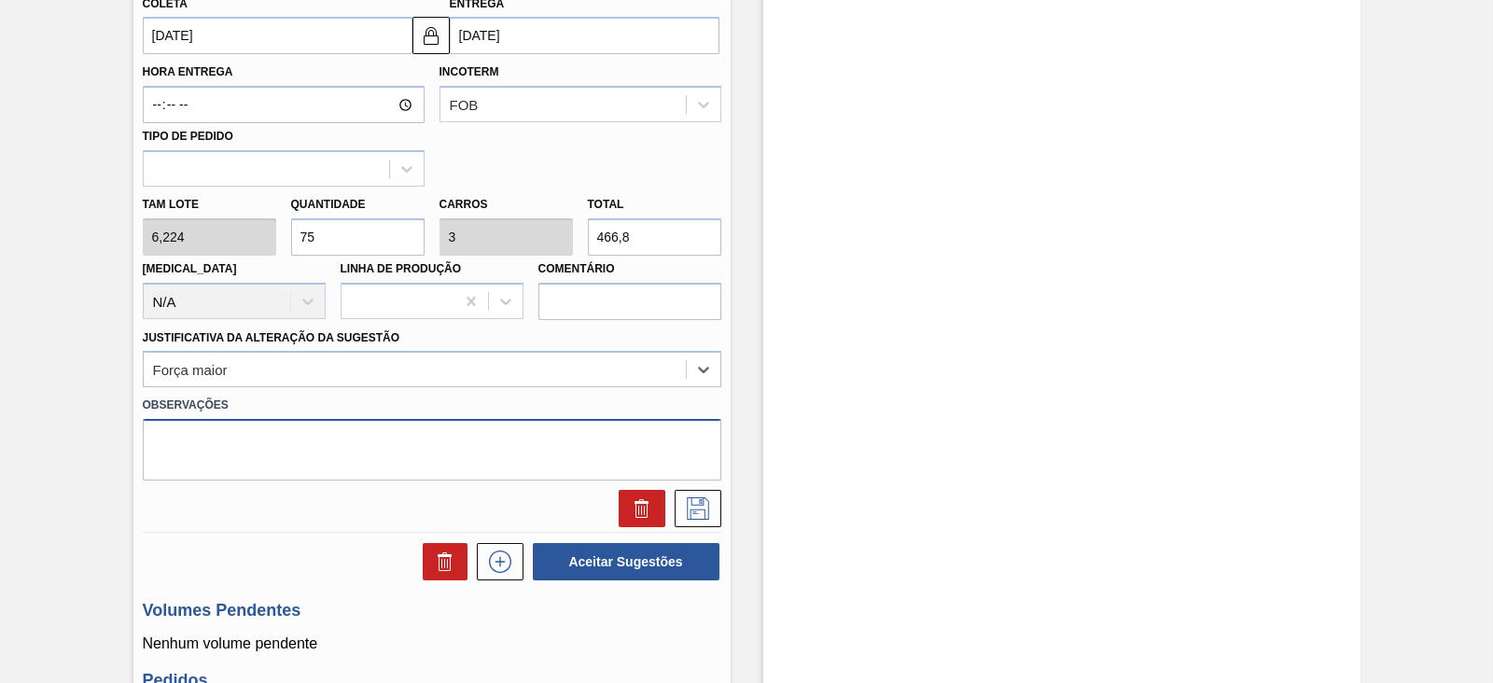
click at [230, 450] on textarea at bounding box center [432, 450] width 579 height 62
paste textarea "Reflexo de grade atual no portal"
type textarea "Reflexo de grade atual no portal"
click at [690, 505] on icon at bounding box center [698, 508] width 22 height 22
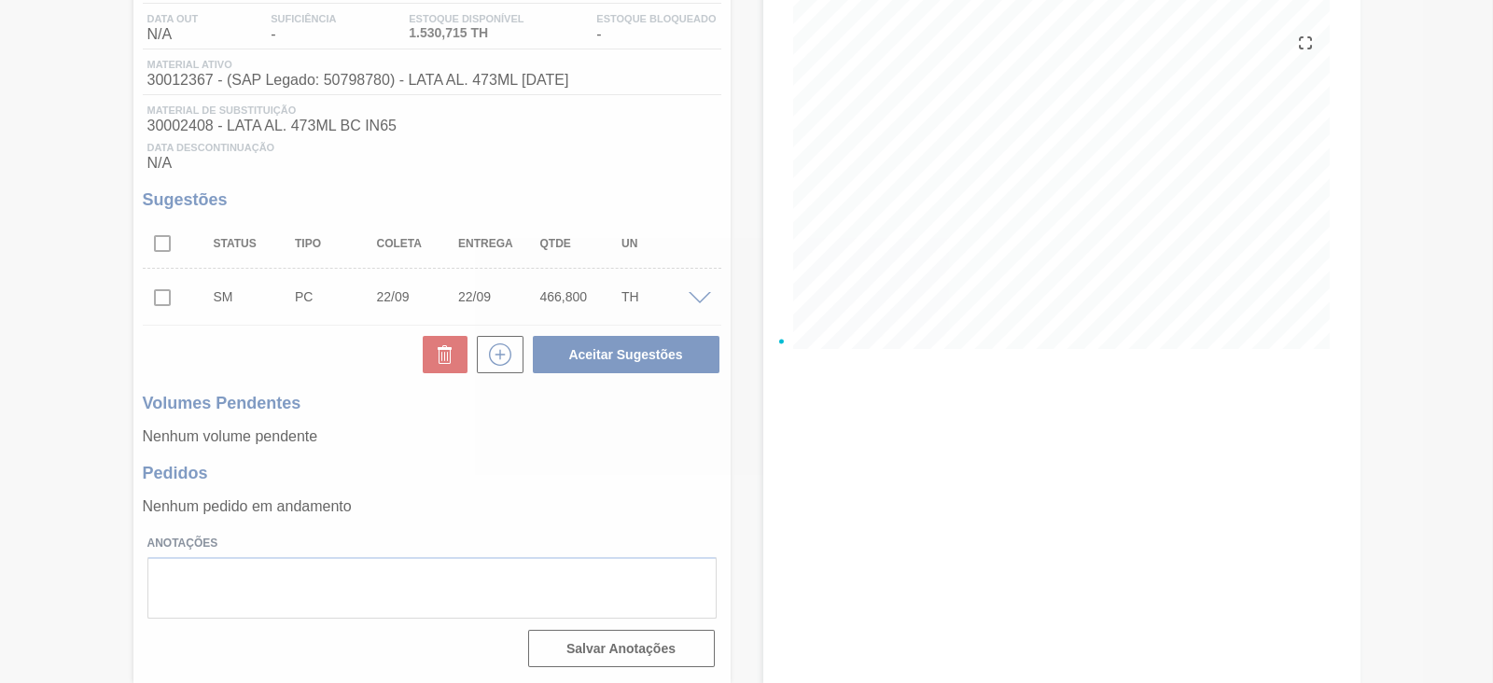
scroll to position [202, 0]
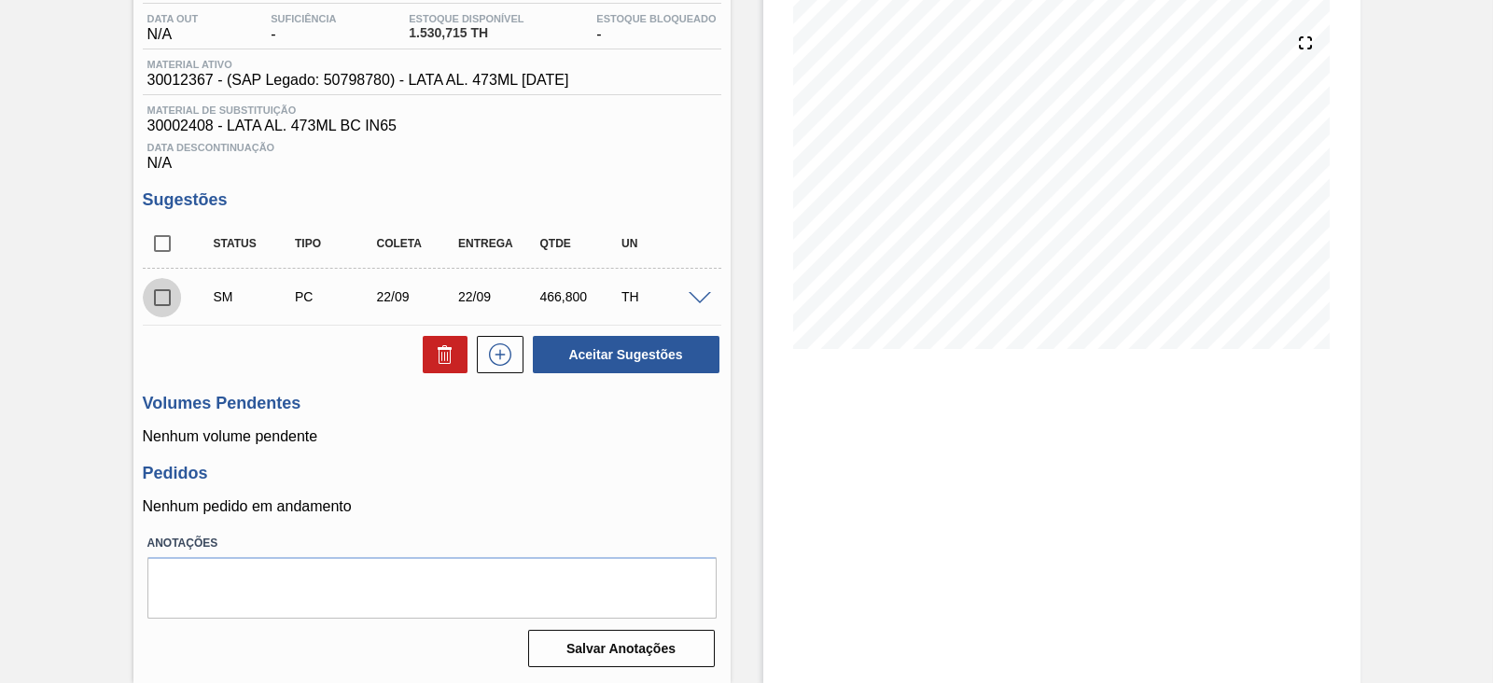
click at [158, 300] on input "checkbox" at bounding box center [162, 297] width 39 height 39
click at [627, 360] on button "Aceitar Sugestões" at bounding box center [626, 354] width 187 height 37
checkbox input "false"
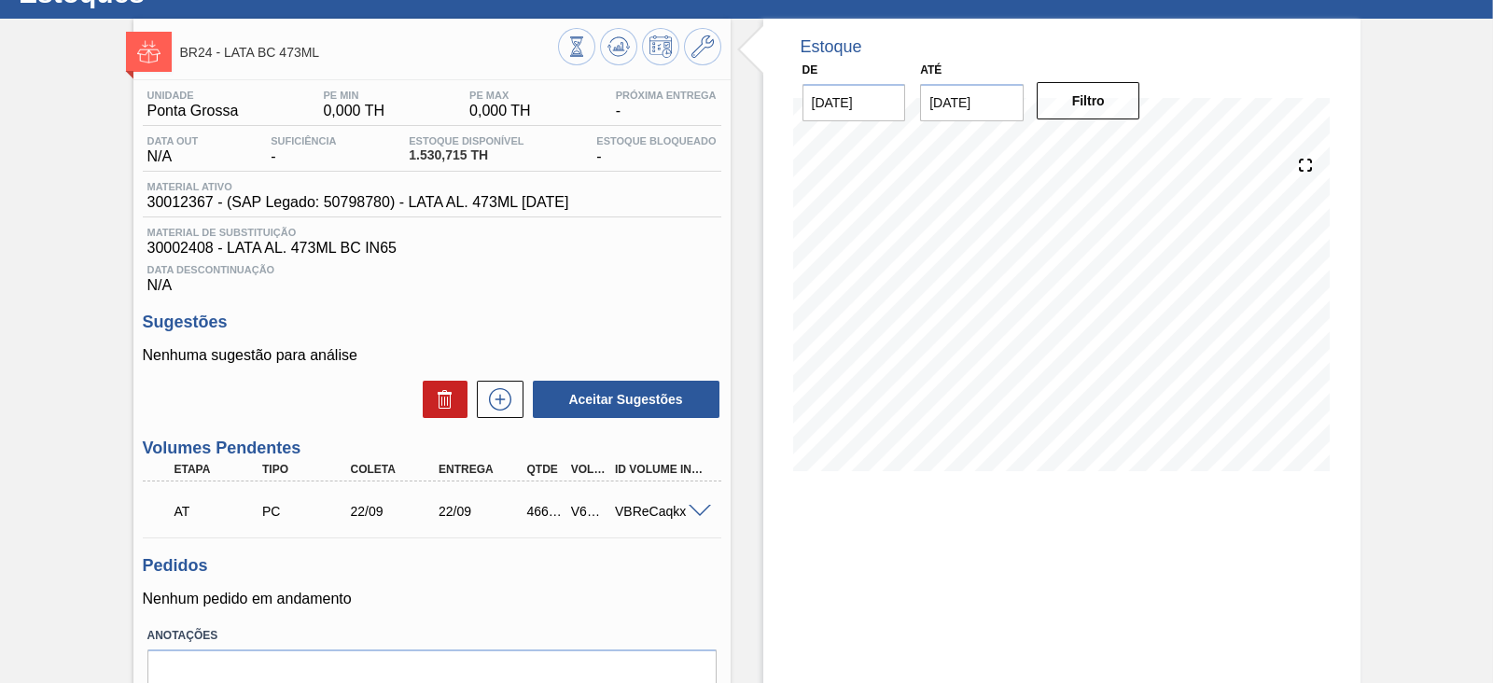
scroll to position [0, 0]
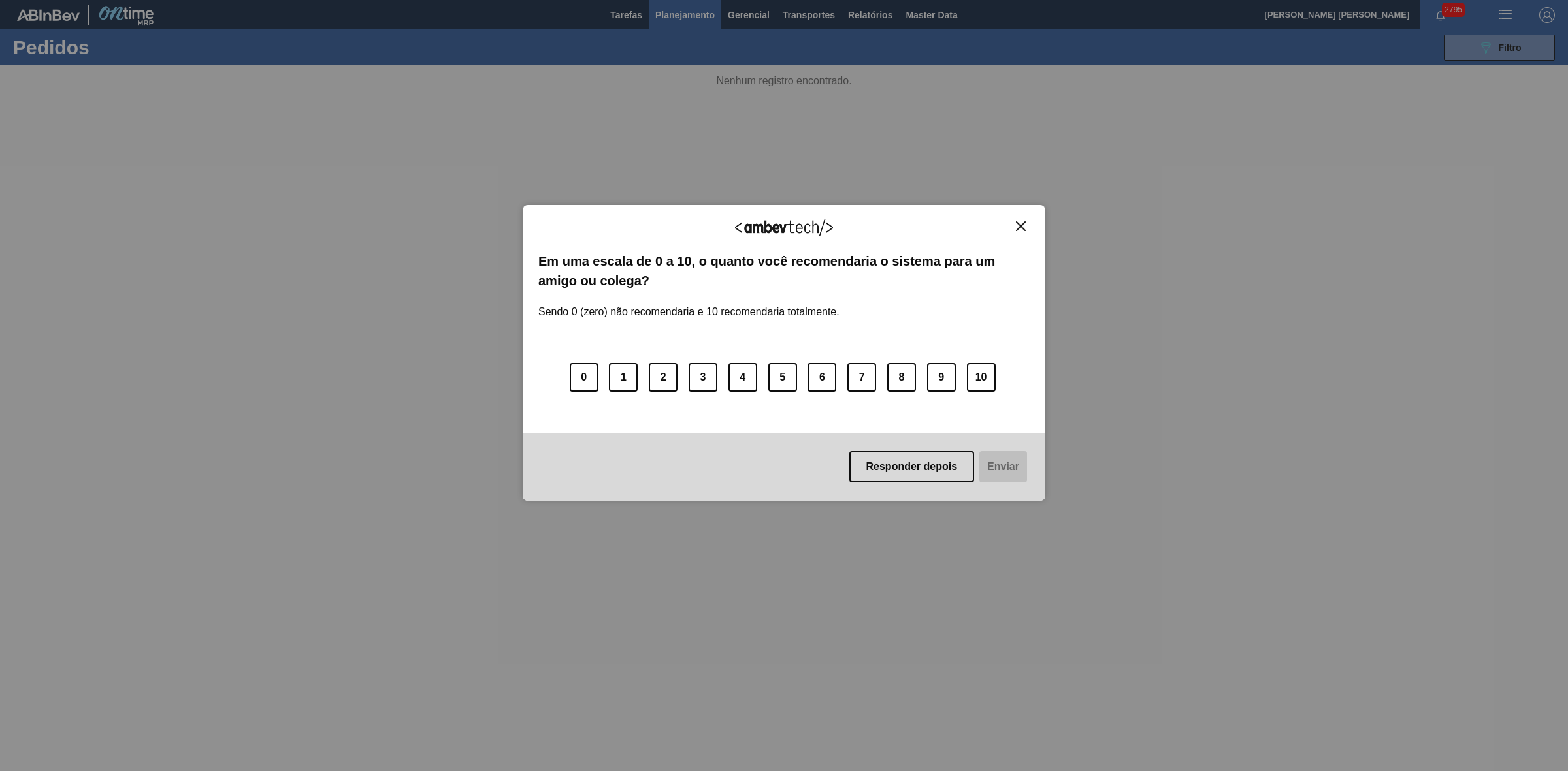
click at [1022, 229] on img "Close" at bounding box center [1021, 226] width 10 height 10
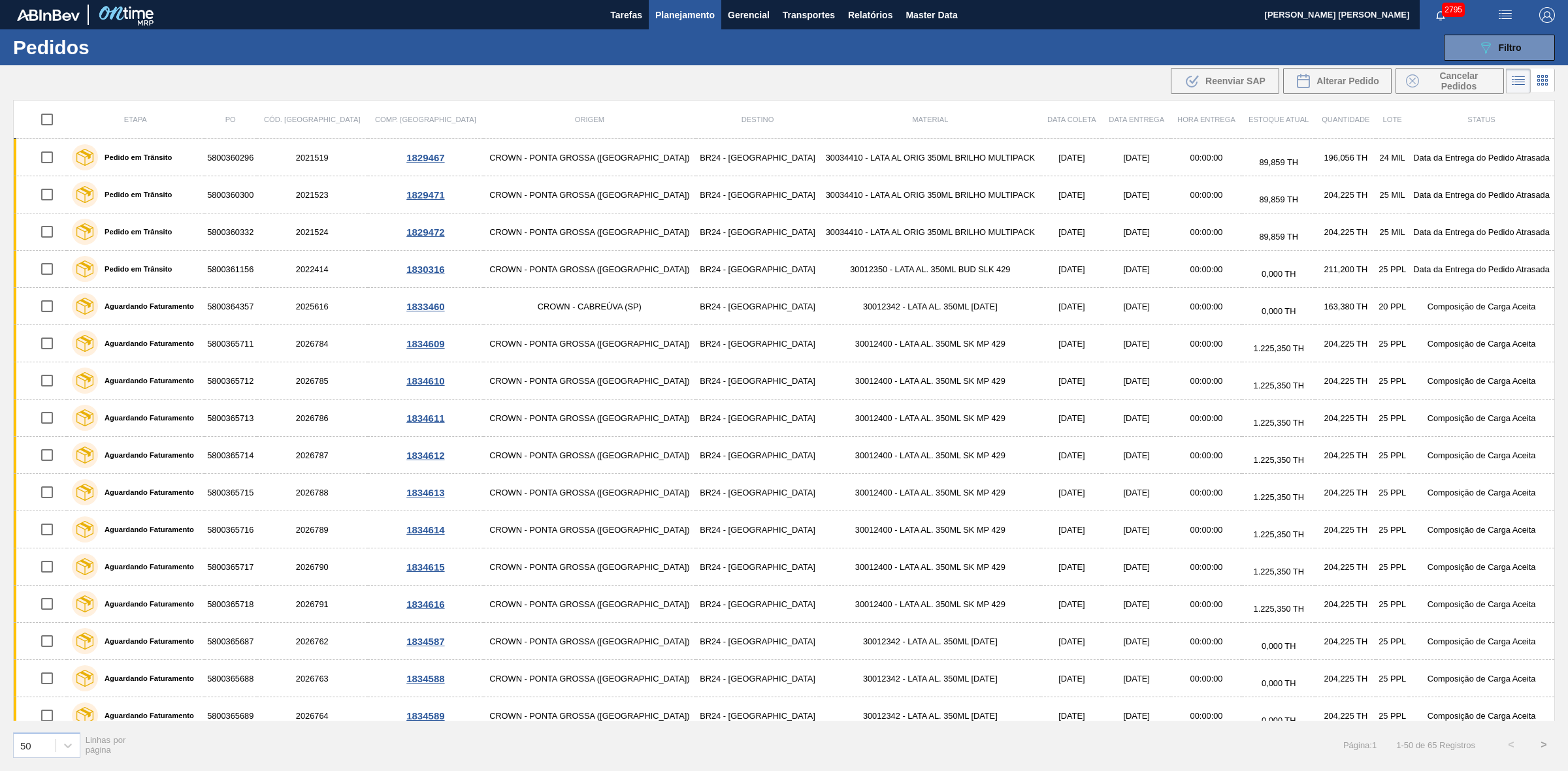
click at [50, 122] on input "checkbox" at bounding box center [47, 119] width 27 height 27
checkbox input "true"
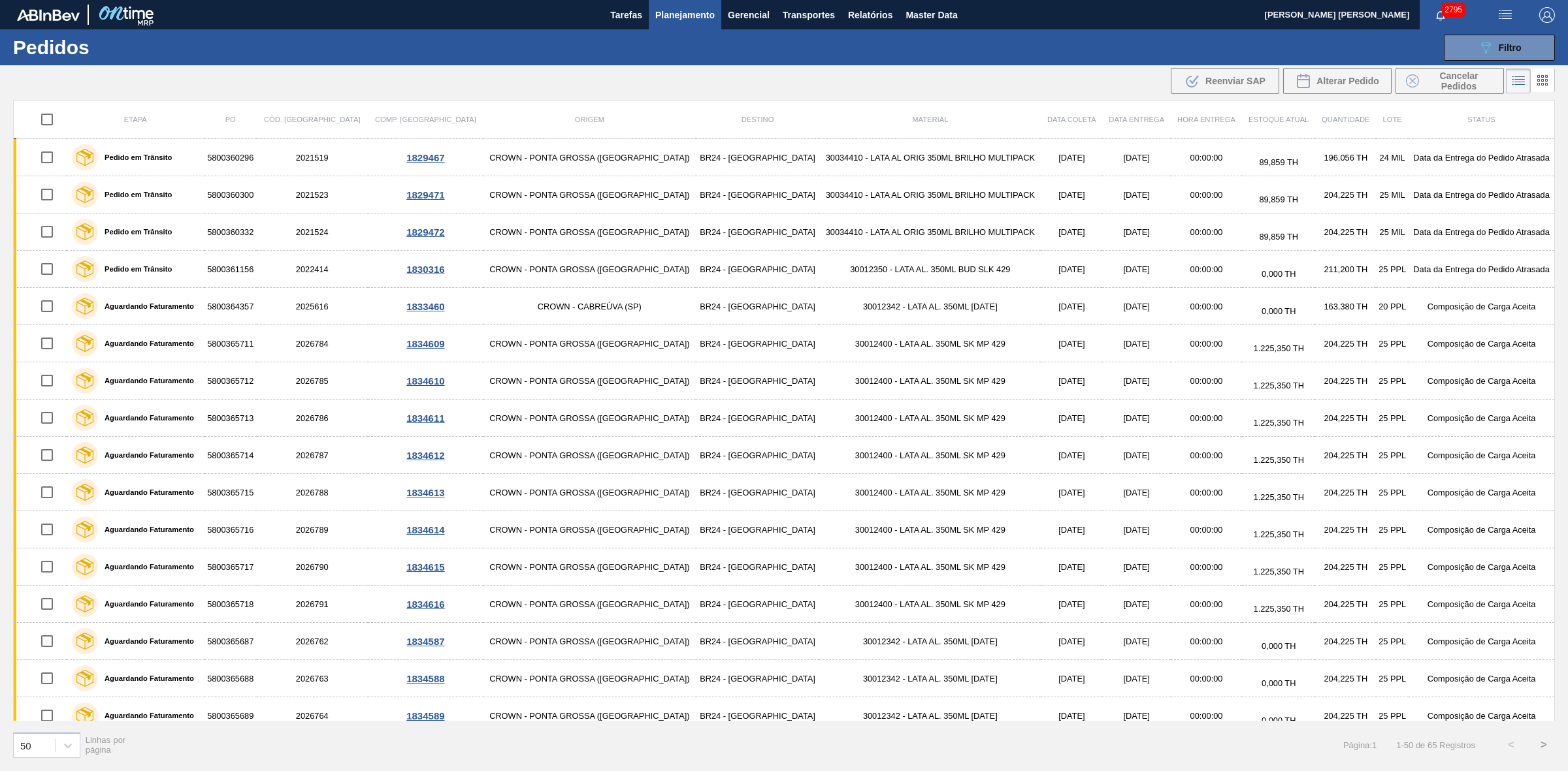
checkbox input "true"
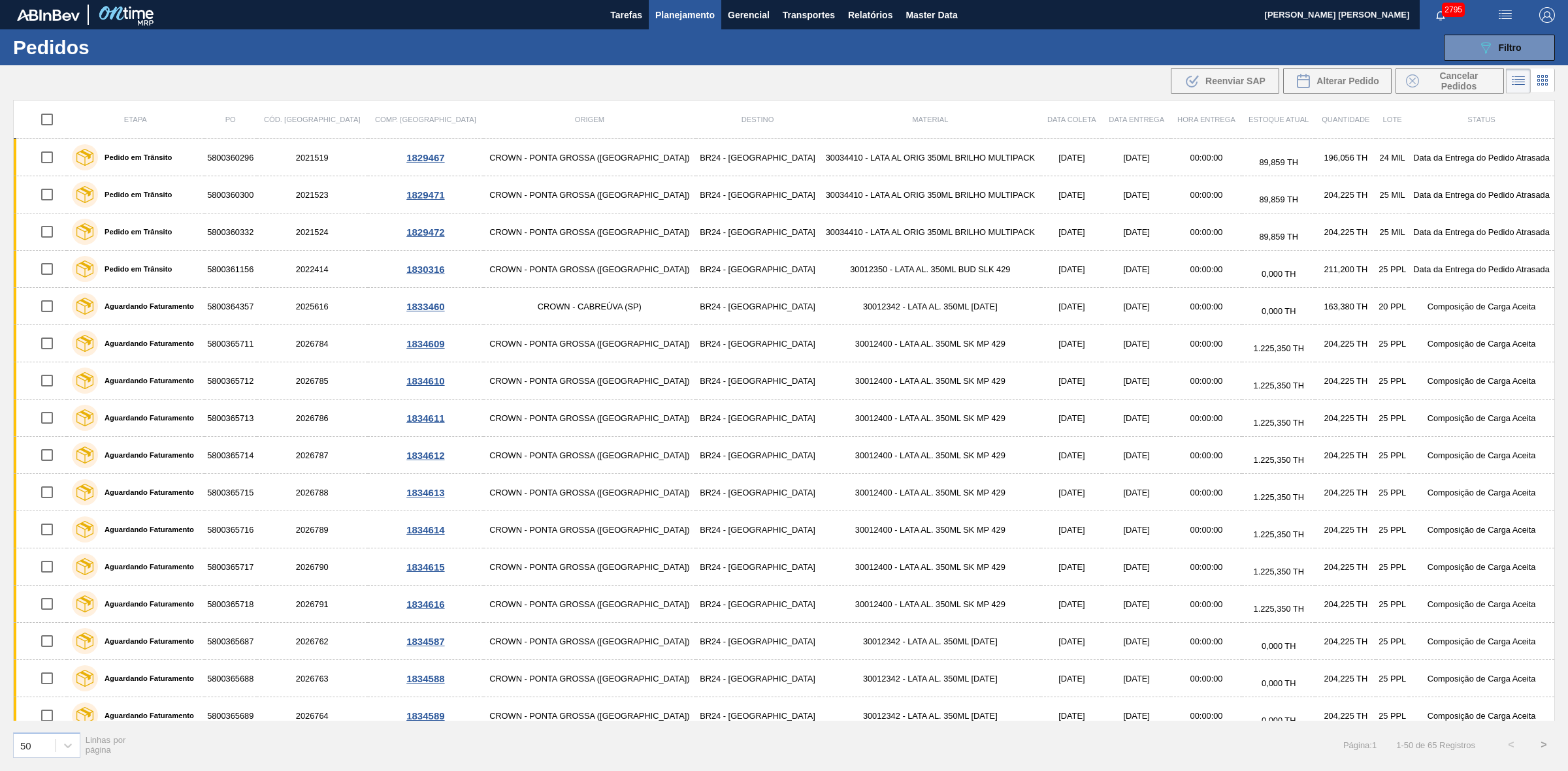
checkbox input "true"
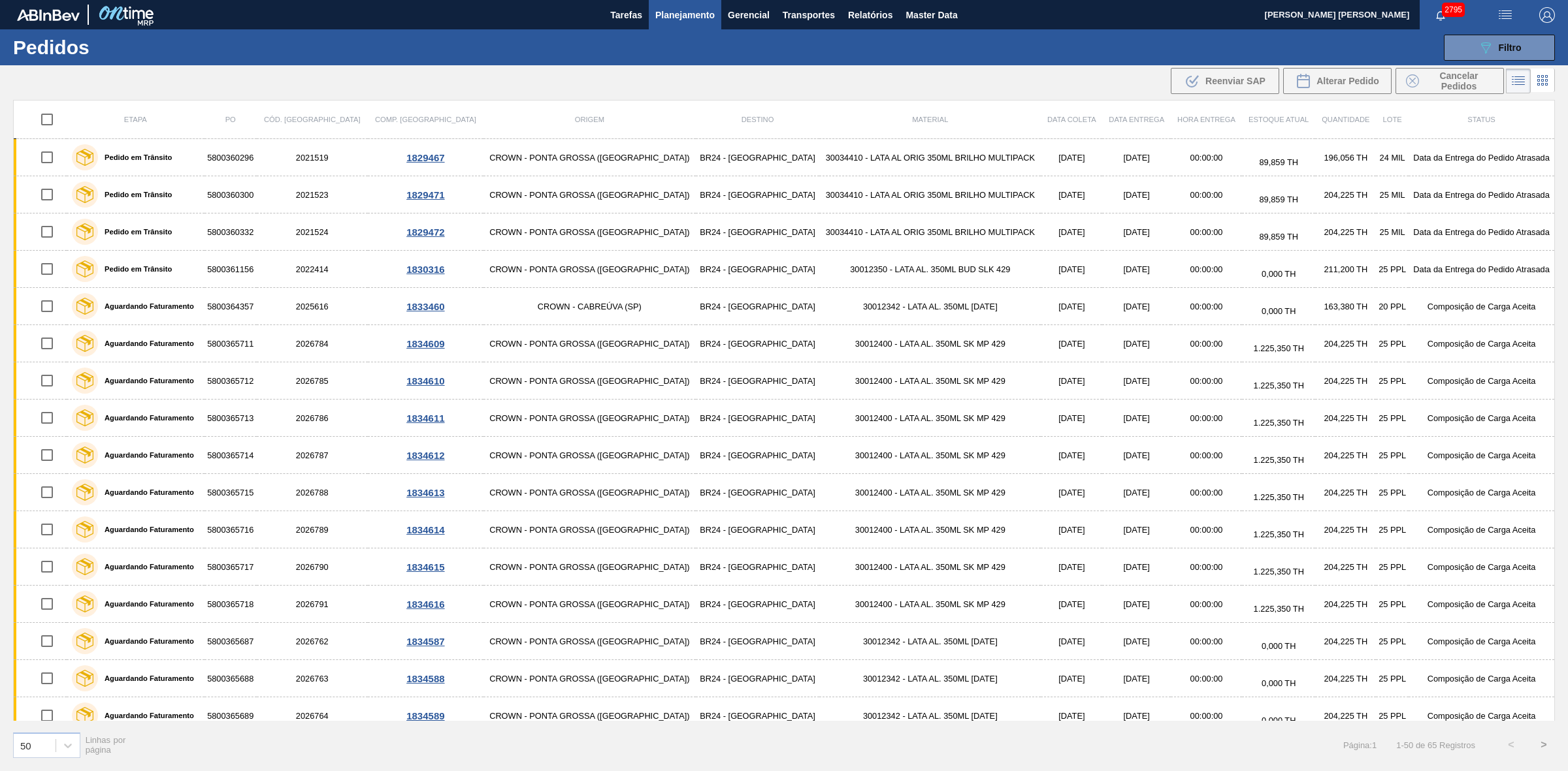
checkbox input "true"
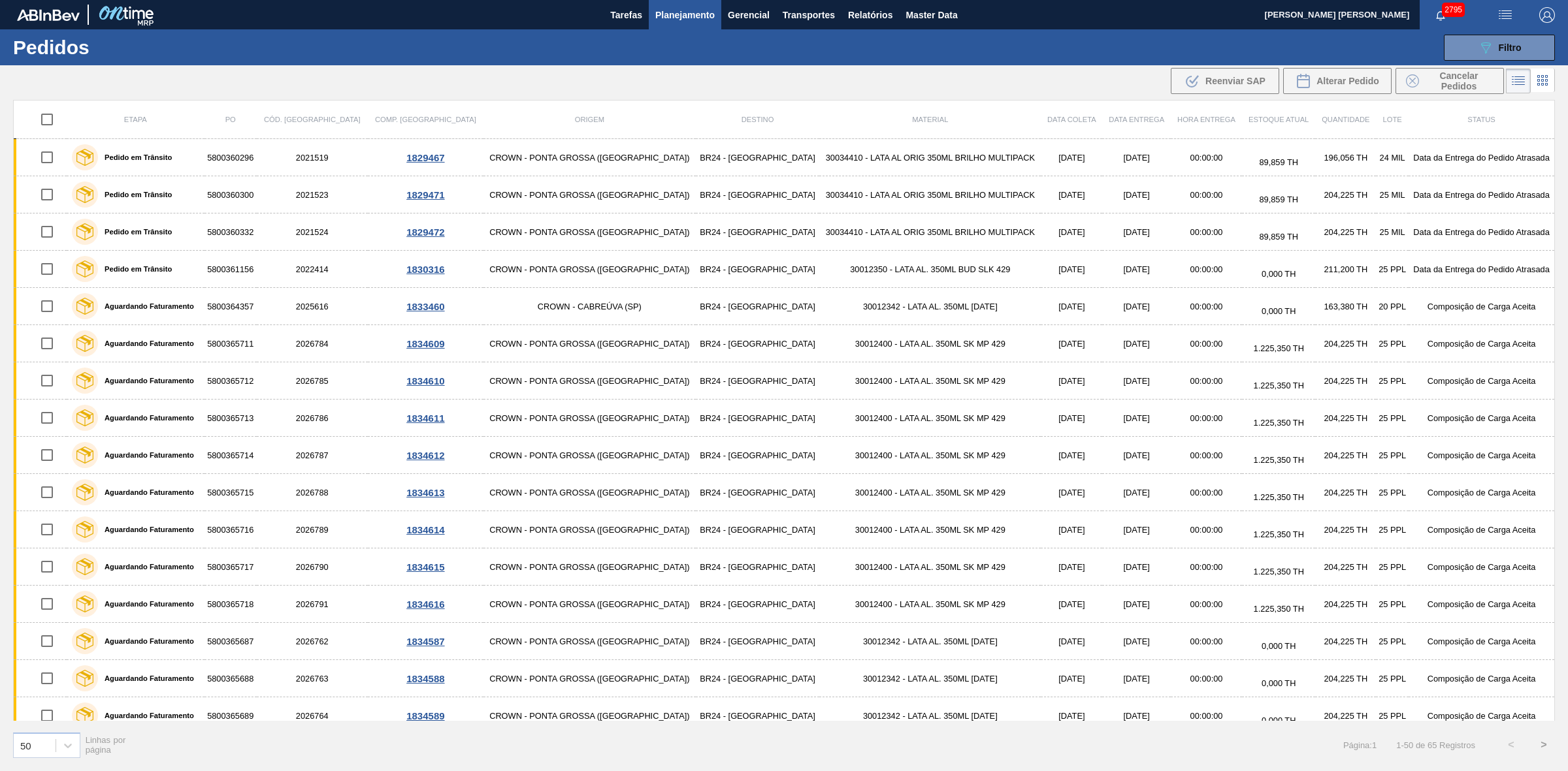
checkbox input "true"
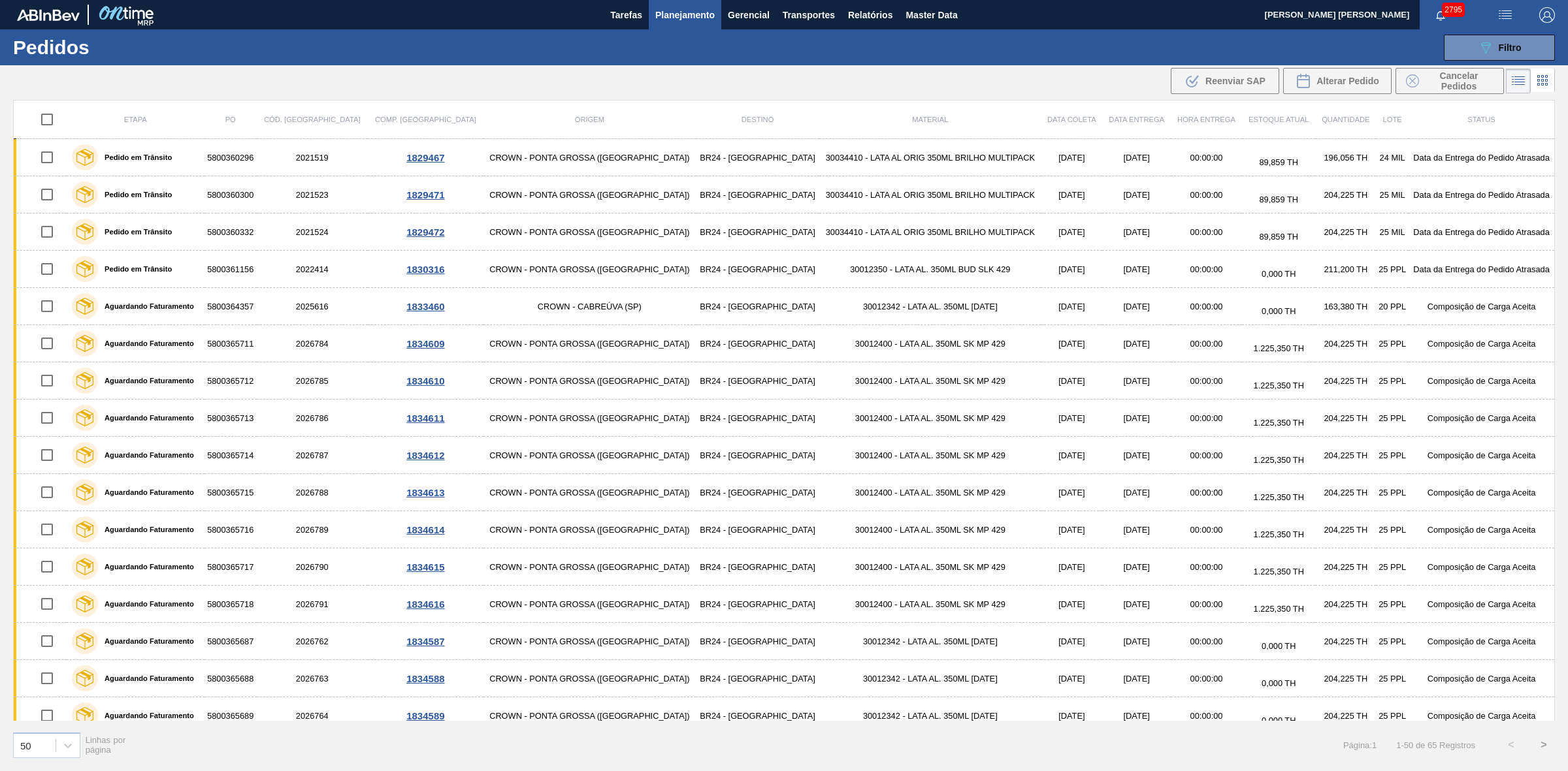
checkbox input "true"
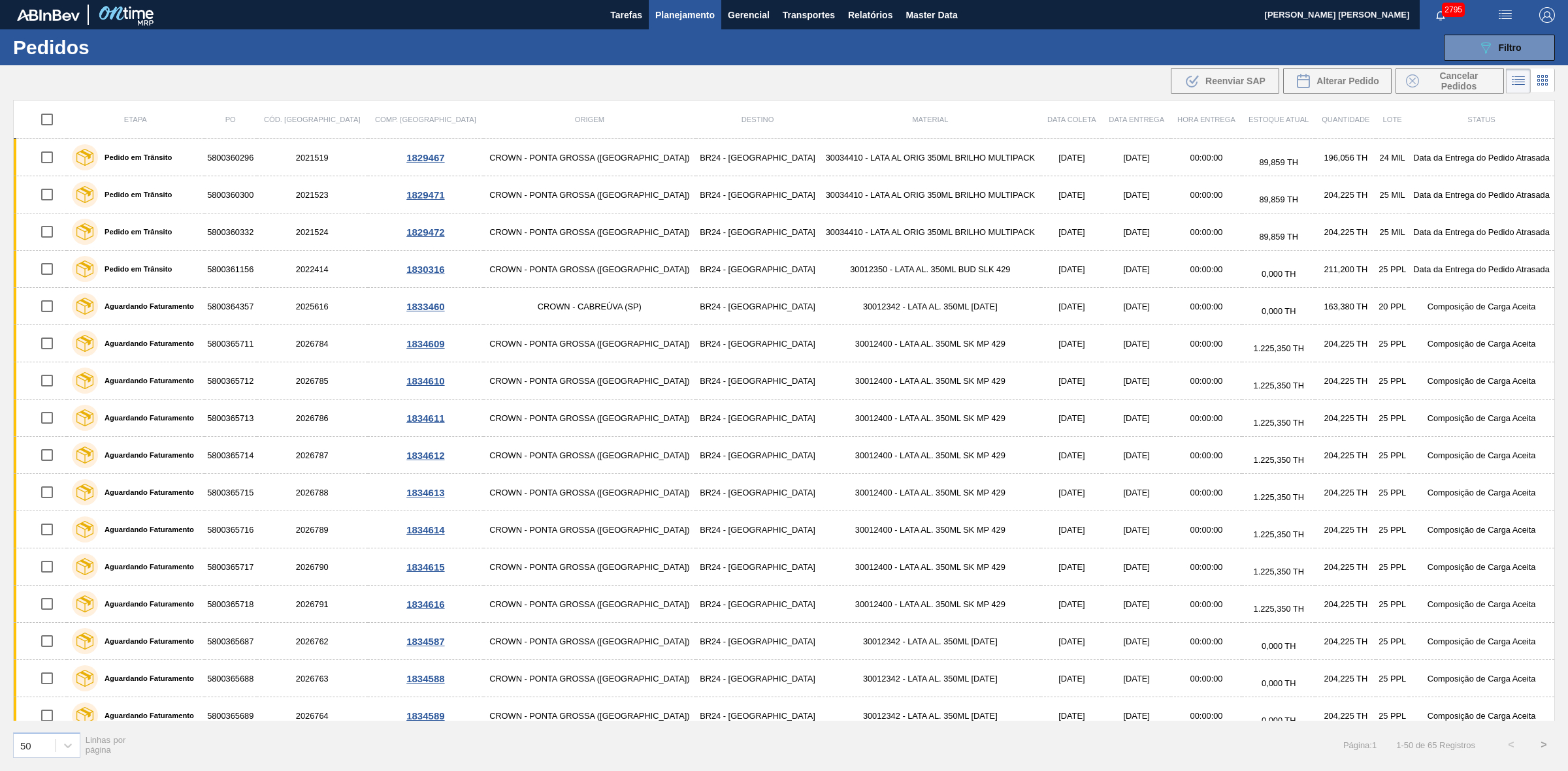
checkbox input "true"
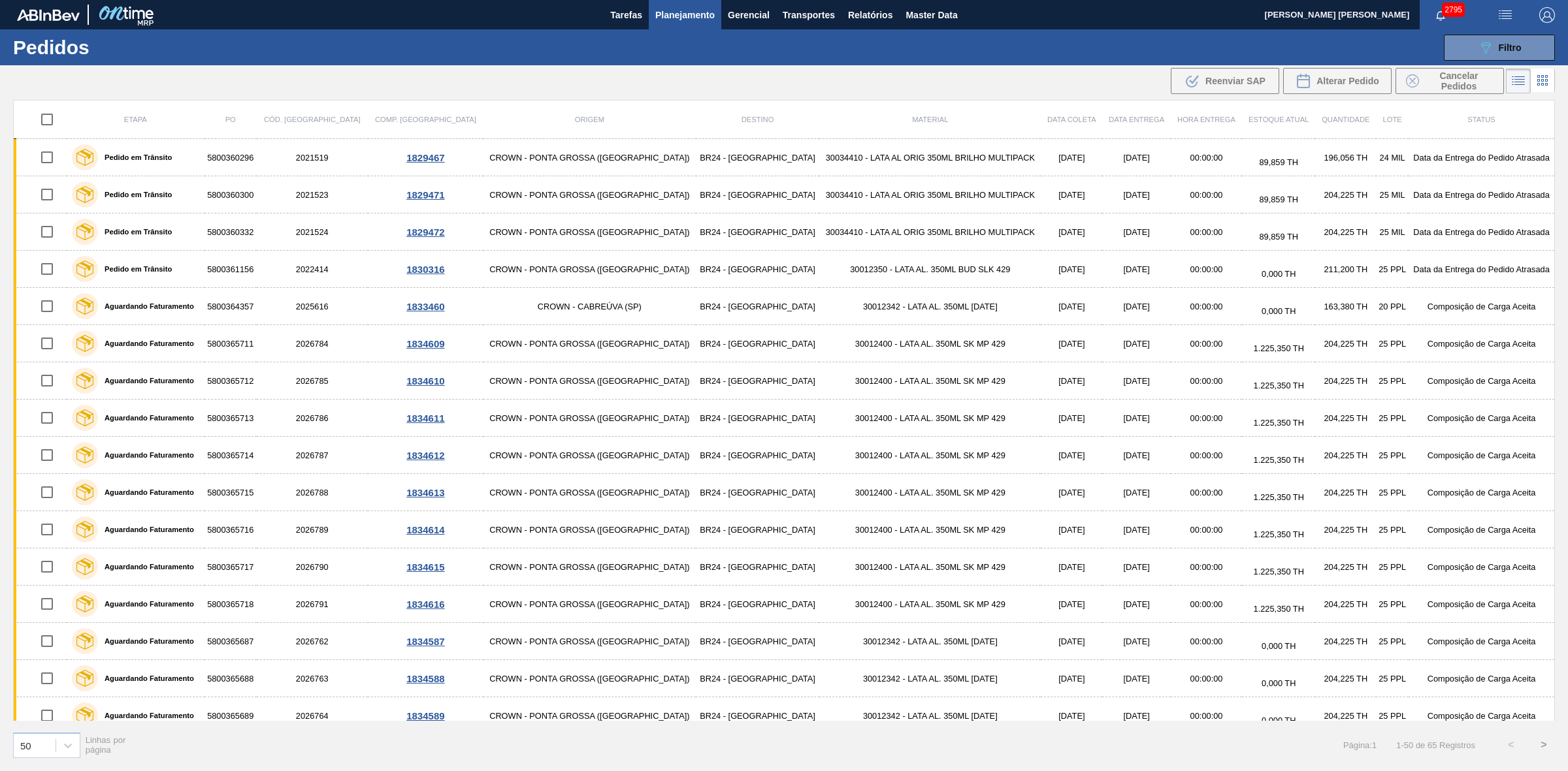
checkbox input "true"
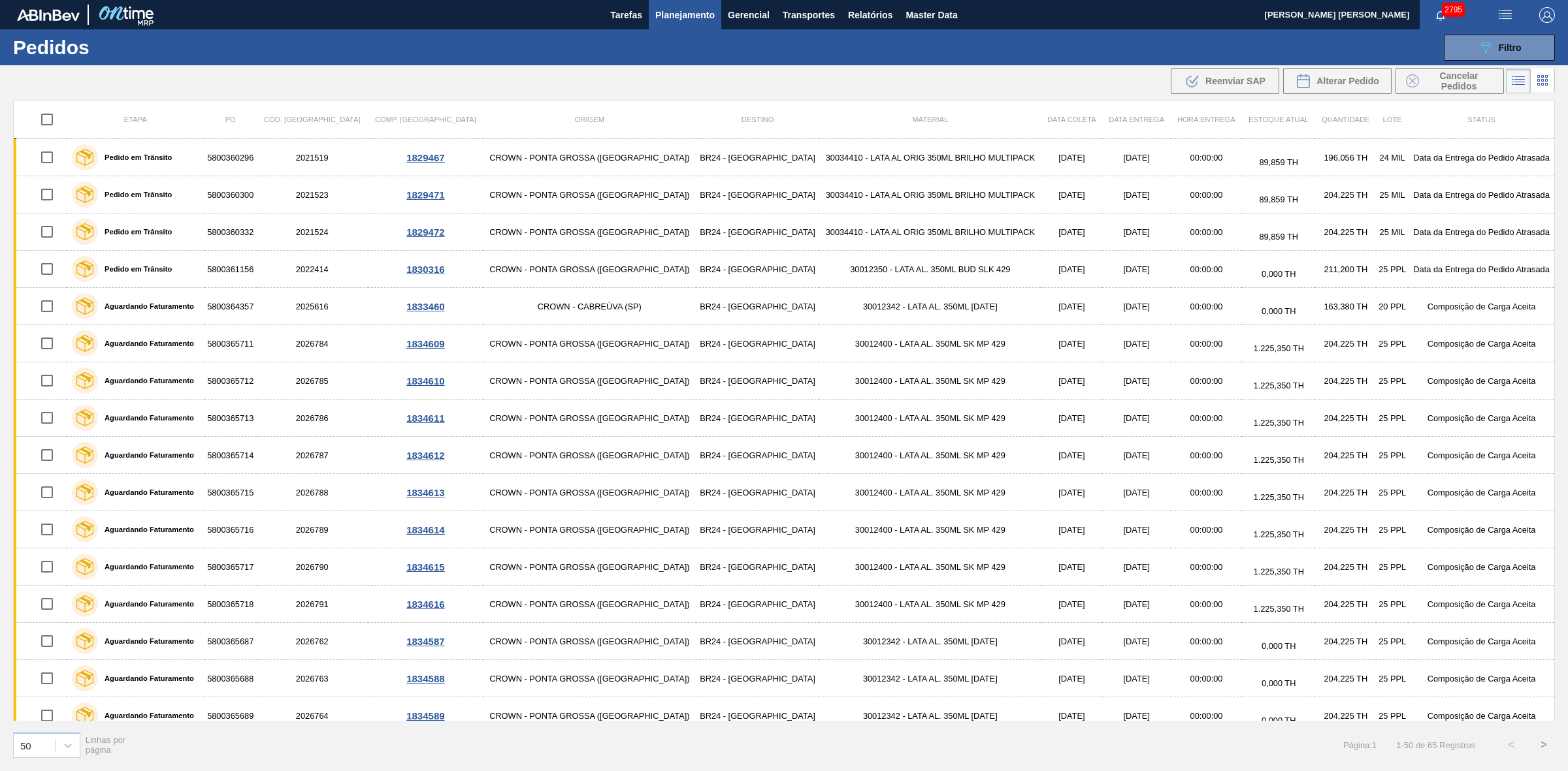
checkbox input "true"
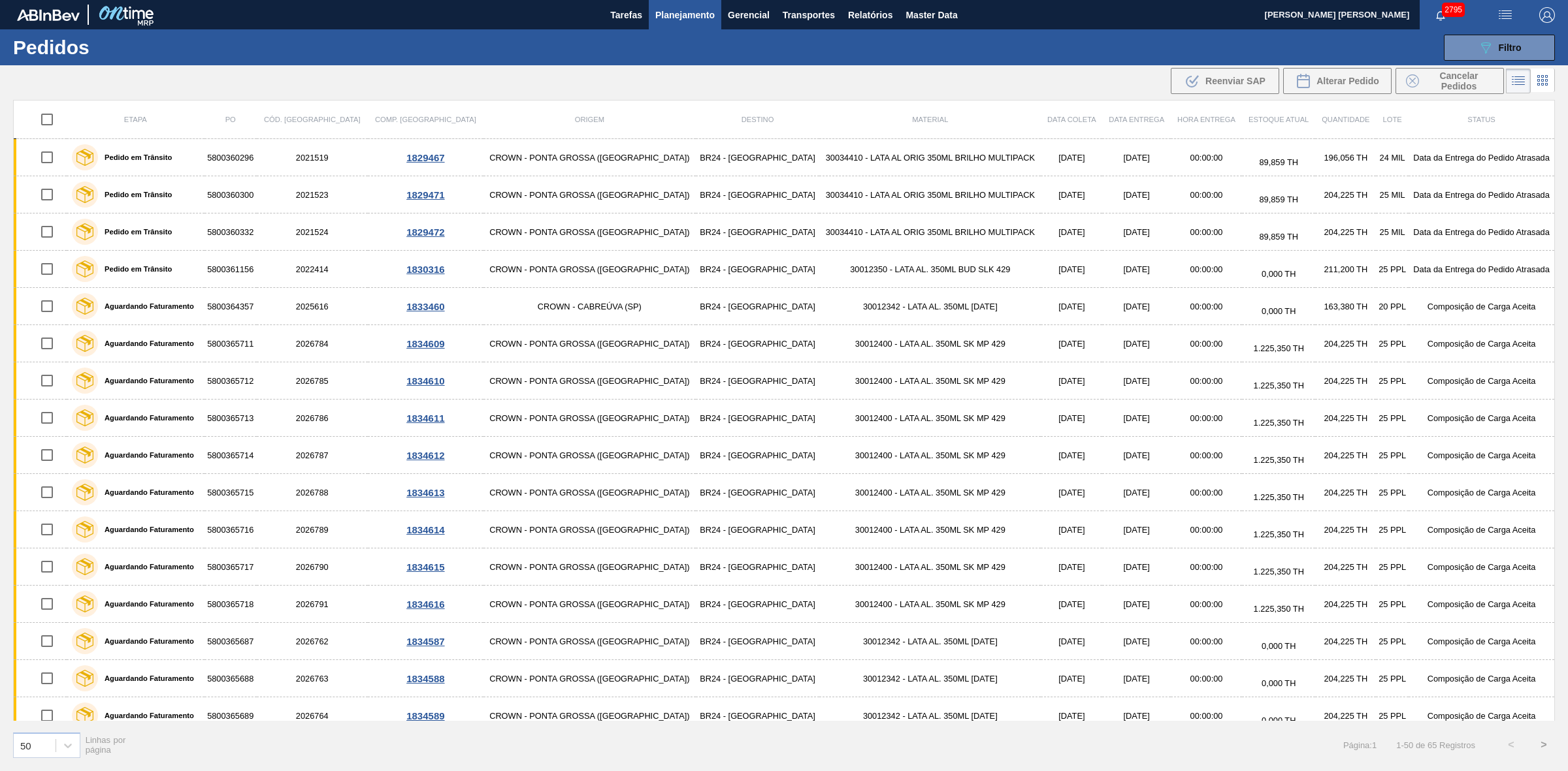
checkbox input "true"
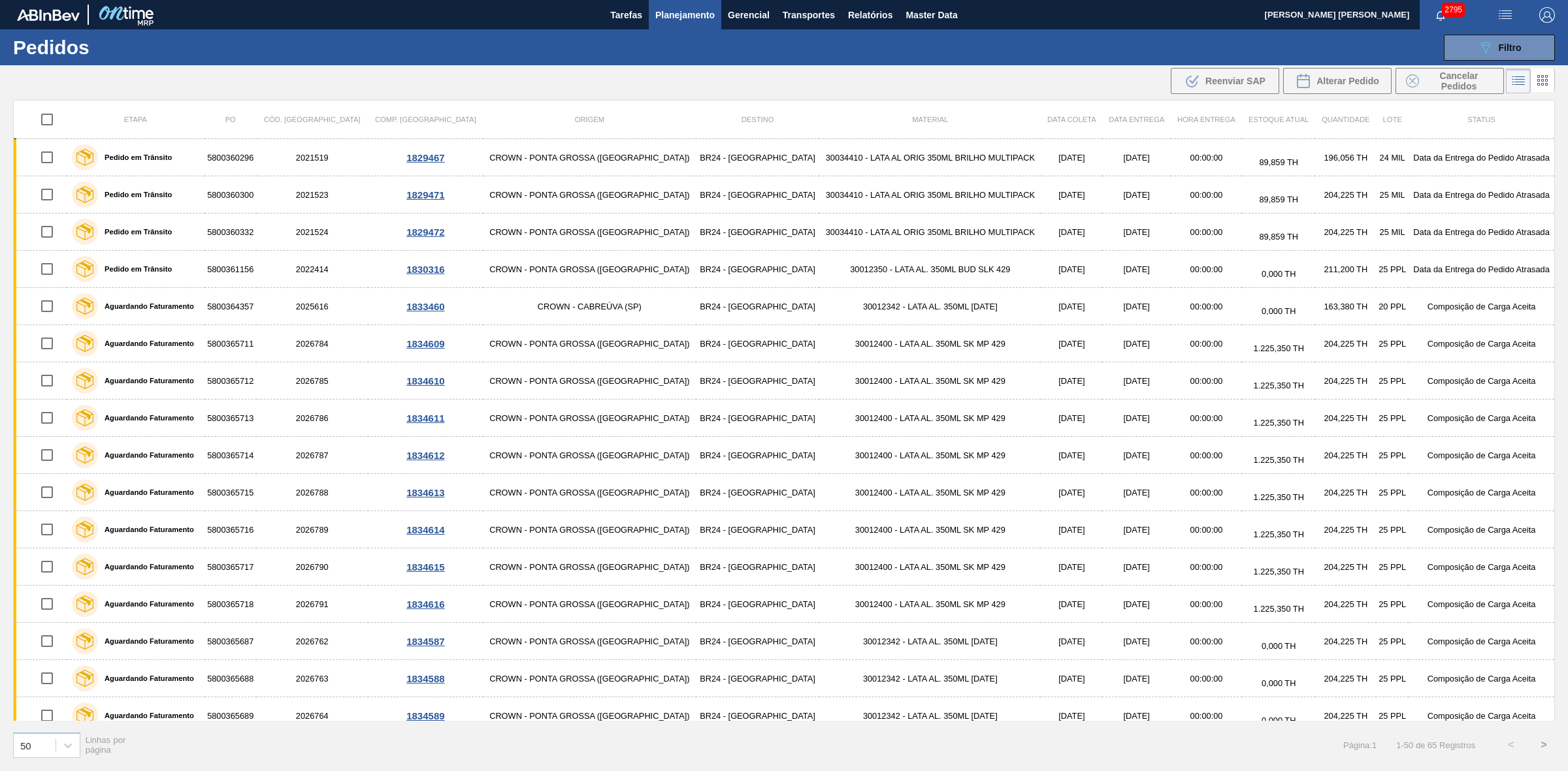
checkbox input "true"
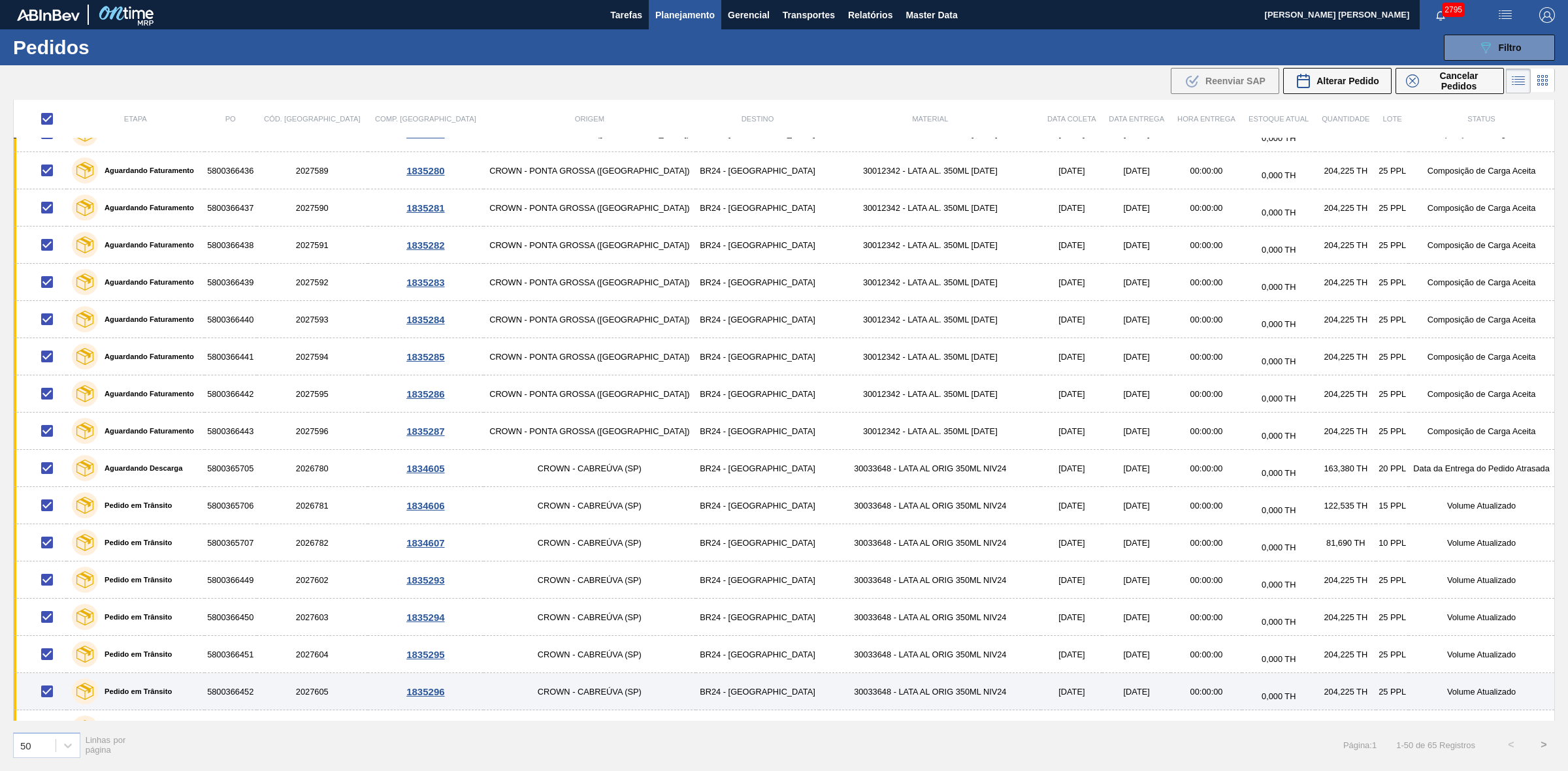
scroll to position [1041, 0]
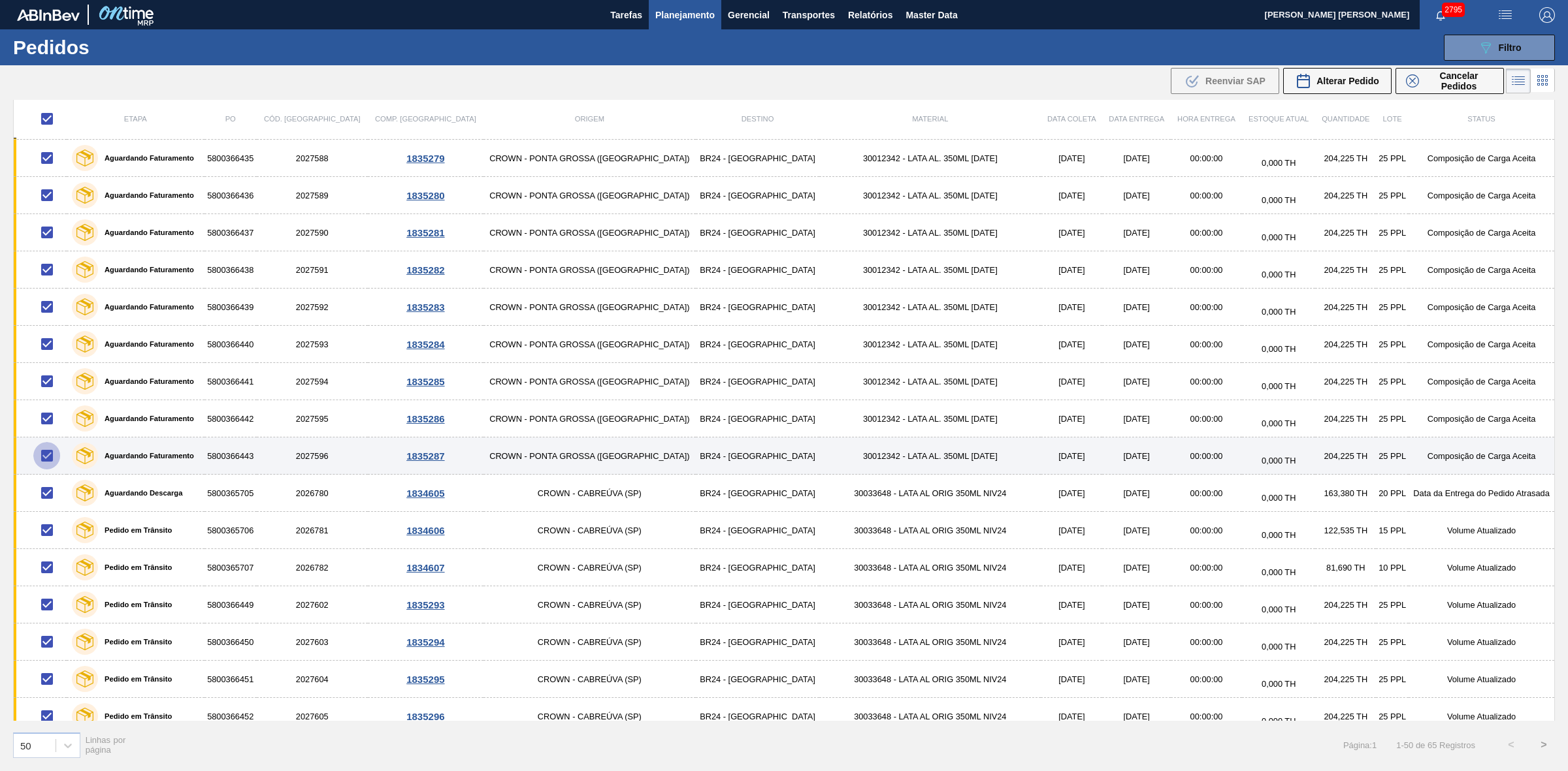
click at [52, 460] on input "checkbox" at bounding box center [47, 455] width 27 height 27
checkbox input "false"
click at [52, 462] on input "checkbox" at bounding box center [47, 455] width 27 height 27
checkbox input "true"
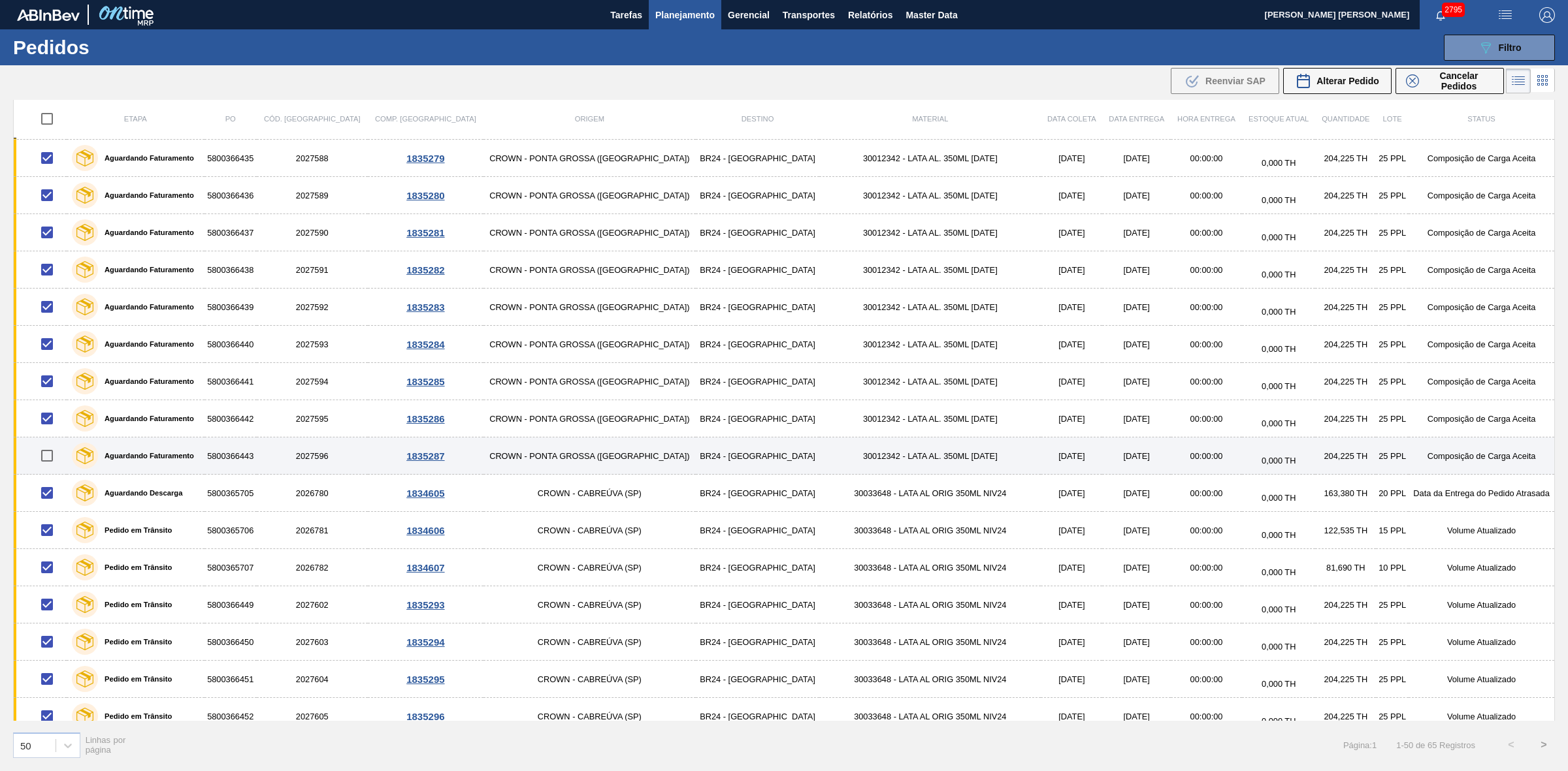
checkbox input "true"
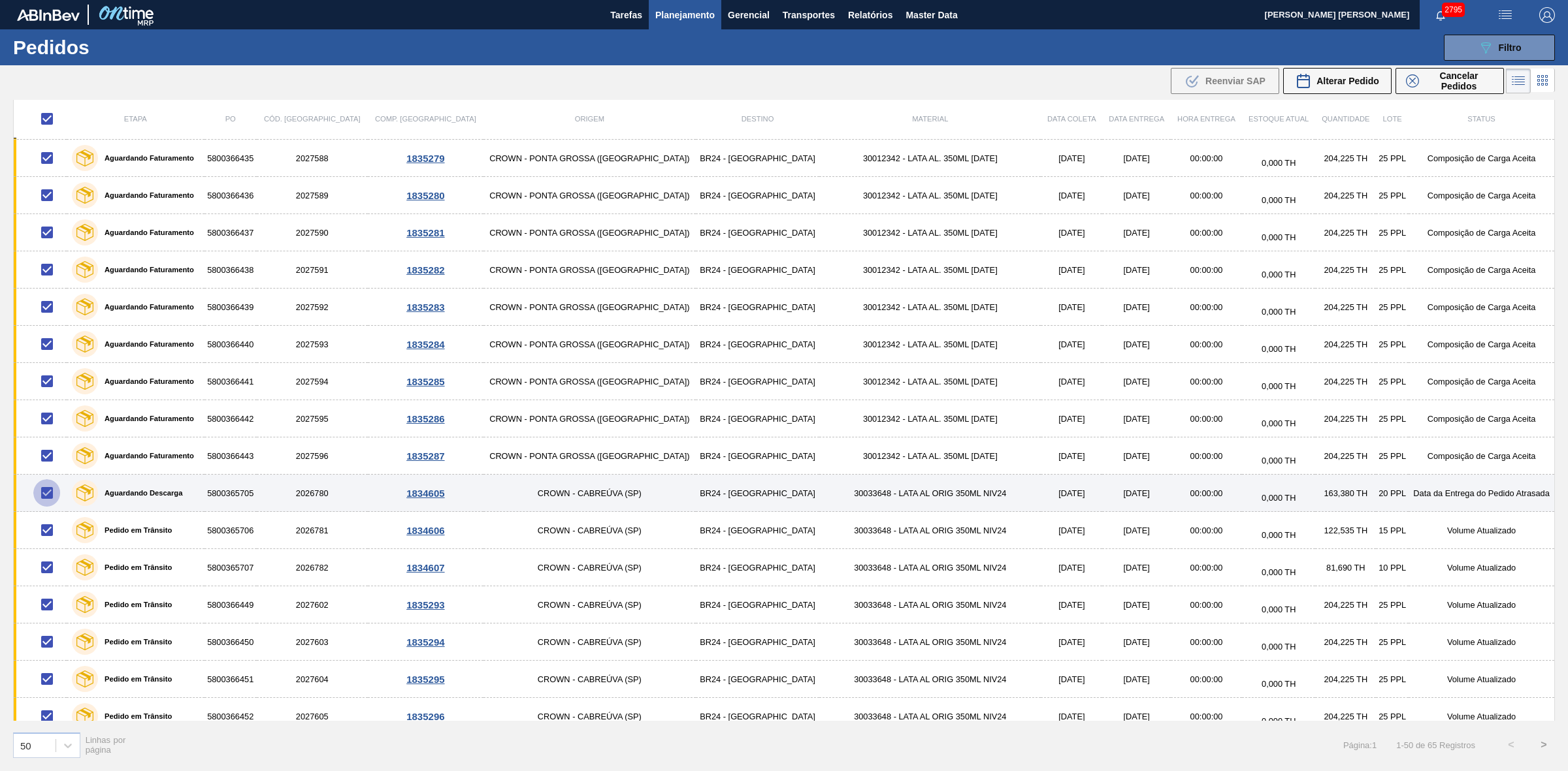
click at [50, 496] on input "checkbox" at bounding box center [47, 493] width 27 height 27
checkbox input "false"
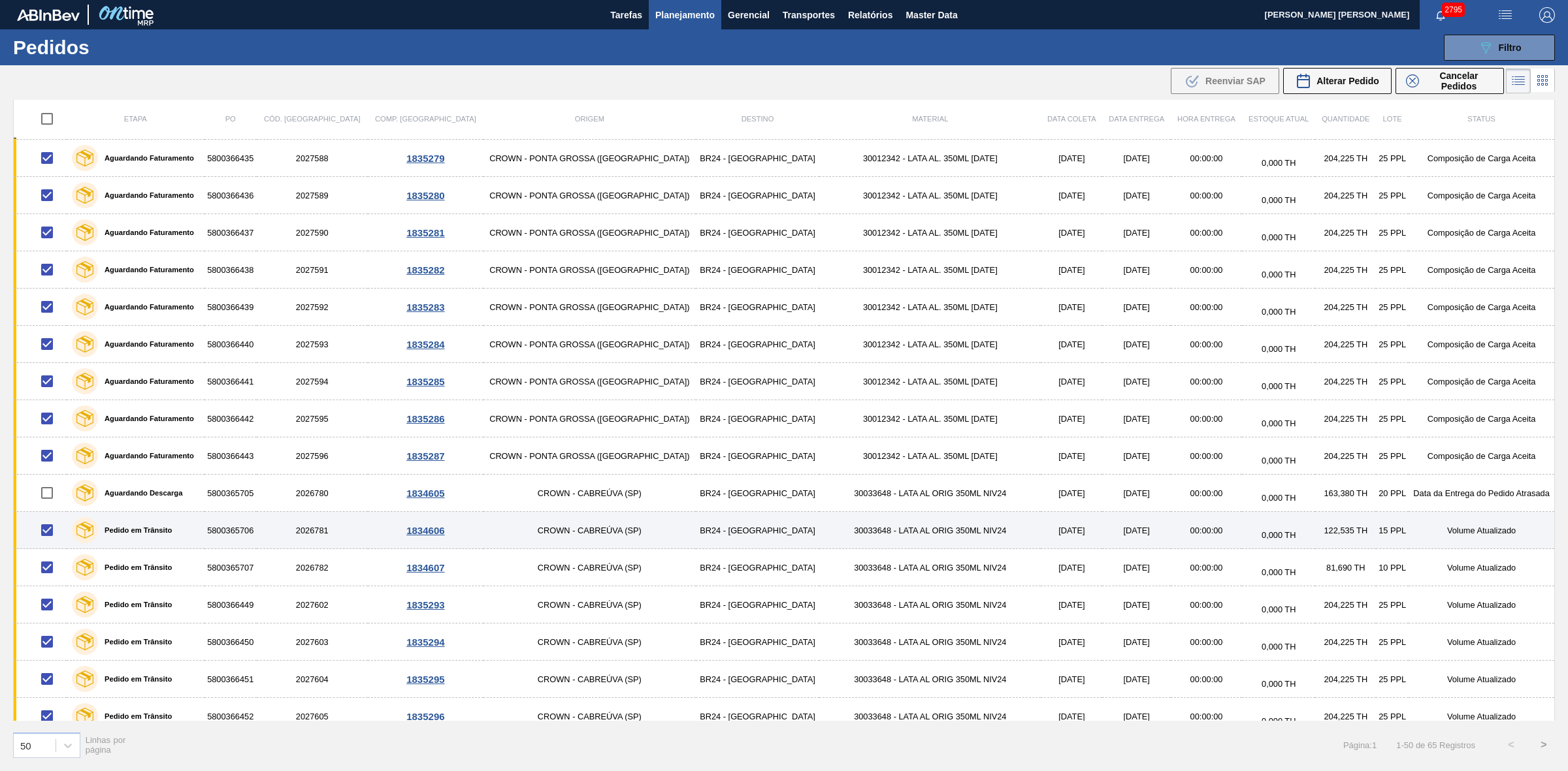
drag, startPoint x: 50, startPoint y: 532, endPoint x: 48, endPoint y: 540, distance: 8.2
click at [50, 533] on input "checkbox" at bounding box center [47, 530] width 27 height 27
checkbox input "false"
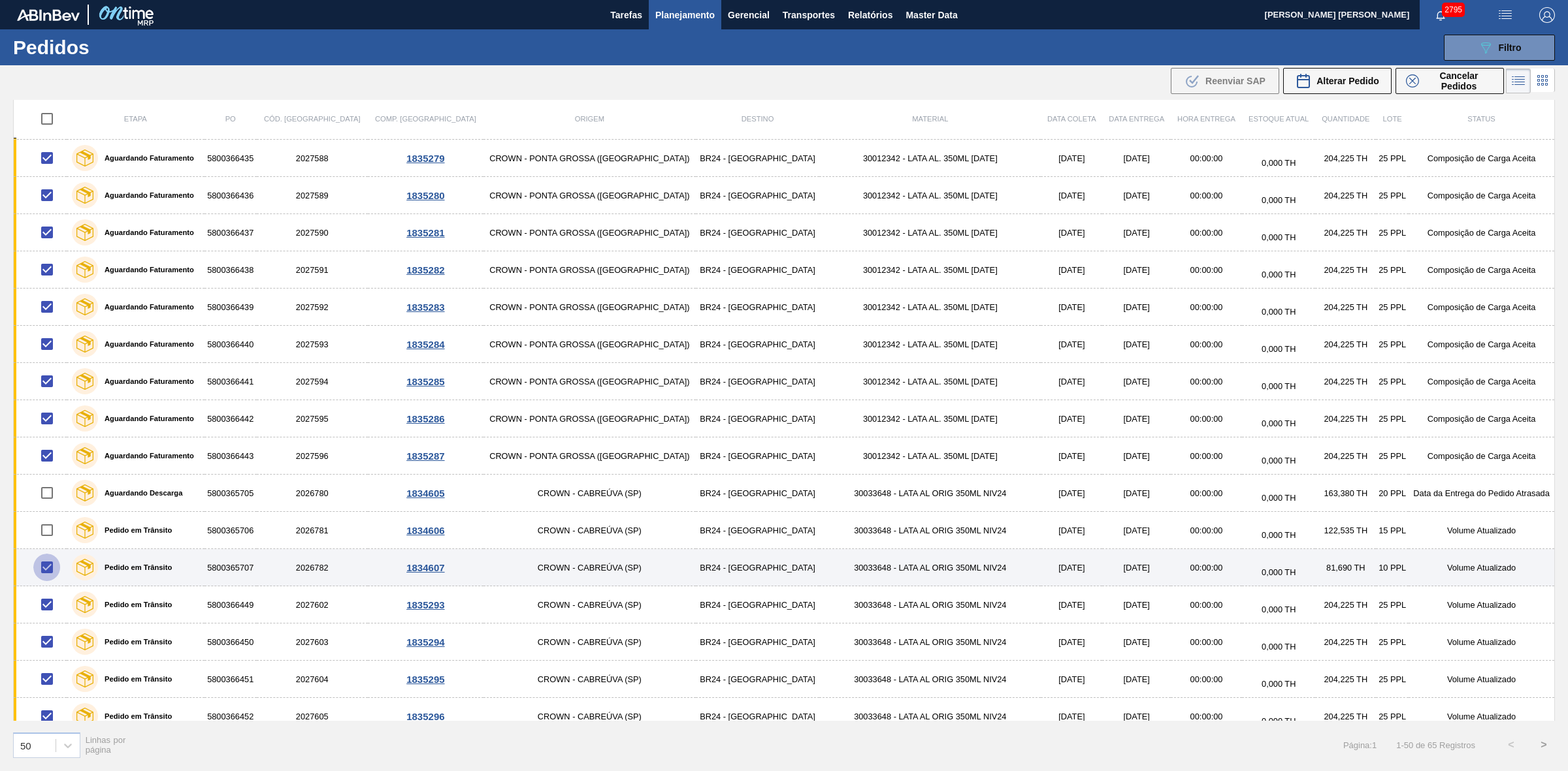
click at [47, 577] on input "checkbox" at bounding box center [47, 567] width 27 height 27
checkbox input "false"
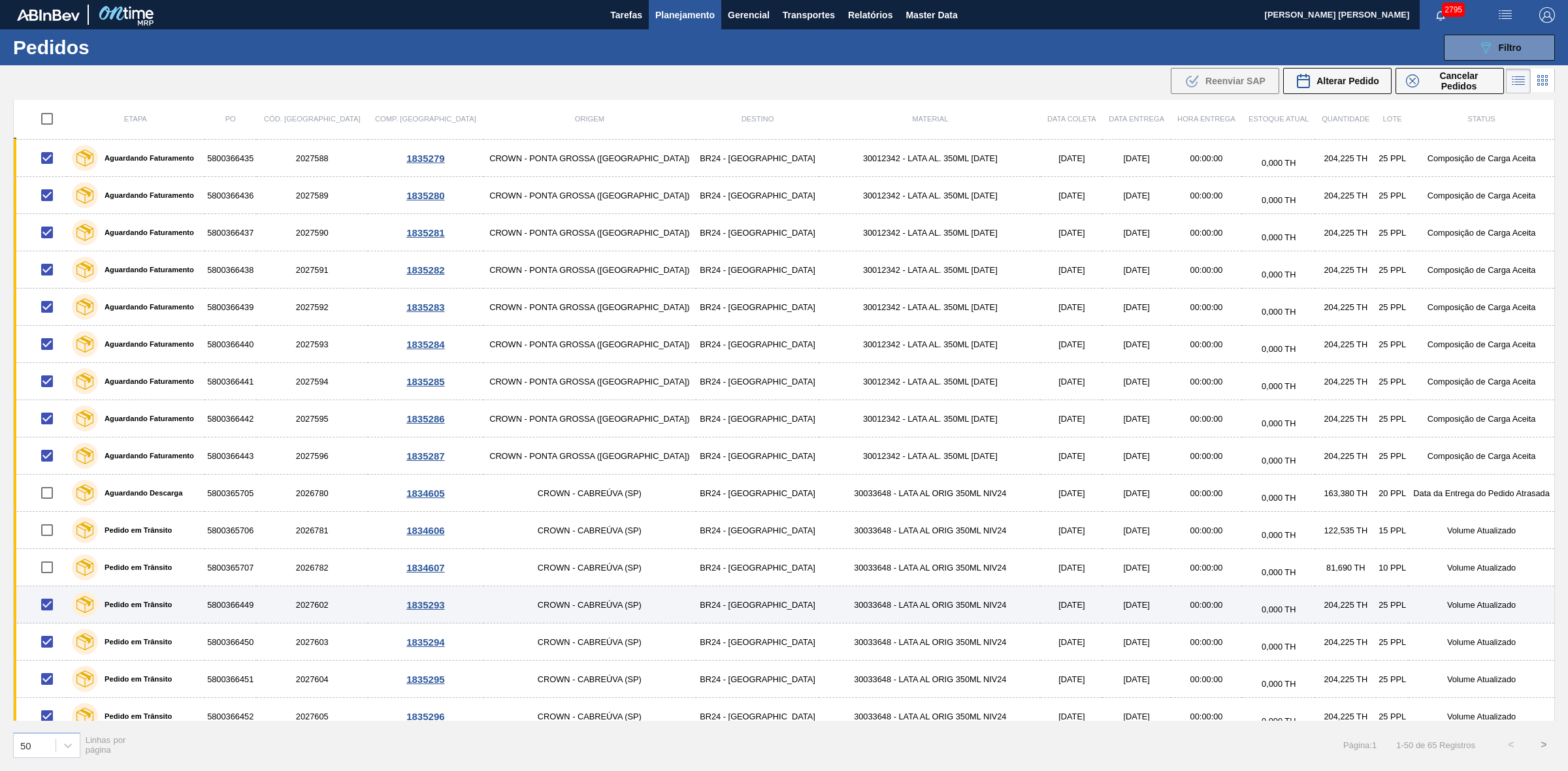
click at [47, 615] on input "checkbox" at bounding box center [47, 604] width 27 height 27
checkbox input "false"
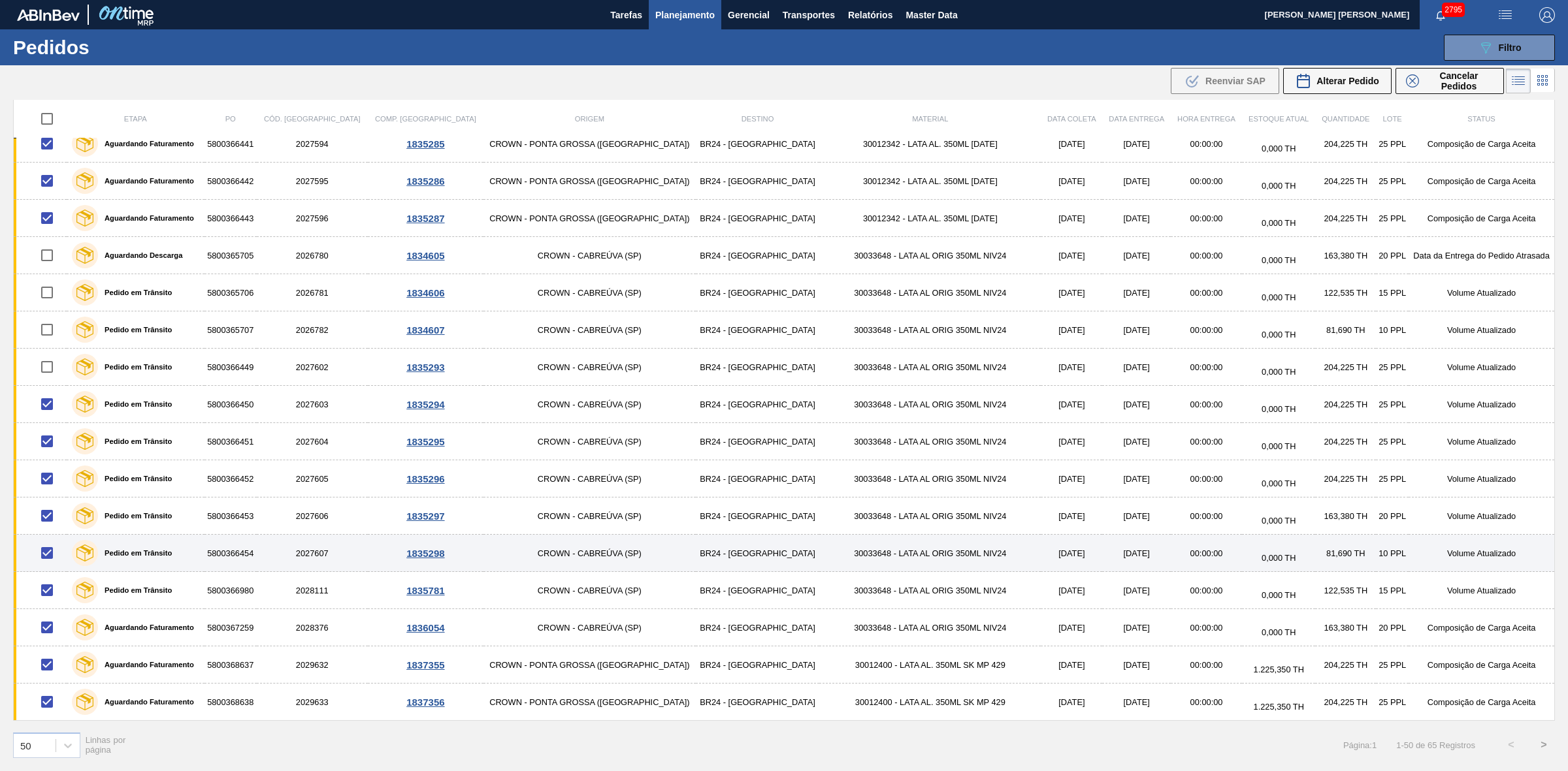
scroll to position [1286, 0]
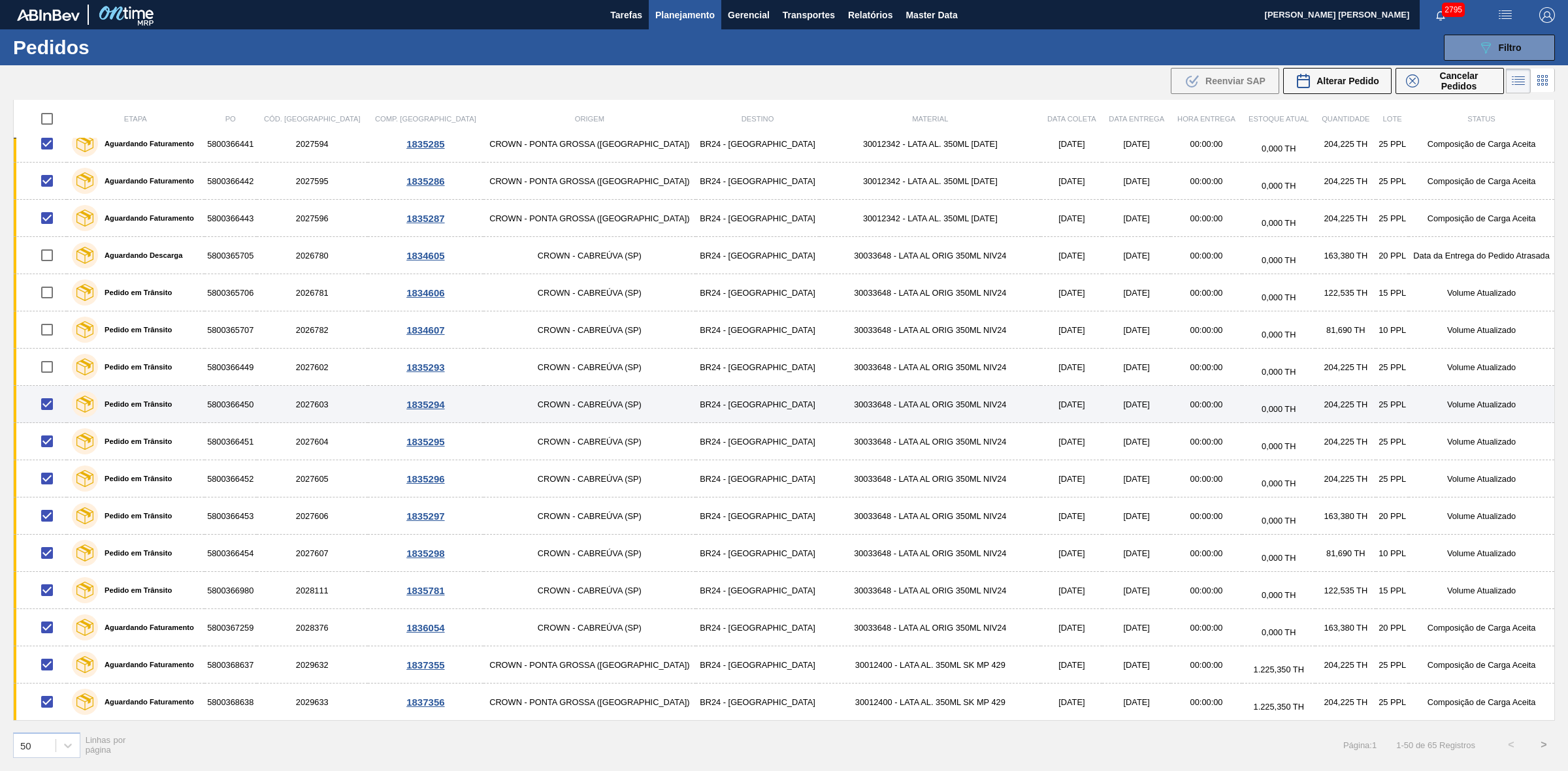
click at [49, 409] on input "checkbox" at bounding box center [47, 404] width 27 height 27
checkbox input "false"
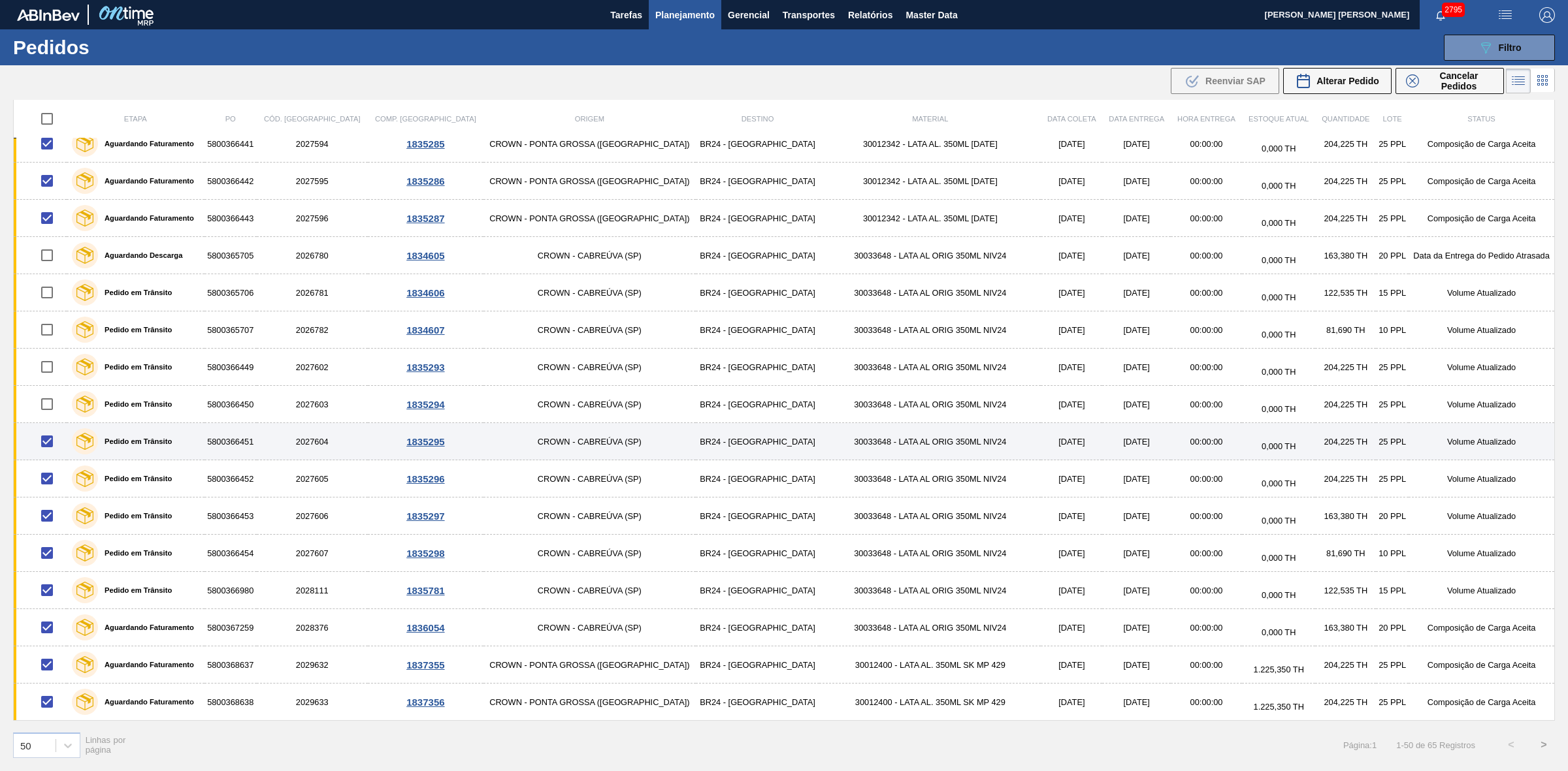
click at [53, 435] on input "checkbox" at bounding box center [47, 441] width 27 height 27
checkbox input "false"
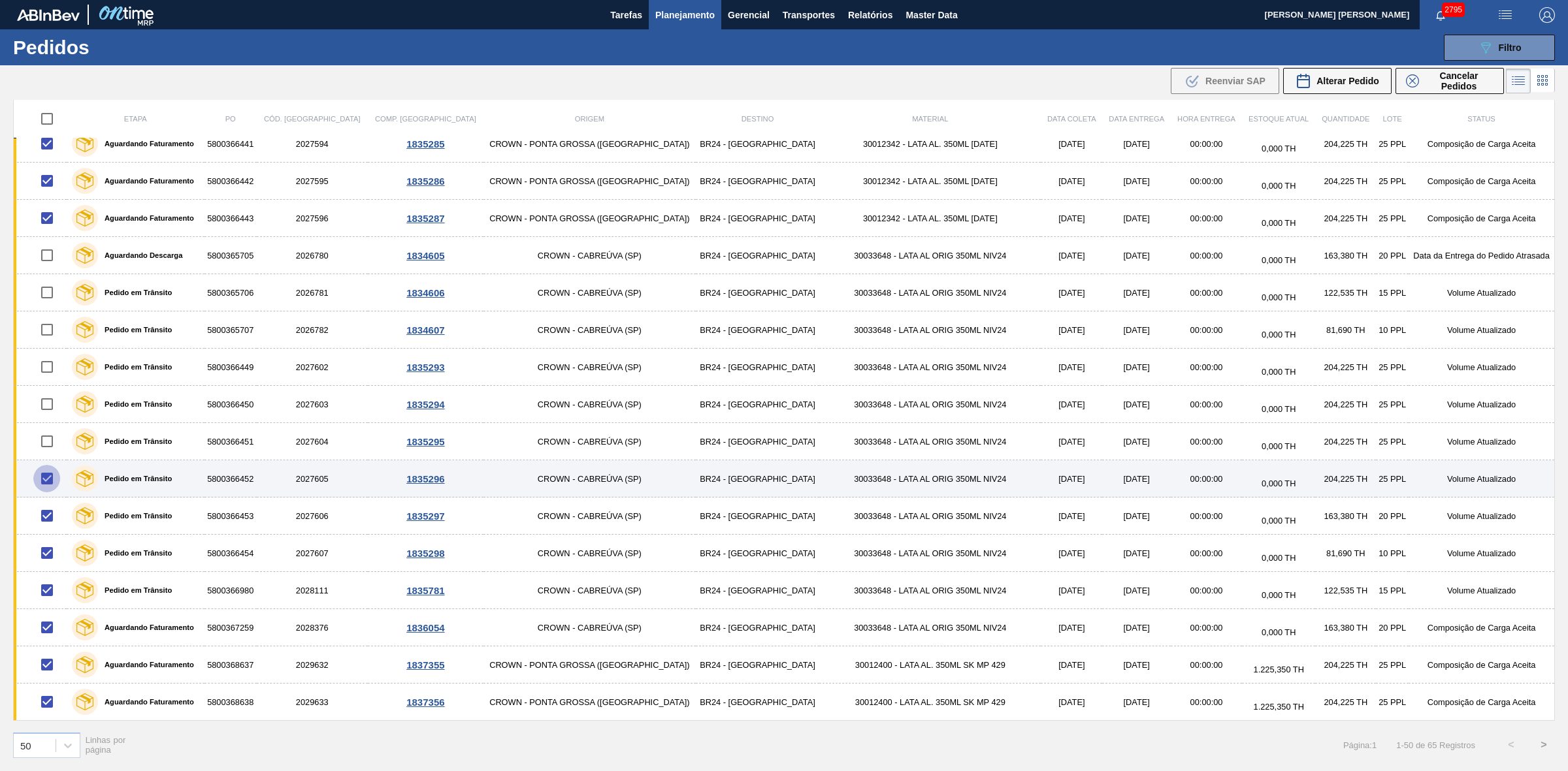
click at [50, 475] on input "checkbox" at bounding box center [47, 478] width 27 height 27
checkbox input "false"
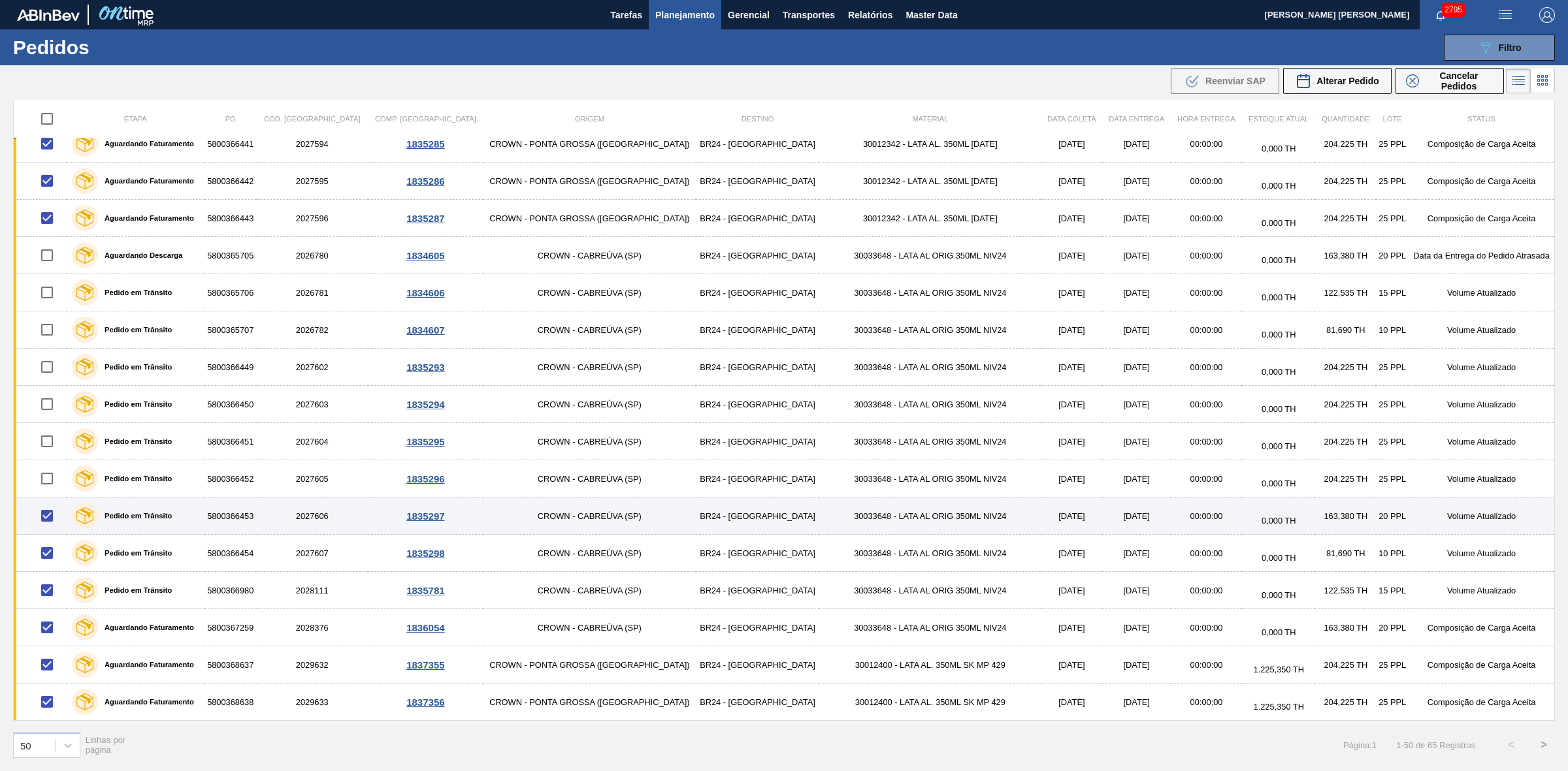
click at [46, 514] on input "checkbox" at bounding box center [47, 516] width 27 height 27
checkbox input "false"
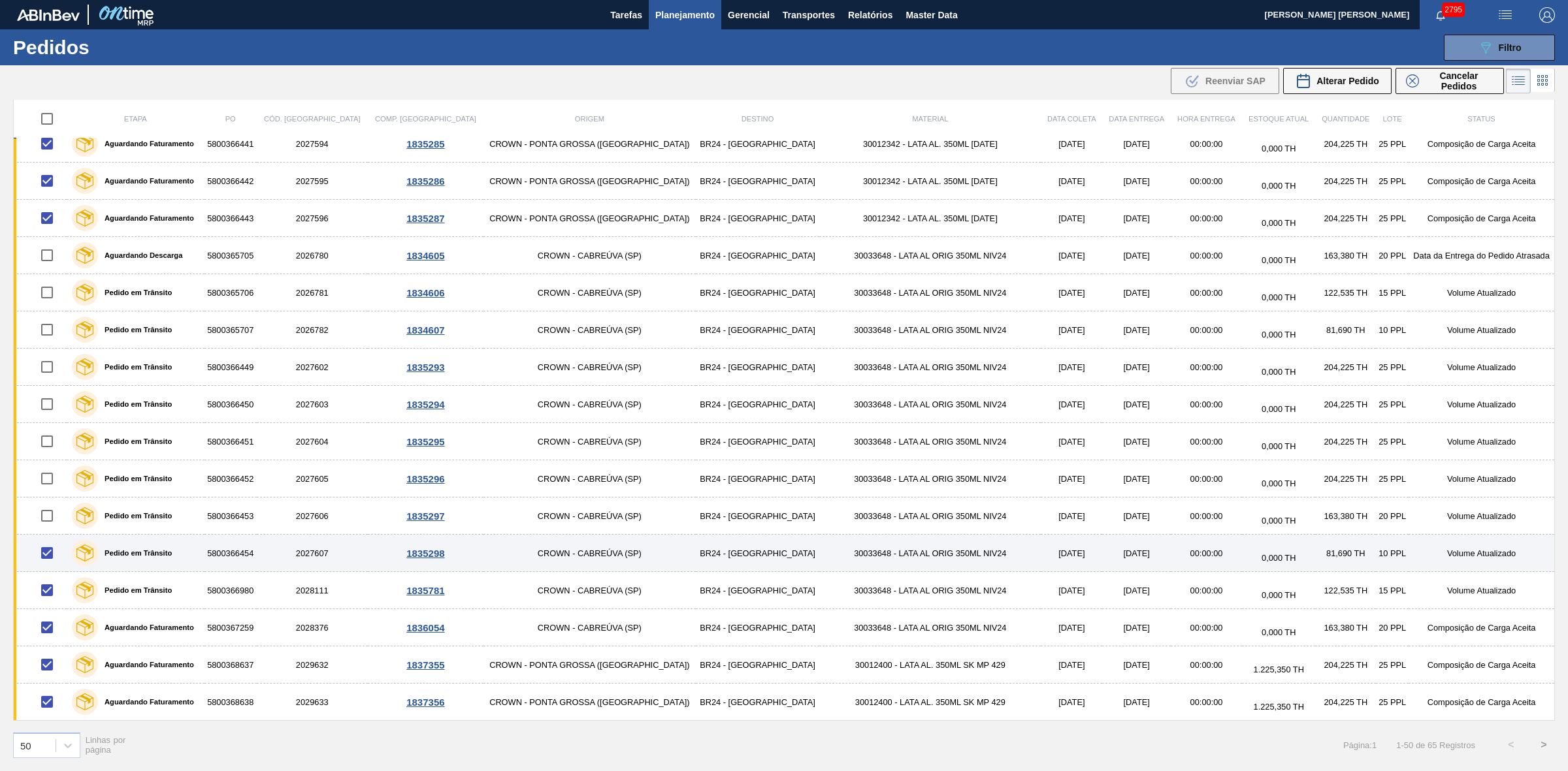
click at [49, 552] on input "checkbox" at bounding box center [47, 553] width 27 height 27
checkbox input "false"
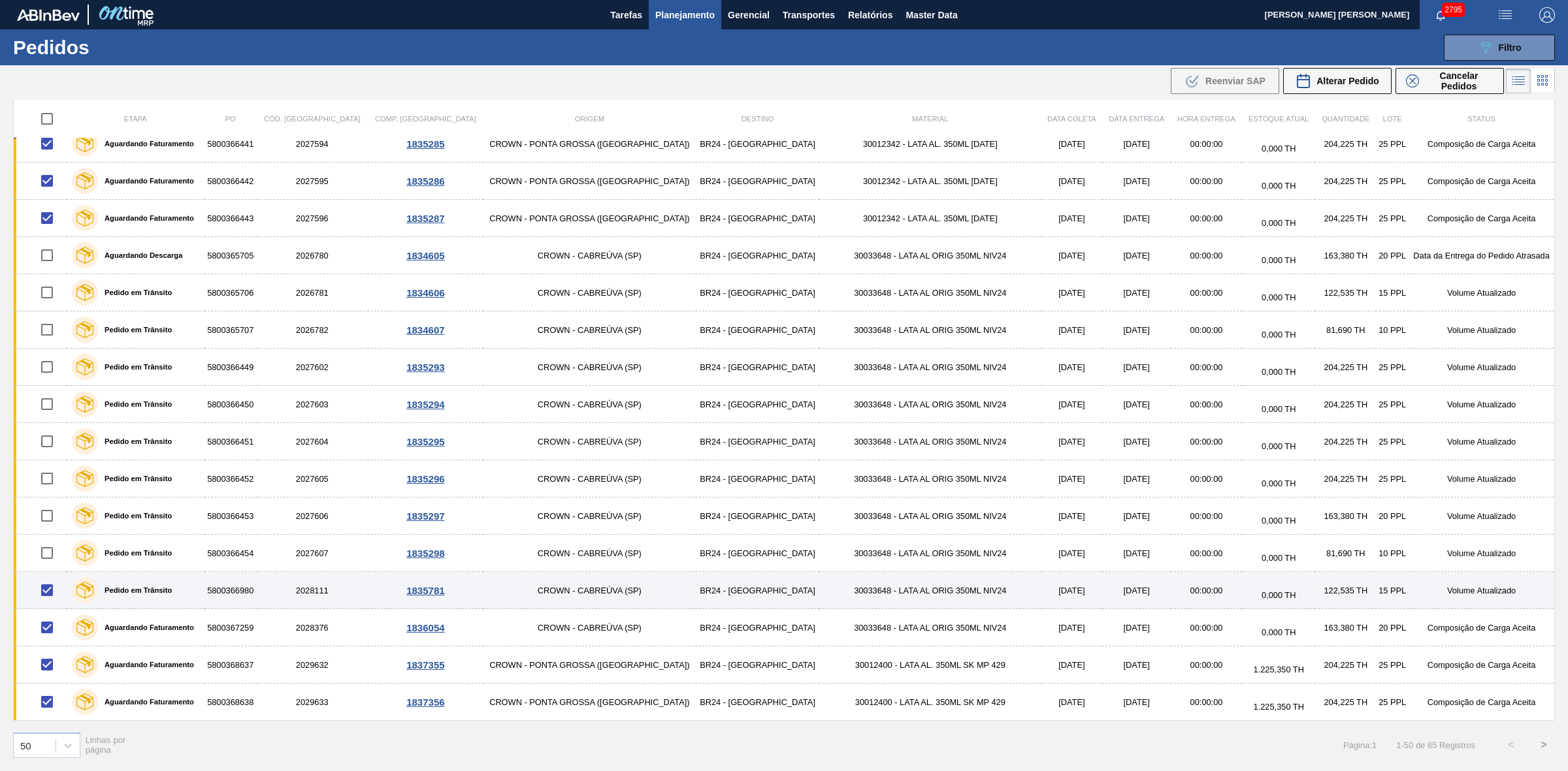
click at [54, 590] on input "checkbox" at bounding box center [47, 590] width 27 height 27
checkbox input "false"
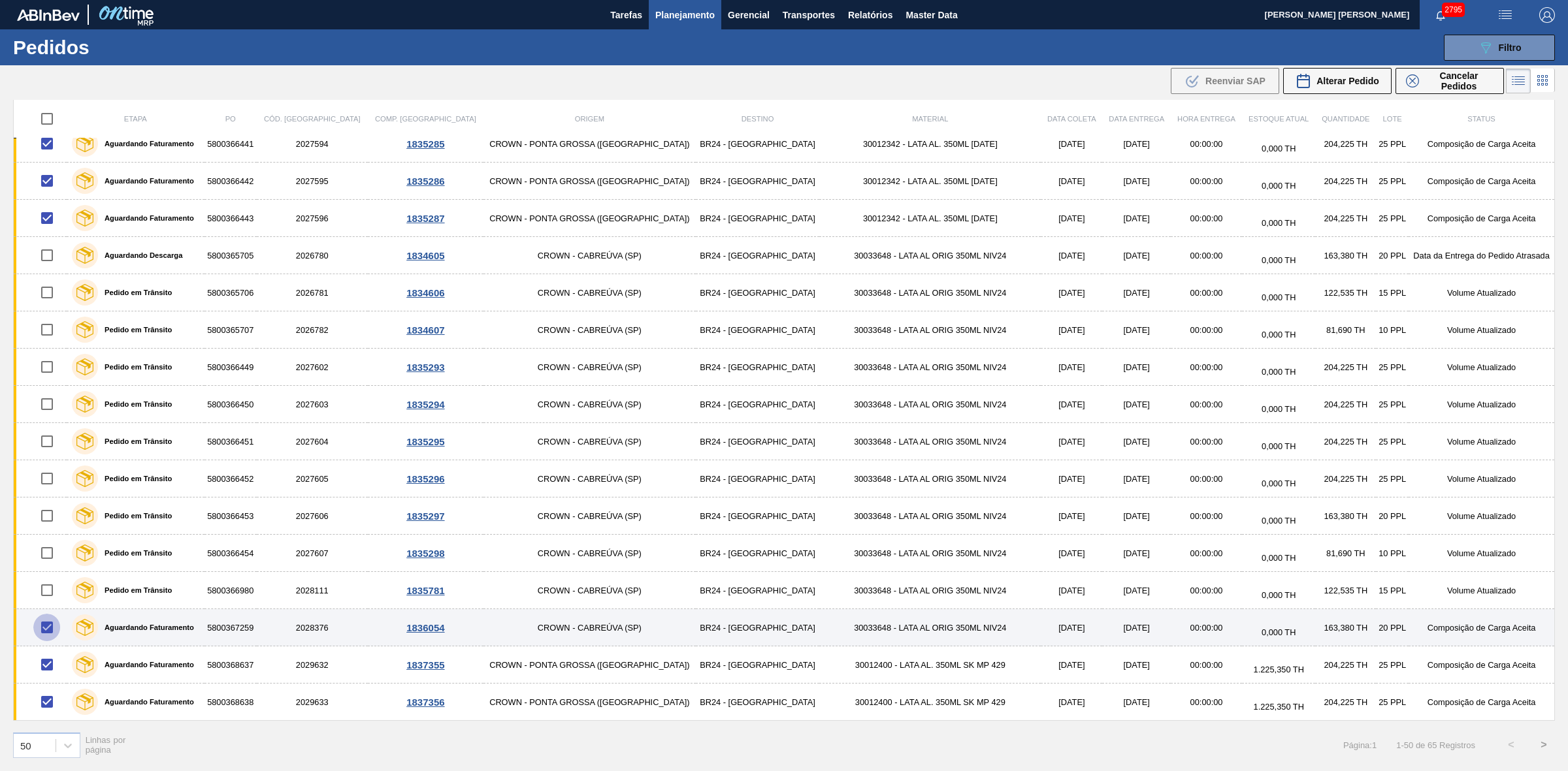
click at [51, 625] on input "checkbox" at bounding box center [47, 627] width 27 height 27
checkbox input "false"
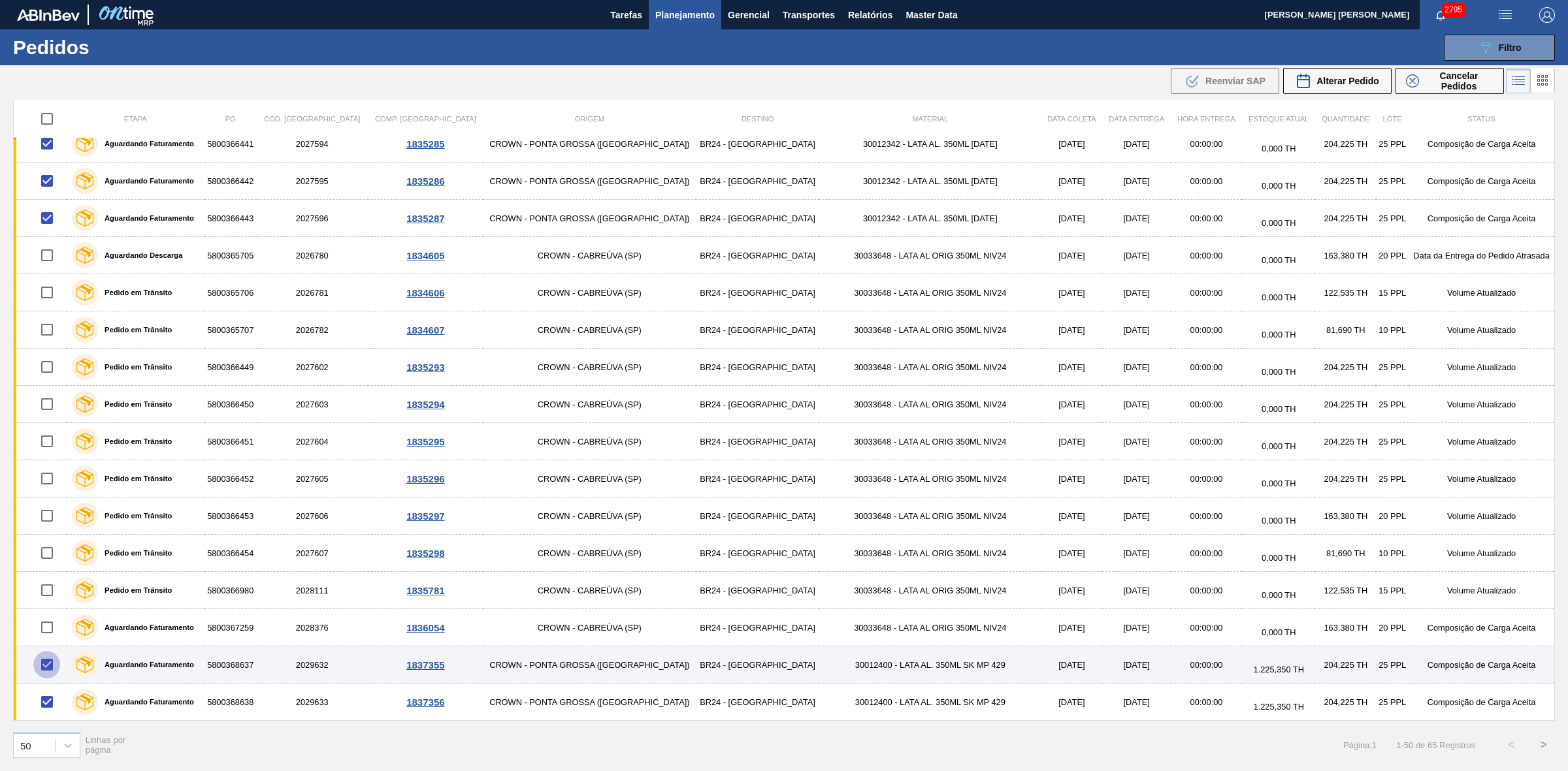
click at [47, 663] on input "checkbox" at bounding box center [47, 664] width 27 height 27
checkbox input "false"
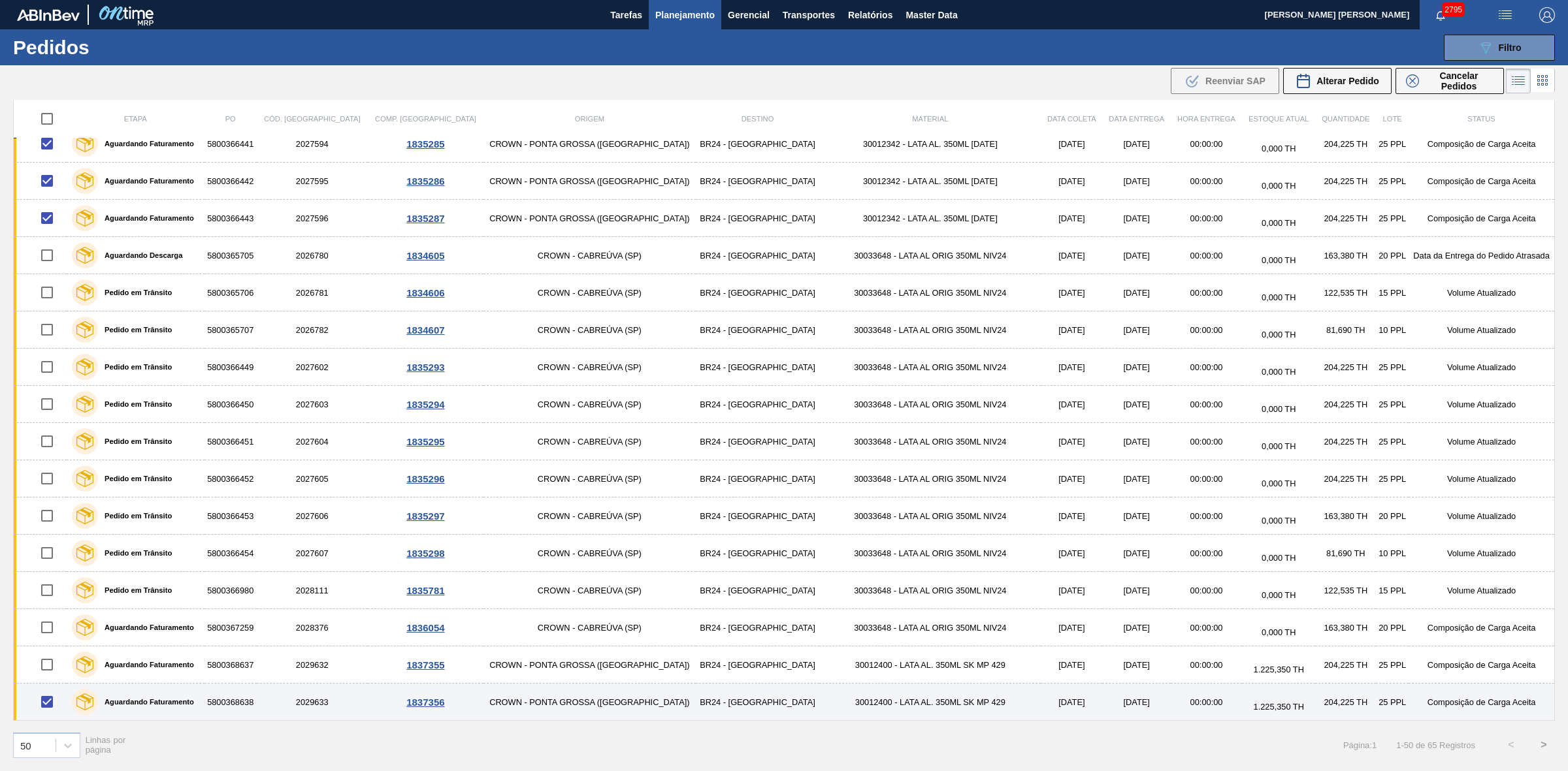
click at [53, 706] on input "checkbox" at bounding box center [47, 702] width 27 height 27
checkbox input "false"
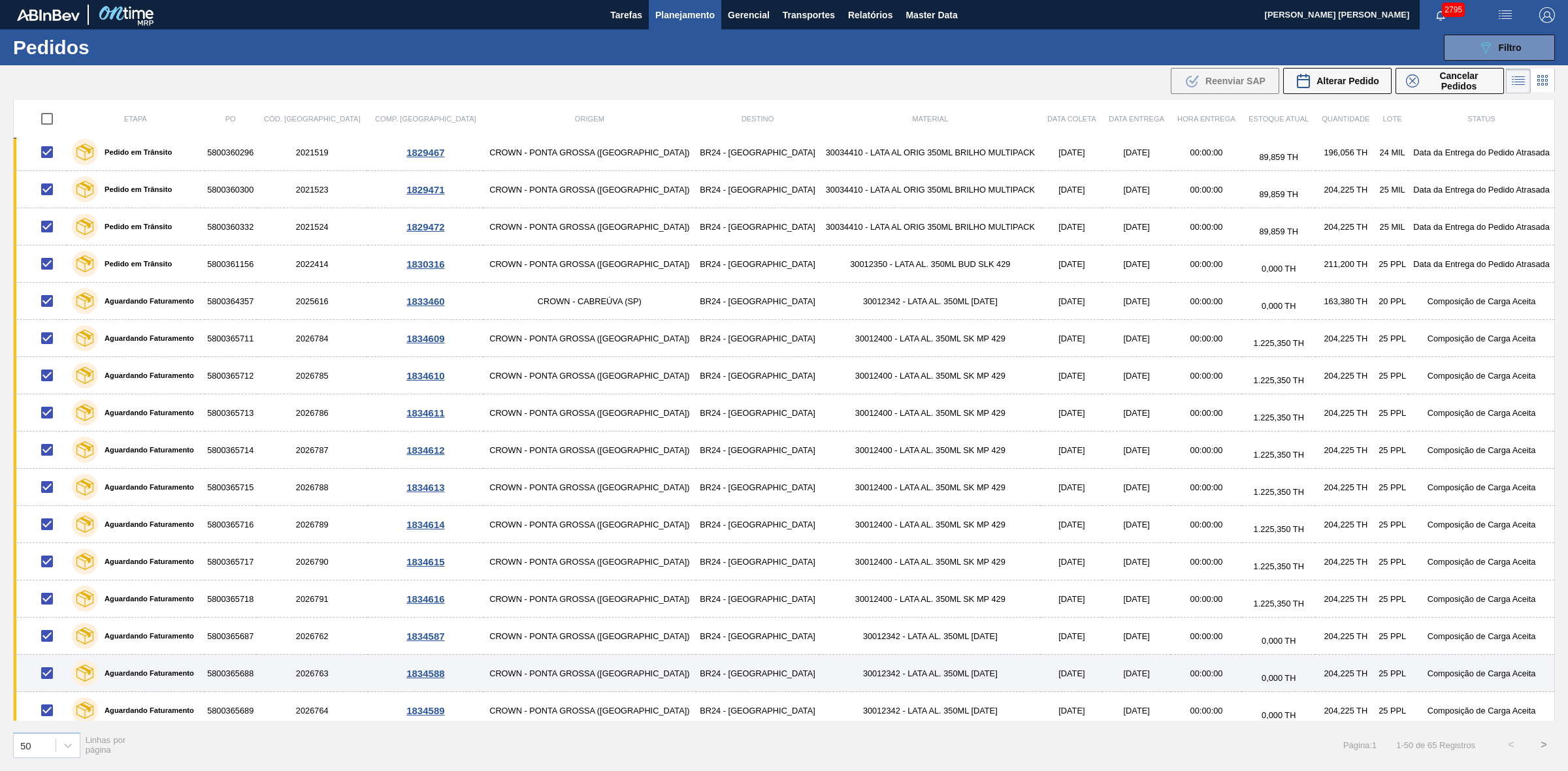
scroll to position [0, 0]
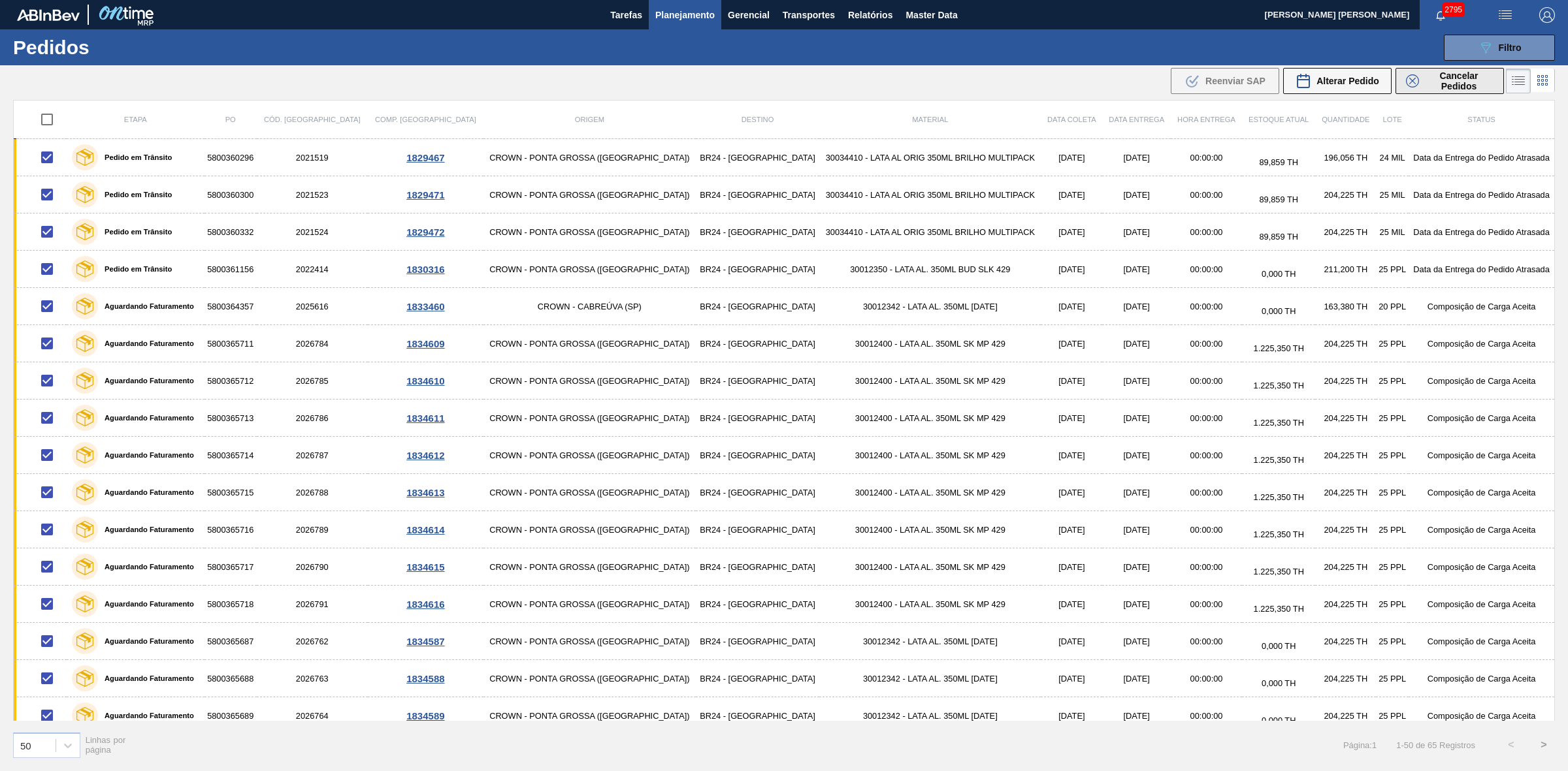
click at [1438, 83] on span "Cancelar Pedidos" at bounding box center [1458, 81] width 69 height 21
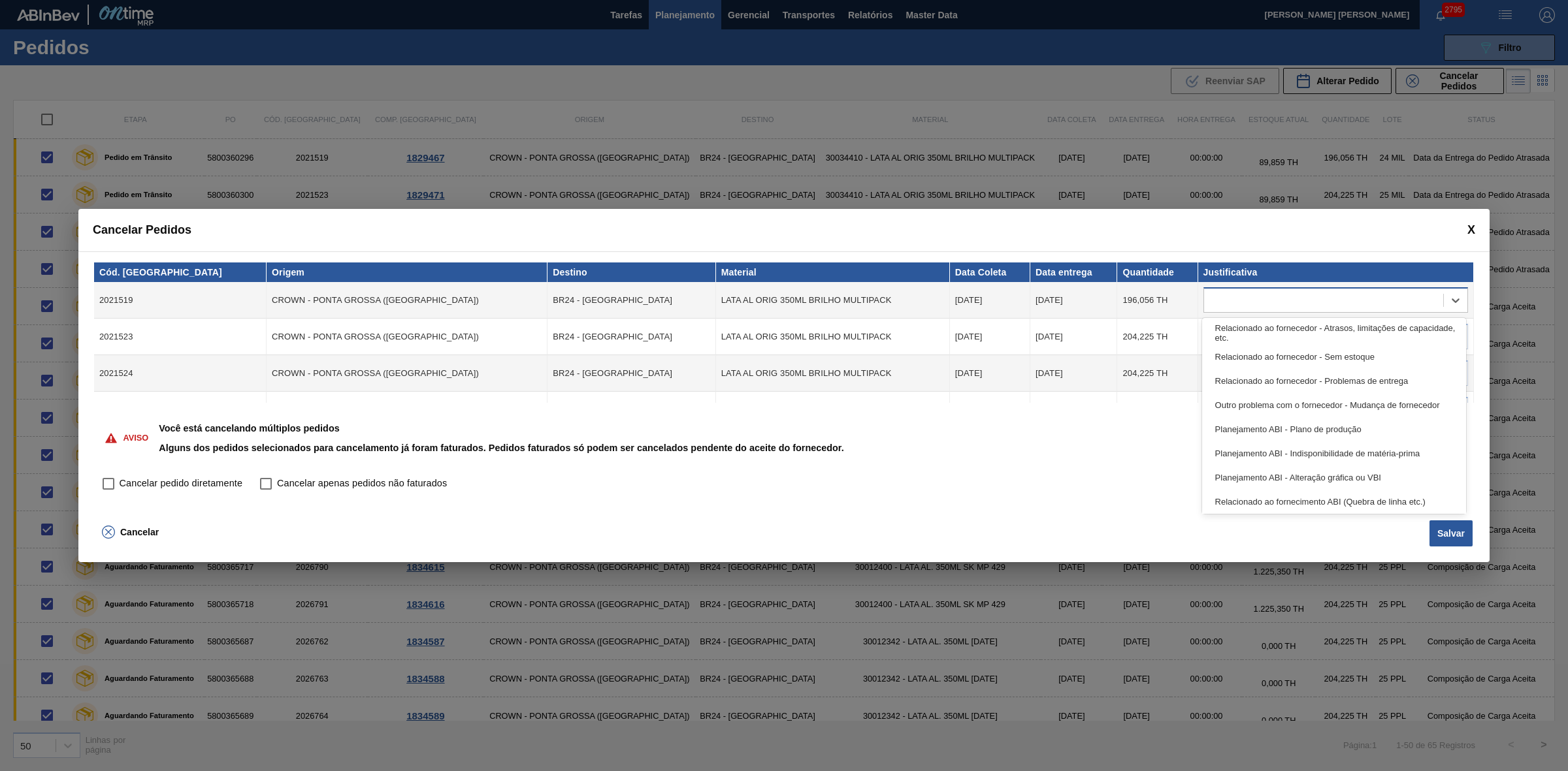
click at [1275, 298] on div at bounding box center [1324, 300] width 239 height 19
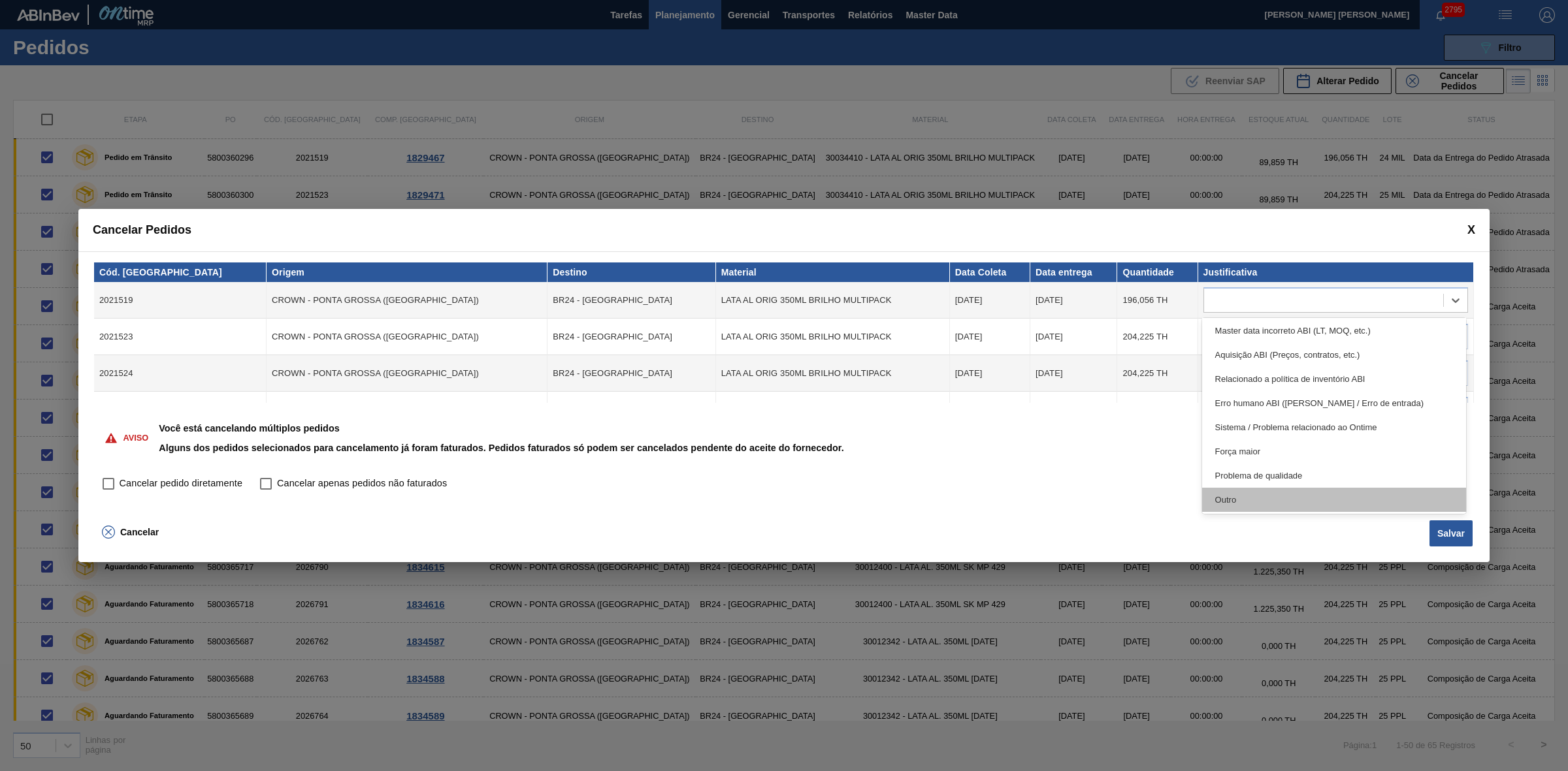
click at [1240, 501] on div "Outro" at bounding box center [1334, 500] width 265 height 24
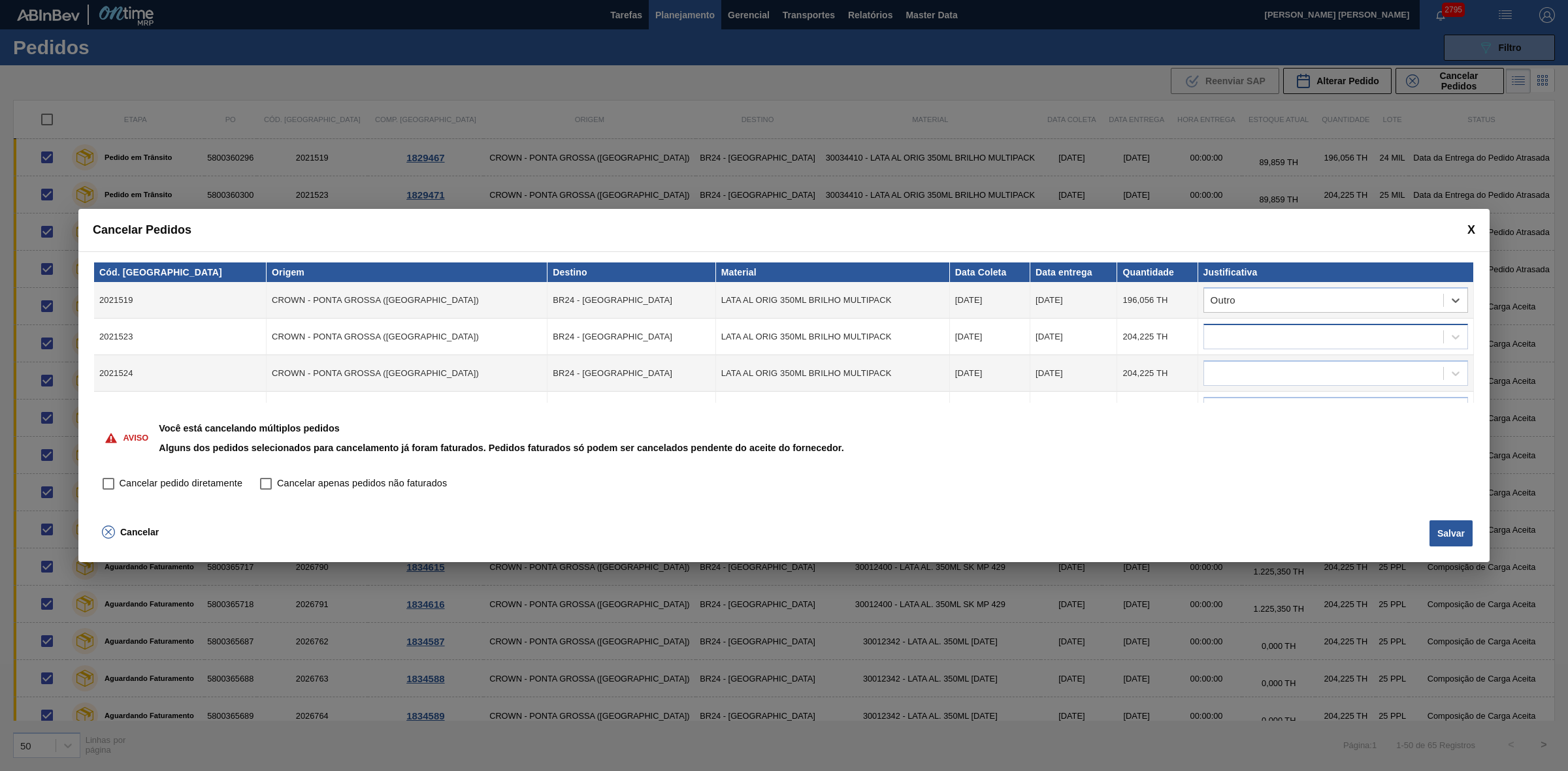
click at [1246, 337] on div at bounding box center [1324, 337] width 239 height 19
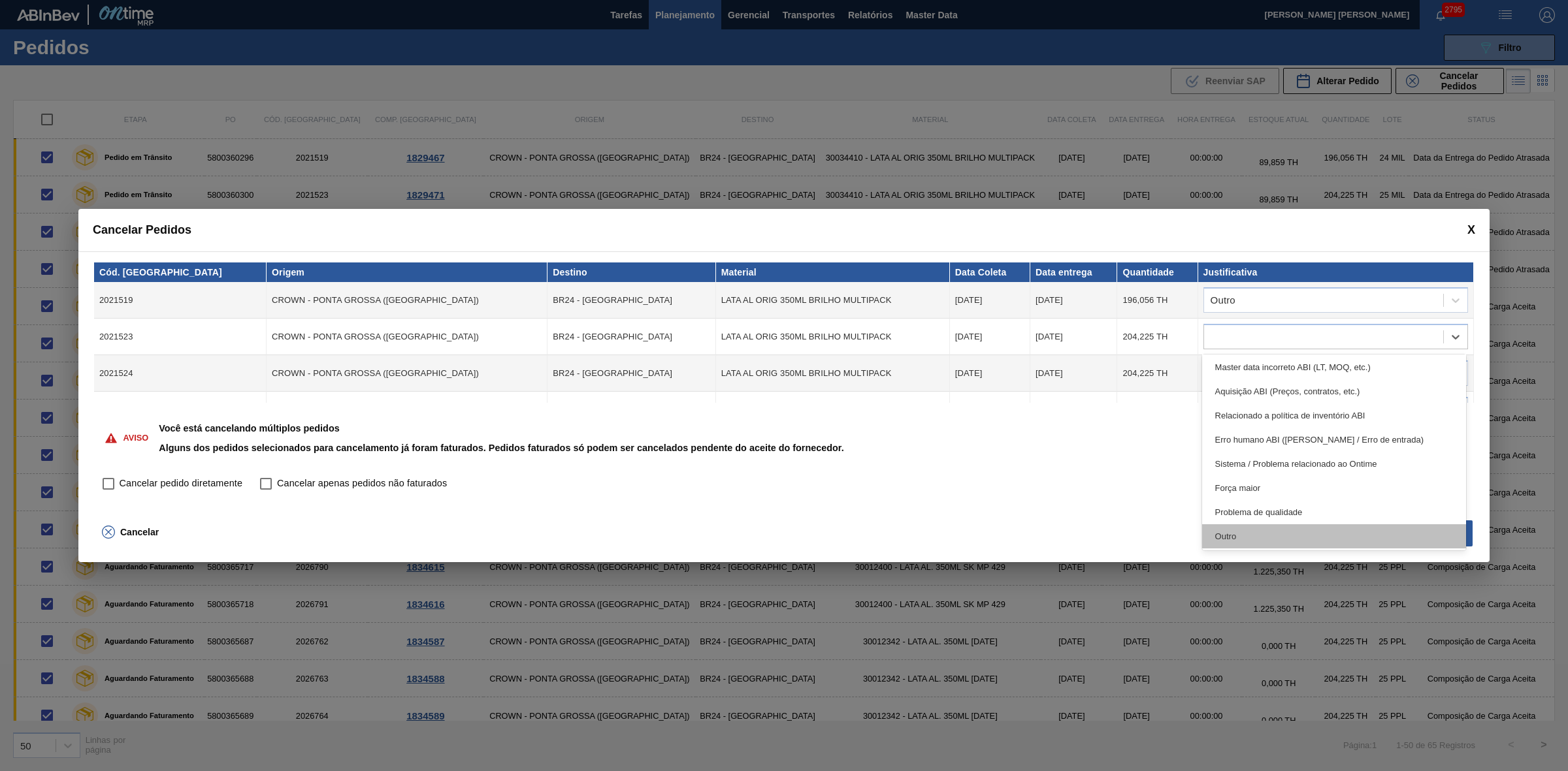
drag, startPoint x: 1236, startPoint y: 536, endPoint x: 1238, endPoint y: 438, distance: 98.0
click at [1236, 536] on div "Outro" at bounding box center [1334, 536] width 265 height 24
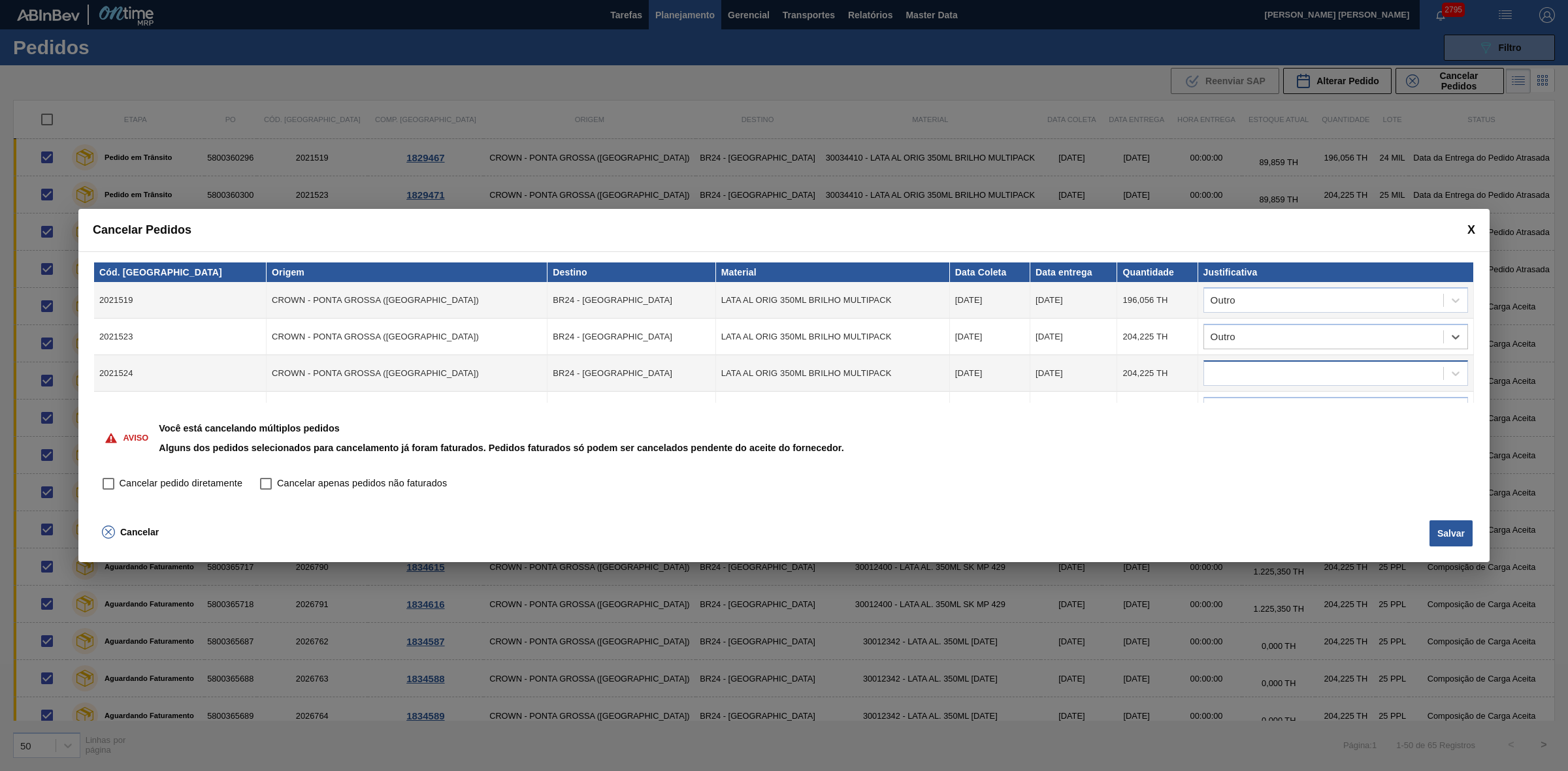
click at [1261, 376] on div at bounding box center [1324, 374] width 239 height 19
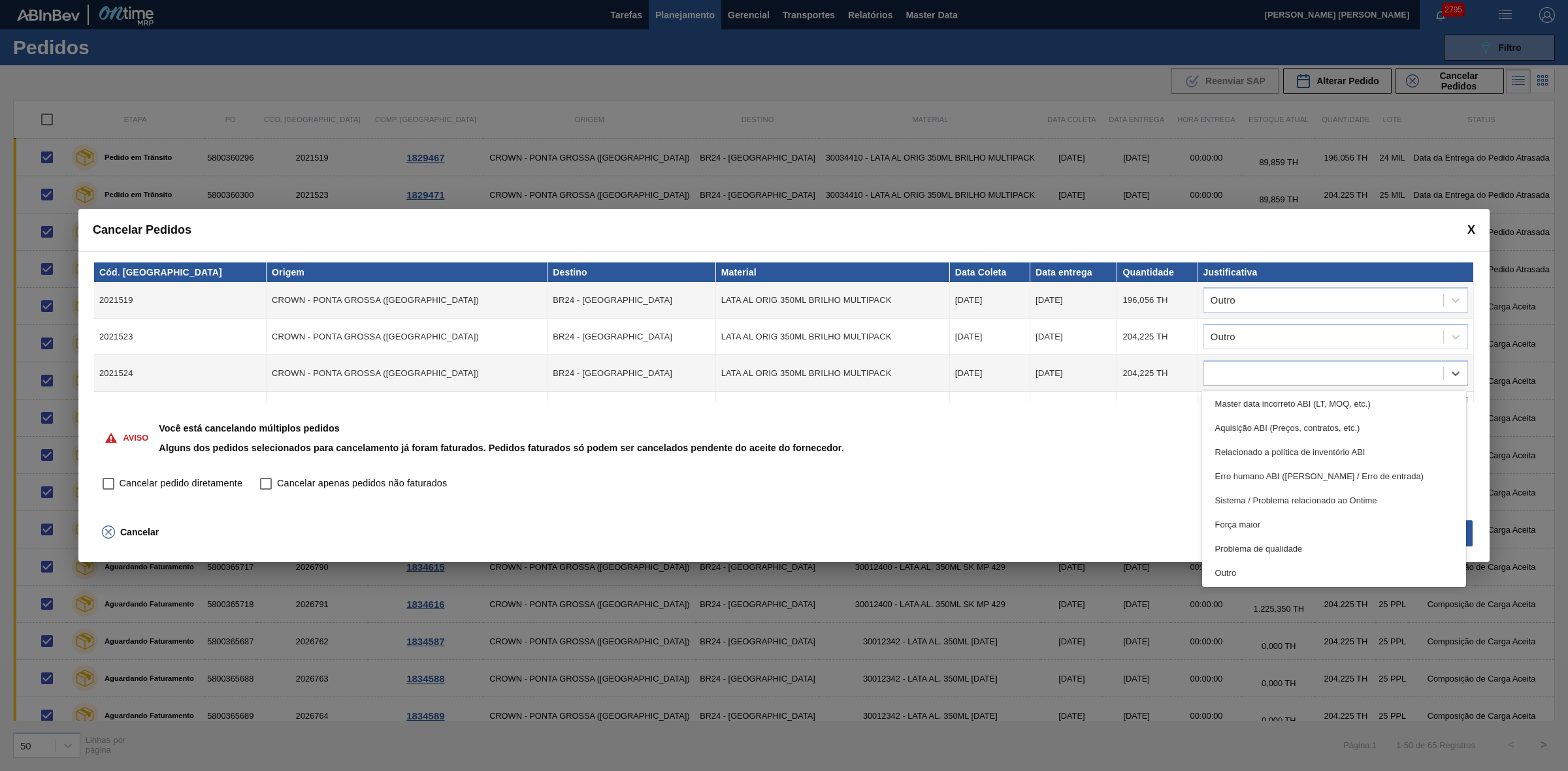
click at [1240, 571] on div "Outro" at bounding box center [1334, 573] width 265 height 24
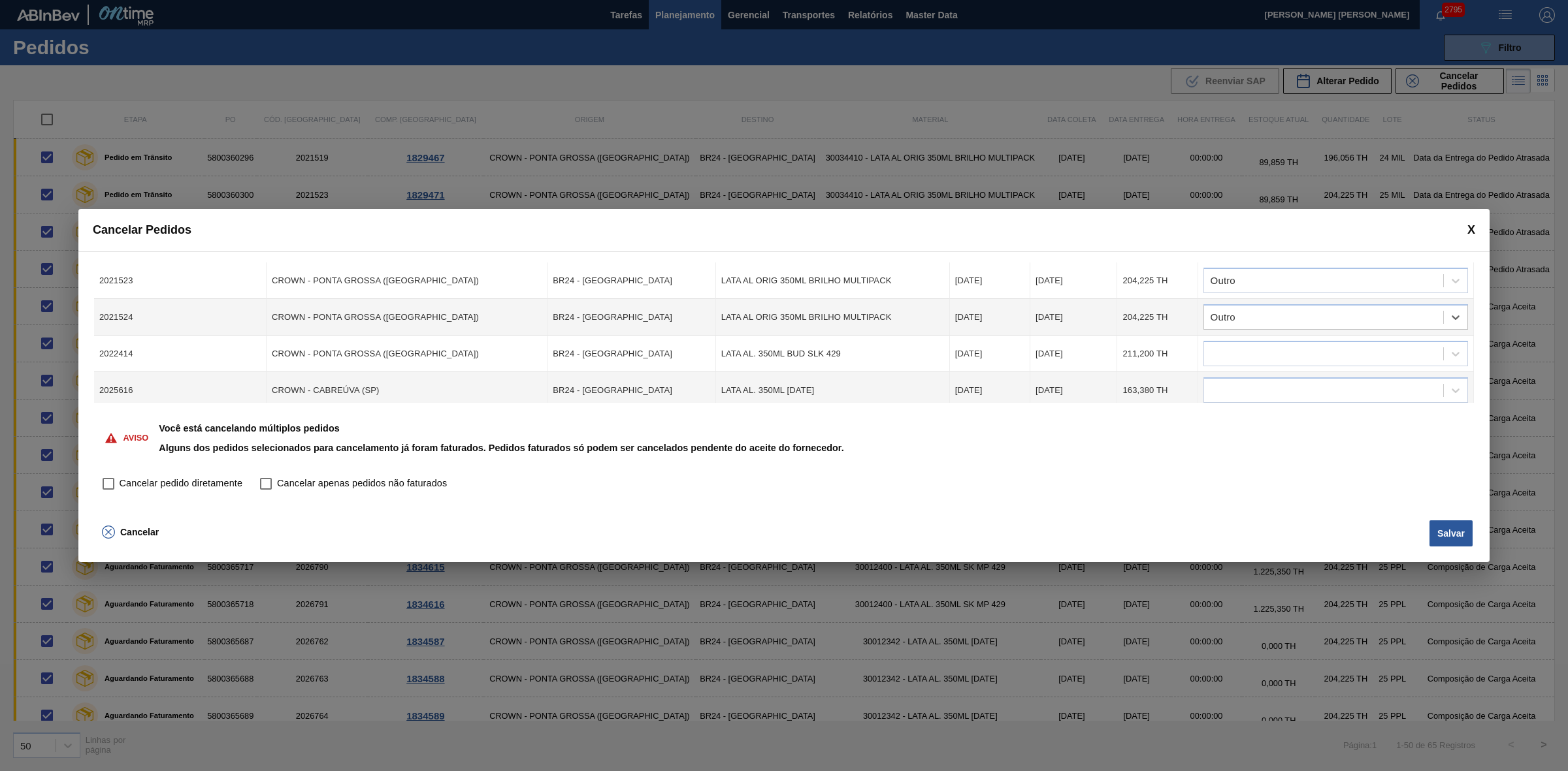
scroll to position [163, 0]
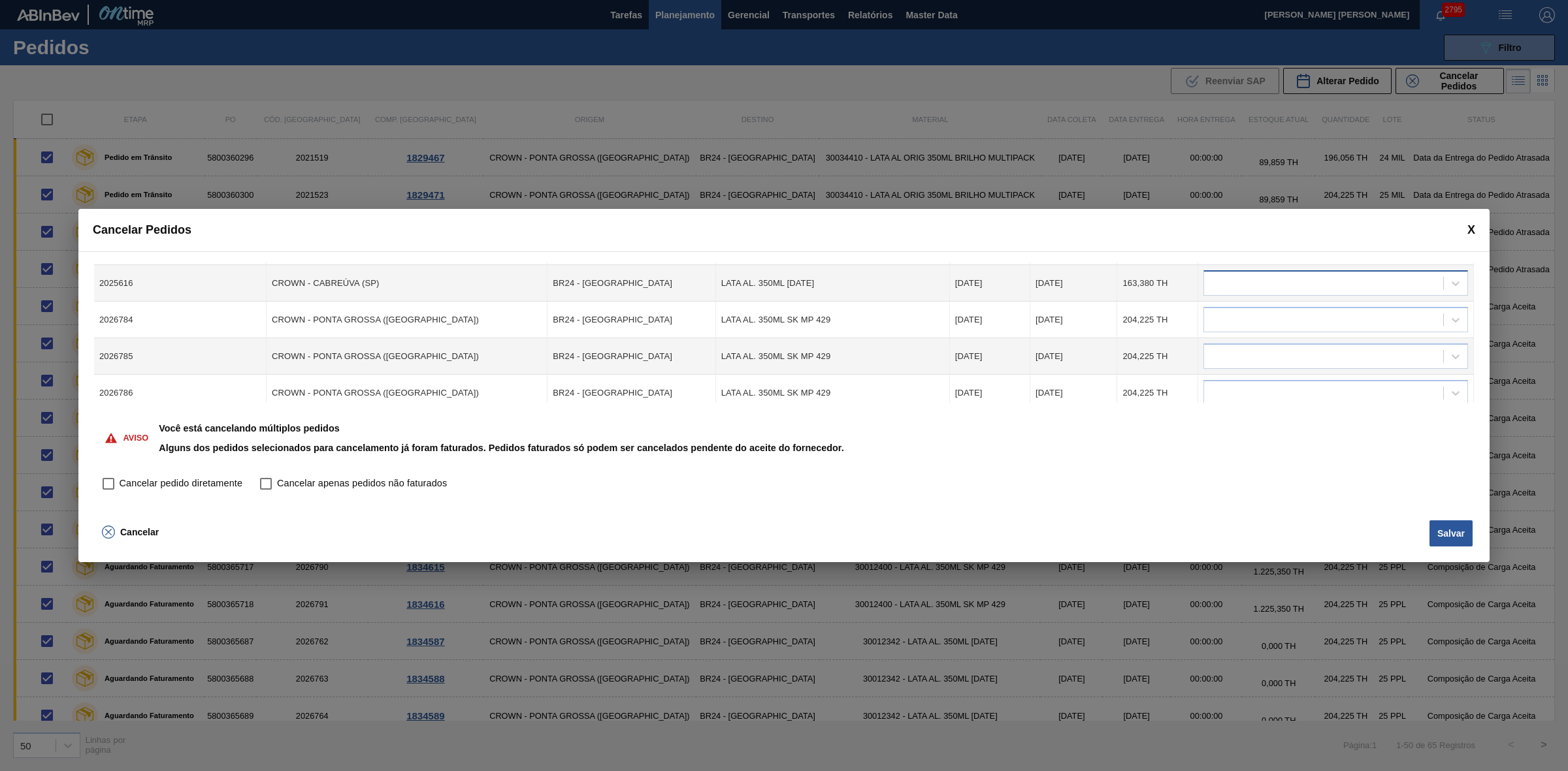
click at [1238, 286] on div at bounding box center [1324, 283] width 239 height 19
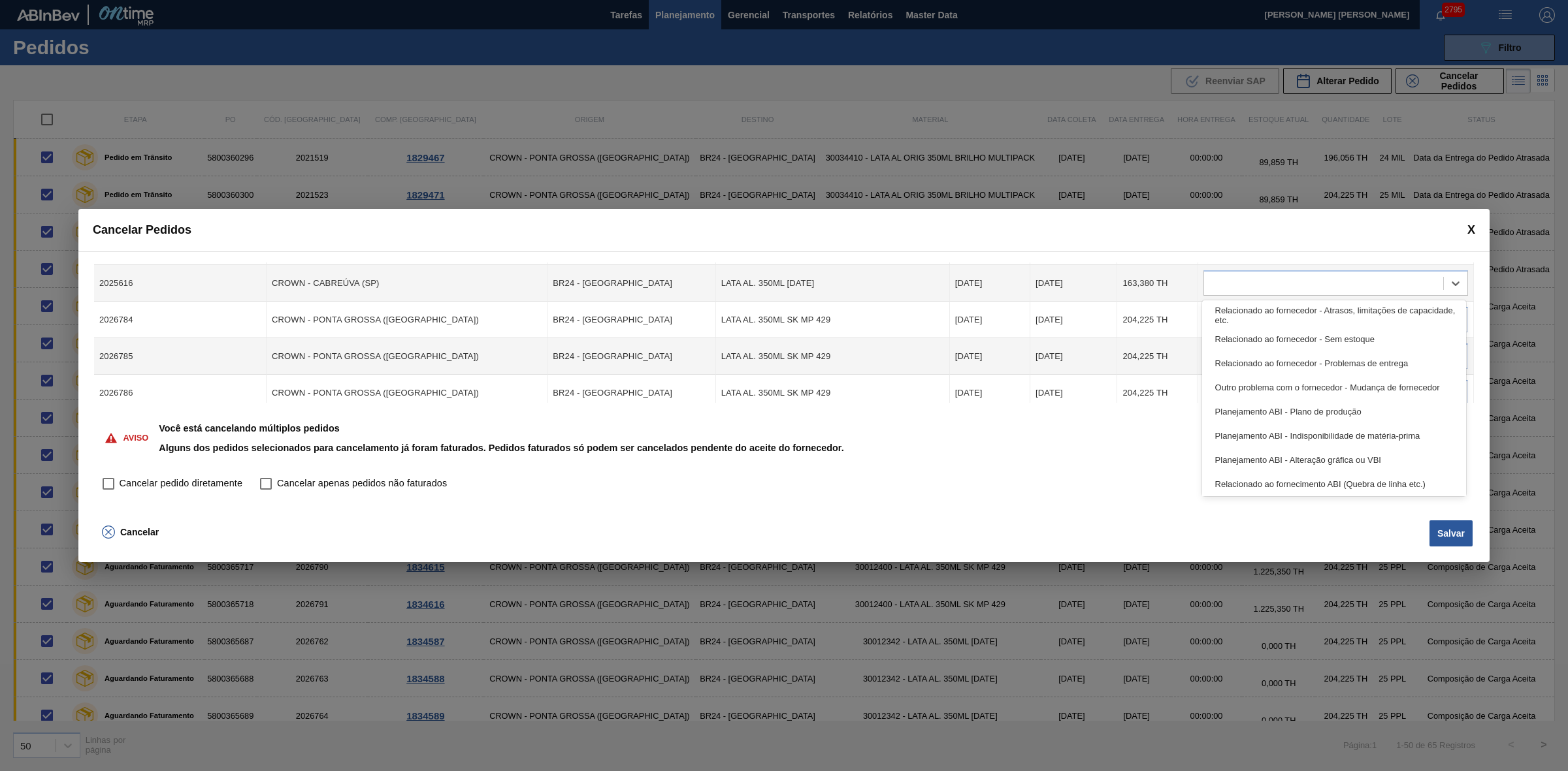
scroll to position [243, 0]
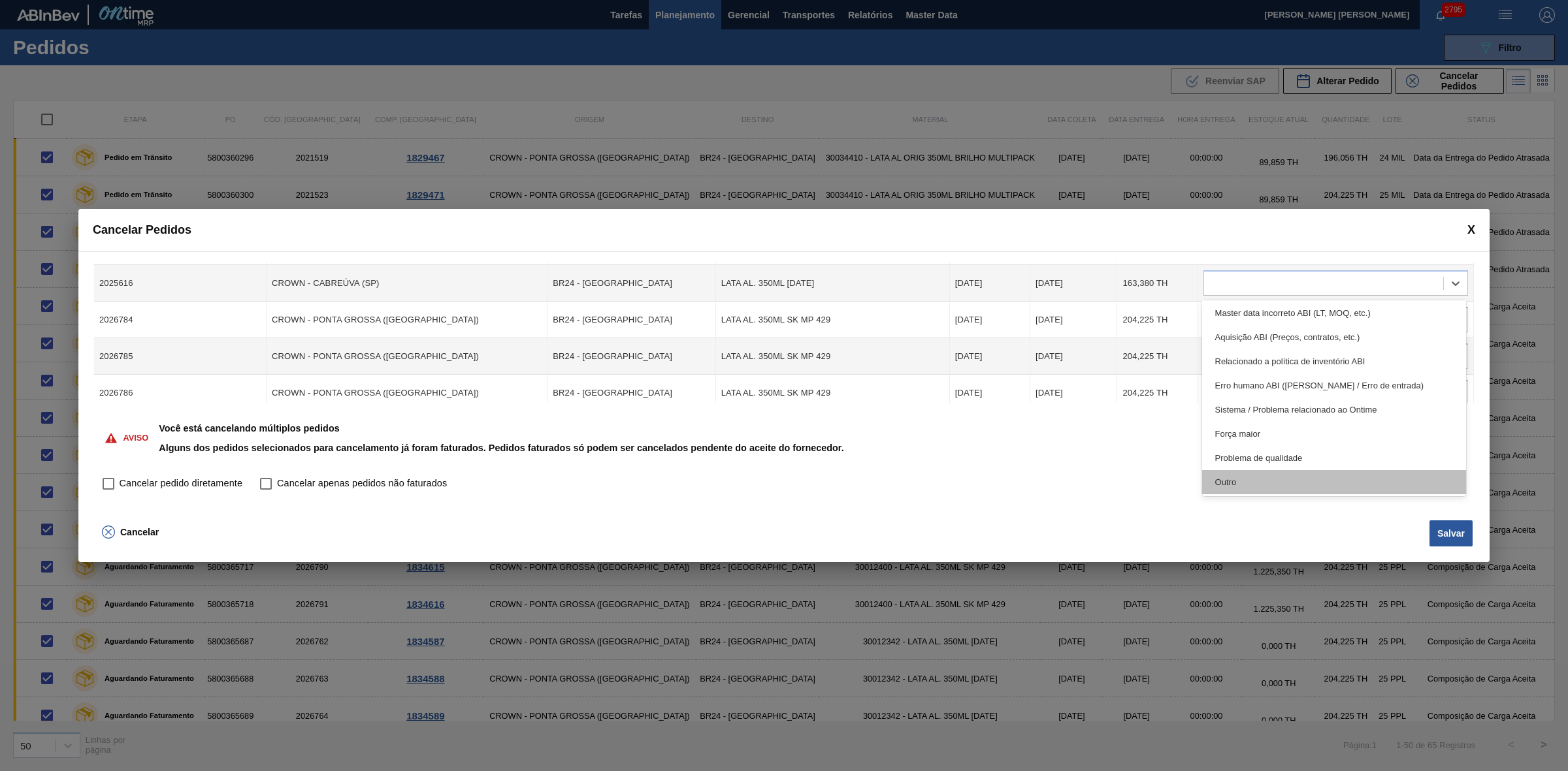
click at [1254, 487] on div "Outro" at bounding box center [1334, 482] width 265 height 24
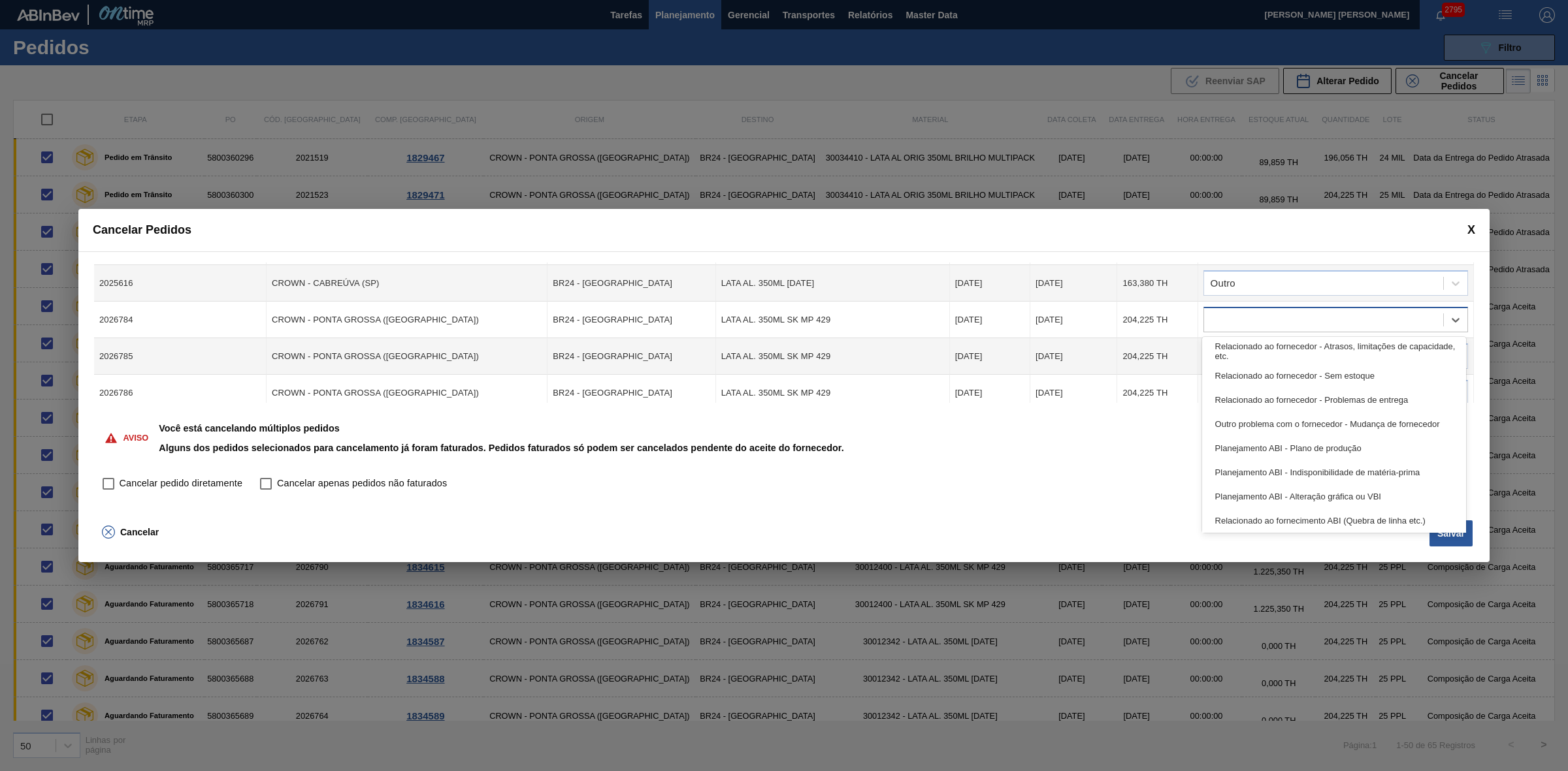
click at [1256, 322] on div at bounding box center [1324, 320] width 239 height 19
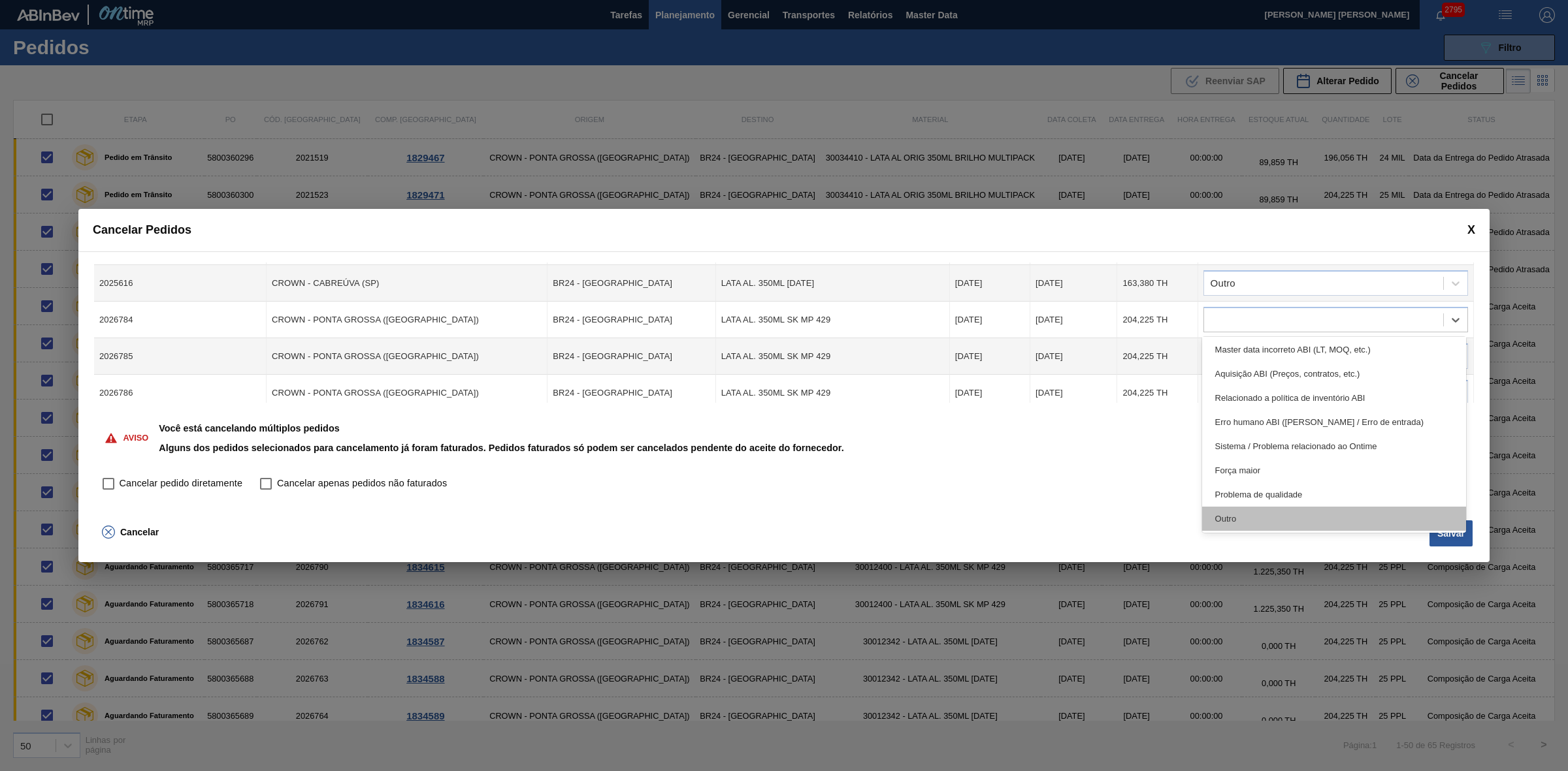
click at [1236, 521] on div "Outro" at bounding box center [1334, 518] width 265 height 24
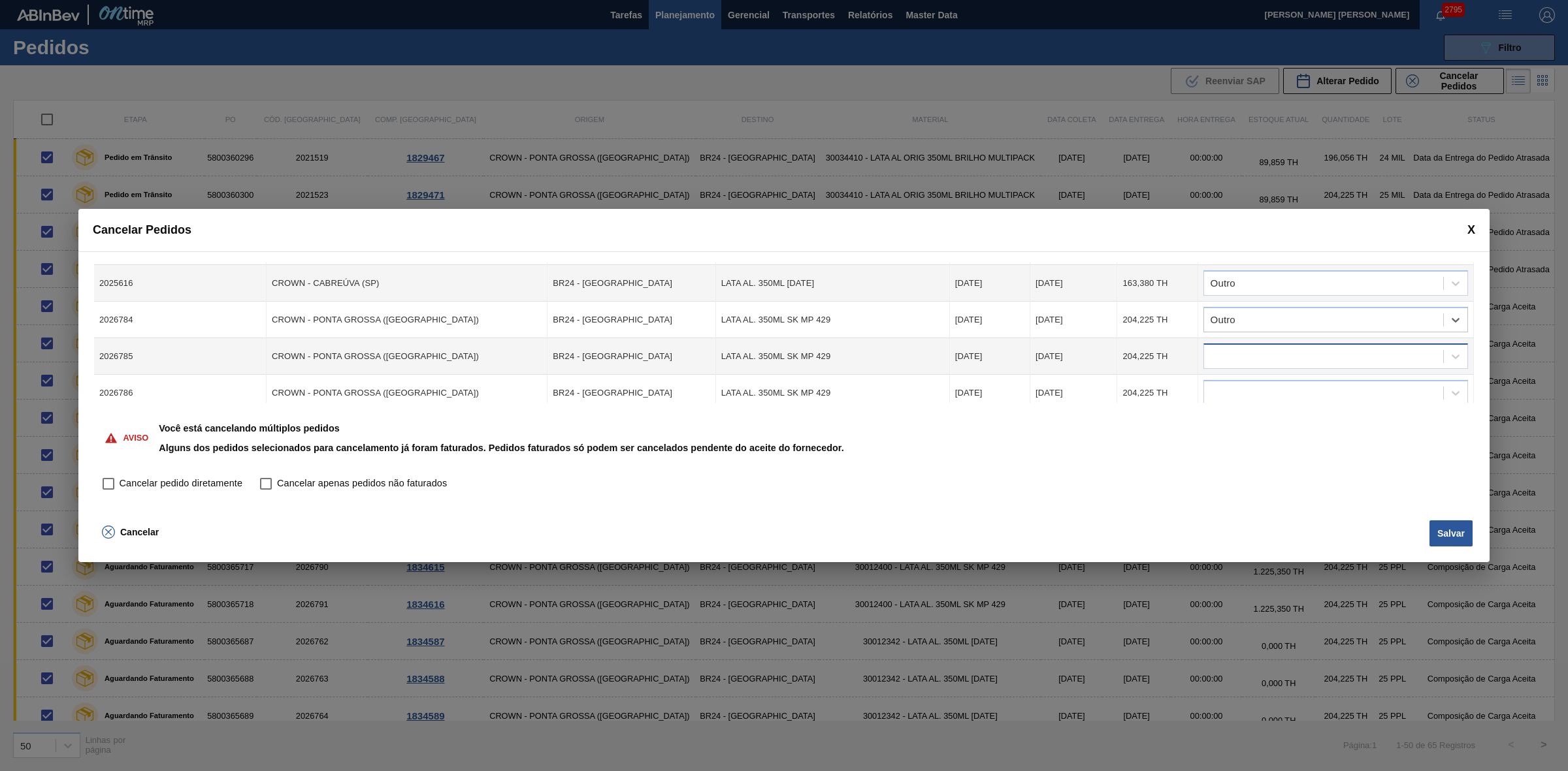
click at [1255, 349] on div at bounding box center [1324, 356] width 239 height 19
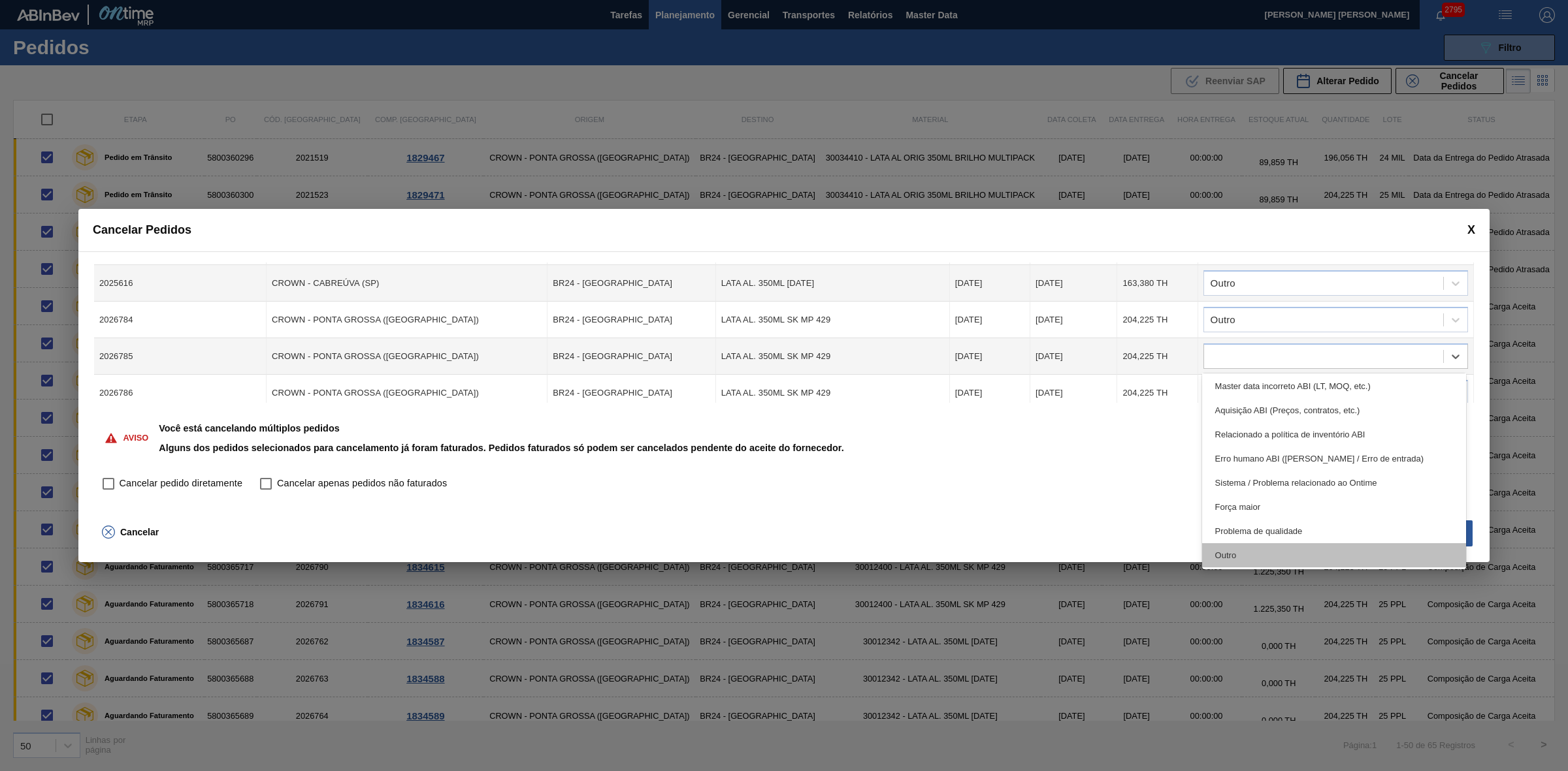
click at [1235, 549] on div "Outro" at bounding box center [1334, 555] width 265 height 24
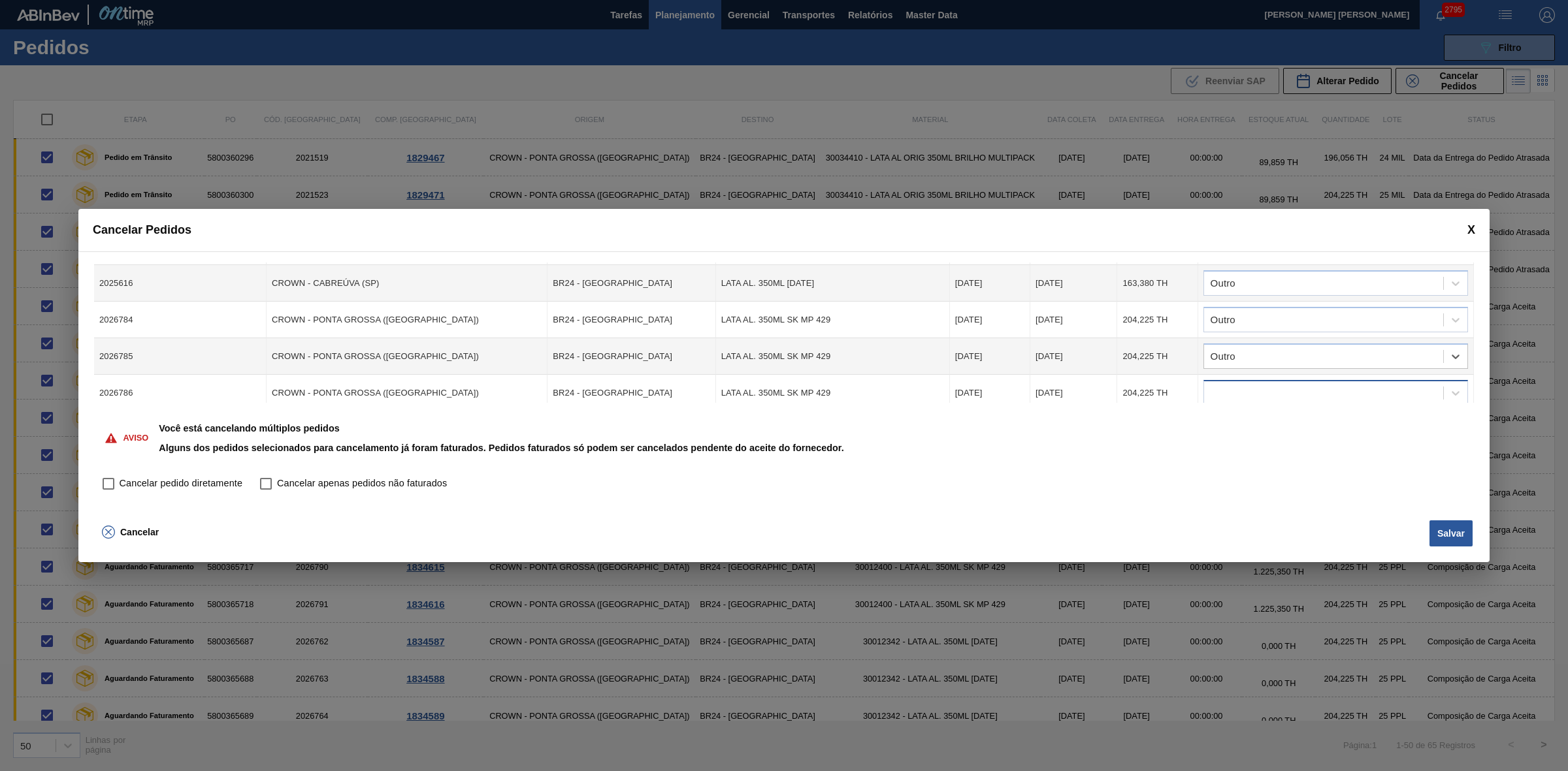
click at [1255, 386] on div at bounding box center [1324, 393] width 239 height 19
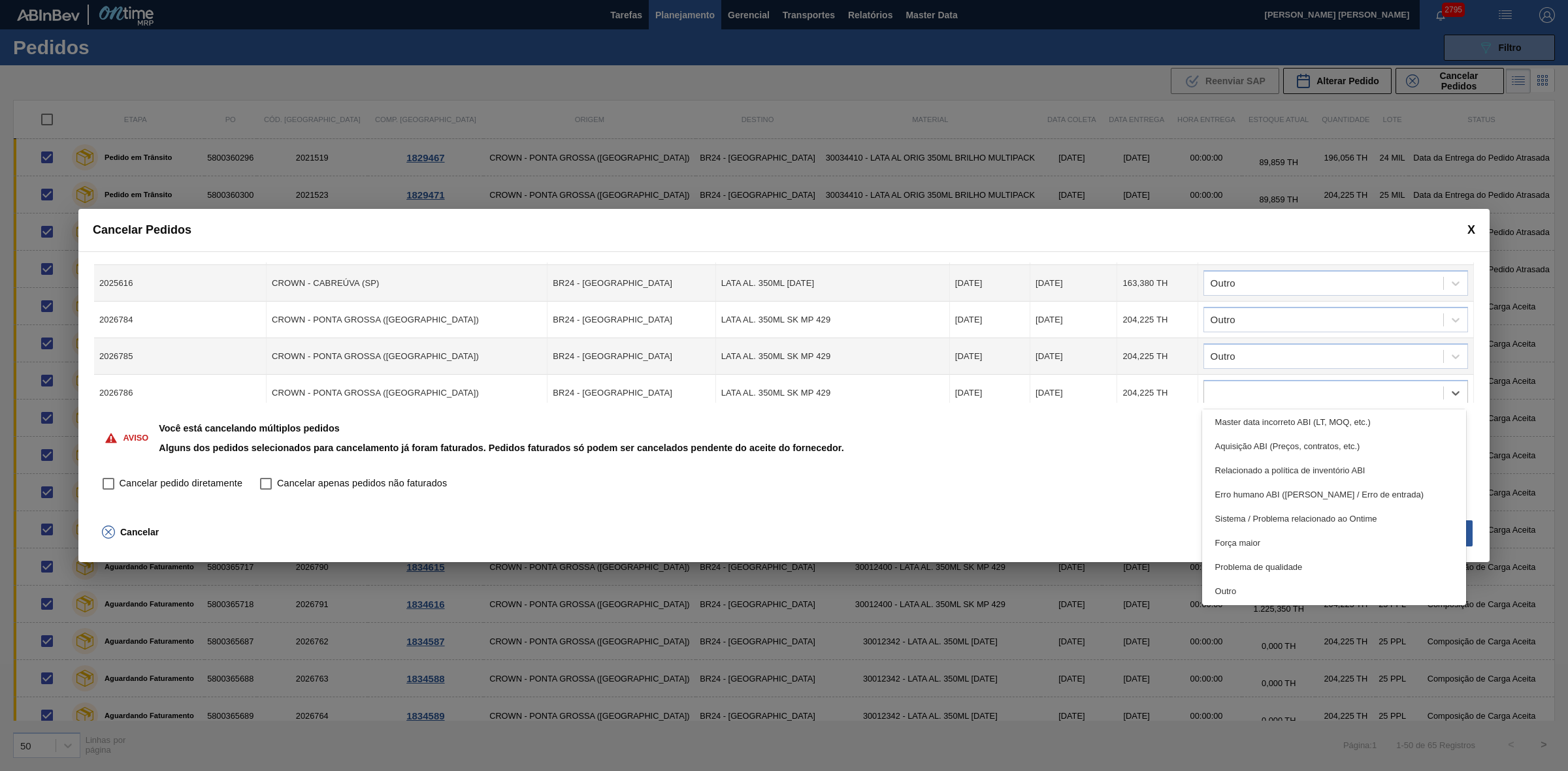
click at [1238, 586] on div "Outro" at bounding box center [1334, 591] width 265 height 24
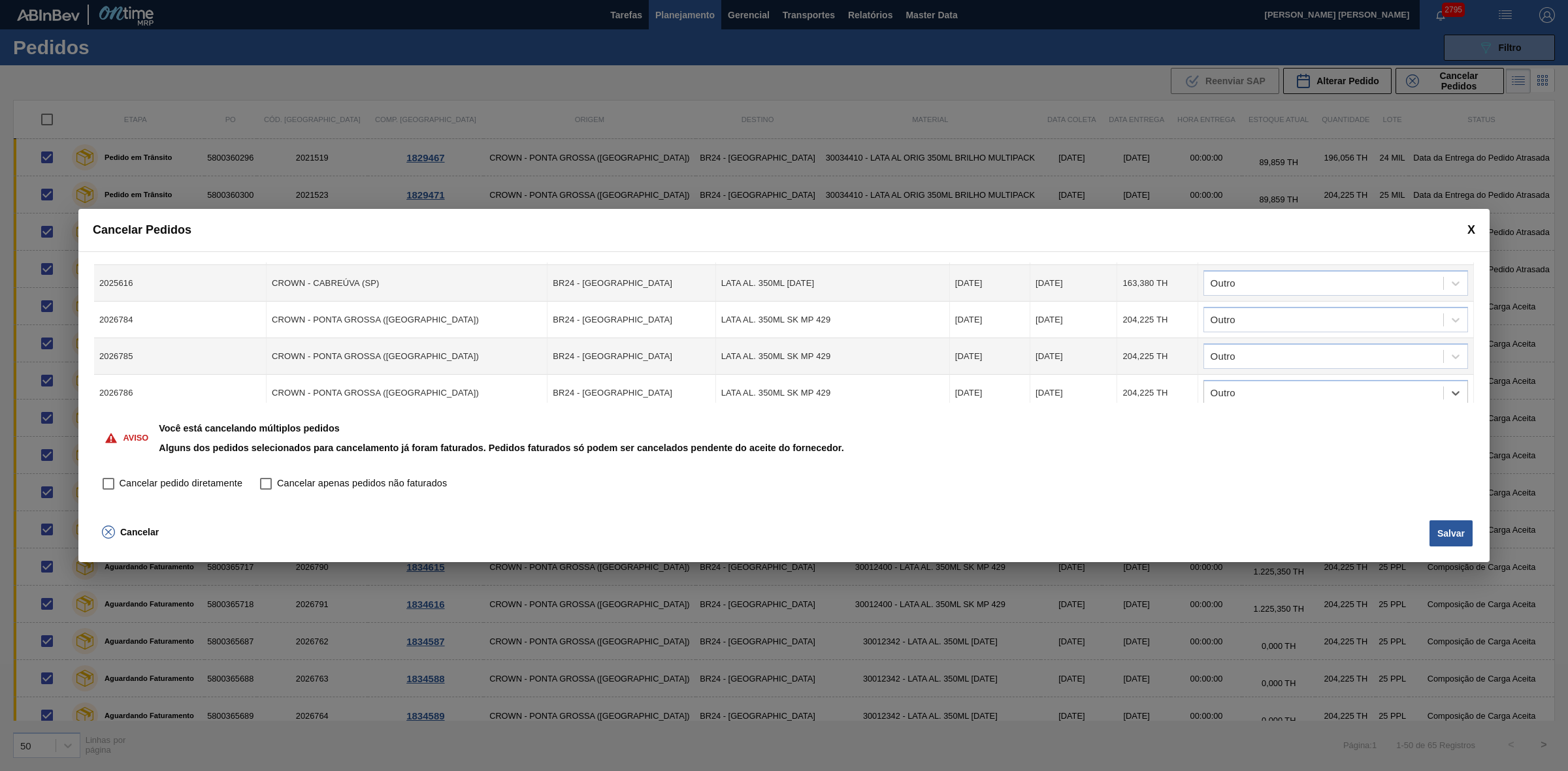
scroll to position [245, 0]
click at [1261, 344] on div at bounding box center [1324, 348] width 239 height 19
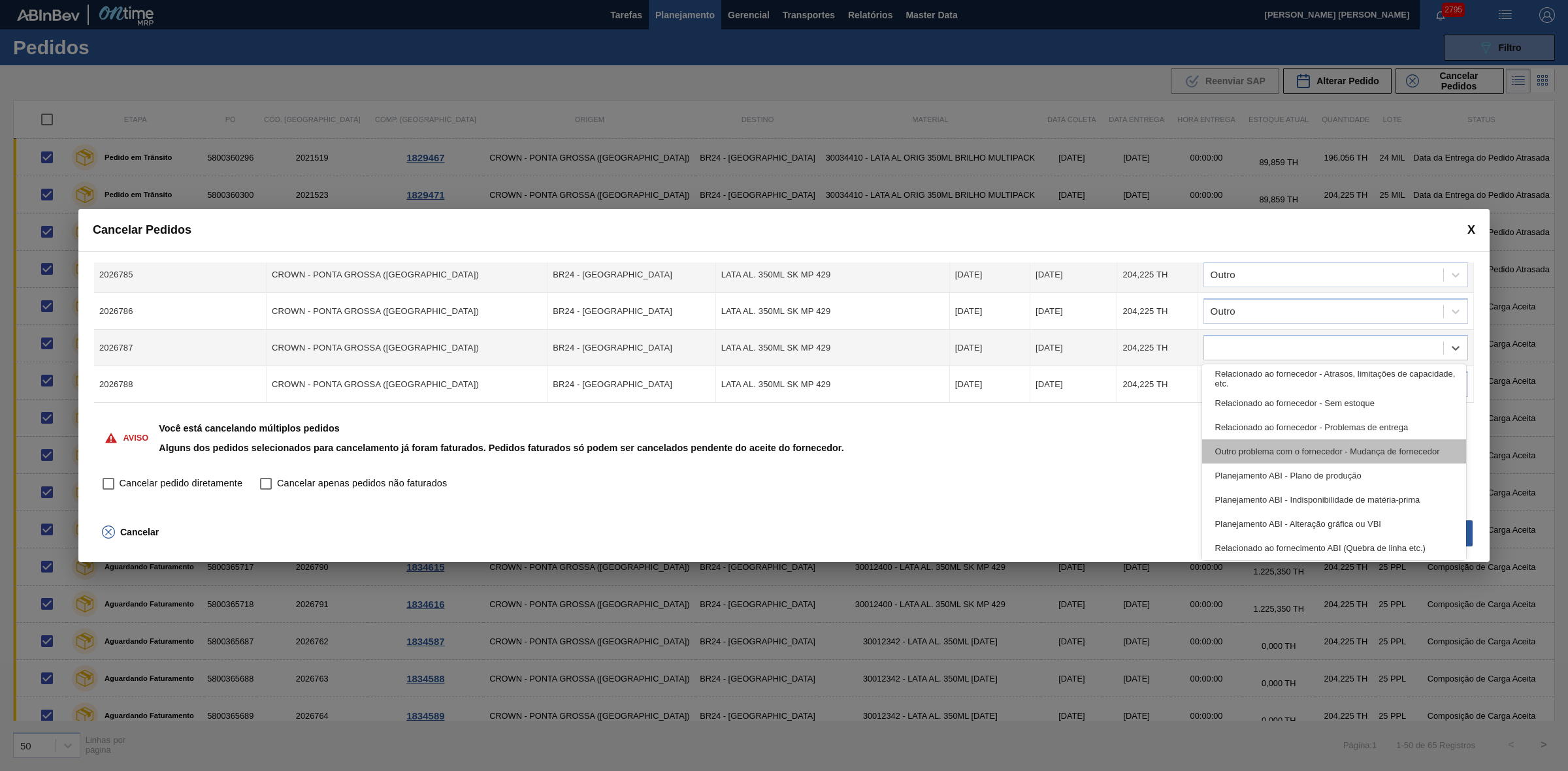
scroll to position [243, 0]
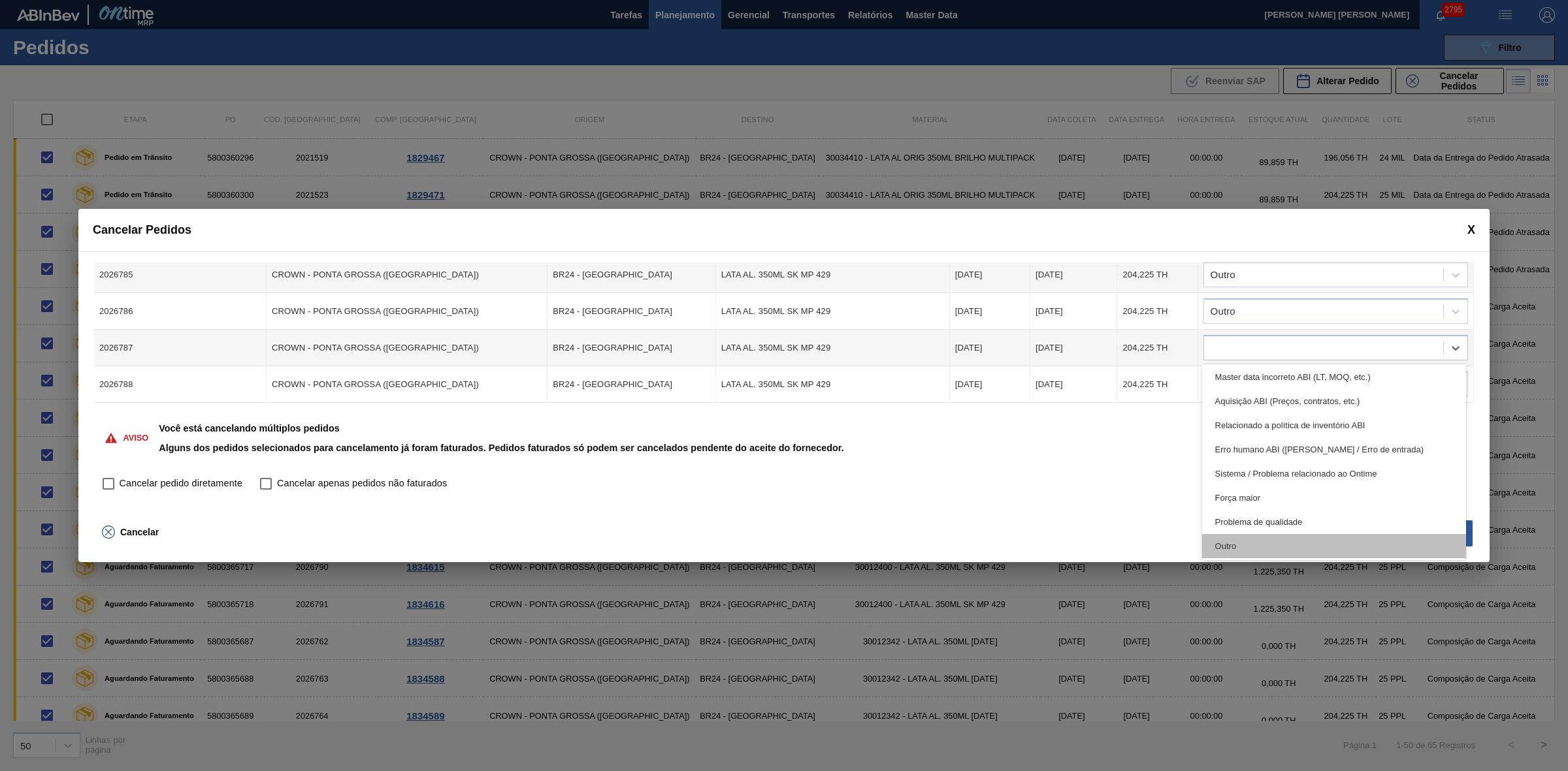
click at [1255, 539] on div "Outro" at bounding box center [1334, 546] width 265 height 24
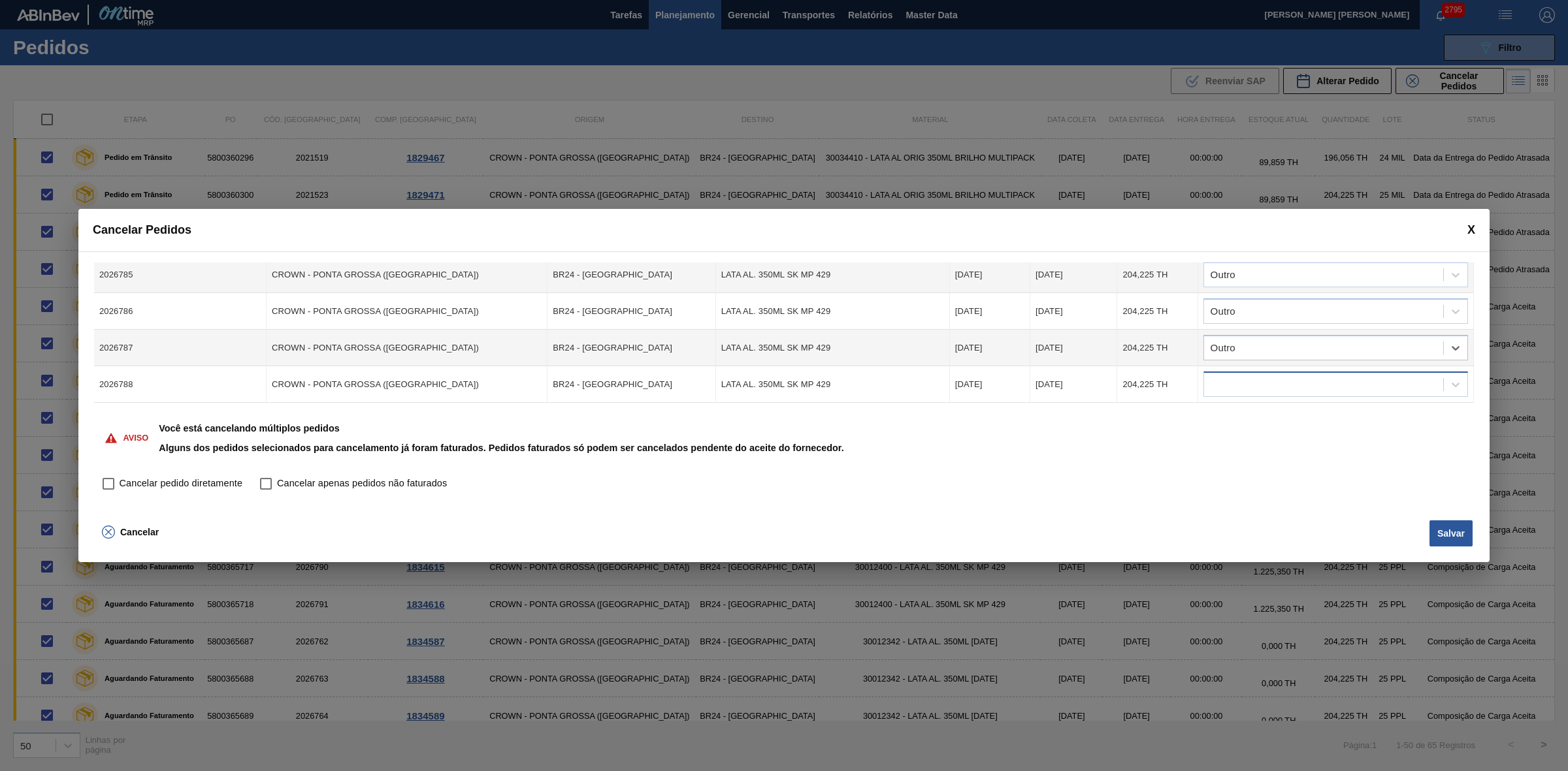
click at [1248, 376] on div at bounding box center [1324, 385] width 239 height 19
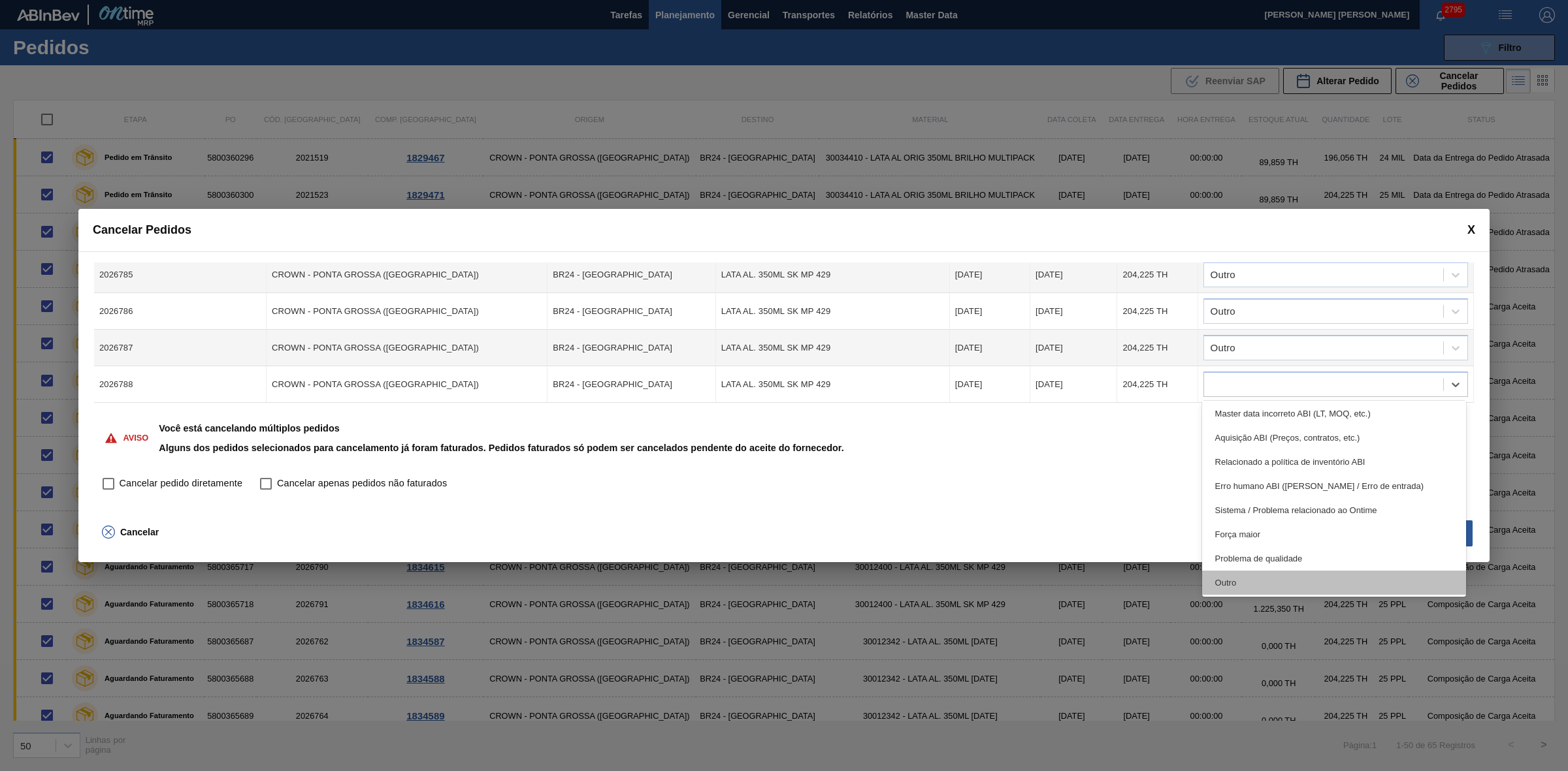
click at [1236, 573] on div "Outro" at bounding box center [1334, 583] width 265 height 24
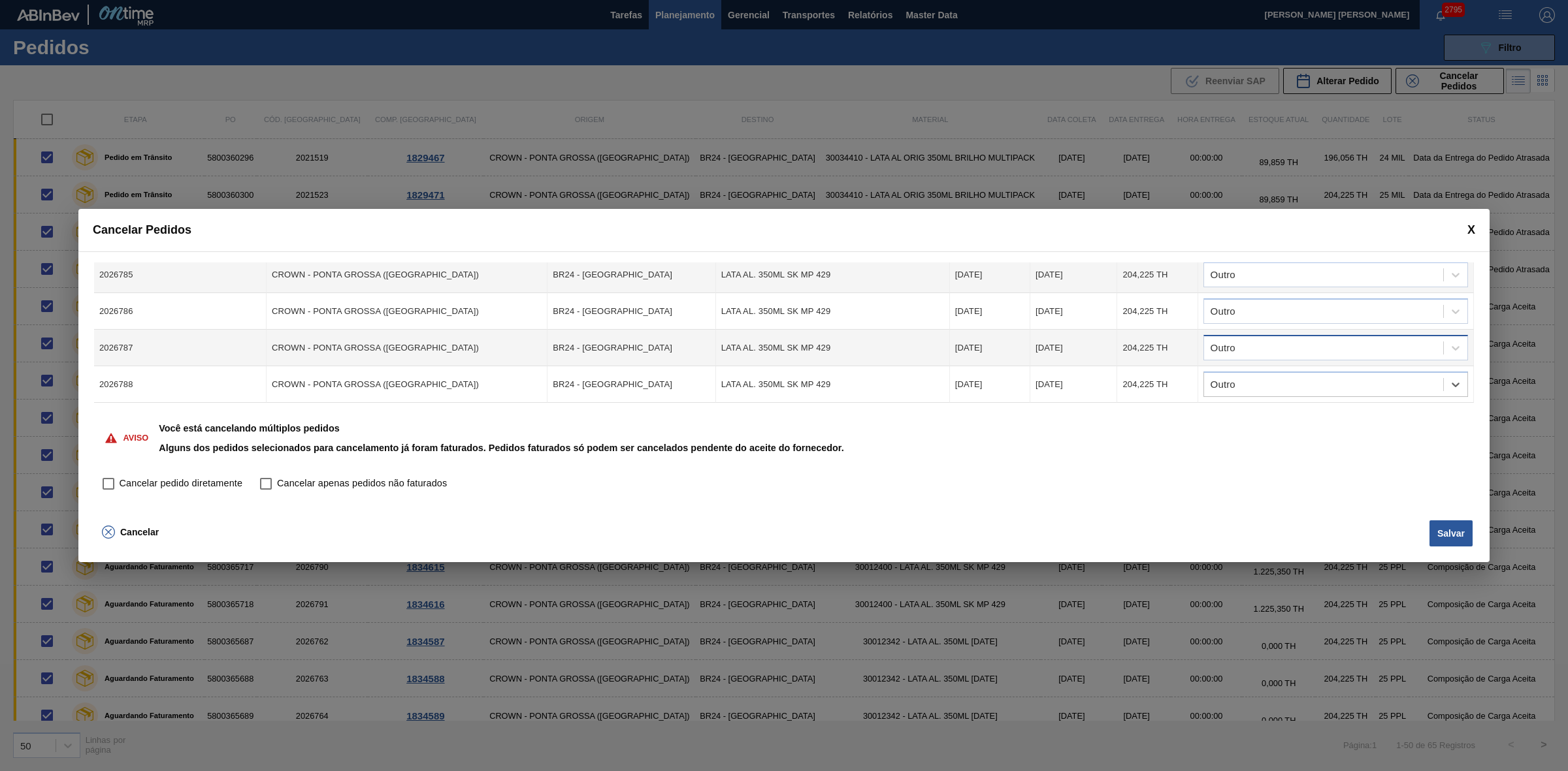
scroll to position [327, 0]
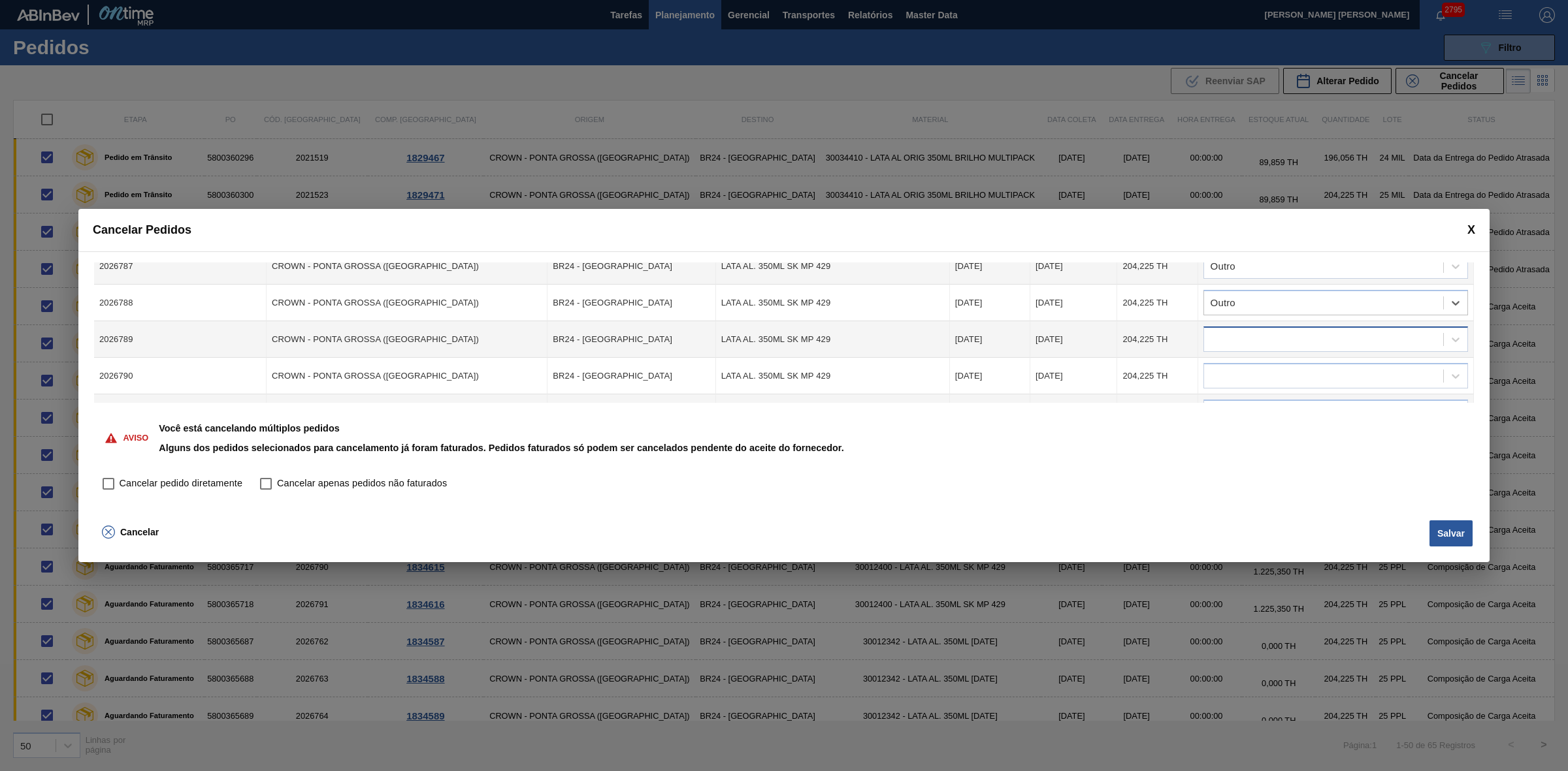
click at [1249, 337] on div at bounding box center [1324, 339] width 239 height 19
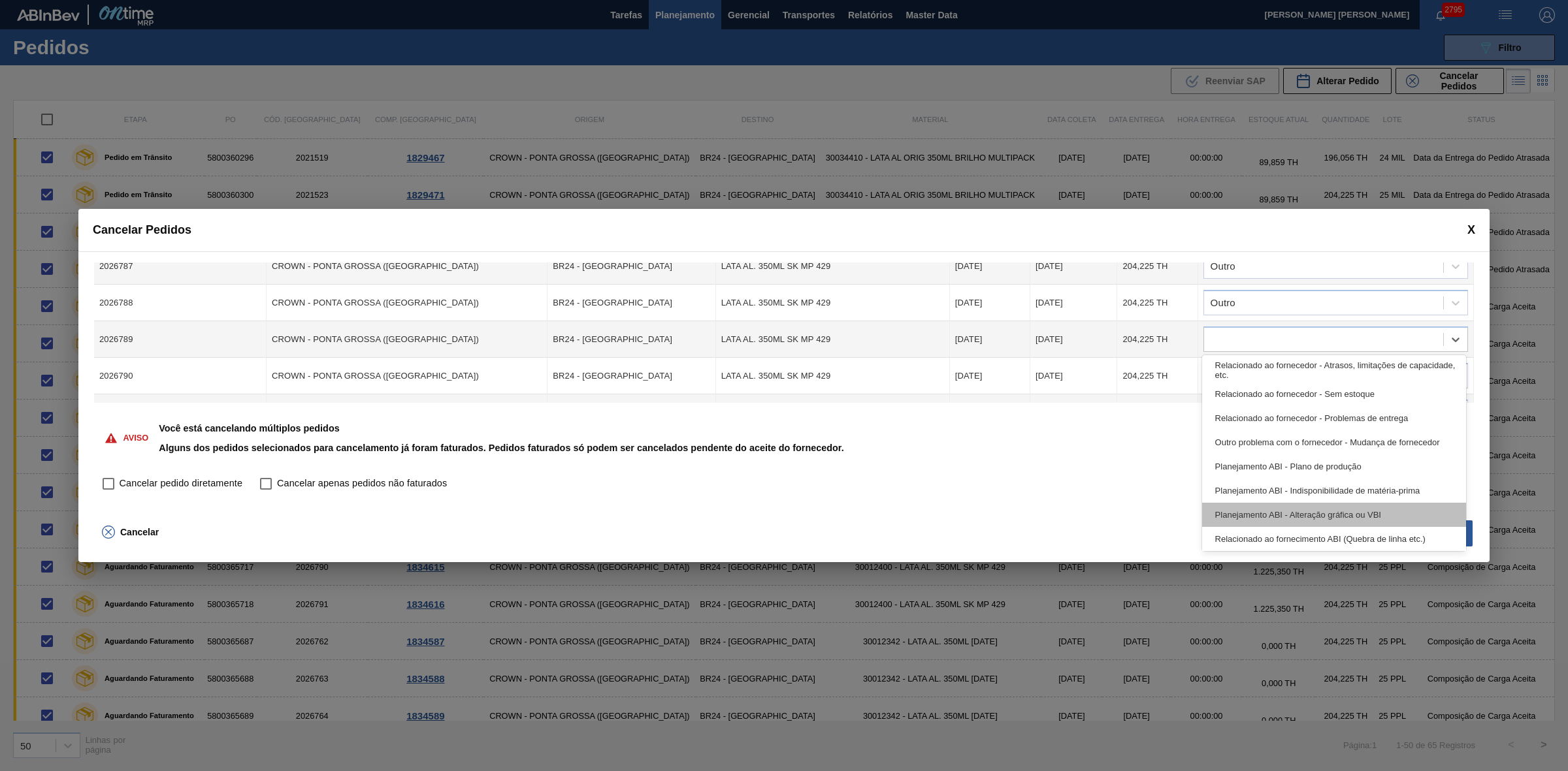
scroll to position [243, 0]
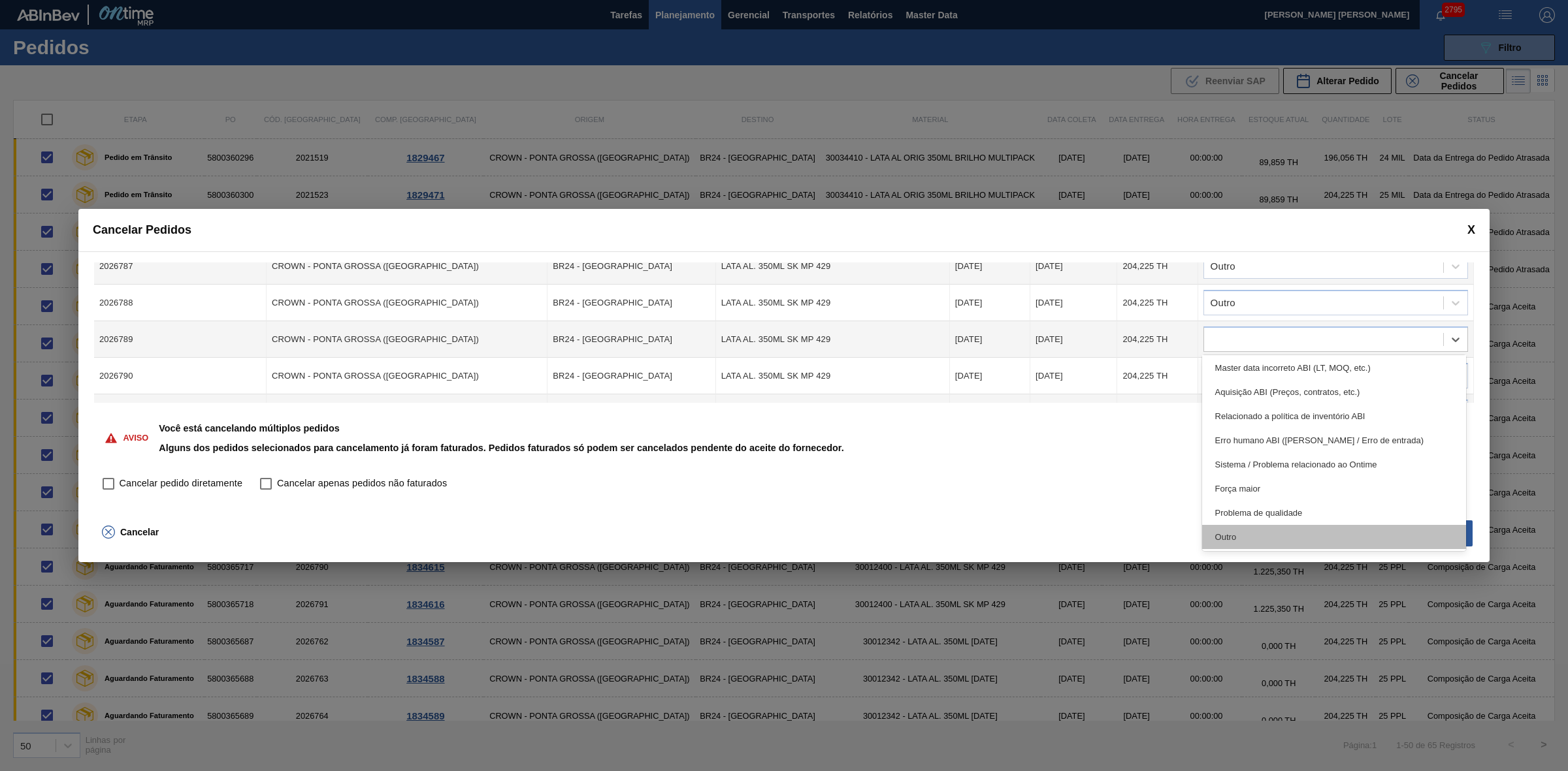
click at [1238, 537] on div "Outro" at bounding box center [1334, 537] width 265 height 24
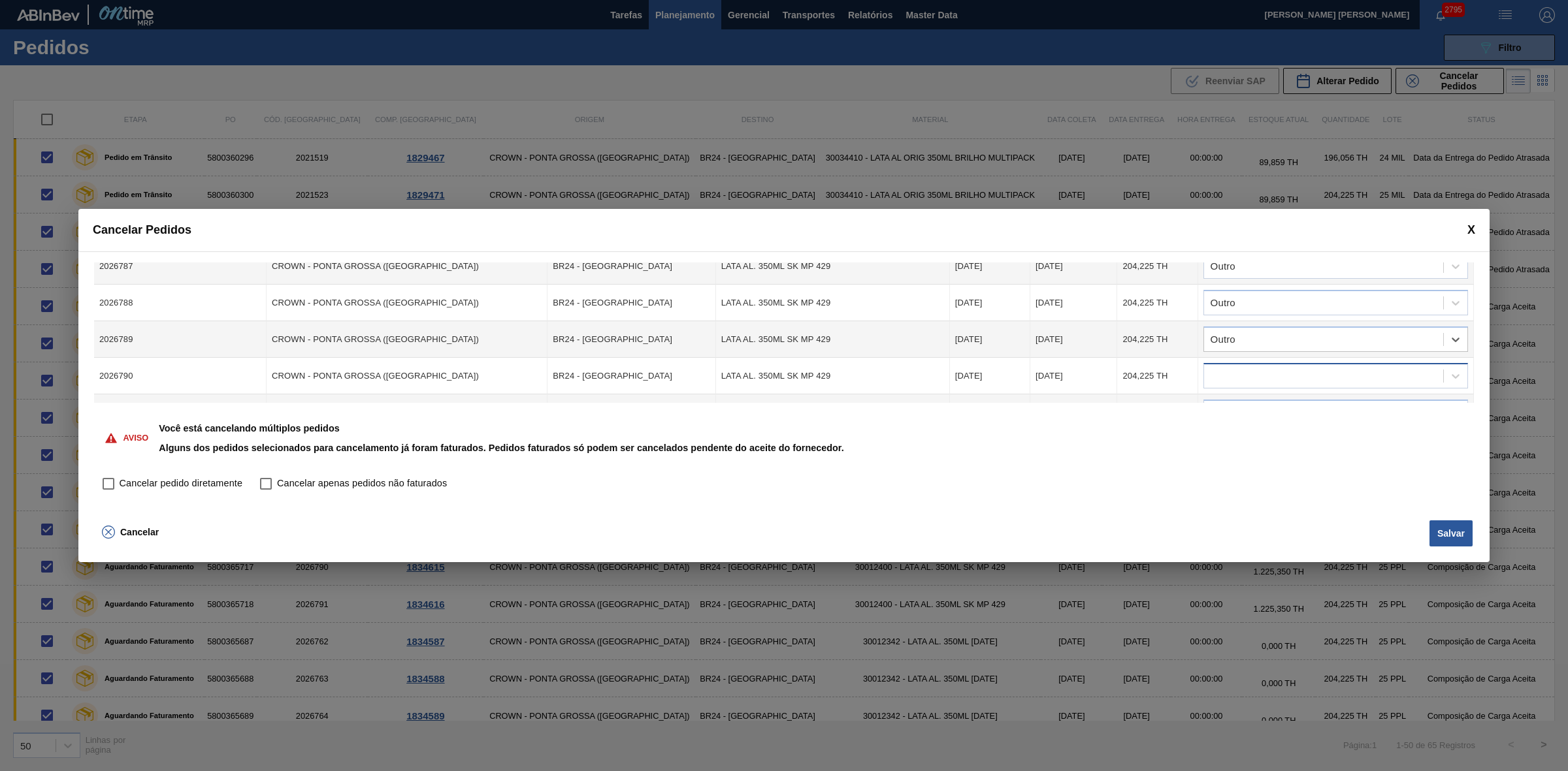
click at [1243, 367] on div at bounding box center [1324, 376] width 239 height 19
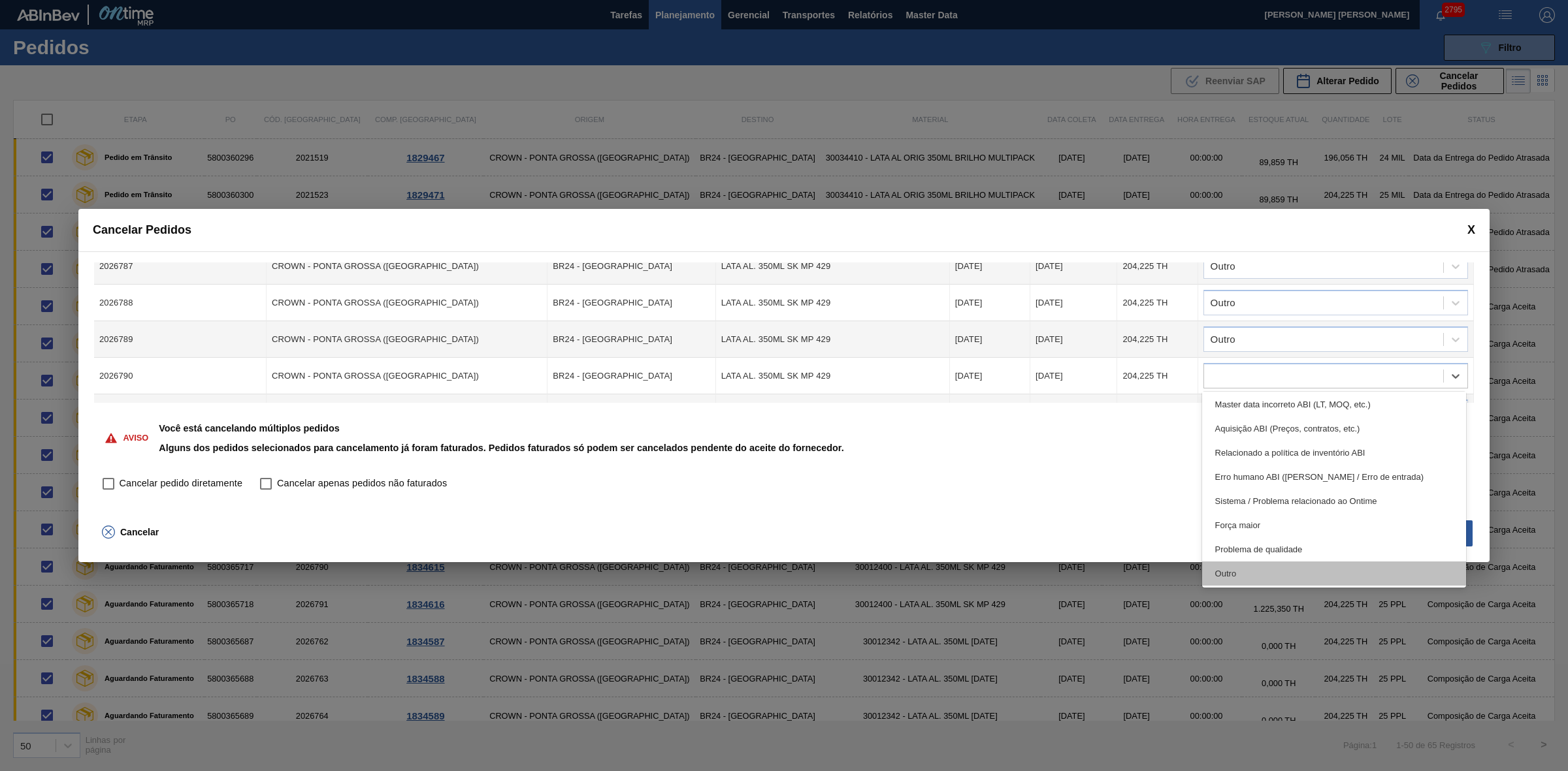
click at [1245, 565] on div "Outro" at bounding box center [1334, 574] width 265 height 24
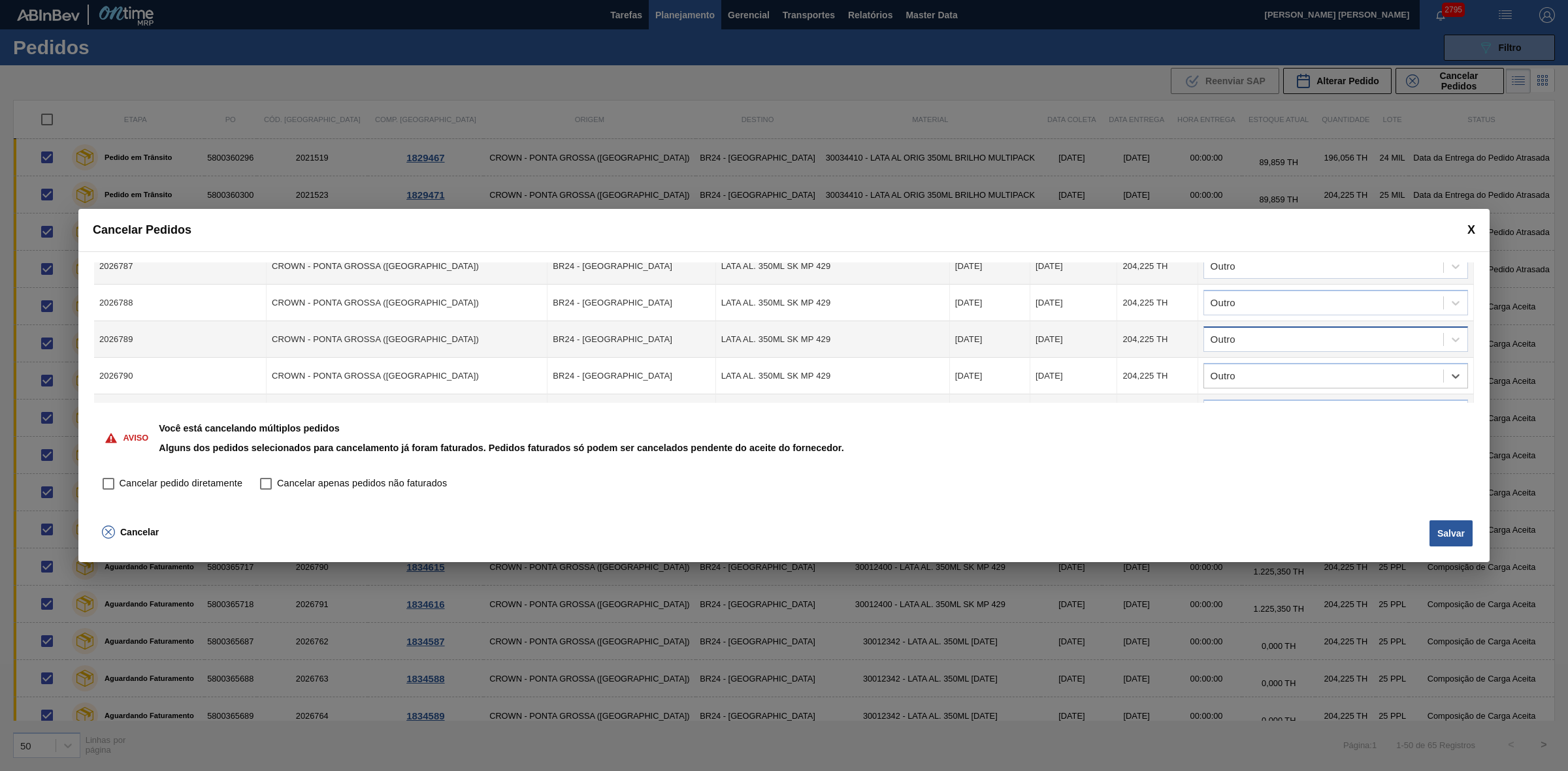
scroll to position [408, 0]
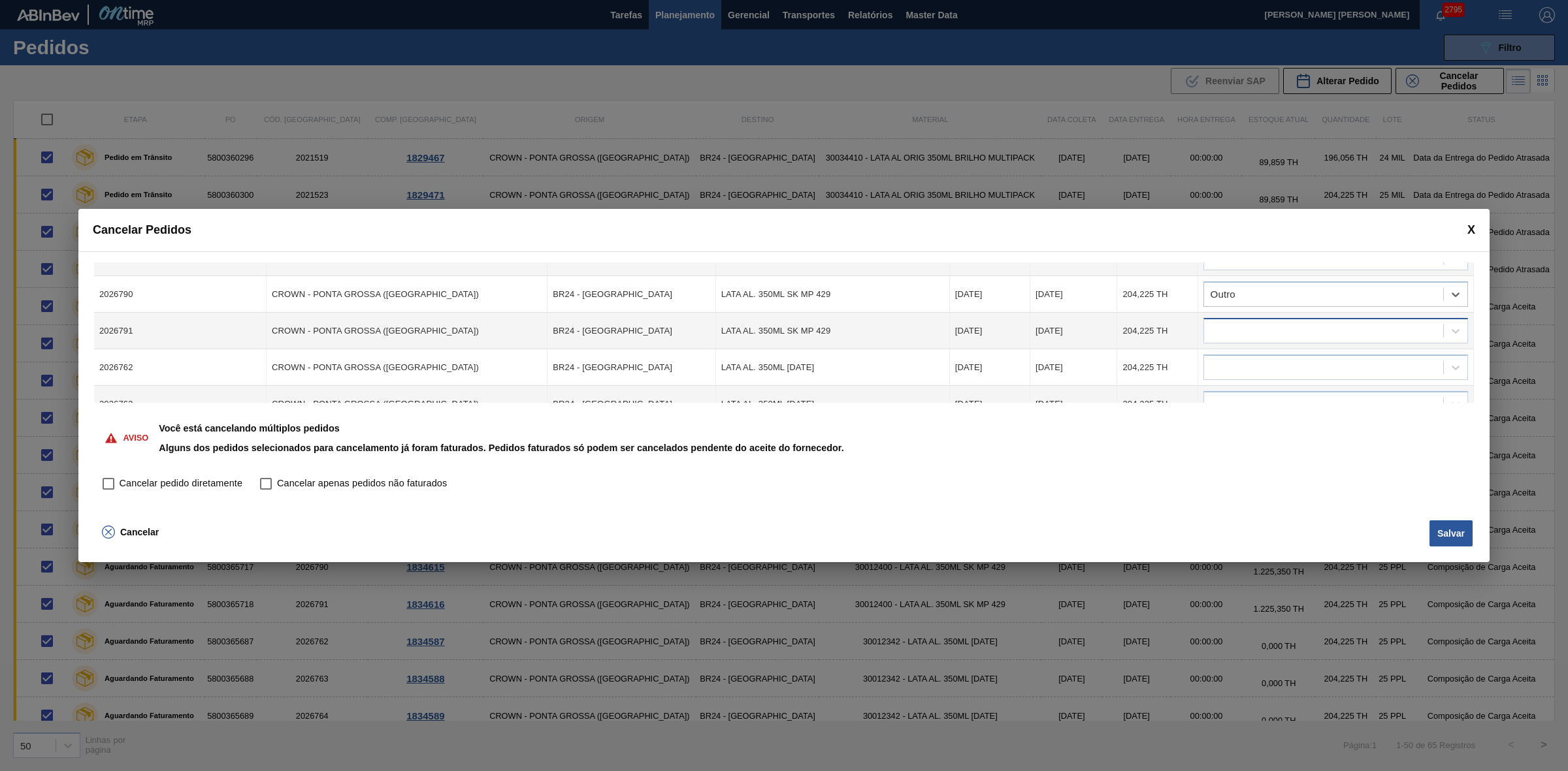
click at [1246, 337] on div at bounding box center [1324, 331] width 239 height 19
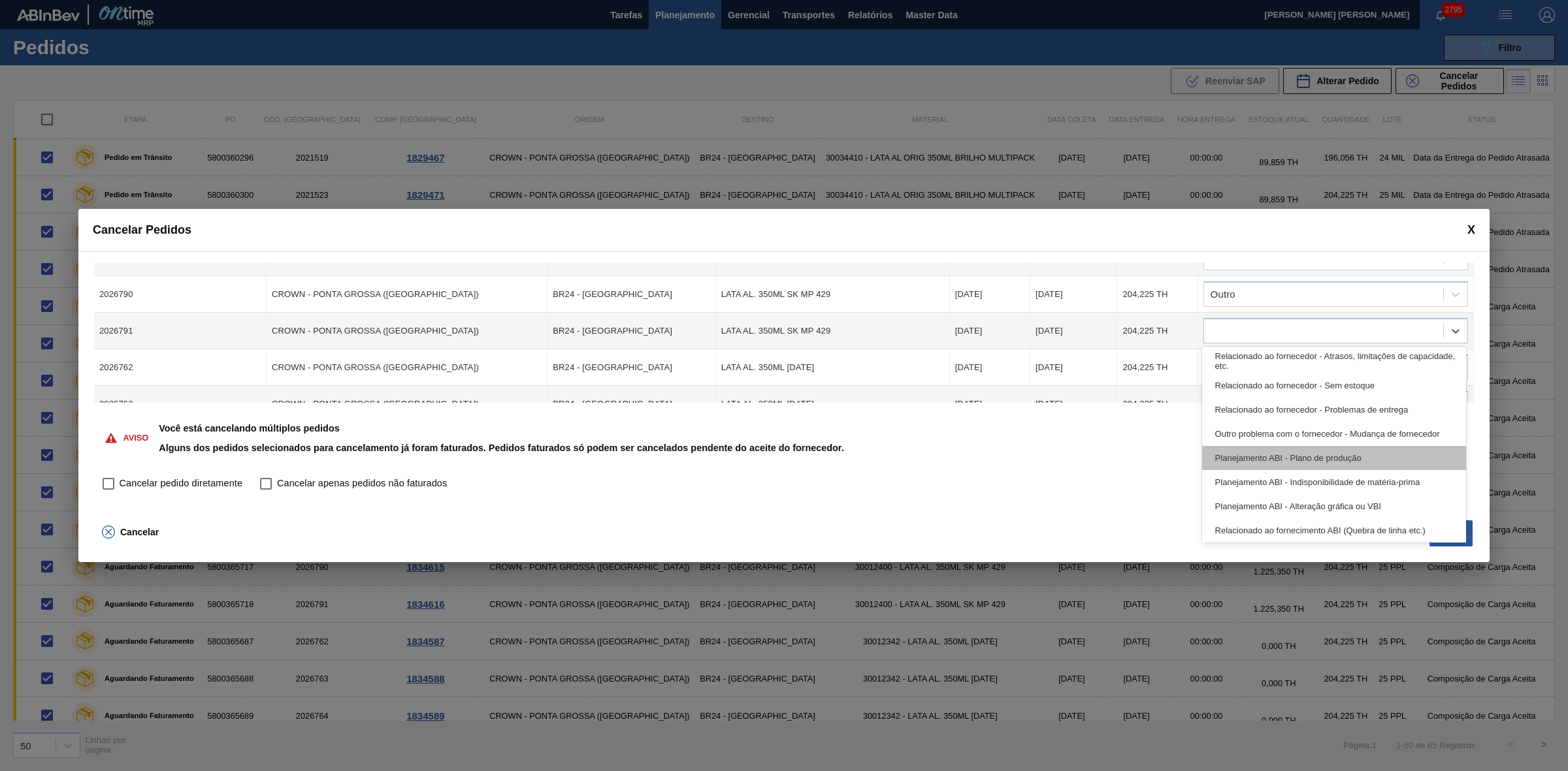
scroll to position [243, 0]
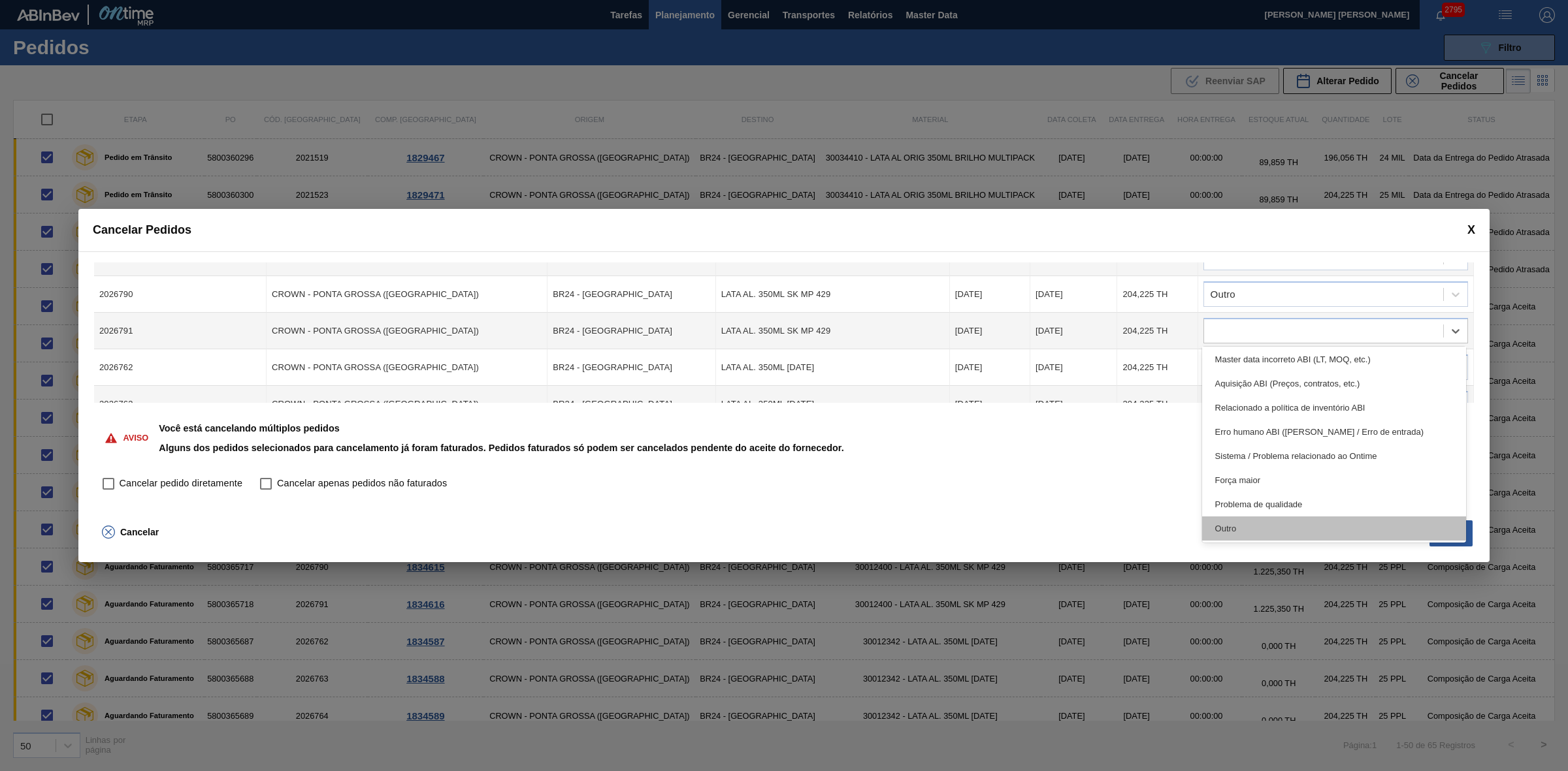
click at [1251, 521] on div "Outro" at bounding box center [1334, 528] width 265 height 24
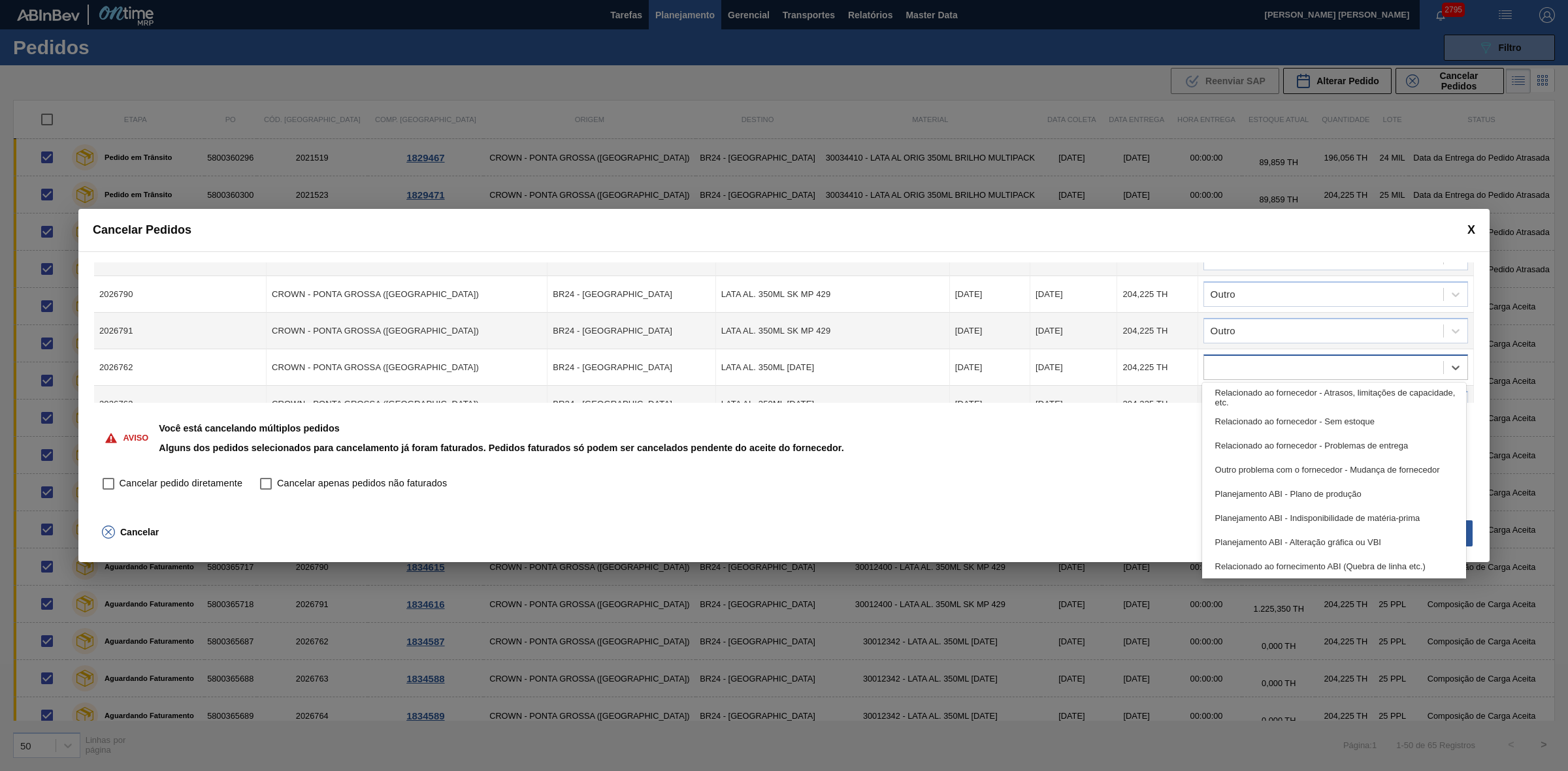
click at [1249, 355] on div at bounding box center [1336, 367] width 265 height 25
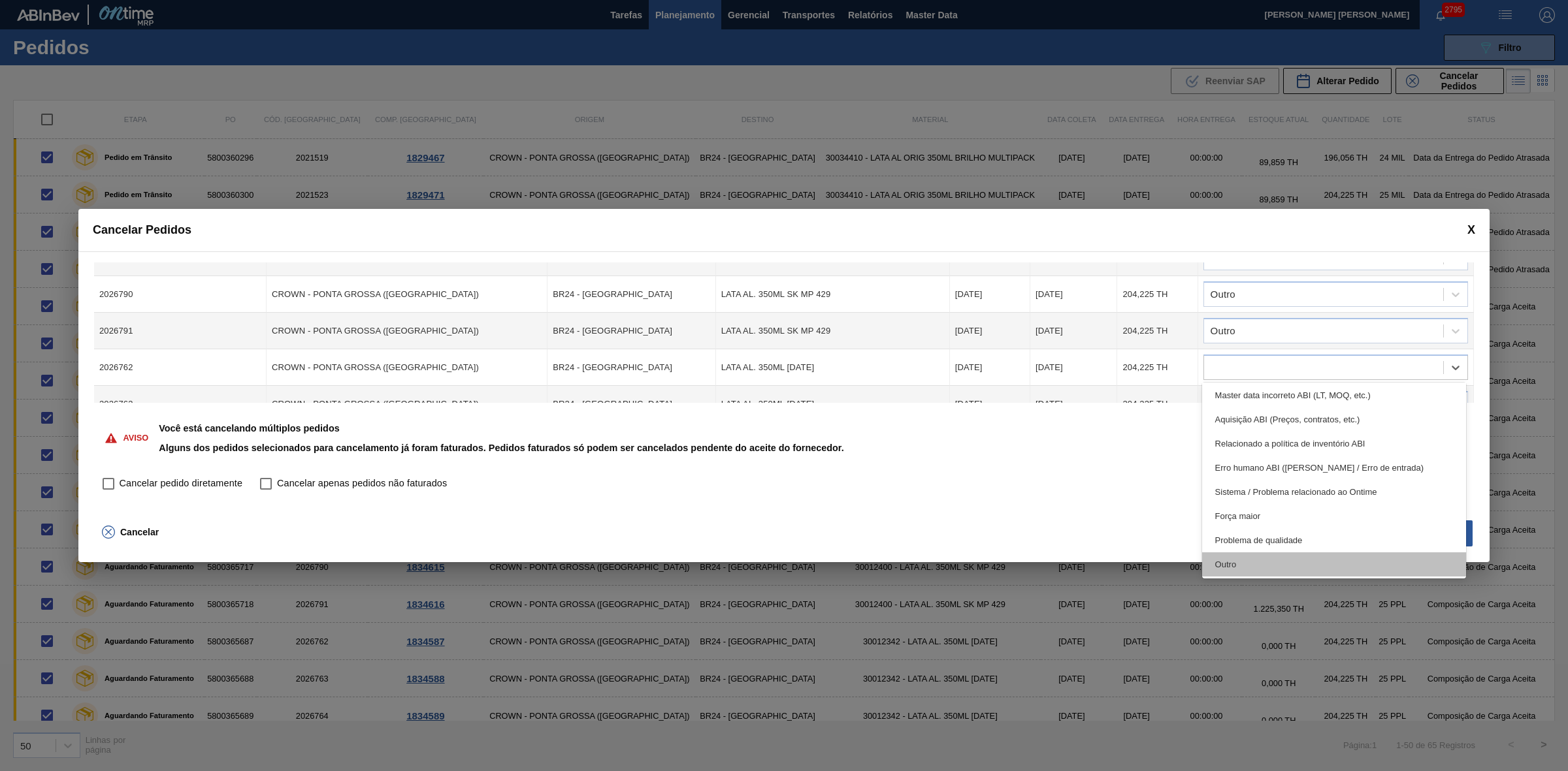
click at [1243, 558] on div "Outro" at bounding box center [1334, 564] width 265 height 24
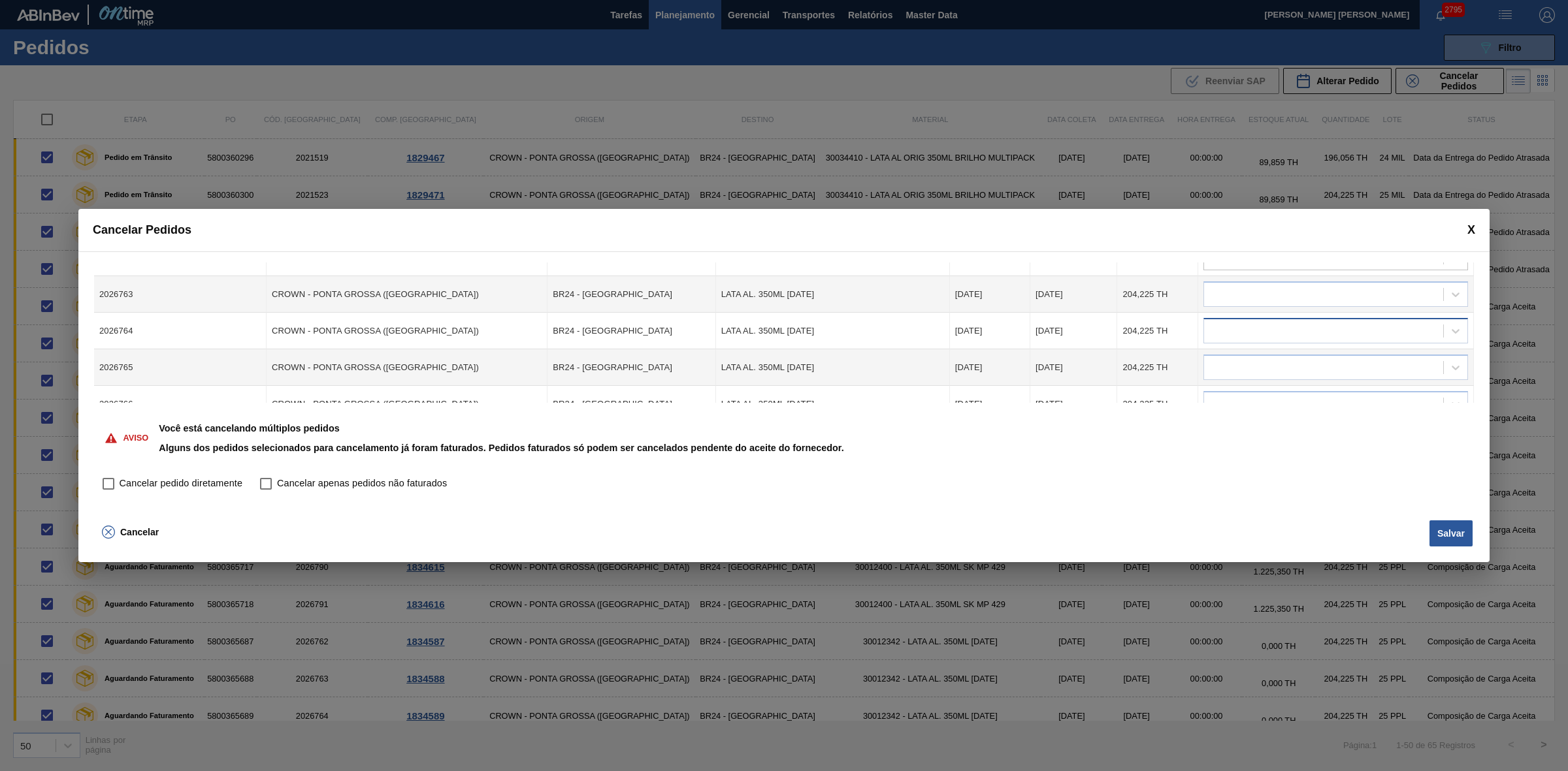
scroll to position [490, 0]
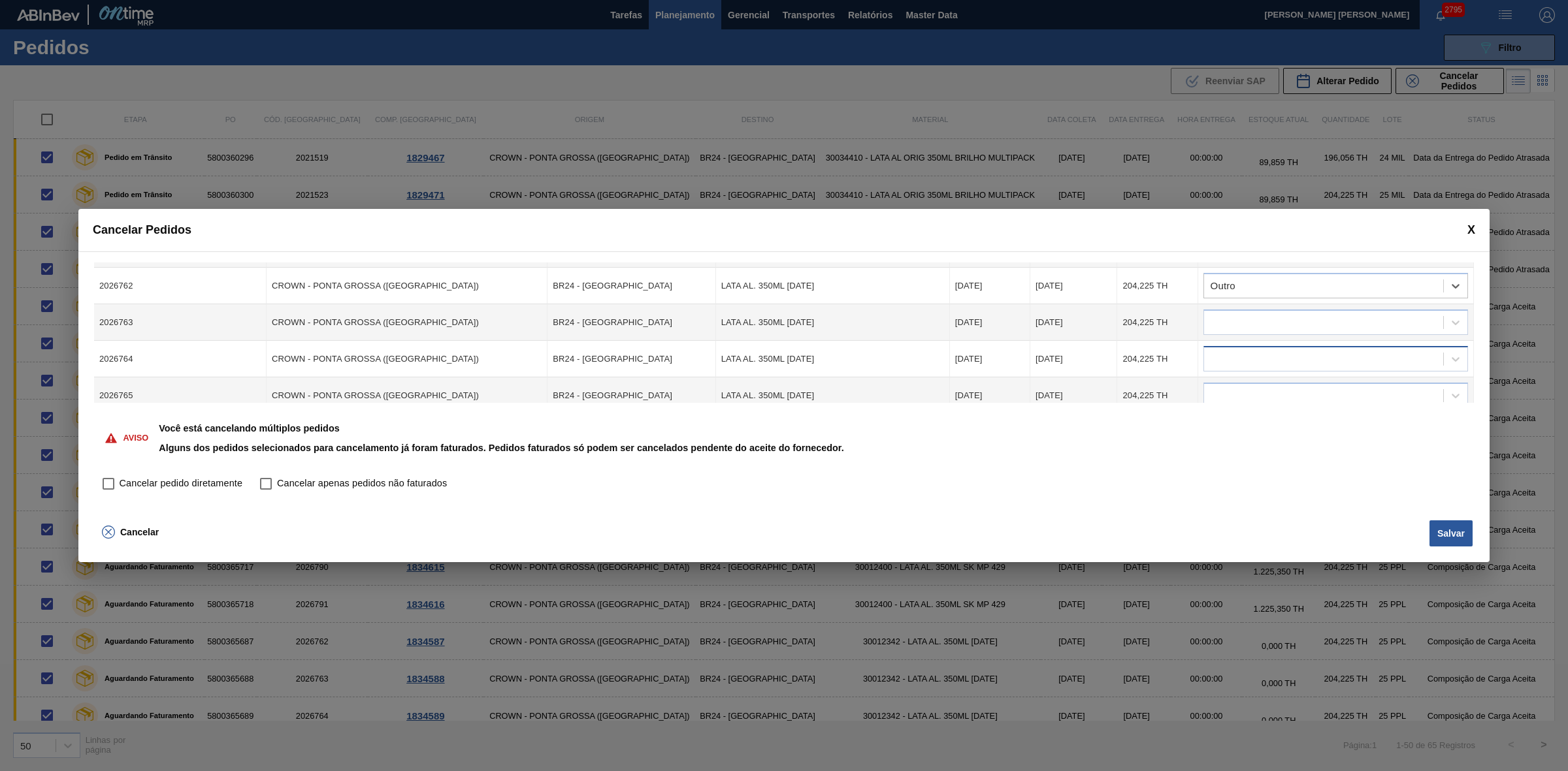
click at [1238, 346] on div at bounding box center [1336, 359] width 265 height 25
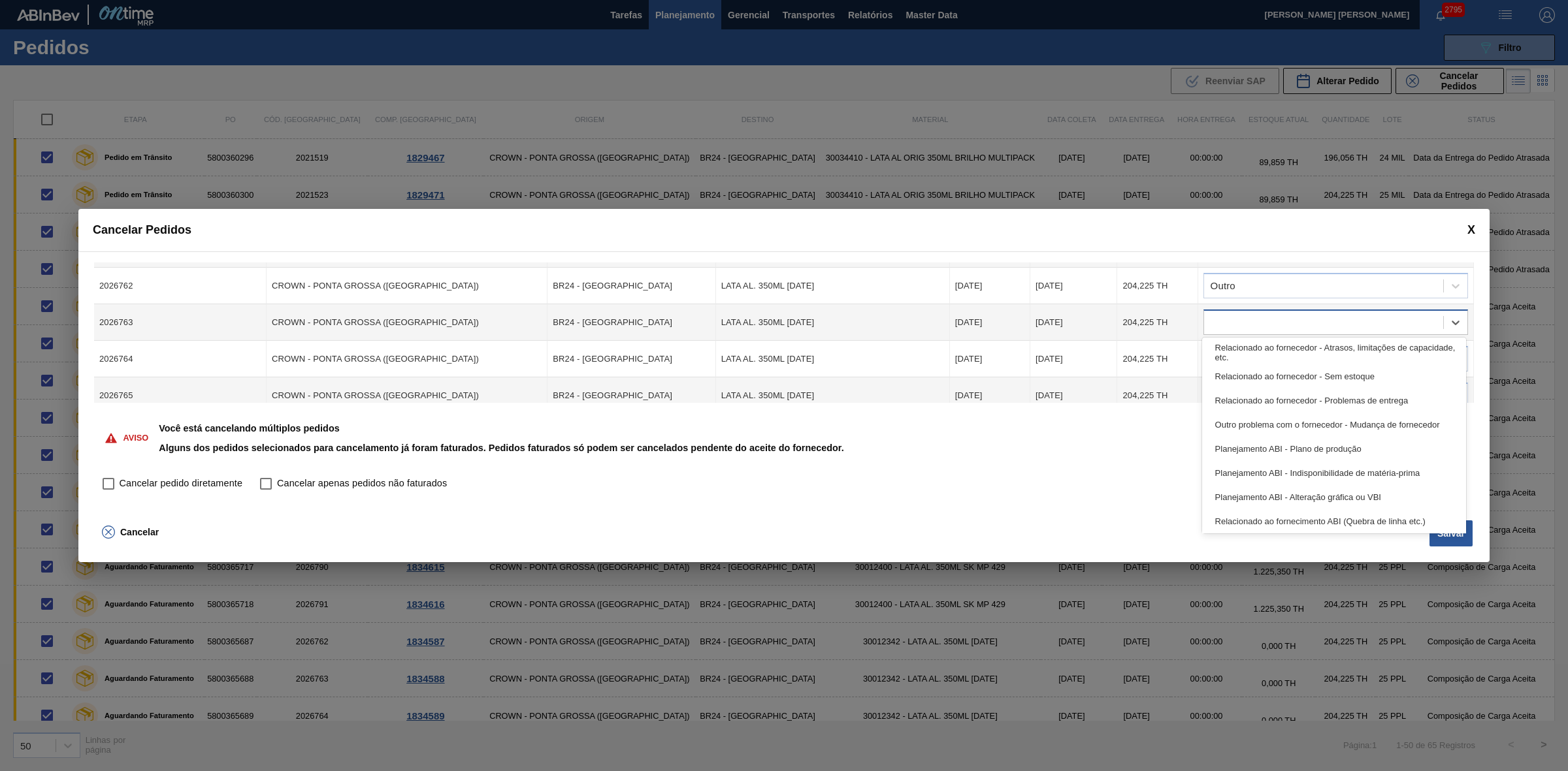
click at [1238, 315] on div at bounding box center [1324, 323] width 239 height 19
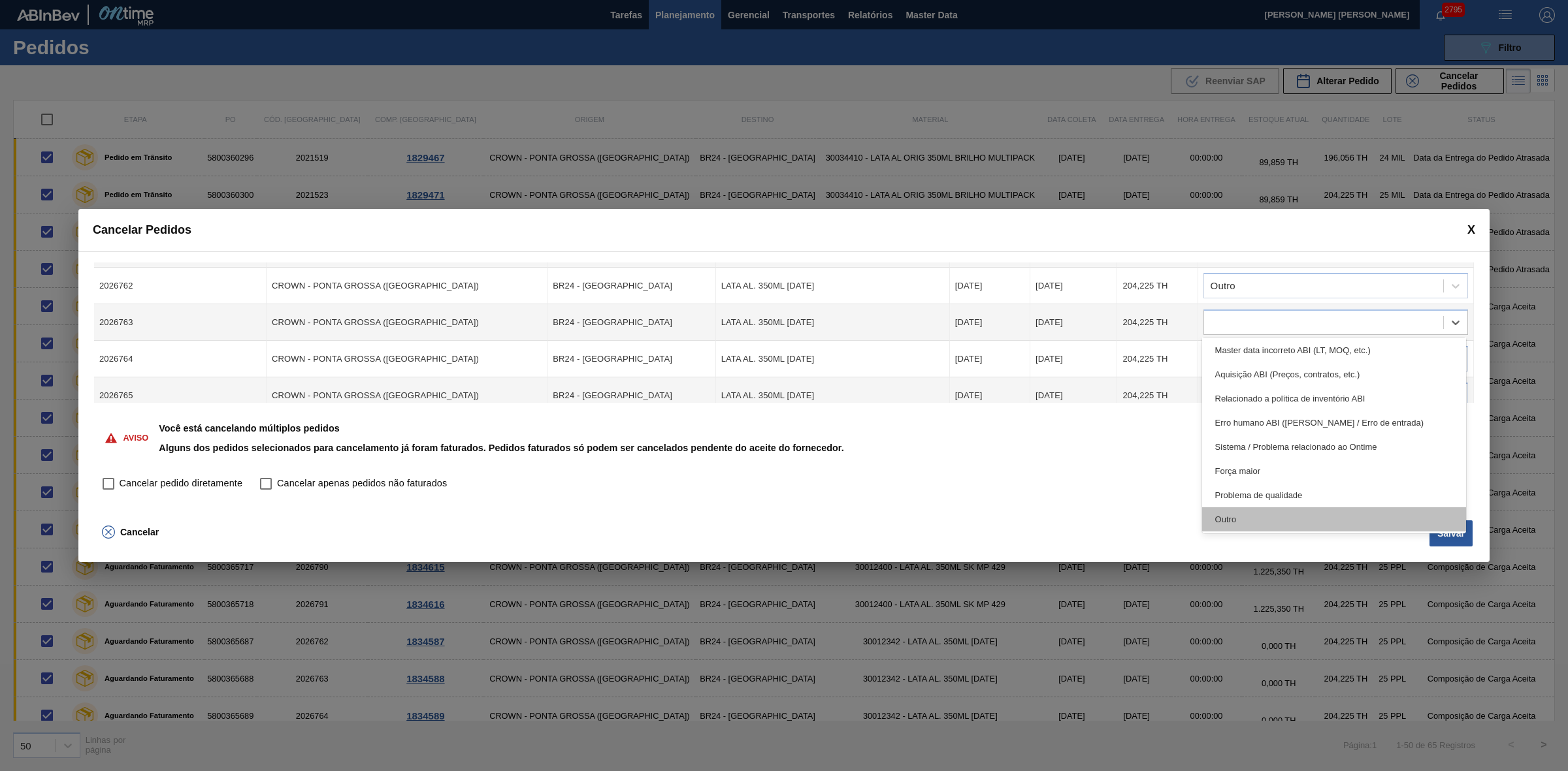
click at [1233, 509] on div "Outro" at bounding box center [1334, 519] width 265 height 24
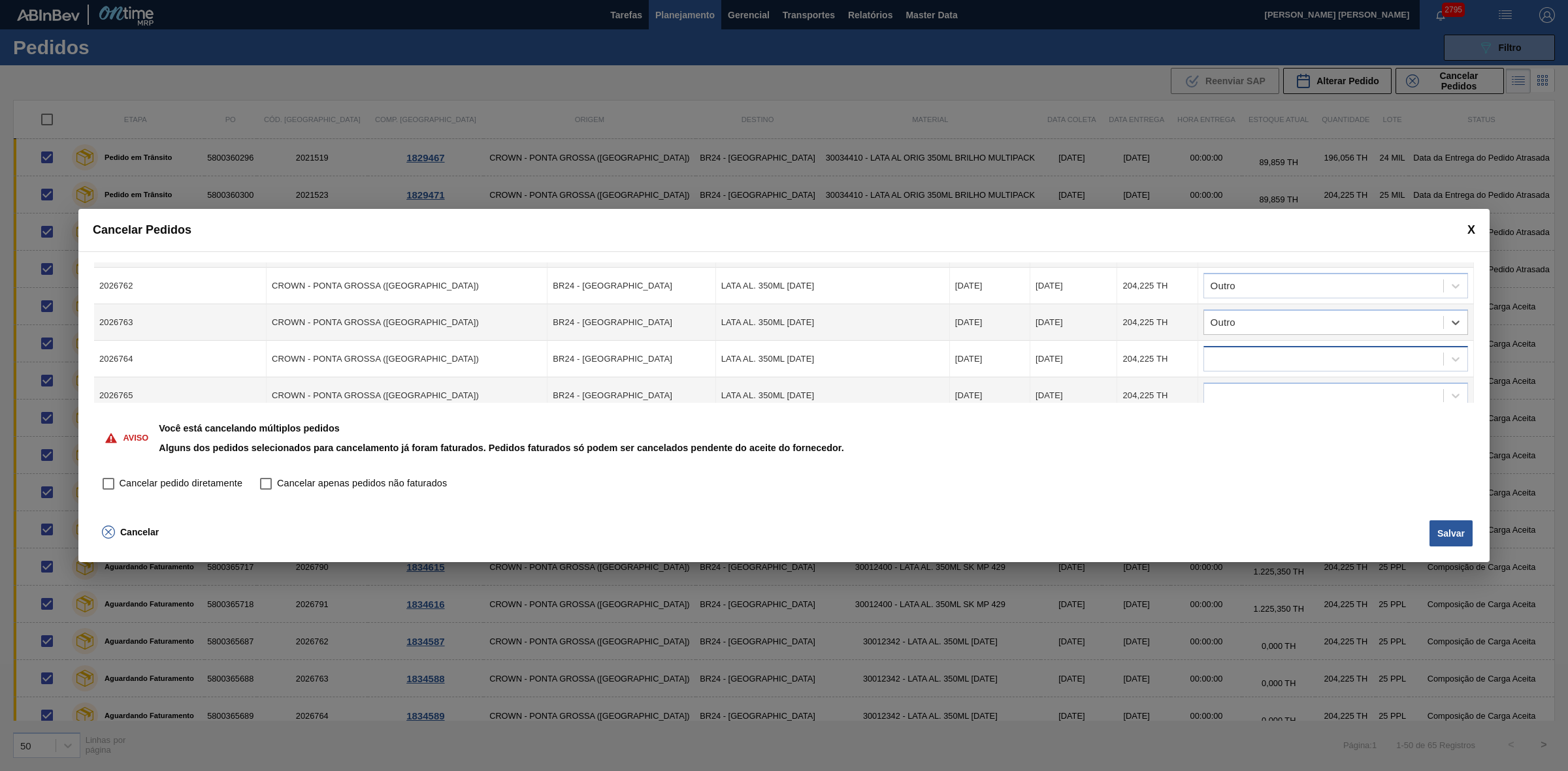
click at [1238, 354] on div at bounding box center [1324, 359] width 239 height 19
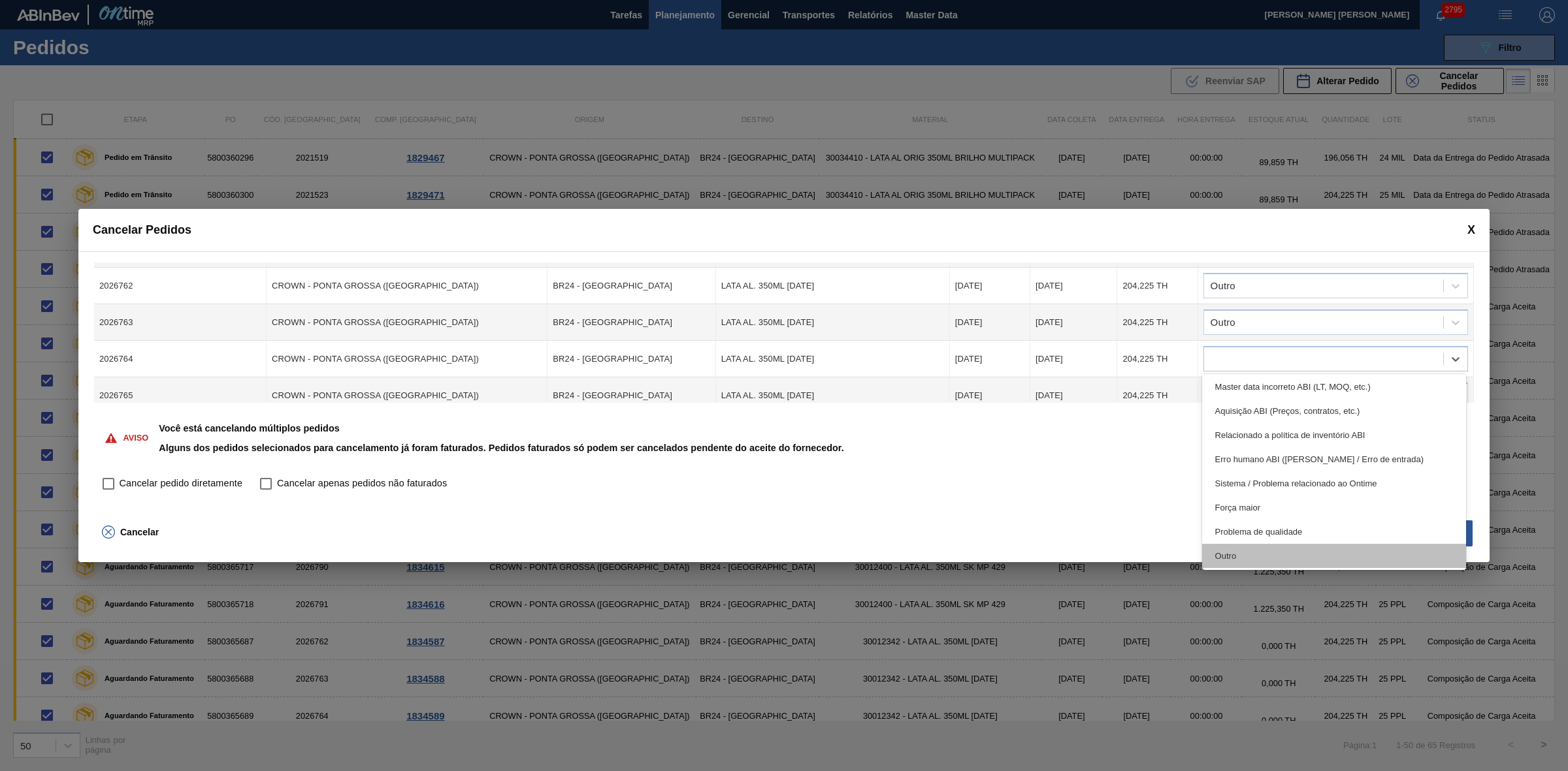
click at [1238, 547] on div "Outro" at bounding box center [1334, 556] width 265 height 24
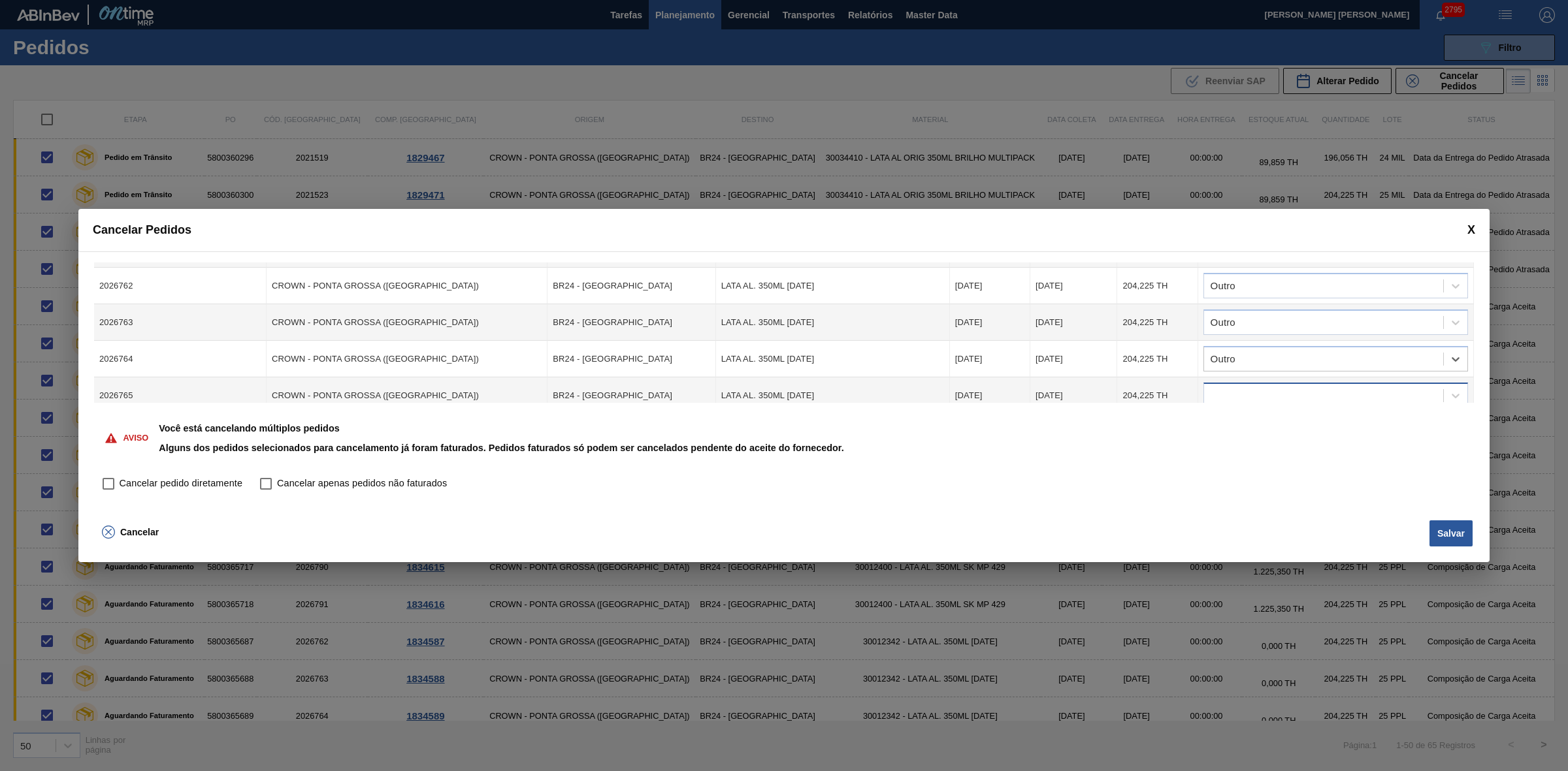
click at [1249, 390] on div at bounding box center [1324, 395] width 239 height 19
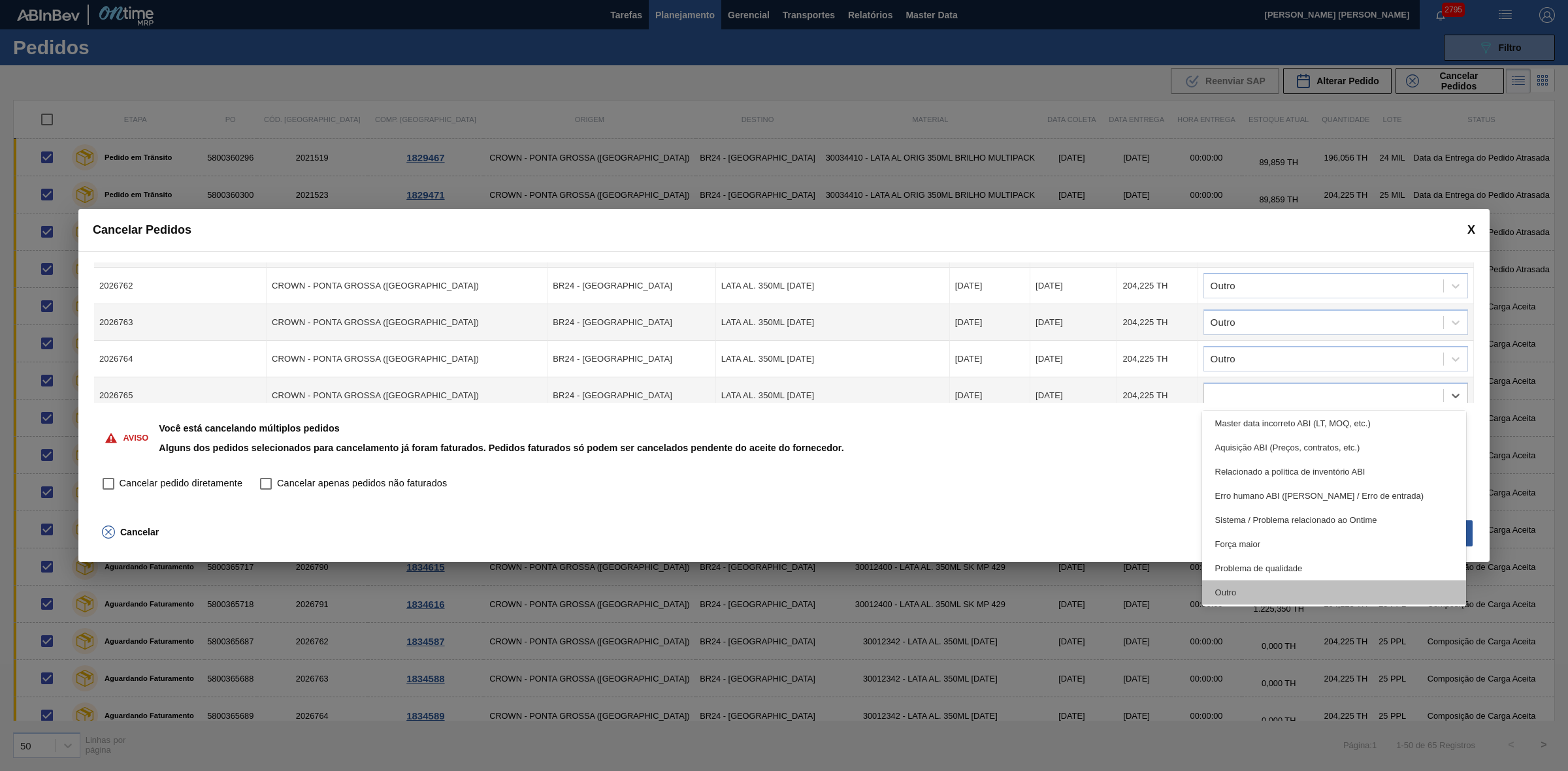
click at [1246, 584] on div "Outro" at bounding box center [1334, 593] width 265 height 24
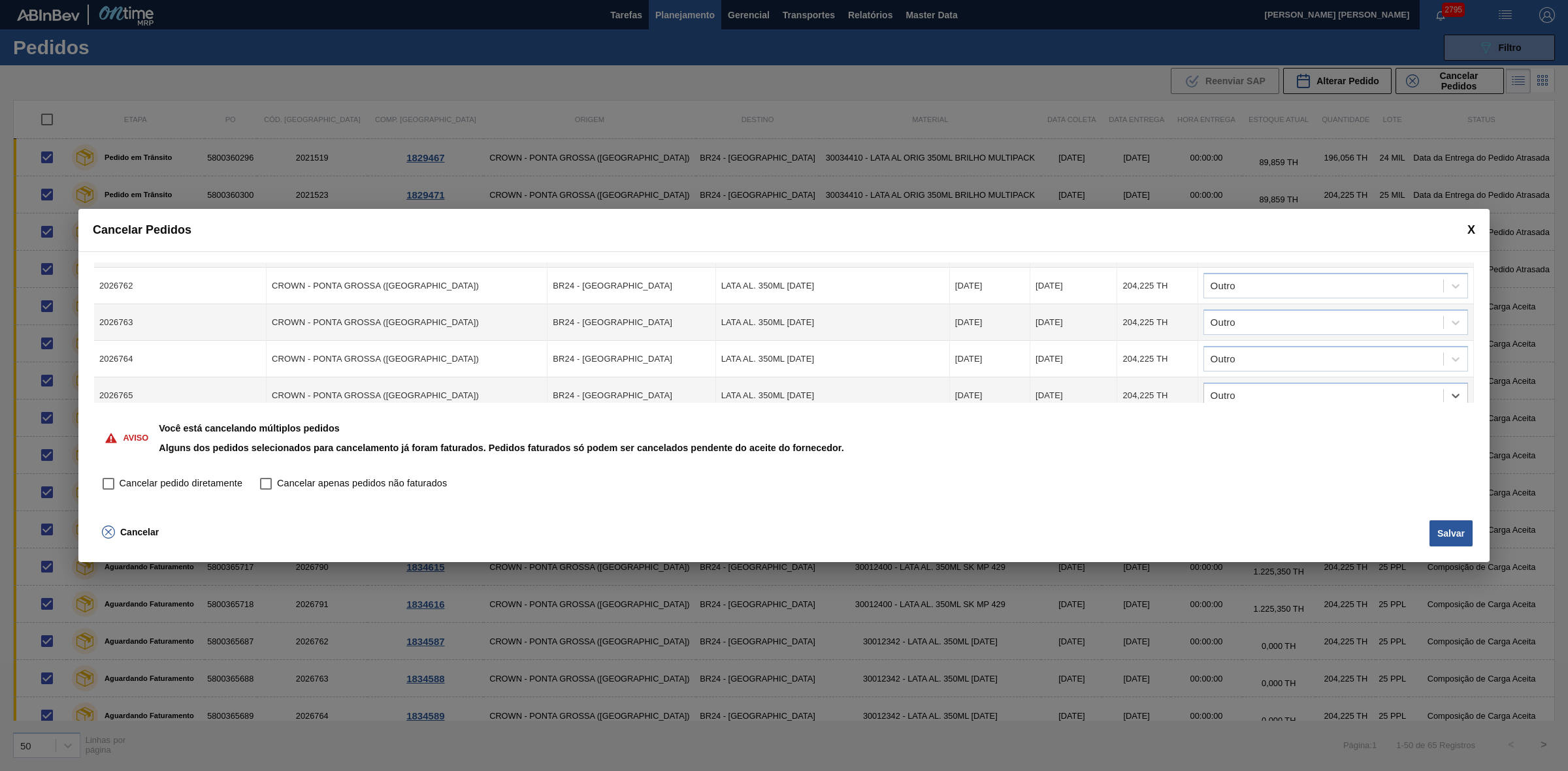
scroll to position [571, 0]
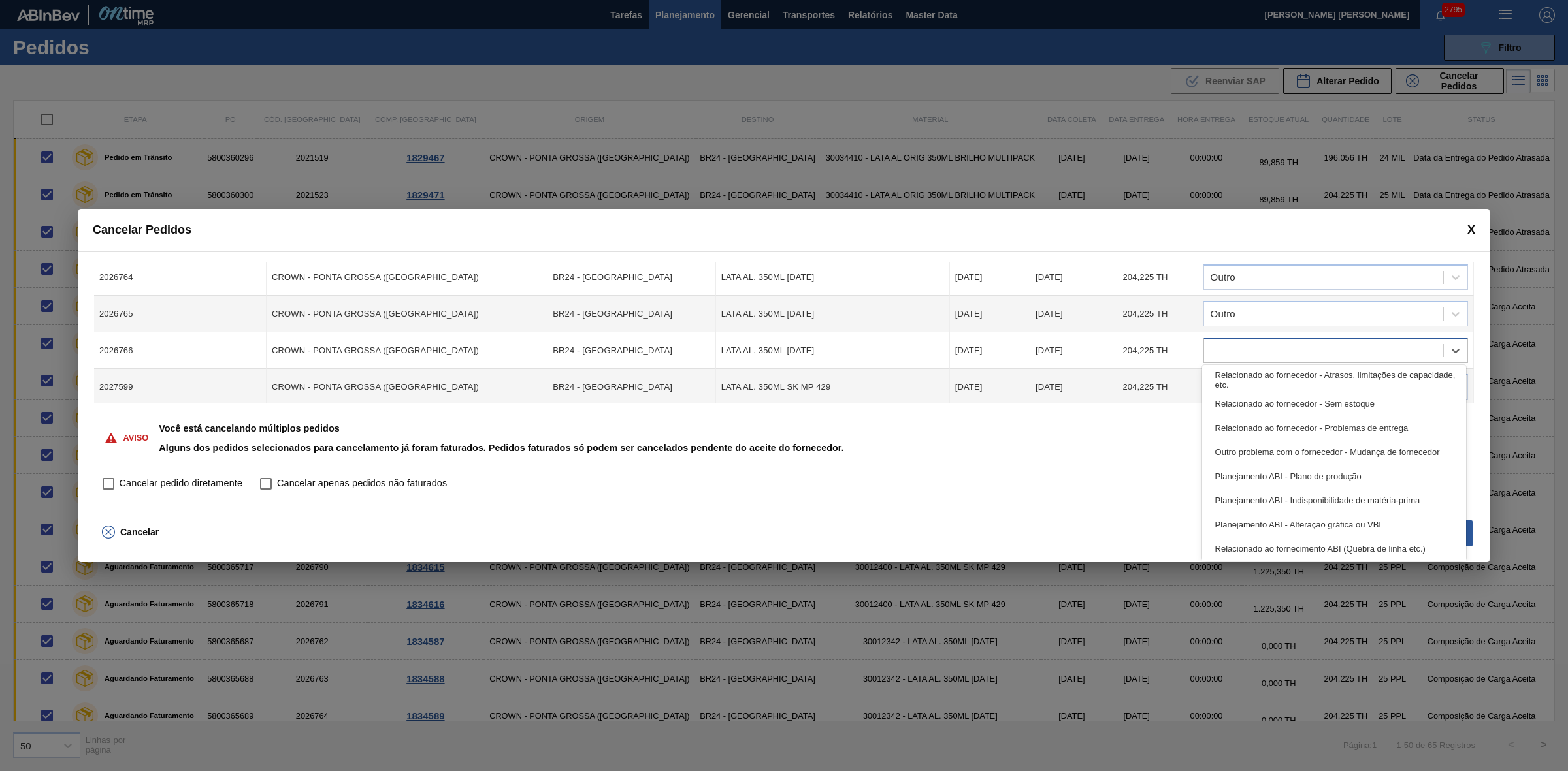
click at [1251, 350] on div at bounding box center [1324, 351] width 239 height 19
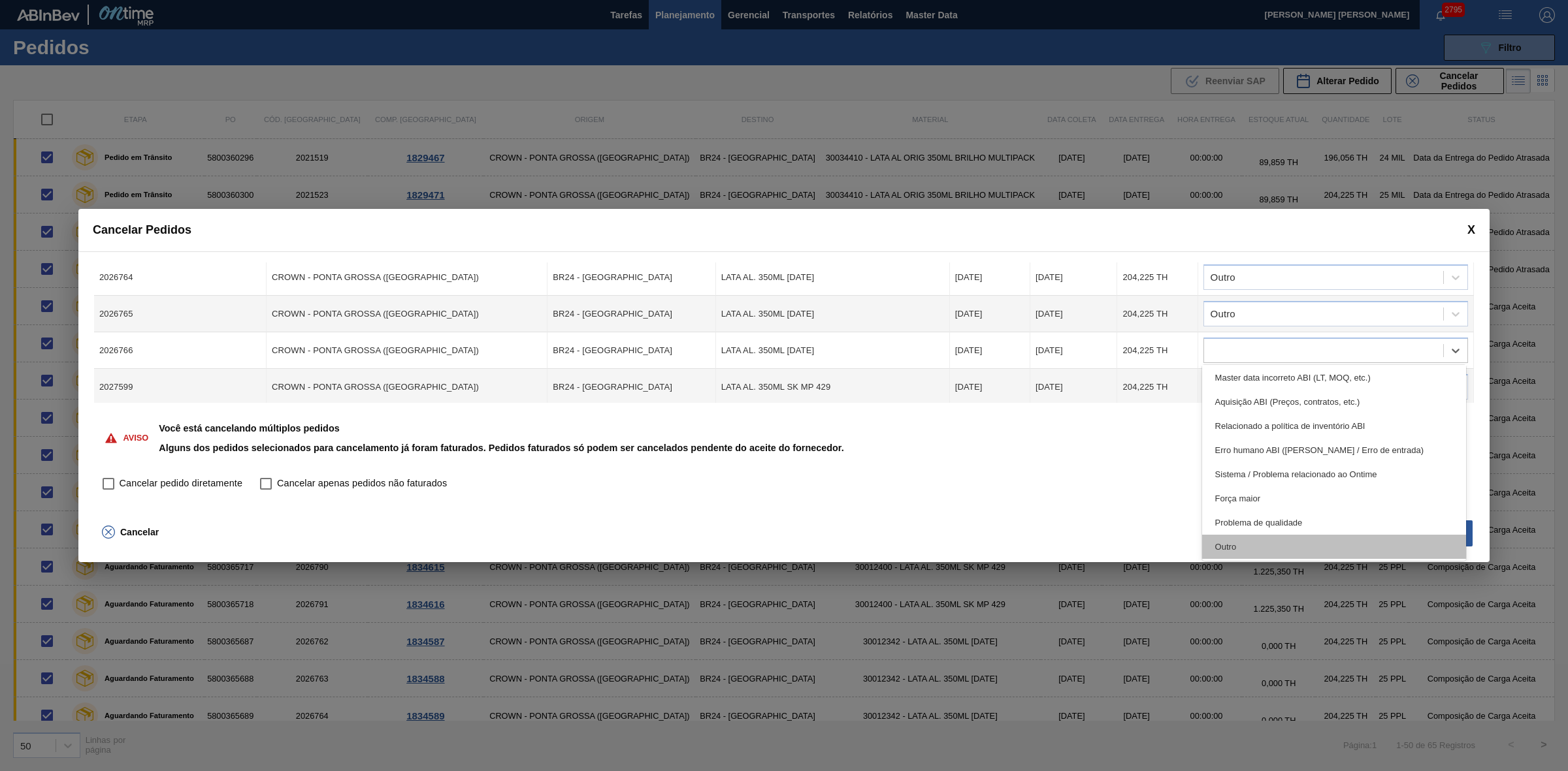
click at [1239, 545] on div "Outro" at bounding box center [1334, 546] width 265 height 24
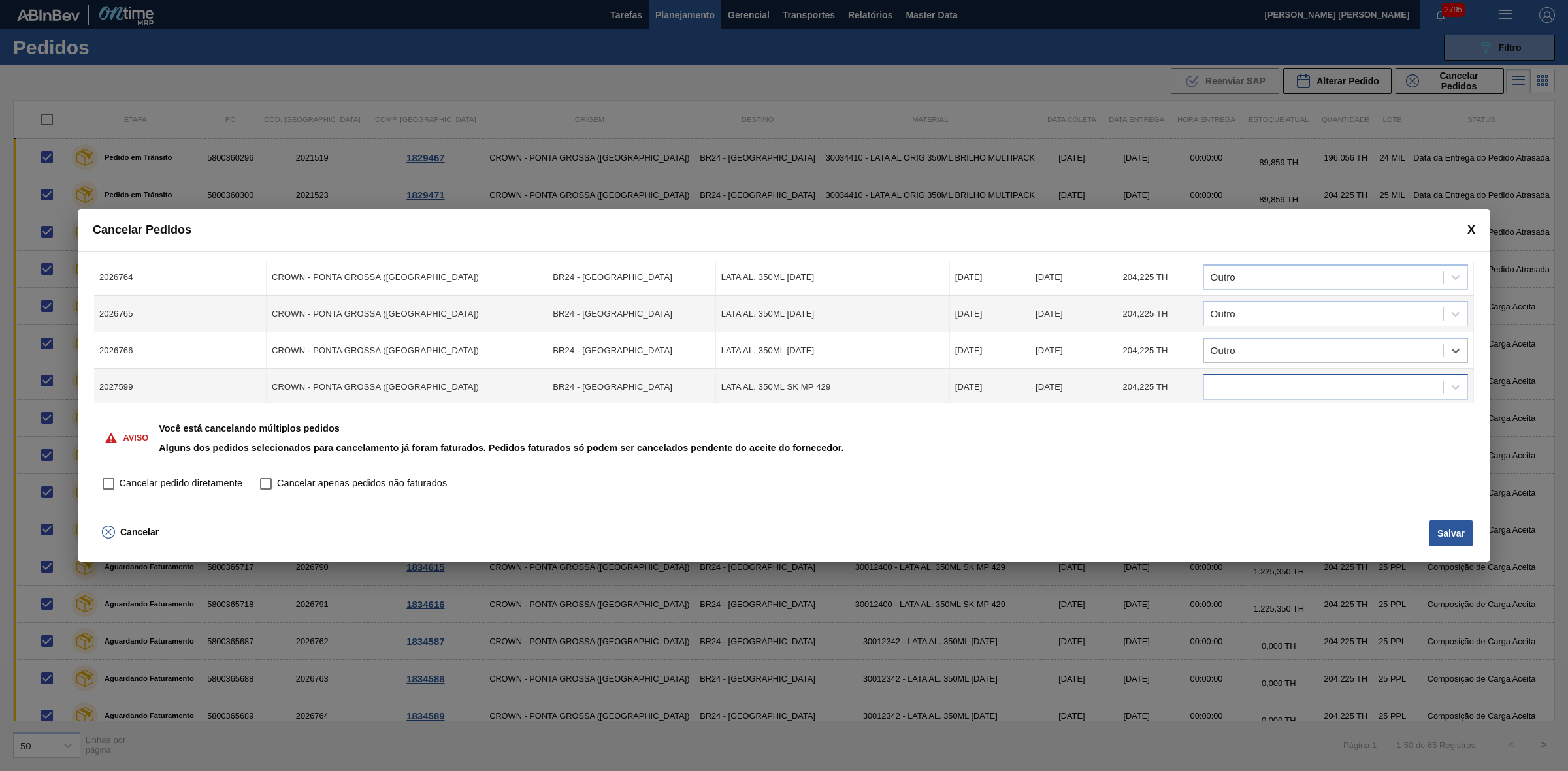
click at [1251, 382] on div at bounding box center [1324, 387] width 239 height 19
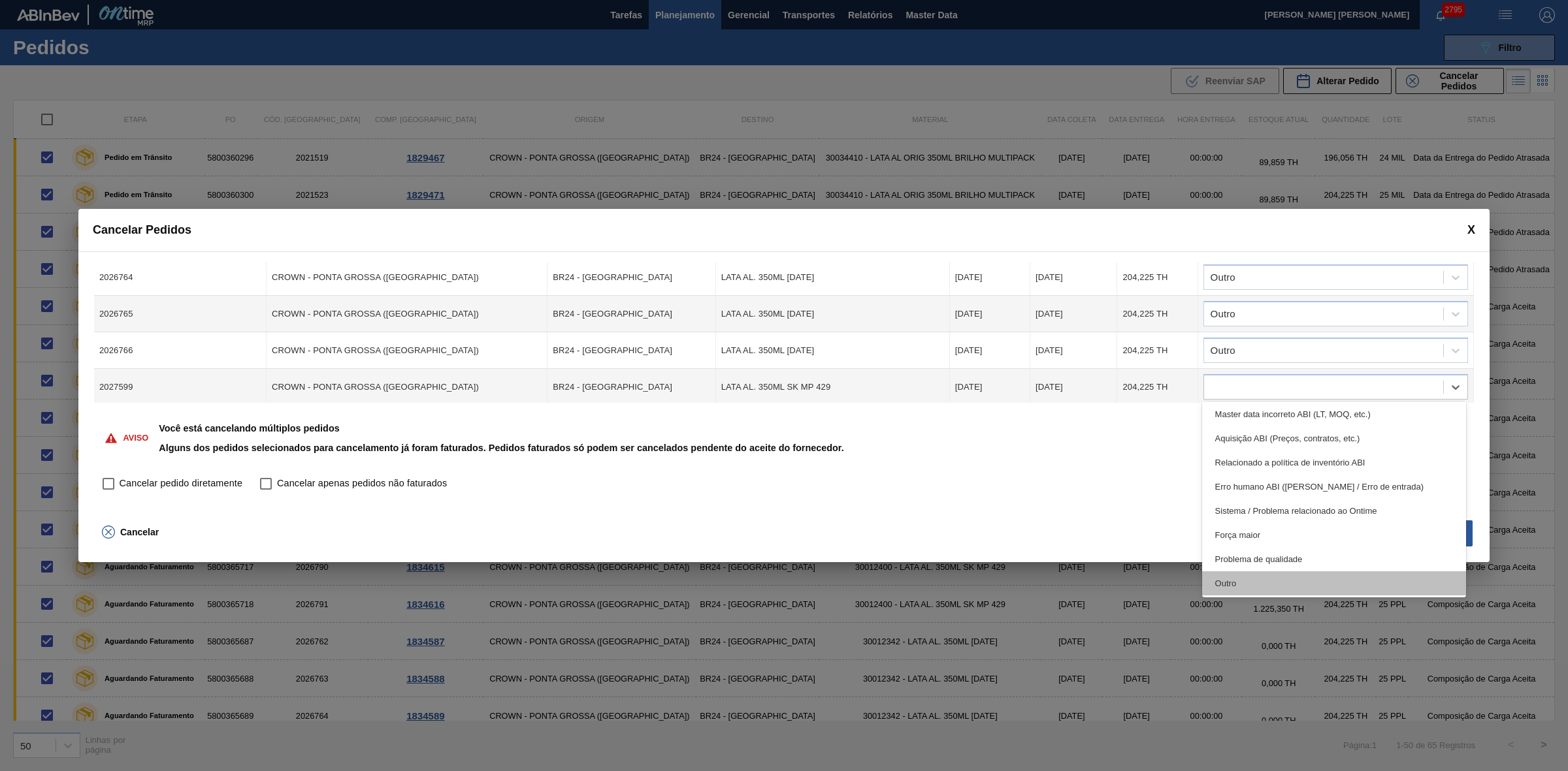
click at [1239, 573] on div "Outro" at bounding box center [1334, 583] width 265 height 24
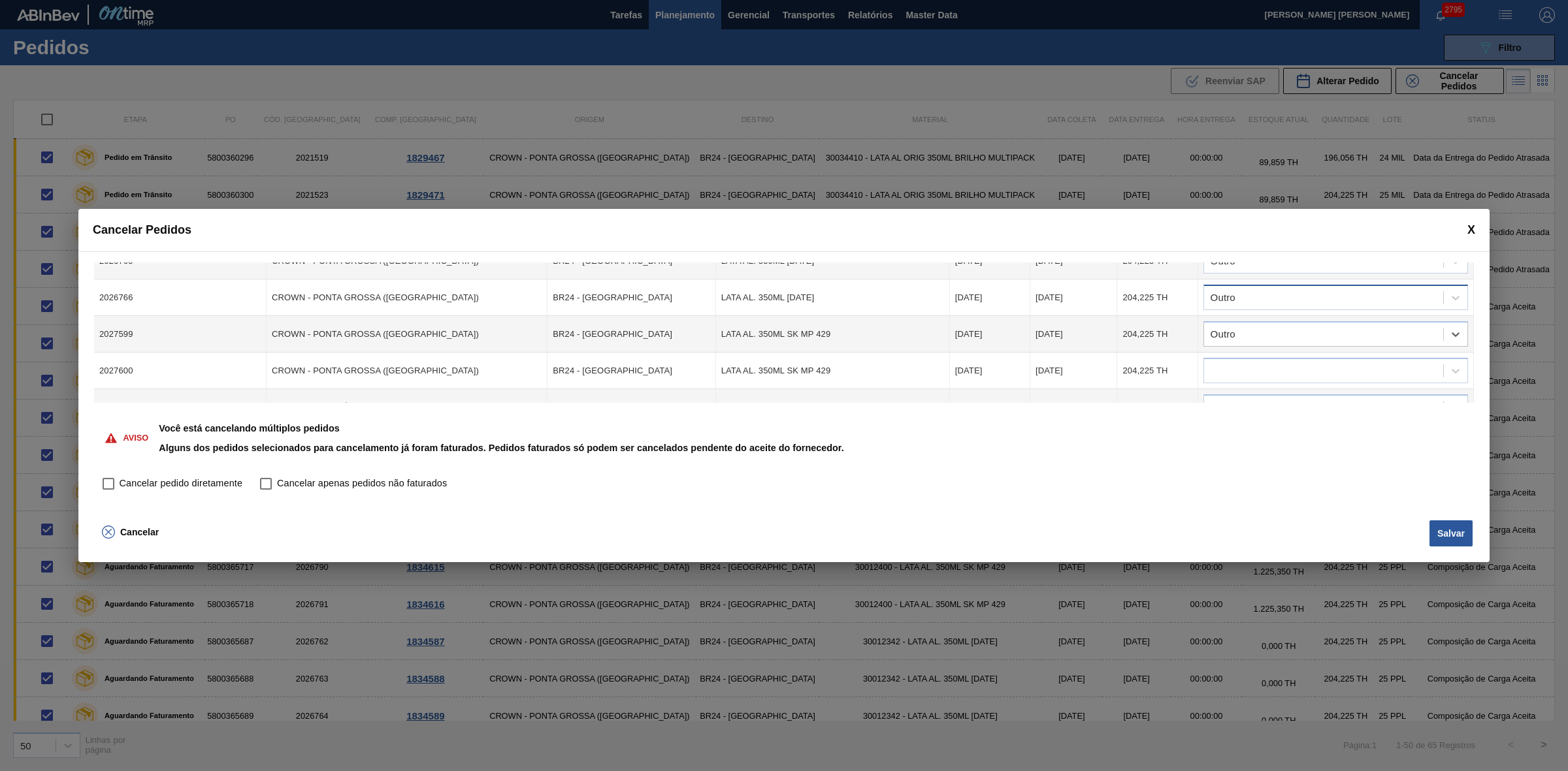
scroll to position [653, 0]
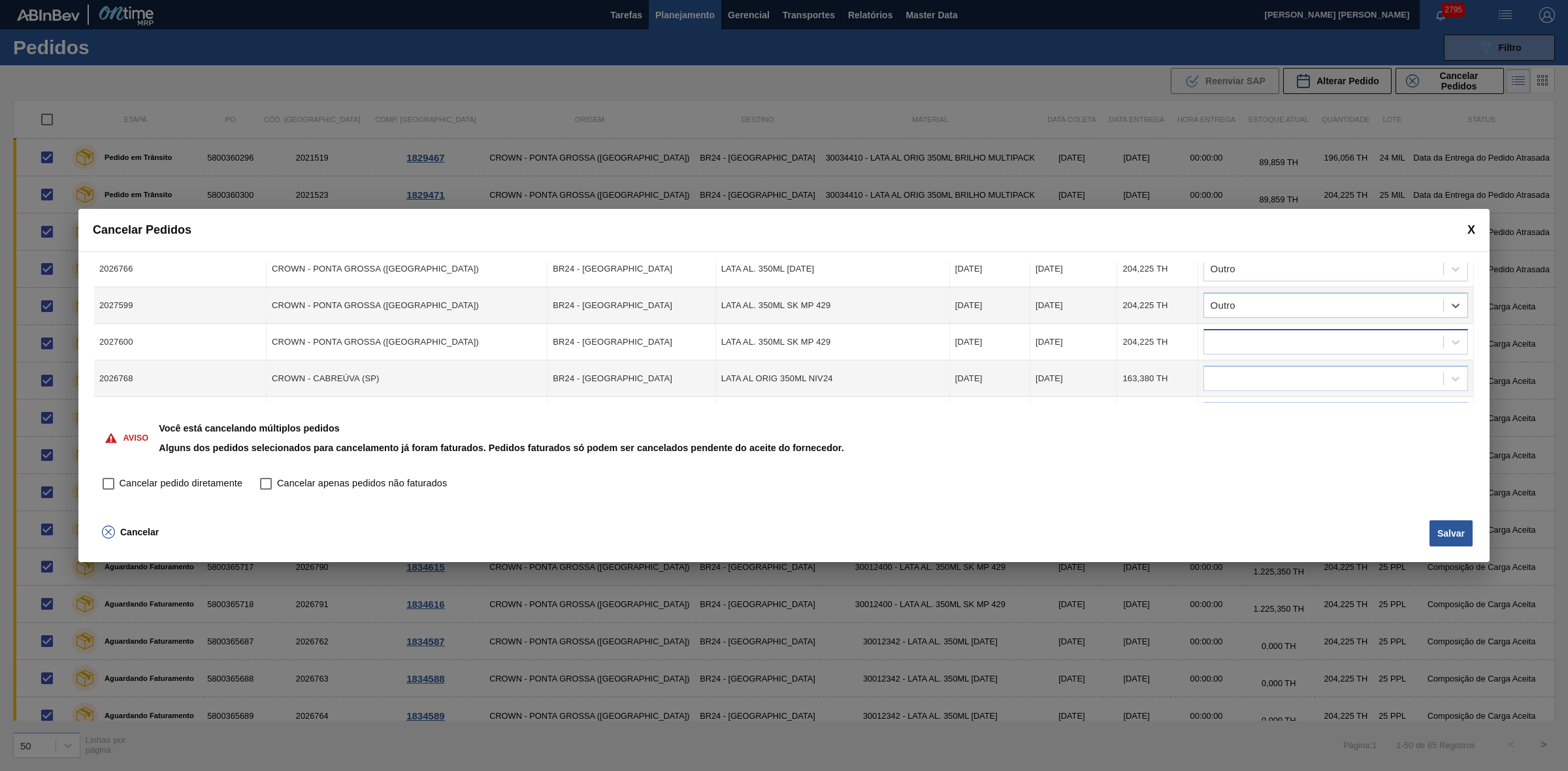
click at [1241, 337] on div at bounding box center [1324, 342] width 239 height 19
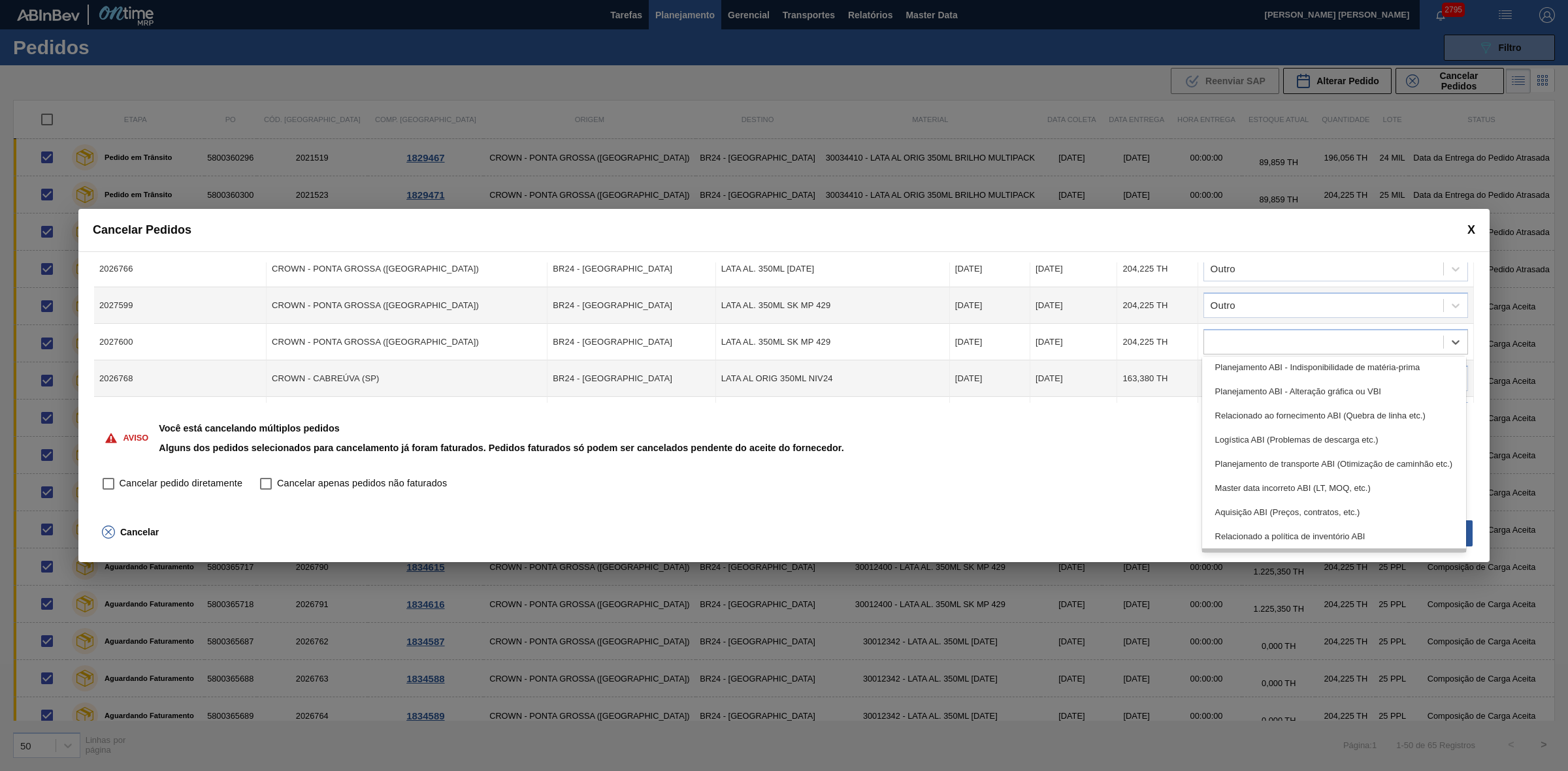
scroll to position [0, 0]
click at [1243, 532] on div "Outro" at bounding box center [1334, 538] width 265 height 24
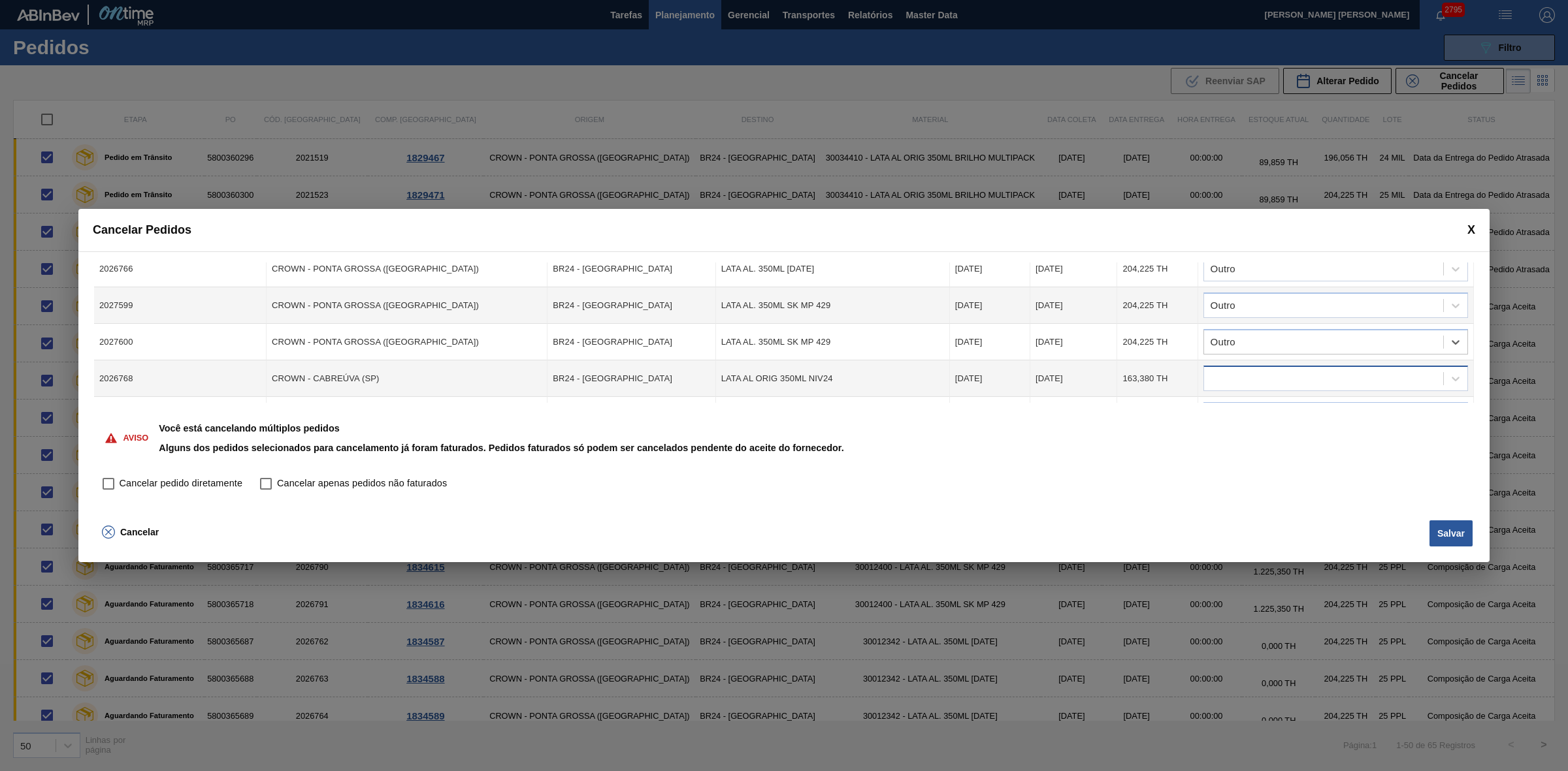
click at [1226, 374] on div at bounding box center [1324, 379] width 239 height 19
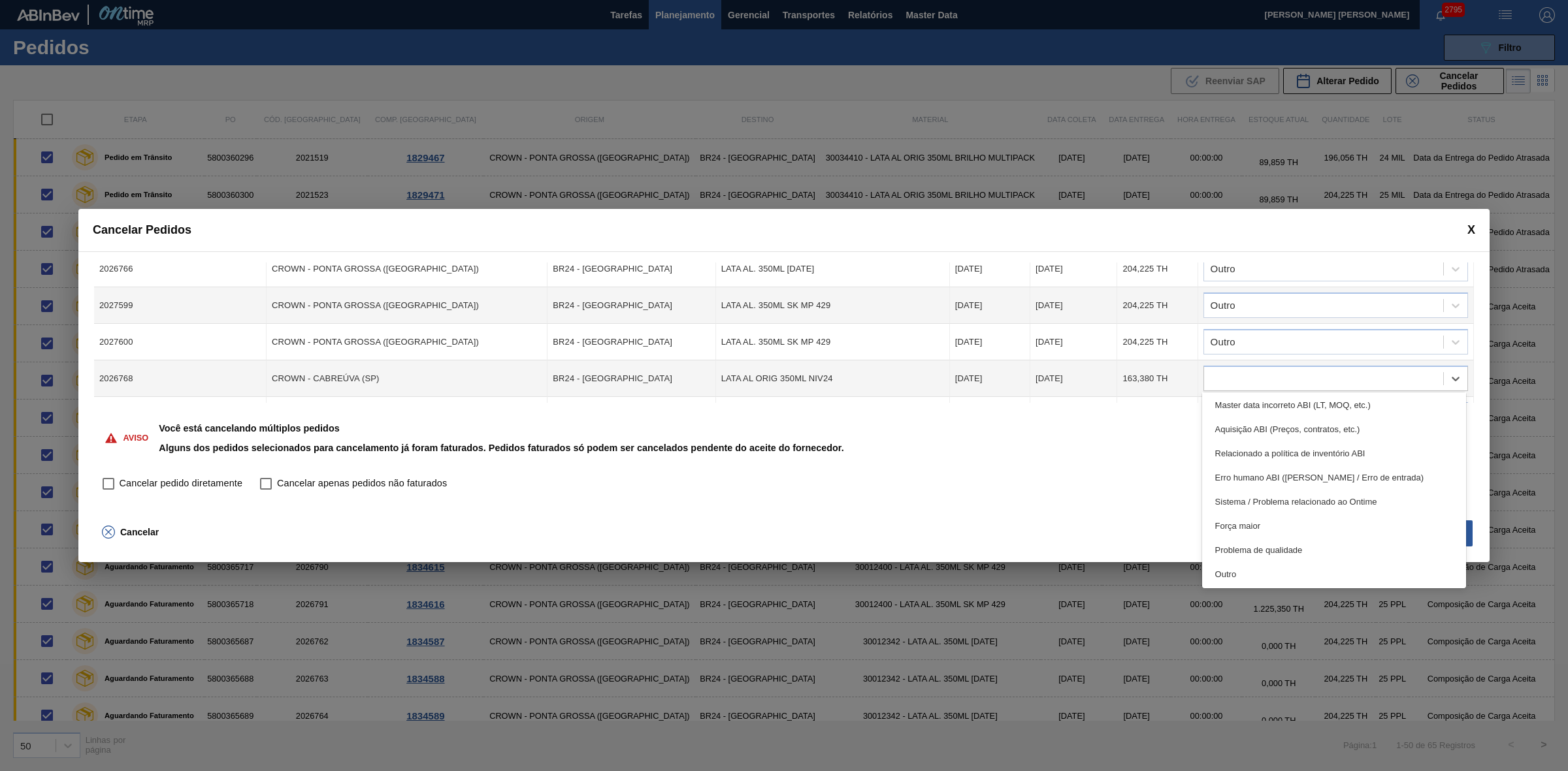
click at [1235, 580] on div "Outro" at bounding box center [1334, 574] width 265 height 24
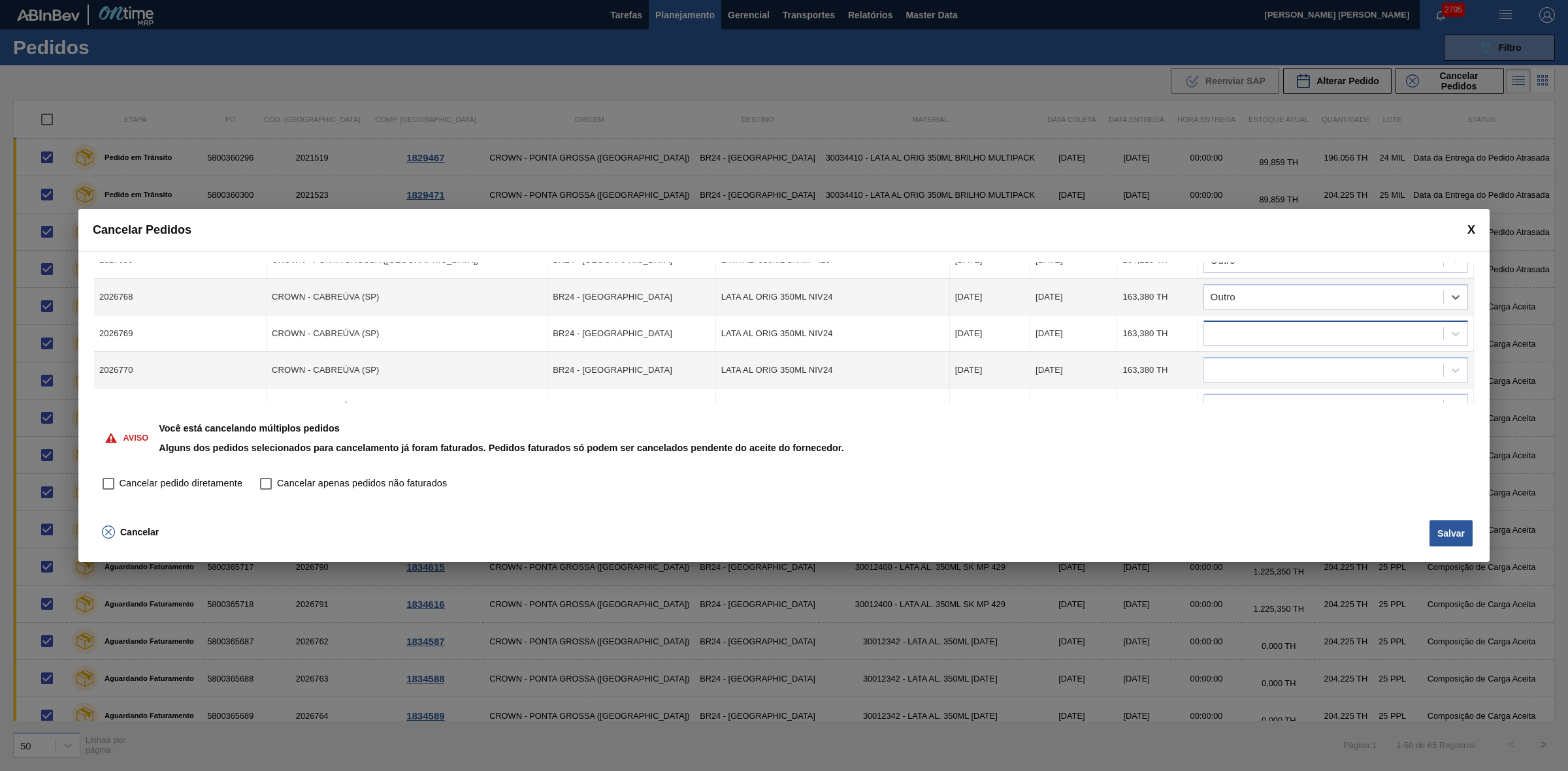
click at [1245, 337] on div at bounding box center [1324, 334] width 239 height 19
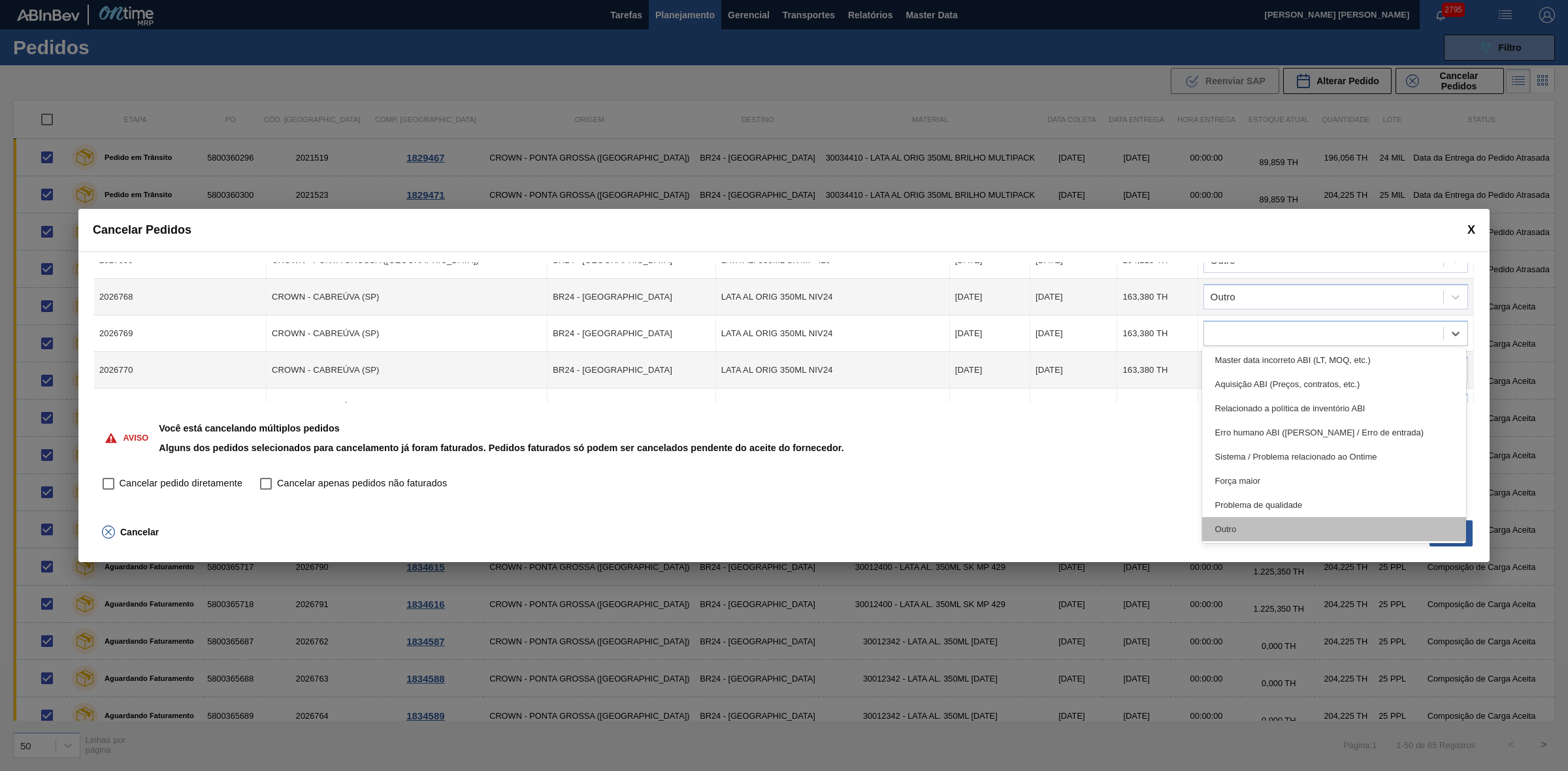
click at [1240, 530] on div "Outro" at bounding box center [1334, 529] width 265 height 24
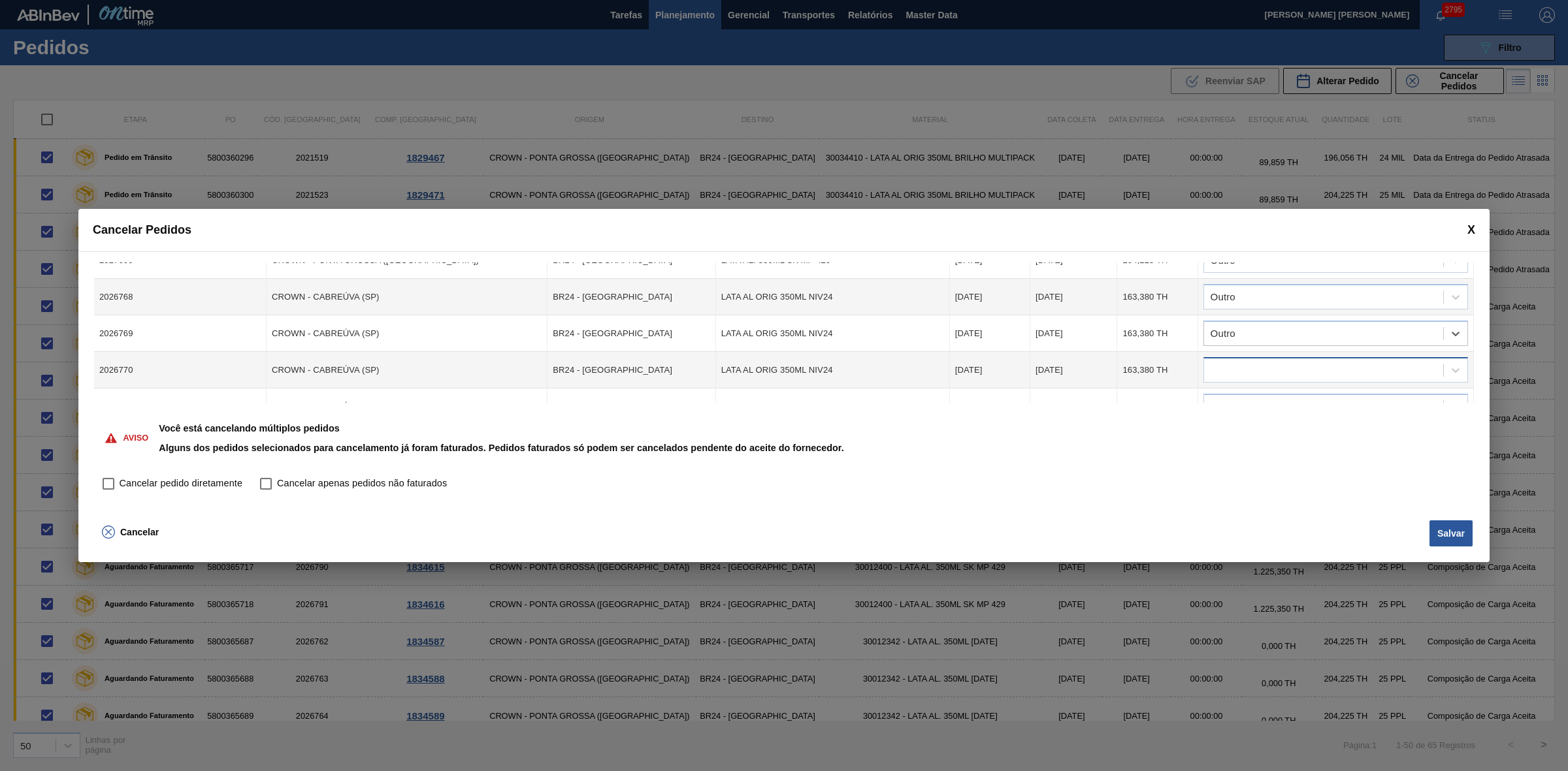
click at [1236, 362] on div at bounding box center [1324, 370] width 239 height 19
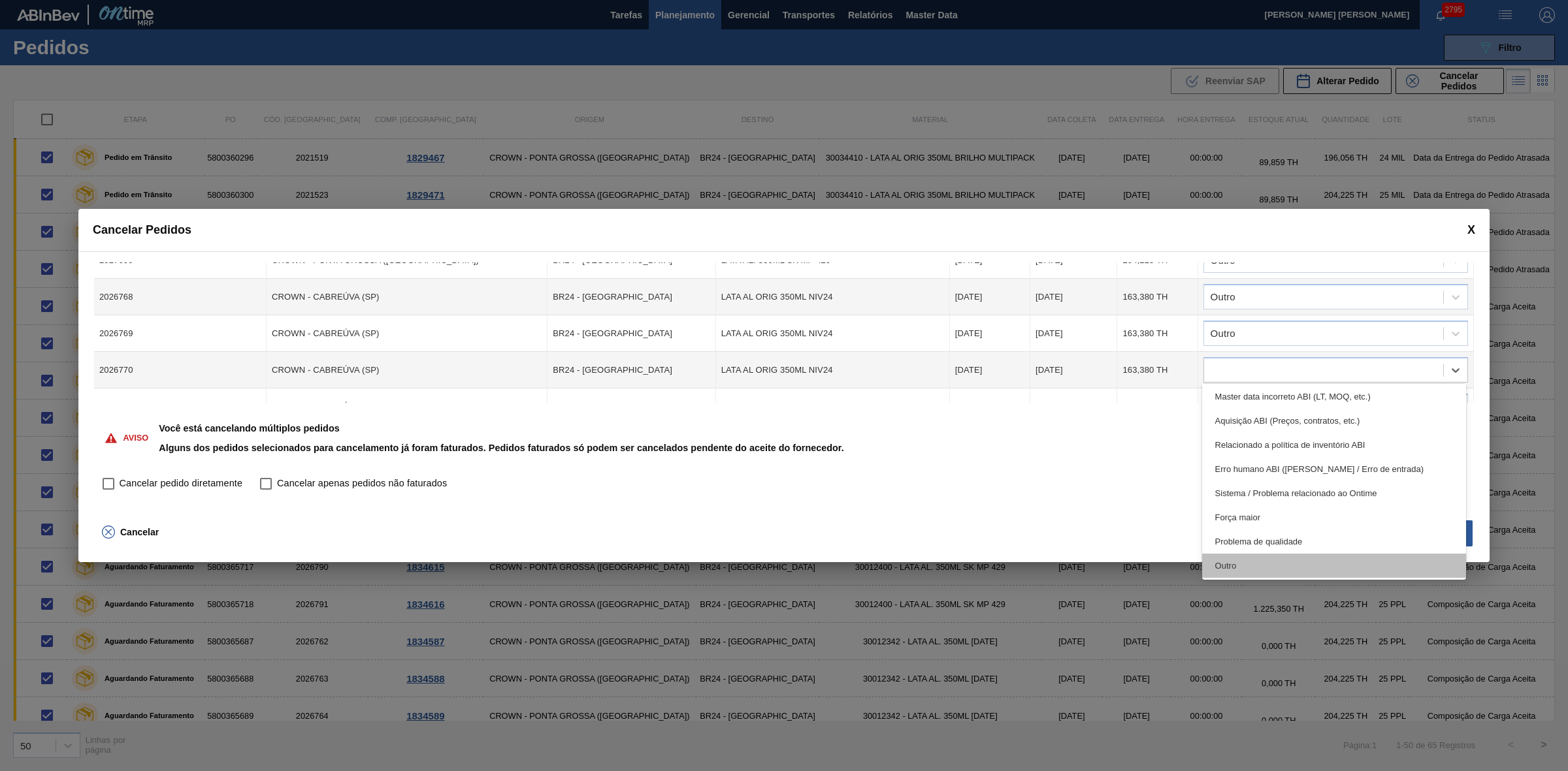
click at [1232, 568] on div "Outro" at bounding box center [1334, 565] width 265 height 24
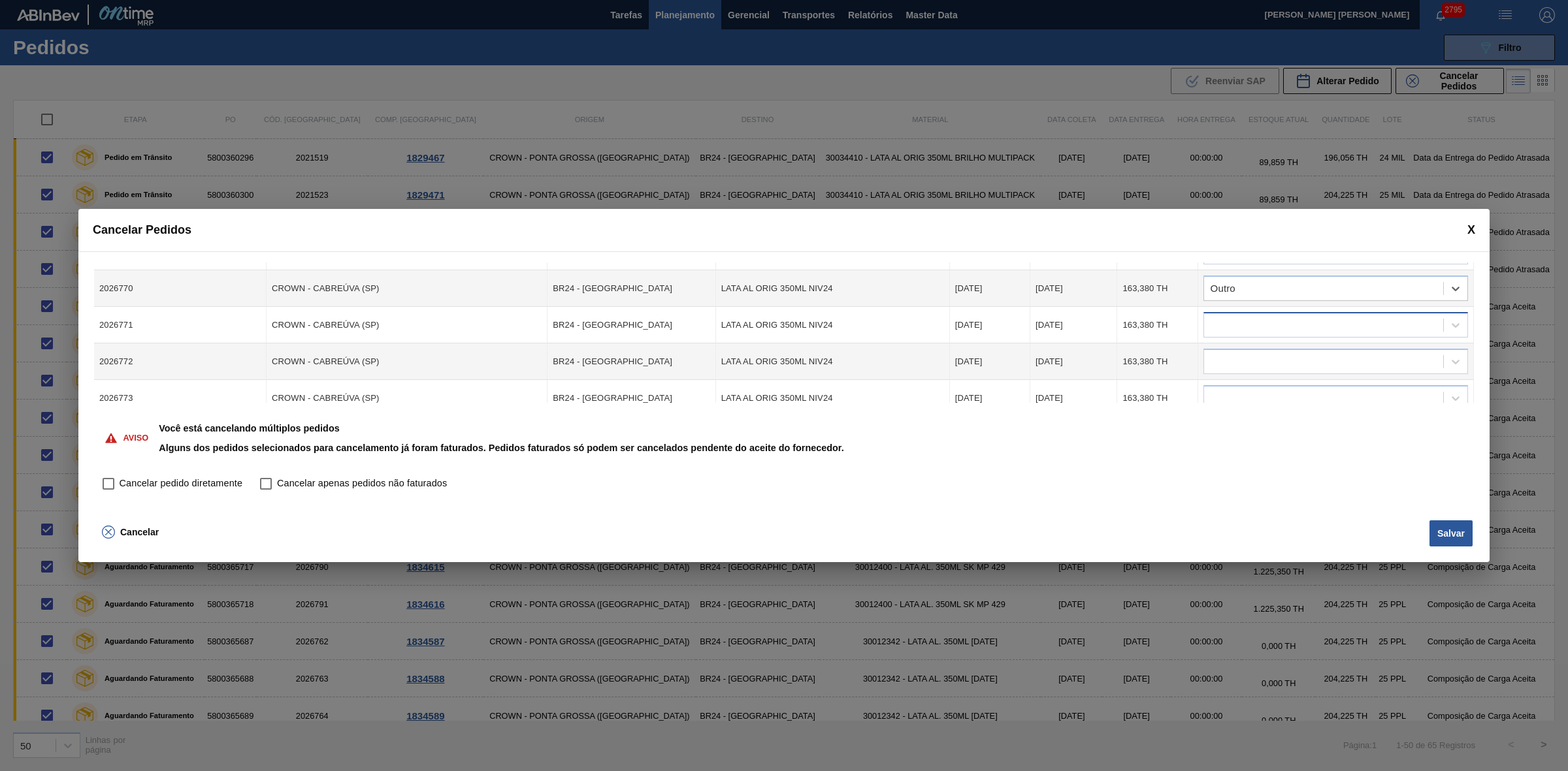
click at [1246, 320] on div at bounding box center [1324, 325] width 239 height 19
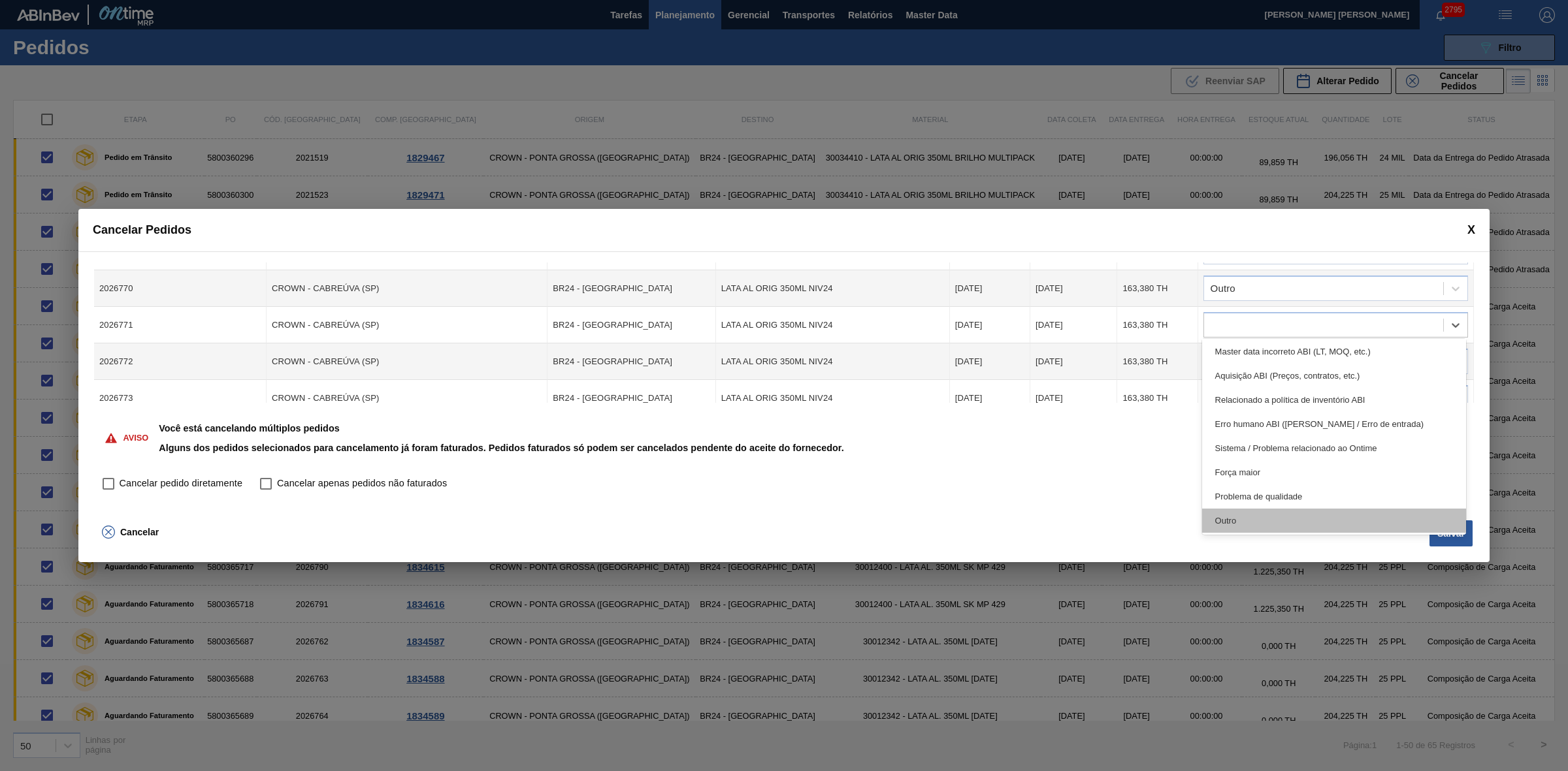
click at [1246, 520] on div "Outro" at bounding box center [1334, 521] width 265 height 24
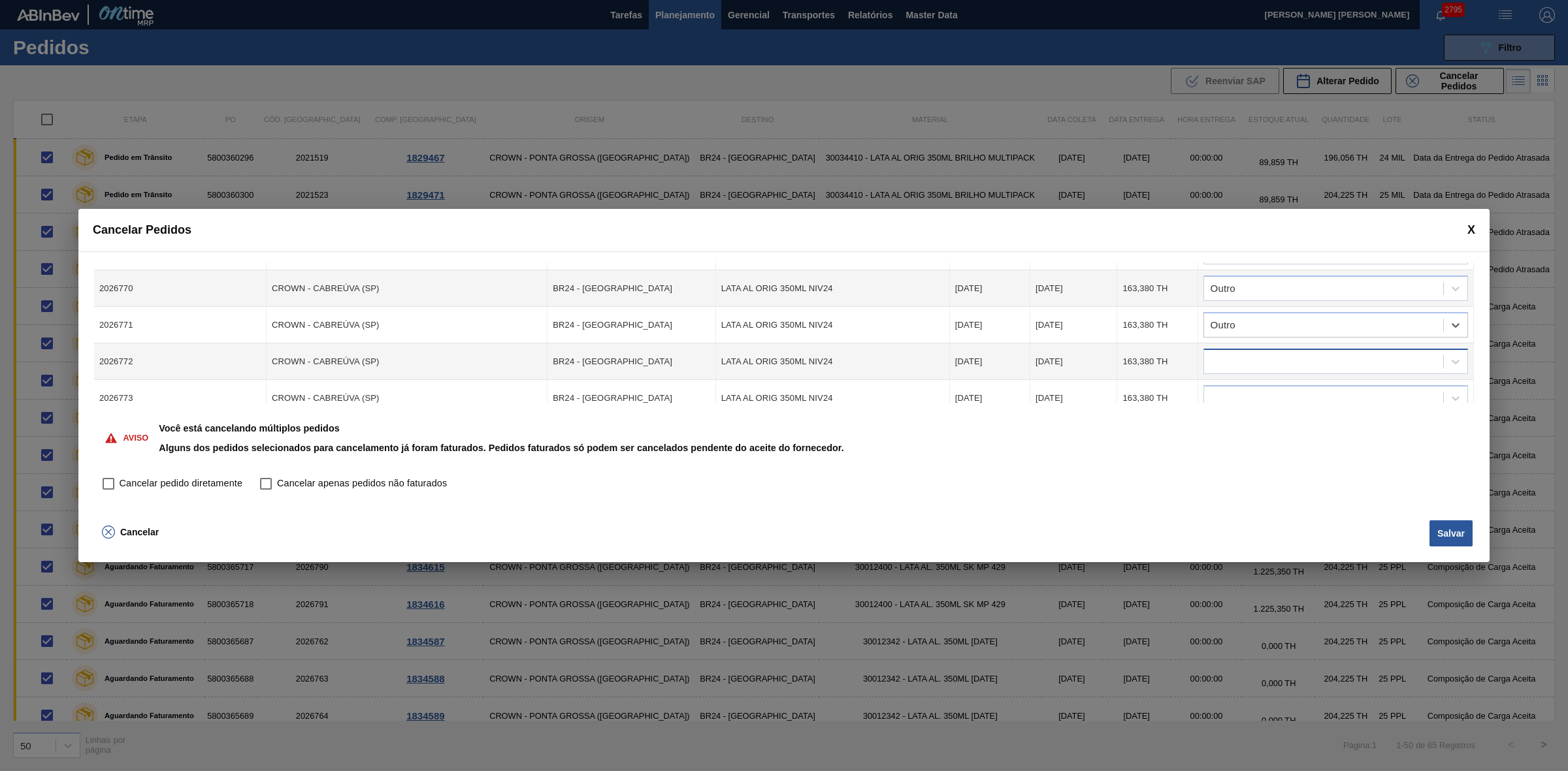
click at [1252, 354] on div at bounding box center [1324, 362] width 239 height 19
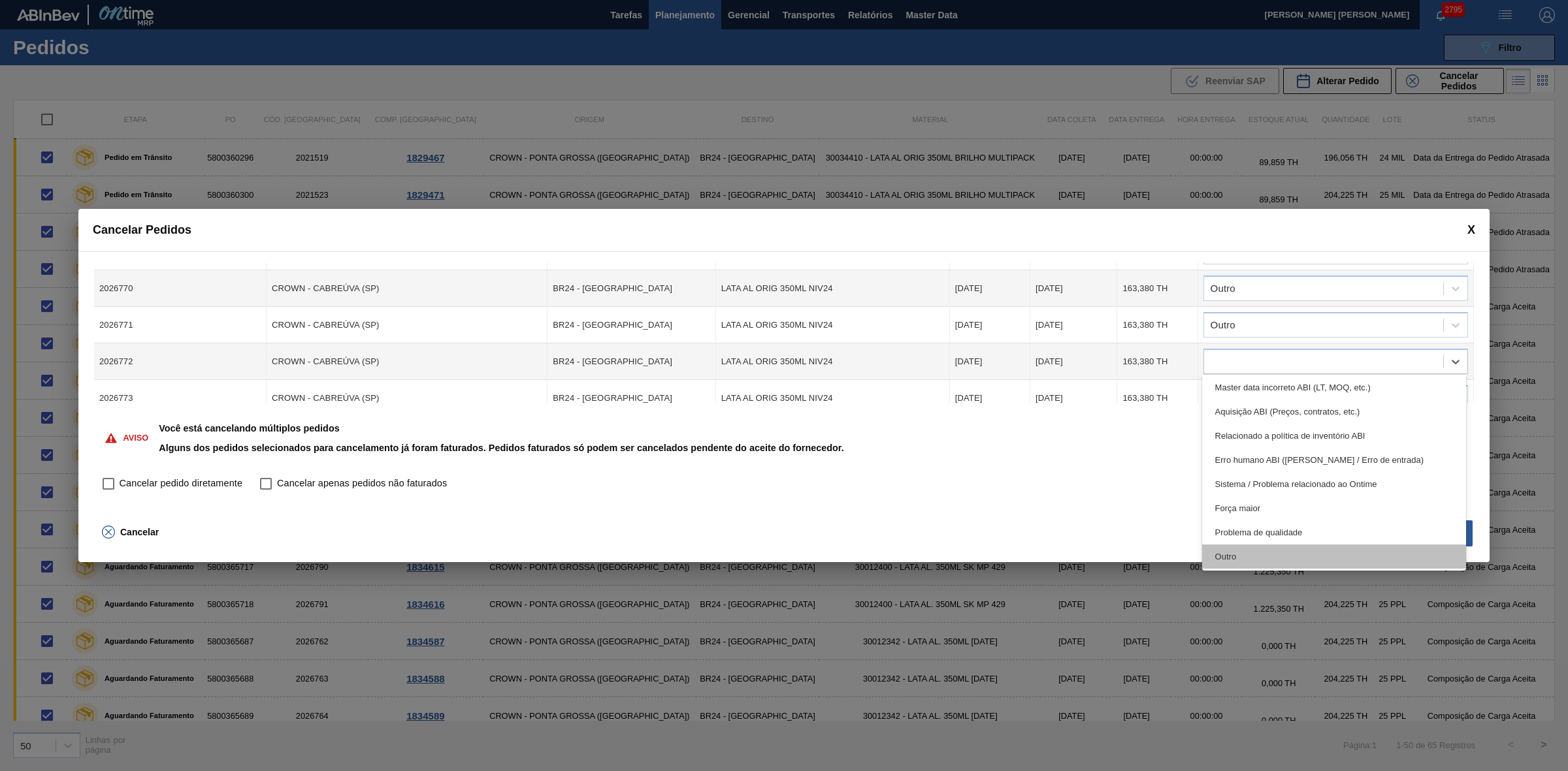
click at [1251, 549] on div "Outro" at bounding box center [1334, 556] width 265 height 24
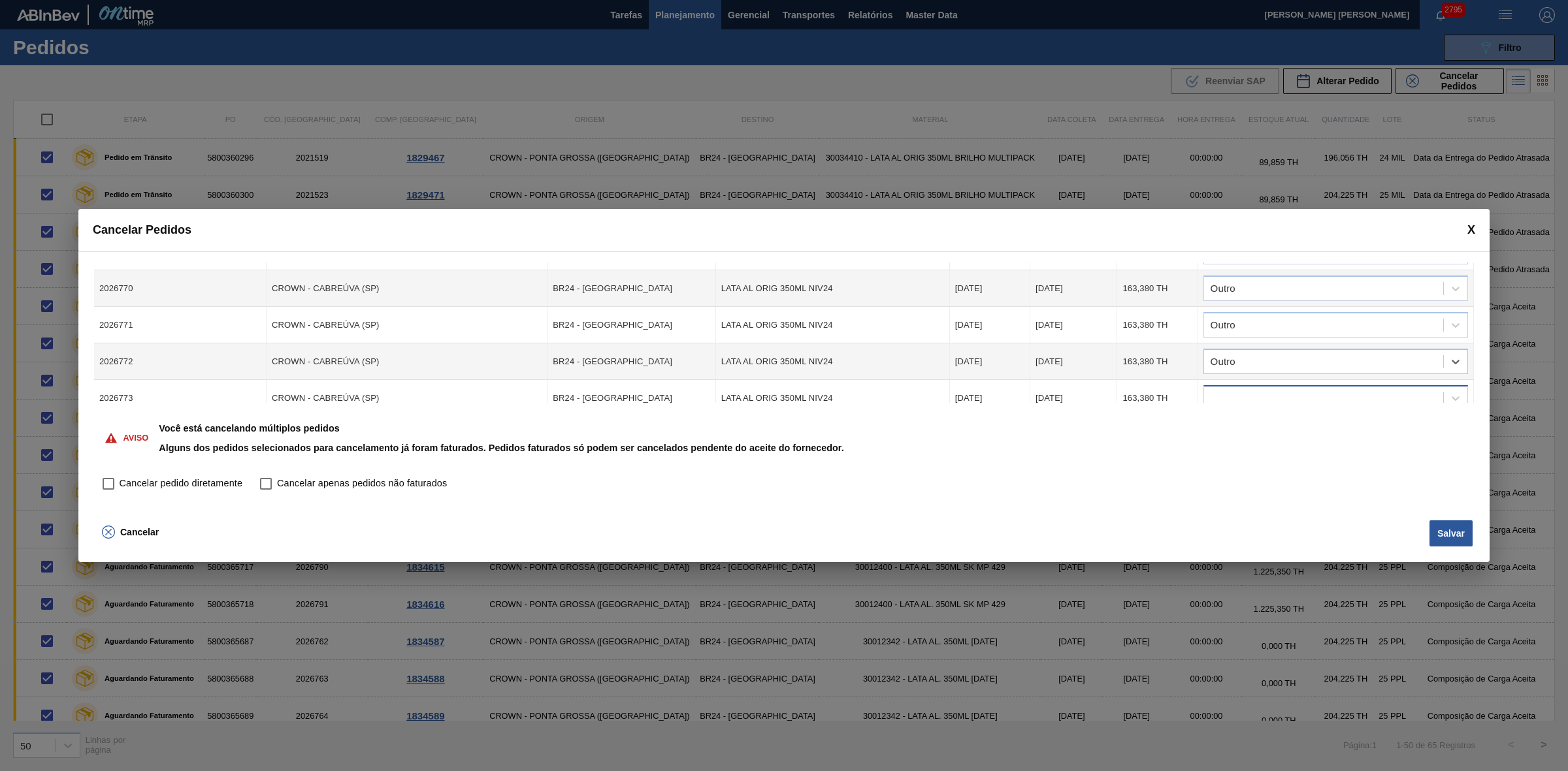
click at [1268, 389] on div at bounding box center [1324, 398] width 239 height 19
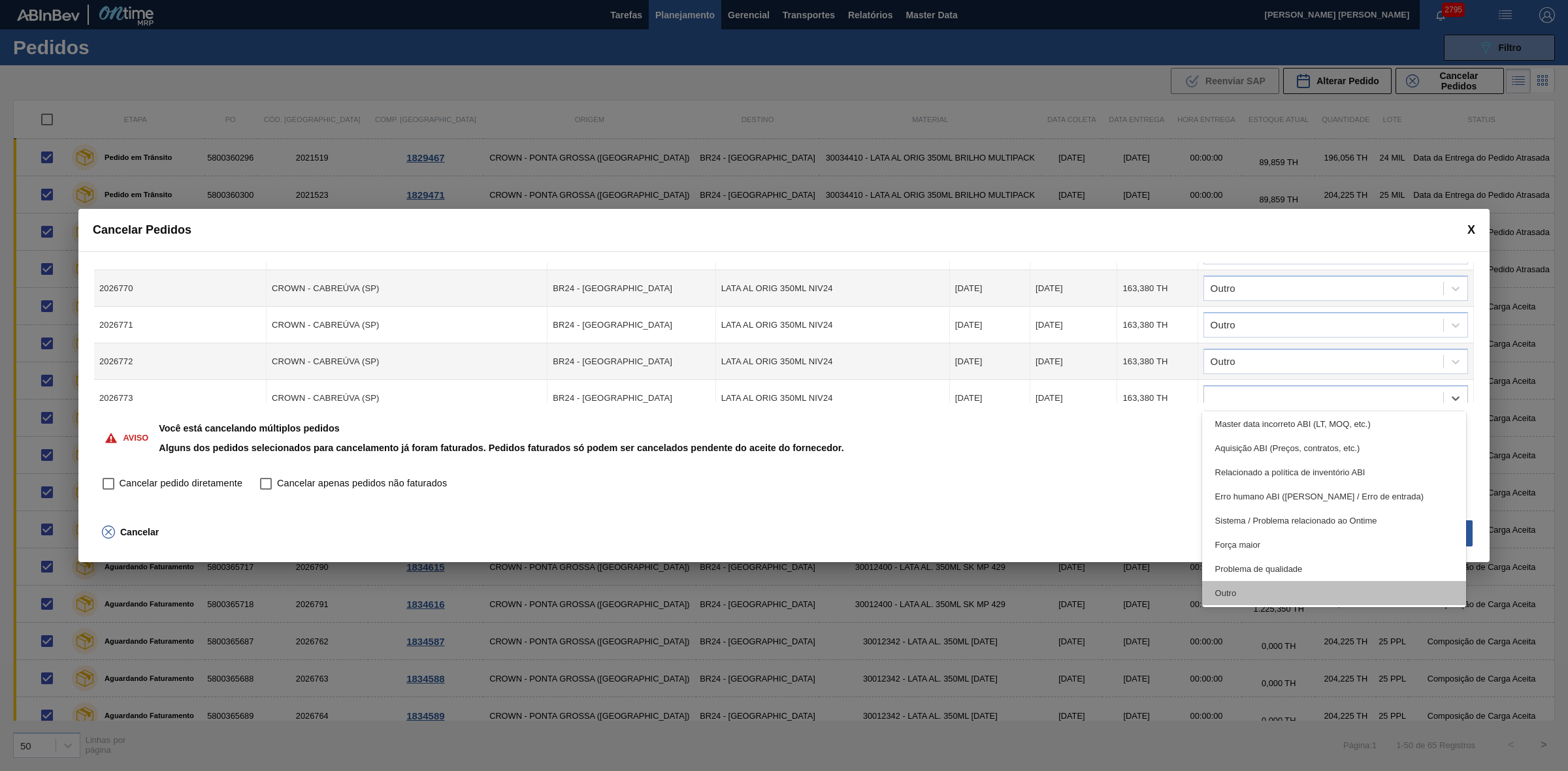
click at [1240, 586] on div "Outro" at bounding box center [1334, 593] width 265 height 24
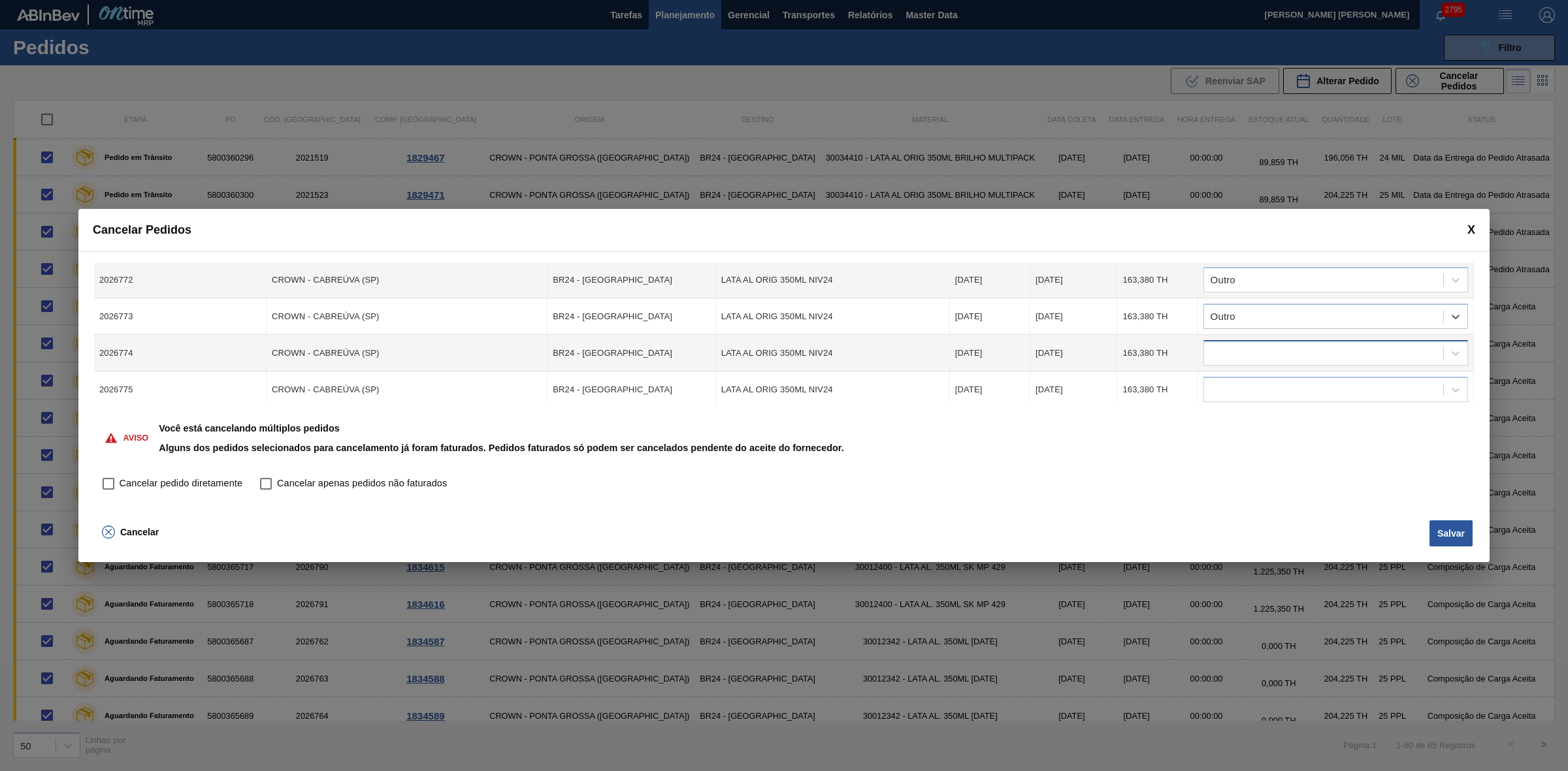
click at [1242, 349] on div at bounding box center [1324, 353] width 239 height 19
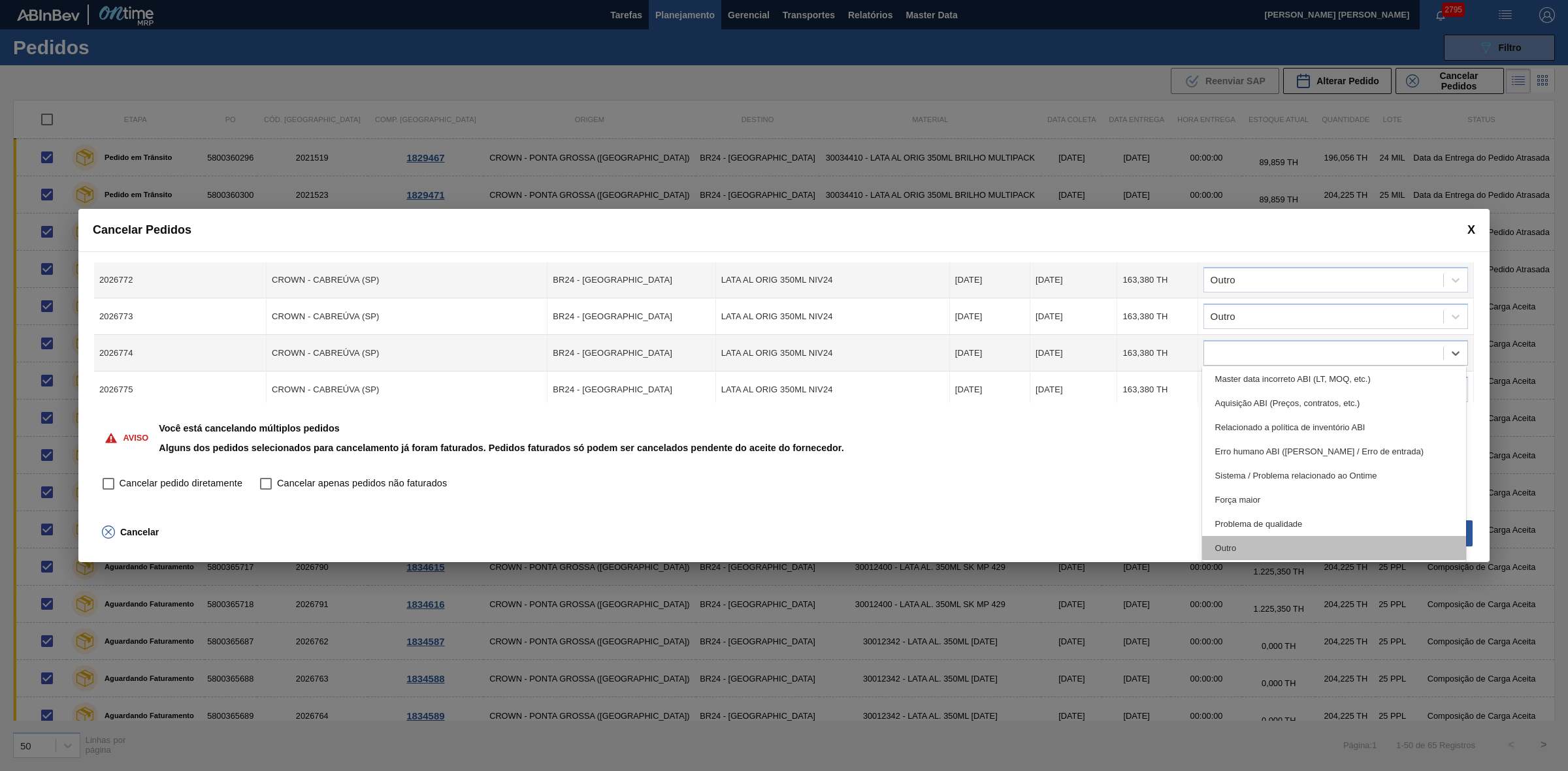
click at [1236, 539] on div "Outro" at bounding box center [1334, 548] width 265 height 24
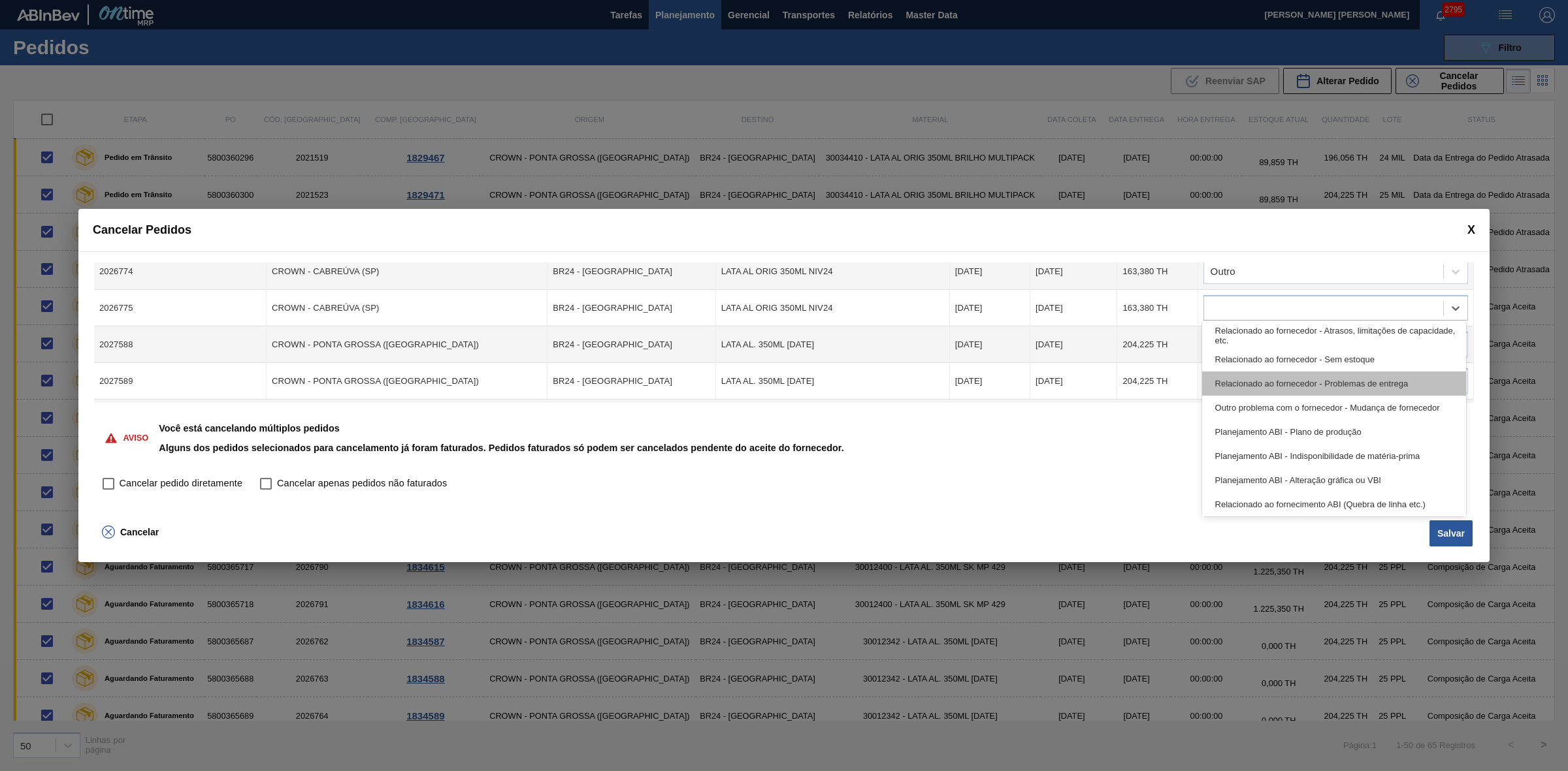
drag, startPoint x: 1248, startPoint y: 308, endPoint x: 1257, endPoint y: 384, distance: 76.5
click at [1247, 308] on div at bounding box center [1324, 308] width 239 height 19
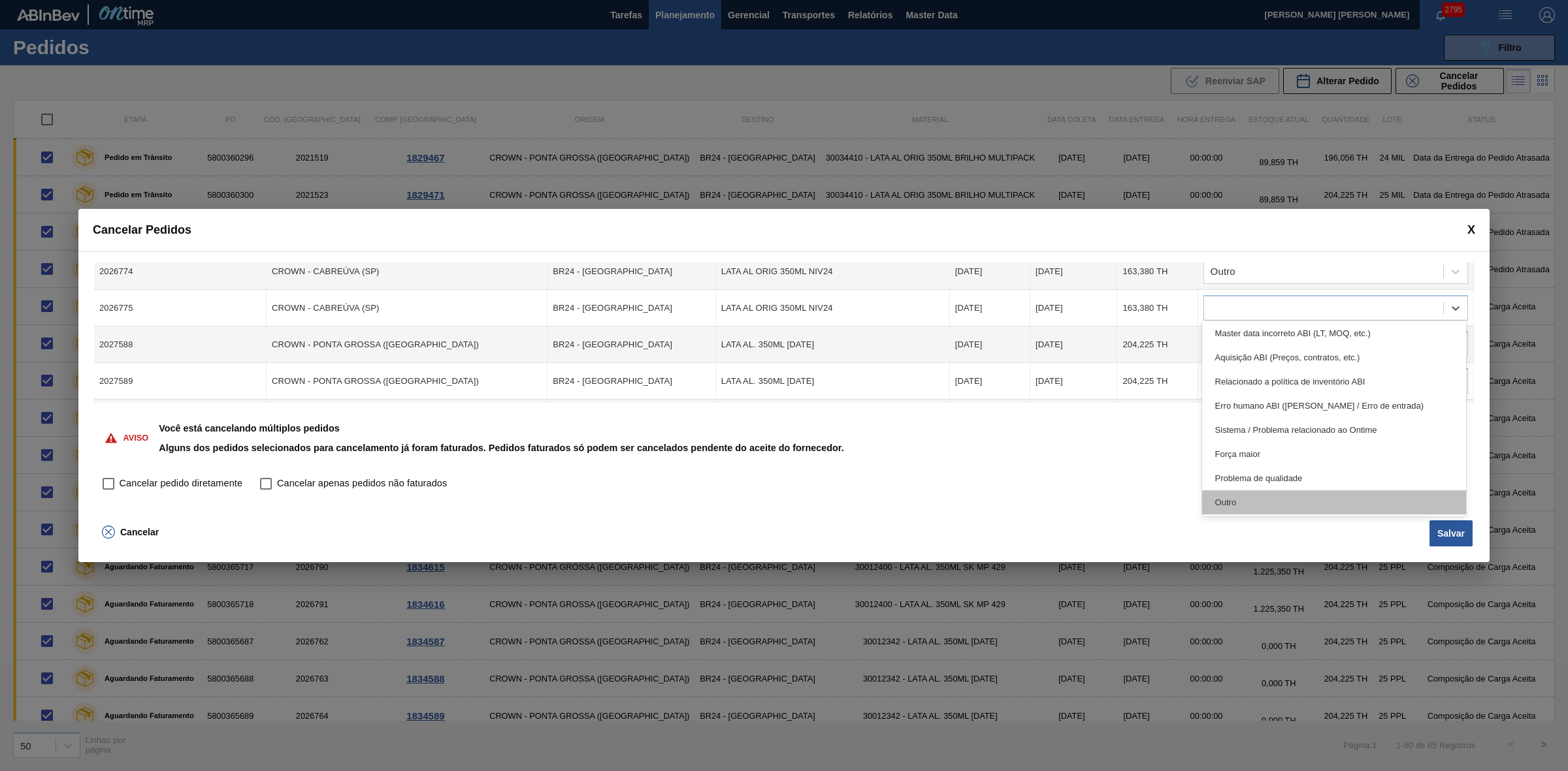
click at [1251, 497] on div "Outro" at bounding box center [1334, 502] width 265 height 24
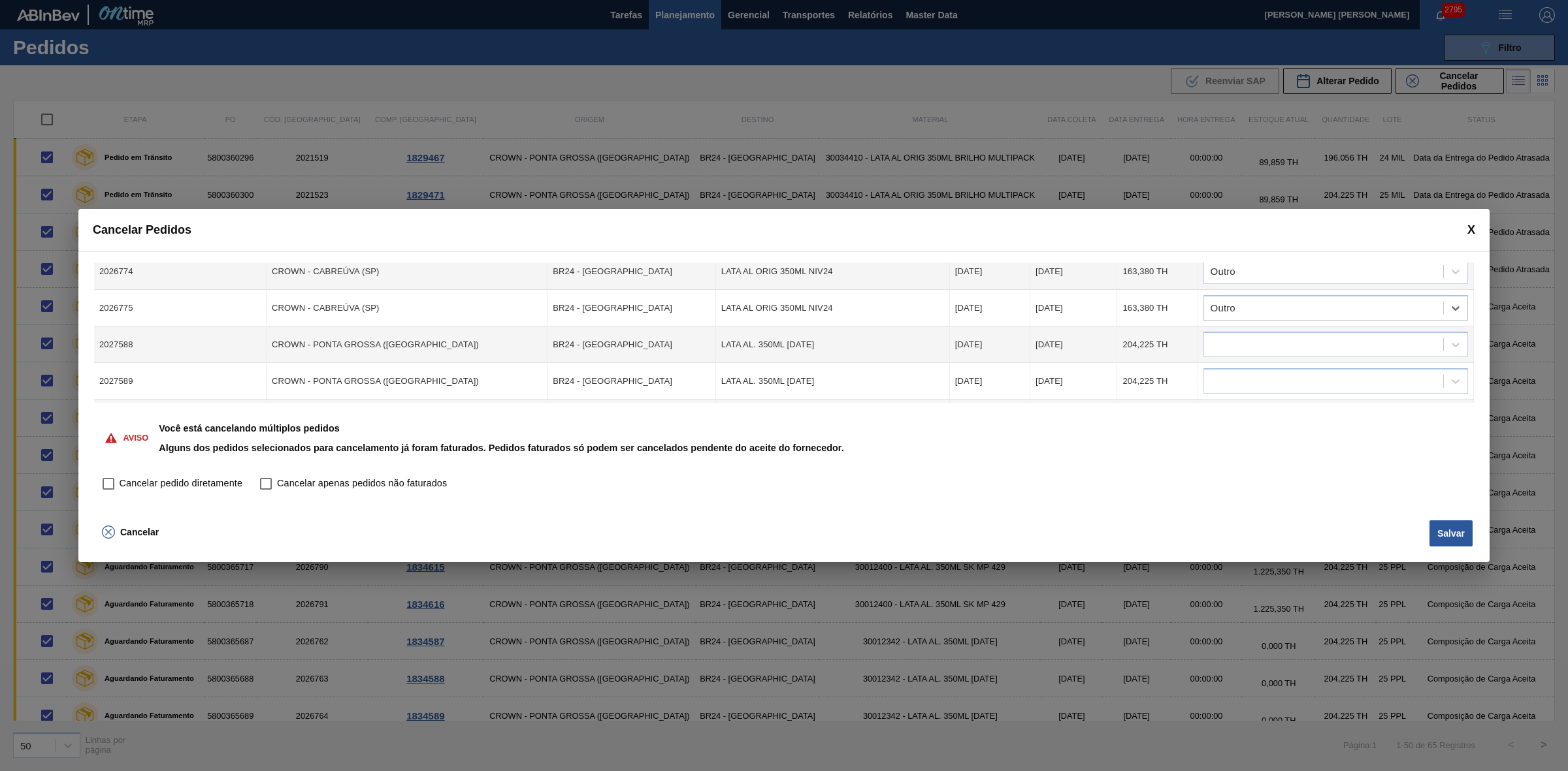
click at [1238, 327] on td at bounding box center [1336, 345] width 276 height 36
drag, startPoint x: 1240, startPoint y: 339, endPoint x: 1240, endPoint y: 356, distance: 17.0
click at [1240, 338] on div at bounding box center [1324, 345] width 239 height 19
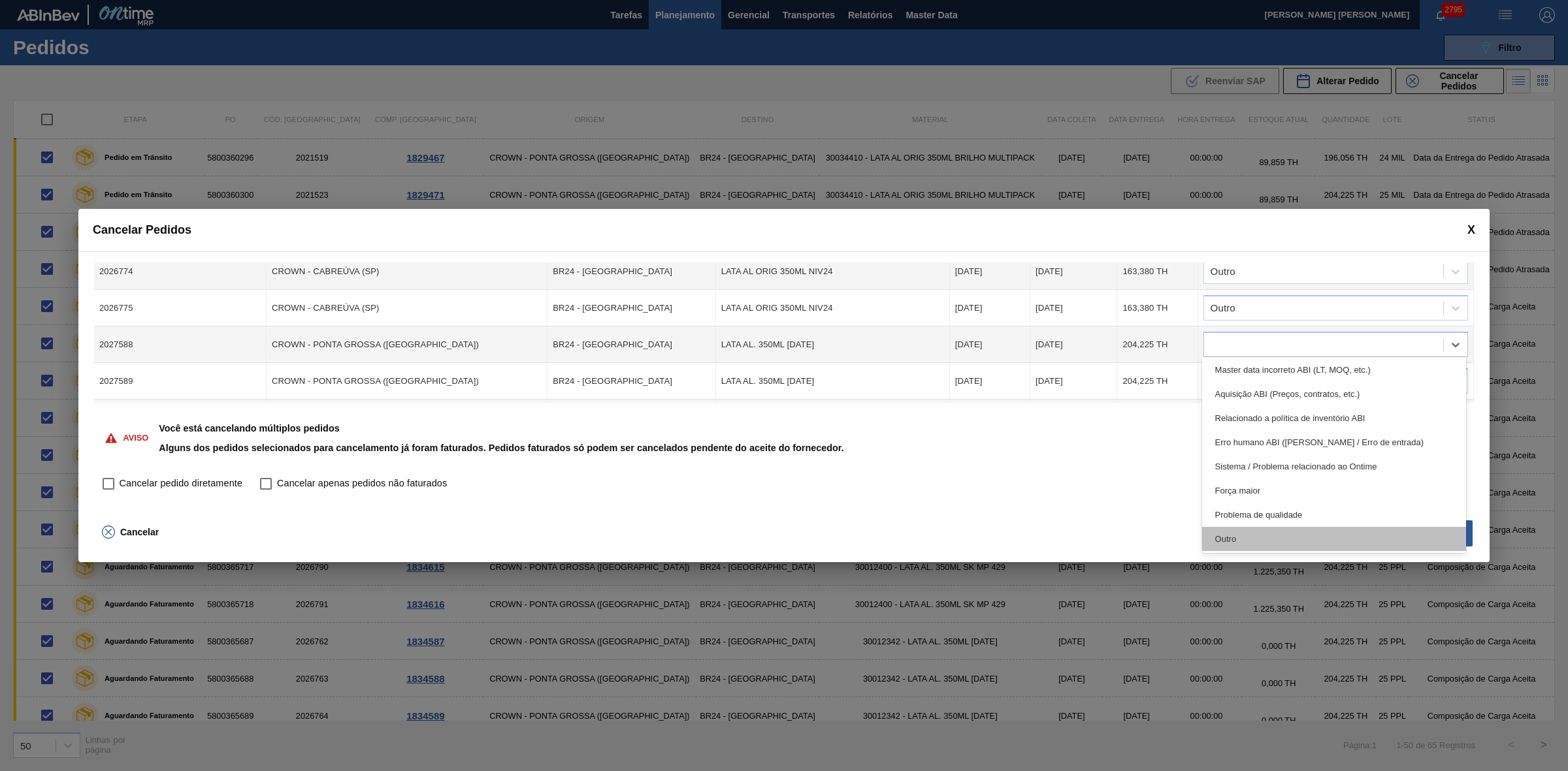
click at [1252, 539] on div "Outro" at bounding box center [1334, 539] width 265 height 24
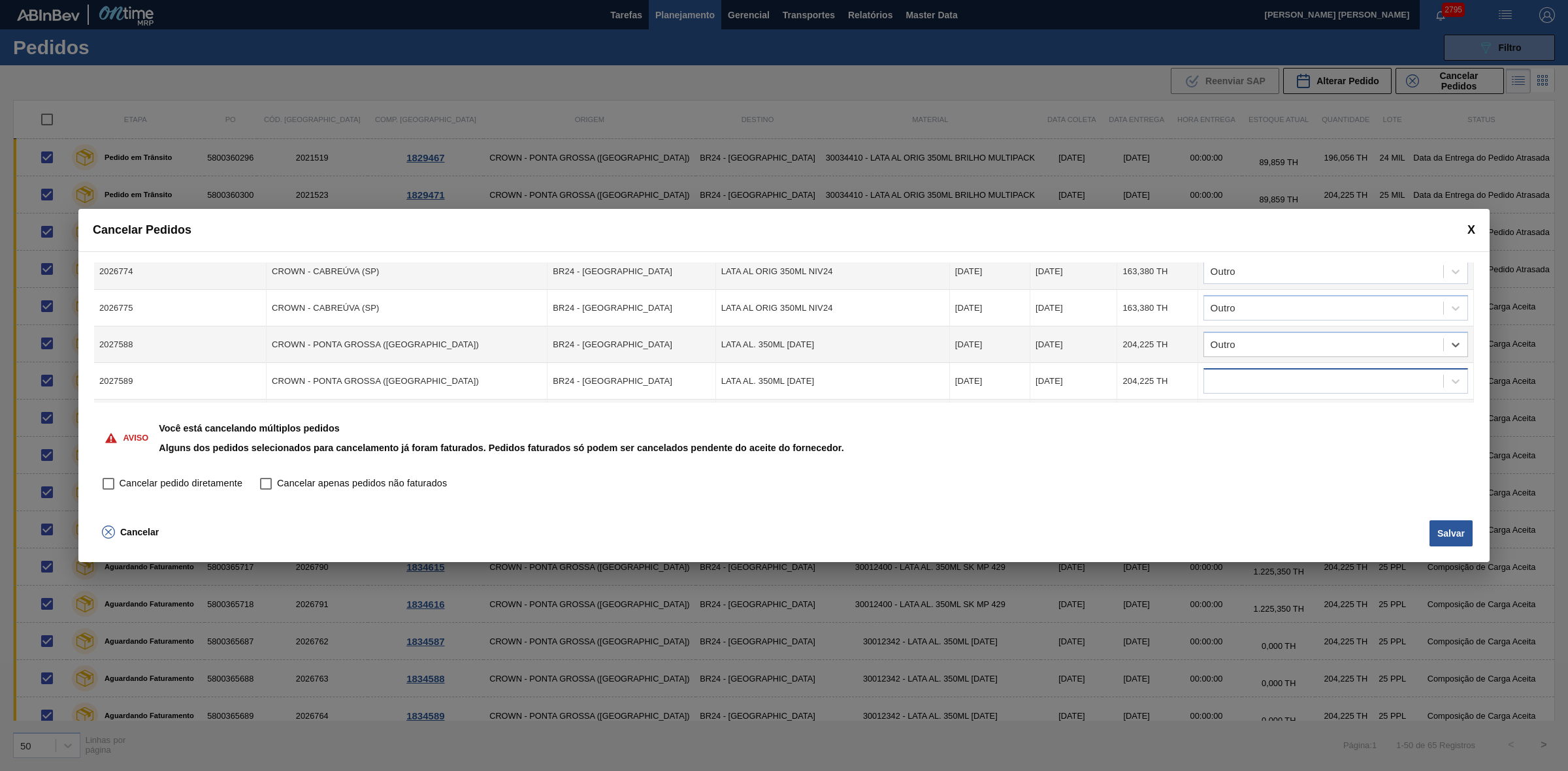
click at [1245, 386] on div at bounding box center [1336, 381] width 265 height 25
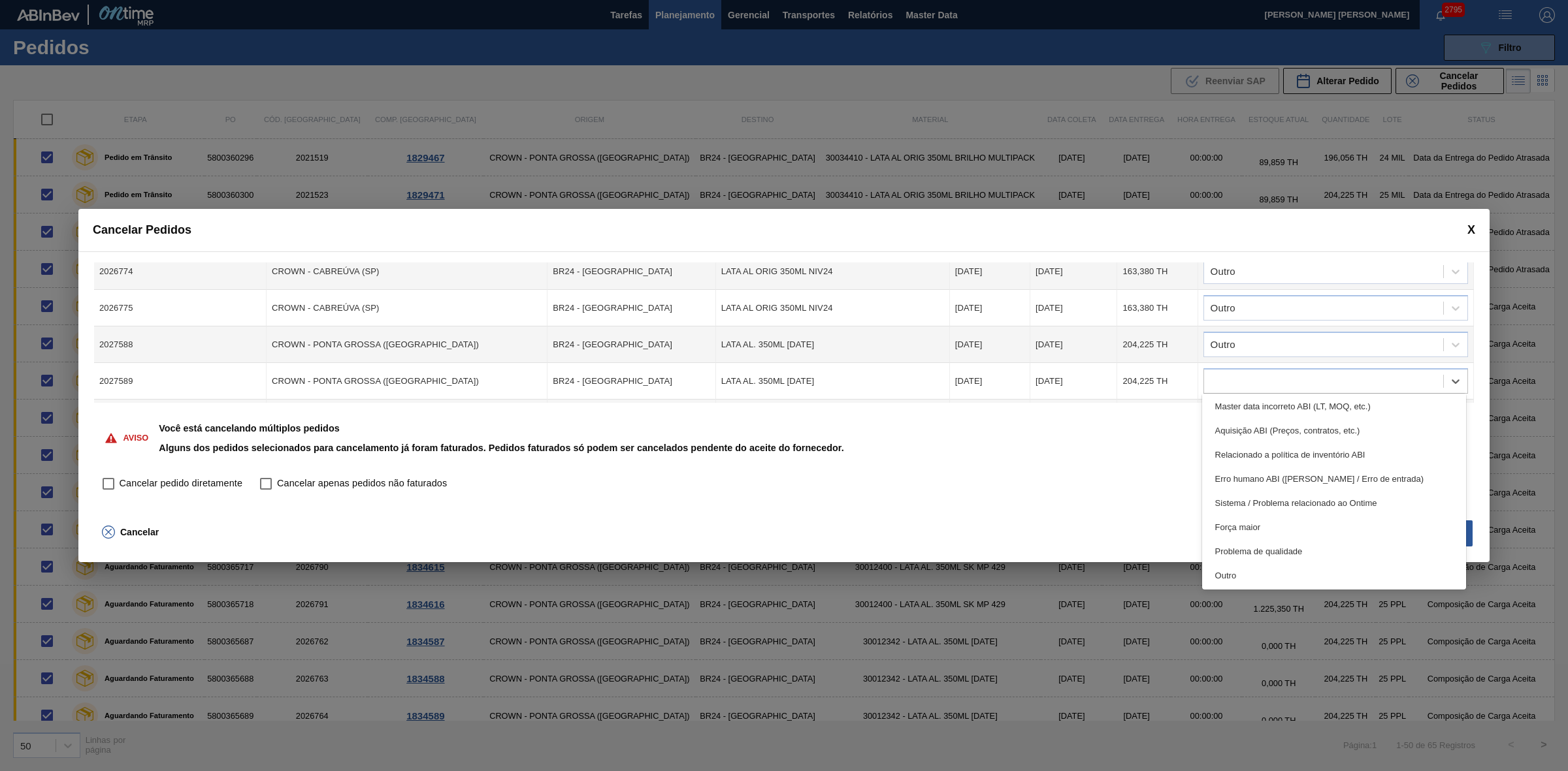
drag, startPoint x: 1252, startPoint y: 572, endPoint x: 1258, endPoint y: 541, distance: 31.6
click at [1251, 572] on div "Outro" at bounding box center [1334, 575] width 265 height 24
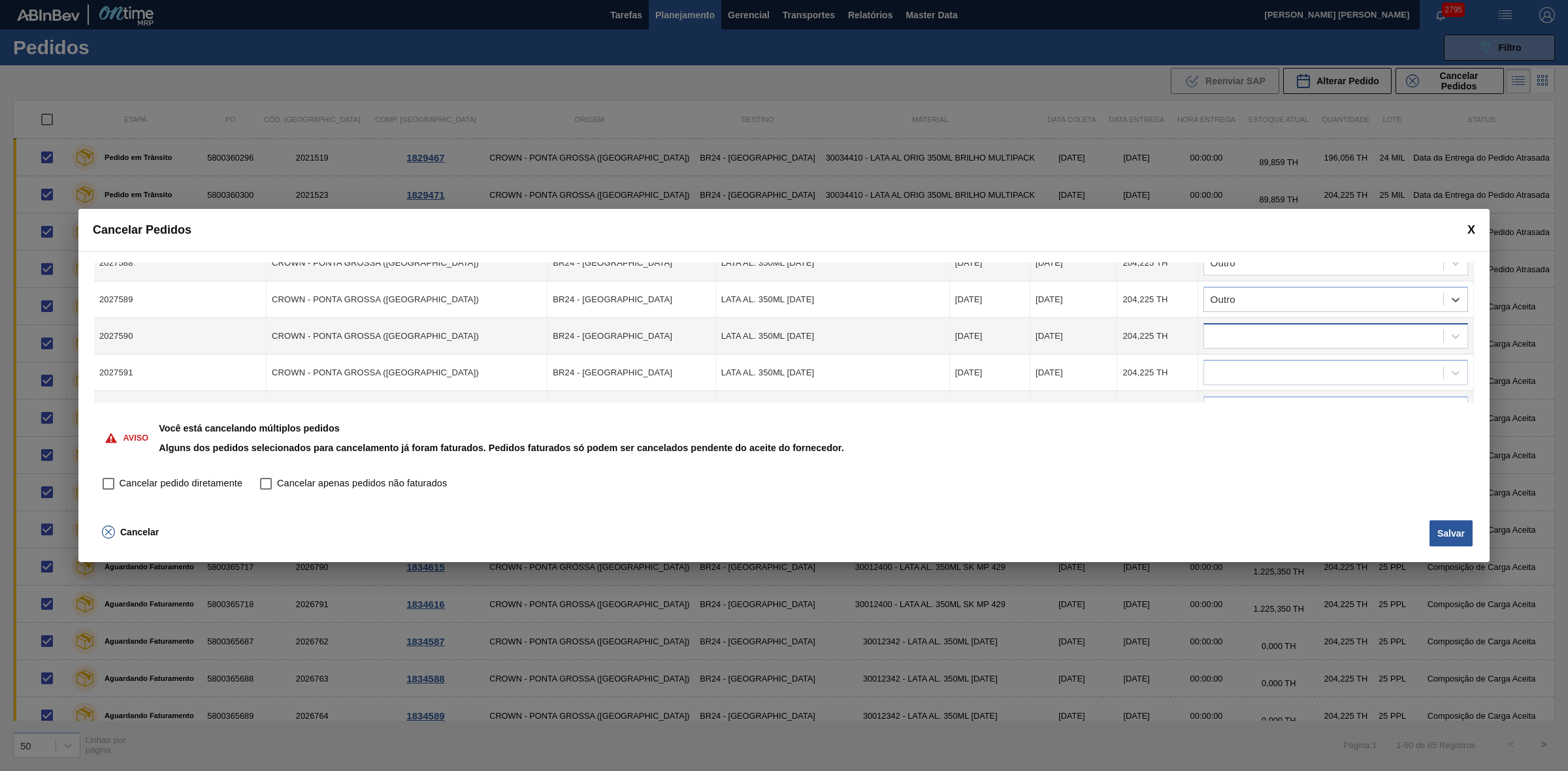
click at [1240, 337] on div at bounding box center [1324, 337] width 239 height 19
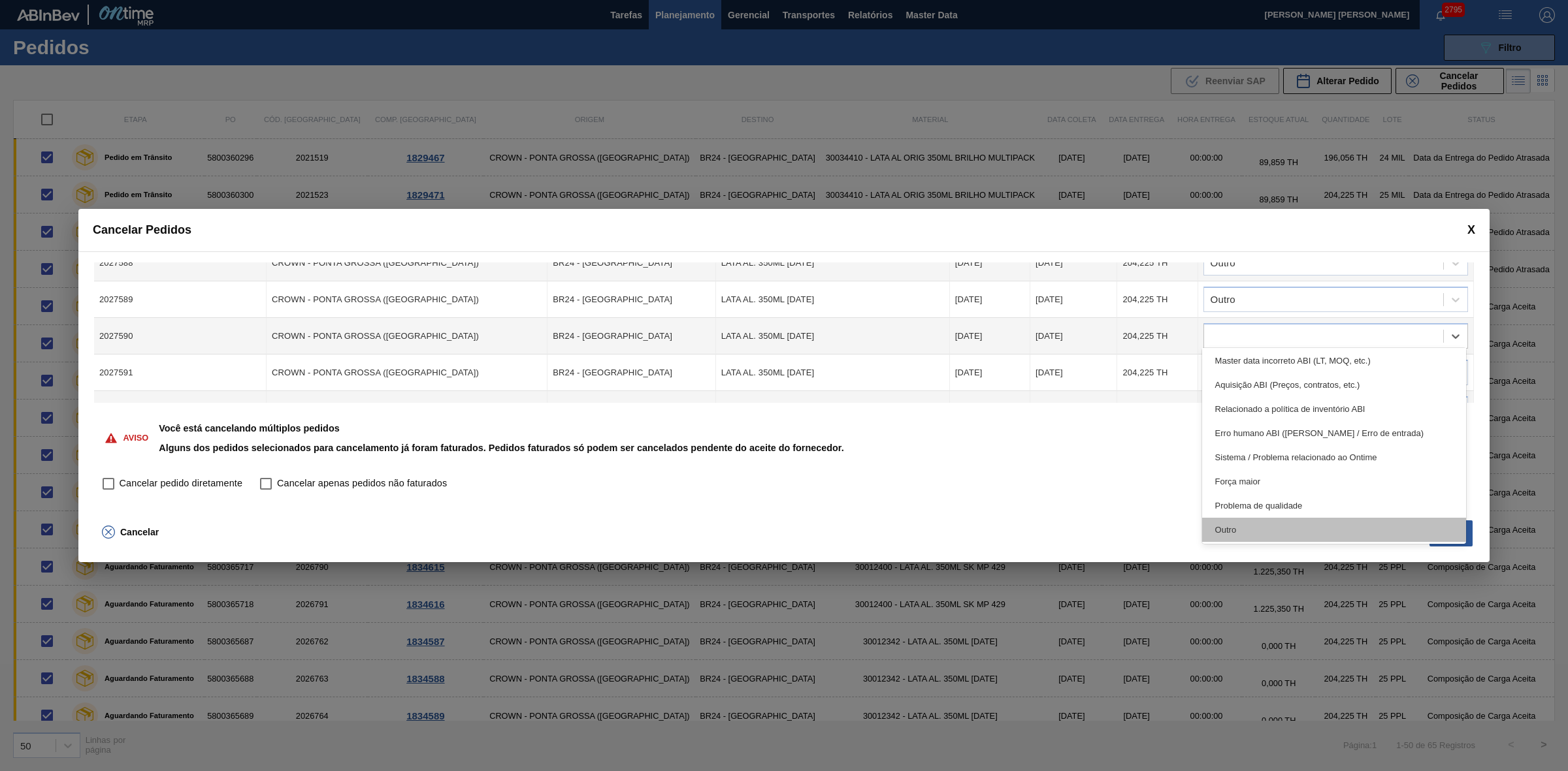
click at [1266, 533] on div "Outro" at bounding box center [1334, 530] width 265 height 24
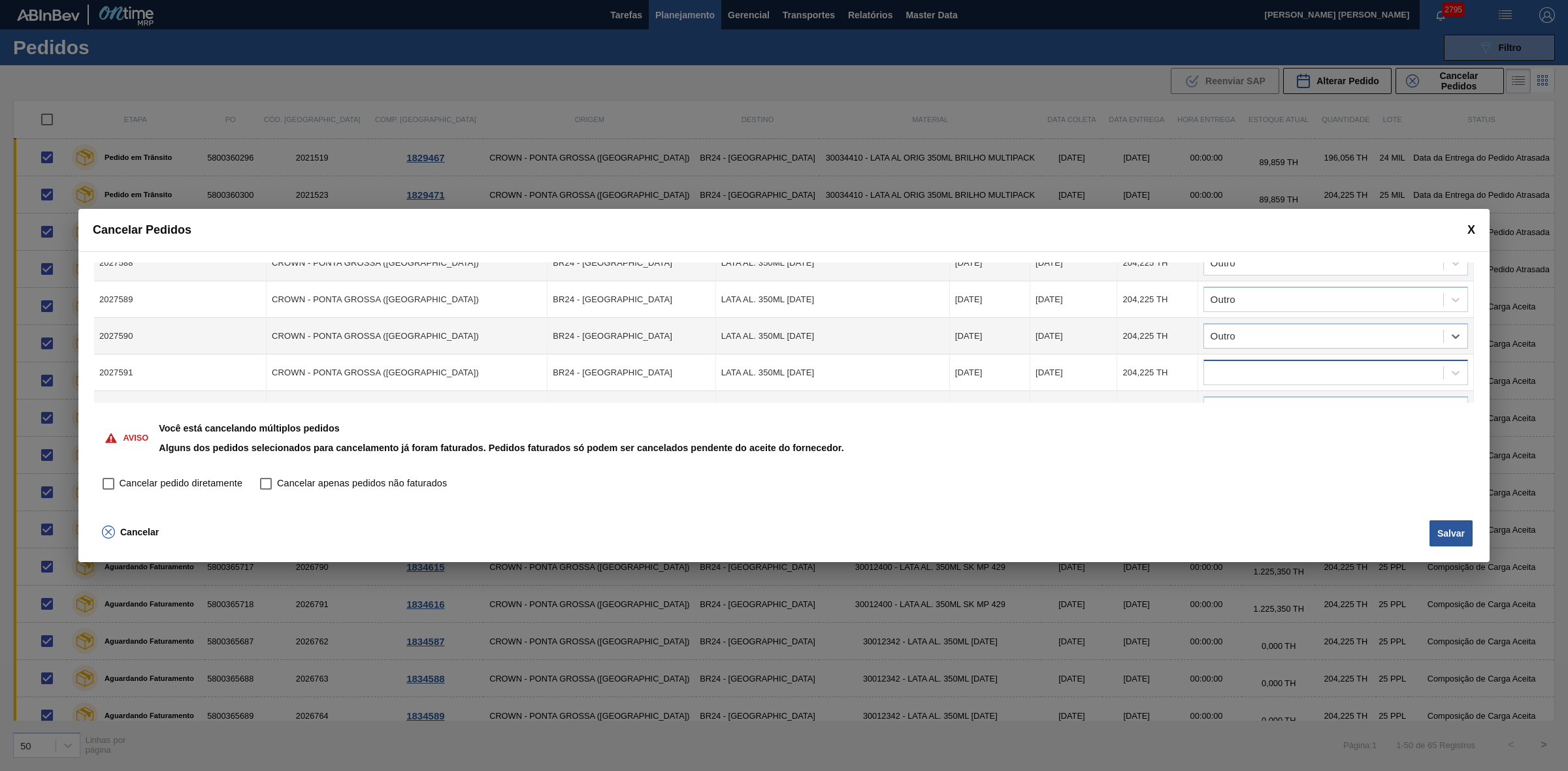
click at [1275, 370] on div at bounding box center [1324, 373] width 239 height 19
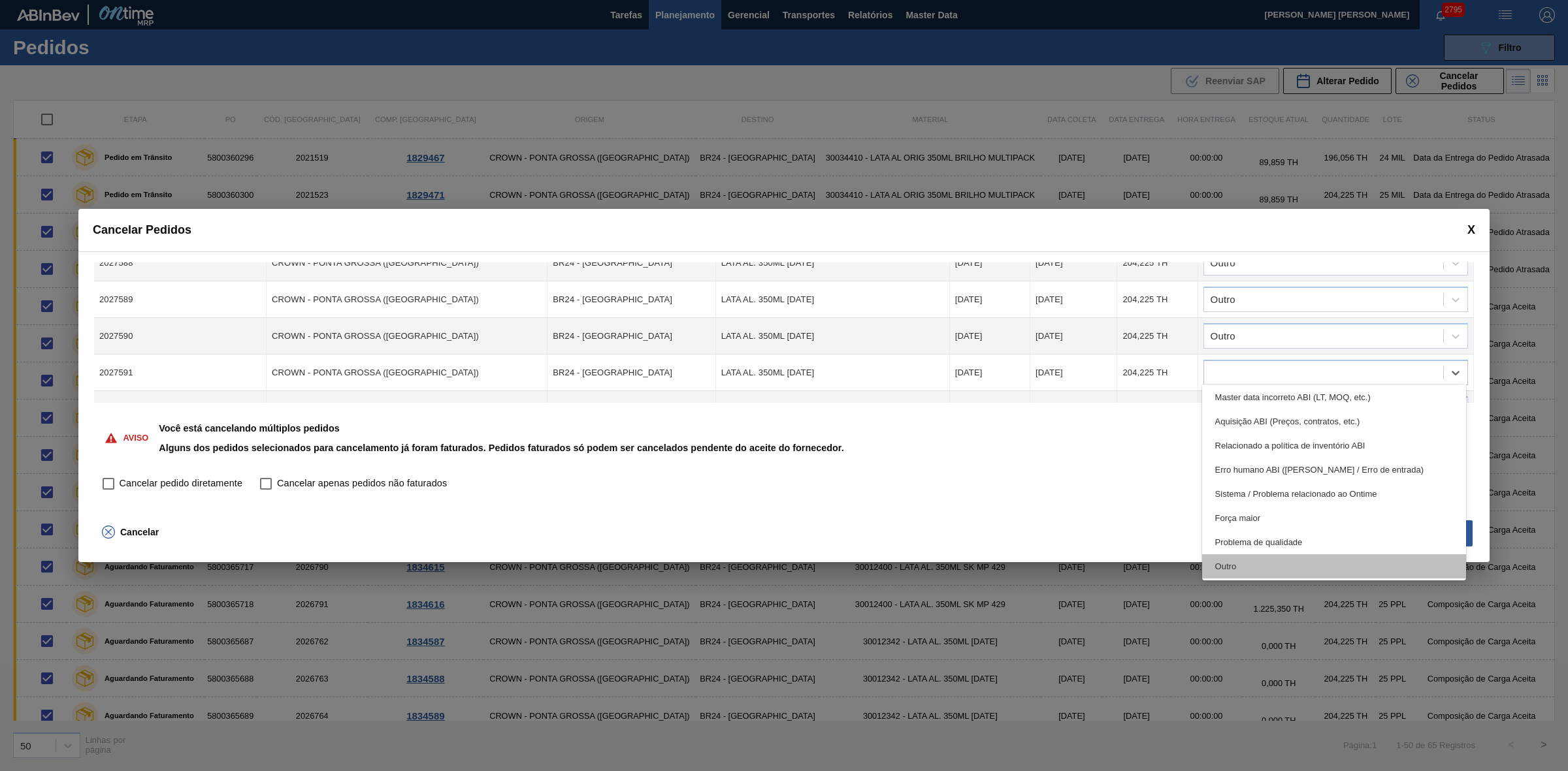
click at [1261, 560] on div "Outro" at bounding box center [1334, 566] width 265 height 24
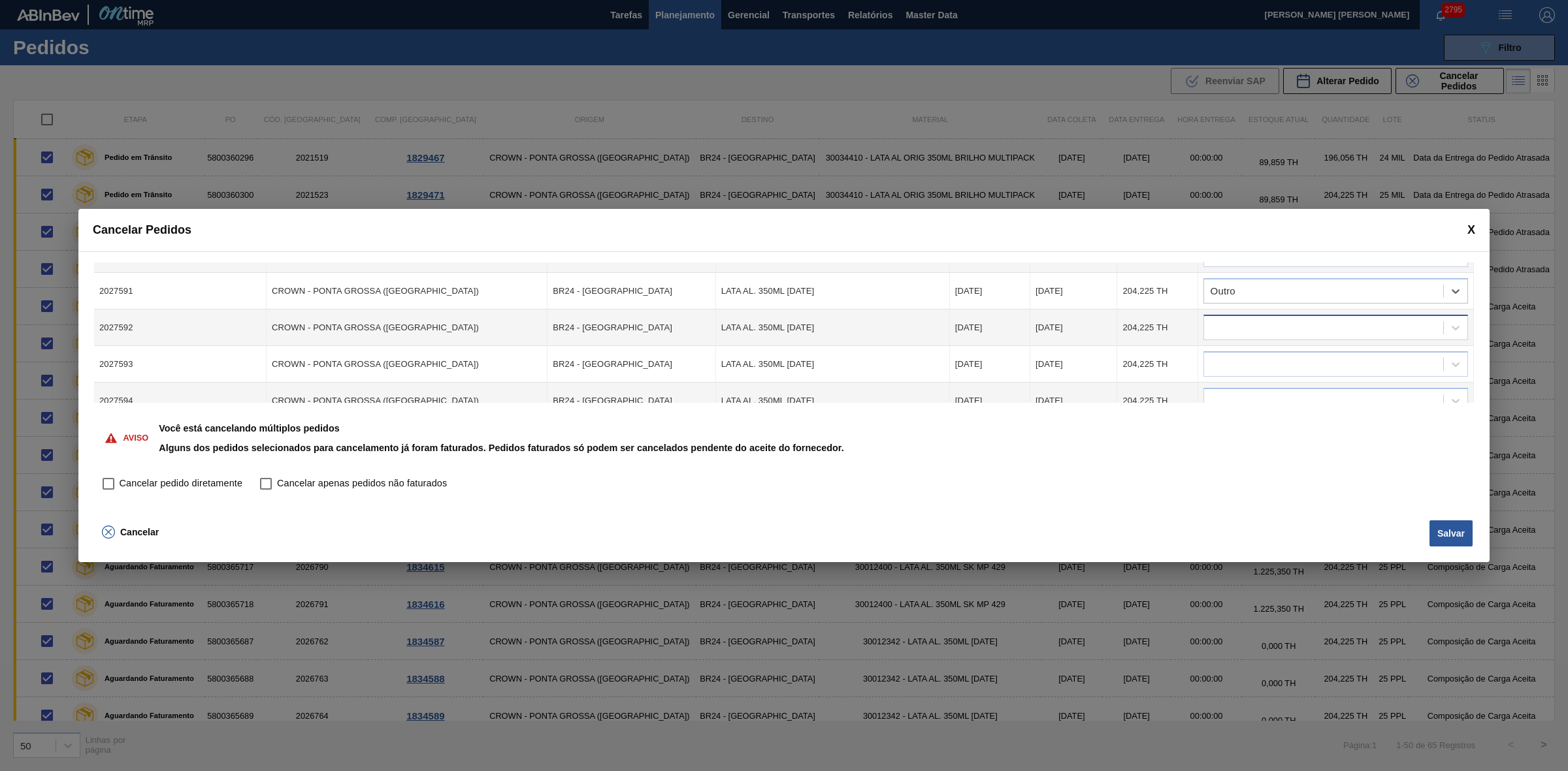
click at [1250, 318] on div at bounding box center [1324, 327] width 239 height 19
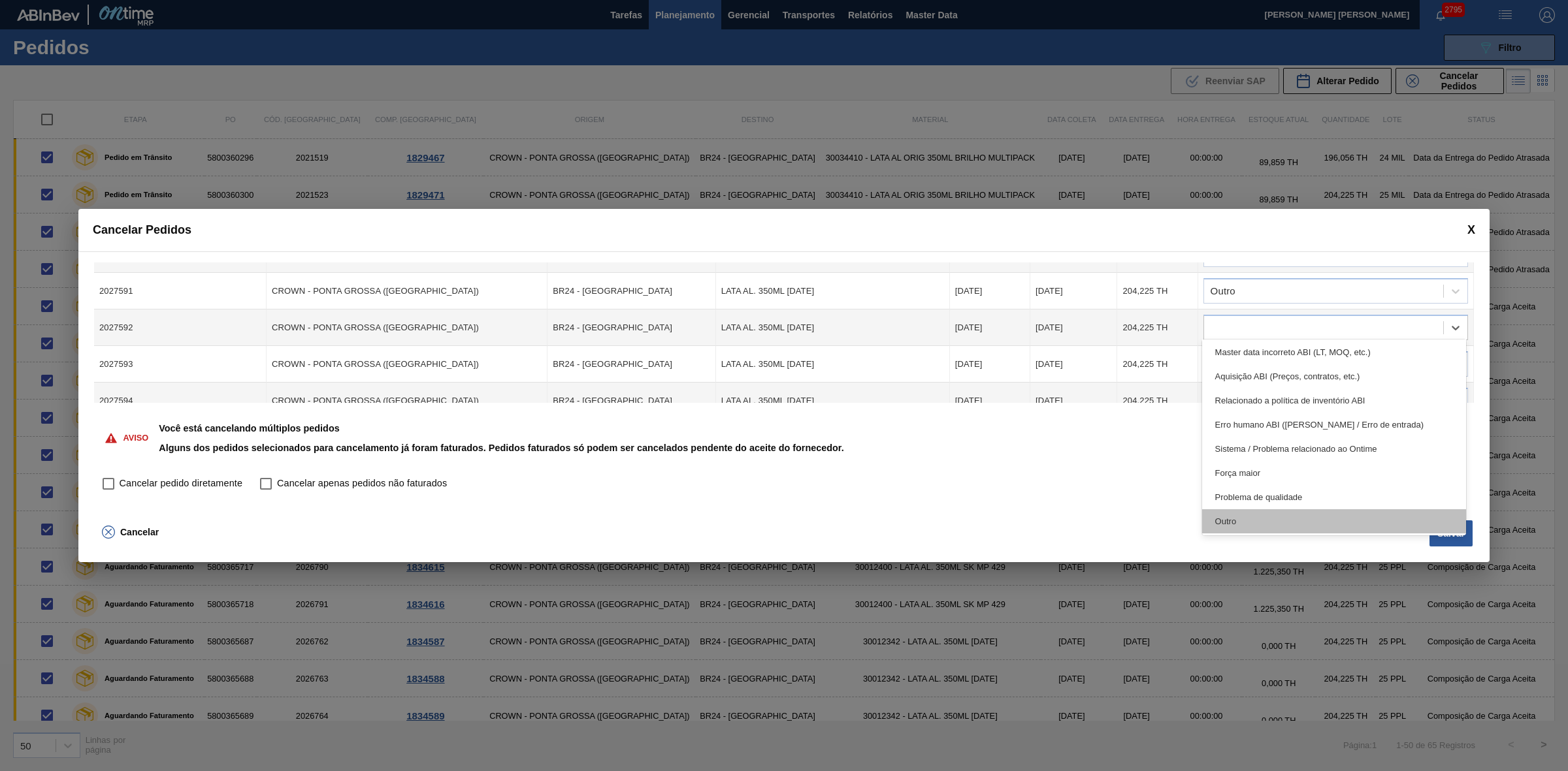
click at [1245, 519] on div "Outro" at bounding box center [1334, 521] width 265 height 24
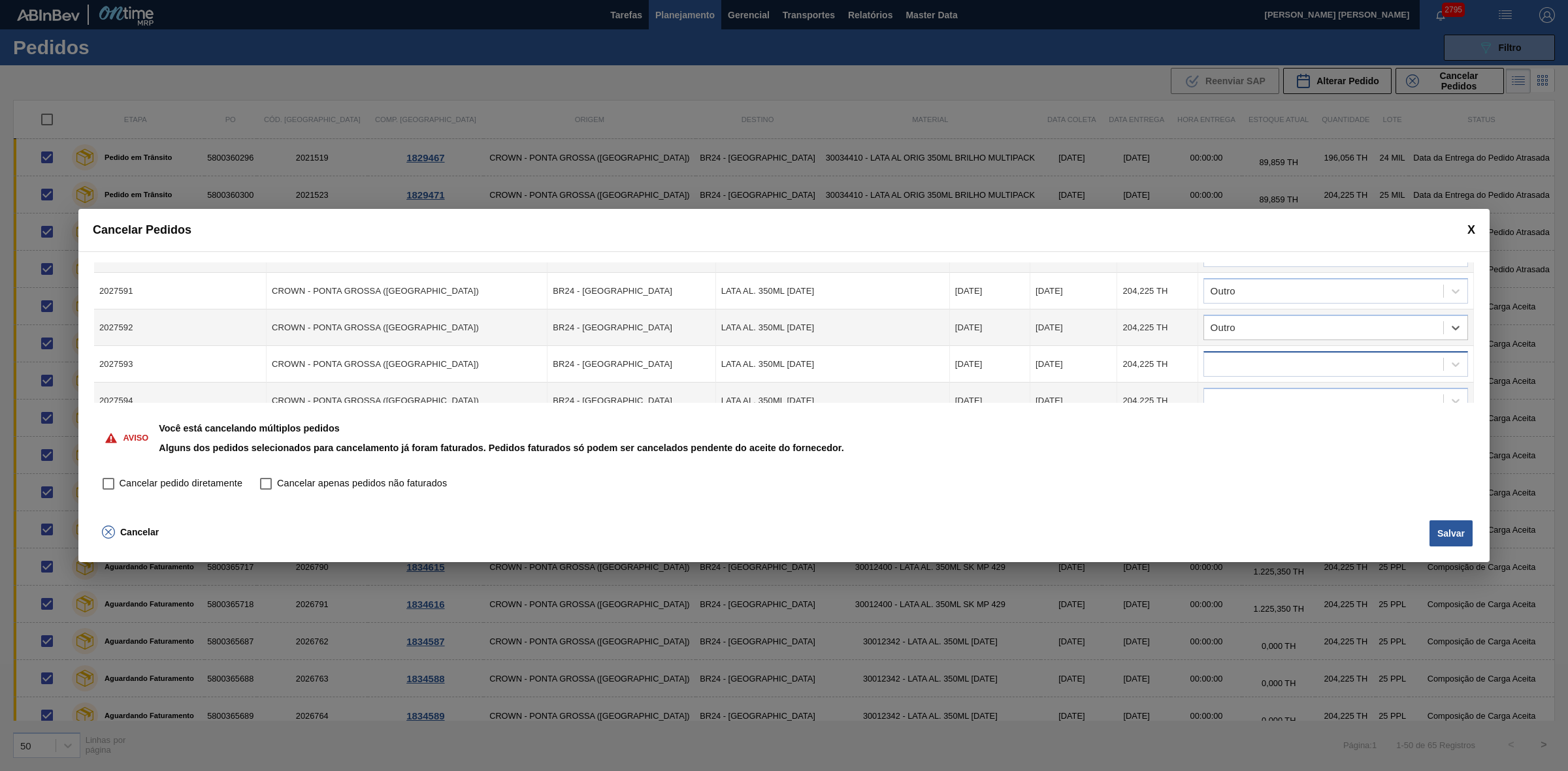
click at [1252, 360] on div at bounding box center [1324, 365] width 239 height 19
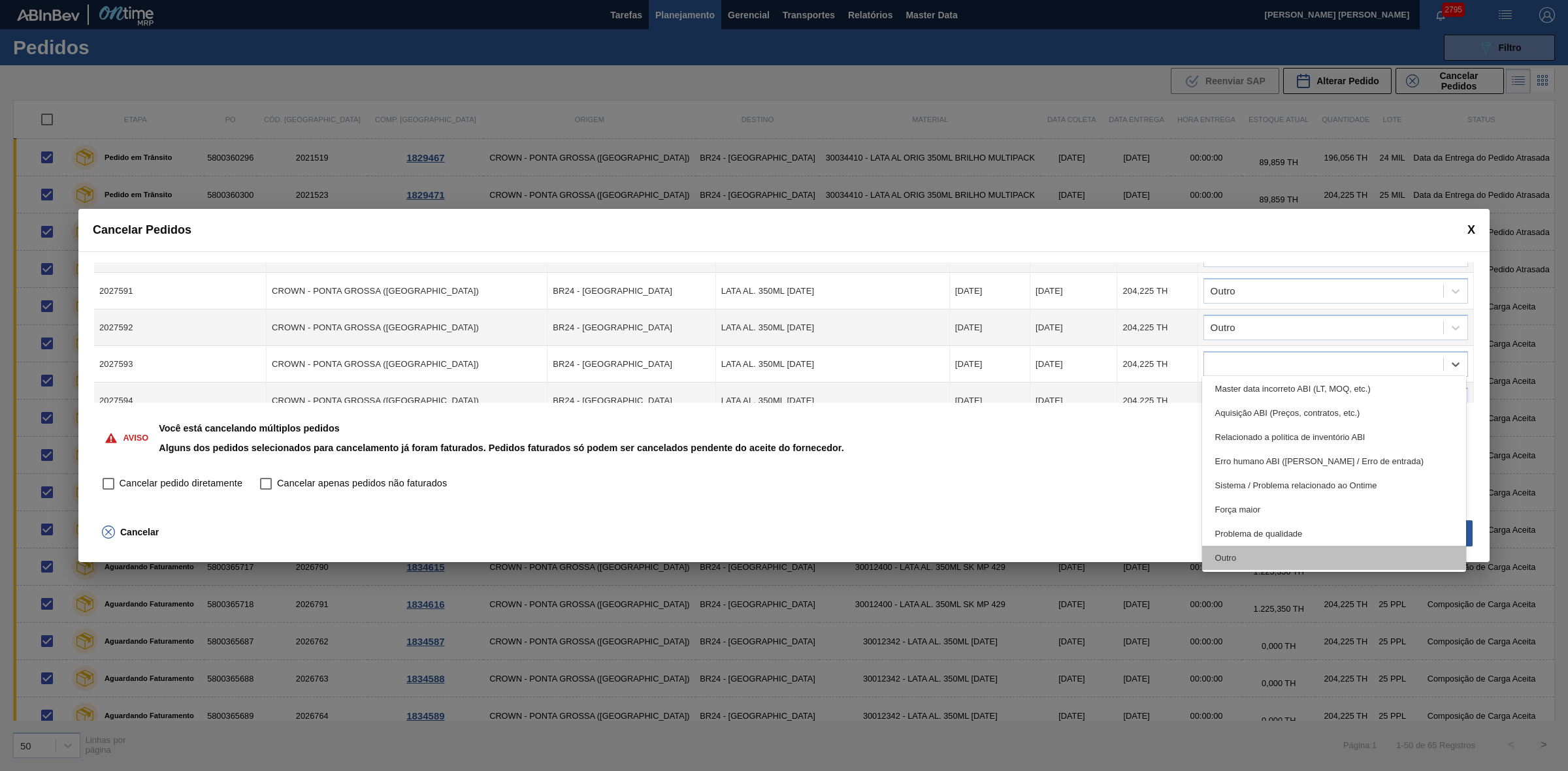
click at [1253, 547] on div "Outro" at bounding box center [1334, 558] width 265 height 24
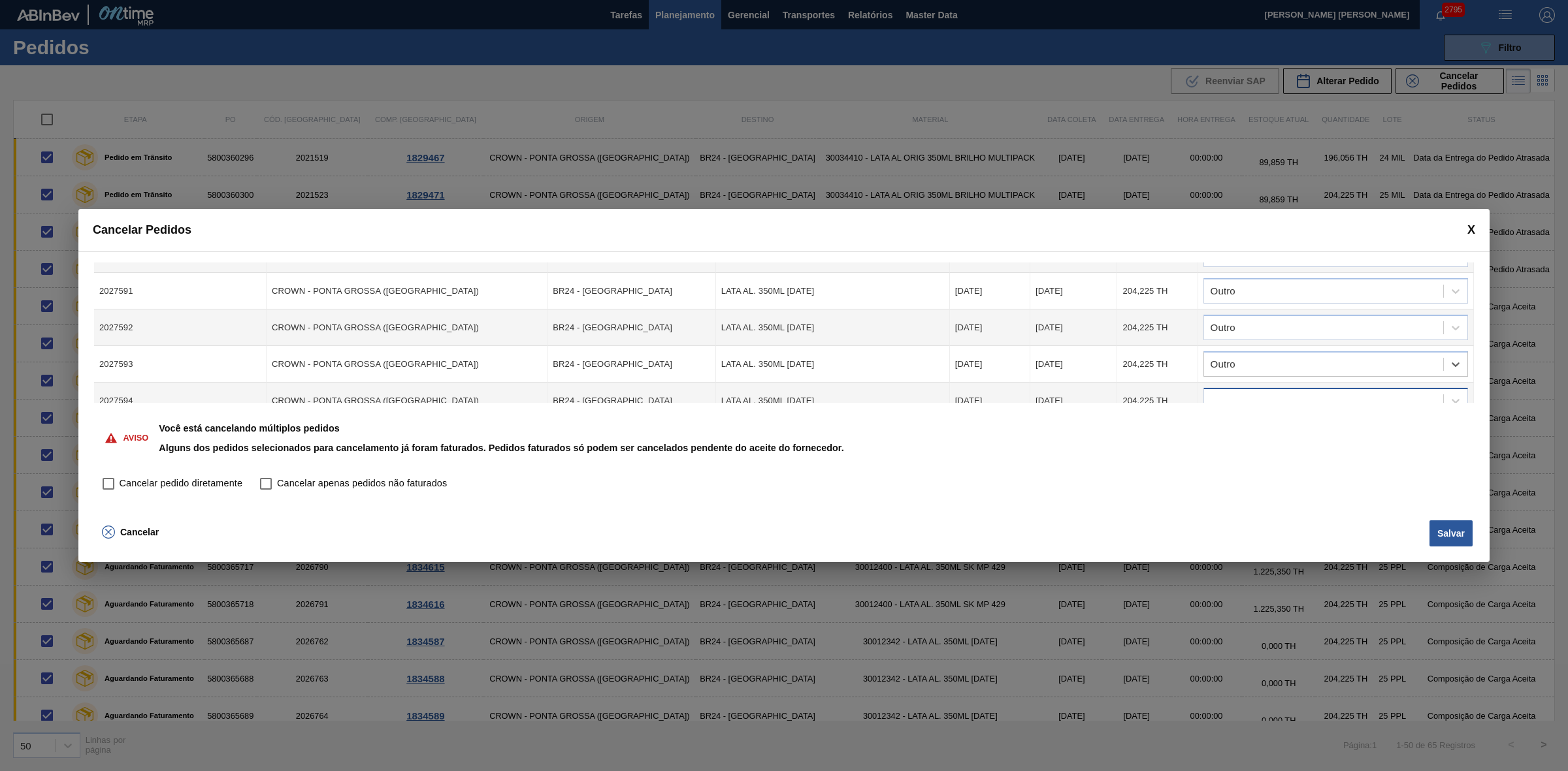
click at [1249, 392] on div at bounding box center [1324, 401] width 239 height 19
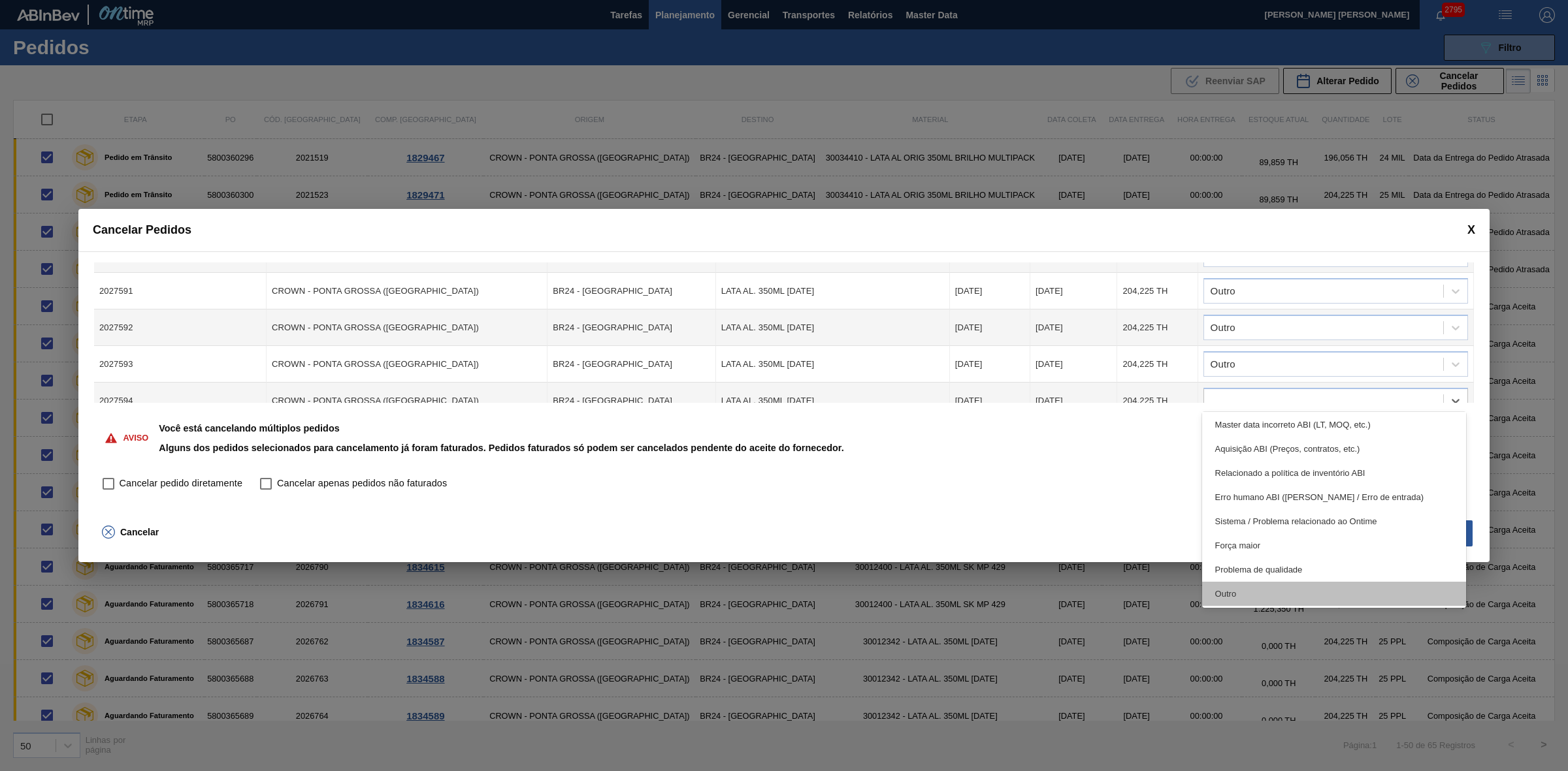
click at [1252, 595] on div "Outro" at bounding box center [1334, 593] width 265 height 24
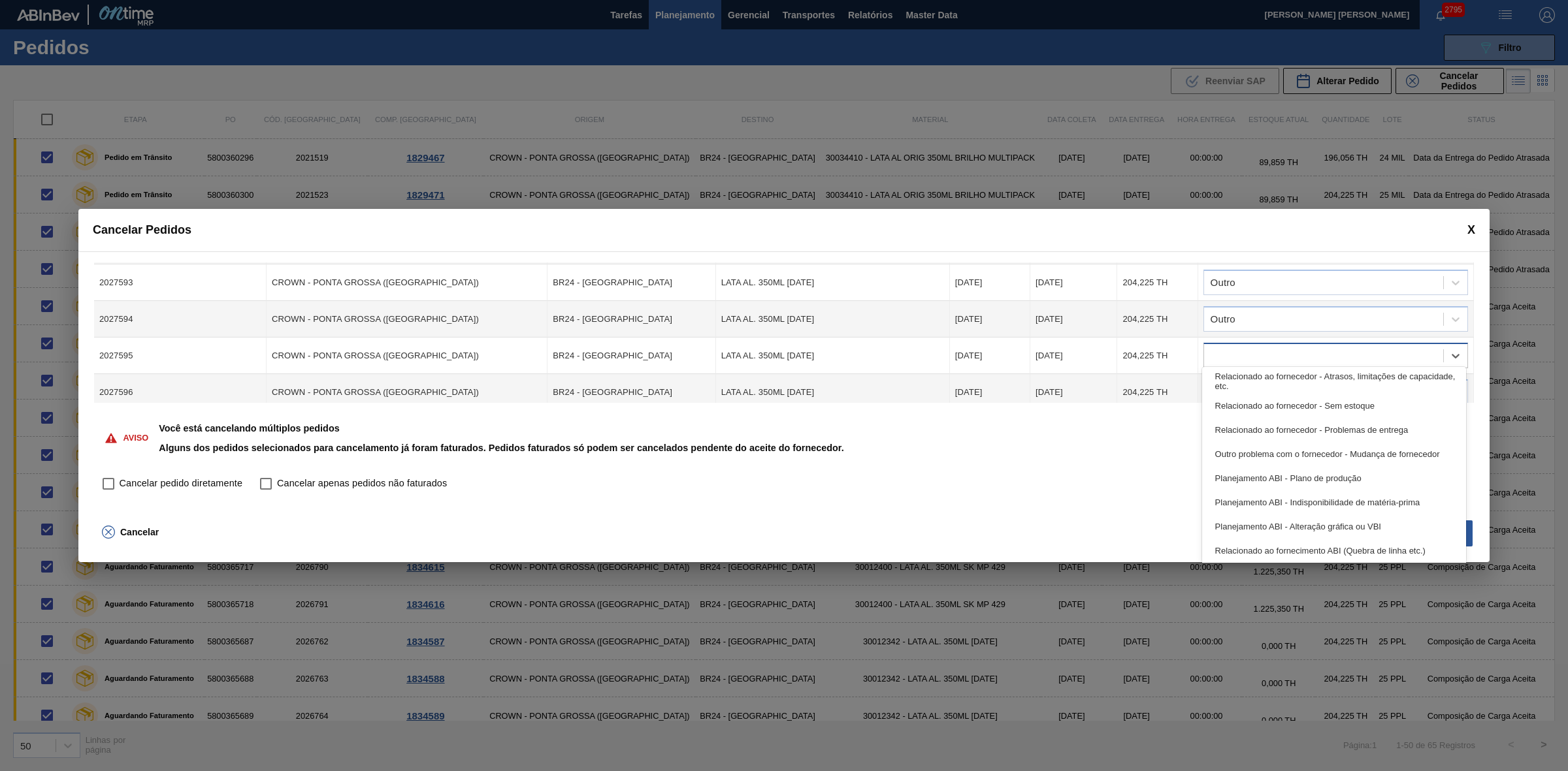
click at [1259, 346] on div at bounding box center [1324, 355] width 239 height 19
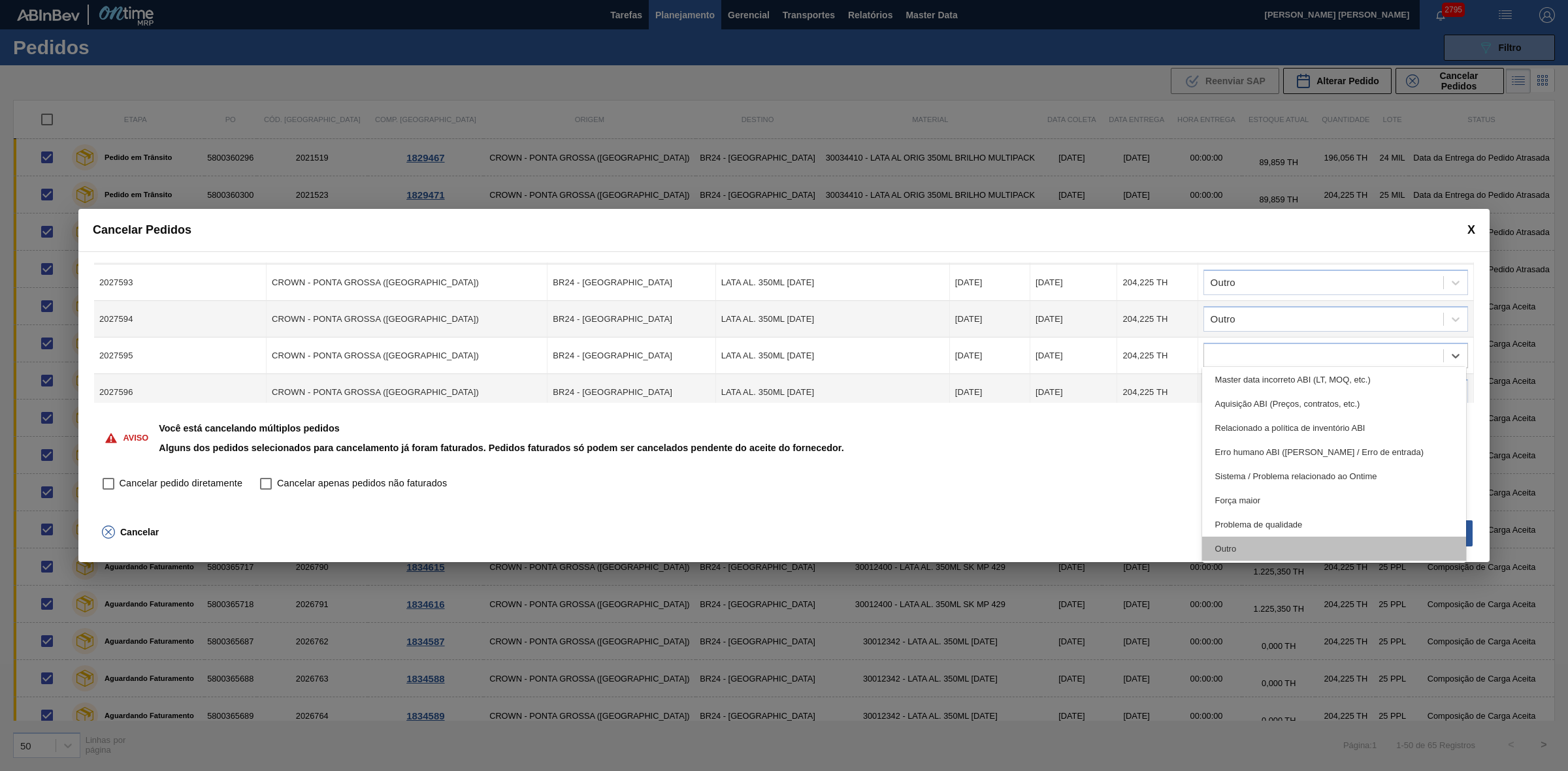
click at [1265, 544] on div "Outro" at bounding box center [1334, 549] width 265 height 24
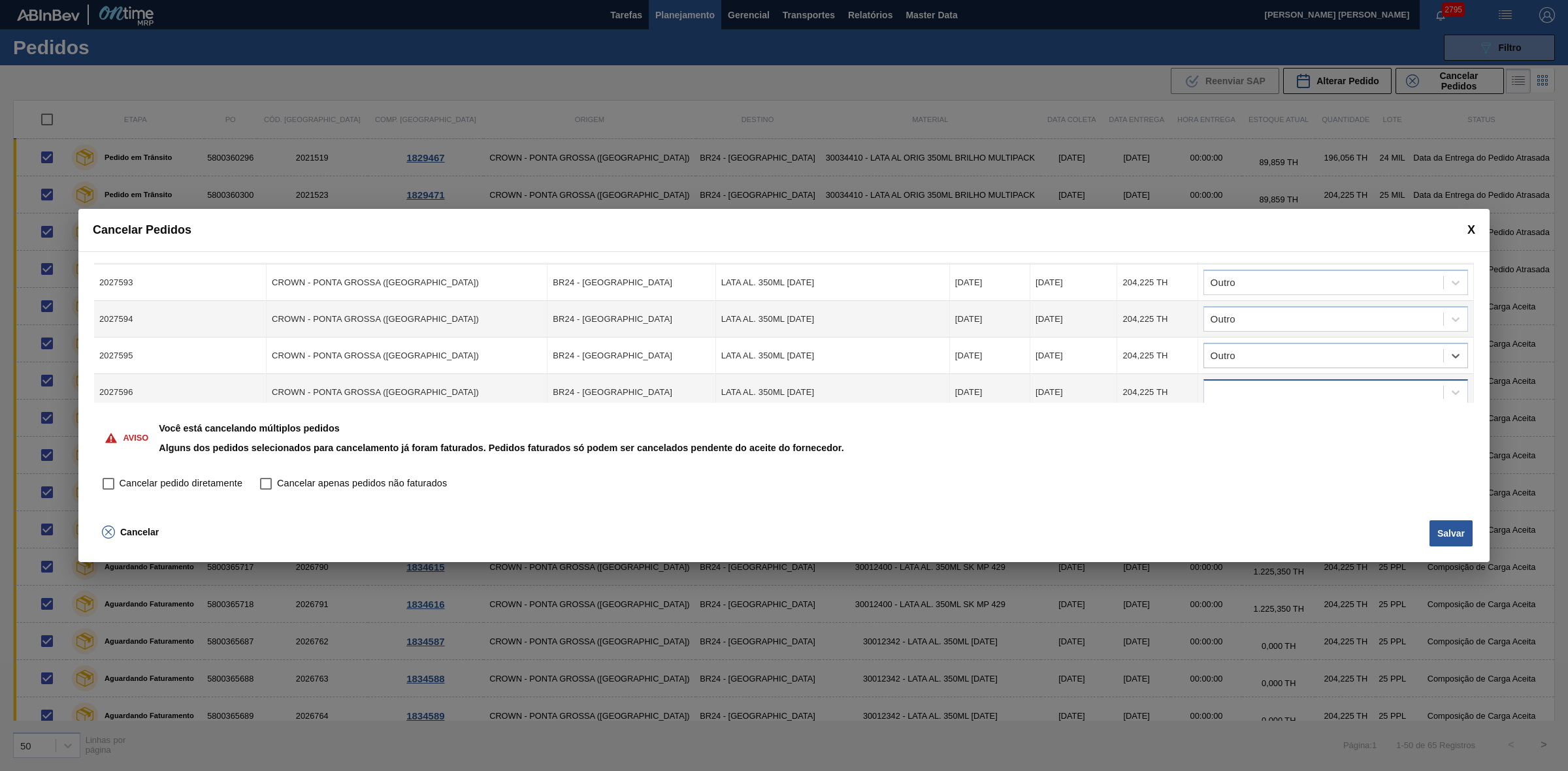
click at [1275, 387] on div at bounding box center [1324, 392] width 239 height 19
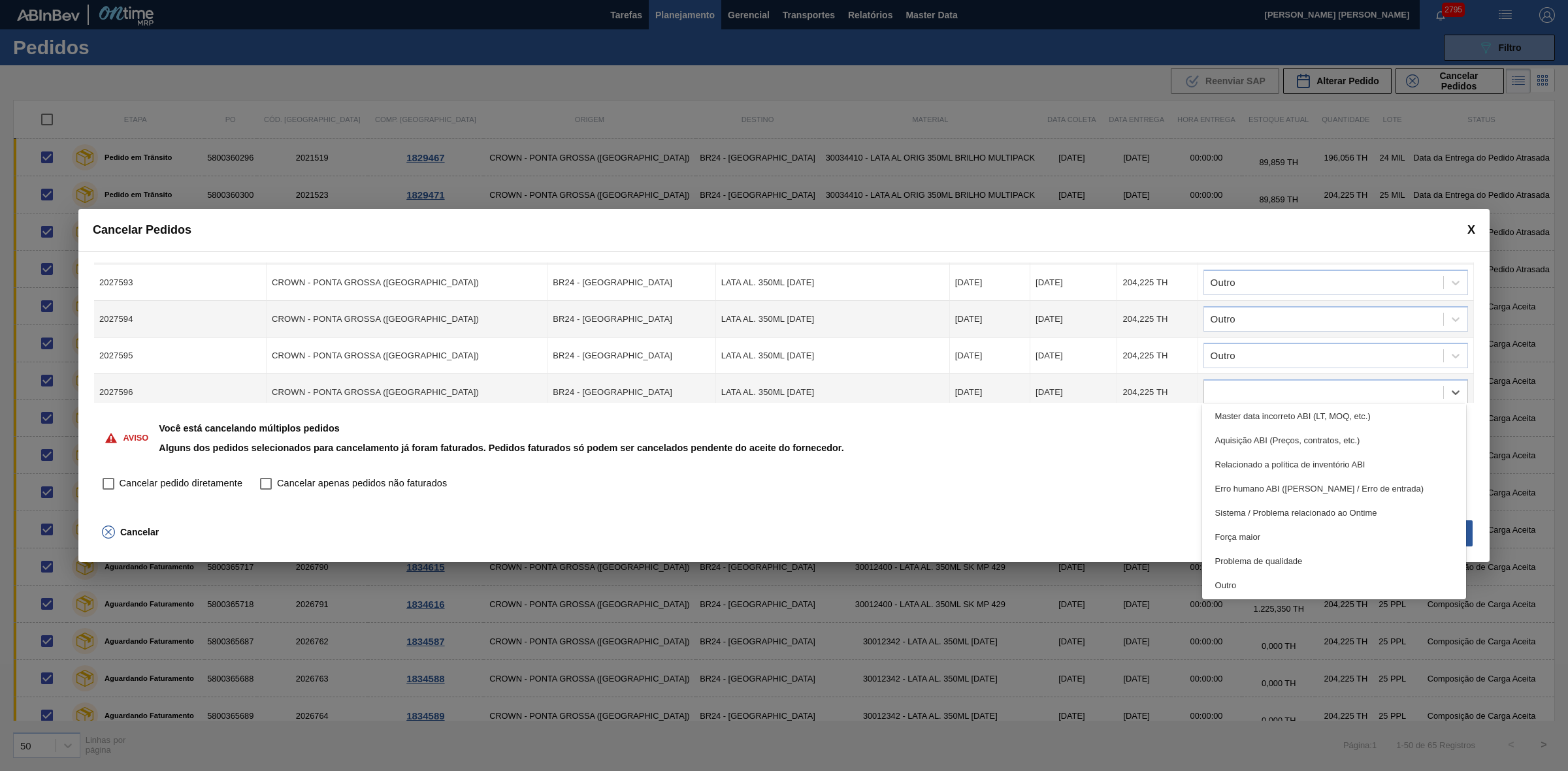
click at [1269, 583] on div "Outro" at bounding box center [1334, 585] width 265 height 24
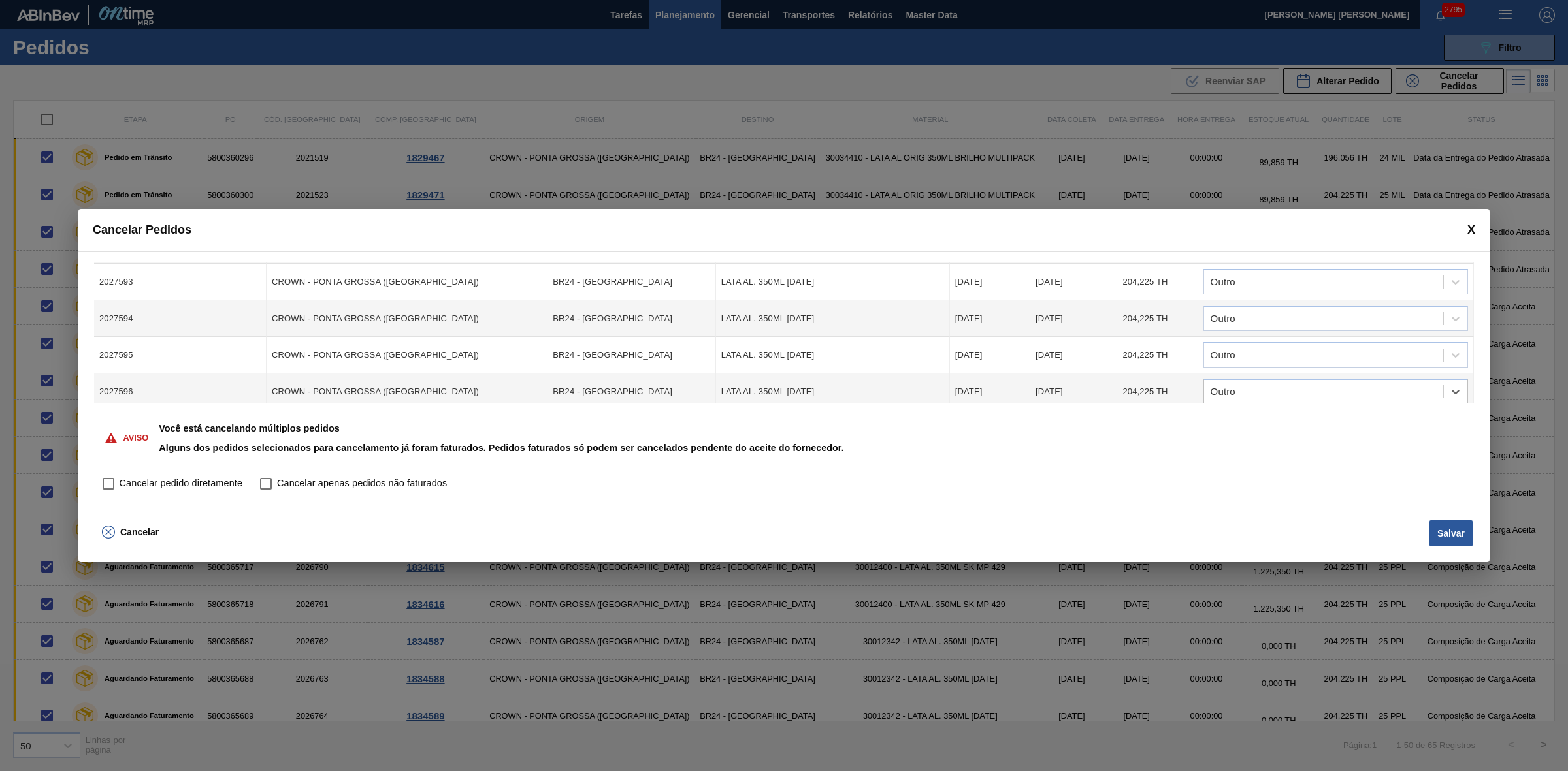
click at [178, 479] on span "Cancelar pedido diretamente" at bounding box center [181, 483] width 122 height 15
click at [120, 479] on input "Cancelar pedido diretamente" at bounding box center [108, 484] width 22 height 22
checkbox input "true"
click at [1447, 533] on button "Salvar" at bounding box center [1451, 533] width 43 height 26
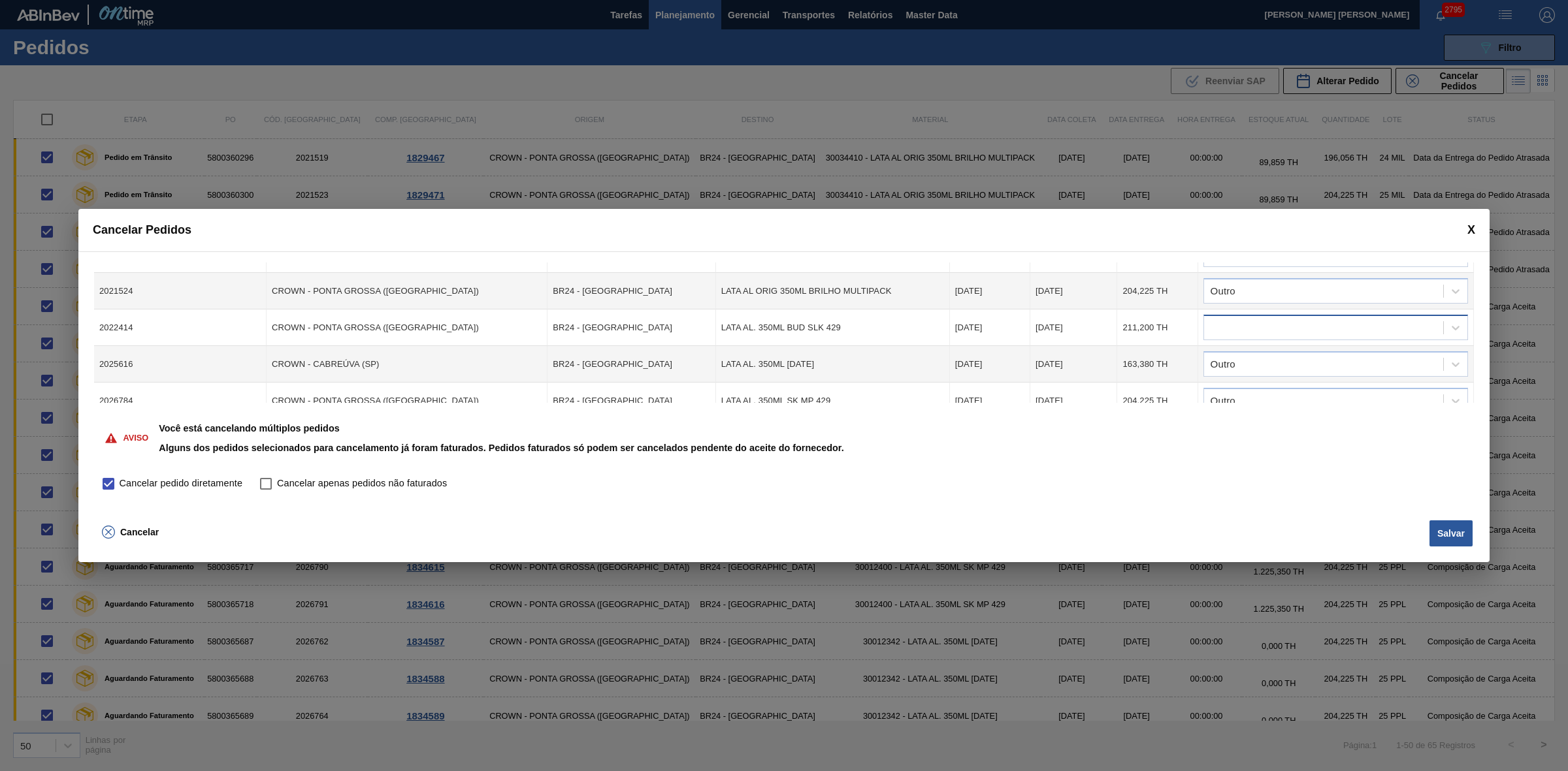
click at [1264, 334] on div at bounding box center [1324, 327] width 239 height 19
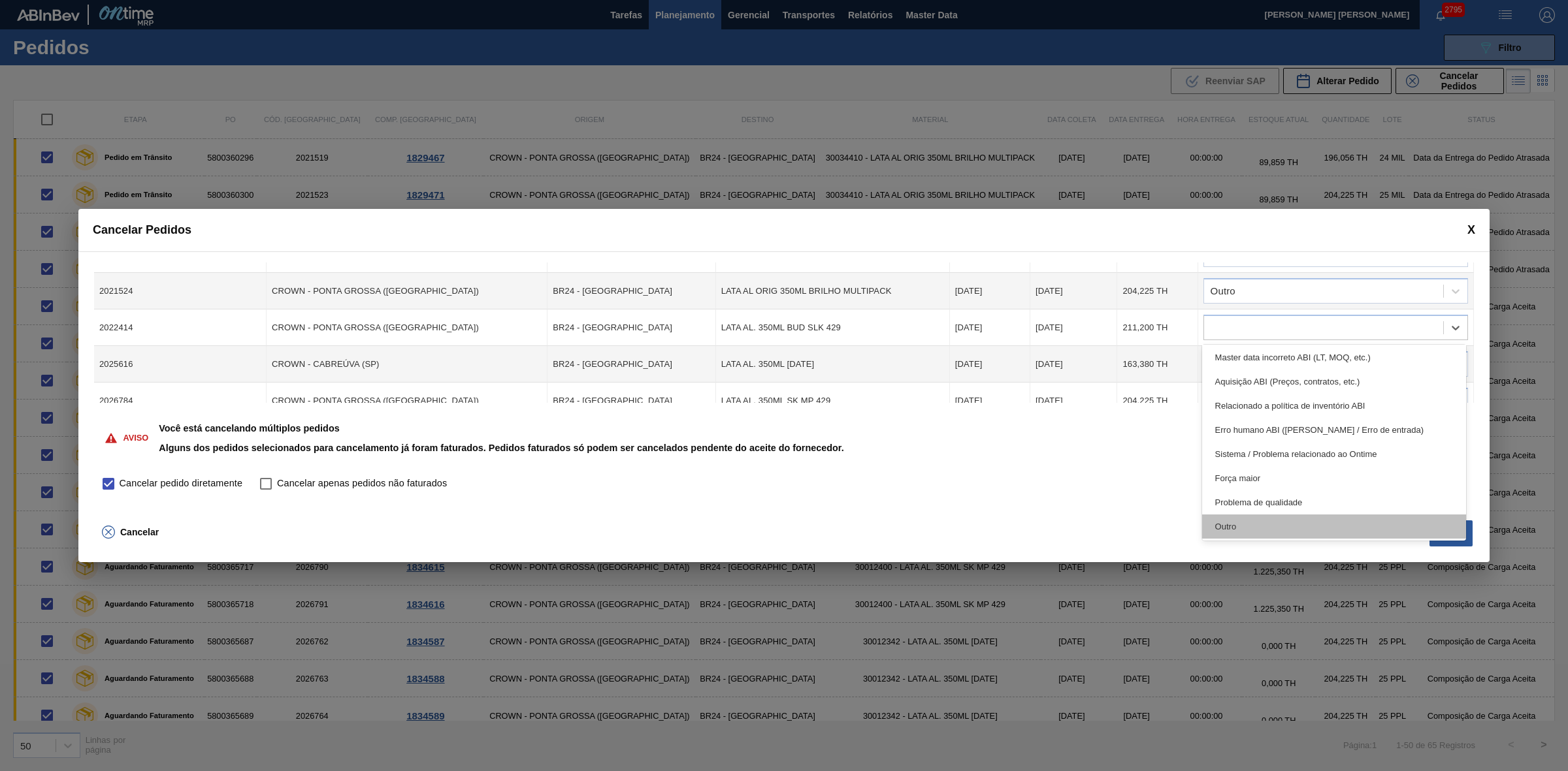
click at [1243, 532] on div "Outro" at bounding box center [1334, 526] width 265 height 24
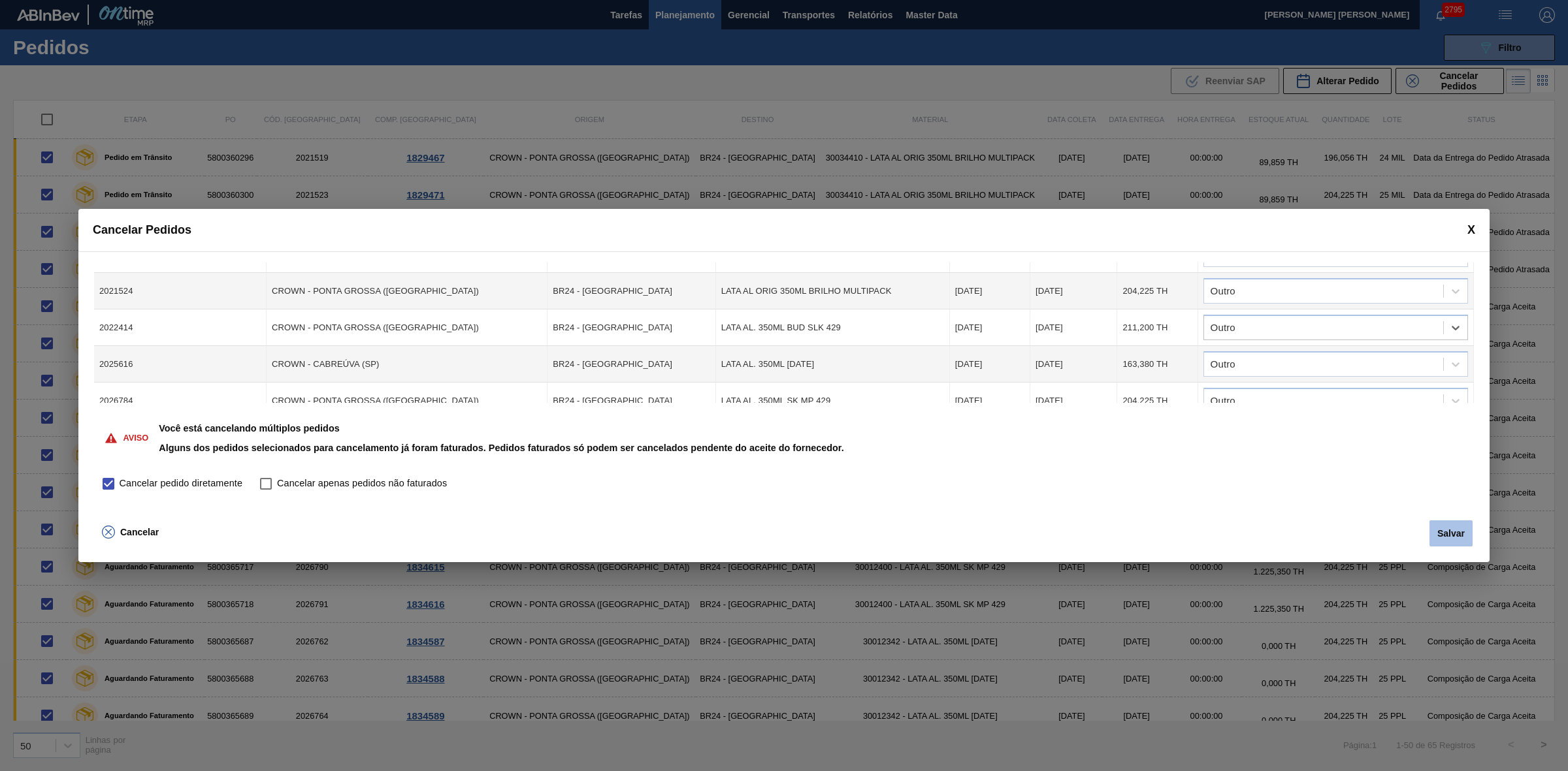
click at [1451, 528] on button "Salvar" at bounding box center [1451, 533] width 43 height 26
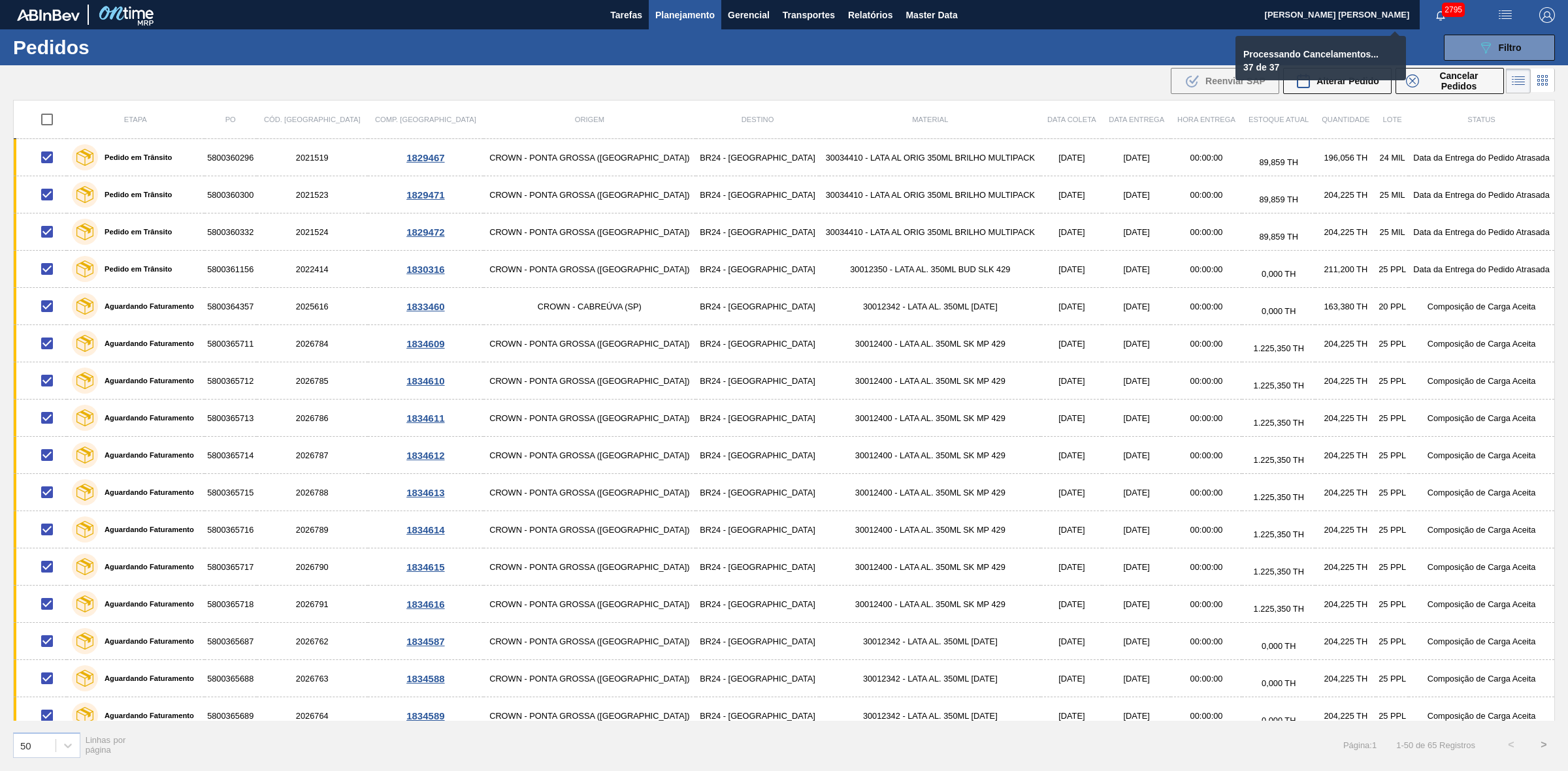
checkbox input "false"
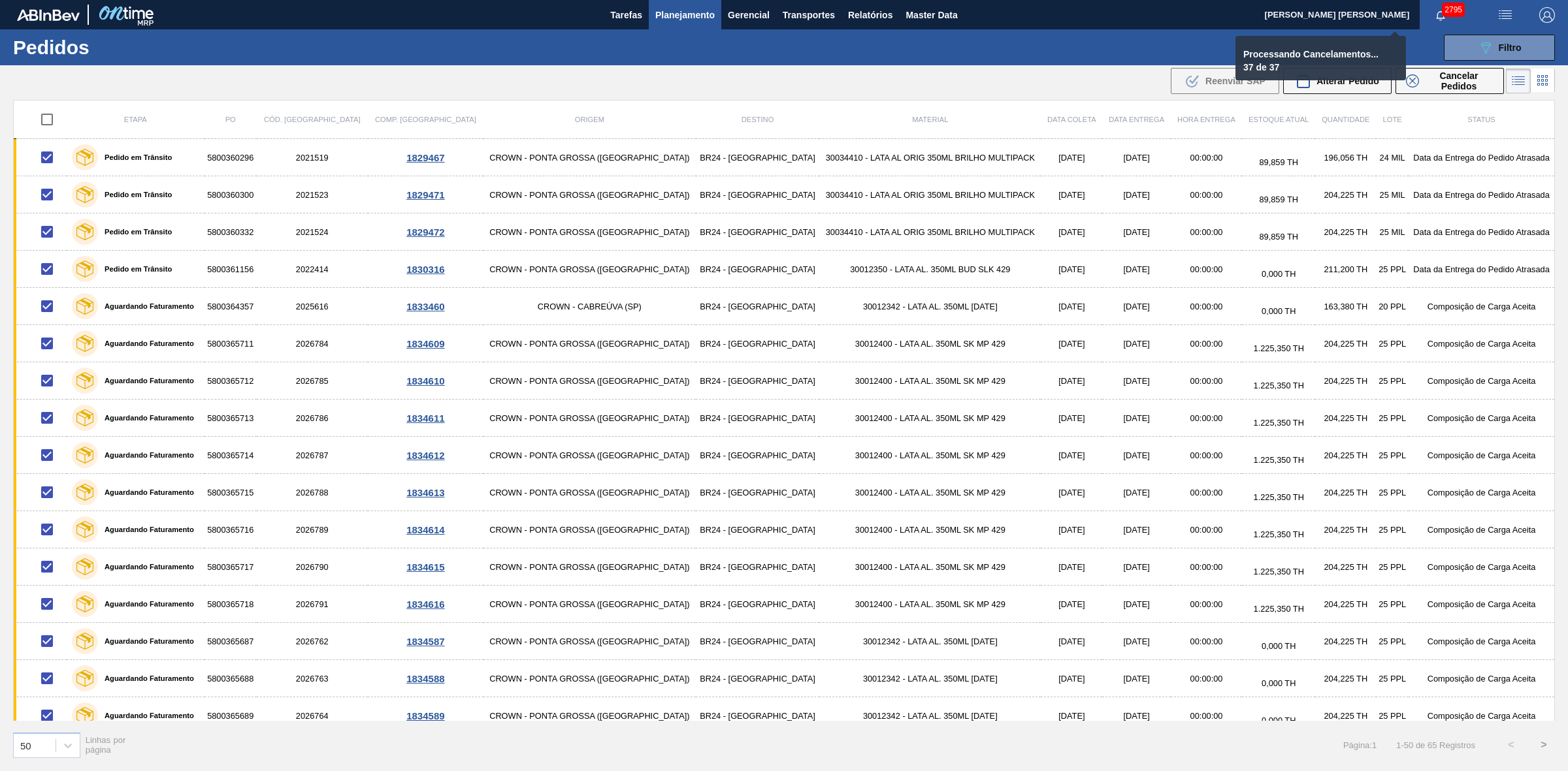
checkbox input "false"
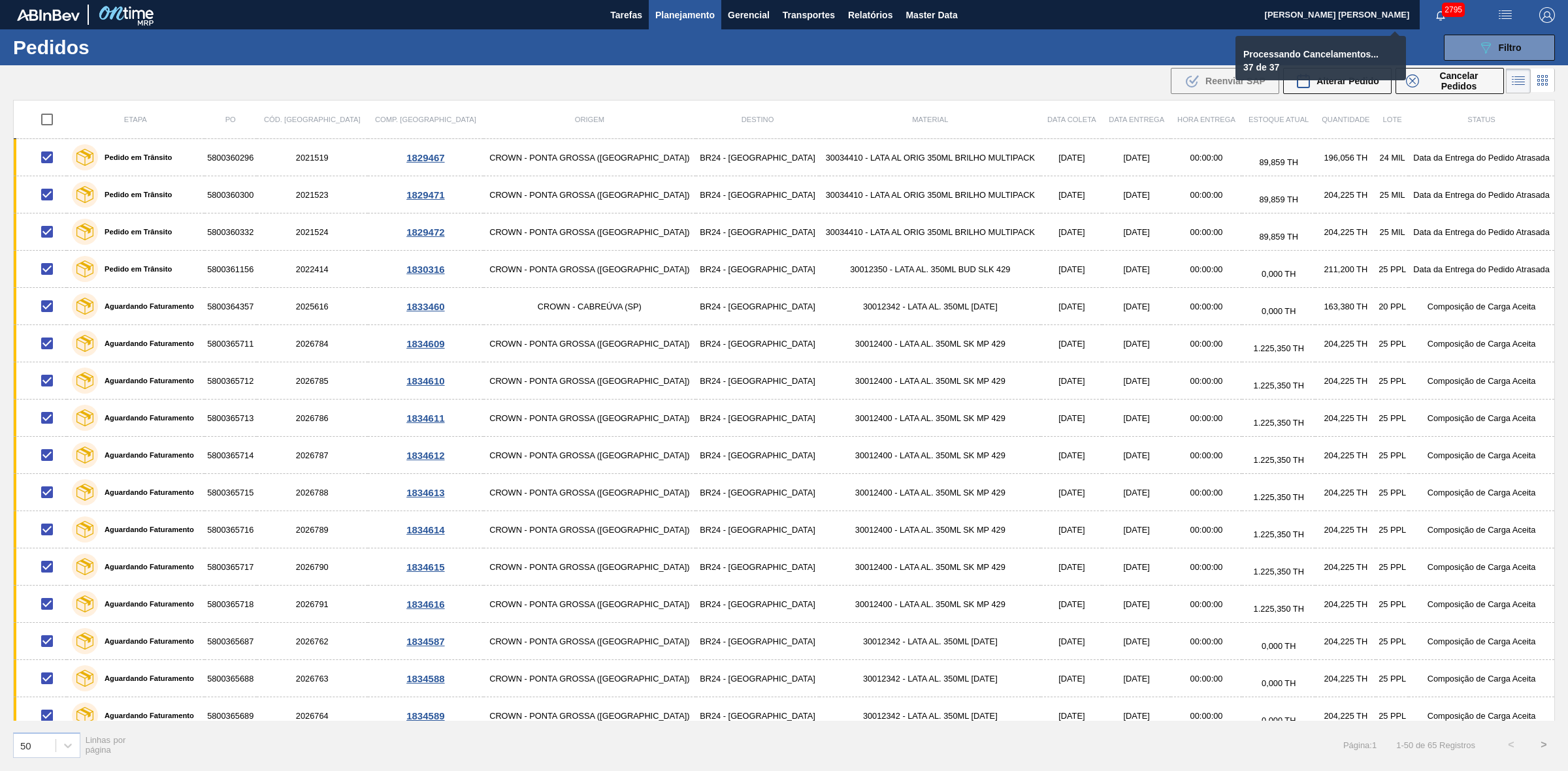
checkbox input "false"
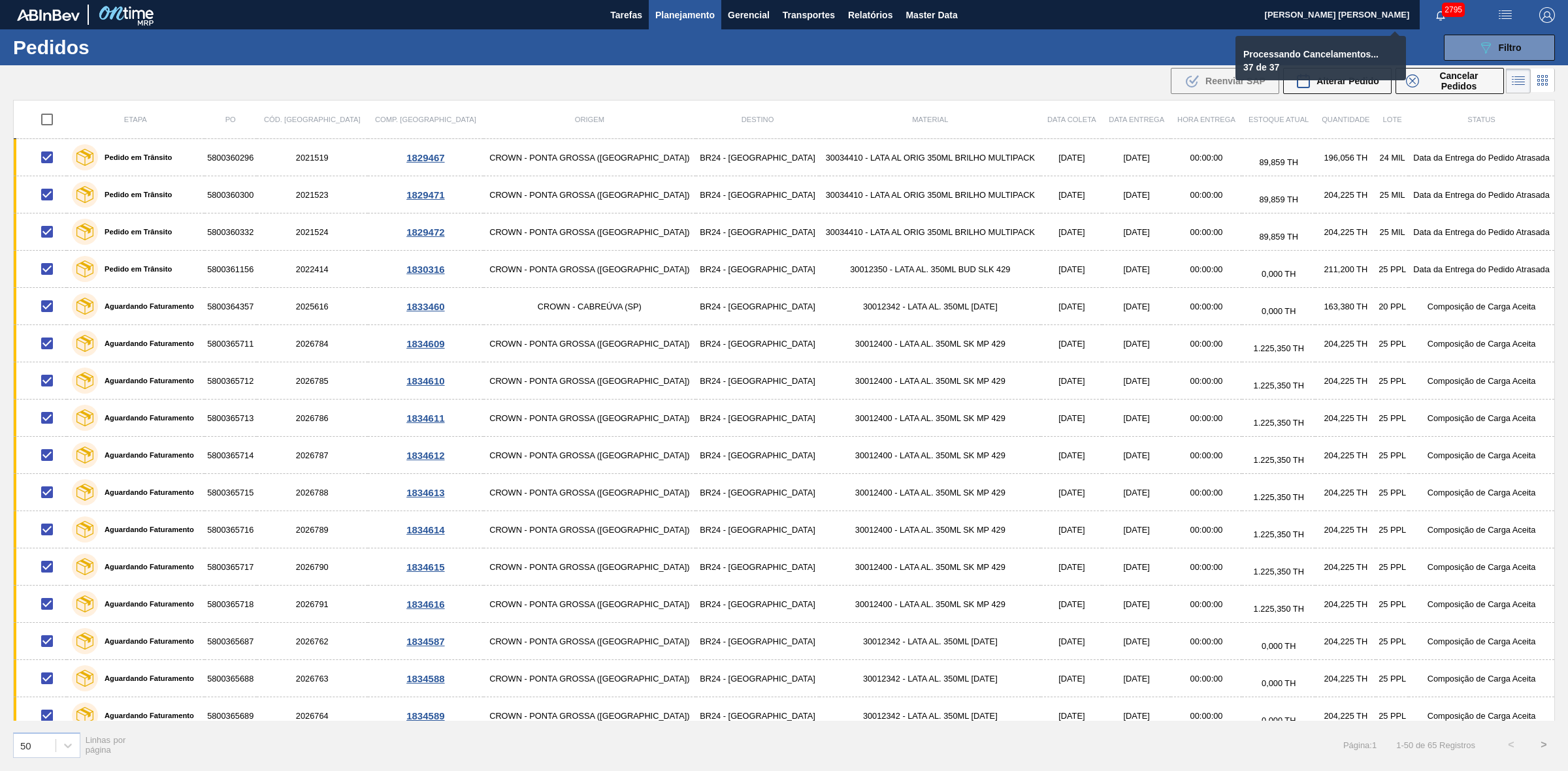
checkbox input "false"
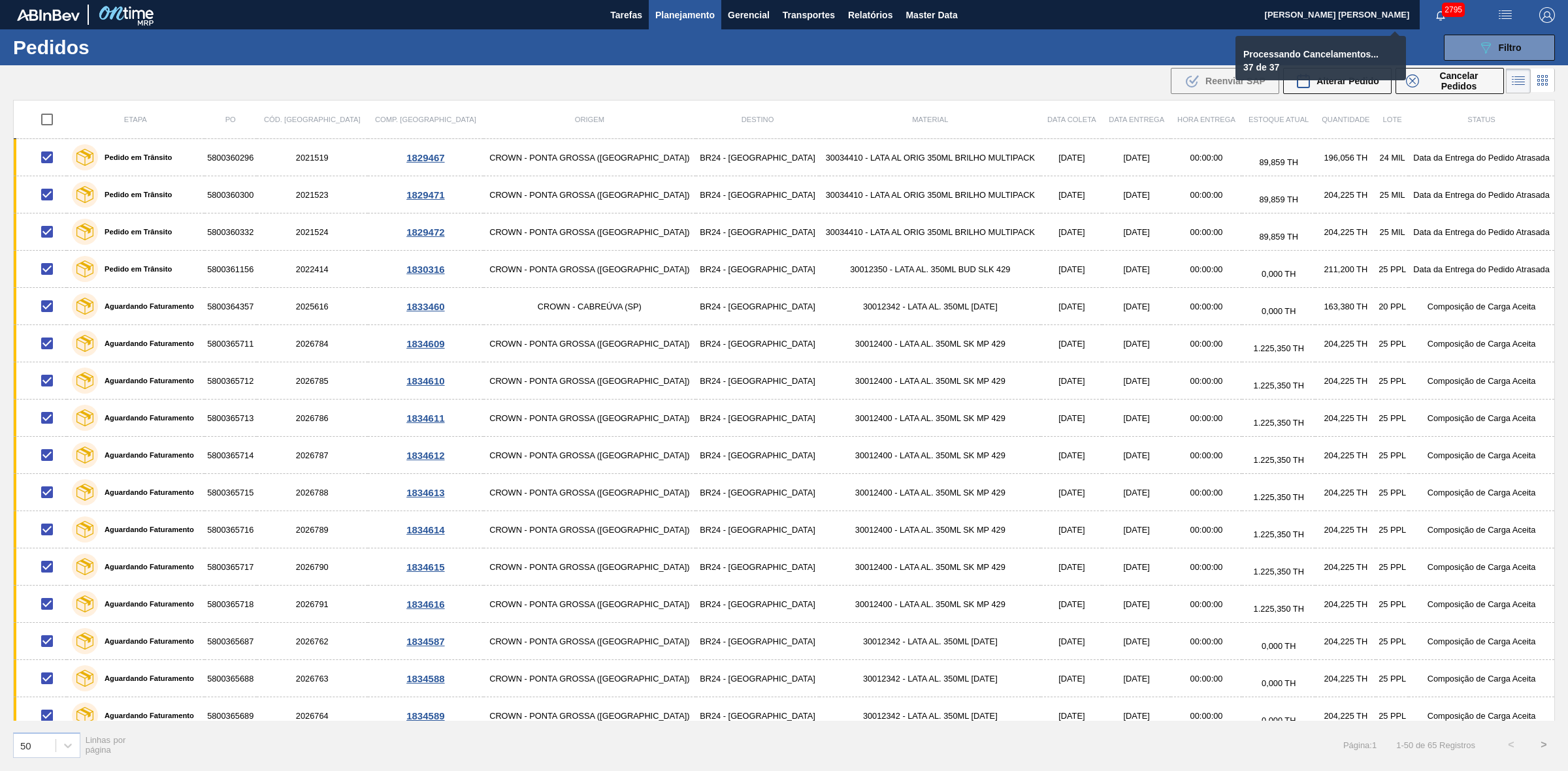
checkbox input "false"
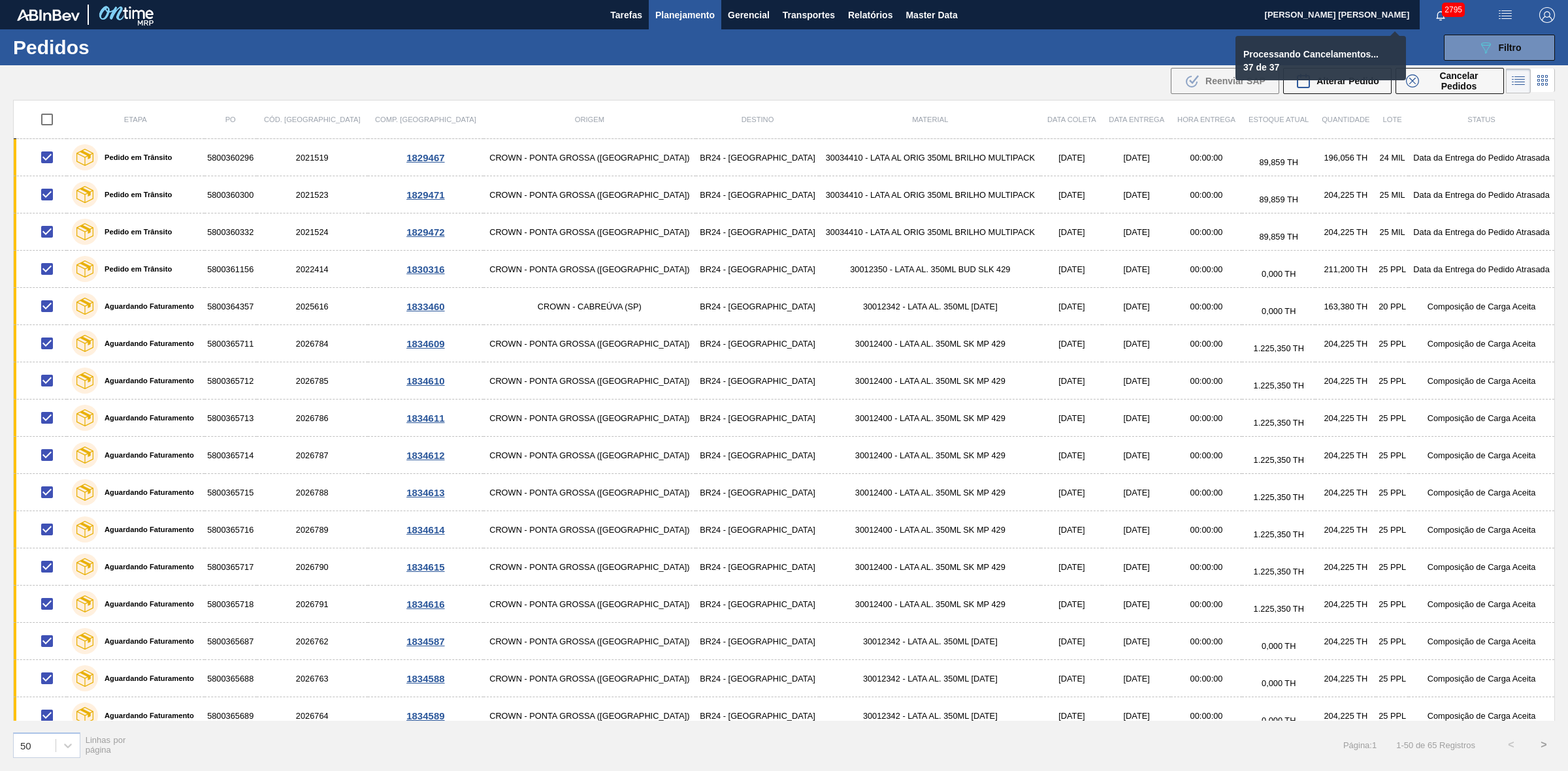
checkbox input "false"
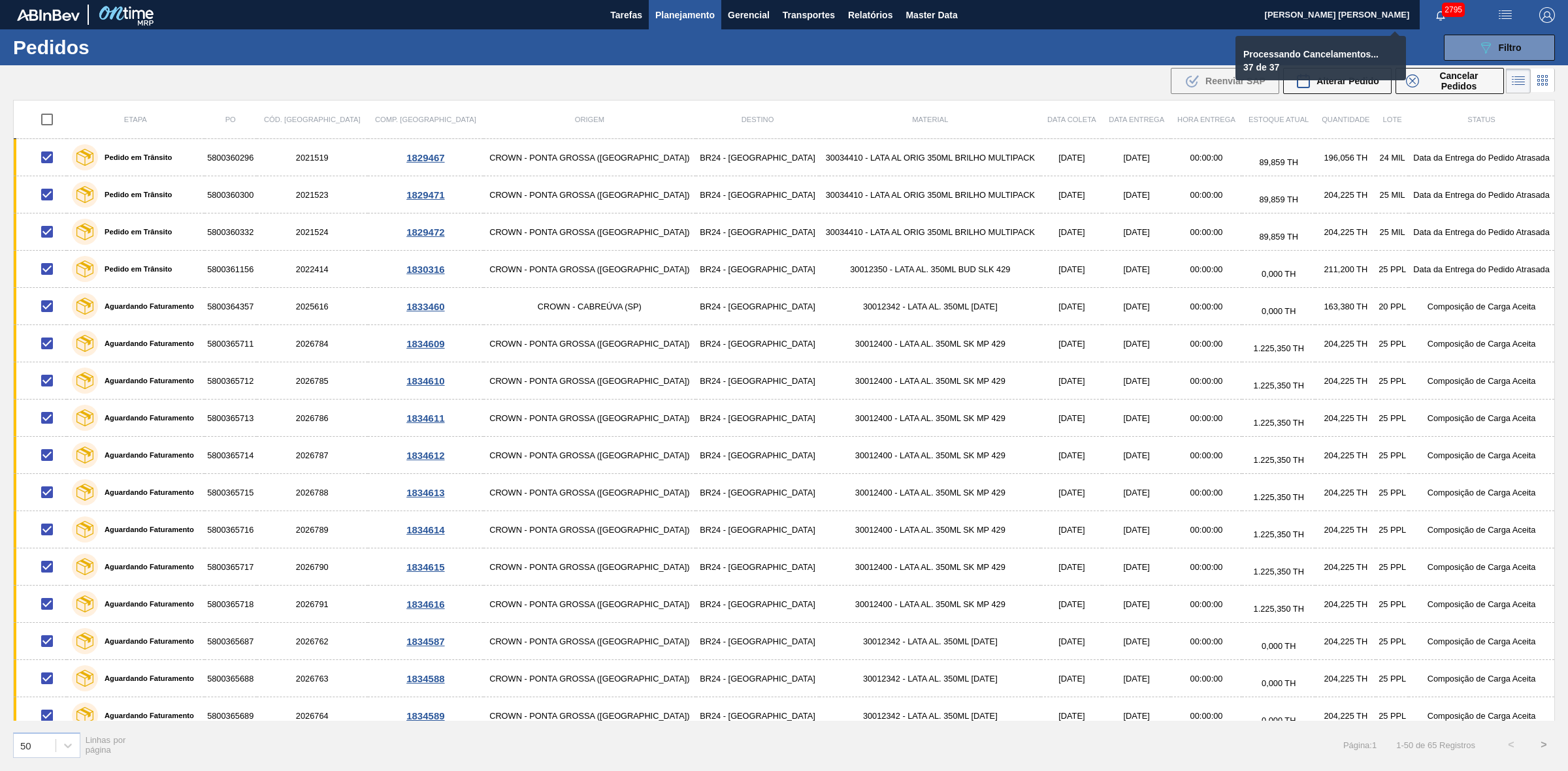
checkbox input "false"
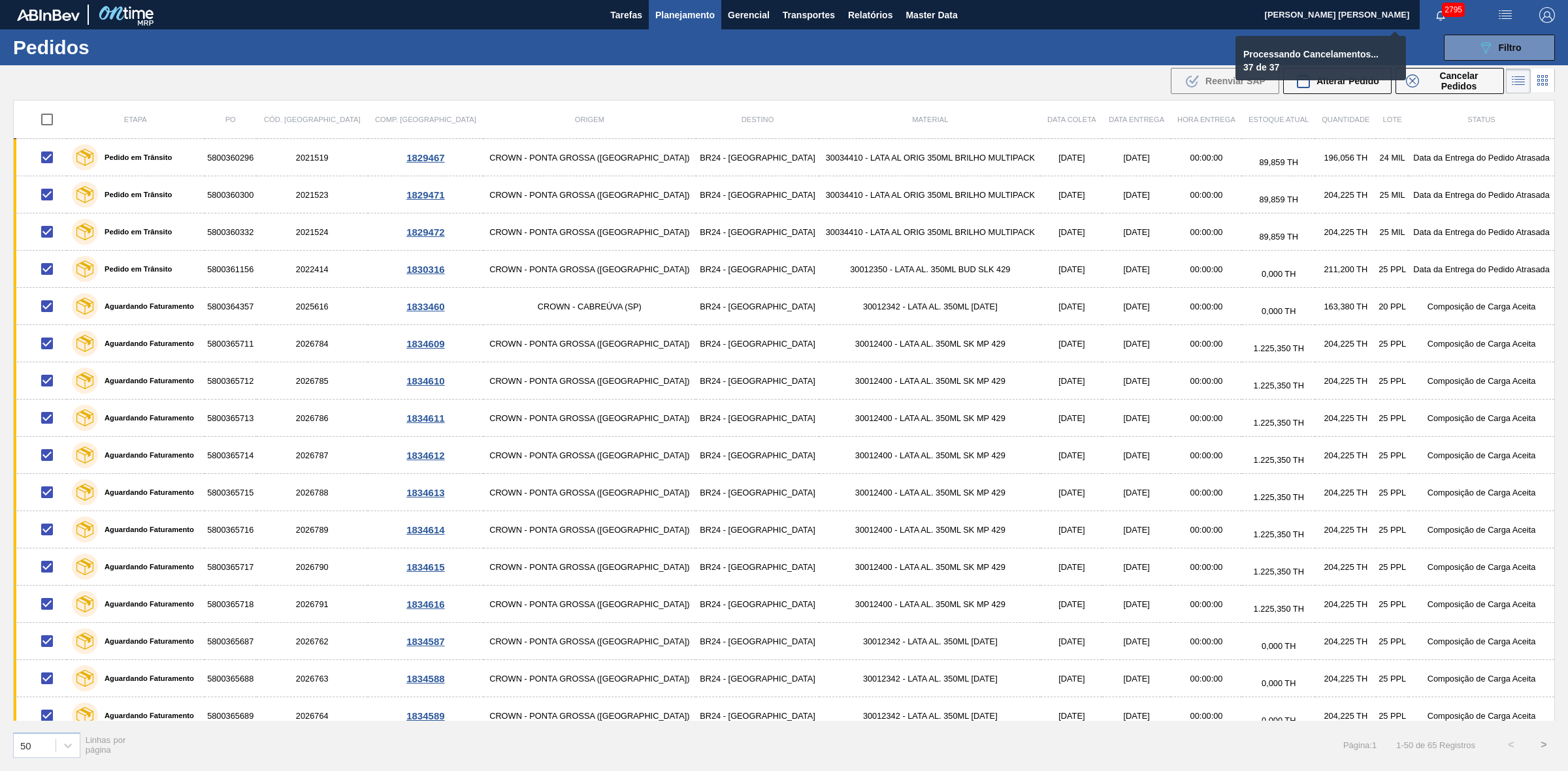
checkbox input "false"
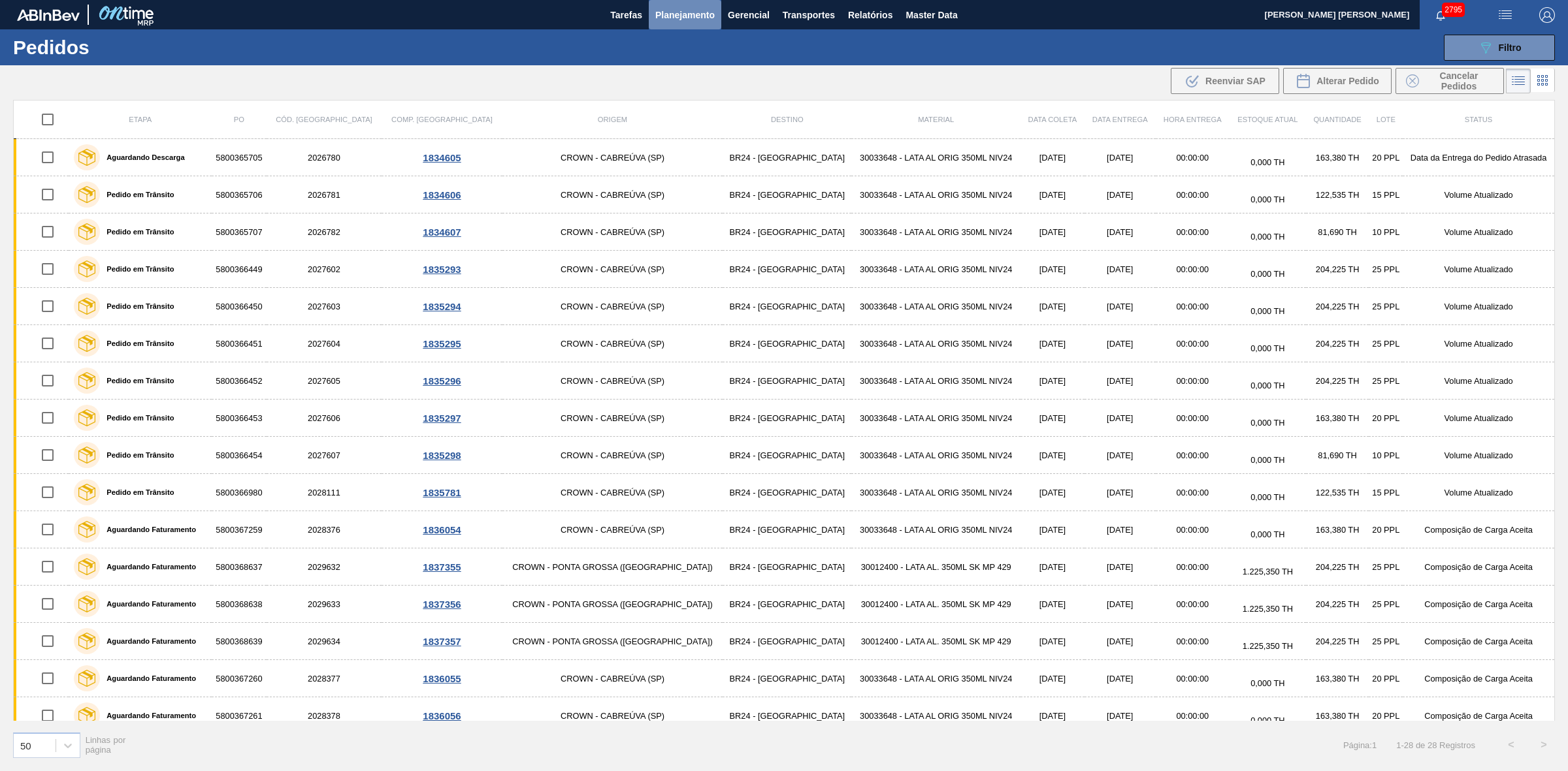
click at [690, 17] on span "Planejamento" at bounding box center [685, 15] width 59 height 15
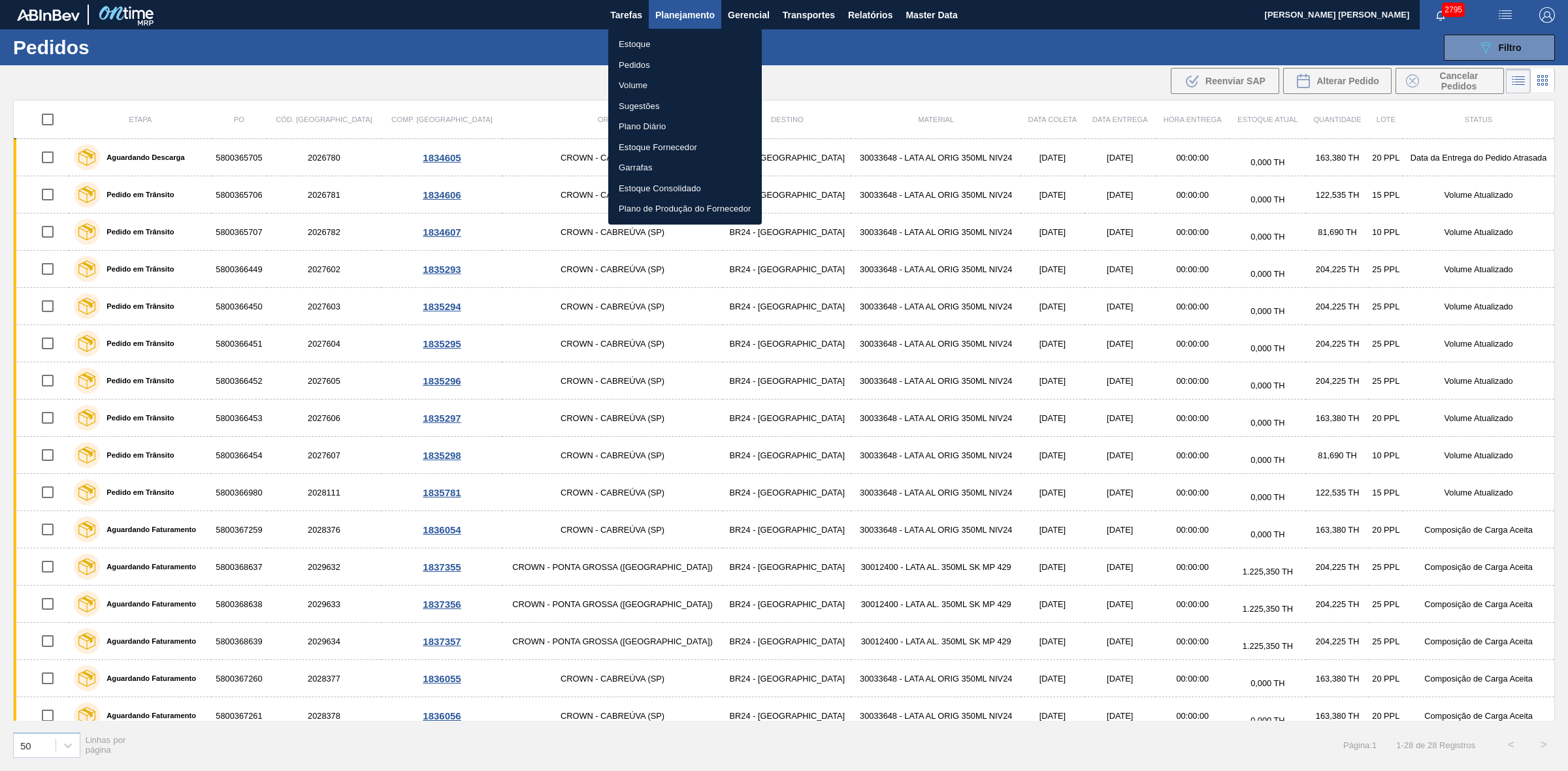
click at [637, 85] on li "Volume" at bounding box center [685, 85] width 153 height 21
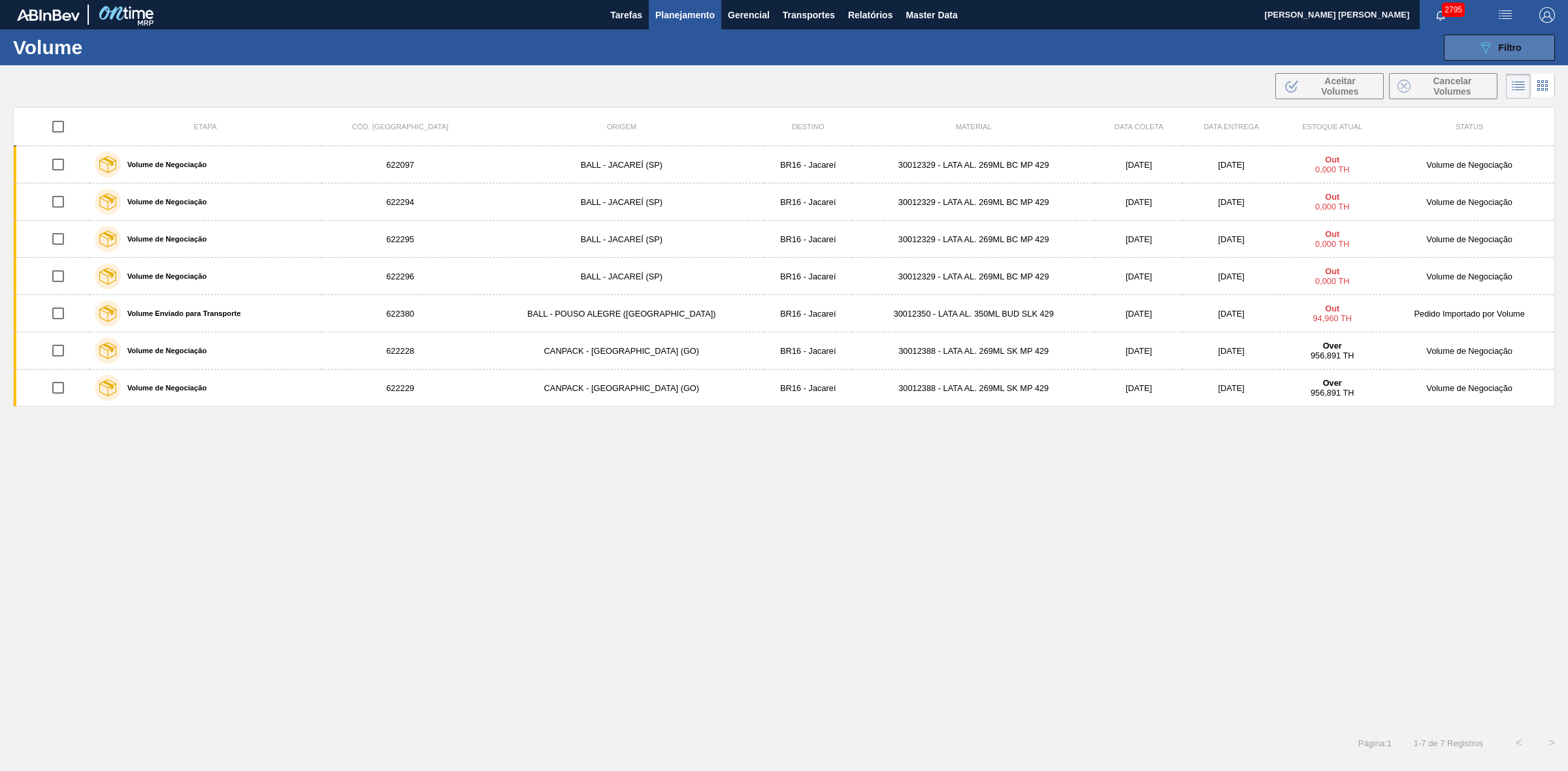
click at [1480, 47] on icon "089F7B8B-B2A5-4AFE-B5C0-19BA573D28AC" at bounding box center [1485, 48] width 15 height 15
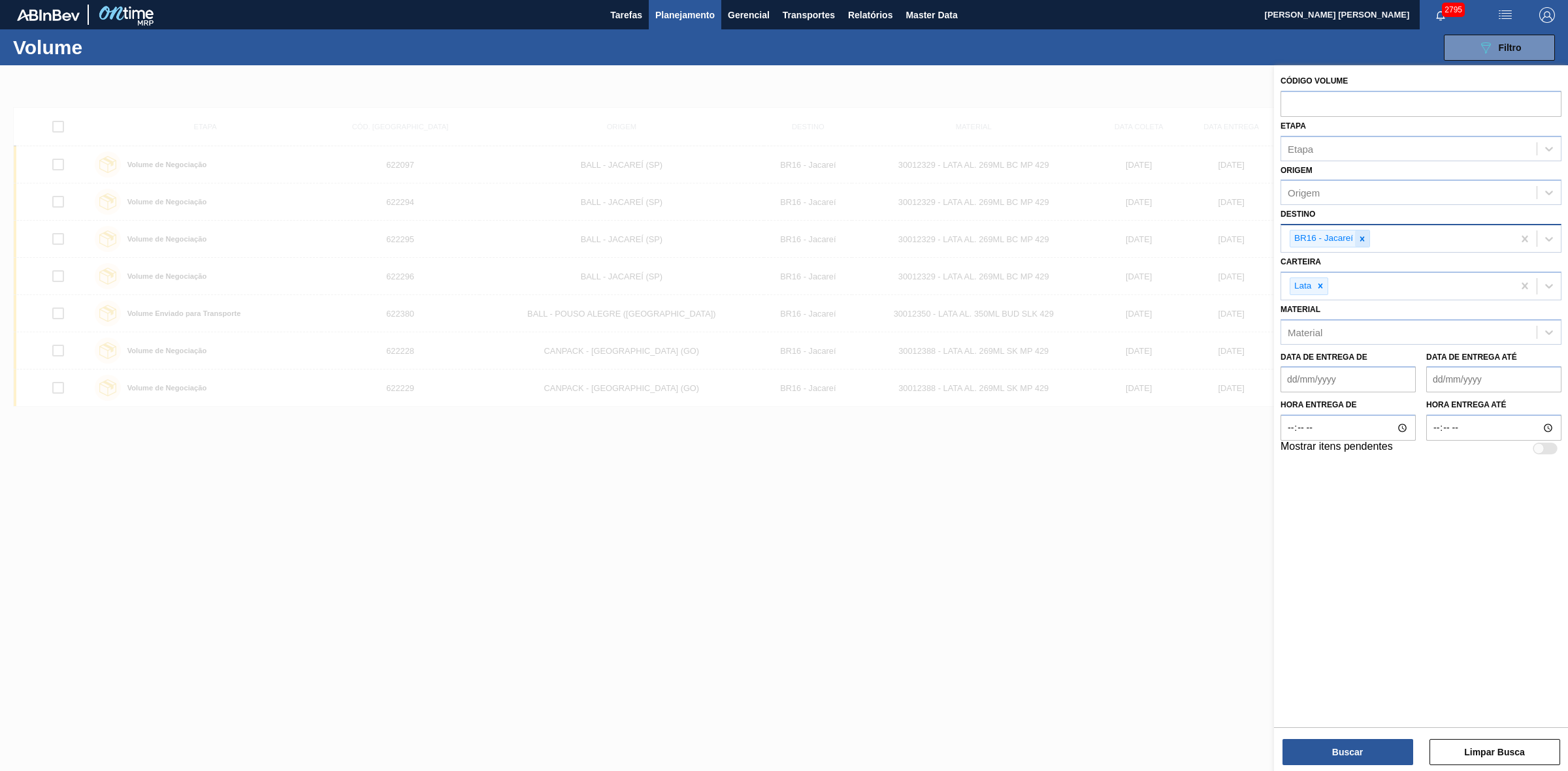
click at [1367, 239] on div at bounding box center [1362, 238] width 15 height 16
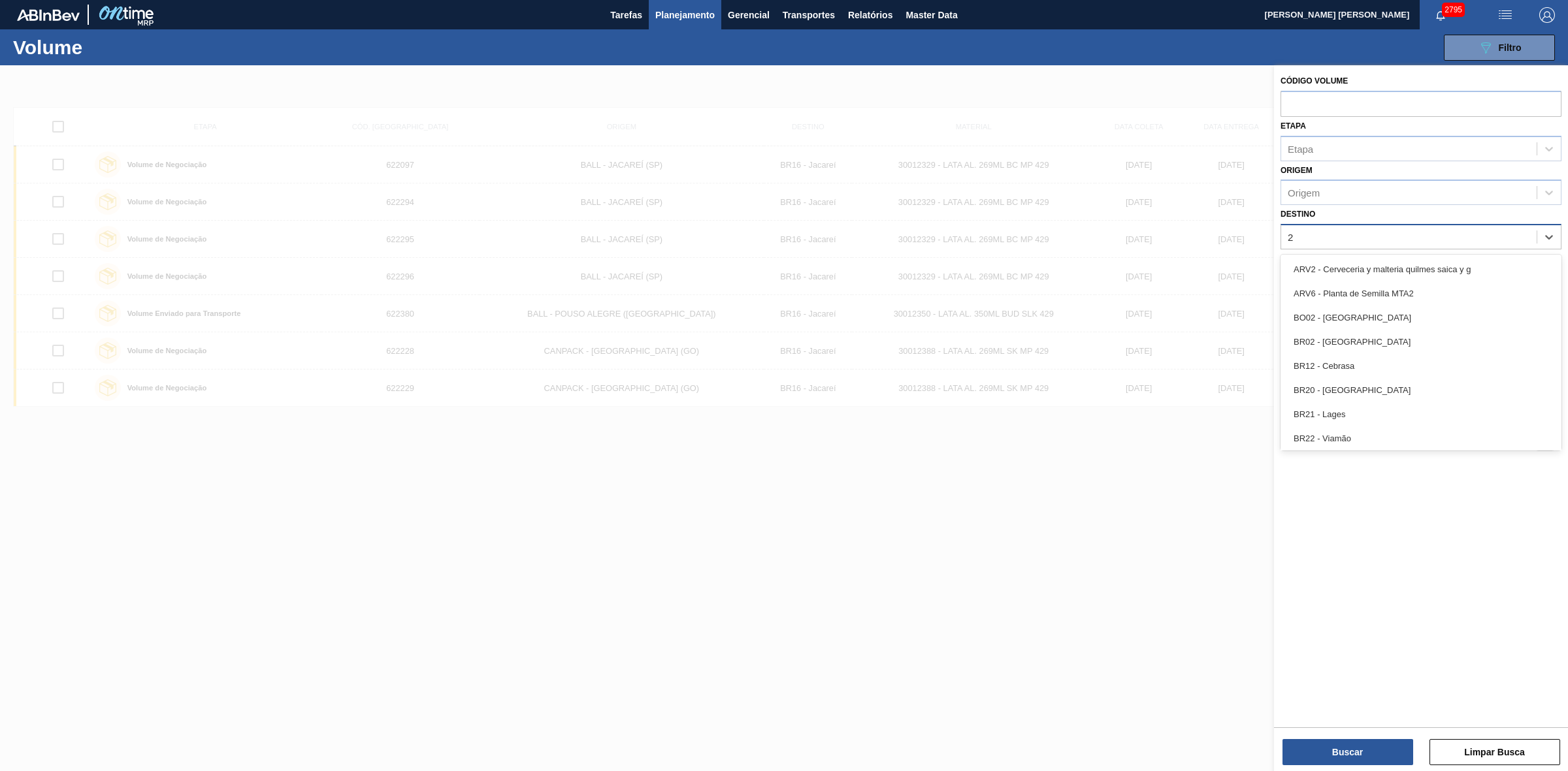
type input "24"
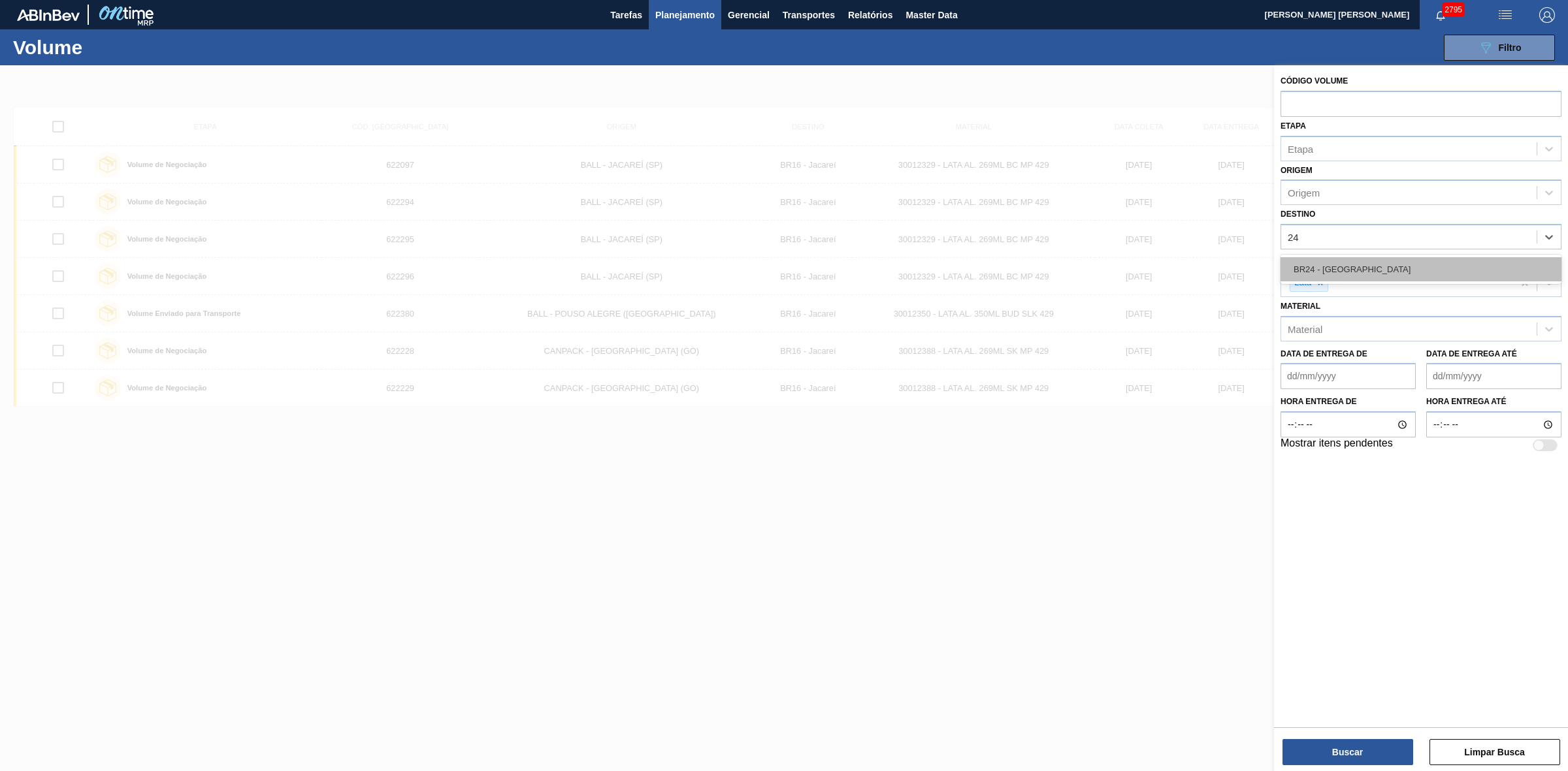
click at [1337, 269] on div "BR24 - Ponta Grossa" at bounding box center [1420, 269] width 281 height 24
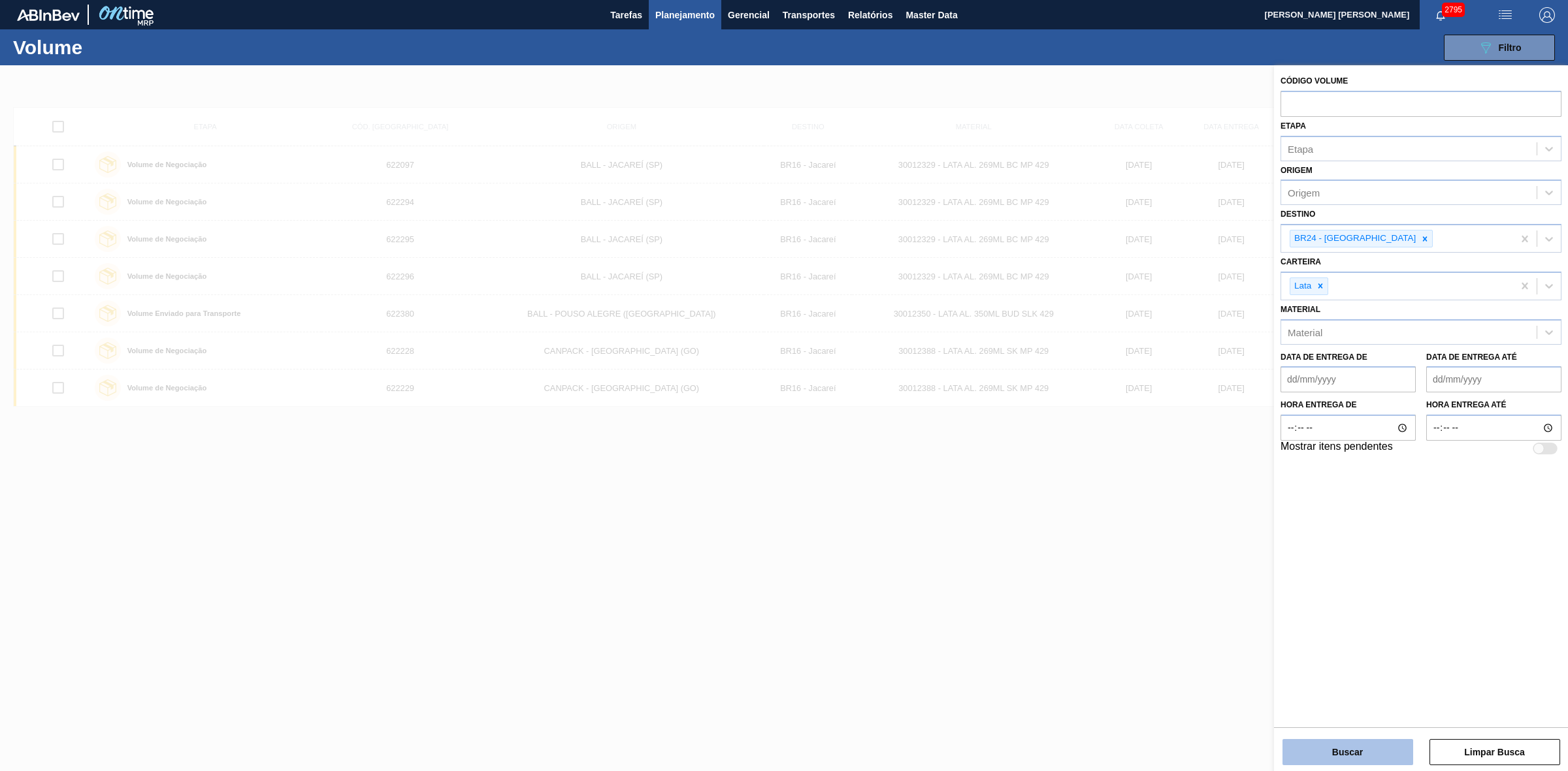
click at [1334, 756] on button "Buscar" at bounding box center [1348, 751] width 131 height 26
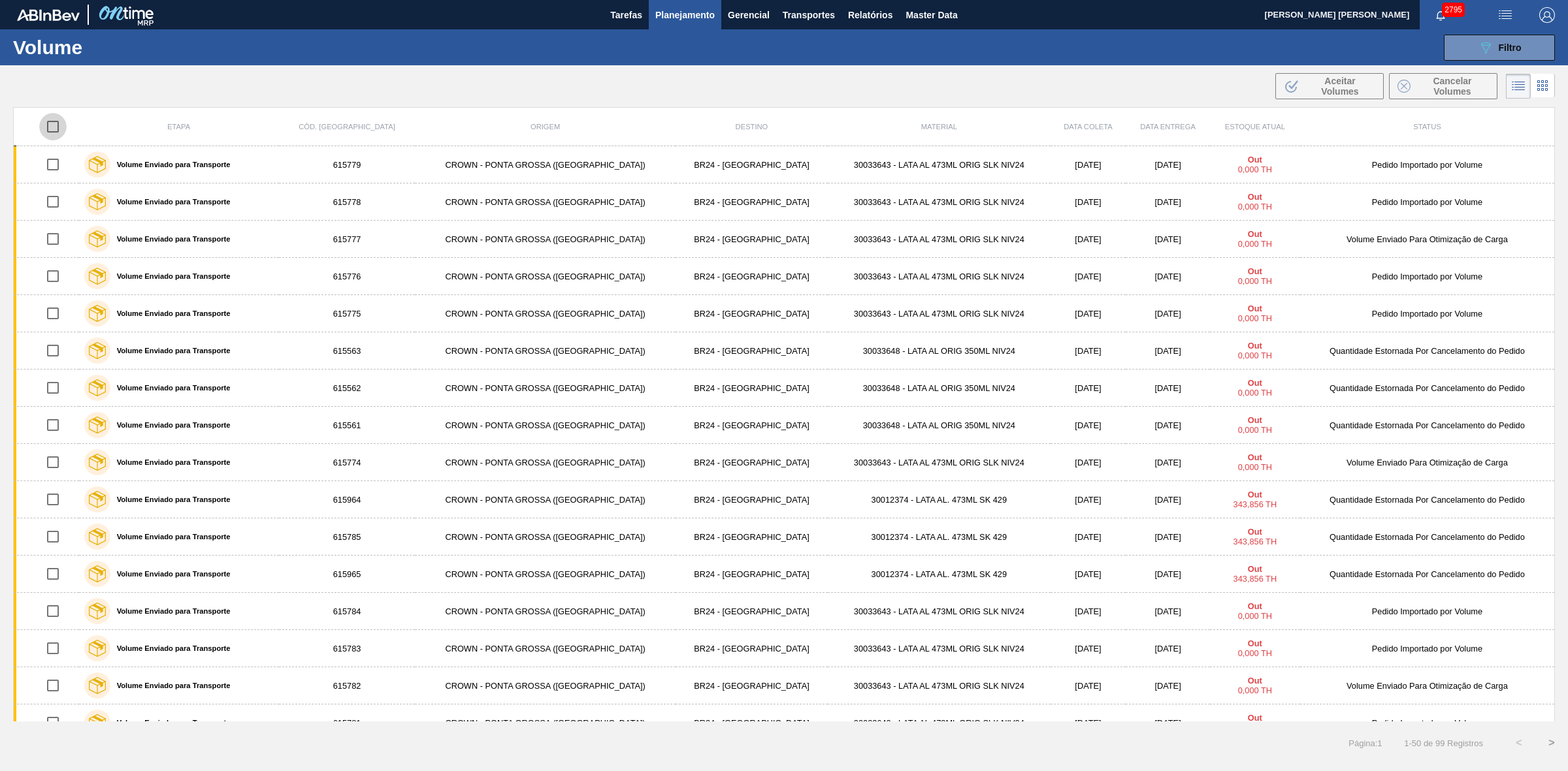
click at [53, 125] on input "checkbox" at bounding box center [52, 126] width 27 height 27
checkbox input "true"
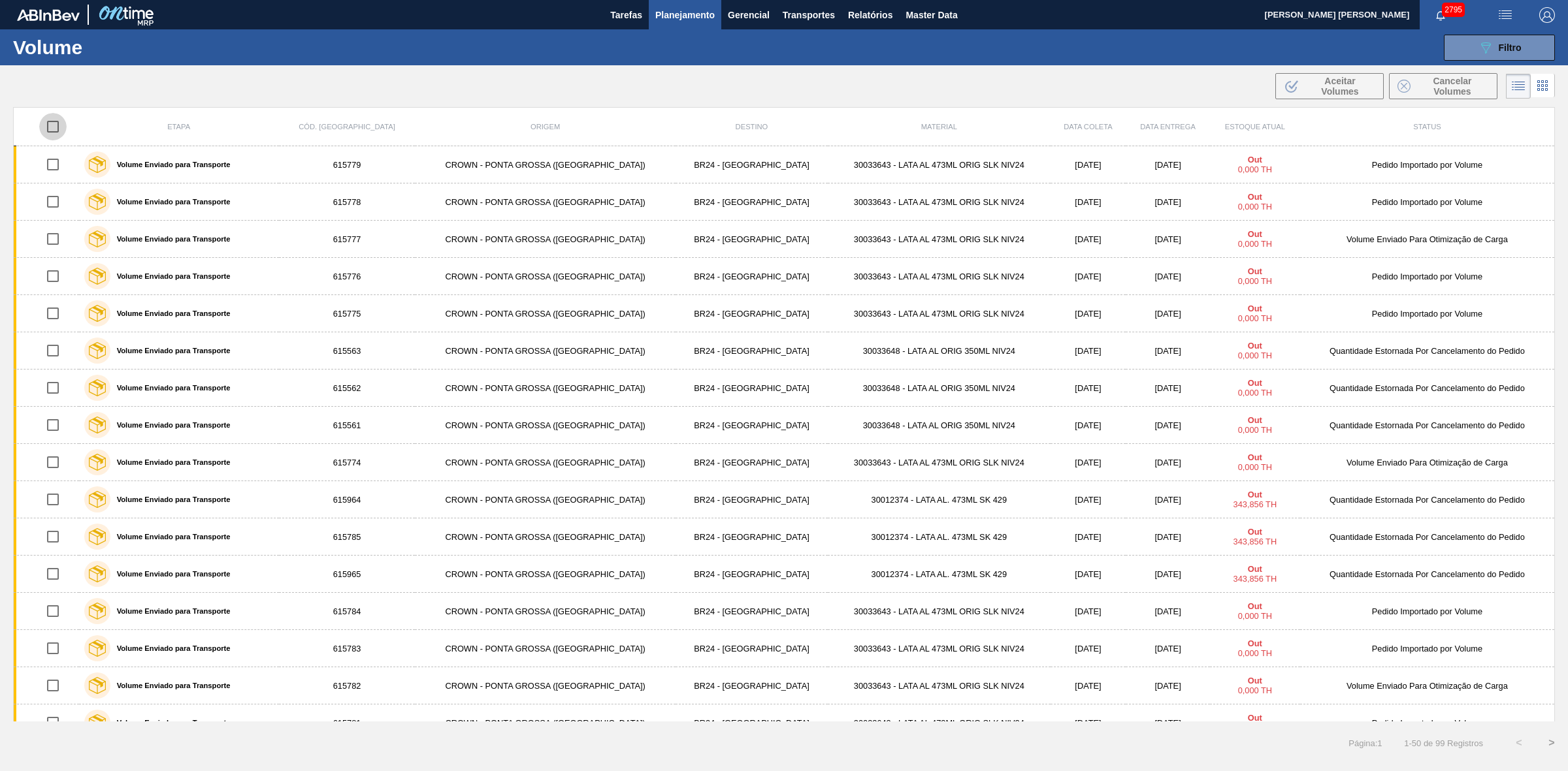
checkbox input "true"
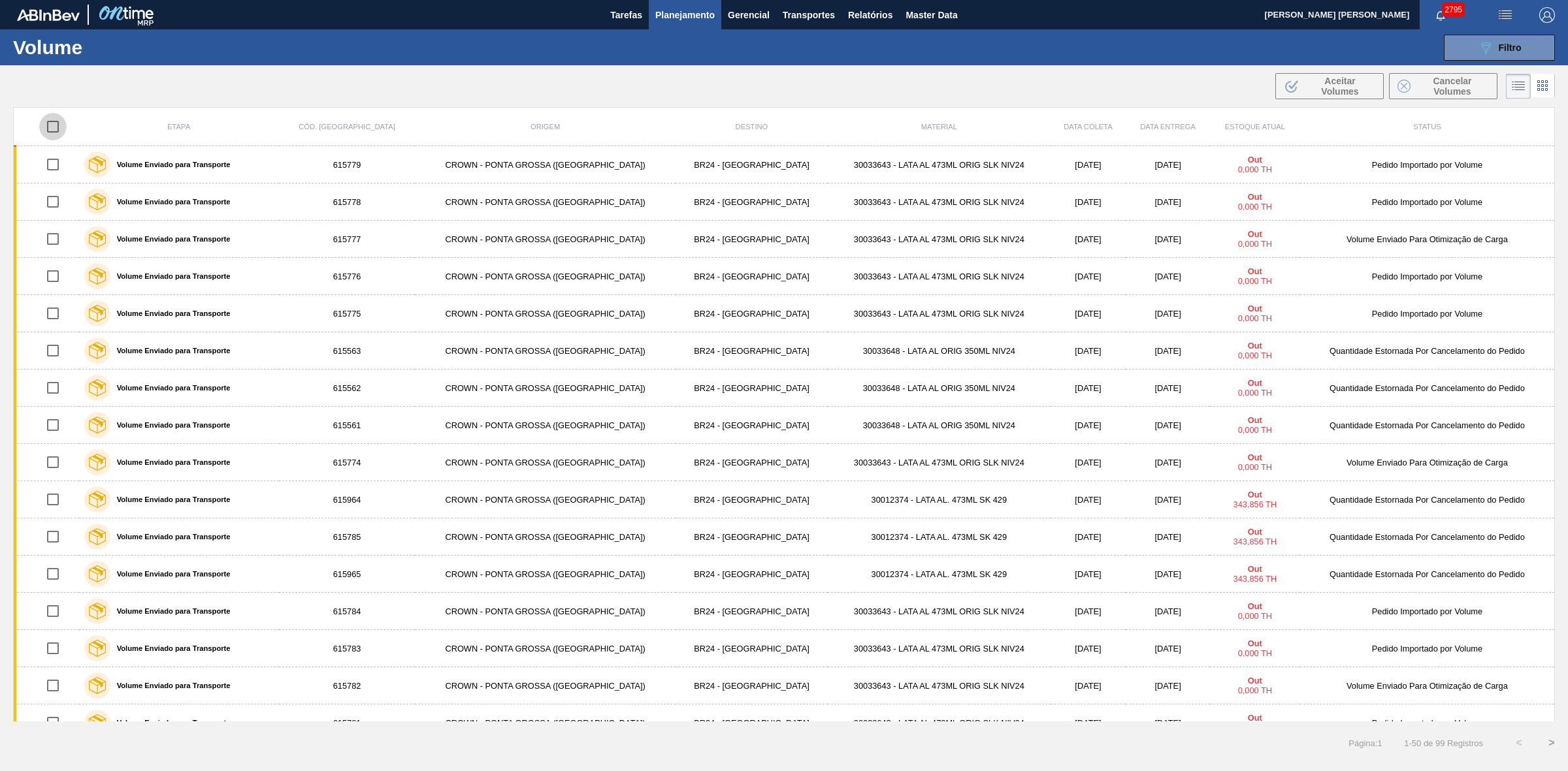
checkbox input "true"
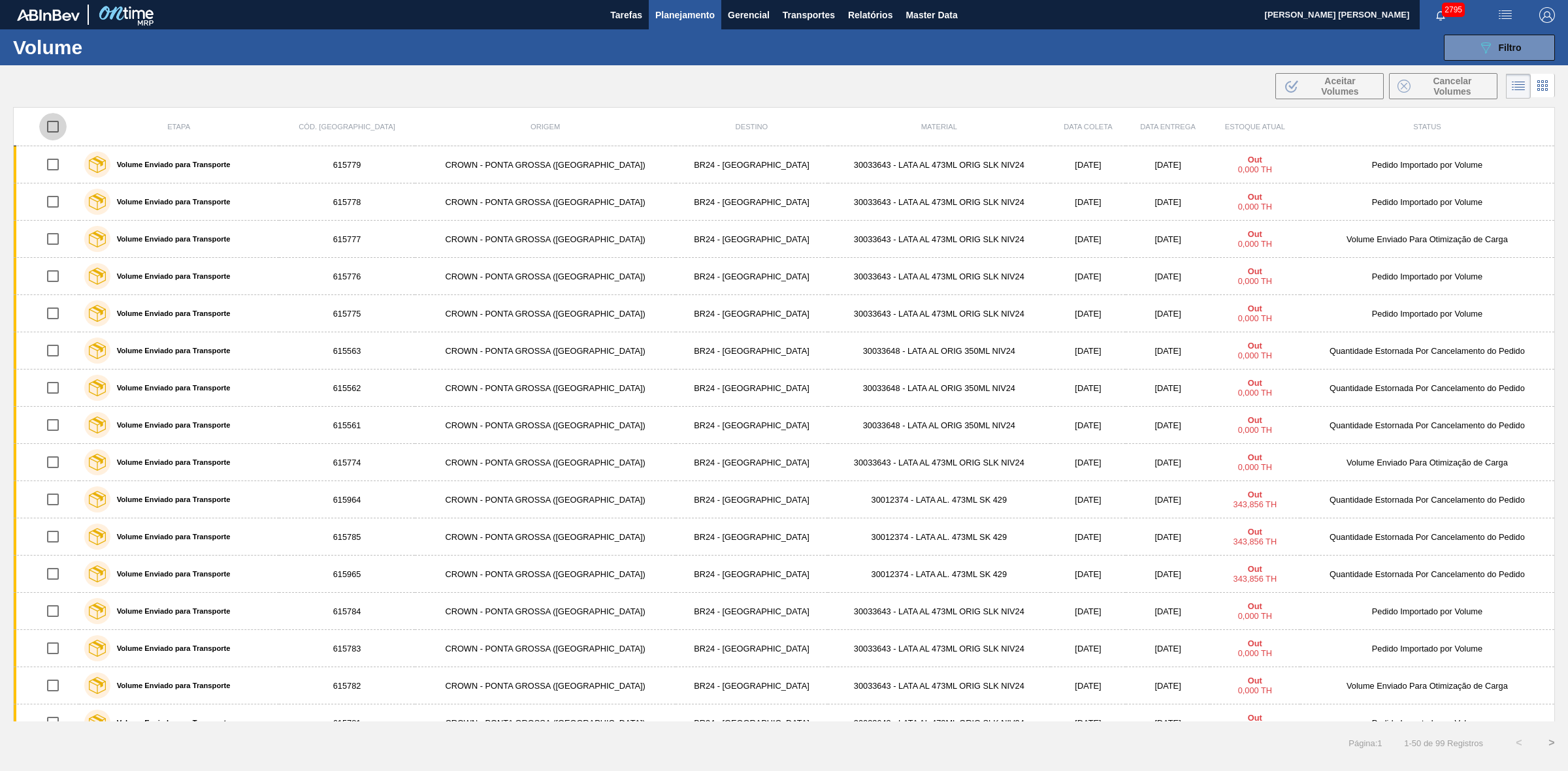
checkbox input "true"
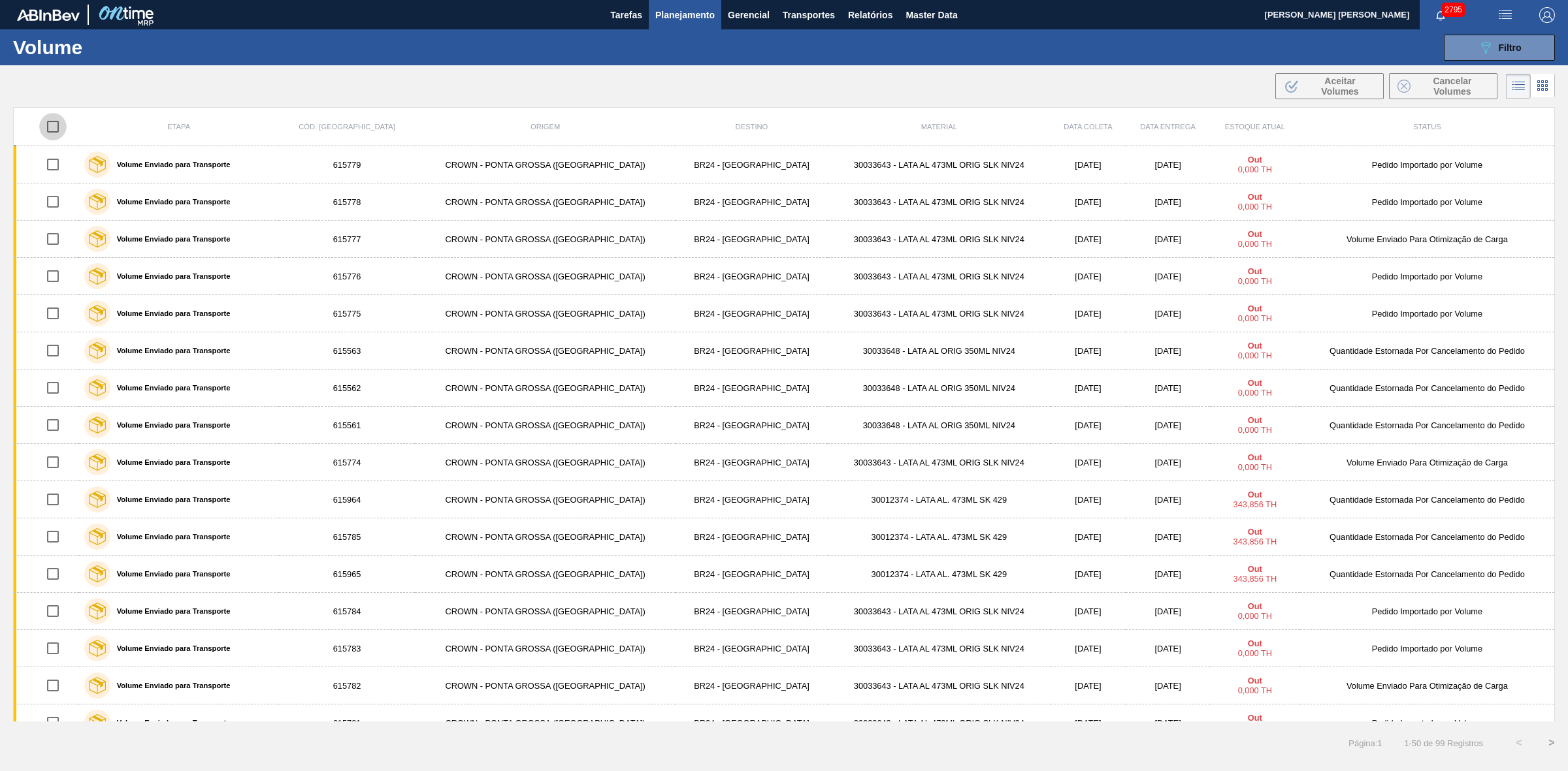
checkbox input "true"
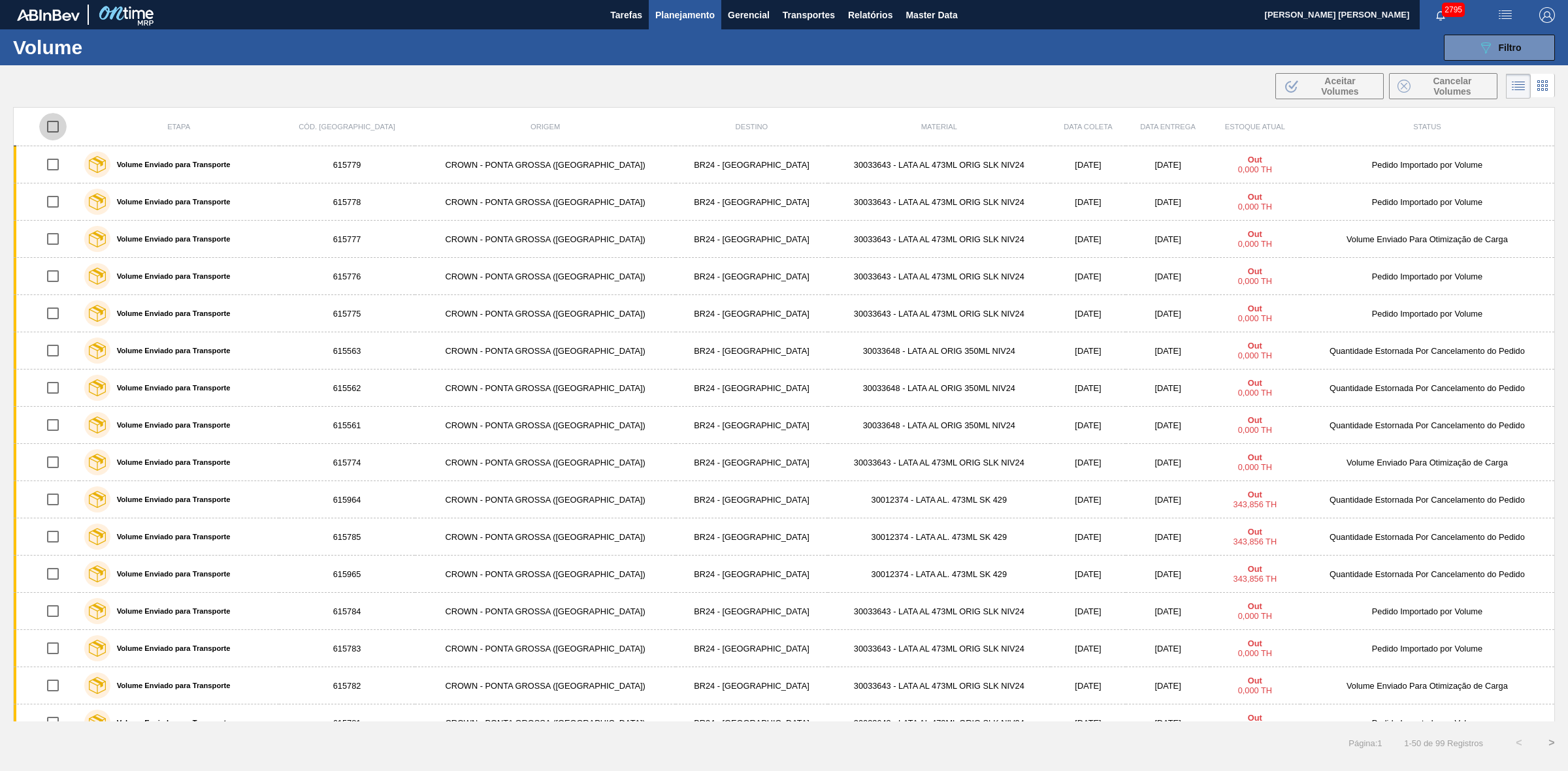
checkbox input "true"
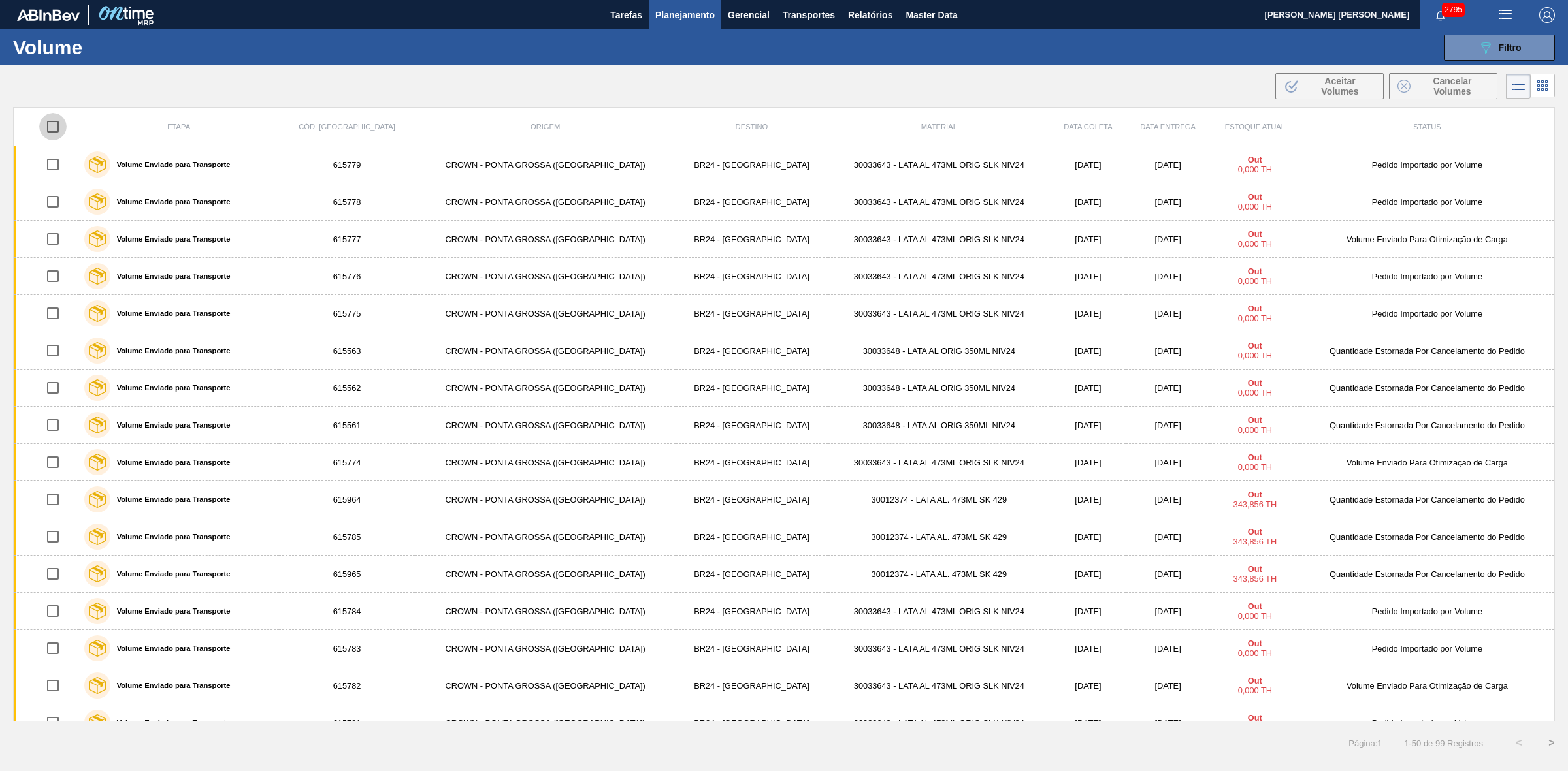
checkbox input "true"
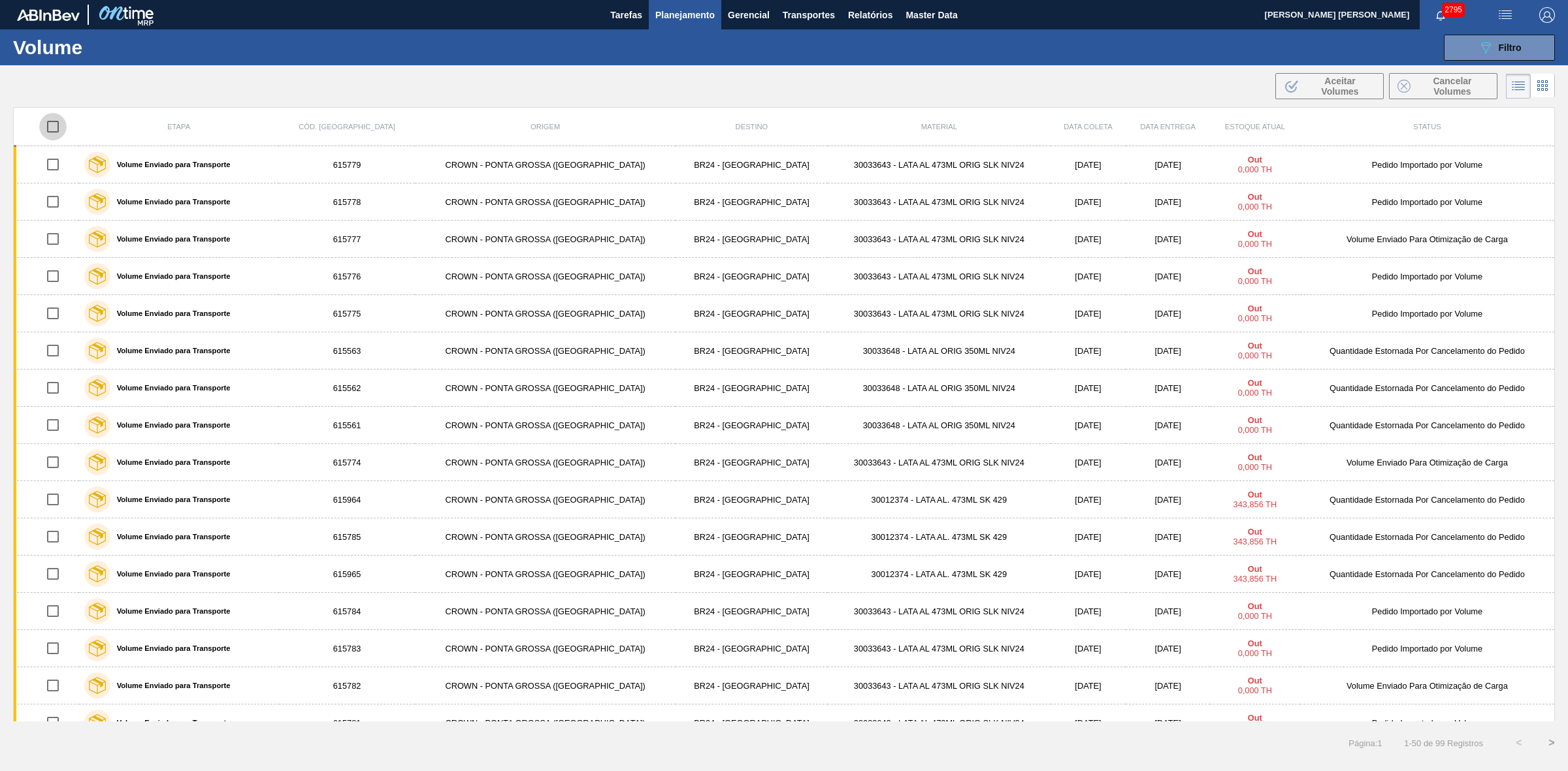
checkbox input "true"
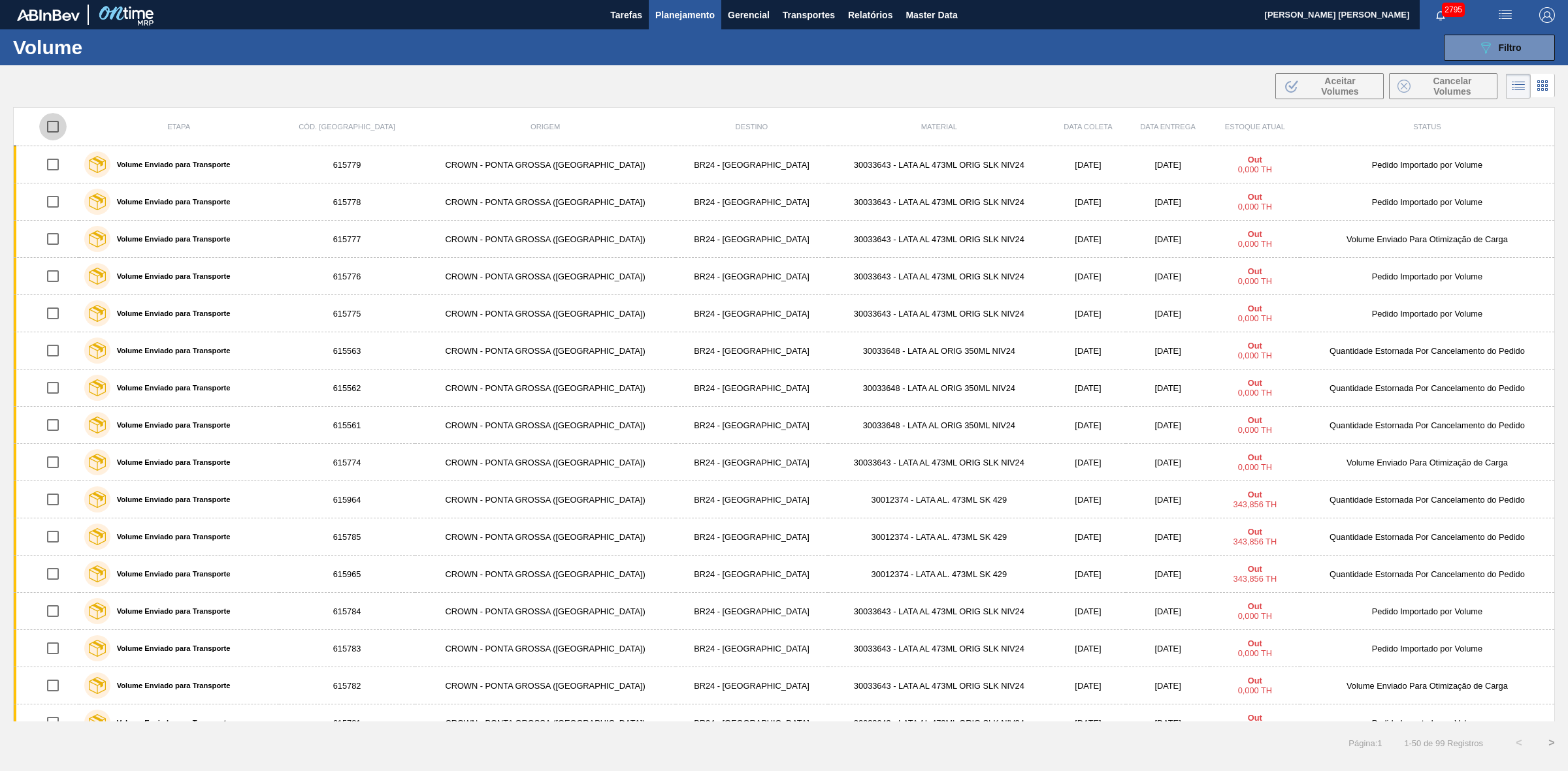
checkbox input "true"
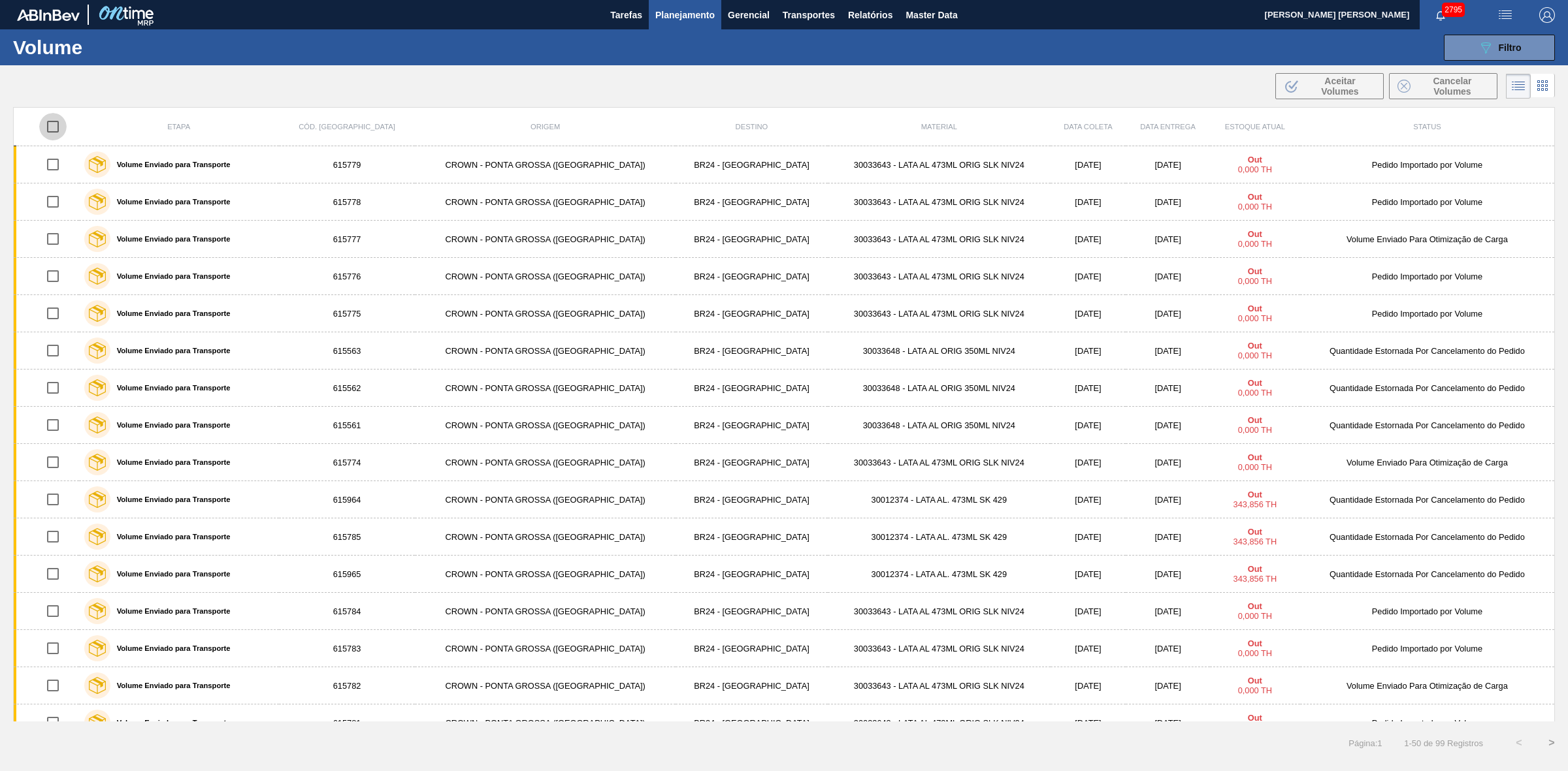
checkbox input "true"
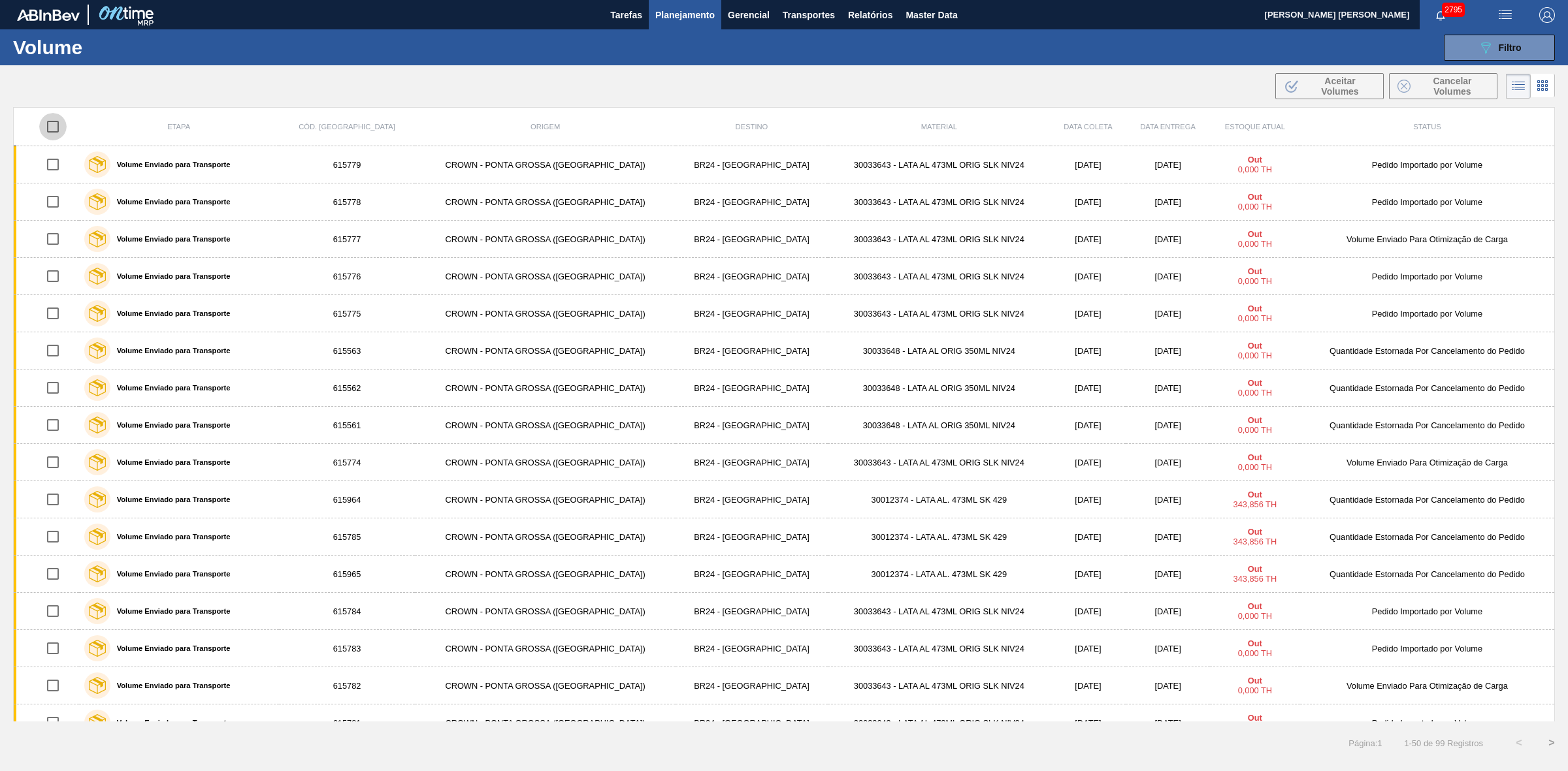
checkbox input "true"
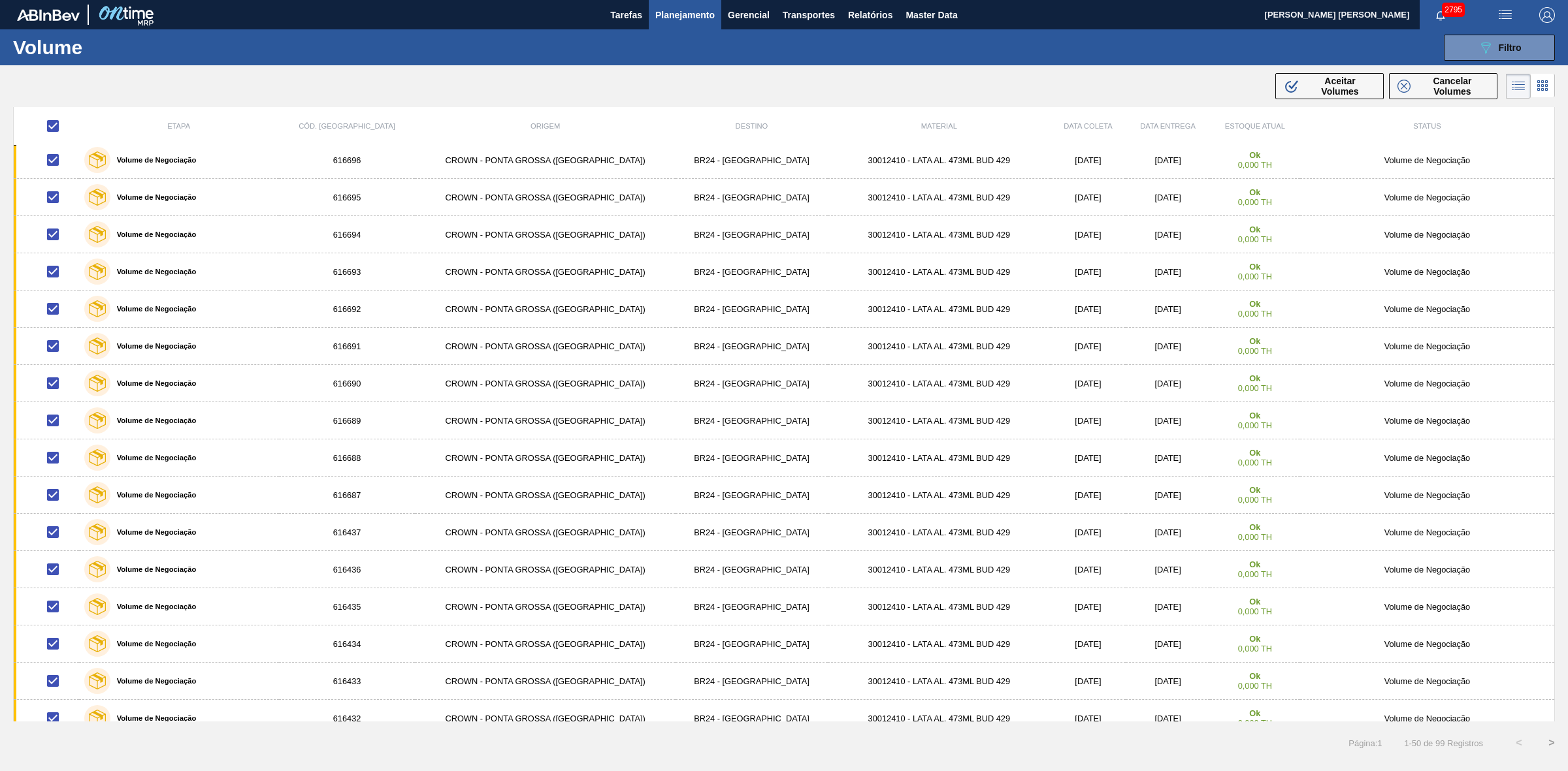
scroll to position [1293, 0]
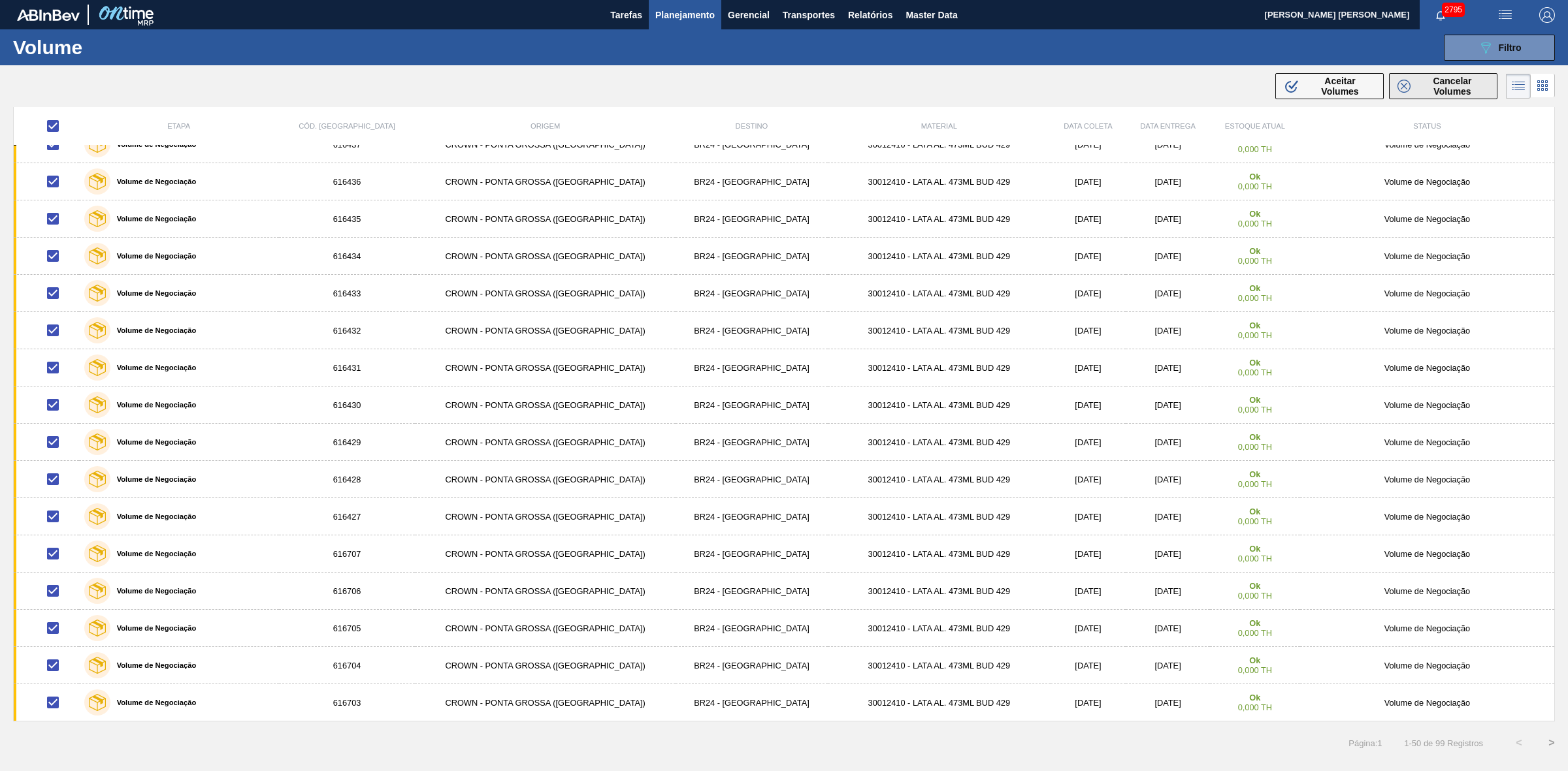
click at [1415, 92] on span "Cancelar Volumes" at bounding box center [1452, 86] width 74 height 21
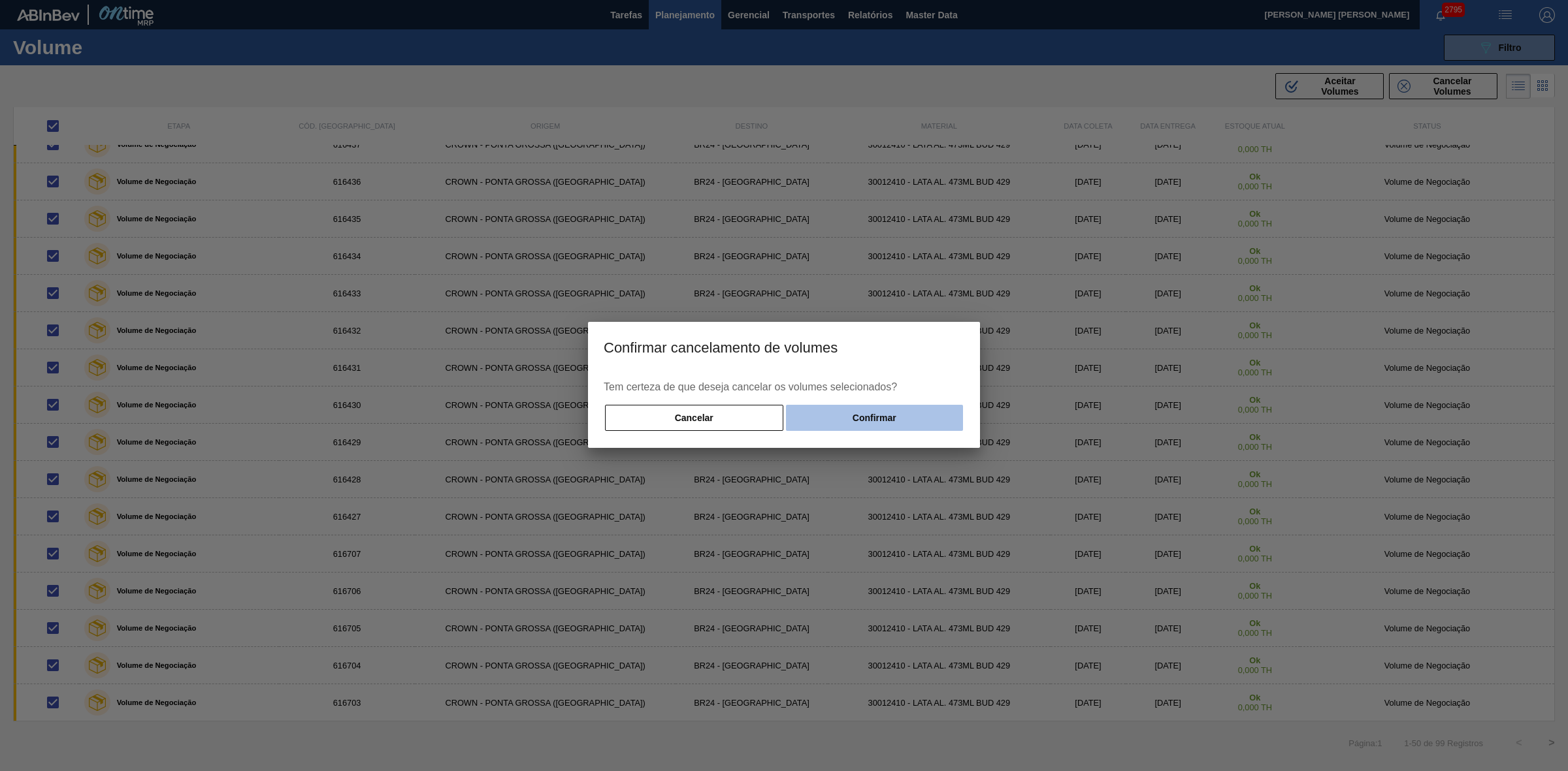
click at [869, 420] on button "Confirmar" at bounding box center [874, 418] width 177 height 26
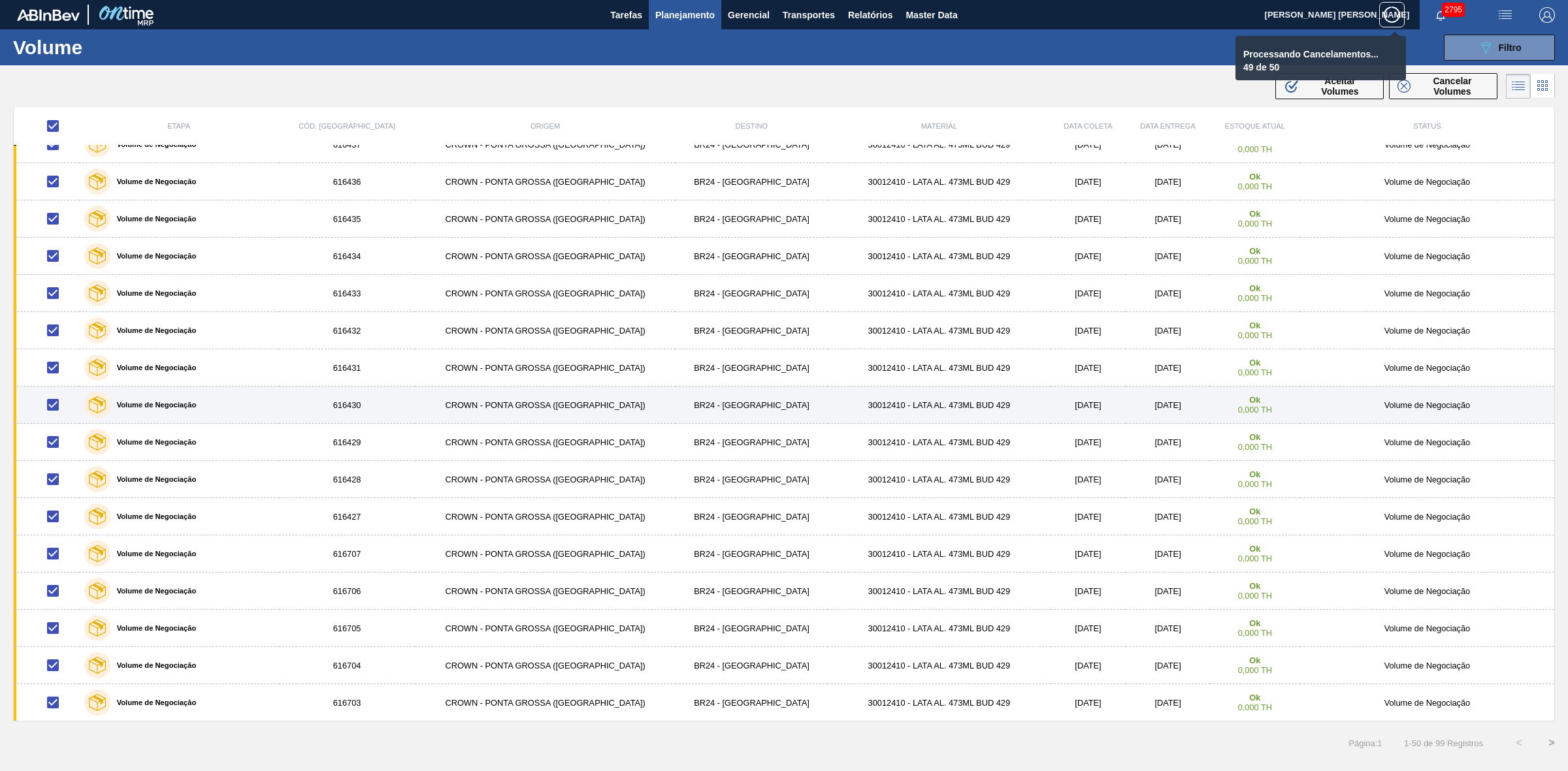
checkbox input "false"
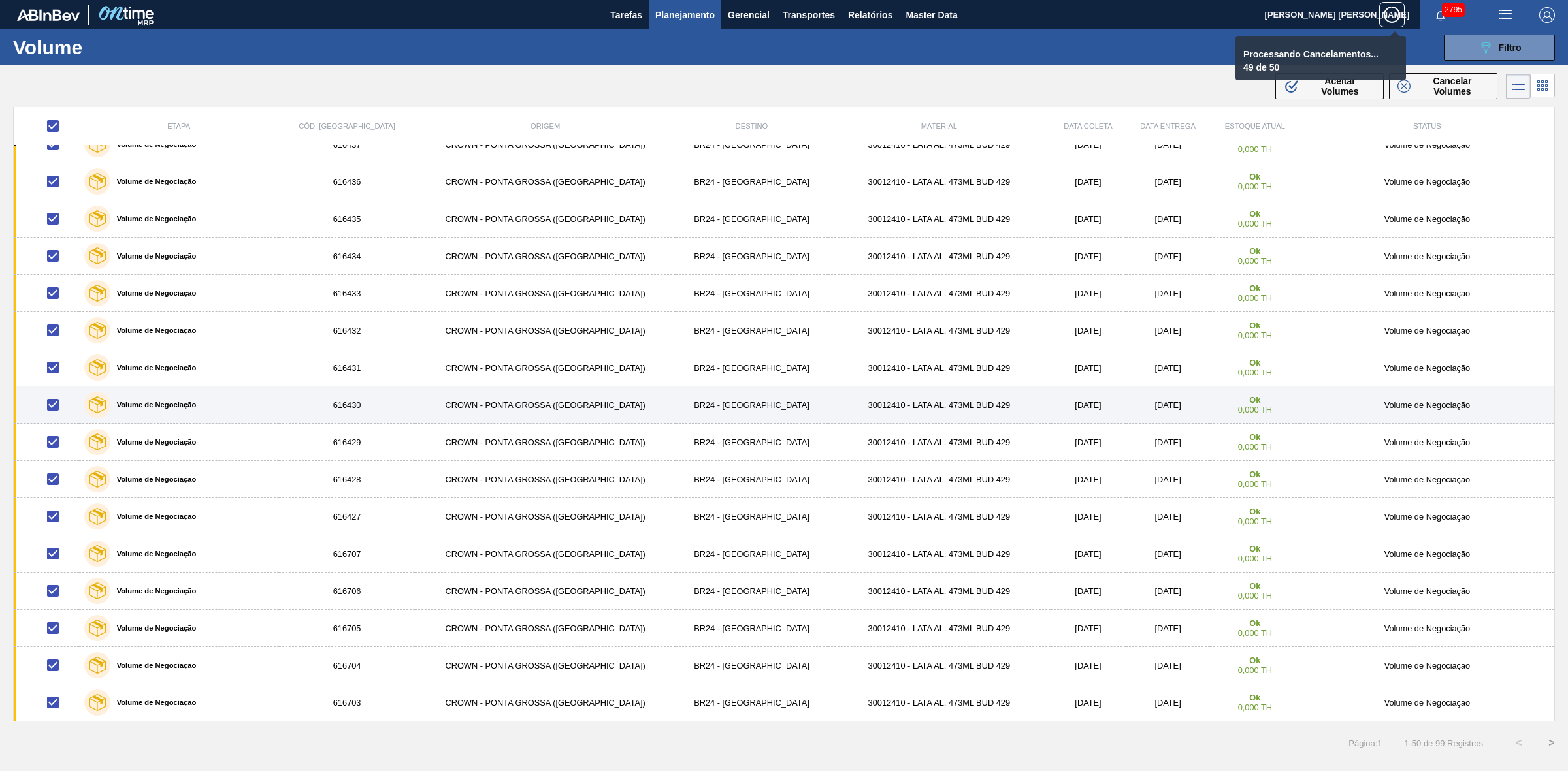
checkbox input "false"
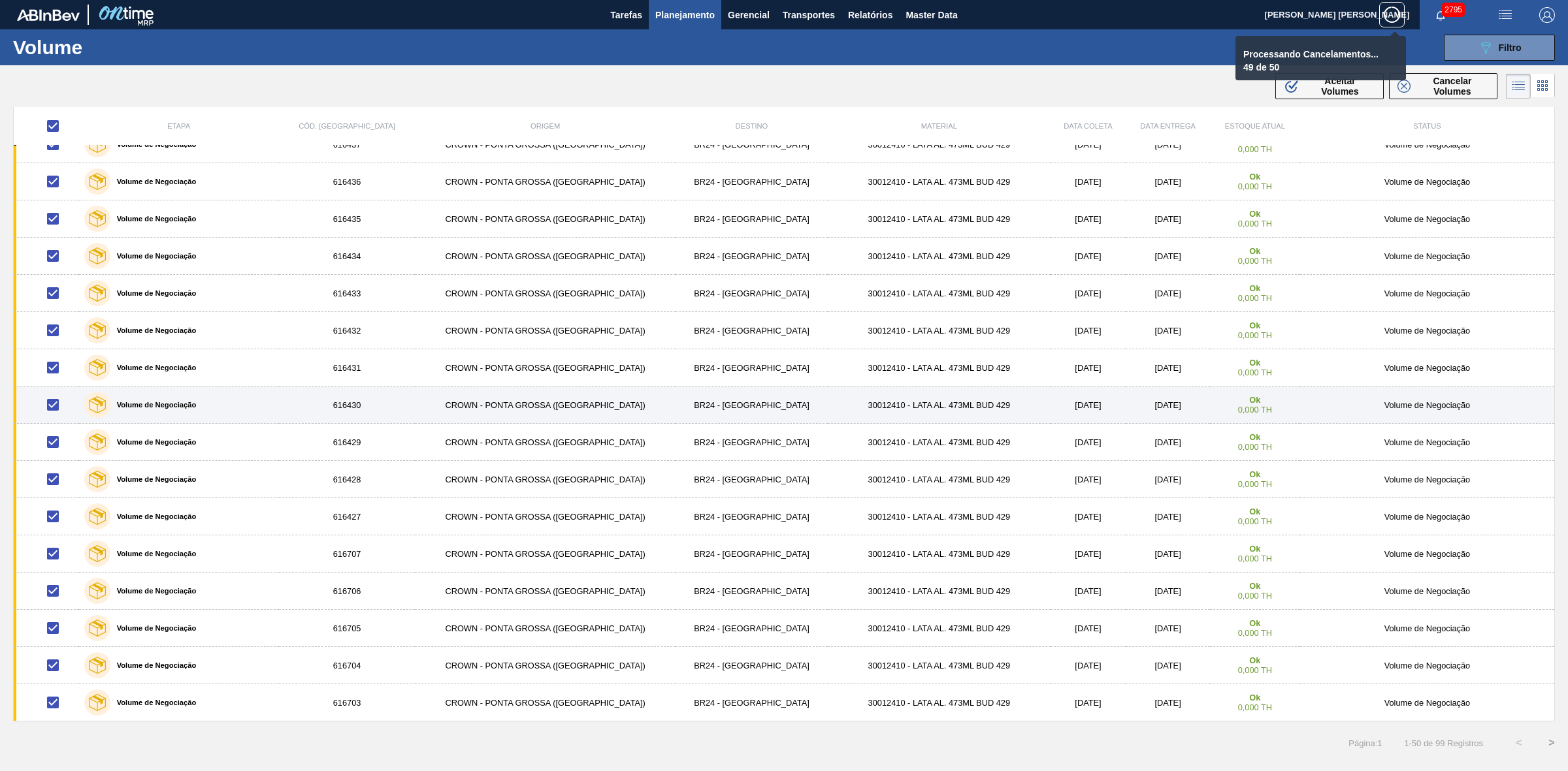
checkbox input "false"
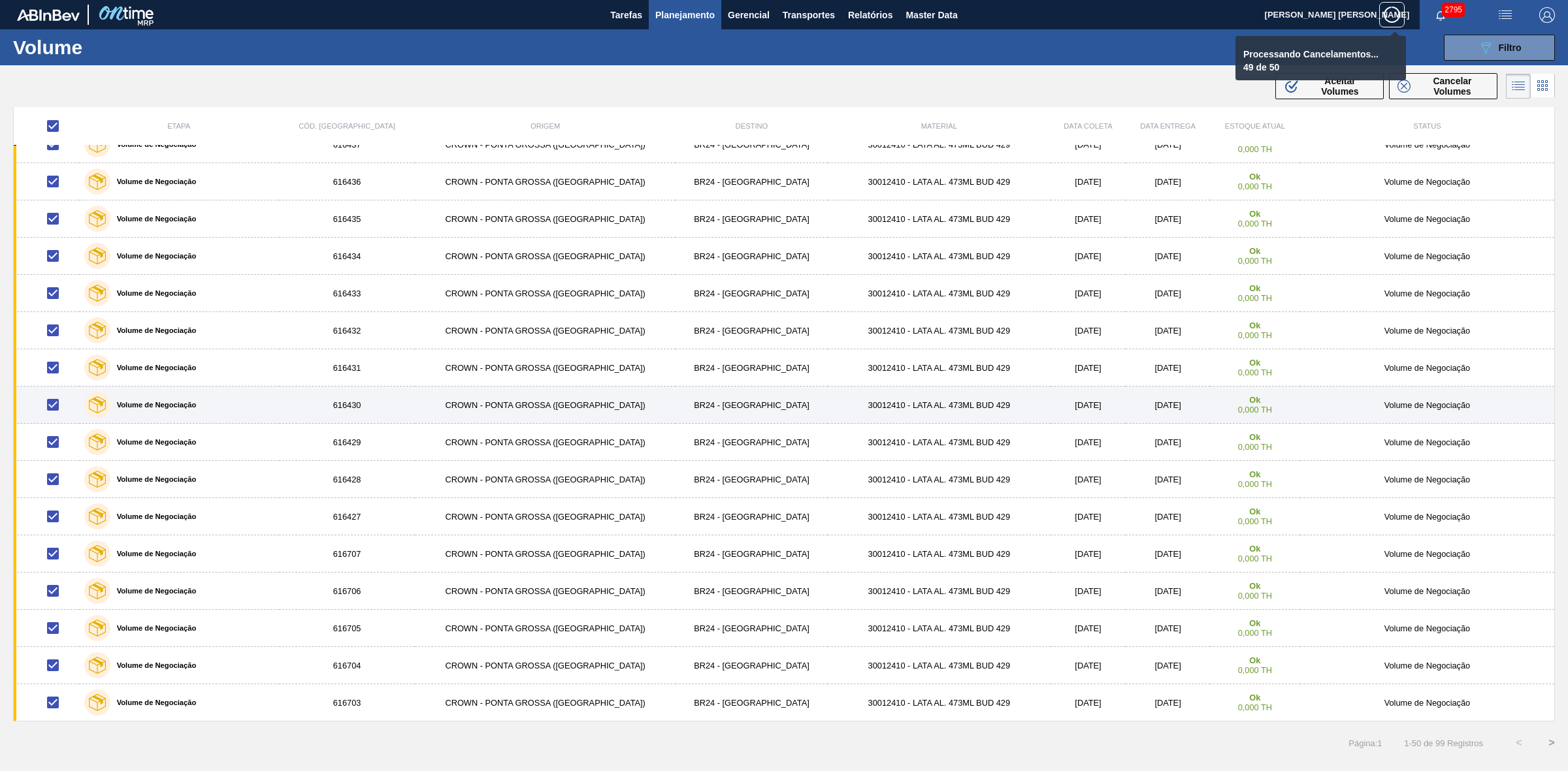
checkbox input "false"
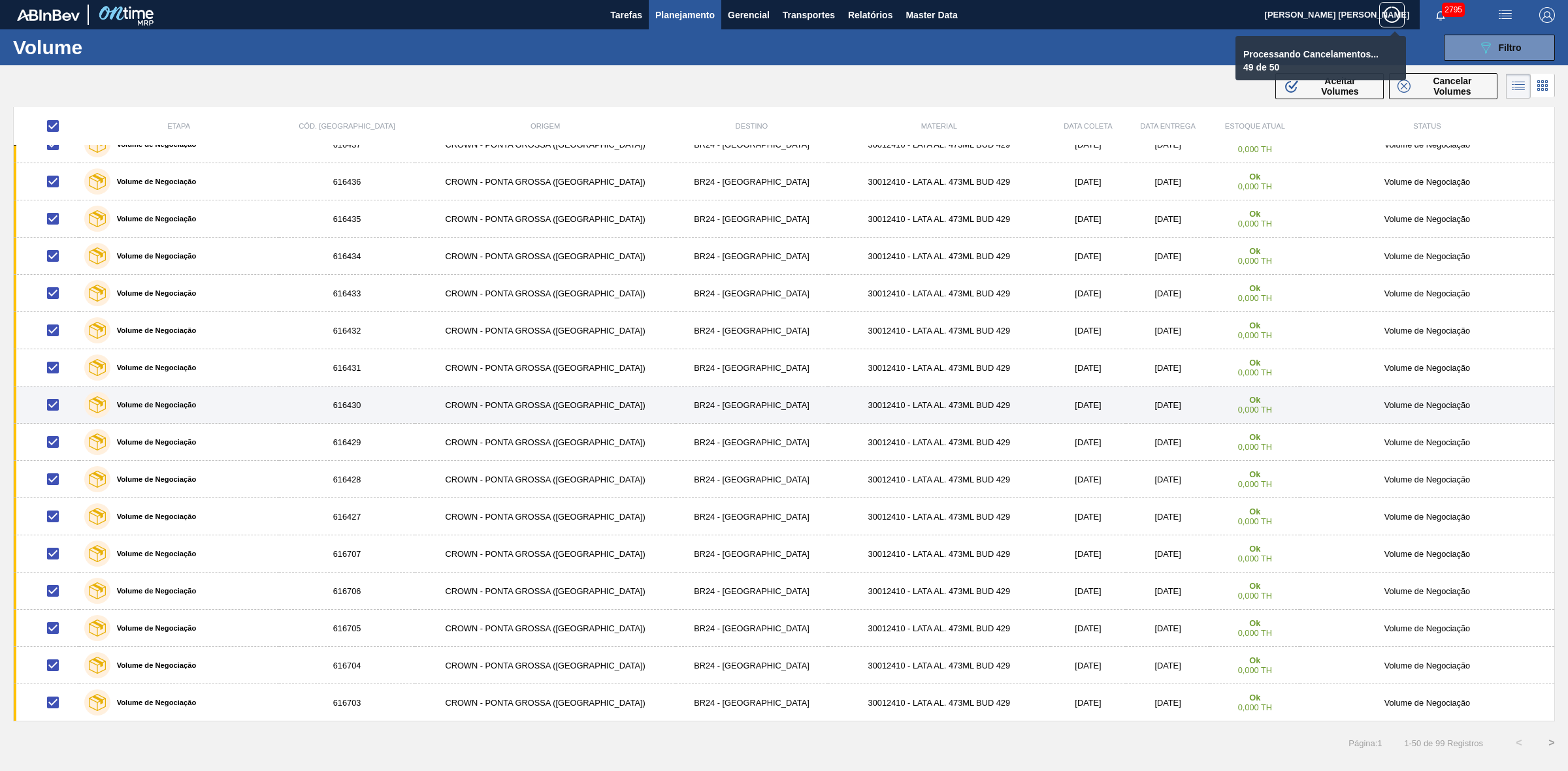
checkbox input "false"
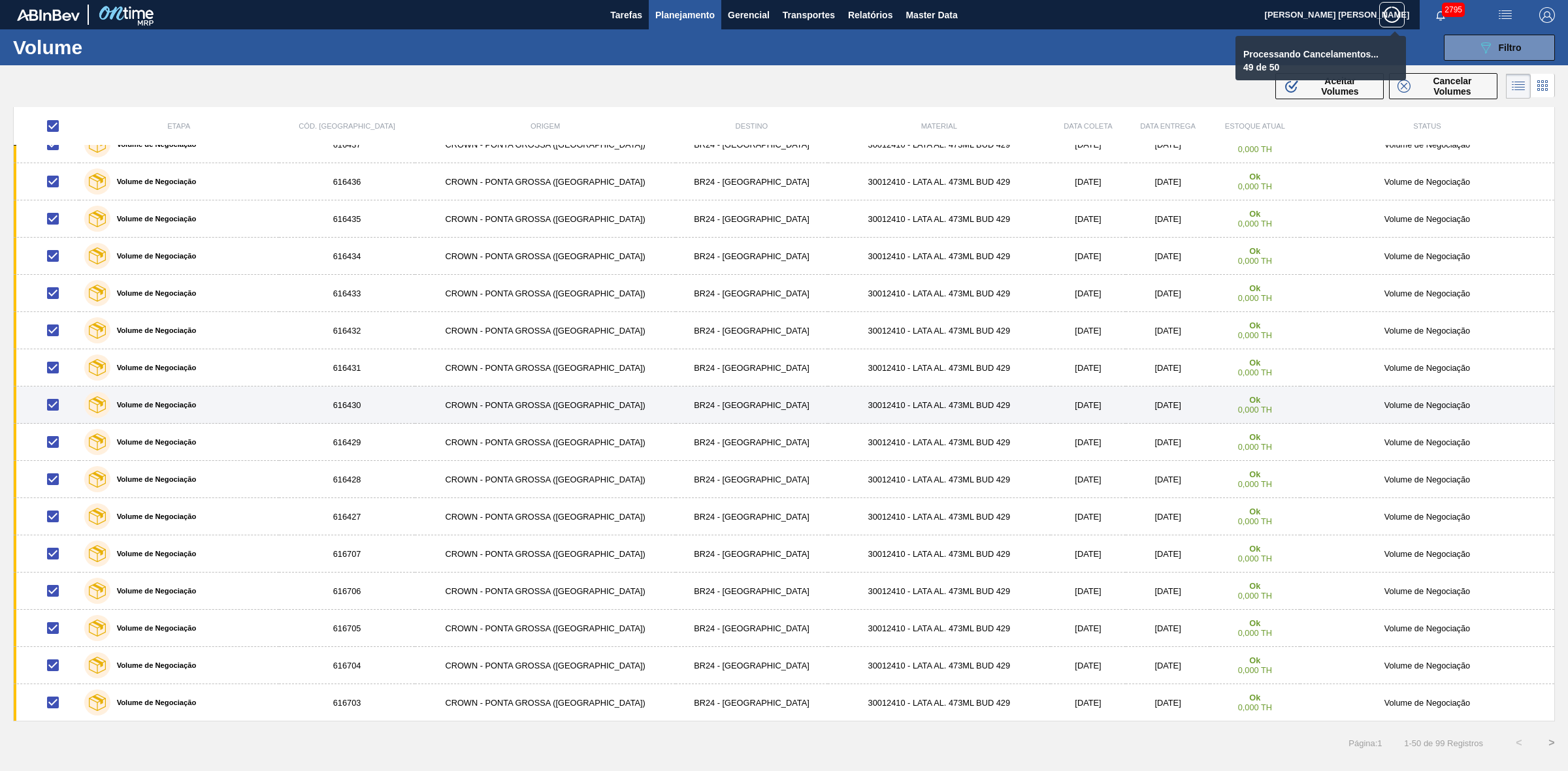
checkbox input "false"
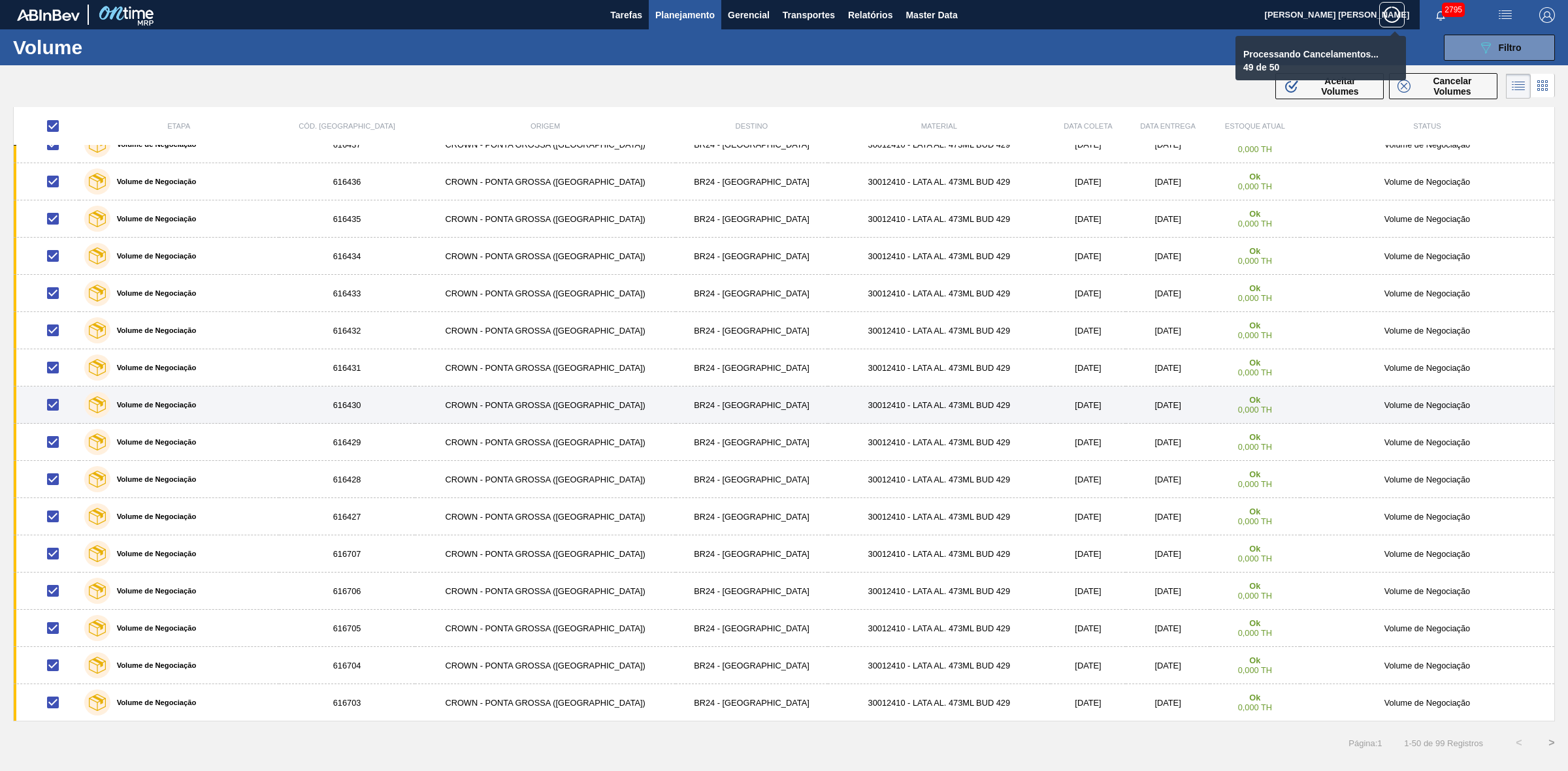
checkbox input "false"
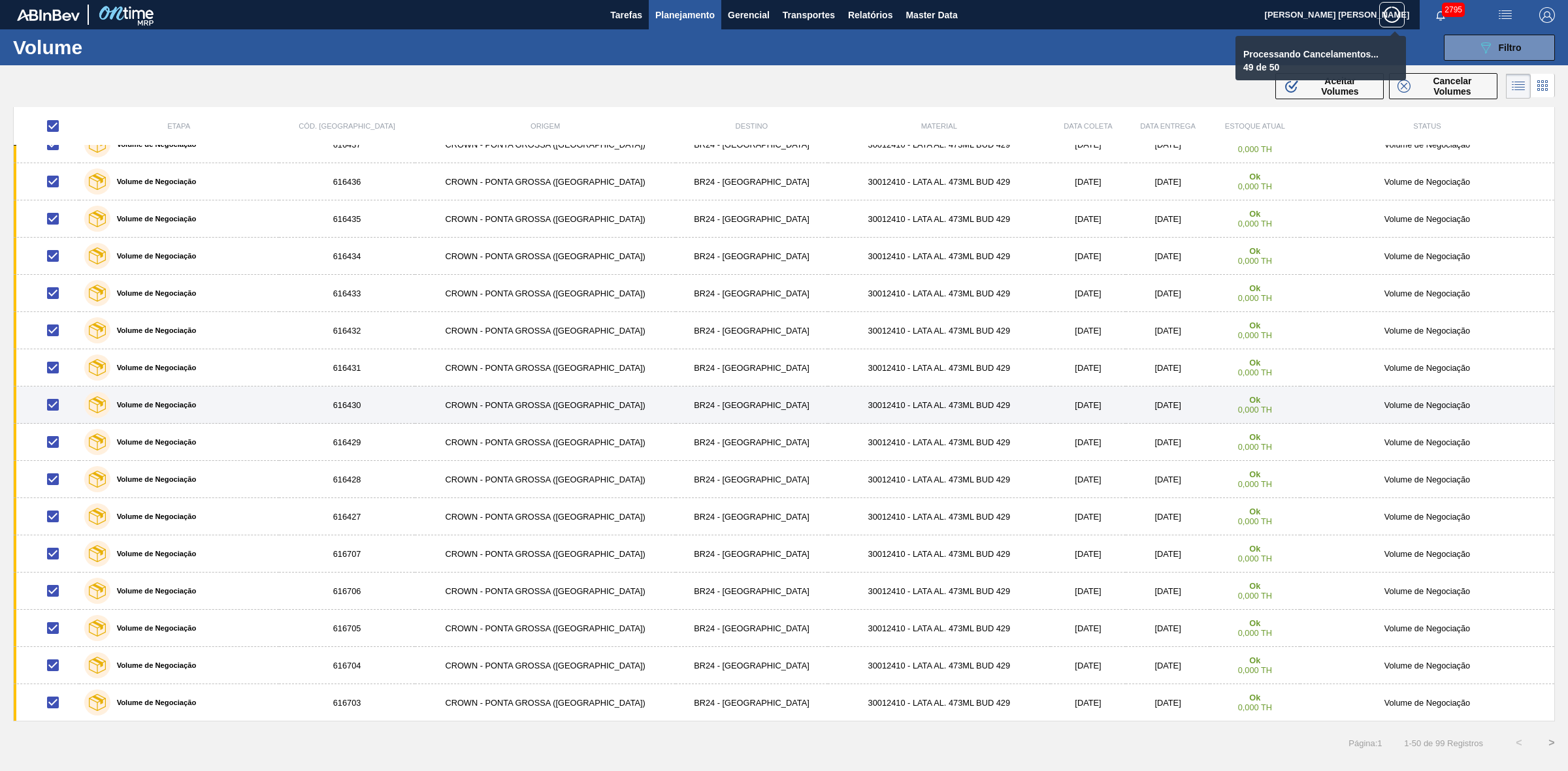
checkbox input "false"
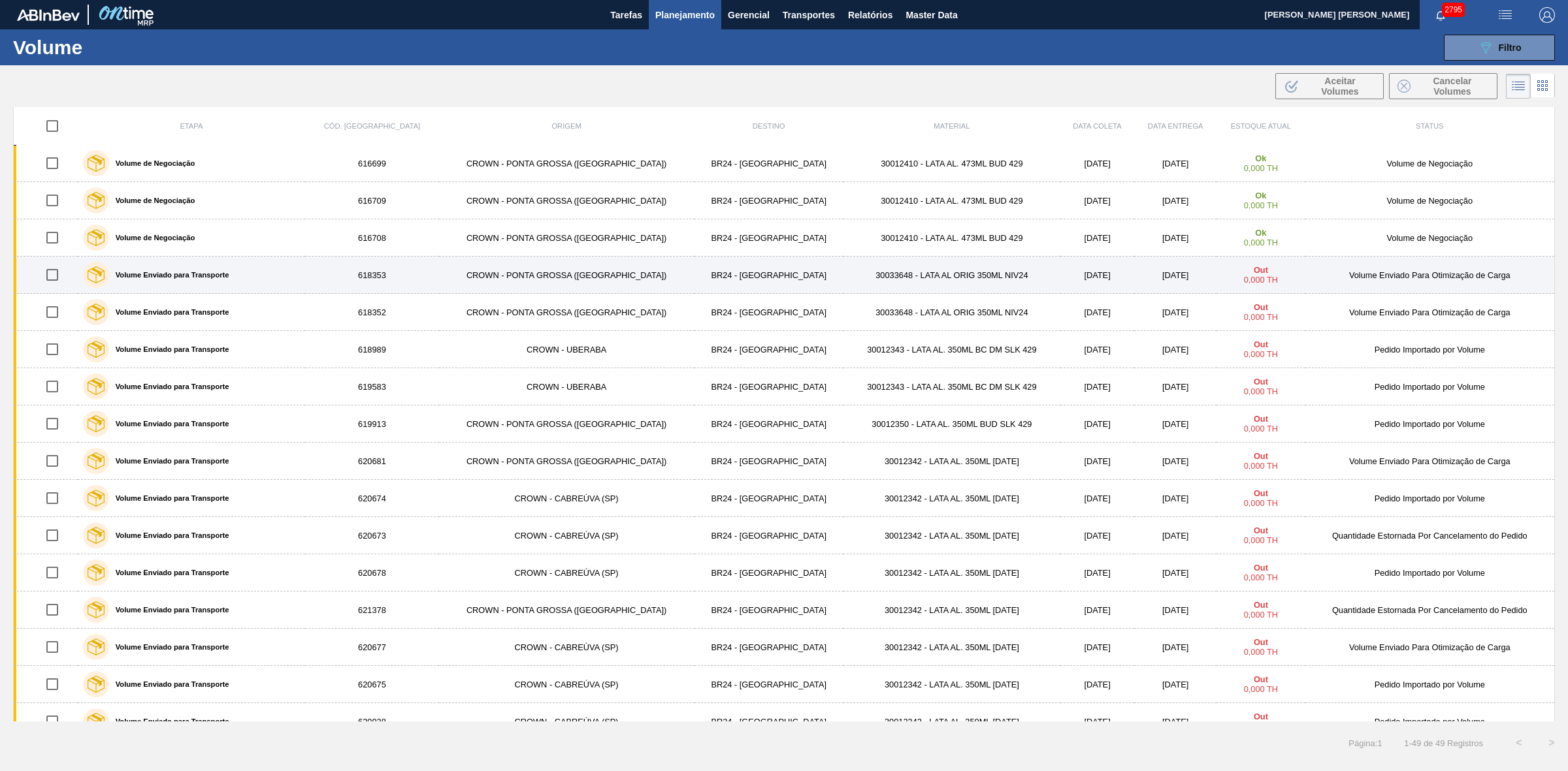
scroll to position [0, 0]
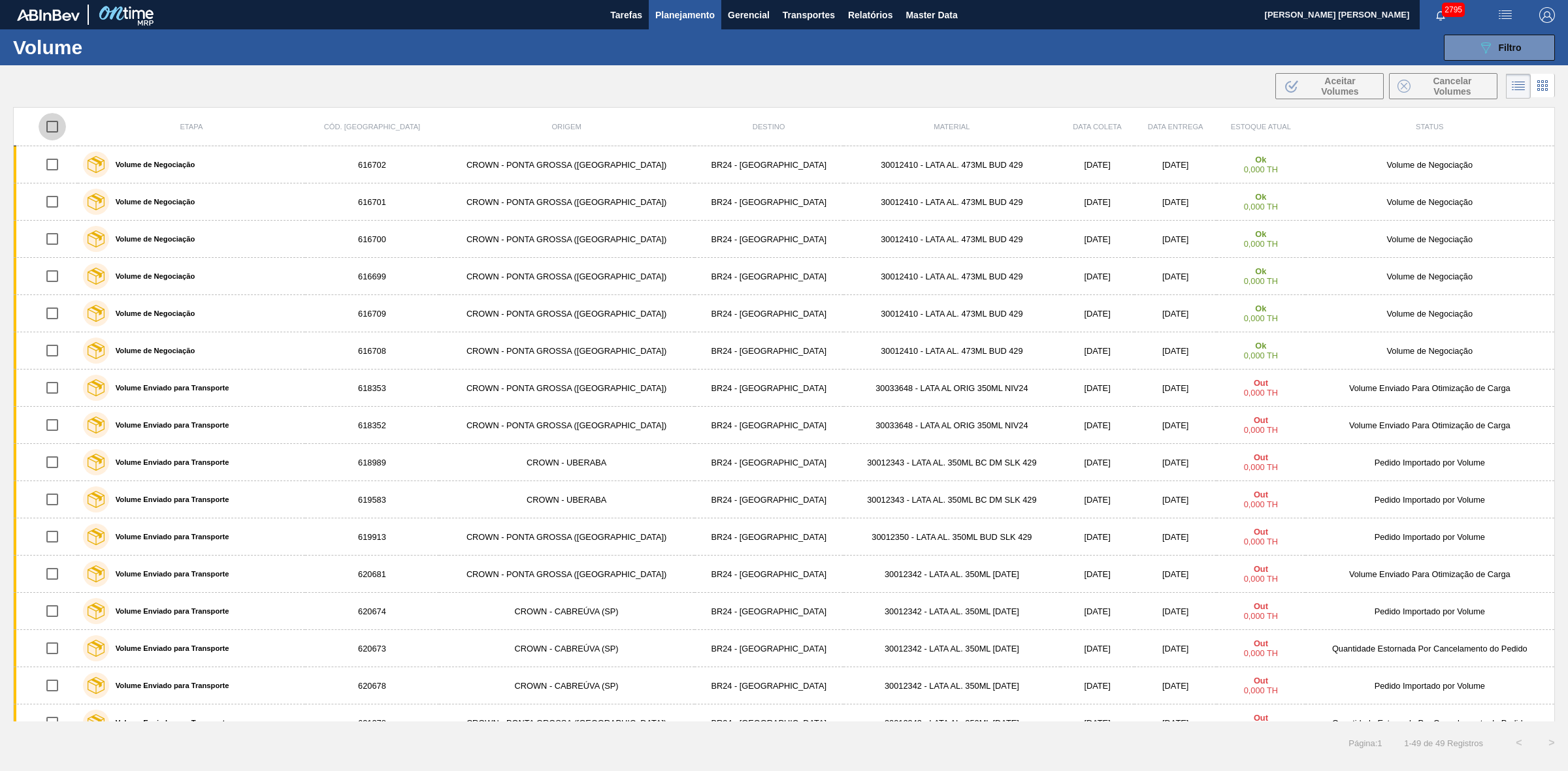
click at [59, 128] on input "checkbox" at bounding box center [52, 126] width 27 height 27
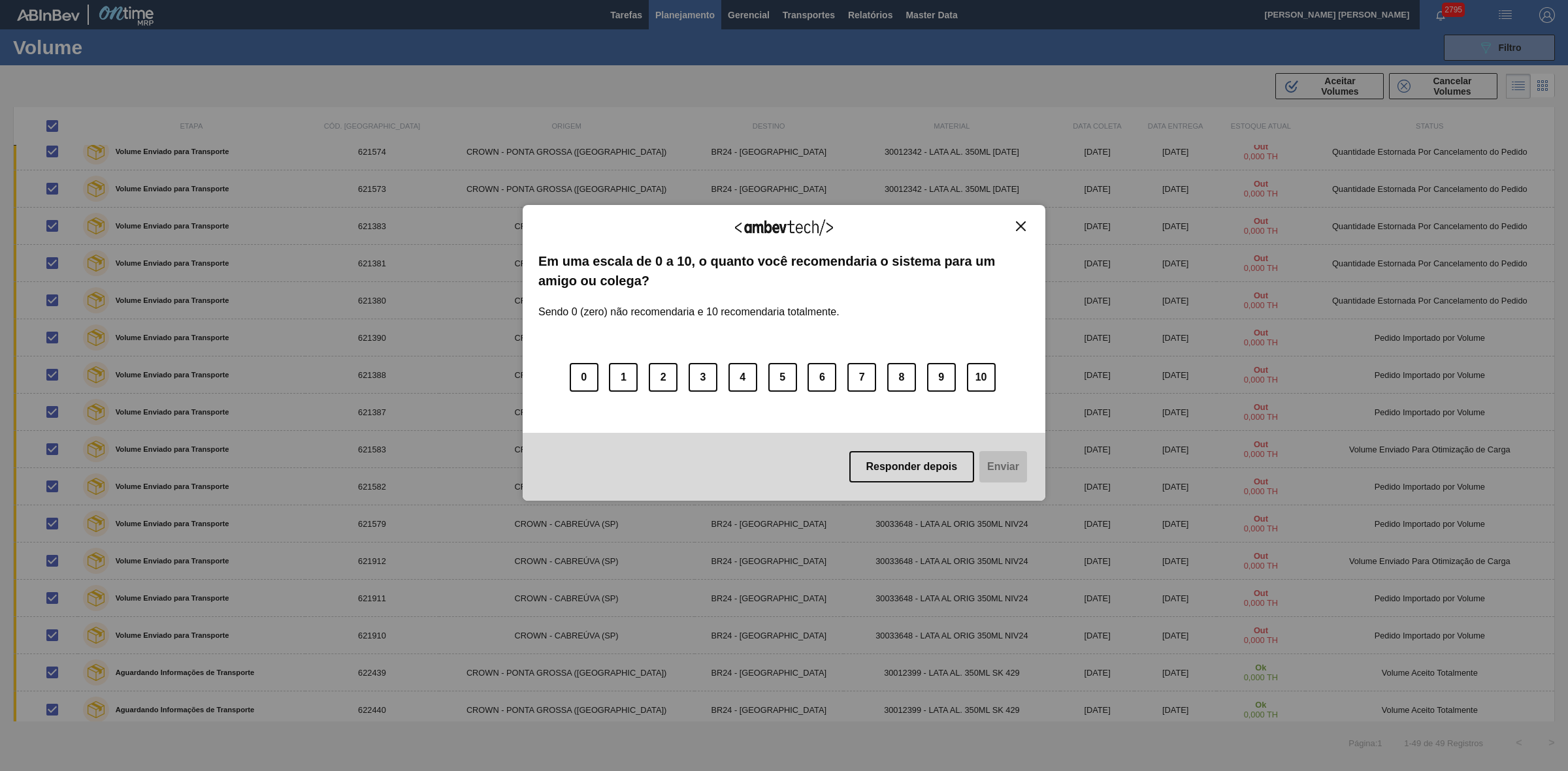
scroll to position [979, 0]
click at [1018, 225] on img "Close" at bounding box center [1021, 226] width 10 height 10
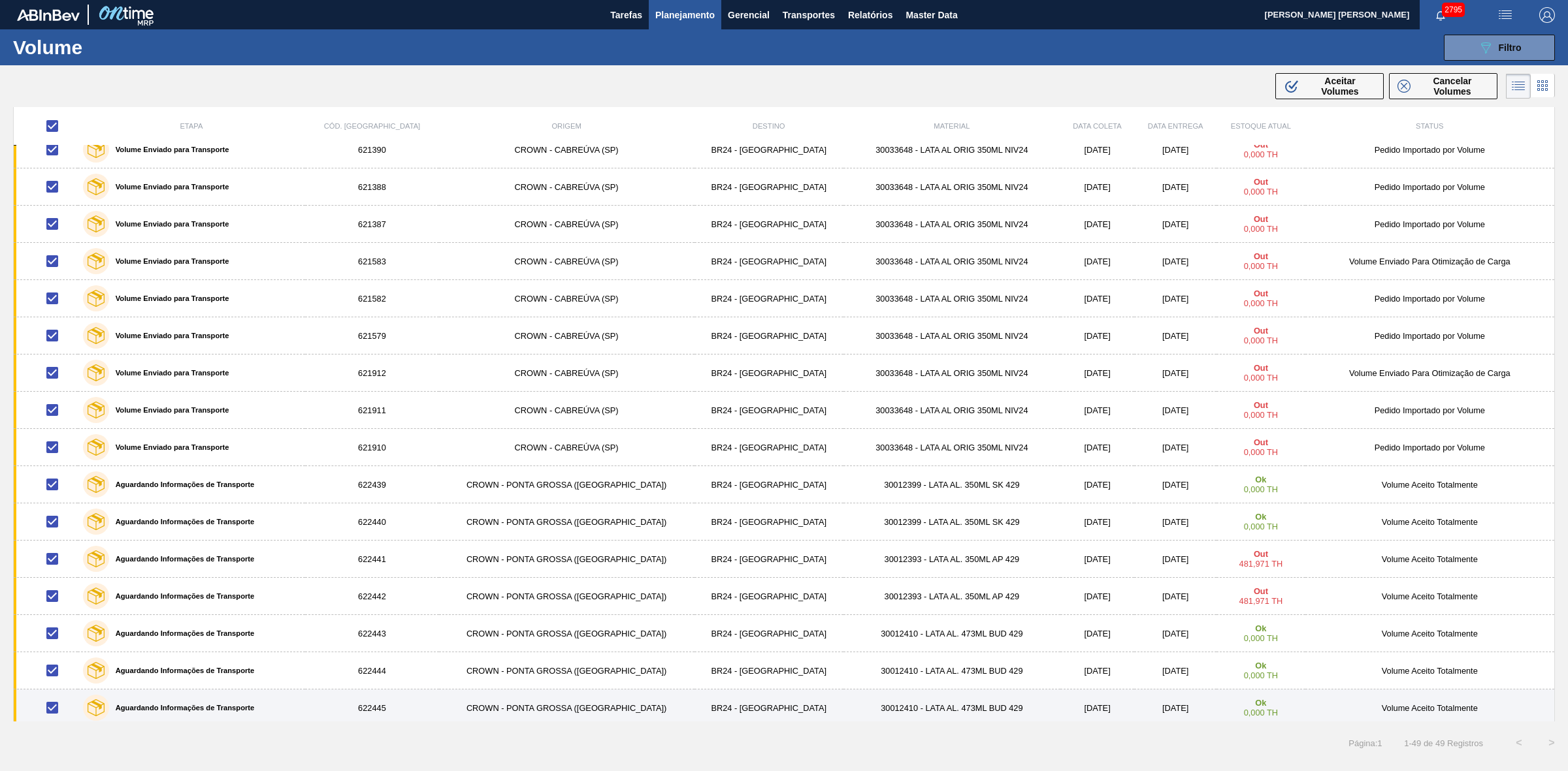
scroll to position [1254, 0]
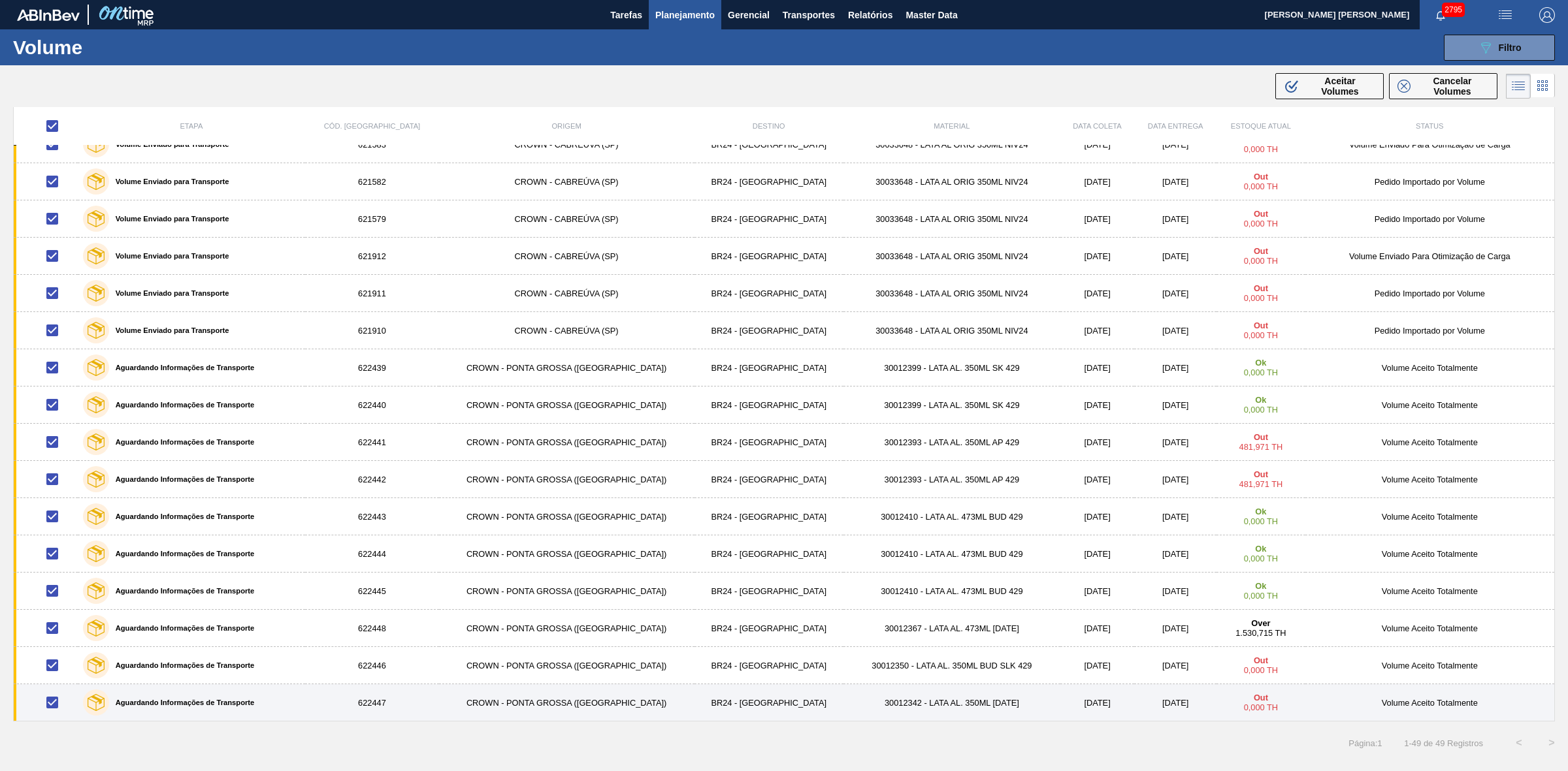
click at [57, 699] on input "checkbox" at bounding box center [52, 702] width 27 height 27
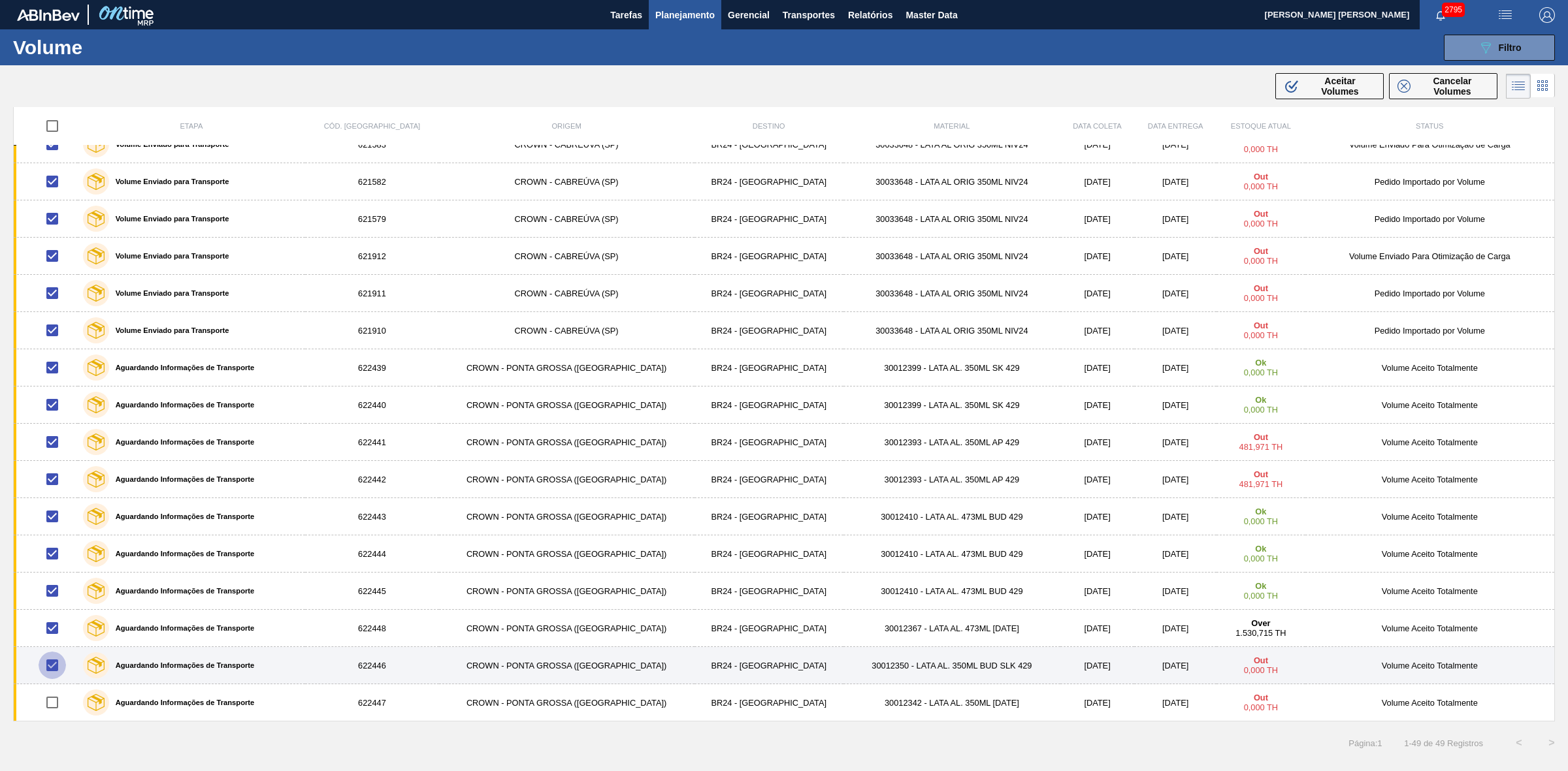
click at [57, 666] on input "checkbox" at bounding box center [52, 665] width 27 height 27
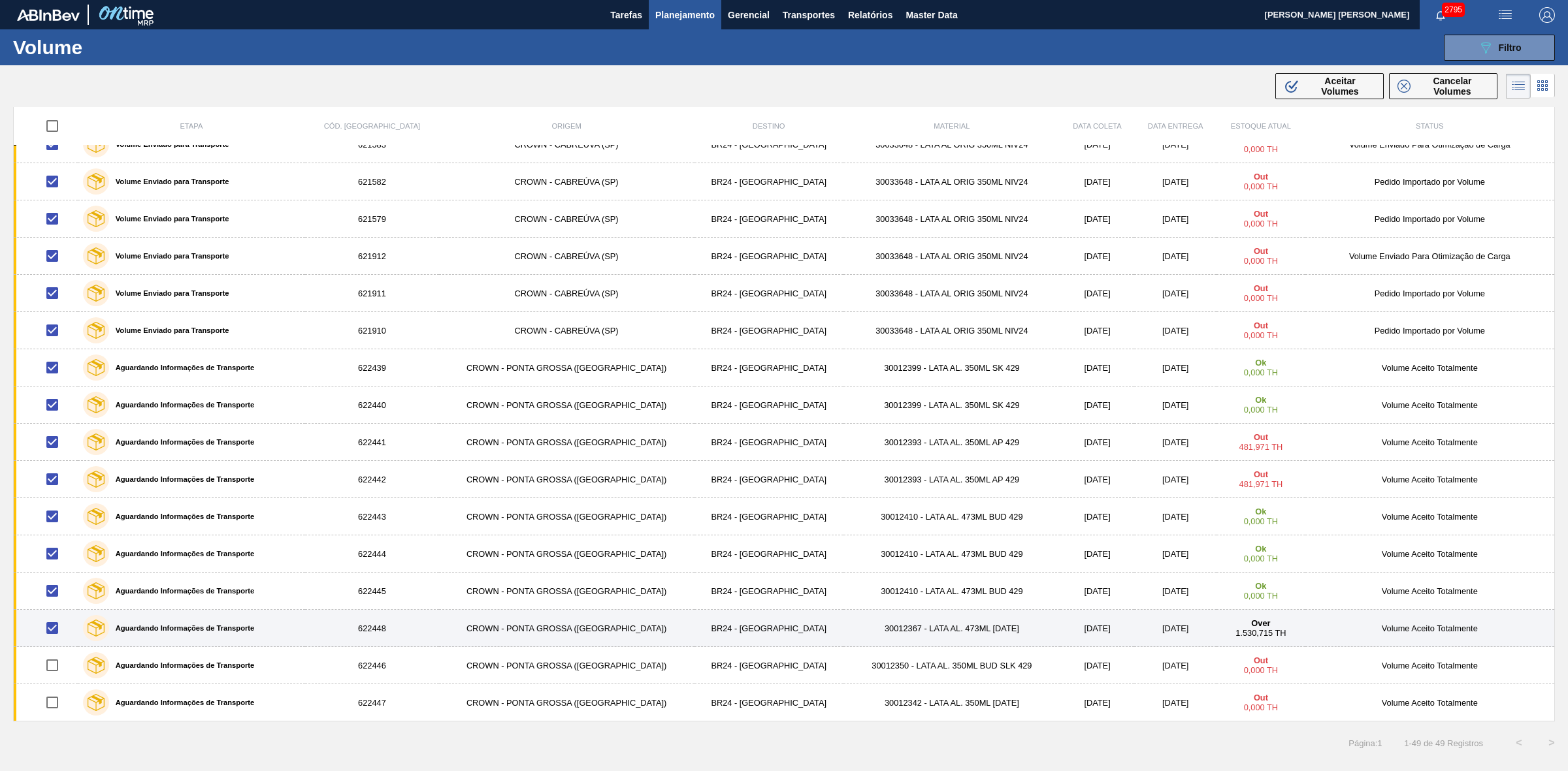
click at [55, 632] on input "checkbox" at bounding box center [52, 628] width 27 height 27
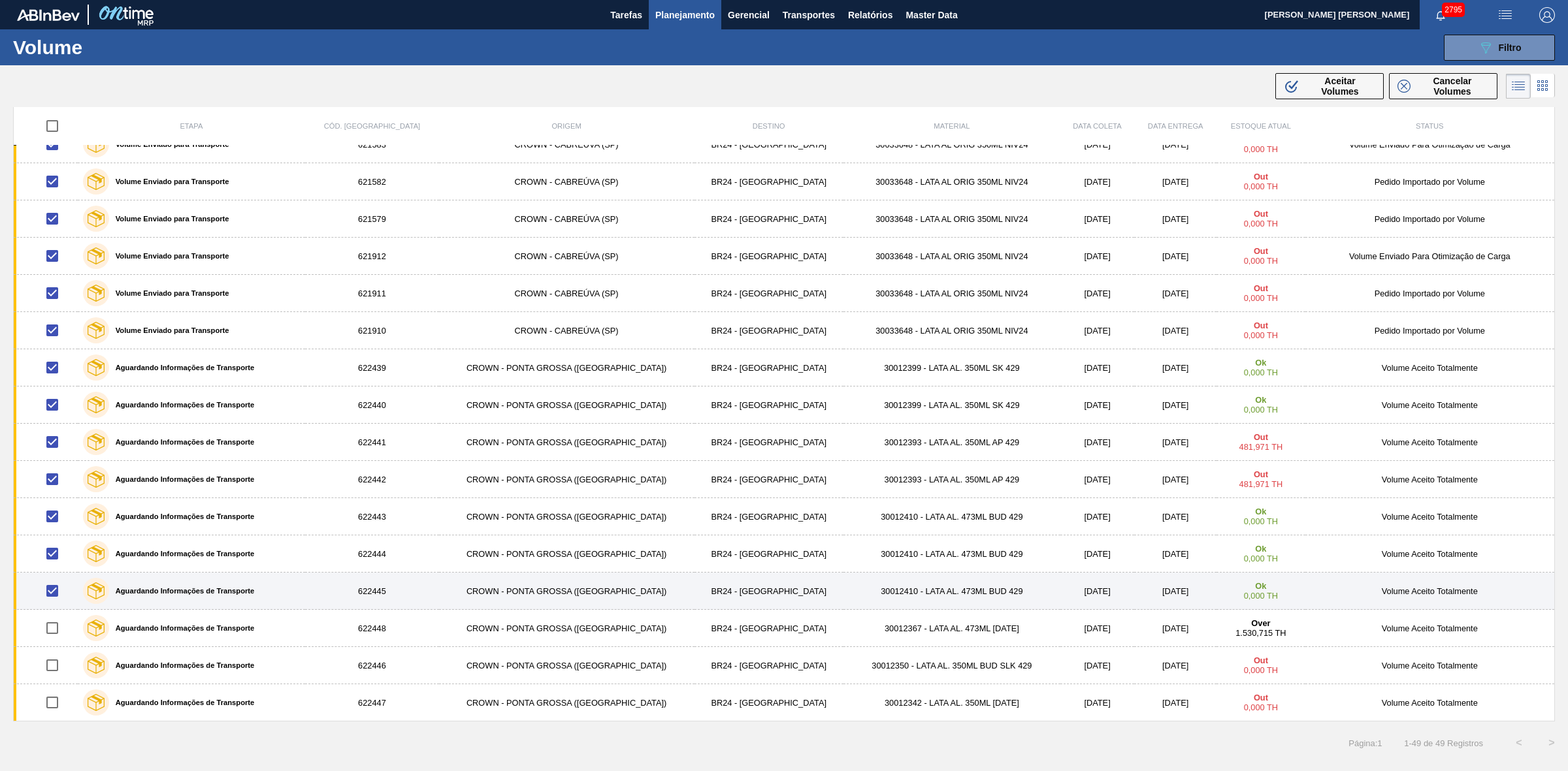
drag, startPoint x: 56, startPoint y: 594, endPoint x: 55, endPoint y: 588, distance: 6.1
click at [56, 593] on input "checkbox" at bounding box center [52, 590] width 27 height 27
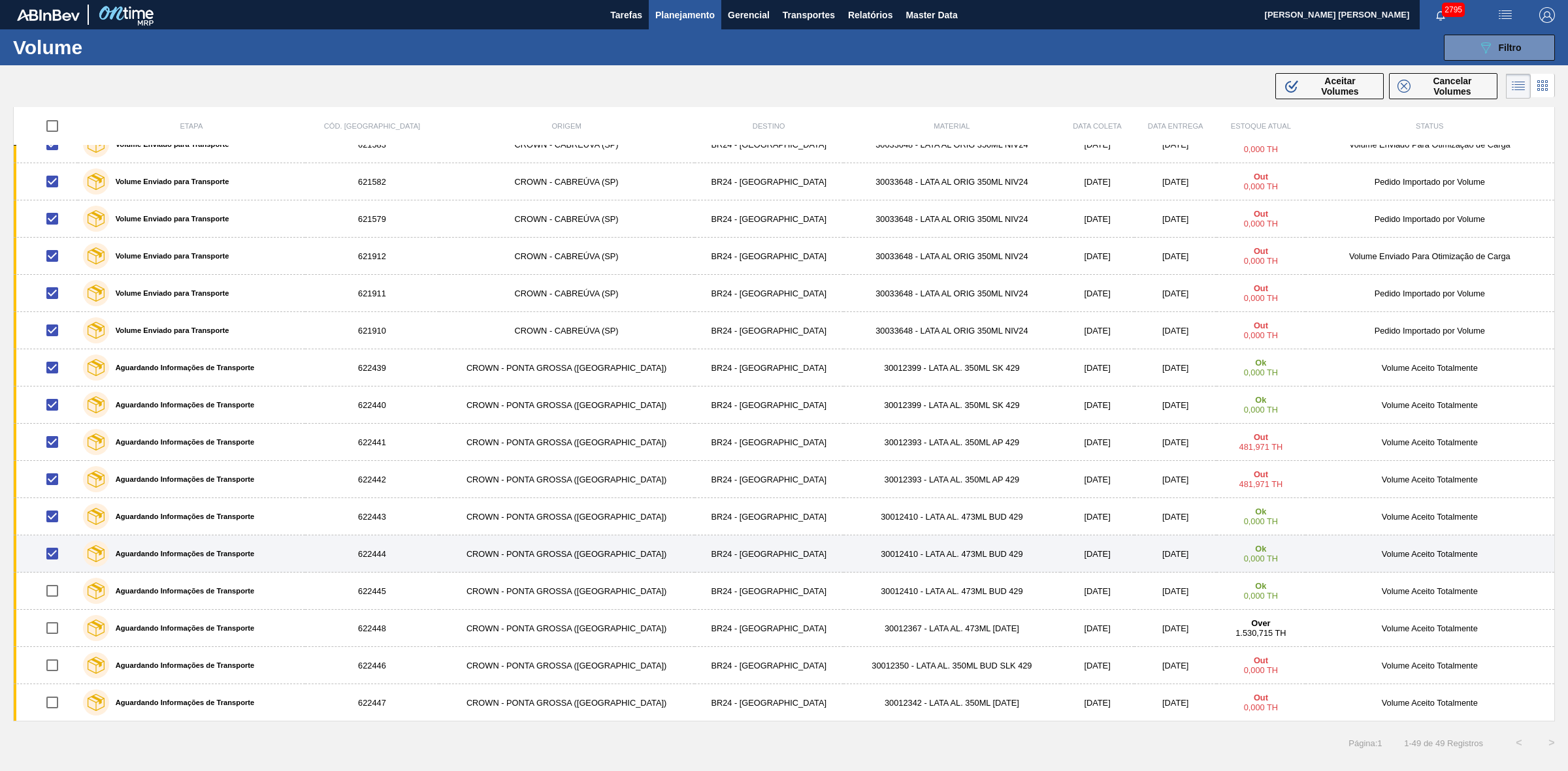
click at [57, 556] on input "checkbox" at bounding box center [52, 553] width 27 height 27
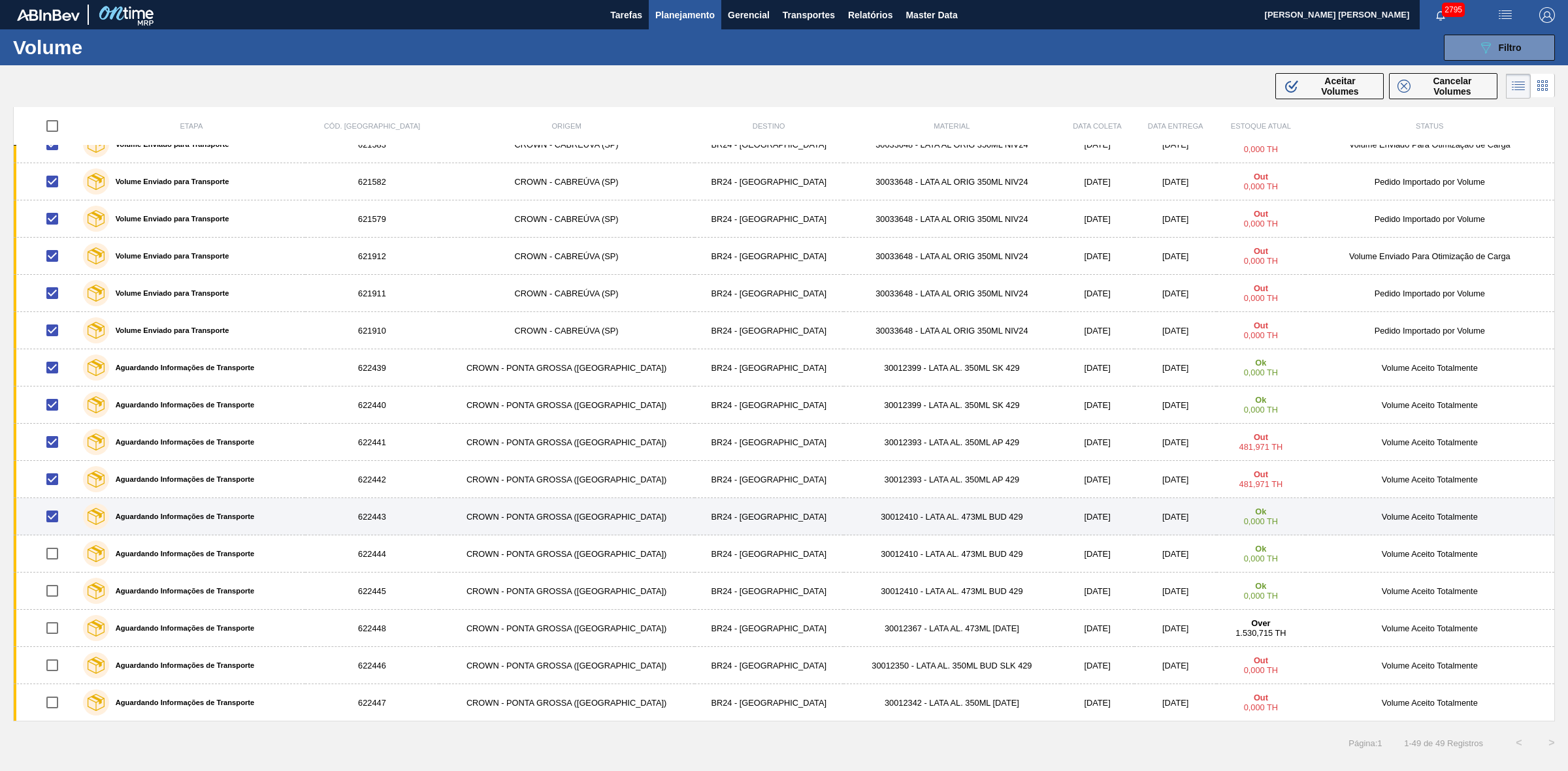
click at [57, 520] on input "checkbox" at bounding box center [52, 516] width 27 height 27
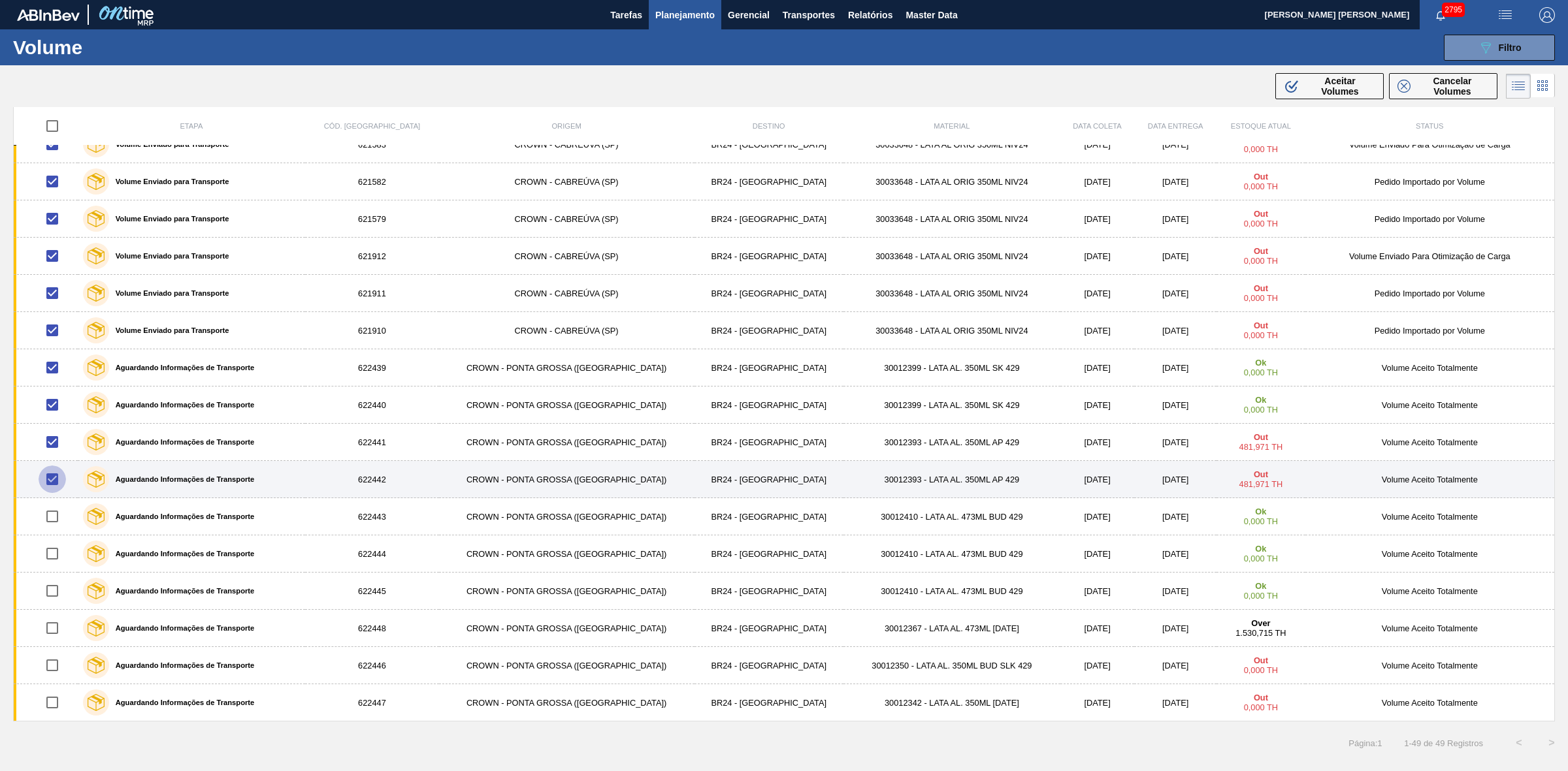
click at [55, 471] on input "checkbox" at bounding box center [52, 479] width 27 height 27
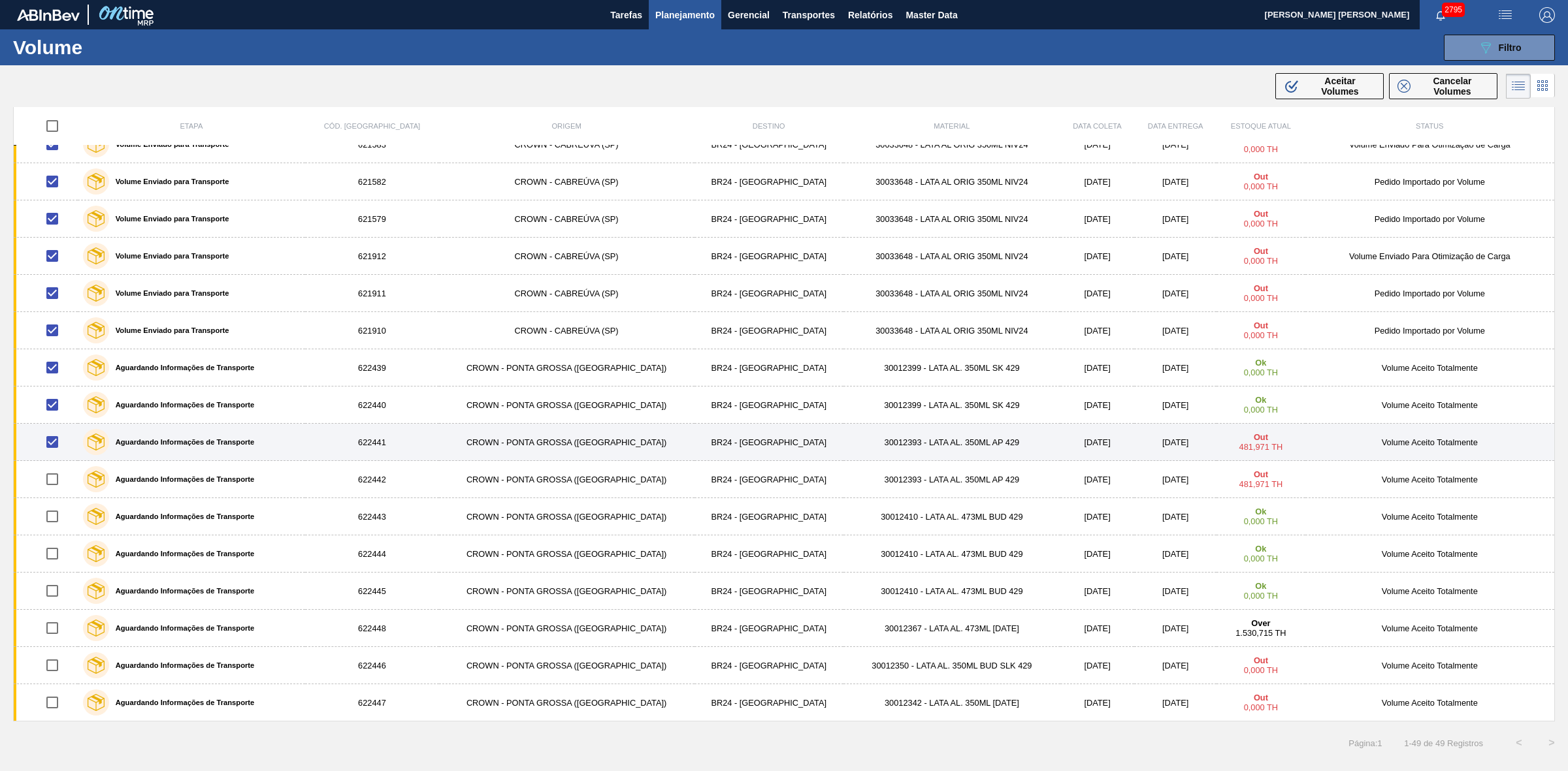
click at [57, 434] on input "checkbox" at bounding box center [52, 441] width 27 height 27
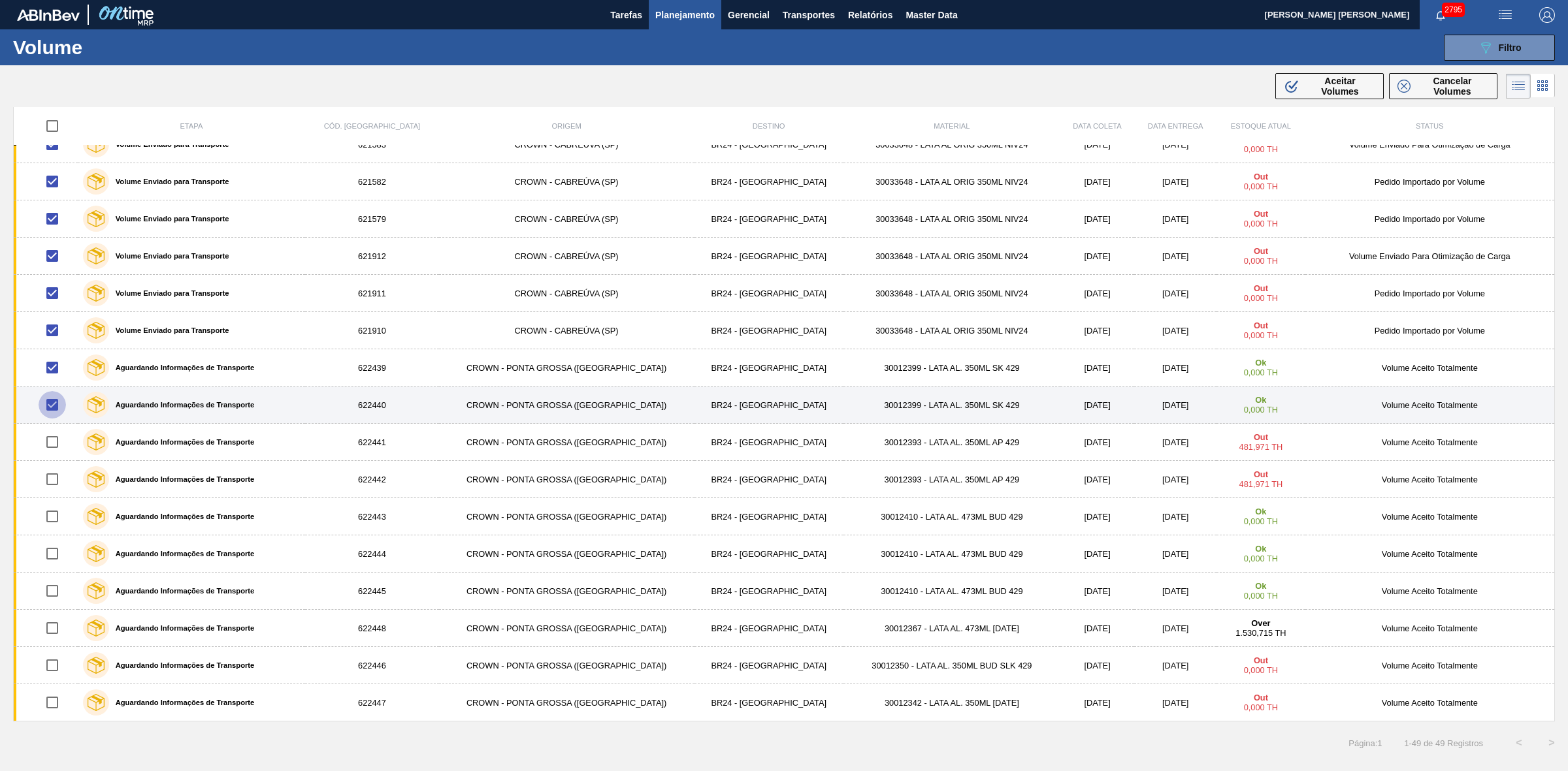
click at [56, 403] on input "checkbox" at bounding box center [52, 404] width 27 height 27
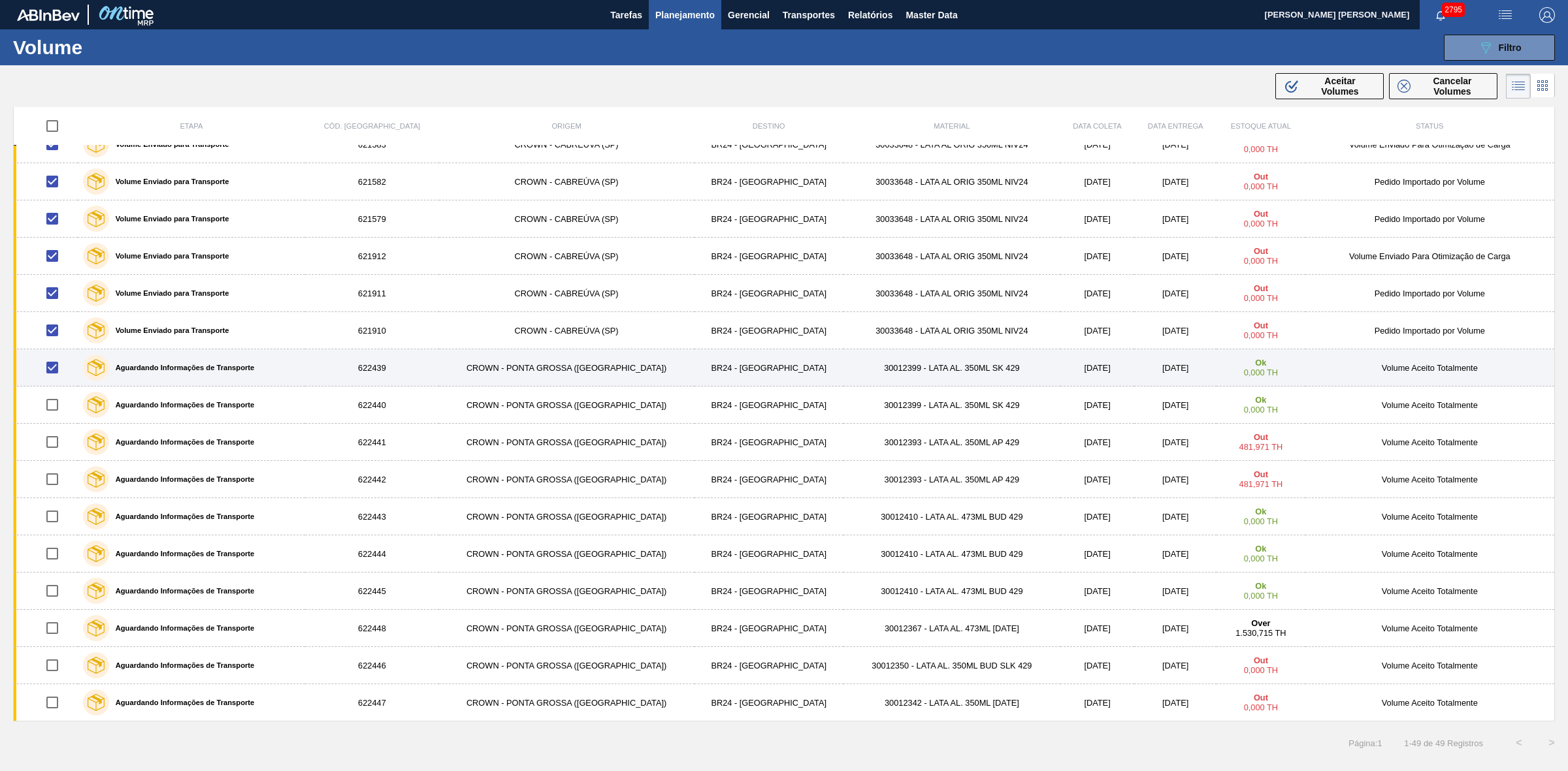
click at [55, 367] on input "checkbox" at bounding box center [52, 367] width 27 height 27
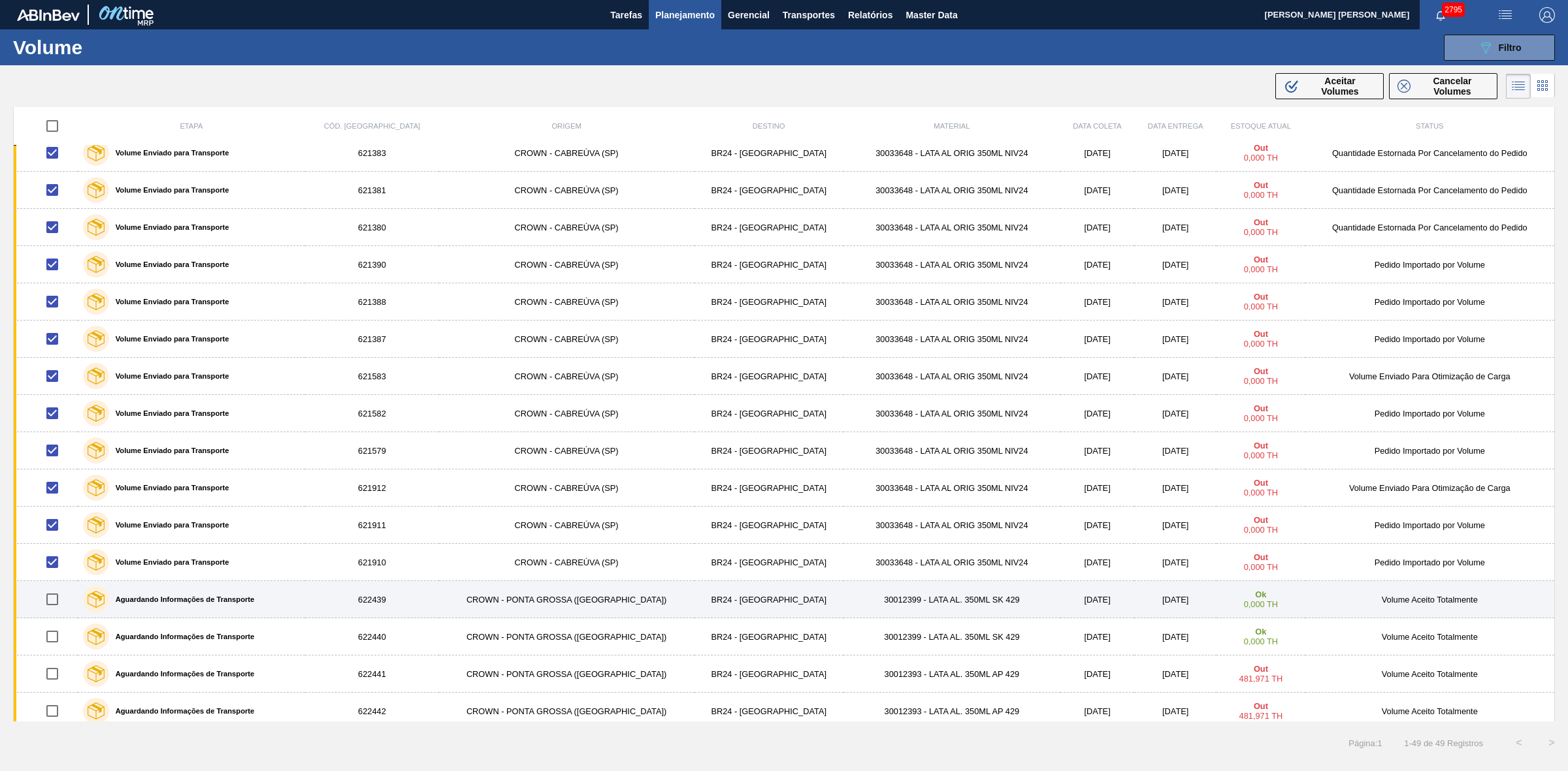
scroll to position [1010, 0]
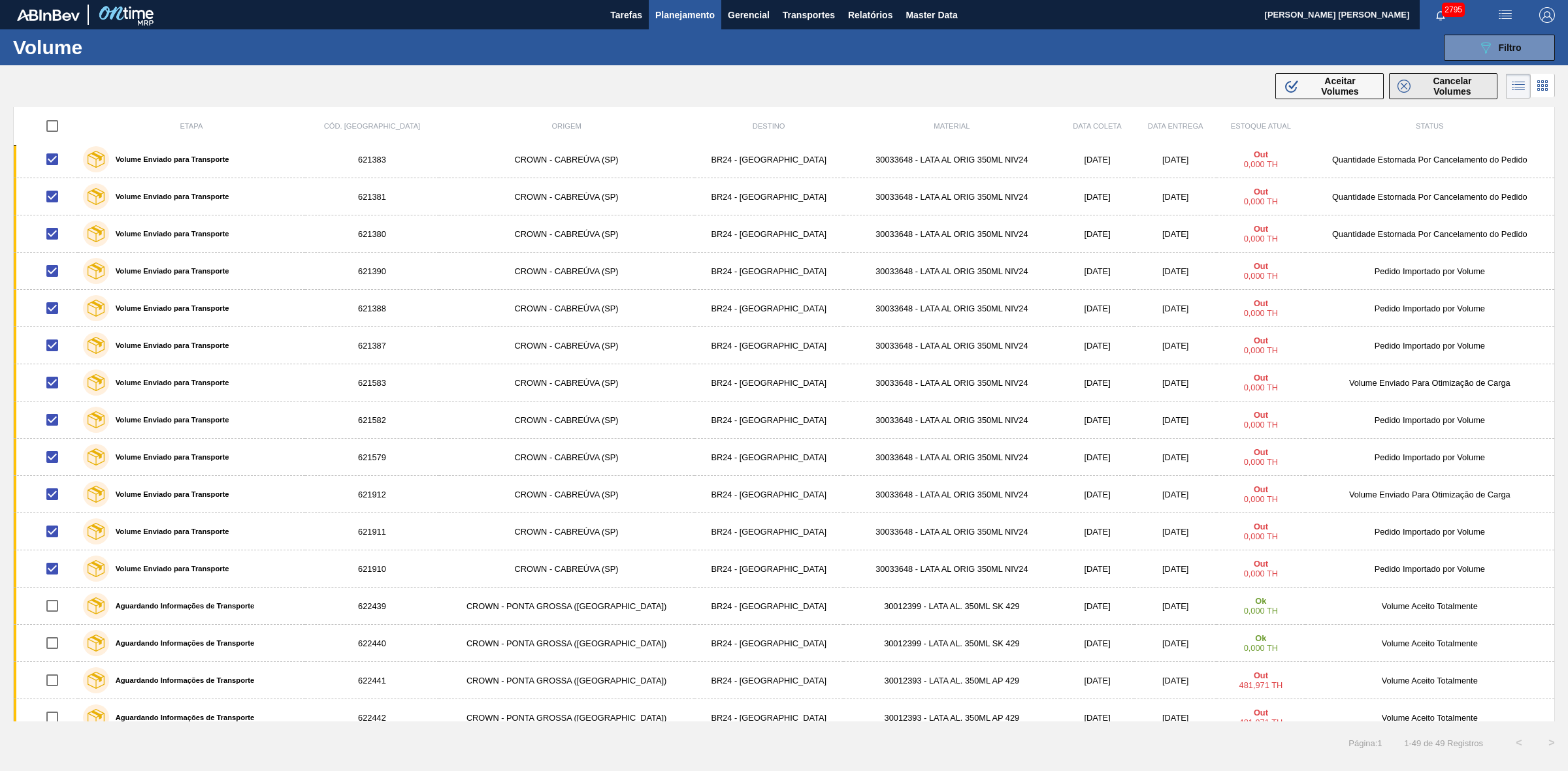
click at [1429, 90] on span "Cancelar Volumes" at bounding box center [1452, 86] width 74 height 21
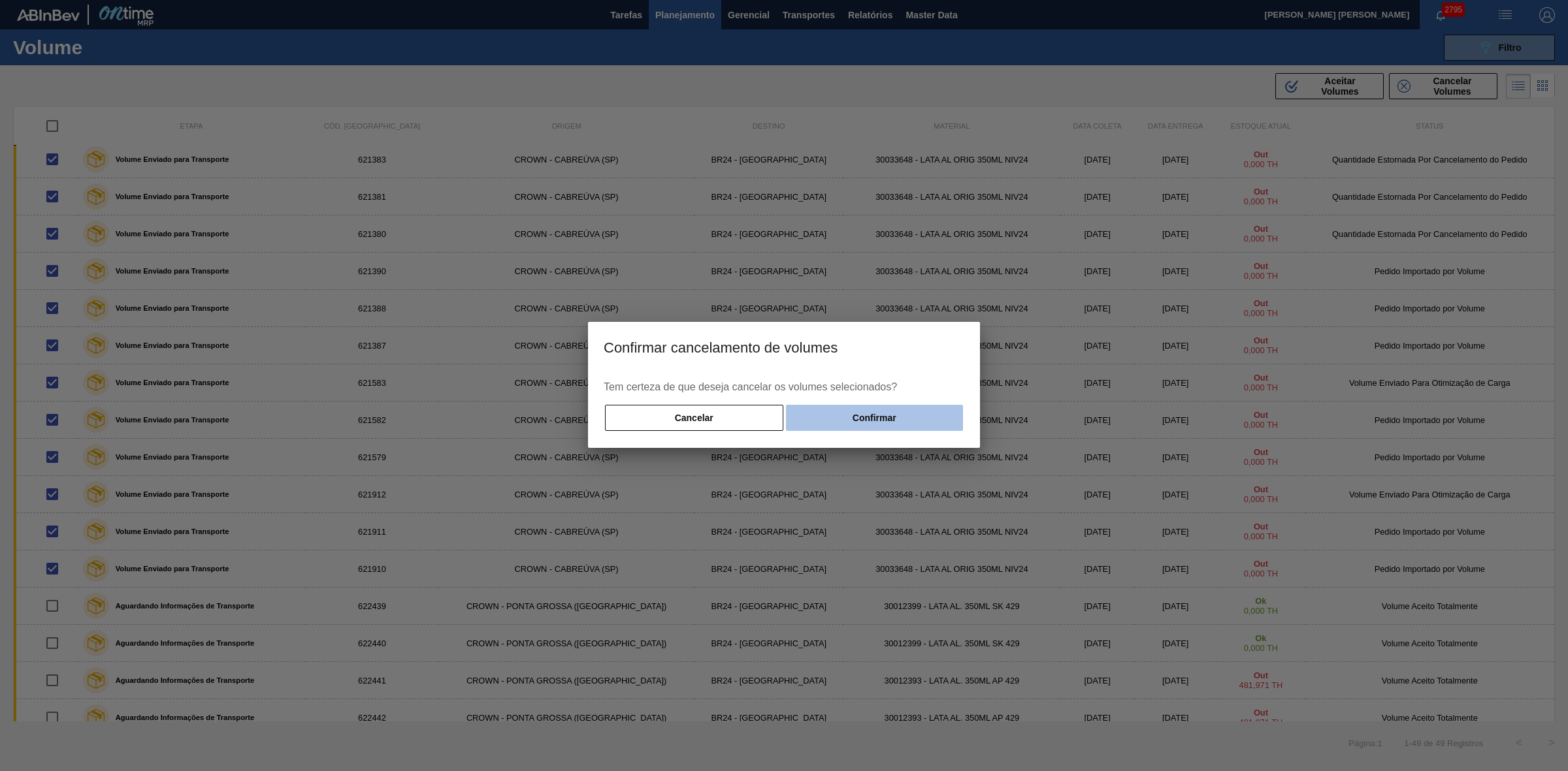
click at [799, 419] on button "Confirmar" at bounding box center [874, 418] width 177 height 26
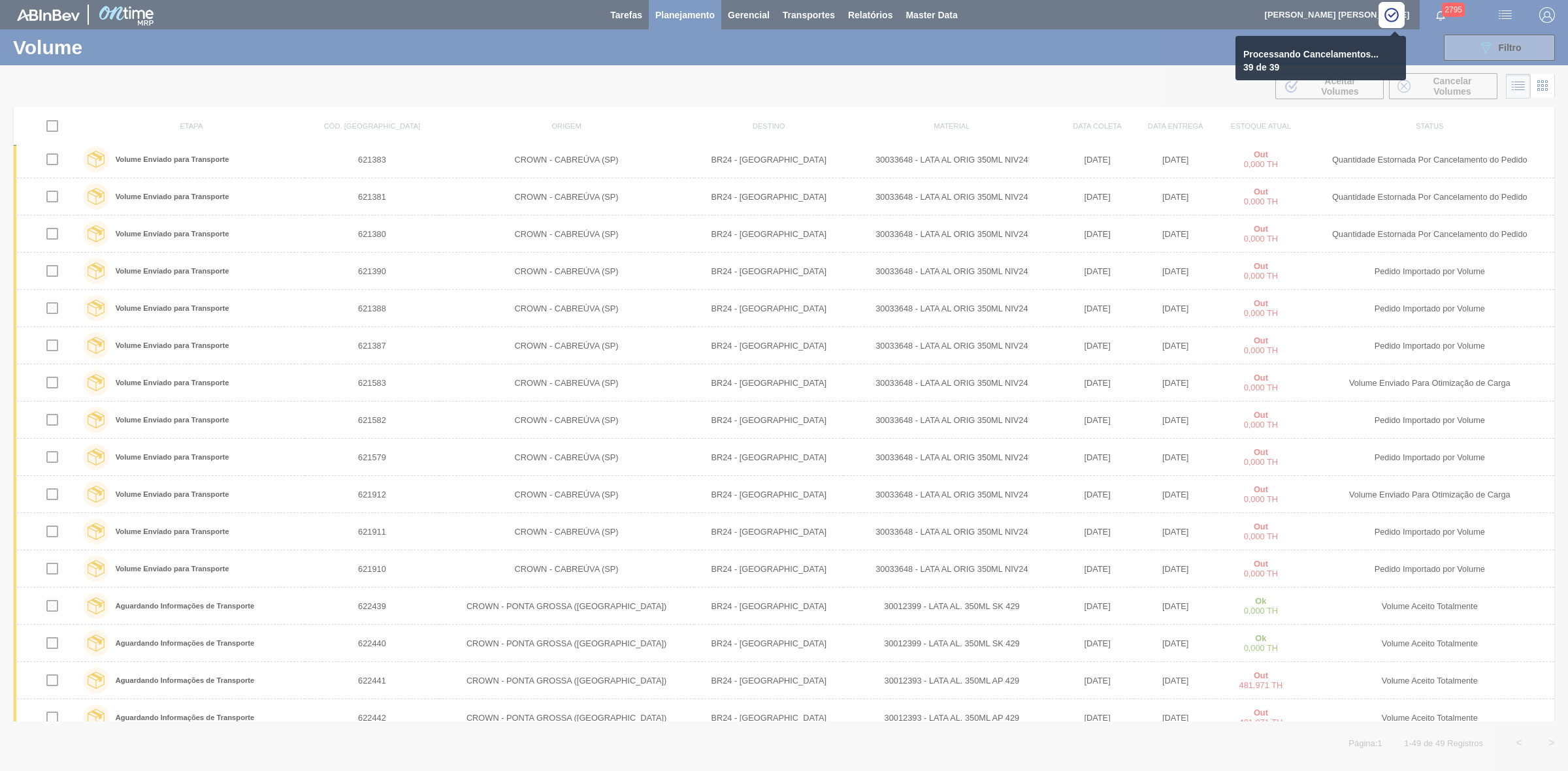
scroll to position [0, 0]
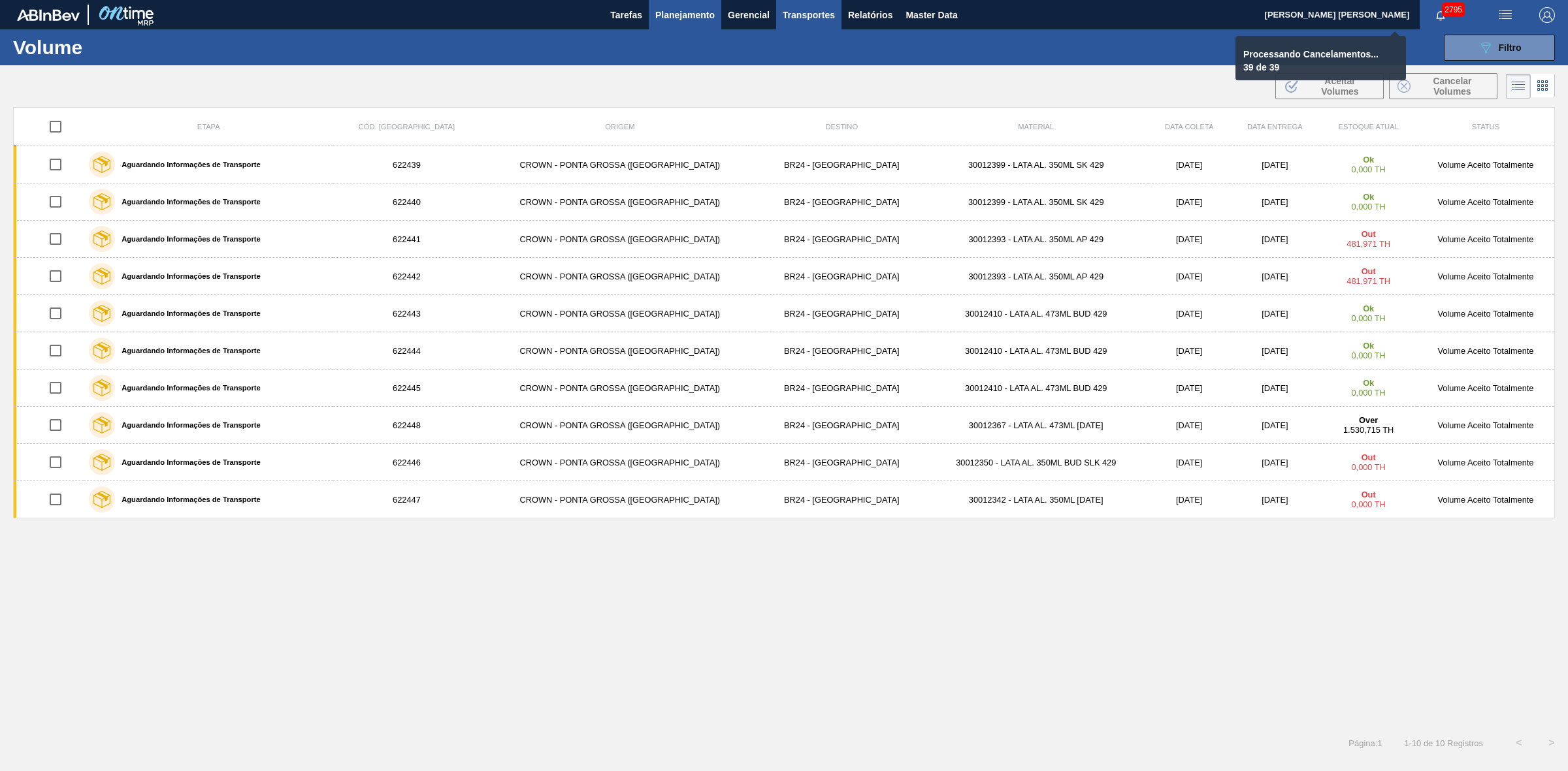
click at [818, 17] on span "Transportes" at bounding box center [808, 15] width 52 height 15
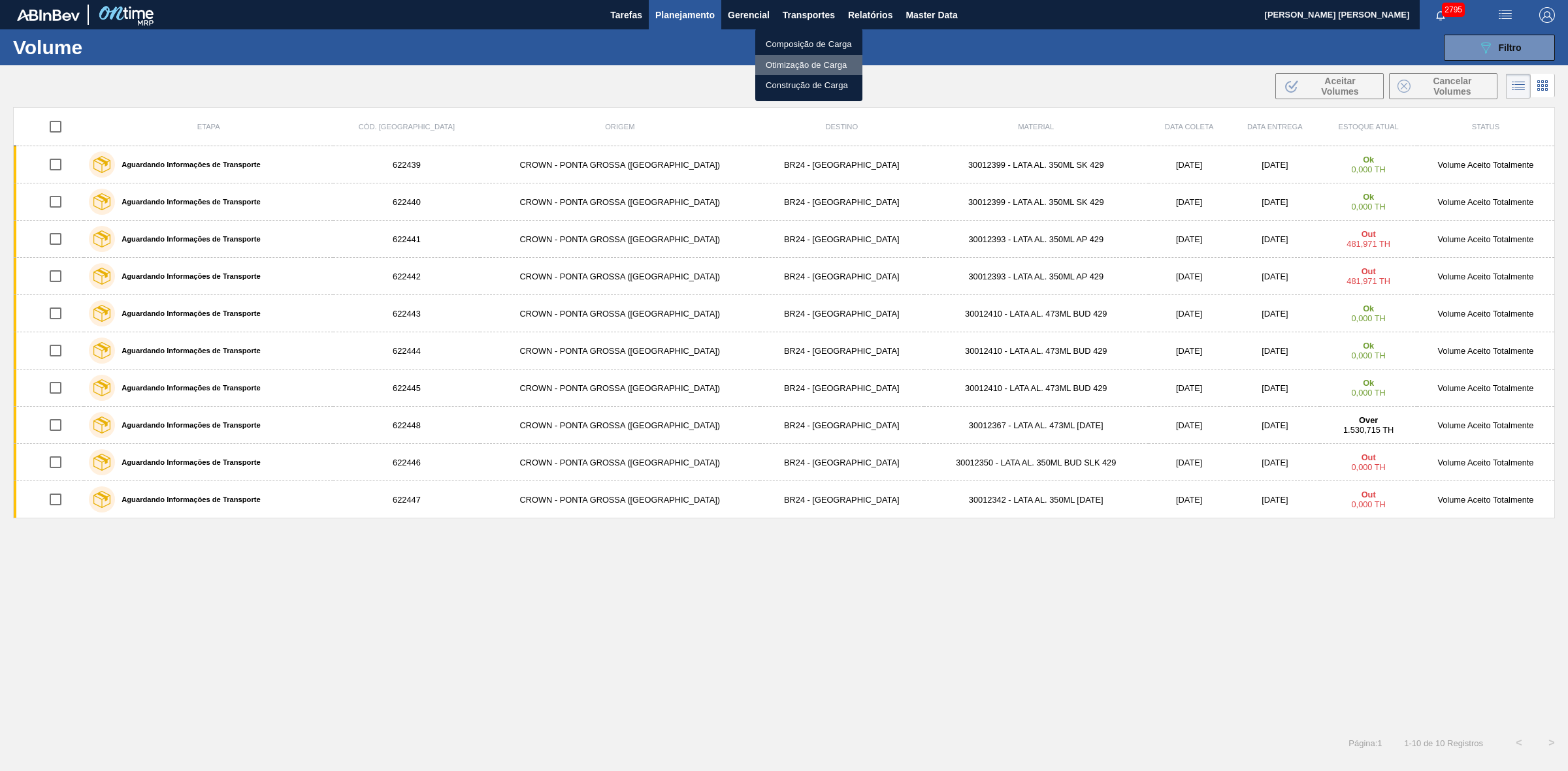
click at [804, 66] on li "Otimização de Carga" at bounding box center [808, 65] width 107 height 21
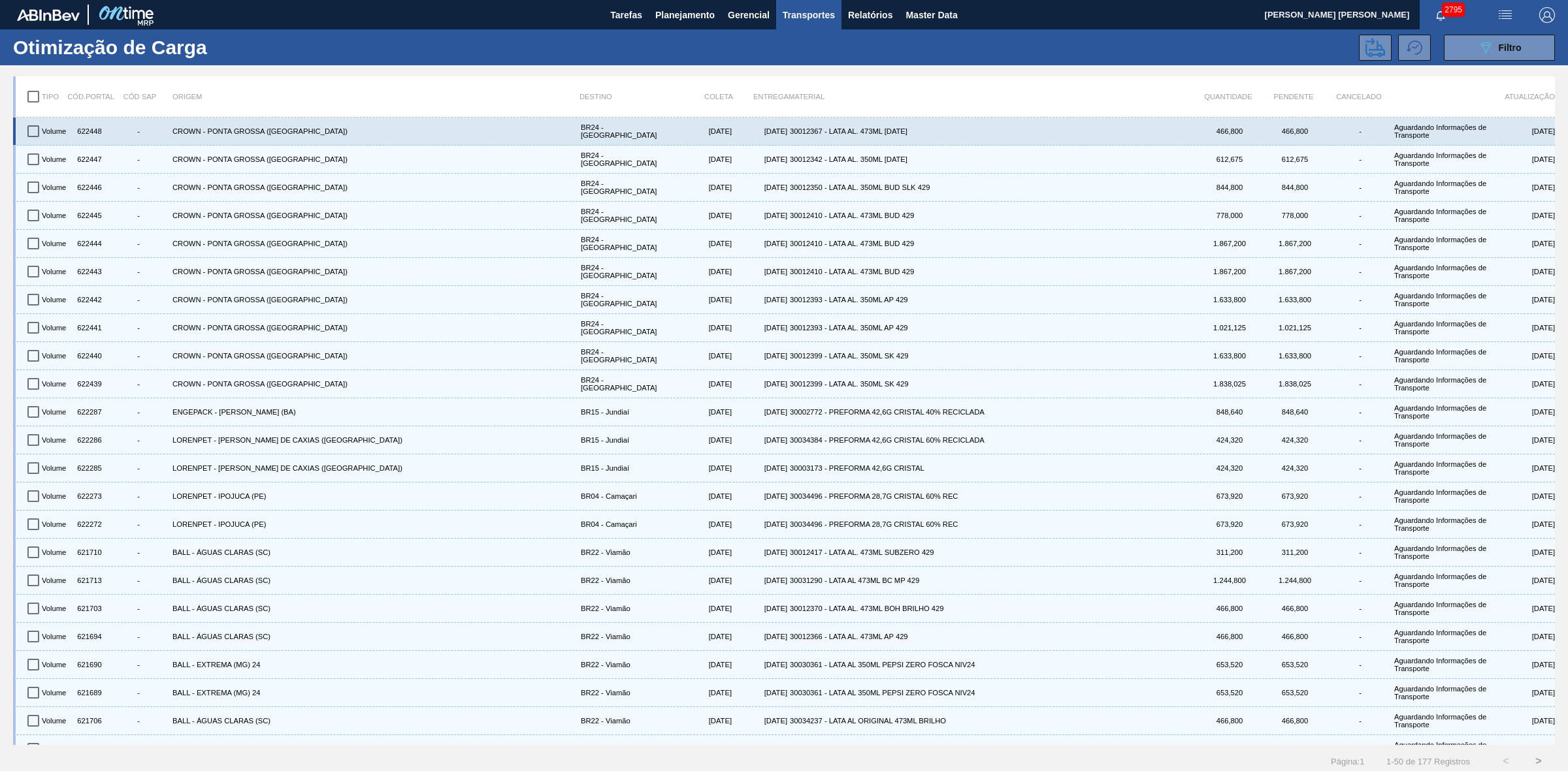
click at [31, 132] on input "checkbox" at bounding box center [33, 131] width 27 height 27
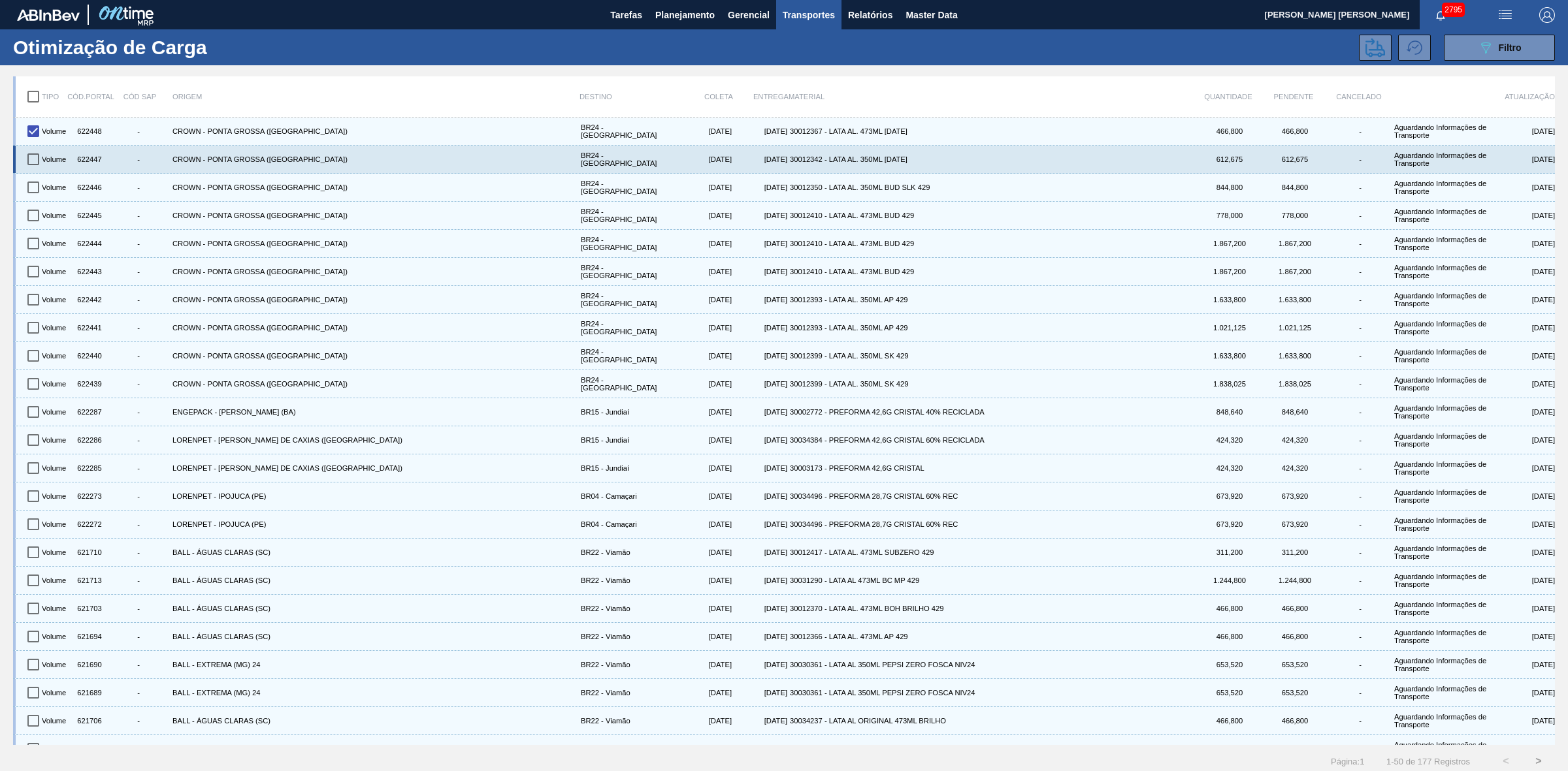
click at [29, 158] on input "checkbox" at bounding box center [33, 159] width 27 height 27
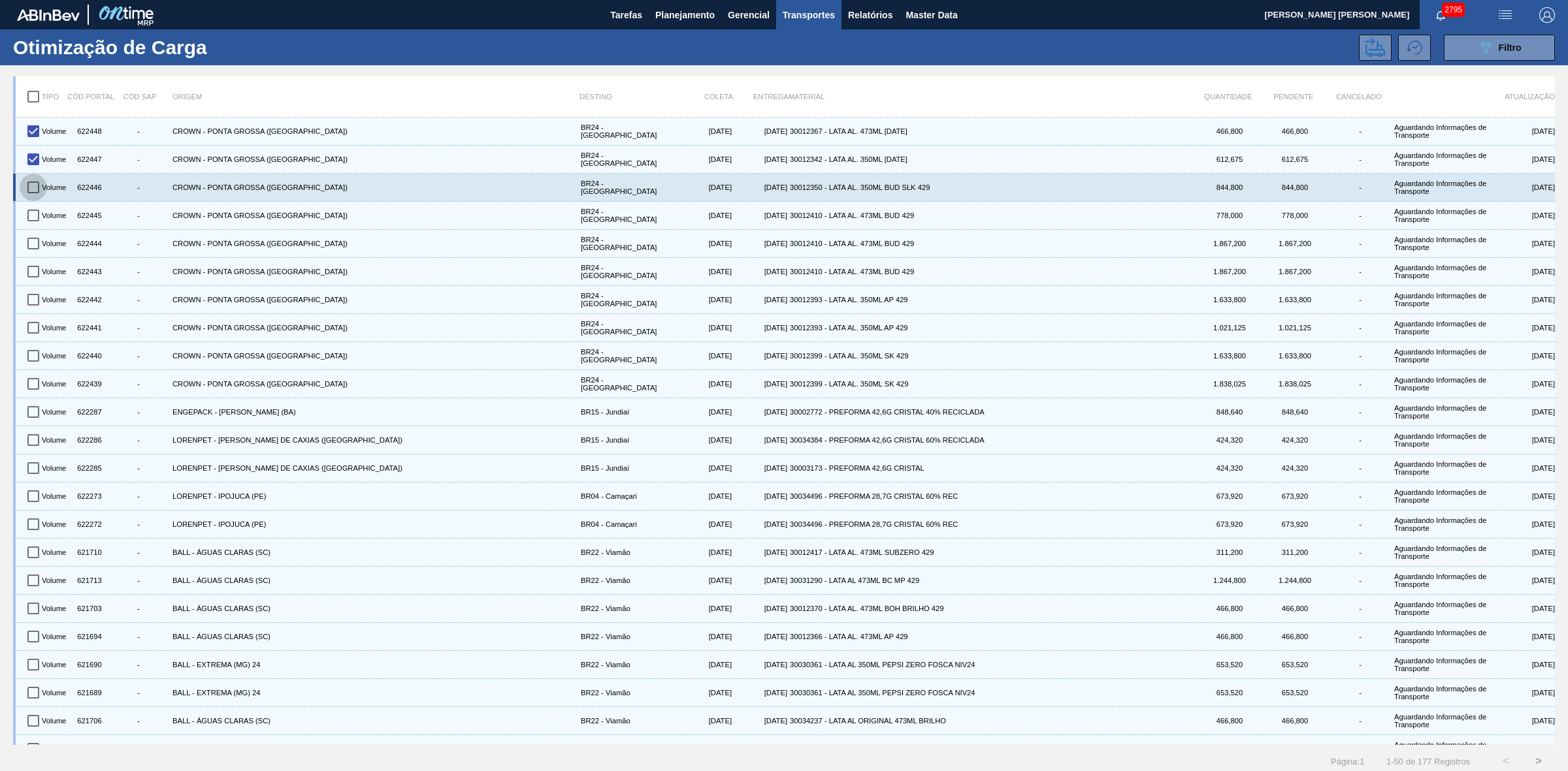
click at [30, 183] on input "checkbox" at bounding box center [33, 187] width 27 height 27
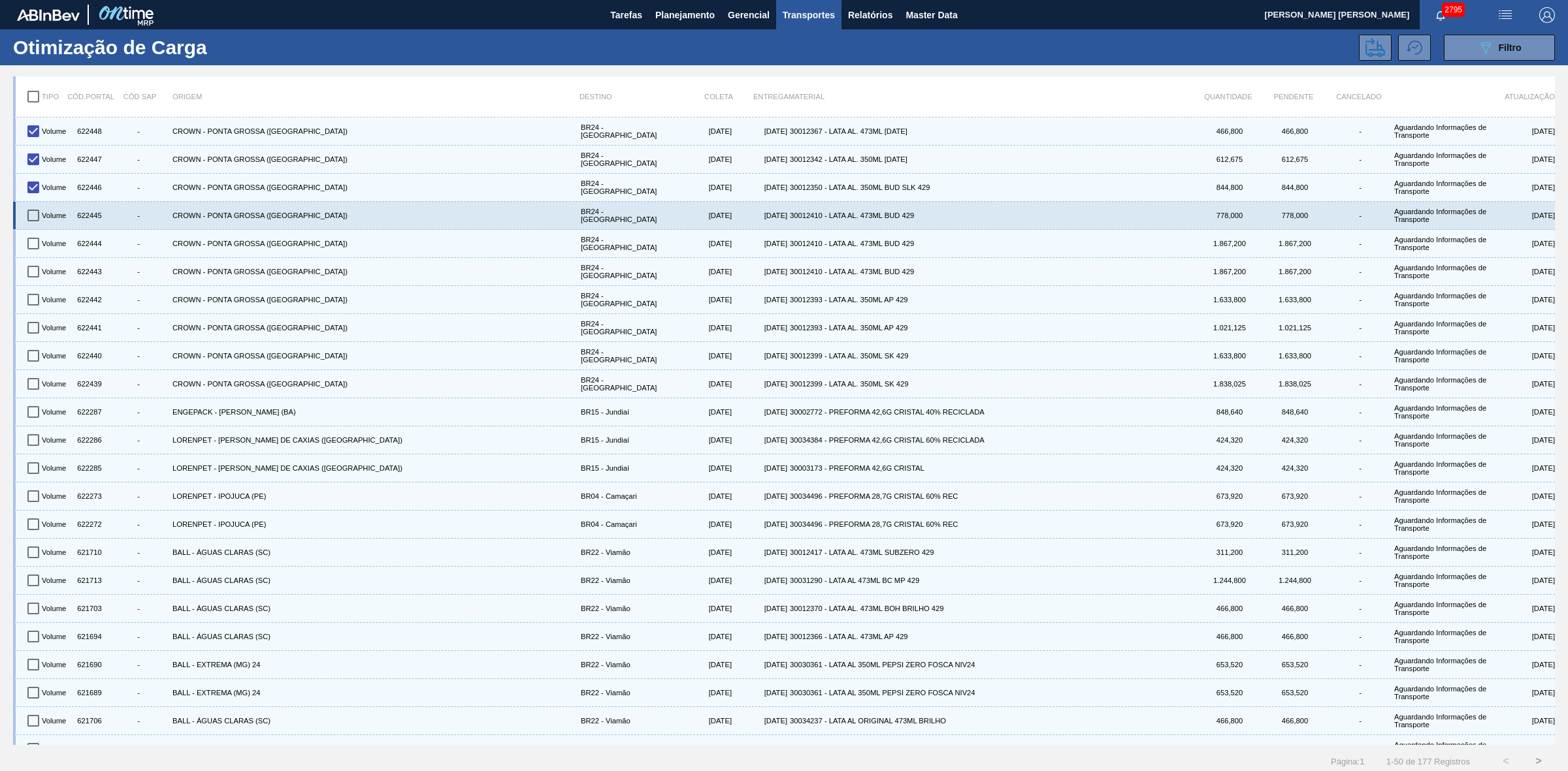
click at [30, 213] on input "checkbox" at bounding box center [33, 215] width 27 height 27
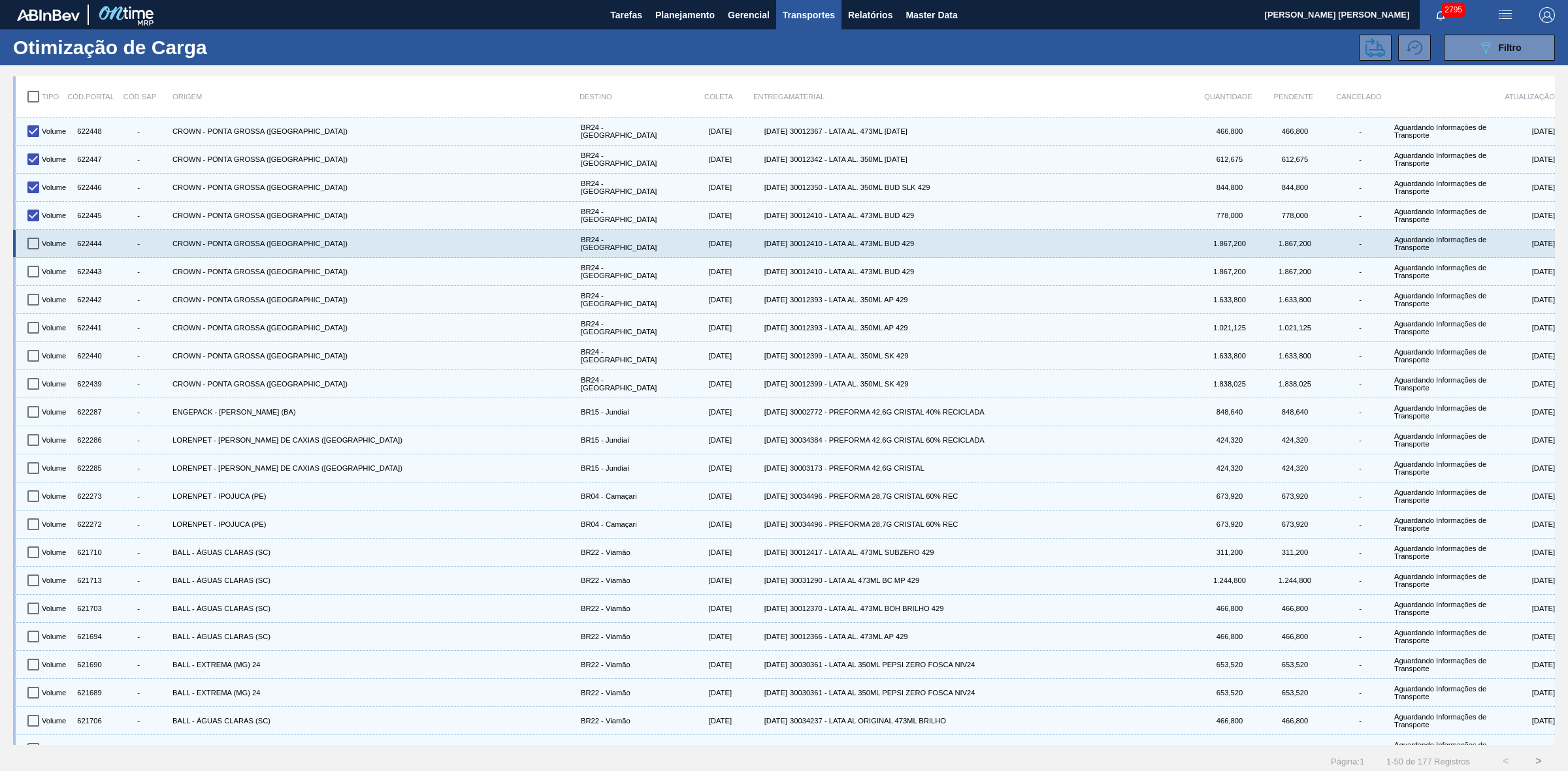
click at [34, 243] on input "checkbox" at bounding box center [33, 243] width 27 height 27
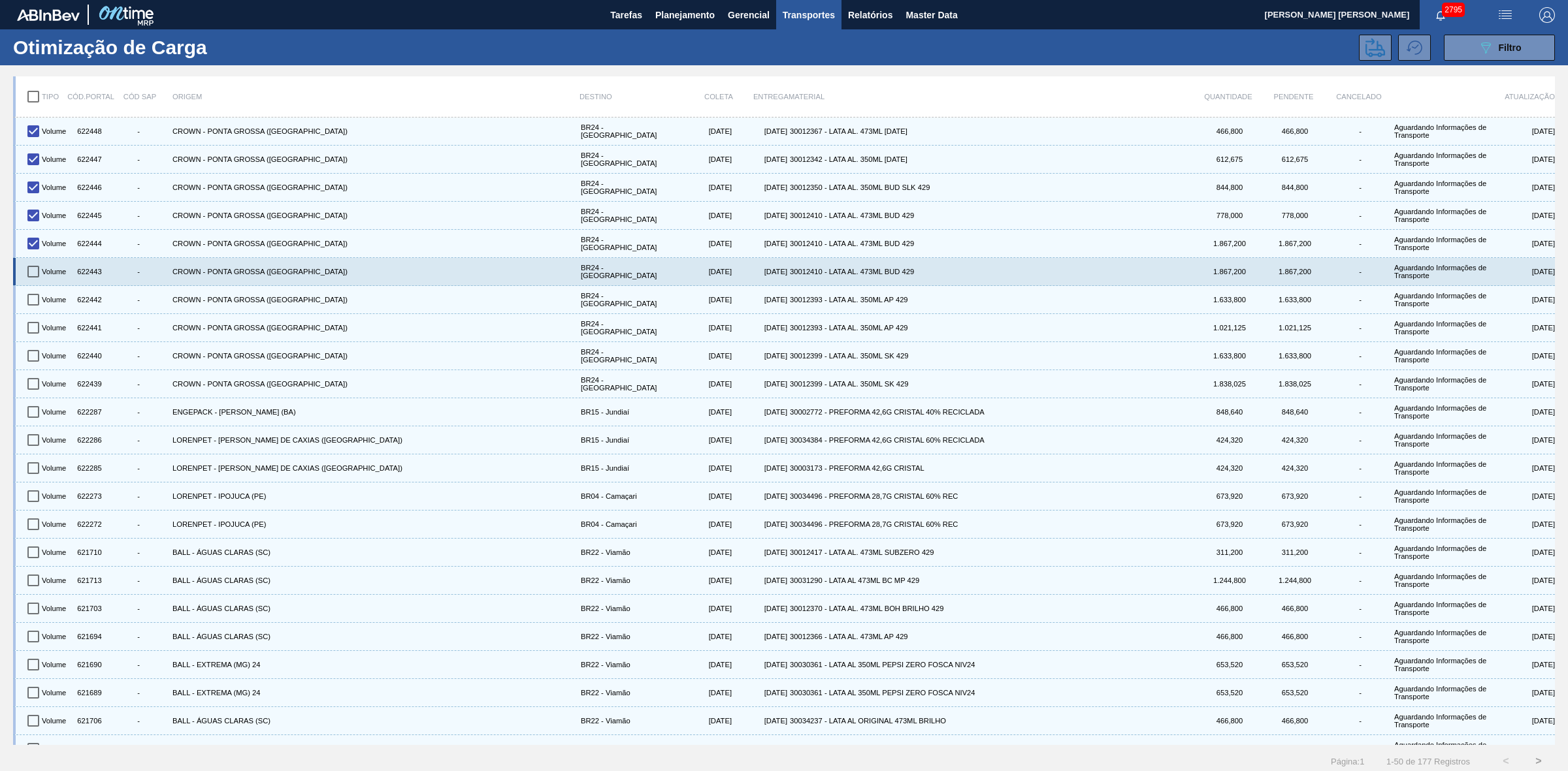
click at [33, 267] on input "checkbox" at bounding box center [33, 271] width 27 height 27
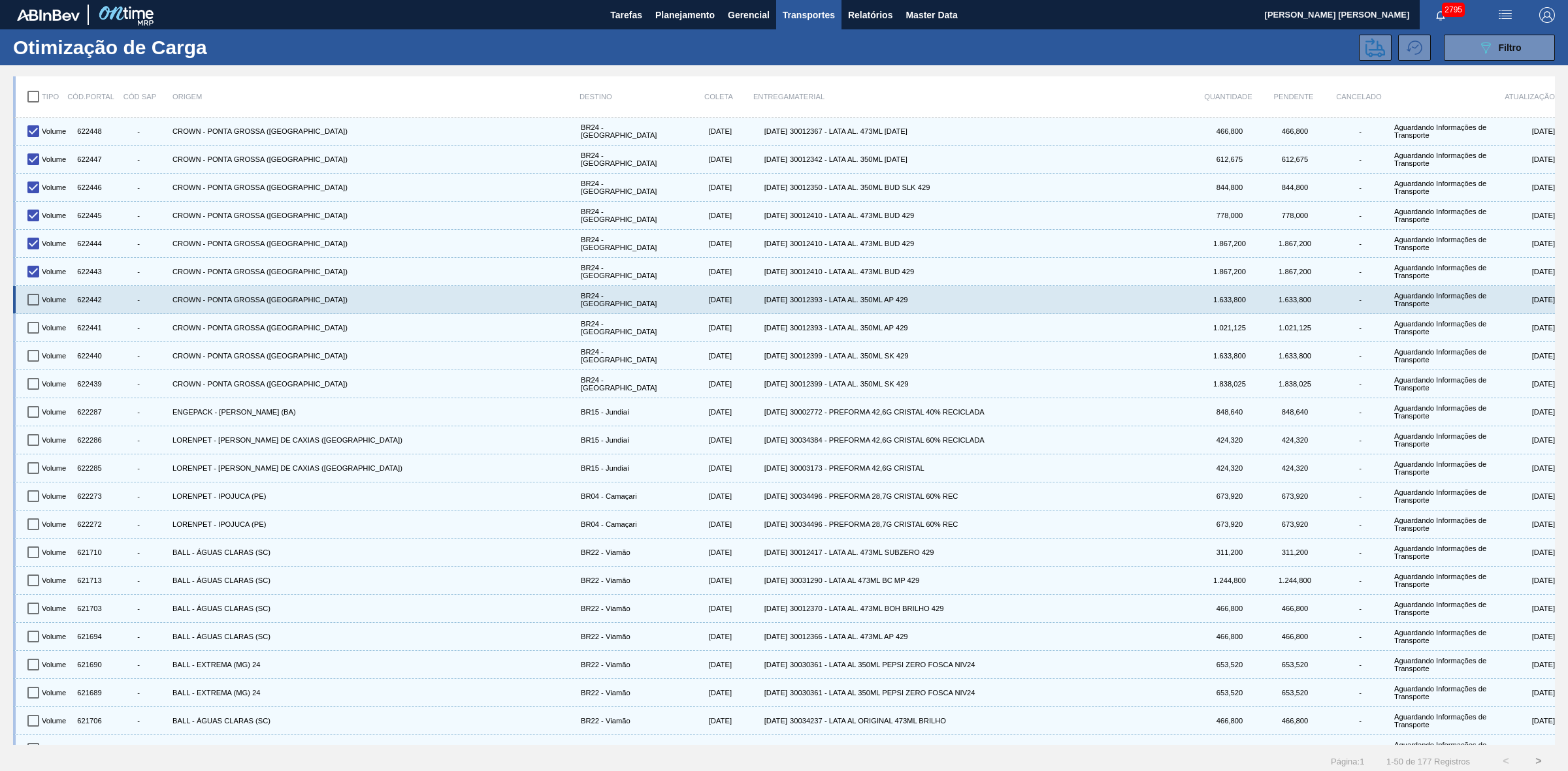
click at [31, 306] on input "checkbox" at bounding box center [33, 299] width 27 height 27
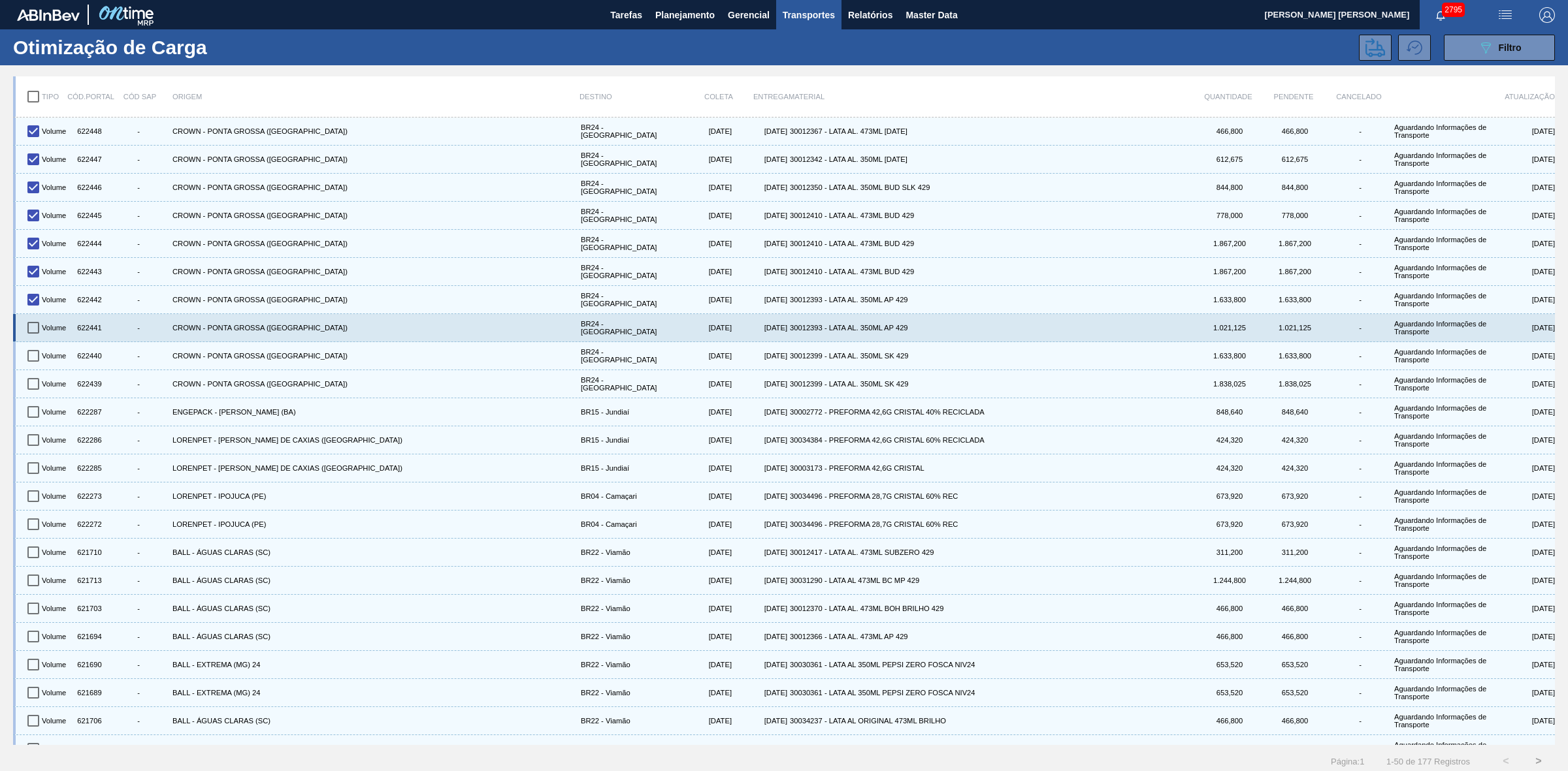
click at [30, 330] on input "checkbox" at bounding box center [33, 327] width 27 height 27
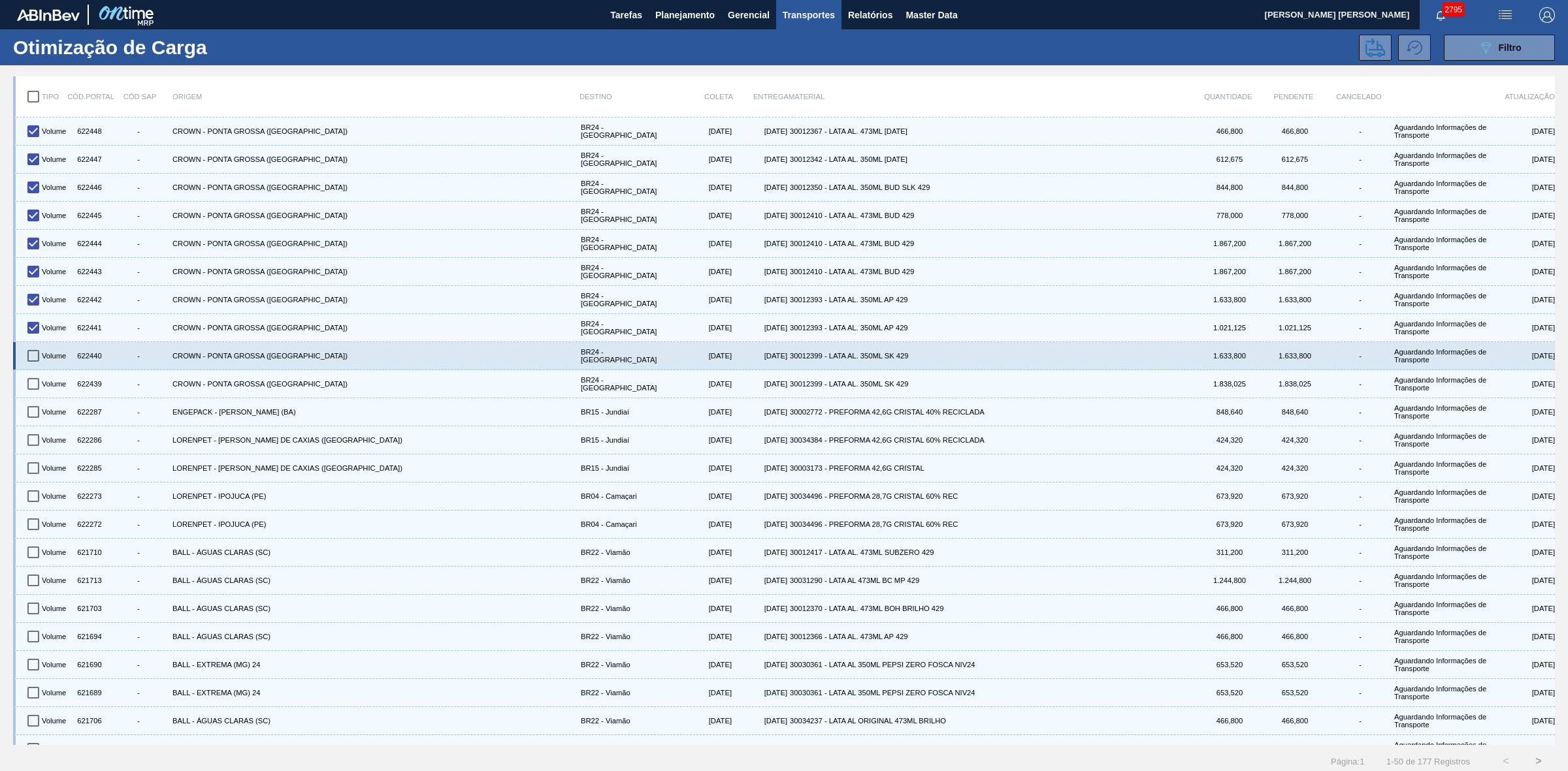
click at [36, 361] on input "checkbox" at bounding box center [33, 355] width 27 height 27
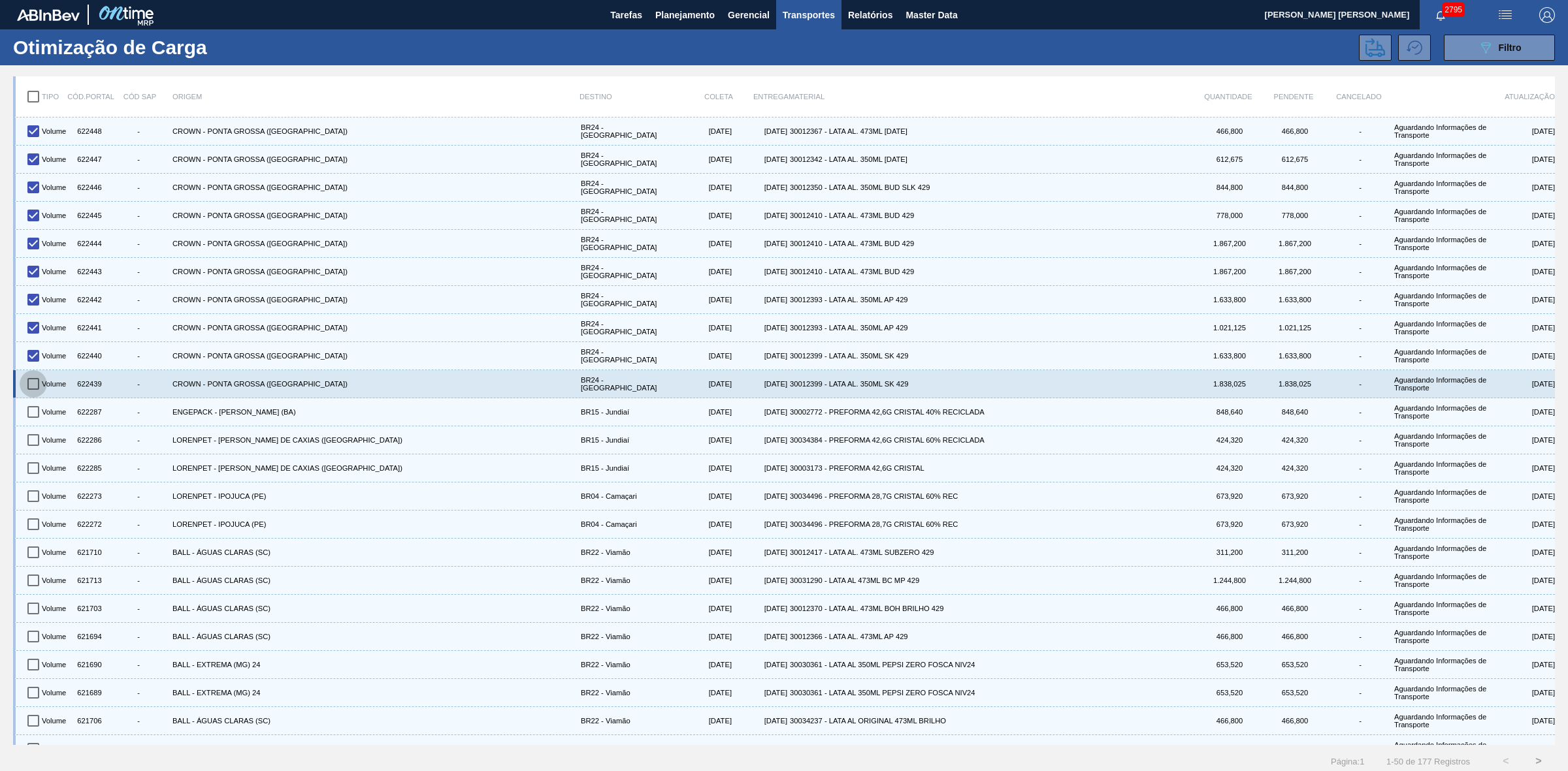
click at [33, 386] on input "checkbox" at bounding box center [33, 383] width 27 height 27
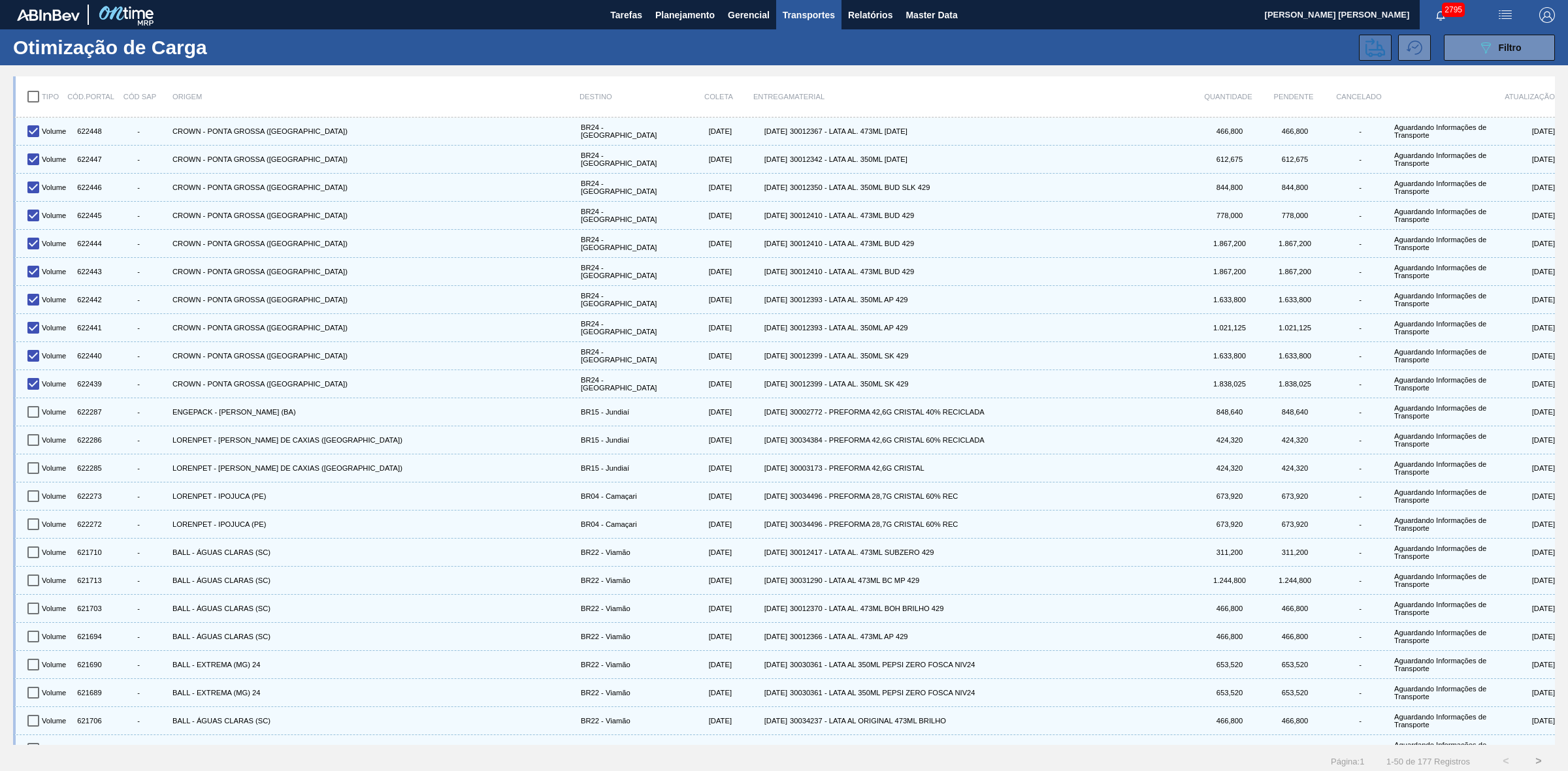
click at [1377, 51] on icon at bounding box center [1375, 48] width 20 height 20
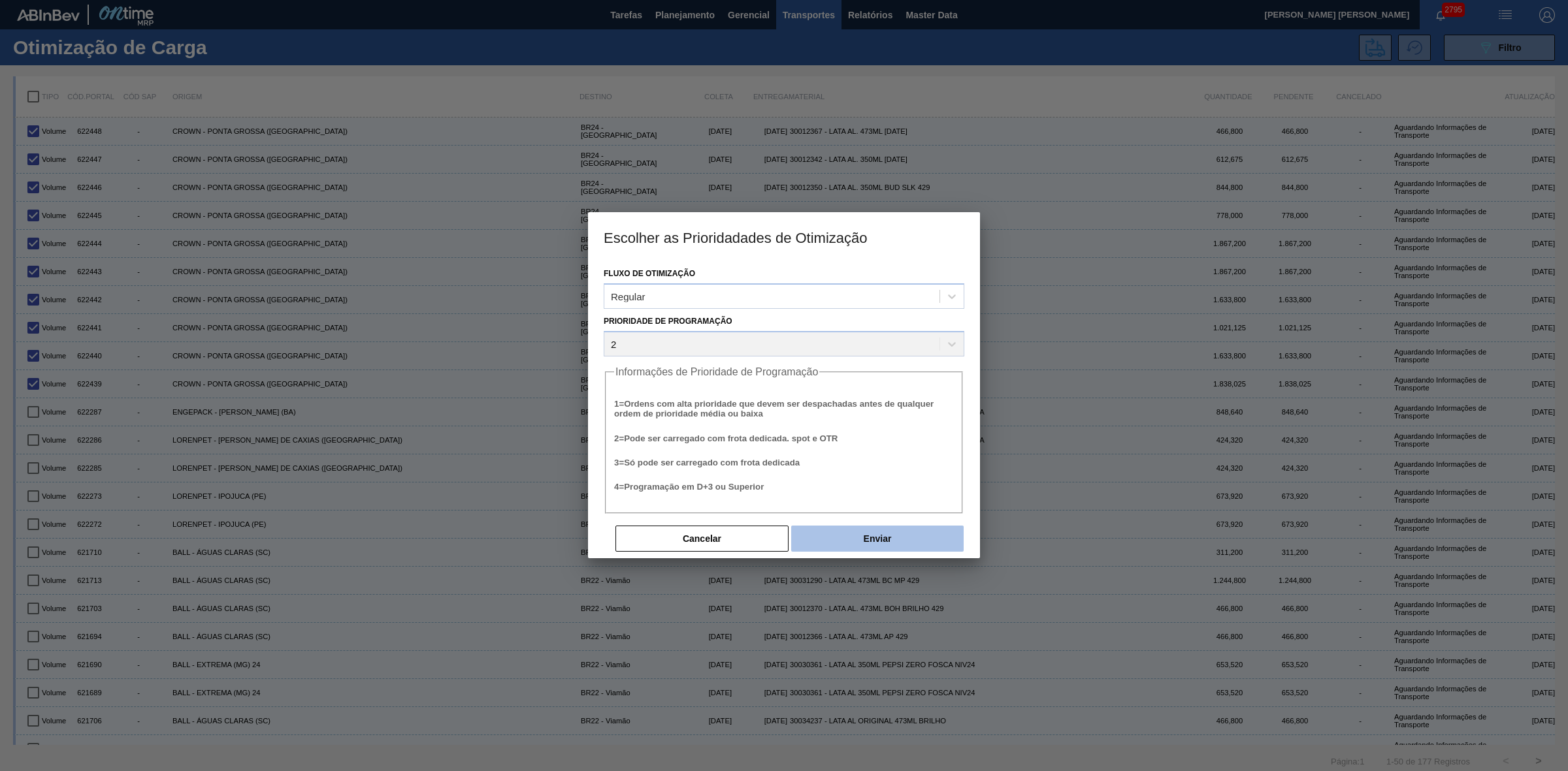
click at [883, 539] on button "Enviar" at bounding box center [877, 538] width 172 height 26
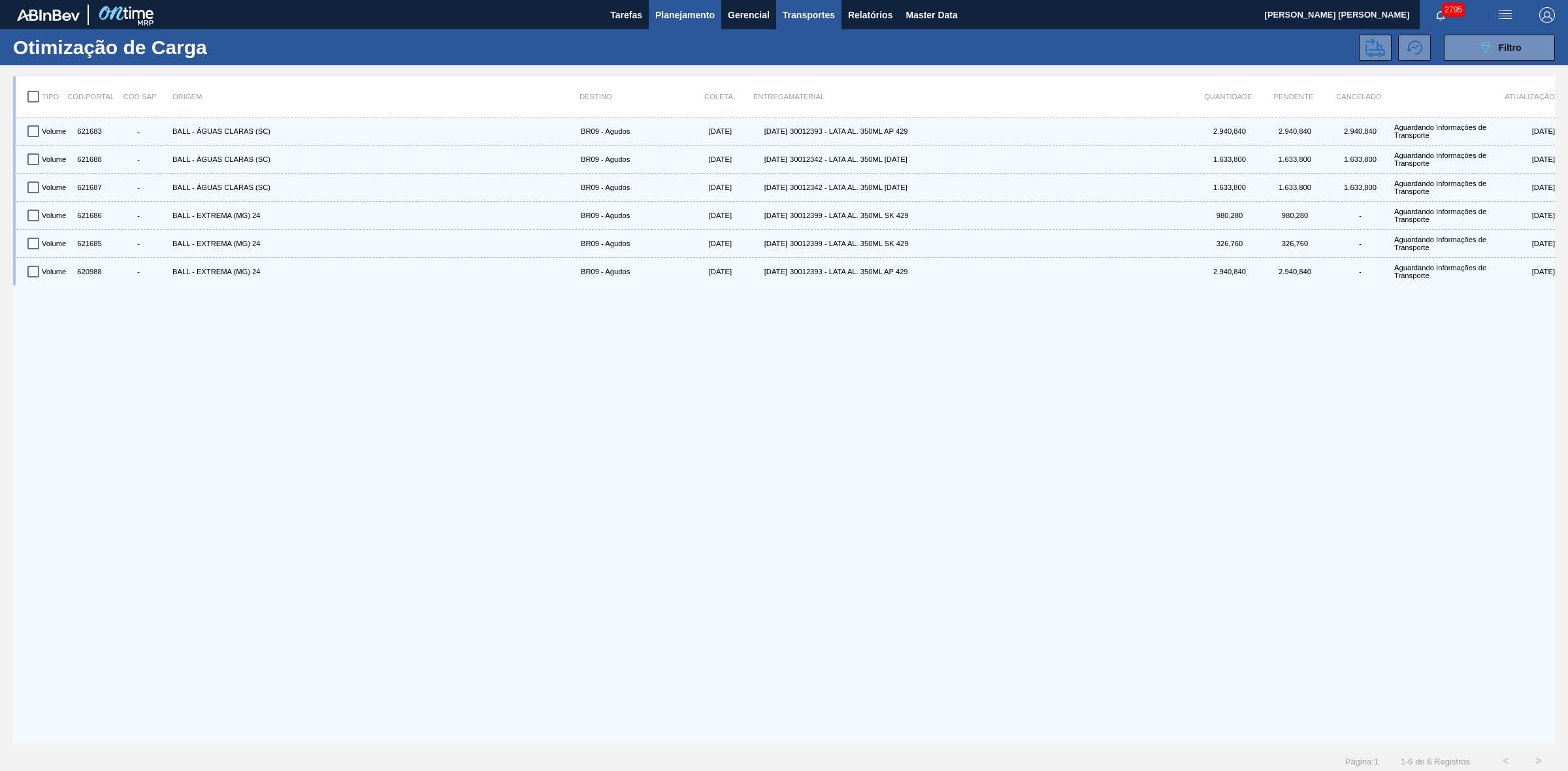
click at [691, 11] on span "Planejamento" at bounding box center [685, 15] width 59 height 15
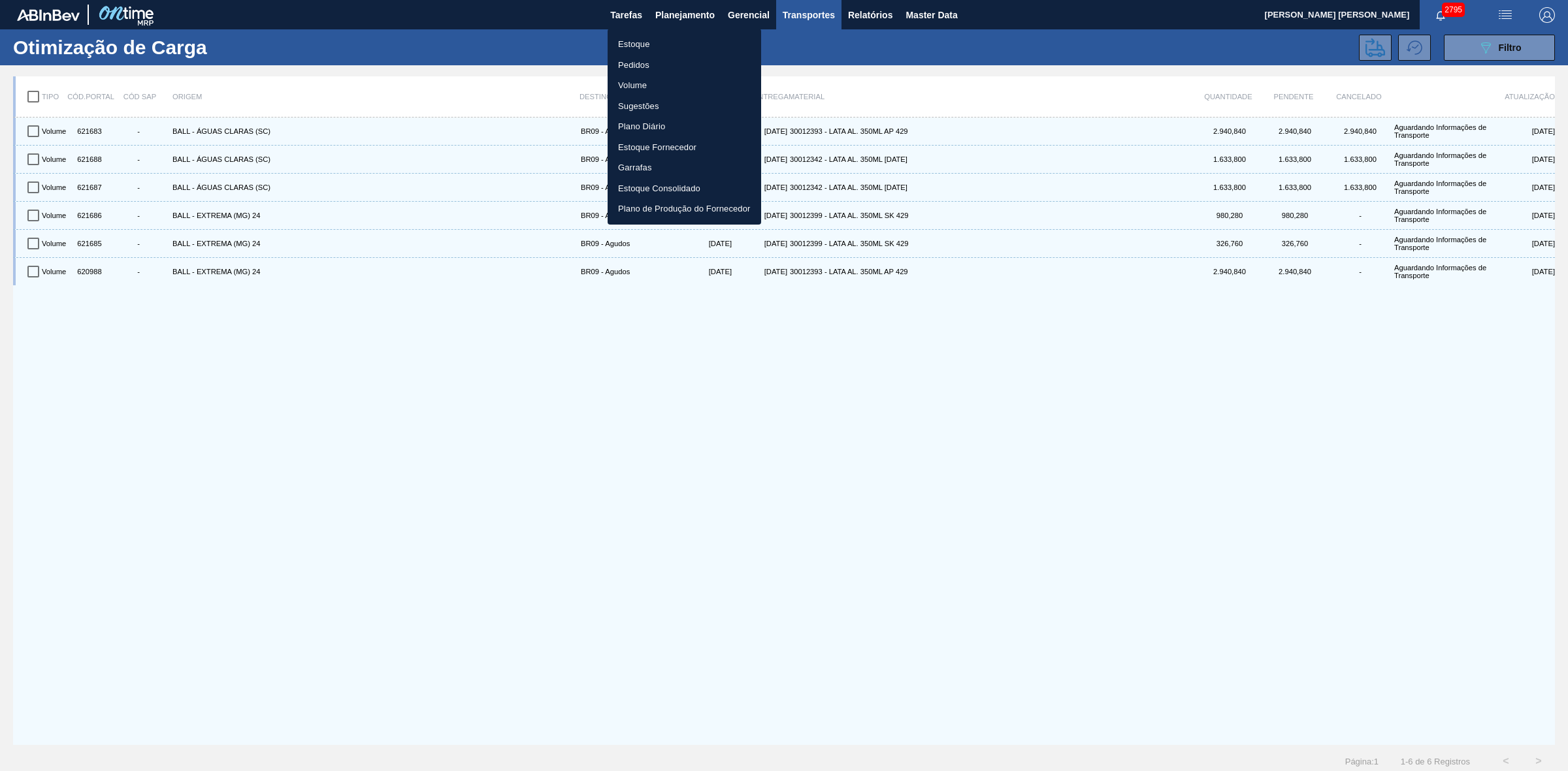
click at [632, 43] on li "Estoque" at bounding box center [684, 45] width 153 height 21
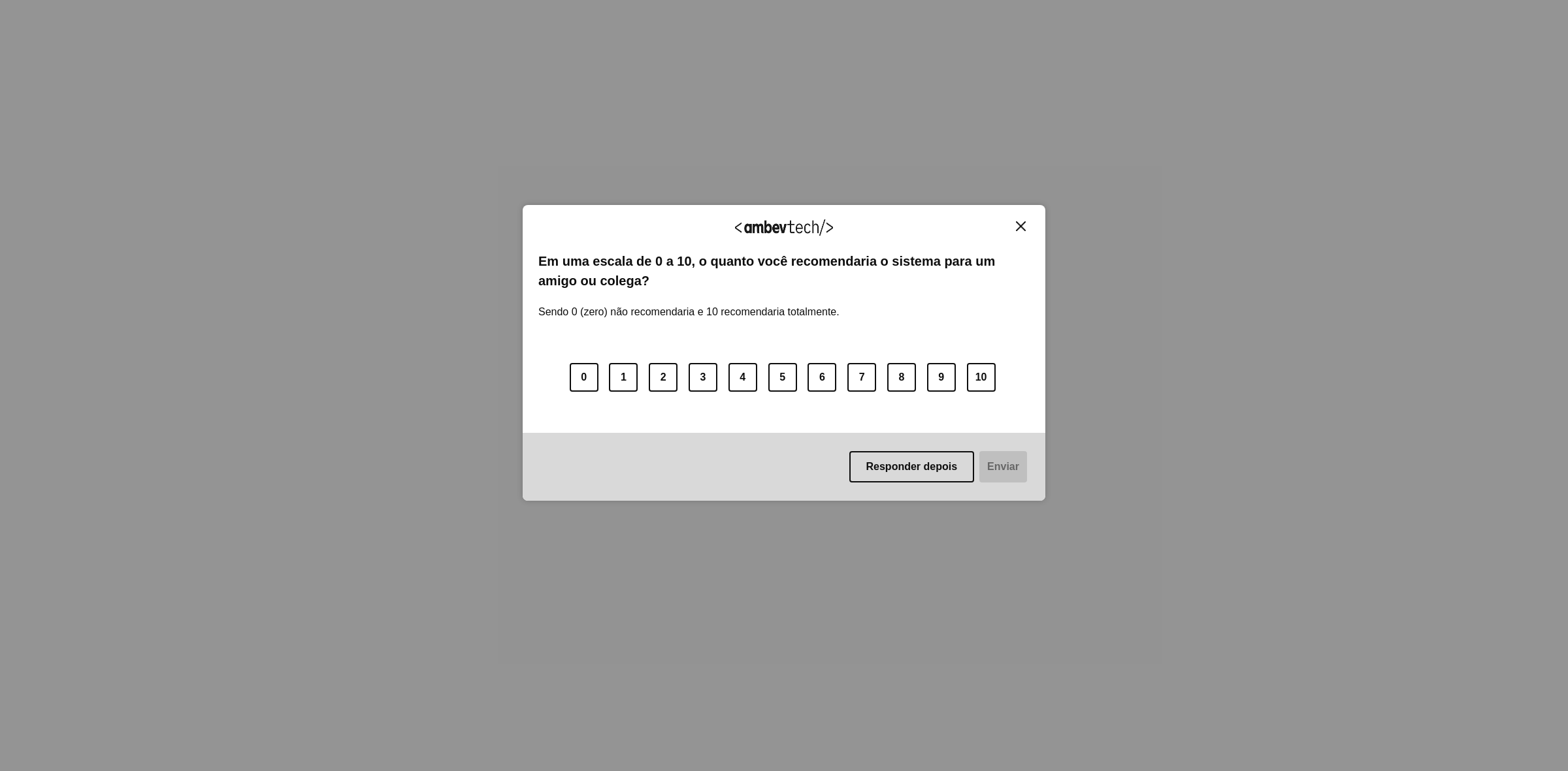
click at [1021, 227] on img "Close" at bounding box center [1021, 226] width 10 height 10
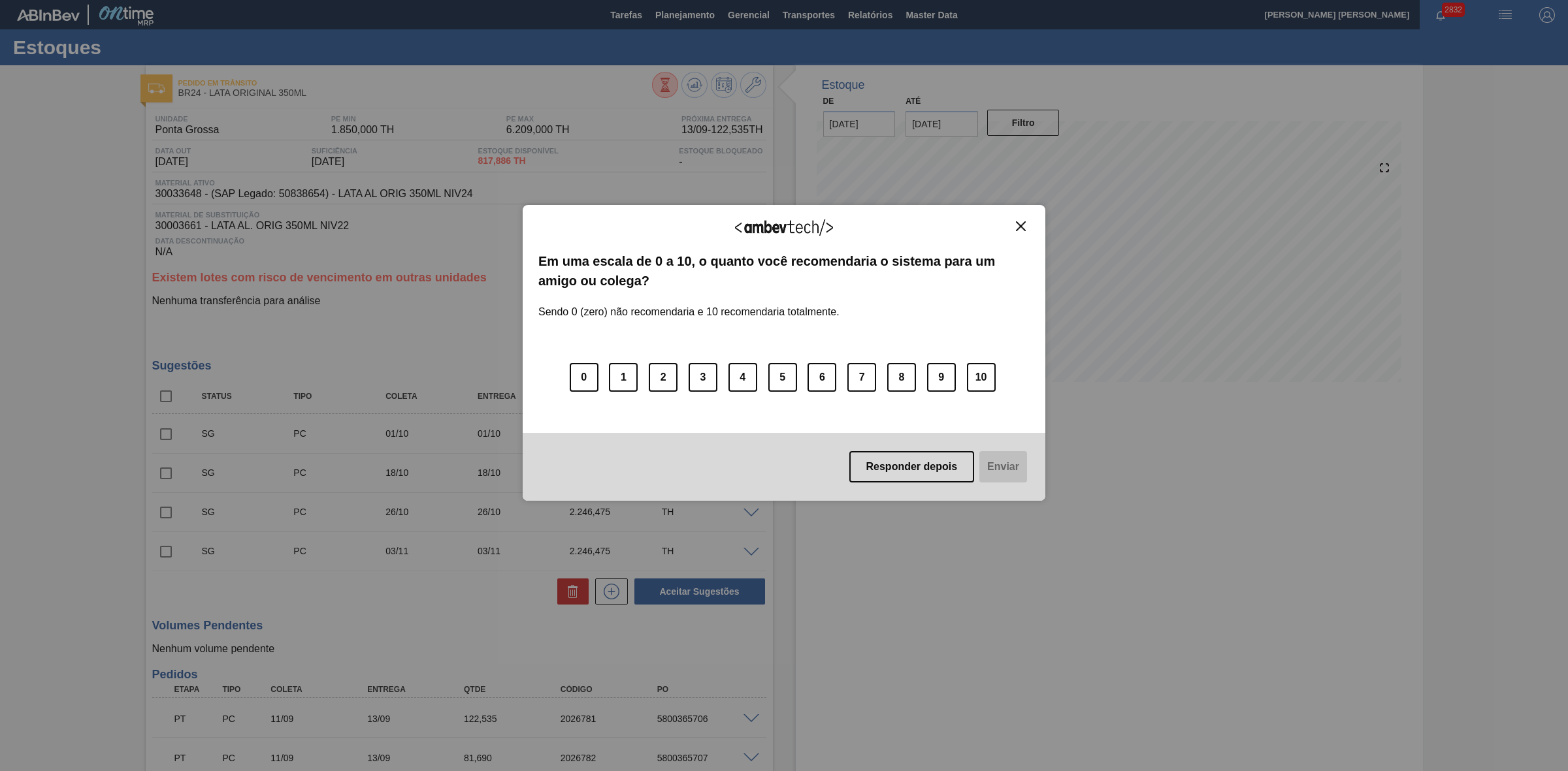
click at [1026, 223] on img "Close" at bounding box center [1021, 226] width 10 height 10
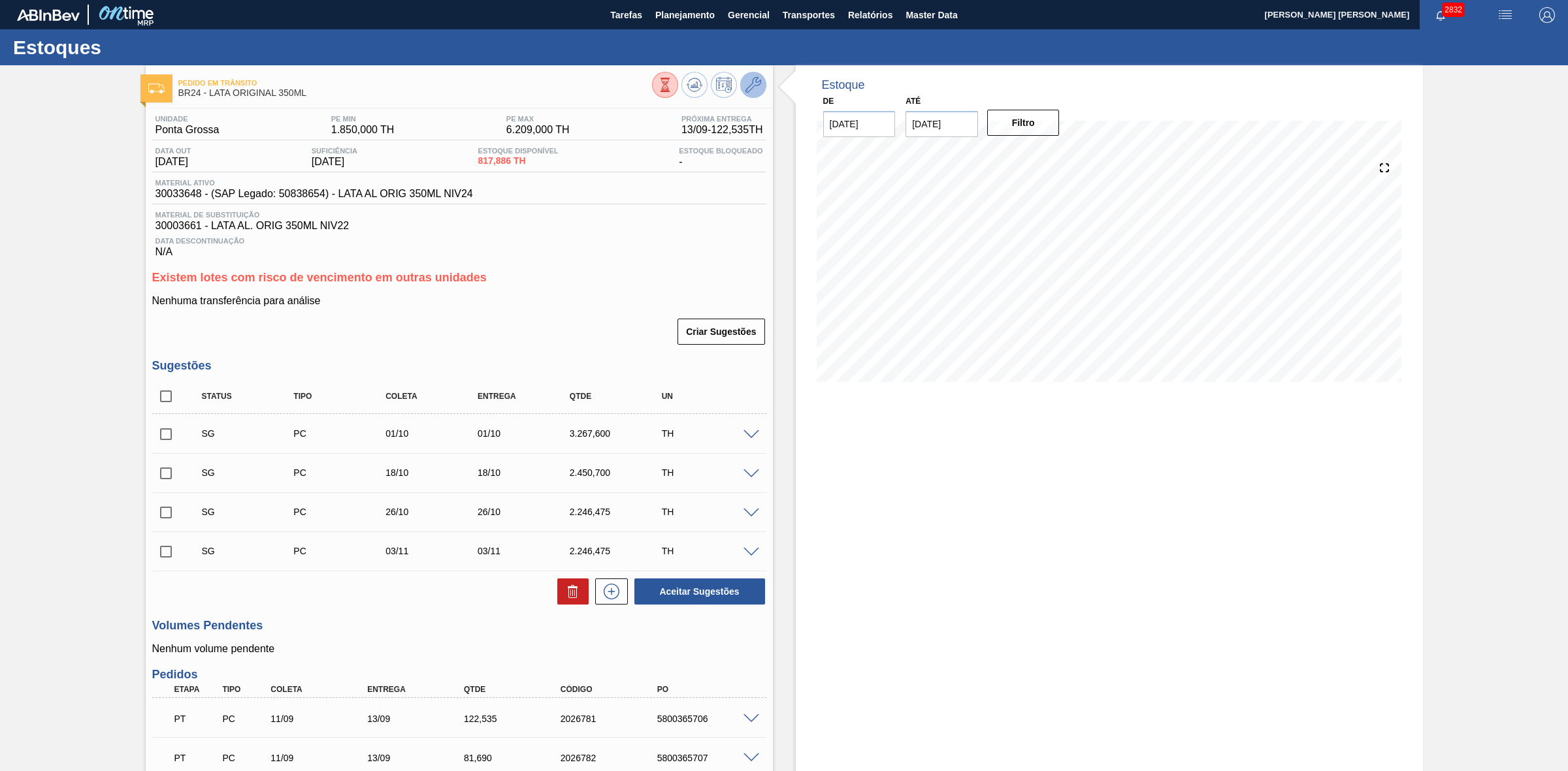
click at [756, 83] on icon at bounding box center [753, 85] width 15 height 15
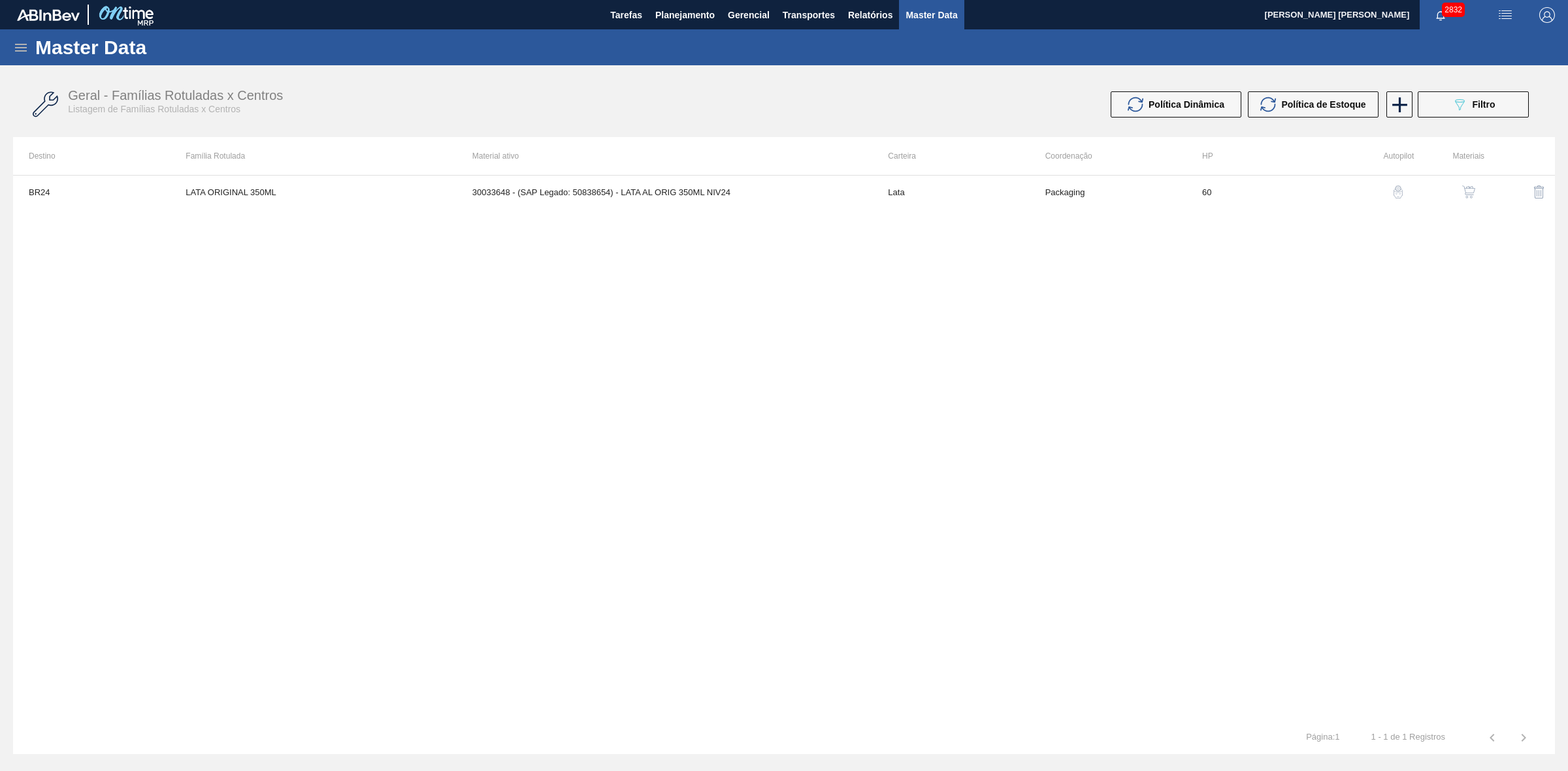
click at [1463, 190] on img "button" at bounding box center [1468, 192] width 13 height 13
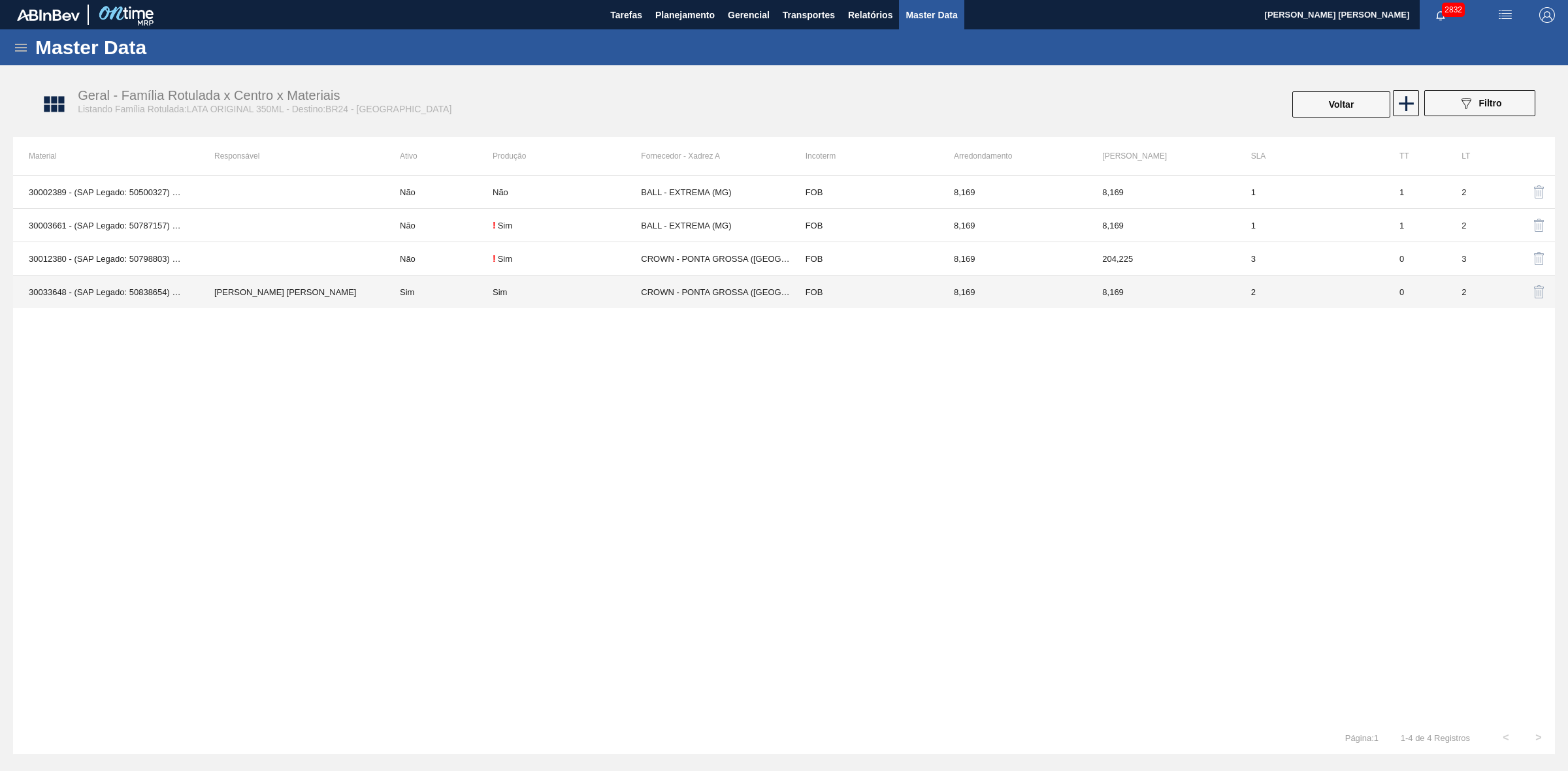
click at [439, 285] on td "Sim" at bounding box center [438, 292] width 108 height 34
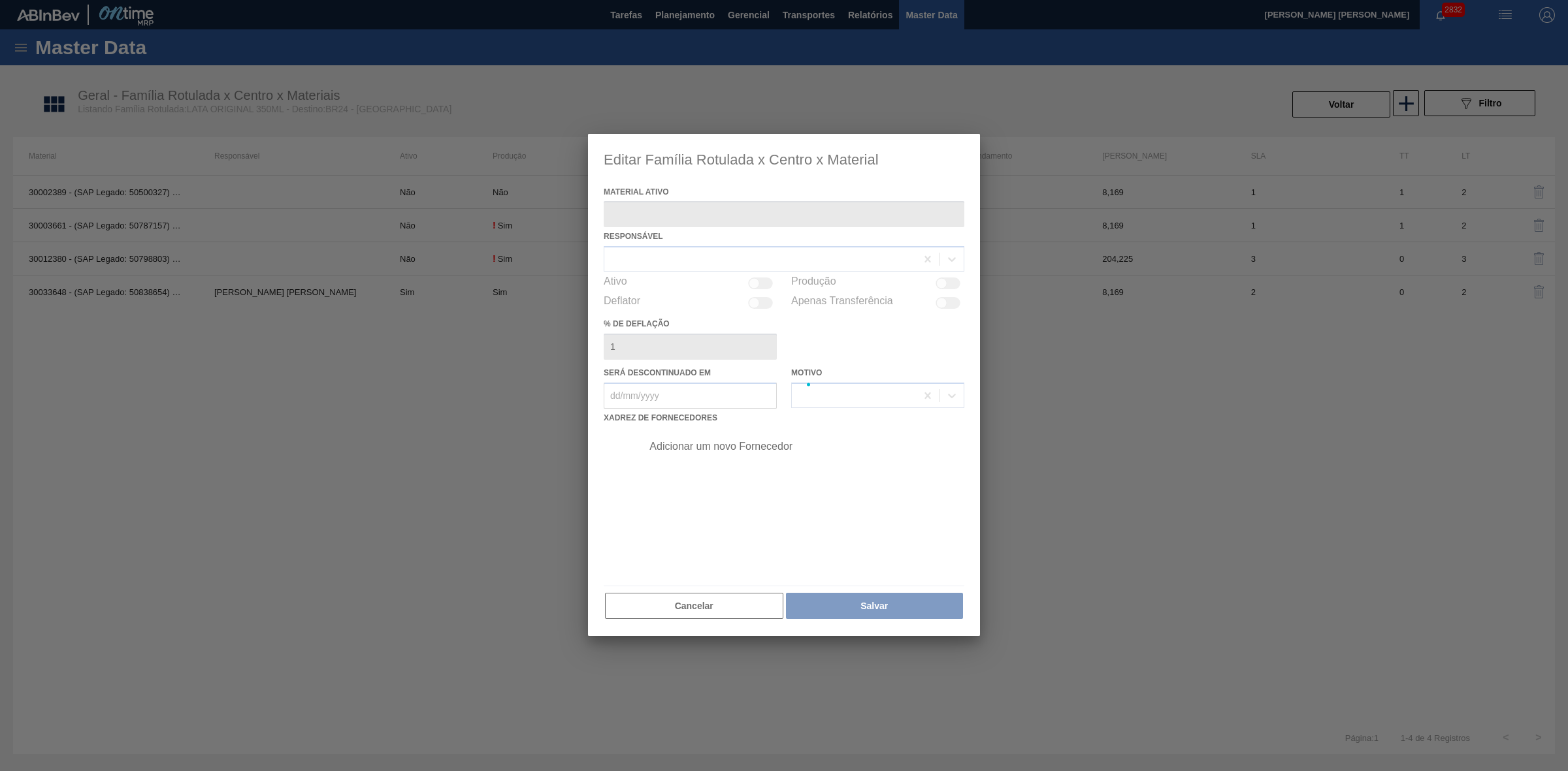
type ativo "30033648 - (SAP Legado: 50838654) - LATA AL ORIG 350ML NIV24"
checkbox input "true"
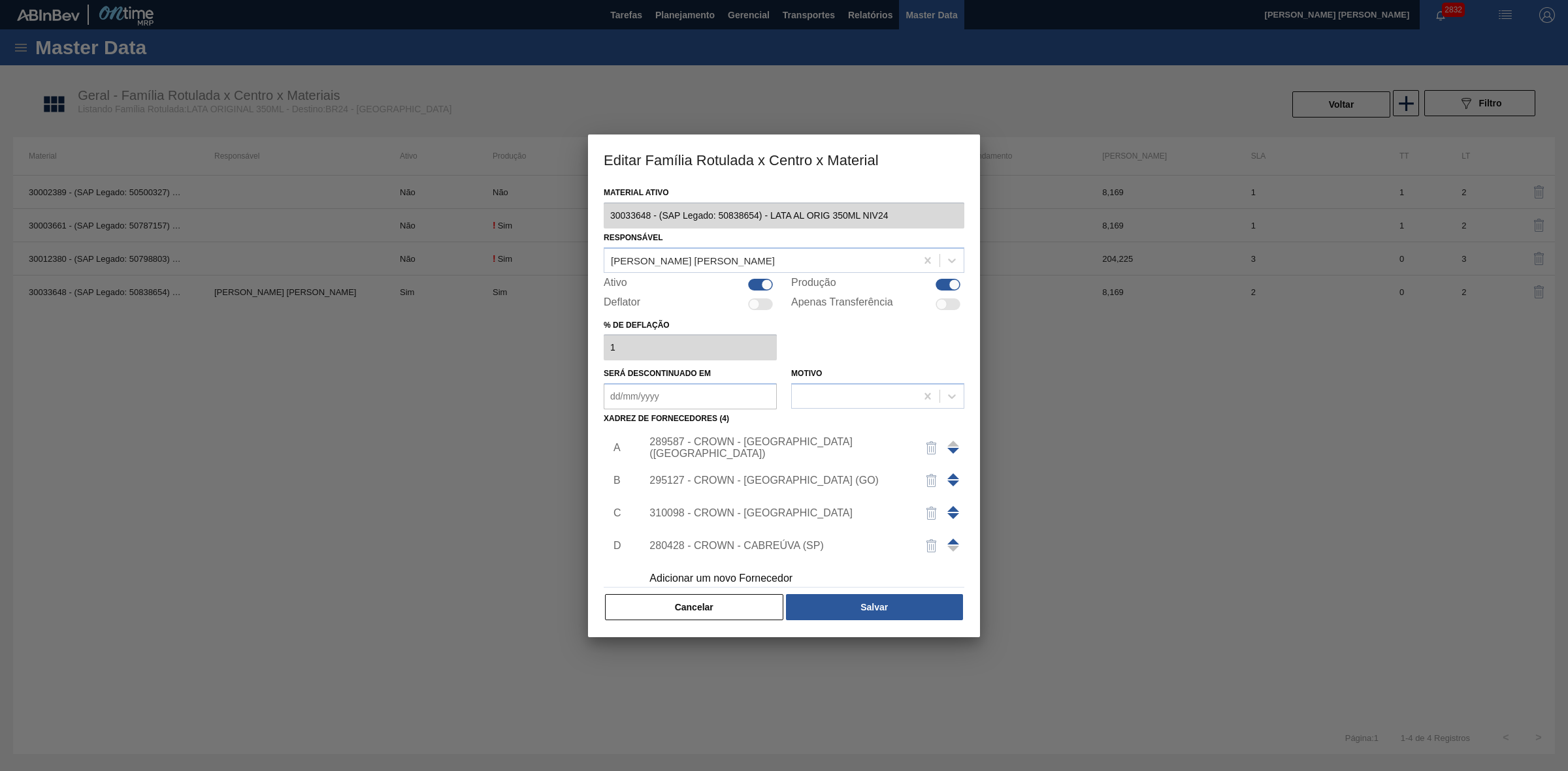
click at [861, 448] on div "289587 - CROWN - [GEOGRAPHIC_DATA] ([GEOGRAPHIC_DATA])" at bounding box center [778, 448] width 256 height 24
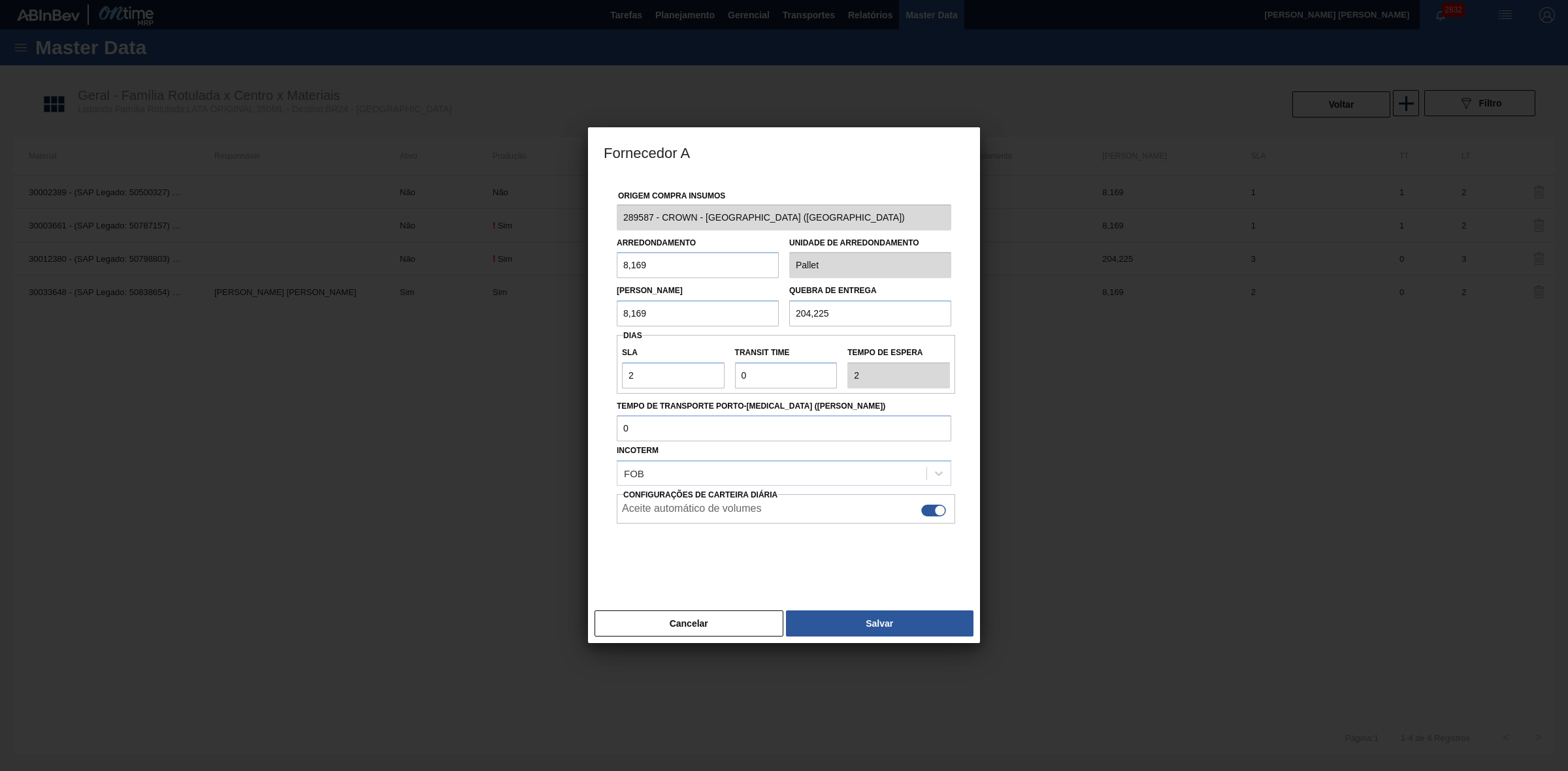
click at [927, 510] on div at bounding box center [933, 510] width 24 height 12
checkbox input "false"
click at [874, 627] on button "Salvar" at bounding box center [880, 623] width 188 height 26
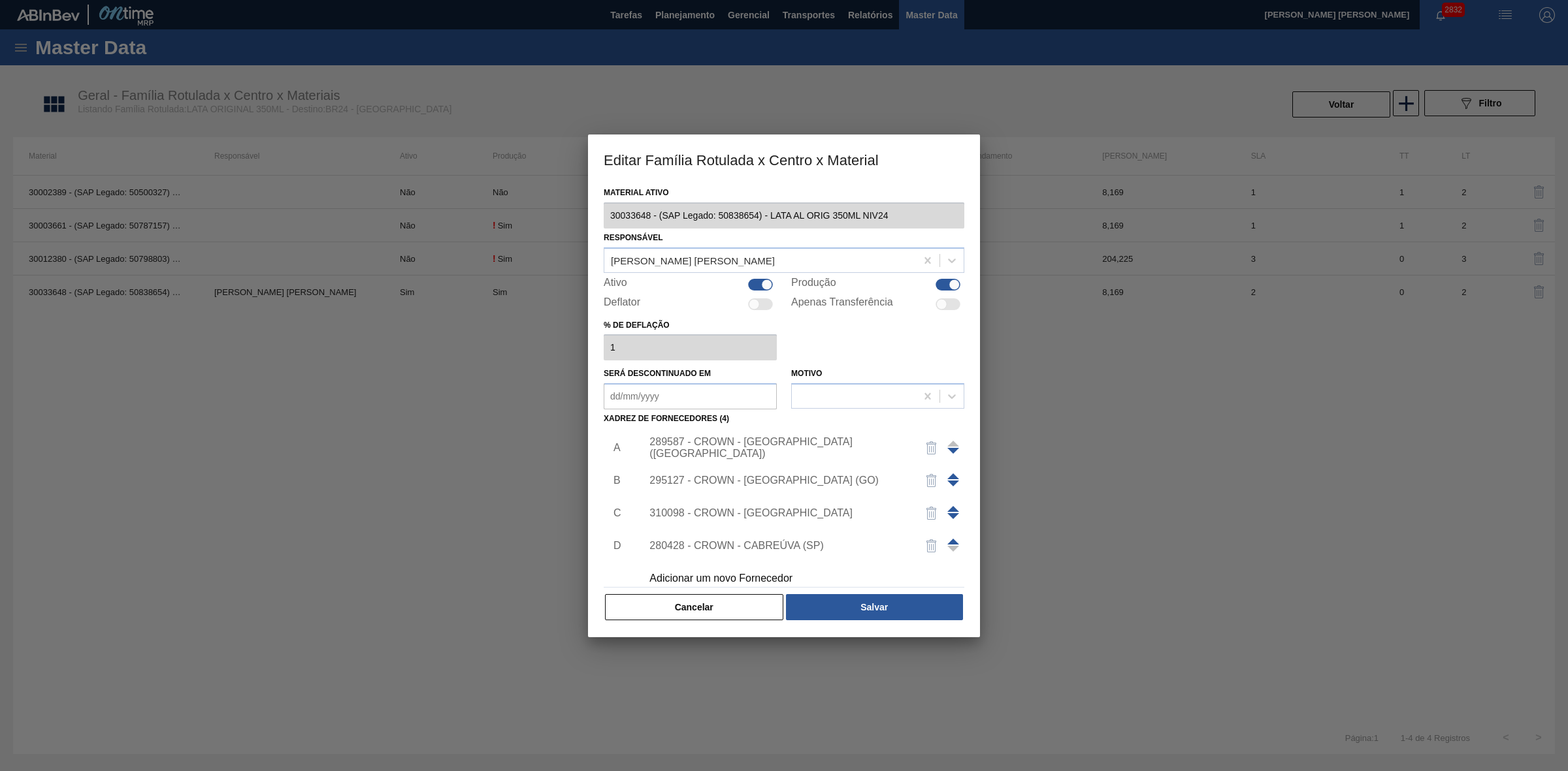
click at [791, 484] on div "295127 - CROWN - [GEOGRAPHIC_DATA] (GO)" at bounding box center [778, 480] width 256 height 12
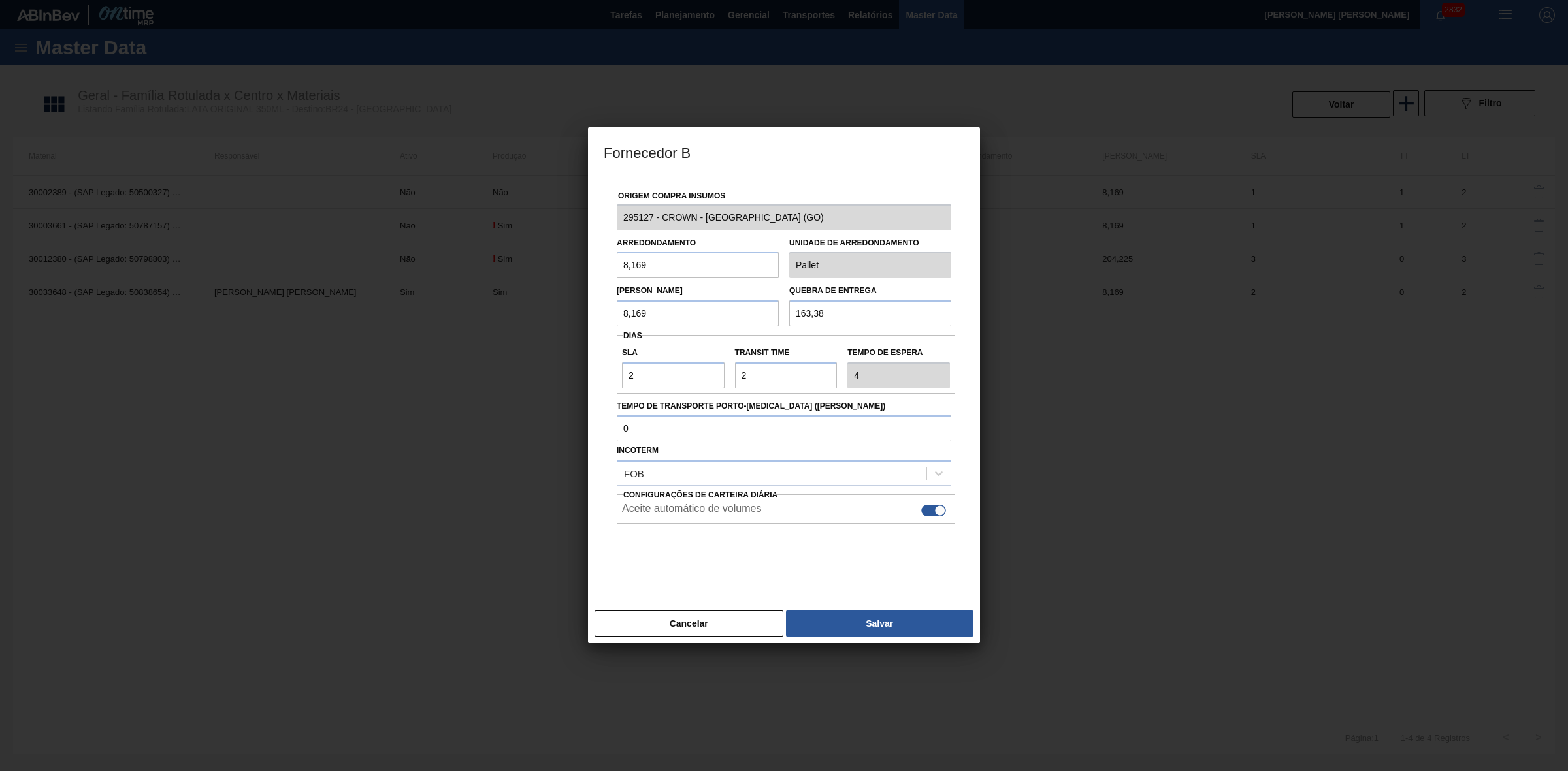
click at [929, 511] on div at bounding box center [933, 510] width 24 height 12
checkbox input "false"
click at [843, 622] on button "Salvar" at bounding box center [880, 623] width 188 height 26
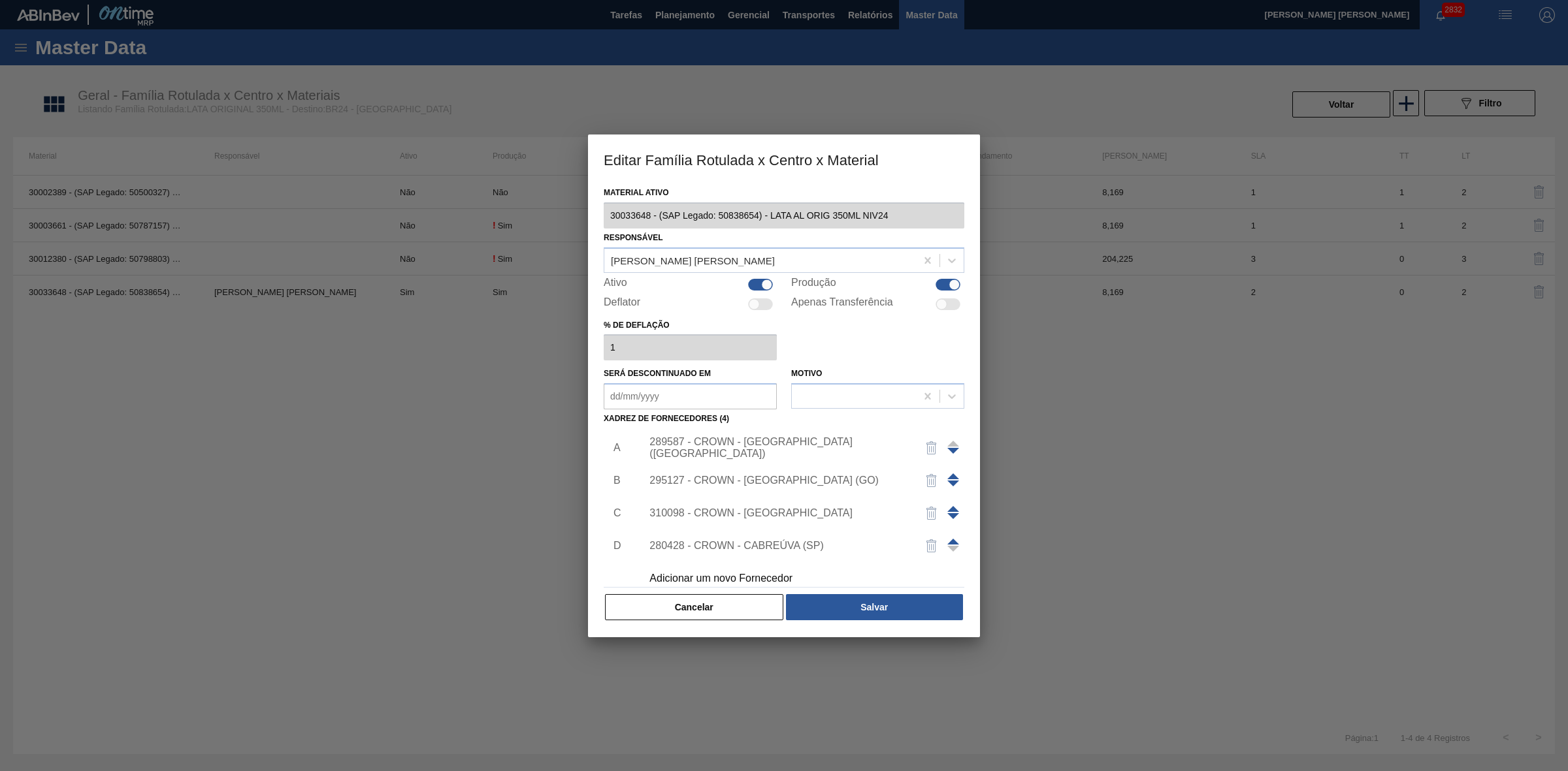
click at [757, 513] on div "310098 - CROWN - [GEOGRAPHIC_DATA]" at bounding box center [778, 513] width 256 height 12
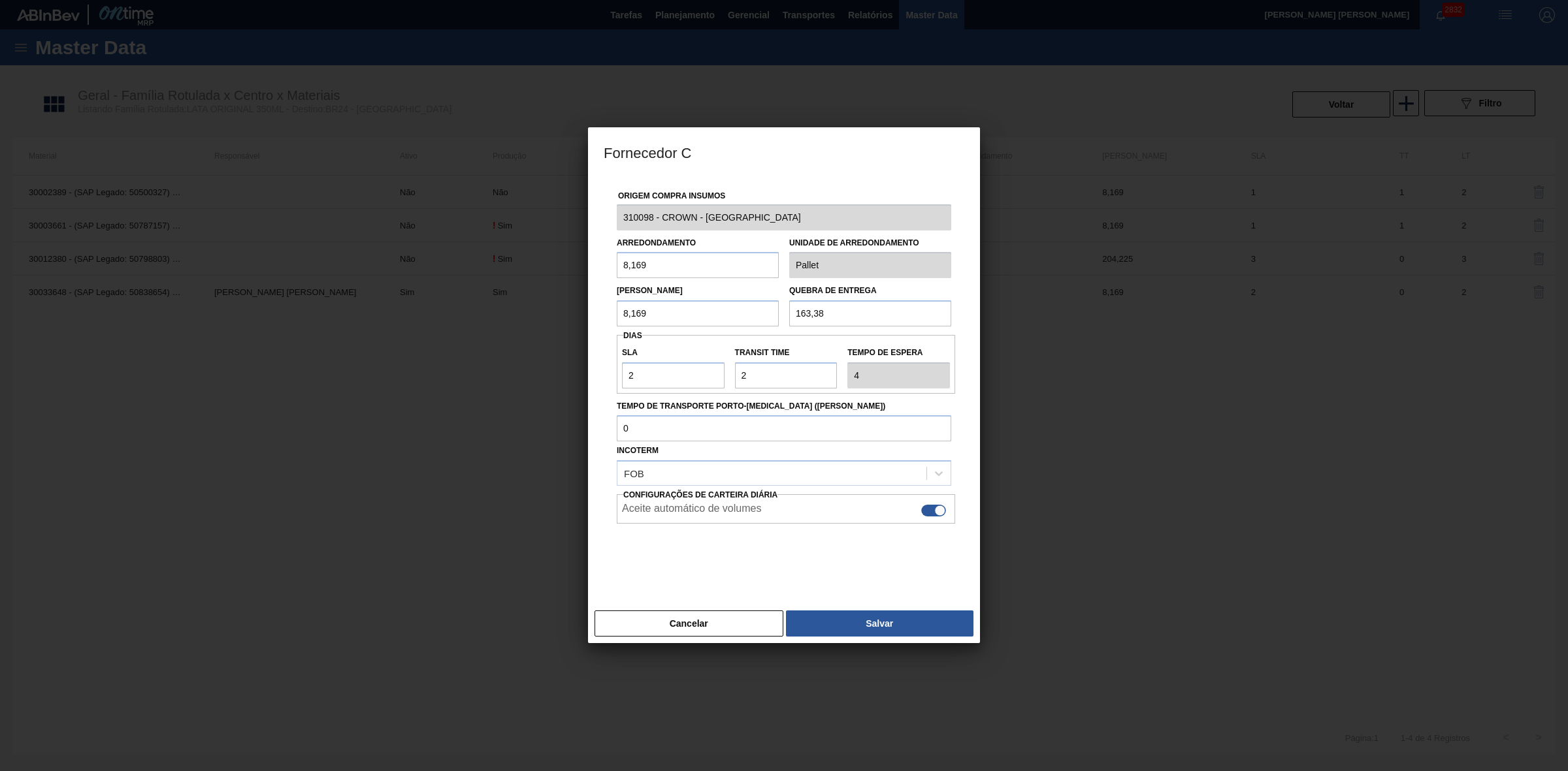
click at [927, 514] on div at bounding box center [933, 510] width 24 height 12
checkbox input "false"
click at [844, 618] on button "Salvar" at bounding box center [880, 623] width 188 height 26
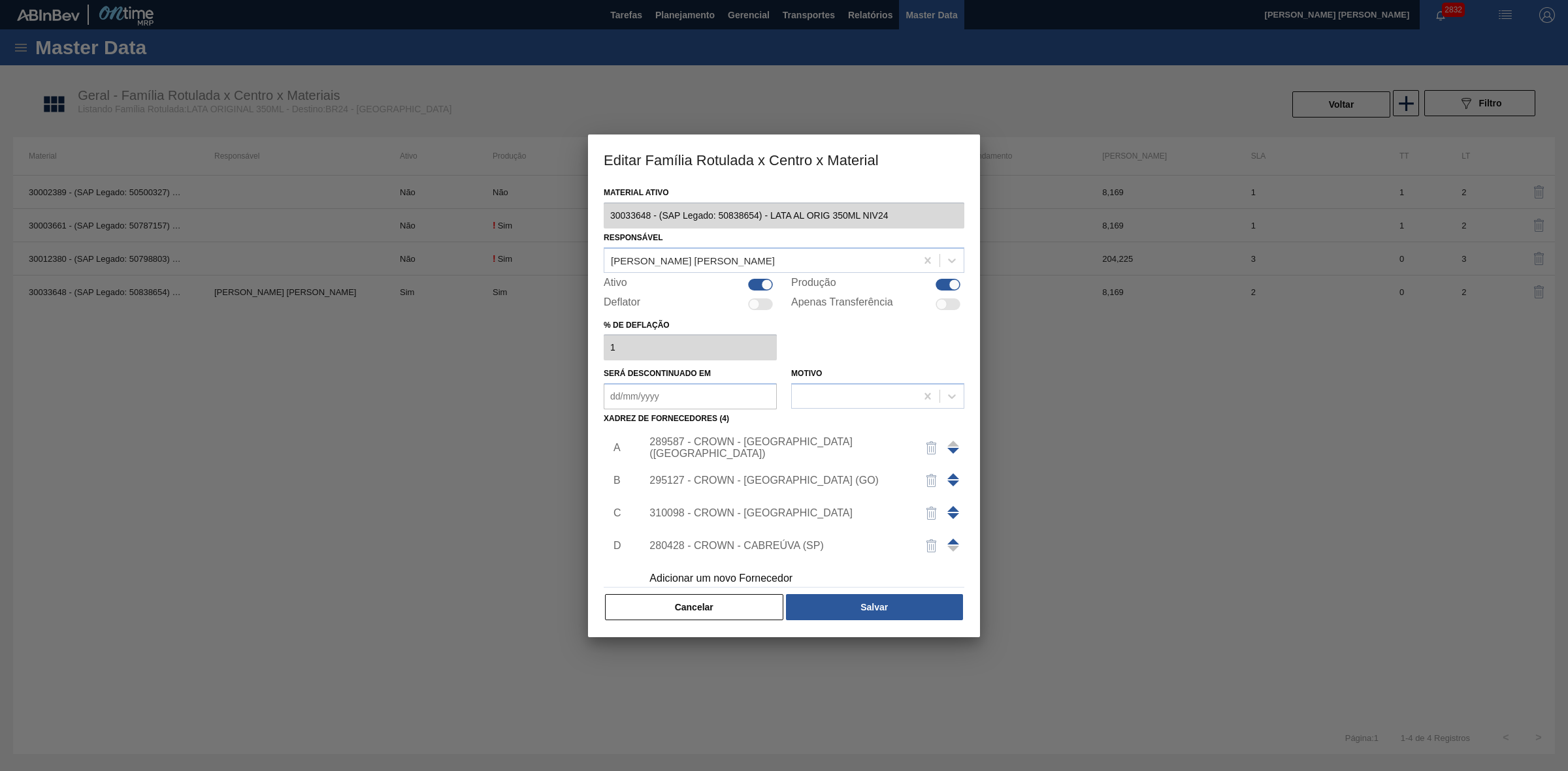
click at [764, 544] on div "280428 - CROWN - CABREÚVA (SP)" at bounding box center [778, 546] width 256 height 12
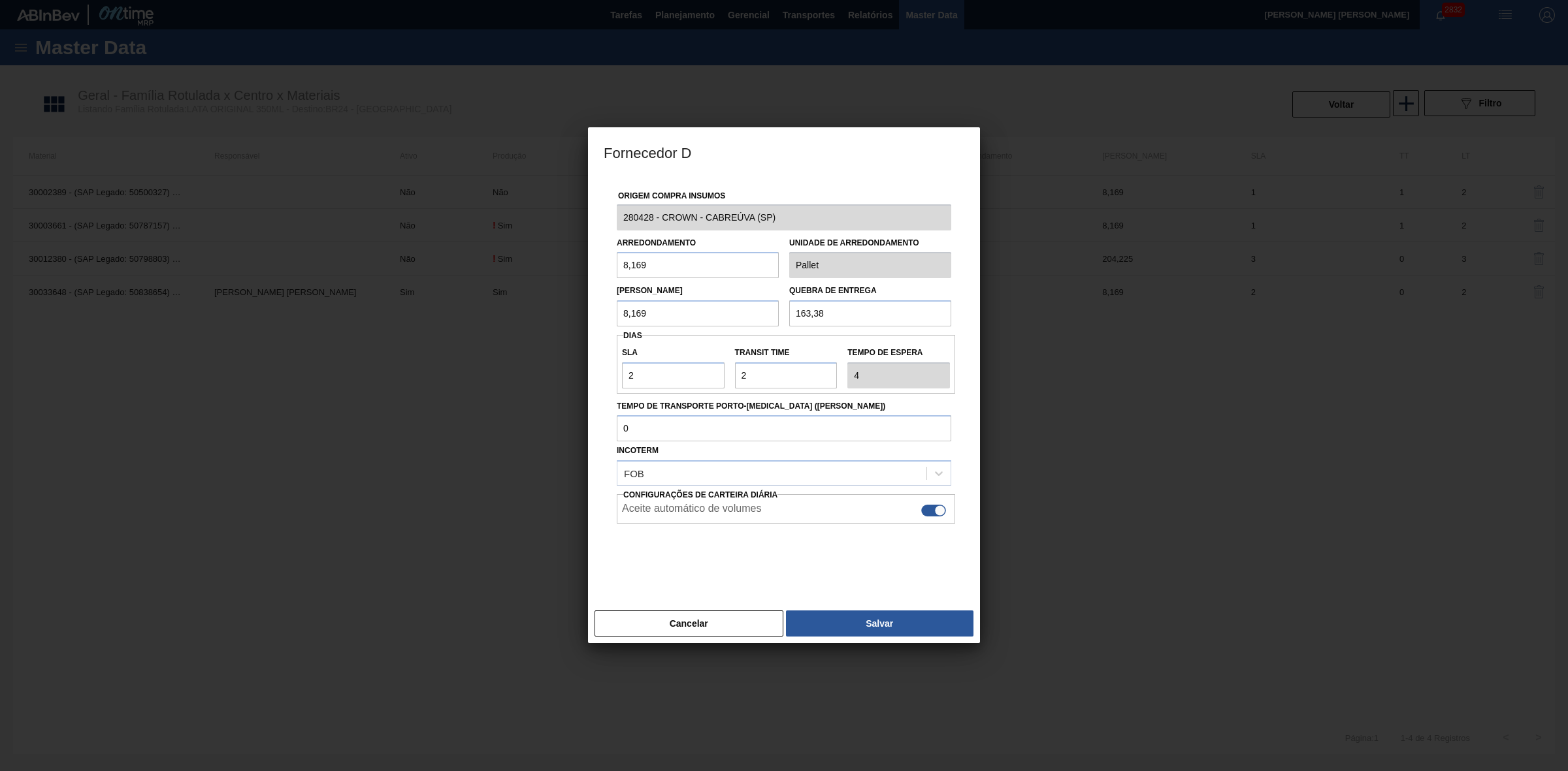
click at [938, 509] on div at bounding box center [939, 511] width 11 height 11
checkbox input "false"
click at [870, 618] on button "Salvar" at bounding box center [880, 623] width 188 height 26
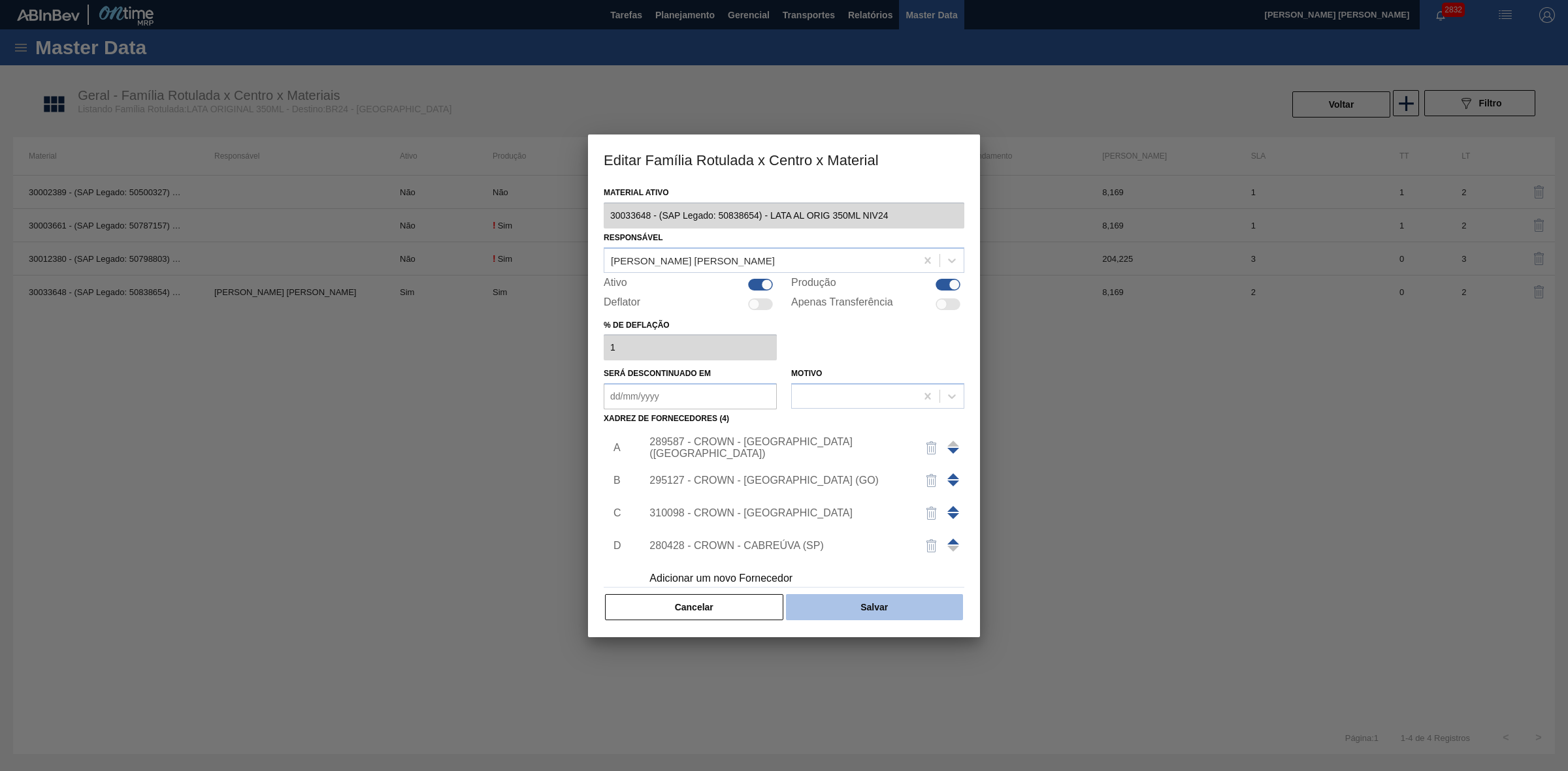
click at [899, 599] on button "Salvar" at bounding box center [874, 607] width 177 height 26
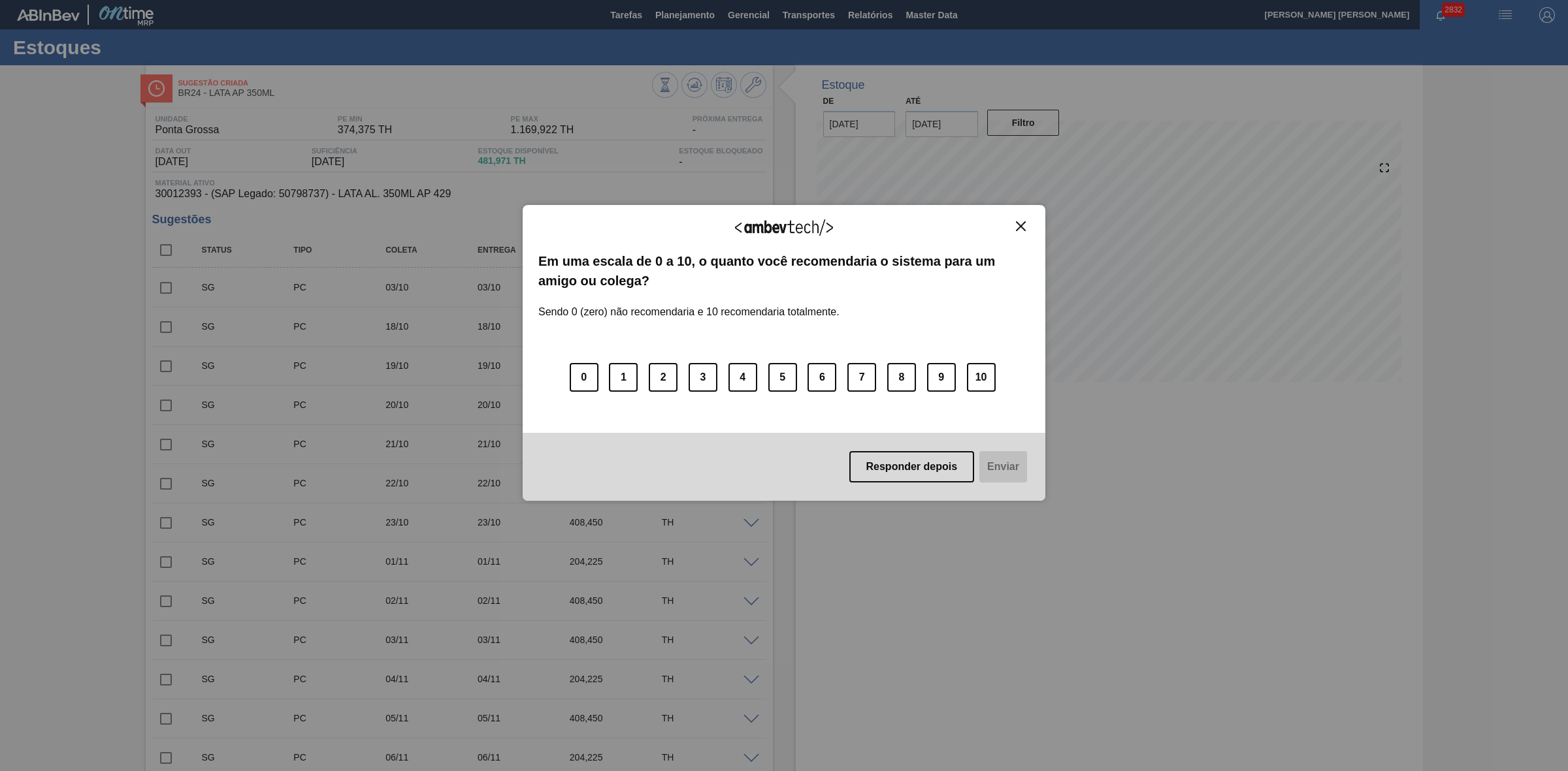
click at [1019, 227] on img "Close" at bounding box center [1021, 226] width 10 height 10
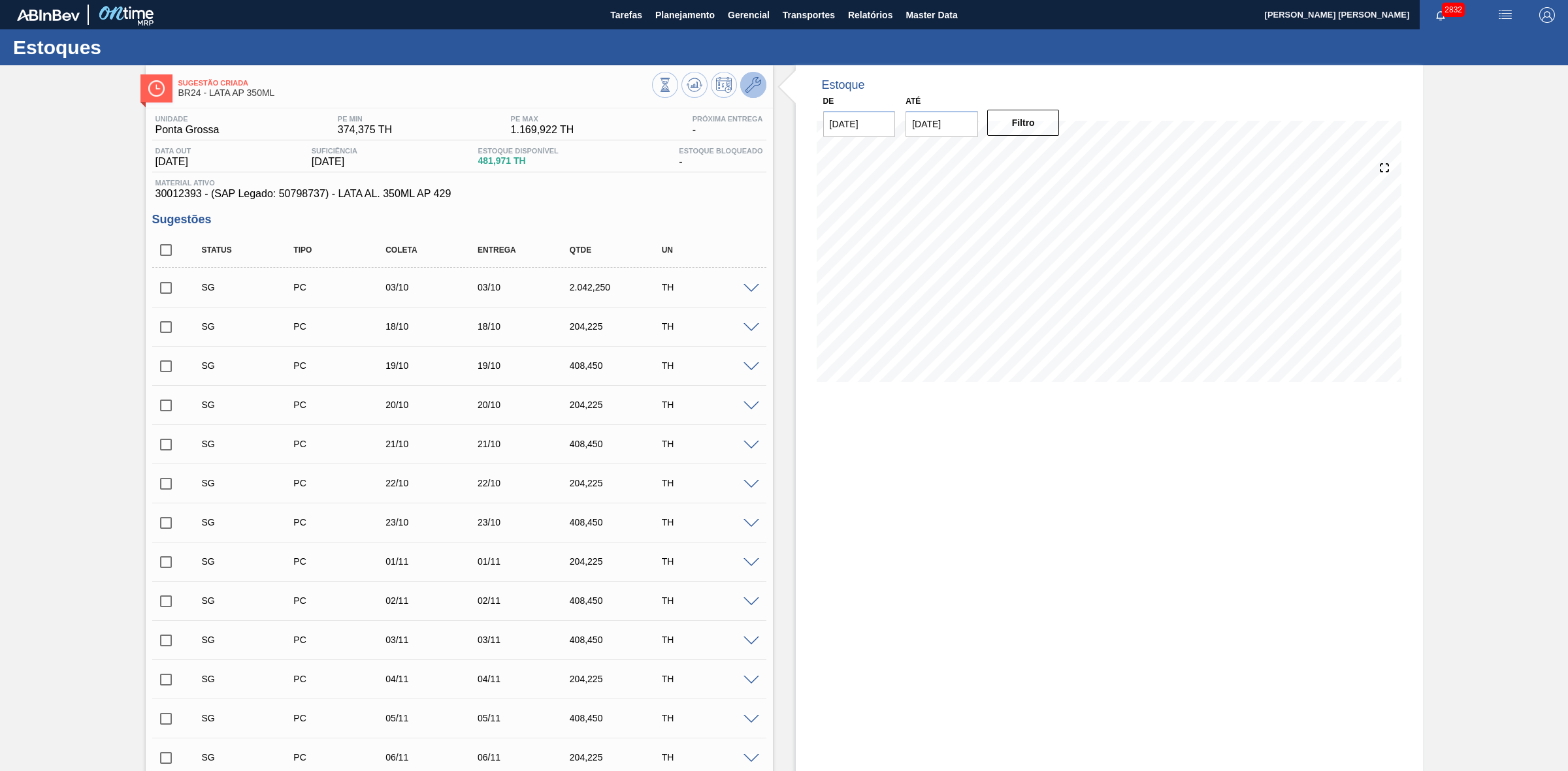
click at [761, 87] on button at bounding box center [752, 85] width 26 height 26
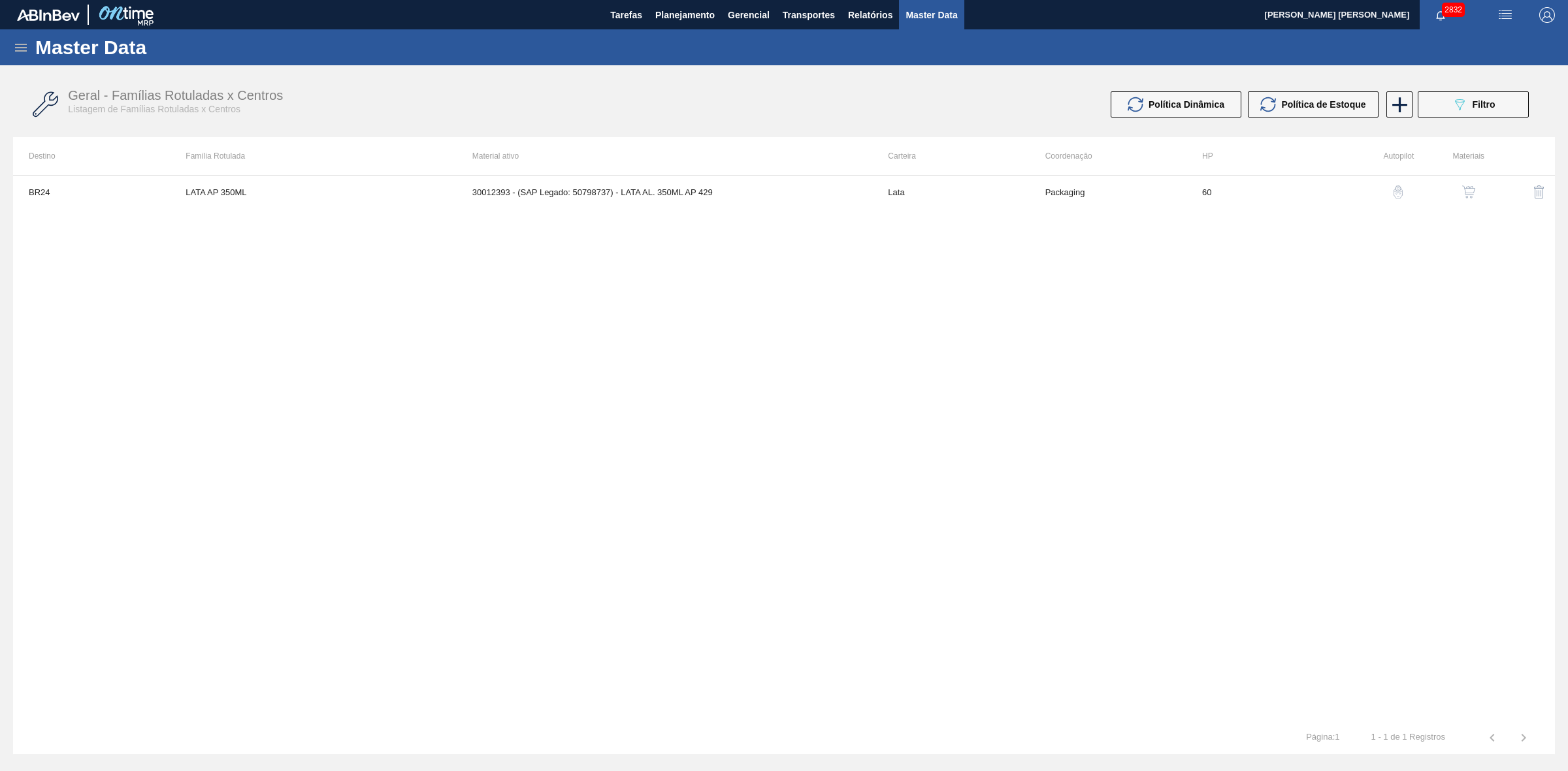
click at [1467, 183] on button "button" at bounding box center [1468, 192] width 31 height 31
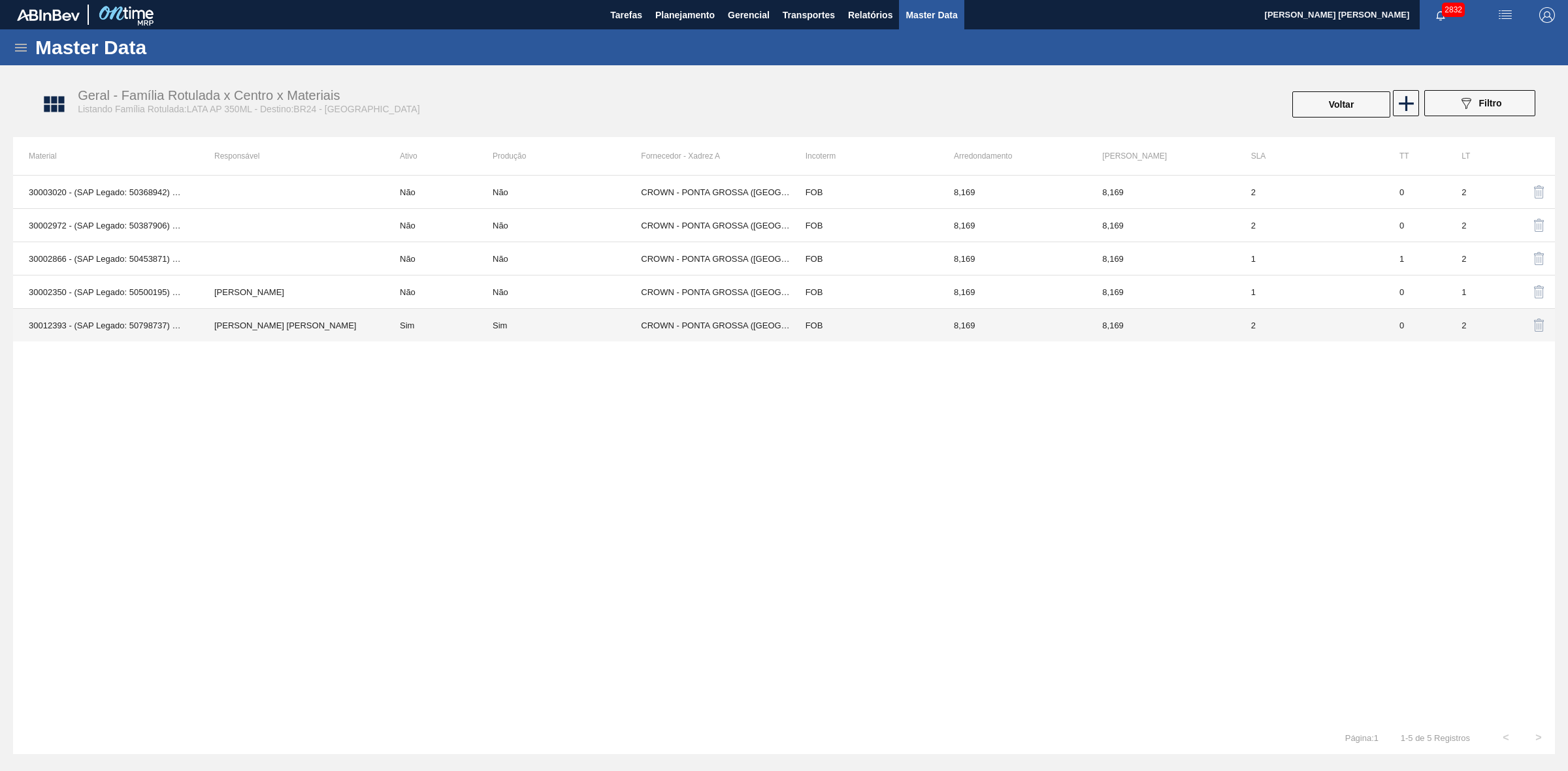
click at [503, 318] on td "Sim" at bounding box center [567, 325] width 148 height 34
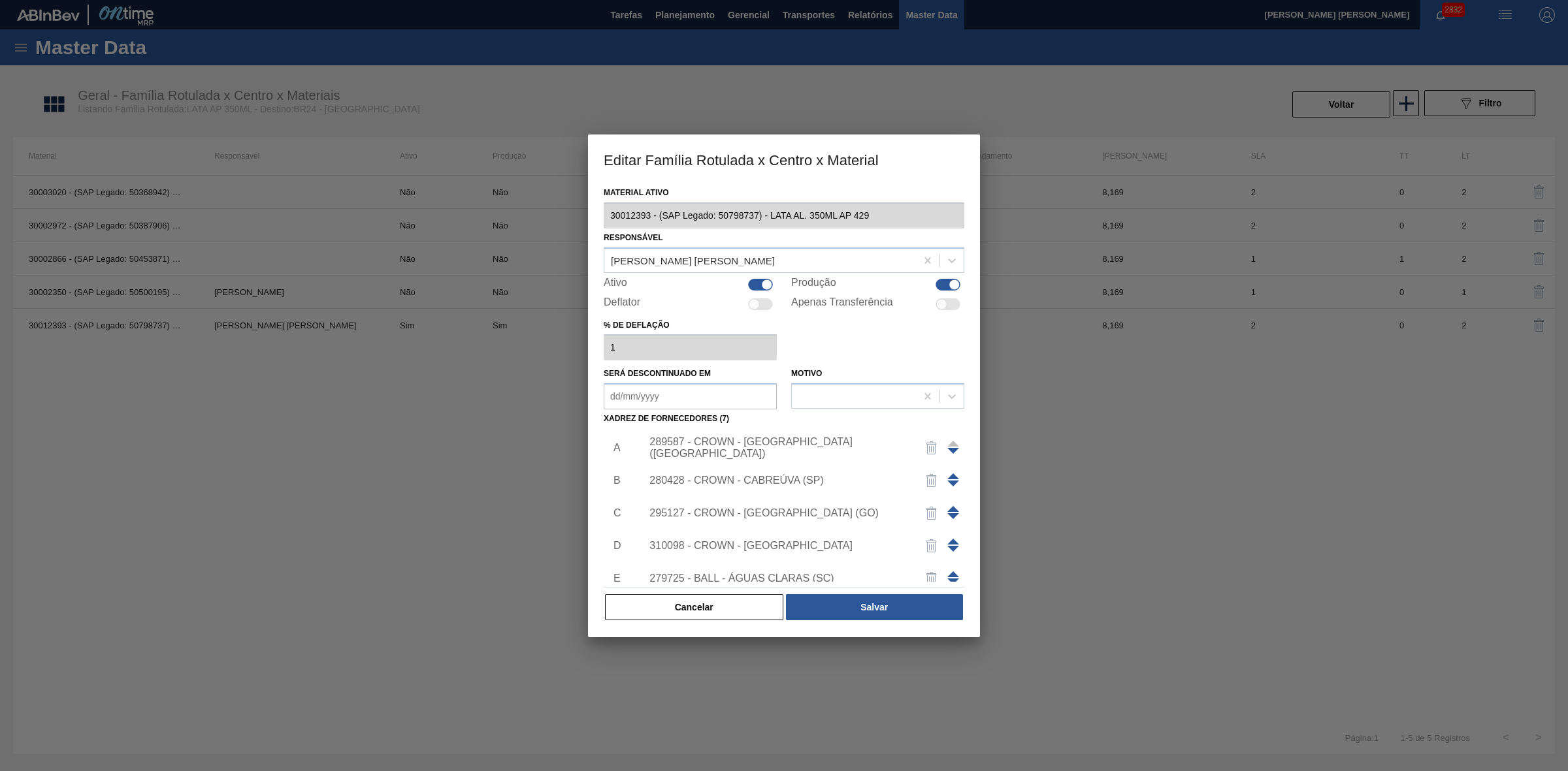
click at [802, 443] on div "289587 - CROWN - [GEOGRAPHIC_DATA] ([GEOGRAPHIC_DATA])" at bounding box center [778, 448] width 256 height 24
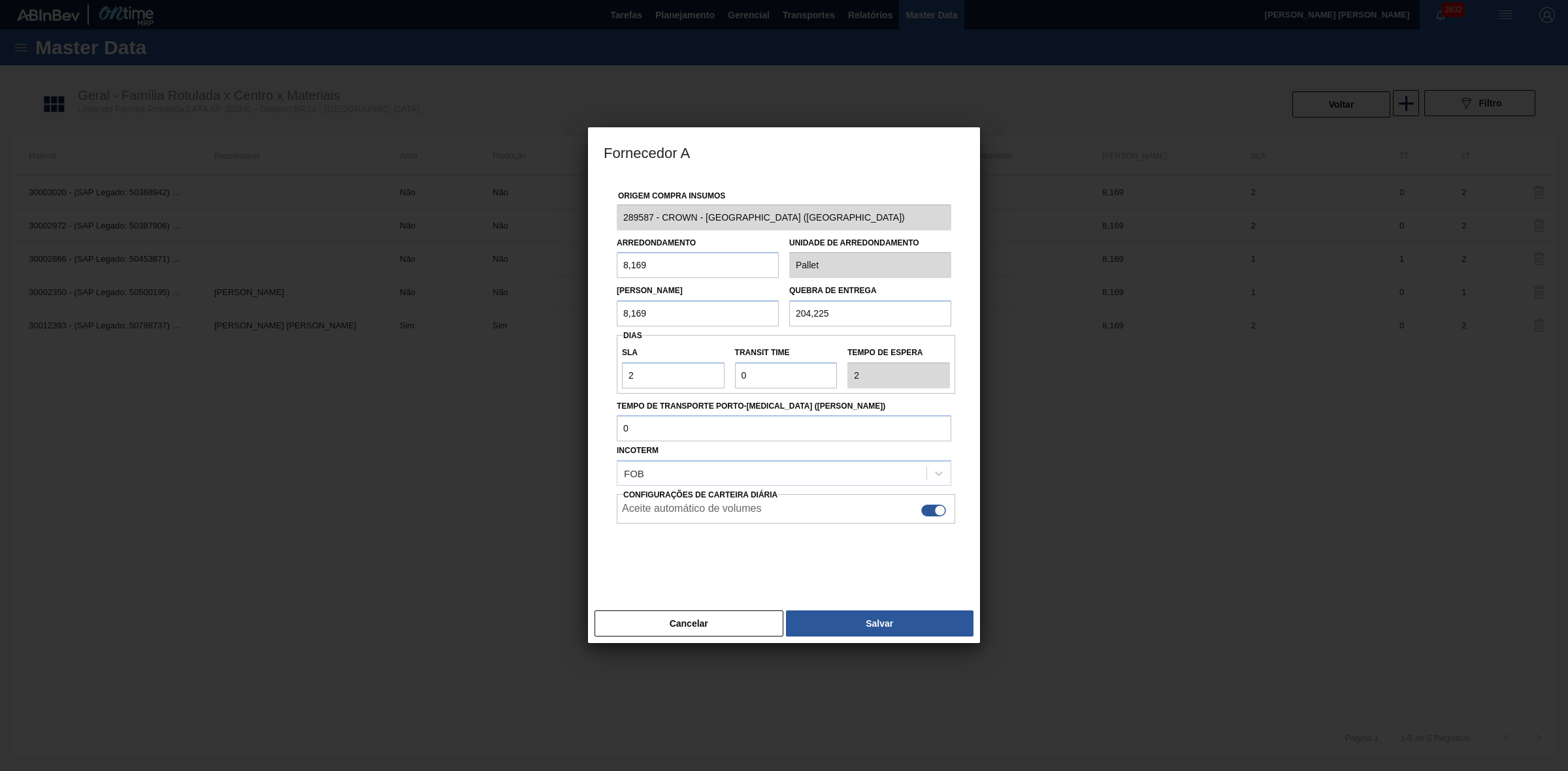
click at [932, 507] on div at bounding box center [933, 510] width 24 height 12
checkbox input "false"
click at [858, 619] on button "Salvar" at bounding box center [880, 623] width 188 height 26
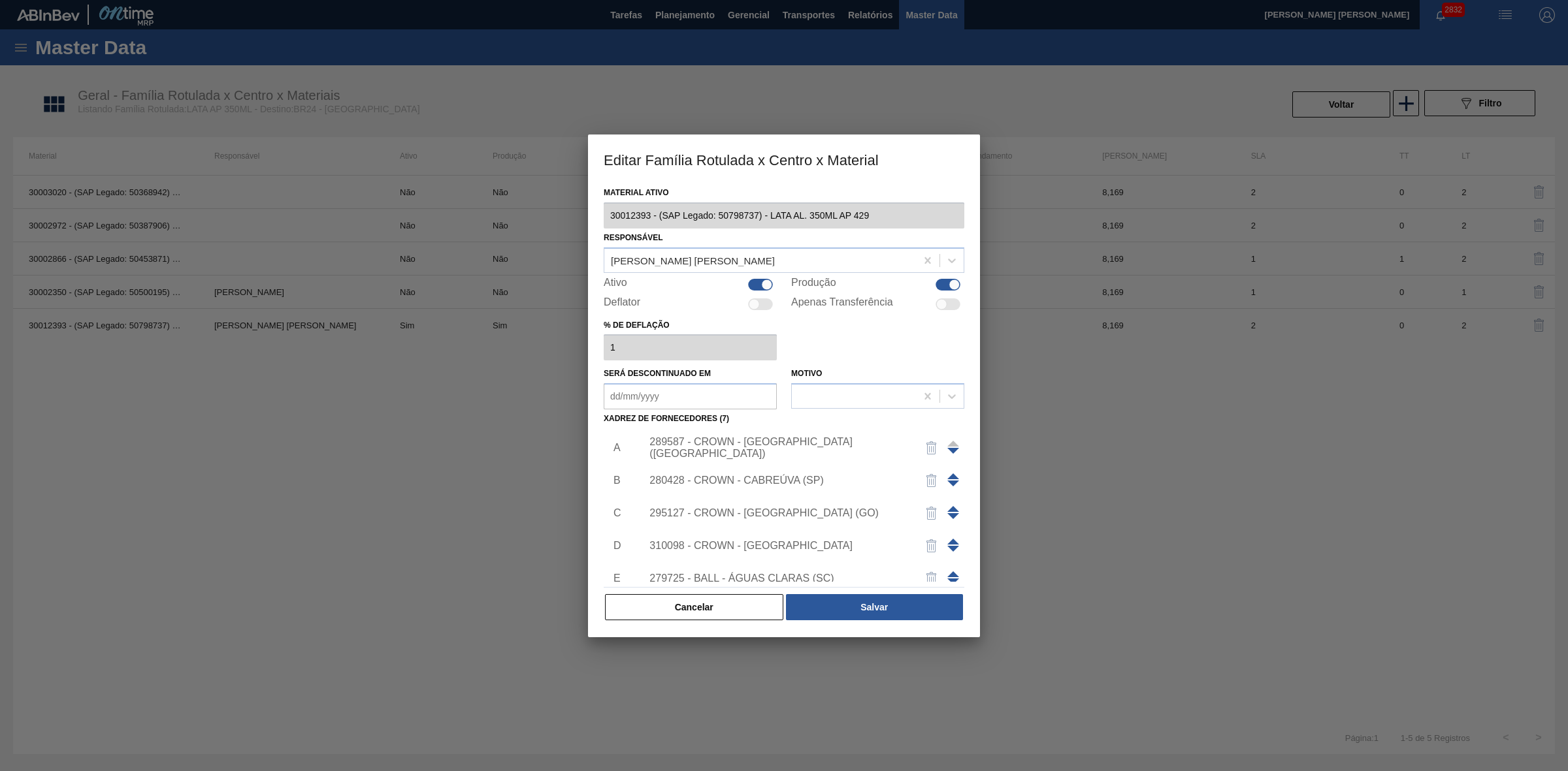
click at [810, 480] on div "280428 - CROWN - CABREÚVA (SP)" at bounding box center [778, 480] width 256 height 12
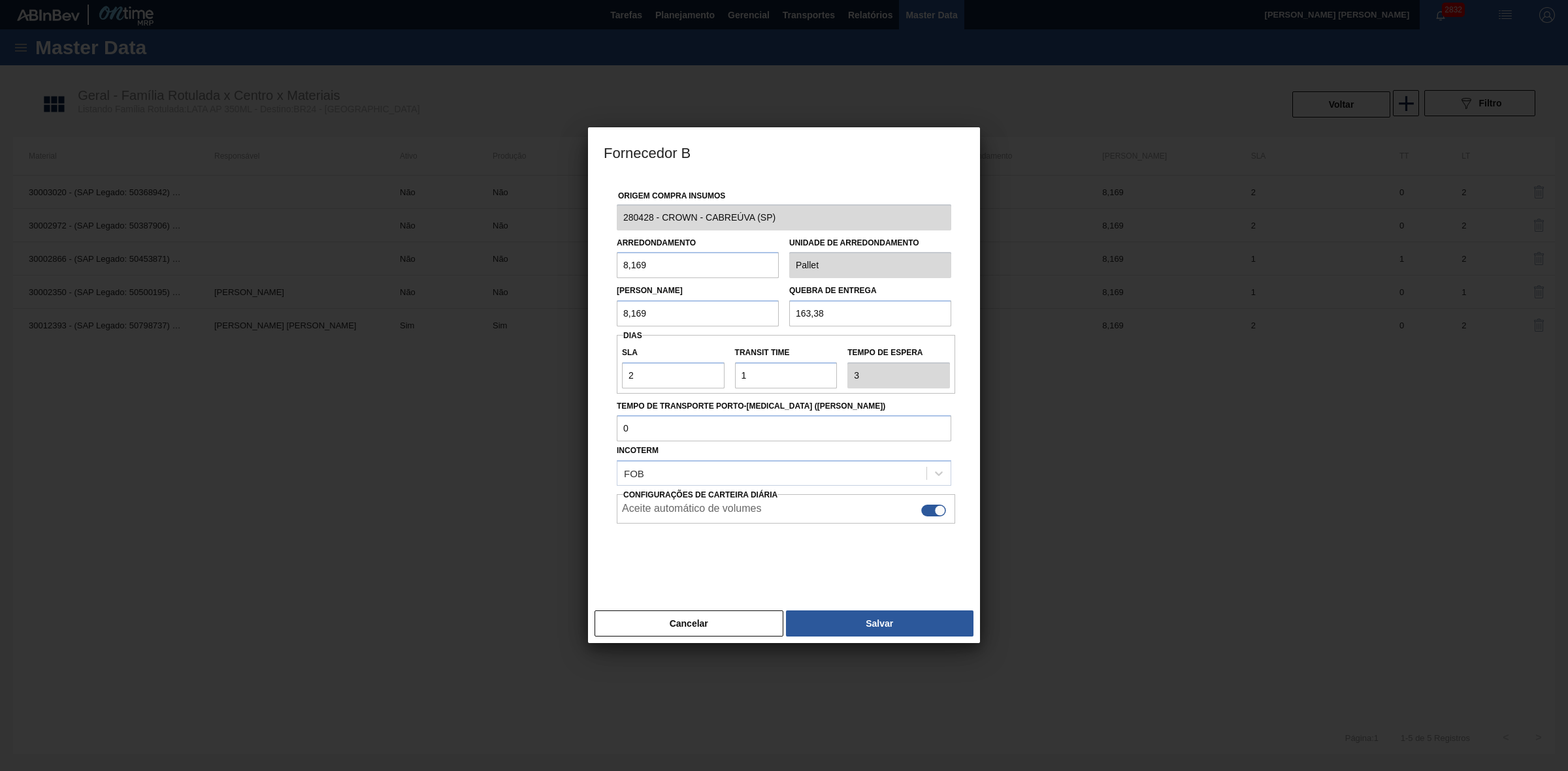
click at [930, 511] on div at bounding box center [933, 510] width 24 height 12
checkbox input "false"
click at [846, 621] on button "Salvar" at bounding box center [880, 623] width 188 height 26
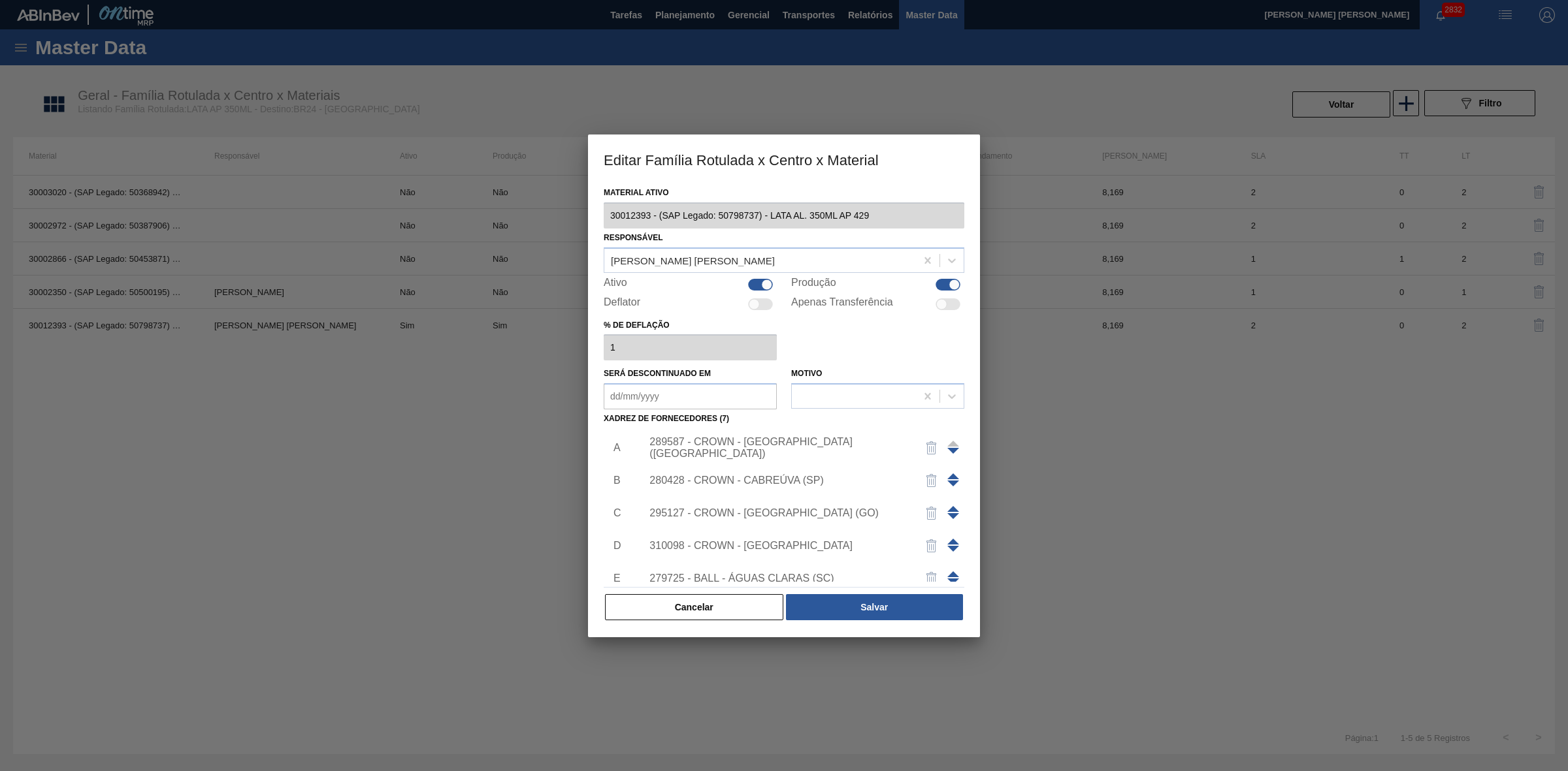
click at [813, 511] on div "295127 - CROWN - [GEOGRAPHIC_DATA] (GO)" at bounding box center [778, 513] width 256 height 12
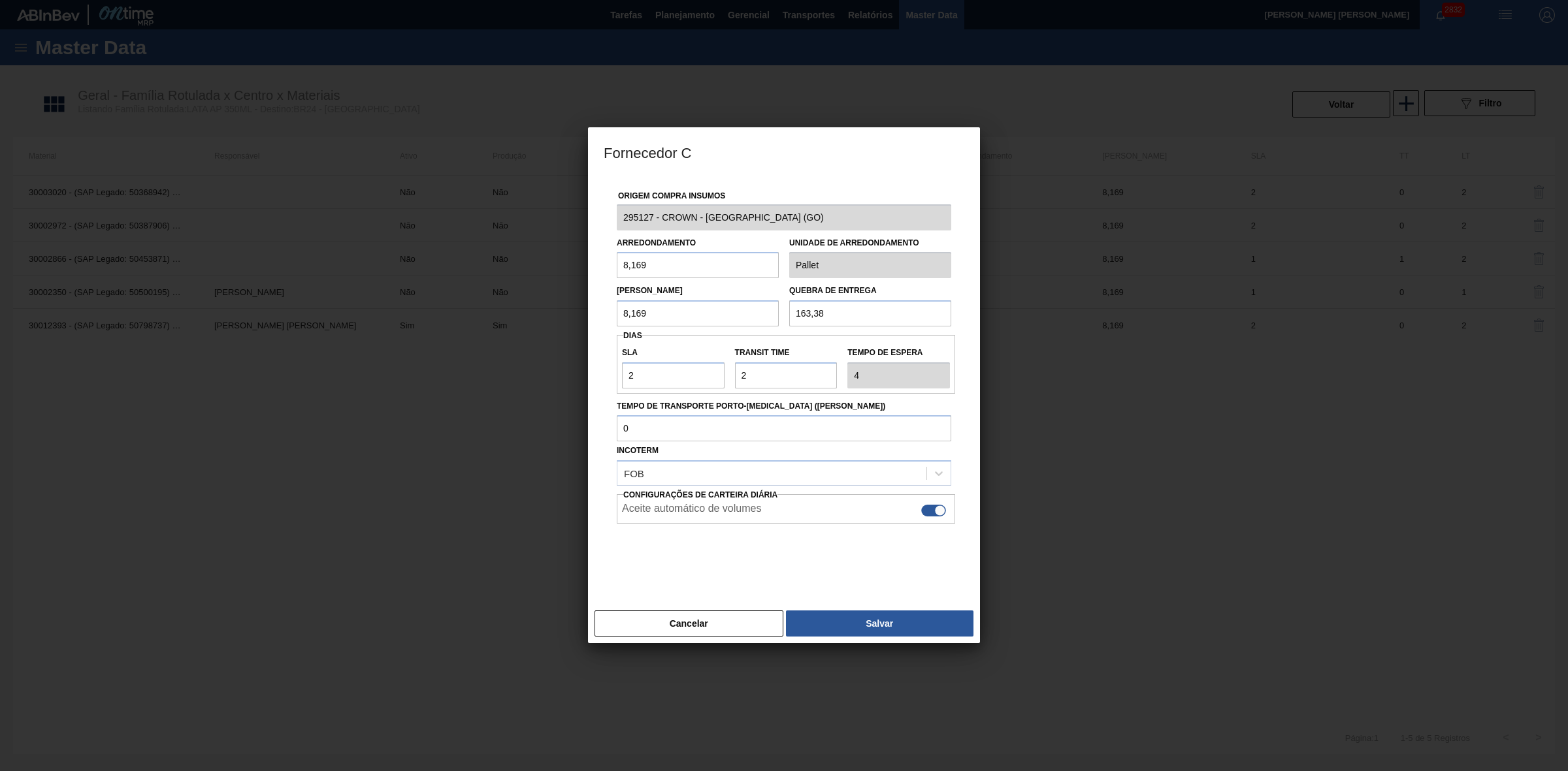
click at [931, 516] on div at bounding box center [933, 510] width 24 height 12
checkbox input "false"
click at [883, 617] on button "Salvar" at bounding box center [880, 623] width 188 height 26
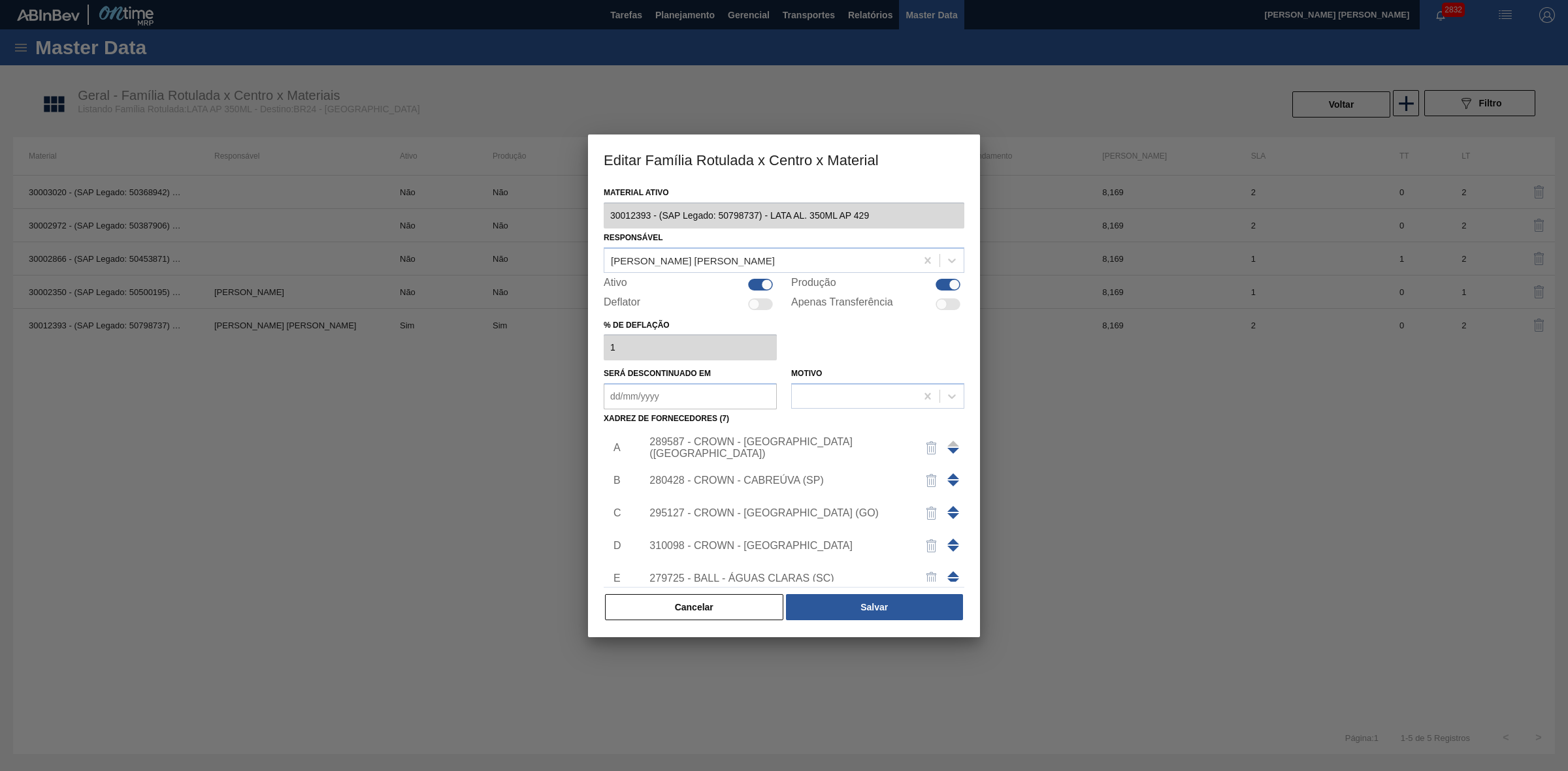
click at [788, 552] on div "310098 - CROWN - [GEOGRAPHIC_DATA]" at bounding box center [799, 546] width 330 height 33
click at [777, 543] on div "310098 - CROWN - [GEOGRAPHIC_DATA]" at bounding box center [778, 546] width 256 height 12
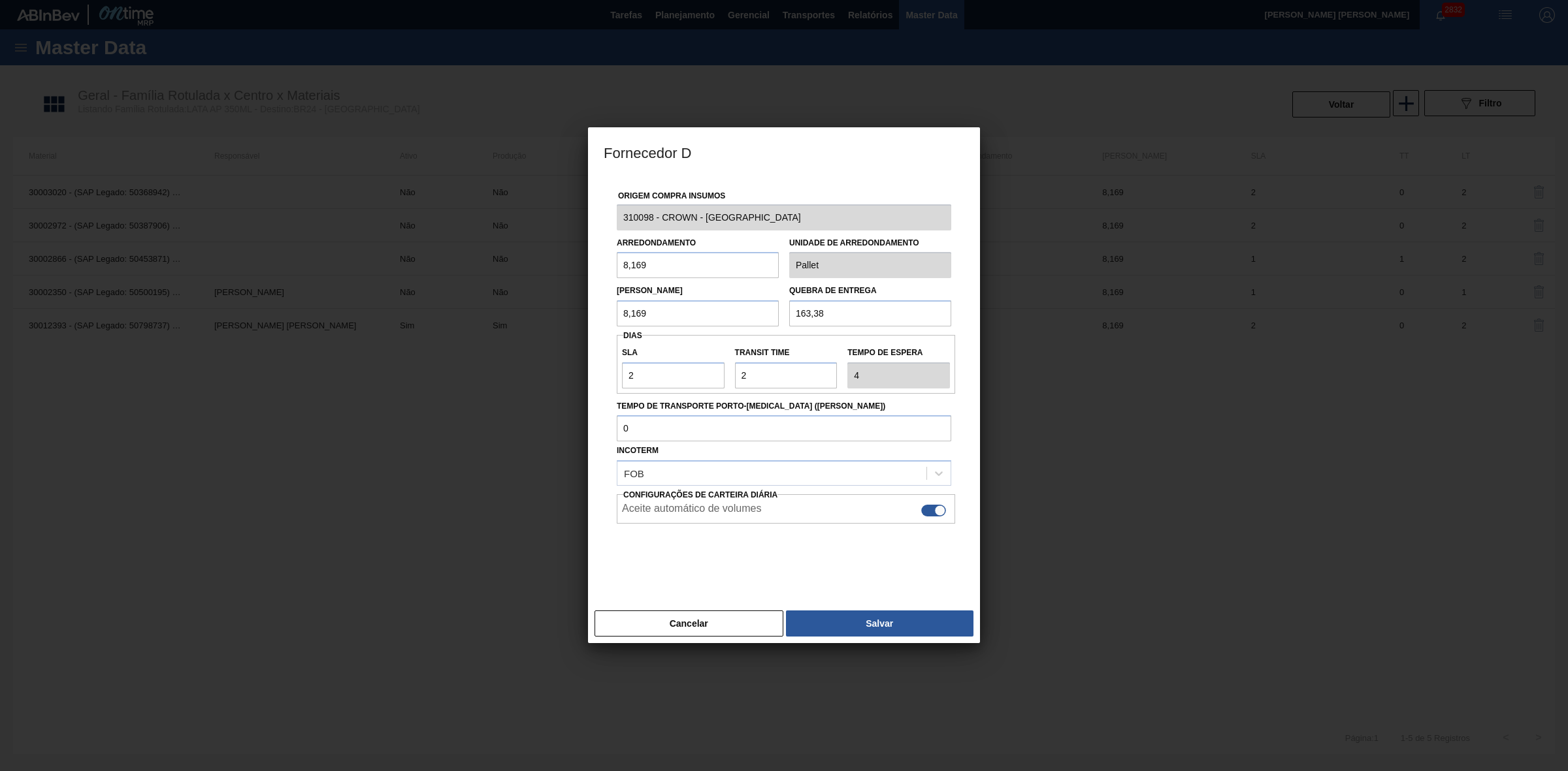
click at [931, 511] on div at bounding box center [933, 510] width 24 height 12
checkbox input "false"
click at [855, 623] on button "Salvar" at bounding box center [880, 623] width 188 height 26
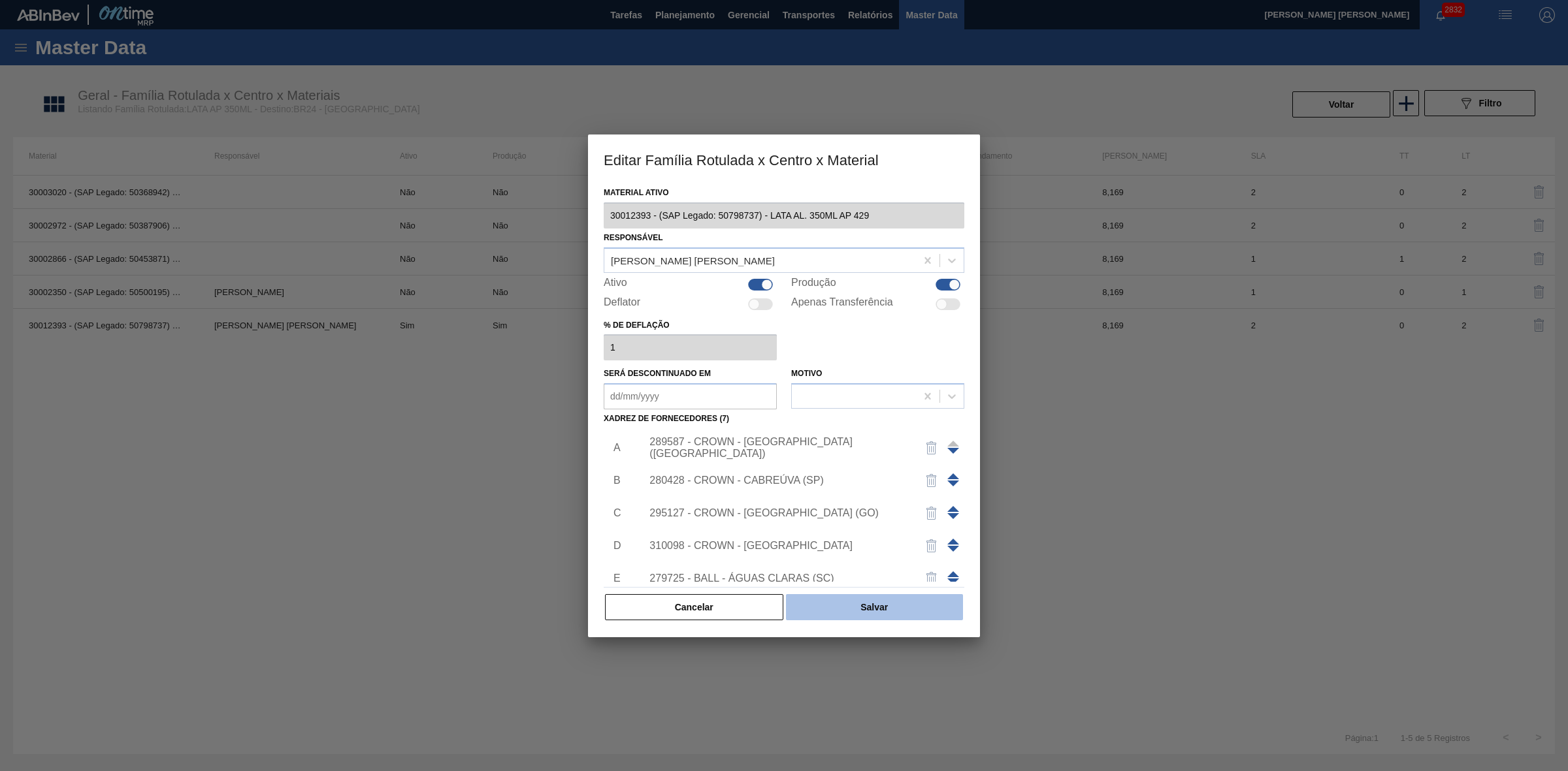
click at [876, 605] on button "Salvar" at bounding box center [874, 607] width 177 height 26
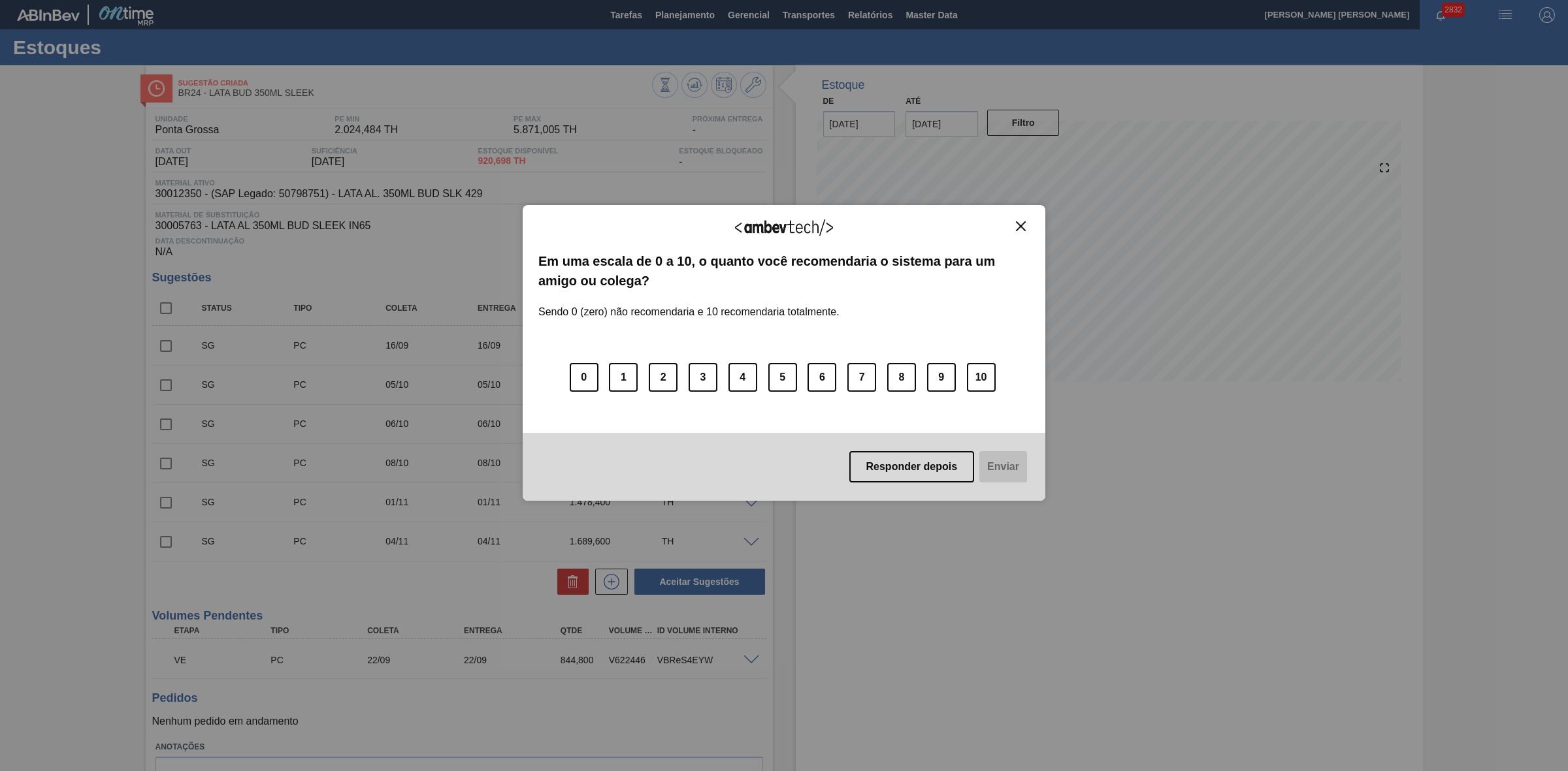
click at [1016, 227] on img "Close" at bounding box center [1021, 226] width 10 height 10
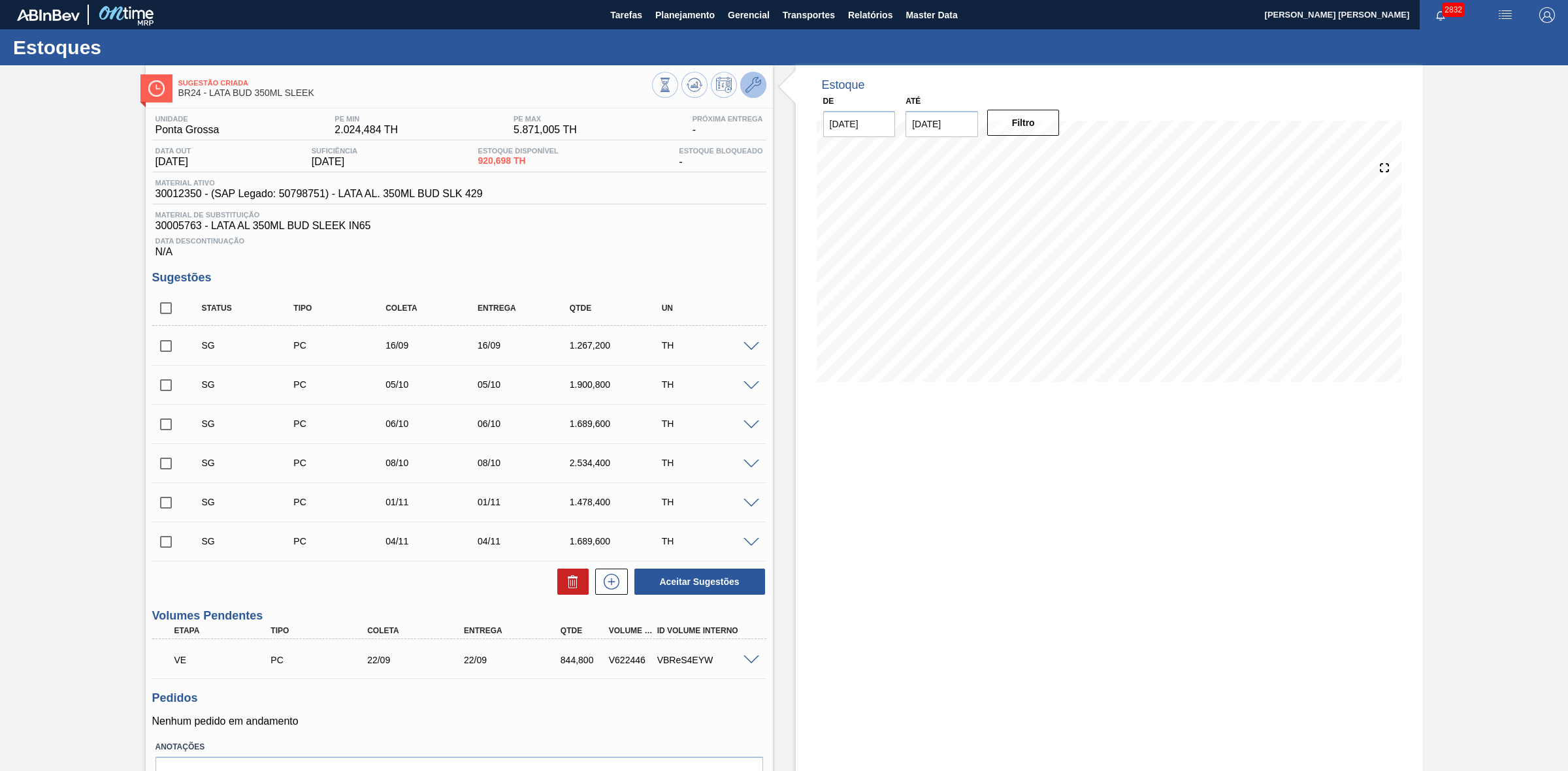
click at [746, 85] on icon at bounding box center [753, 85] width 15 height 15
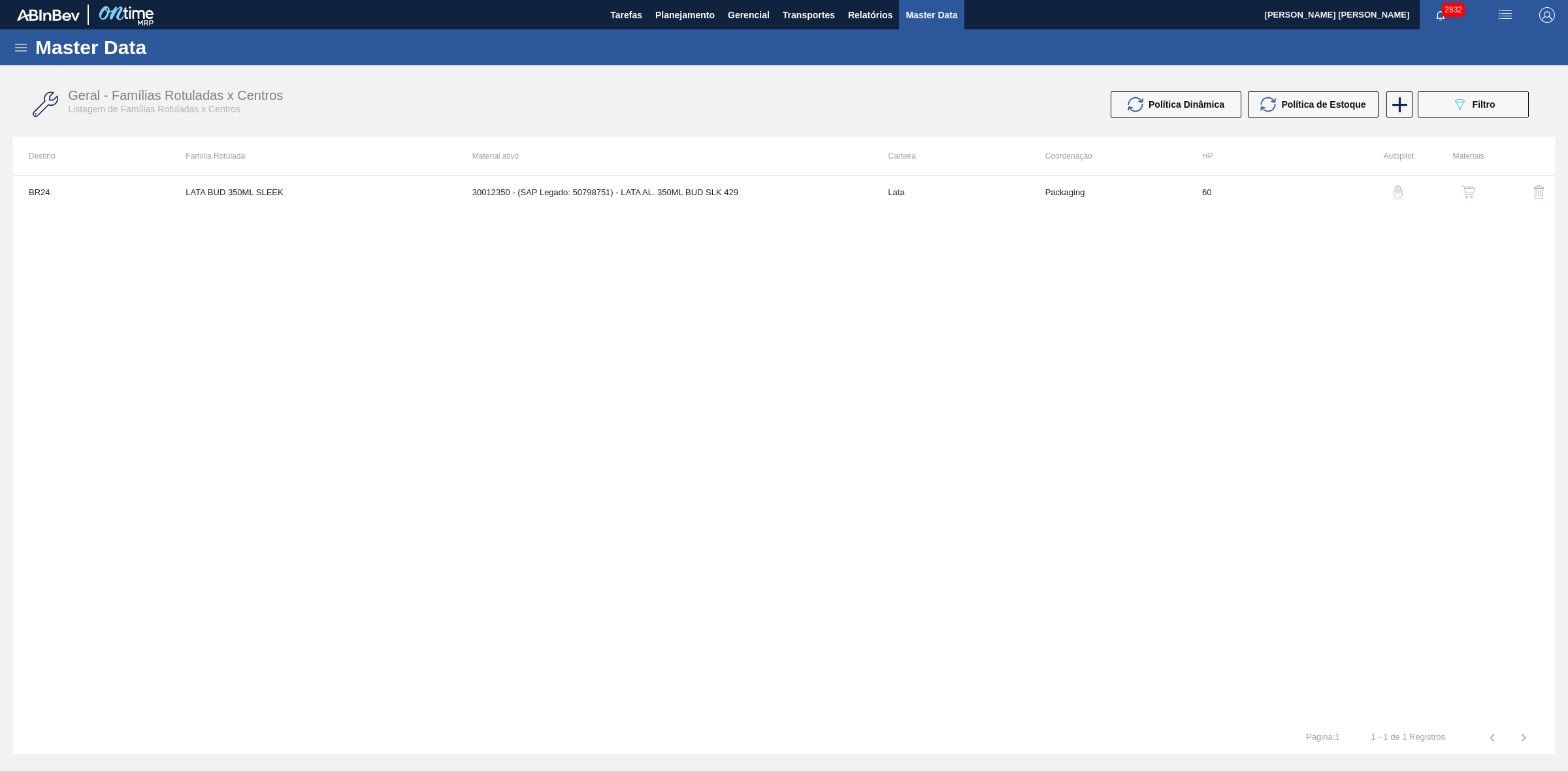
click at [1478, 187] on button "button" at bounding box center [1468, 192] width 31 height 31
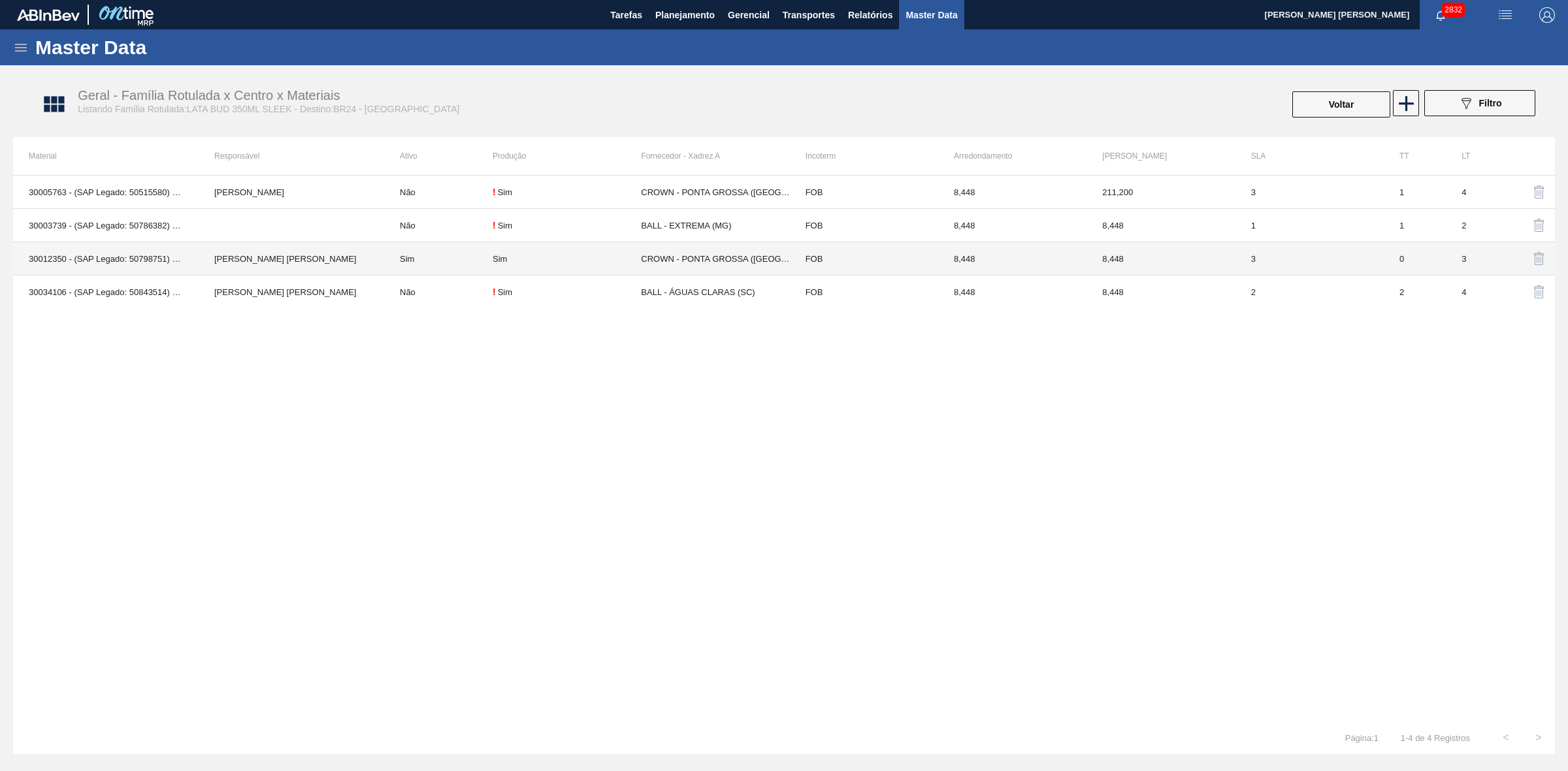
click at [533, 262] on div "Sim" at bounding box center [567, 259] width 148 height 10
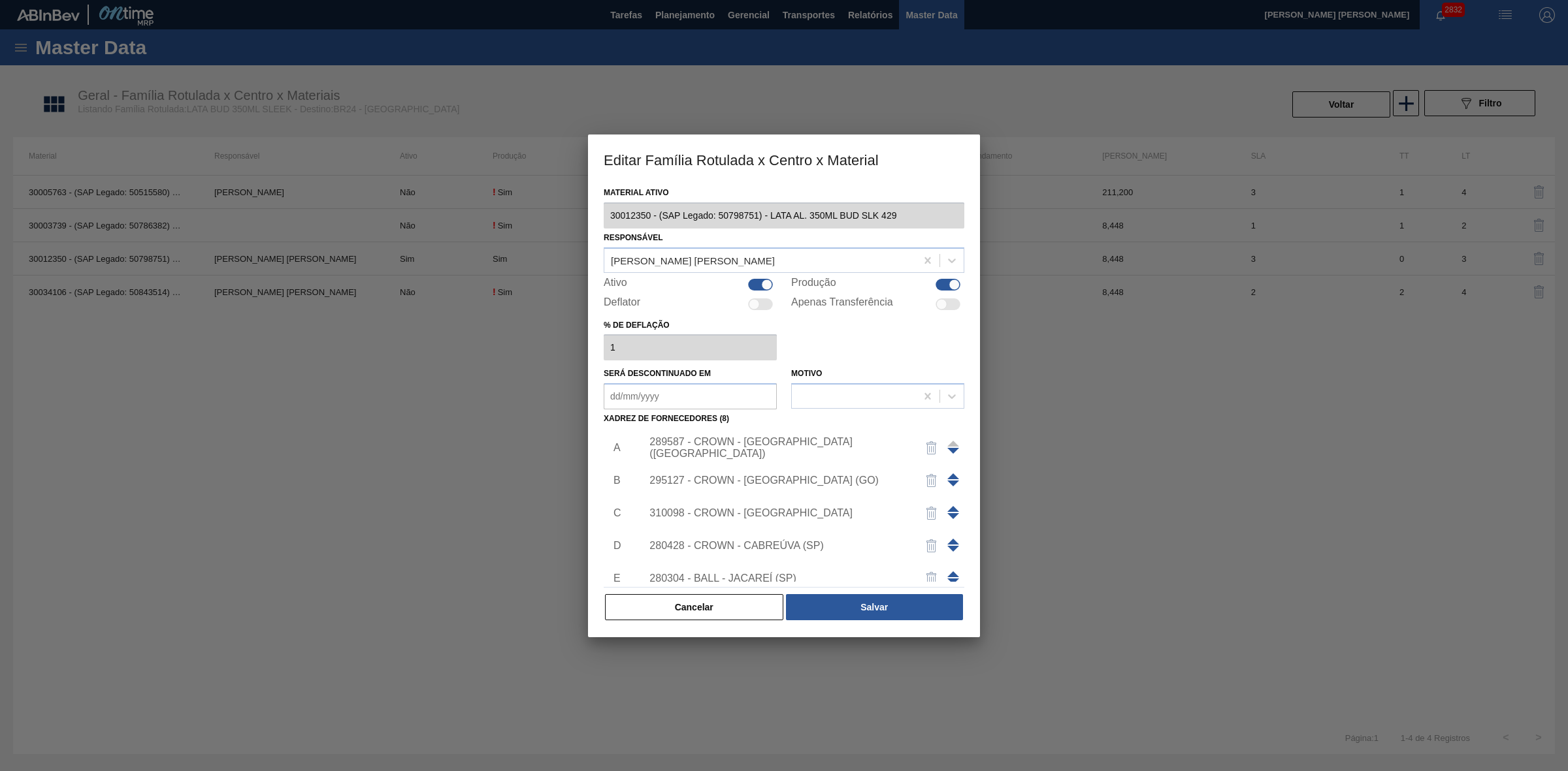
click at [824, 452] on div "289587 - CROWN - [GEOGRAPHIC_DATA] ([GEOGRAPHIC_DATA])" at bounding box center [778, 448] width 256 height 24
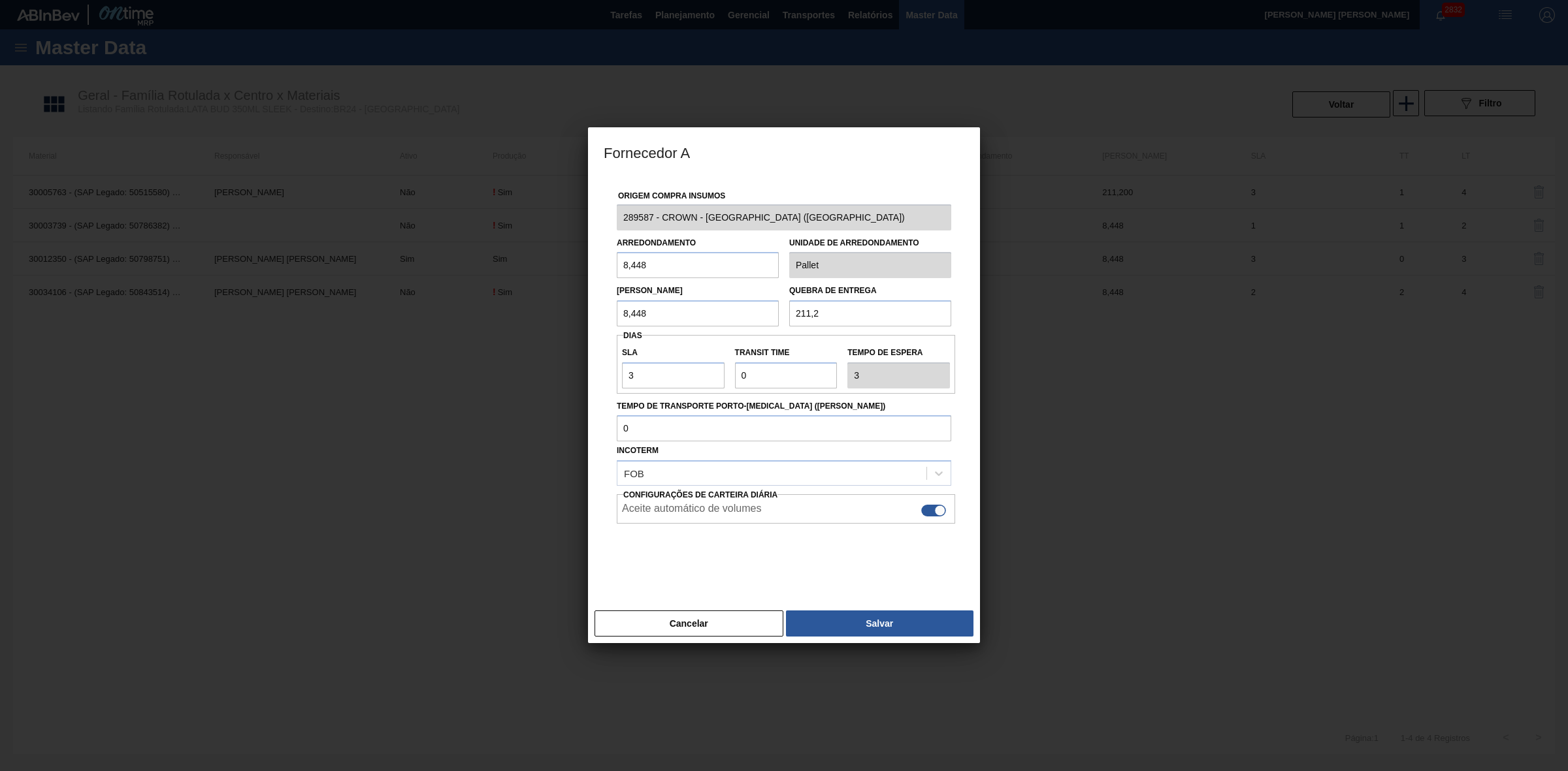
click at [932, 509] on div at bounding box center [933, 510] width 24 height 12
checkbox input "false"
click at [869, 623] on button "Salvar" at bounding box center [880, 623] width 188 height 26
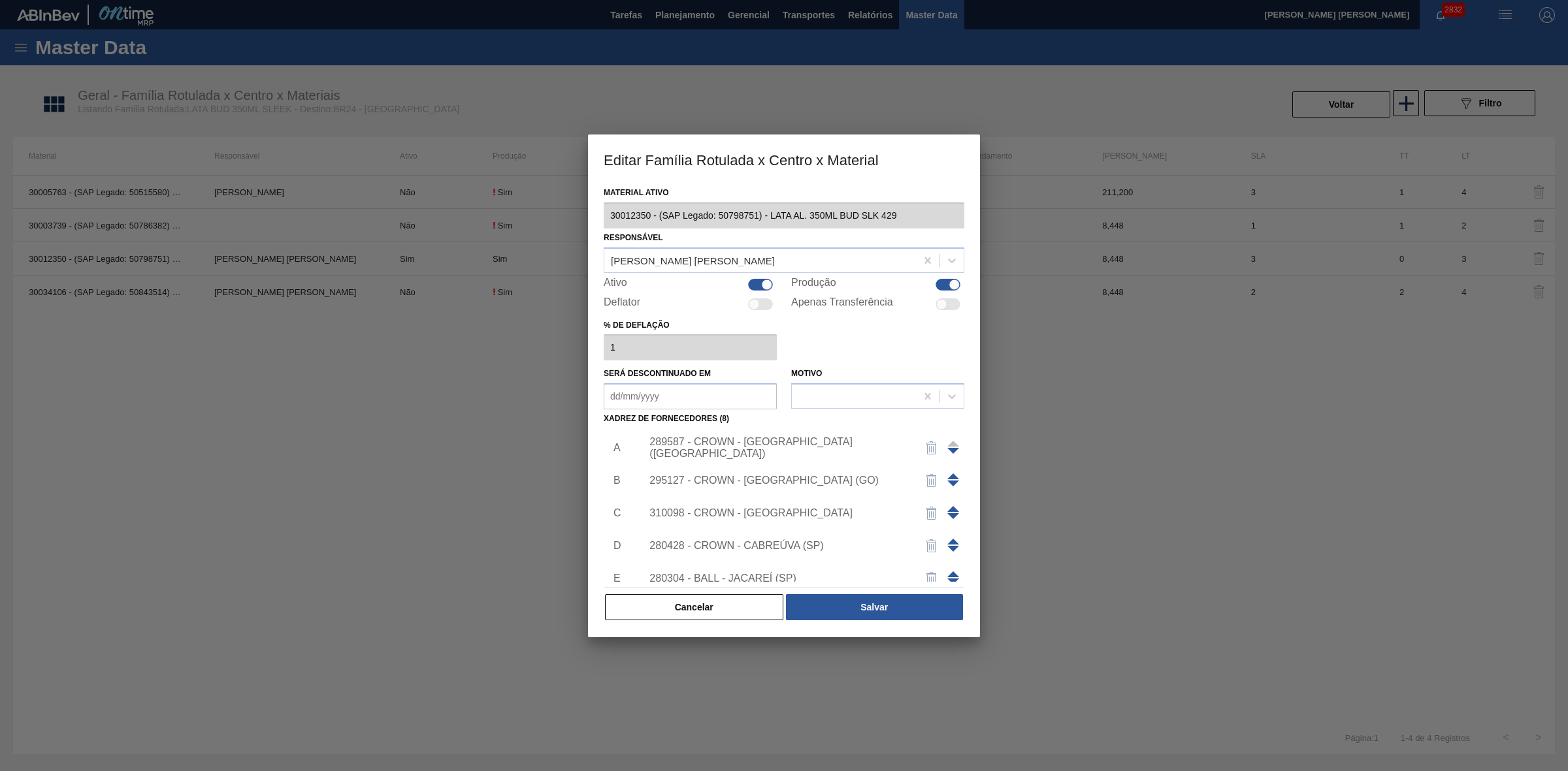
click at [813, 478] on div "295127 - CROWN - [GEOGRAPHIC_DATA] (GO)" at bounding box center [778, 480] width 256 height 12
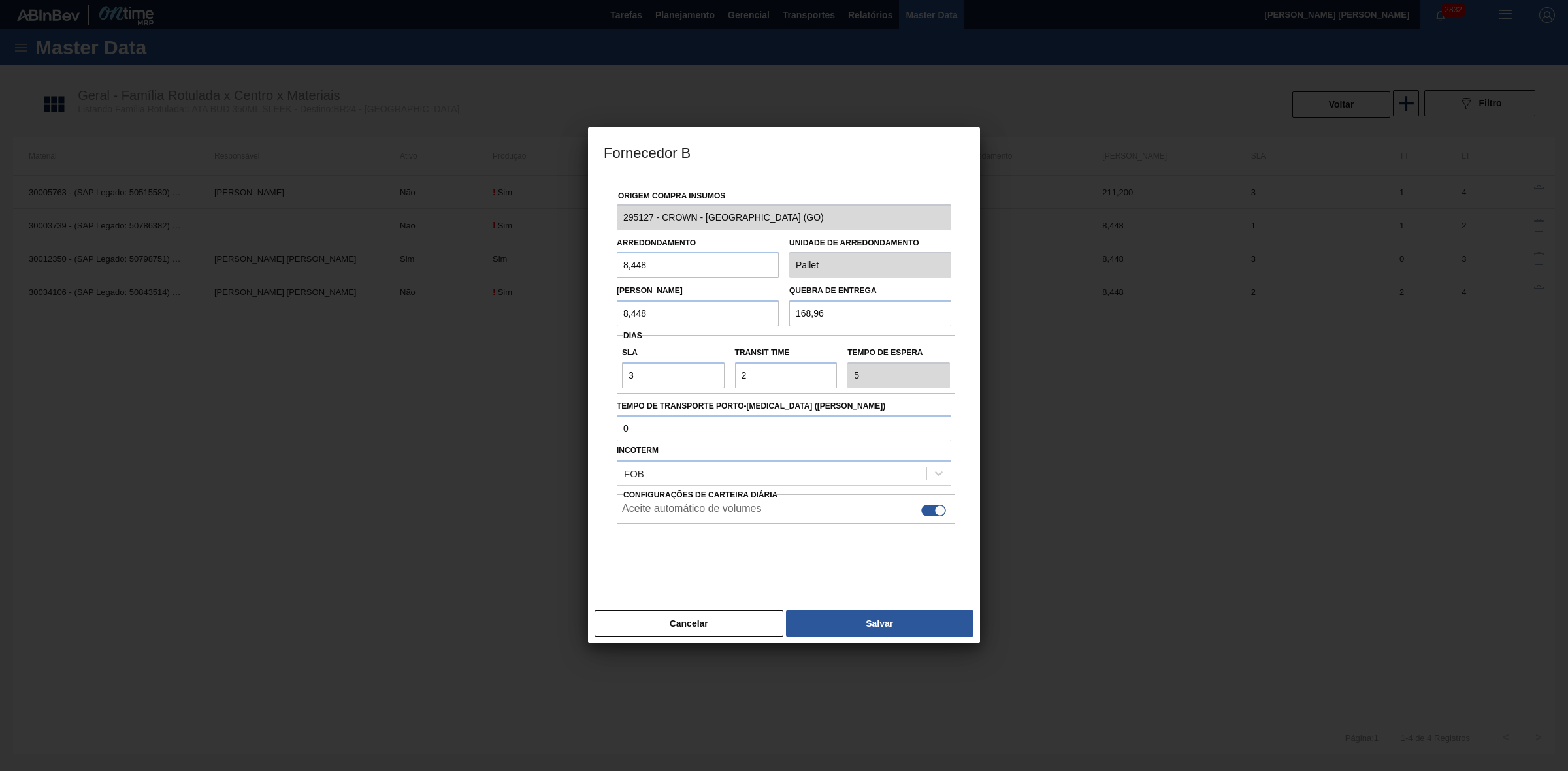
click at [926, 511] on div at bounding box center [933, 510] width 24 height 12
checkbox input "false"
click at [851, 630] on button "Salvar" at bounding box center [880, 623] width 188 height 26
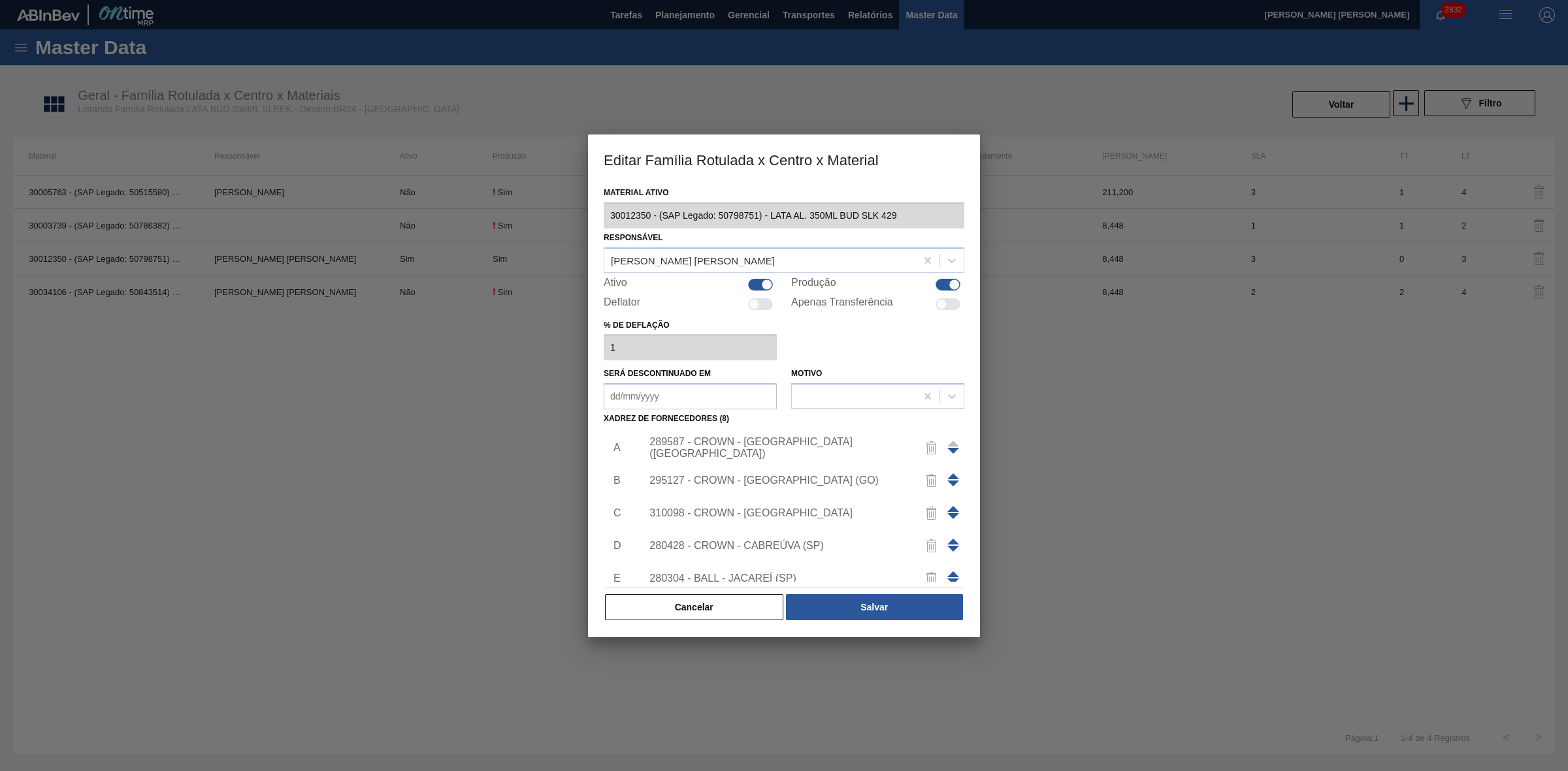
click at [769, 510] on div "310098 - CROWN - [GEOGRAPHIC_DATA]" at bounding box center [778, 513] width 256 height 12
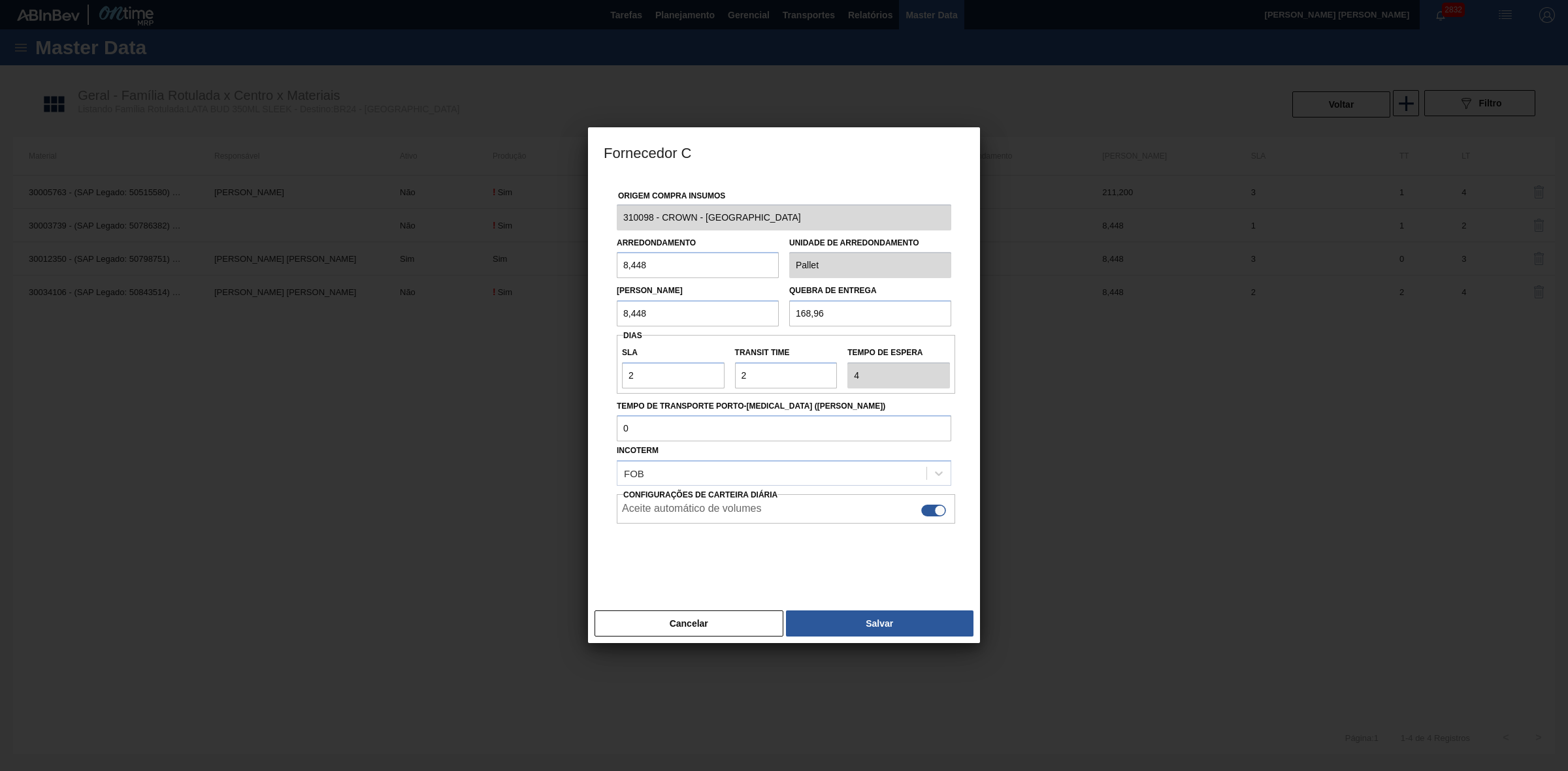
click at [928, 516] on div at bounding box center [933, 510] width 24 height 12
checkbox input "false"
click at [864, 625] on button "Salvar" at bounding box center [880, 623] width 188 height 26
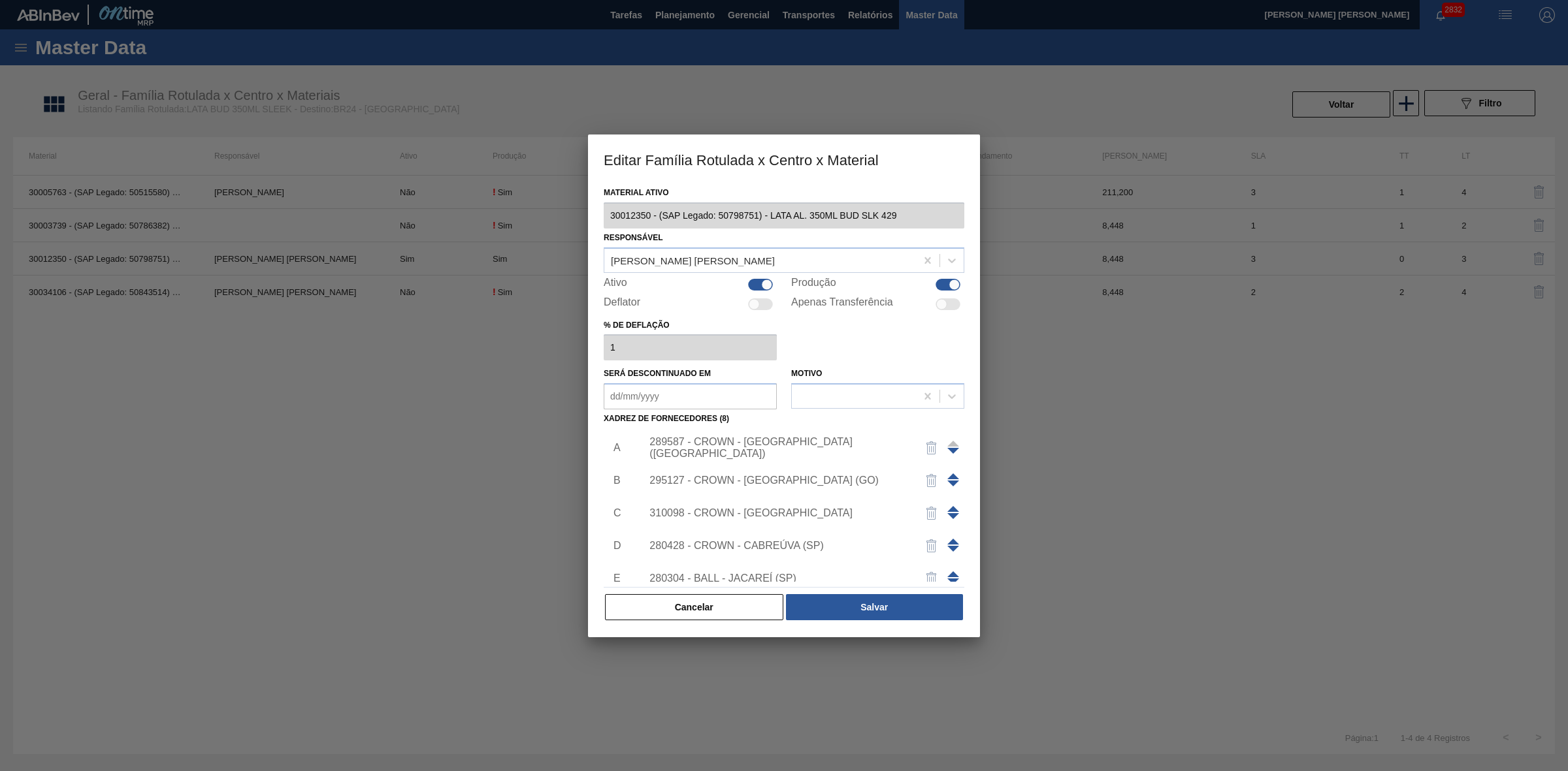
click at [792, 544] on div "280428 - CROWN - CABREÚVA (SP)" at bounding box center [778, 546] width 256 height 12
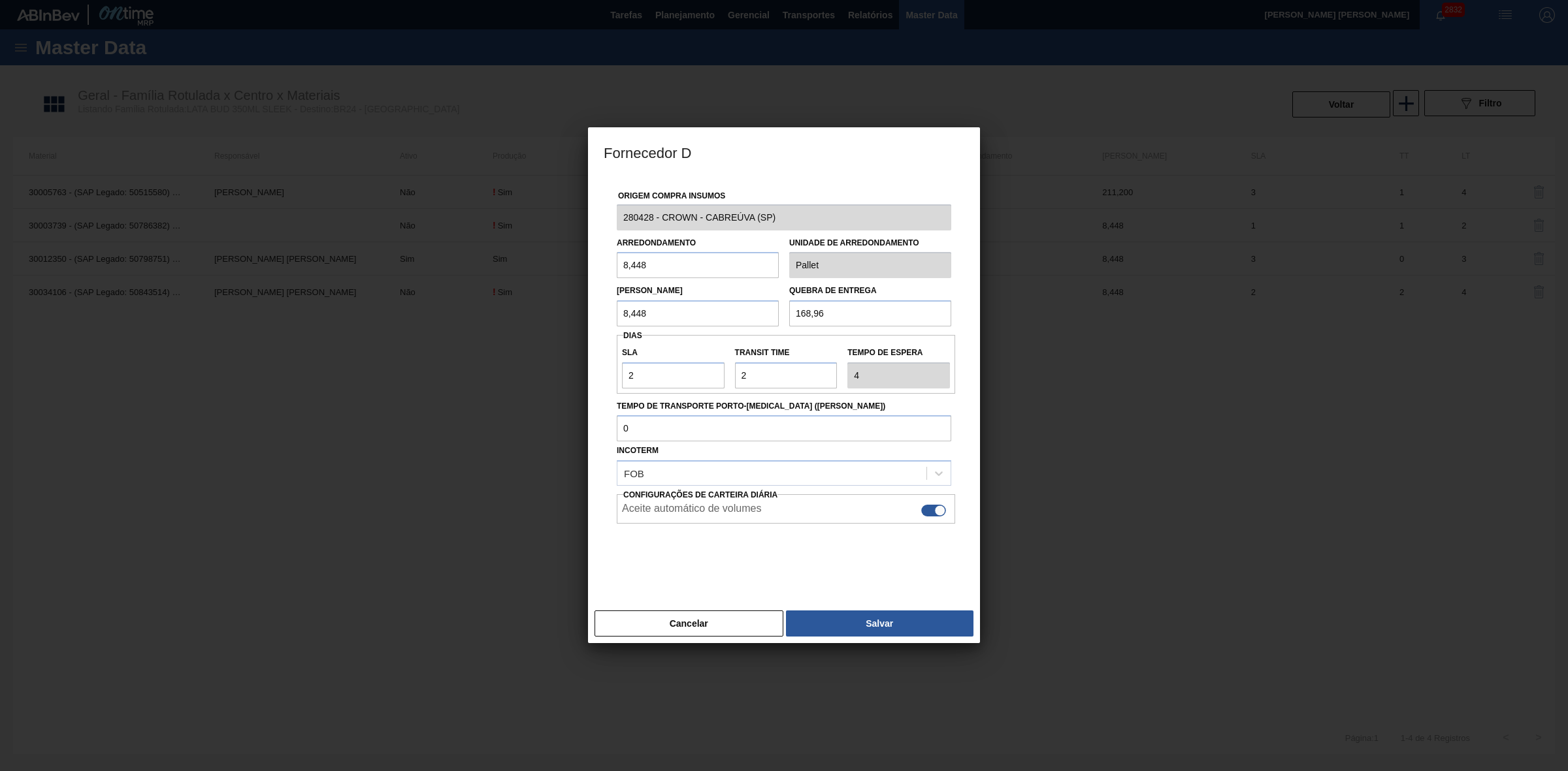
click at [929, 511] on div at bounding box center [933, 510] width 24 height 12
checkbox input "false"
click at [866, 614] on button "Salvar" at bounding box center [880, 623] width 188 height 26
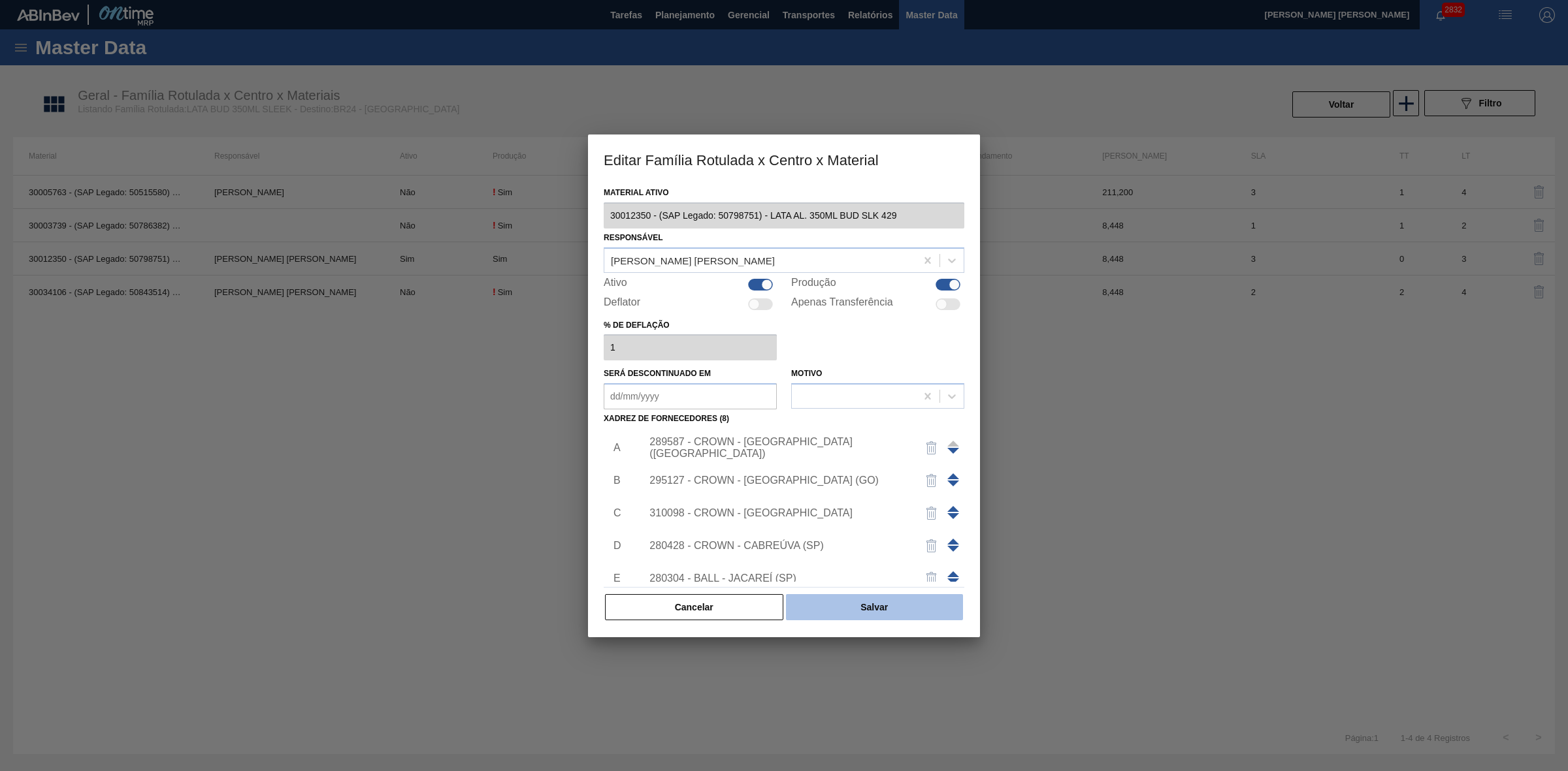
click at [883, 605] on button "Salvar" at bounding box center [874, 607] width 177 height 26
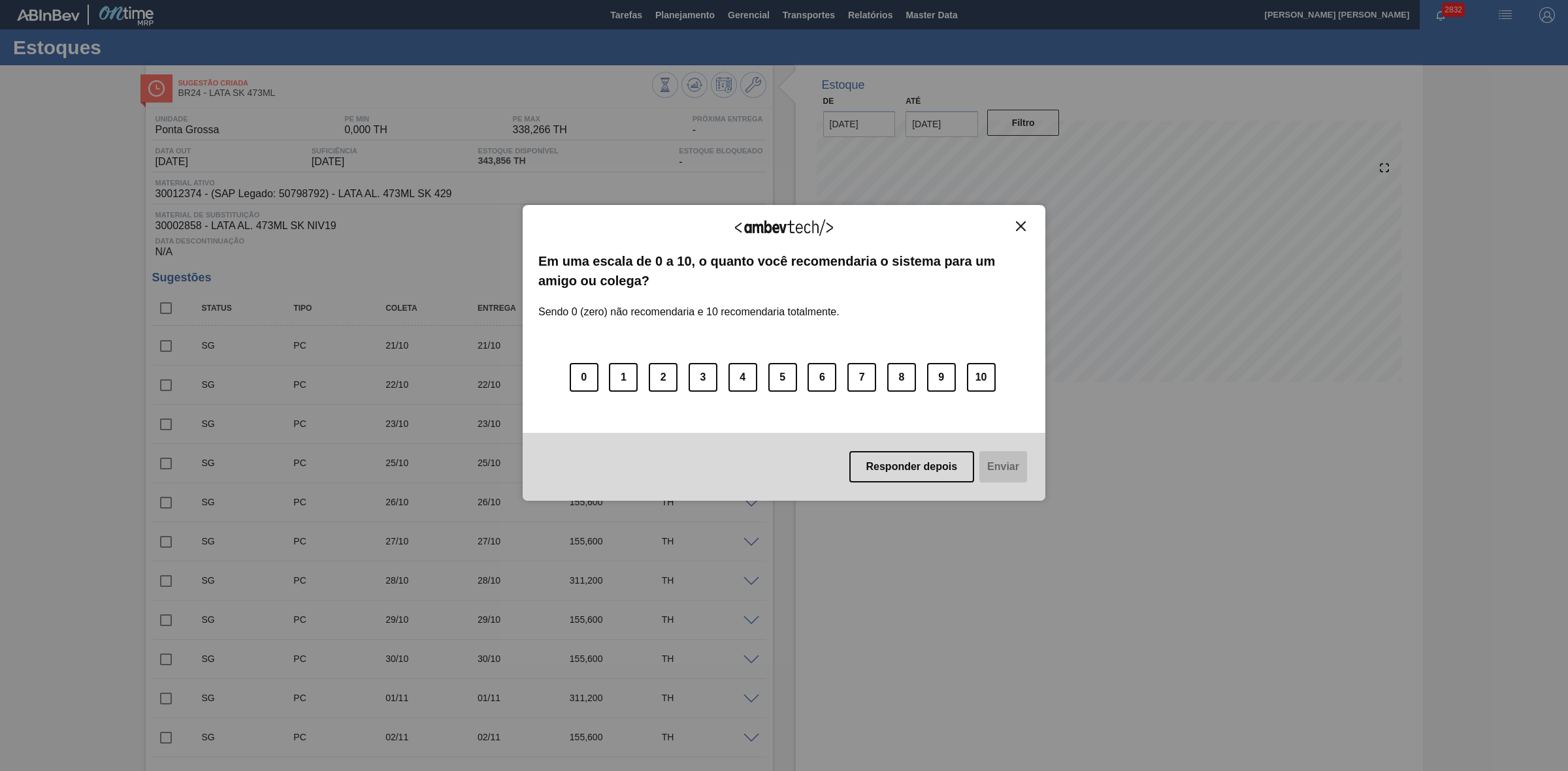
click at [1021, 225] on img "Close" at bounding box center [1021, 226] width 10 height 10
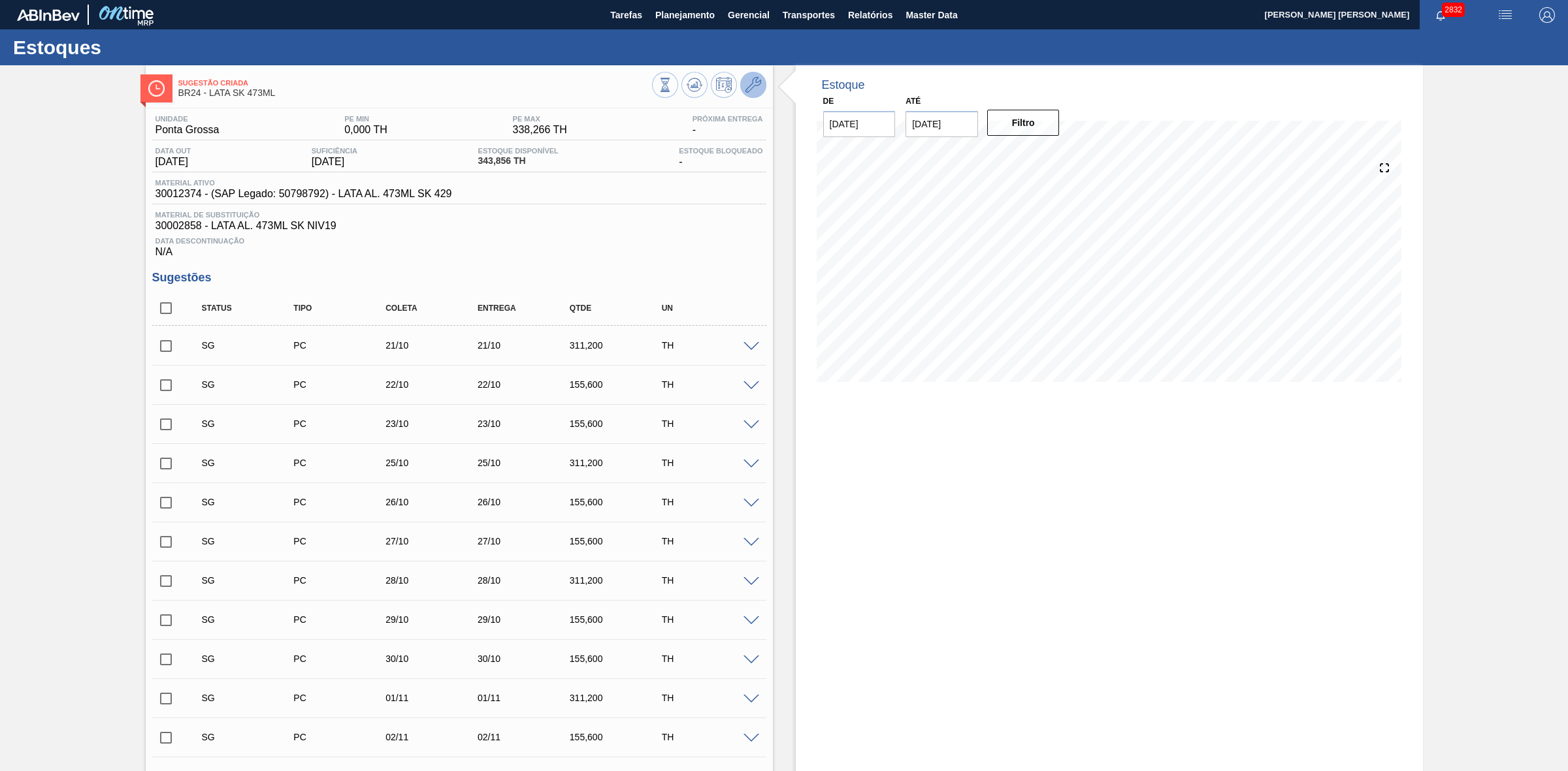
click at [755, 92] on icon at bounding box center [753, 85] width 15 height 15
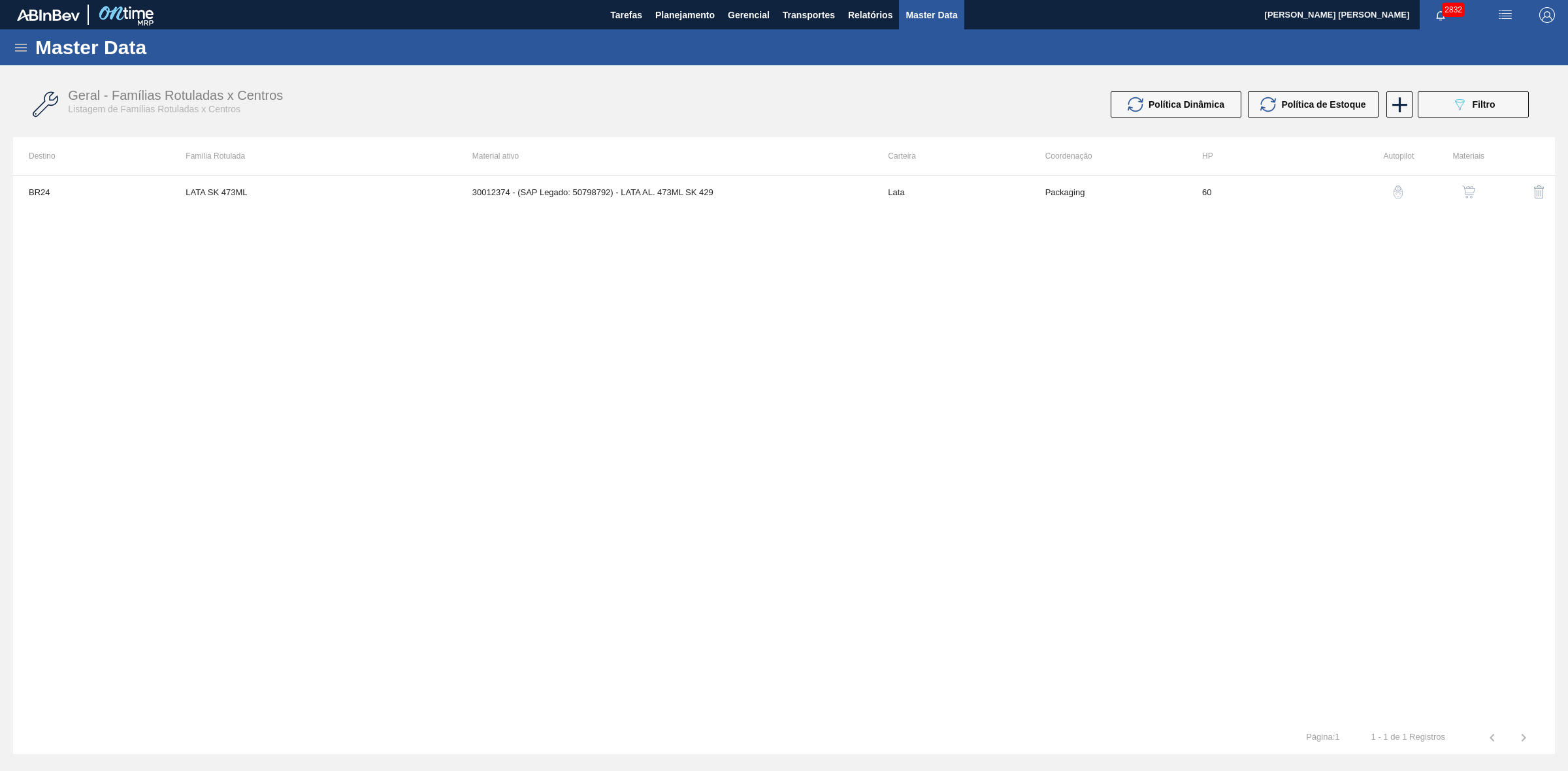
click at [1469, 190] on img "button" at bounding box center [1468, 192] width 13 height 13
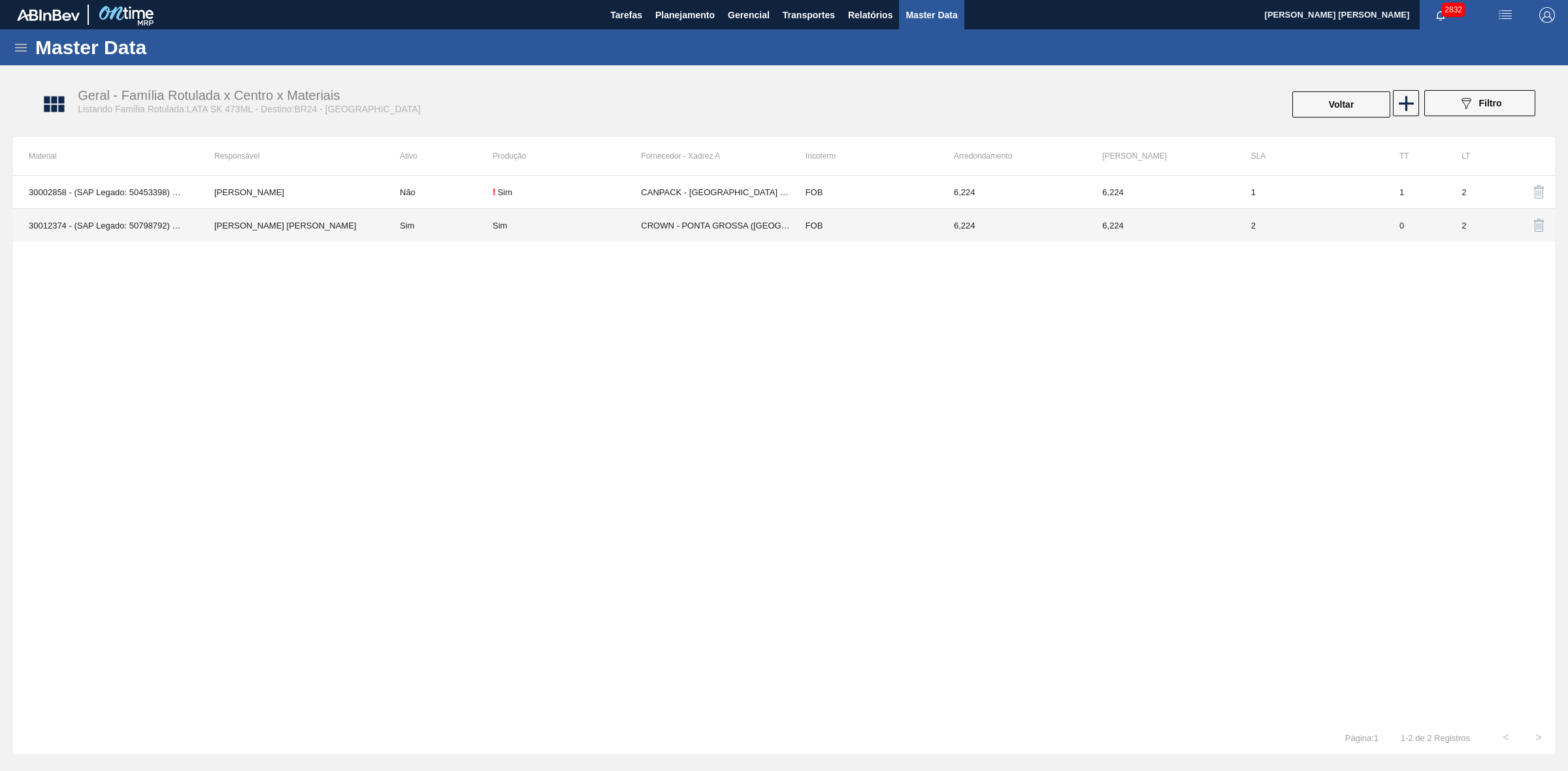
click at [664, 220] on td "CROWN - PONTA GROSSA ([GEOGRAPHIC_DATA])" at bounding box center [715, 226] width 148 height 34
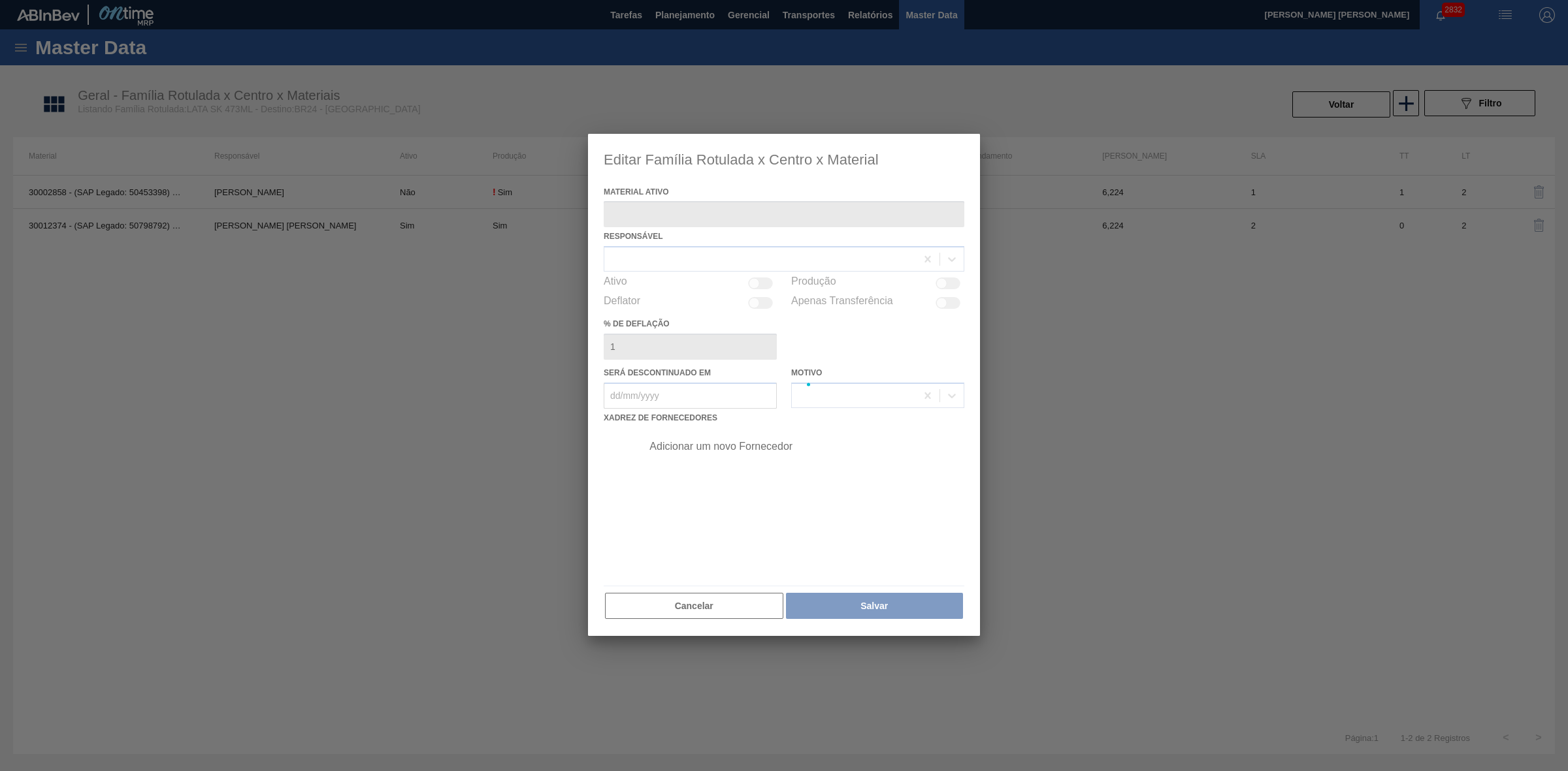
type ativo "30012374 - (SAP Legado: 50798792) - LATA AL. 473ML SK 429"
checkbox input "true"
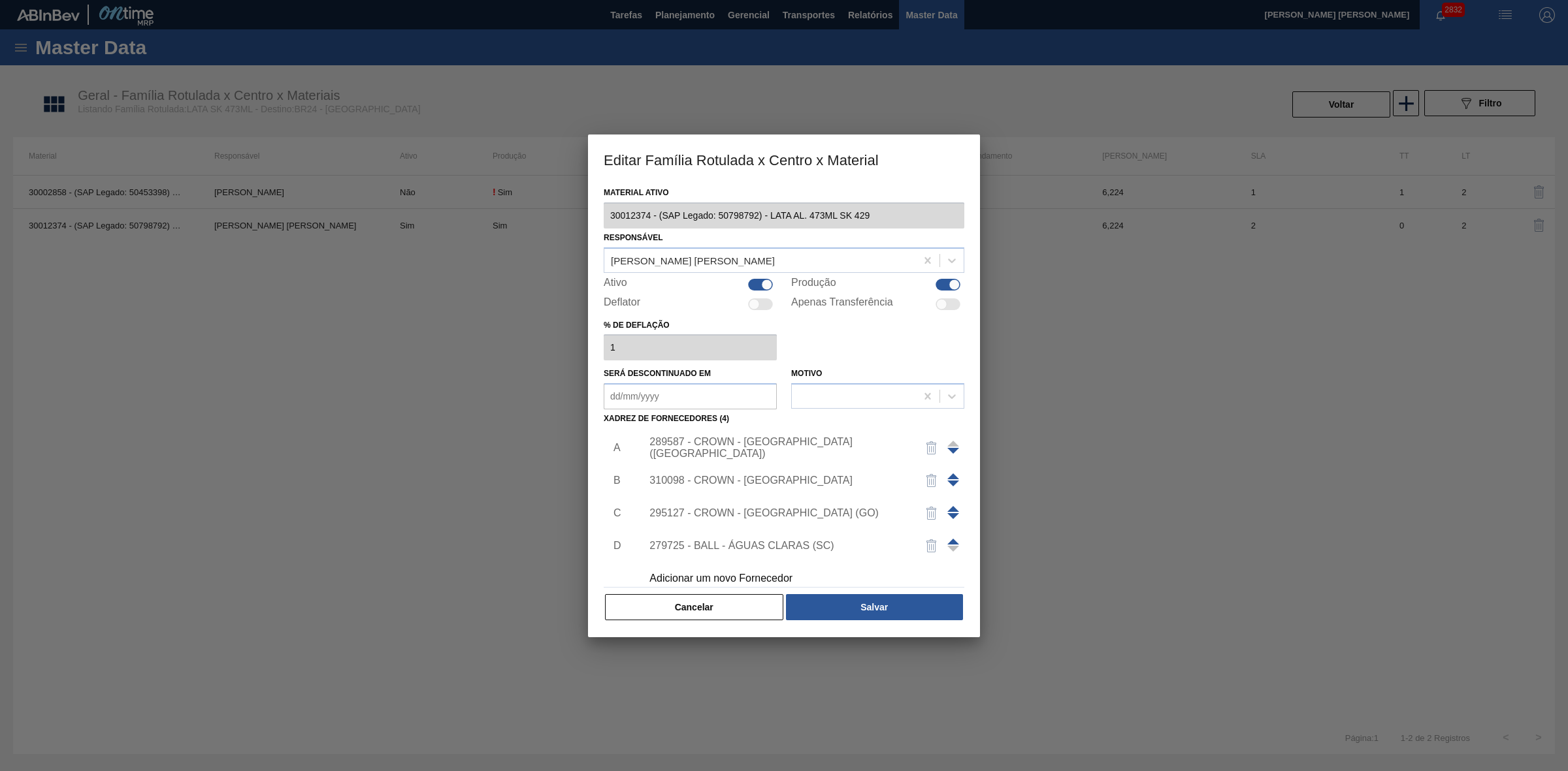
click at [871, 446] on div "289587 - CROWN - [GEOGRAPHIC_DATA] ([GEOGRAPHIC_DATA])" at bounding box center [778, 448] width 256 height 24
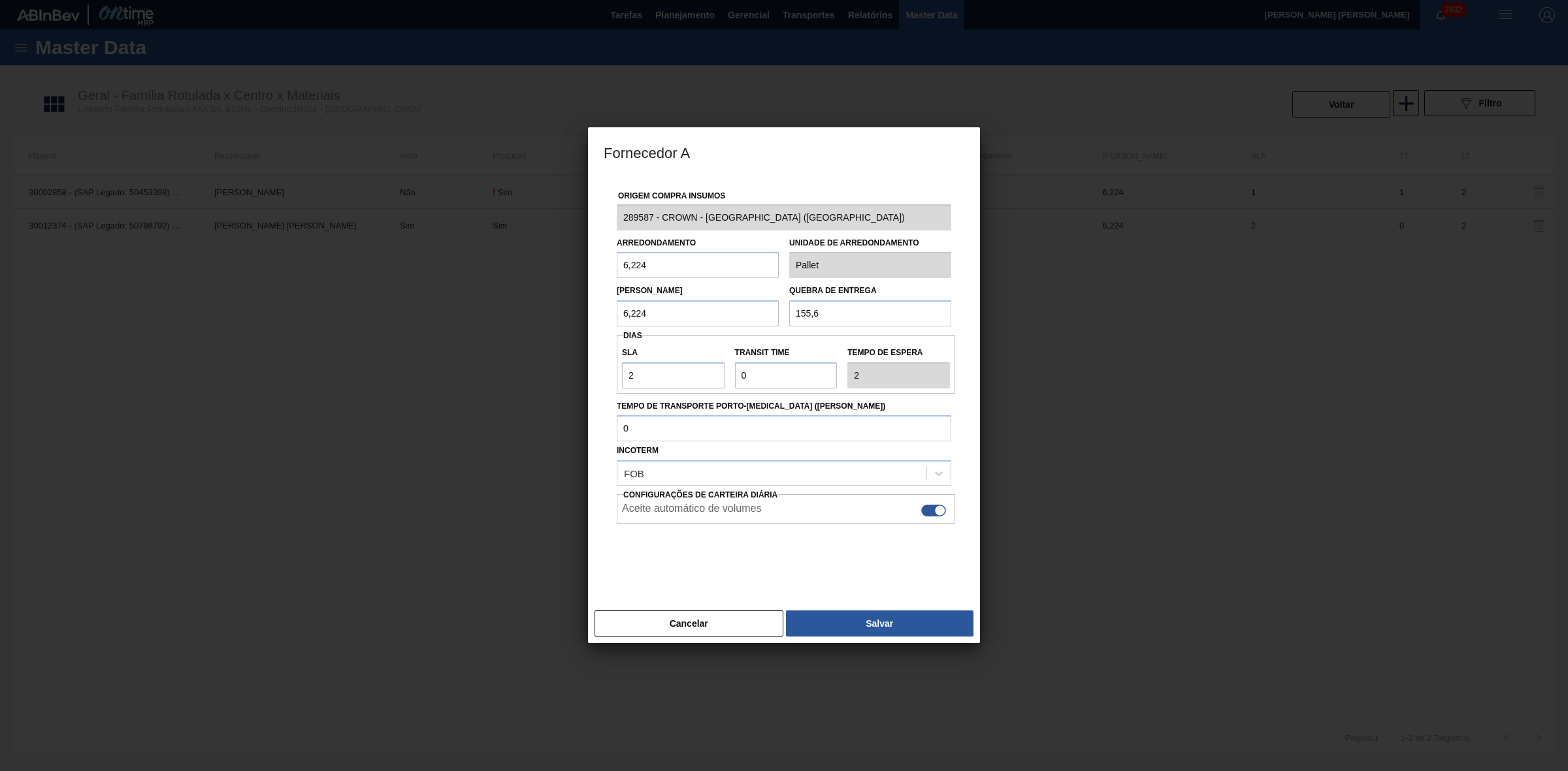
click at [920, 511] on div "Aceite automático de volumes" at bounding box center [785, 511] width 328 height 15
click at [933, 513] on div at bounding box center [933, 510] width 24 height 12
checkbox input "false"
click at [888, 618] on button "Salvar" at bounding box center [880, 623] width 188 height 26
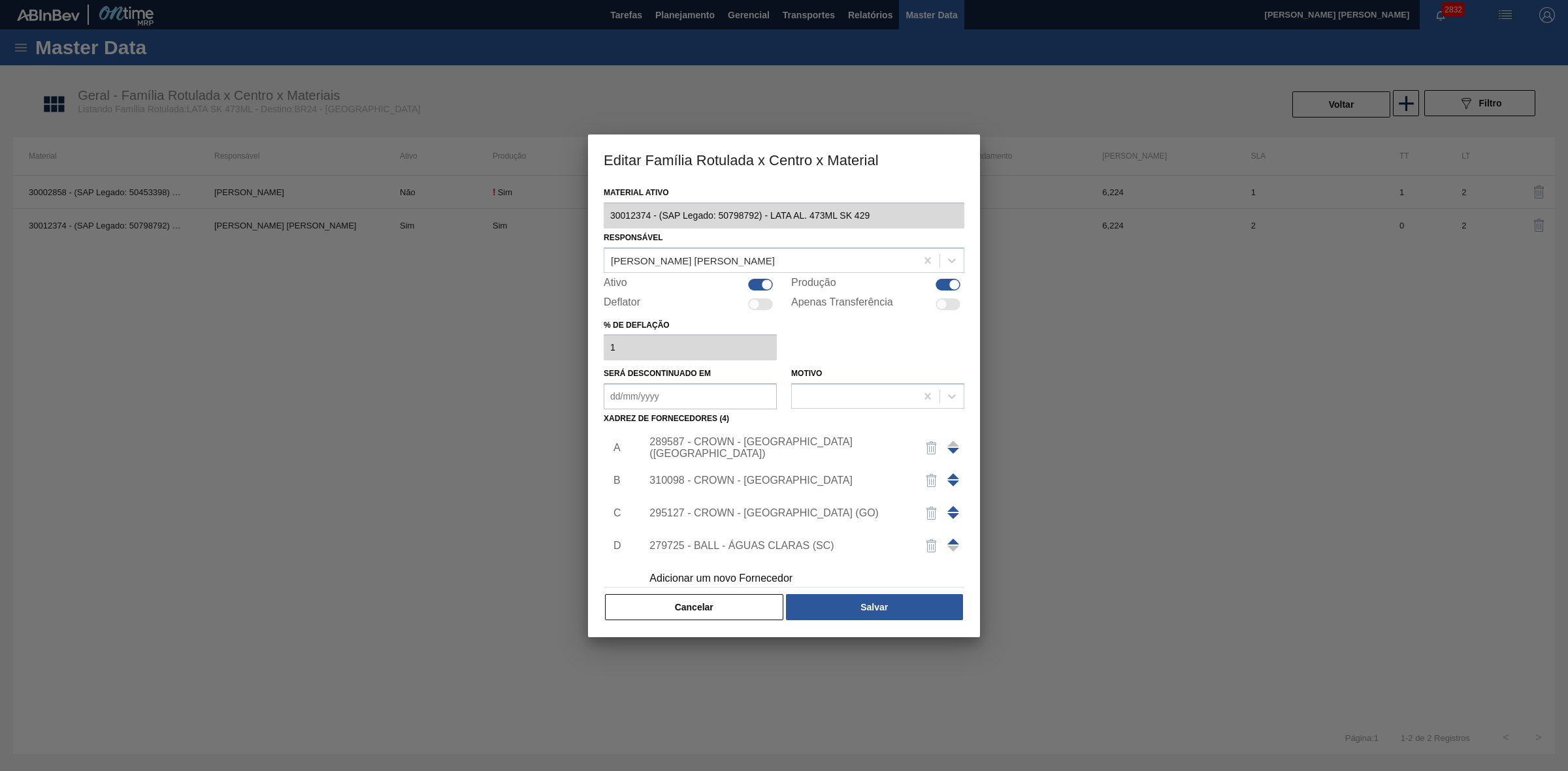
click at [771, 477] on div "310098 - CROWN - [GEOGRAPHIC_DATA]" at bounding box center [778, 480] width 256 height 12
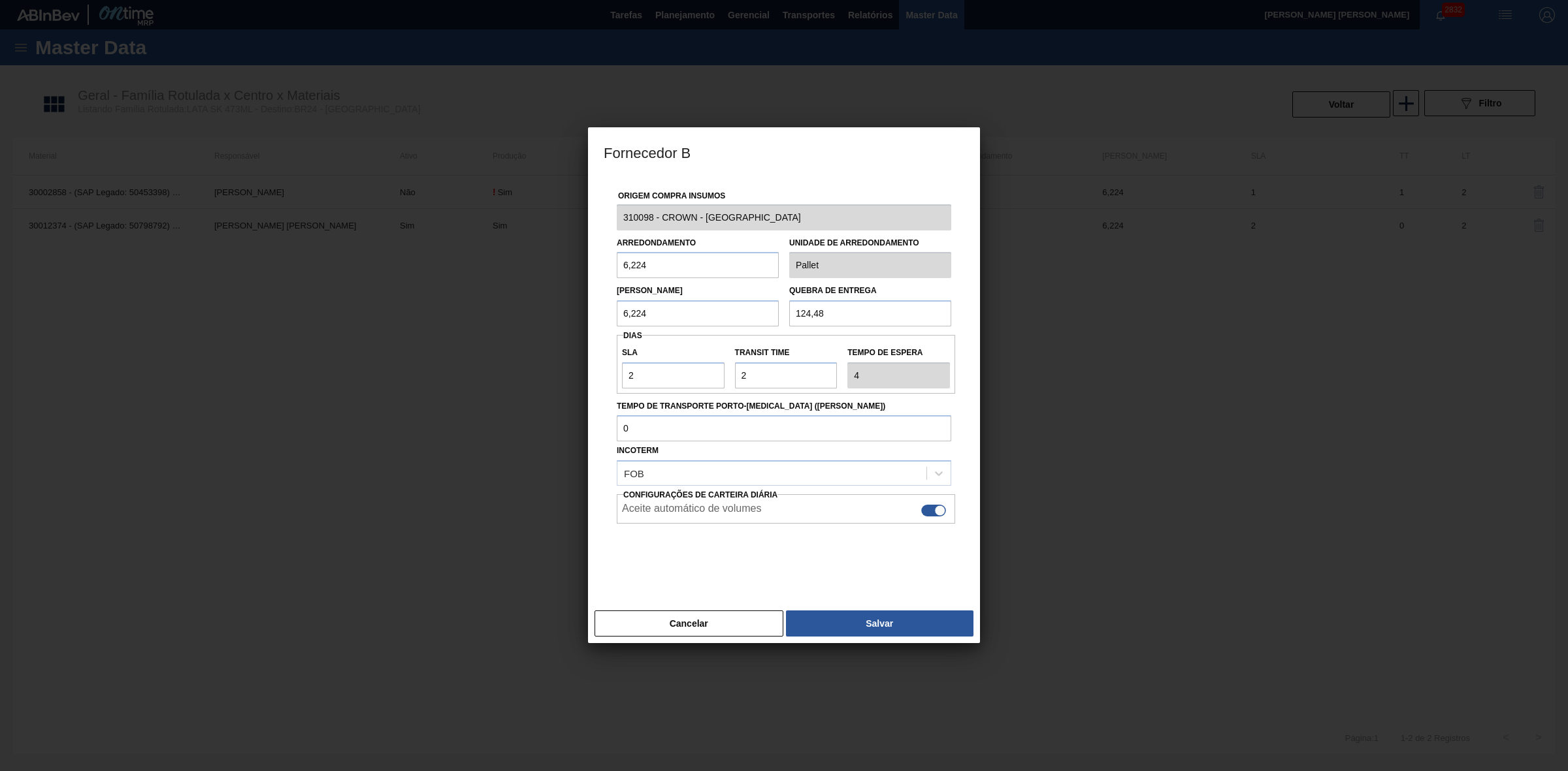
click at [932, 511] on div at bounding box center [933, 510] width 24 height 12
checkbox input "false"
drag, startPoint x: 873, startPoint y: 624, endPoint x: 853, endPoint y: 599, distance: 32.0
click at [872, 624] on button "Salvar" at bounding box center [880, 623] width 188 height 26
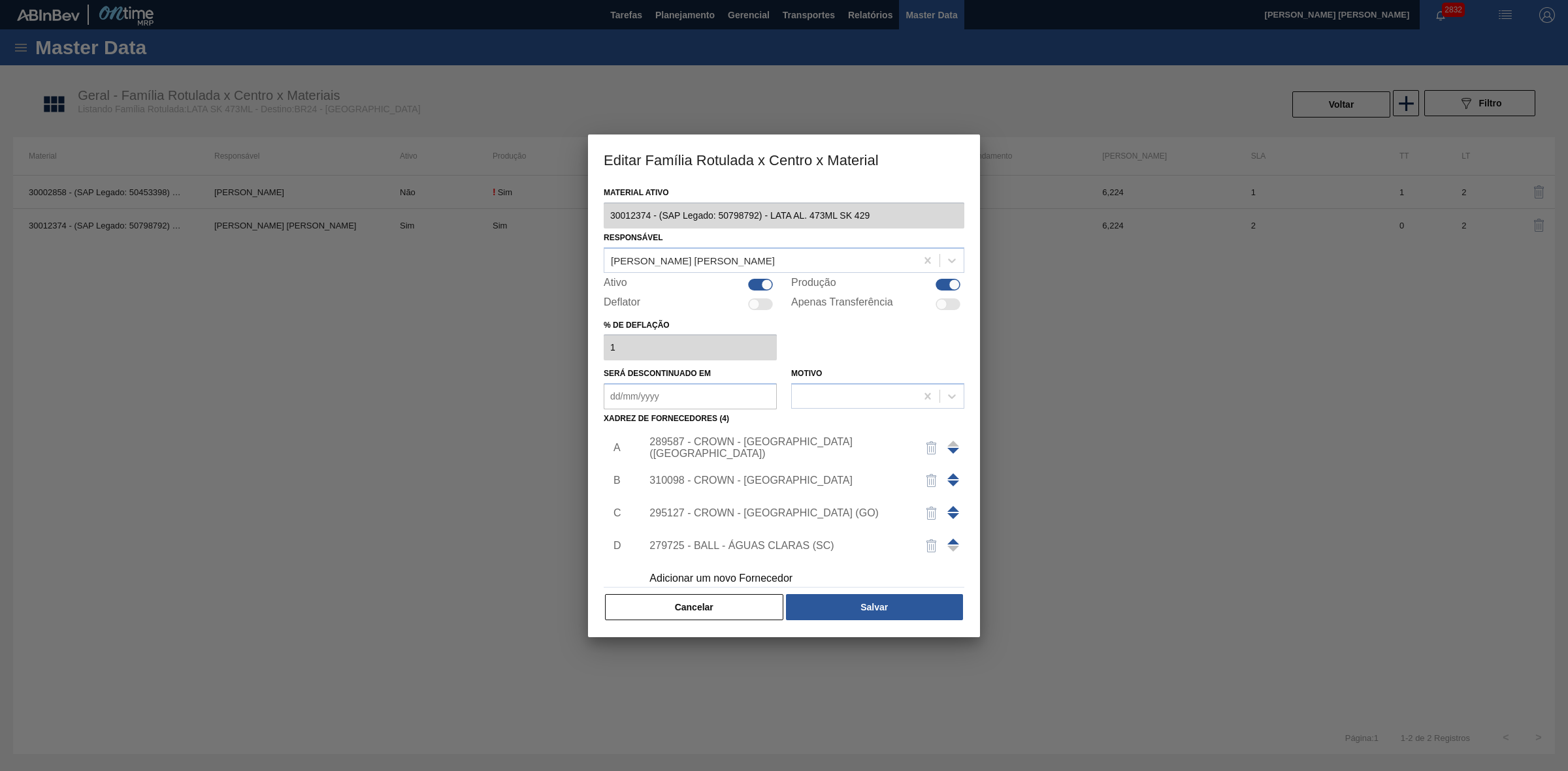
click at [789, 510] on div "295127 - CROWN - [GEOGRAPHIC_DATA] (GO)" at bounding box center [778, 513] width 256 height 12
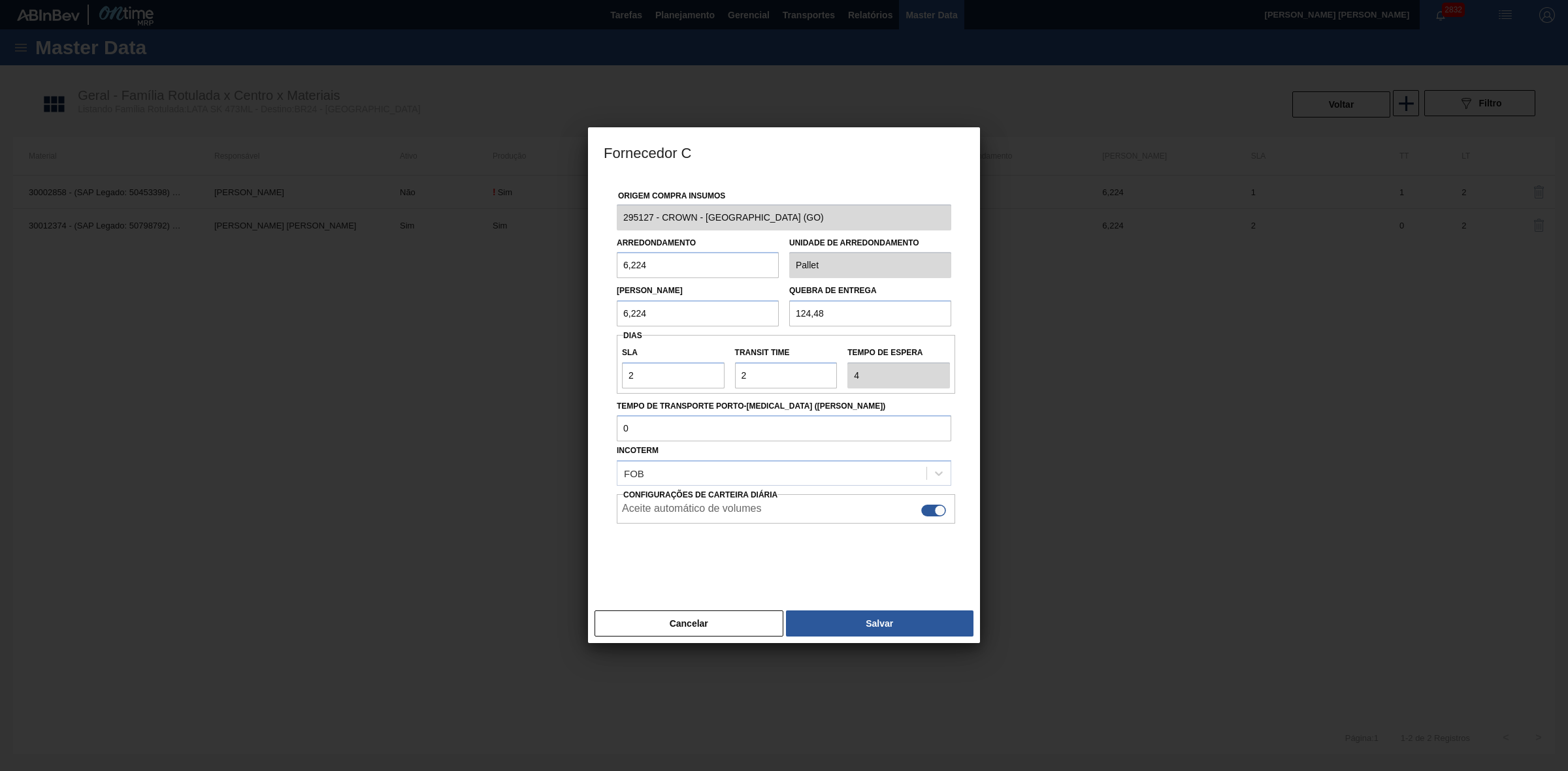
click at [934, 507] on div at bounding box center [933, 510] width 24 height 12
checkbox input "false"
click at [861, 620] on button "Salvar" at bounding box center [880, 623] width 188 height 26
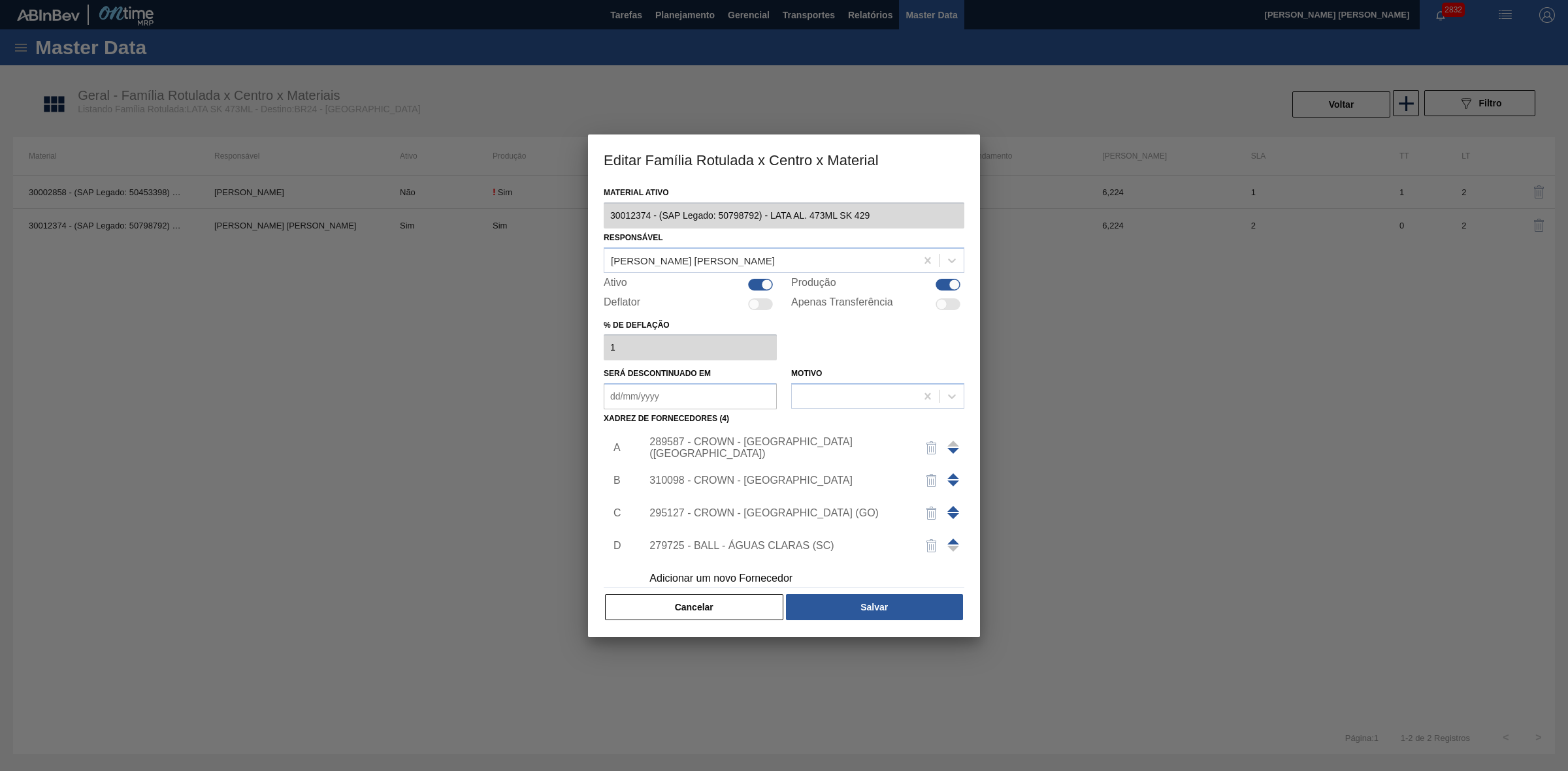
click at [785, 546] on div "279725 - BALL - ÁGUAS CLARAS (SC)" at bounding box center [778, 546] width 256 height 12
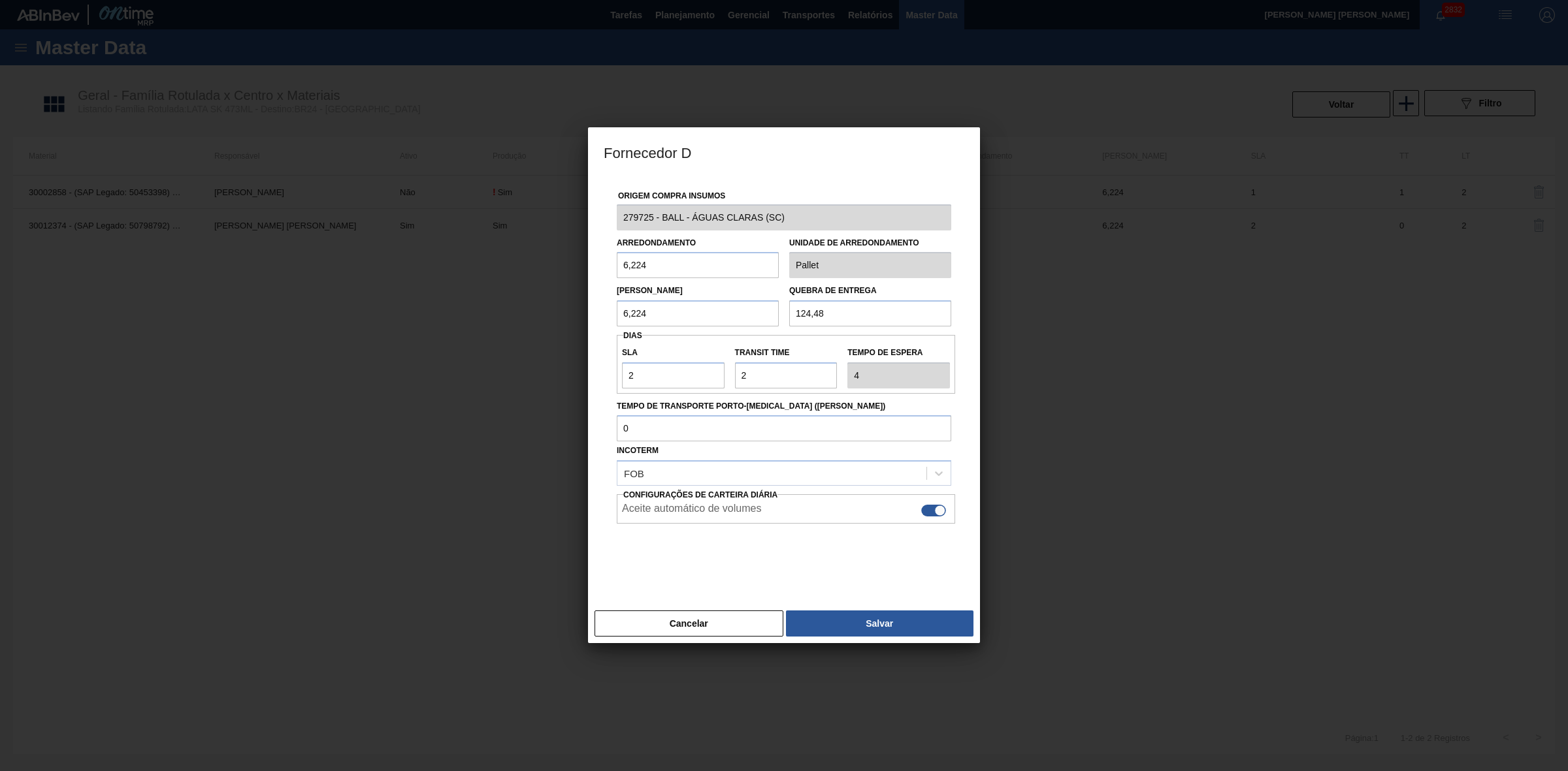
click at [938, 506] on div at bounding box center [939, 511] width 11 height 11
checkbox input "false"
click at [892, 623] on button "Salvar" at bounding box center [880, 623] width 188 height 26
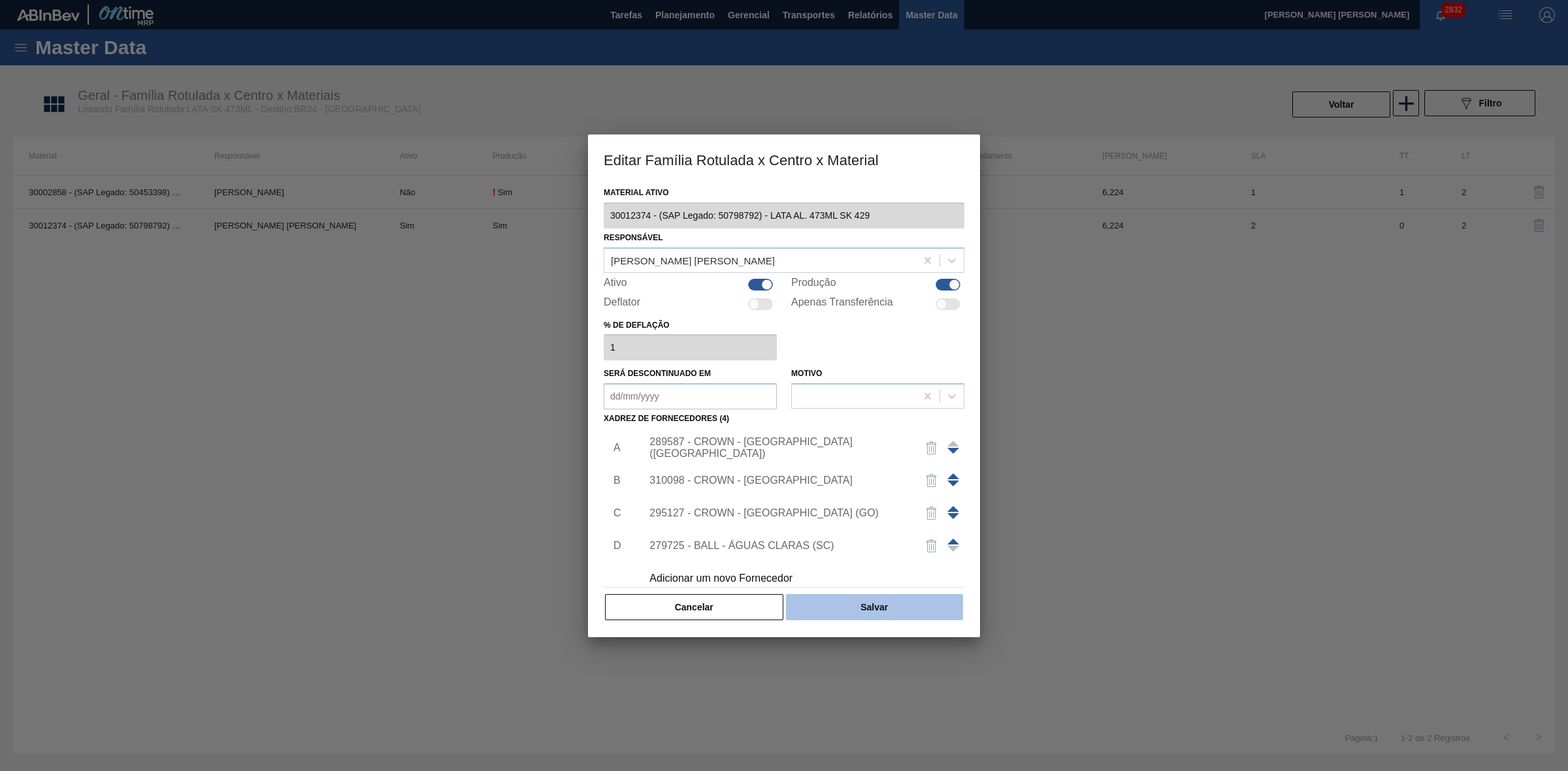
click at [883, 602] on button "Salvar" at bounding box center [874, 607] width 177 height 26
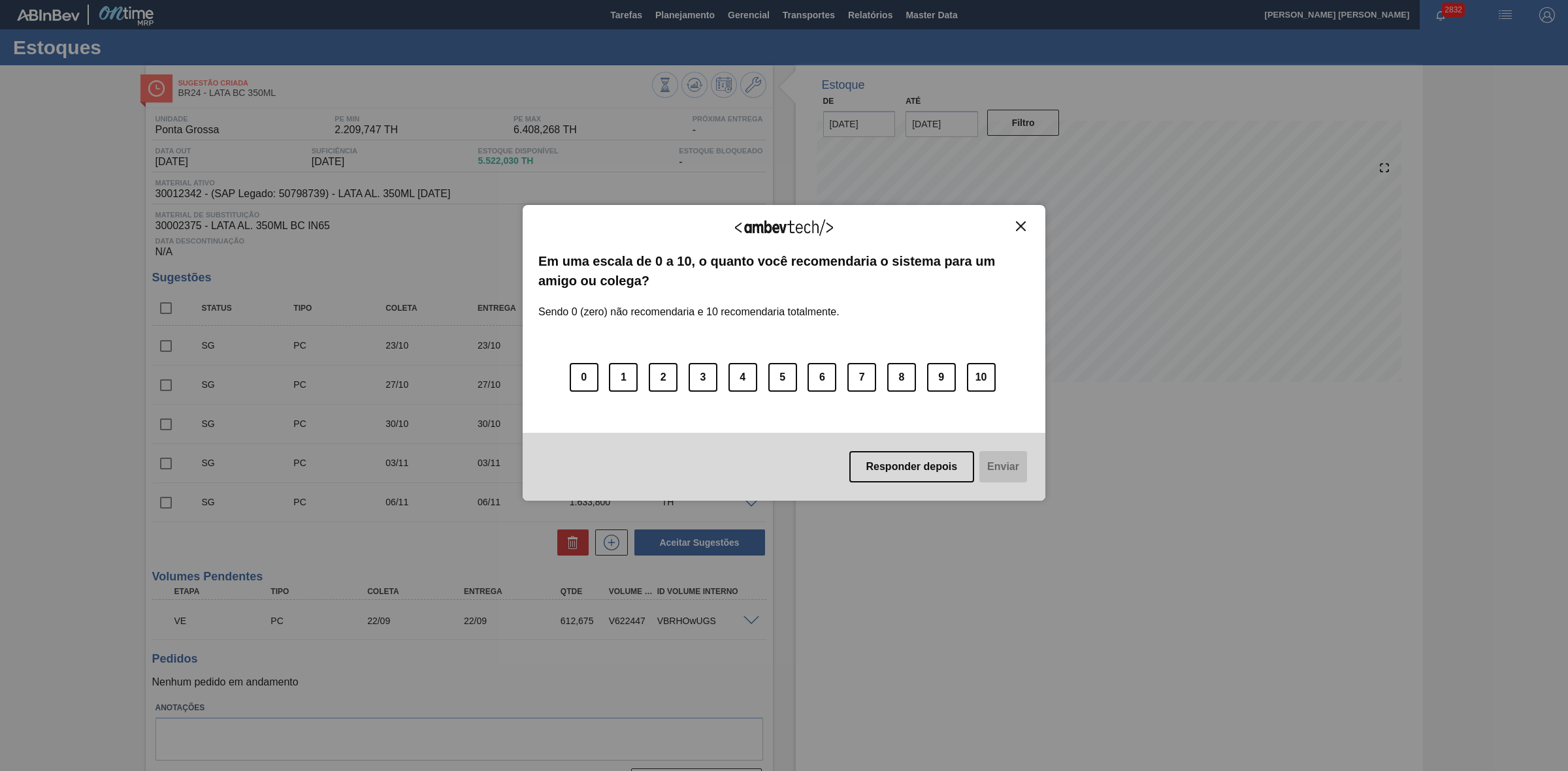
click at [1022, 225] on img "Close" at bounding box center [1021, 226] width 10 height 10
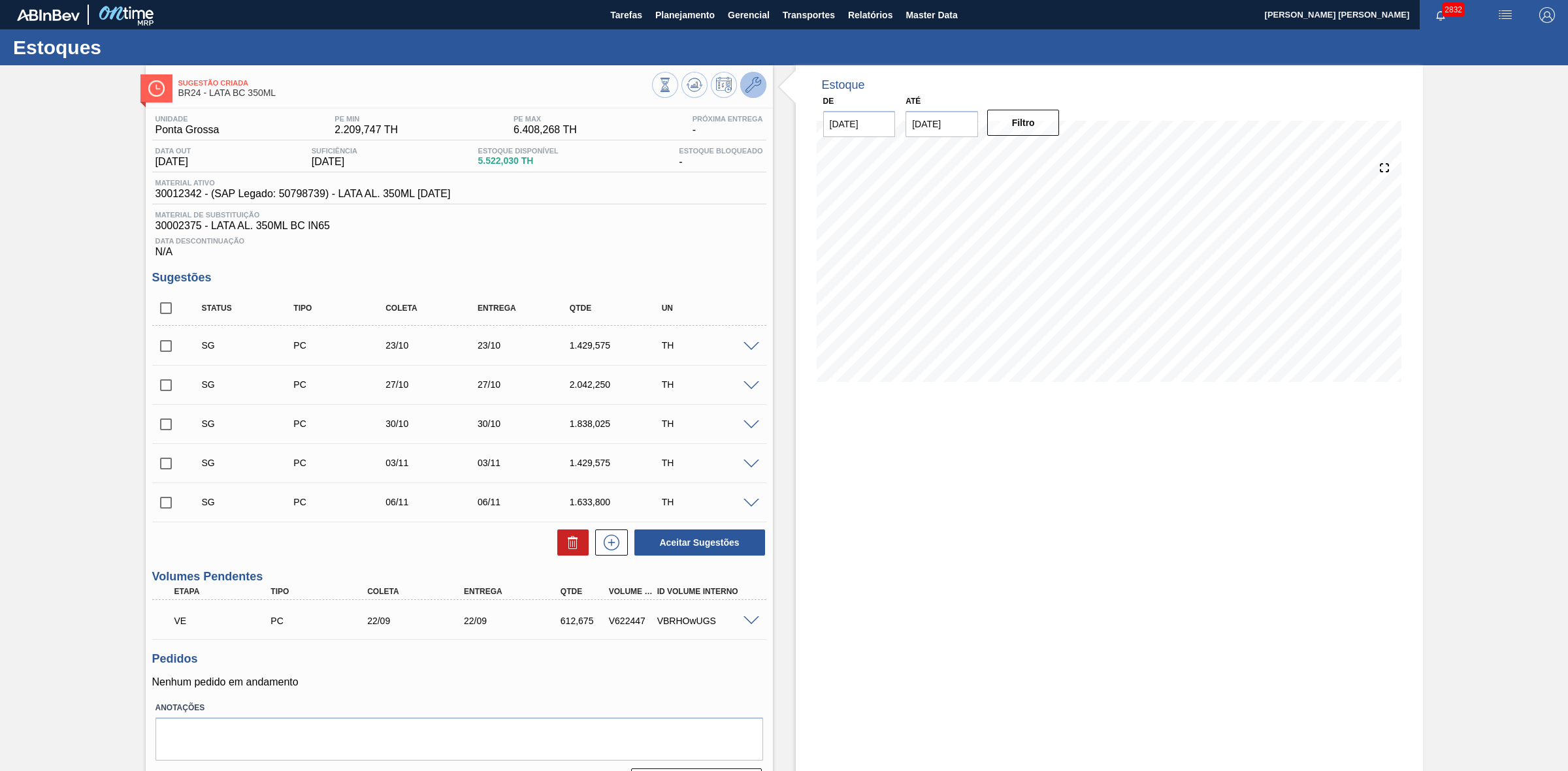
click at [755, 92] on icon at bounding box center [753, 85] width 15 height 15
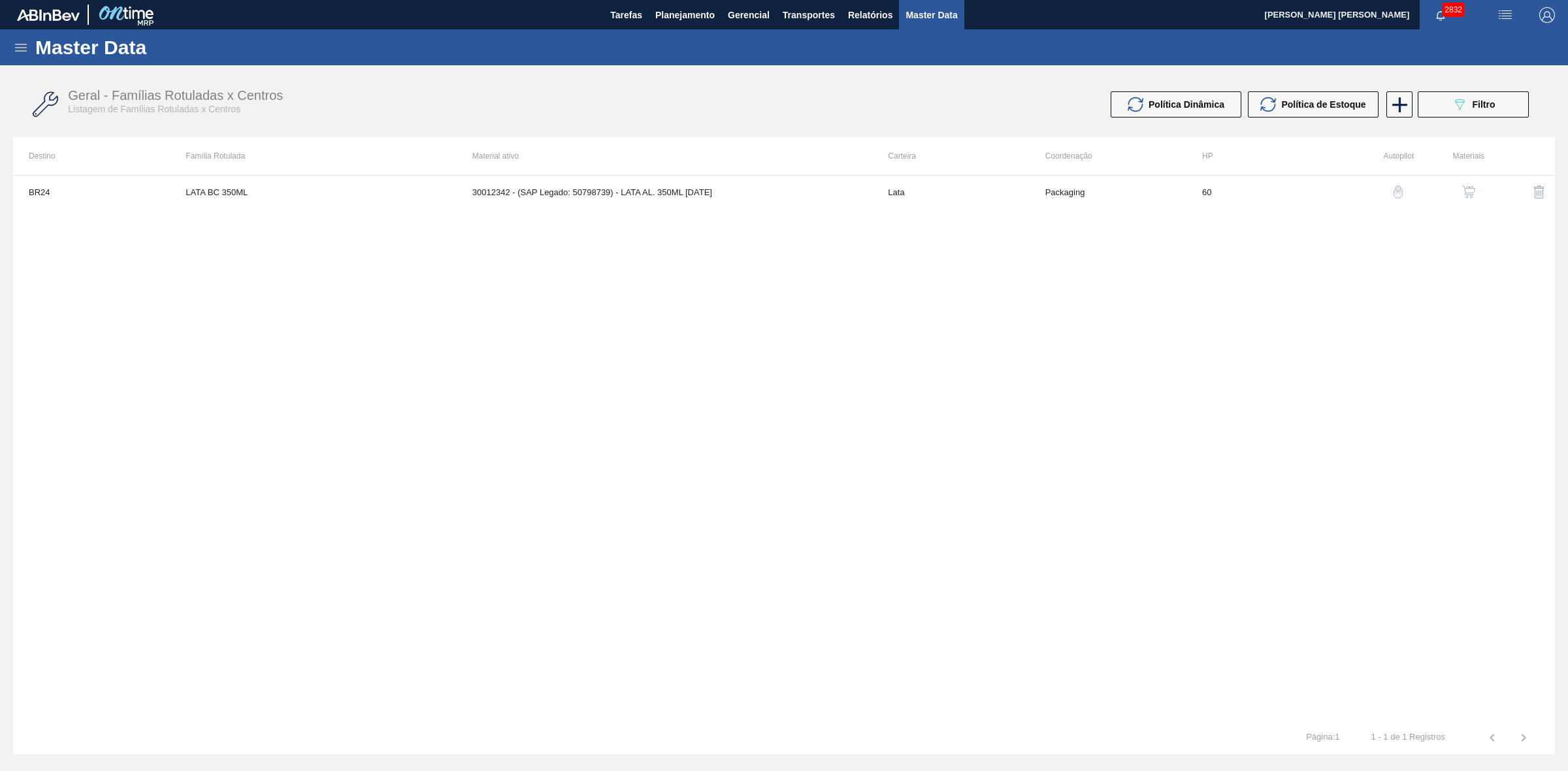
click at [1467, 193] on img "button" at bounding box center [1468, 192] width 13 height 13
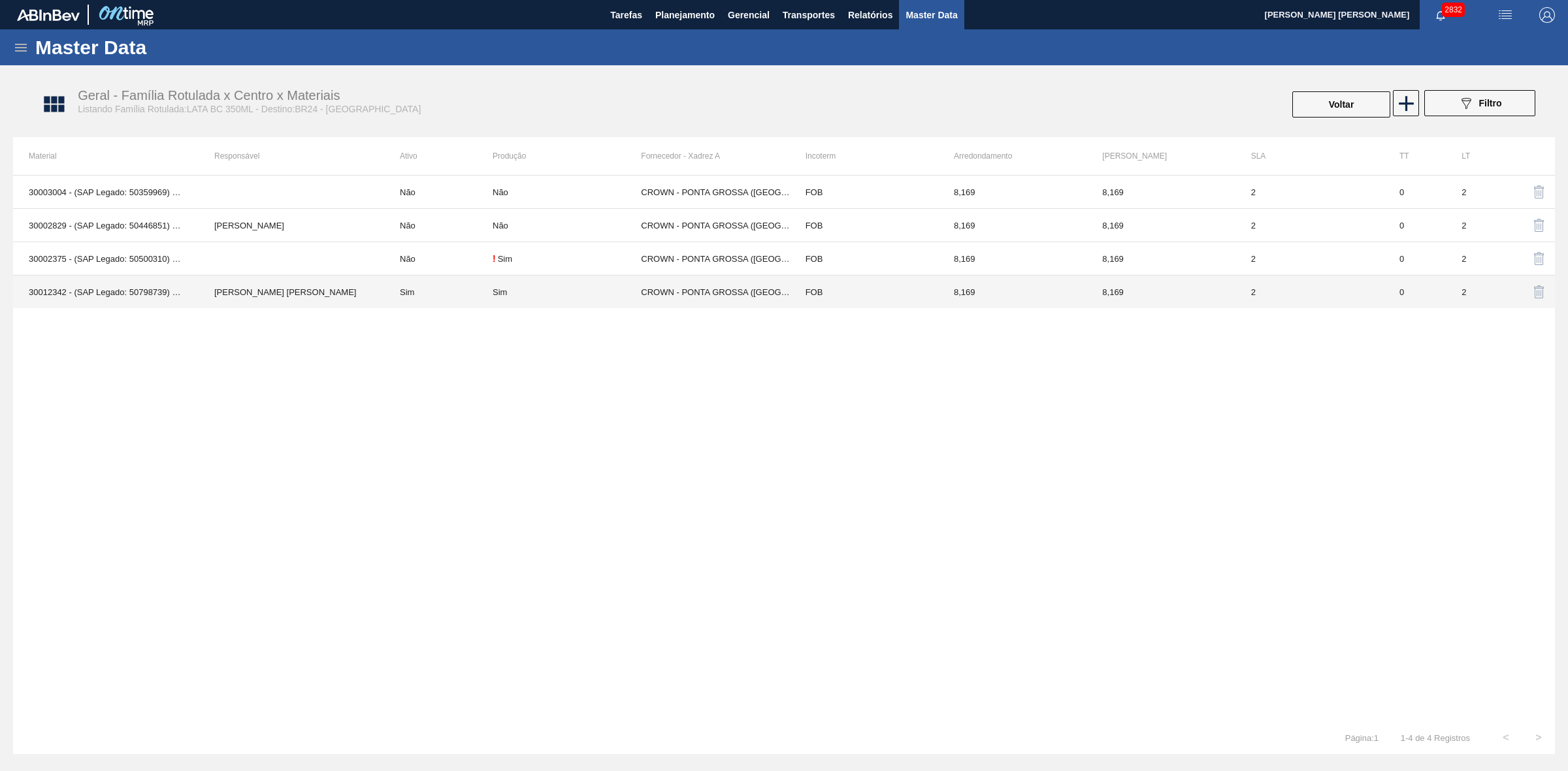
click at [546, 285] on td "Sim" at bounding box center [567, 292] width 148 height 34
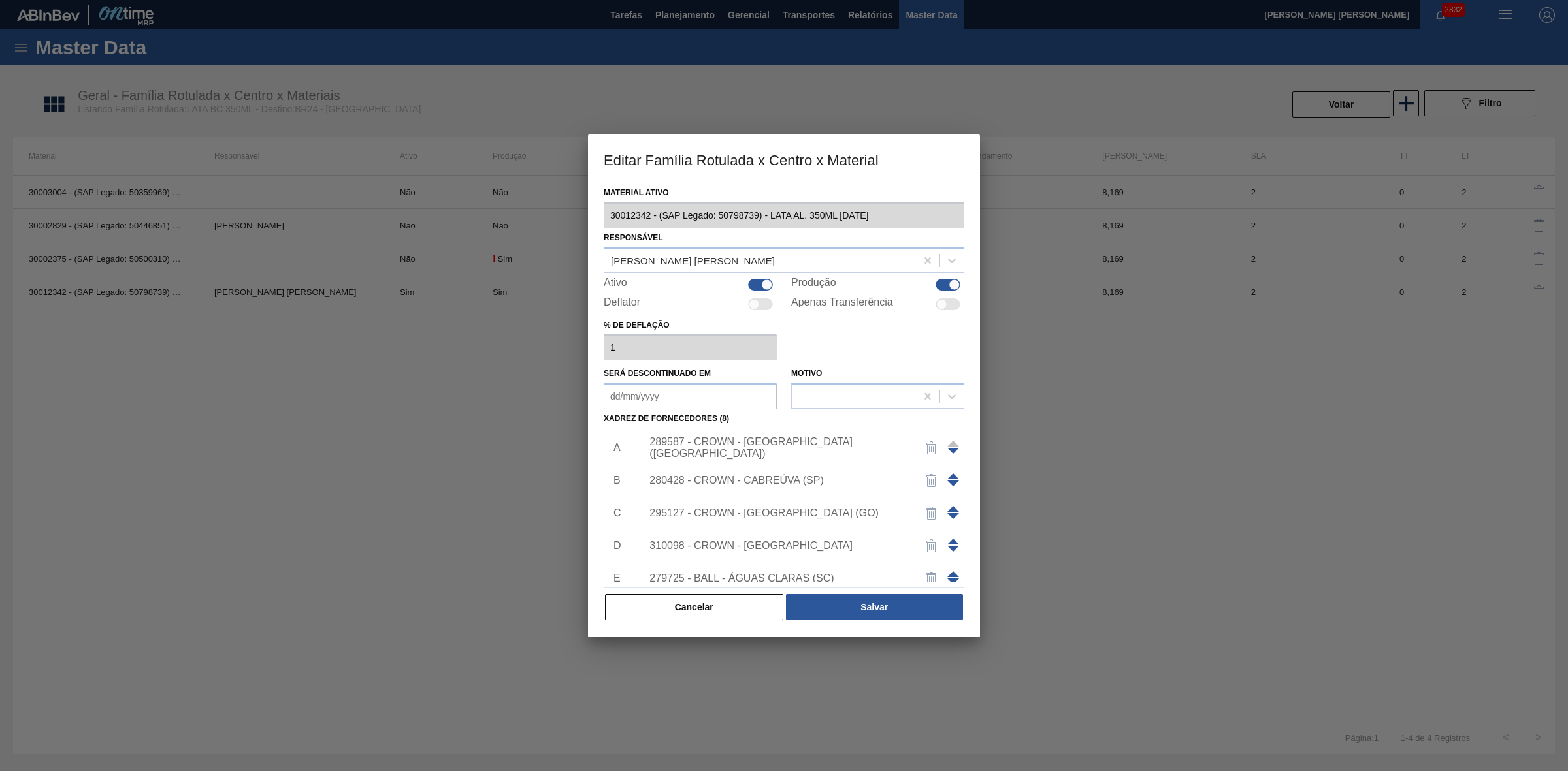
click at [834, 441] on div "289587 - CROWN - [GEOGRAPHIC_DATA] ([GEOGRAPHIC_DATA])" at bounding box center [778, 448] width 256 height 24
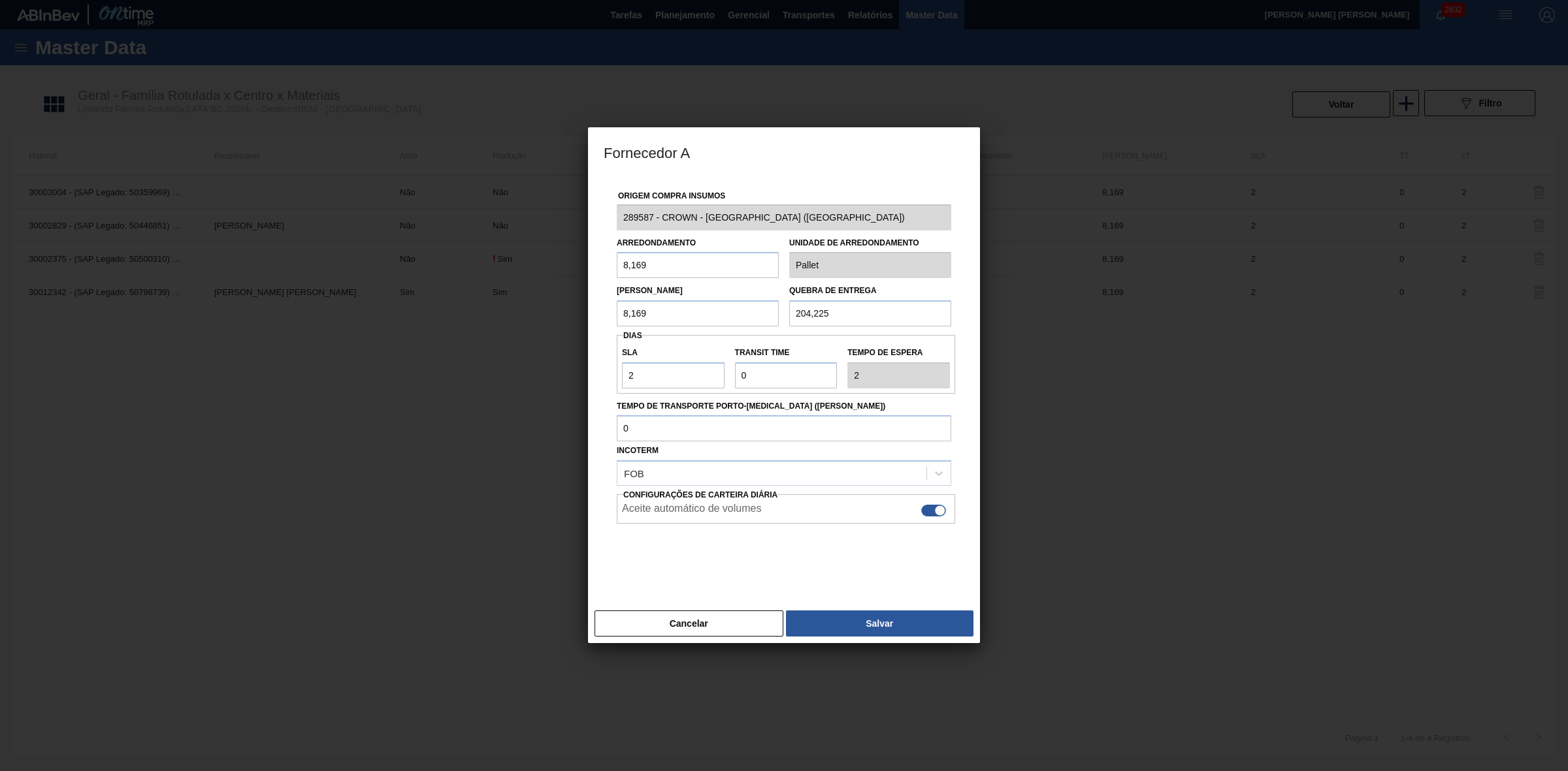
click at [933, 511] on div at bounding box center [933, 510] width 24 height 12
checkbox input "false"
click at [869, 623] on button "Salvar" at bounding box center [880, 623] width 188 height 26
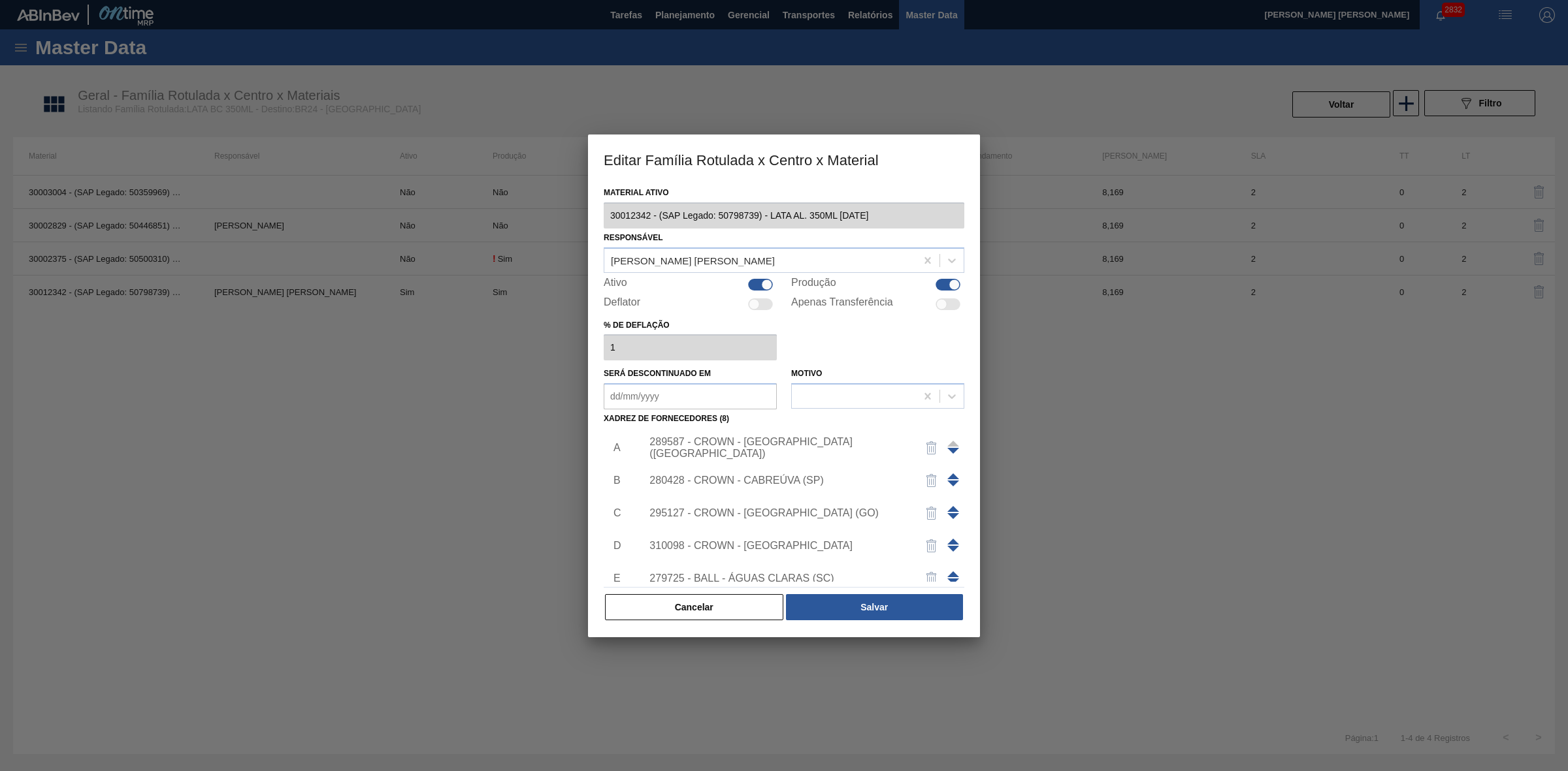
click at [785, 482] on div "280428 - CROWN - CABREÚVA (SP)" at bounding box center [778, 480] width 256 height 12
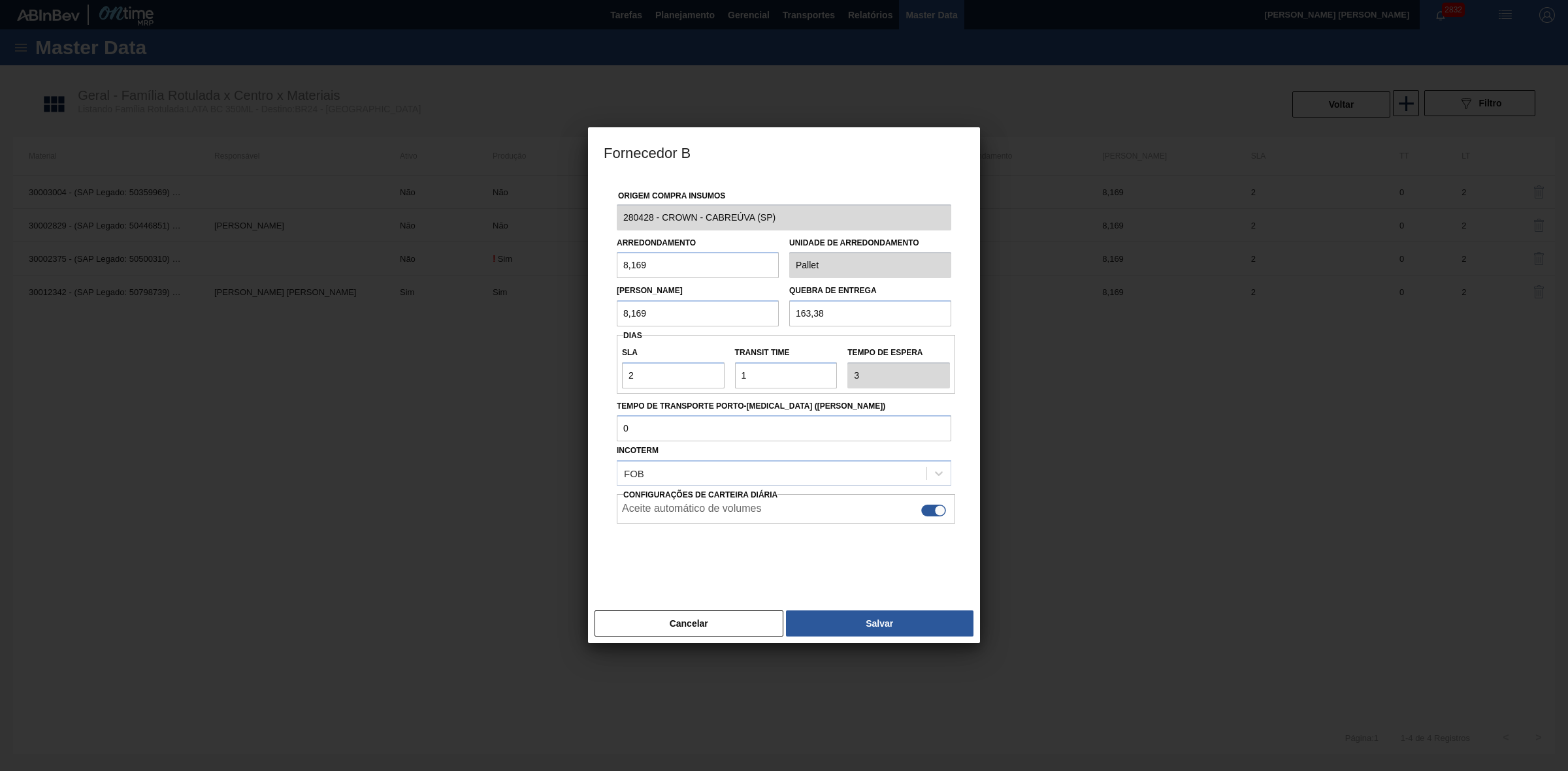
click at [929, 516] on div at bounding box center [933, 510] width 24 height 12
checkbox input "false"
click at [890, 616] on button "Salvar" at bounding box center [880, 623] width 188 height 26
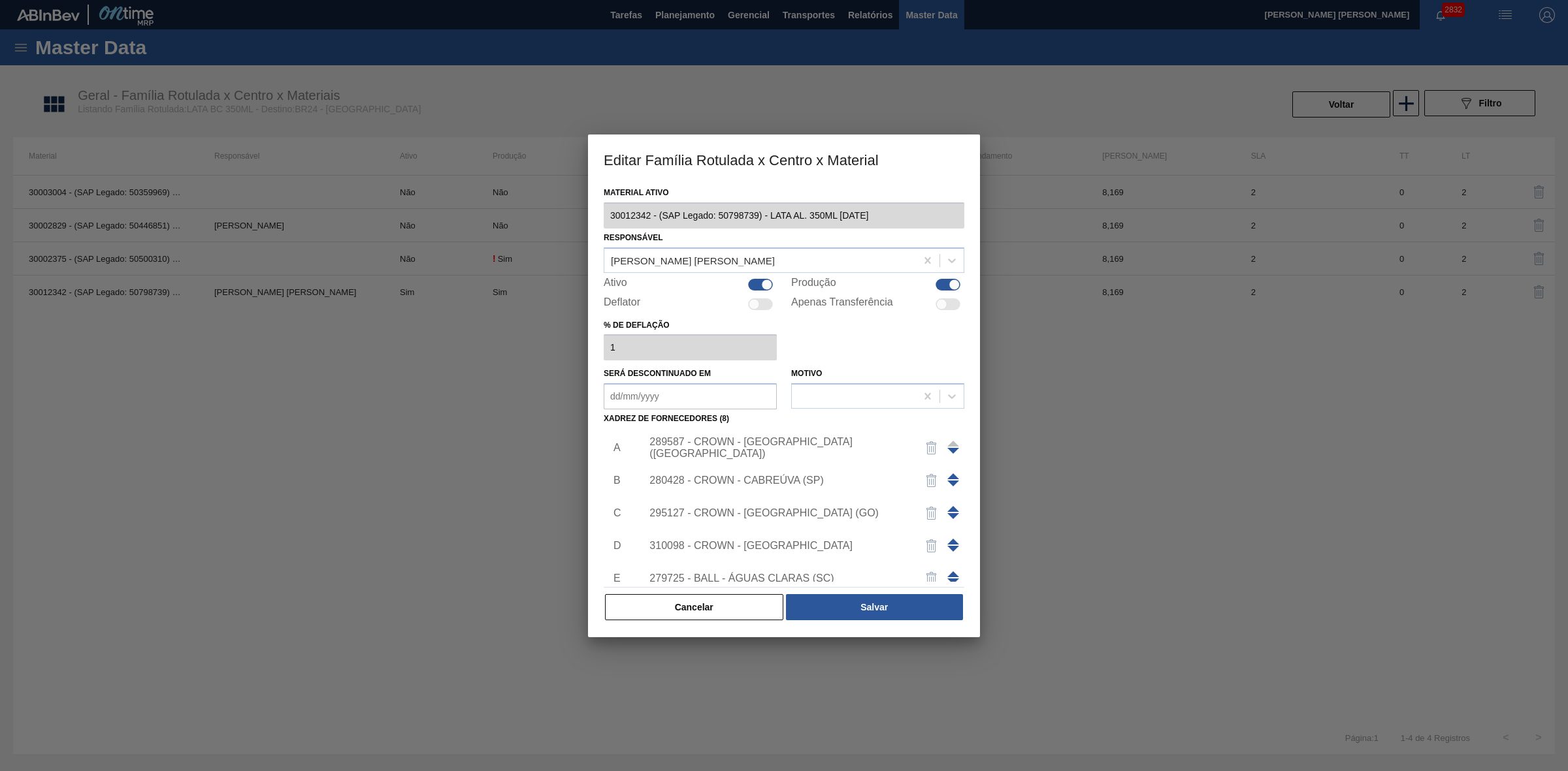
click at [786, 504] on div "295127 - CROWN - RIO VERDE (GO)" at bounding box center [799, 513] width 330 height 33
click at [804, 513] on div "295127 - CROWN - [GEOGRAPHIC_DATA] (GO)" at bounding box center [778, 513] width 256 height 12
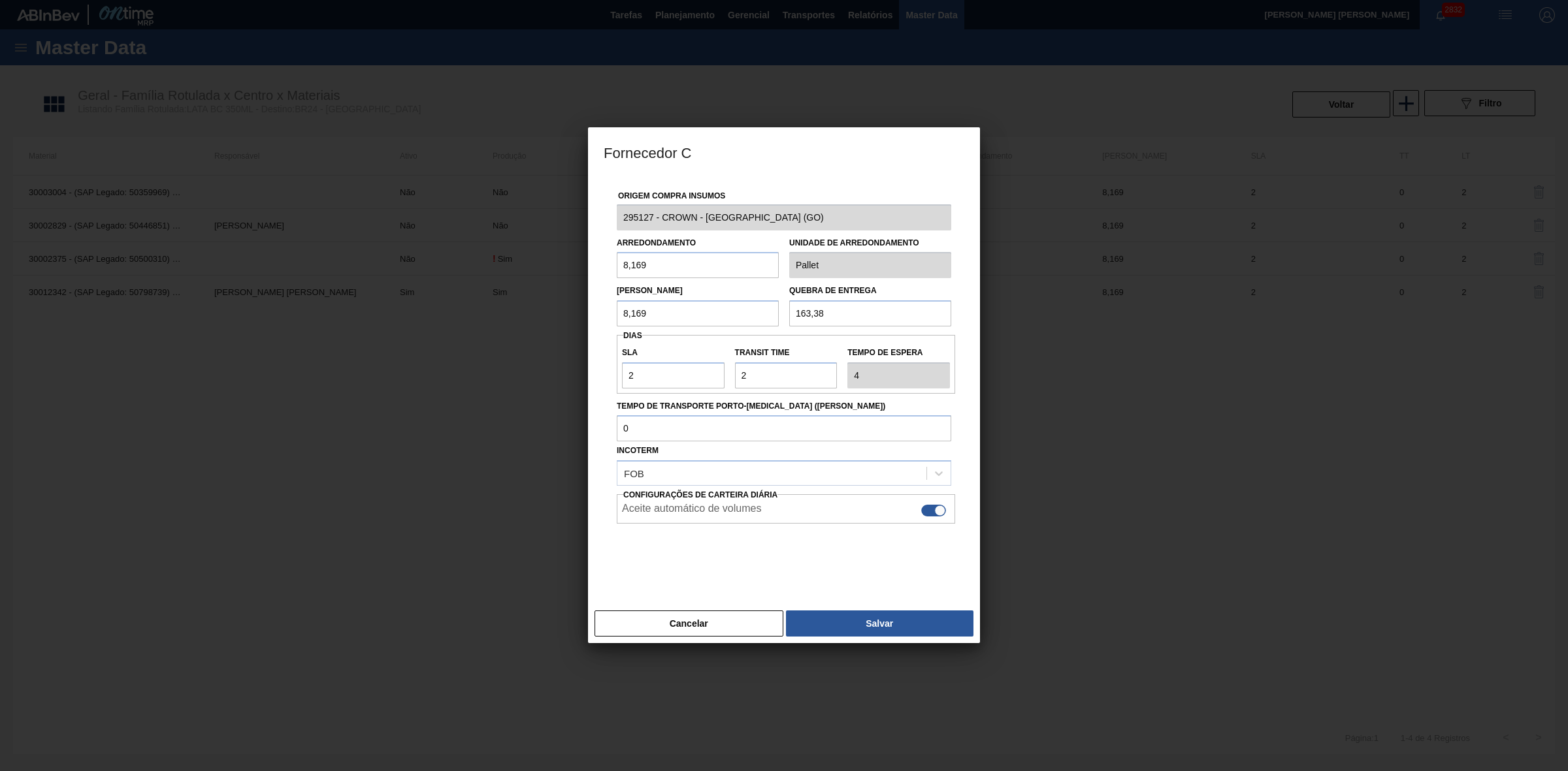
click at [930, 511] on div at bounding box center [933, 510] width 24 height 12
checkbox input "false"
click at [851, 624] on button "Salvar" at bounding box center [880, 623] width 188 height 26
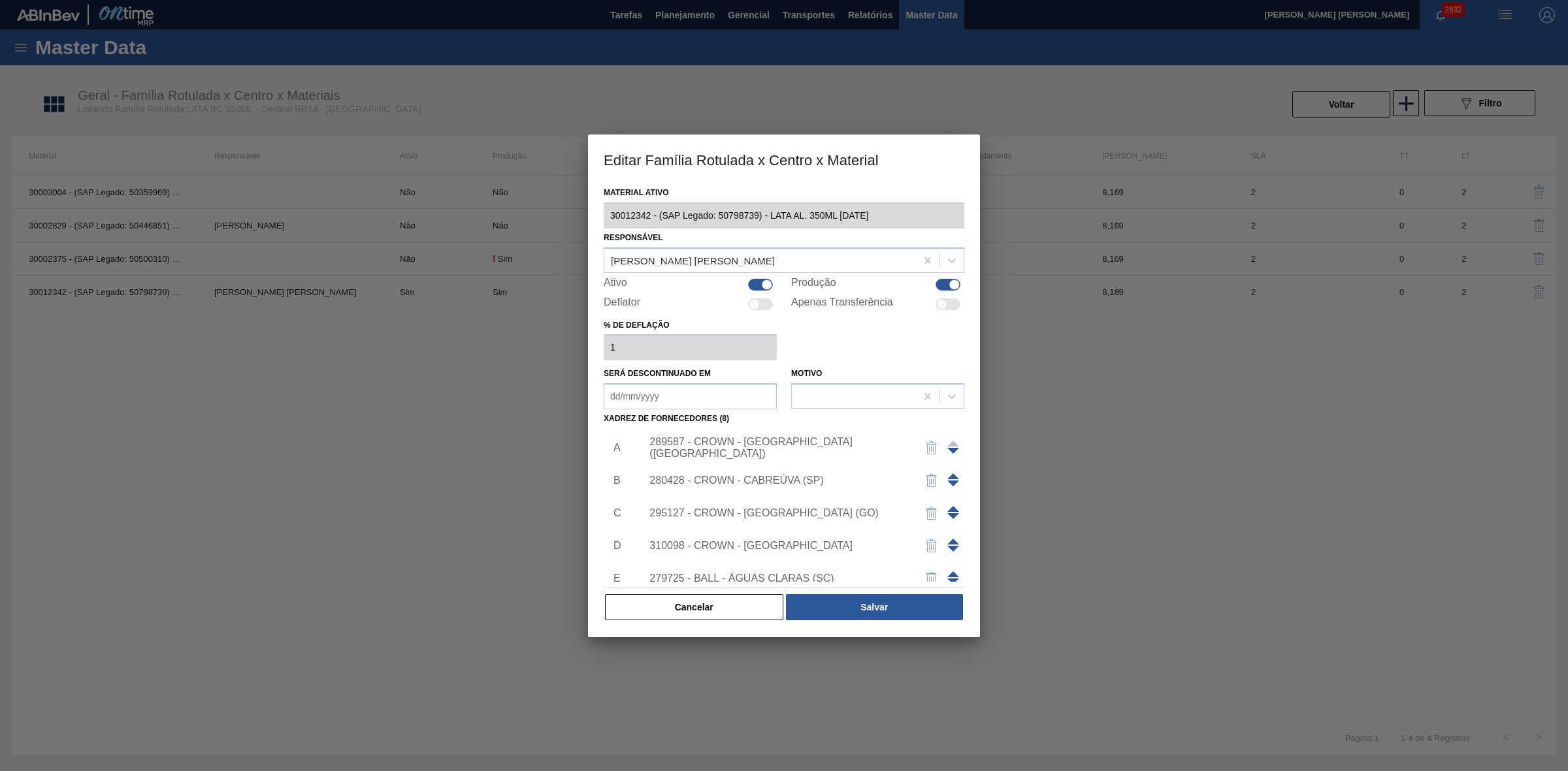
click at [774, 545] on div "310098 - CROWN - UBERABA" at bounding box center [778, 546] width 256 height 12
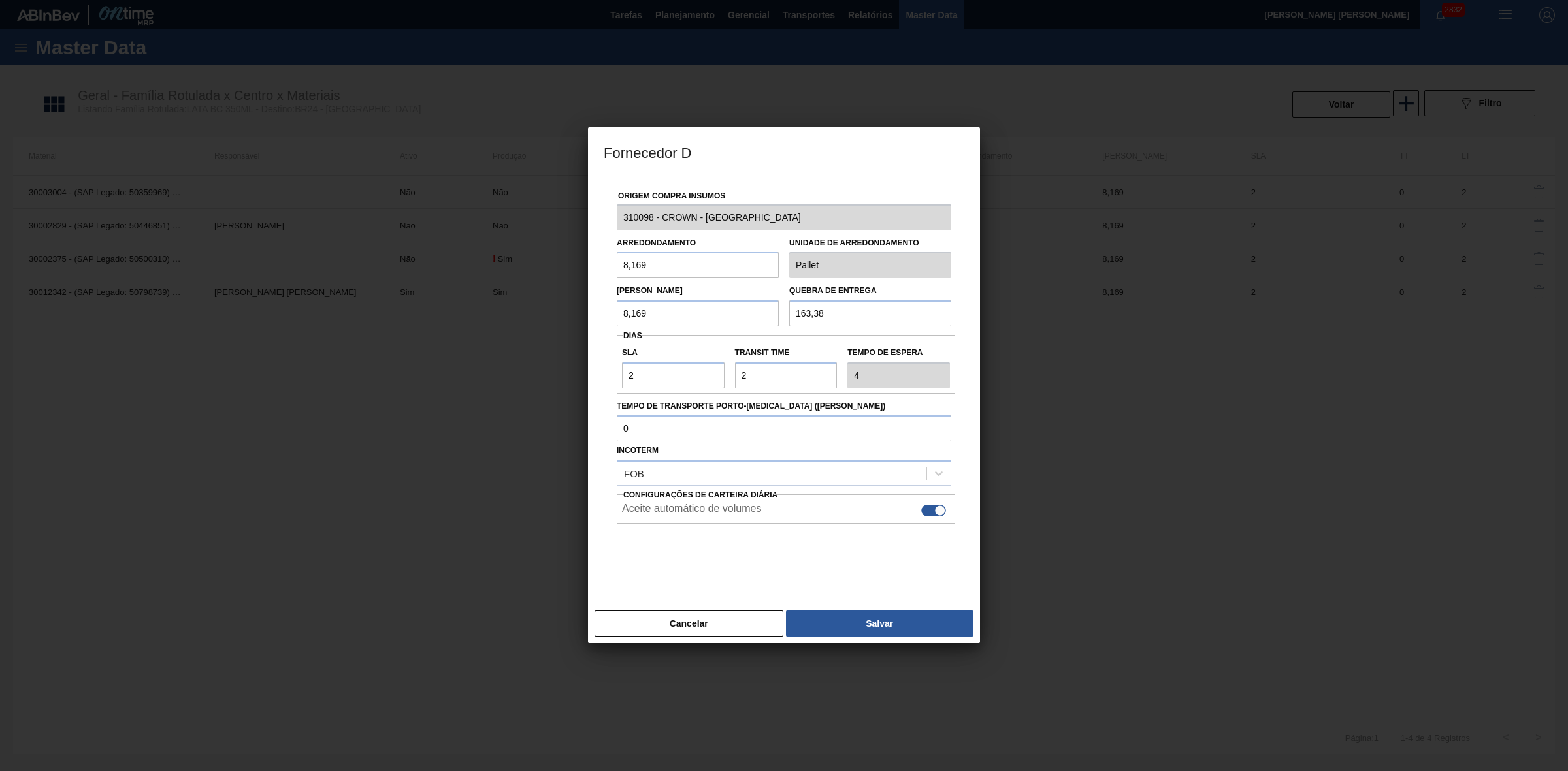
click at [930, 513] on div at bounding box center [933, 510] width 24 height 12
checkbox input "false"
drag, startPoint x: 860, startPoint y: 628, endPoint x: 854, endPoint y: 610, distance: 19.0
click at [860, 628] on button "Salvar" at bounding box center [880, 623] width 188 height 26
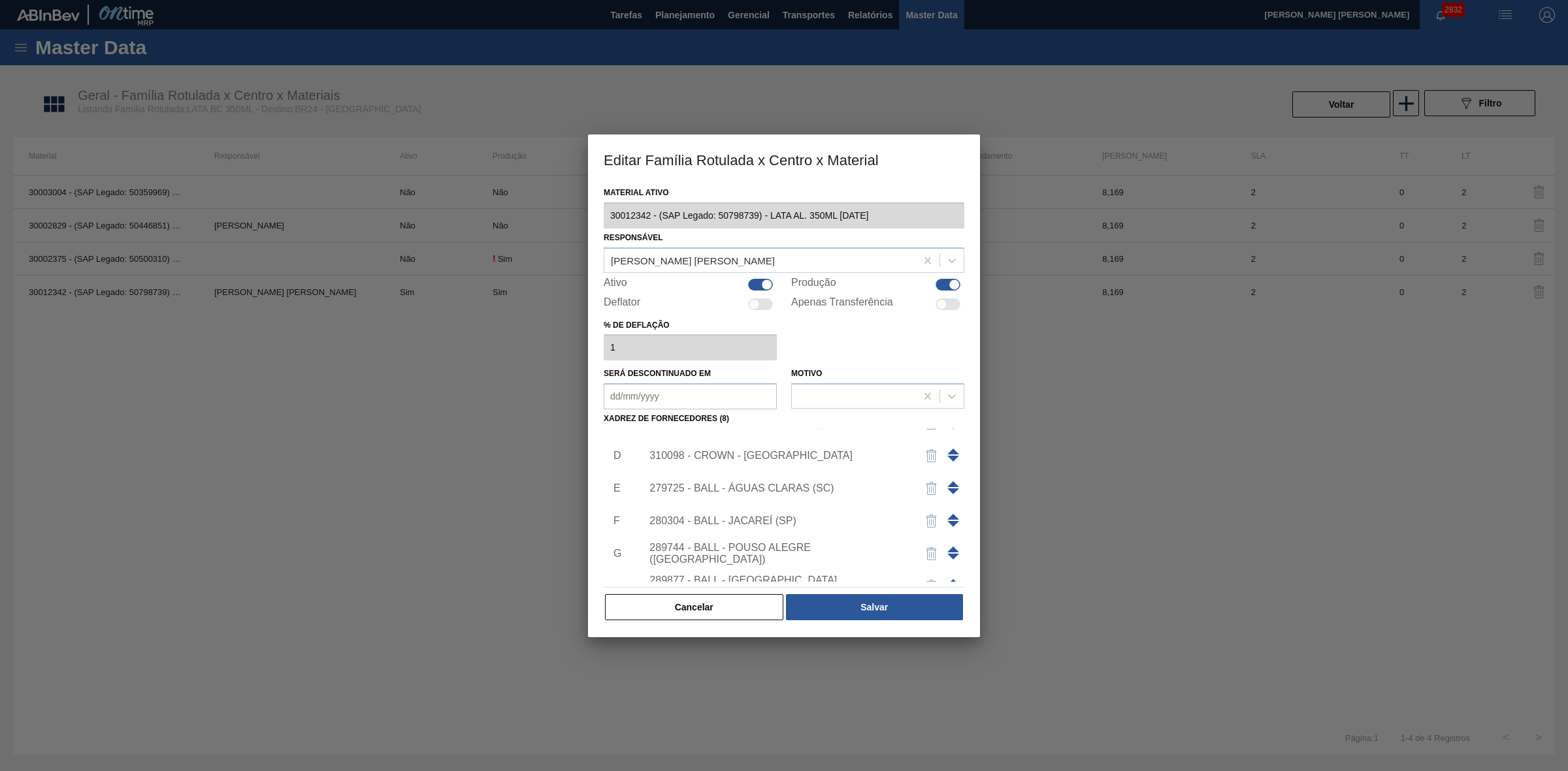
scroll to position [62, 0]
click at [788, 514] on div "279725 - BALL - ÁGUAS CLARAS (SC)" at bounding box center [778, 516] width 256 height 12
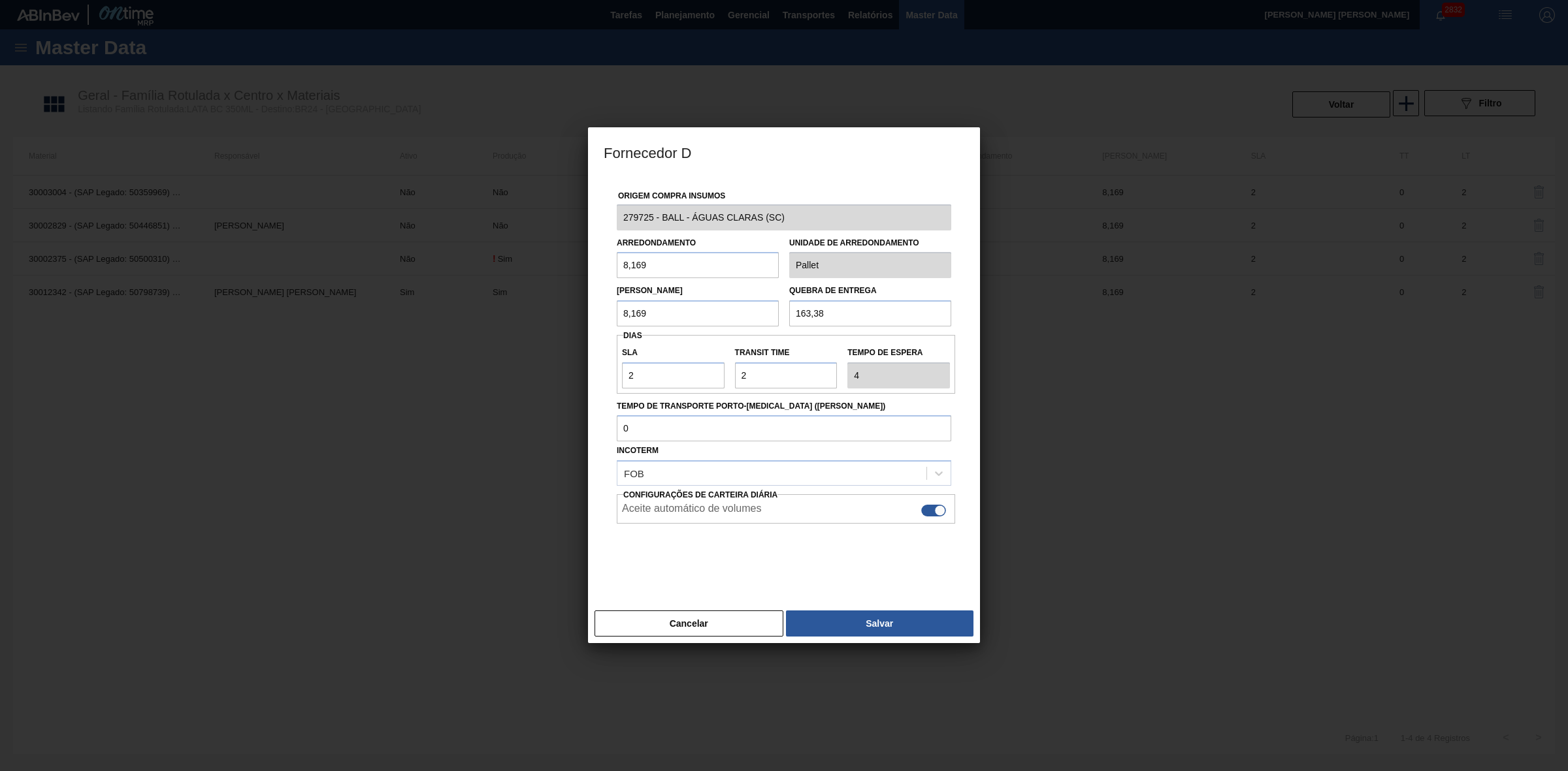
click at [930, 514] on div at bounding box center [933, 510] width 24 height 12
checkbox input "false"
click at [867, 621] on button "Salvar" at bounding box center [880, 623] width 188 height 26
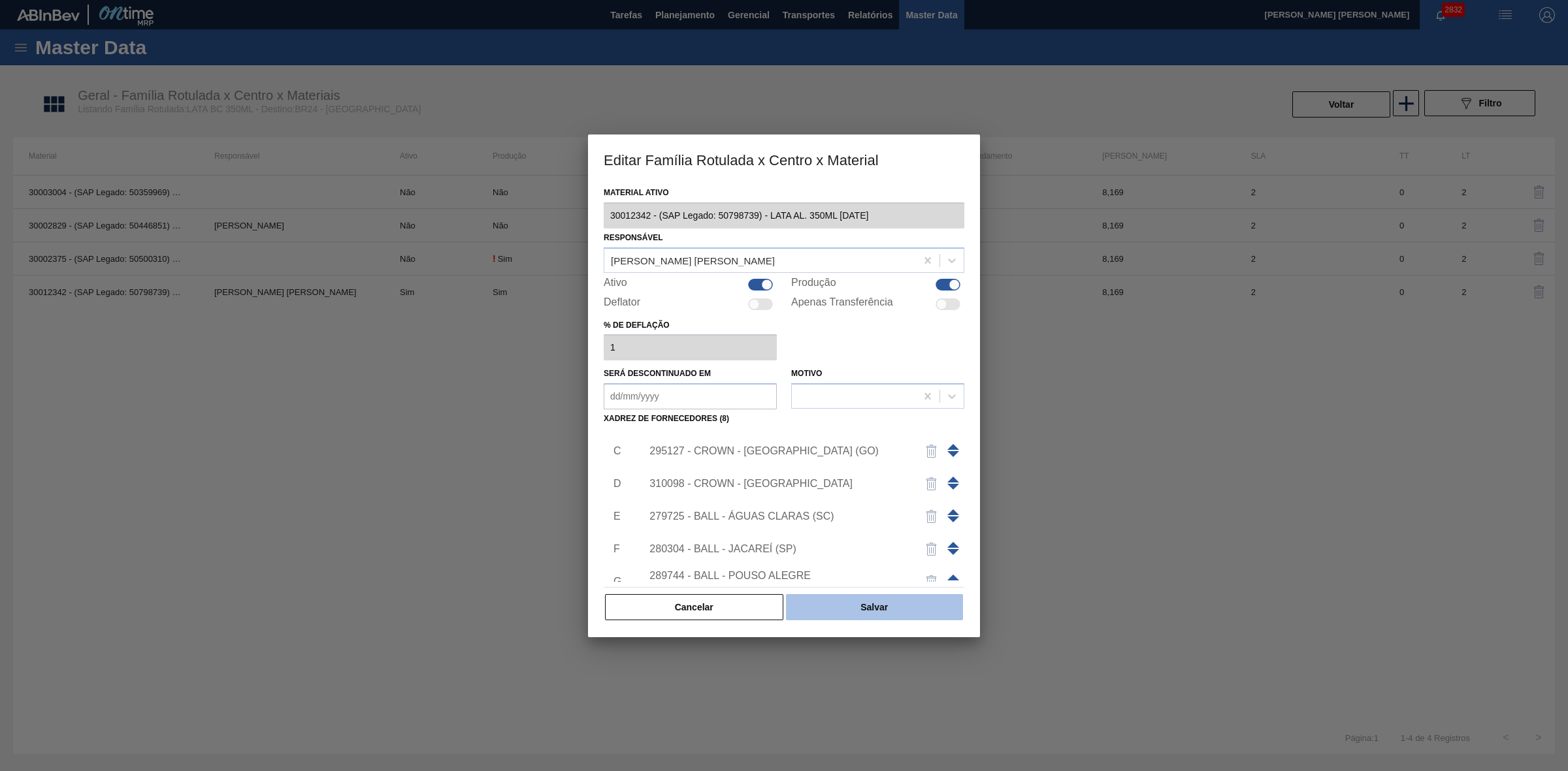
click at [877, 614] on button "Salvar" at bounding box center [874, 607] width 177 height 26
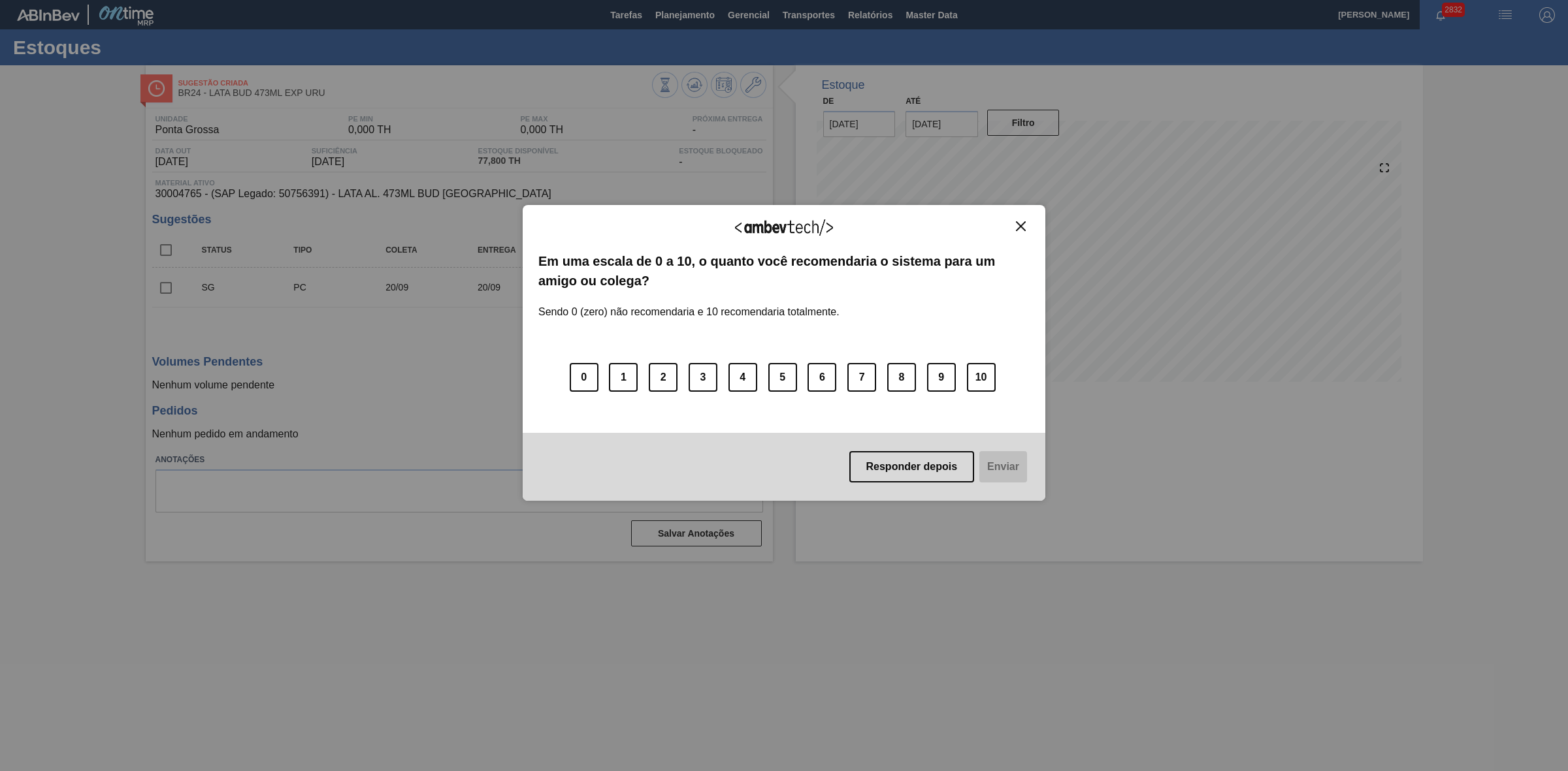
click at [1026, 221] on img "Close" at bounding box center [1021, 226] width 10 height 10
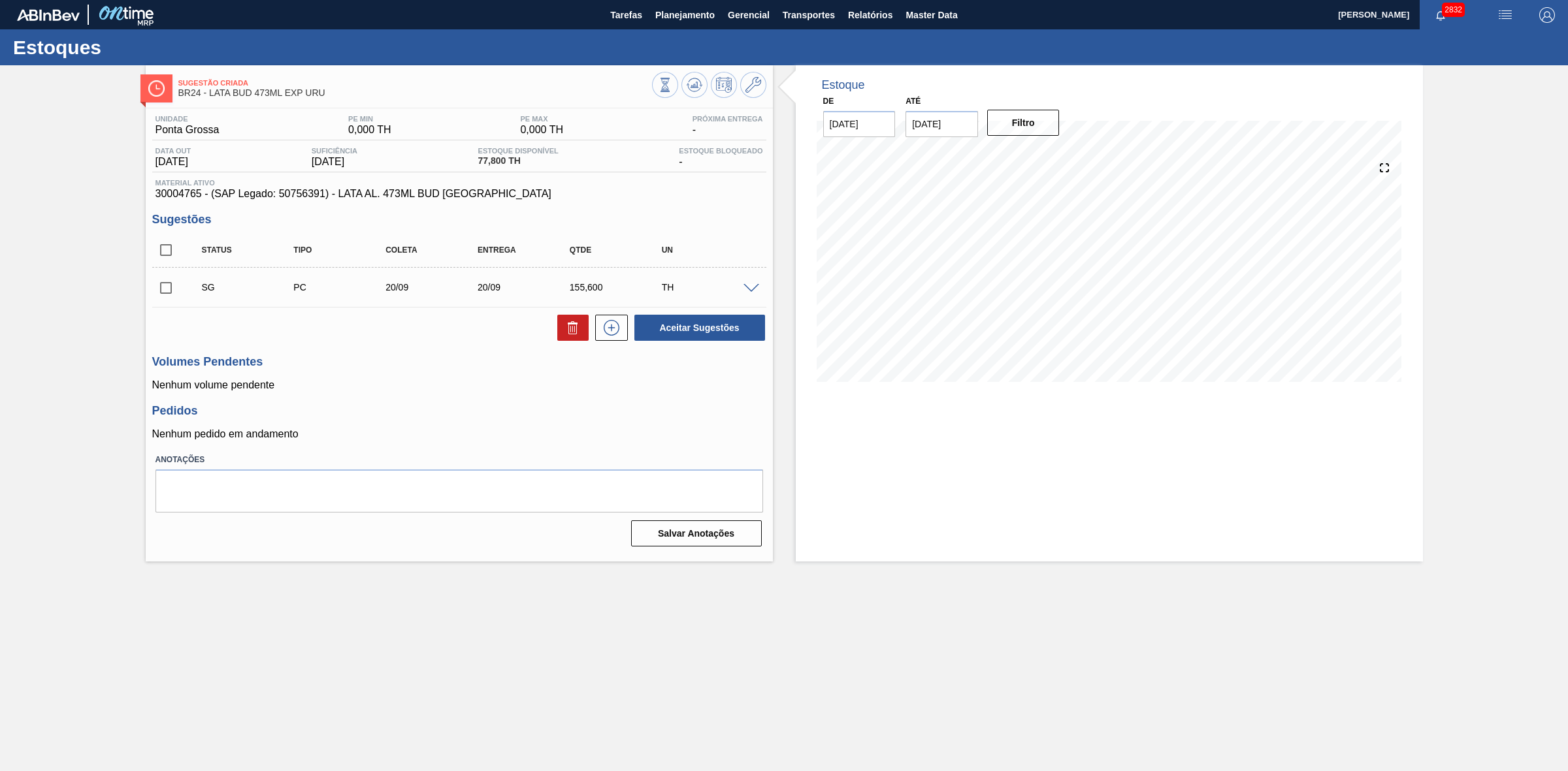
click at [169, 288] on input "checkbox" at bounding box center [165, 288] width 27 height 27
click at [573, 337] on button at bounding box center [573, 327] width 31 height 26
checkbox input "false"
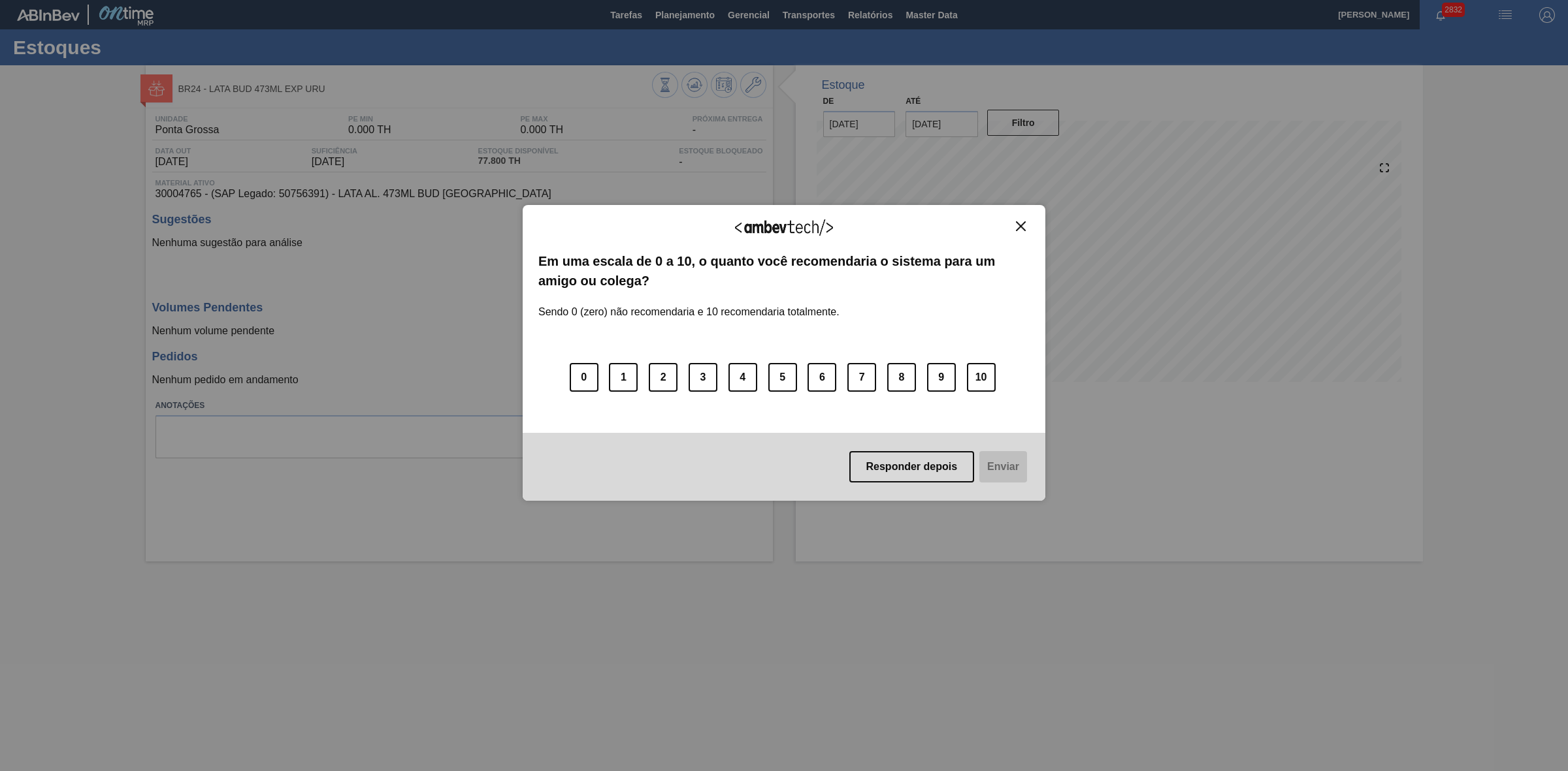
click at [1019, 226] on img "Close" at bounding box center [1021, 226] width 10 height 10
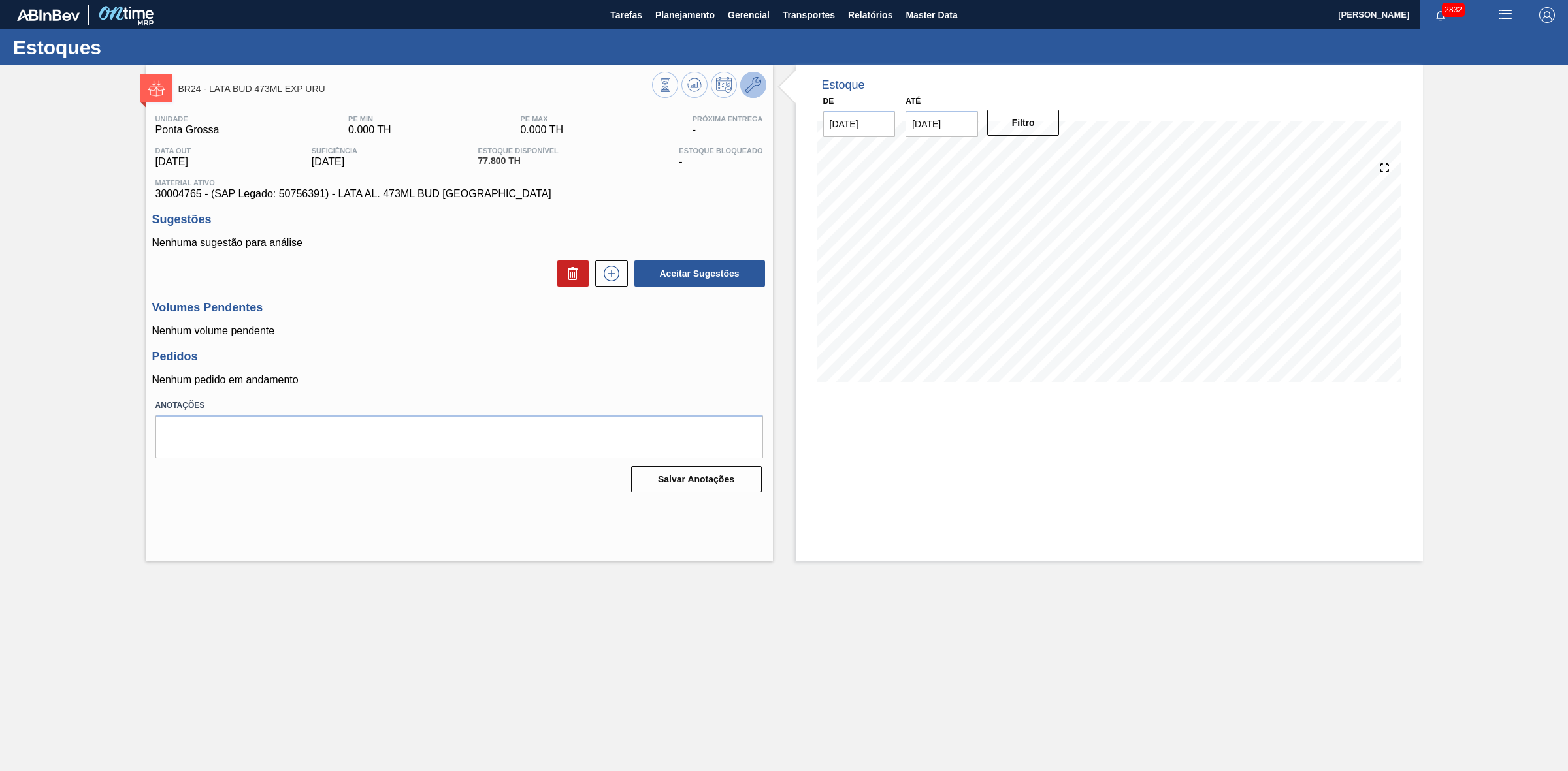
click at [755, 92] on icon at bounding box center [753, 85] width 15 height 15
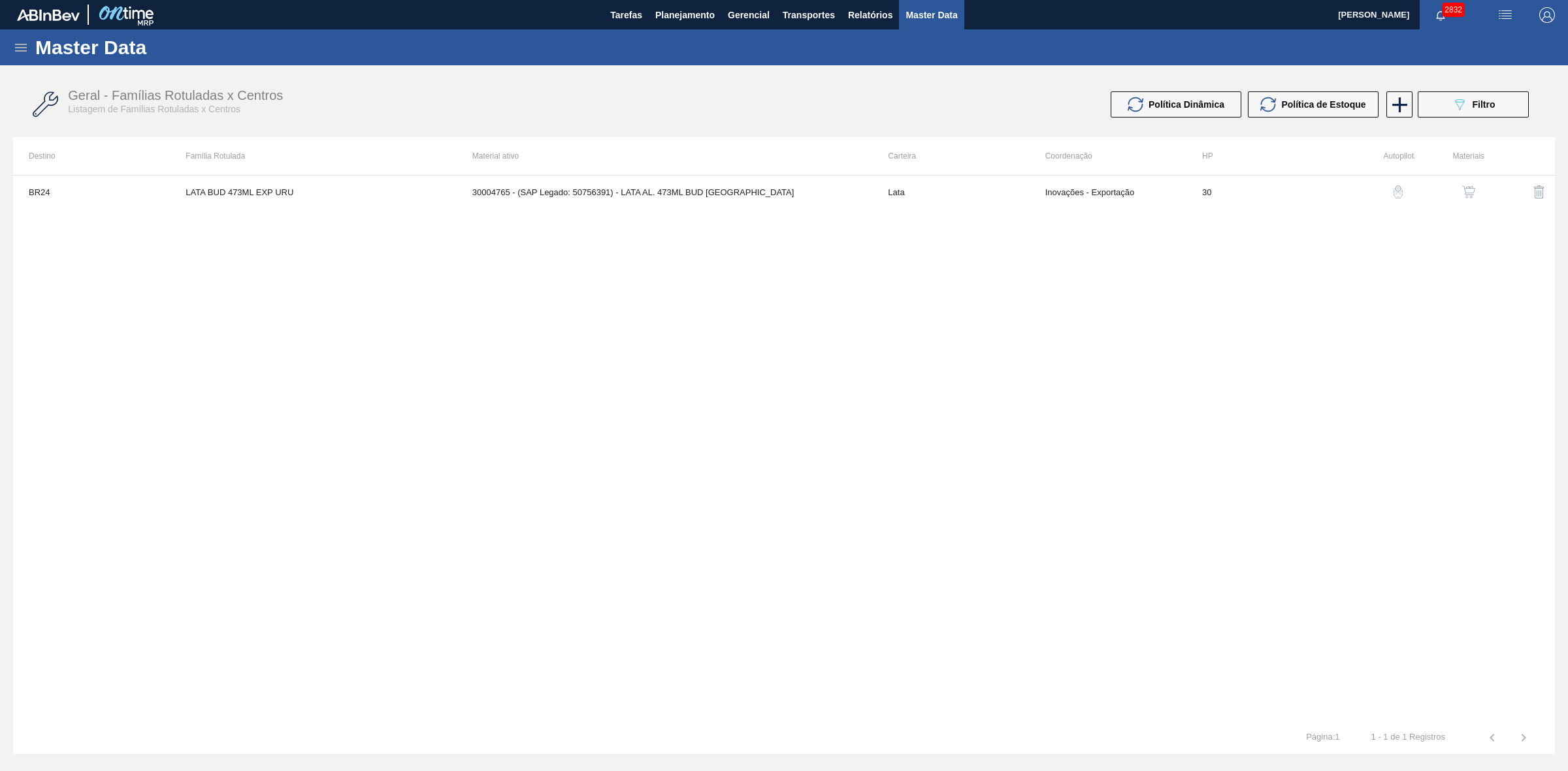
click at [1464, 192] on img "button" at bounding box center [1468, 192] width 13 height 13
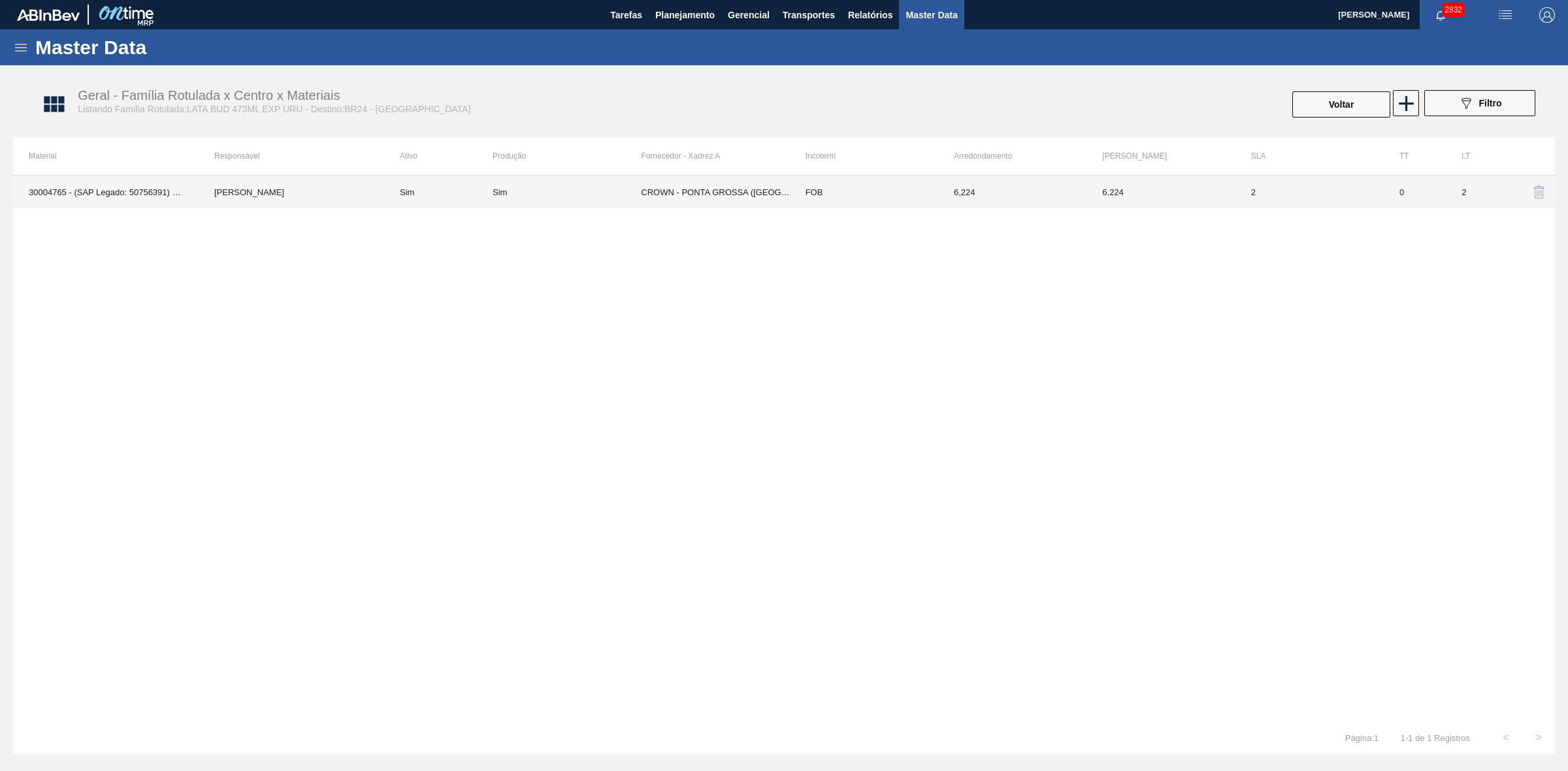
click at [743, 184] on td "CROWN - PONTA GROSSA ([GEOGRAPHIC_DATA])" at bounding box center [715, 192] width 148 height 33
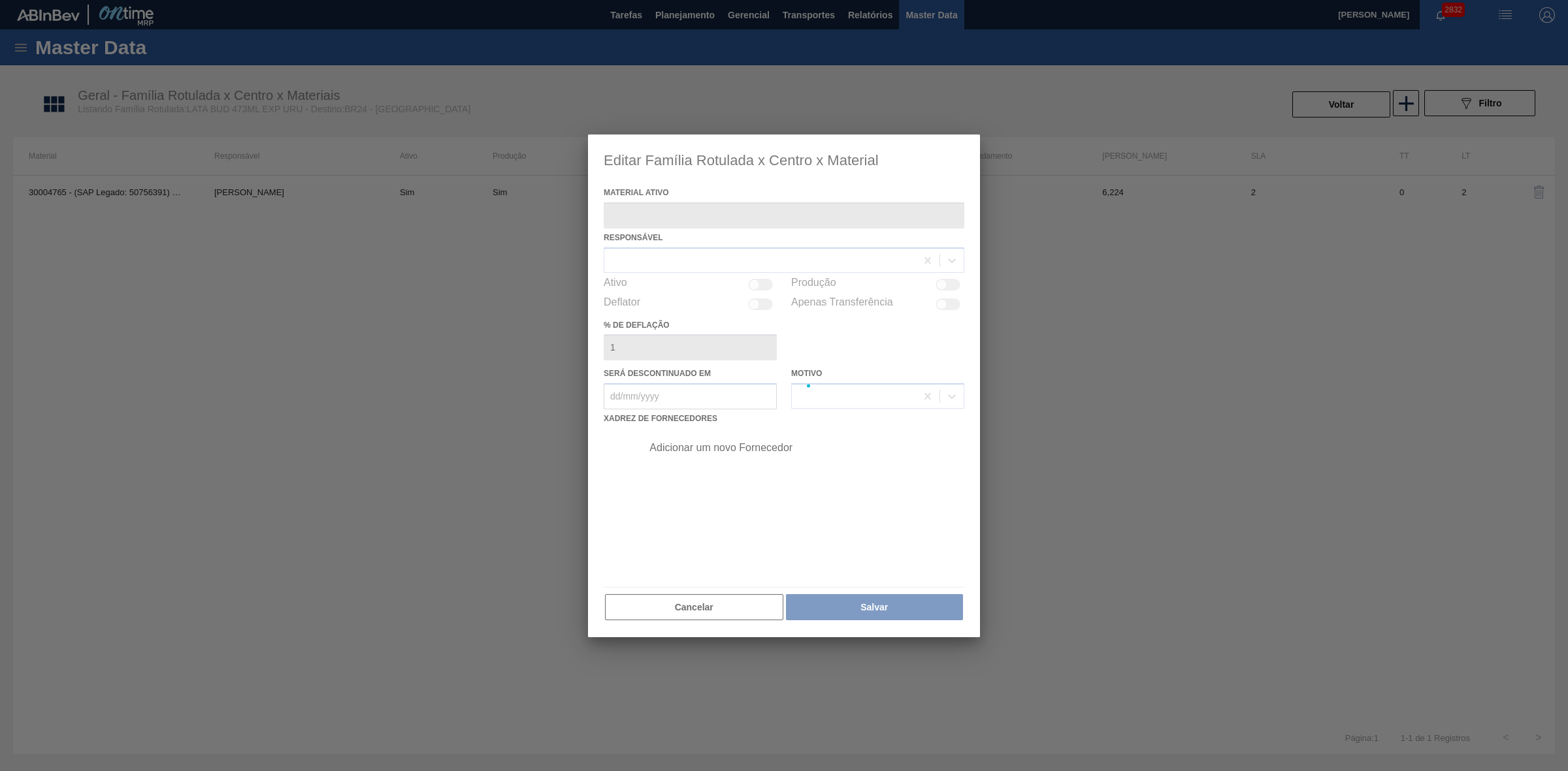
type ativo "30004765 - (SAP Legado: 50756391) - LATA AL. 473ML BUD [GEOGRAPHIC_DATA]"
checkbox input "true"
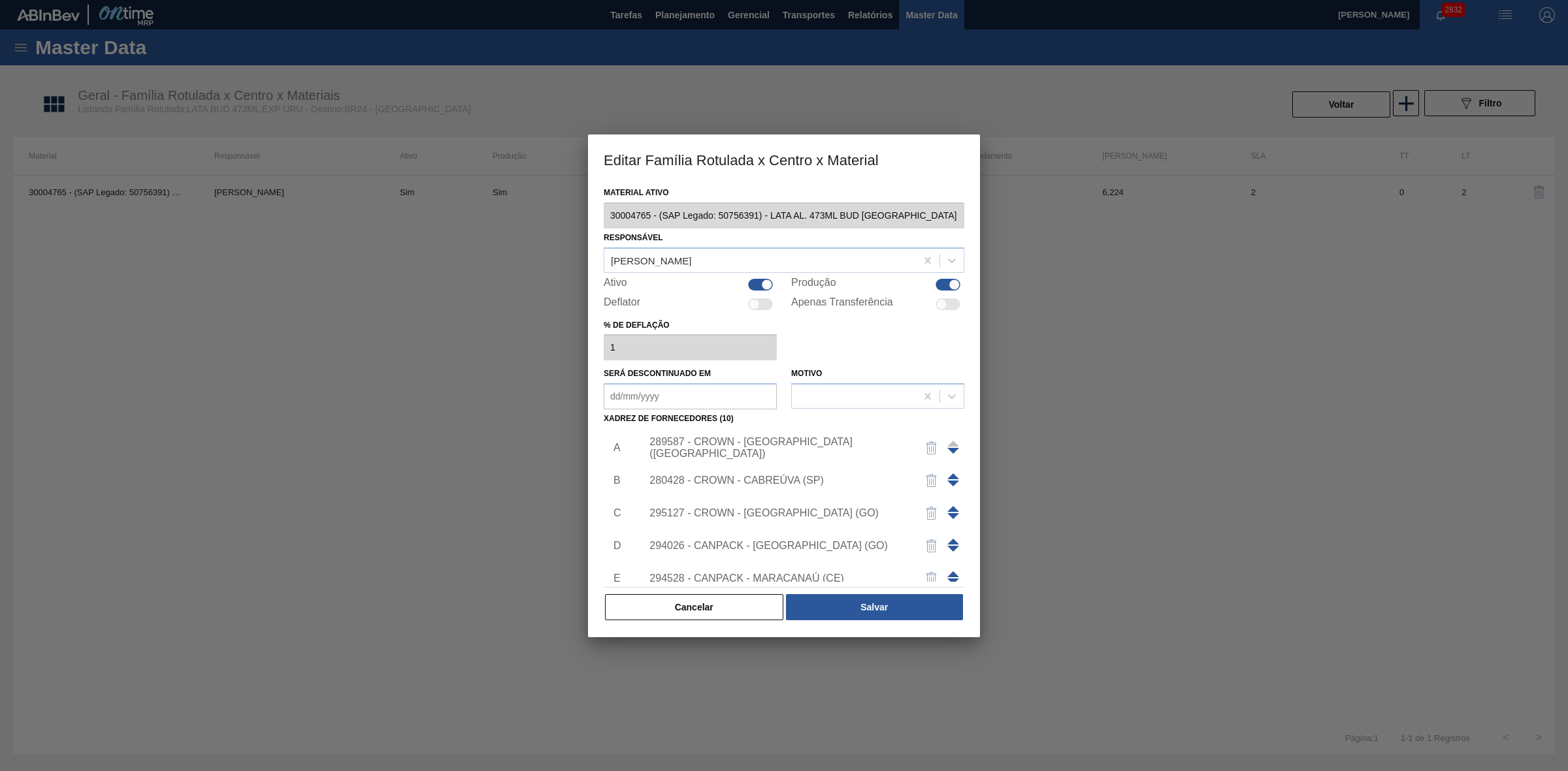
click at [797, 449] on div "289587 - CROWN - [GEOGRAPHIC_DATA] ([GEOGRAPHIC_DATA])" at bounding box center [778, 448] width 256 height 24
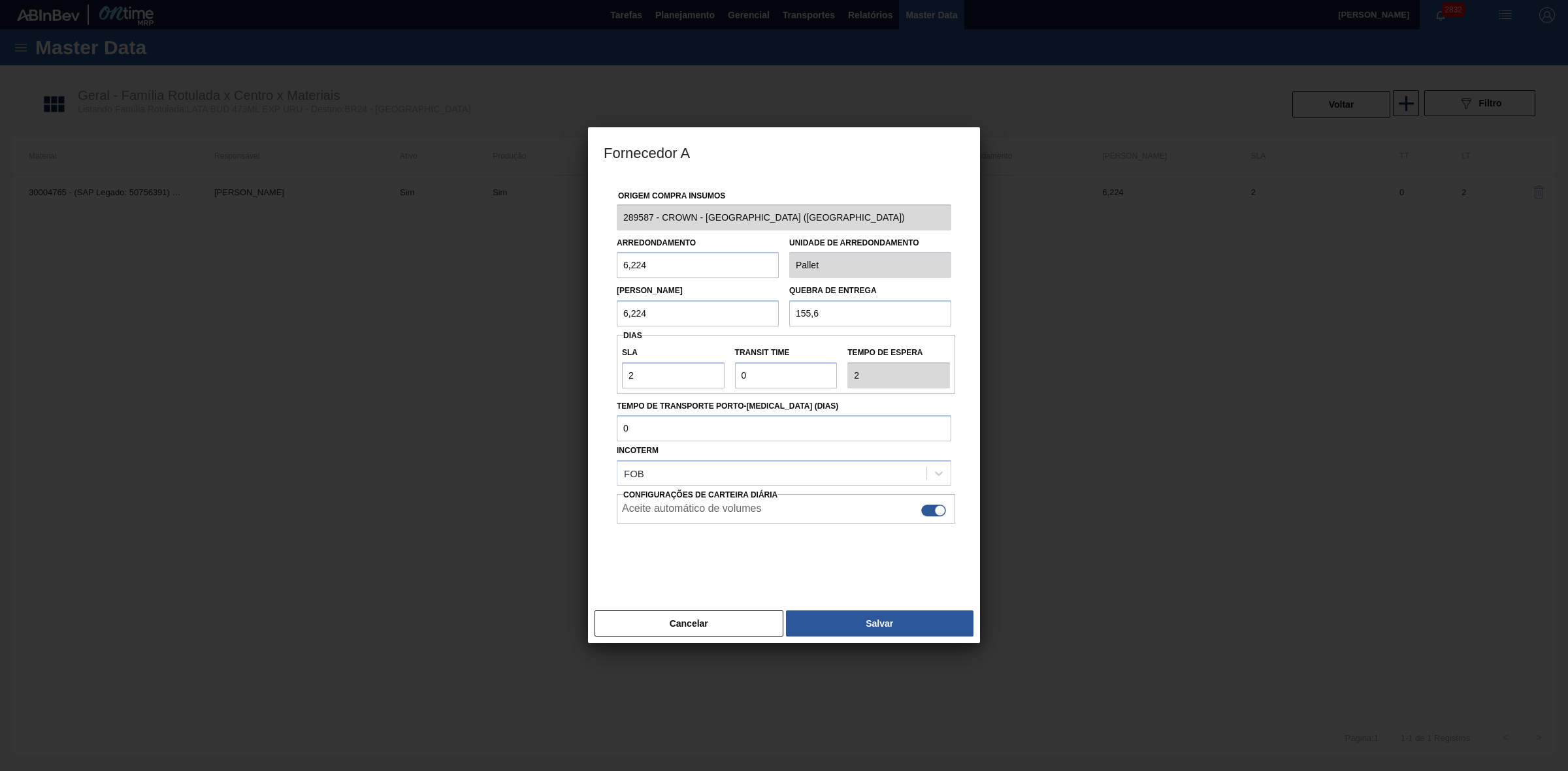
click at [934, 513] on div at bounding box center [939, 511] width 11 height 11
checkbox input "false"
drag, startPoint x: 892, startPoint y: 620, endPoint x: 886, endPoint y: 593, distance: 27.7
click at [890, 620] on button "Salvar" at bounding box center [880, 623] width 188 height 26
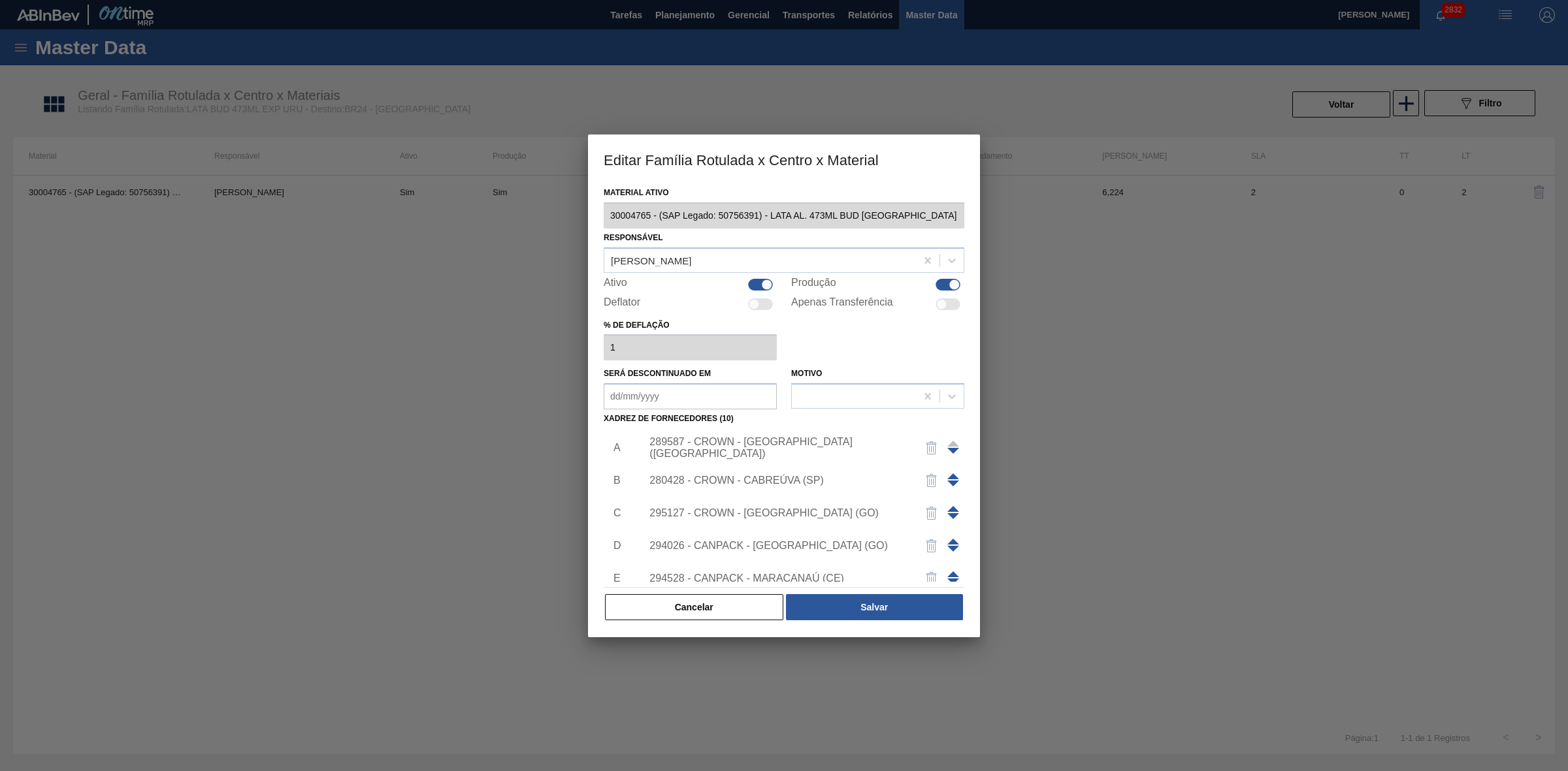
click at [815, 483] on div "280428 - CROWN - CABREÚVA (SP)" at bounding box center [778, 480] width 256 height 12
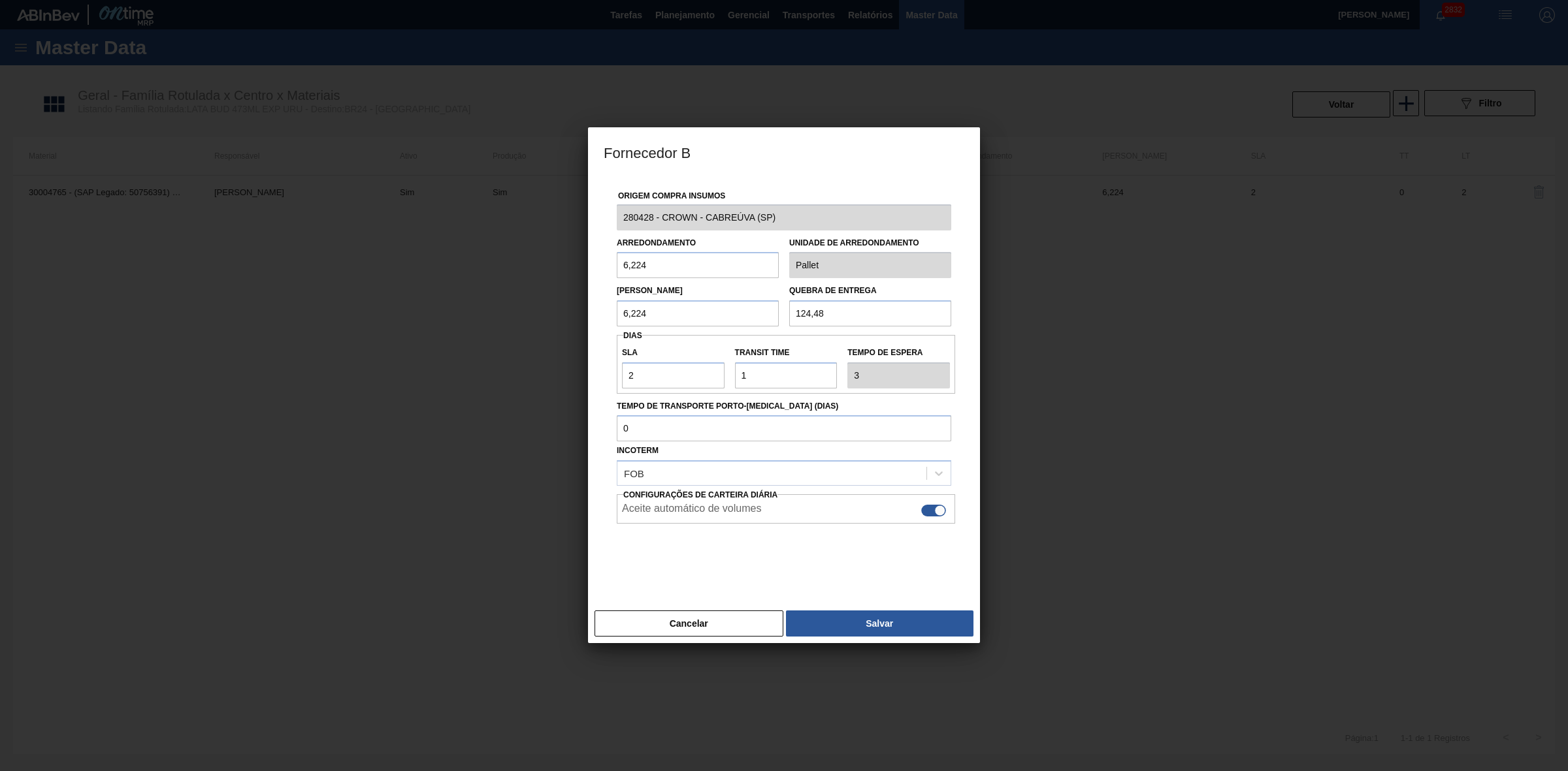
click at [934, 514] on div at bounding box center [933, 510] width 24 height 12
checkbox input "false"
drag, startPoint x: 879, startPoint y: 620, endPoint x: 876, endPoint y: 588, distance: 32.1
click at [879, 621] on button "Salvar" at bounding box center [880, 623] width 188 height 26
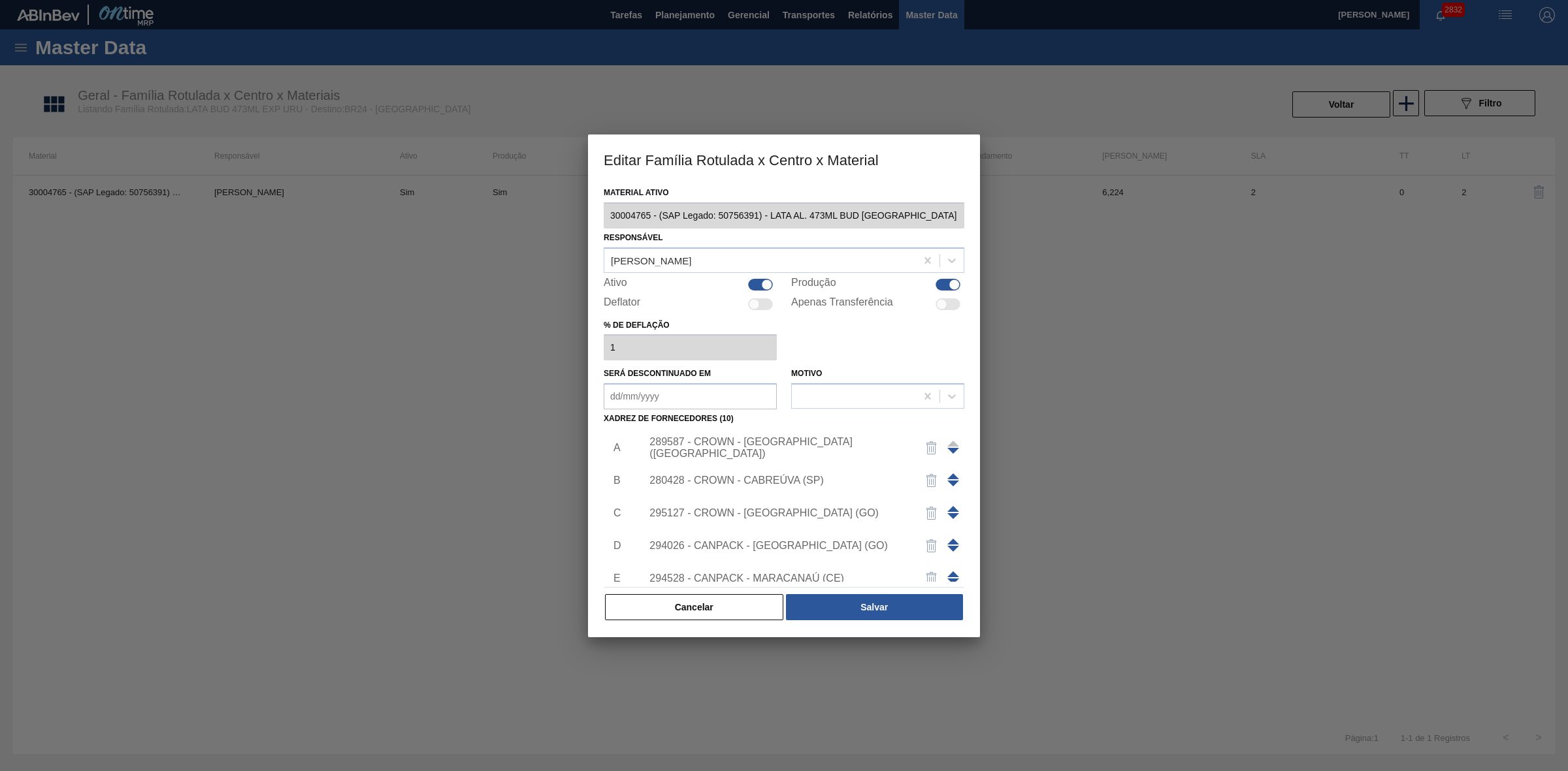
click at [824, 507] on div "295127 - CROWN - [GEOGRAPHIC_DATA] (GO)" at bounding box center [778, 513] width 256 height 12
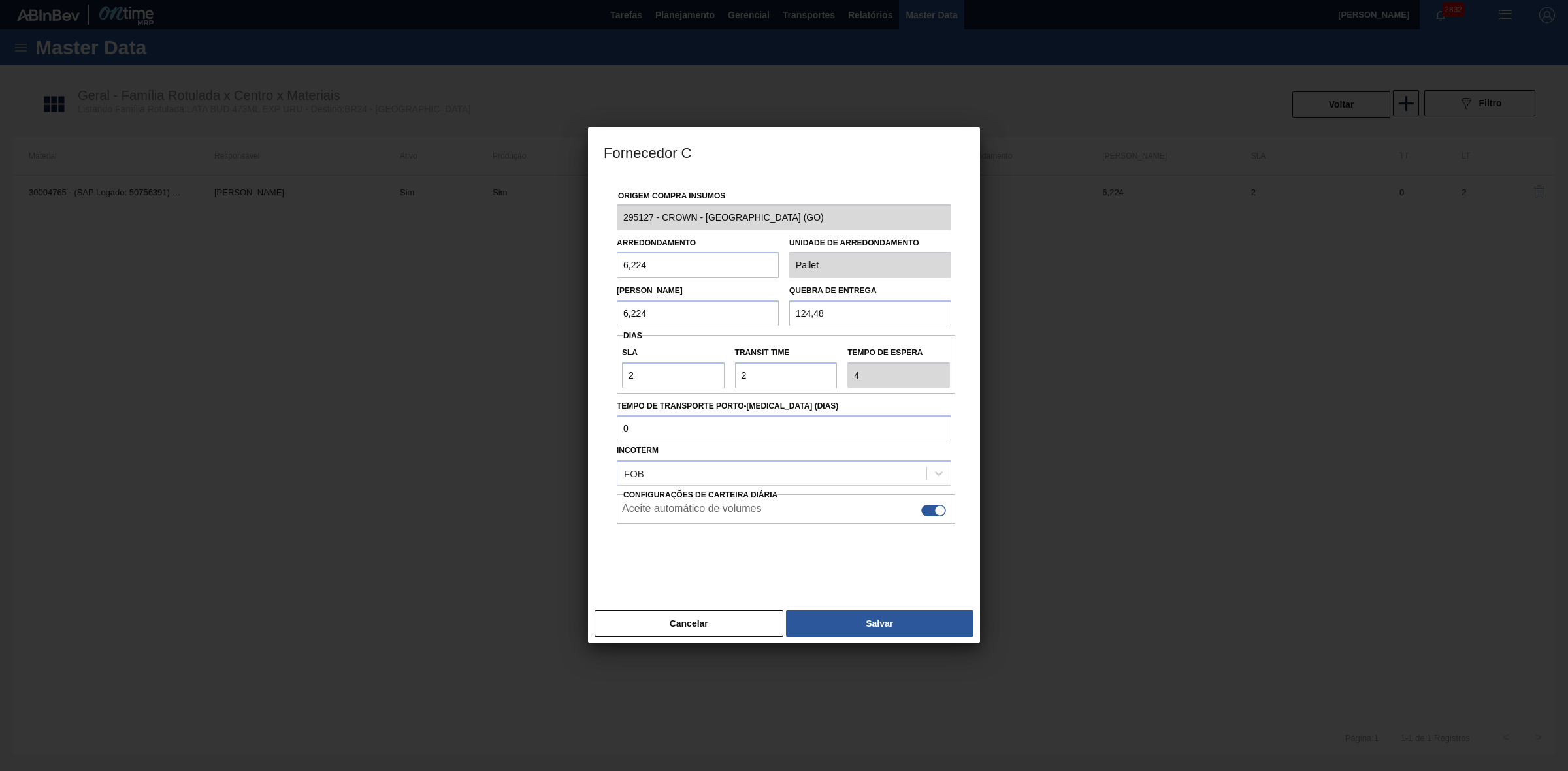
click at [934, 513] on div at bounding box center [939, 511] width 11 height 11
checkbox input "false"
click at [855, 618] on button "Salvar" at bounding box center [880, 623] width 188 height 26
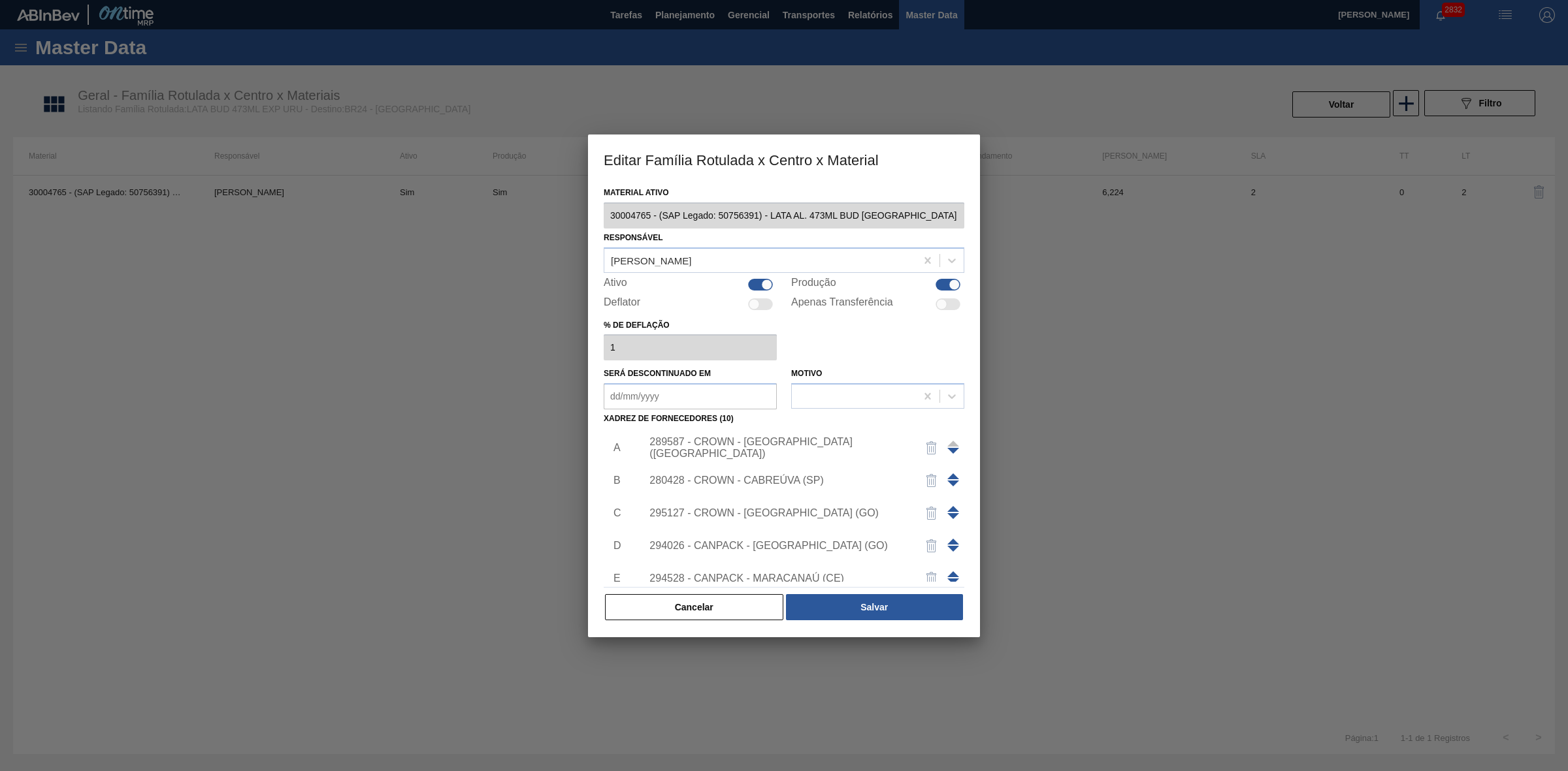
click at [804, 537] on div "294026 - CANPACK - [GEOGRAPHIC_DATA] (GO)" at bounding box center [799, 546] width 330 height 33
click at [834, 552] on div "294026 - CANPACK - [GEOGRAPHIC_DATA] (GO)" at bounding box center [799, 546] width 330 height 33
click at [815, 544] on div "294026 - CANPACK - [GEOGRAPHIC_DATA] (GO)" at bounding box center [778, 546] width 256 height 12
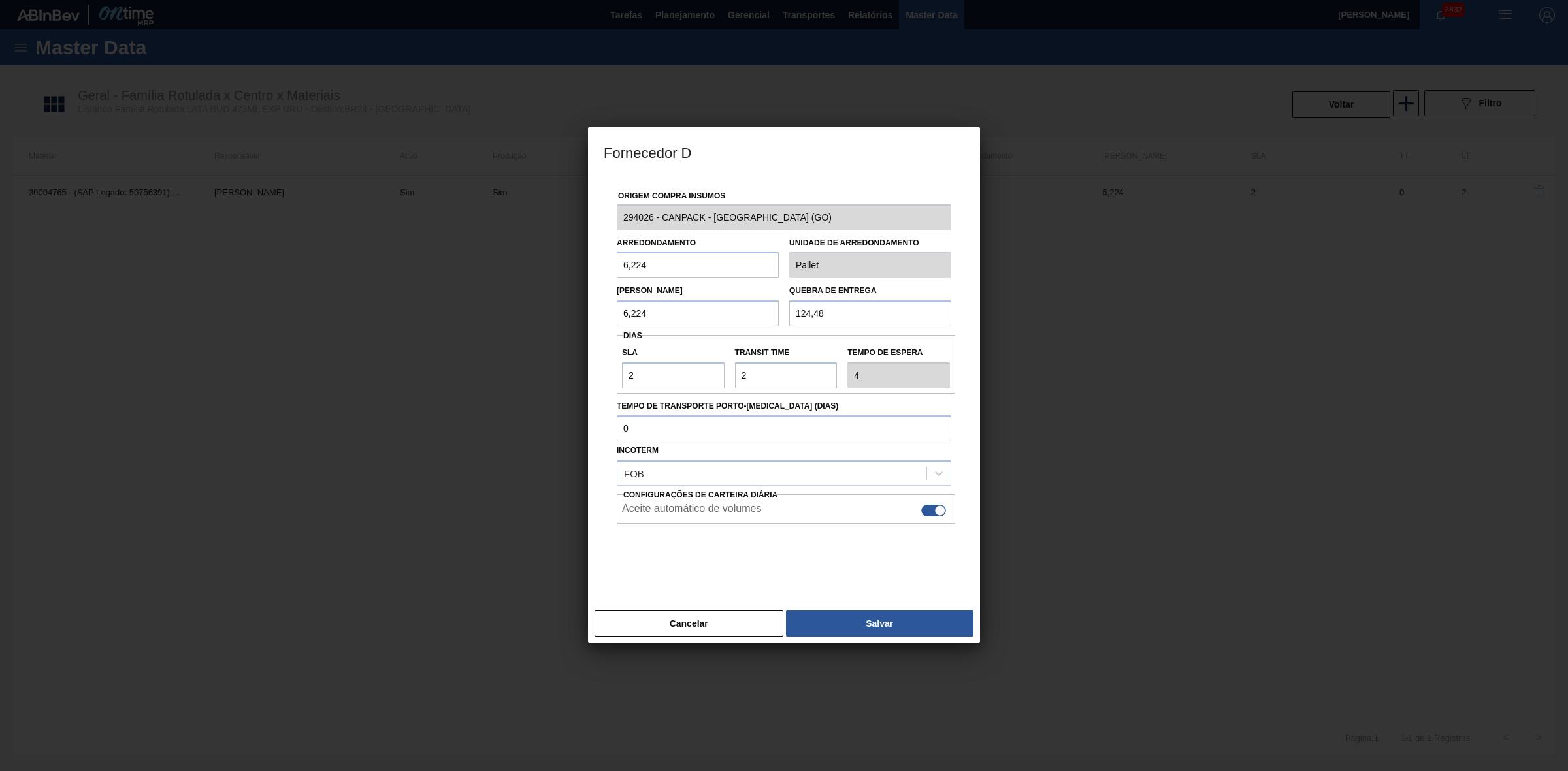
click at [932, 513] on div at bounding box center [933, 510] width 24 height 12
checkbox input "false"
click at [890, 619] on button "Salvar" at bounding box center [880, 623] width 188 height 26
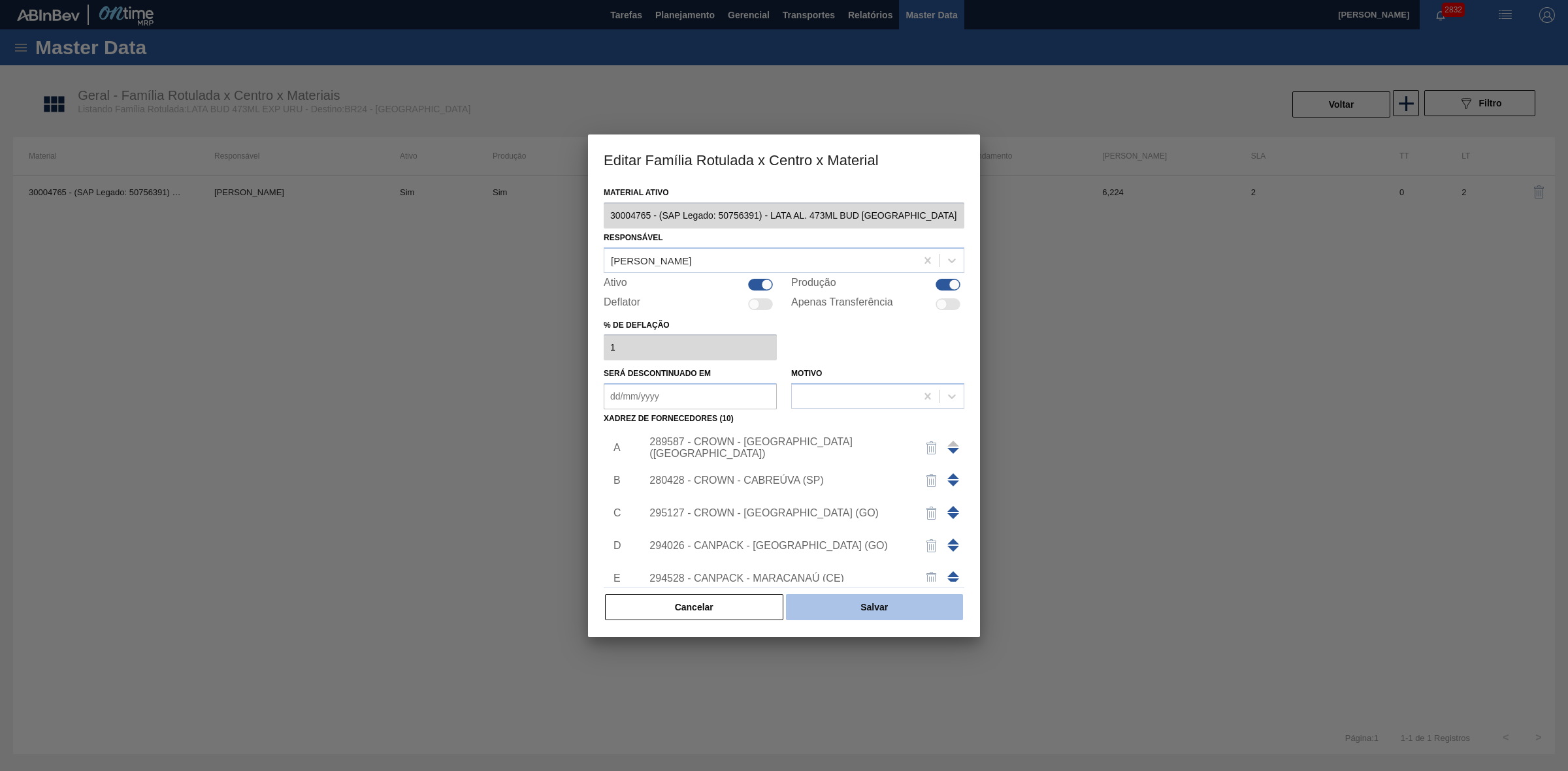
click at [894, 602] on button "Salvar" at bounding box center [874, 607] width 177 height 26
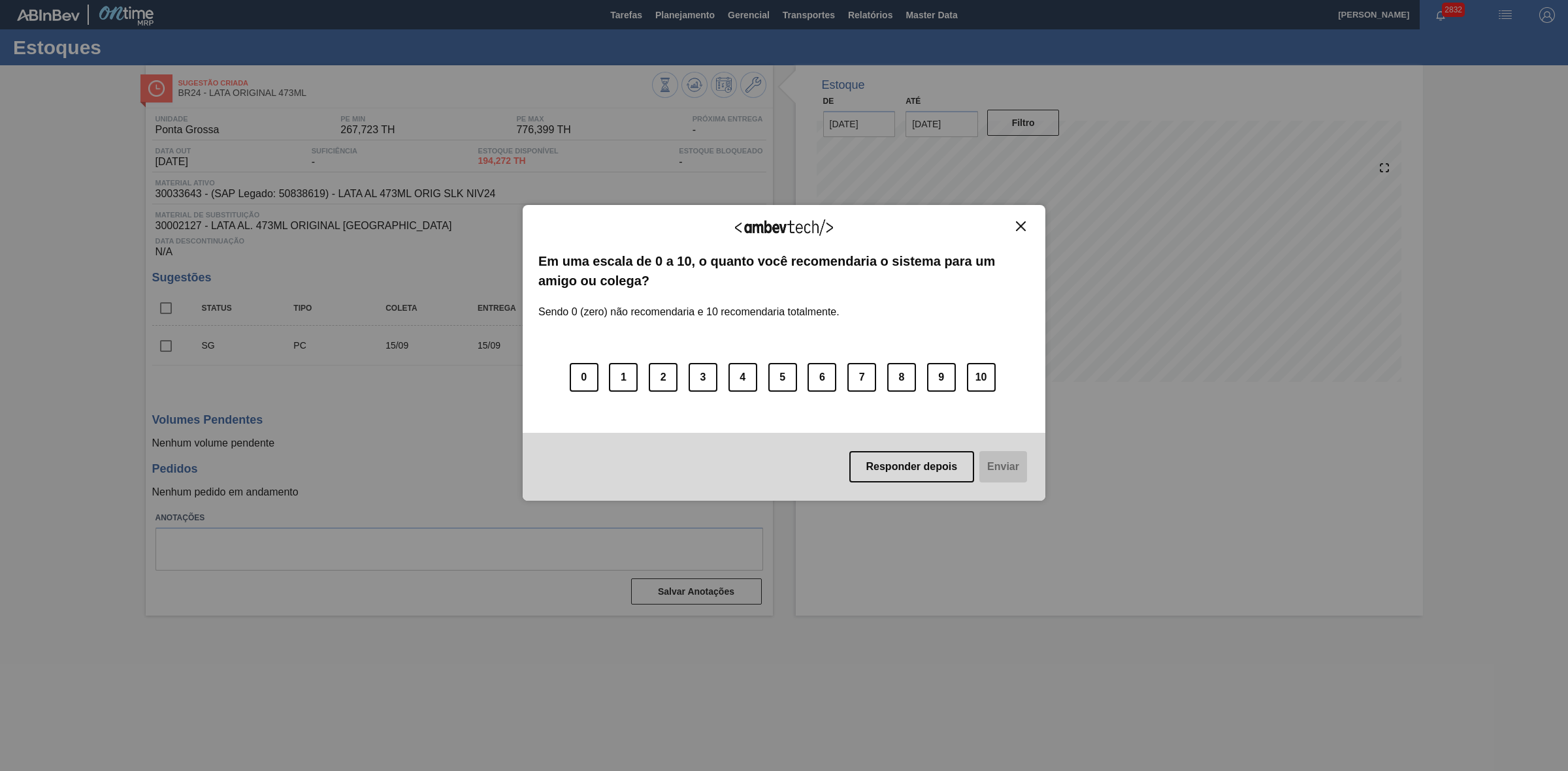
click at [1021, 222] on img "Close" at bounding box center [1021, 226] width 10 height 10
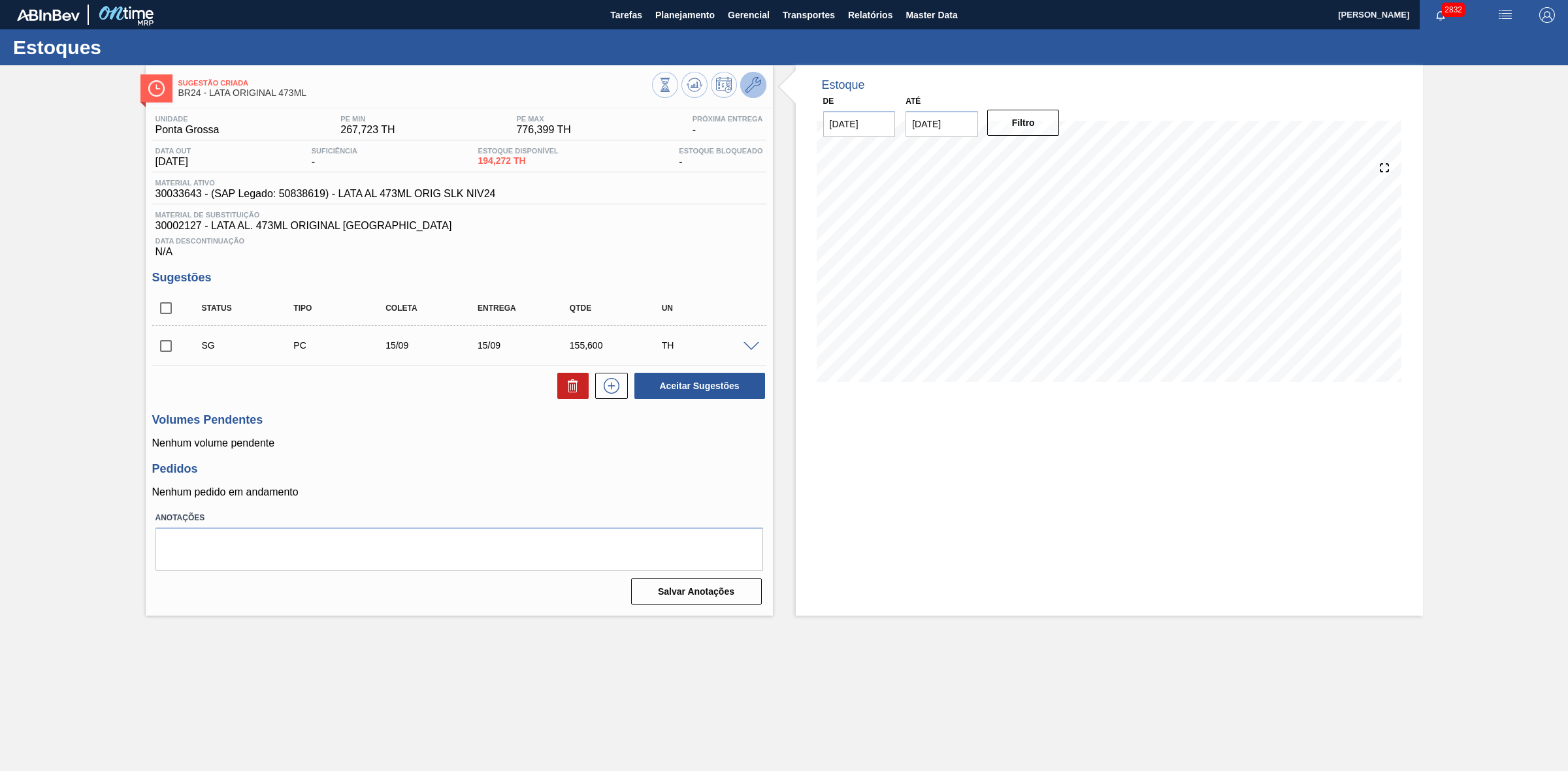
click at [752, 87] on icon at bounding box center [753, 85] width 15 height 15
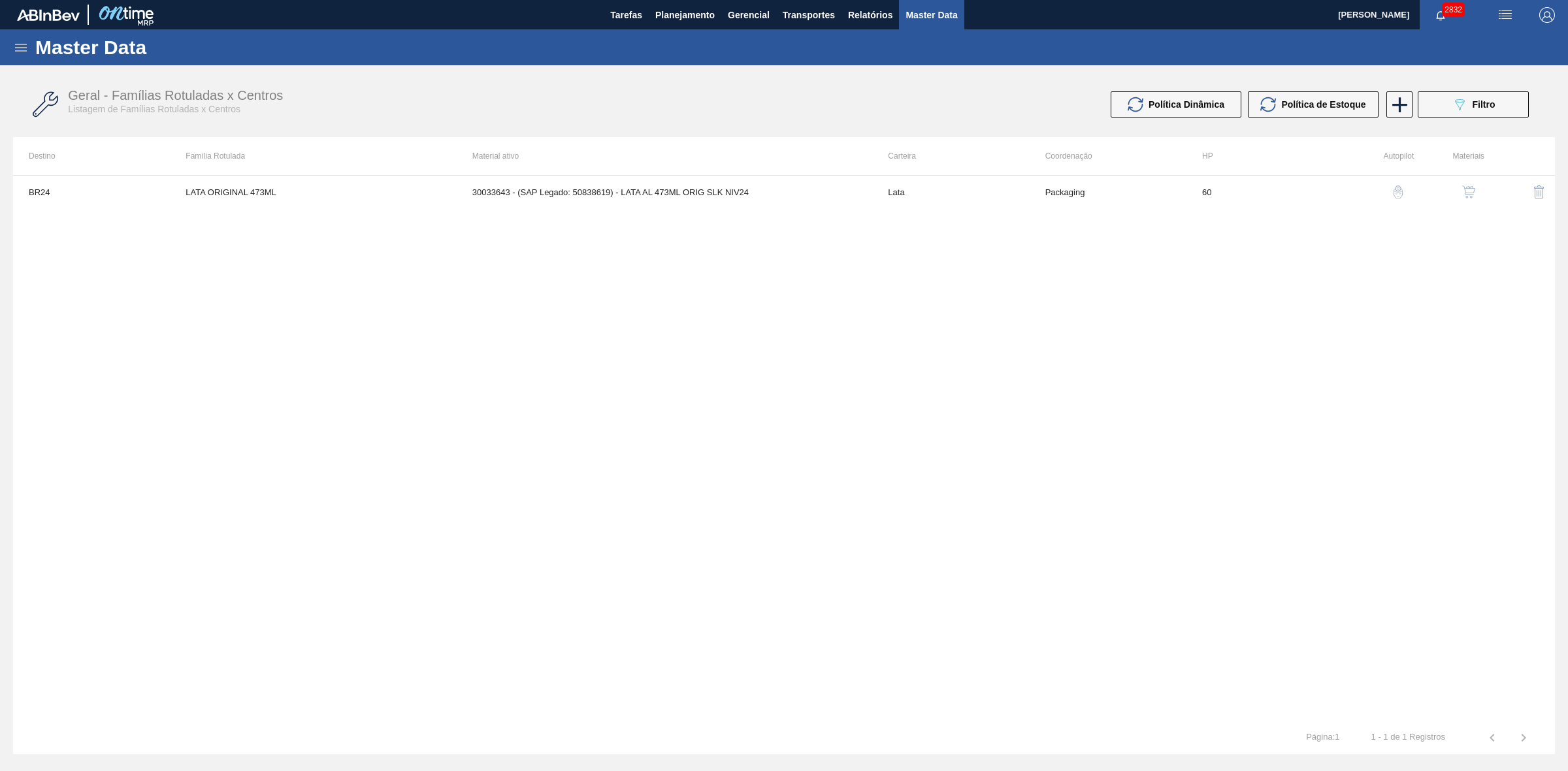
click at [1465, 194] on img "button" at bounding box center [1468, 192] width 13 height 13
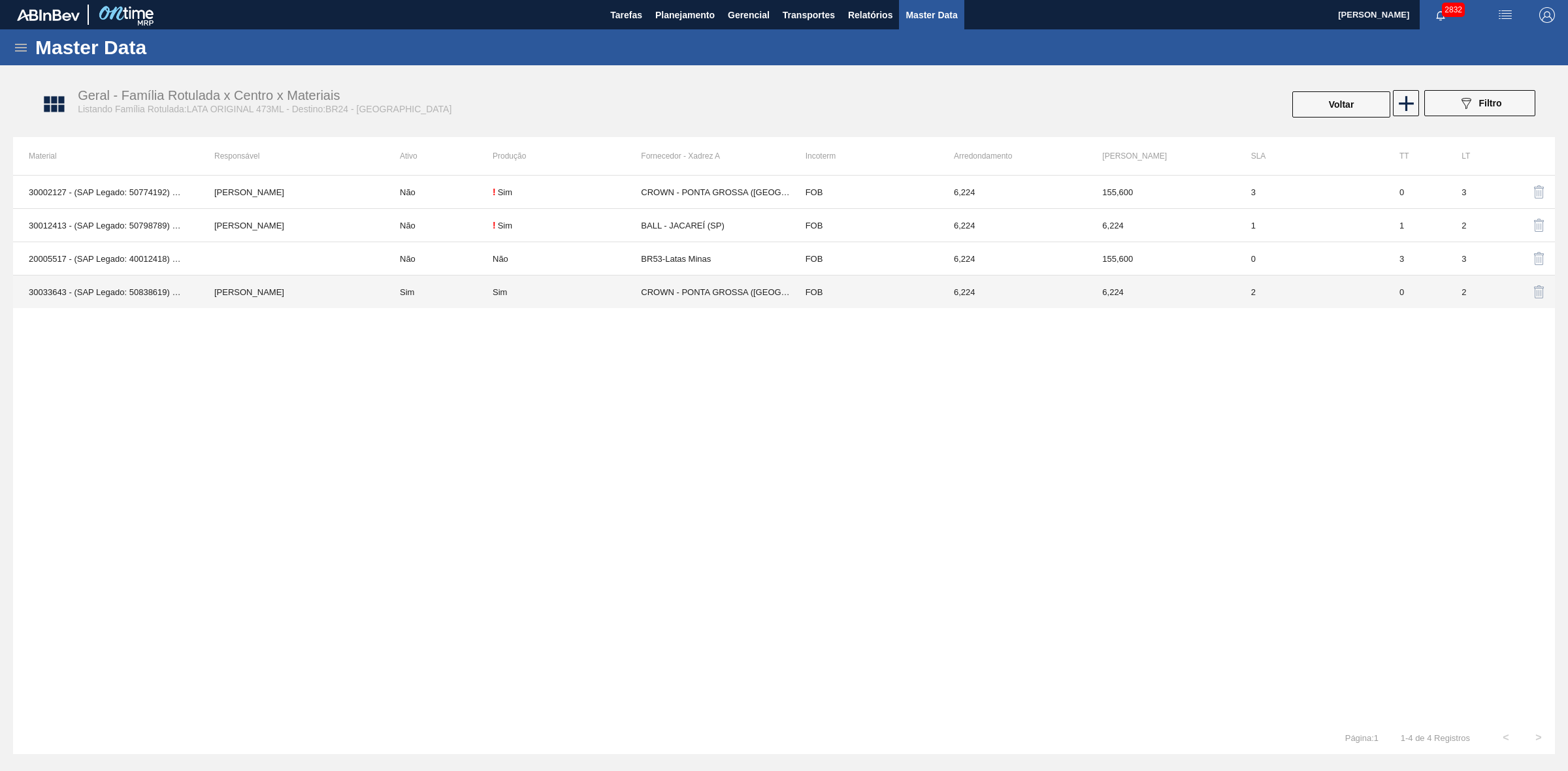
click at [736, 302] on td "CROWN - PONTA GROSSA ([GEOGRAPHIC_DATA])" at bounding box center [715, 292] width 148 height 34
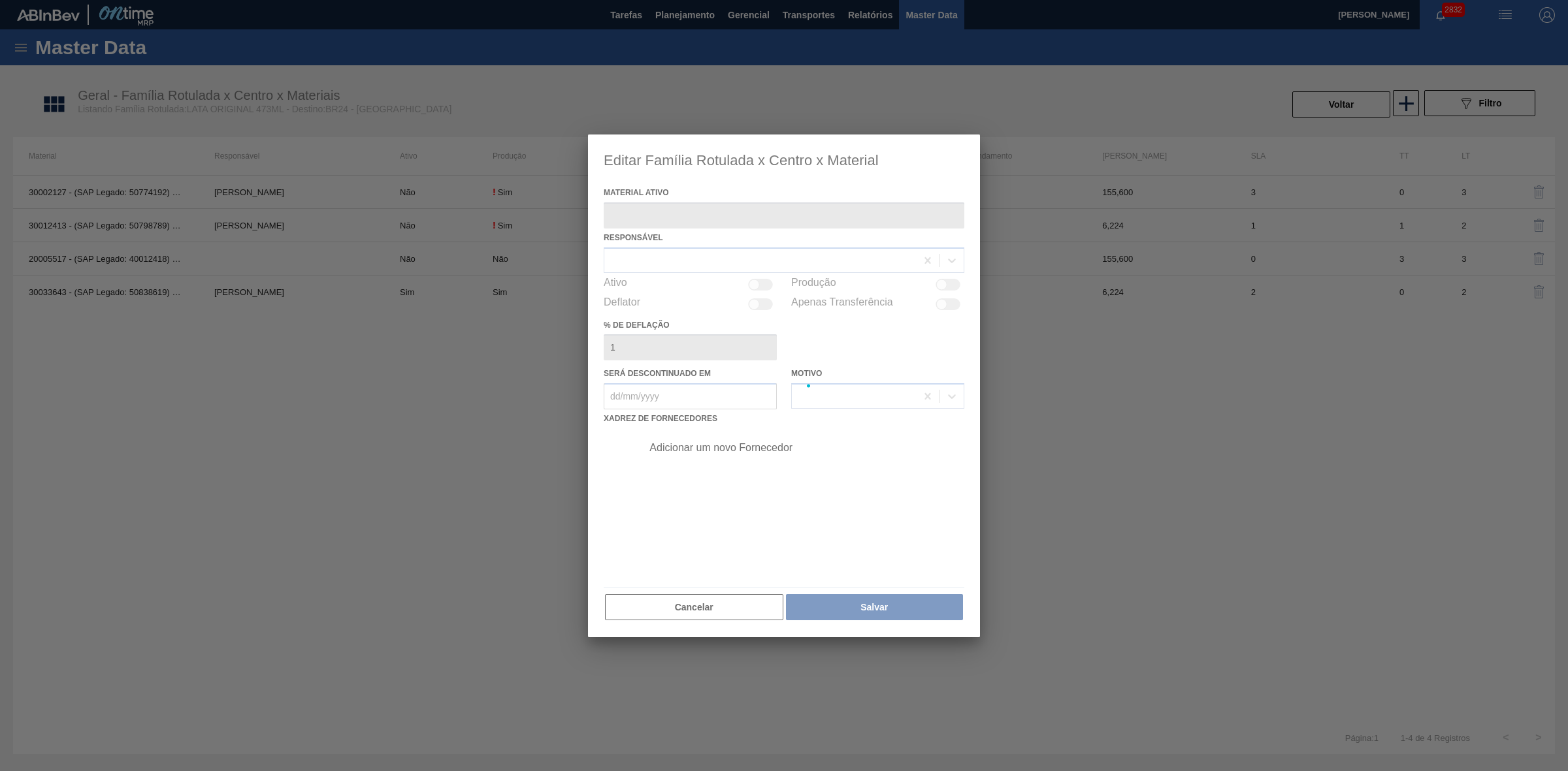
type ativo "30033643 - (SAP Legado: 50838619) - LATA AL 473ML ORIG SLK NIV24"
checkbox input "true"
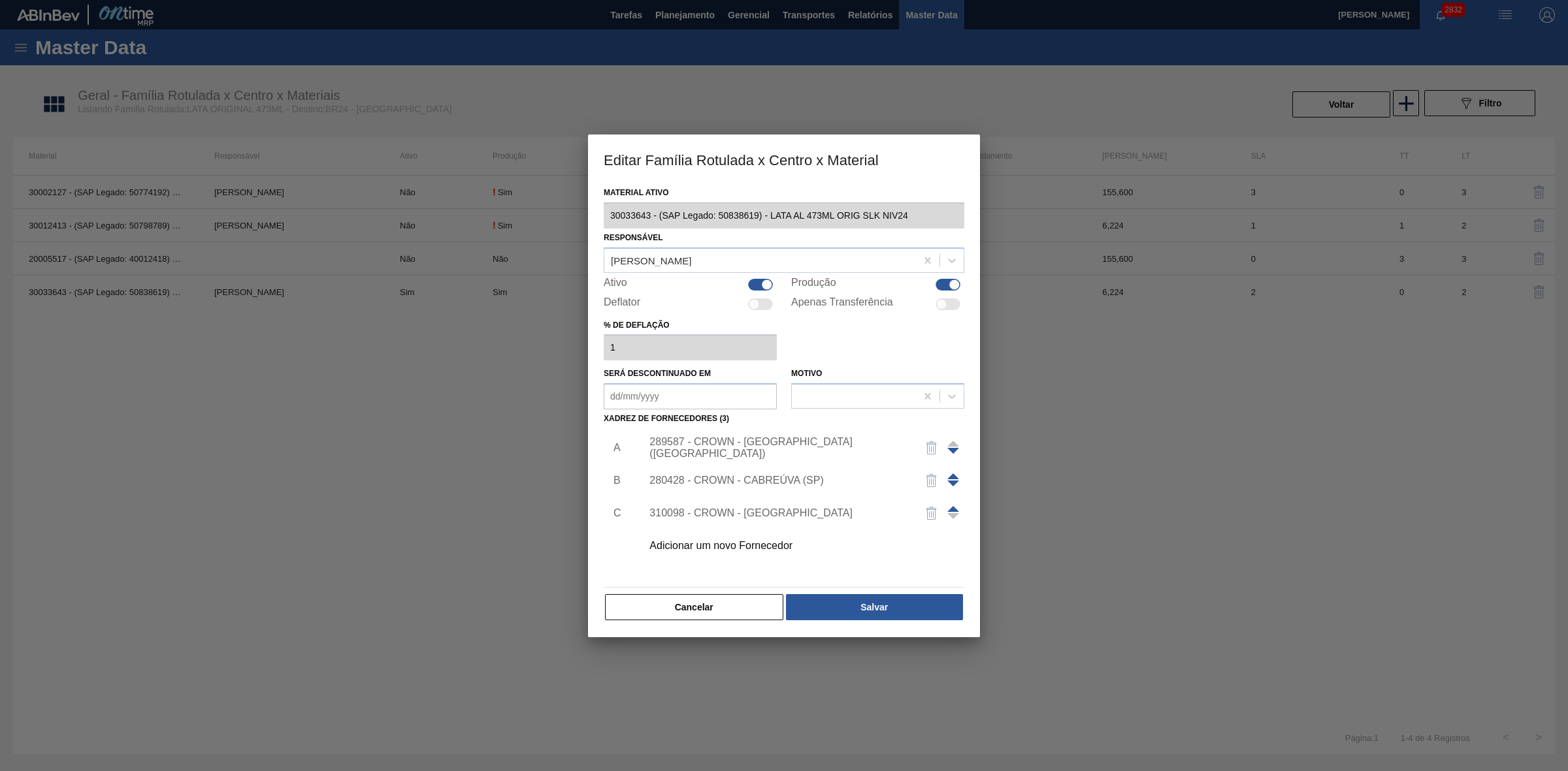
click at [821, 446] on div "289587 - CROWN - [GEOGRAPHIC_DATA] ([GEOGRAPHIC_DATA])" at bounding box center [778, 448] width 256 height 24
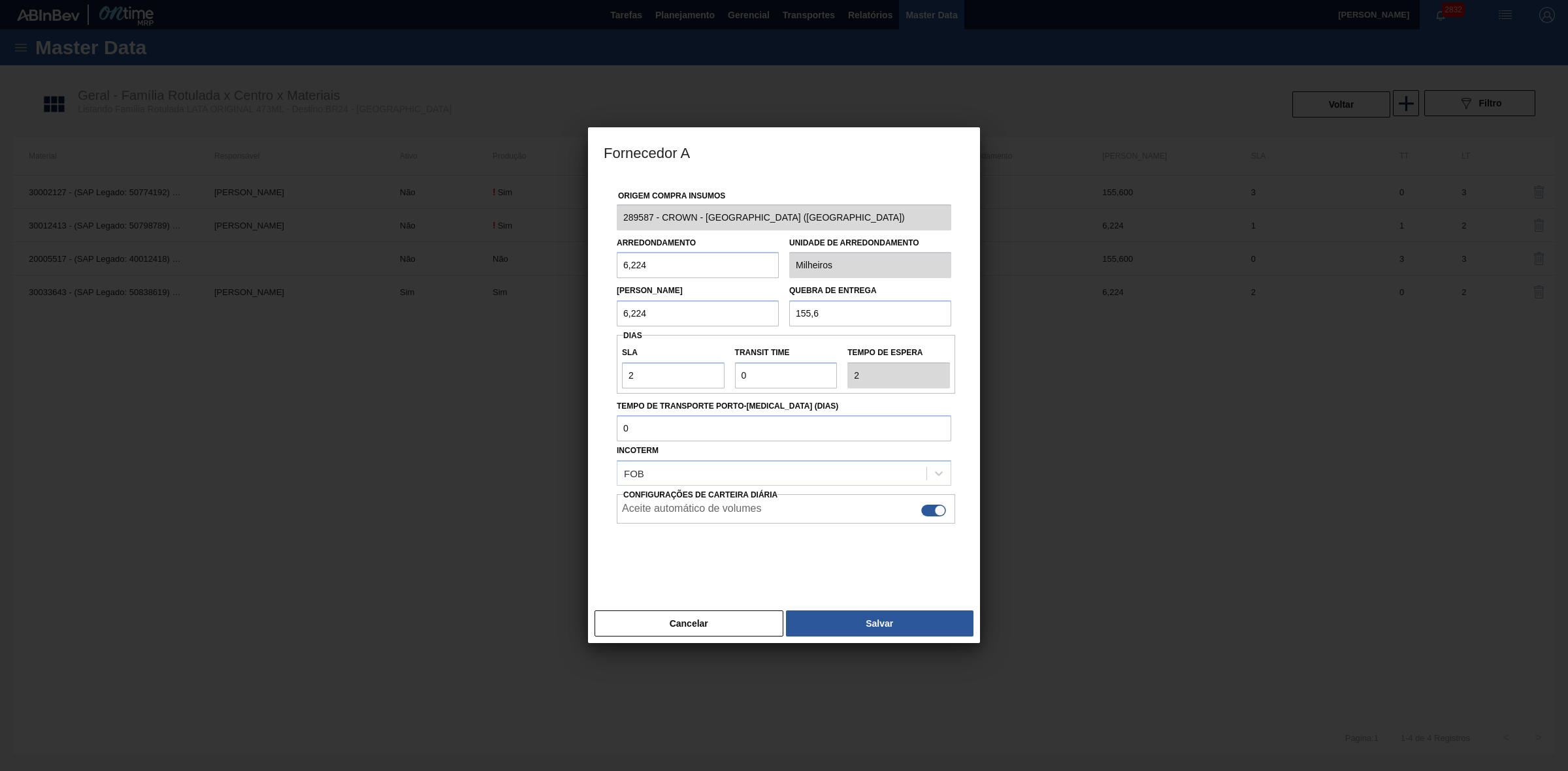
click at [932, 511] on div at bounding box center [933, 510] width 24 height 12
checkbox input "false"
drag, startPoint x: 897, startPoint y: 630, endPoint x: 893, endPoint y: 610, distance: 20.4
click at [897, 629] on button "Salvar" at bounding box center [880, 623] width 188 height 26
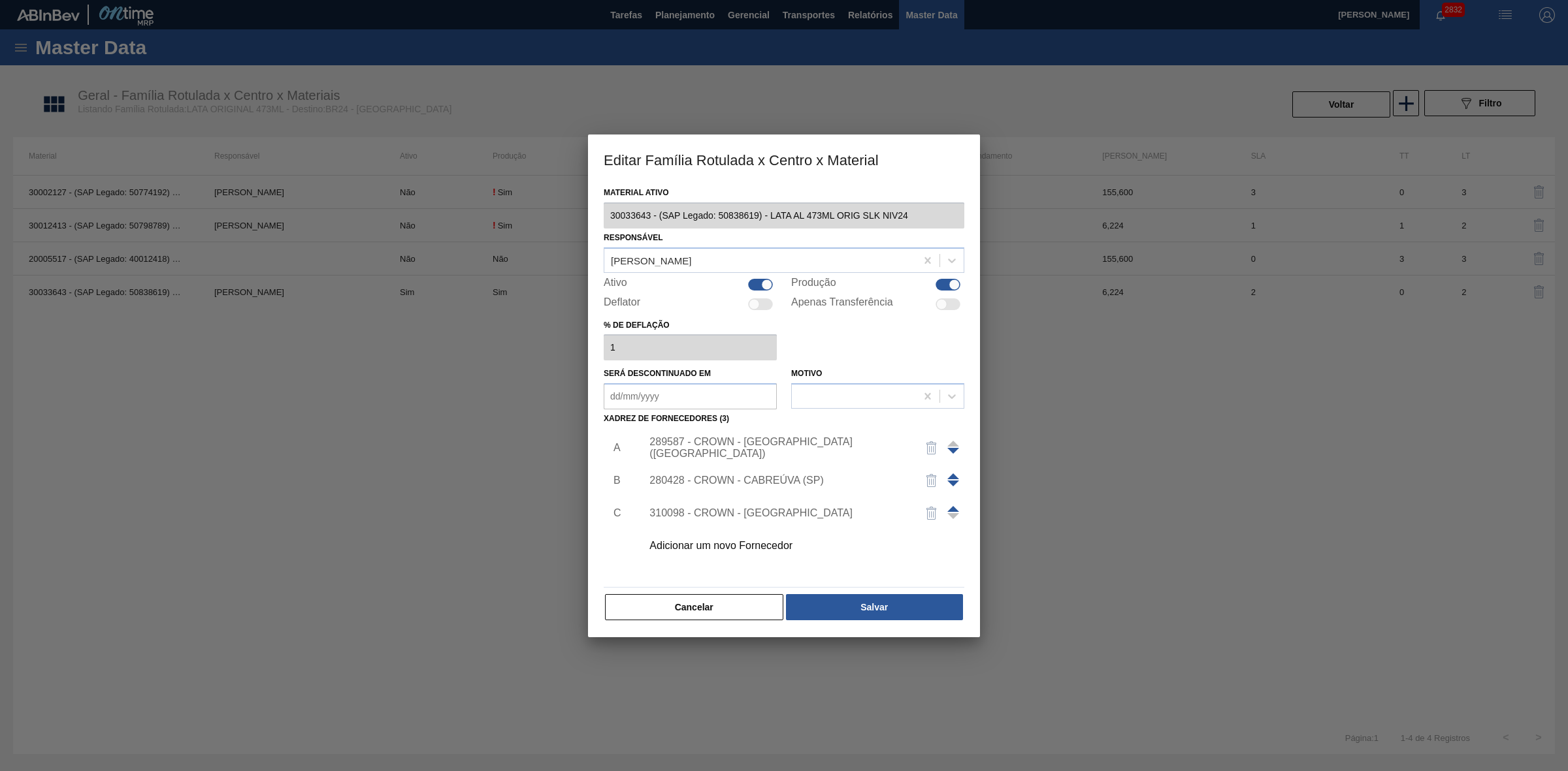
click at [828, 482] on div "280428 - CROWN - CABREÚVA (SP)" at bounding box center [778, 480] width 256 height 12
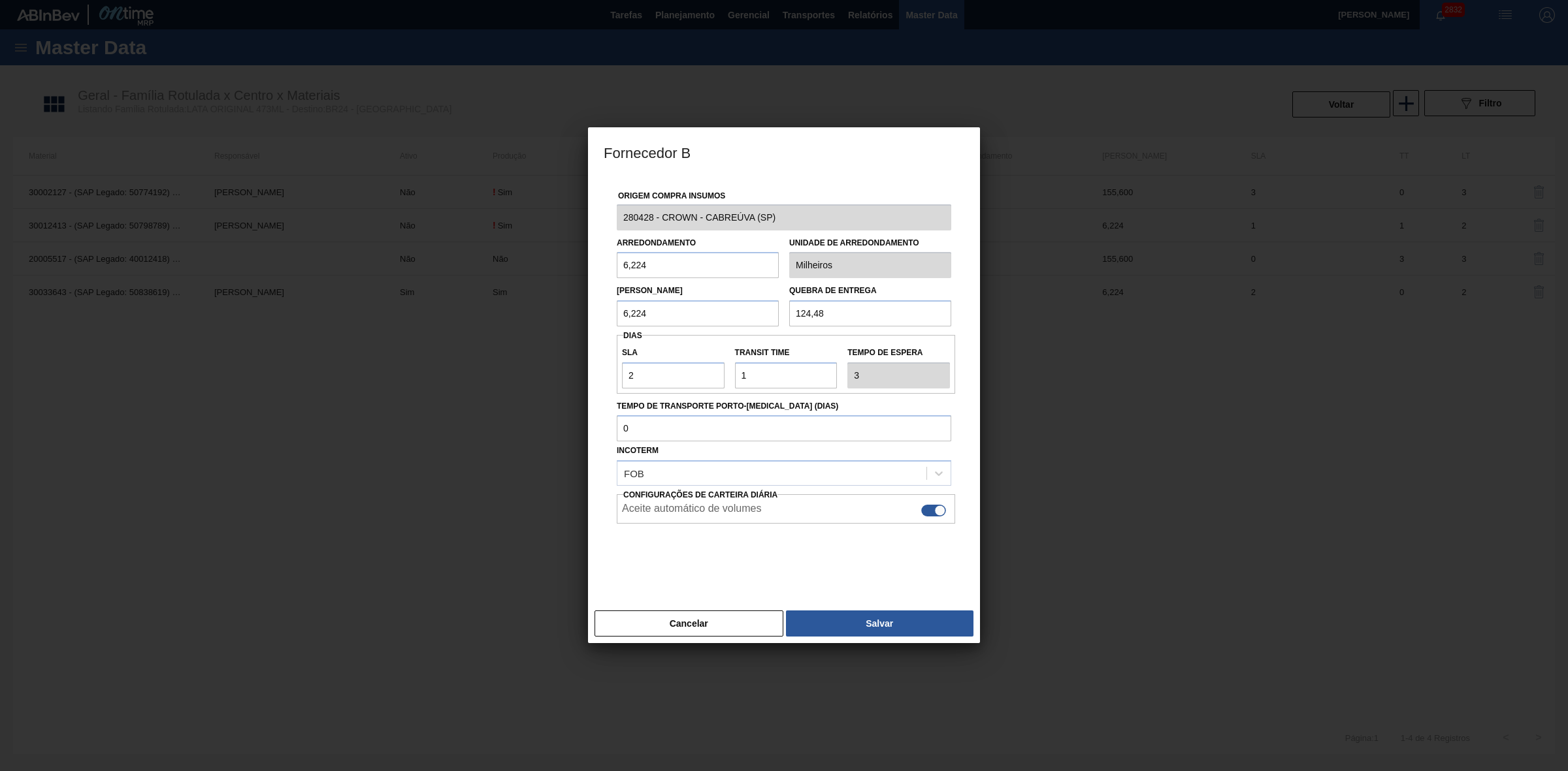
click at [932, 508] on div at bounding box center [933, 510] width 24 height 12
checkbox input "false"
click at [893, 618] on button "Salvar" at bounding box center [880, 623] width 188 height 26
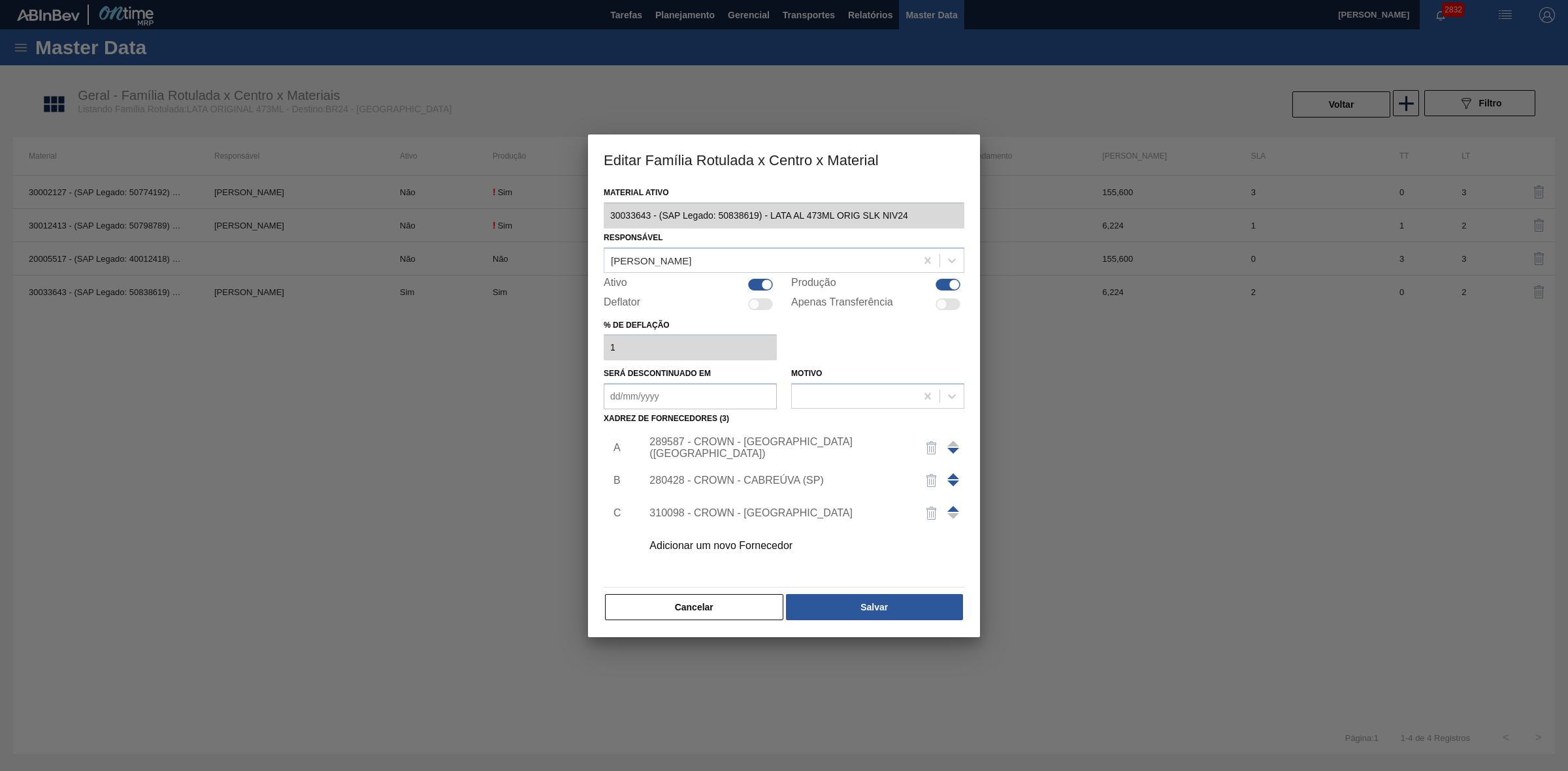
click at [860, 516] on div "310098 - CROWN - [GEOGRAPHIC_DATA]" at bounding box center [778, 513] width 256 height 12
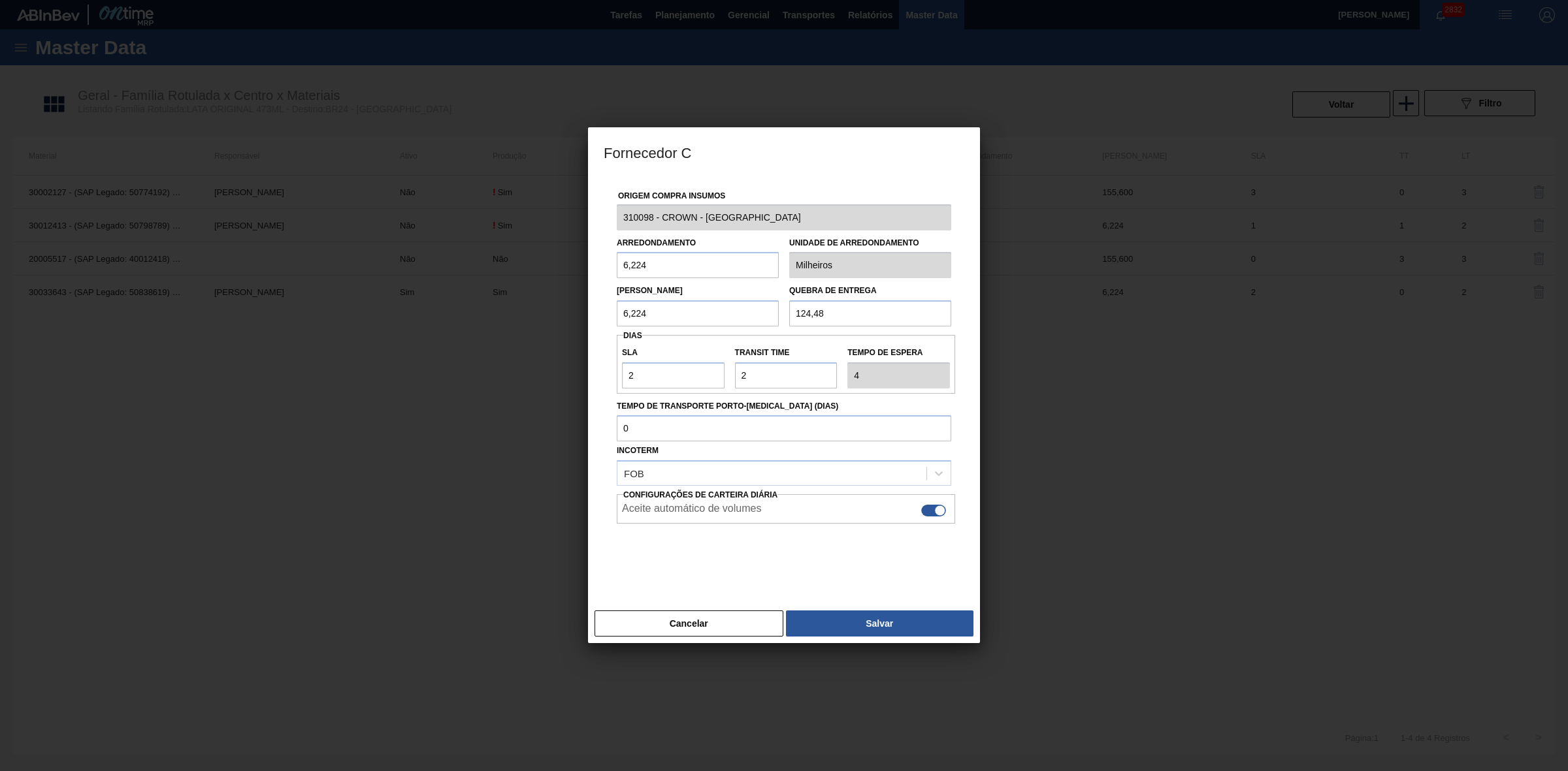
click at [929, 513] on div at bounding box center [933, 510] width 24 height 12
checkbox input "false"
click at [877, 622] on button "Salvar" at bounding box center [880, 623] width 188 height 26
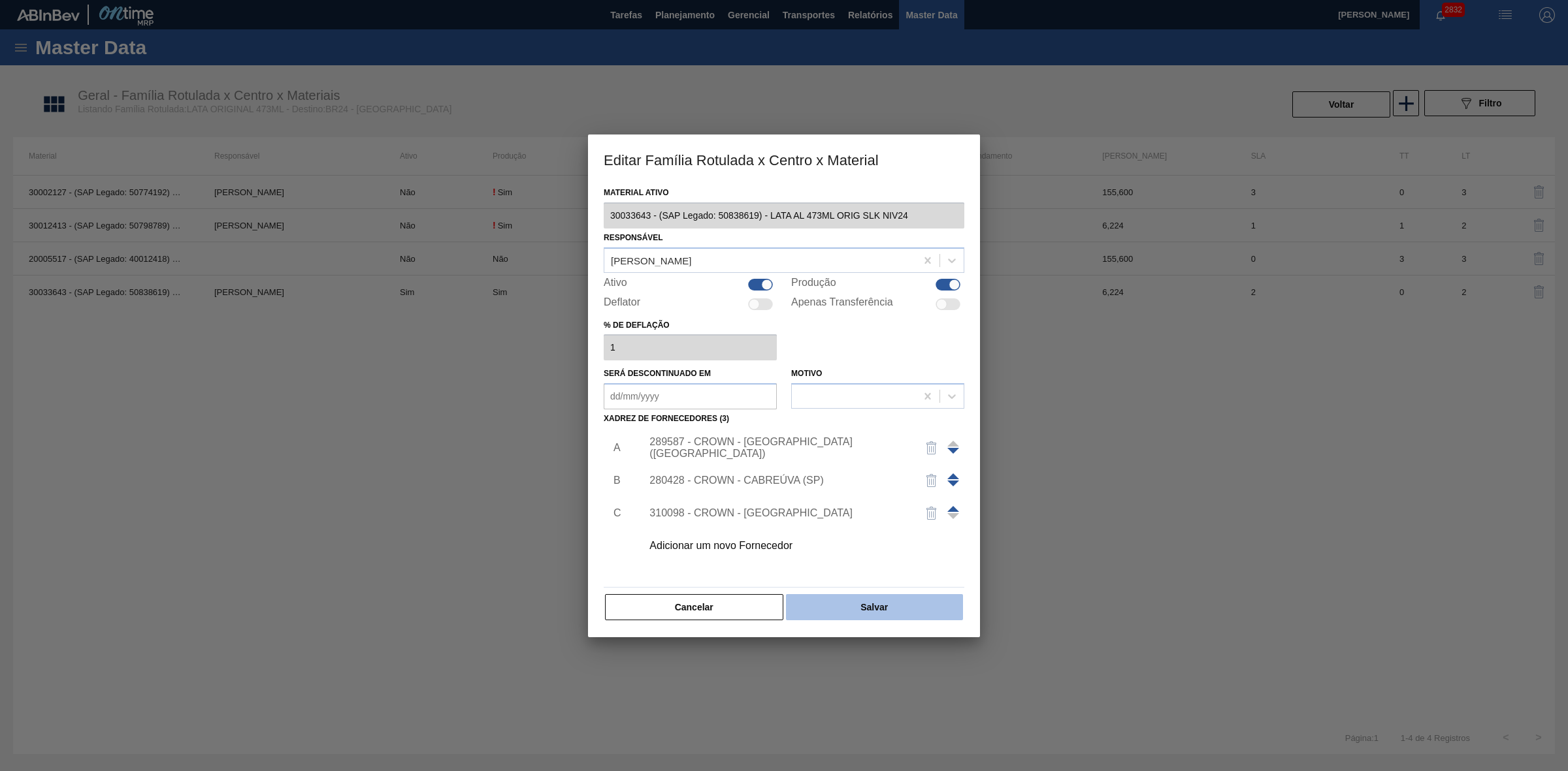
click at [898, 602] on button "Salvar" at bounding box center [874, 607] width 177 height 26
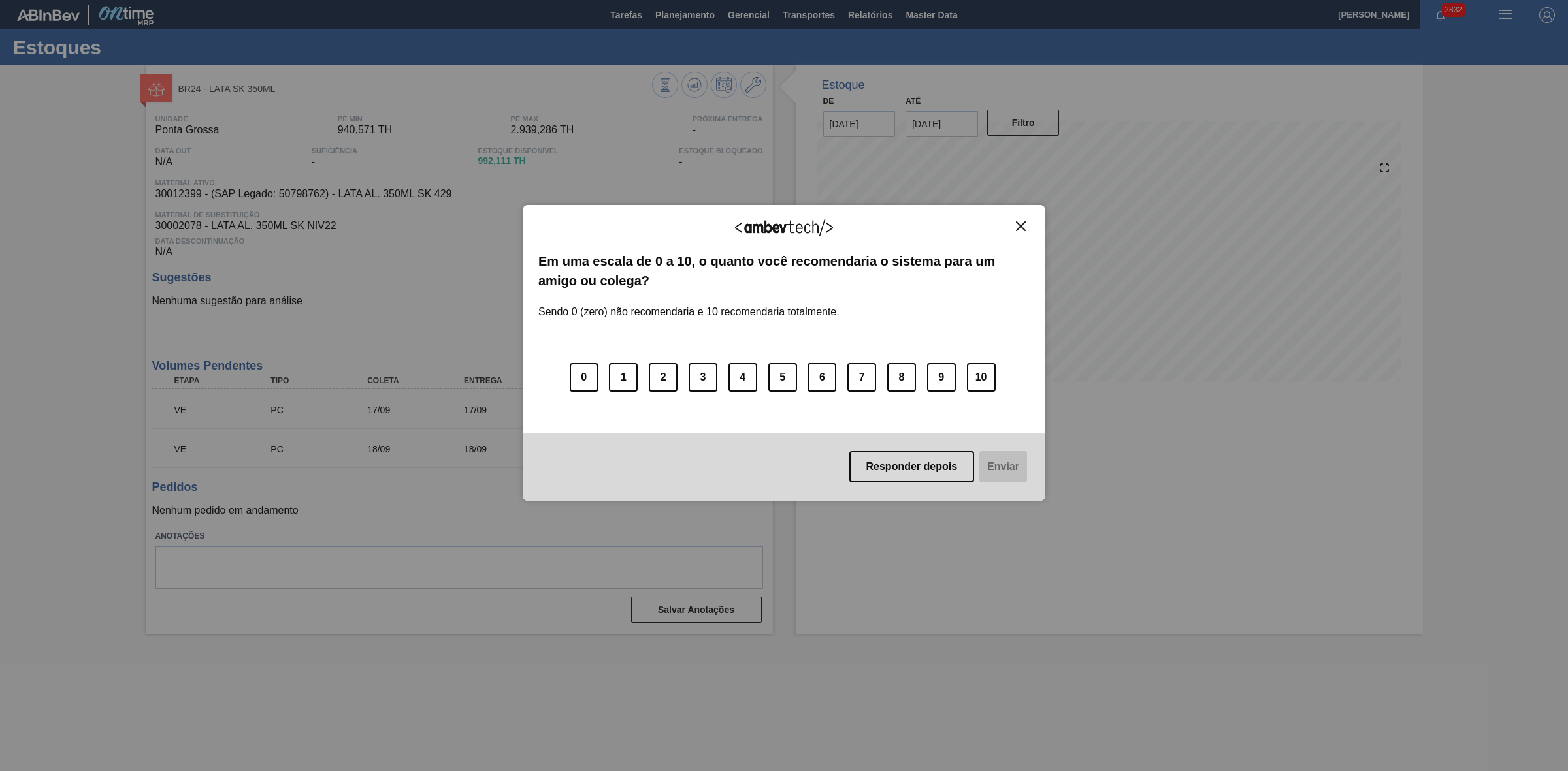
click at [1023, 225] on img "Close" at bounding box center [1021, 226] width 10 height 10
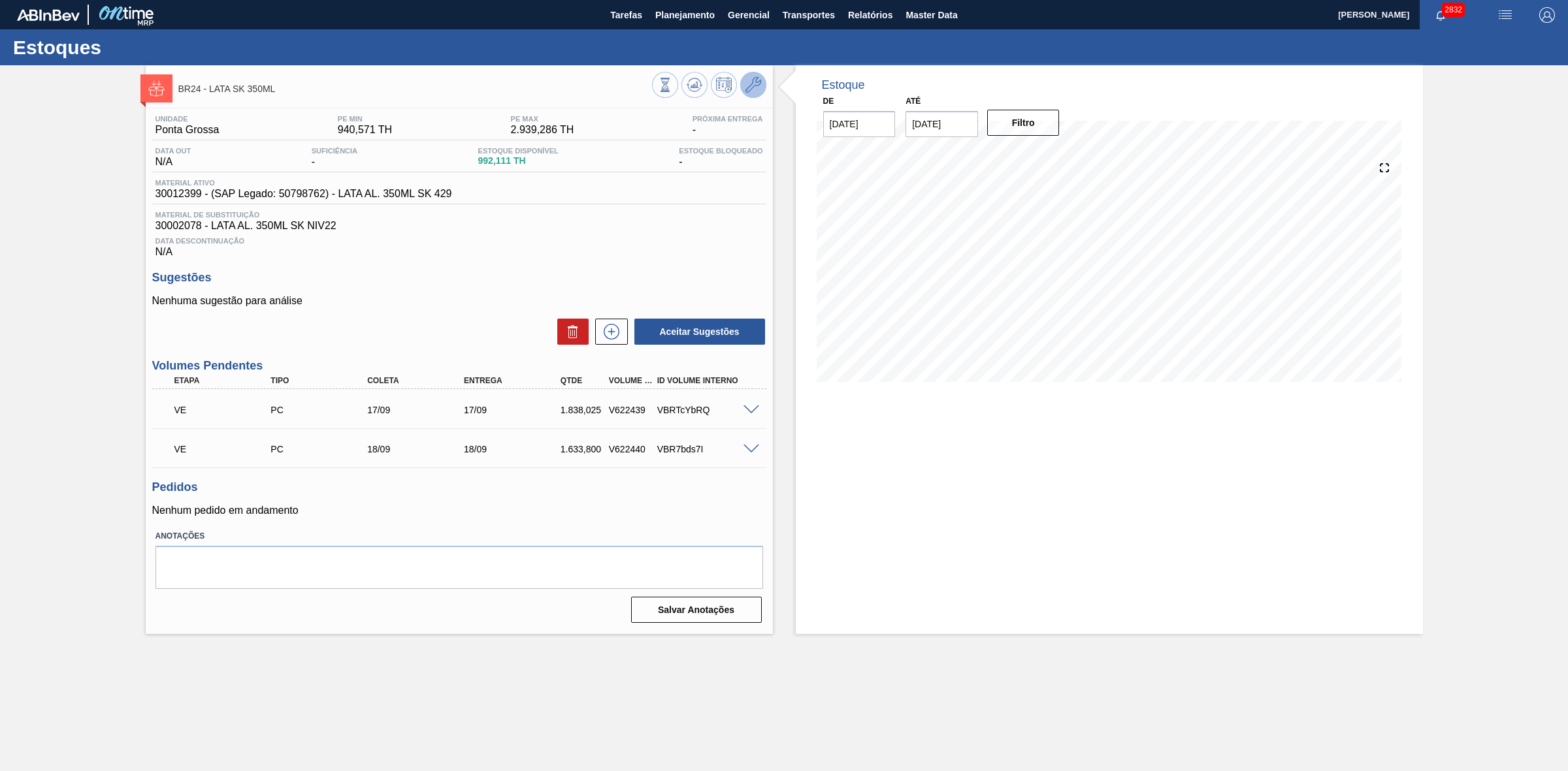
click at [755, 80] on icon at bounding box center [753, 85] width 15 height 15
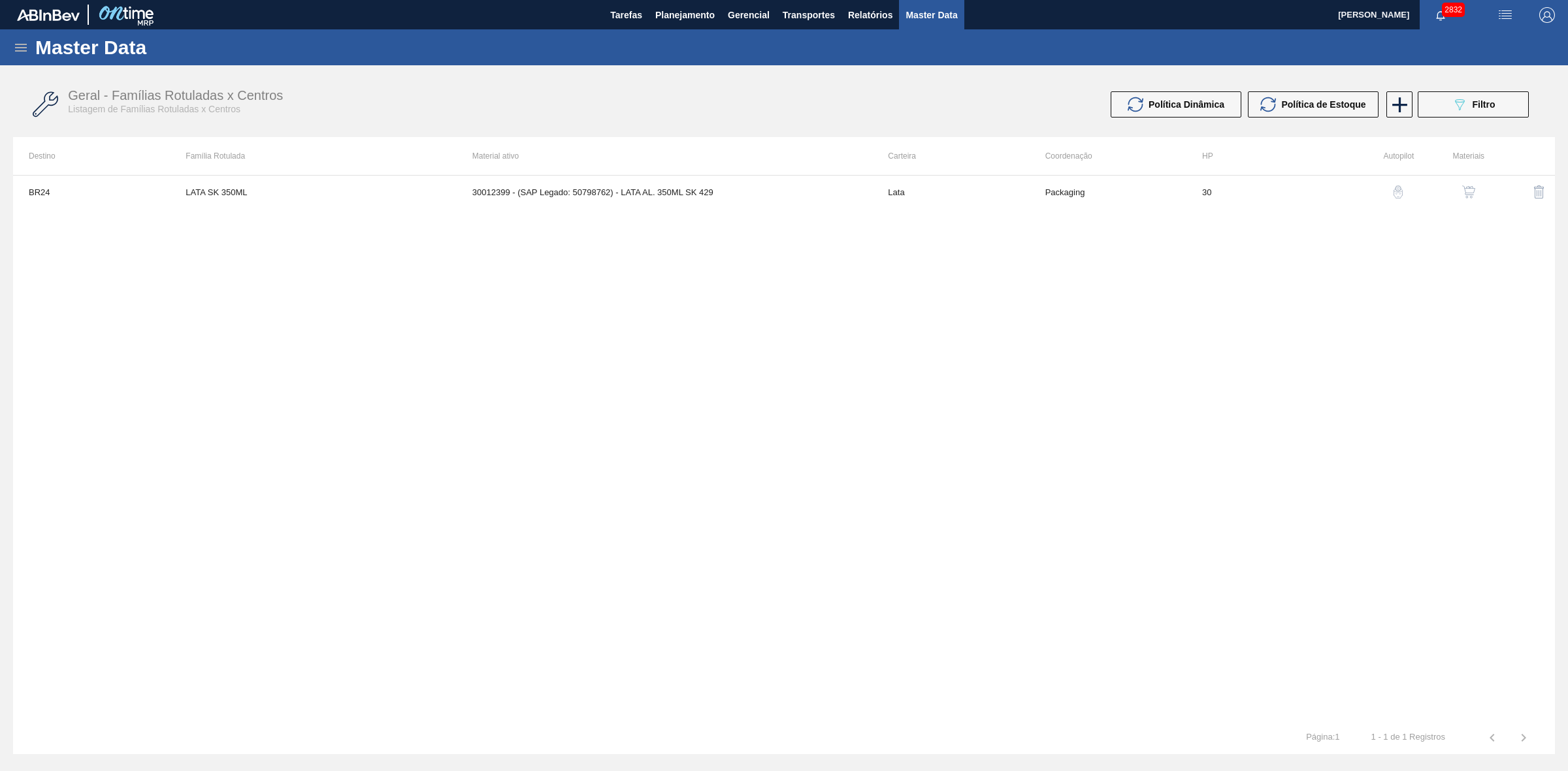
click at [1471, 191] on img "button" at bounding box center [1468, 192] width 13 height 13
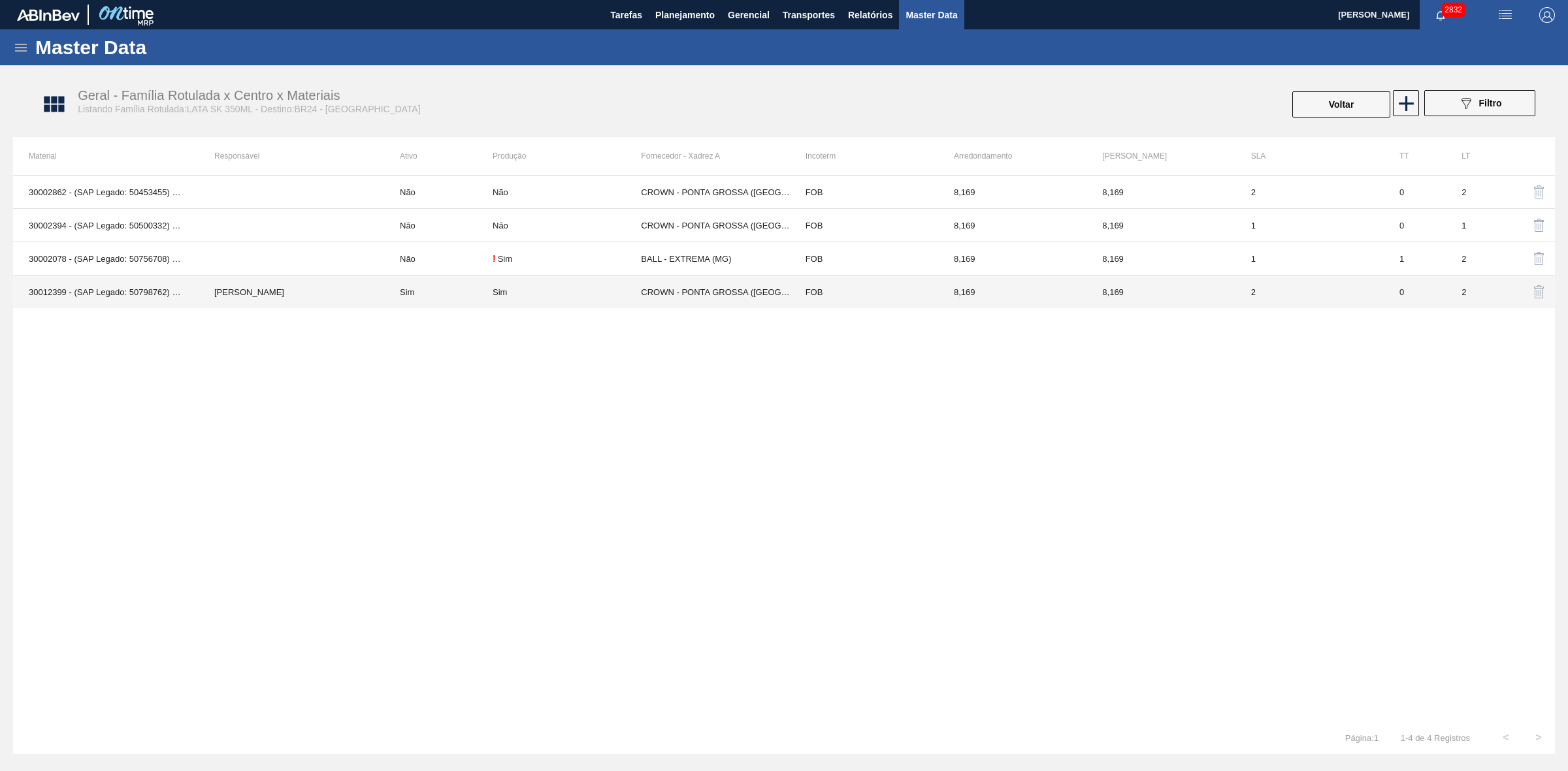
click at [625, 291] on div "Sim" at bounding box center [567, 292] width 148 height 10
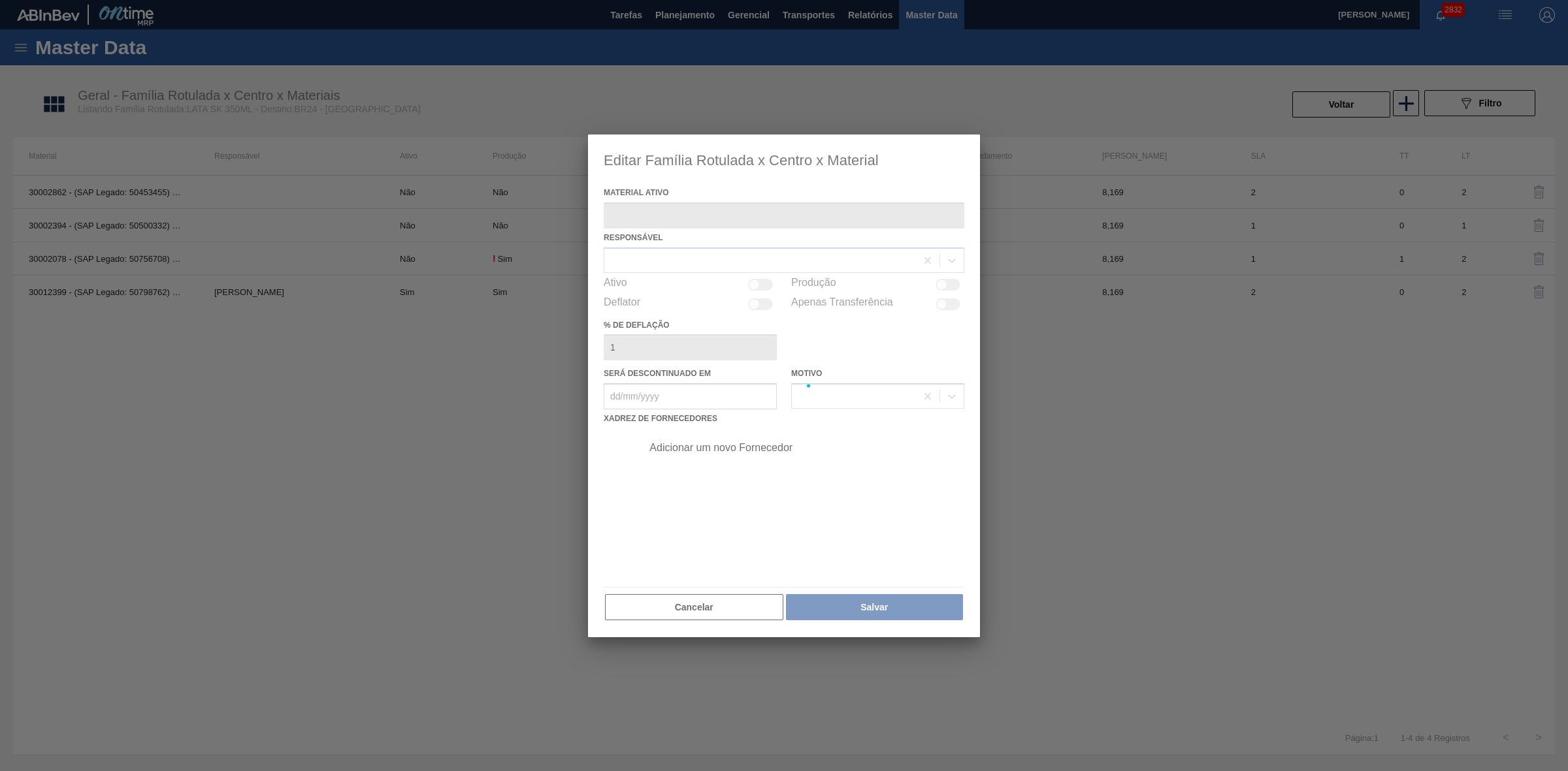
type ativo "30012399 - (SAP Legado: 50798762) - LATA AL. 350ML SK 429"
checkbox input "true"
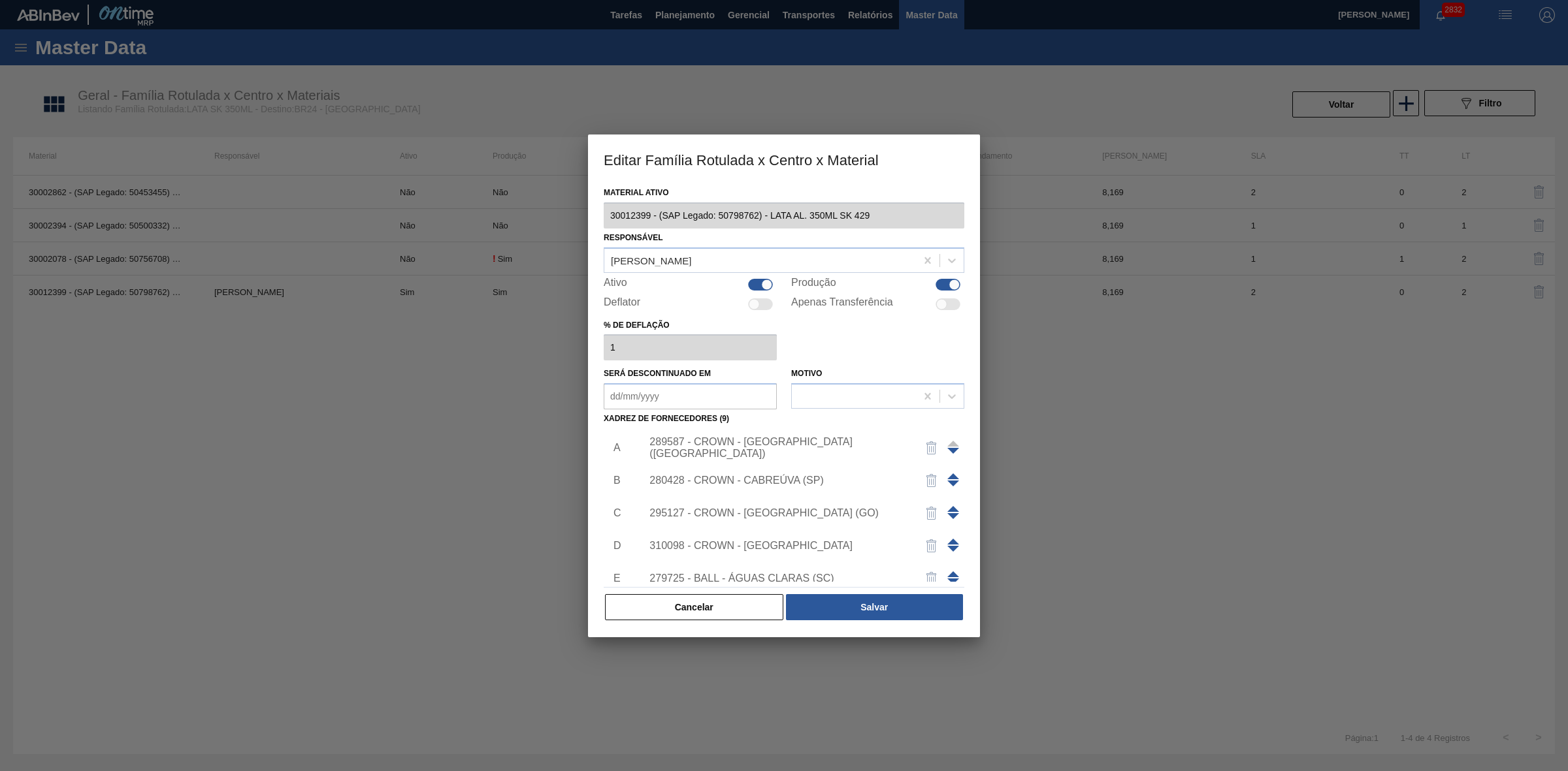
click at [806, 446] on div "289587 - CROWN - [GEOGRAPHIC_DATA] ([GEOGRAPHIC_DATA])" at bounding box center [778, 448] width 256 height 24
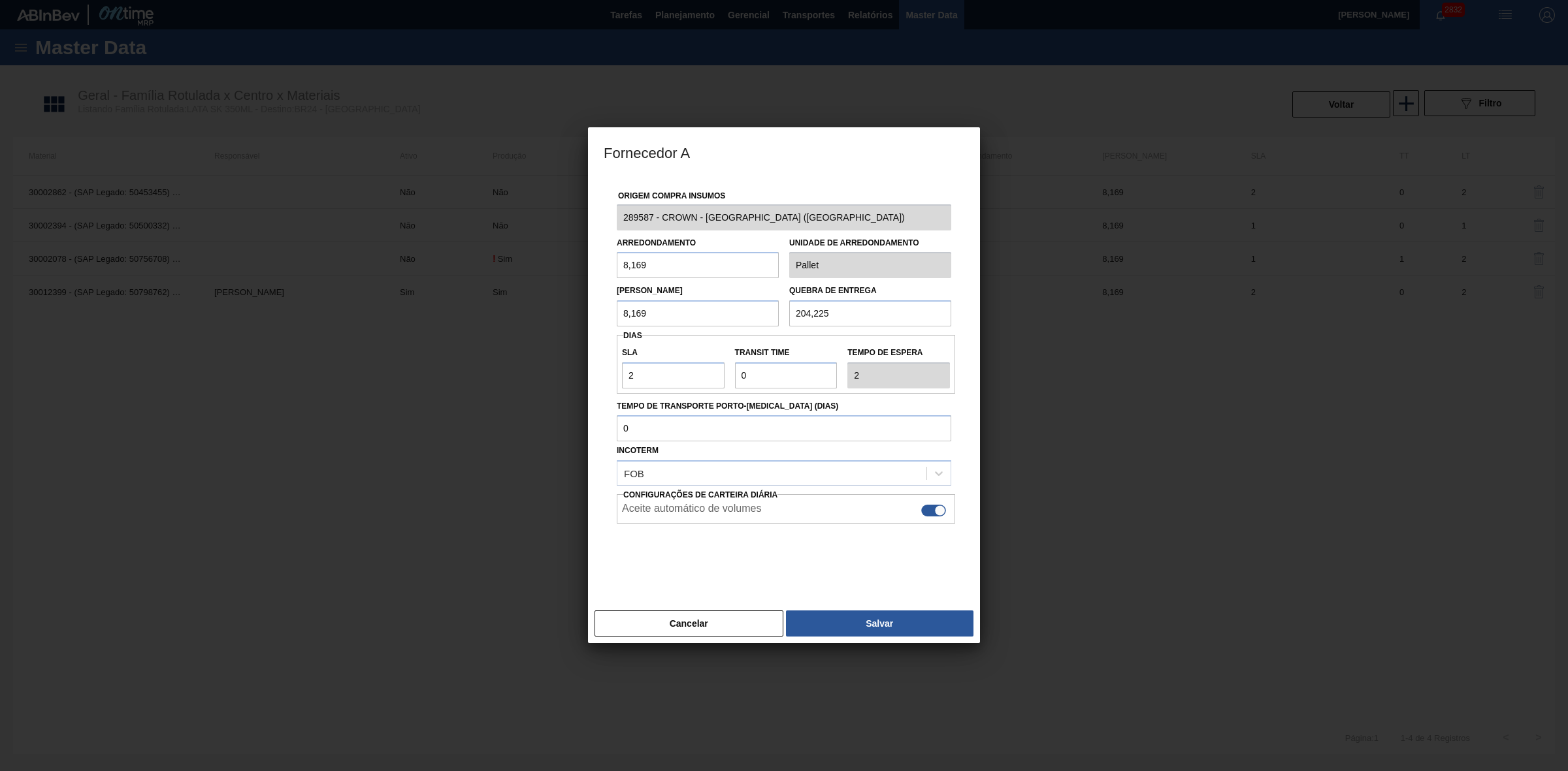
click at [923, 511] on div at bounding box center [933, 510] width 24 height 12
checkbox input "false"
click at [867, 627] on button "Salvar" at bounding box center [880, 623] width 188 height 26
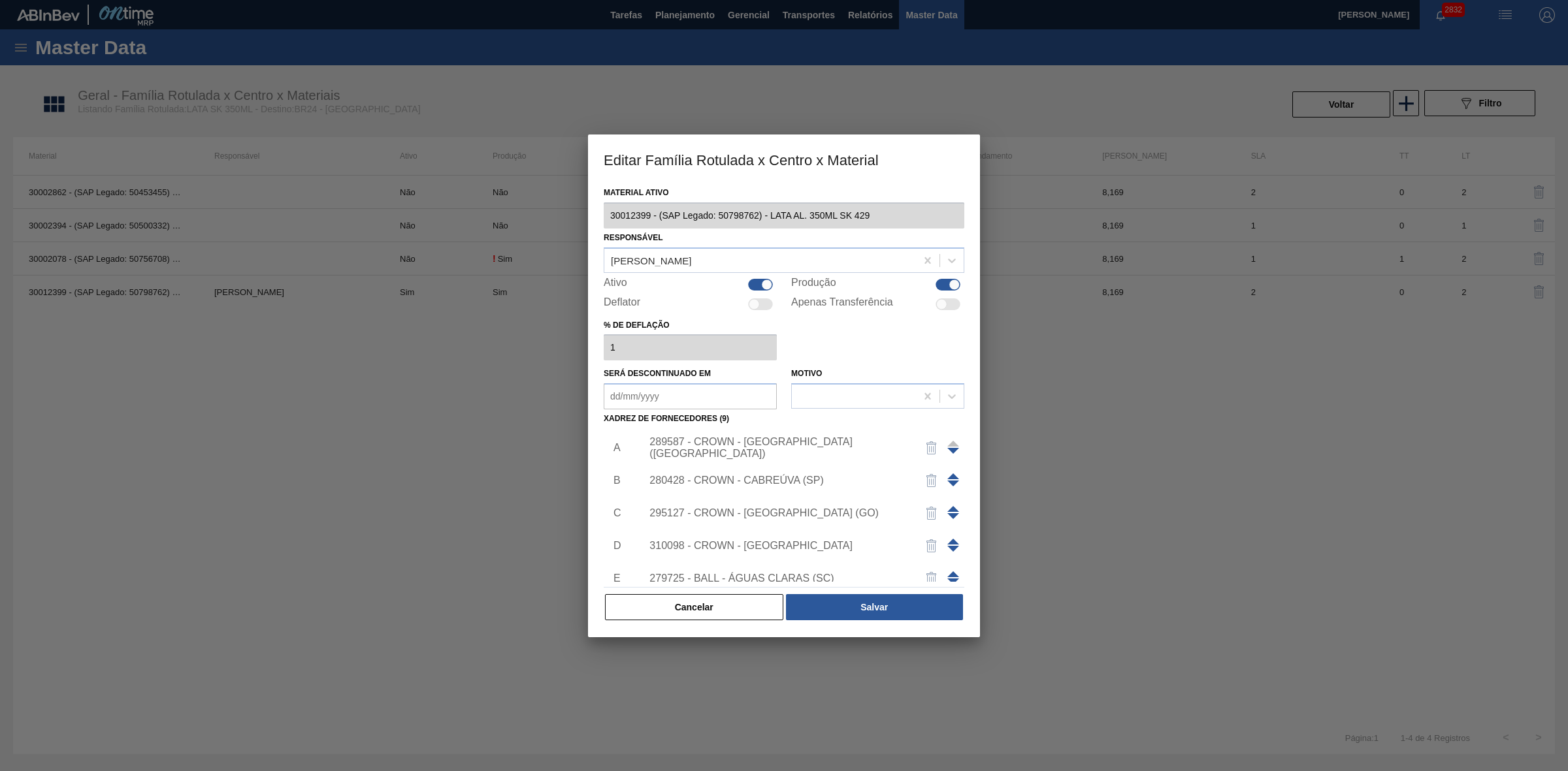
click at [808, 482] on div "280428 - CROWN - CABREÚVA (SP)" at bounding box center [778, 480] width 256 height 12
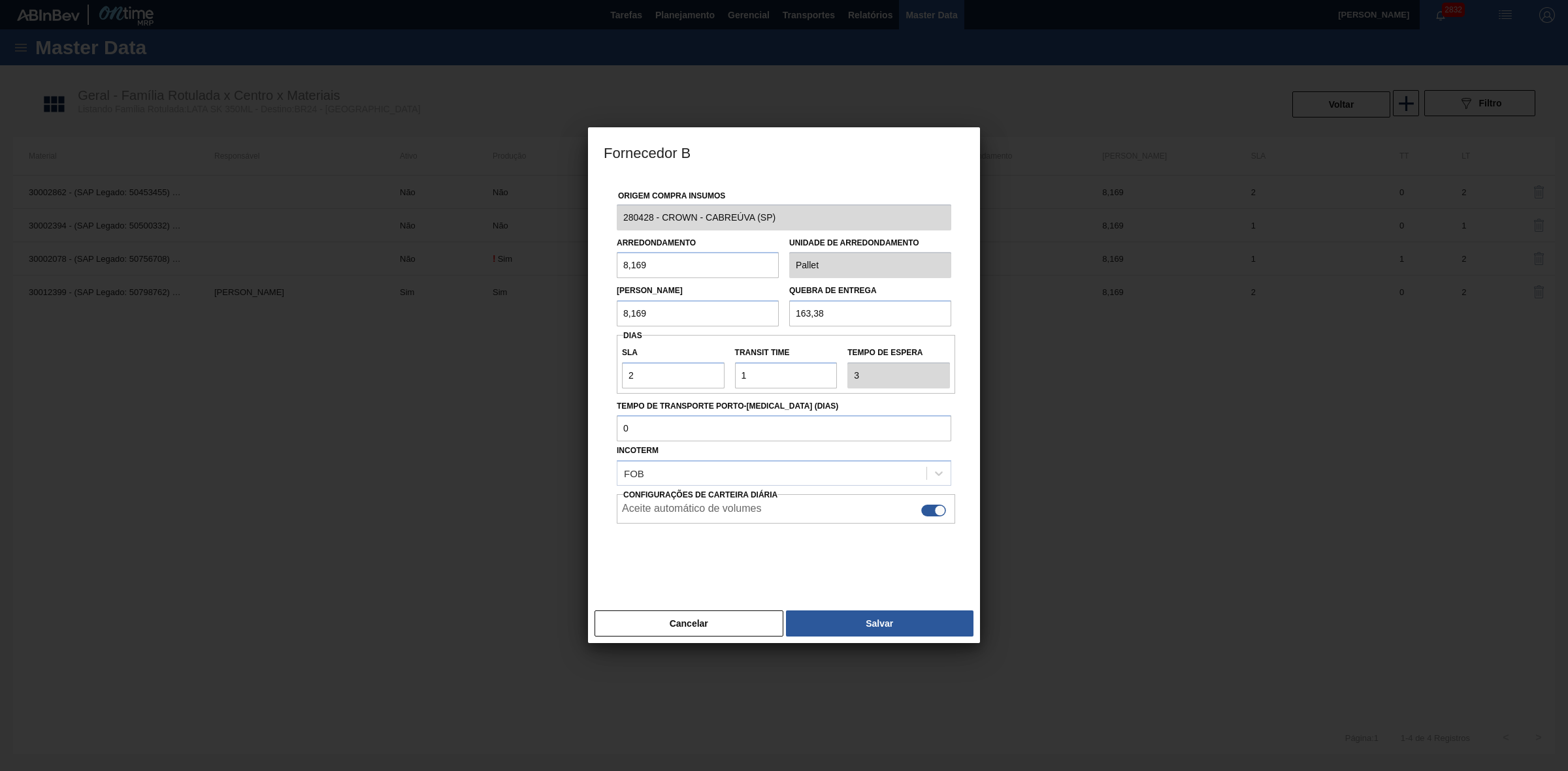
click at [933, 513] on div at bounding box center [933, 510] width 24 height 12
checkbox input "false"
click at [862, 625] on button "Salvar" at bounding box center [880, 623] width 188 height 26
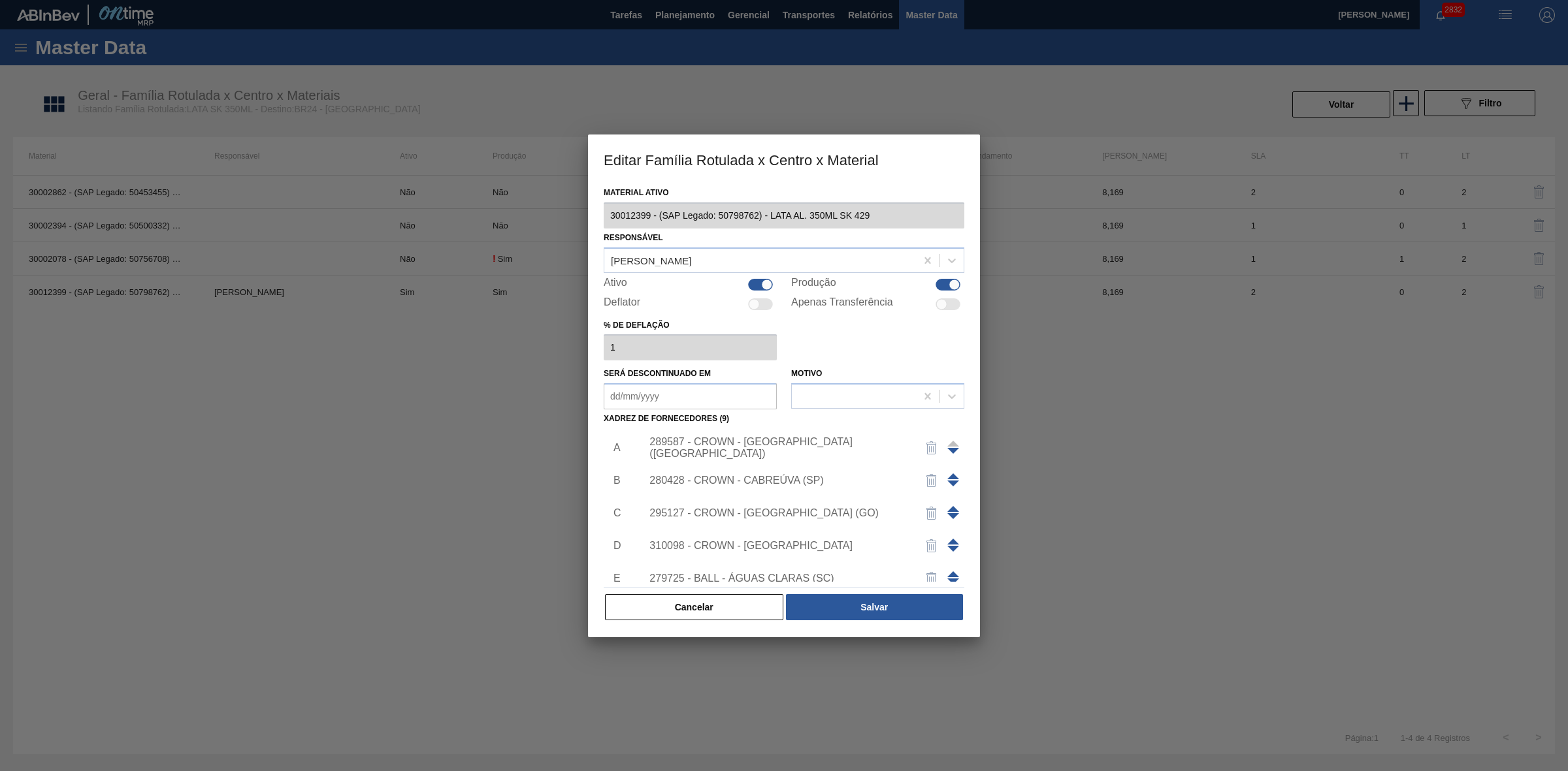
click at [804, 514] on div "295127 - CROWN - RIO VERDE (GO)" at bounding box center [778, 513] width 256 height 12
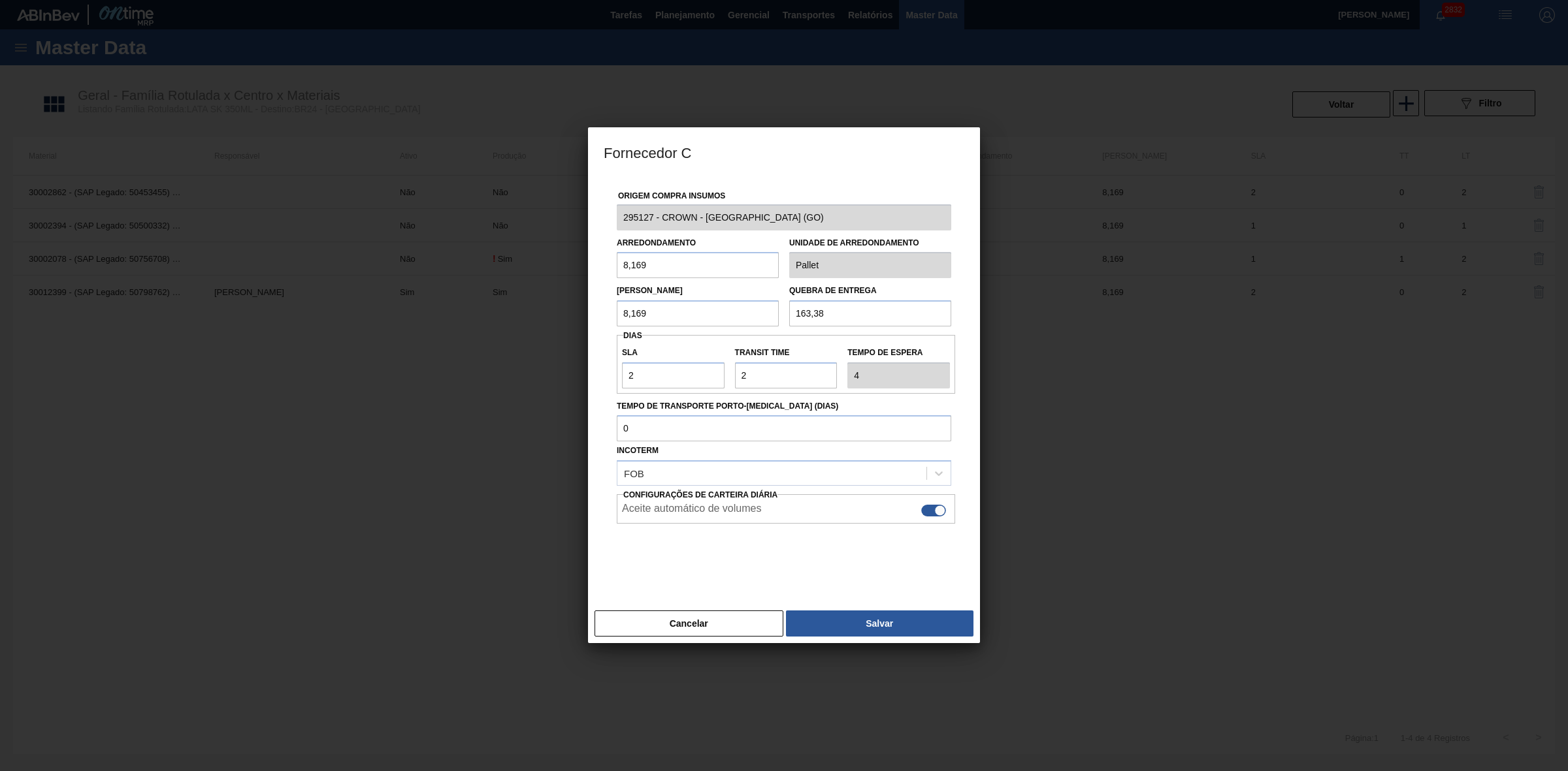
click at [930, 514] on div at bounding box center [933, 510] width 24 height 12
checkbox input "false"
click at [854, 622] on button "Salvar" at bounding box center [880, 623] width 188 height 26
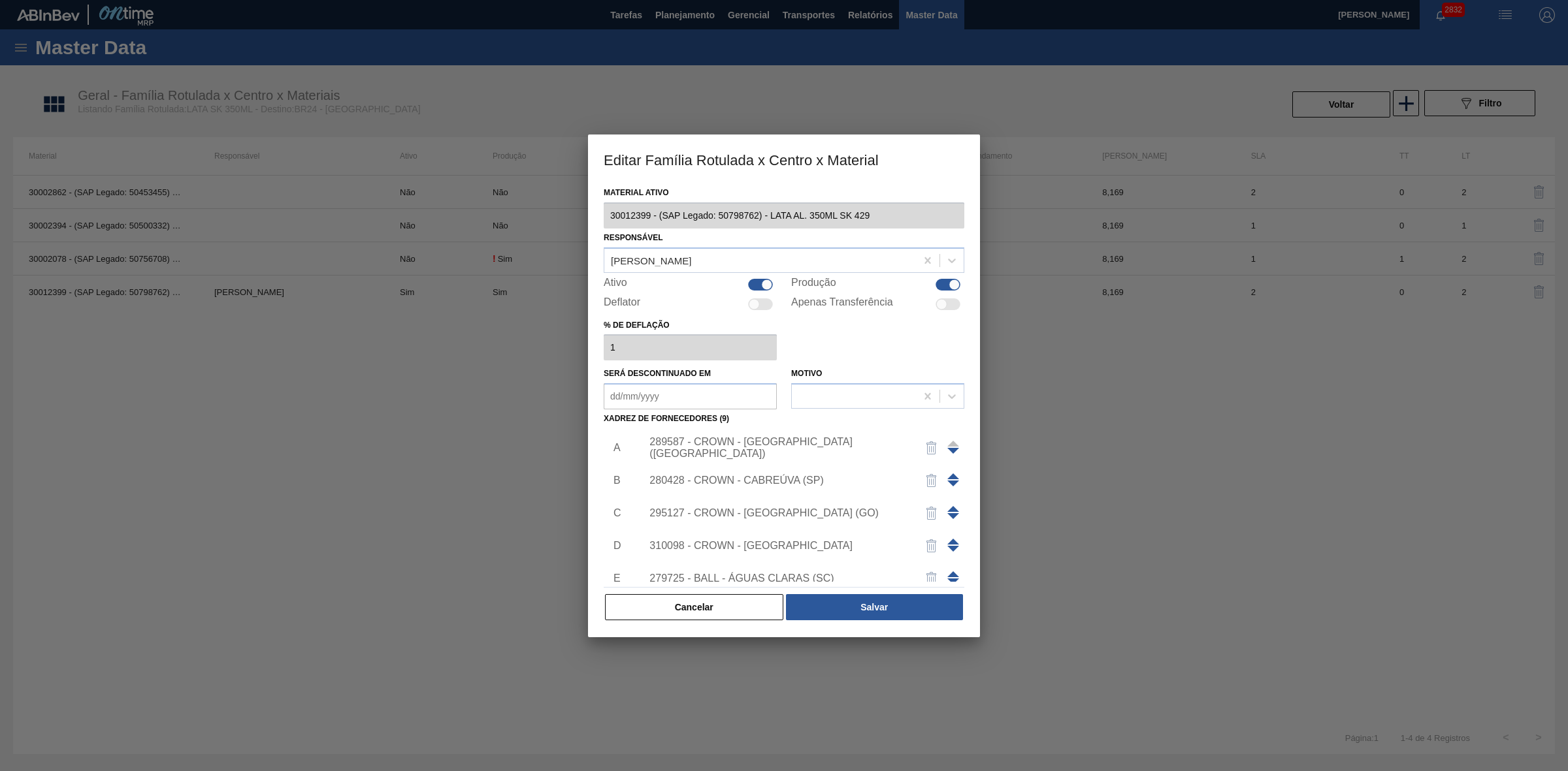
click at [777, 543] on div "310098 - CROWN - [GEOGRAPHIC_DATA]" at bounding box center [778, 546] width 256 height 12
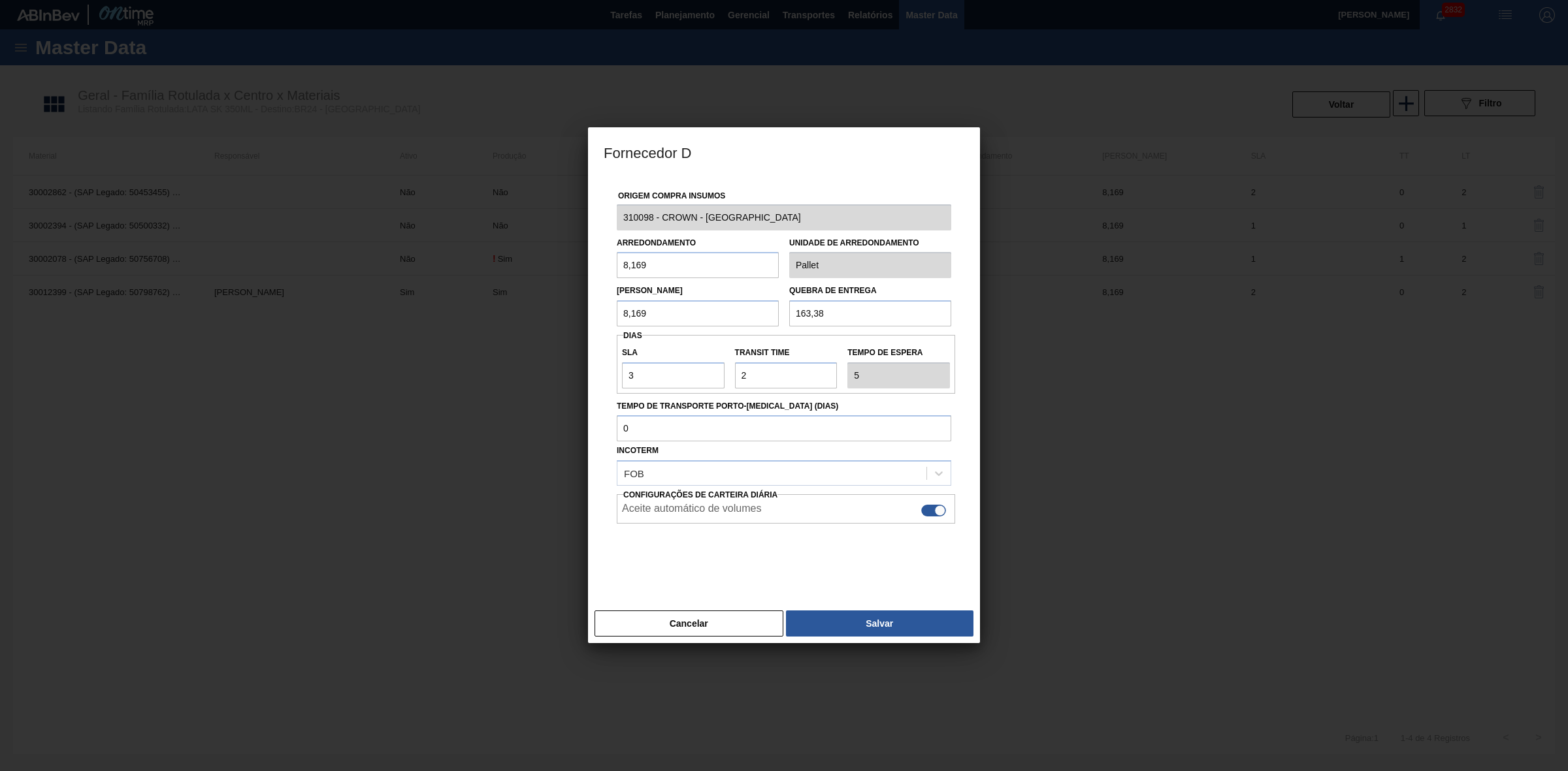
click at [933, 510] on div at bounding box center [933, 510] width 24 height 12
checkbox input "false"
drag, startPoint x: 867, startPoint y: 621, endPoint x: 880, endPoint y: 615, distance: 14.3
click at [867, 621] on button "Salvar" at bounding box center [880, 623] width 188 height 26
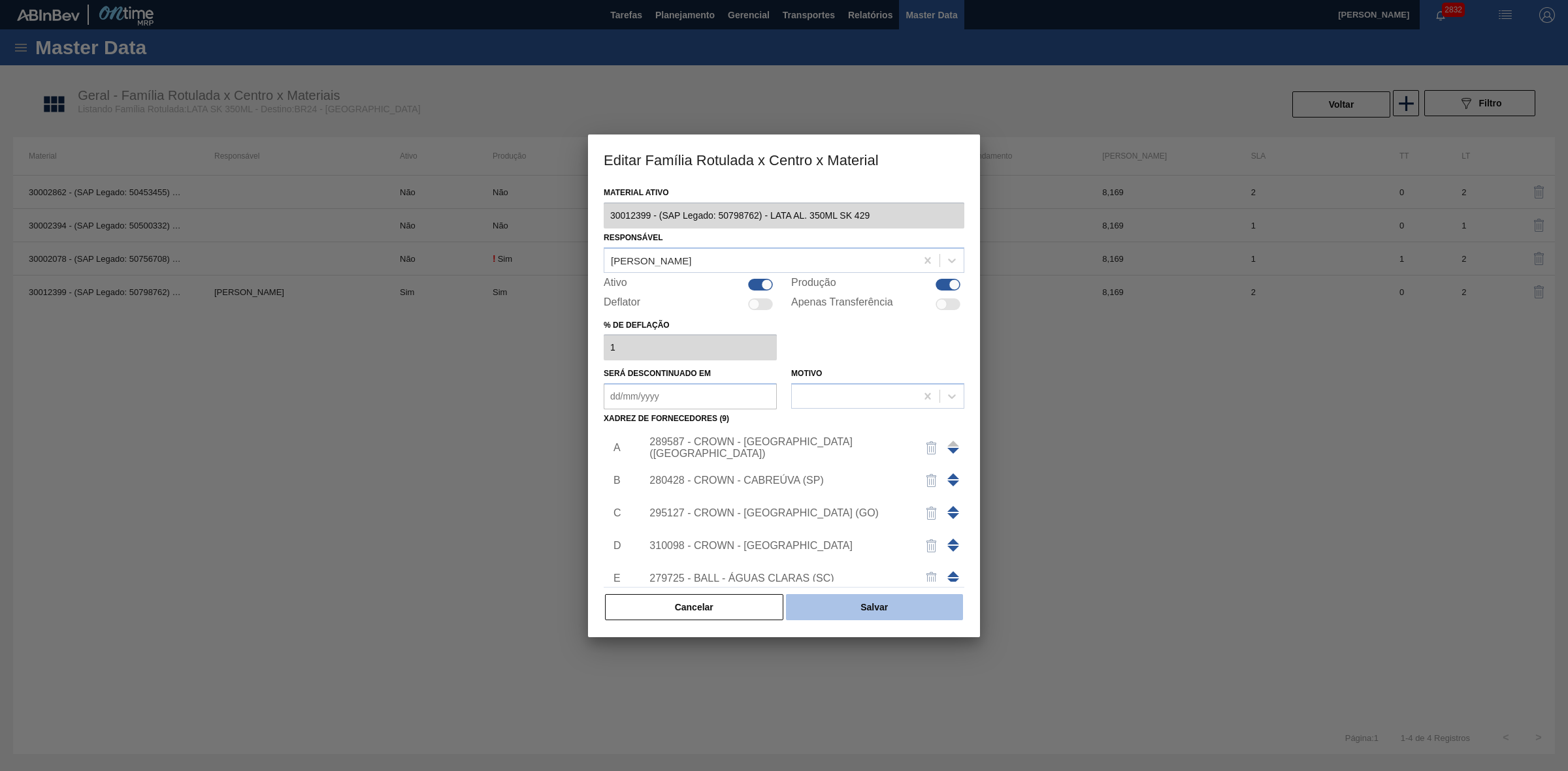
click at [887, 609] on button "Salvar" at bounding box center [874, 607] width 177 height 26
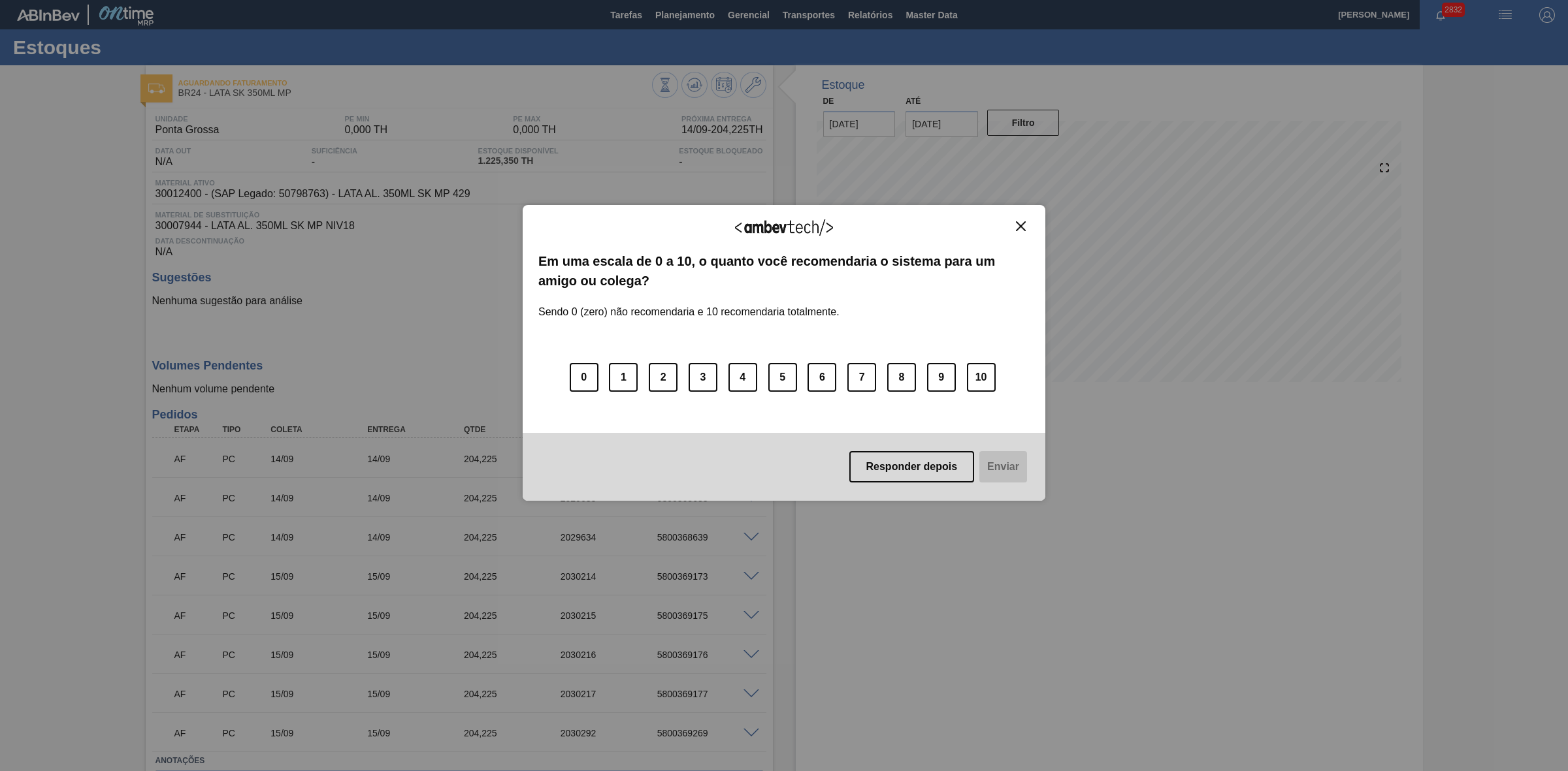
click at [1023, 226] on img "Close" at bounding box center [1021, 226] width 10 height 10
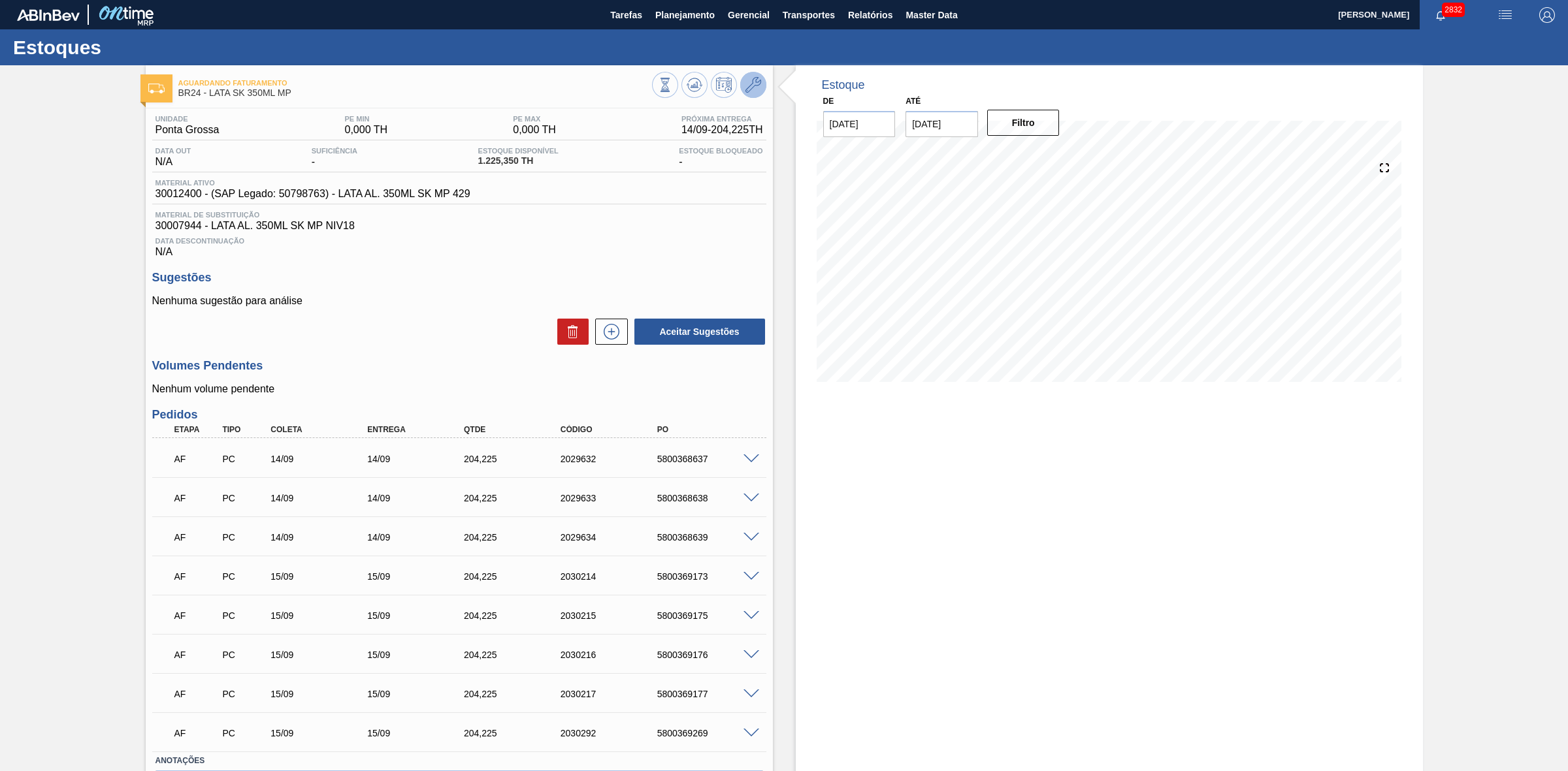
click at [747, 83] on icon at bounding box center [753, 85] width 15 height 15
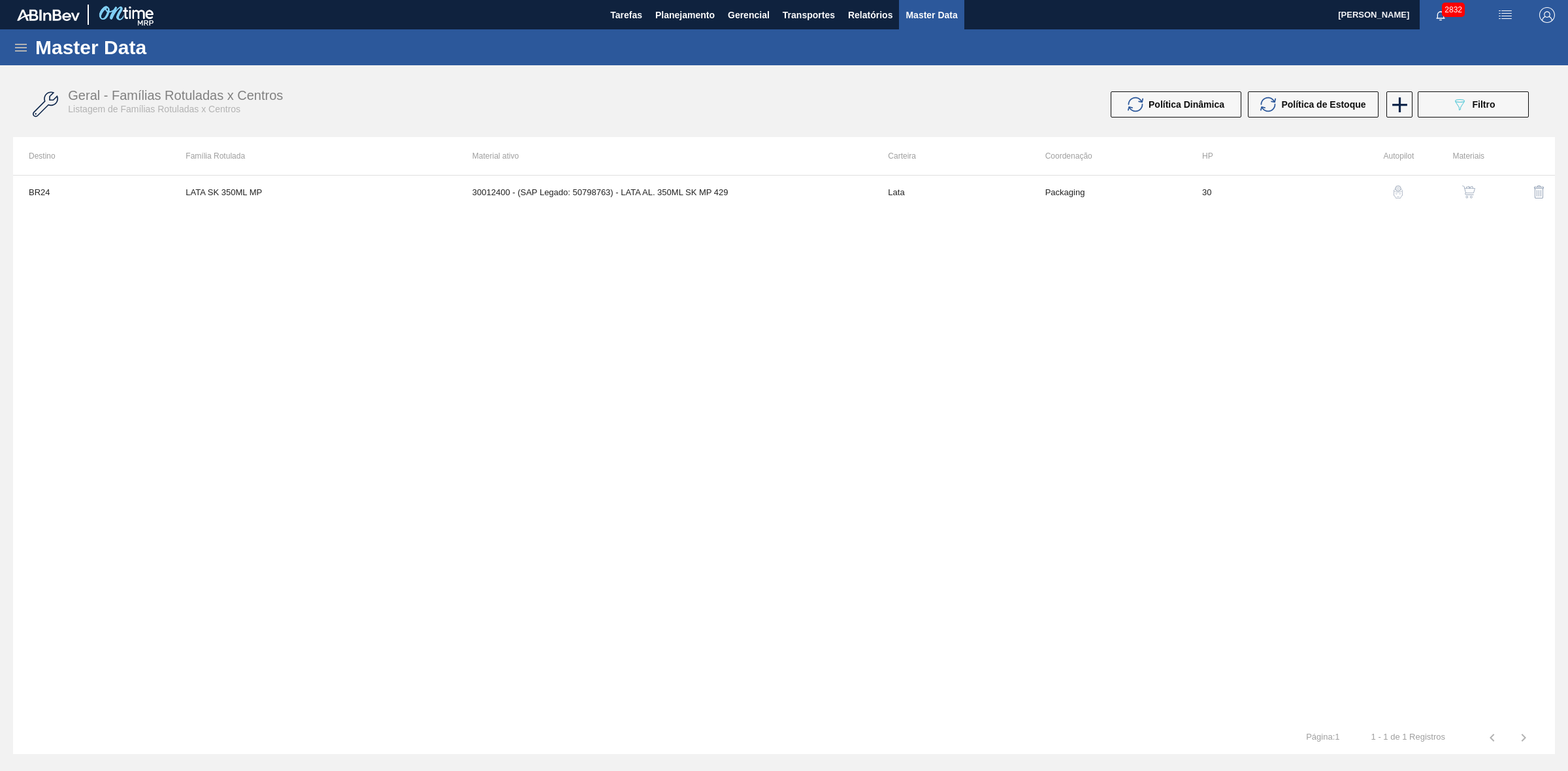
click at [1471, 199] on button "button" at bounding box center [1468, 192] width 31 height 31
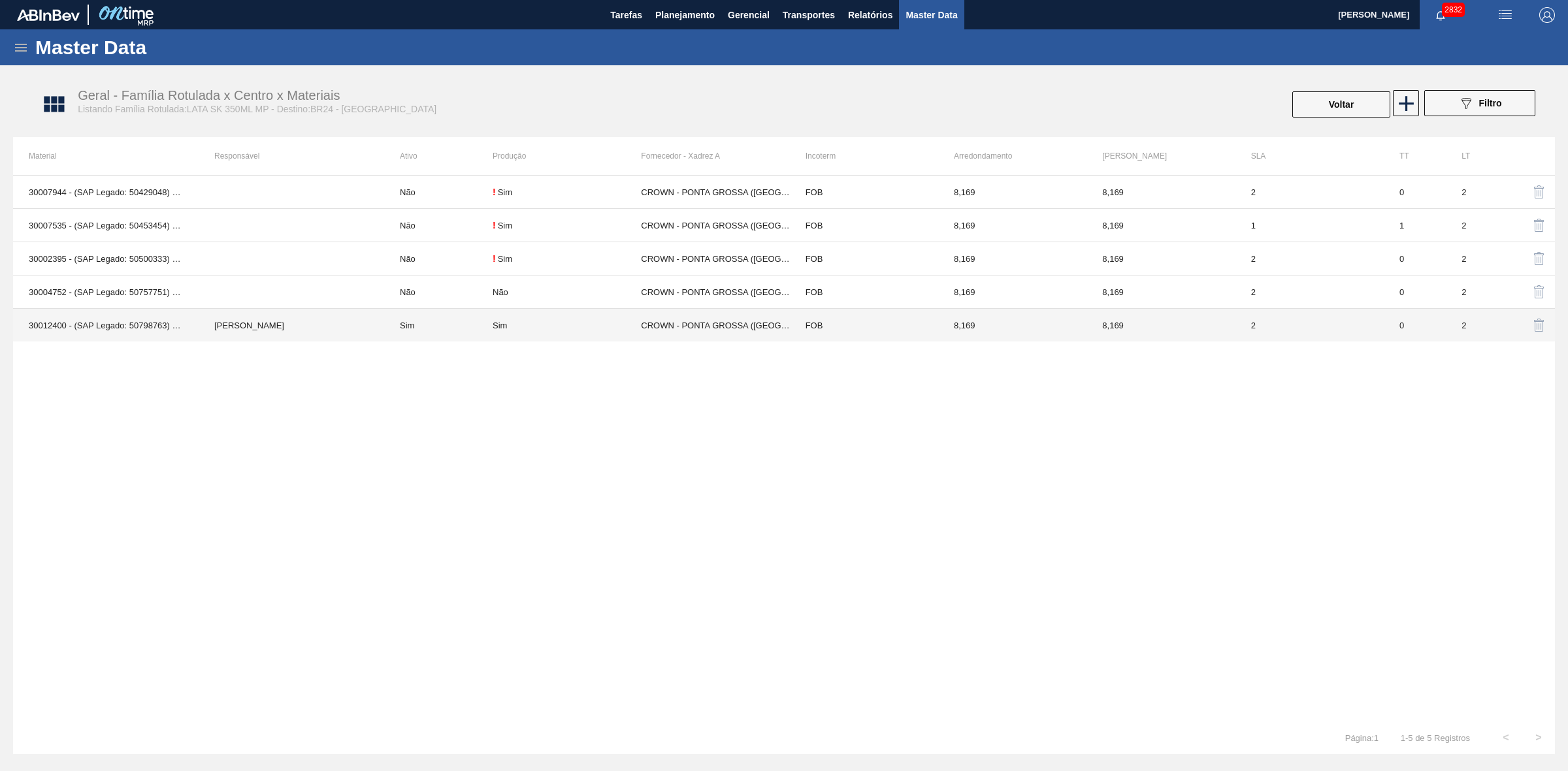
click at [620, 318] on td "Sim" at bounding box center [567, 325] width 148 height 34
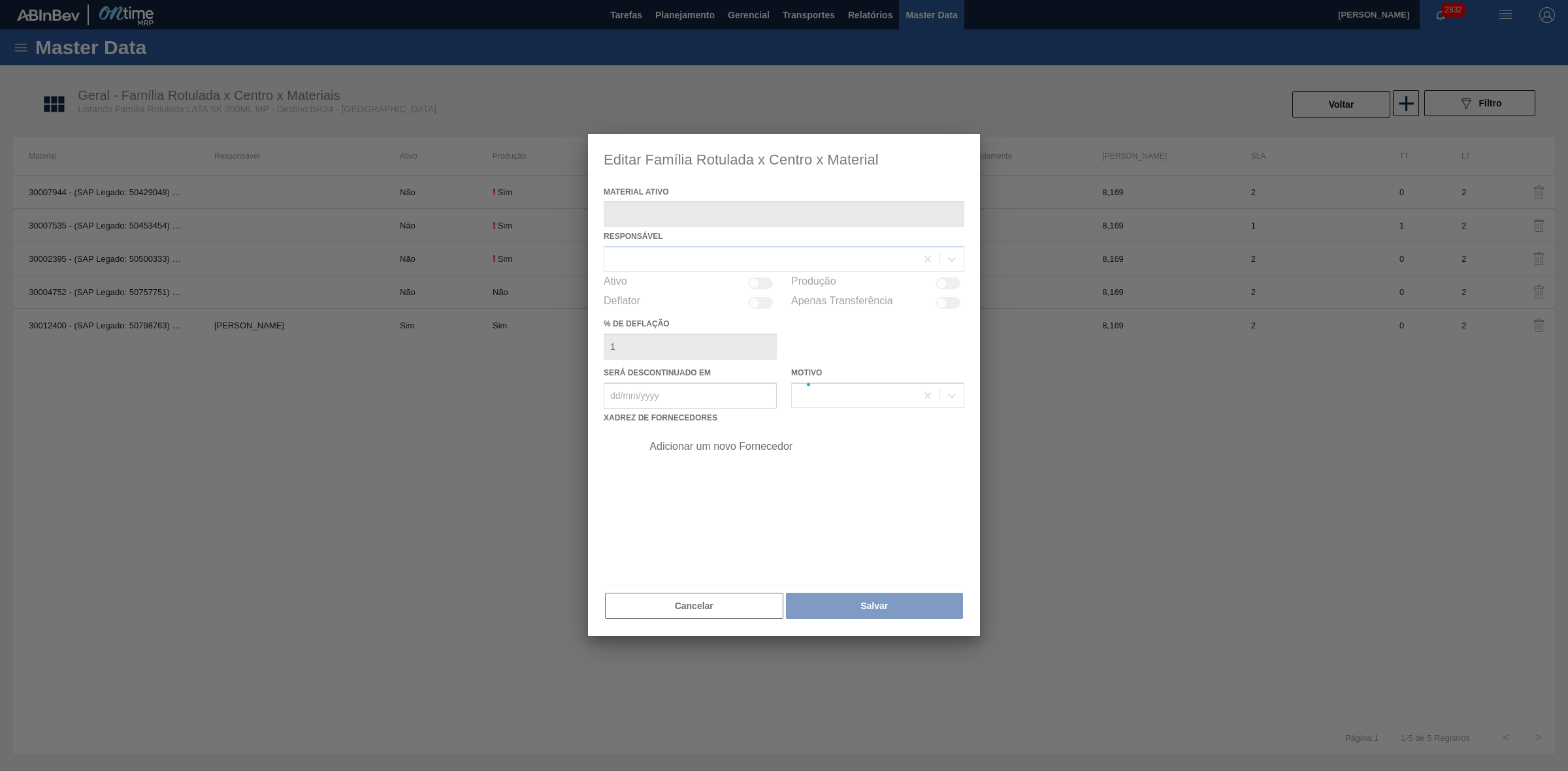
type ativo "30012400 - (SAP Legado: 50798763) - LATA AL. 350ML SK MP 429"
checkbox input "true"
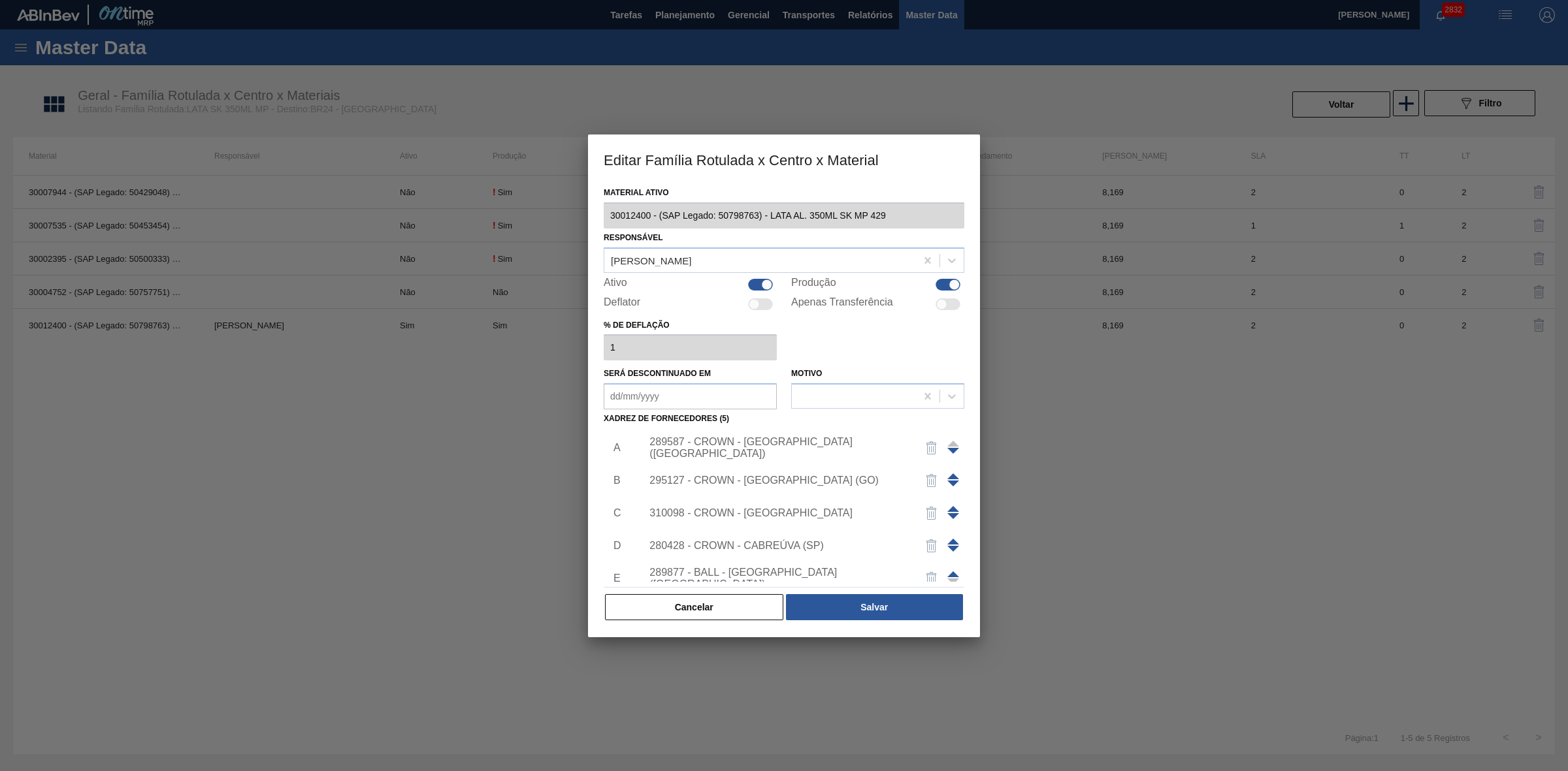
click at [742, 443] on div "289587 - CROWN - [GEOGRAPHIC_DATA] ([GEOGRAPHIC_DATA])" at bounding box center [778, 448] width 256 height 24
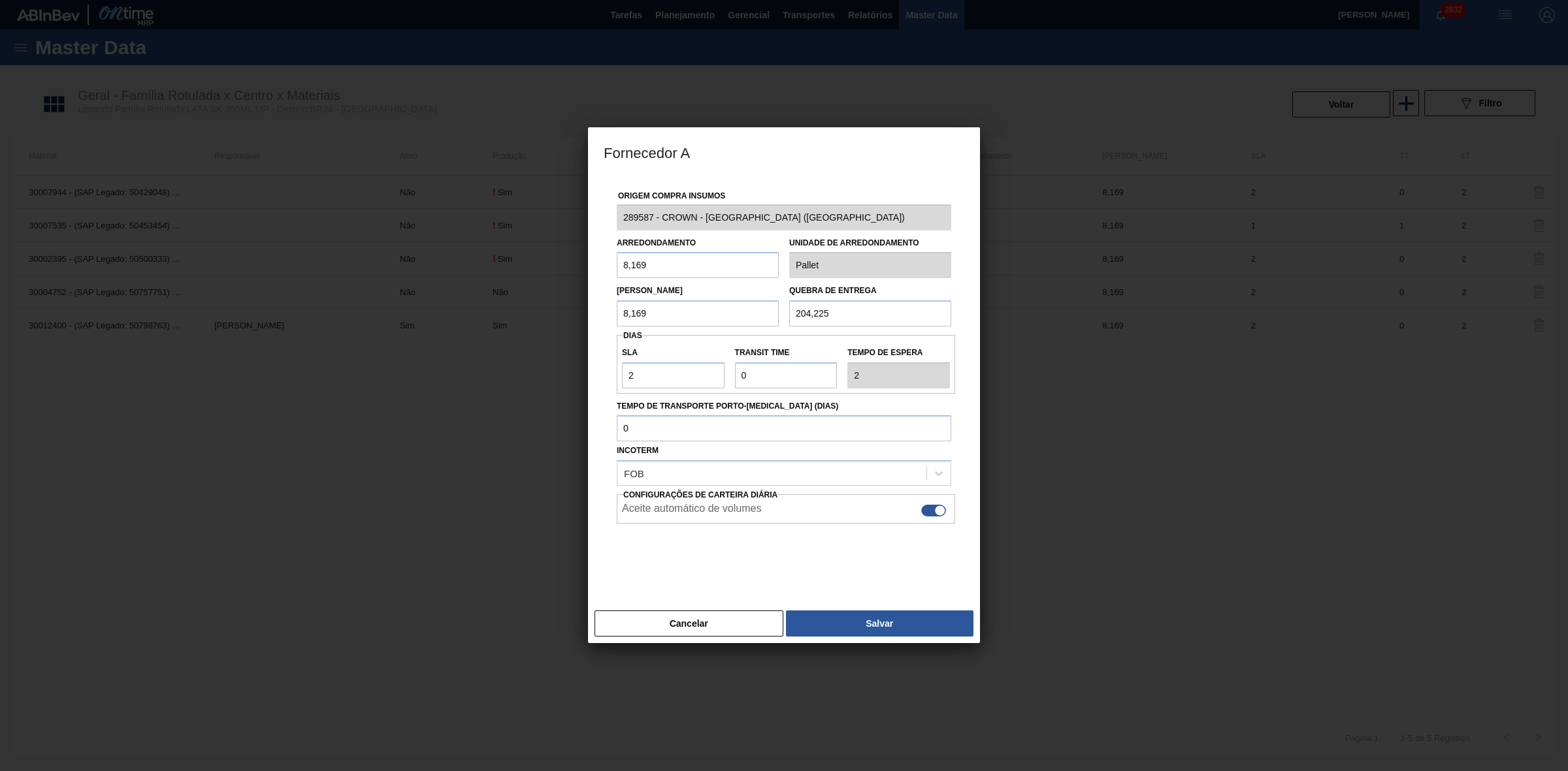
click at [938, 514] on div at bounding box center [939, 511] width 11 height 11
checkbox input "false"
click at [904, 624] on button "Salvar" at bounding box center [880, 623] width 188 height 26
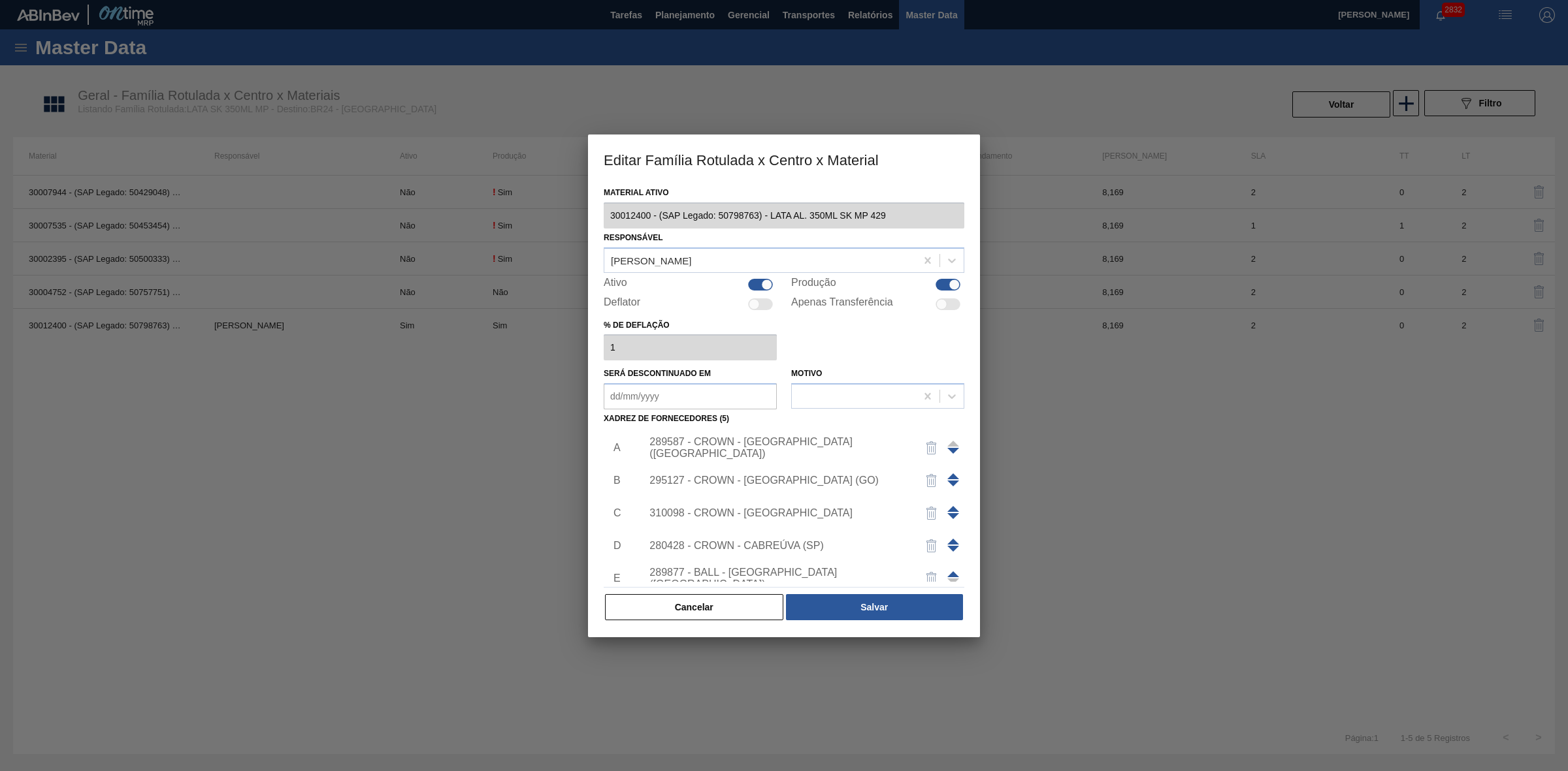
click at [838, 472] on div "295127 - CROWN - [GEOGRAPHIC_DATA] (GO)" at bounding box center [799, 480] width 330 height 33
click at [807, 477] on div "295127 - CROWN - [GEOGRAPHIC_DATA] (GO)" at bounding box center [778, 480] width 256 height 12
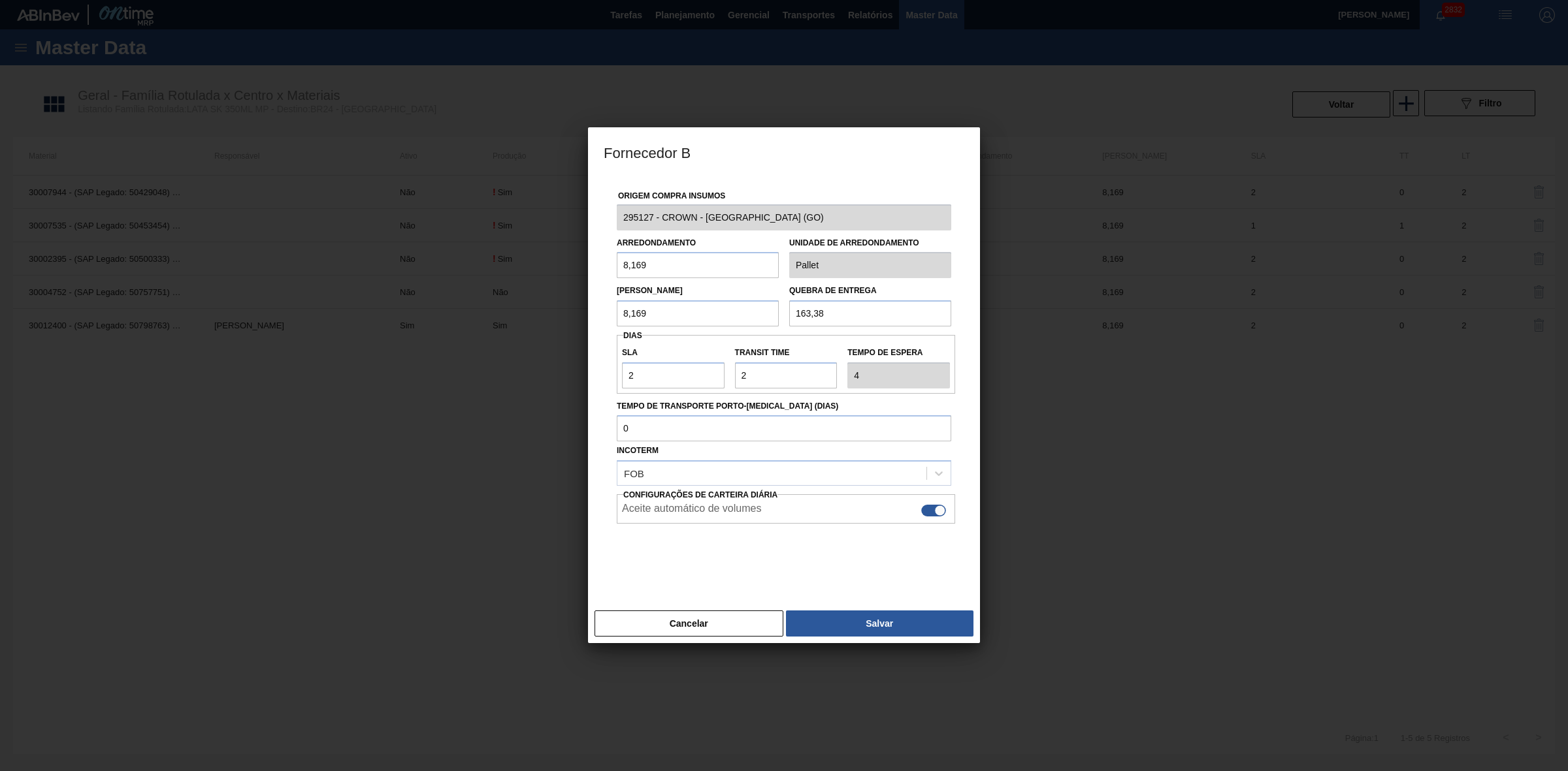
click at [934, 514] on div at bounding box center [933, 510] width 24 height 12
checkbox input "false"
click at [878, 627] on button "Salvar" at bounding box center [880, 623] width 188 height 26
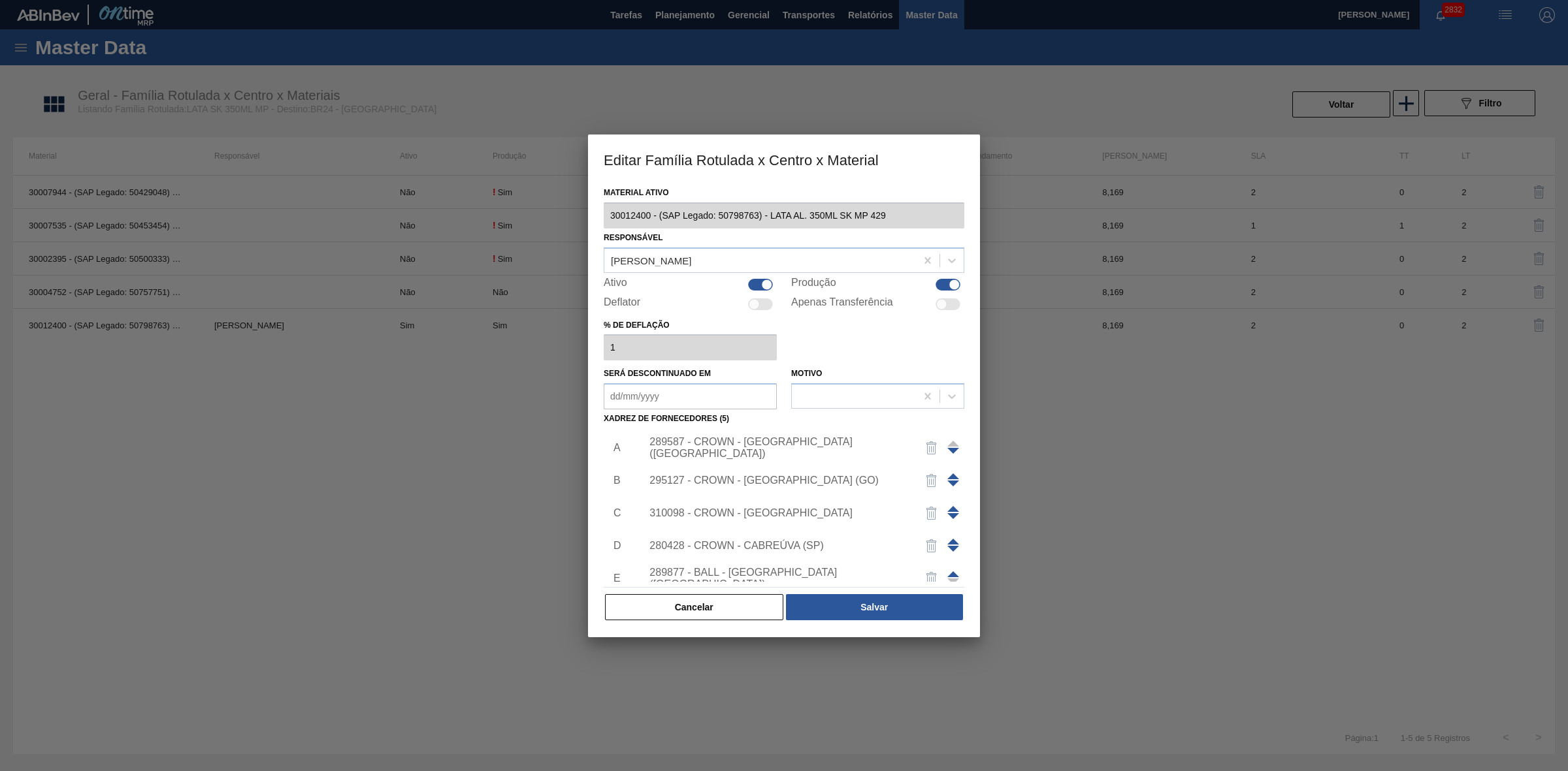
click at [777, 513] on div "310098 - CROWN - [GEOGRAPHIC_DATA]" at bounding box center [778, 513] width 256 height 12
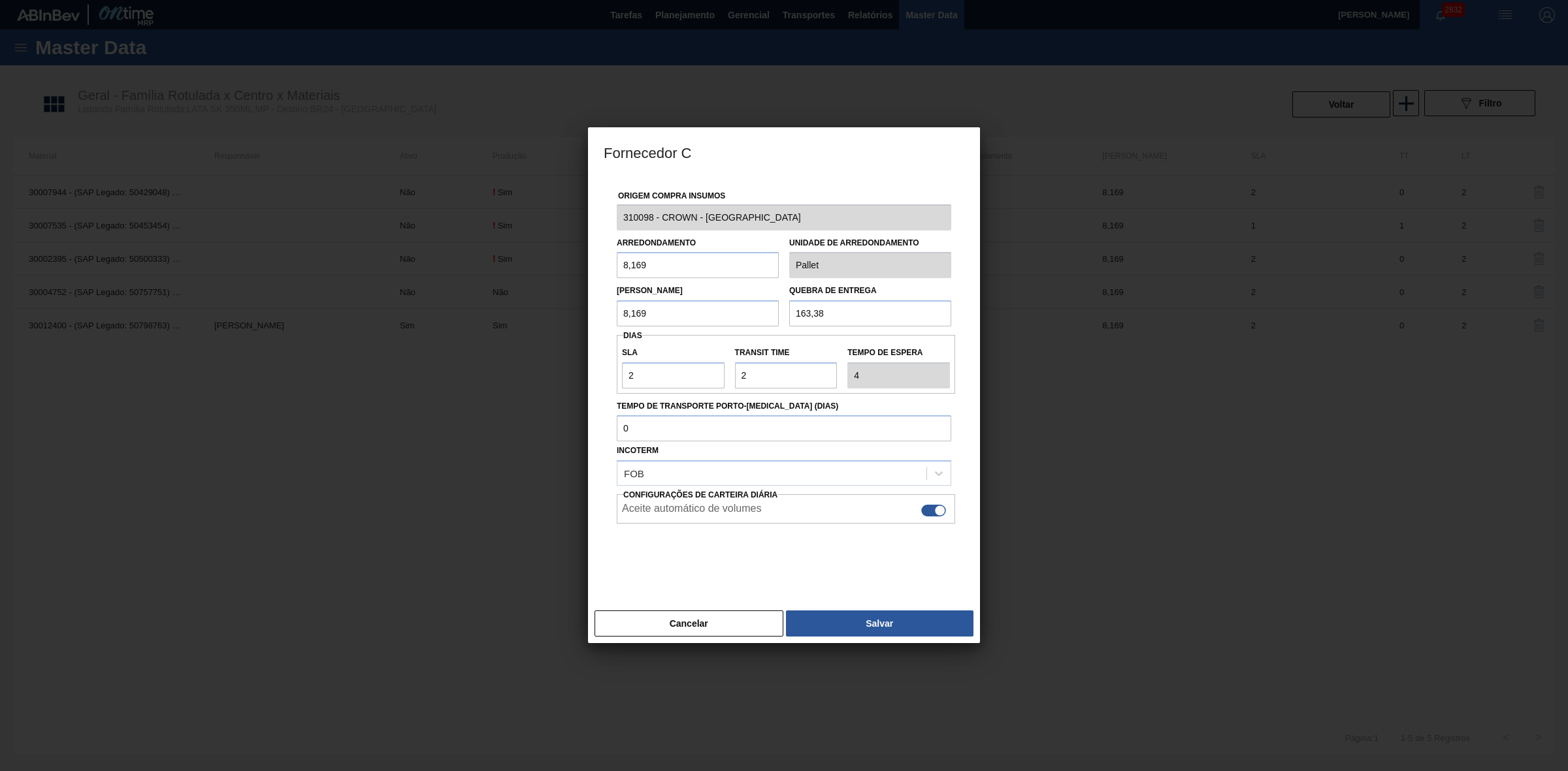
click at [929, 511] on div at bounding box center [933, 510] width 24 height 12
checkbox input "false"
click at [864, 621] on button "Salvar" at bounding box center [880, 623] width 188 height 26
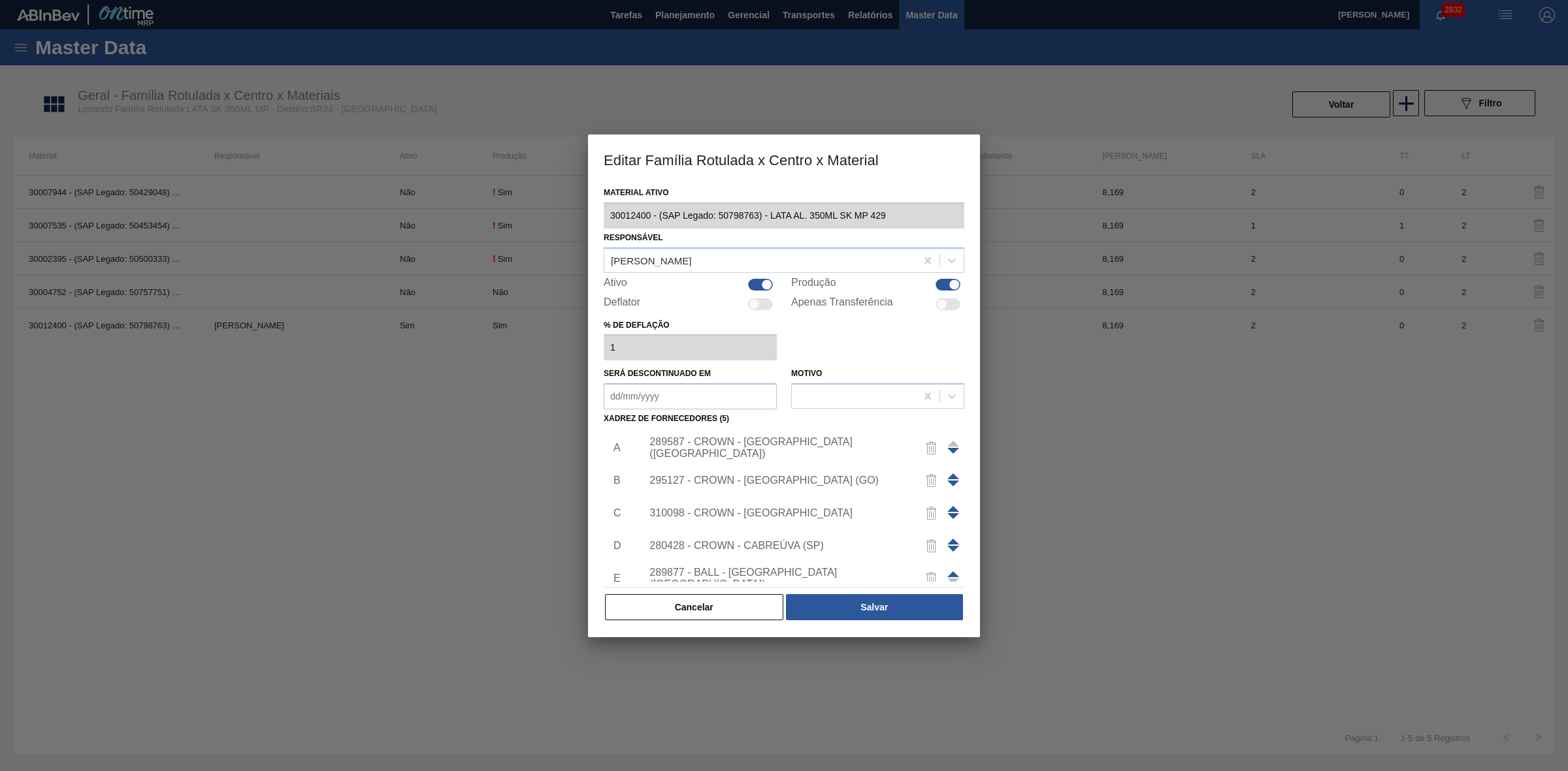
click at [778, 550] on div "280428 - CROWN - CABREÚVA (SP)" at bounding box center [778, 546] width 256 height 12
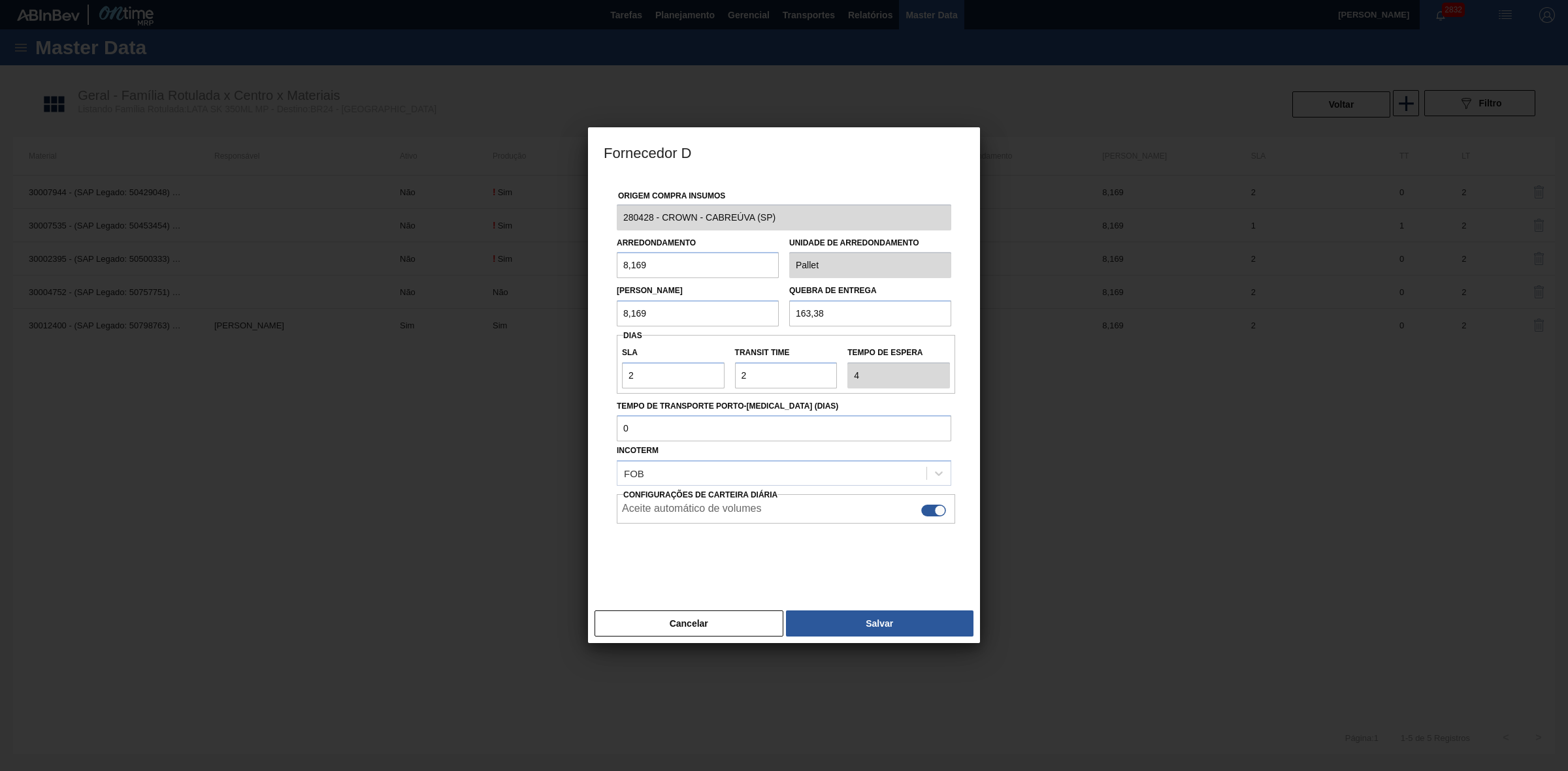
click at [934, 511] on div at bounding box center [939, 511] width 11 height 11
checkbox input "false"
click at [878, 618] on button "Salvar" at bounding box center [880, 623] width 188 height 26
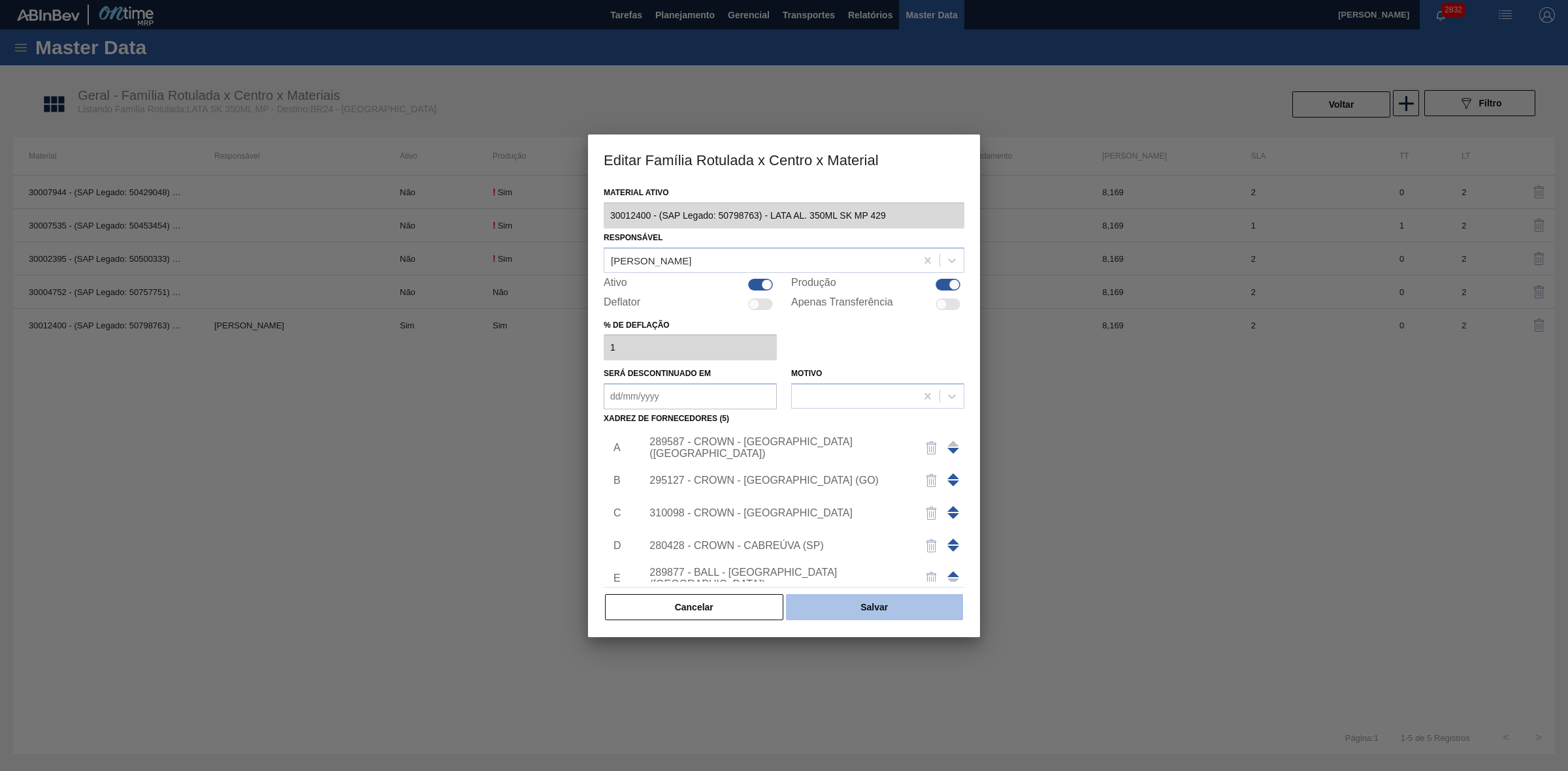
click at [883, 602] on button "Salvar" at bounding box center [874, 607] width 177 height 26
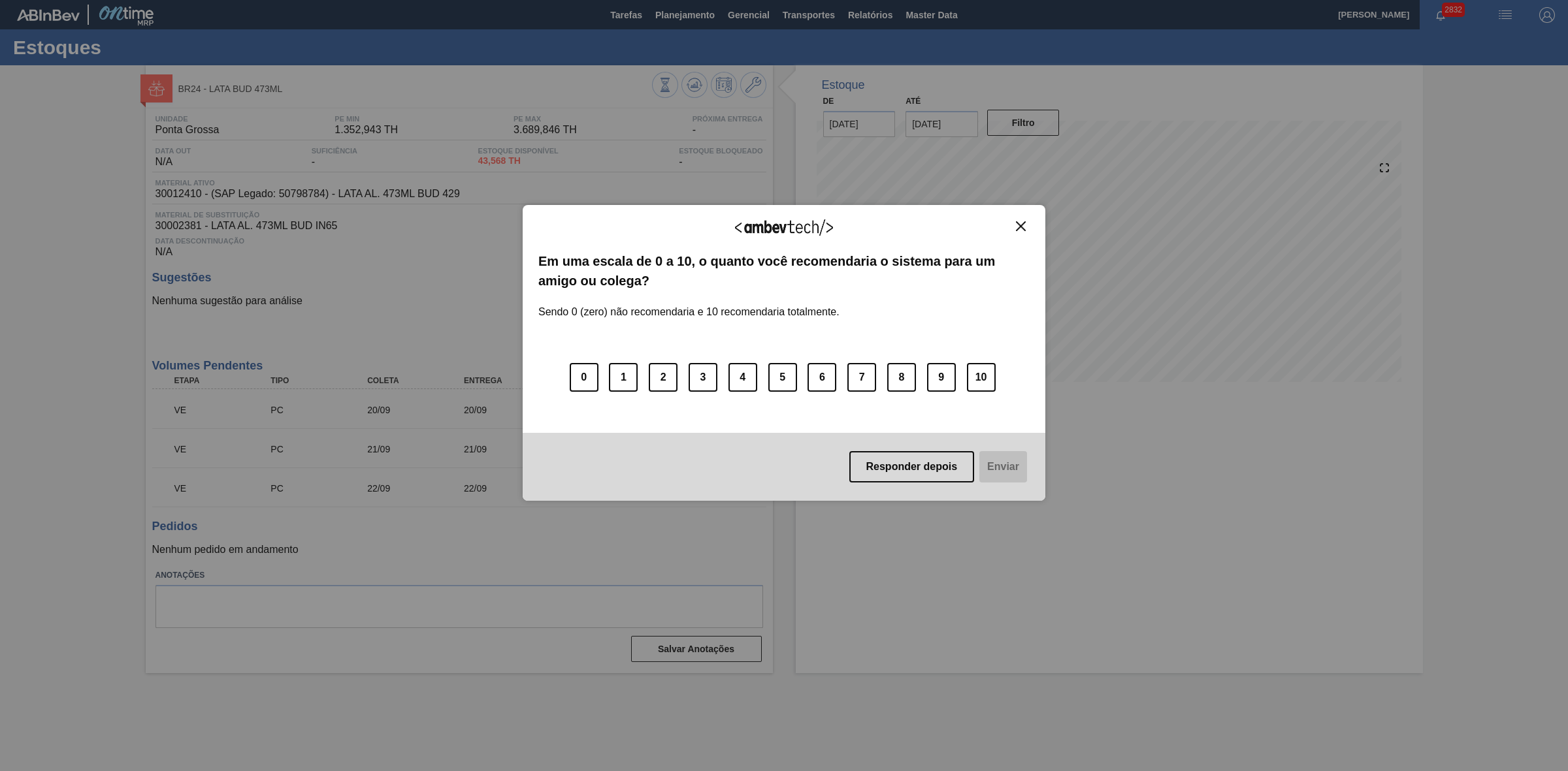
click at [1018, 221] on img "Close" at bounding box center [1021, 226] width 10 height 10
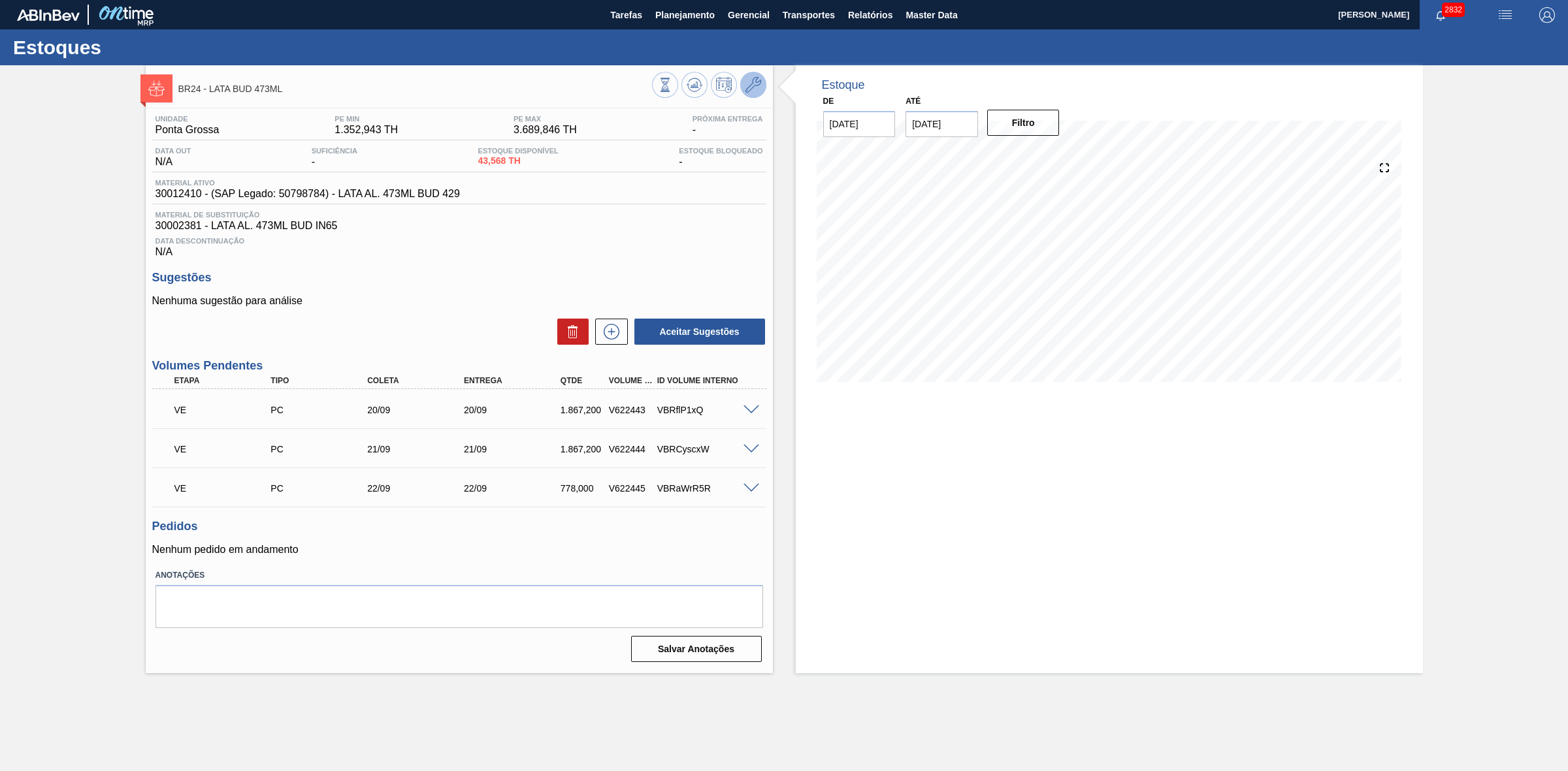
click at [750, 77] on icon at bounding box center [753, 85] width 15 height 15
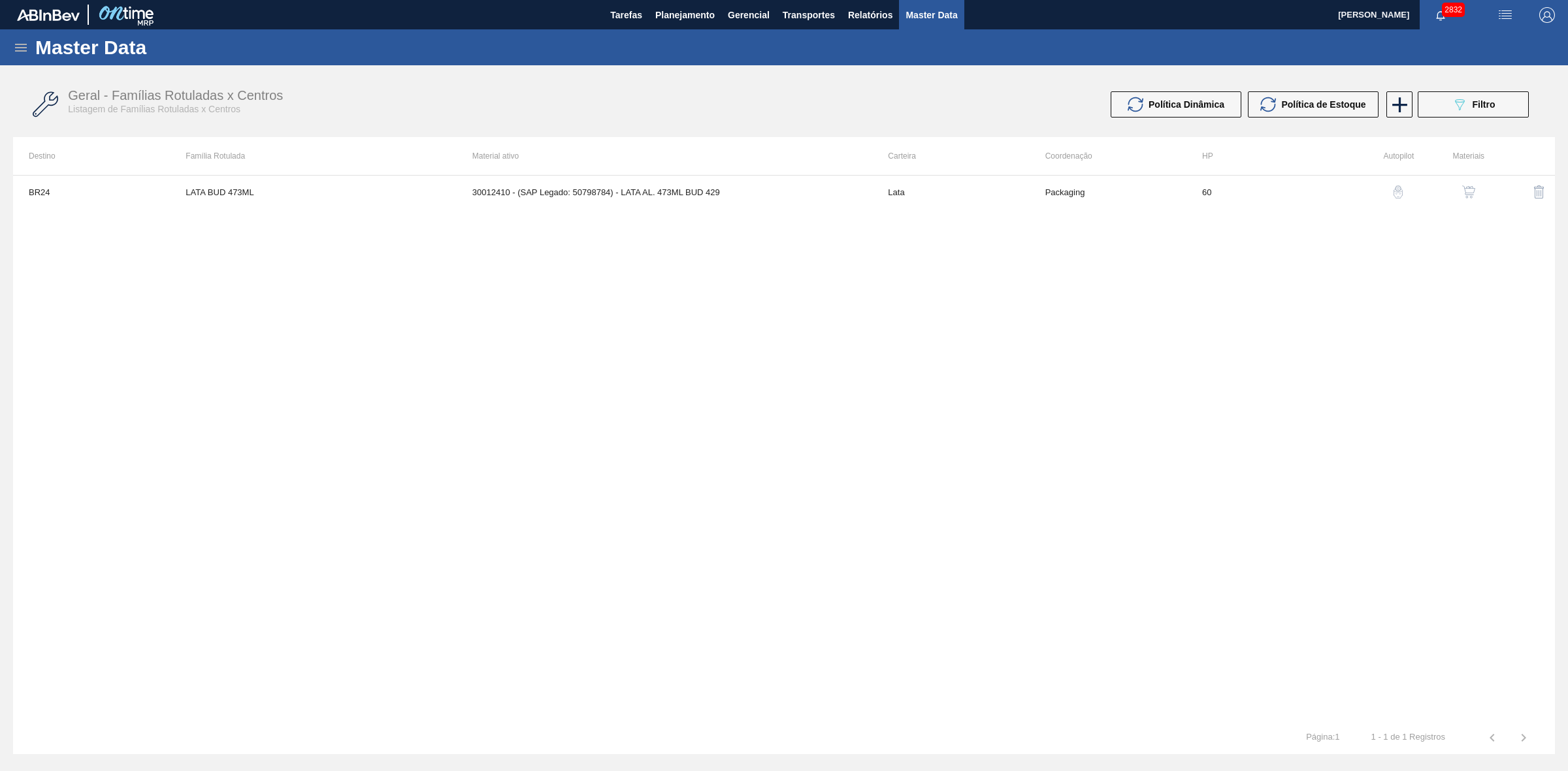
click at [1460, 184] on button "button" at bounding box center [1468, 192] width 31 height 31
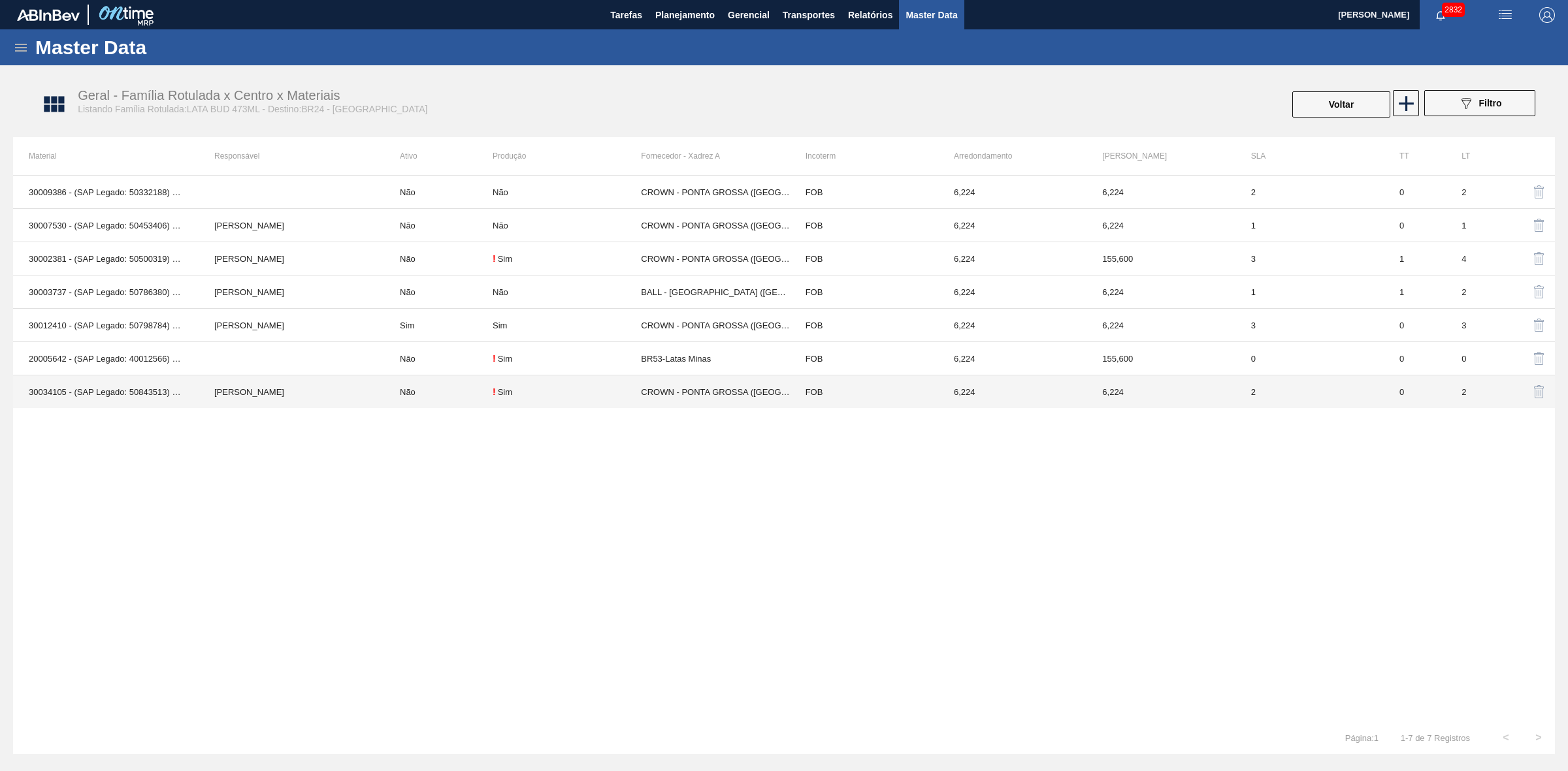
click at [738, 390] on td "CROWN - PONTA GROSSA ([GEOGRAPHIC_DATA])" at bounding box center [715, 392] width 148 height 34
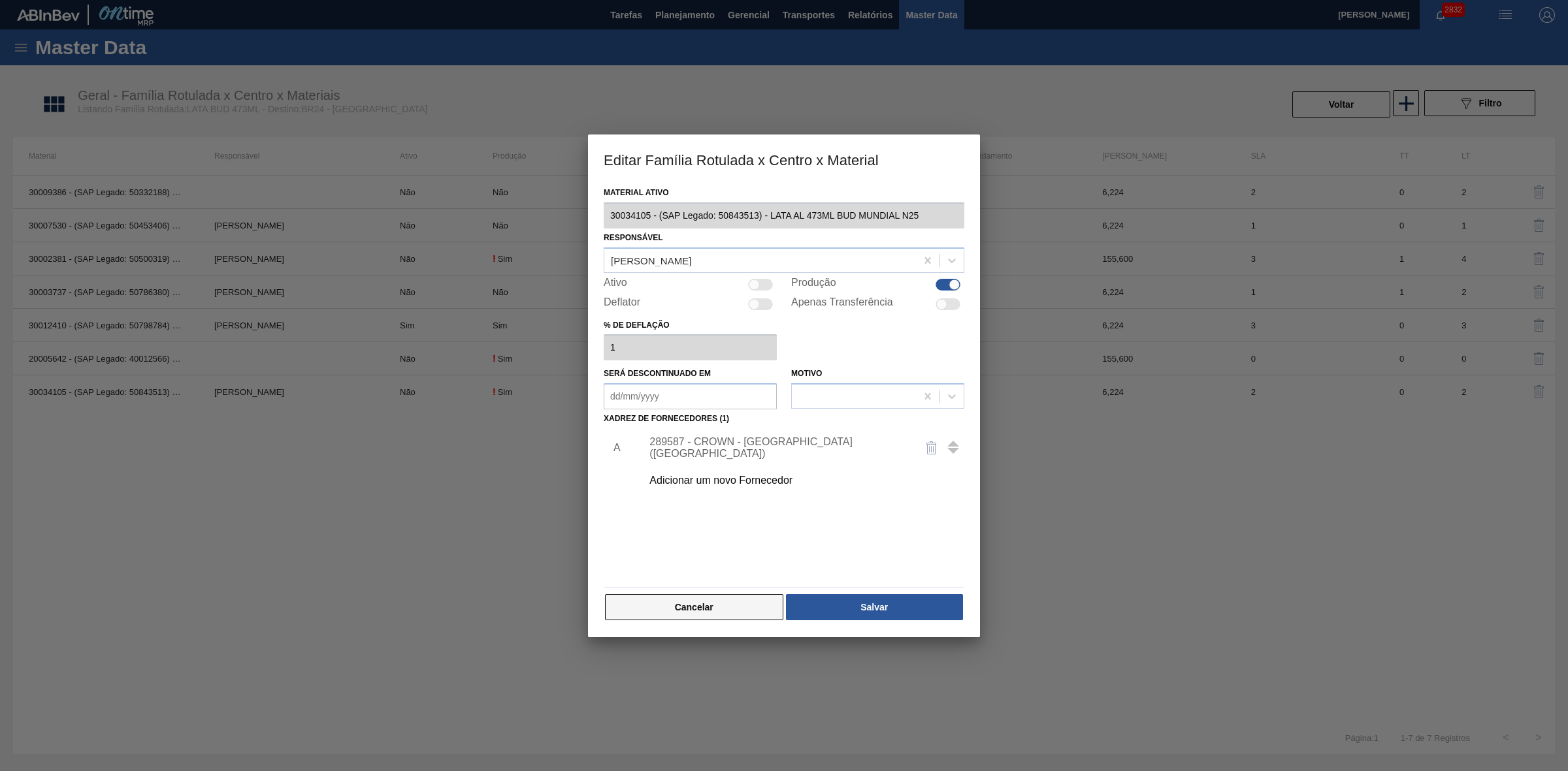
click at [706, 609] on button "Cancelar" at bounding box center [694, 607] width 178 height 26
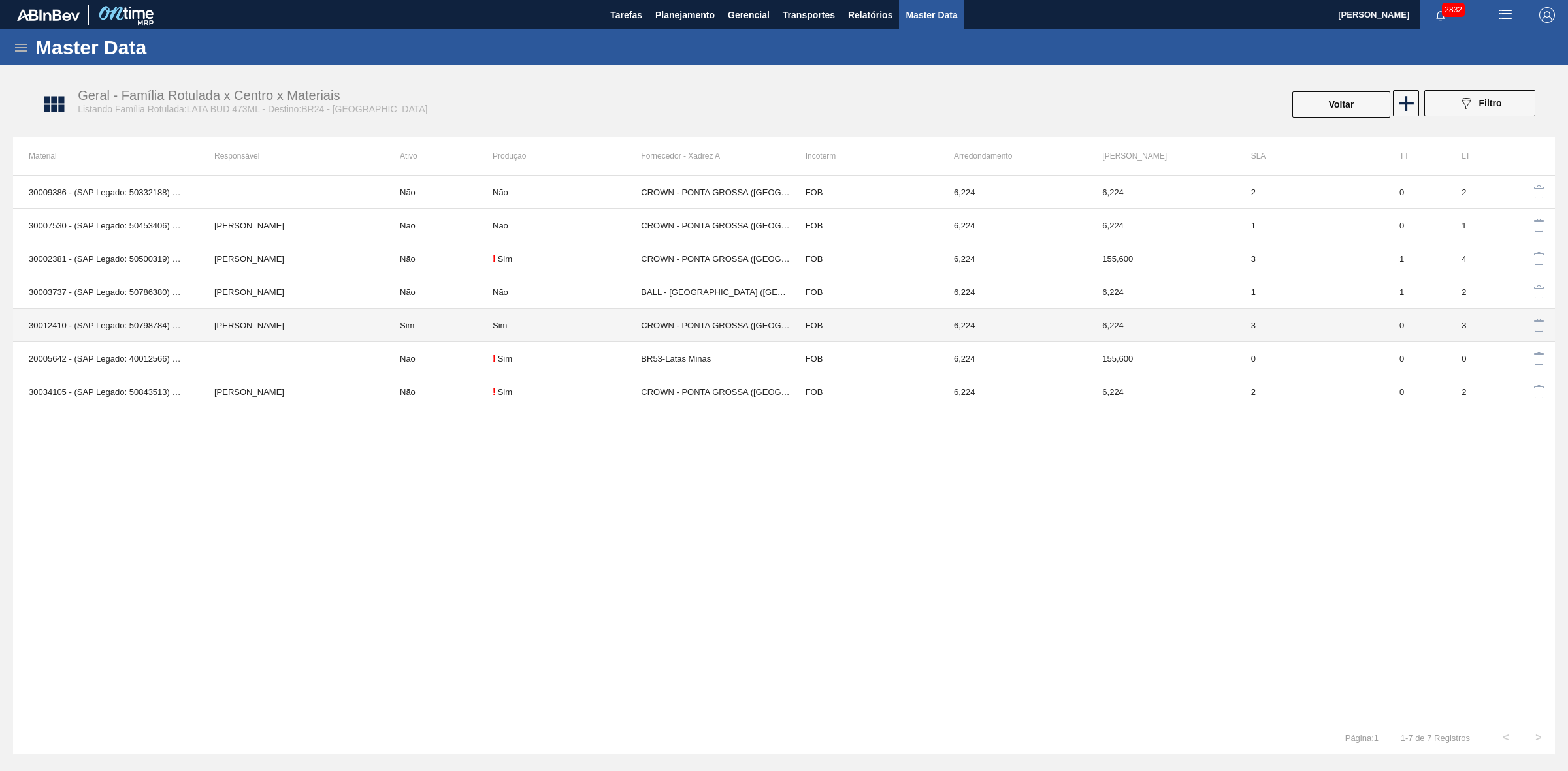
click at [688, 332] on td "CROWN - PONTA GROSSA ([GEOGRAPHIC_DATA])" at bounding box center [715, 325] width 148 height 34
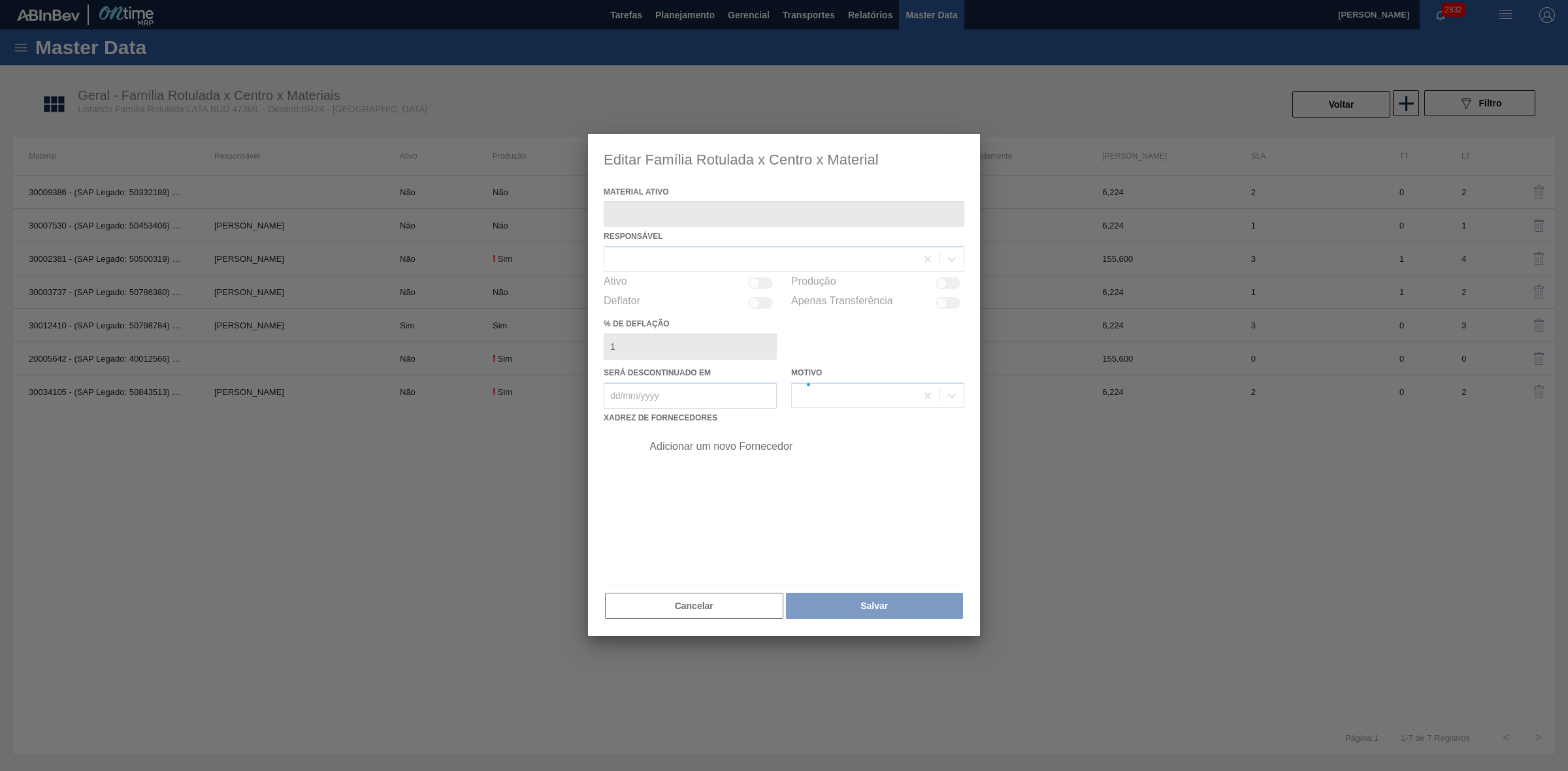
type ativo "30012410 - (SAP Legado: 50798784) - LATA AL. 473ML BUD 429"
checkbox input "true"
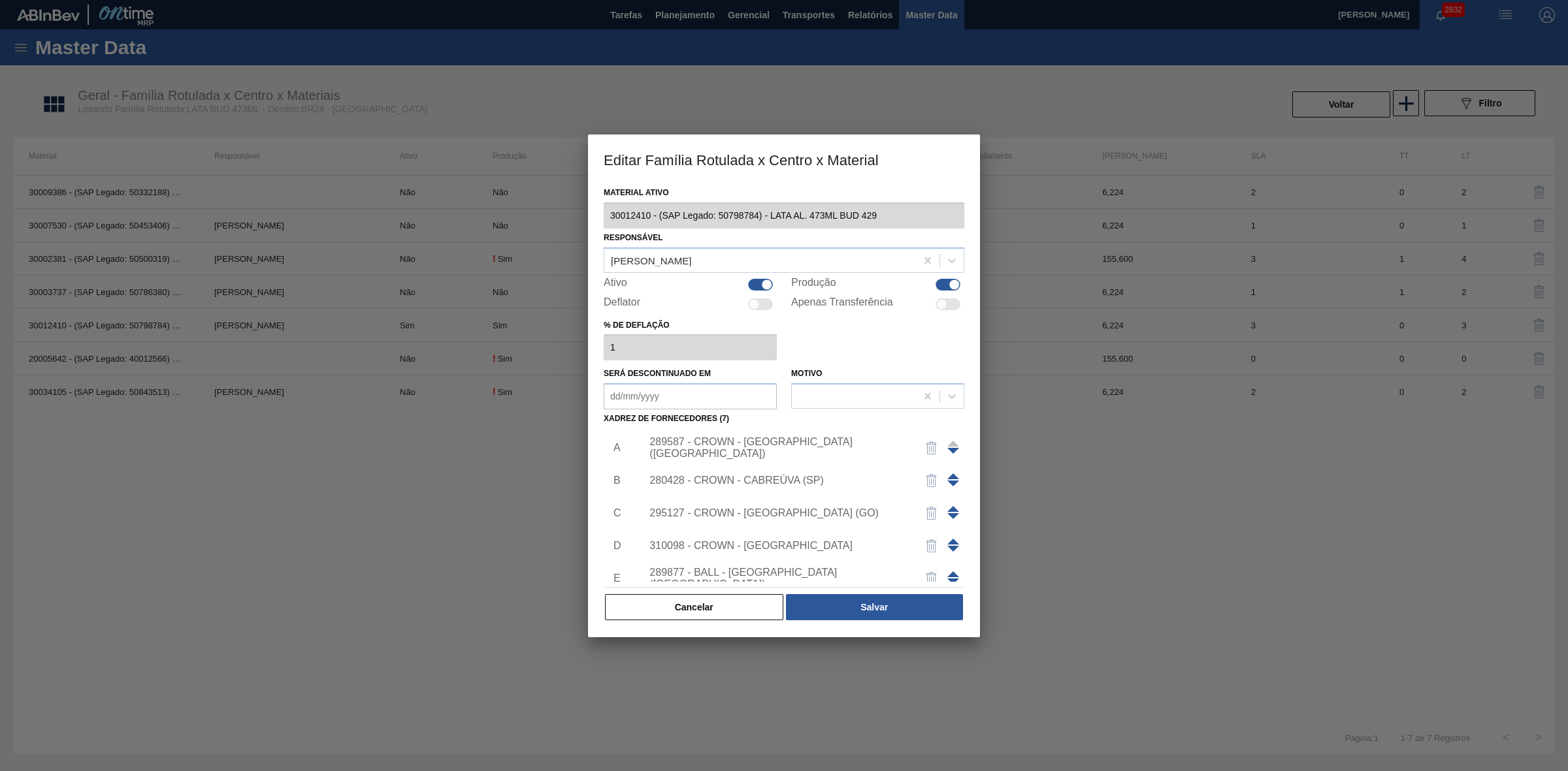
click at [872, 441] on div "289587 - CROWN - [GEOGRAPHIC_DATA] ([GEOGRAPHIC_DATA])" at bounding box center [778, 448] width 256 height 24
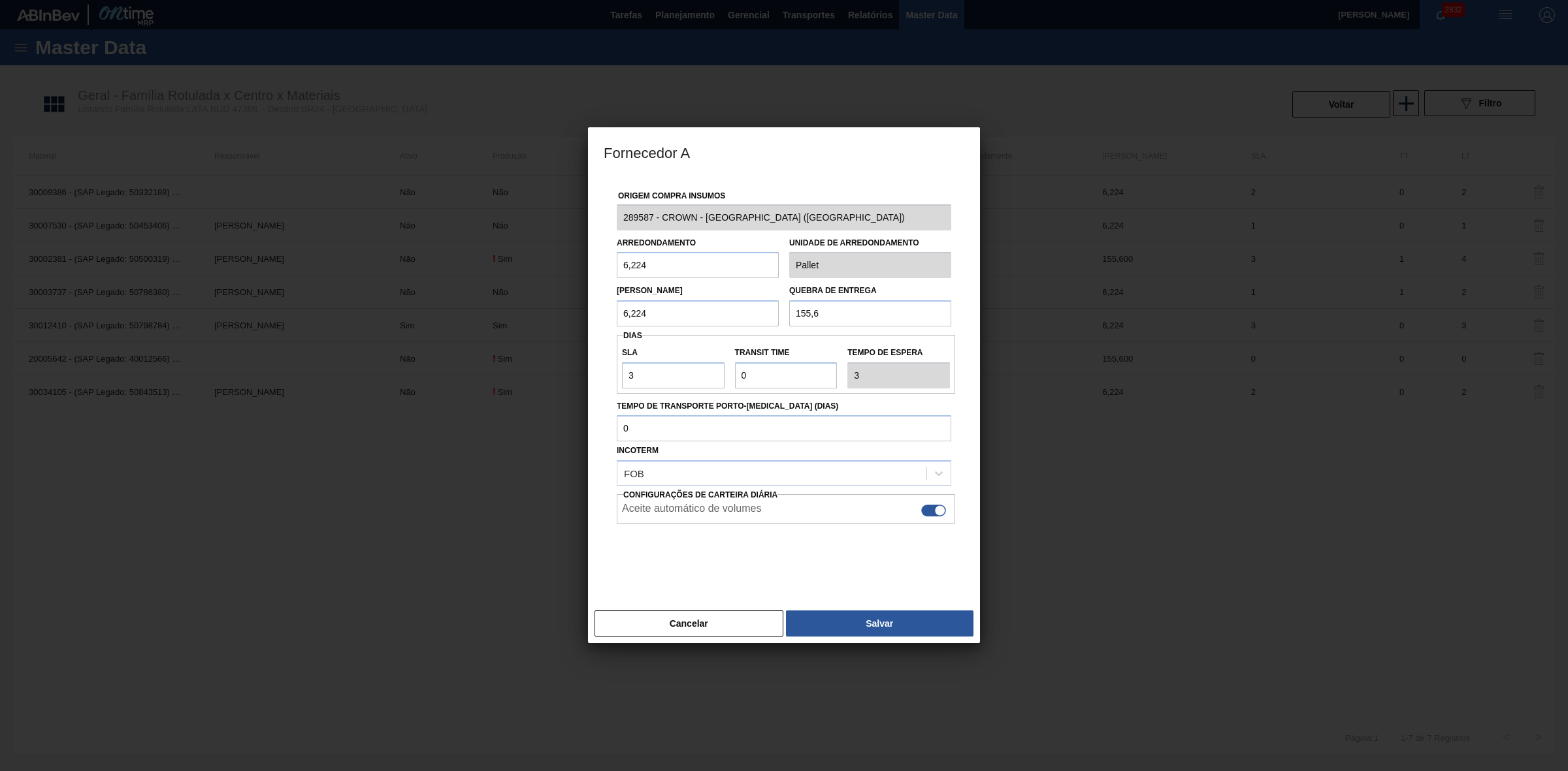
click at [934, 513] on div at bounding box center [939, 511] width 11 height 11
checkbox input "false"
click at [882, 625] on button "Salvar" at bounding box center [880, 623] width 188 height 26
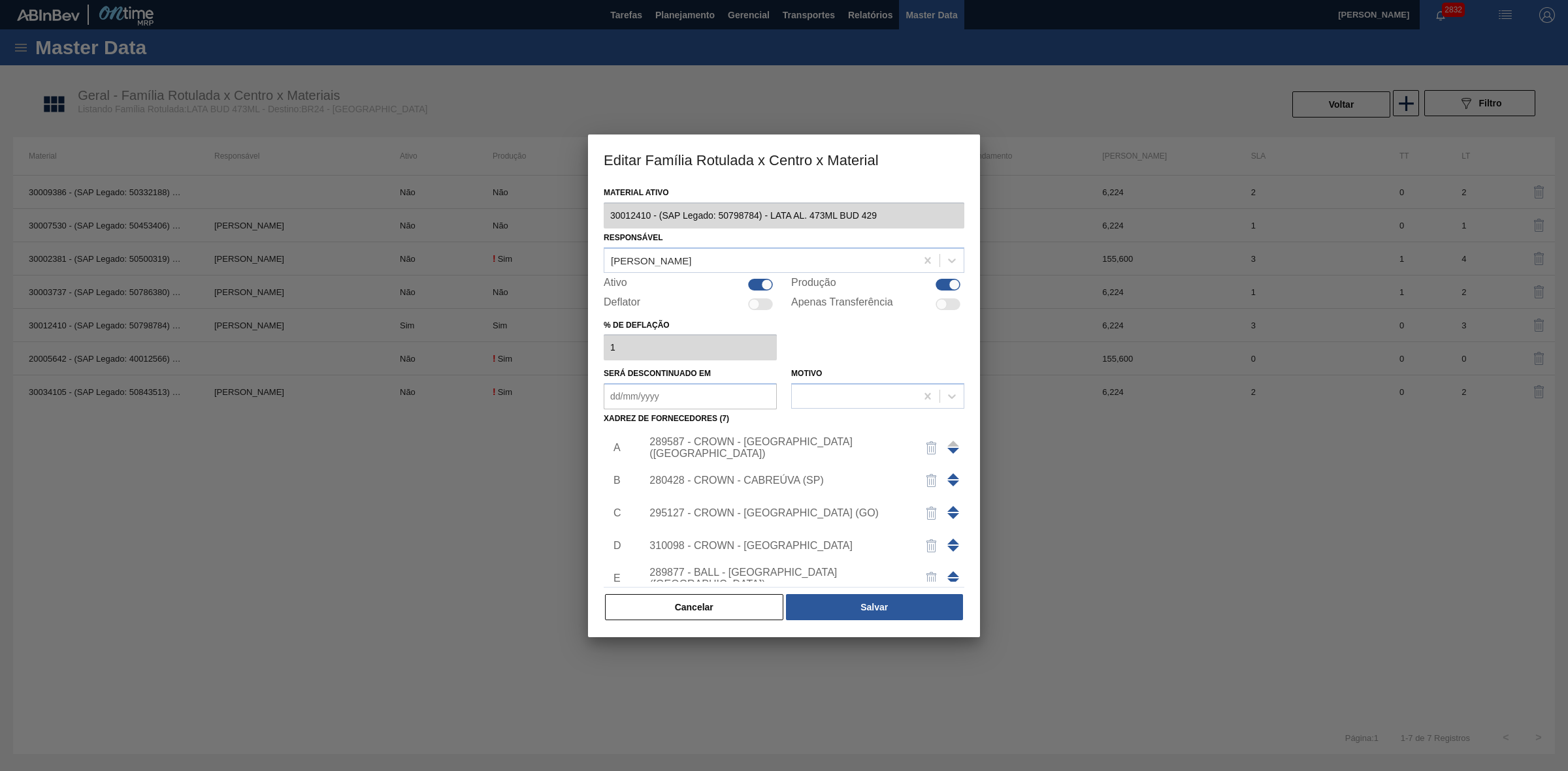
click at [785, 474] on div "280428 - CROWN - CABREÚVA (SP)" at bounding box center [778, 480] width 256 height 12
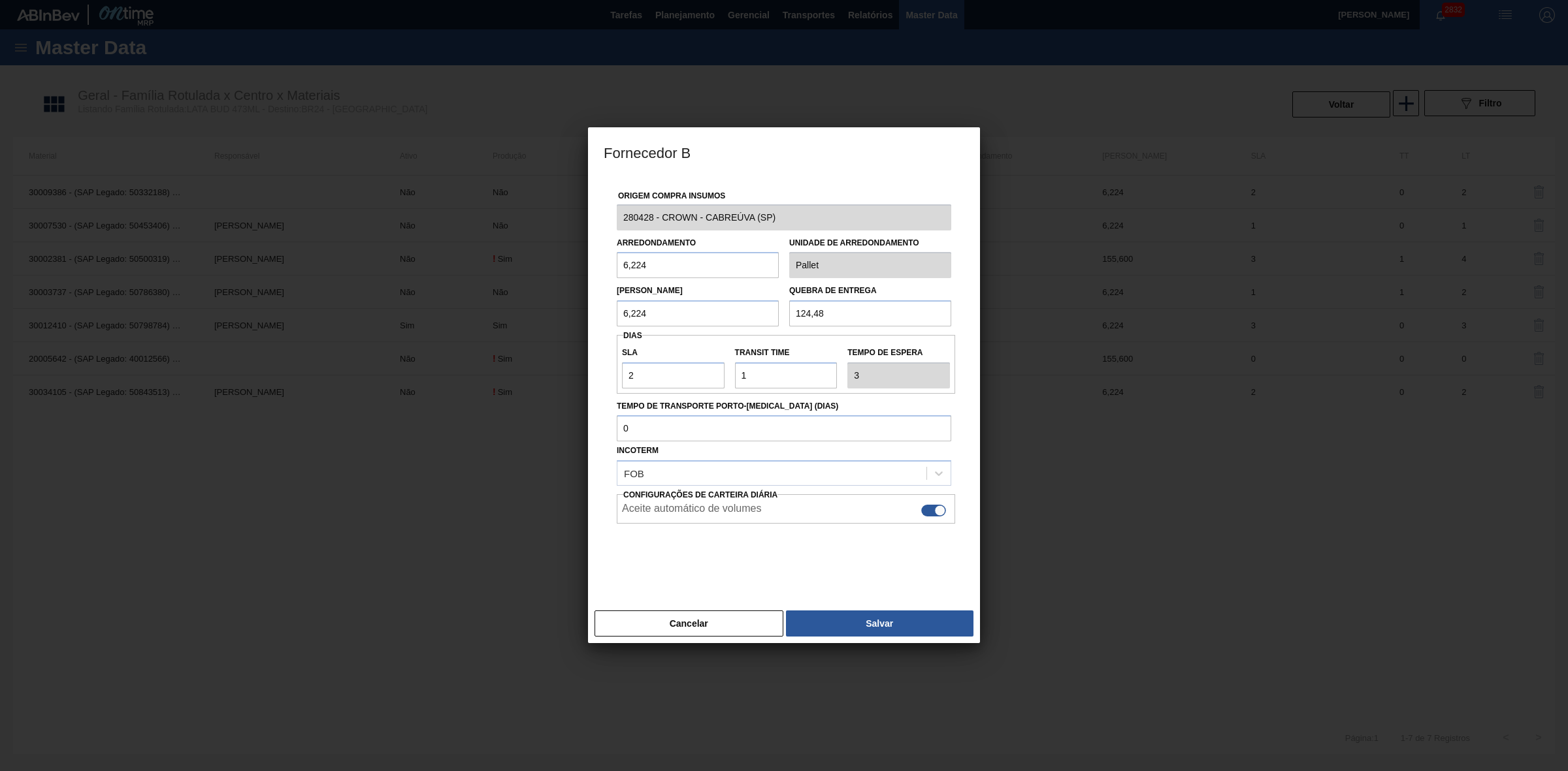
click at [930, 510] on div at bounding box center [933, 510] width 24 height 12
checkbox input "false"
click at [866, 624] on button "Salvar" at bounding box center [880, 623] width 188 height 26
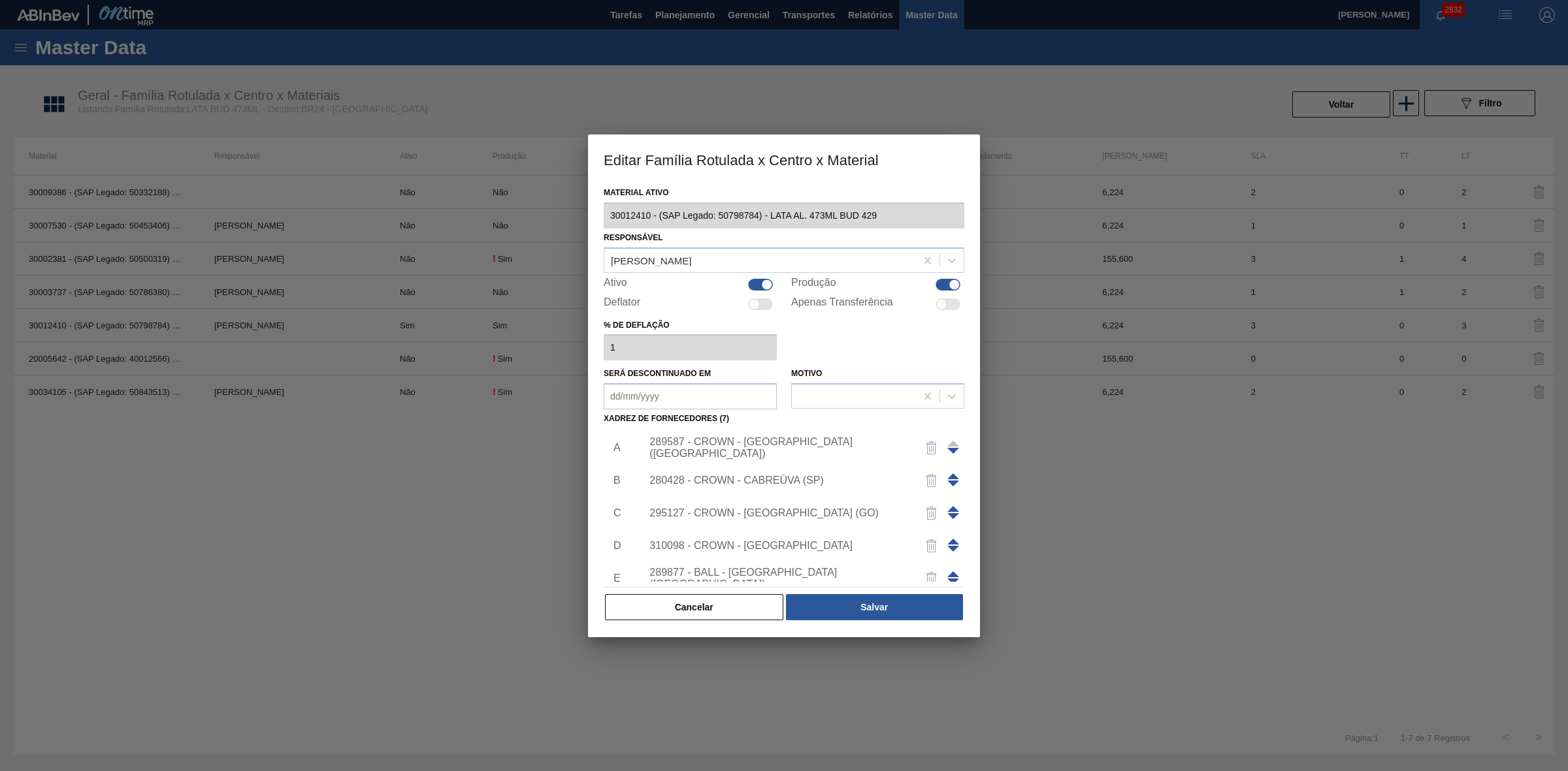
click at [792, 523] on div "295127 - CROWN - [GEOGRAPHIC_DATA] (GO)" at bounding box center [799, 513] width 330 height 33
click at [808, 517] on div "295127 - CROWN - [GEOGRAPHIC_DATA] (GO)" at bounding box center [778, 513] width 256 height 12
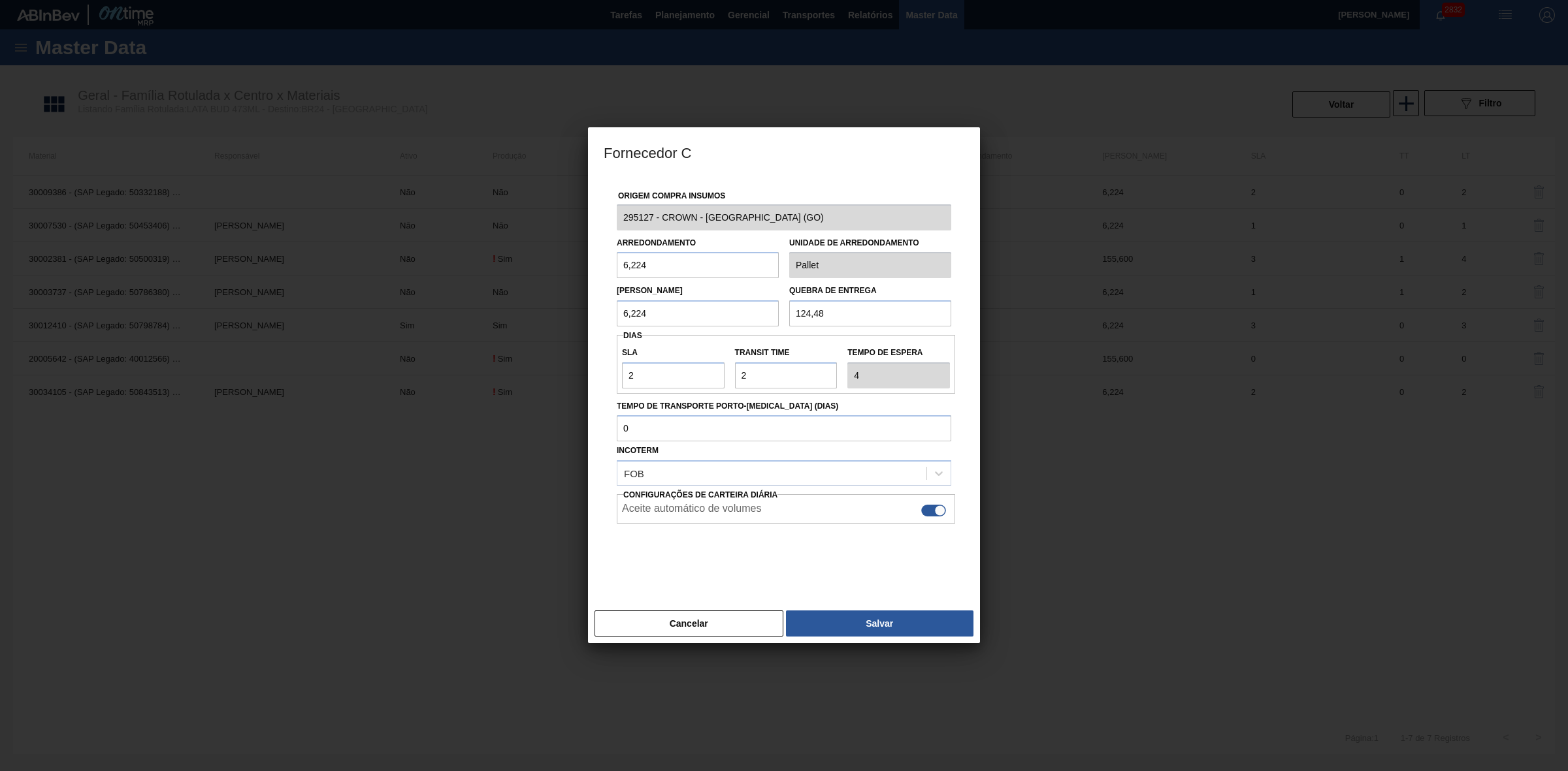
click at [932, 511] on div at bounding box center [933, 510] width 24 height 12
checkbox input "false"
click at [877, 617] on button "Salvar" at bounding box center [880, 623] width 188 height 26
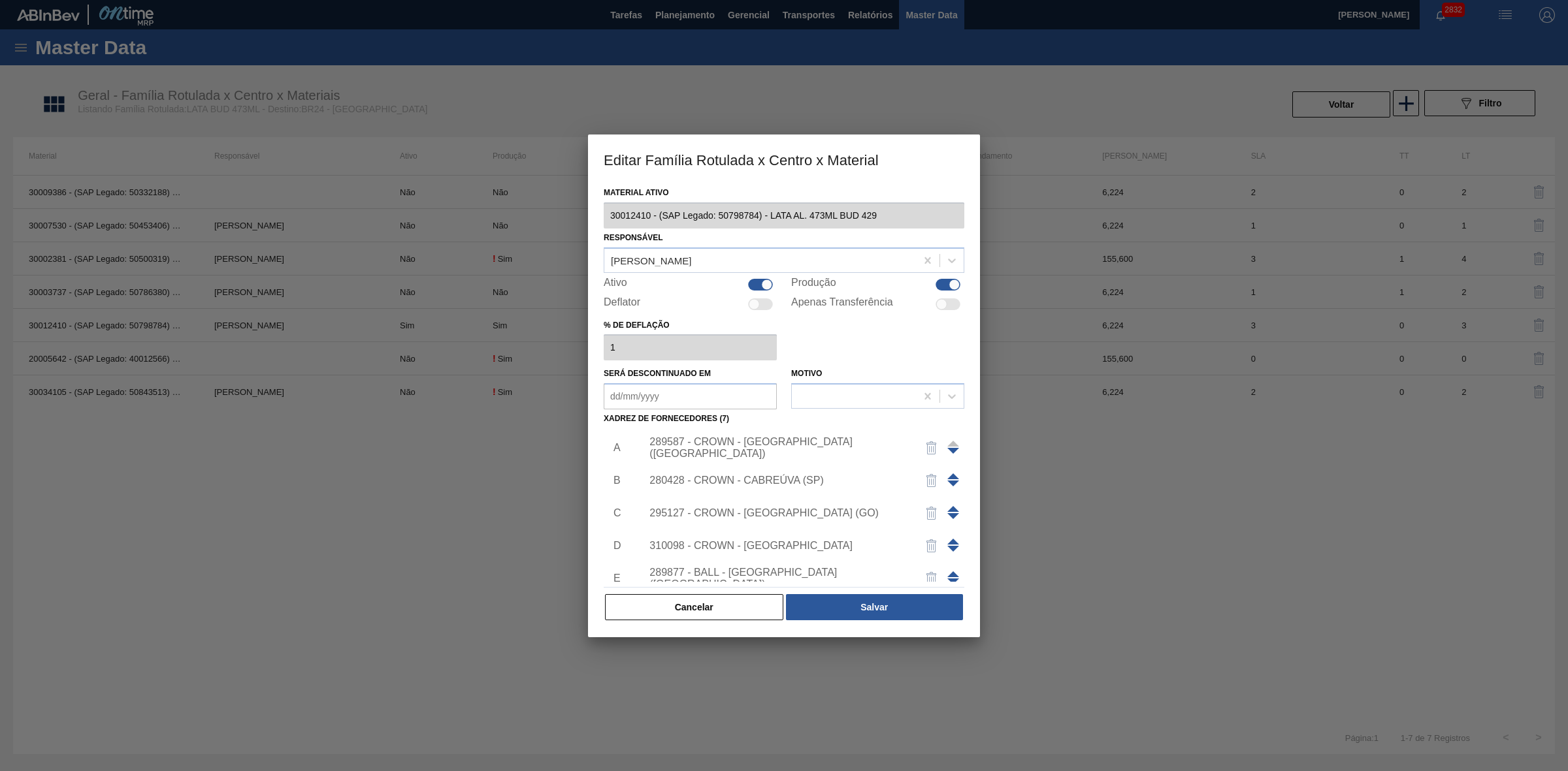
click at [781, 537] on div "310098 - CROWN - [GEOGRAPHIC_DATA]" at bounding box center [799, 546] width 330 height 33
click at [776, 542] on div "310098 - CROWN - [GEOGRAPHIC_DATA]" at bounding box center [778, 546] width 256 height 12
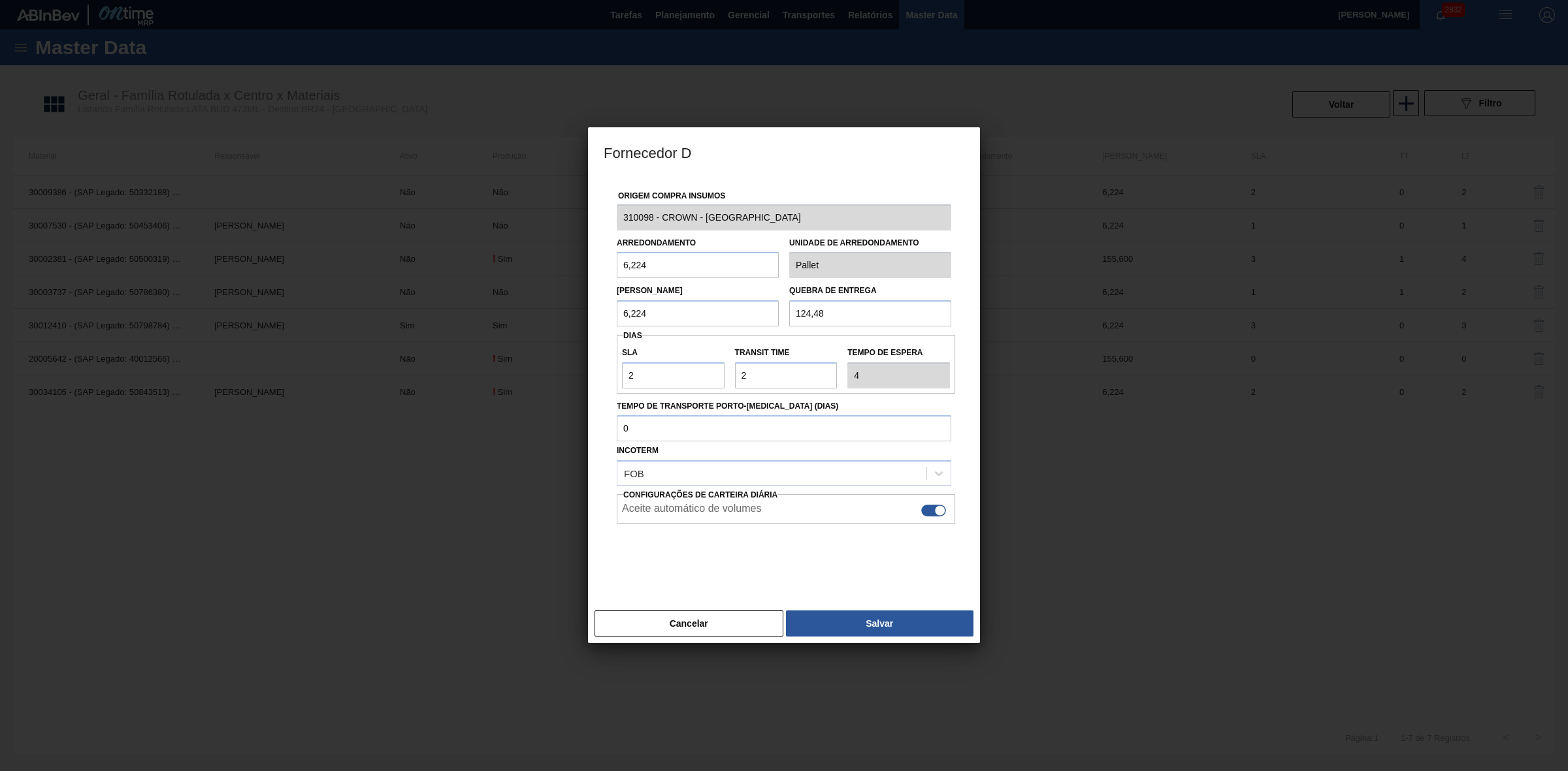
click at [930, 513] on div at bounding box center [933, 510] width 24 height 12
checkbox input "false"
click at [877, 622] on button "Salvar" at bounding box center [880, 623] width 188 height 26
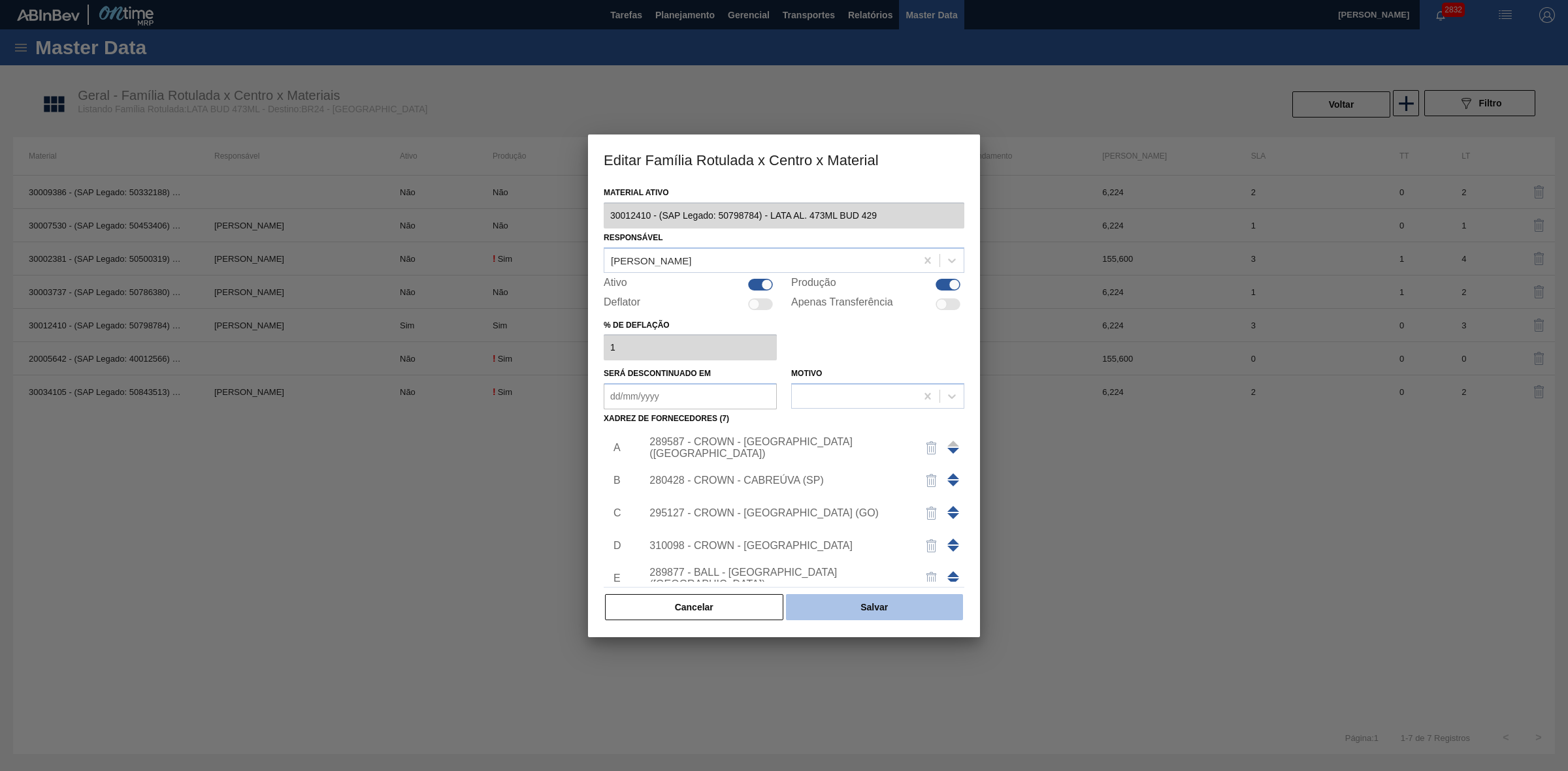
click at [909, 609] on button "Salvar" at bounding box center [874, 607] width 177 height 26
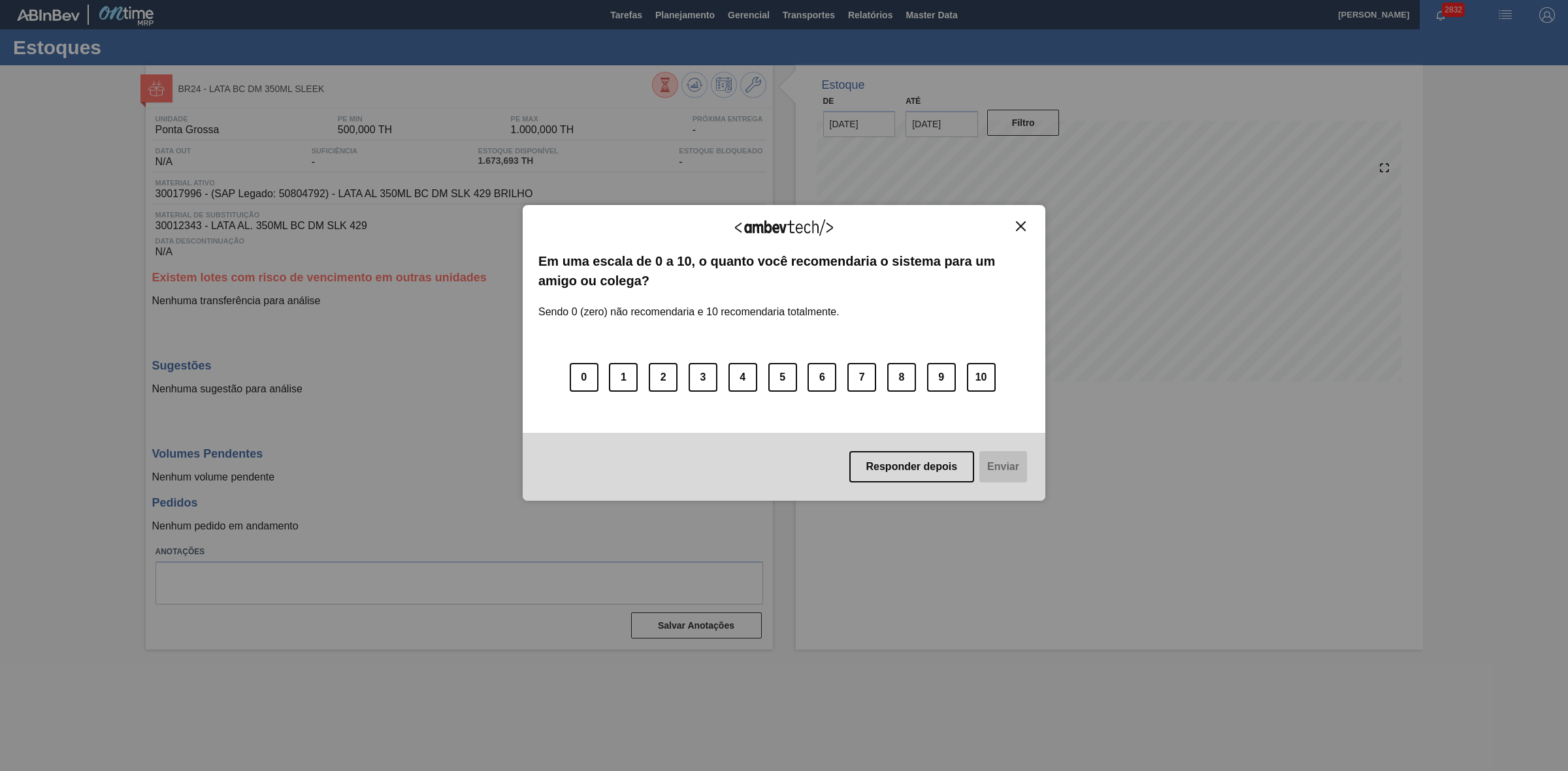
click at [1020, 225] on img "Close" at bounding box center [1021, 226] width 10 height 10
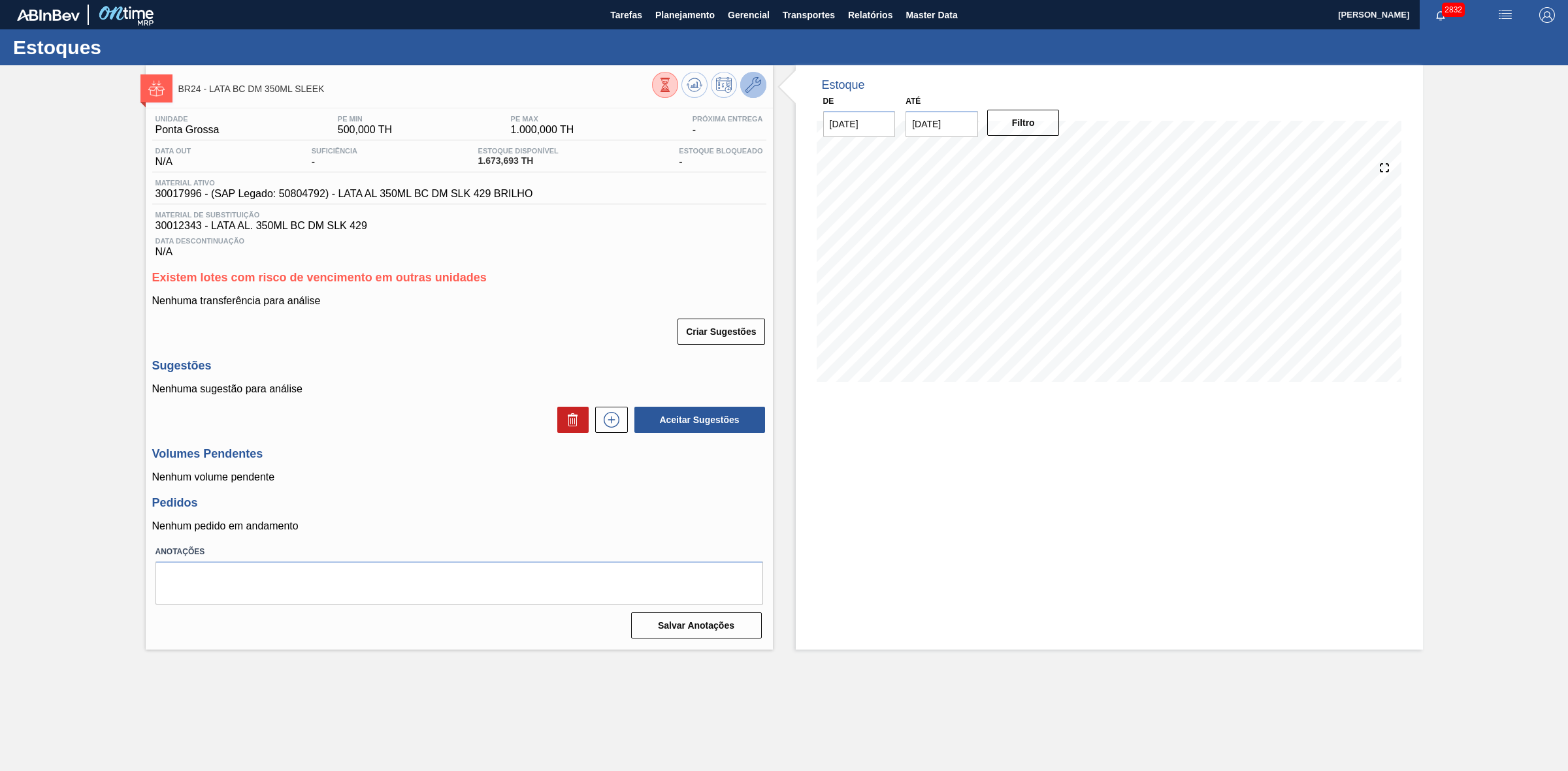
click at [755, 86] on icon at bounding box center [753, 85] width 15 height 15
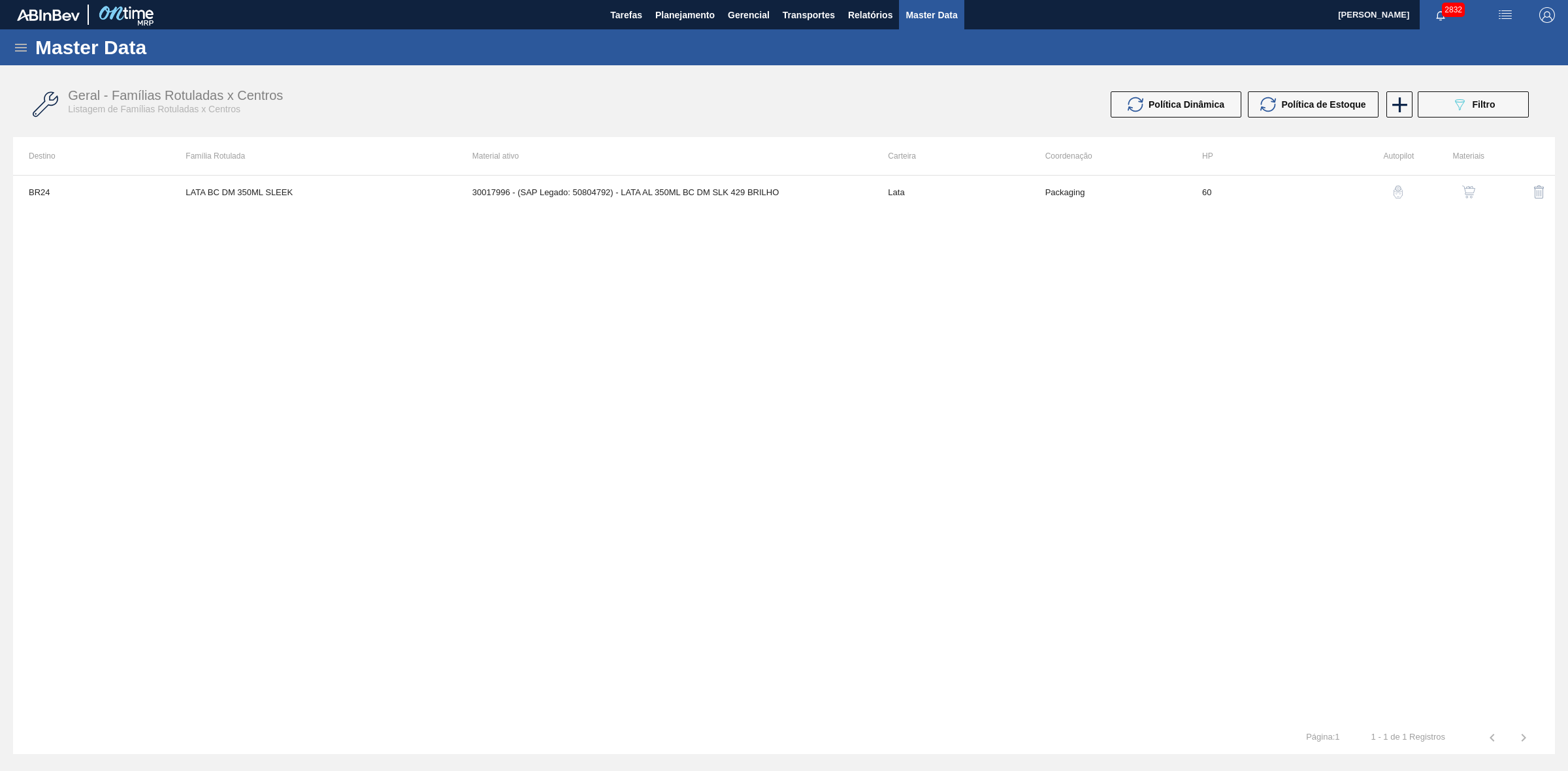
click at [1465, 187] on img "button" at bounding box center [1468, 192] width 13 height 13
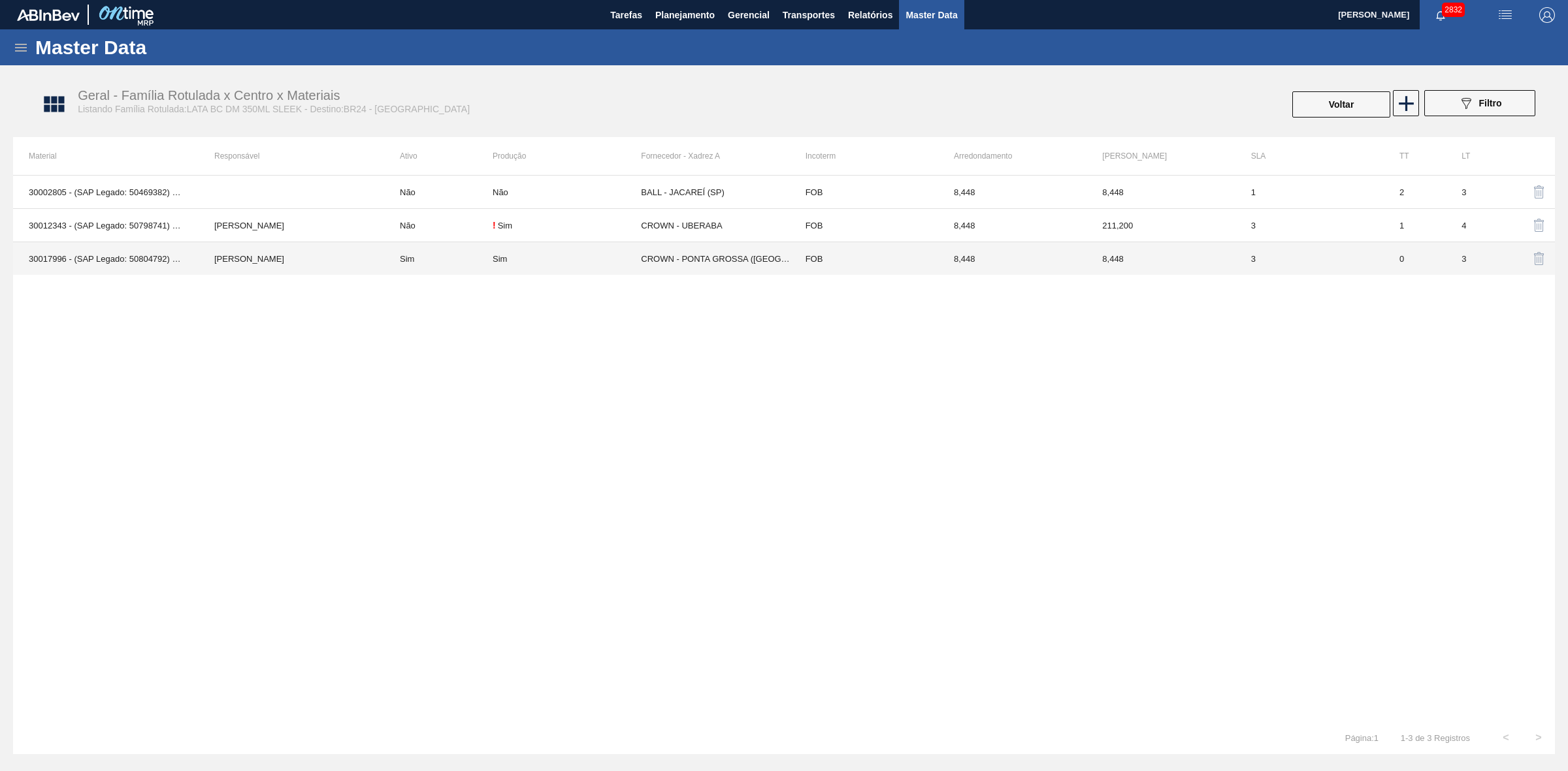
click at [667, 259] on td "CROWN - PONTA GROSSA ([GEOGRAPHIC_DATA])" at bounding box center [715, 259] width 148 height 34
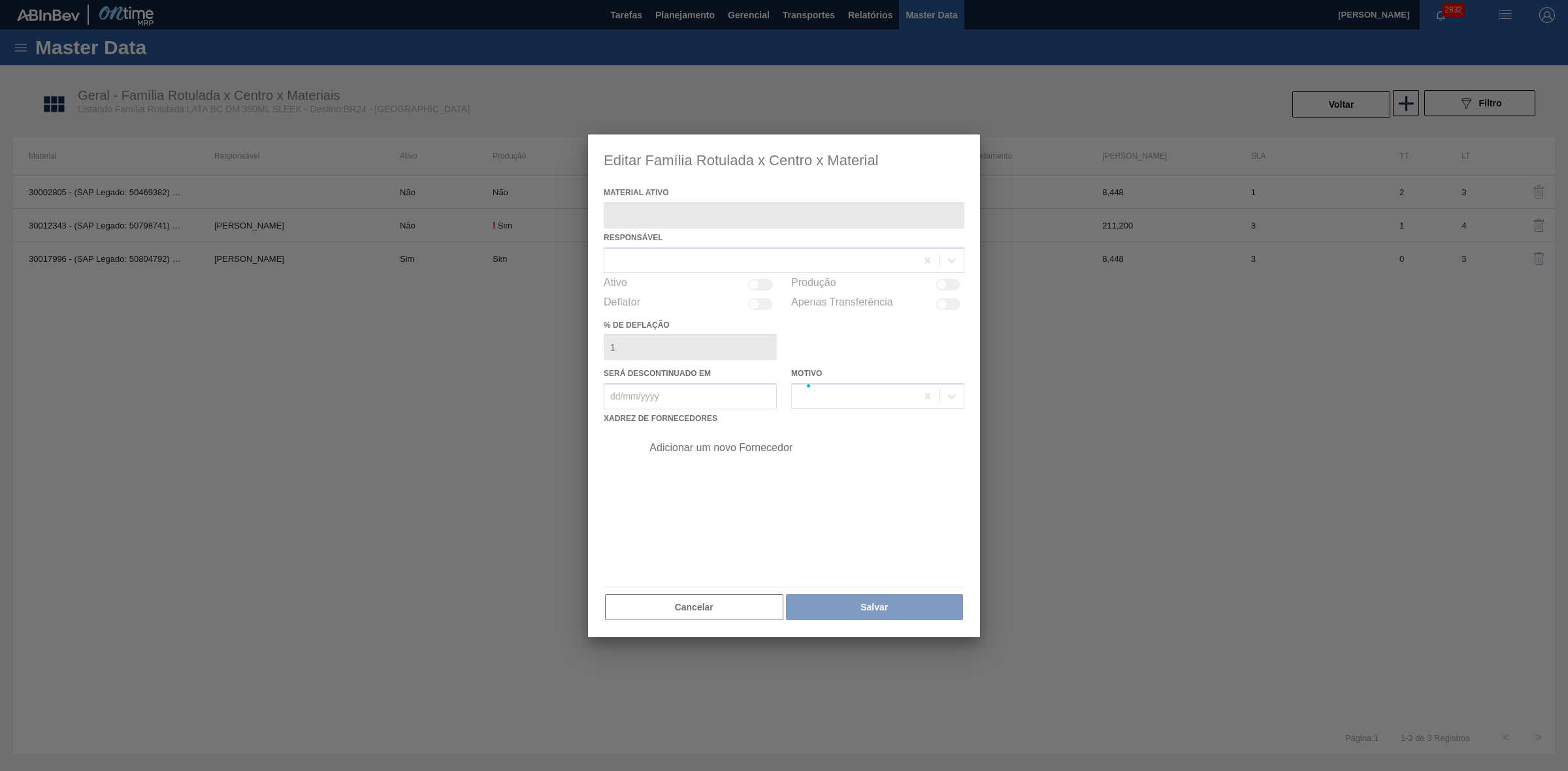
type ativo "30017996 - (SAP Legado: 50804792) - LATA AL 350ML BC DM SLK 429 BRILHO"
checkbox input "true"
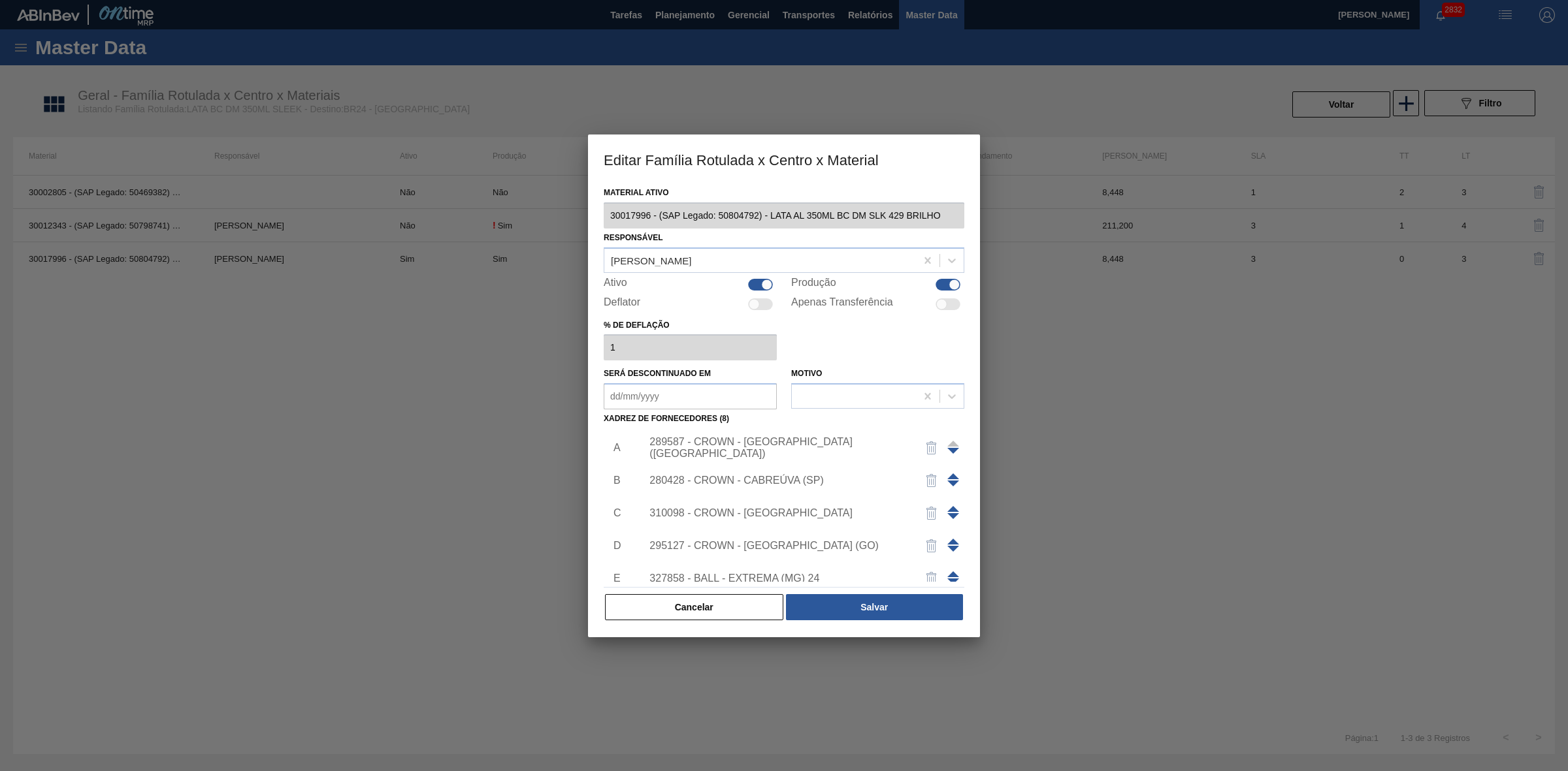
click at [818, 444] on div "289587 - CROWN - [GEOGRAPHIC_DATA] ([GEOGRAPHIC_DATA])" at bounding box center [778, 448] width 256 height 24
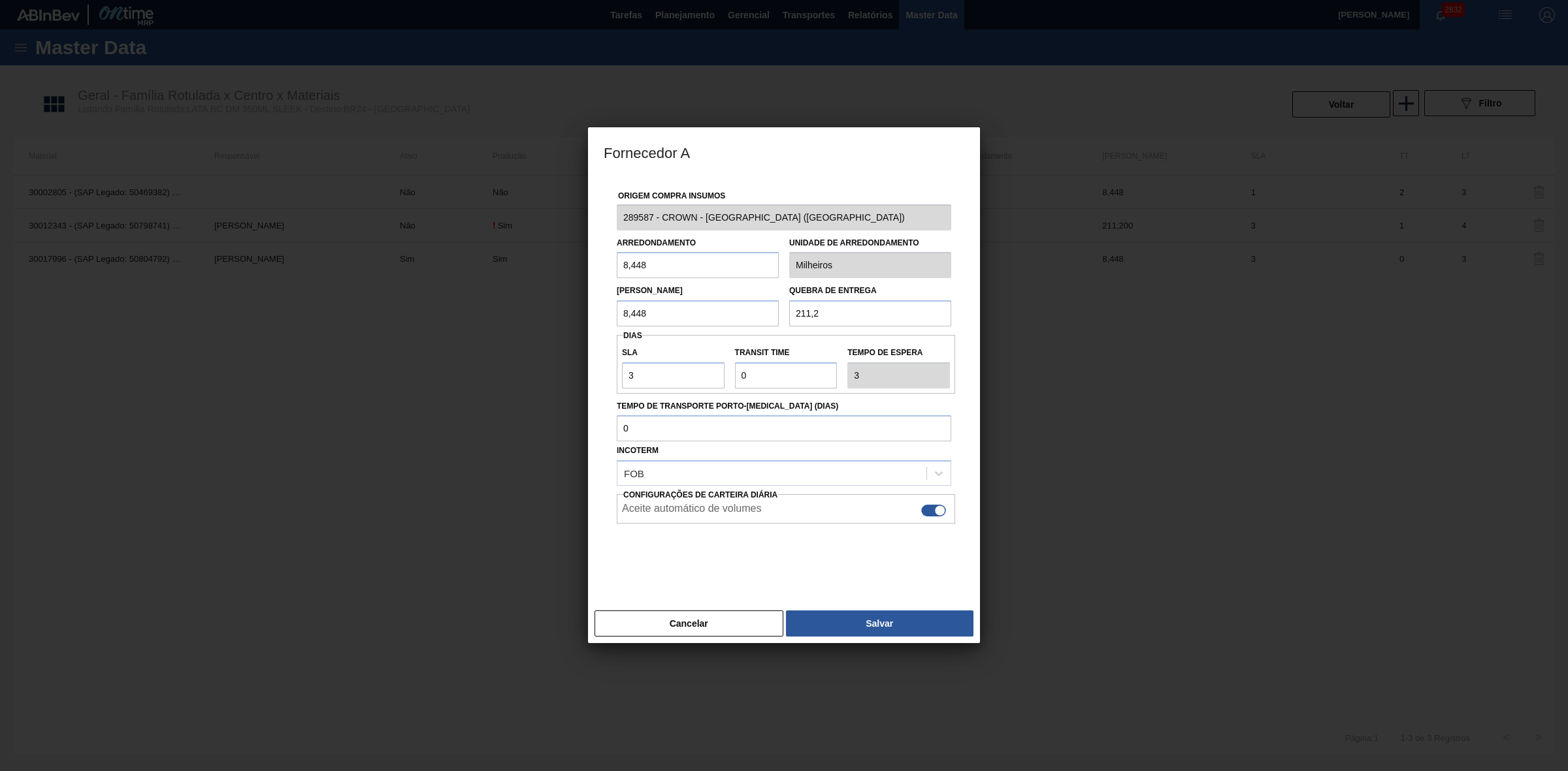
click at [932, 511] on div at bounding box center [933, 510] width 24 height 12
checkbox input "false"
click at [867, 620] on button "Salvar" at bounding box center [880, 623] width 188 height 26
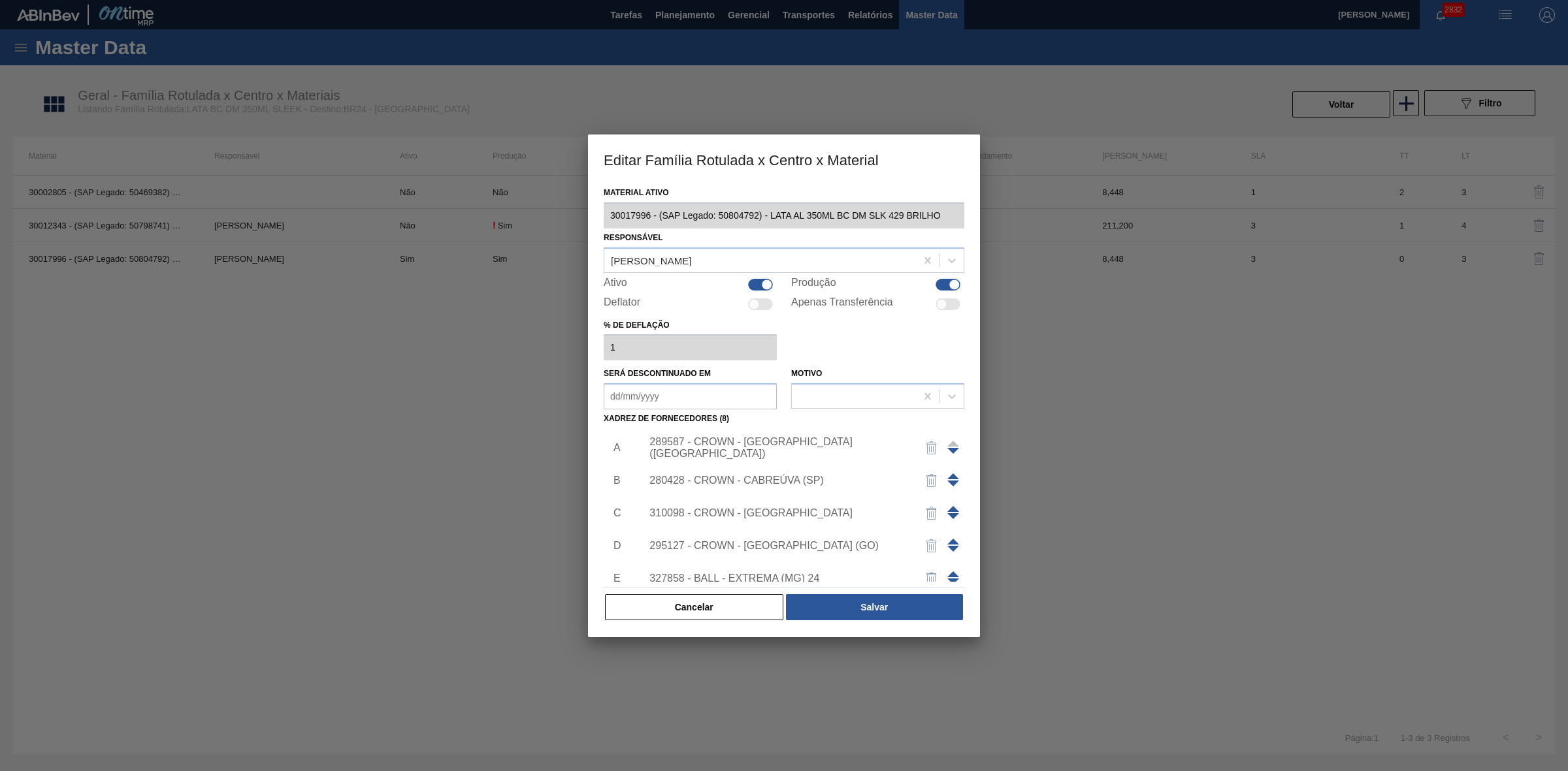
click at [820, 472] on div "280428 - CROWN - CABREÚVA (SP)" at bounding box center [799, 480] width 330 height 33
click at [816, 478] on div "280428 - CROWN - CABREÚVA (SP)" at bounding box center [778, 480] width 256 height 12
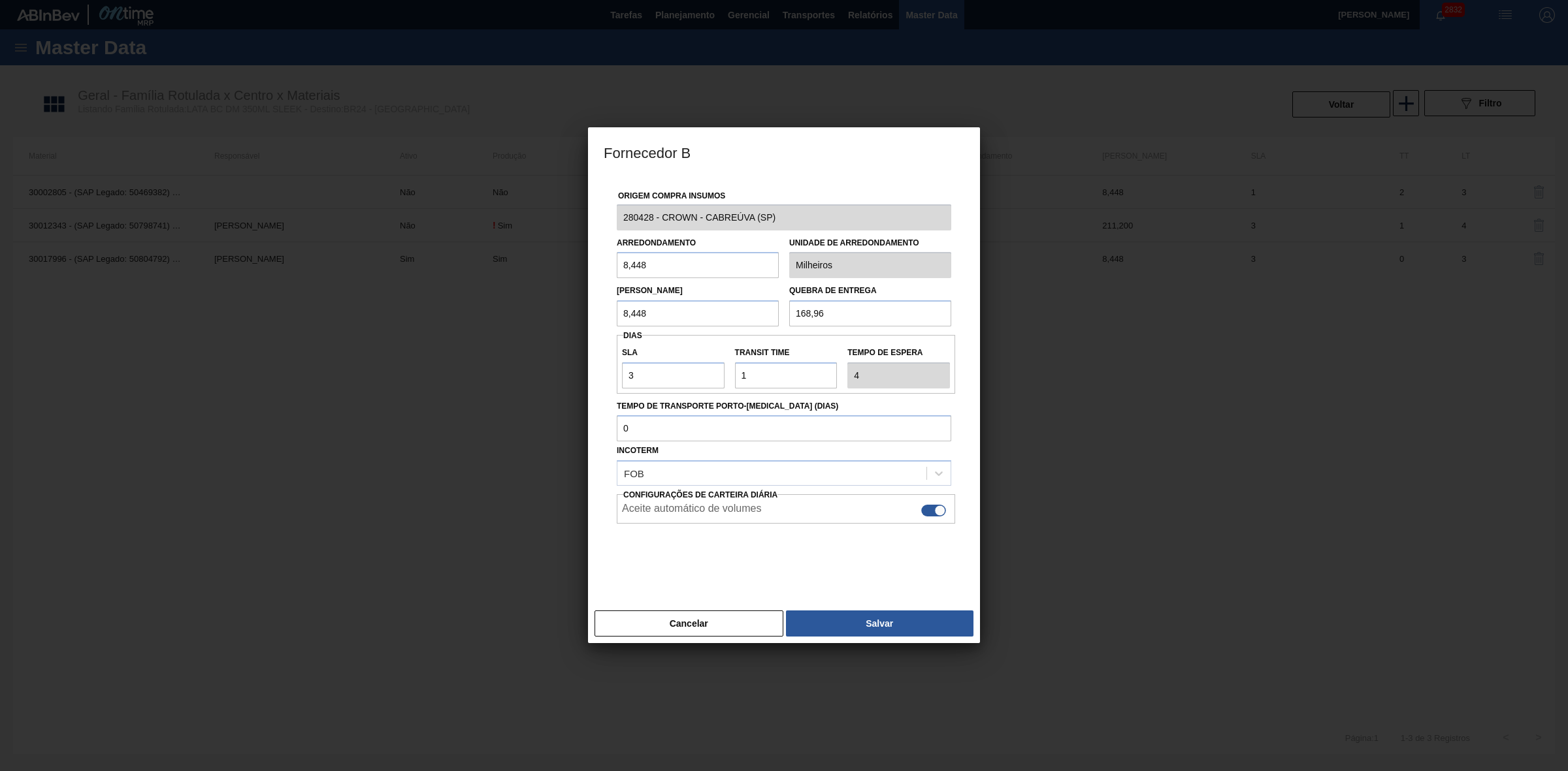
click at [934, 506] on div at bounding box center [933, 510] width 24 height 12
checkbox input "false"
click at [880, 618] on button "Salvar" at bounding box center [880, 623] width 188 height 26
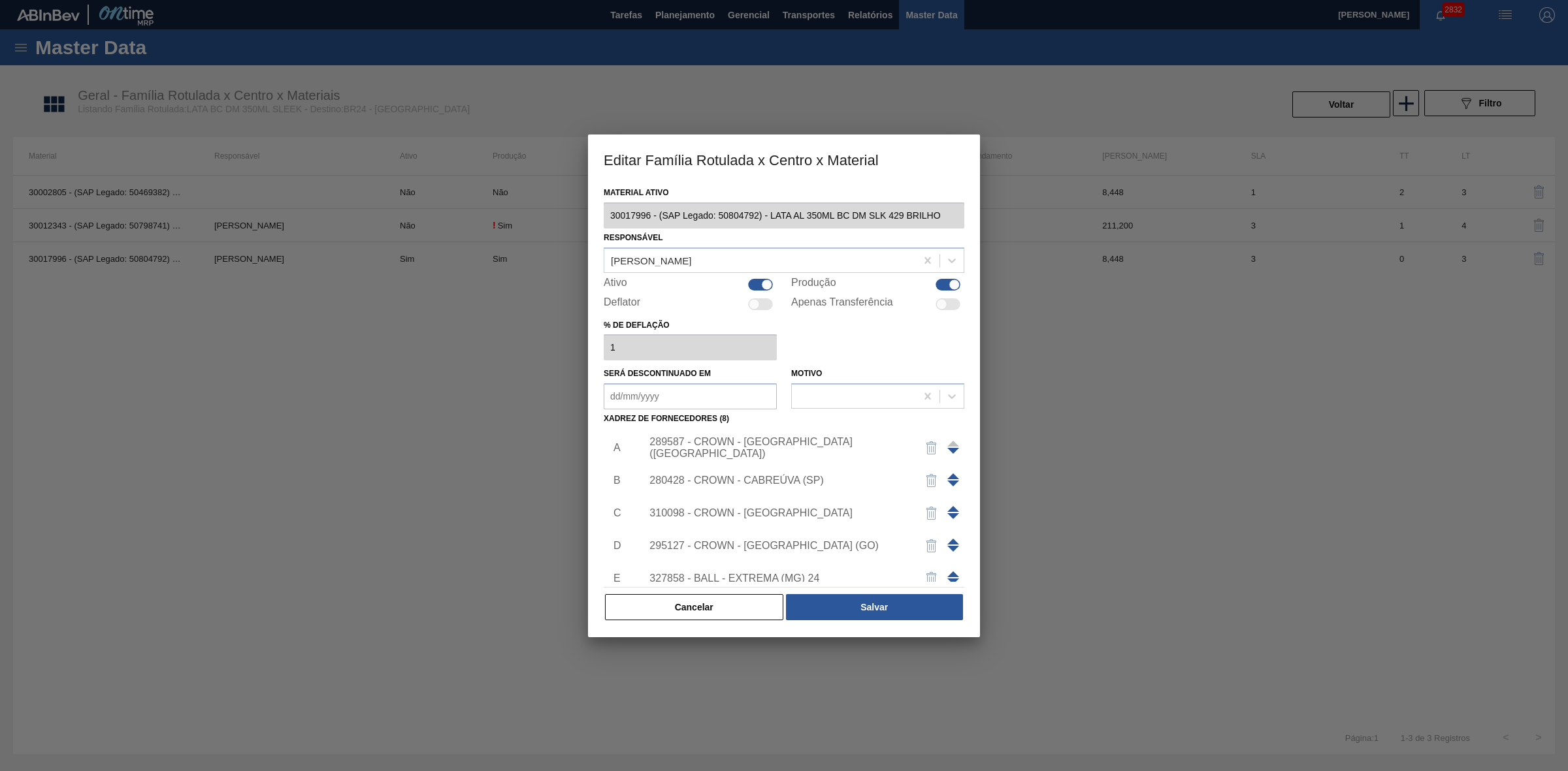
click at [780, 507] on div "310098 - CROWN - [GEOGRAPHIC_DATA]" at bounding box center [778, 513] width 256 height 12
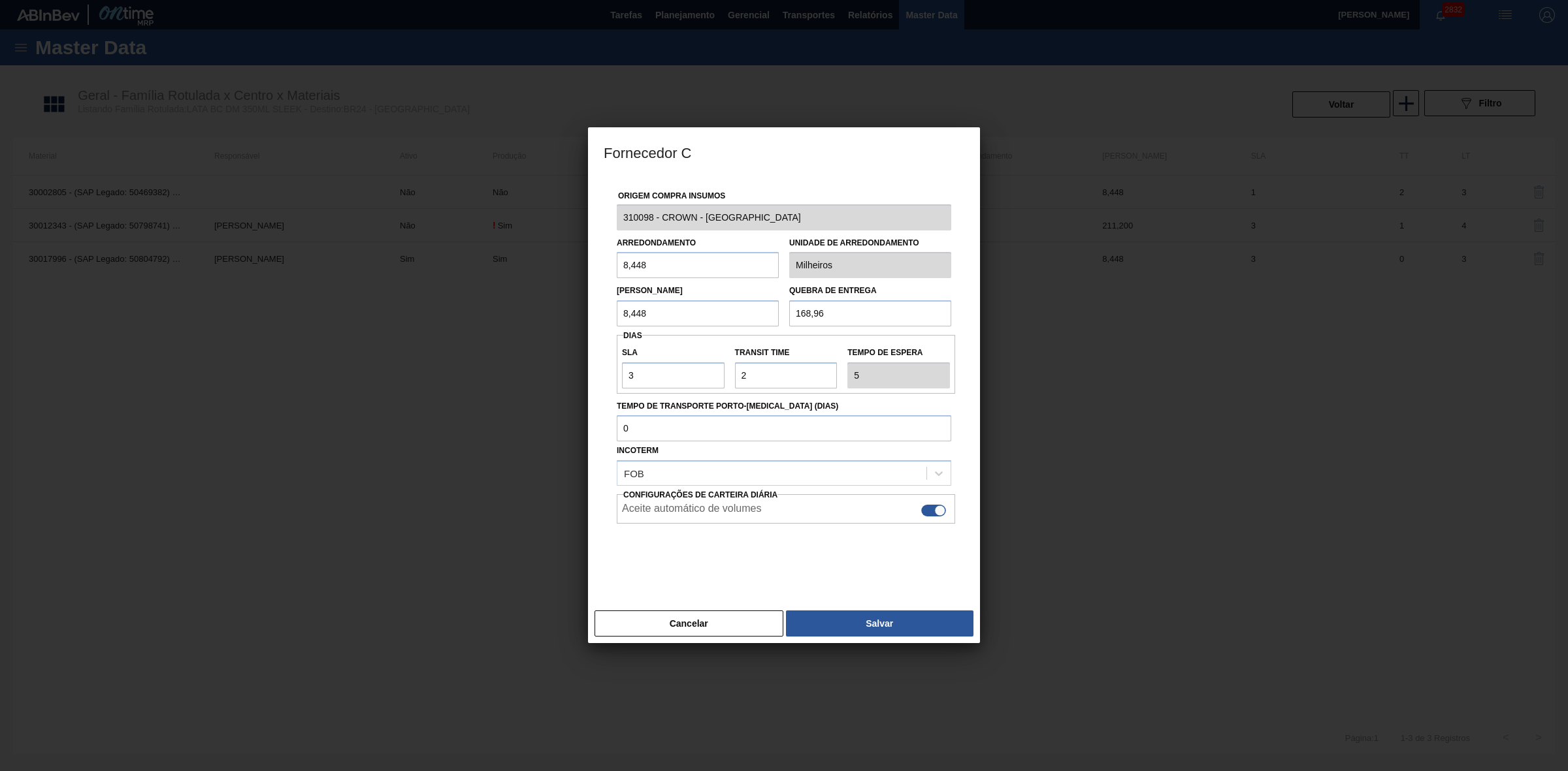
click at [937, 511] on div at bounding box center [939, 511] width 11 height 11
checkbox input "false"
click at [867, 619] on button "Salvar" at bounding box center [880, 623] width 188 height 26
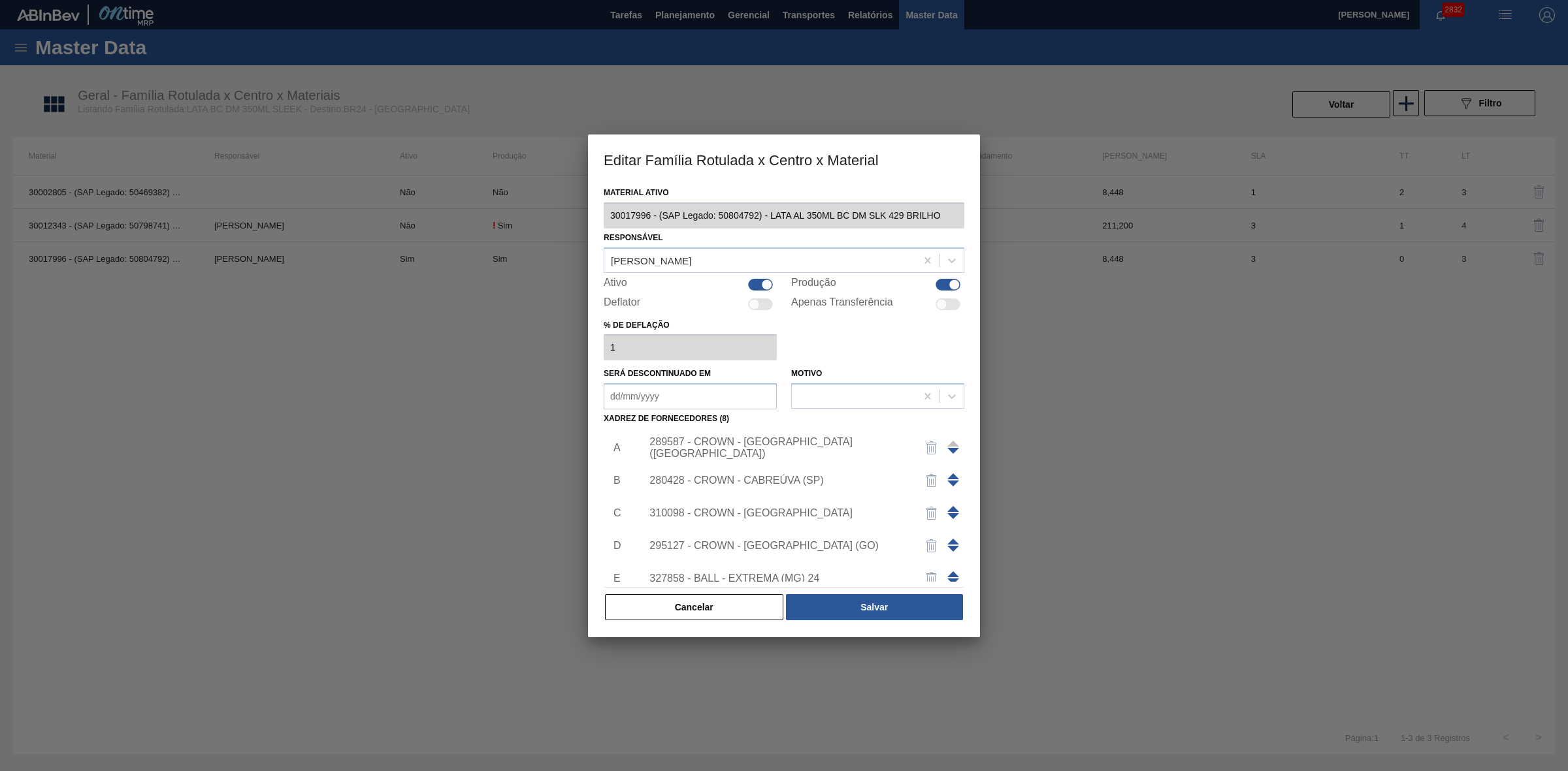
click at [795, 546] on div "295127 - CROWN - RIO VERDE (GO)" at bounding box center [778, 546] width 256 height 12
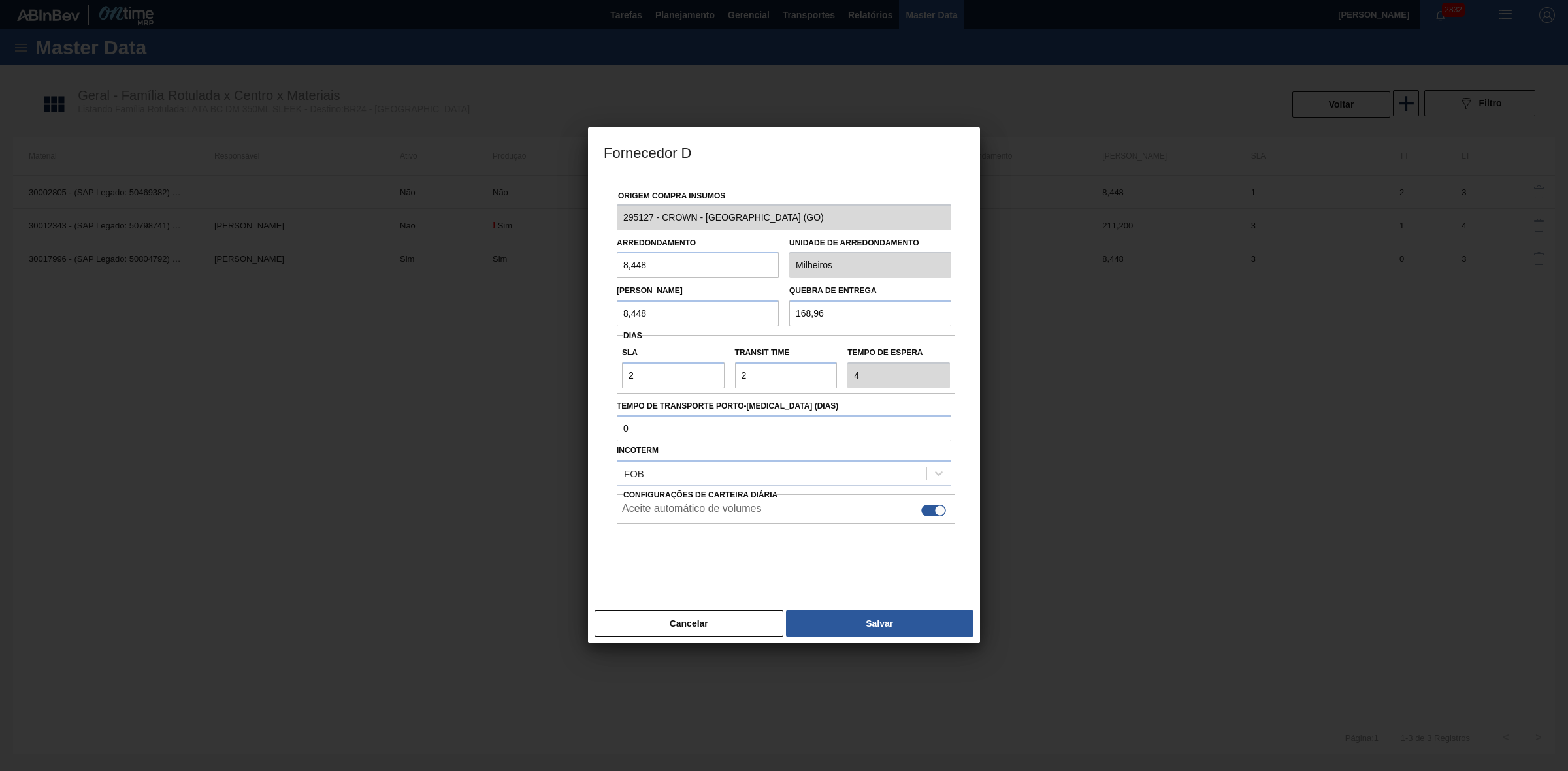
click at [924, 510] on div at bounding box center [933, 510] width 24 height 12
checkbox input "false"
click at [855, 621] on button "Salvar" at bounding box center [880, 623] width 188 height 26
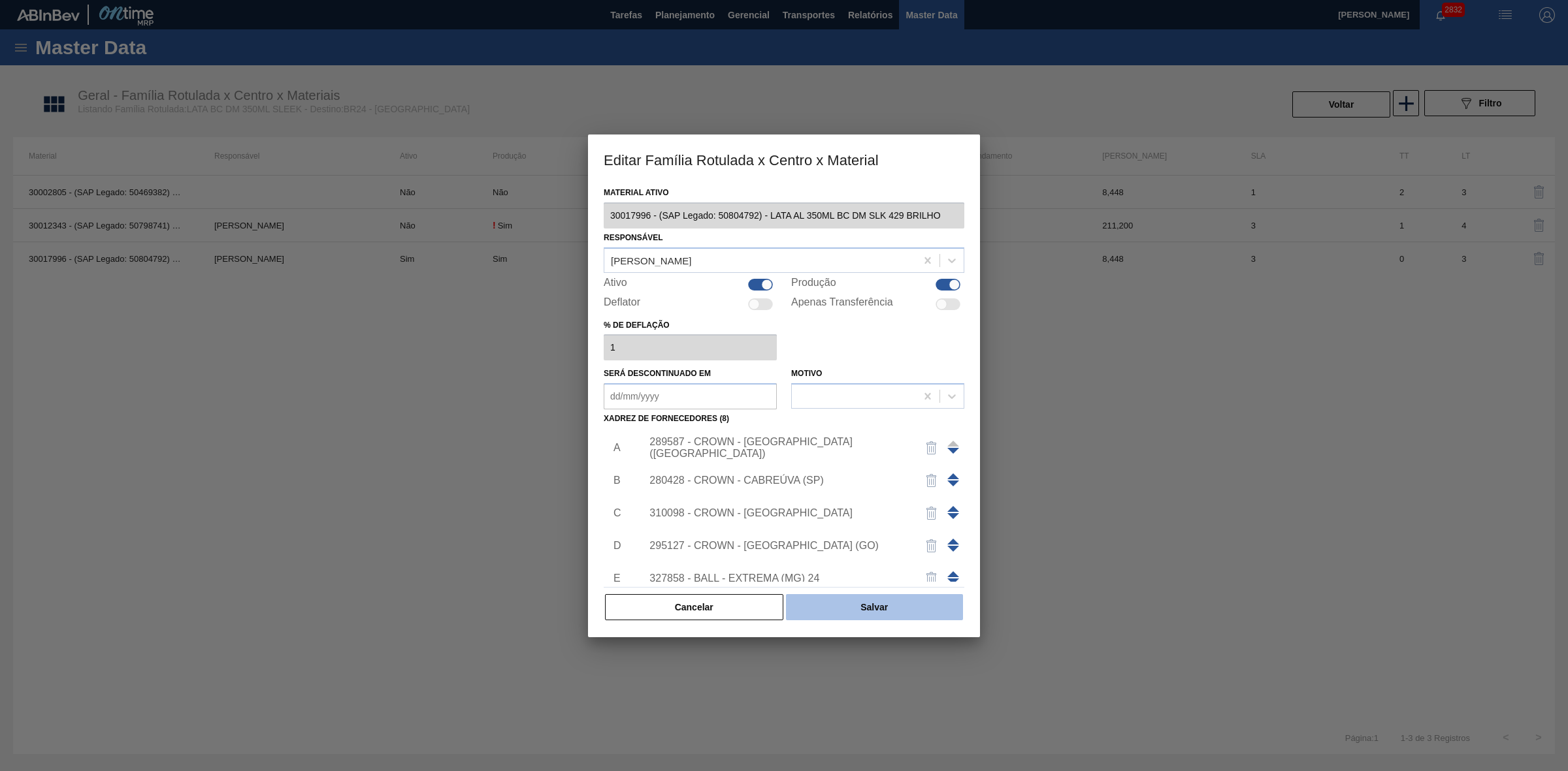
click at [890, 606] on button "Salvar" at bounding box center [874, 607] width 177 height 26
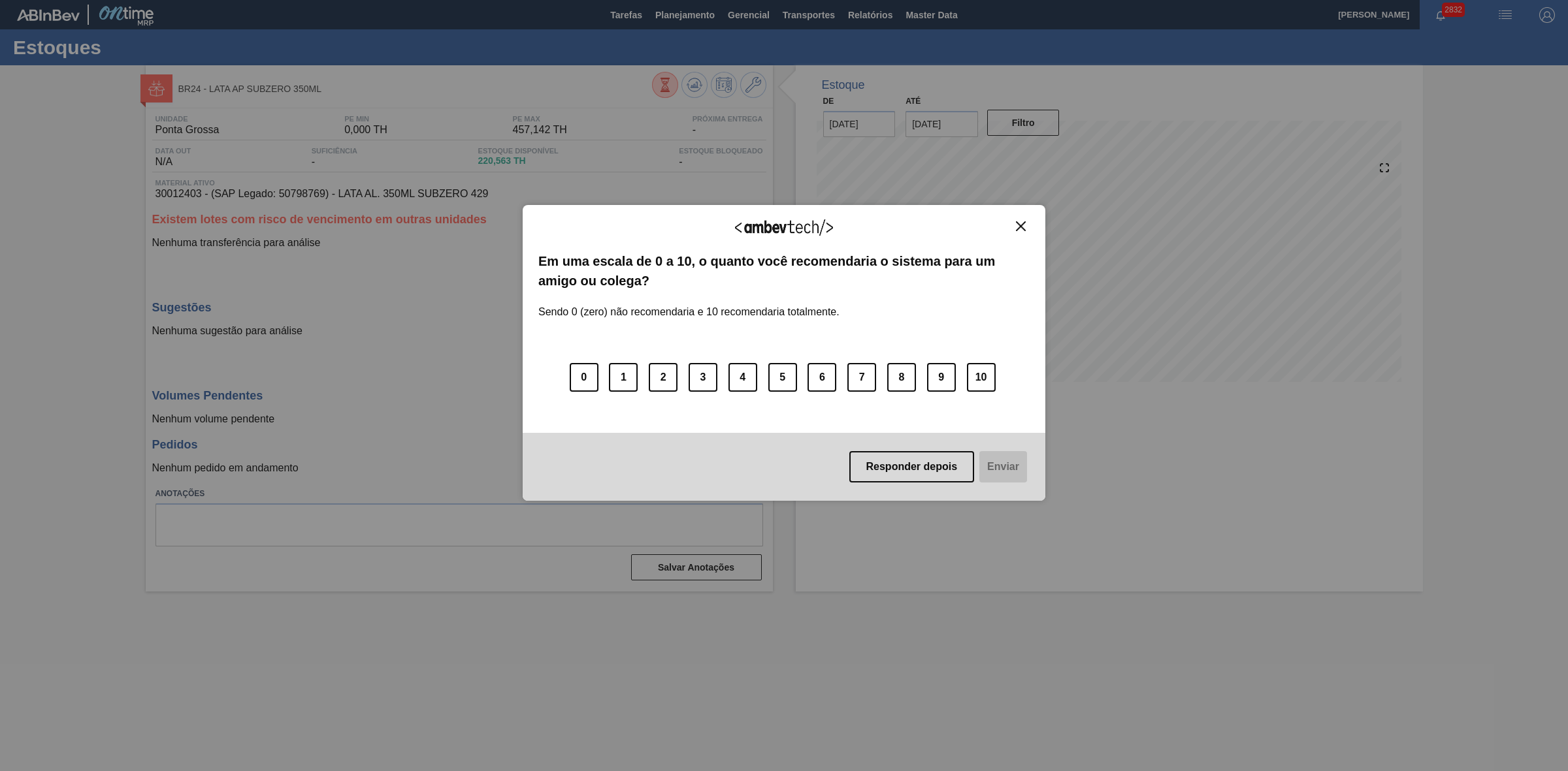
click at [1019, 225] on img "Close" at bounding box center [1021, 226] width 10 height 10
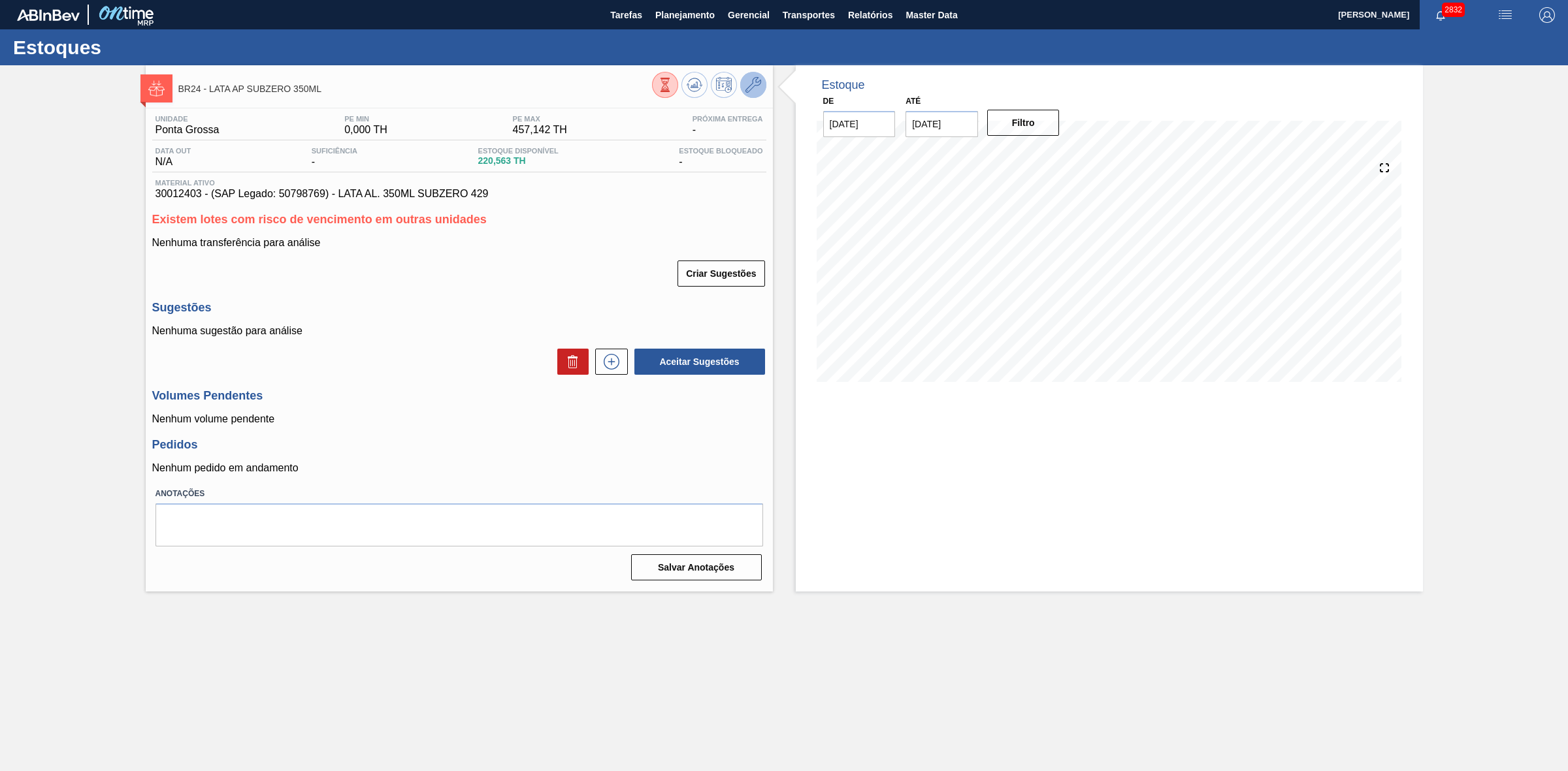
click at [746, 83] on icon at bounding box center [753, 85] width 15 height 15
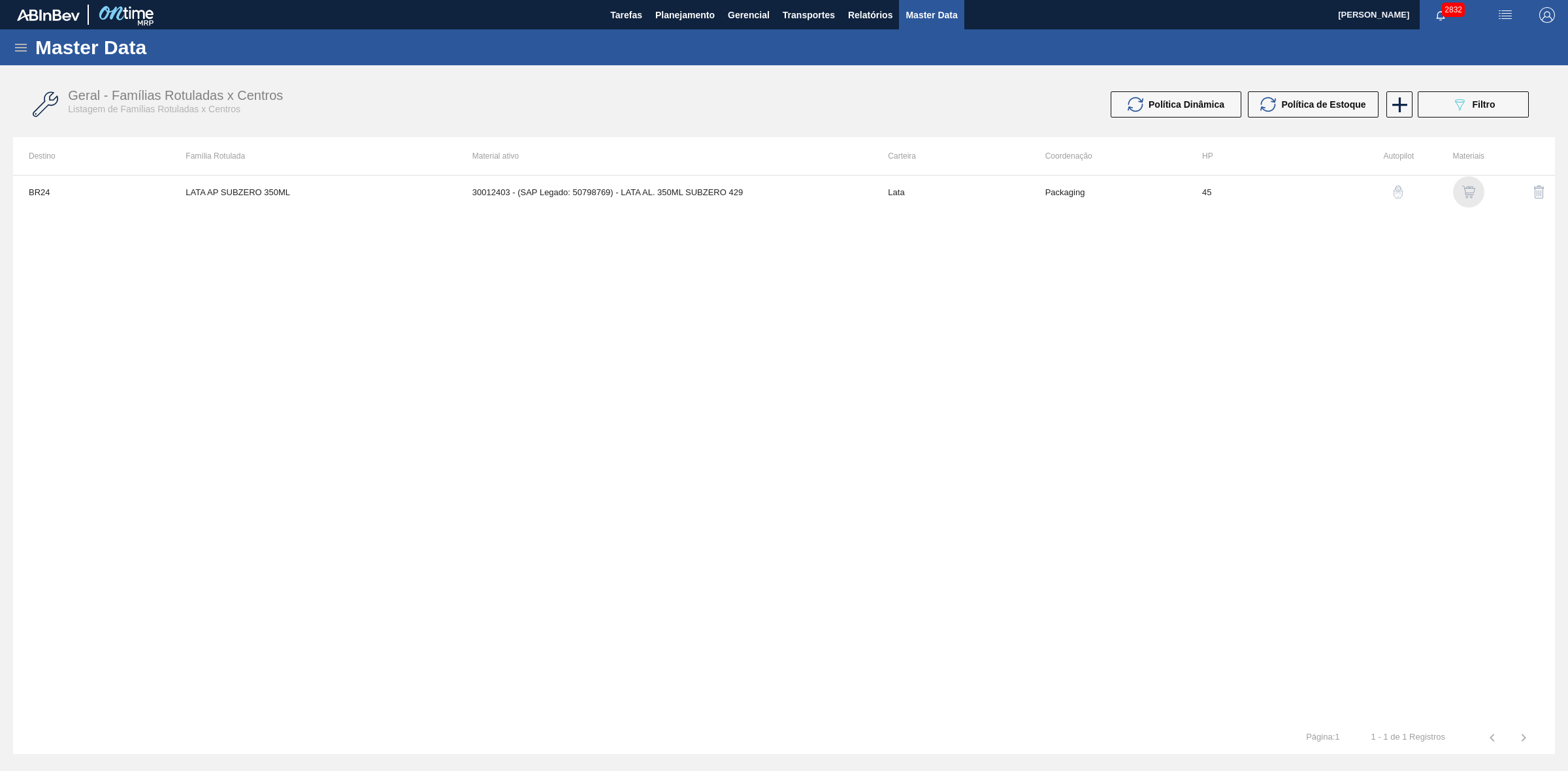
click at [1467, 186] on img "button" at bounding box center [1468, 192] width 13 height 13
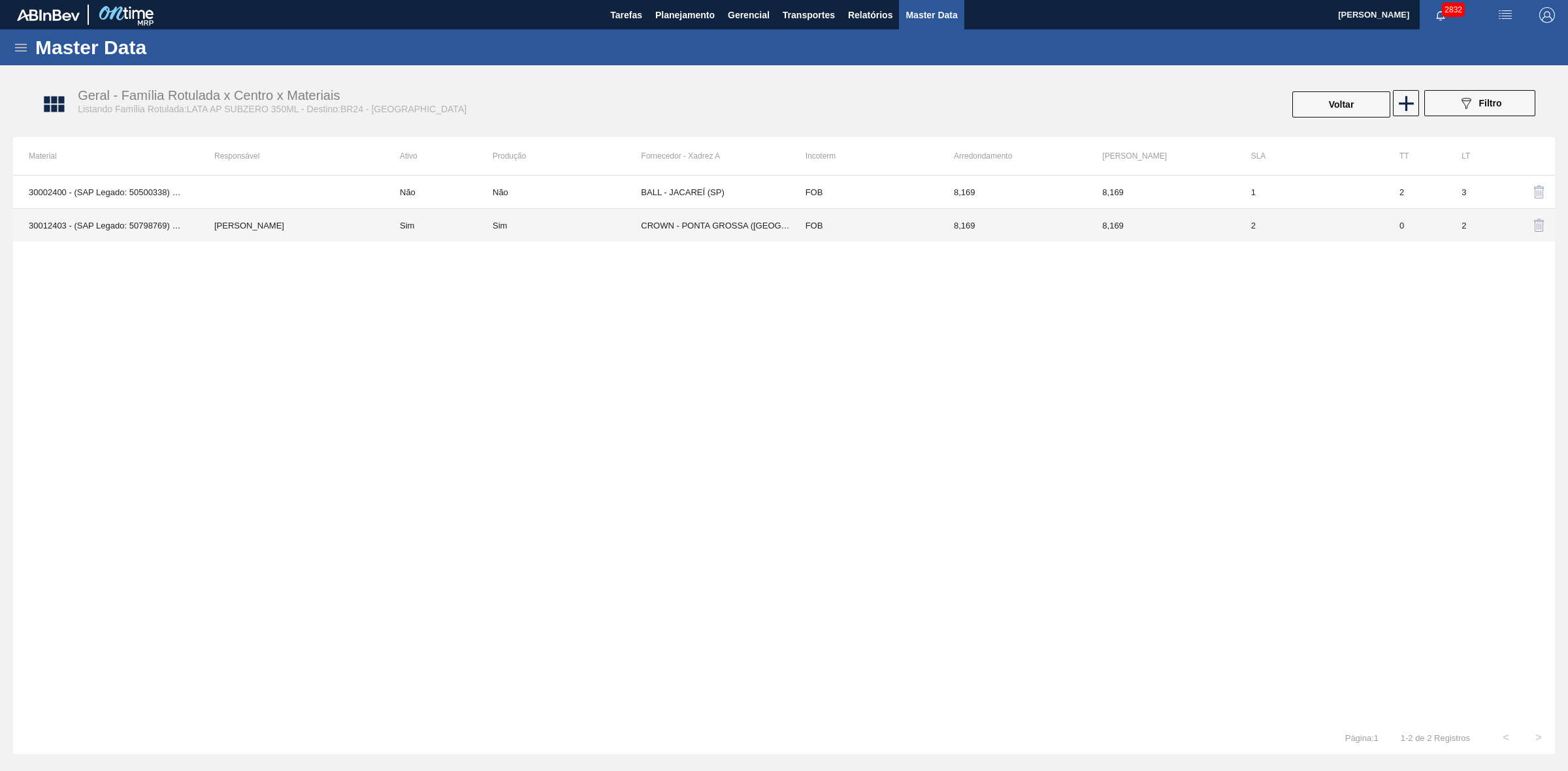
click at [675, 222] on td "CROWN - PONTA GROSSA ([GEOGRAPHIC_DATA])" at bounding box center [715, 226] width 148 height 34
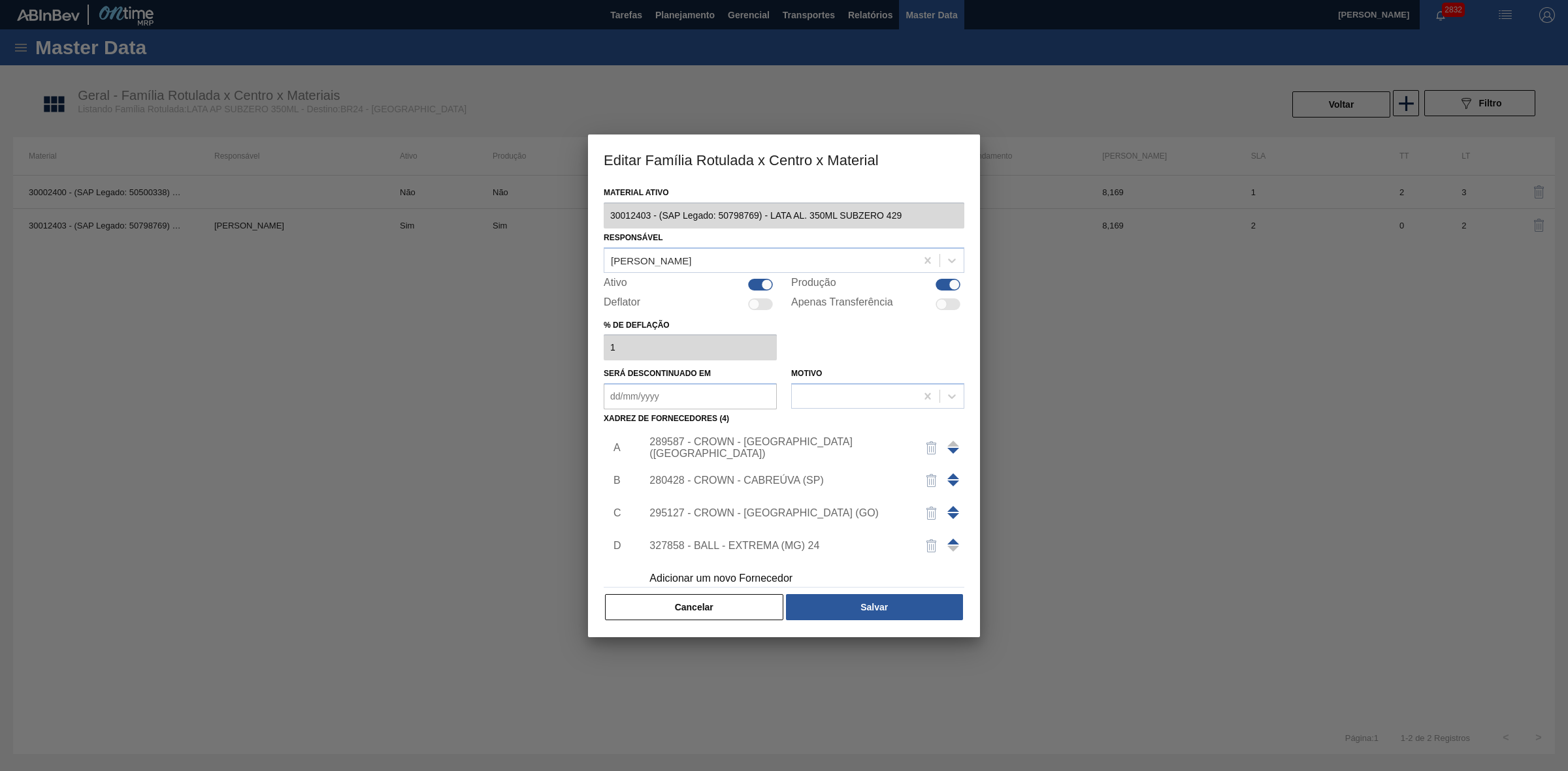
click at [776, 437] on div "289587 - CROWN - [GEOGRAPHIC_DATA] ([GEOGRAPHIC_DATA])" at bounding box center [799, 448] width 330 height 33
click at [796, 451] on div "289587 - CROWN - [GEOGRAPHIC_DATA] ([GEOGRAPHIC_DATA])" at bounding box center [778, 448] width 256 height 24
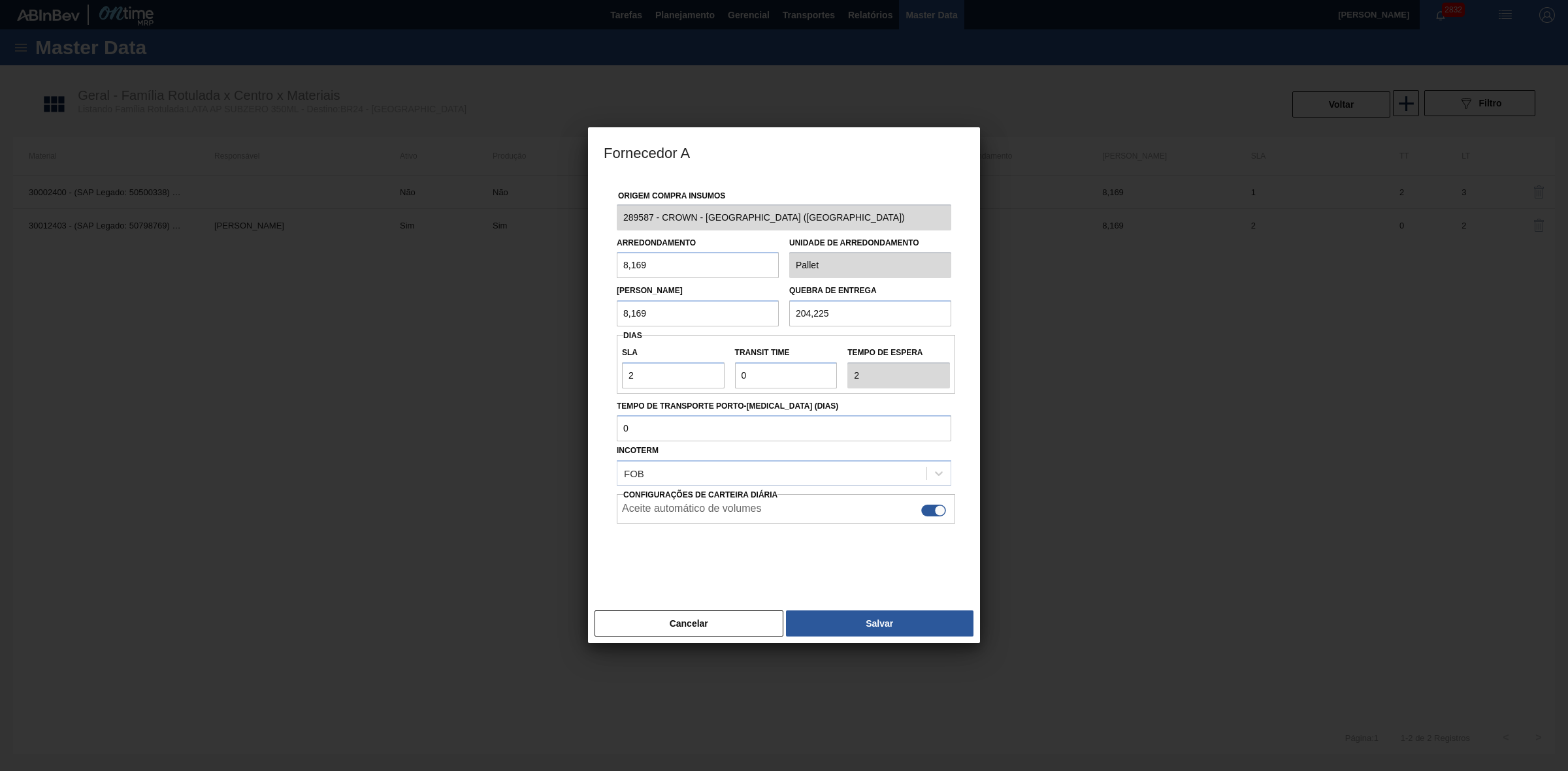
click at [925, 511] on div at bounding box center [933, 510] width 24 height 12
checkbox input "false"
click at [837, 621] on button "Salvar" at bounding box center [880, 623] width 188 height 26
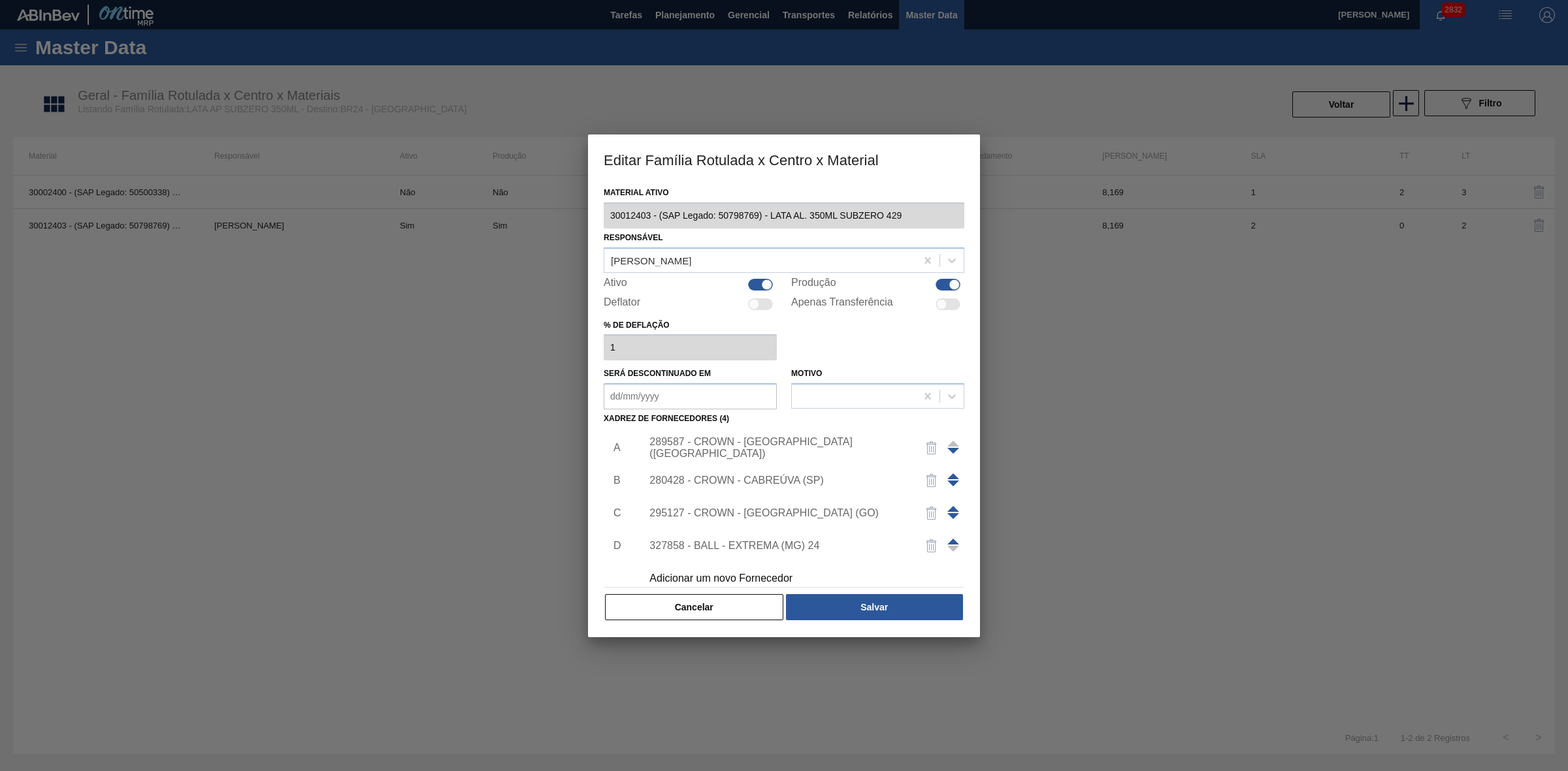
click at [782, 474] on div "280428 - CROWN - CABREÚVA (SP)" at bounding box center [778, 480] width 256 height 12
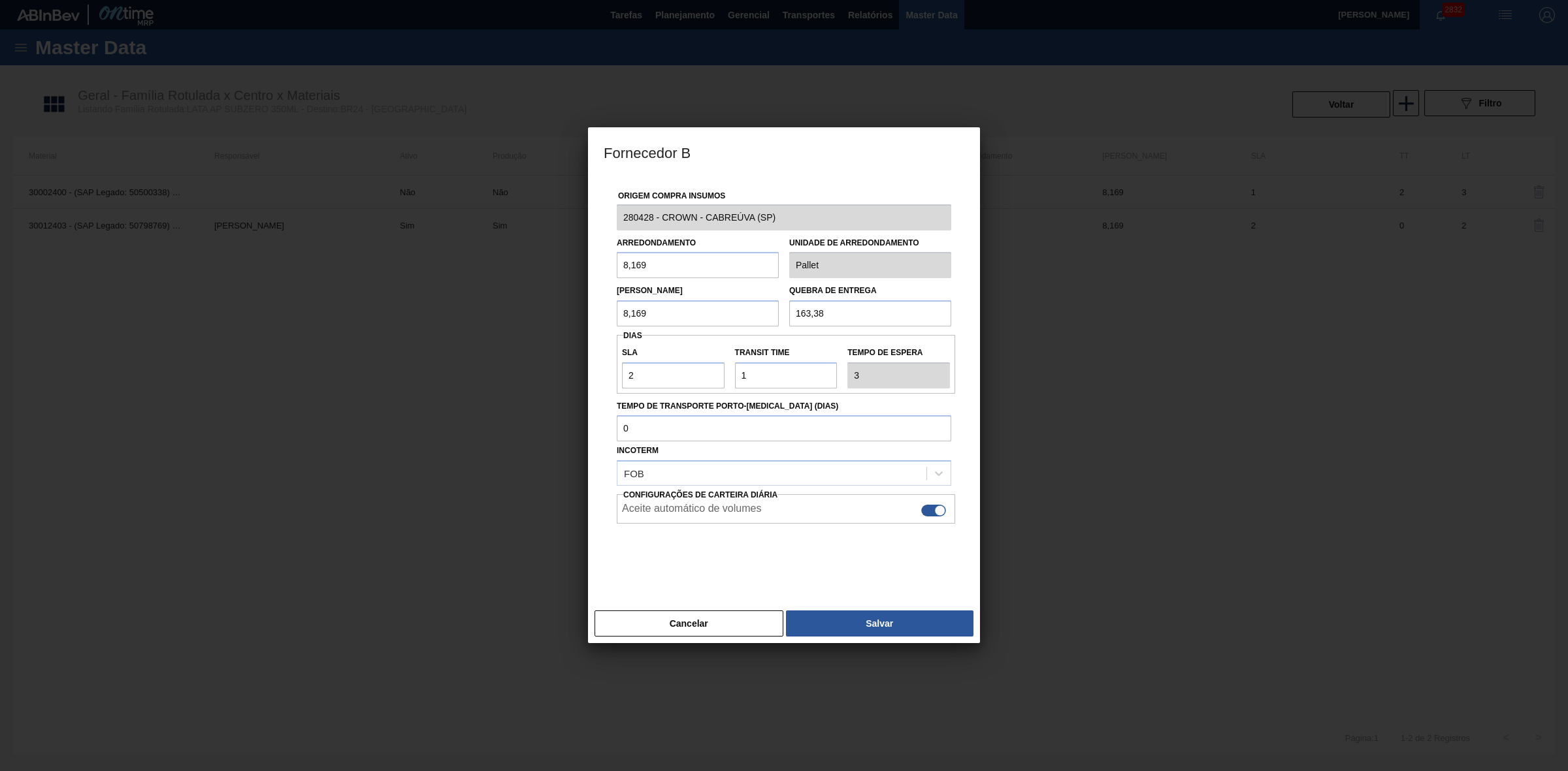
click at [932, 507] on div at bounding box center [933, 510] width 24 height 12
checkbox input "false"
click at [859, 620] on button "Salvar" at bounding box center [880, 623] width 188 height 26
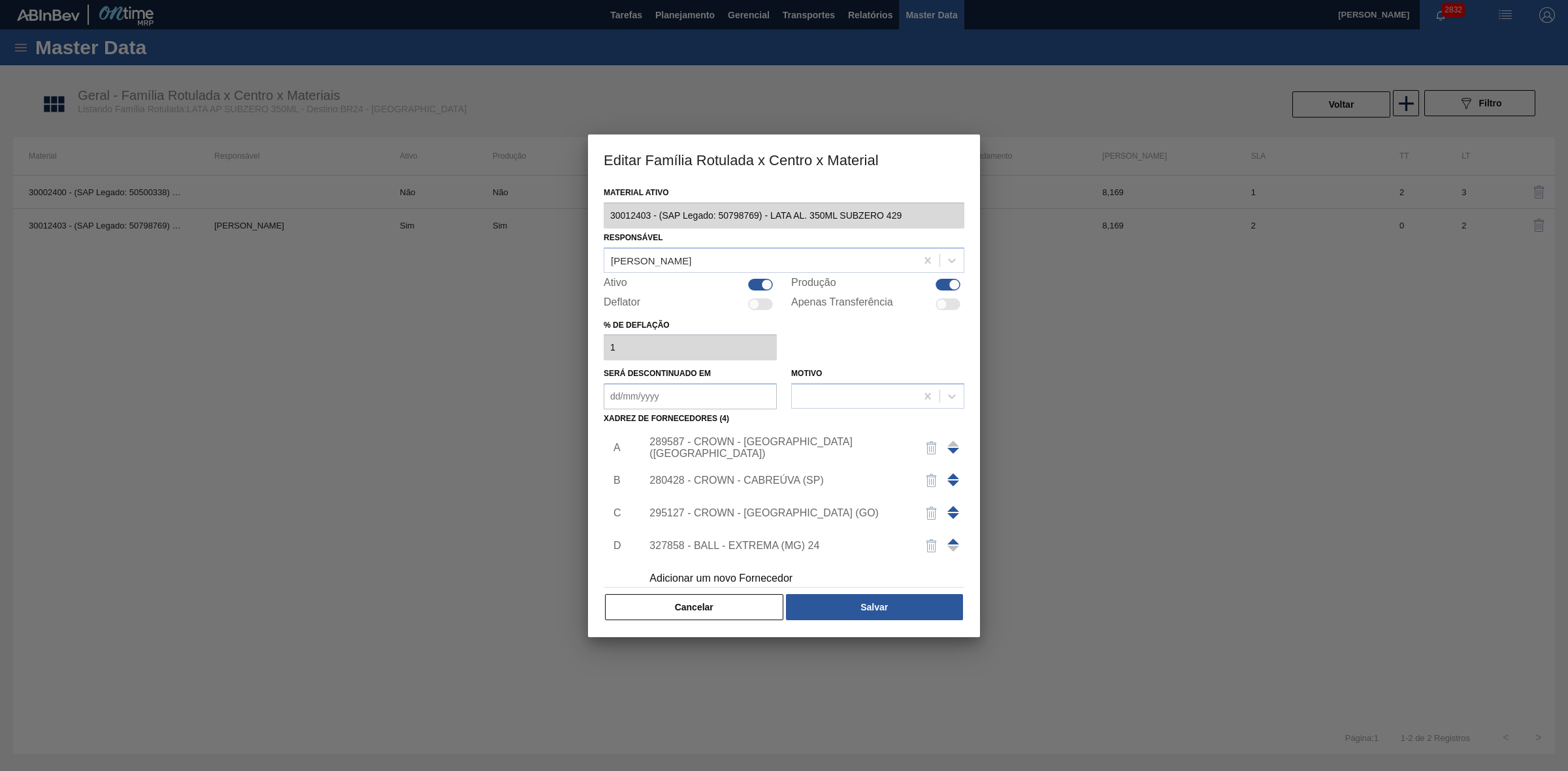
click at [759, 516] on div "295127 - CROWN - [GEOGRAPHIC_DATA] (GO)" at bounding box center [778, 513] width 256 height 12
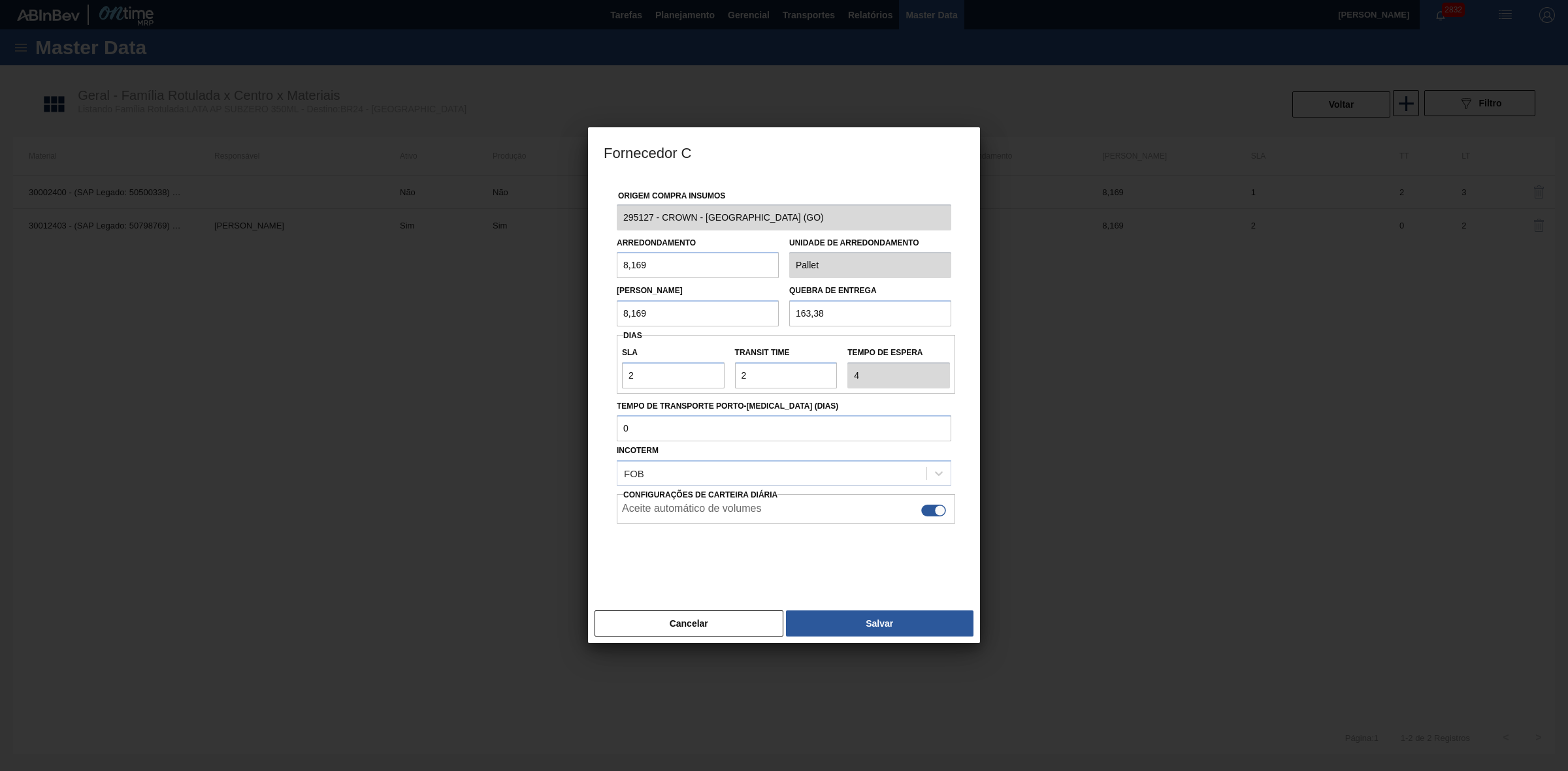
click at [929, 511] on div at bounding box center [933, 510] width 24 height 12
checkbox input "false"
click at [859, 624] on button "Salvar" at bounding box center [880, 623] width 188 height 26
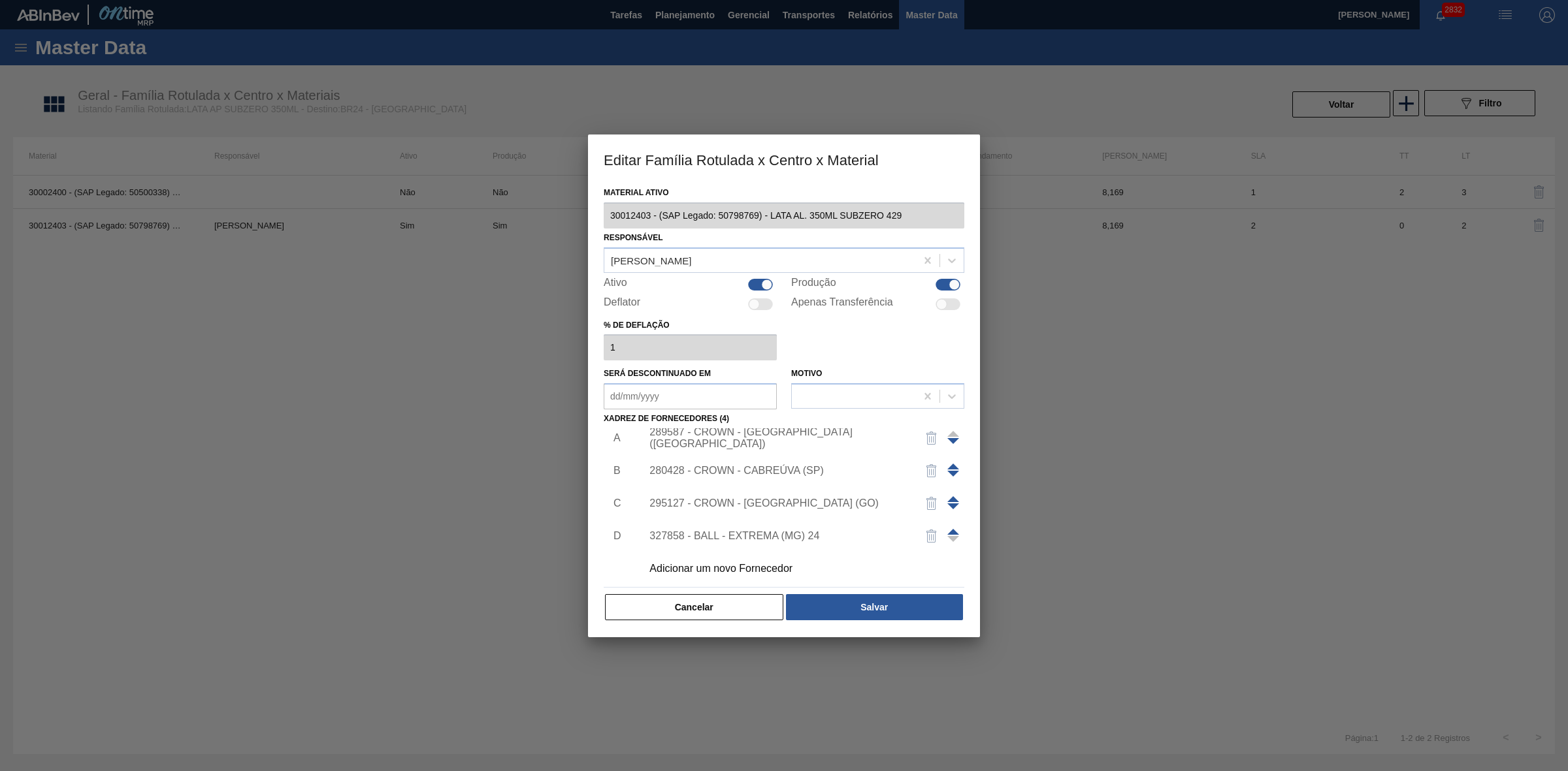
scroll to position [13, 0]
click at [808, 534] on div "327858 - BALL - EXTREMA (MG) 24" at bounding box center [778, 532] width 256 height 12
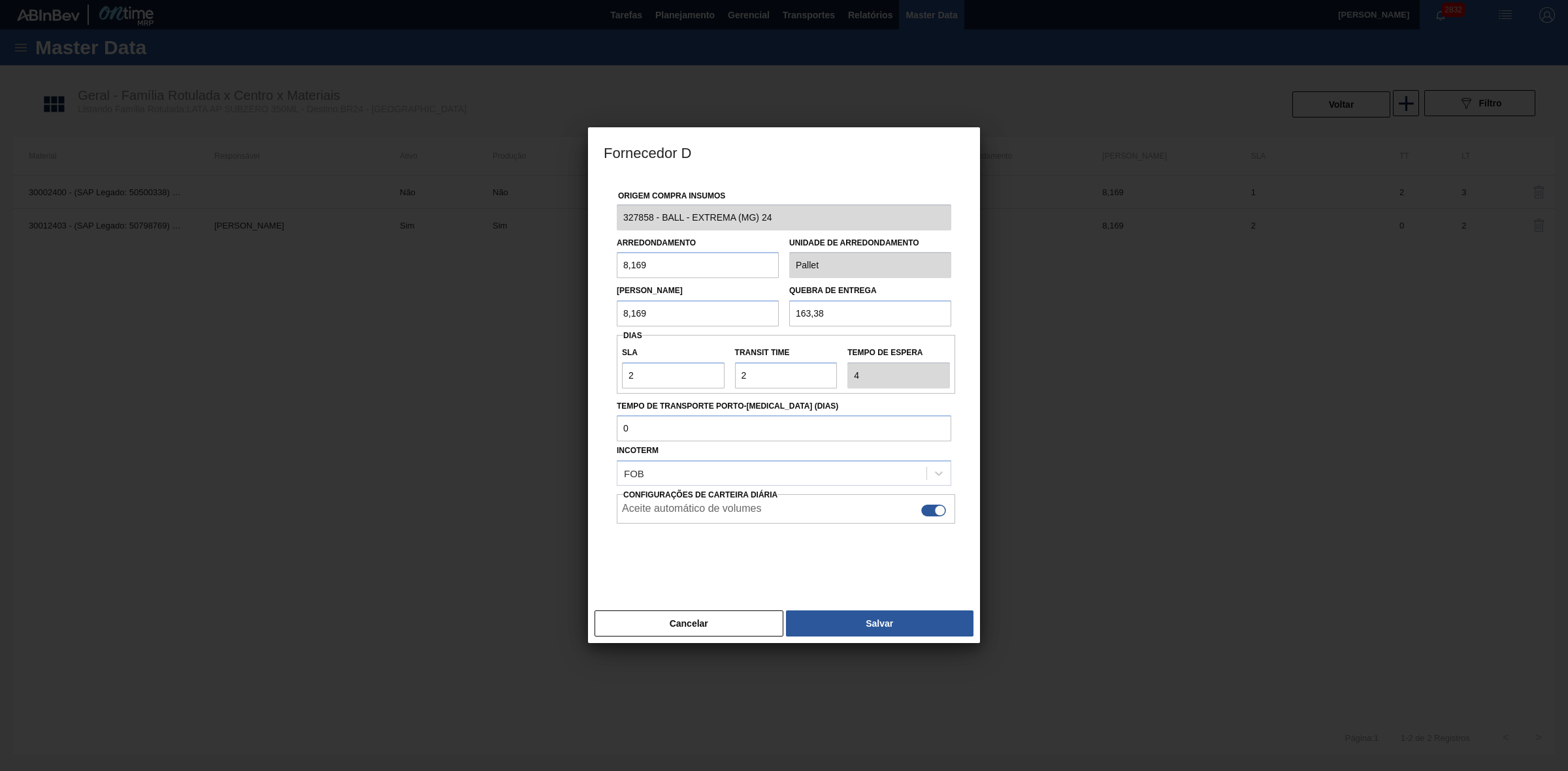
click at [927, 513] on div at bounding box center [933, 510] width 24 height 12
checkbox input "false"
click at [854, 629] on button "Salvar" at bounding box center [880, 623] width 188 height 26
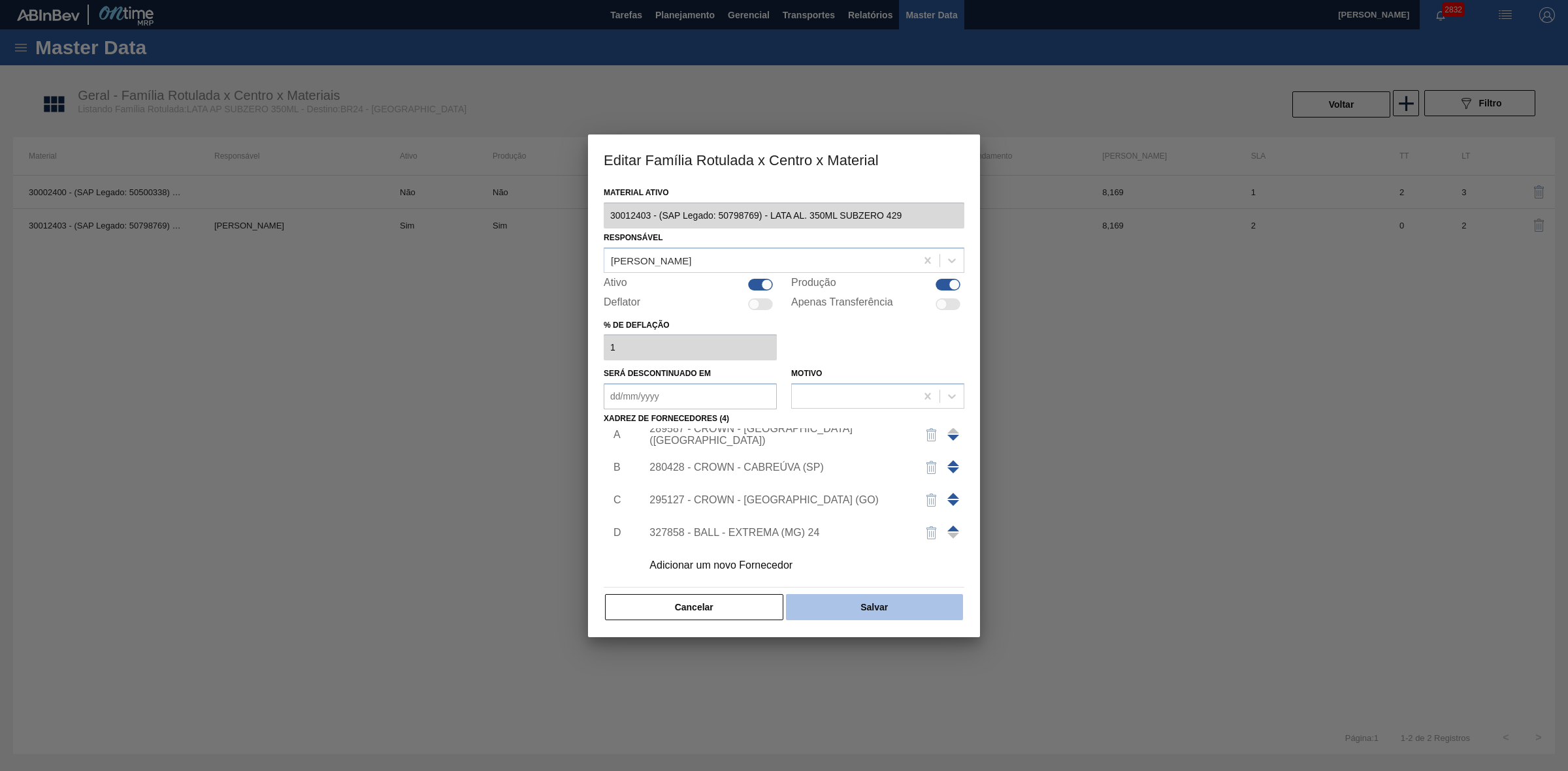
click at [897, 607] on button "Salvar" at bounding box center [874, 607] width 177 height 26
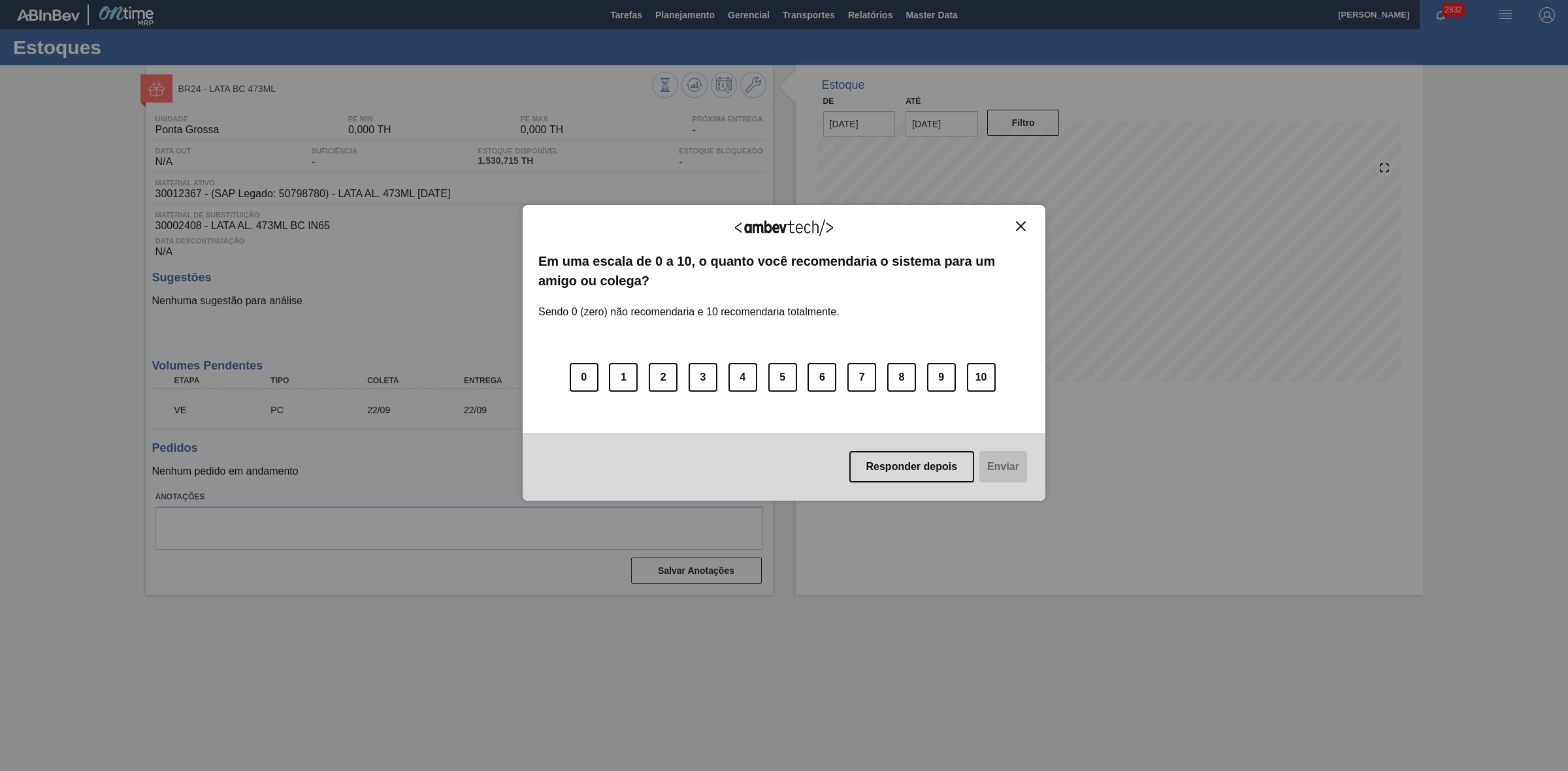
click at [1024, 222] on img "Close" at bounding box center [1021, 226] width 10 height 10
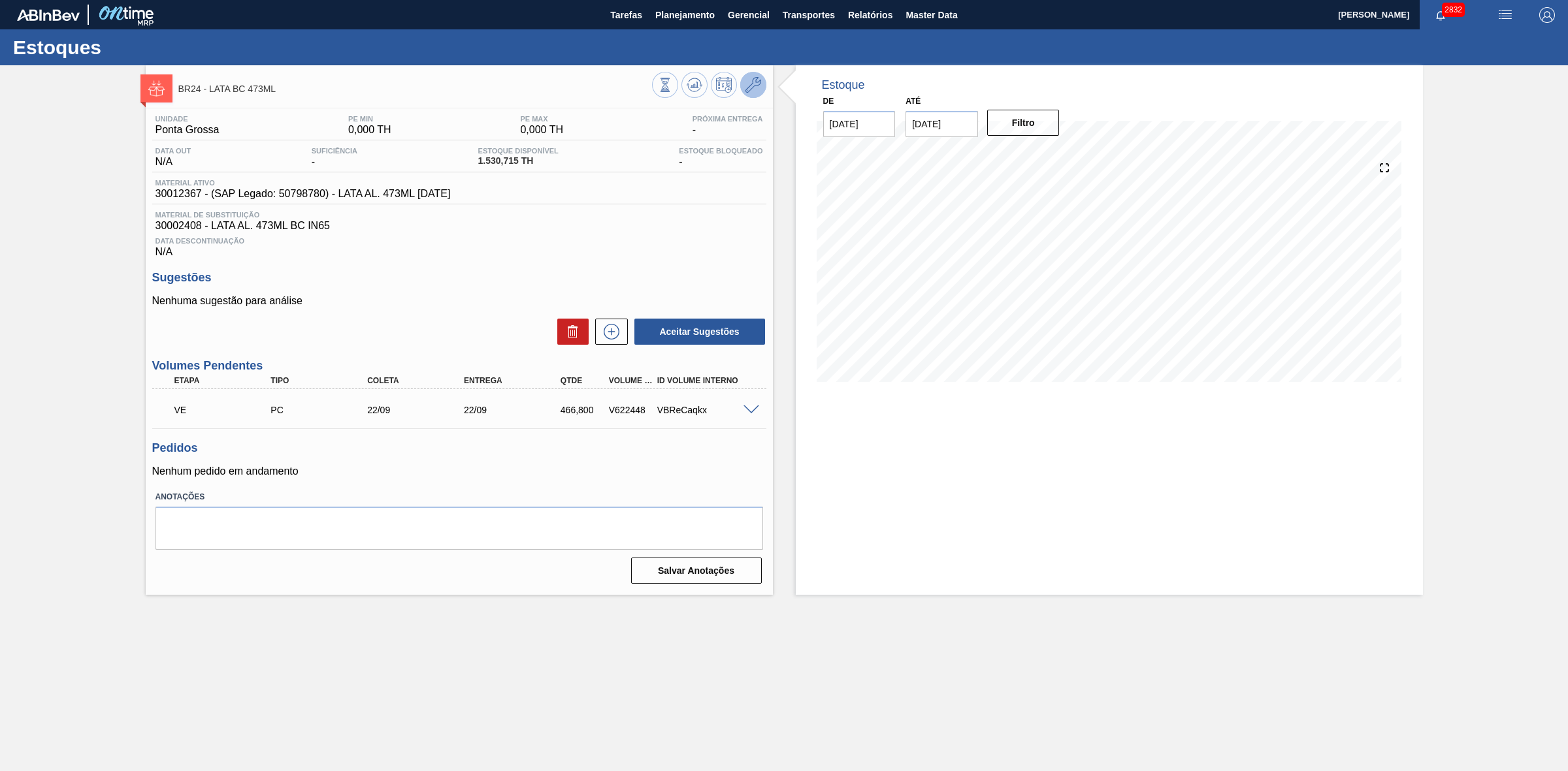
click at [748, 88] on icon at bounding box center [753, 85] width 15 height 15
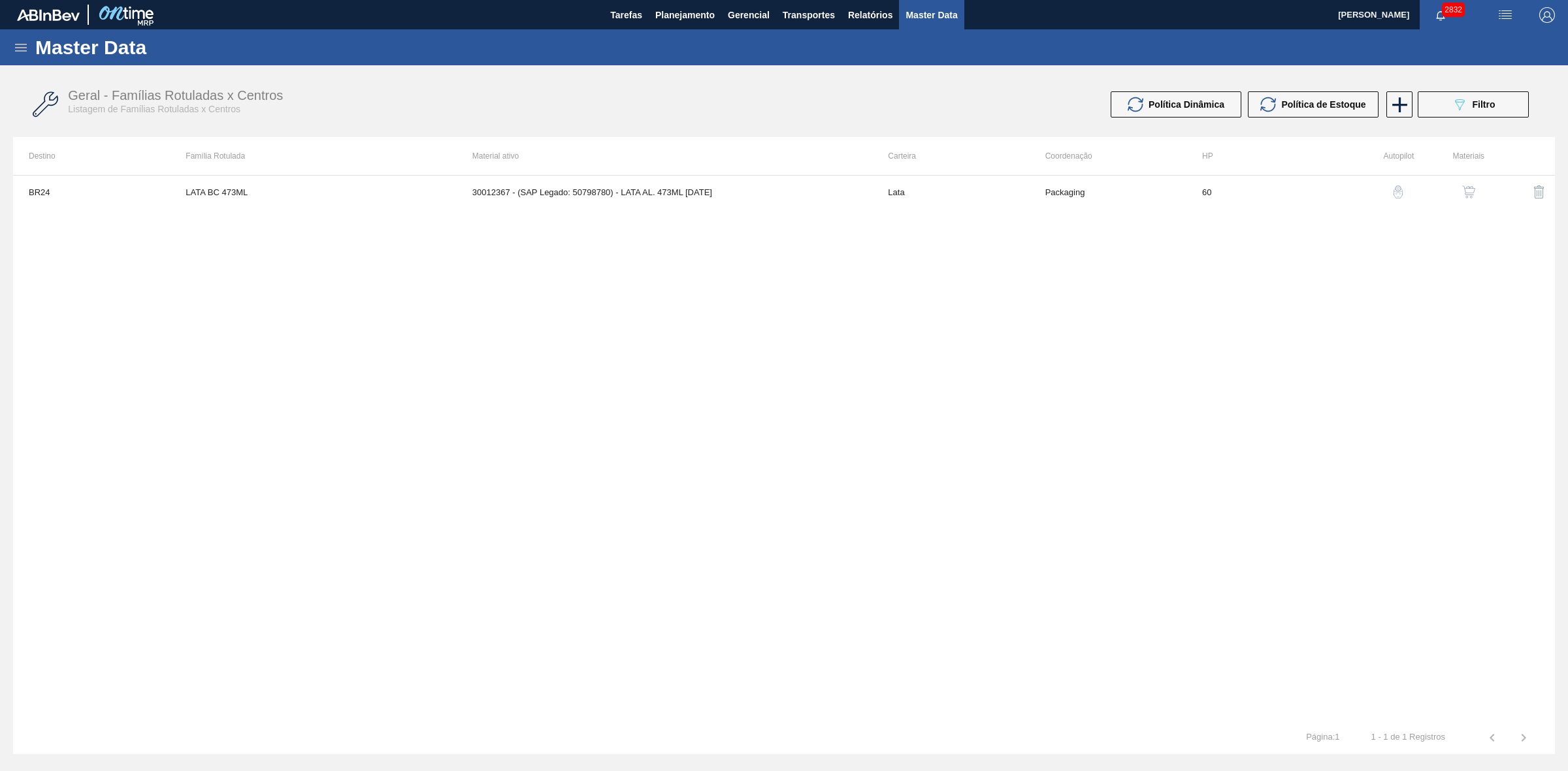
click at [1471, 185] on img "button" at bounding box center [1468, 192] width 13 height 13
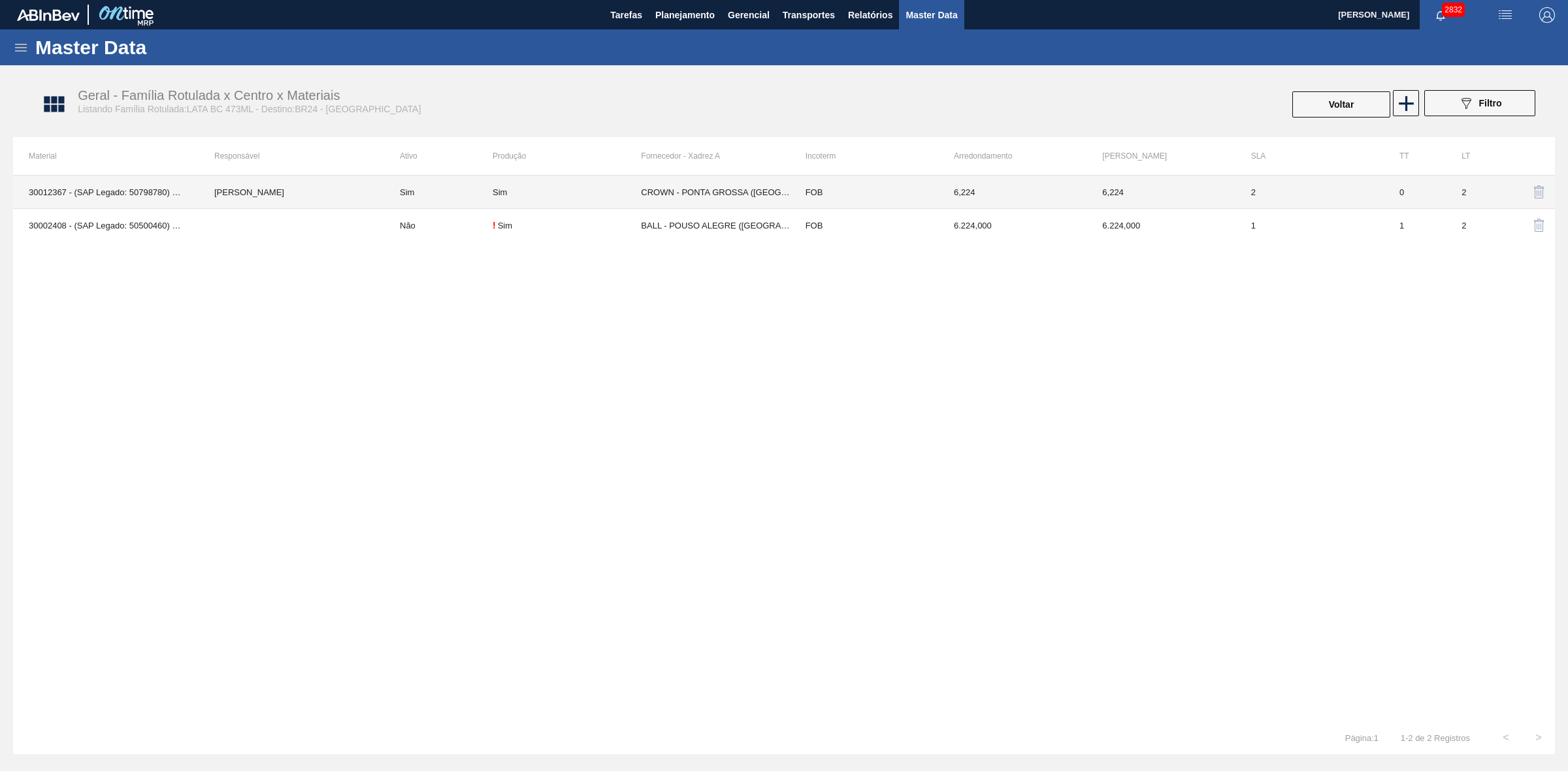
click at [578, 188] on div "Sim" at bounding box center [567, 192] width 148 height 10
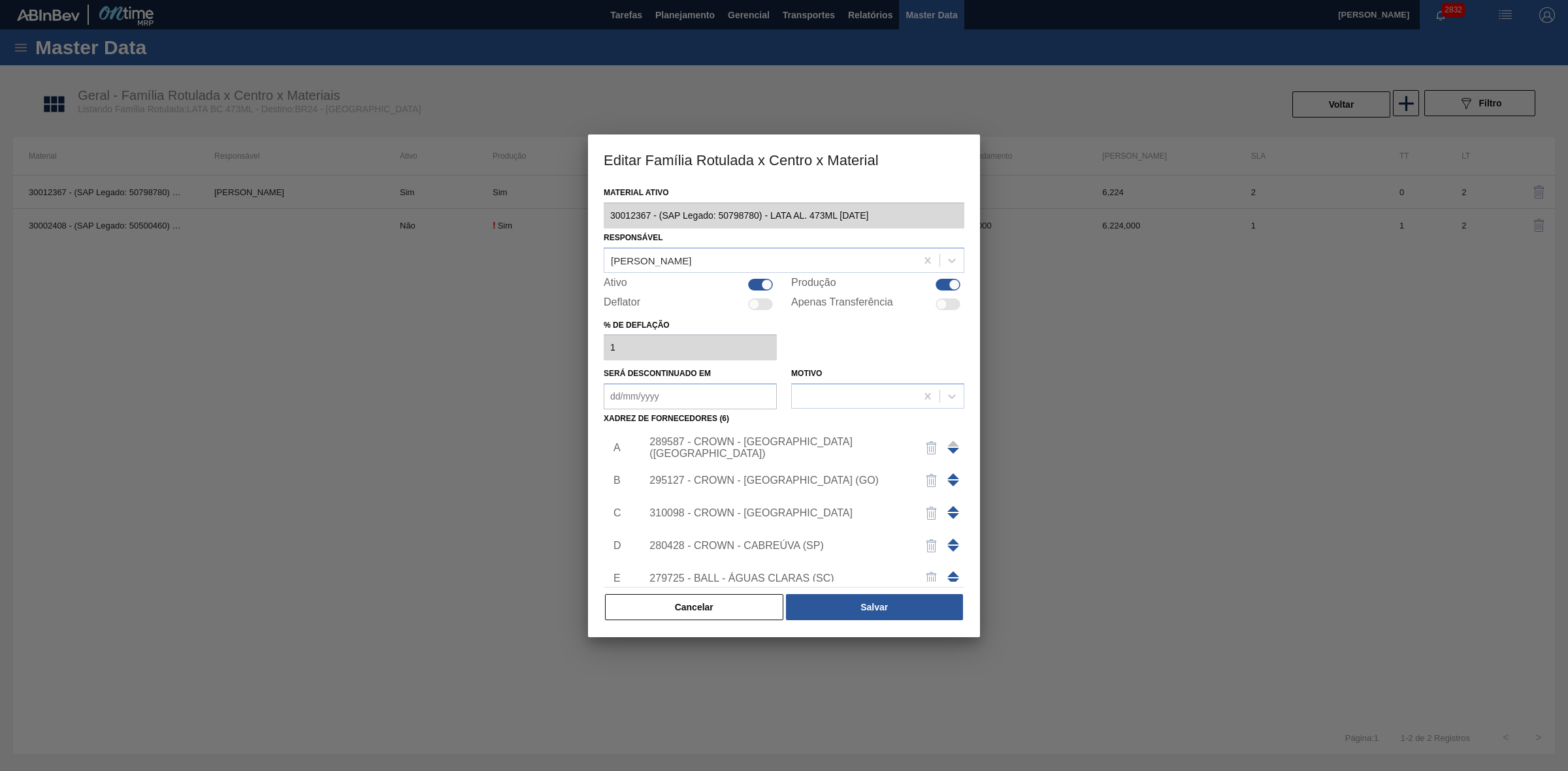
click at [786, 447] on div "289587 - CROWN - [GEOGRAPHIC_DATA] ([GEOGRAPHIC_DATA])" at bounding box center [778, 448] width 256 height 24
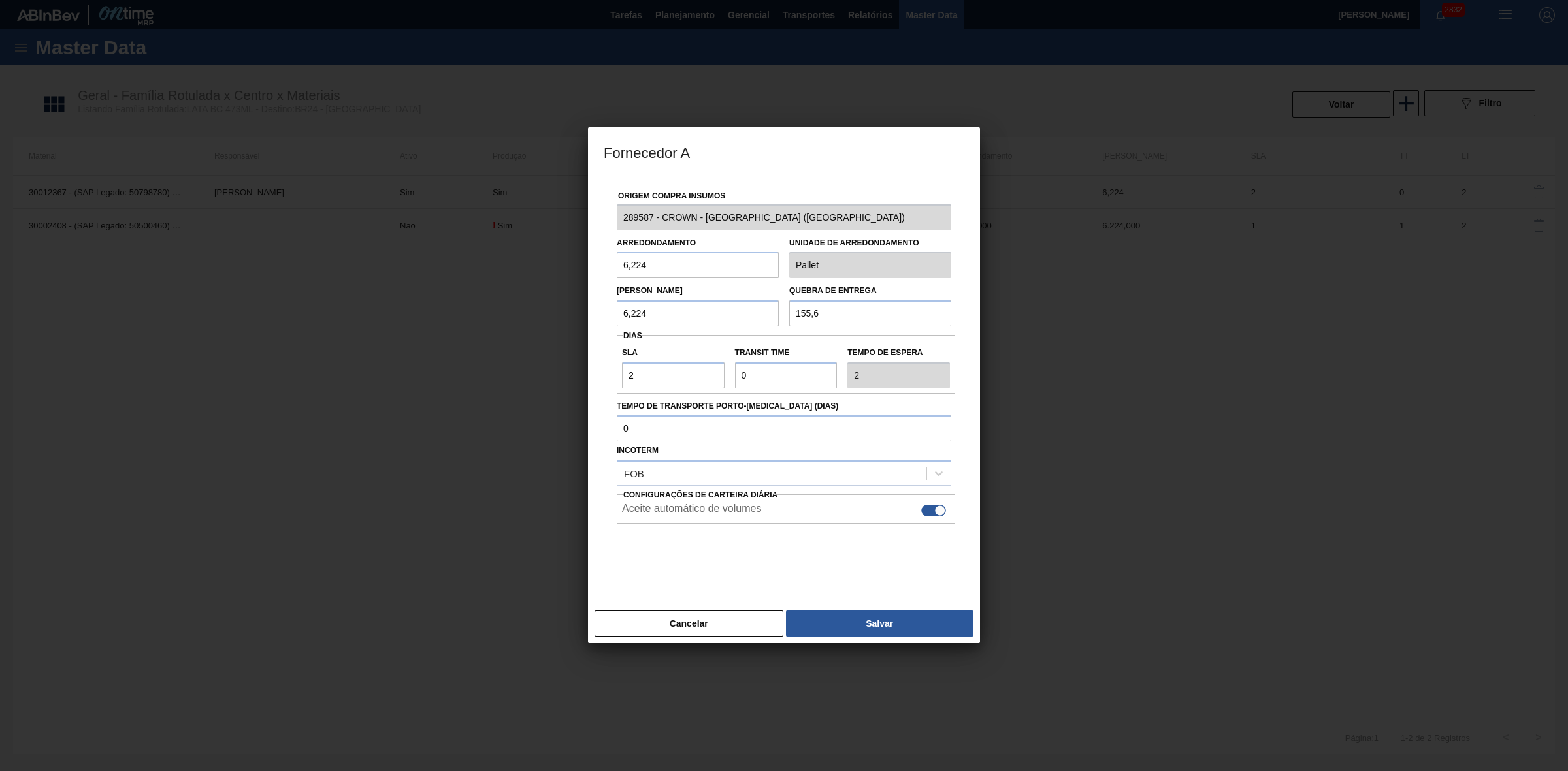
click at [934, 511] on div at bounding box center [939, 511] width 11 height 11
checkbox input "false"
click at [892, 625] on button "Salvar" at bounding box center [880, 623] width 188 height 26
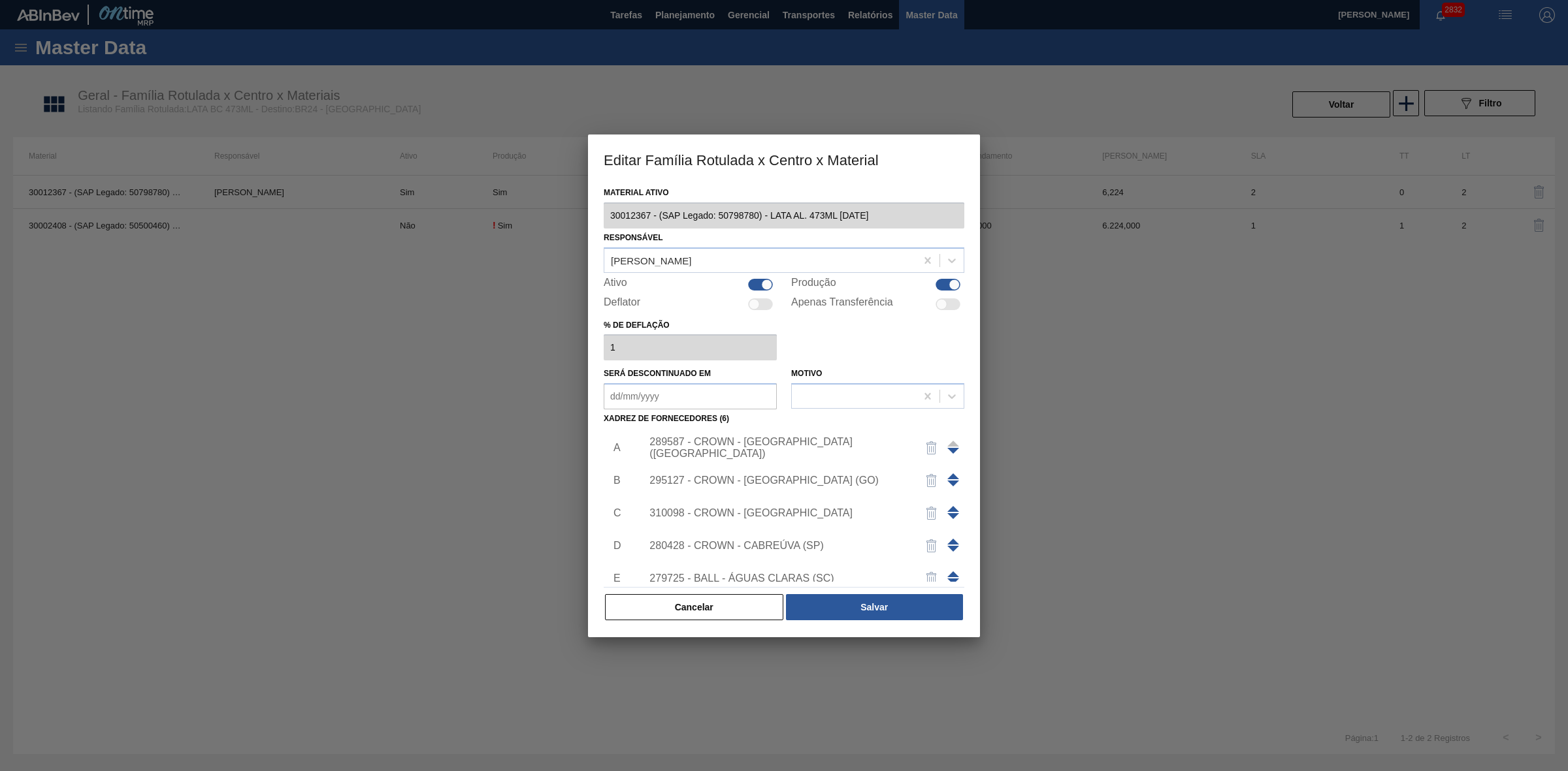
click at [801, 472] on div "295127 - CROWN - [GEOGRAPHIC_DATA] (GO)" at bounding box center [799, 480] width 330 height 33
click at [797, 481] on div "295127 - CROWN - [GEOGRAPHIC_DATA] (GO)" at bounding box center [778, 480] width 256 height 12
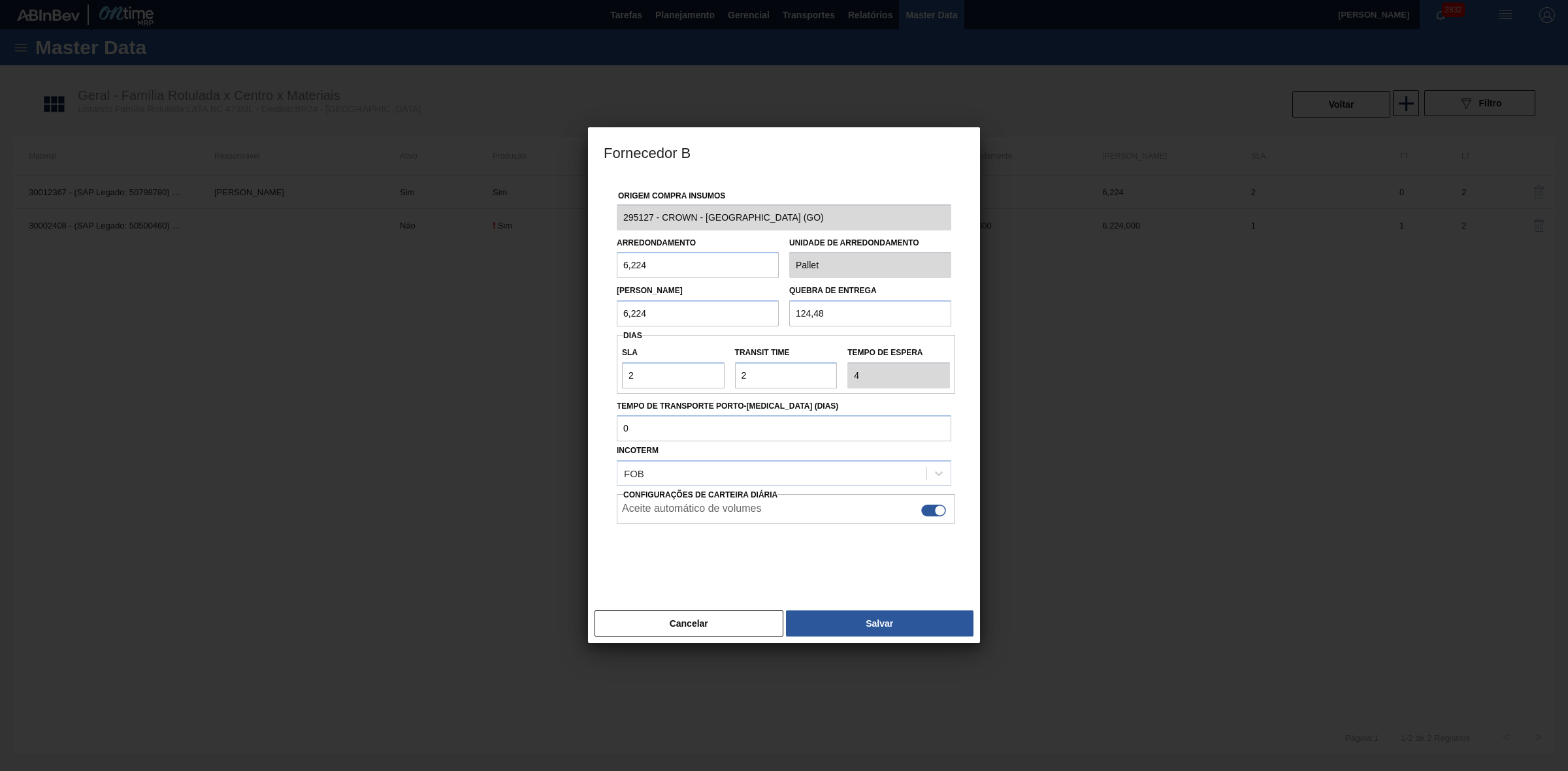
click at [931, 511] on div at bounding box center [933, 510] width 24 height 12
checkbox input "false"
click at [876, 628] on button "Salvar" at bounding box center [880, 623] width 188 height 26
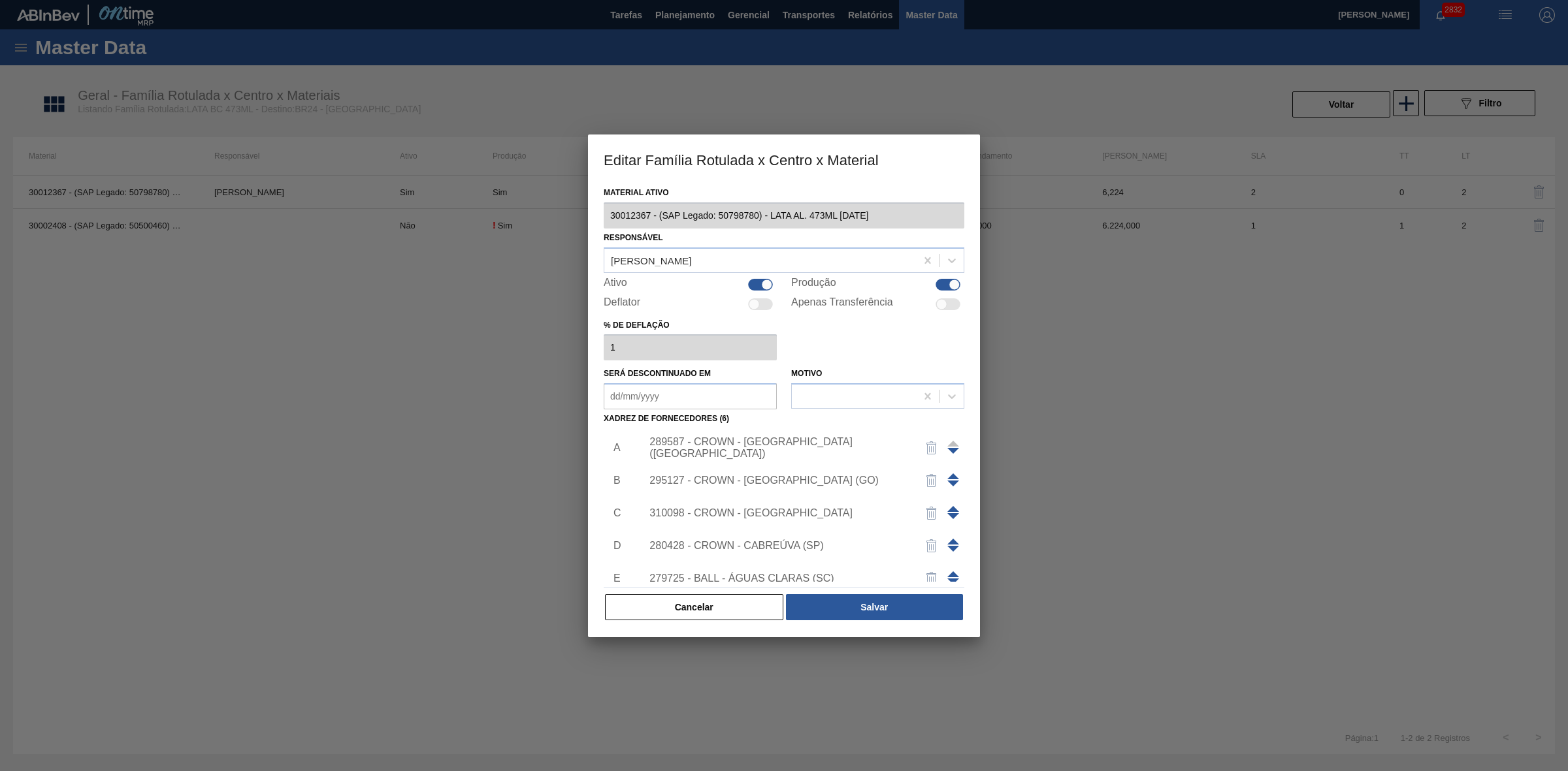
click at [778, 509] on div "310098 - CROWN - [GEOGRAPHIC_DATA]" at bounding box center [778, 513] width 256 height 12
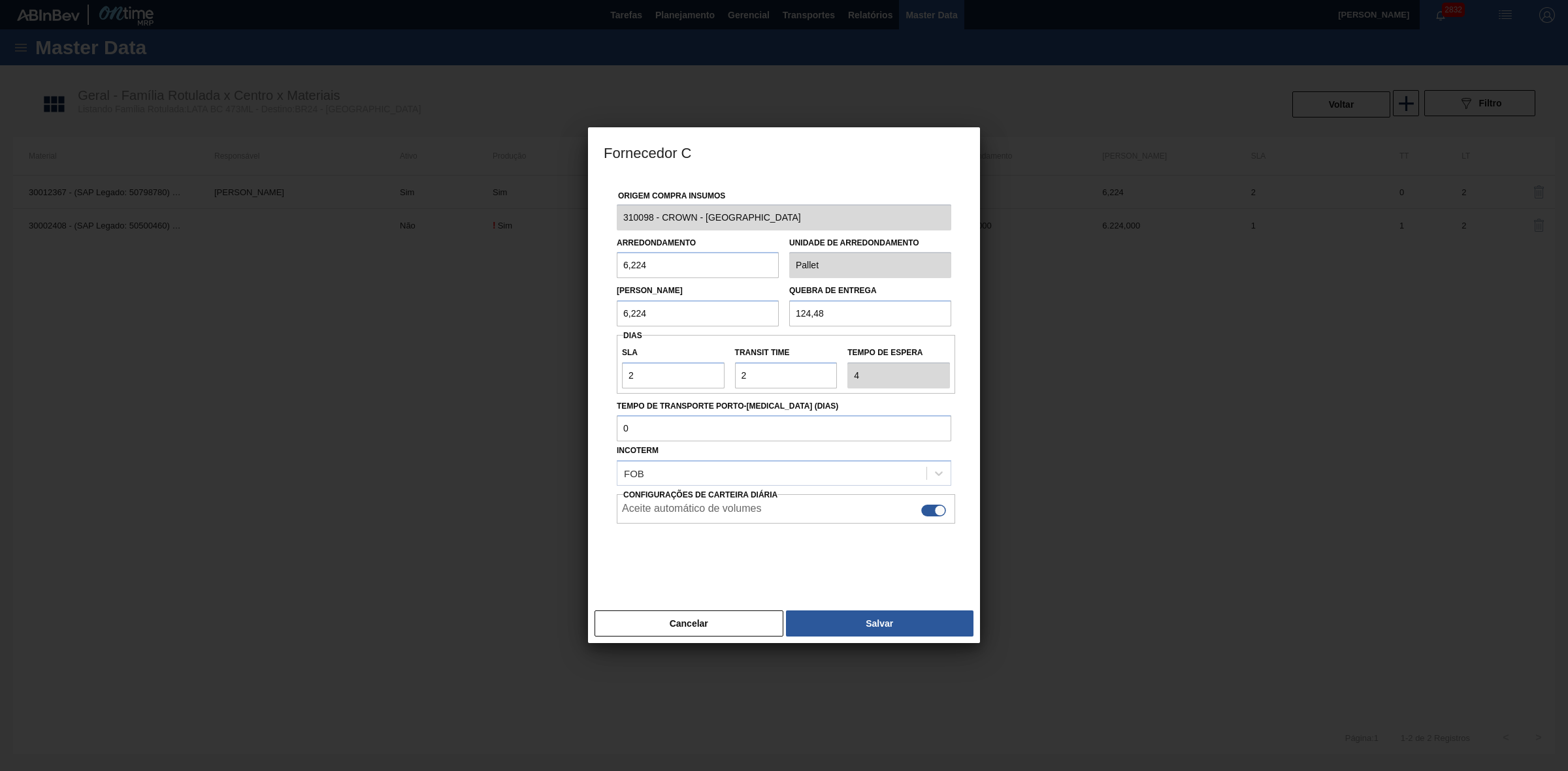
click at [930, 511] on div at bounding box center [933, 510] width 24 height 12
checkbox input "false"
click at [859, 623] on button "Salvar" at bounding box center [880, 623] width 188 height 26
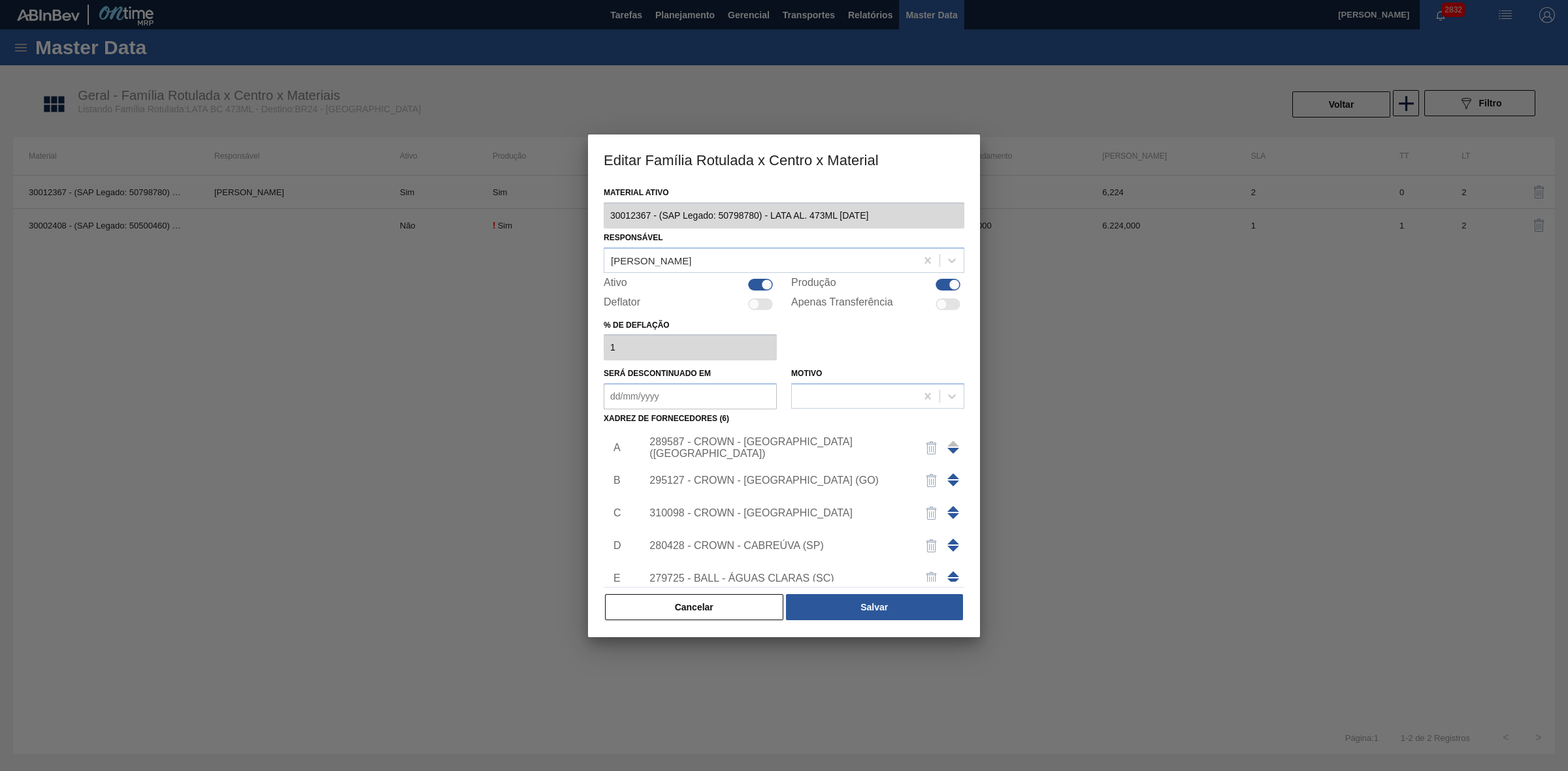
click at [777, 540] on div "280428 - CROWN - CABREÚVA (SP)" at bounding box center [778, 546] width 256 height 12
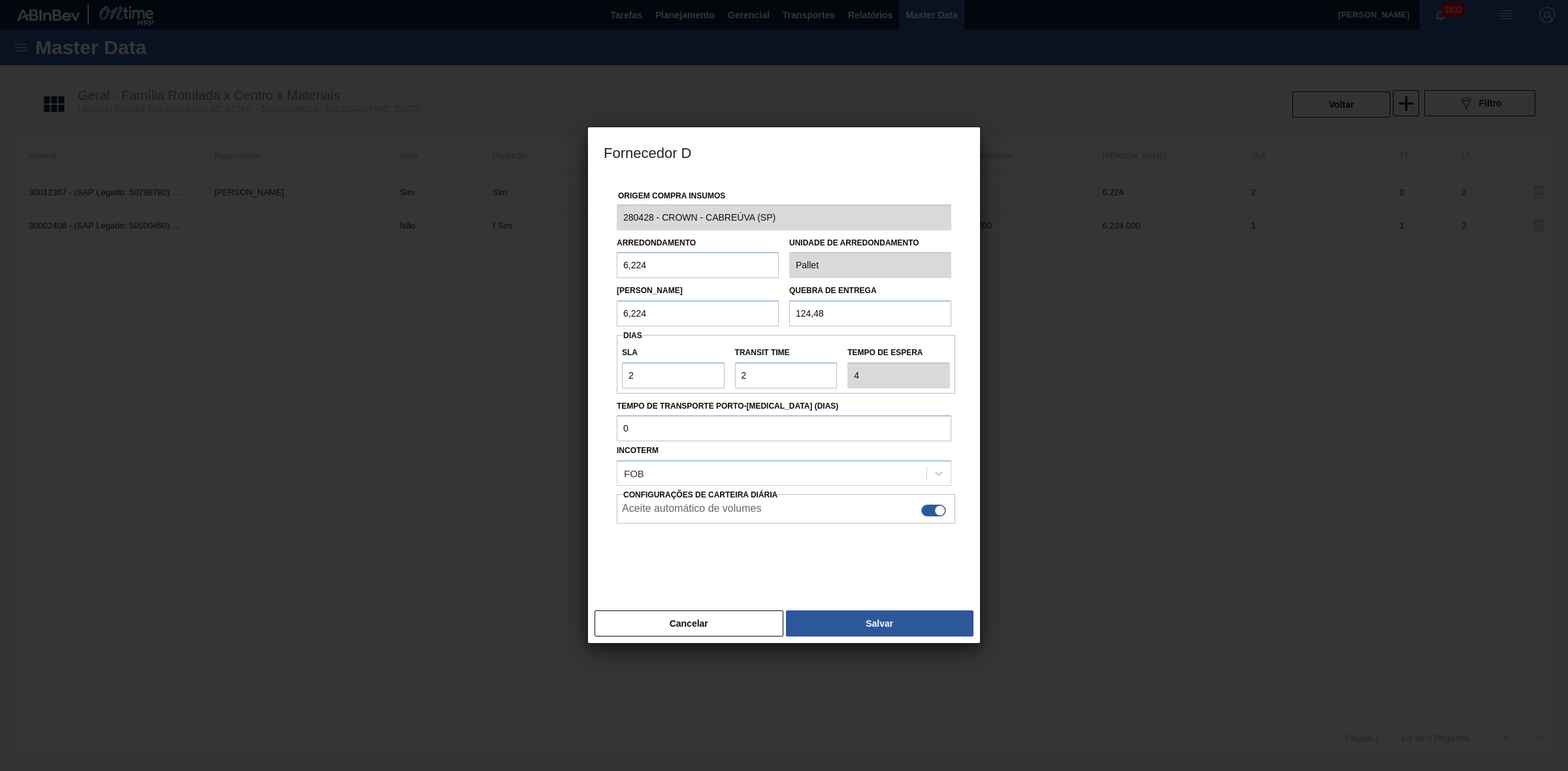
click at [934, 510] on div at bounding box center [939, 511] width 11 height 11
checkbox input "false"
click at [874, 620] on button "Salvar" at bounding box center [880, 623] width 188 height 26
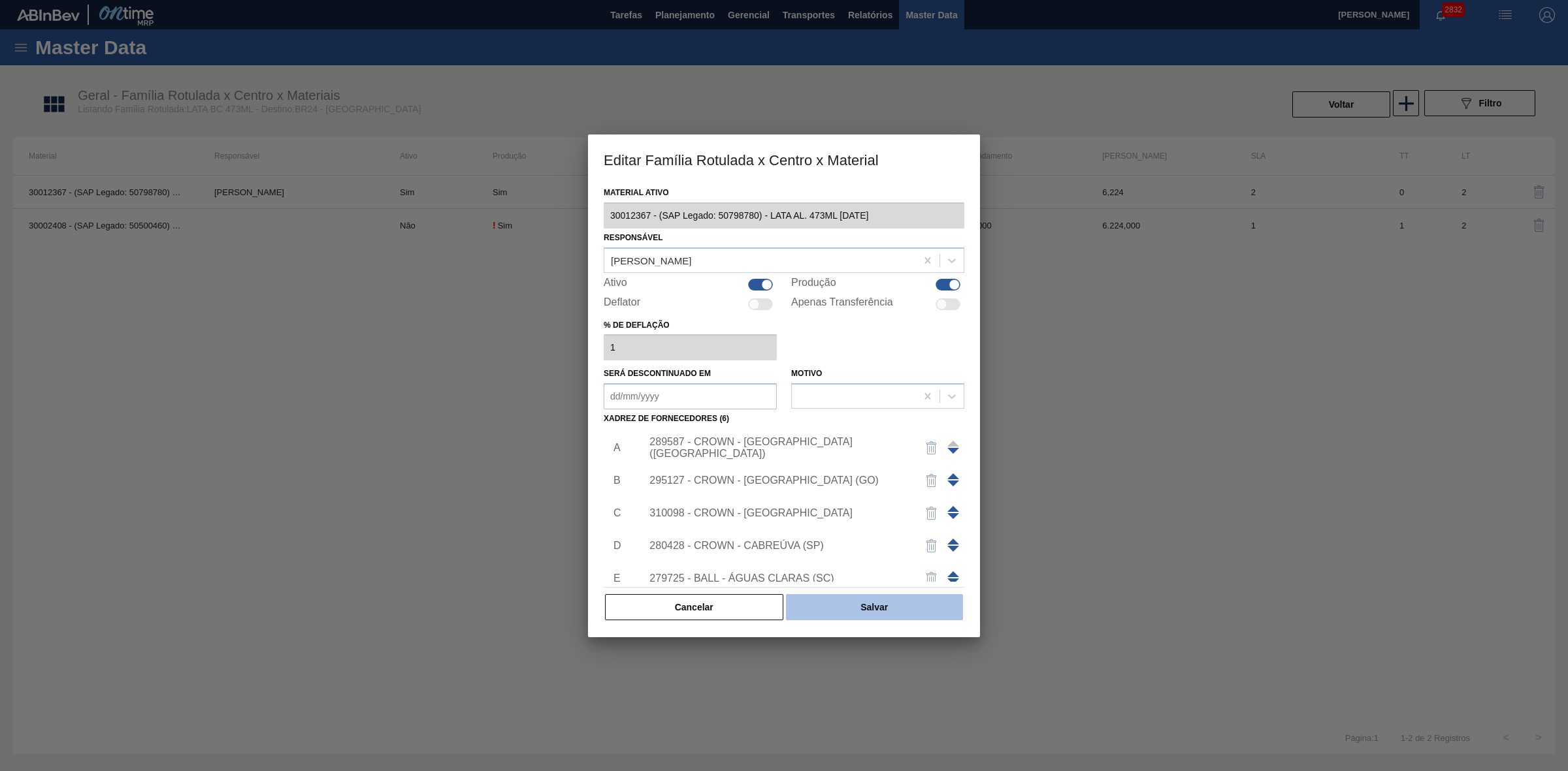
click at [899, 605] on button "Salvar" at bounding box center [874, 607] width 177 height 26
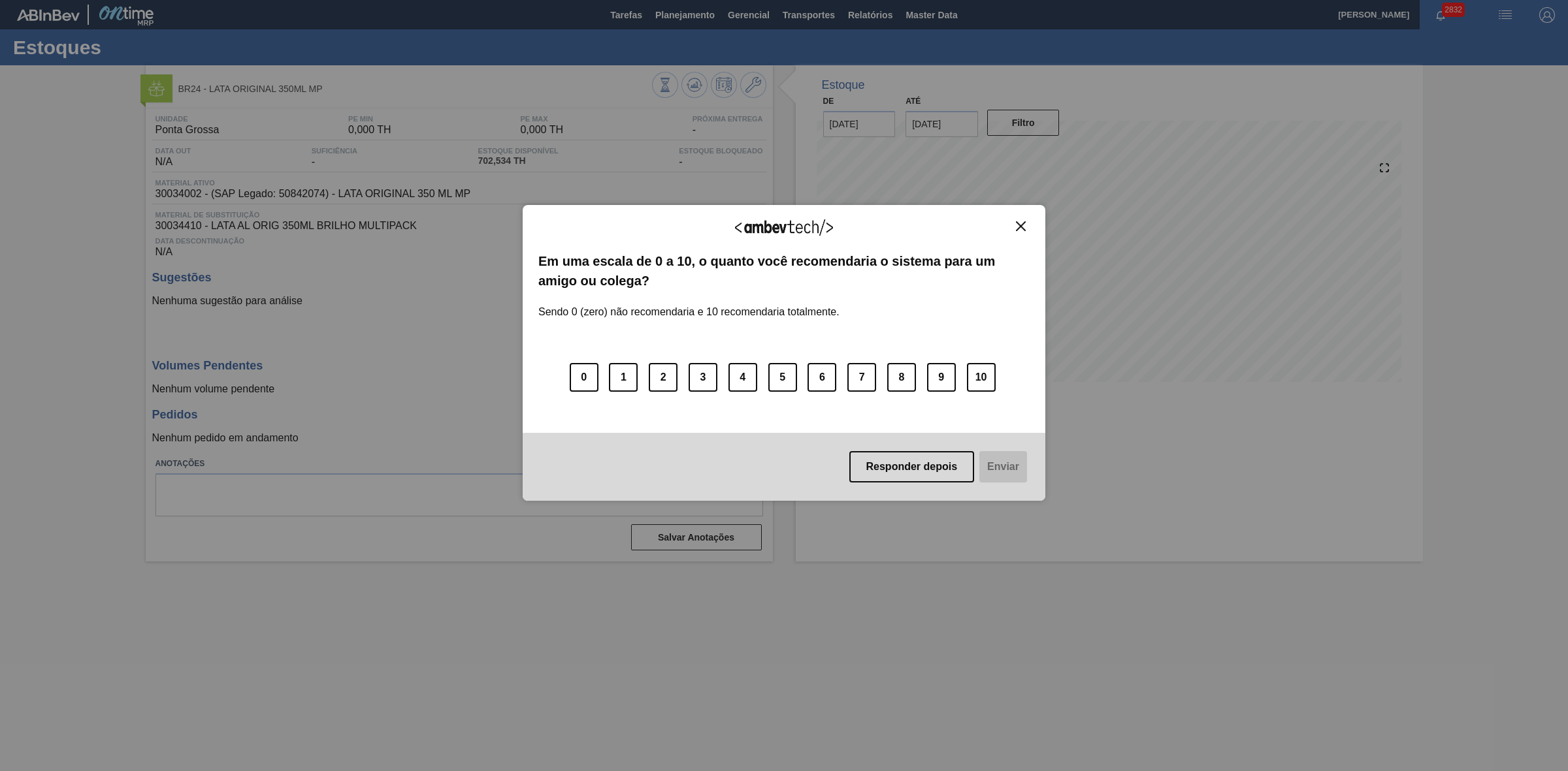
click at [1021, 221] on img "Close" at bounding box center [1021, 226] width 10 height 10
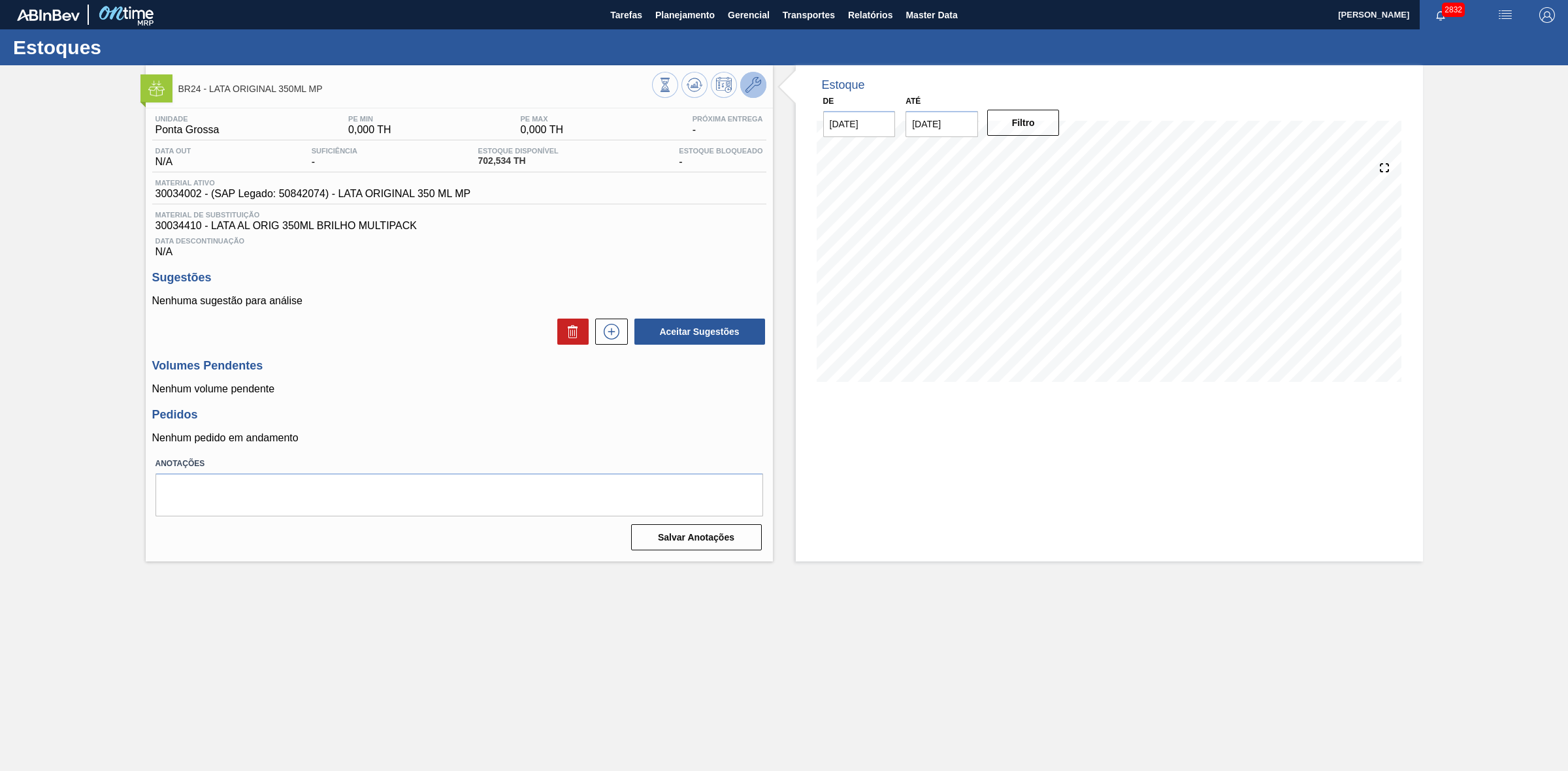
click at [752, 92] on icon at bounding box center [753, 85] width 15 height 15
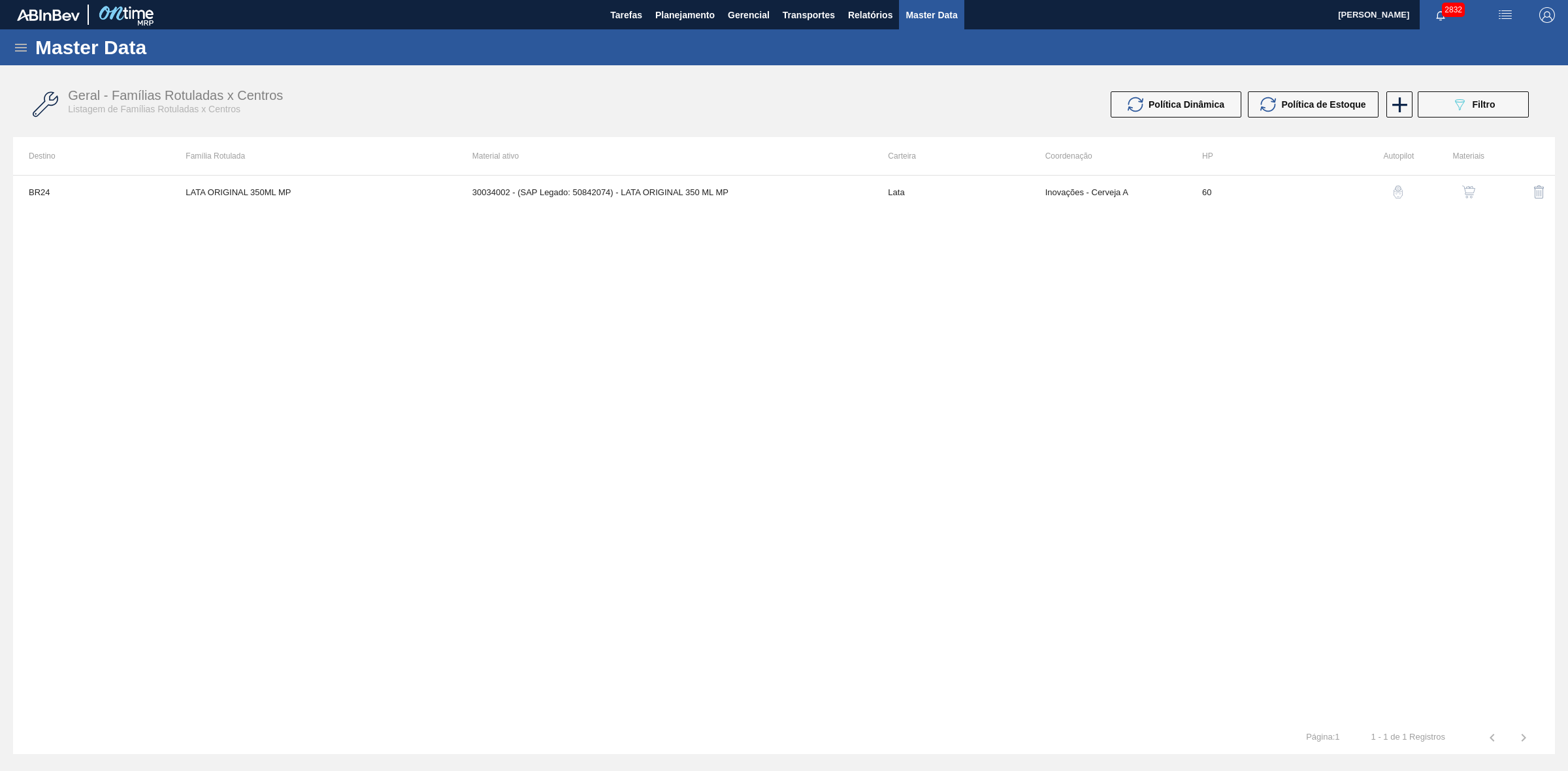
click at [1473, 190] on img "button" at bounding box center [1468, 192] width 13 height 13
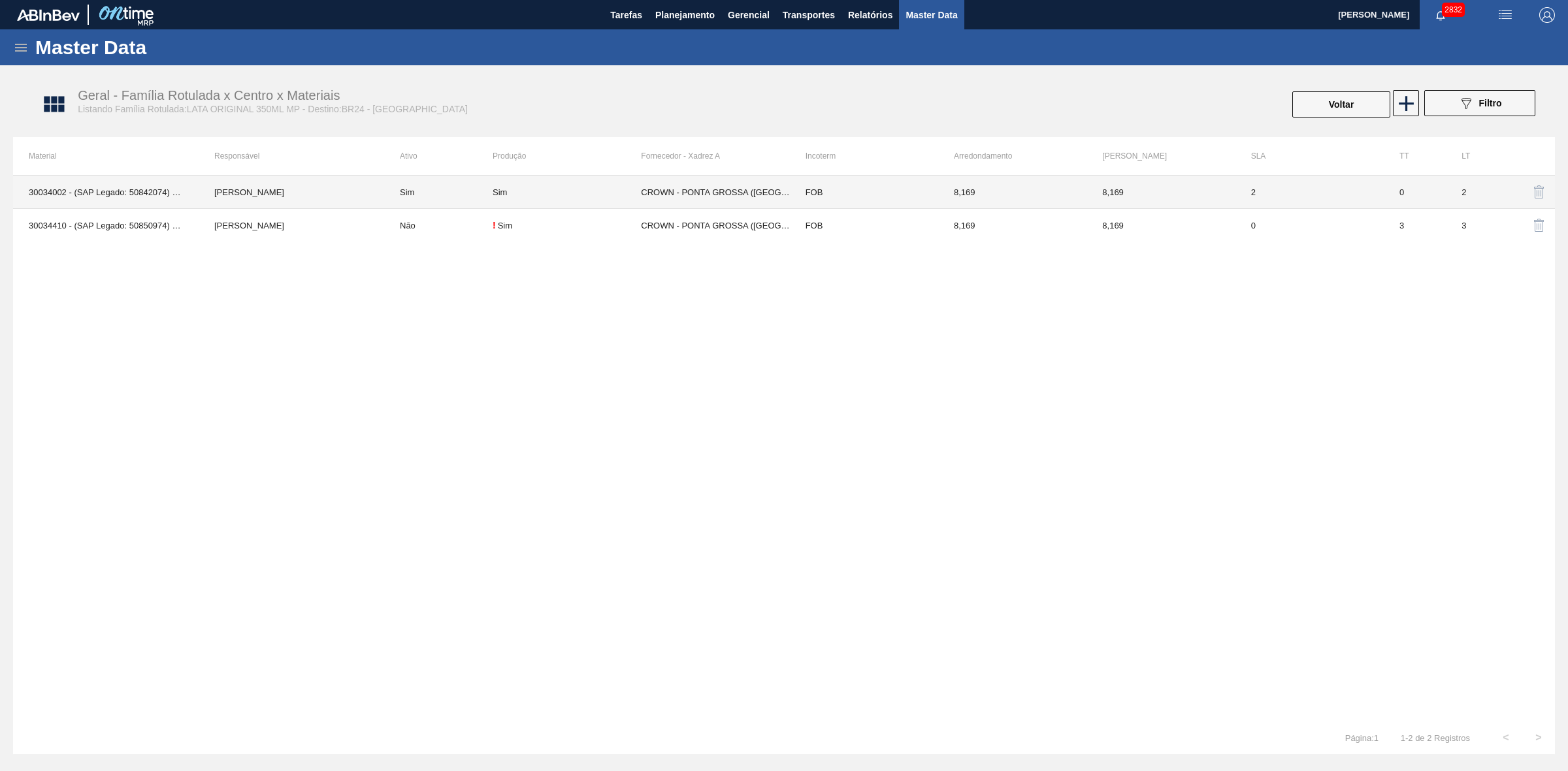
click at [674, 186] on td "CROWN - PONTA GROSSA ([GEOGRAPHIC_DATA])" at bounding box center [715, 192] width 148 height 34
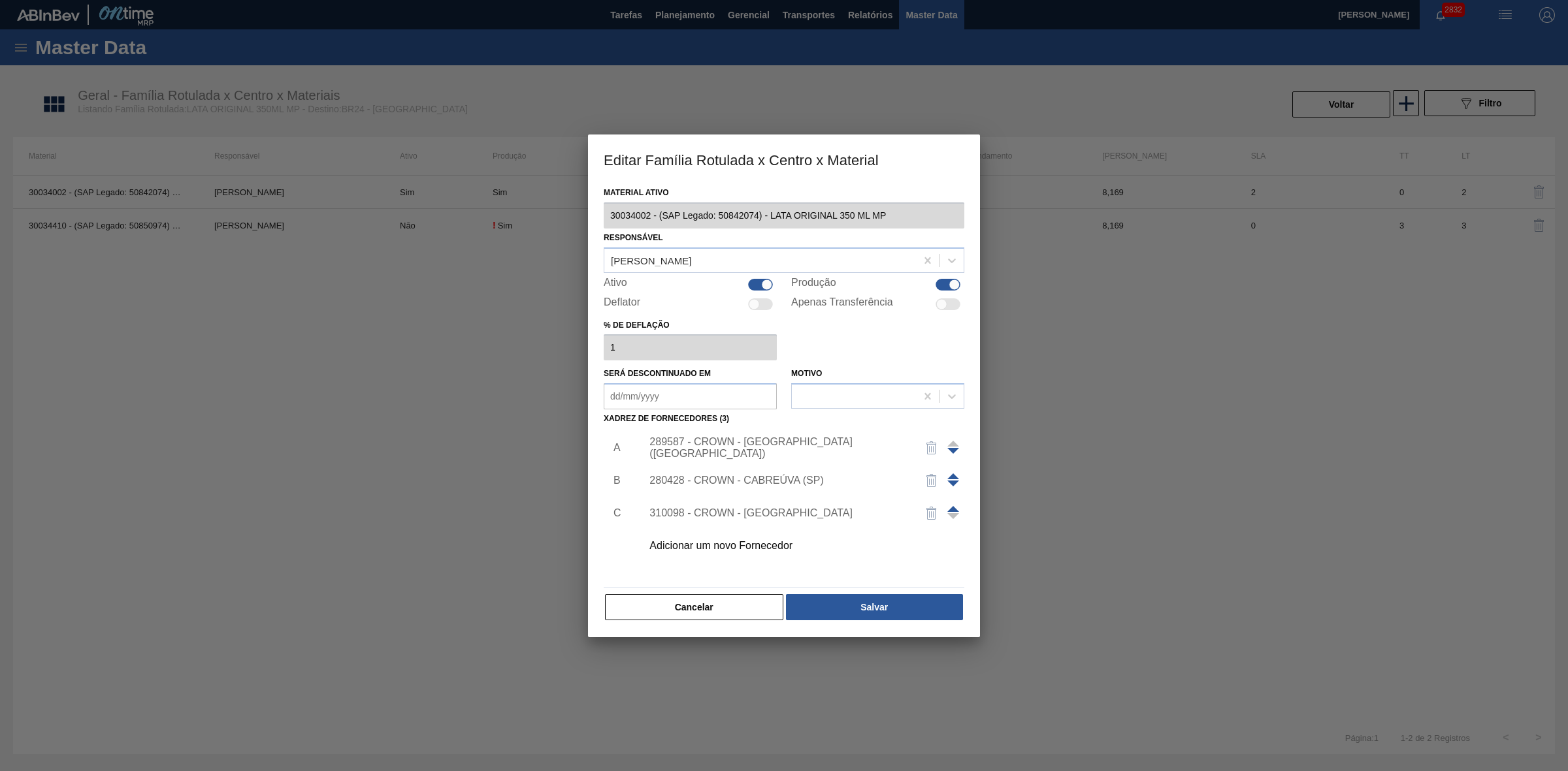
click at [802, 443] on div "289587 - CROWN - [GEOGRAPHIC_DATA] ([GEOGRAPHIC_DATA])" at bounding box center [778, 448] width 256 height 24
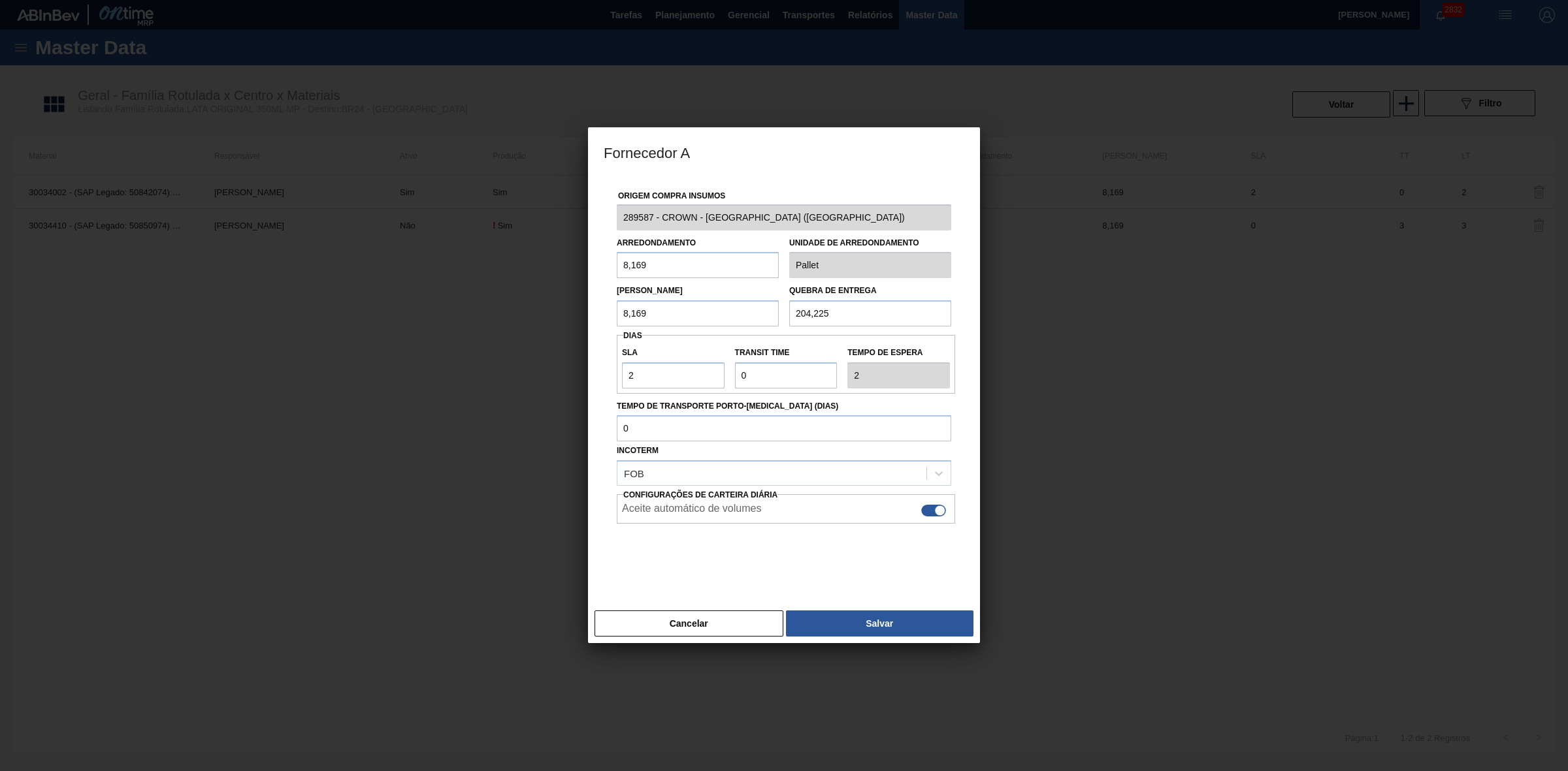
click at [937, 507] on div at bounding box center [939, 511] width 11 height 11
checkbox input "false"
click at [903, 629] on button "Salvar" at bounding box center [880, 623] width 188 height 26
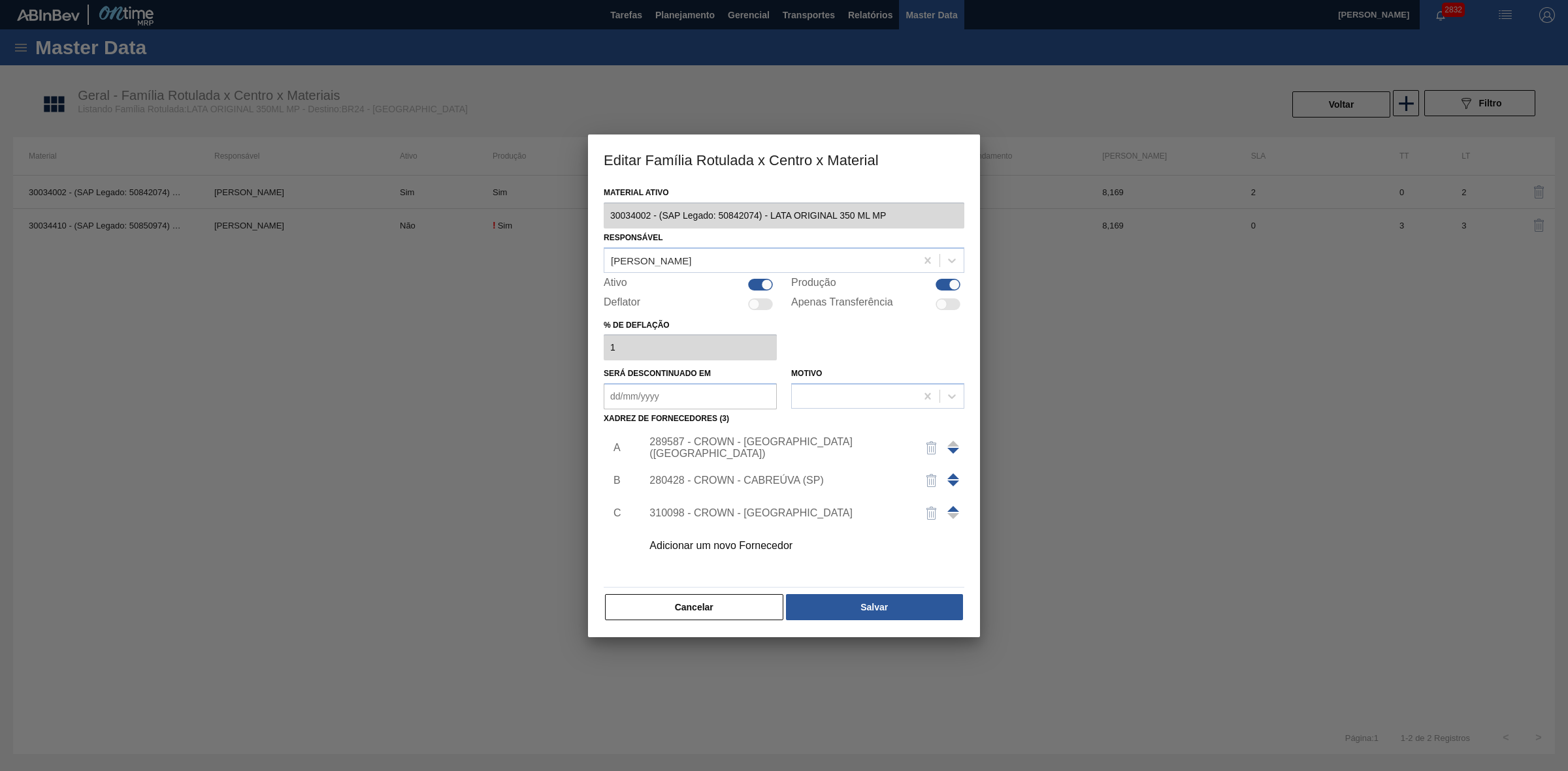
click at [794, 481] on div "280428 - CROWN - CABREÚVA (SP)" at bounding box center [778, 480] width 256 height 12
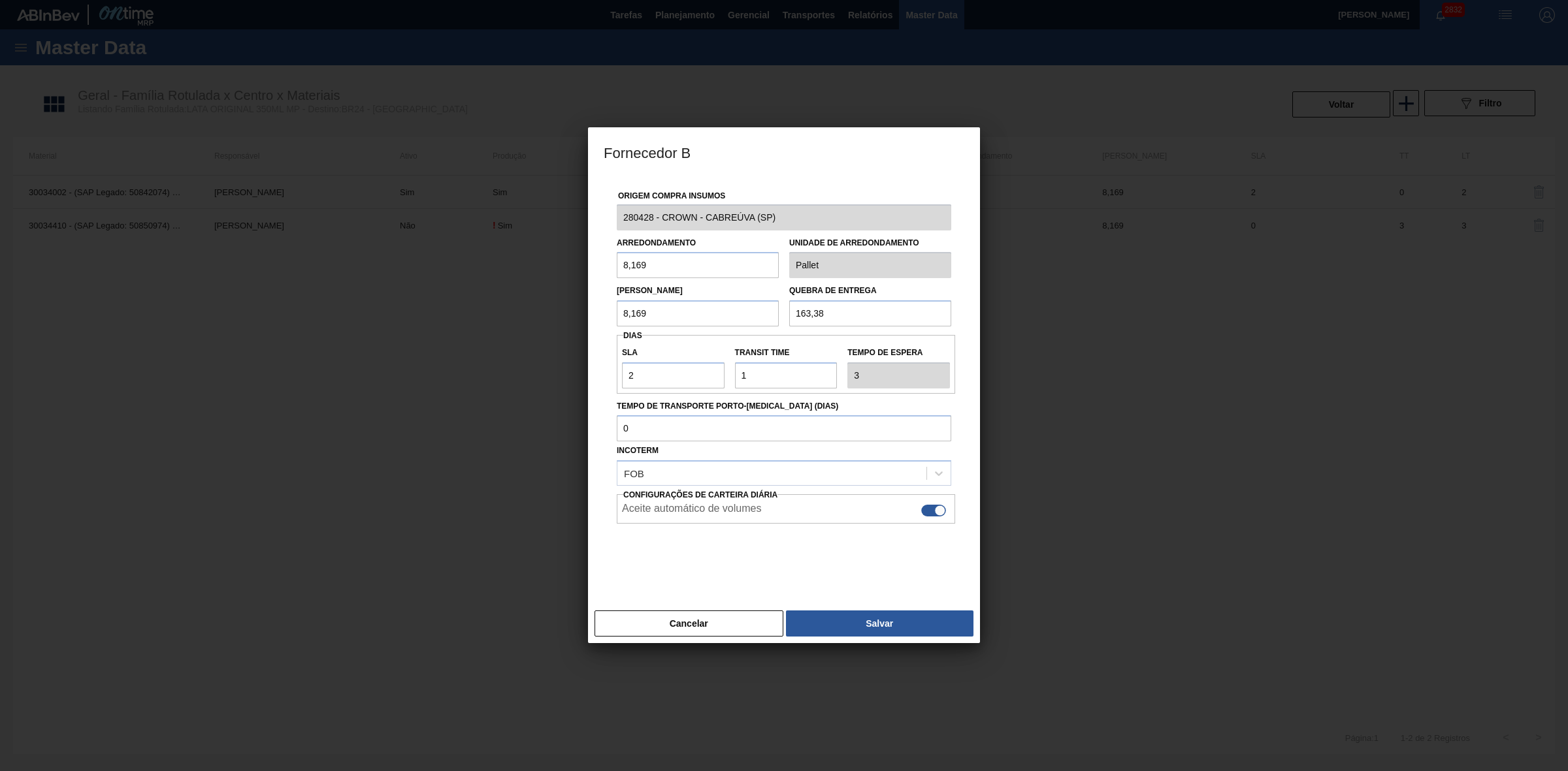
click at [931, 513] on div at bounding box center [933, 510] width 24 height 12
checkbox input "false"
click at [895, 619] on button "Salvar" at bounding box center [880, 623] width 188 height 26
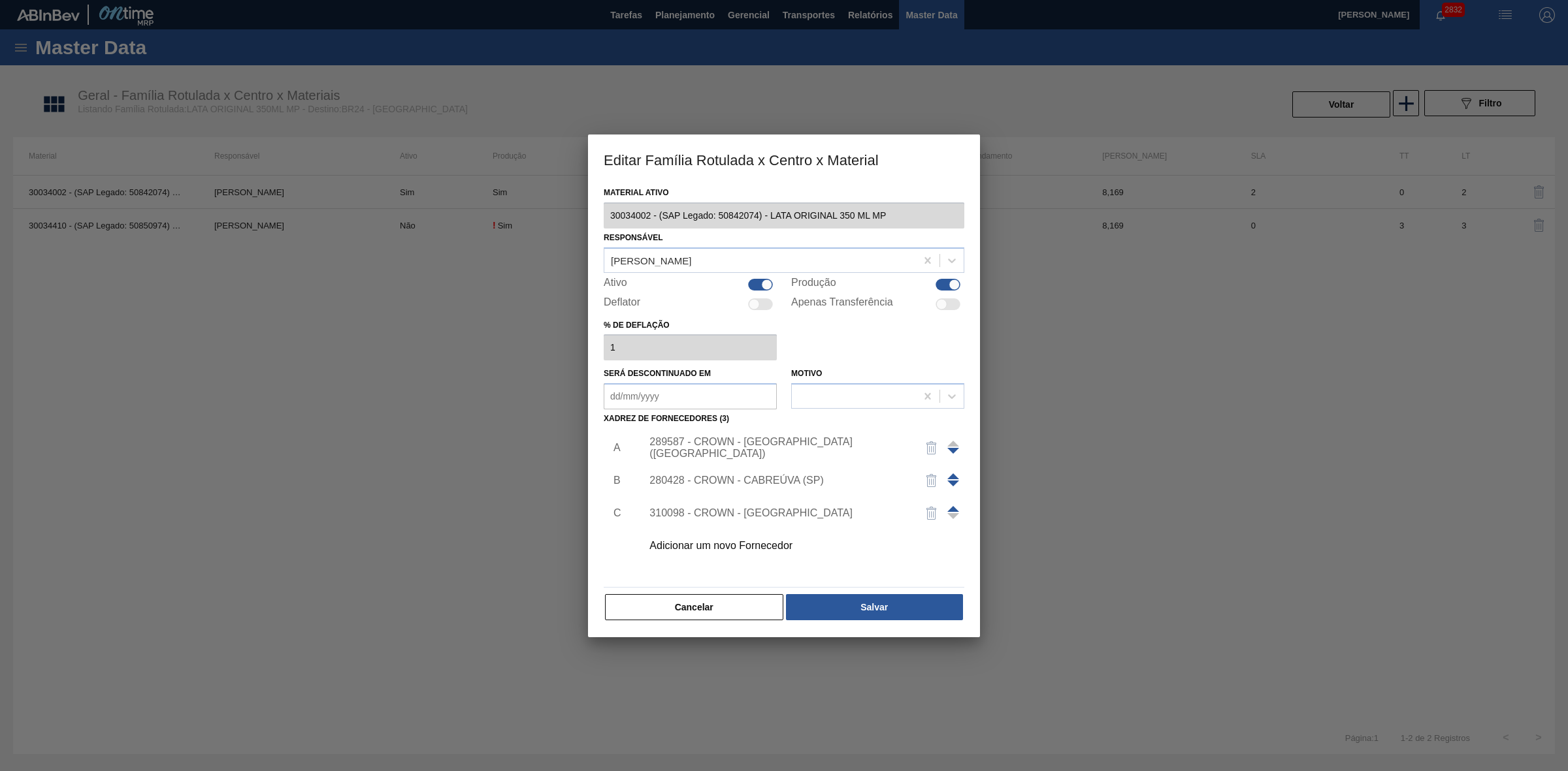
click at [783, 511] on div "310098 - CROWN - [GEOGRAPHIC_DATA]" at bounding box center [778, 513] width 256 height 12
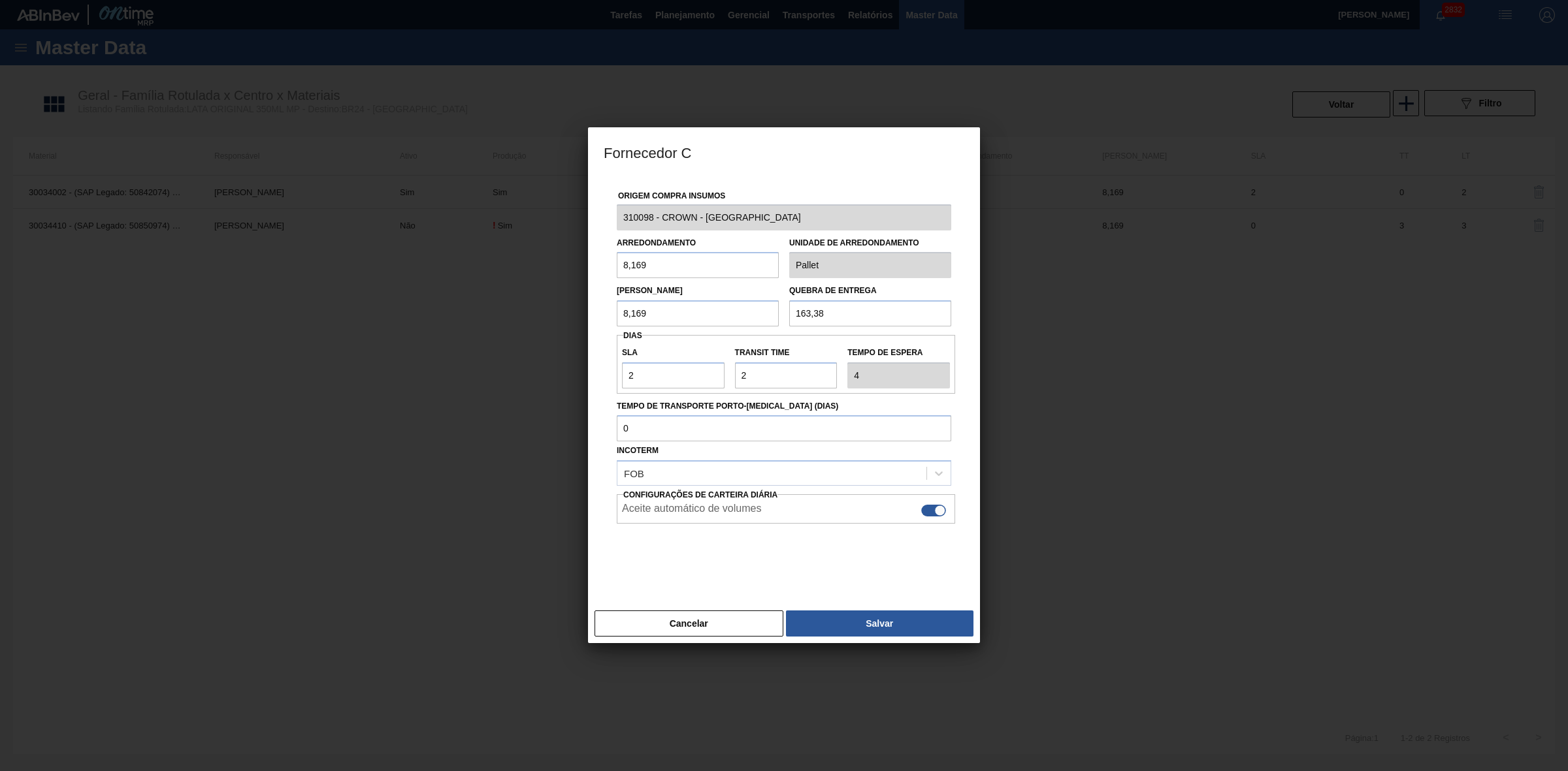
click at [932, 509] on div at bounding box center [933, 510] width 24 height 12
checkbox input "false"
click at [902, 621] on button "Salvar" at bounding box center [880, 623] width 188 height 26
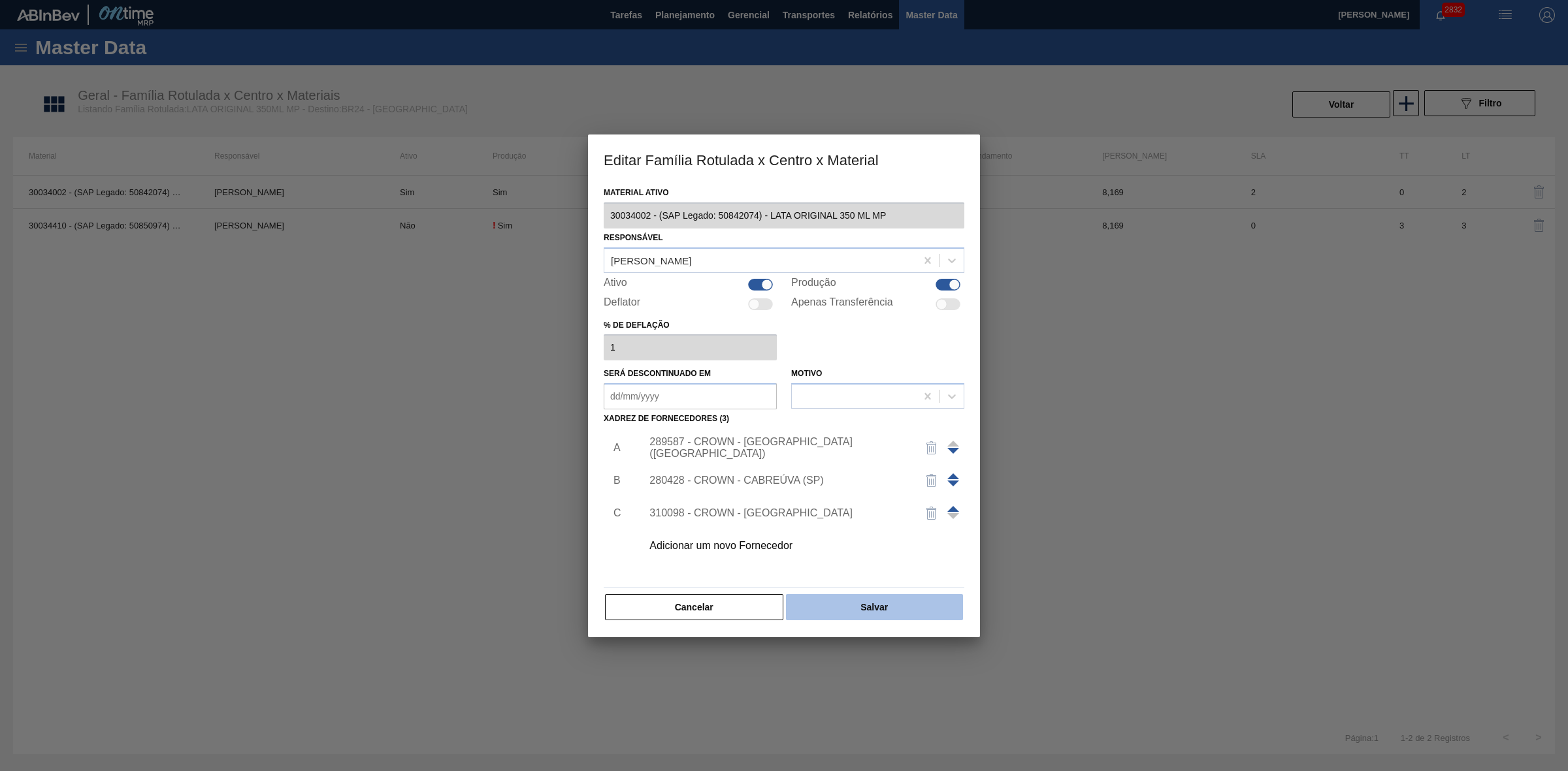
click at [911, 604] on button "Salvar" at bounding box center [874, 607] width 177 height 26
